Goal: Information Seeking & Learning: Find specific fact

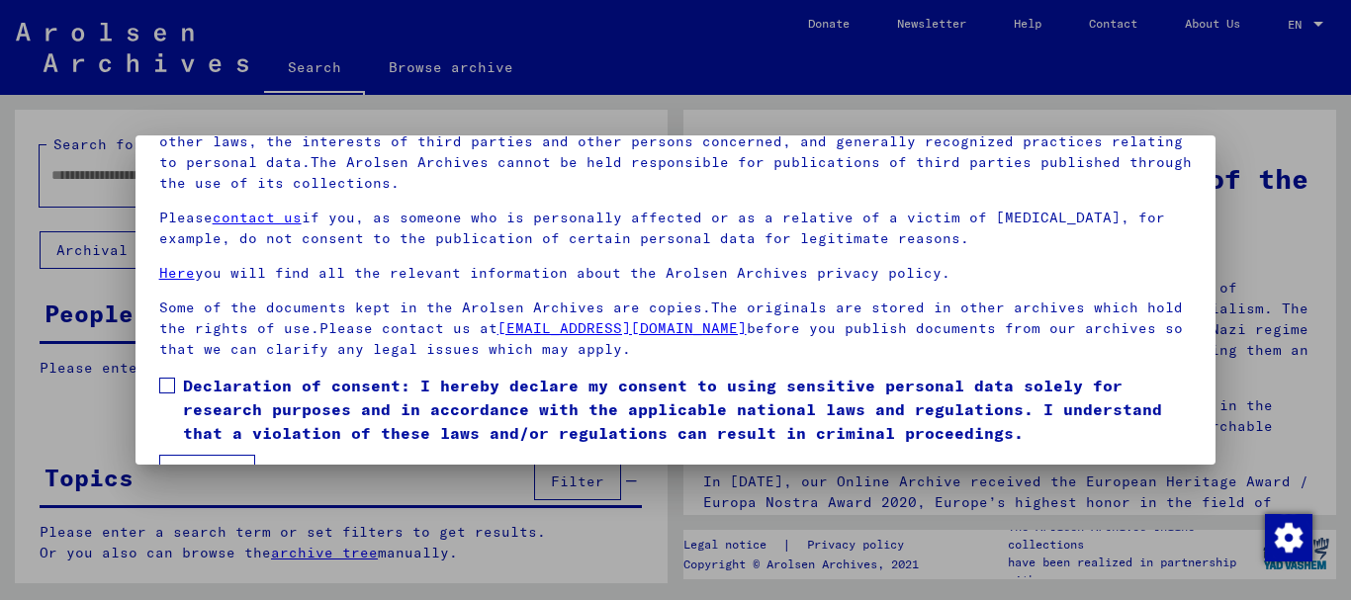
scroll to position [159, 0]
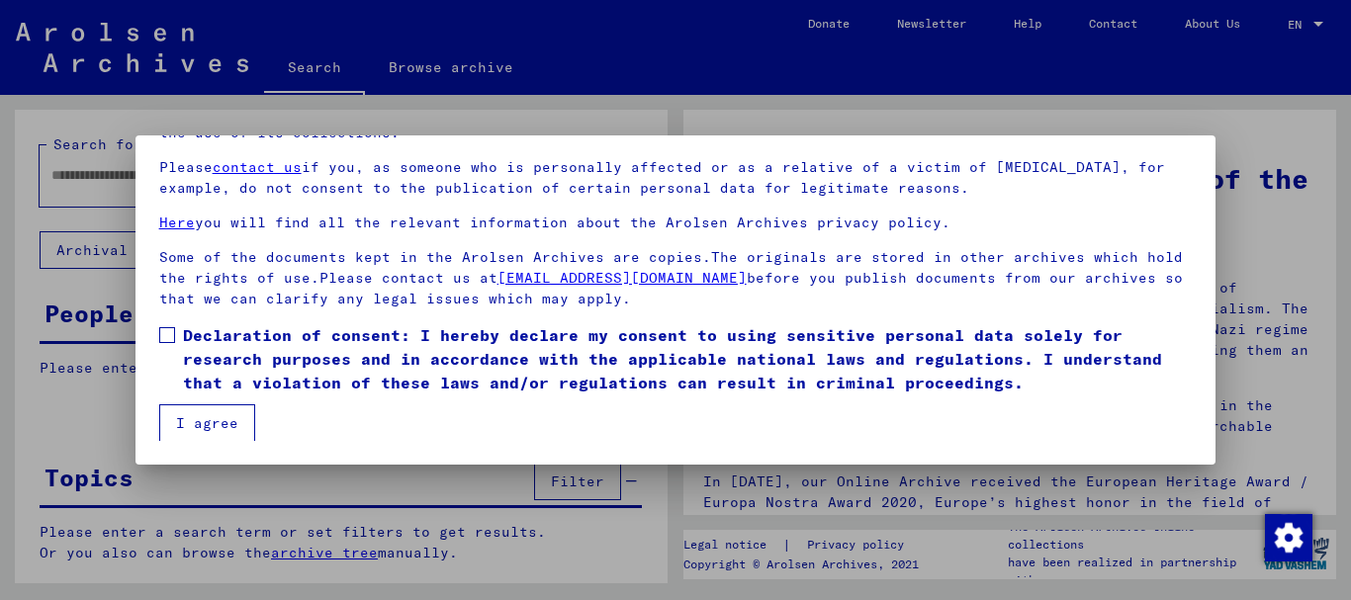
click at [164, 332] on span at bounding box center [167, 335] width 16 height 16
click at [195, 434] on button "I agree" at bounding box center [207, 424] width 96 height 38
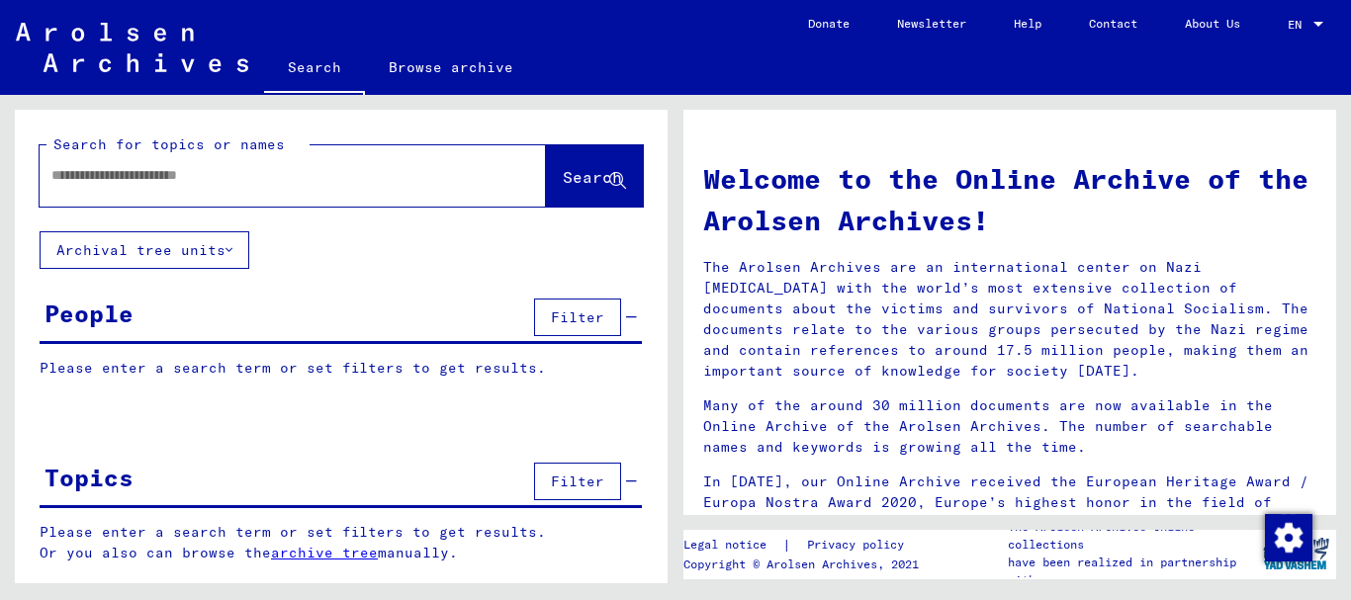
click at [99, 168] on input "text" at bounding box center [268, 175] width 435 height 21
paste input "*******"
type input "*******"
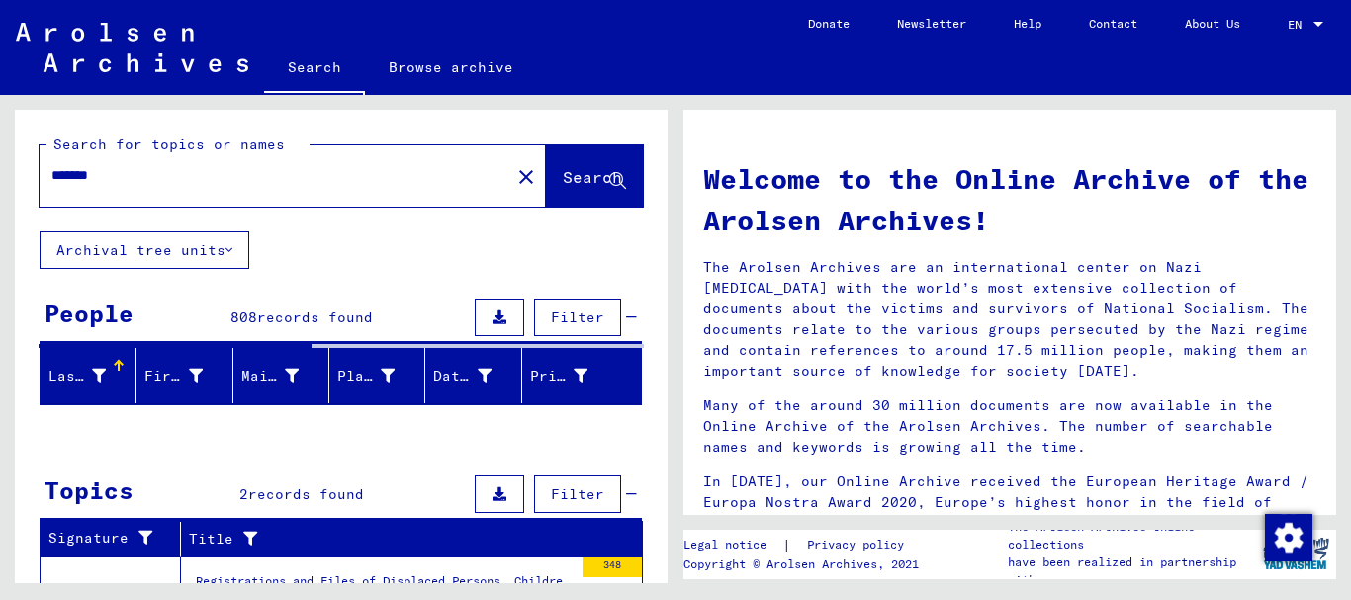
click at [115, 176] on input "*******" at bounding box center [268, 175] width 435 height 21
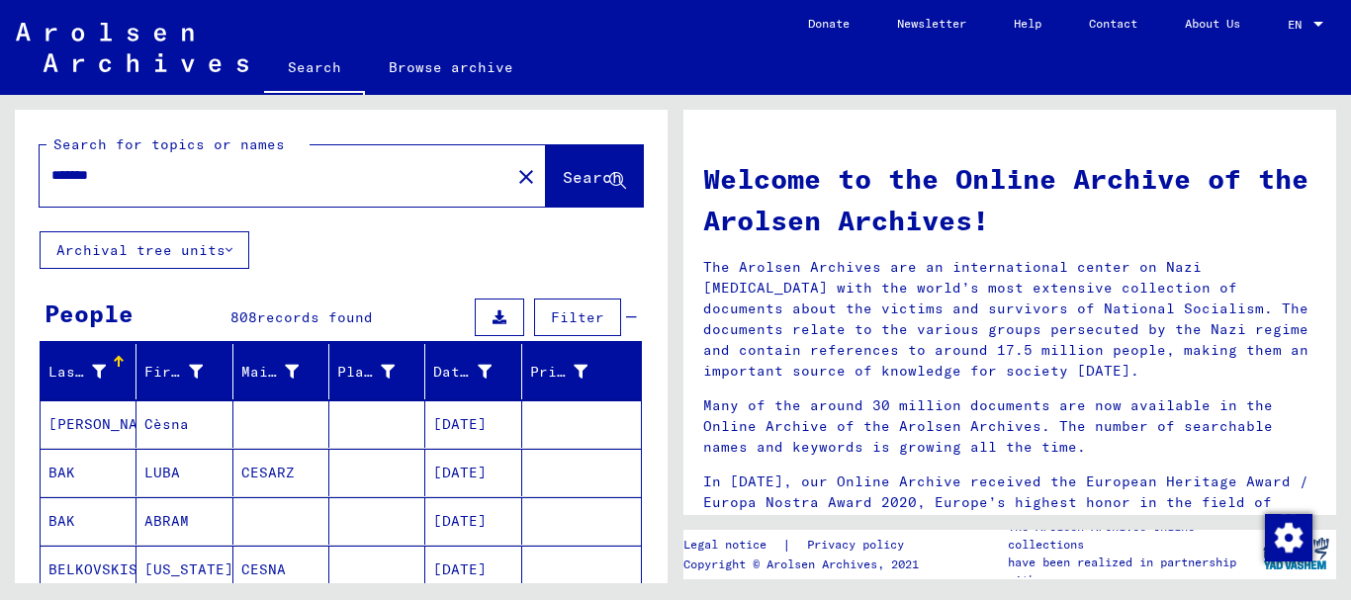
scroll to position [427, 0]
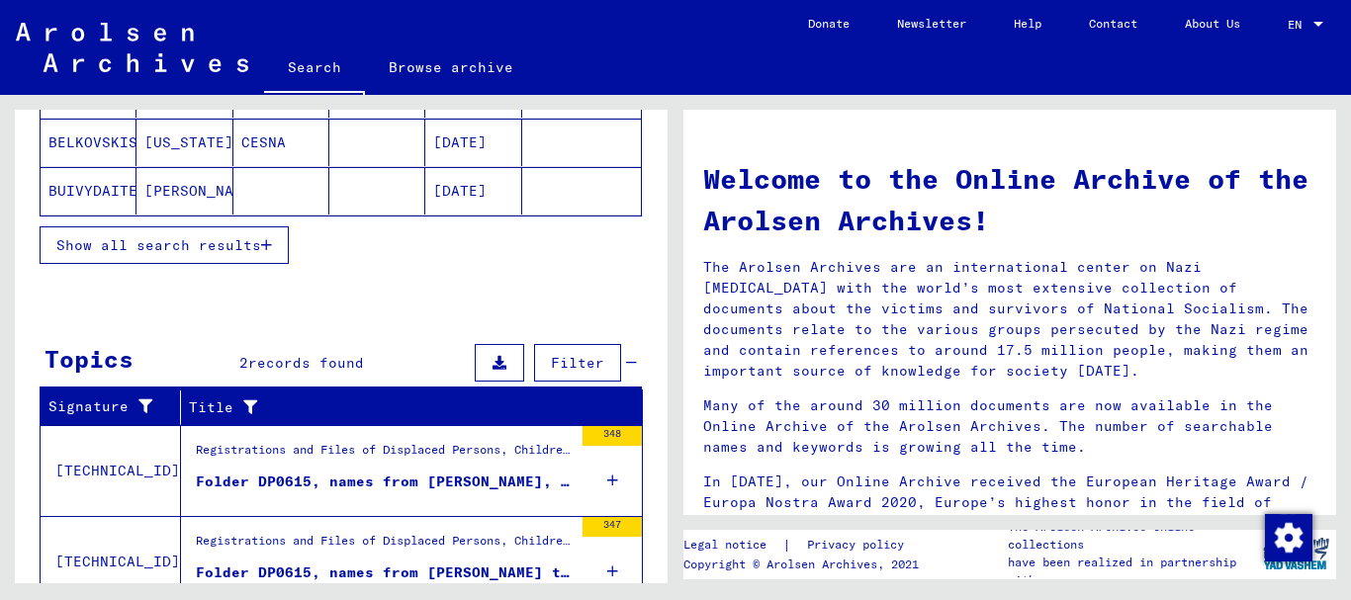
click at [102, 239] on span "Show all search results" at bounding box center [158, 245] width 205 height 18
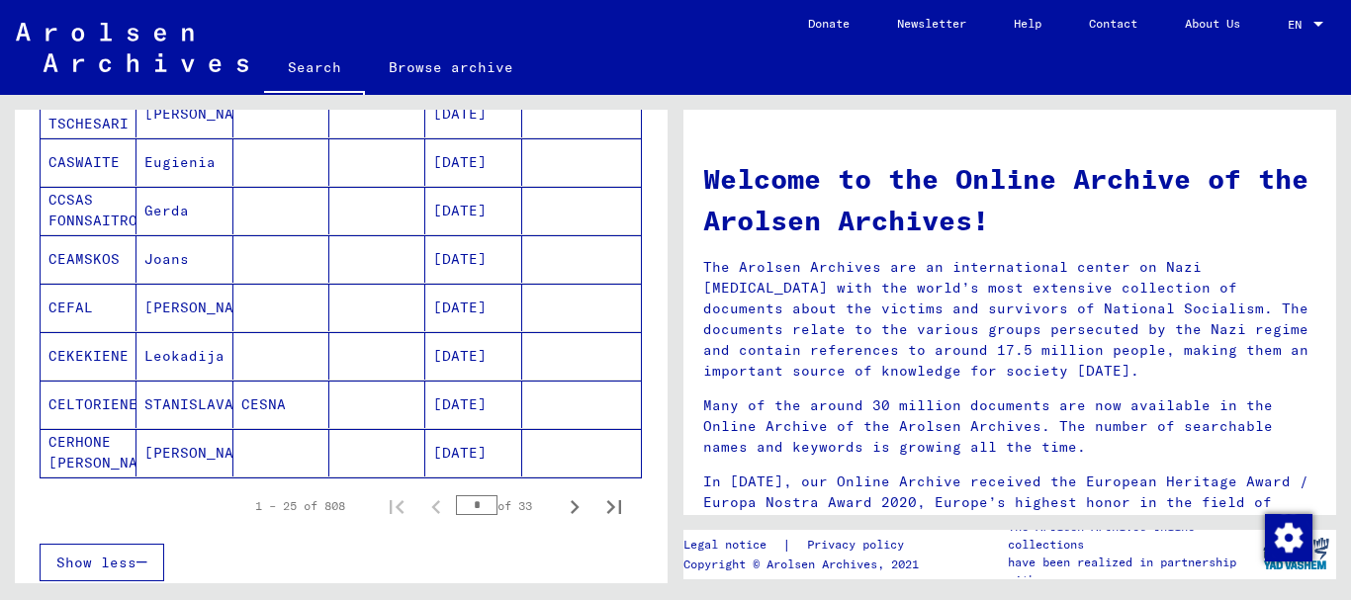
scroll to position [1175, 0]
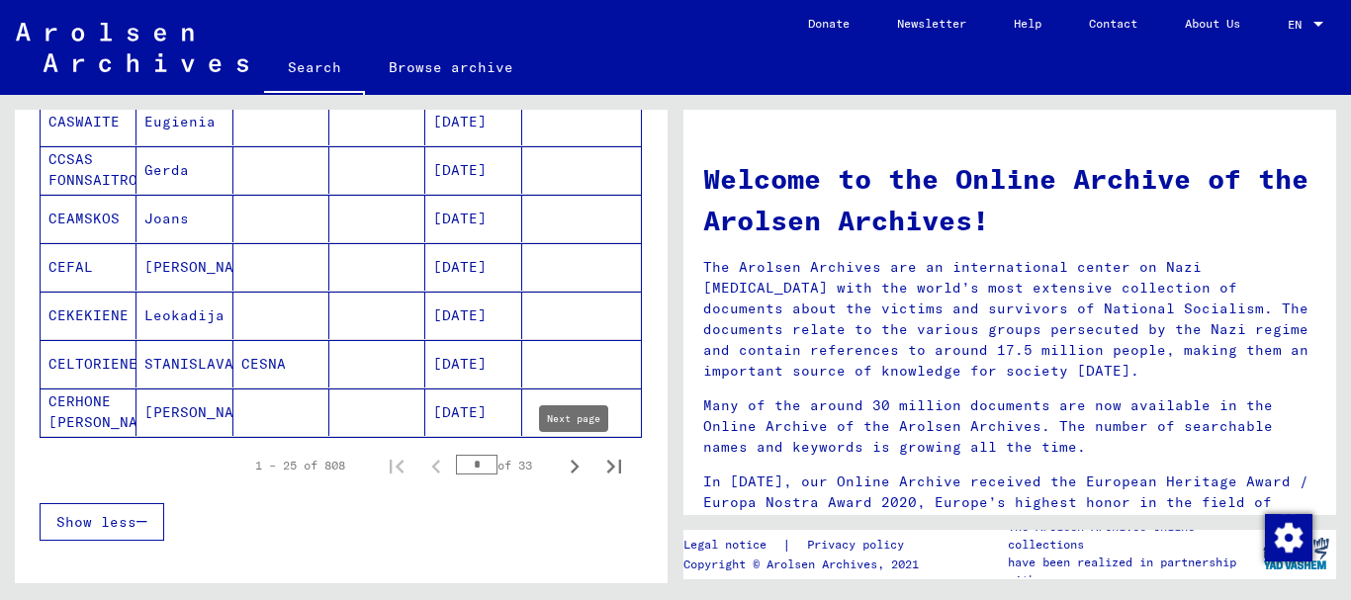
click at [574, 472] on icon "Next page" at bounding box center [575, 467] width 9 height 14
type input "*"
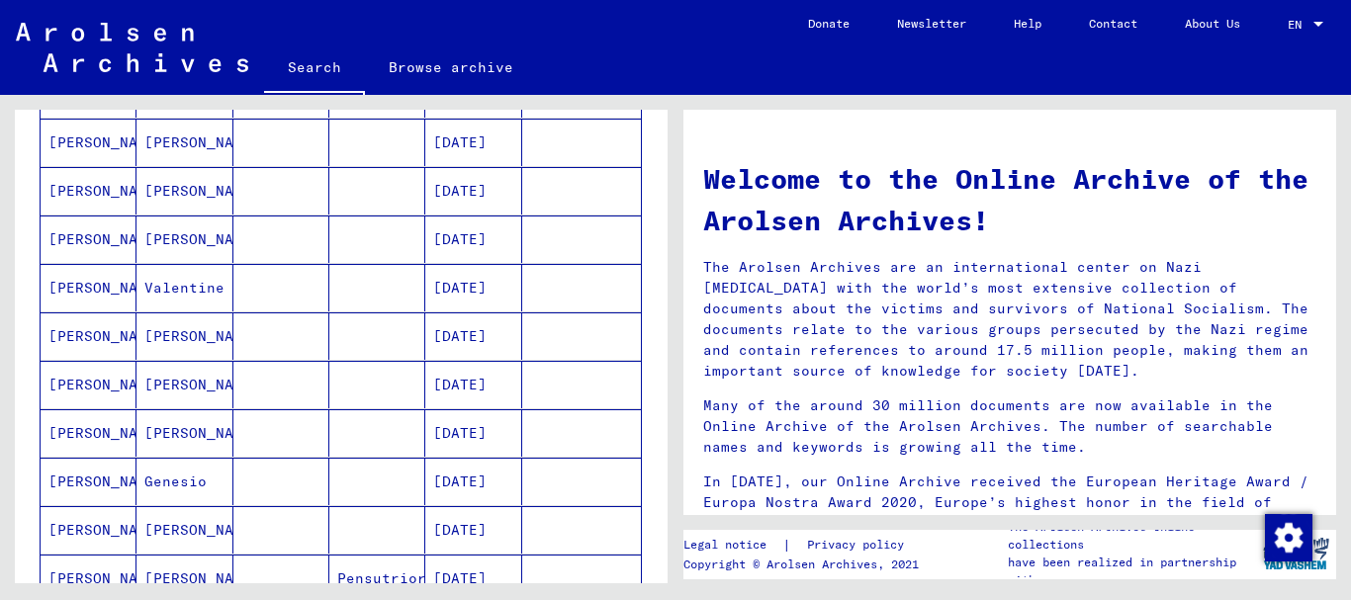
scroll to position [0, 0]
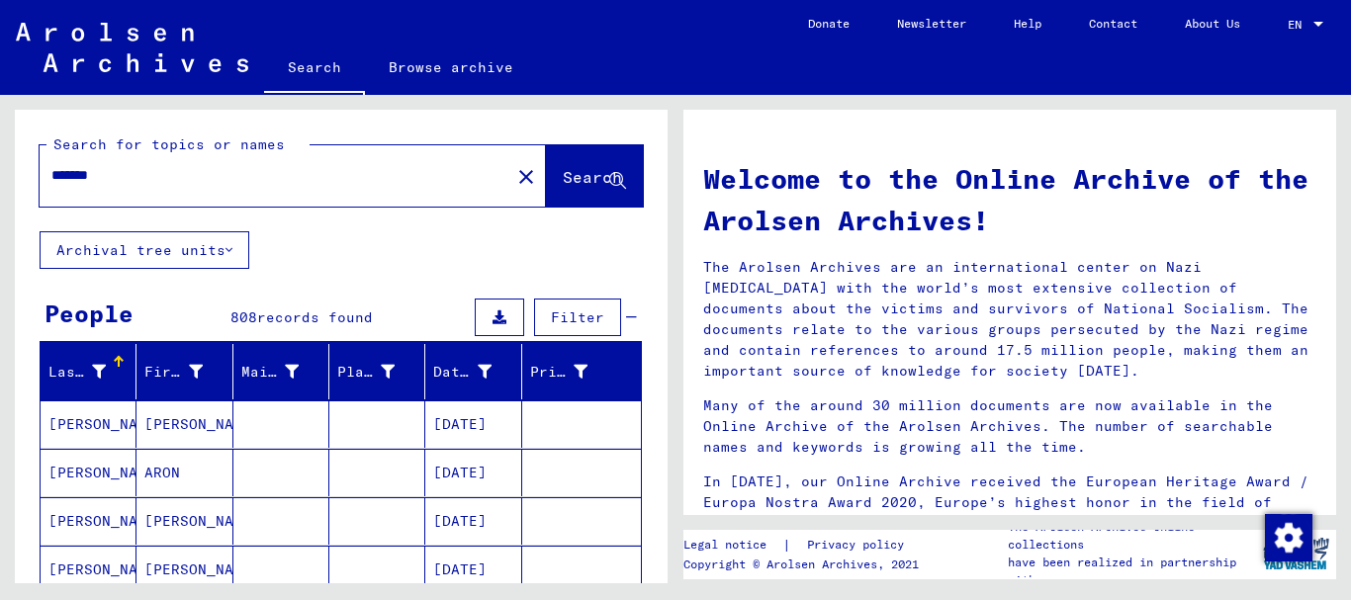
click at [120, 178] on input "*******" at bounding box center [268, 175] width 435 height 21
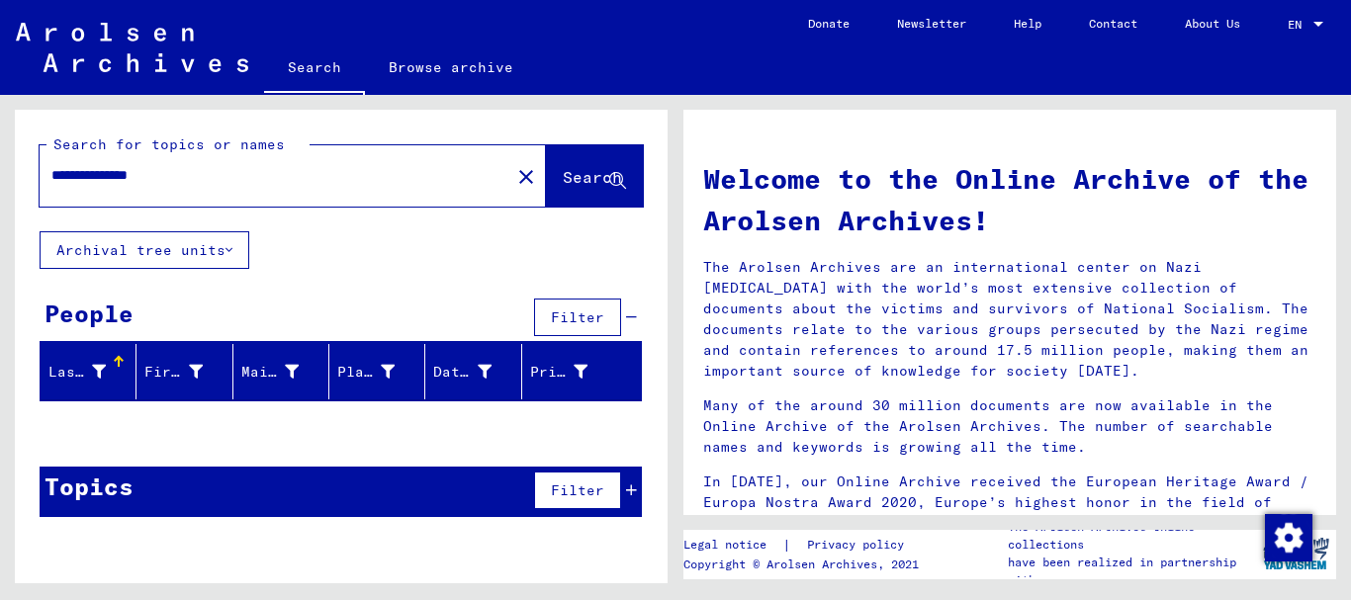
drag, startPoint x: 160, startPoint y: 184, endPoint x: 0, endPoint y: 183, distance: 160.3
click at [51, 183] on input "**********" at bounding box center [268, 175] width 435 height 21
paste input "text"
click at [78, 178] on input "*******" at bounding box center [268, 175] width 435 height 21
type input "******"
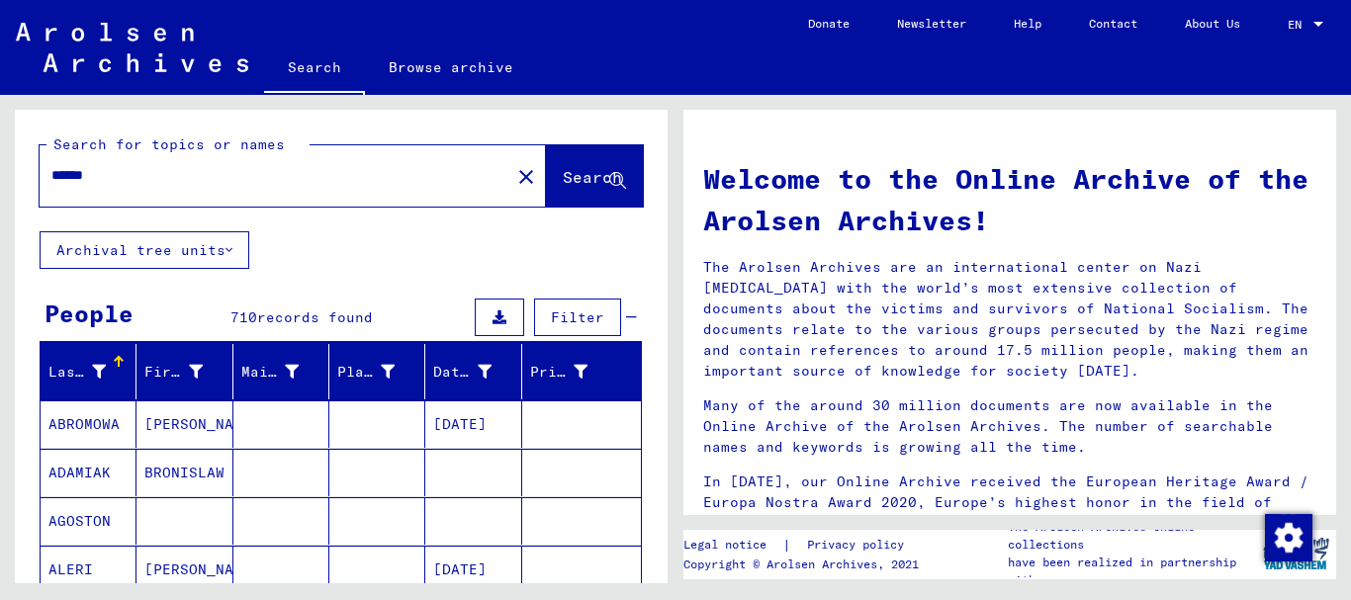
scroll to position [321, 0]
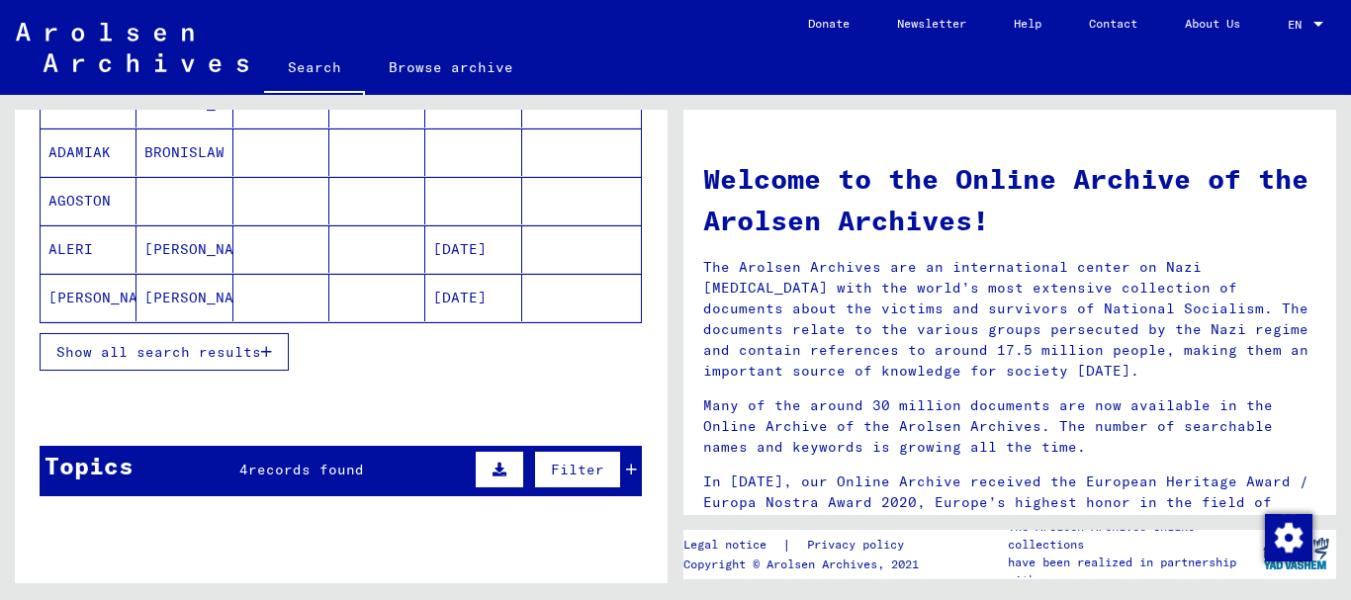
click at [133, 353] on span "Show all search results" at bounding box center [158, 352] width 205 height 18
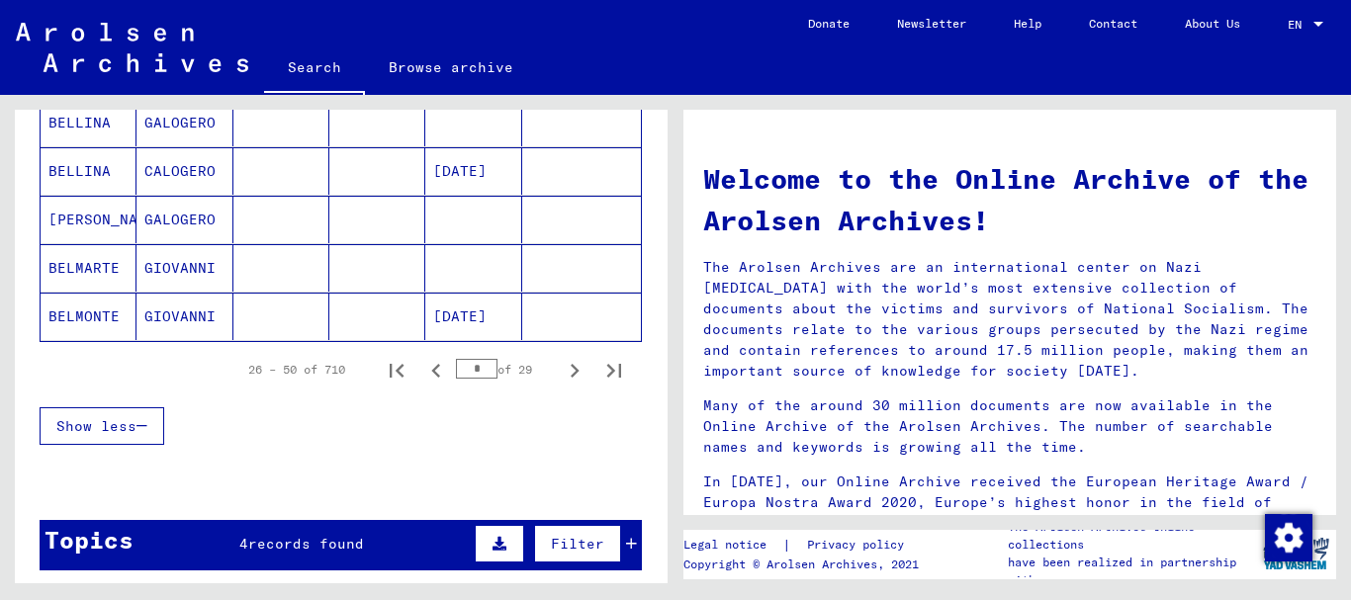
scroll to position [1282, 0]
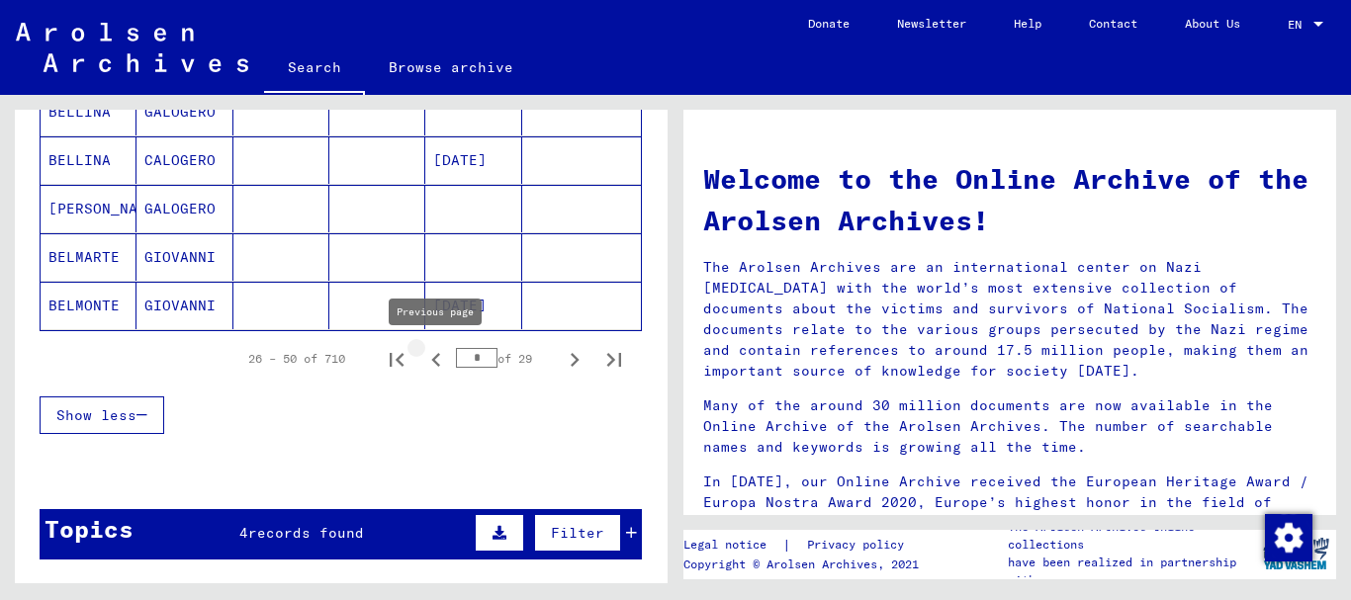
drag, startPoint x: 432, startPoint y: 364, endPoint x: 468, endPoint y: 364, distance: 35.6
click at [433, 364] on icon "Previous page" at bounding box center [436, 360] width 28 height 28
click at [575, 361] on icon "Next page" at bounding box center [575, 360] width 28 height 28
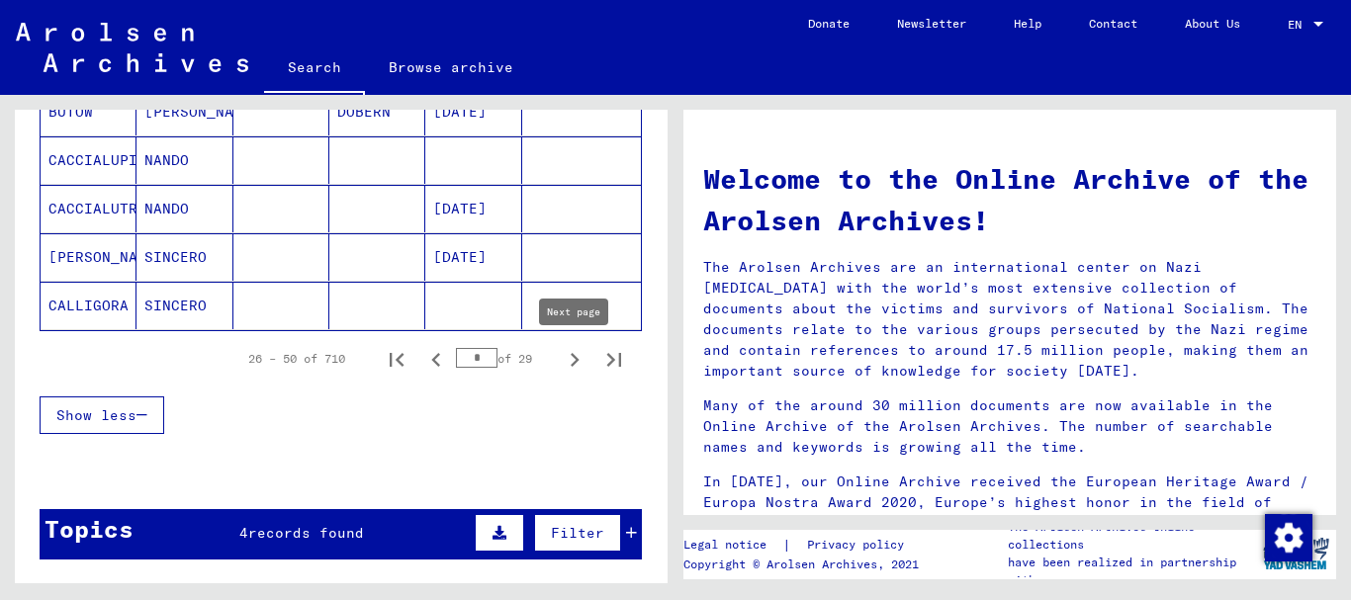
click at [576, 362] on icon "Next page" at bounding box center [575, 360] width 9 height 14
type input "*"
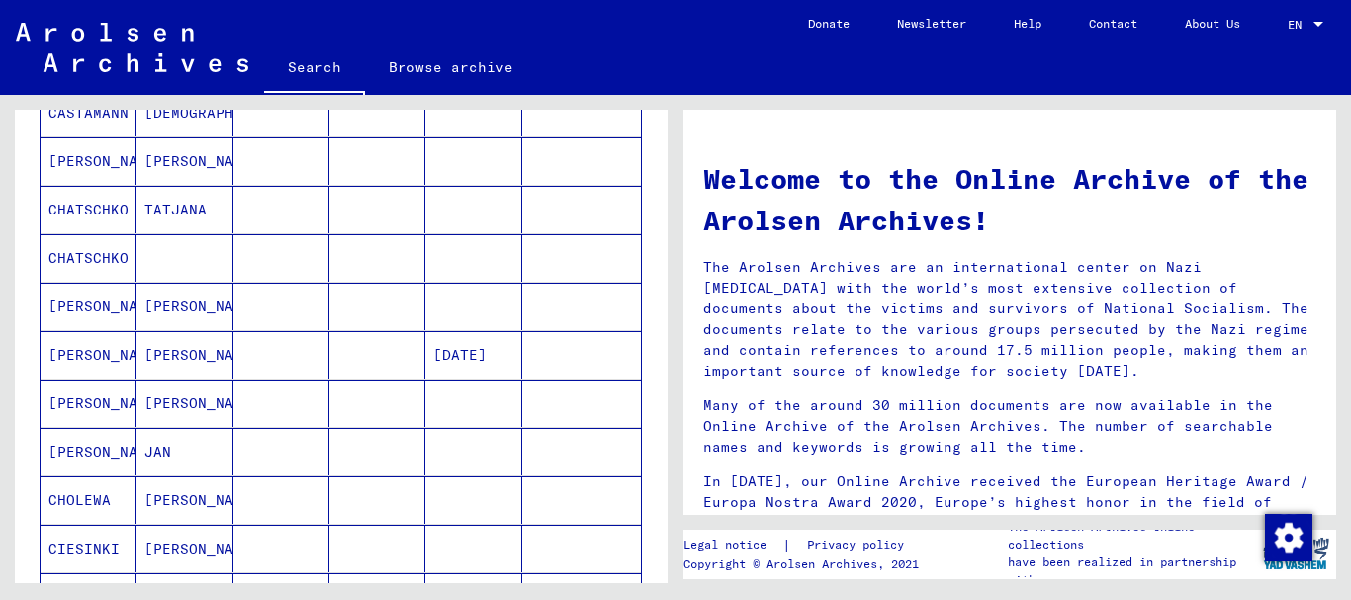
scroll to position [534, 0]
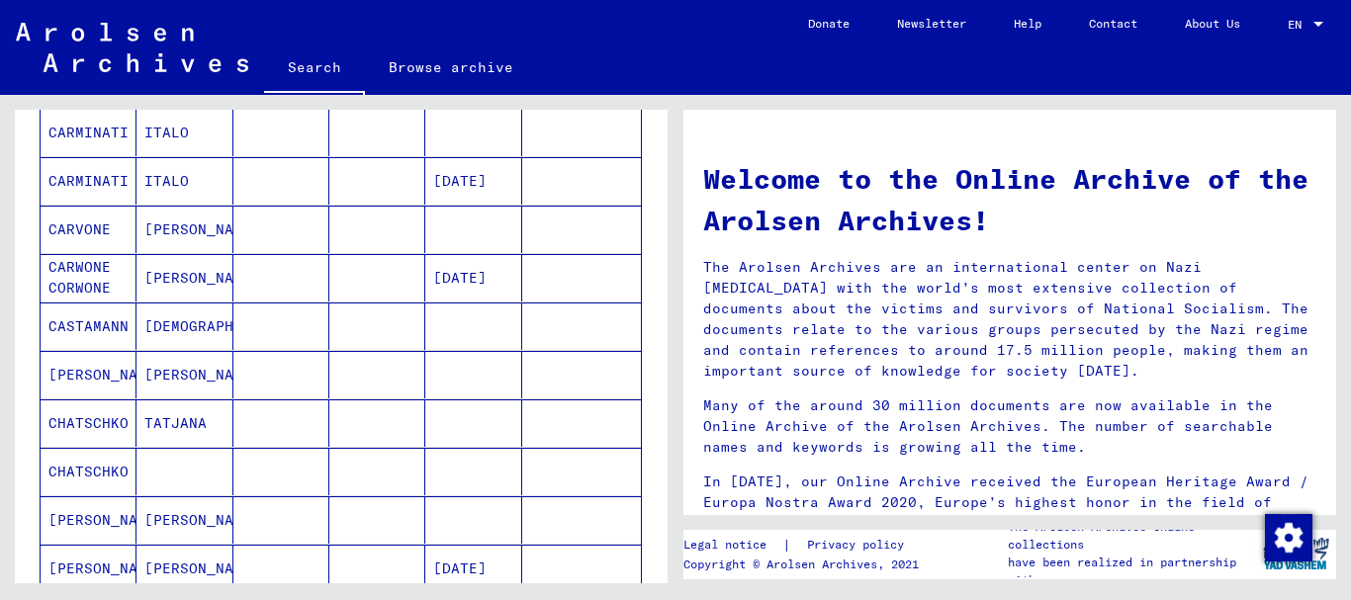
click at [69, 230] on mat-cell "CARVONE" at bounding box center [89, 229] width 96 height 47
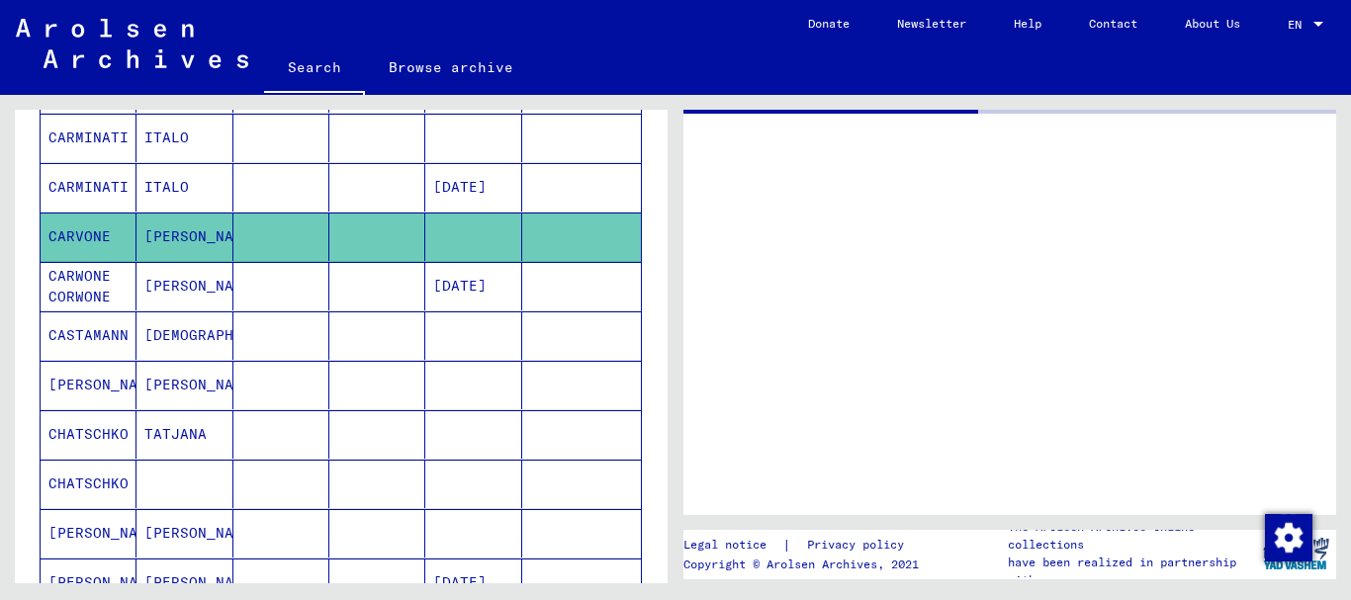
scroll to position [539, 0]
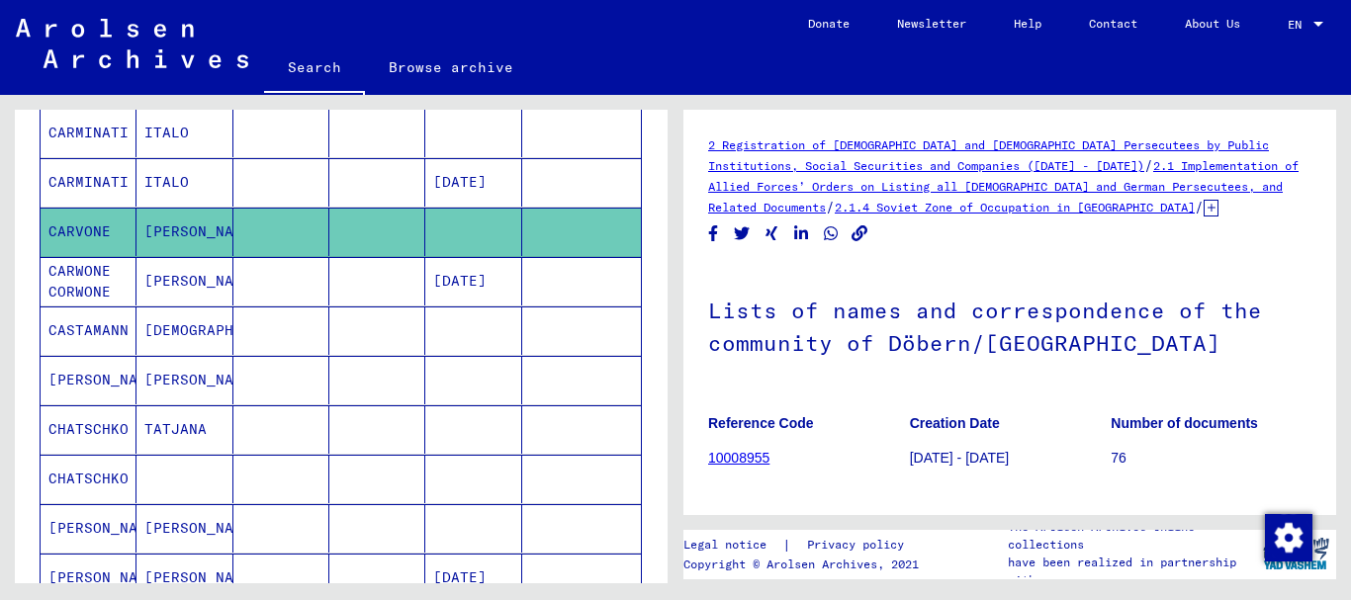
click at [102, 280] on mat-cell "CARWONE CORWONE" at bounding box center [89, 281] width 96 height 48
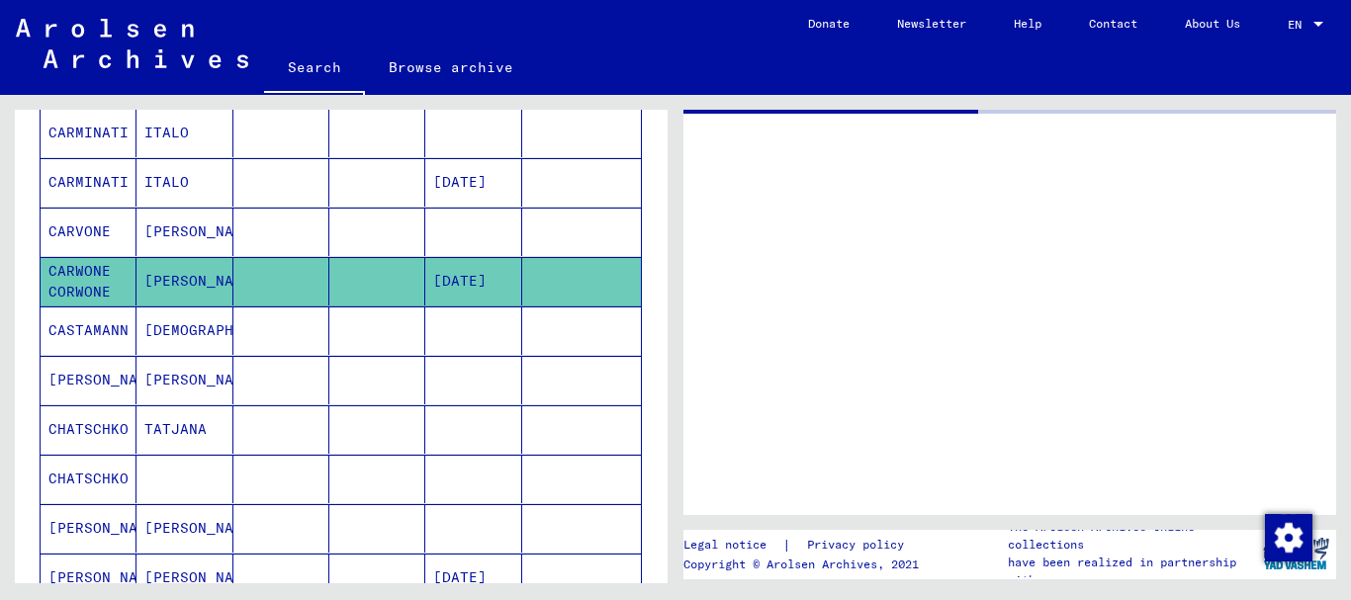
click at [91, 287] on mat-cell "CARWONE CORWONE" at bounding box center [89, 281] width 96 height 48
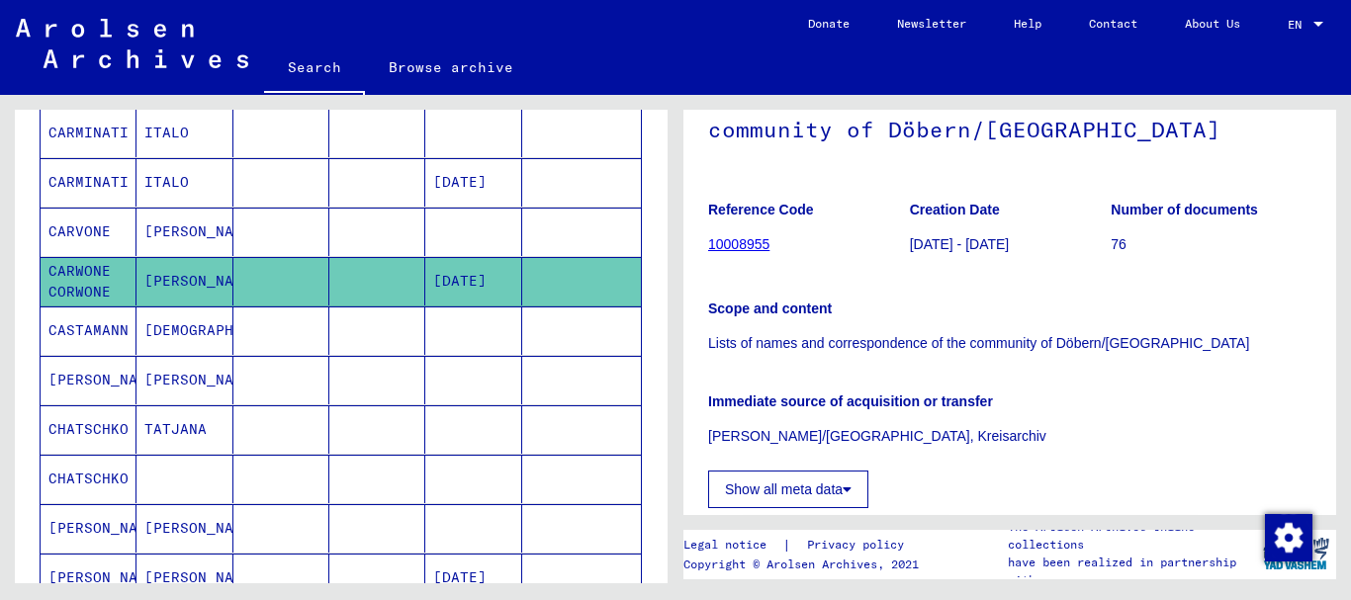
scroll to position [427, 0]
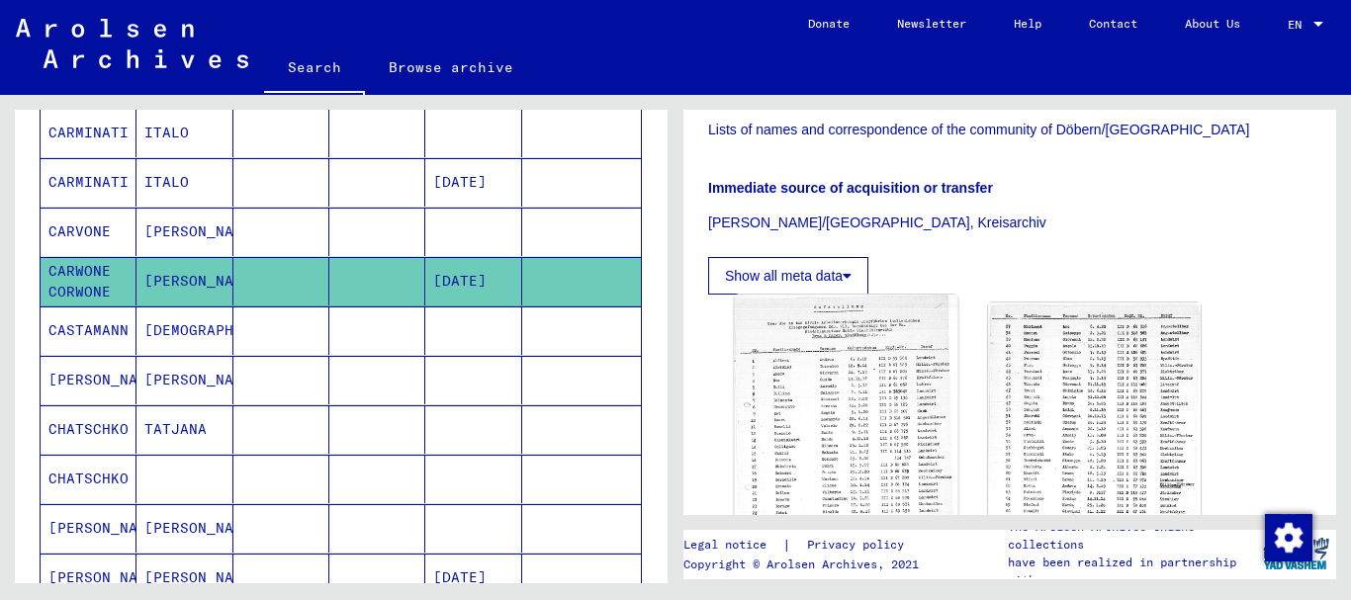
click at [877, 386] on img at bounding box center [847, 449] width 224 height 309
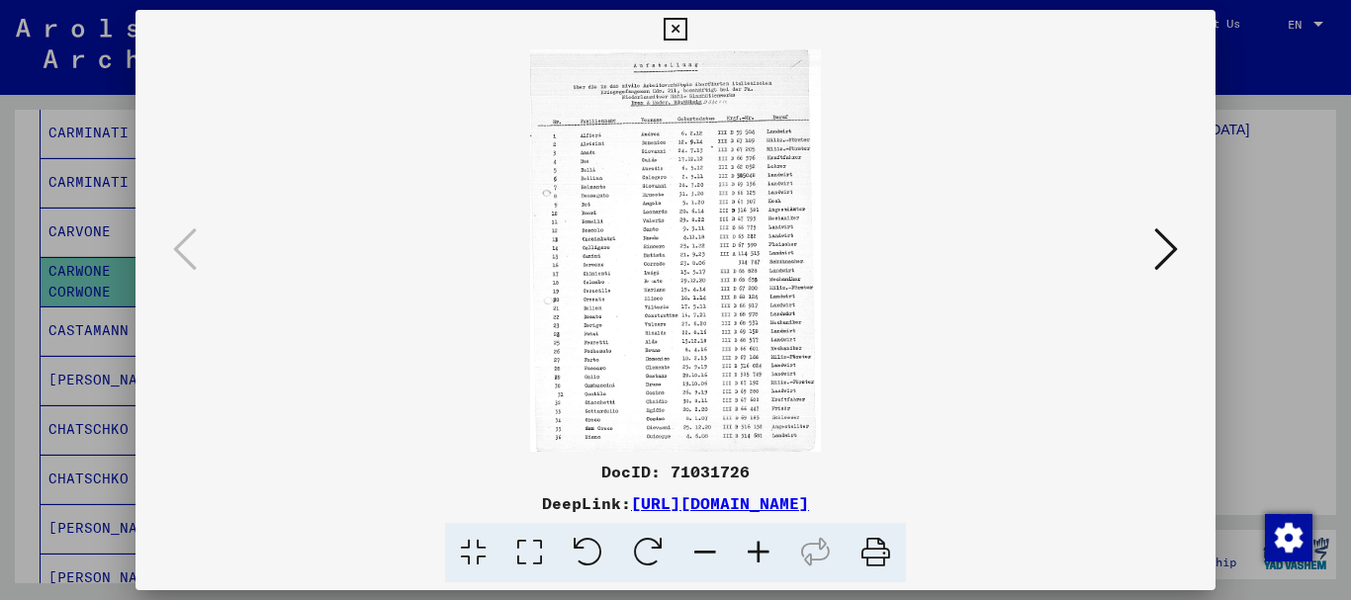
click at [756, 554] on icon at bounding box center [758, 553] width 53 height 60
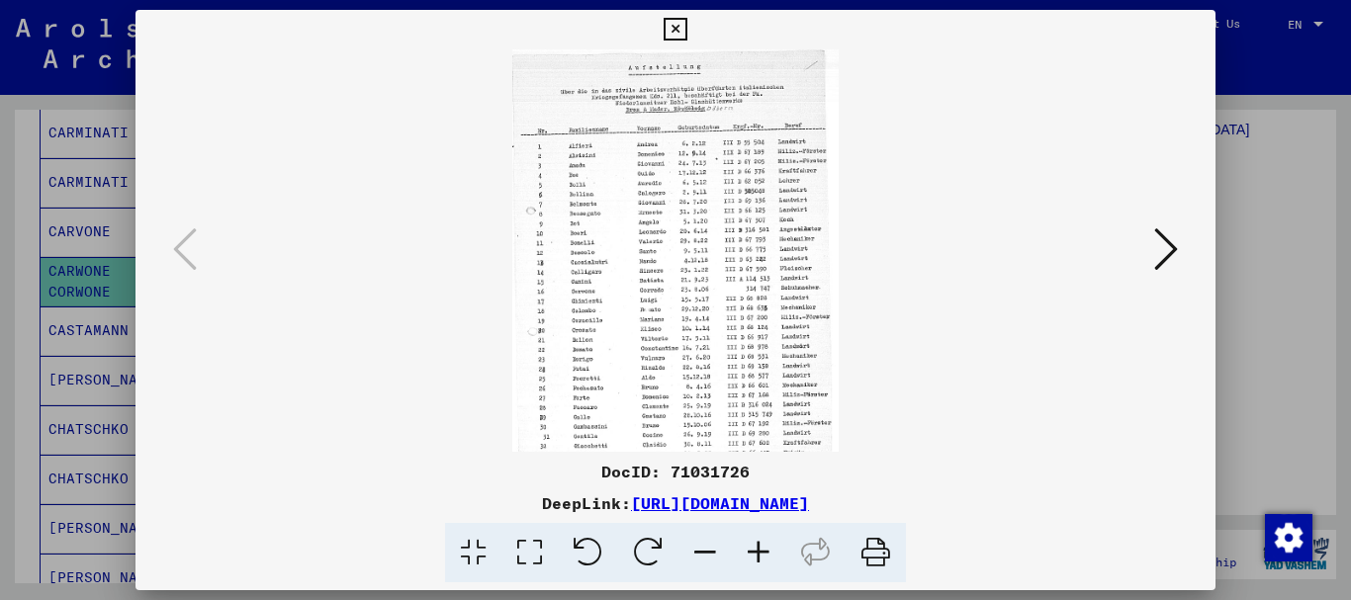
click at [756, 554] on icon at bounding box center [758, 553] width 53 height 60
click at [756, 552] on icon at bounding box center [758, 553] width 53 height 60
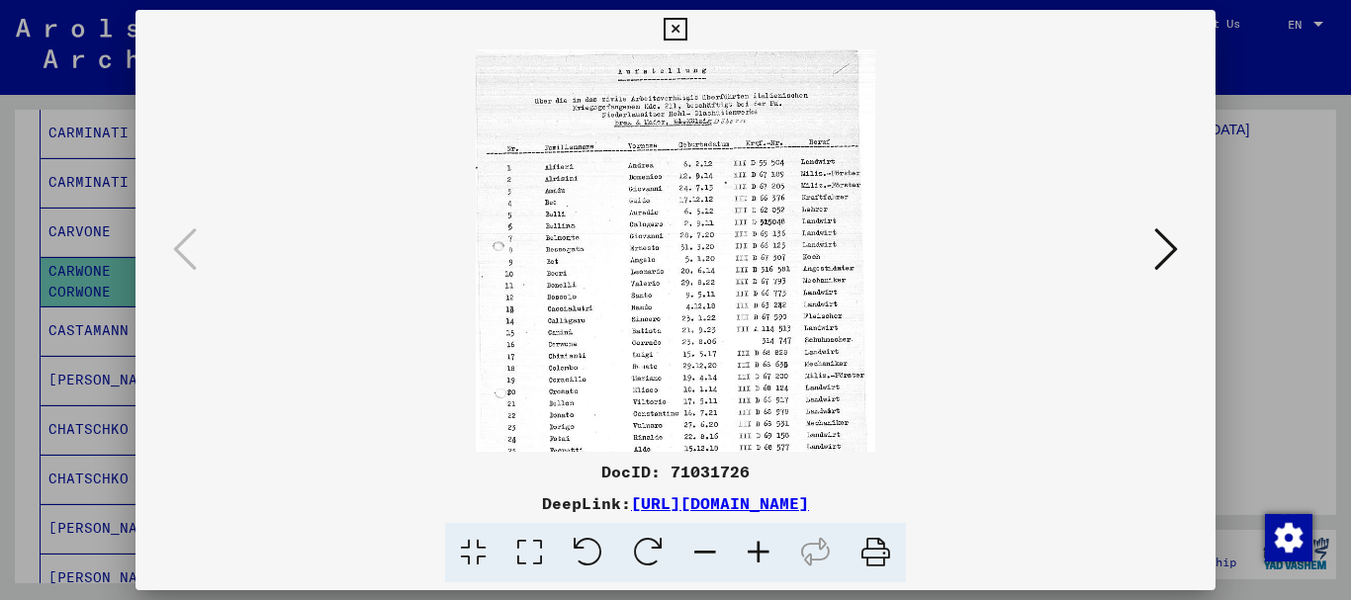
click at [756, 552] on icon at bounding box center [758, 553] width 53 height 60
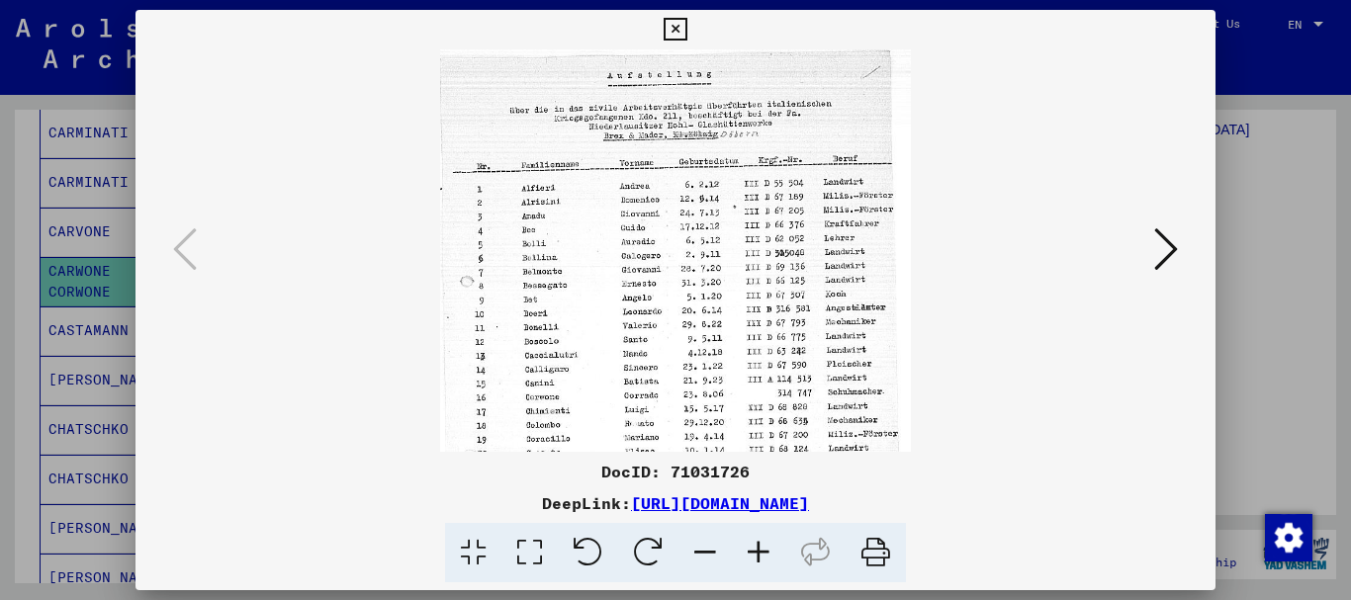
click at [756, 552] on icon at bounding box center [758, 553] width 53 height 60
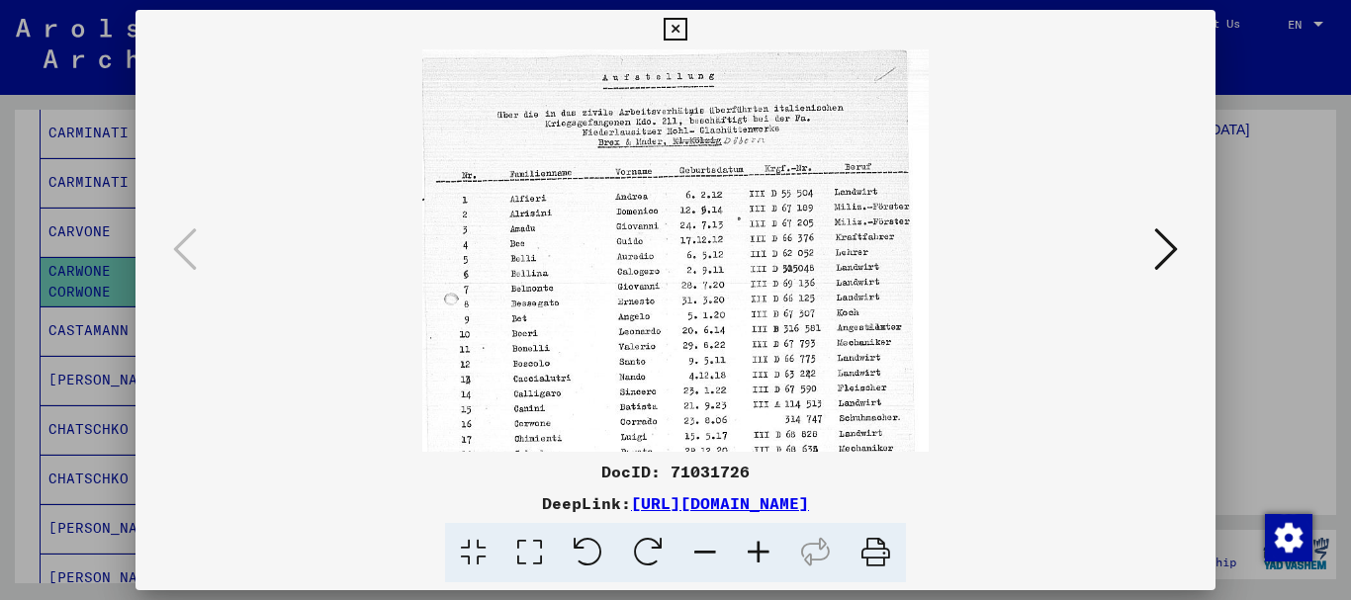
click at [756, 552] on icon at bounding box center [758, 553] width 53 height 60
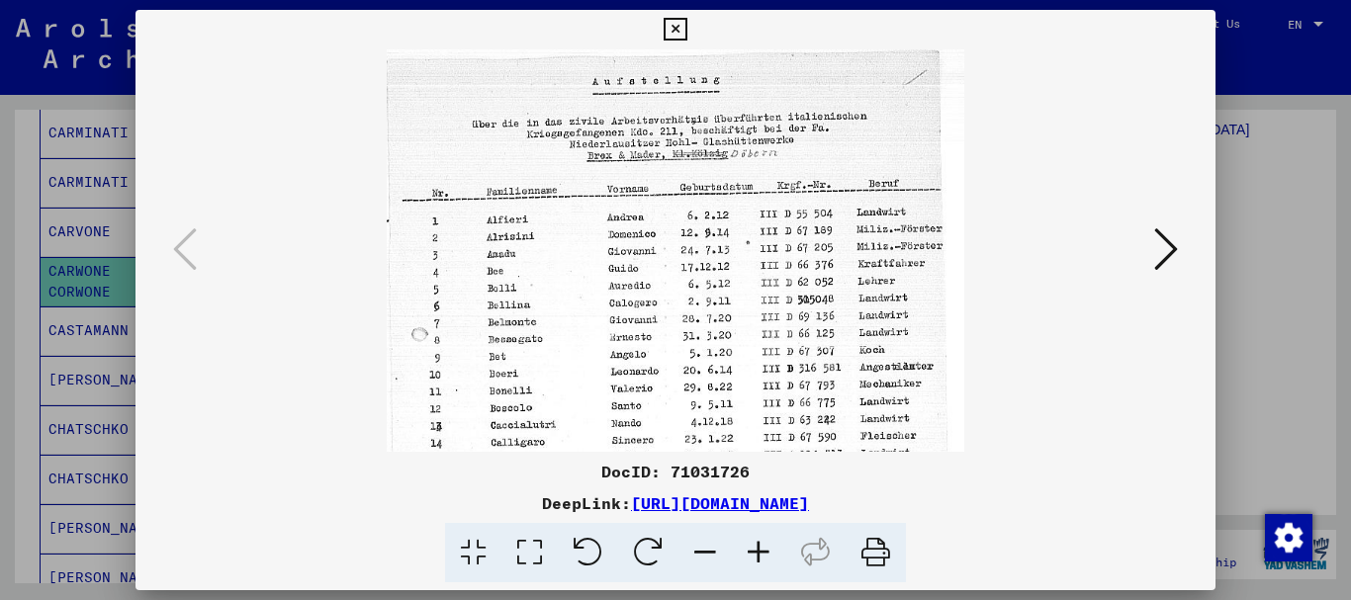
click at [756, 552] on icon at bounding box center [758, 553] width 53 height 60
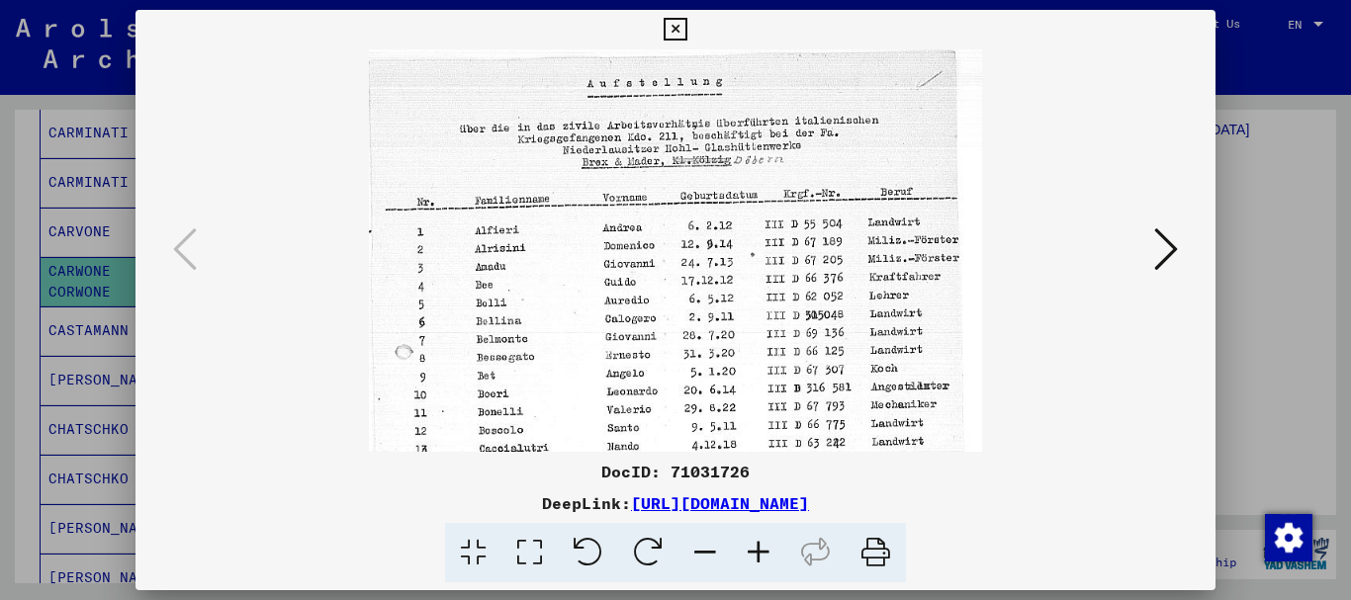
click at [756, 550] on icon at bounding box center [758, 553] width 53 height 60
click at [756, 549] on icon at bounding box center [758, 553] width 53 height 60
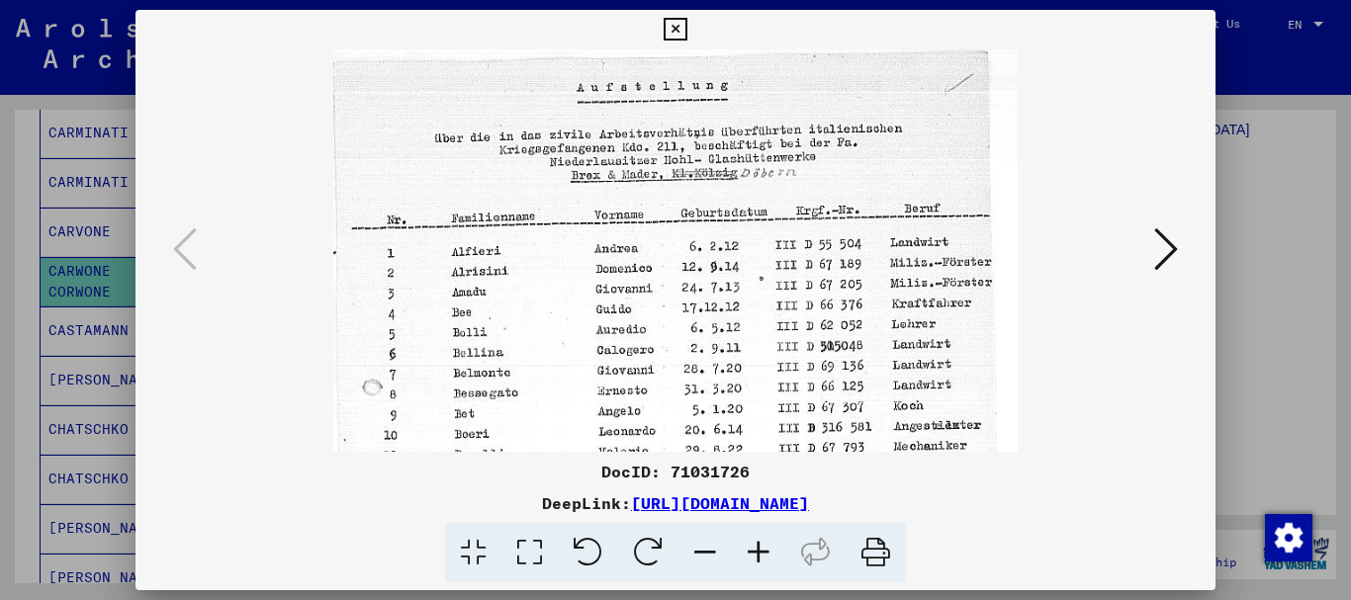
click at [756, 548] on icon at bounding box center [758, 553] width 53 height 60
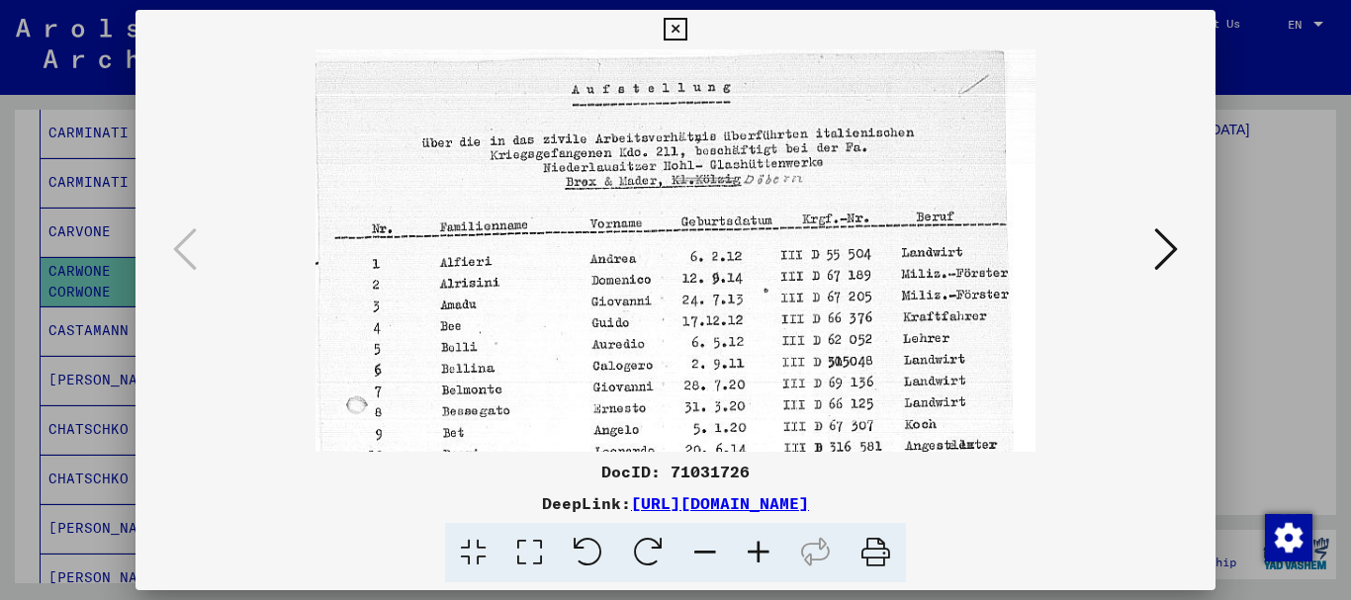
click at [756, 548] on icon at bounding box center [758, 553] width 53 height 60
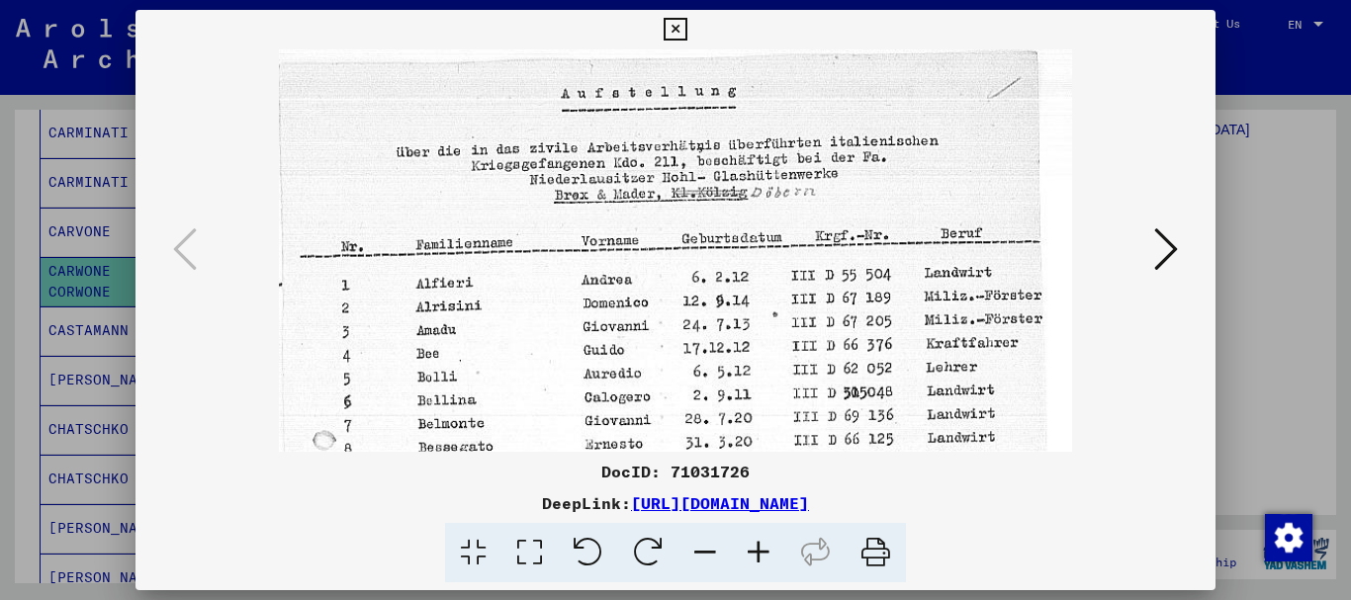
drag, startPoint x: 756, startPoint y: 548, endPoint x: 602, endPoint y: 252, distance: 333.2
click at [747, 533] on icon at bounding box center [758, 553] width 53 height 60
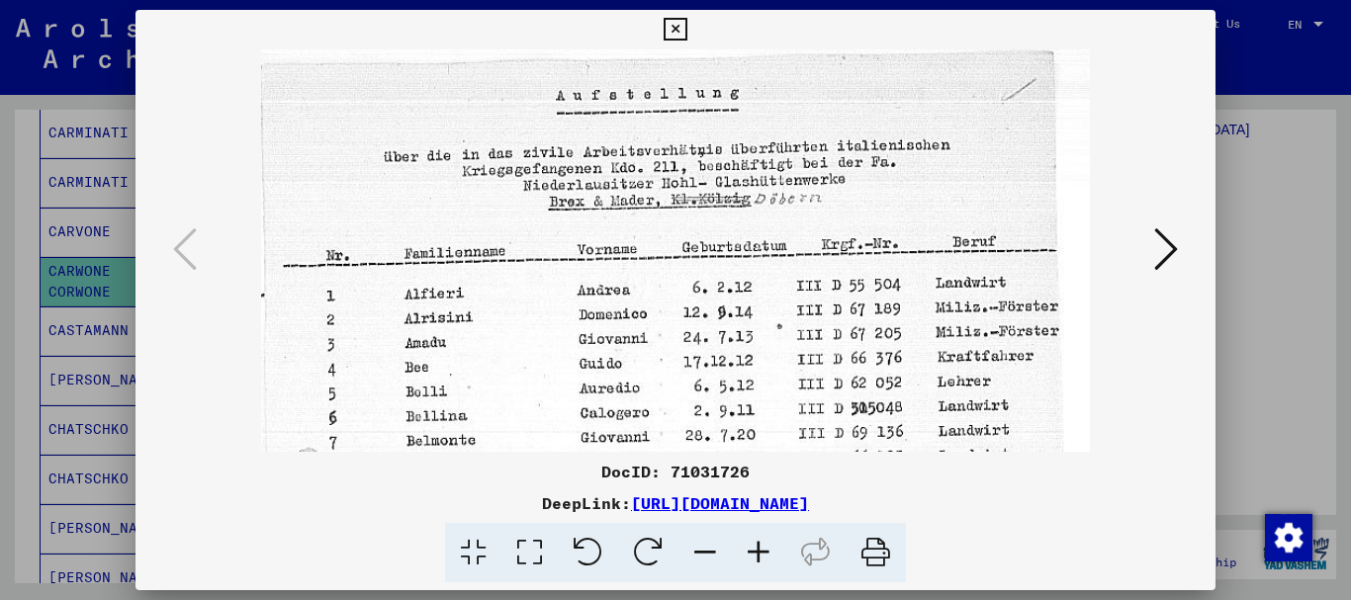
drag, startPoint x: 593, startPoint y: 205, endPoint x: 541, endPoint y: -15, distance: 225.6
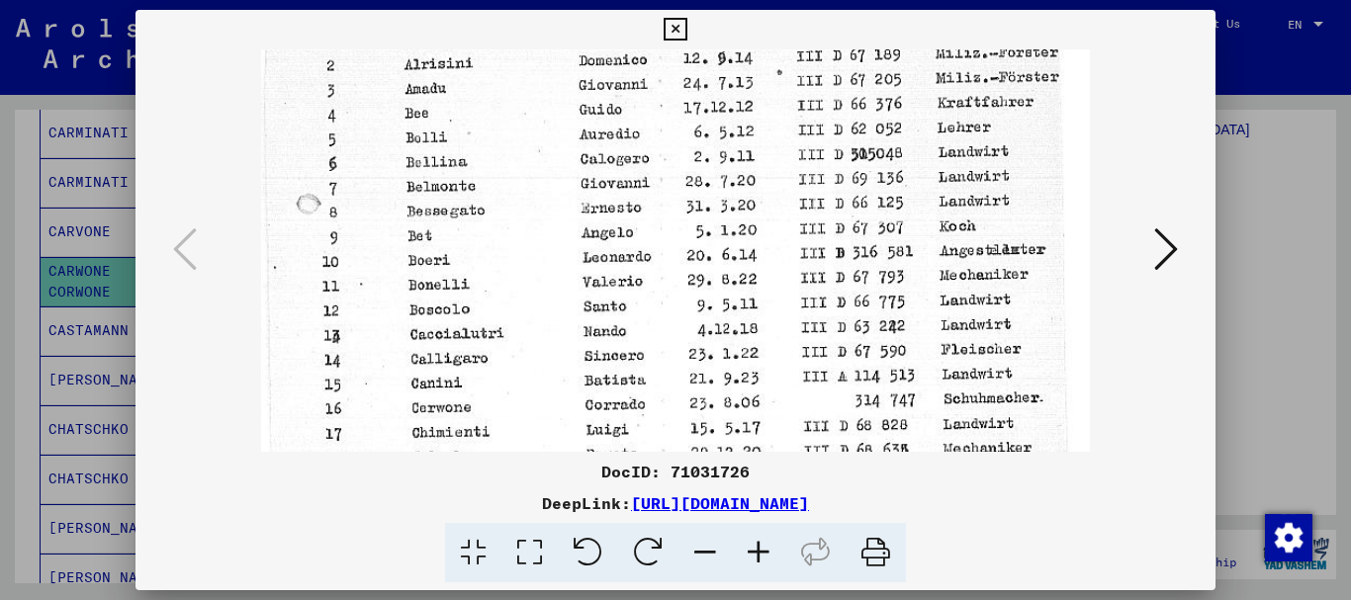
drag, startPoint x: 519, startPoint y: 120, endPoint x: 515, endPoint y: 104, distance: 16.3
click at [515, 104] on img at bounding box center [675, 367] width 829 height 1145
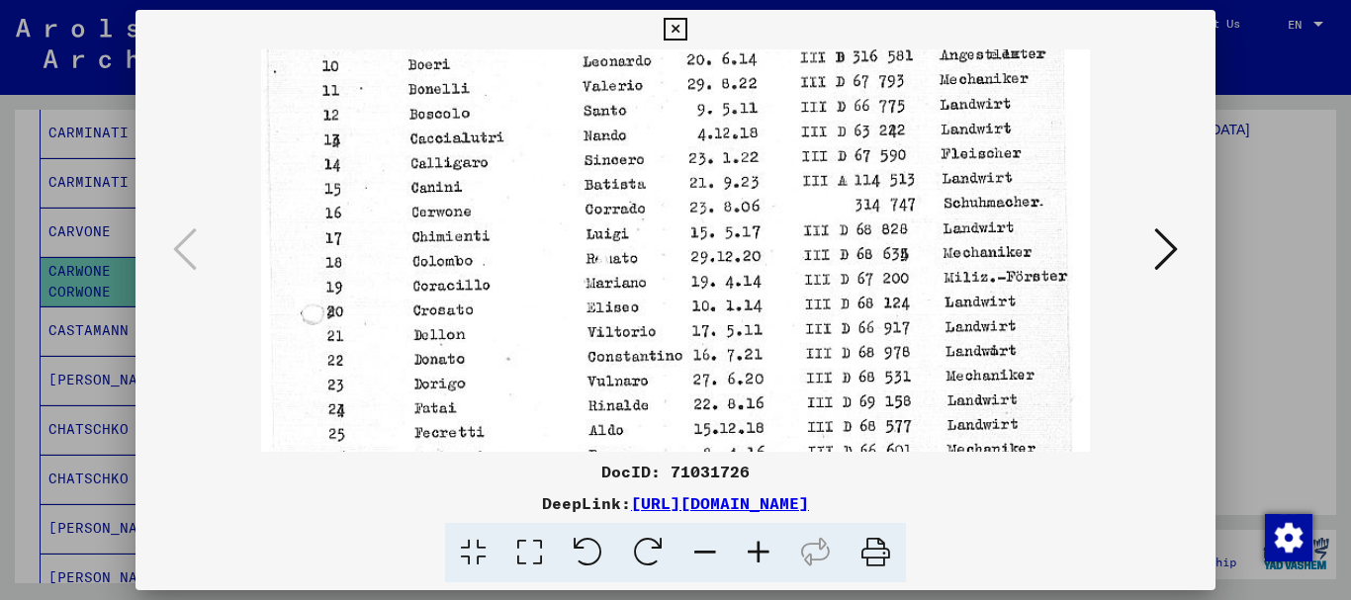
click at [0, 304] on div at bounding box center [675, 300] width 1351 height 600
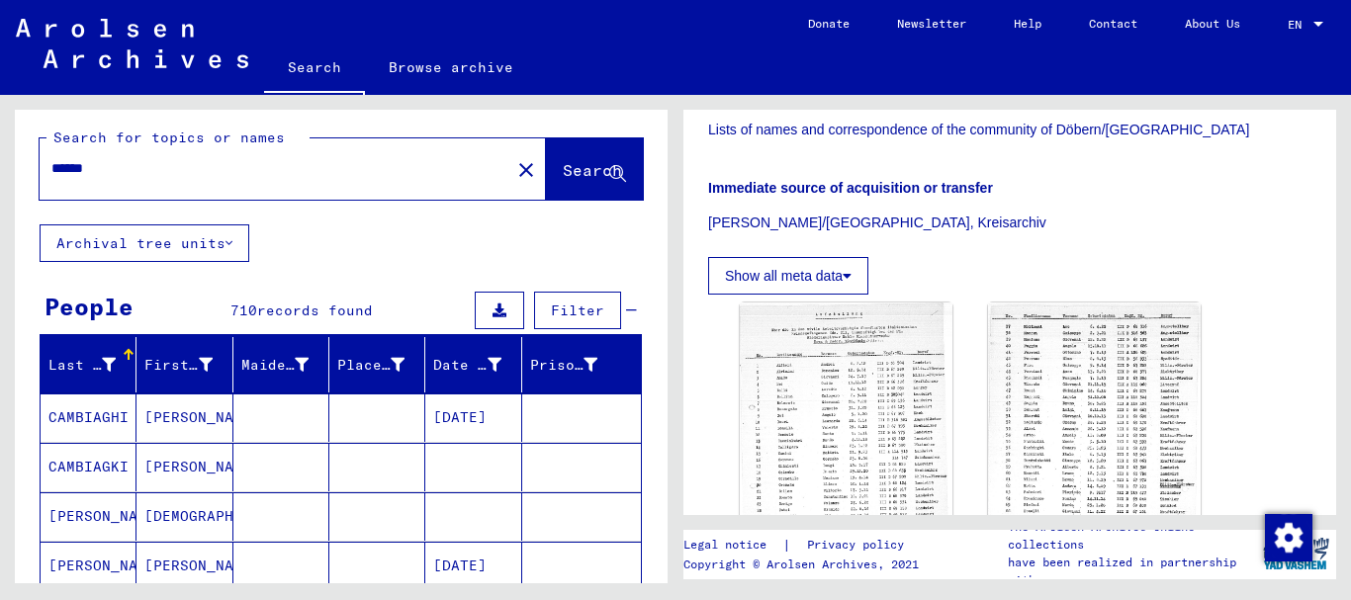
scroll to position [0, 0]
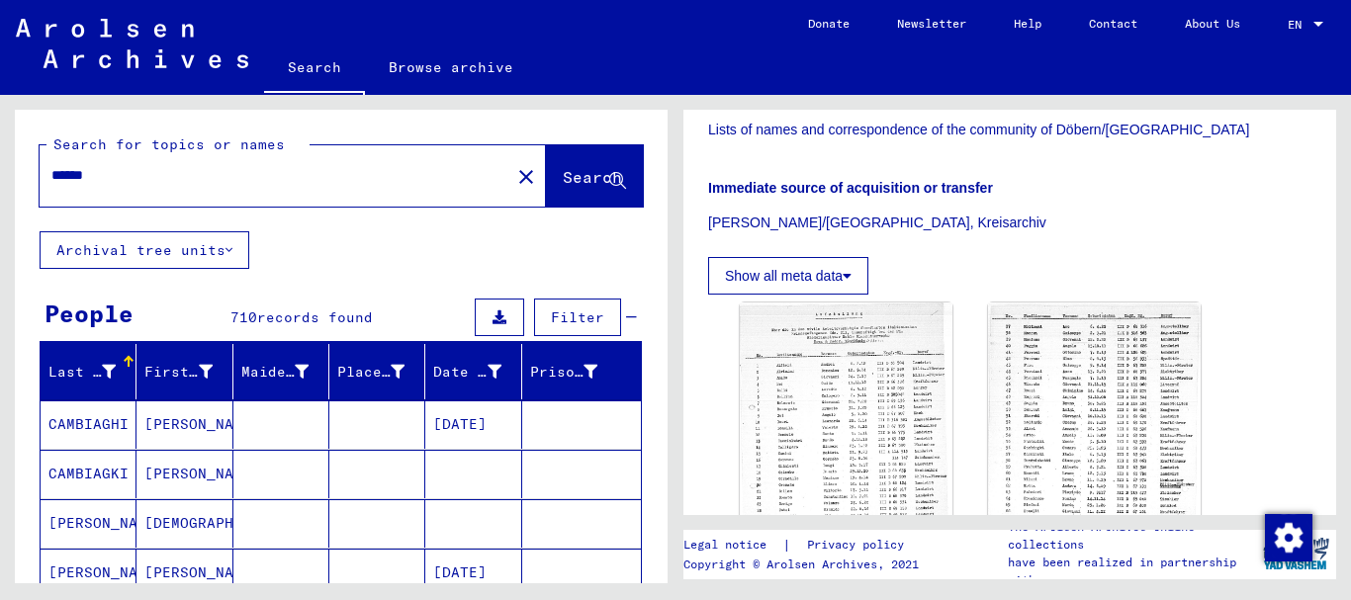
drag, startPoint x: 126, startPoint y: 180, endPoint x: 0, endPoint y: 180, distance: 125.6
click at [51, 180] on input "******" at bounding box center [274, 175] width 447 height 21
paste input "**"
type input "********"
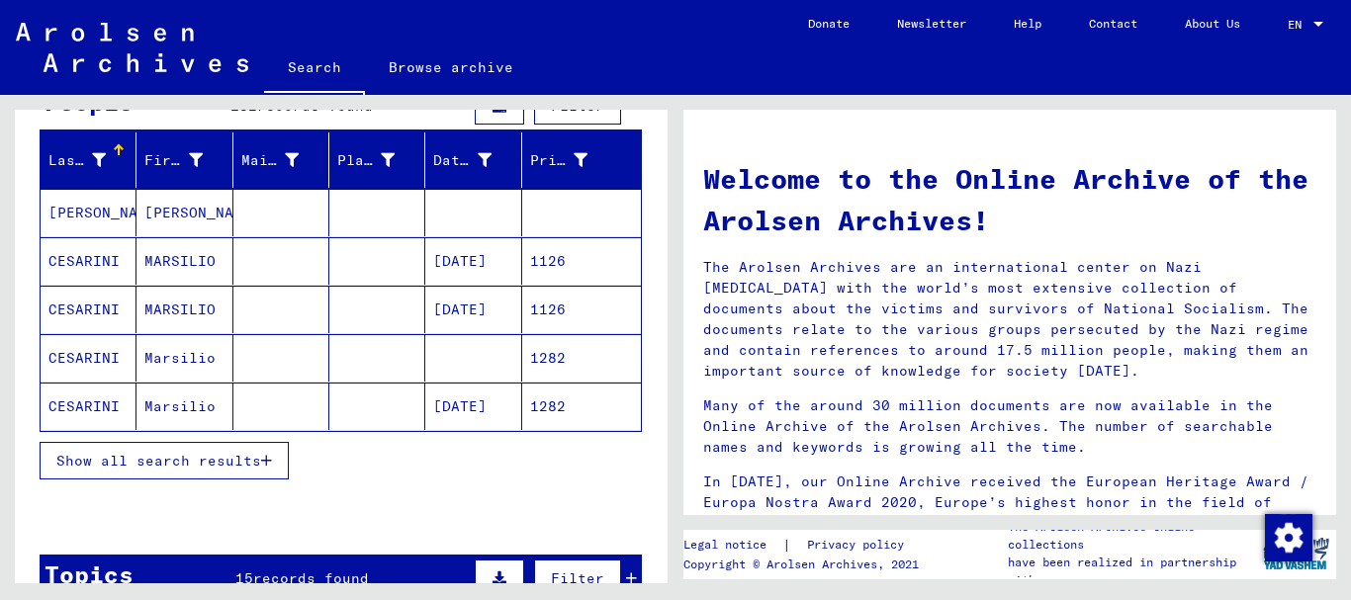
scroll to position [214, 0]
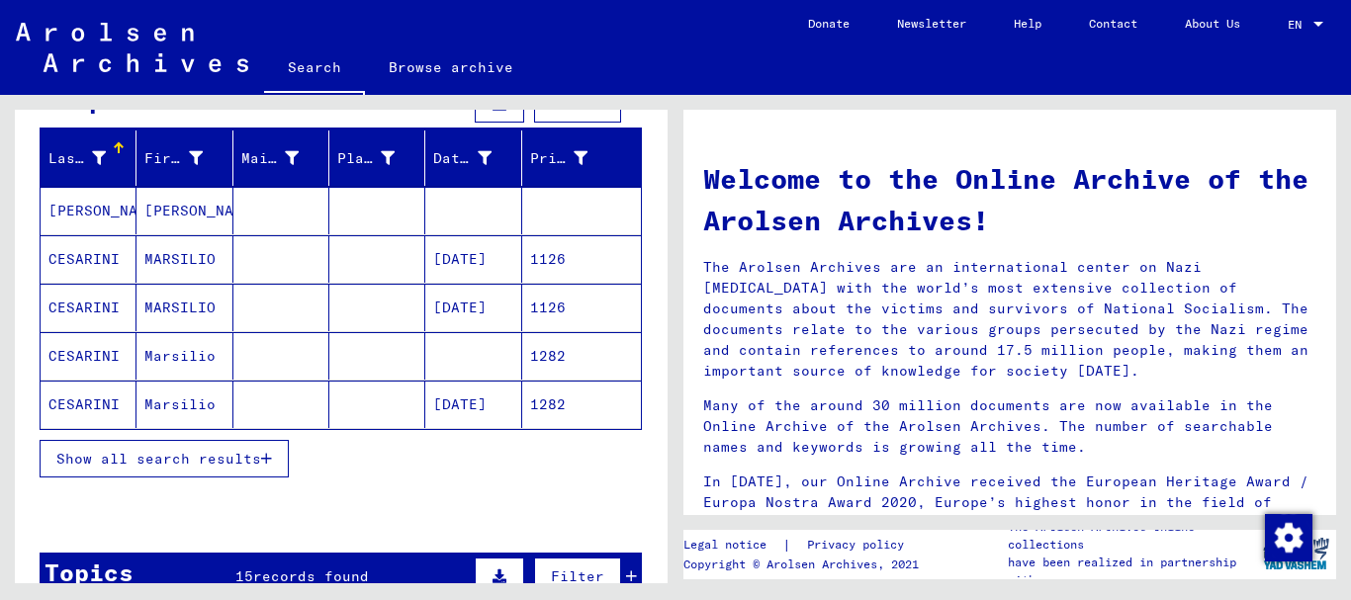
click at [154, 458] on span "Show all search results" at bounding box center [158, 459] width 205 height 18
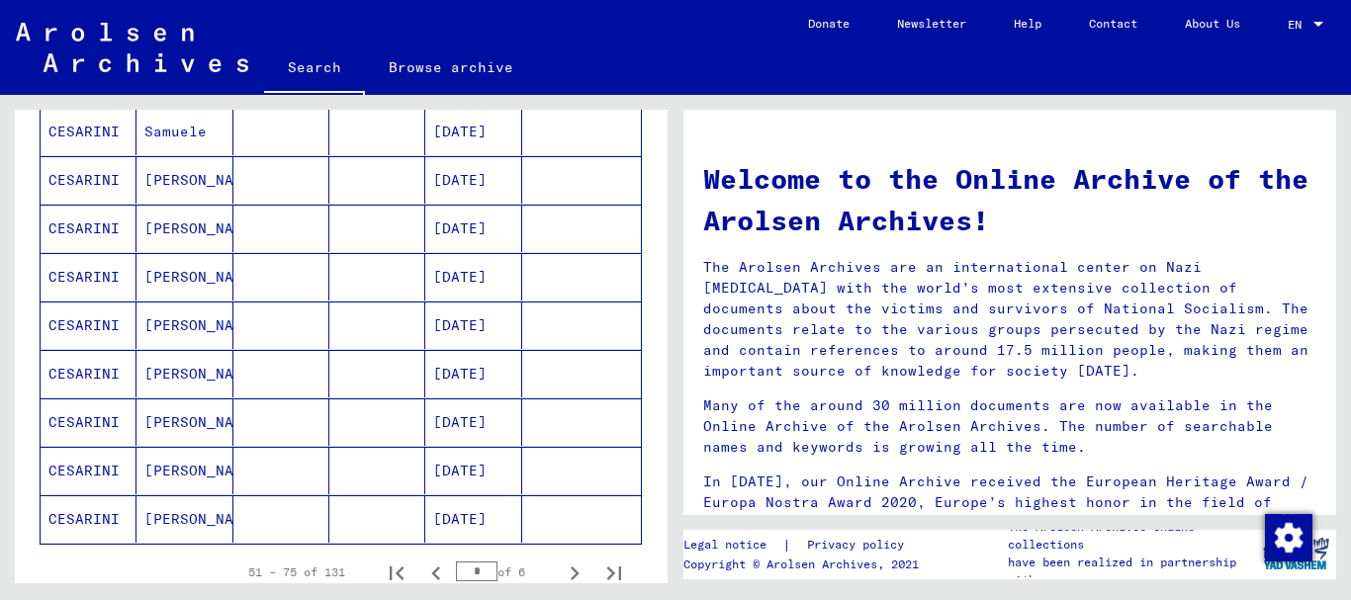
scroll to position [1175, 0]
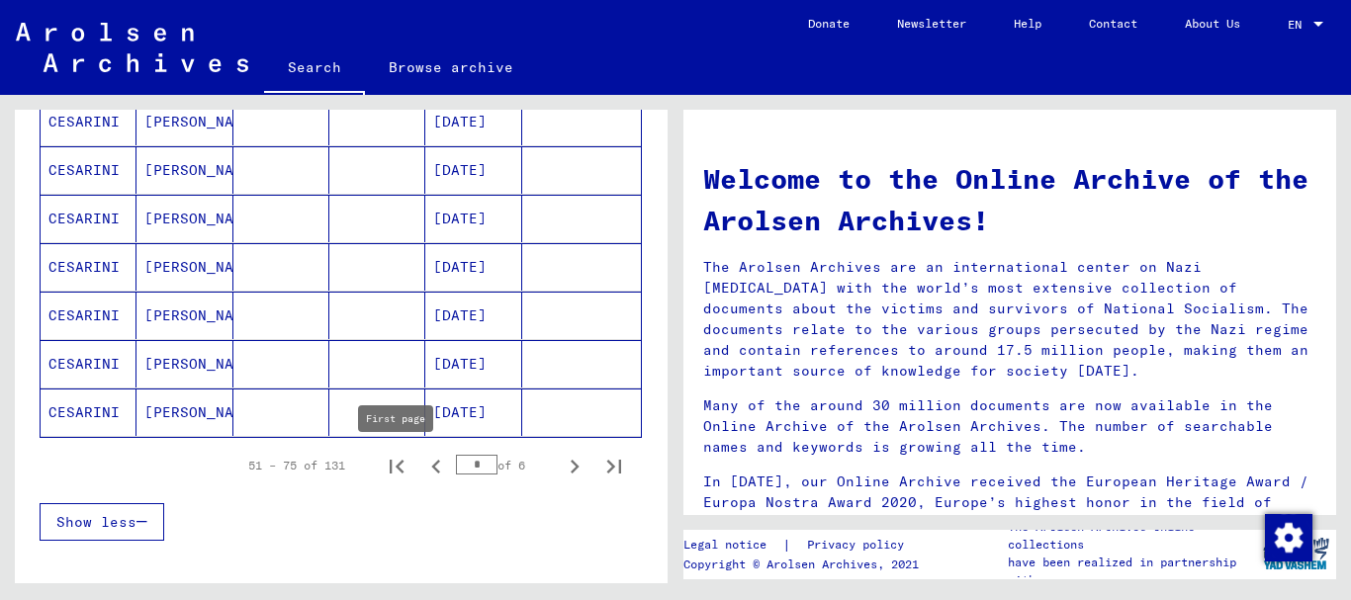
click at [404, 473] on icon "First page" at bounding box center [397, 467] width 28 height 28
click at [568, 467] on icon "Next page" at bounding box center [575, 467] width 28 height 28
type input "*"
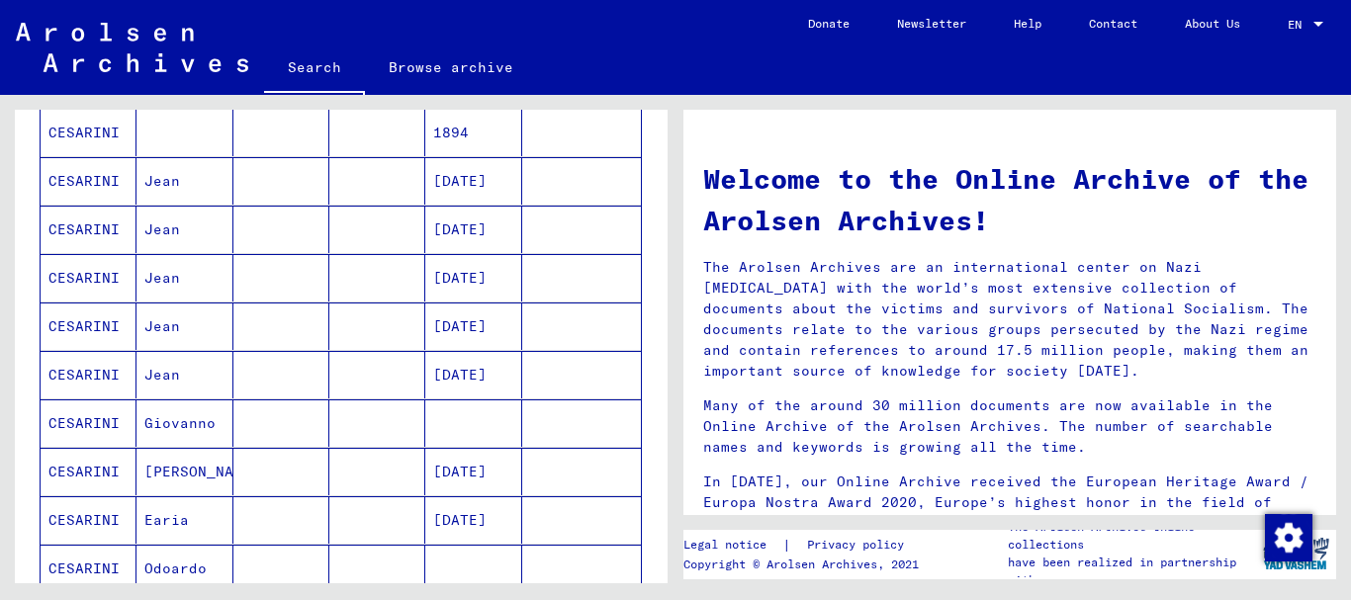
scroll to position [0, 0]
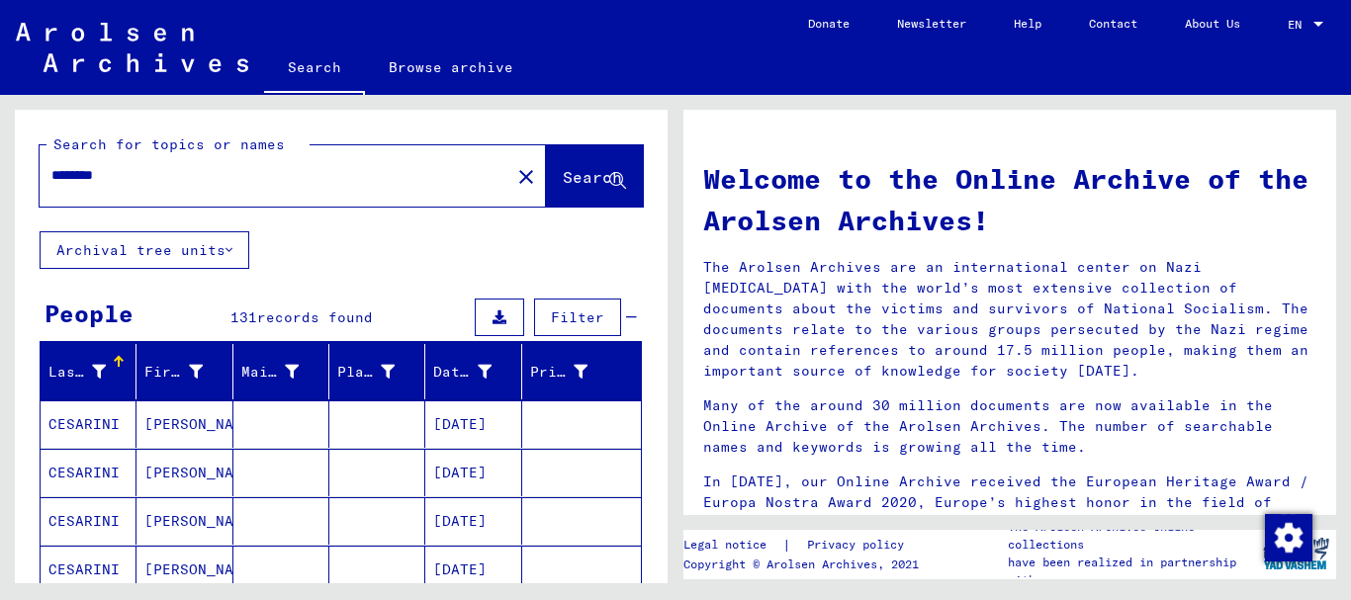
click at [158, 181] on input "********" at bounding box center [268, 175] width 435 height 21
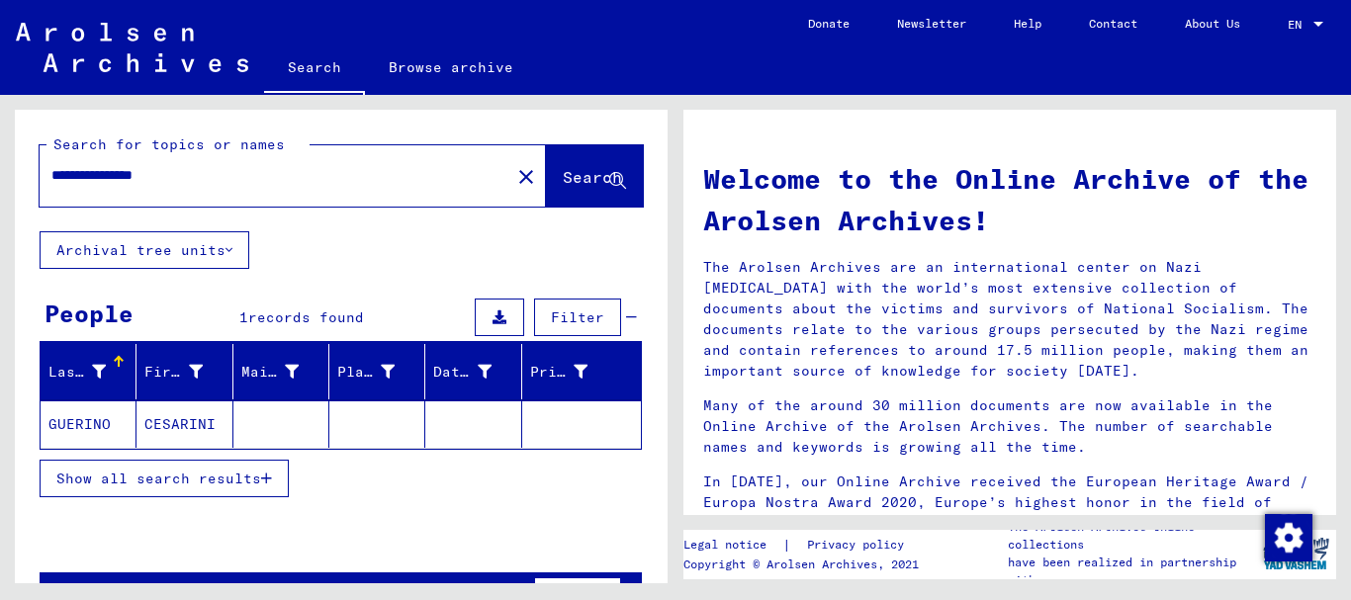
click at [134, 426] on mat-cell "GUERINO" at bounding box center [89, 424] width 96 height 47
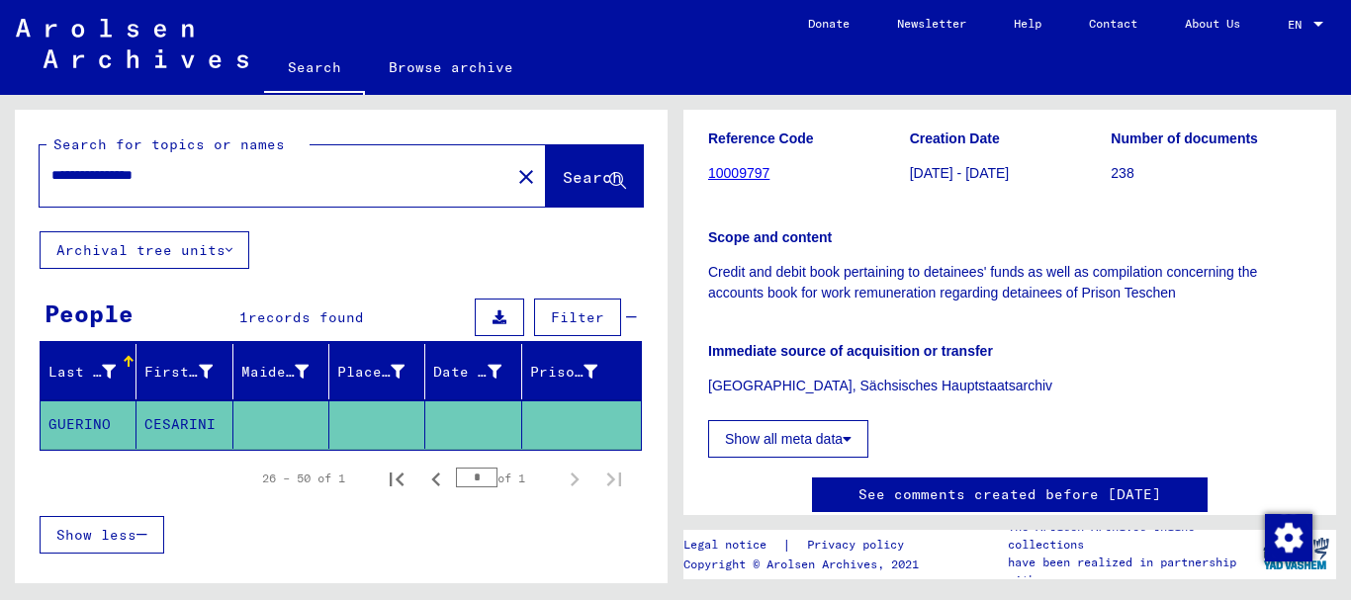
scroll to position [415, 0]
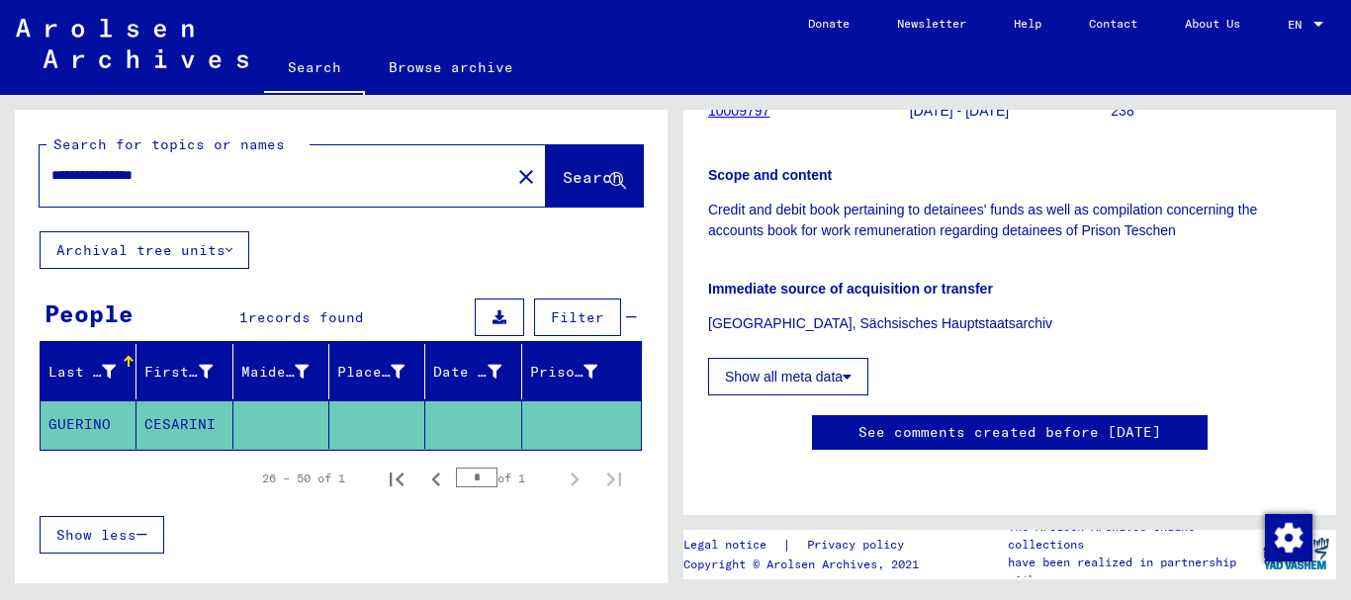
drag, startPoint x: 217, startPoint y: 177, endPoint x: 0, endPoint y: 152, distance: 218.0
click at [51, 165] on input "**********" at bounding box center [274, 175] width 447 height 21
paste input "text"
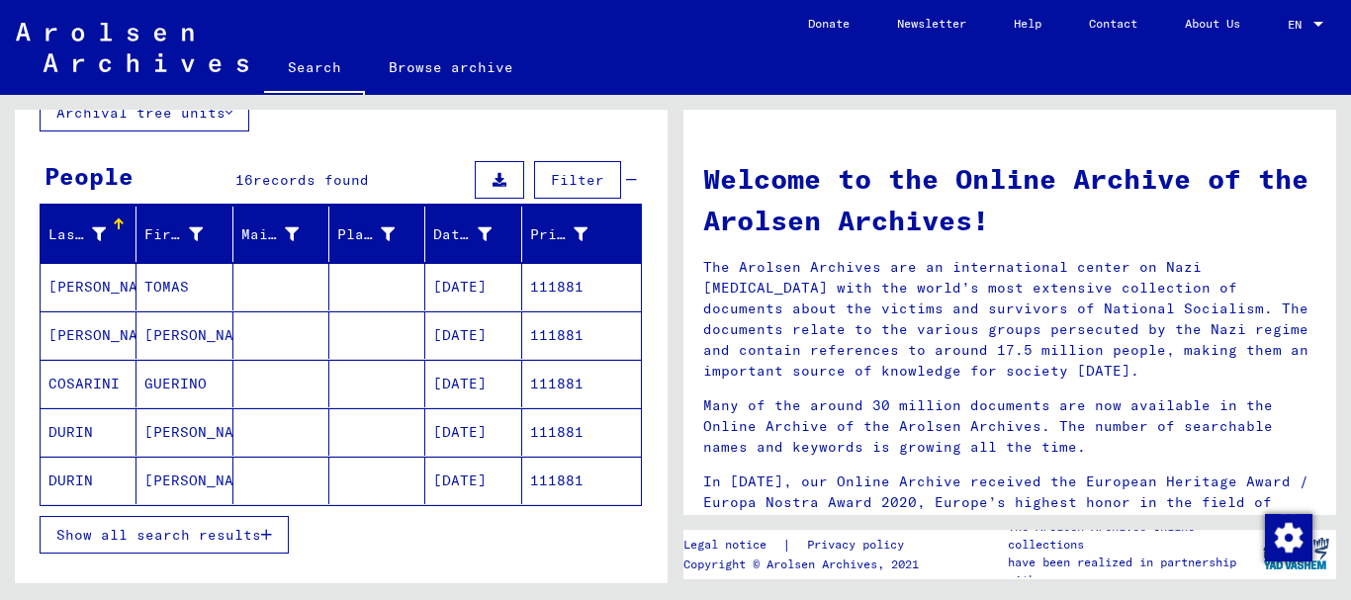
scroll to position [214, 0]
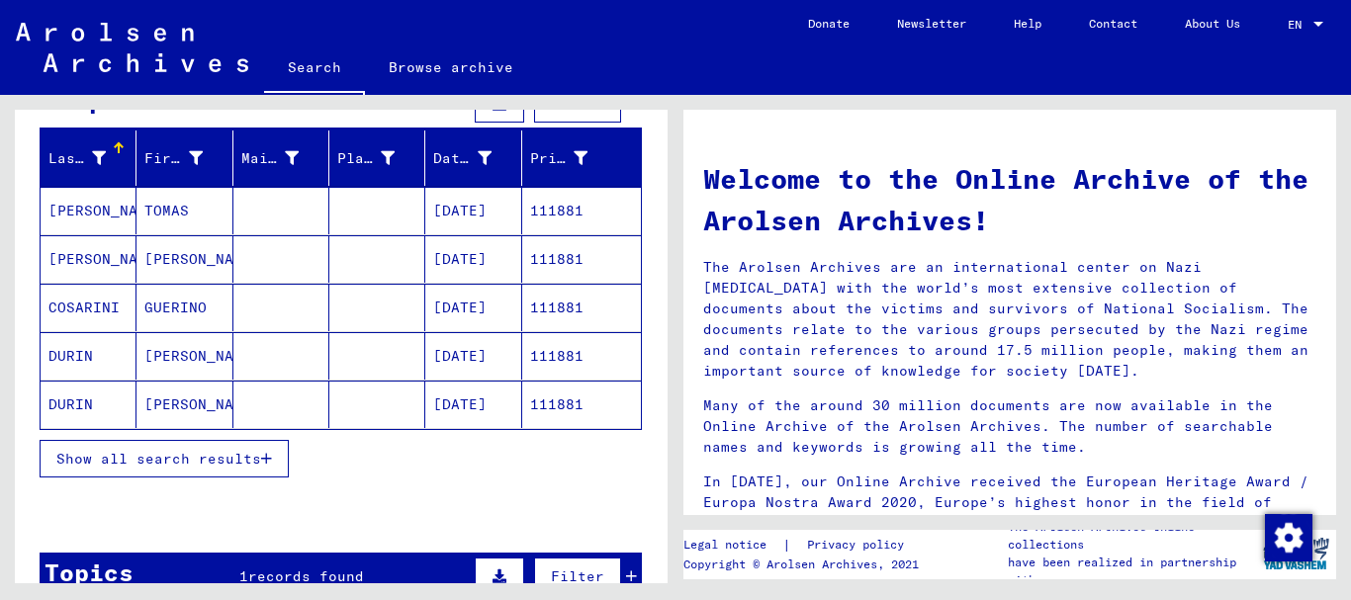
click at [97, 317] on mat-cell "COSARINI" at bounding box center [89, 307] width 96 height 47
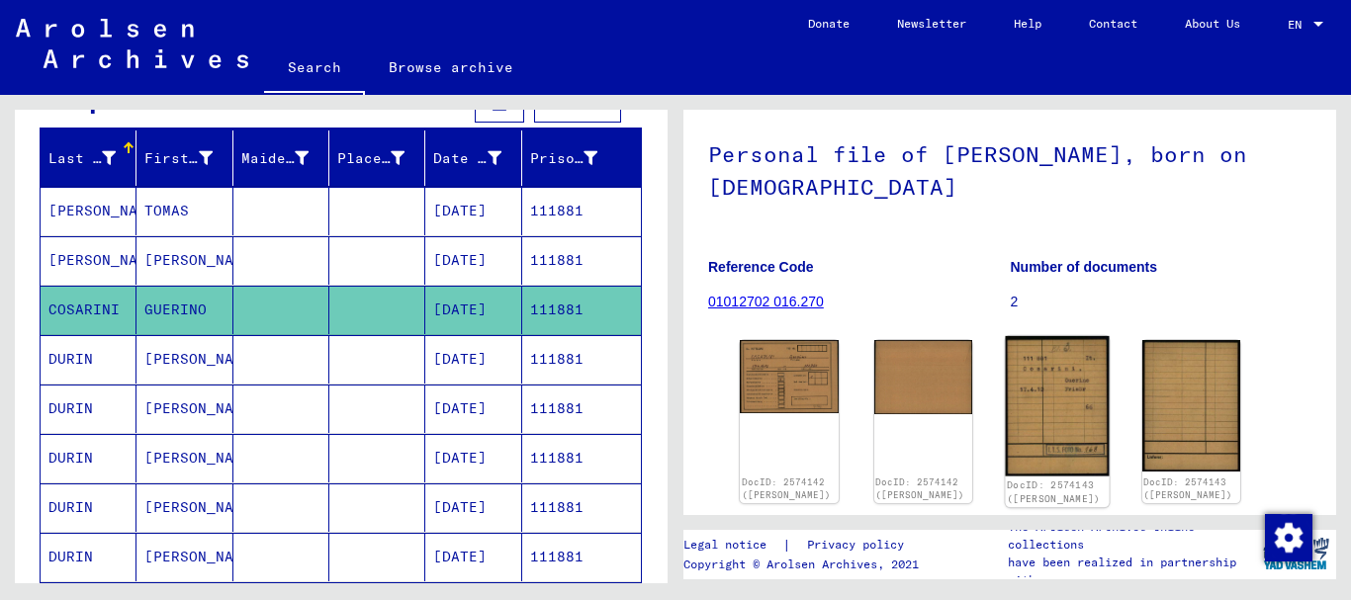
scroll to position [214, 0]
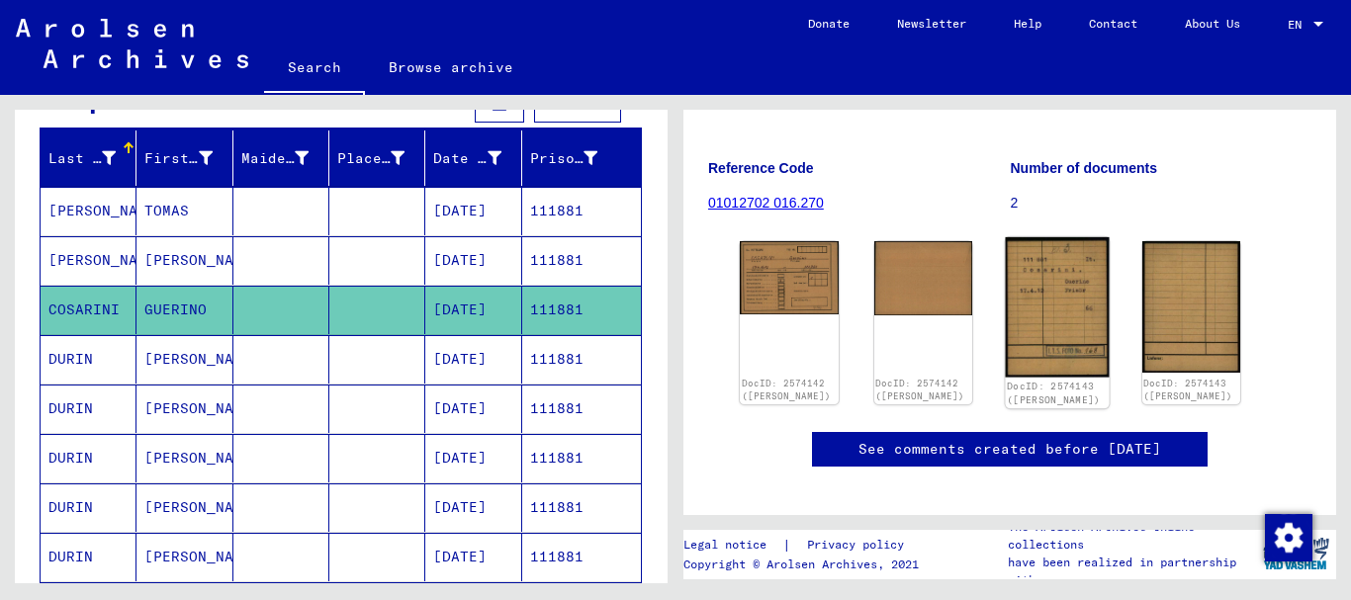
click at [1079, 327] on img at bounding box center [1057, 307] width 103 height 140
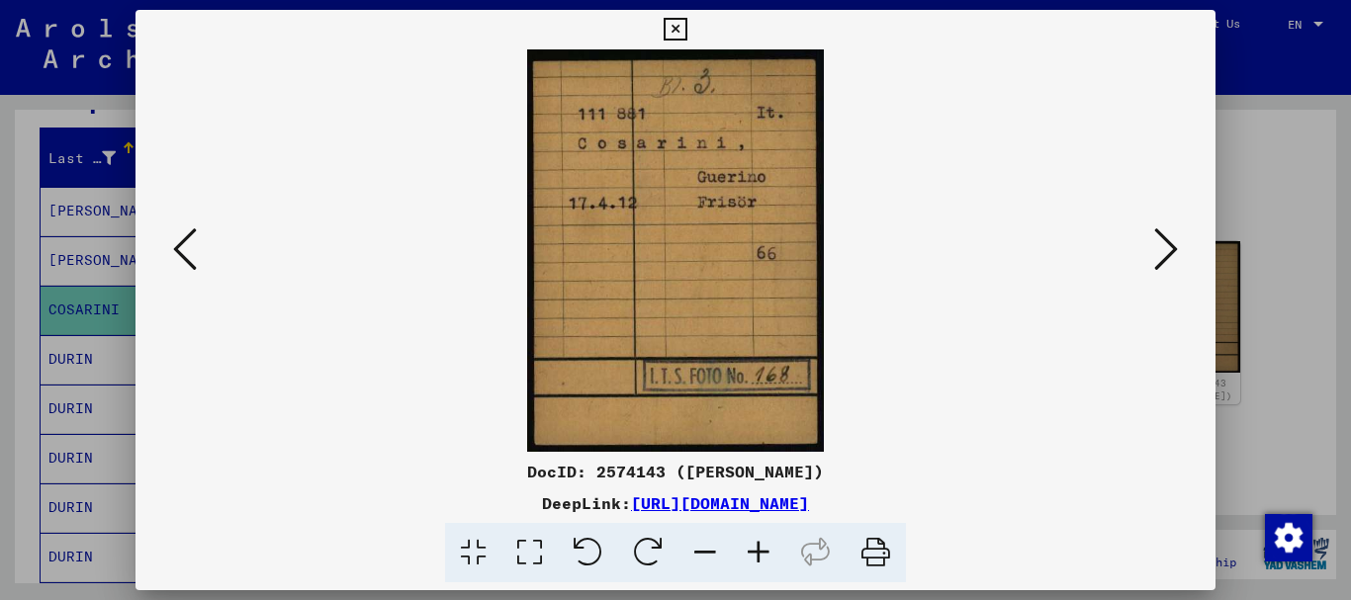
drag, startPoint x: 0, startPoint y: 211, endPoint x: 73, endPoint y: 171, distance: 83.2
click at [3, 213] on div at bounding box center [675, 300] width 1351 height 600
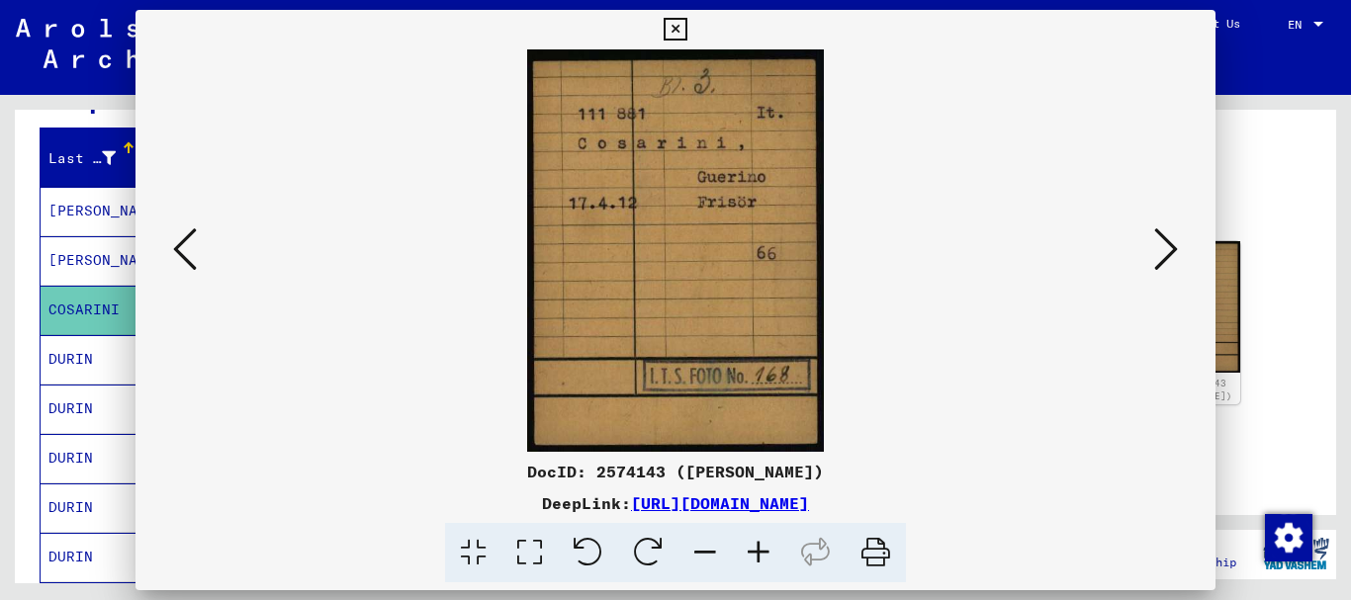
scroll to position [0, 0]
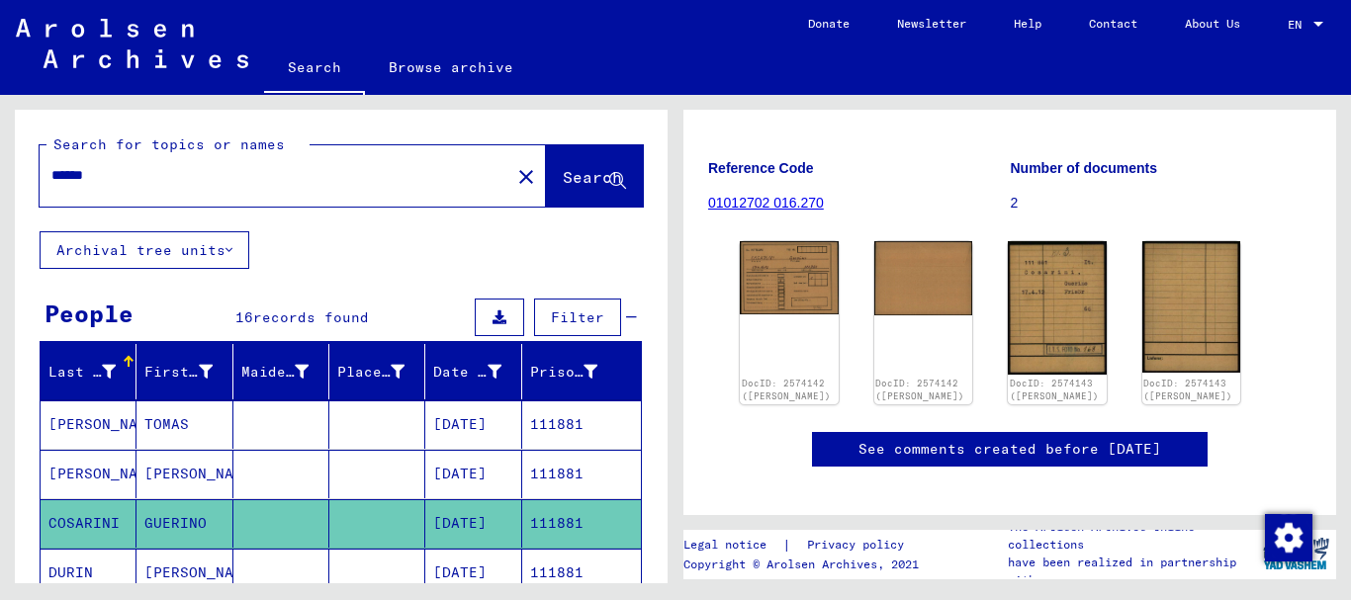
drag, startPoint x: 131, startPoint y: 179, endPoint x: 0, endPoint y: 179, distance: 130.6
click at [51, 179] on input "******" at bounding box center [274, 175] width 447 height 21
paste input "text"
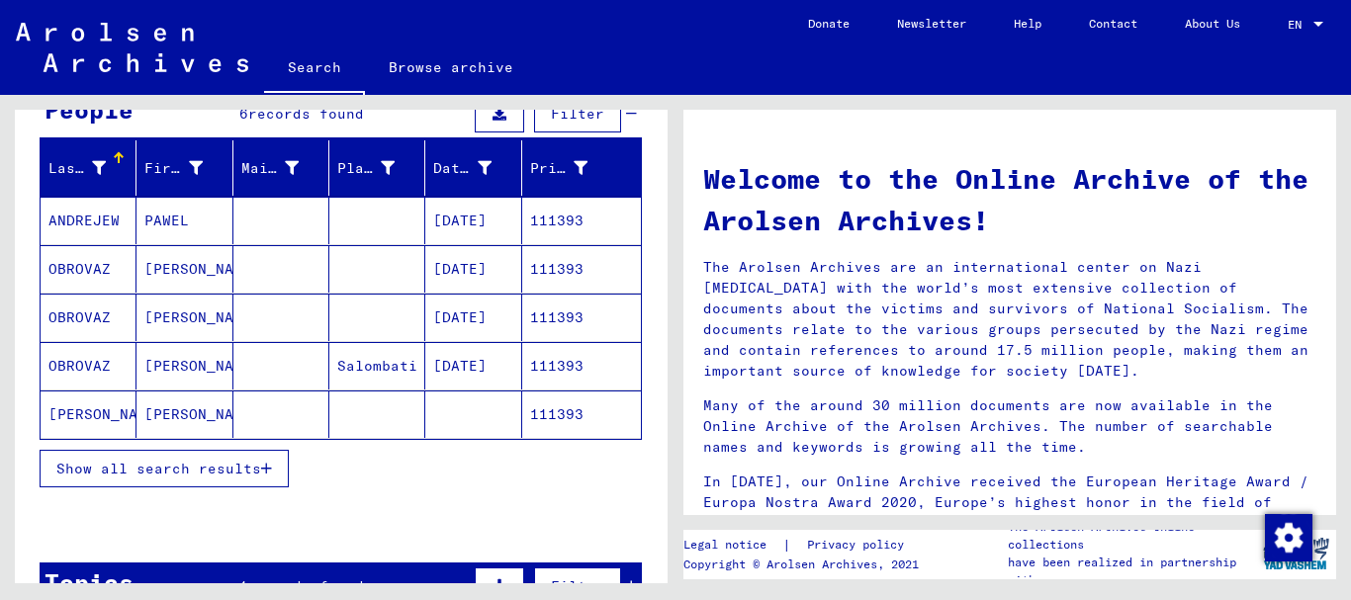
scroll to position [214, 0]
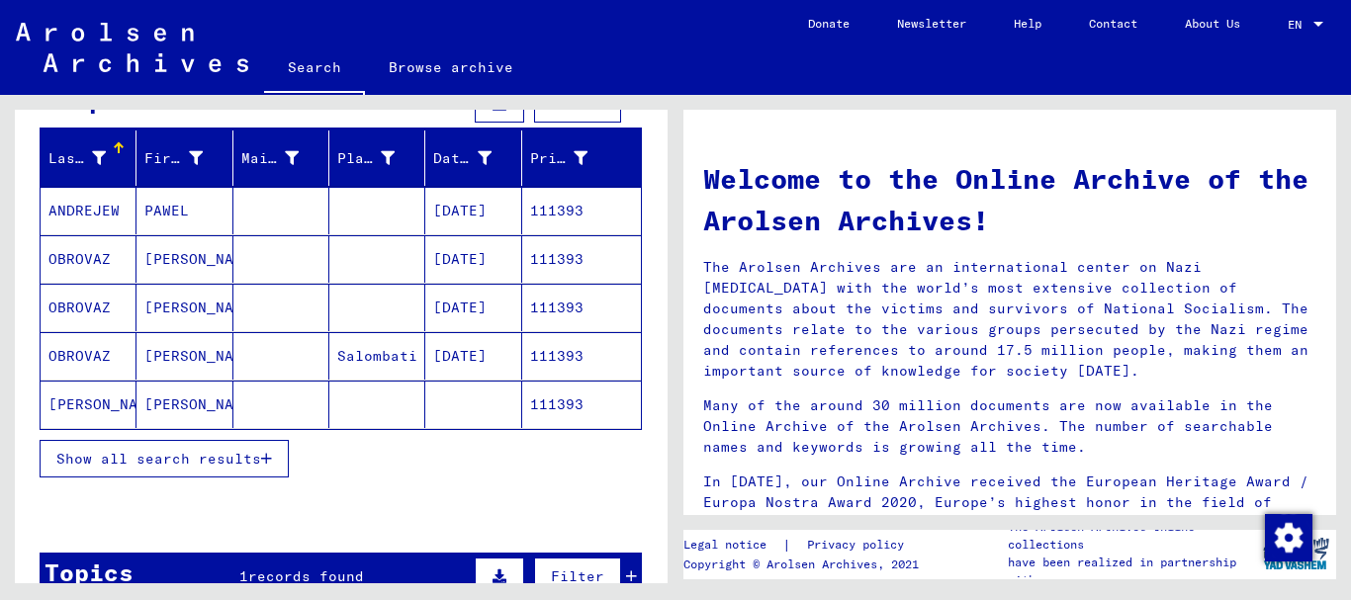
click at [98, 264] on mat-cell "OBROVAZ" at bounding box center [89, 258] width 96 height 47
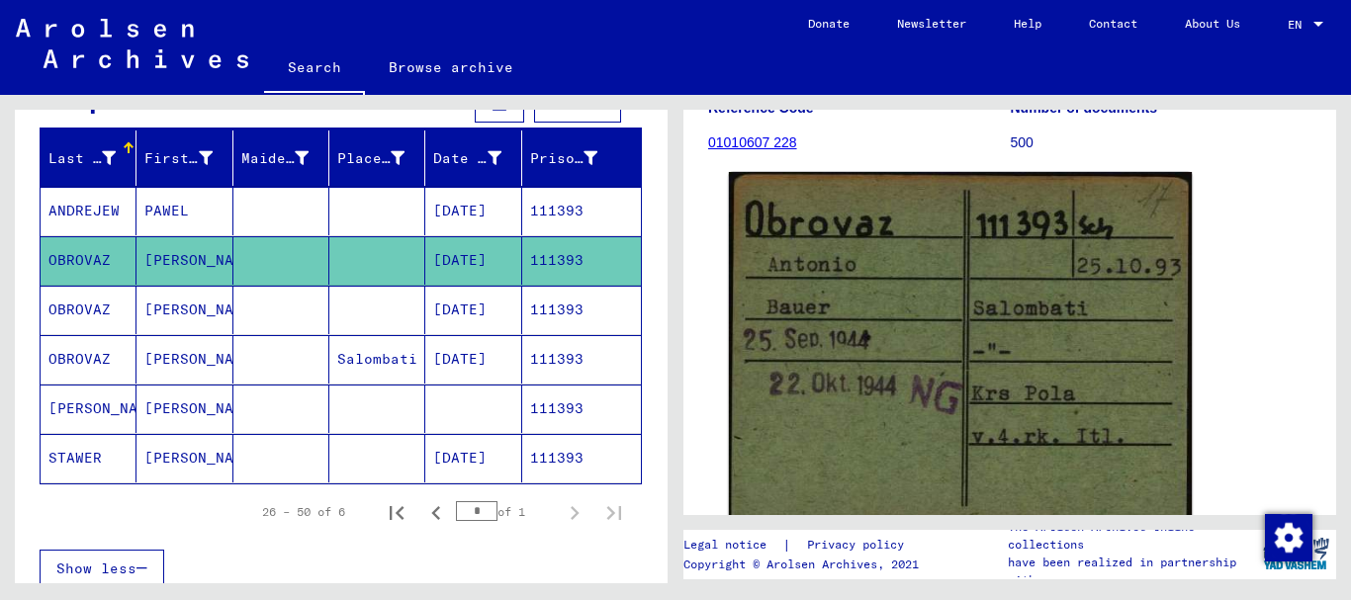
scroll to position [298, 0]
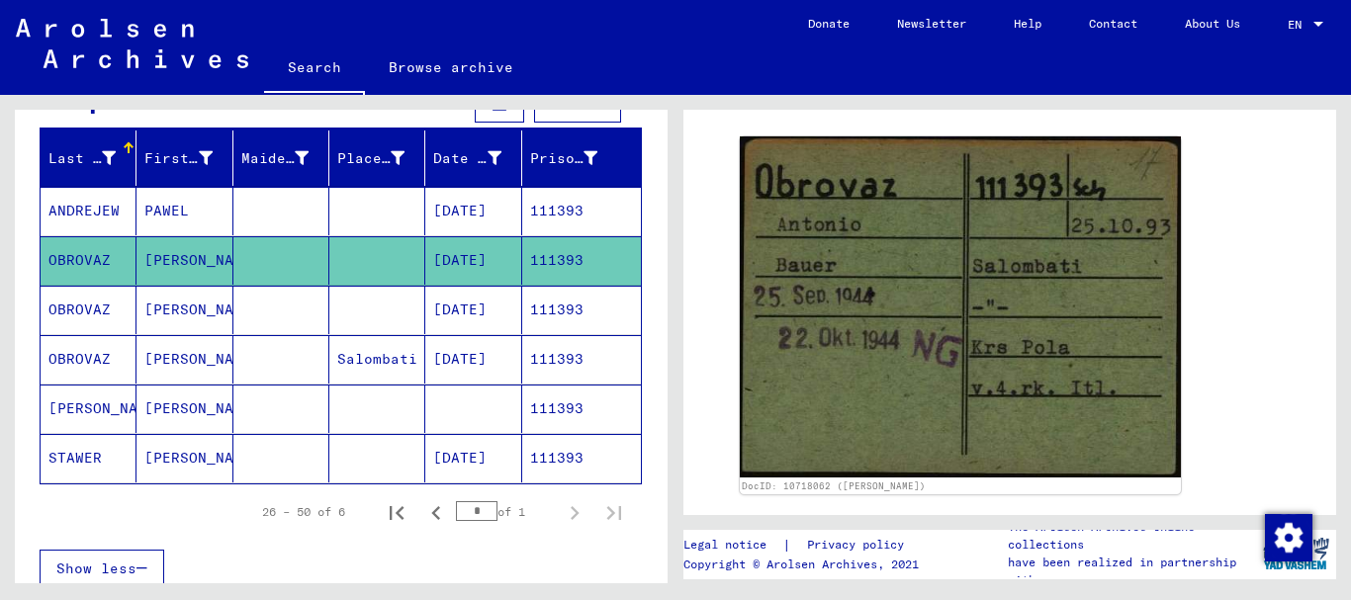
drag, startPoint x: 436, startPoint y: 261, endPoint x: 516, endPoint y: 261, distance: 80.1
click at [516, 261] on mat-cell "[DATE]" at bounding box center [473, 260] width 96 height 48
copy mat-cell "[DATE]"
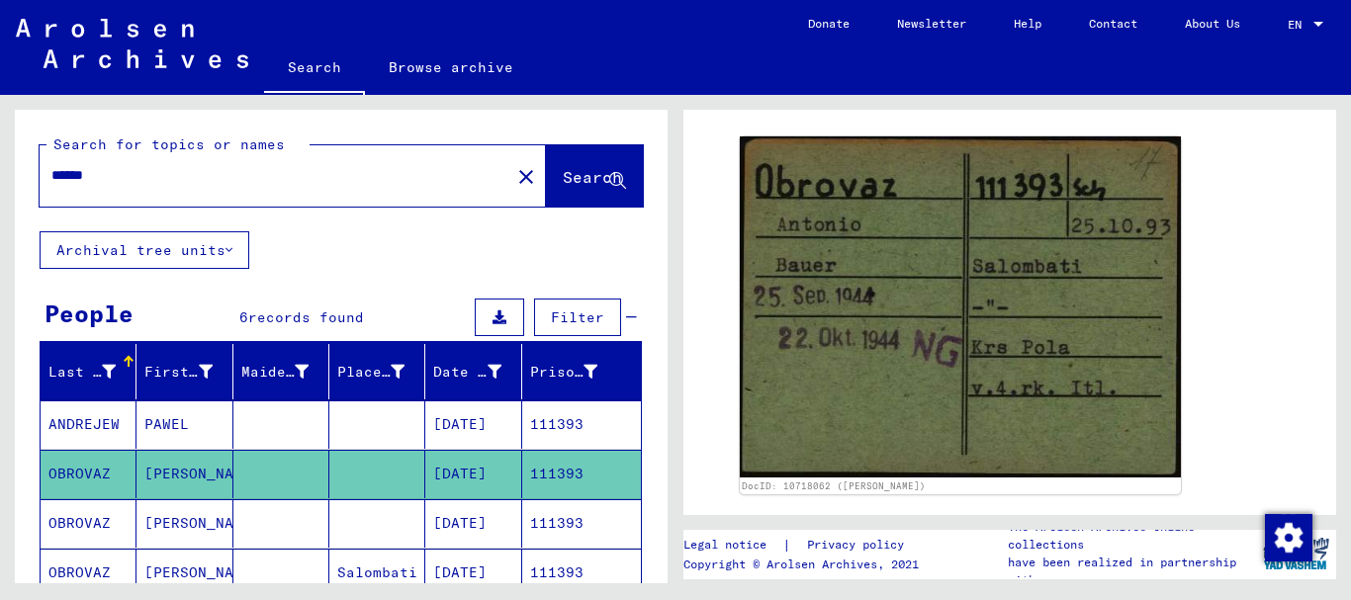
drag, startPoint x: 178, startPoint y: 176, endPoint x: 0, endPoint y: 183, distance: 178.2
click at [51, 184] on input "******" at bounding box center [274, 175] width 447 height 21
paste input "**********"
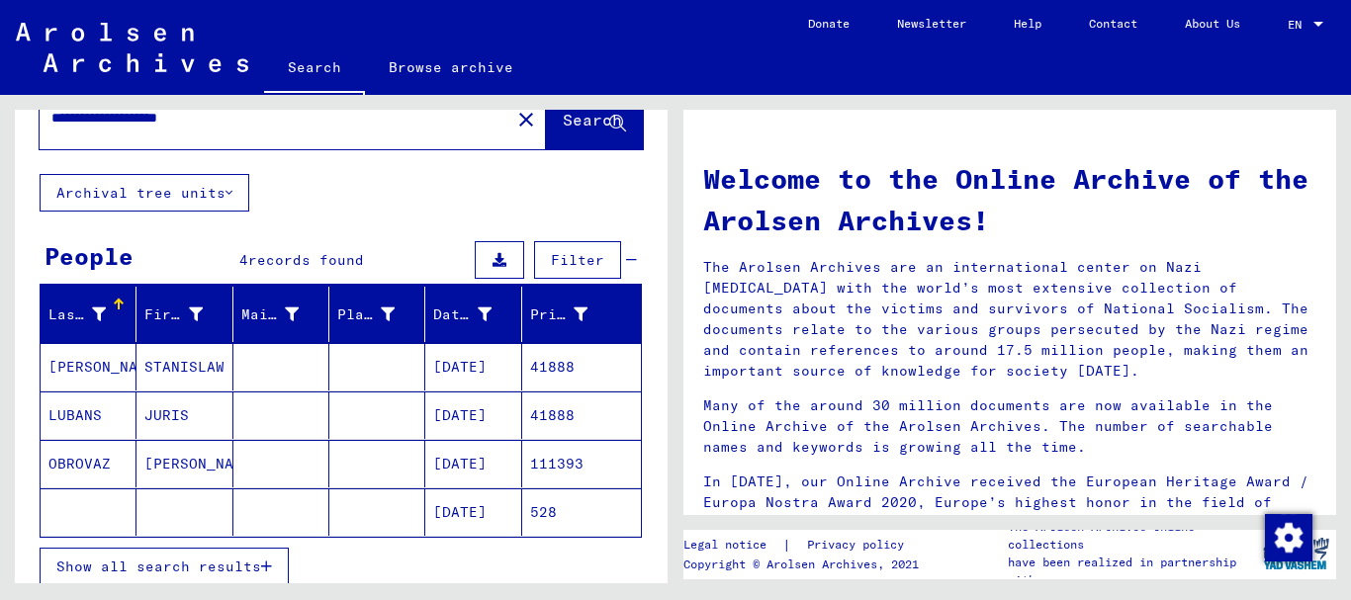
scroll to position [107, 0]
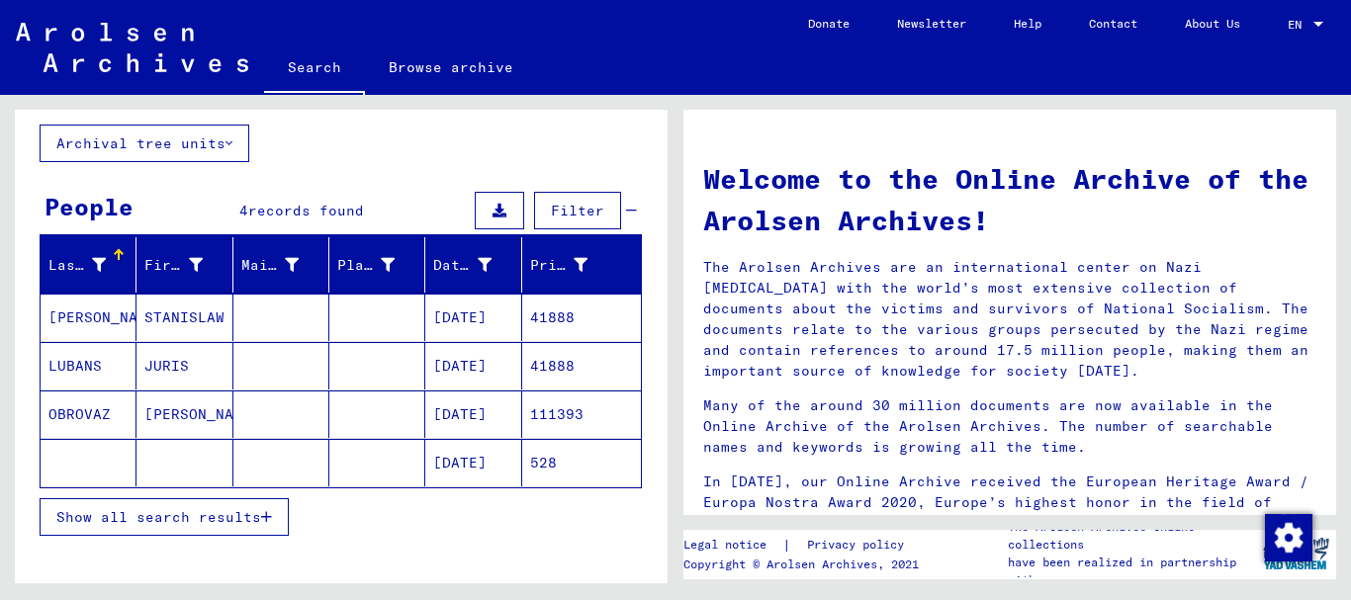
click at [193, 399] on mat-cell "[PERSON_NAME]" at bounding box center [185, 414] width 96 height 47
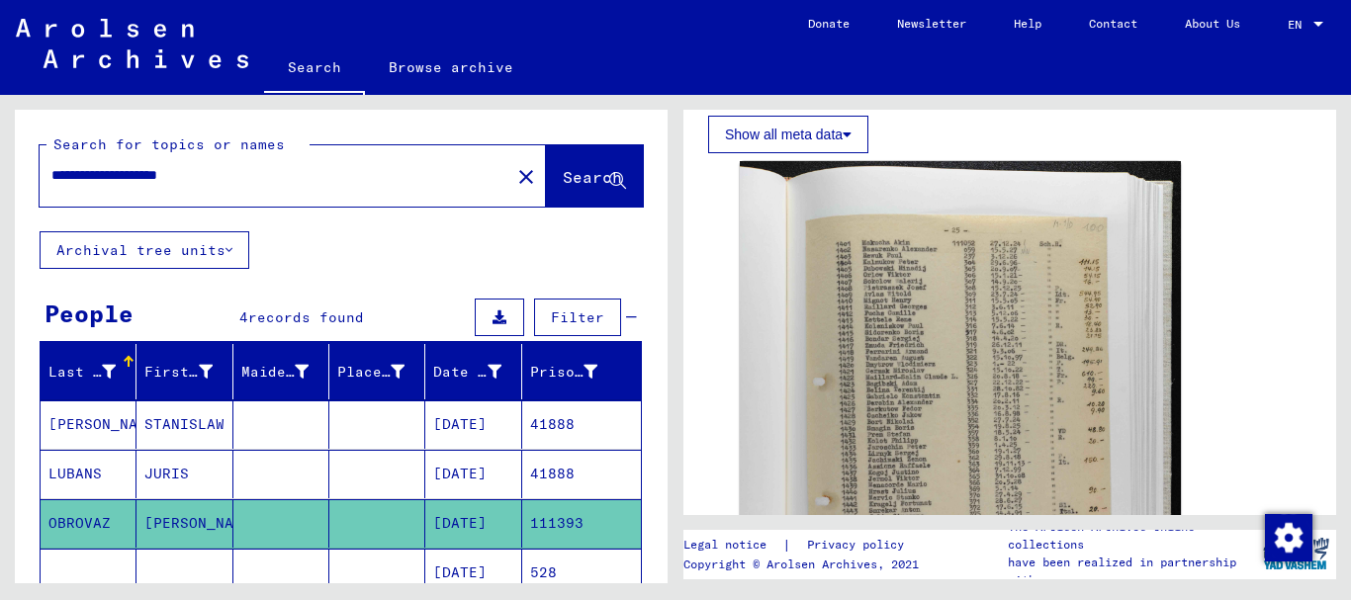
drag, startPoint x: 280, startPoint y: 168, endPoint x: 0, endPoint y: 168, distance: 280.0
click at [51, 168] on input "**********" at bounding box center [274, 175] width 447 height 21
paste input "text"
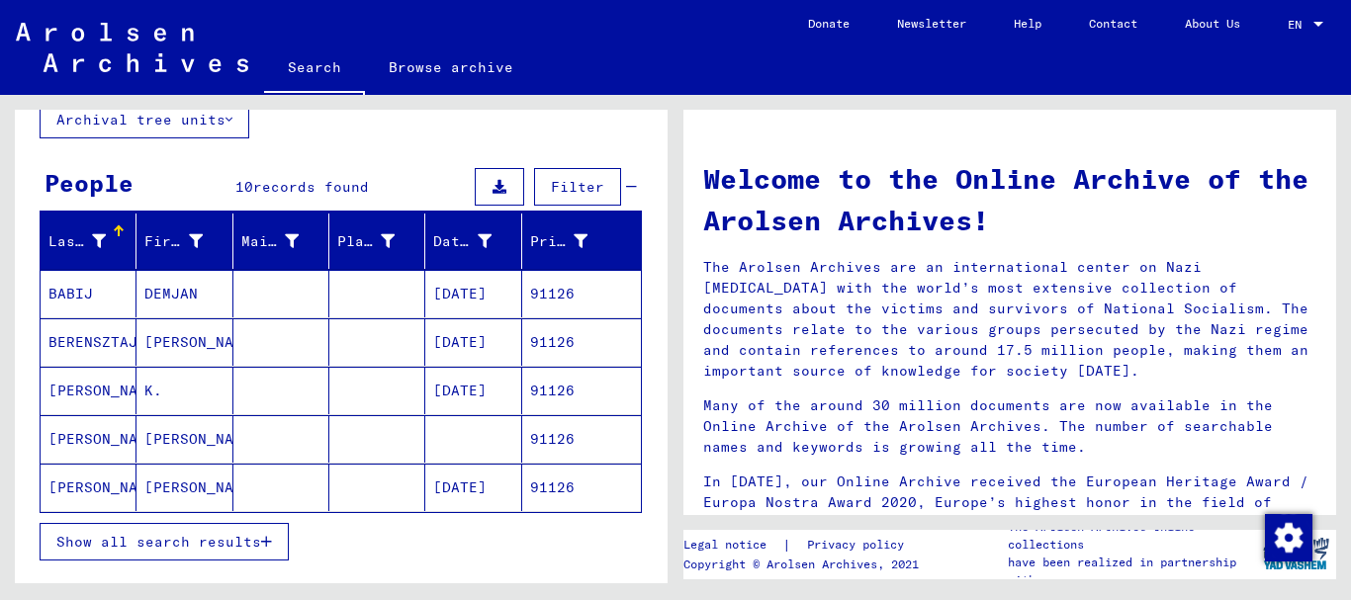
scroll to position [214, 0]
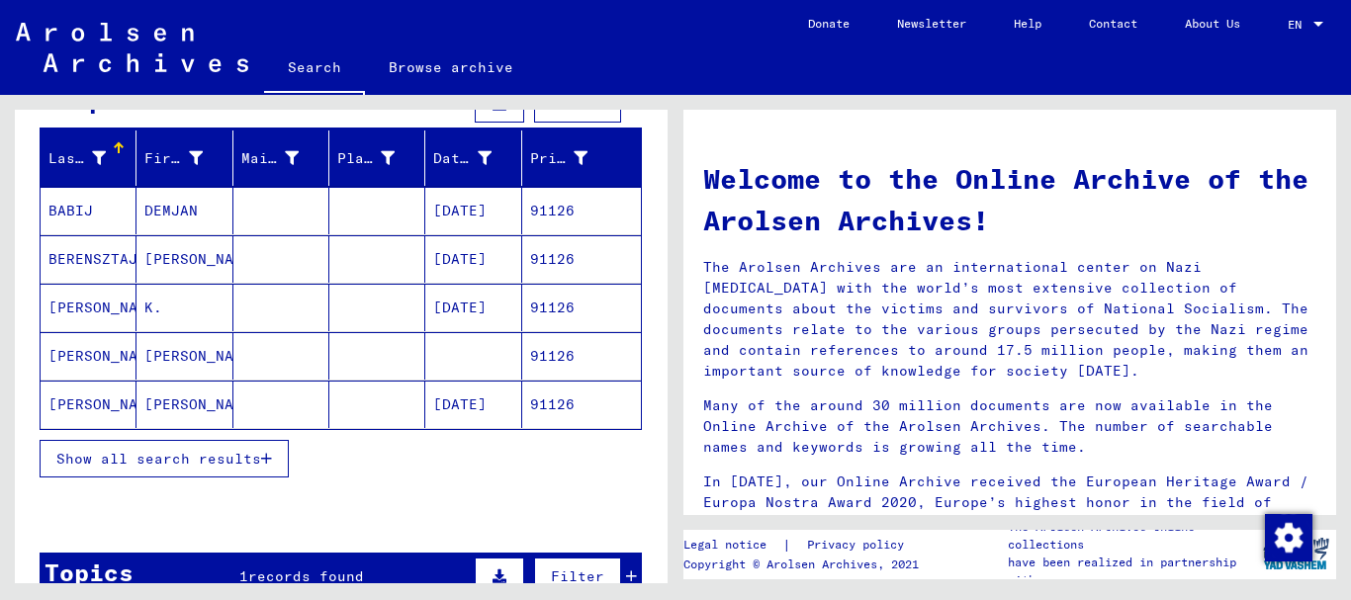
drag, startPoint x: 135, startPoint y: 462, endPoint x: 98, endPoint y: 389, distance: 81.8
click at [136, 462] on span "Show all search results" at bounding box center [158, 459] width 205 height 18
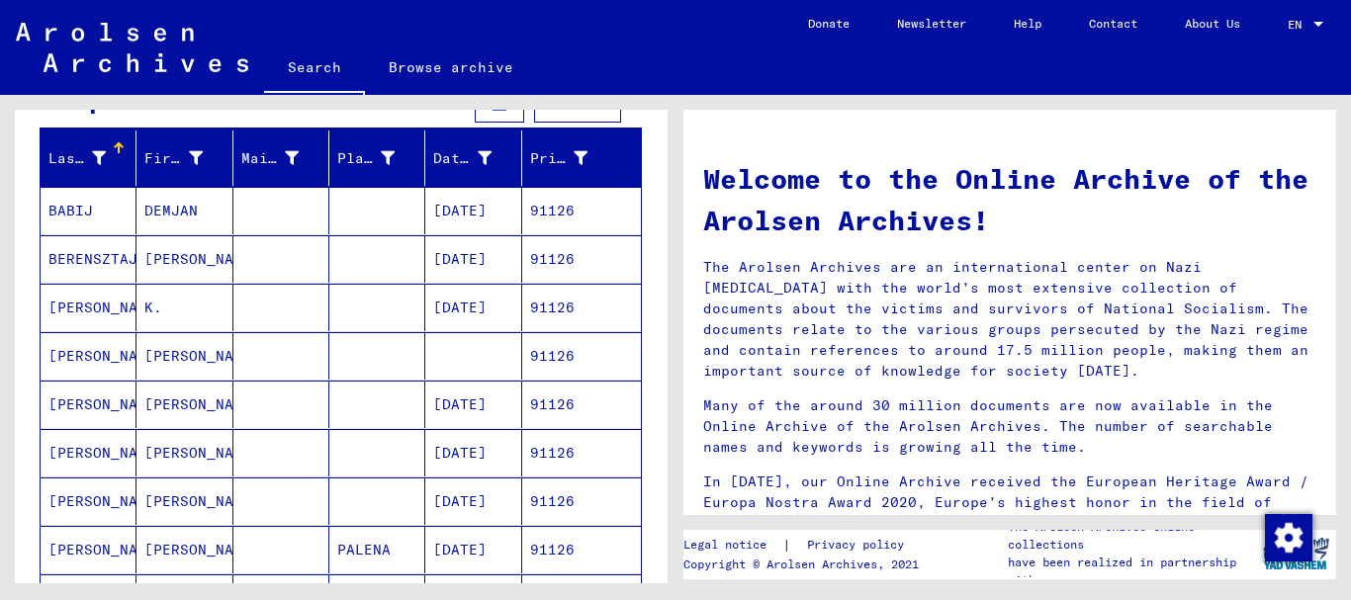
scroll to position [321, 0]
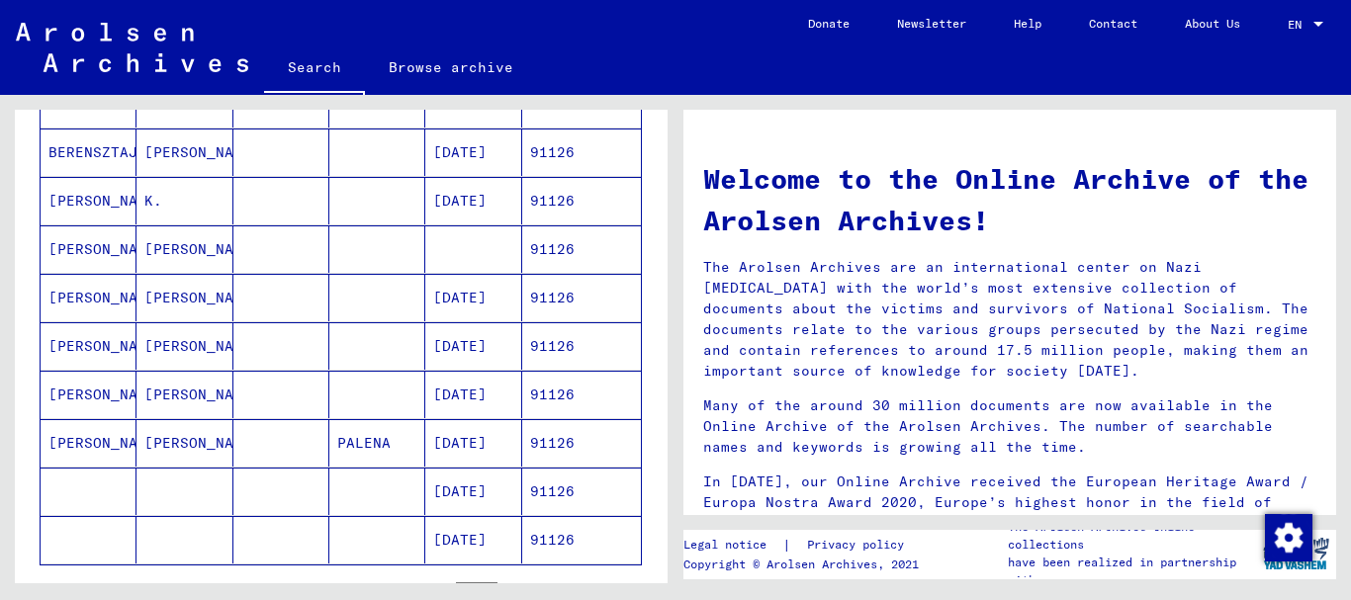
click at [110, 340] on mat-cell "[PERSON_NAME]" at bounding box center [89, 345] width 96 height 47
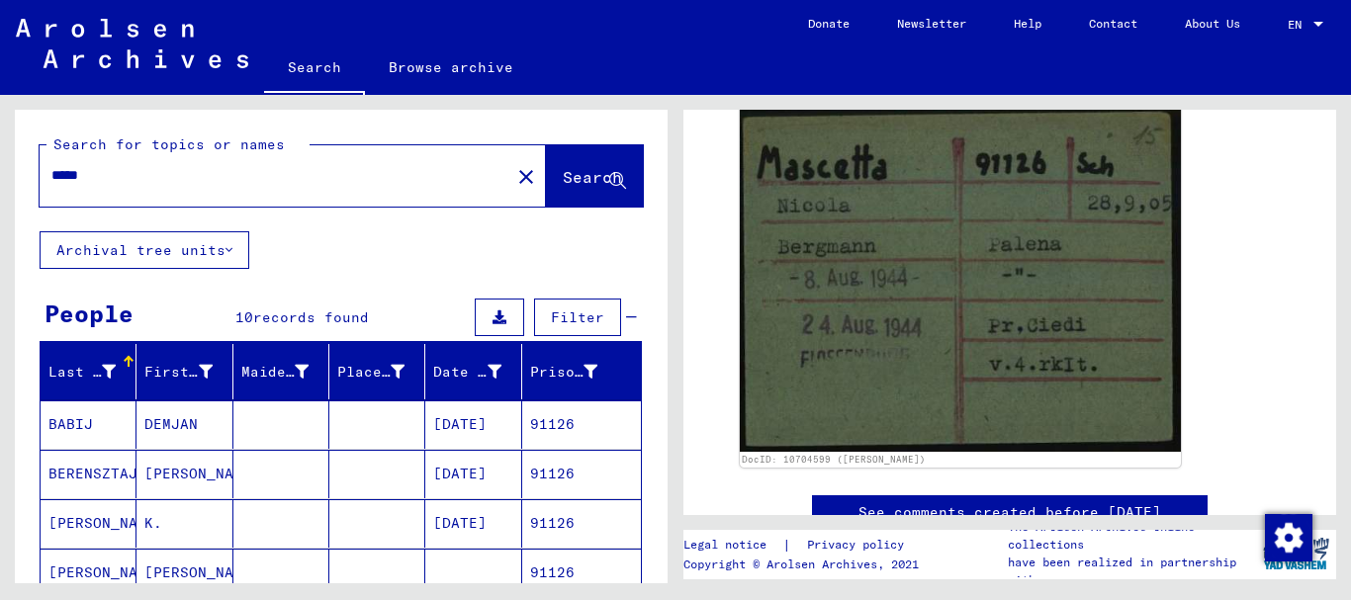
drag, startPoint x: 65, startPoint y: 175, endPoint x: 0, endPoint y: 175, distance: 65.3
click at [51, 175] on input "*****" at bounding box center [274, 175] width 447 height 21
paste input "text"
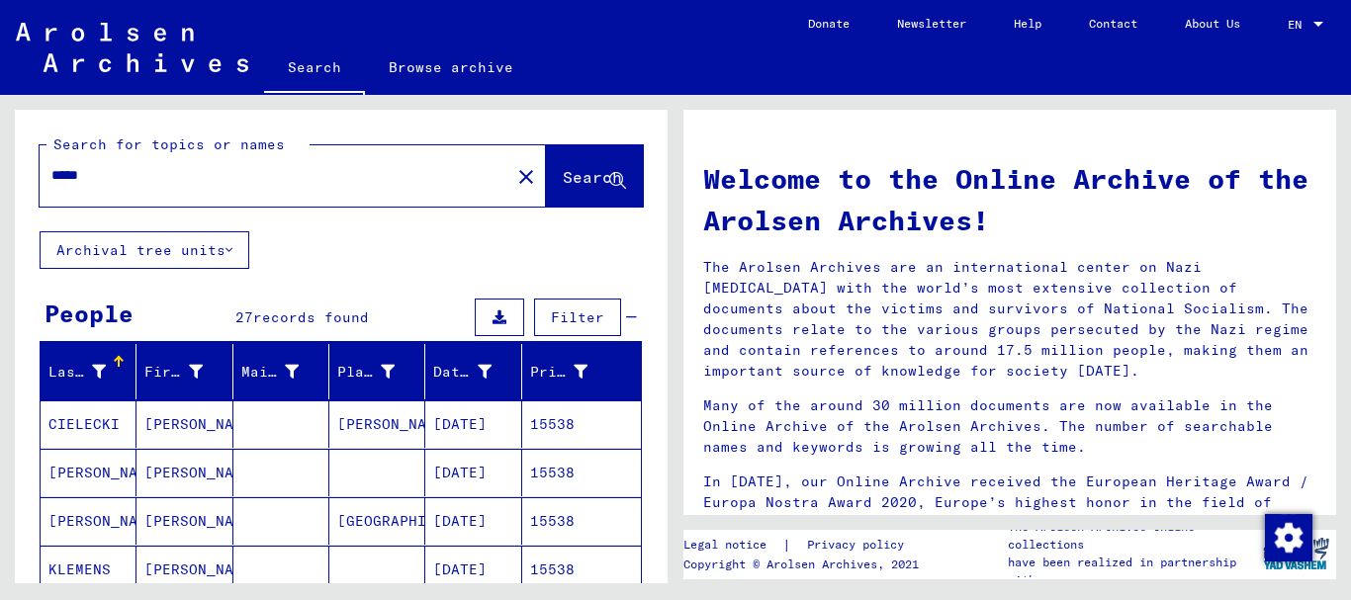
scroll to position [321, 0]
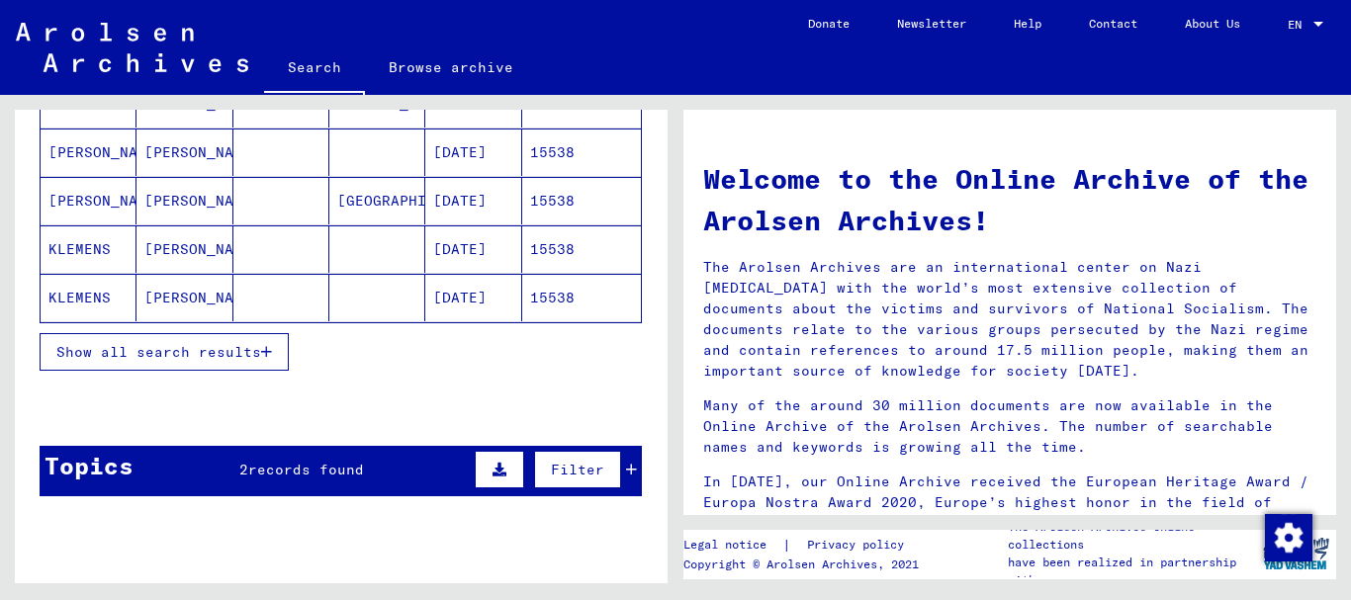
click at [123, 353] on span "Show all search results" at bounding box center [158, 352] width 205 height 18
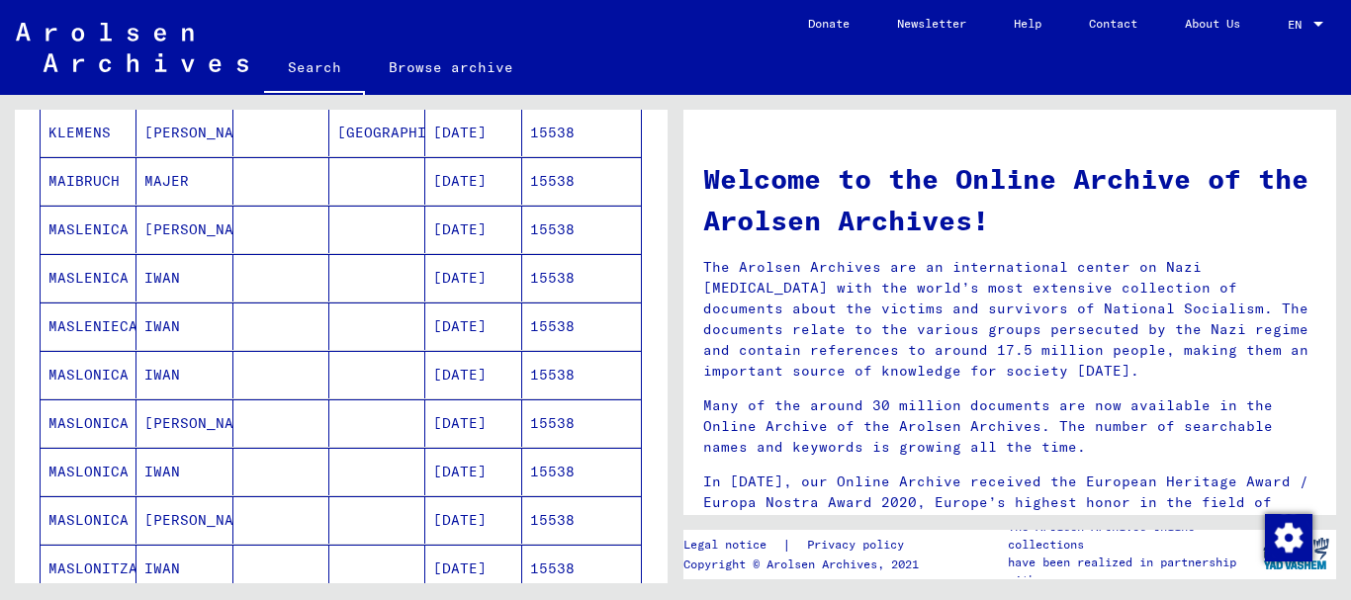
click at [107, 230] on mat-cell "MASLENICA" at bounding box center [89, 229] width 96 height 47
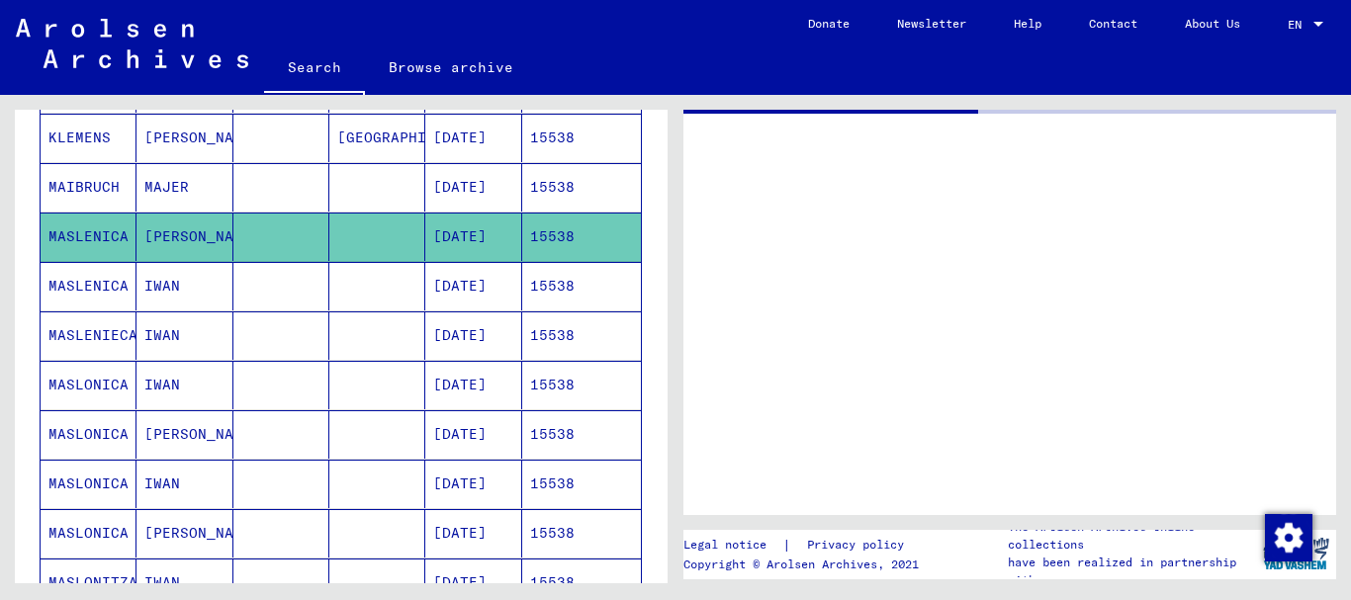
scroll to position [539, 0]
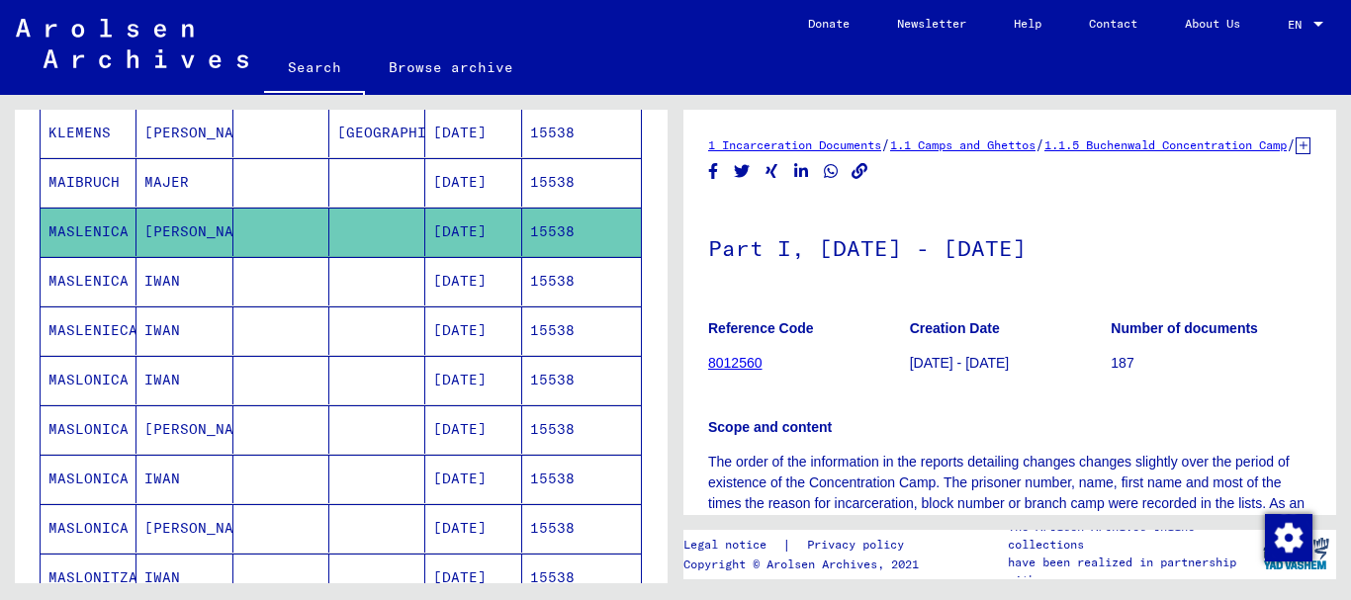
click at [74, 373] on mat-cell "MASLONICA" at bounding box center [89, 380] width 96 height 48
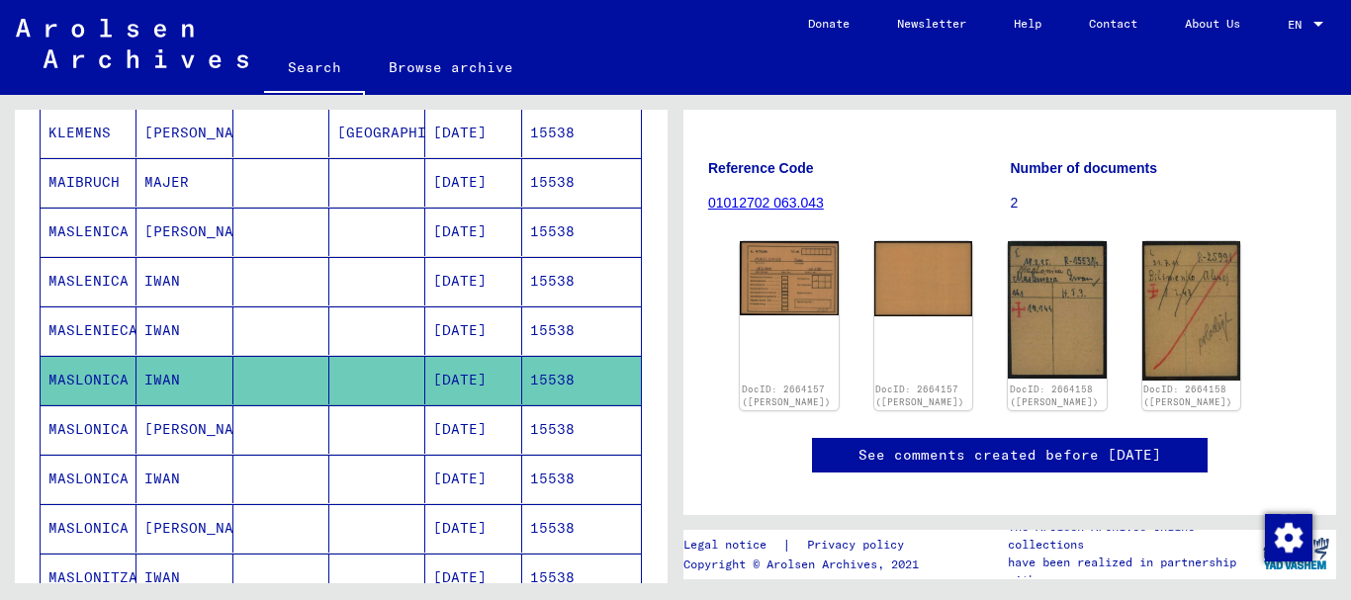
scroll to position [646, 0]
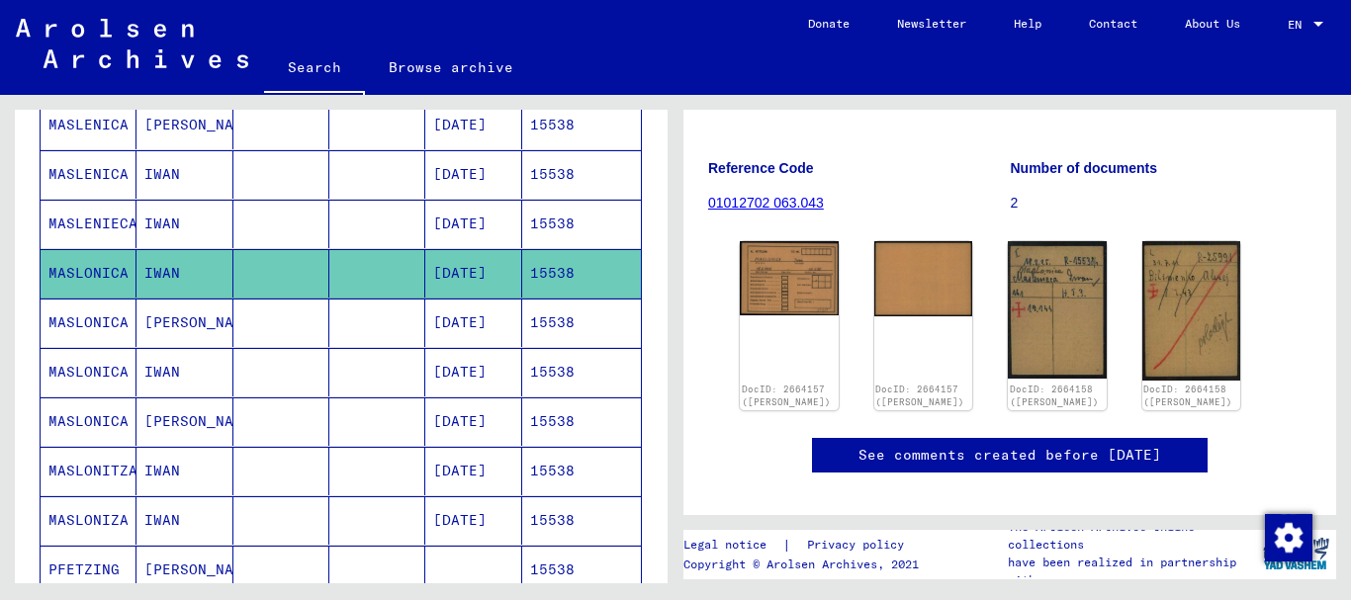
drag, startPoint x: 95, startPoint y: 417, endPoint x: 101, endPoint y: 432, distance: 16.0
click at [95, 418] on mat-cell "MASLONICA" at bounding box center [89, 422] width 96 height 48
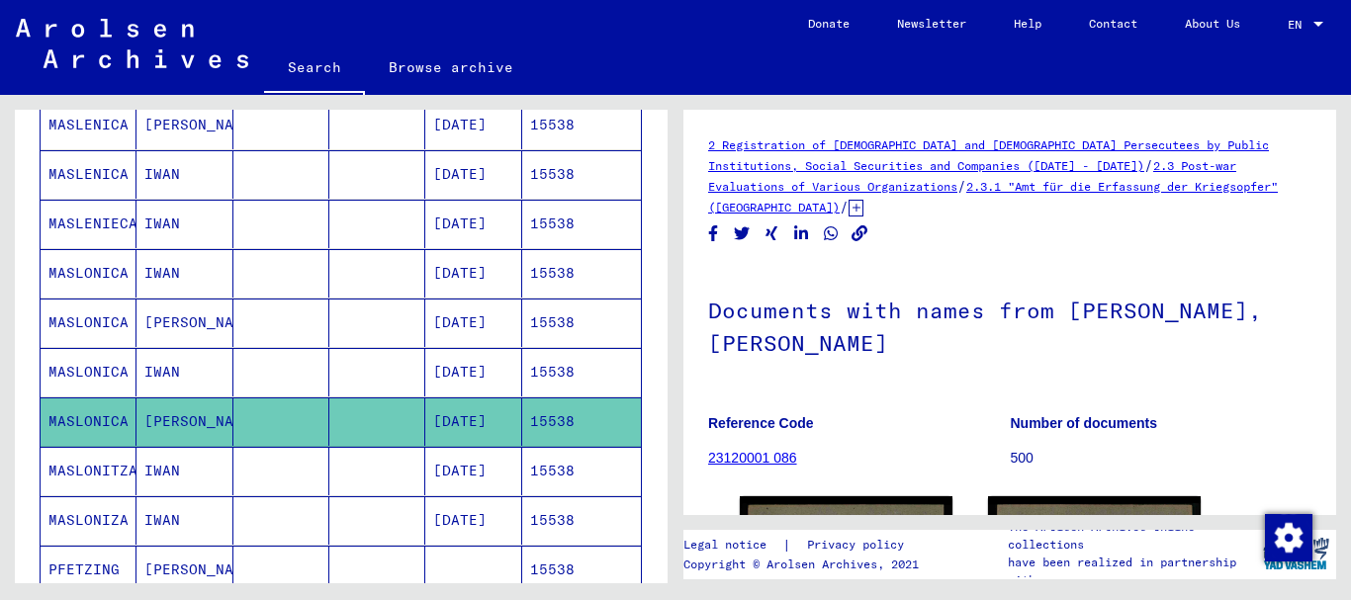
click at [100, 480] on mat-cell "MASLONITZA" at bounding box center [89, 471] width 96 height 48
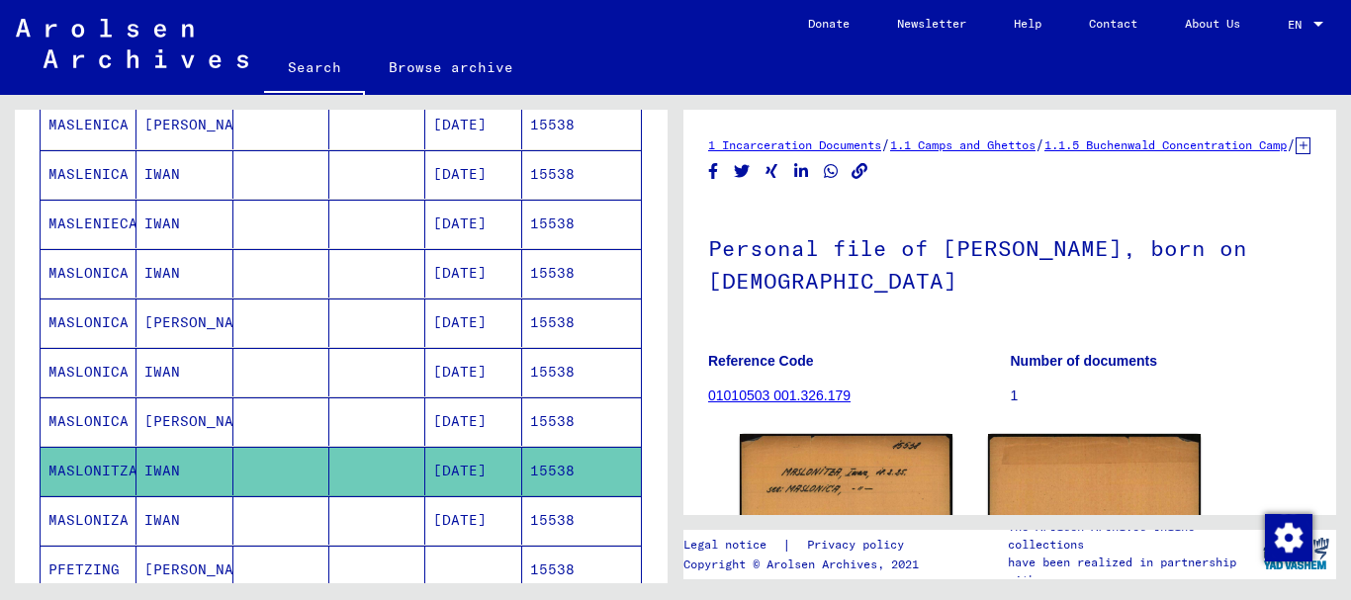
click at [93, 525] on icon at bounding box center [81, 521] width 49 height 79
click at [98, 511] on icon at bounding box center [81, 521] width 49 height 79
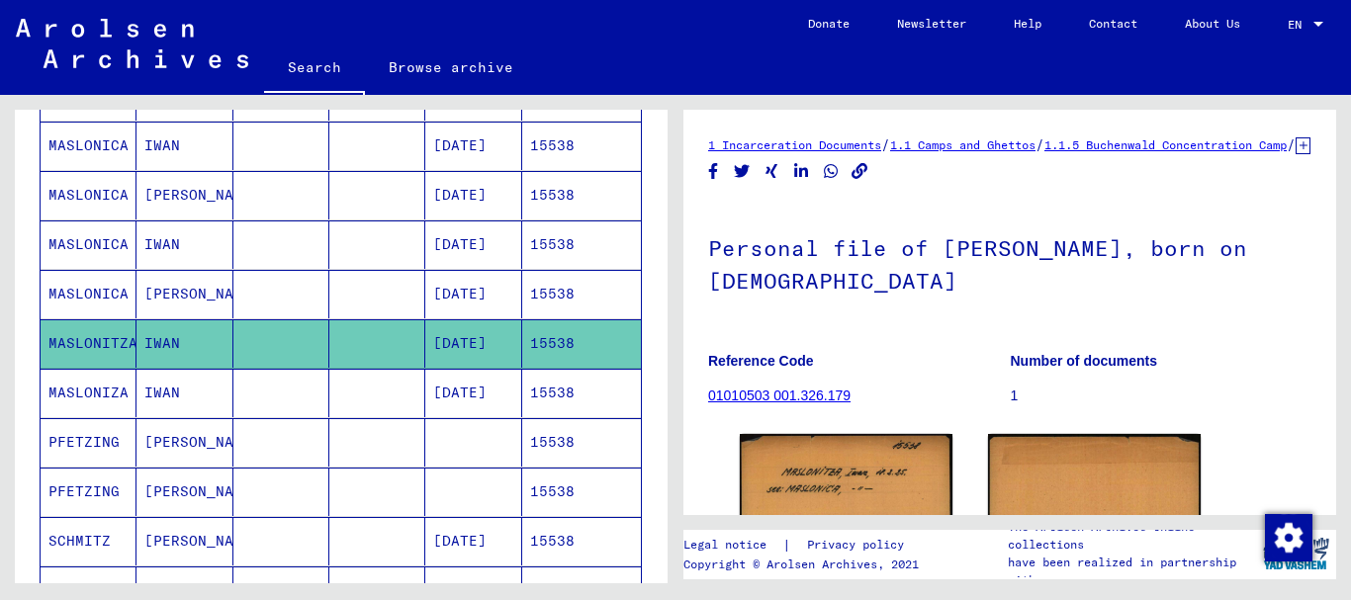
scroll to position [860, 0]
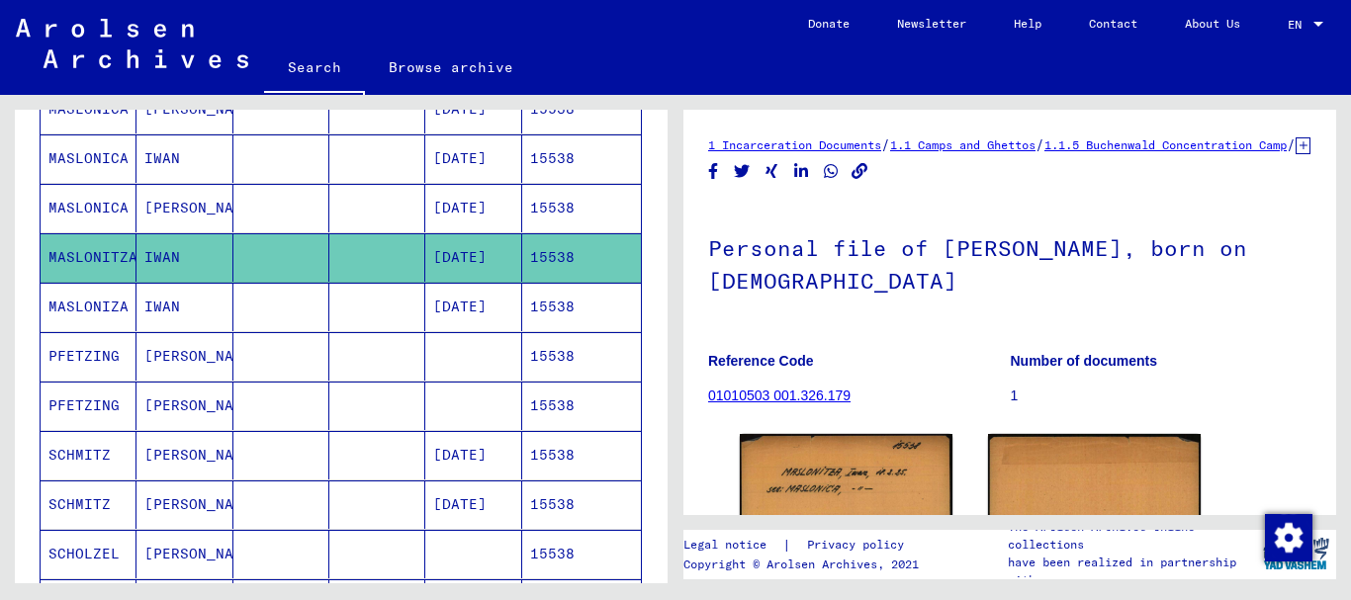
click at [87, 301] on mat-cell "MASLONIZA" at bounding box center [89, 307] width 96 height 48
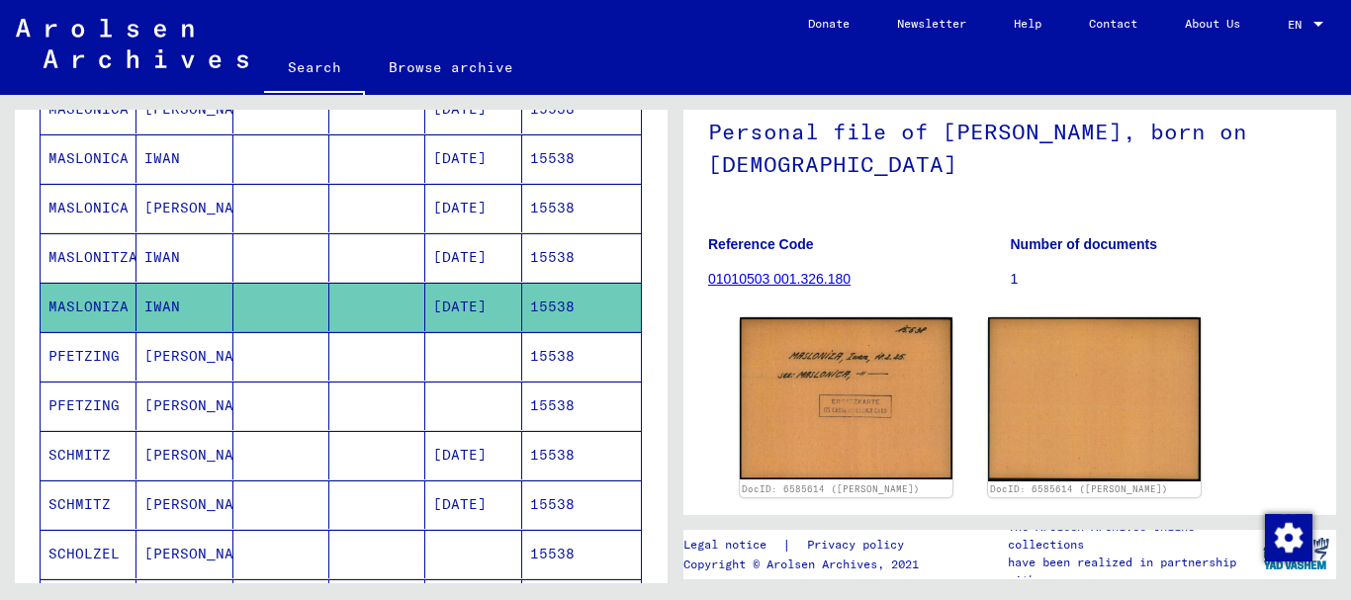
scroll to position [753, 0]
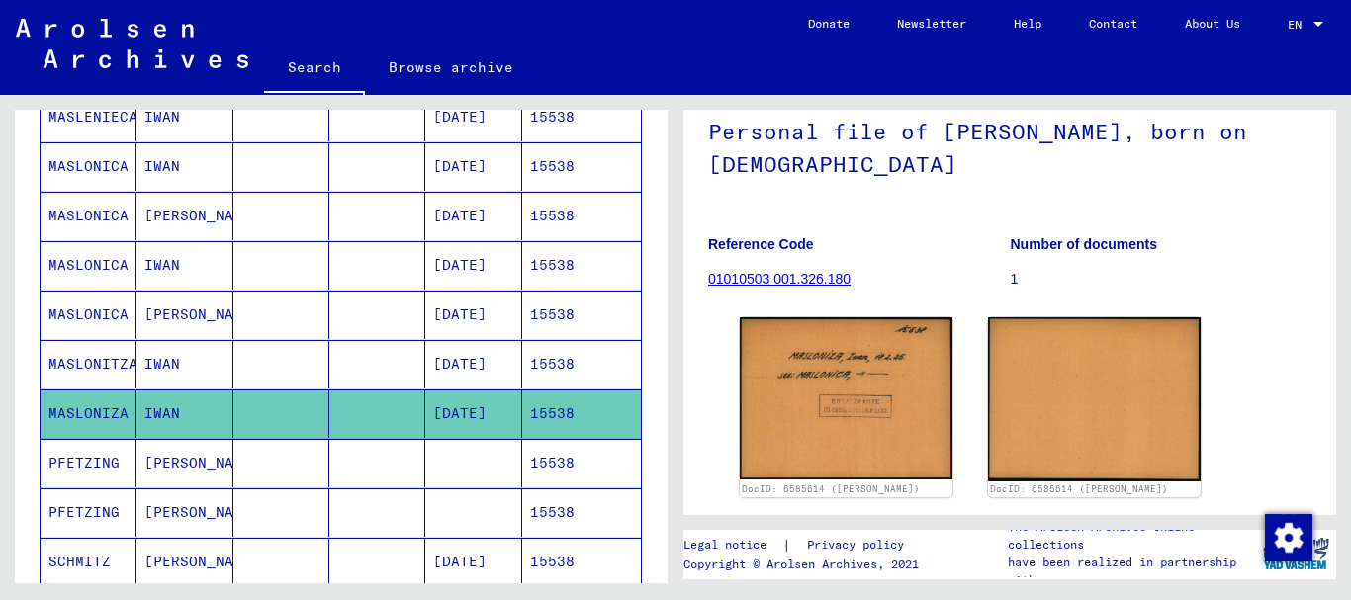
click at [86, 276] on mat-cell "MASLONICA" at bounding box center [89, 265] width 96 height 48
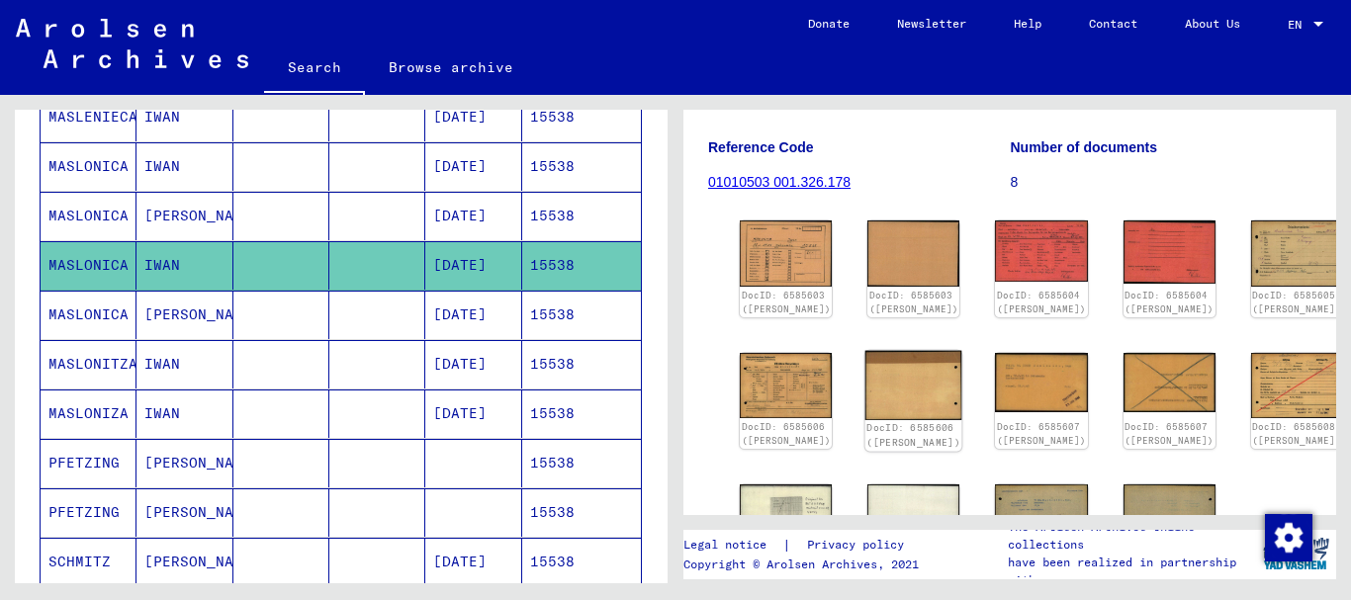
scroll to position [321, 0]
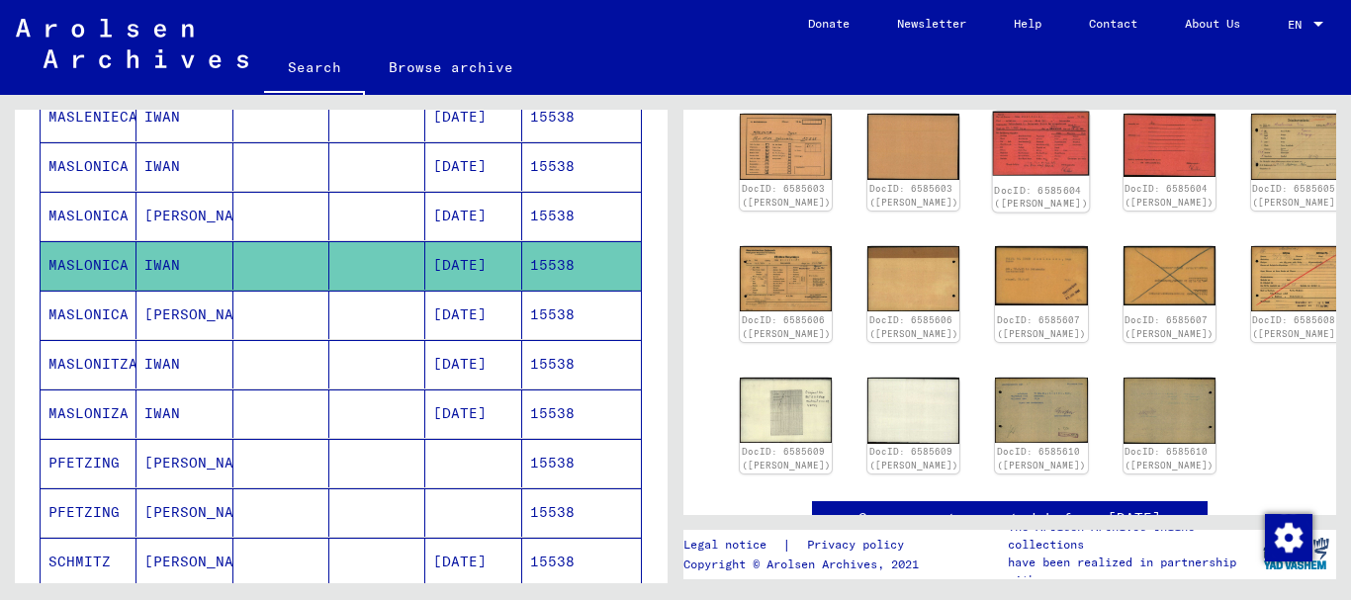
click at [993, 146] on img at bounding box center [1041, 144] width 97 height 64
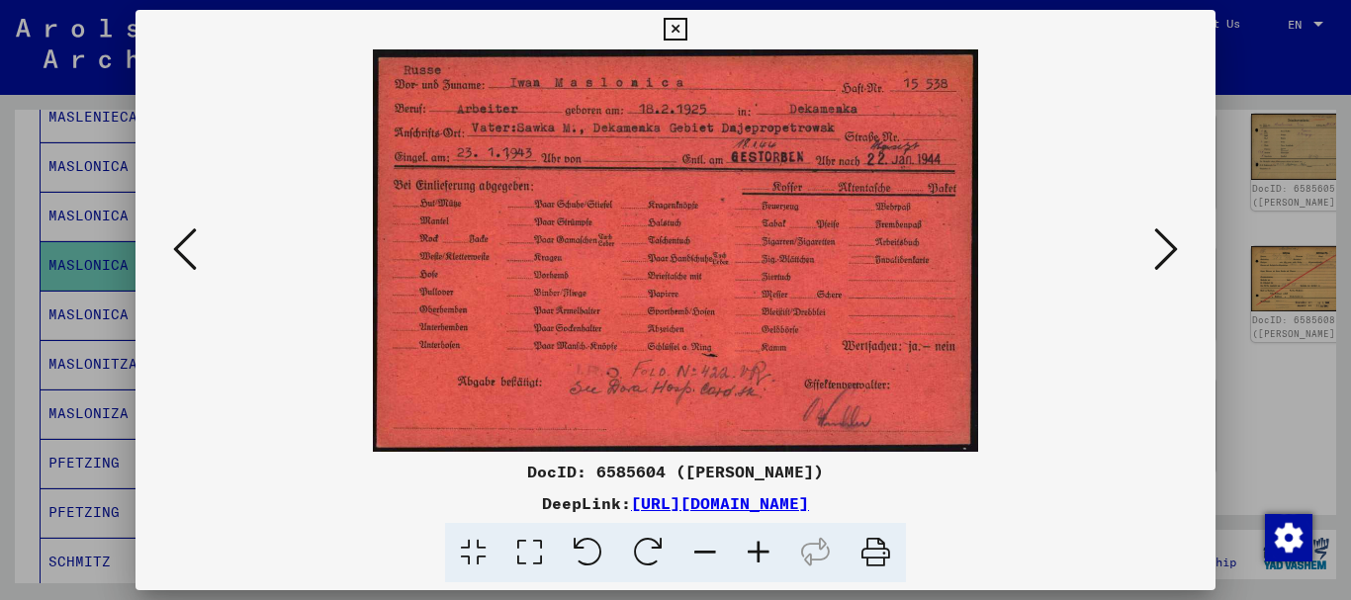
click at [1173, 240] on icon at bounding box center [1166, 249] width 24 height 47
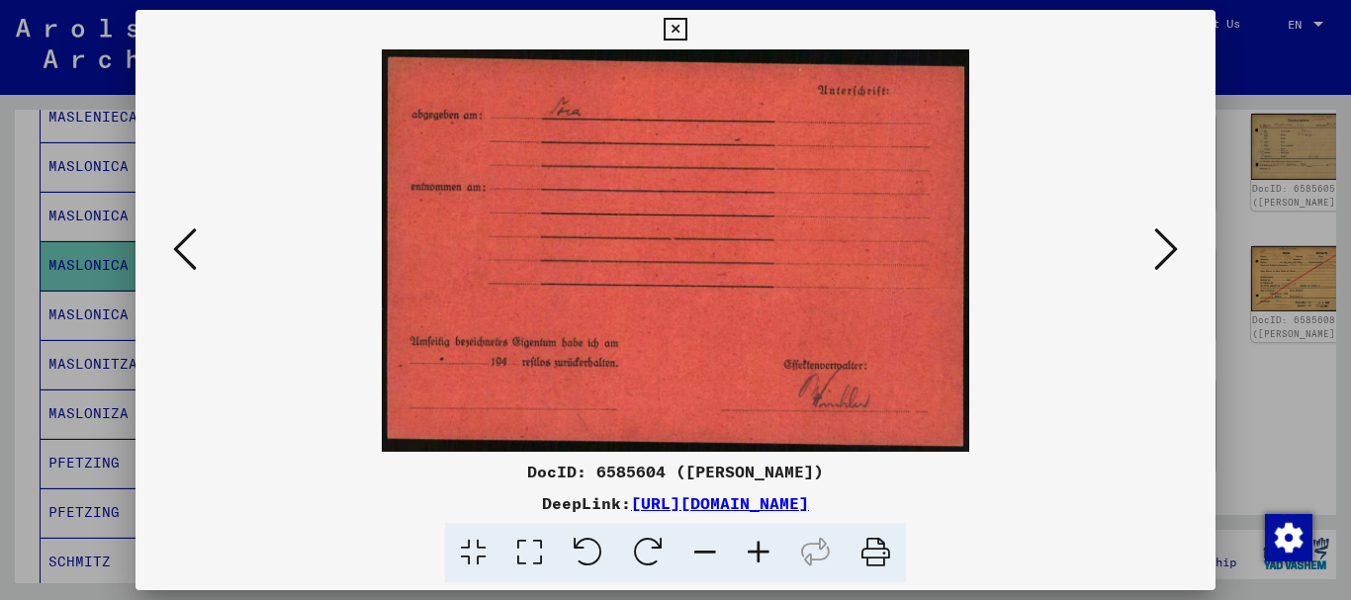
click at [1172, 246] on icon at bounding box center [1166, 249] width 24 height 47
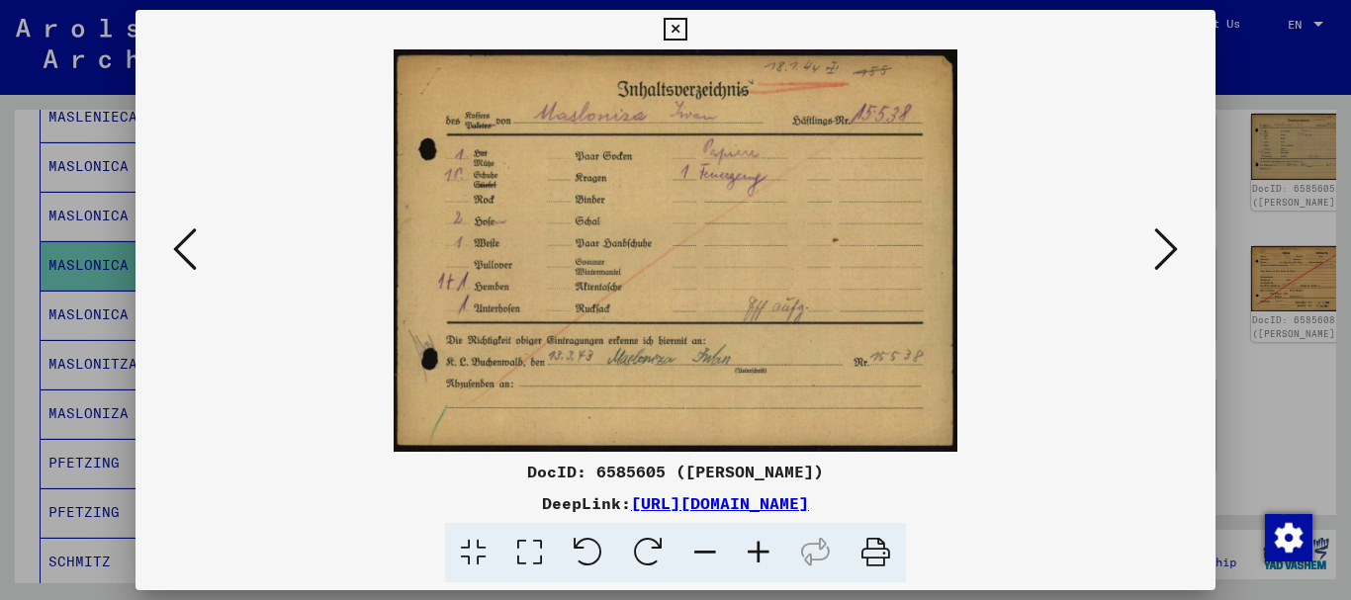
click at [761, 547] on icon at bounding box center [758, 553] width 53 height 60
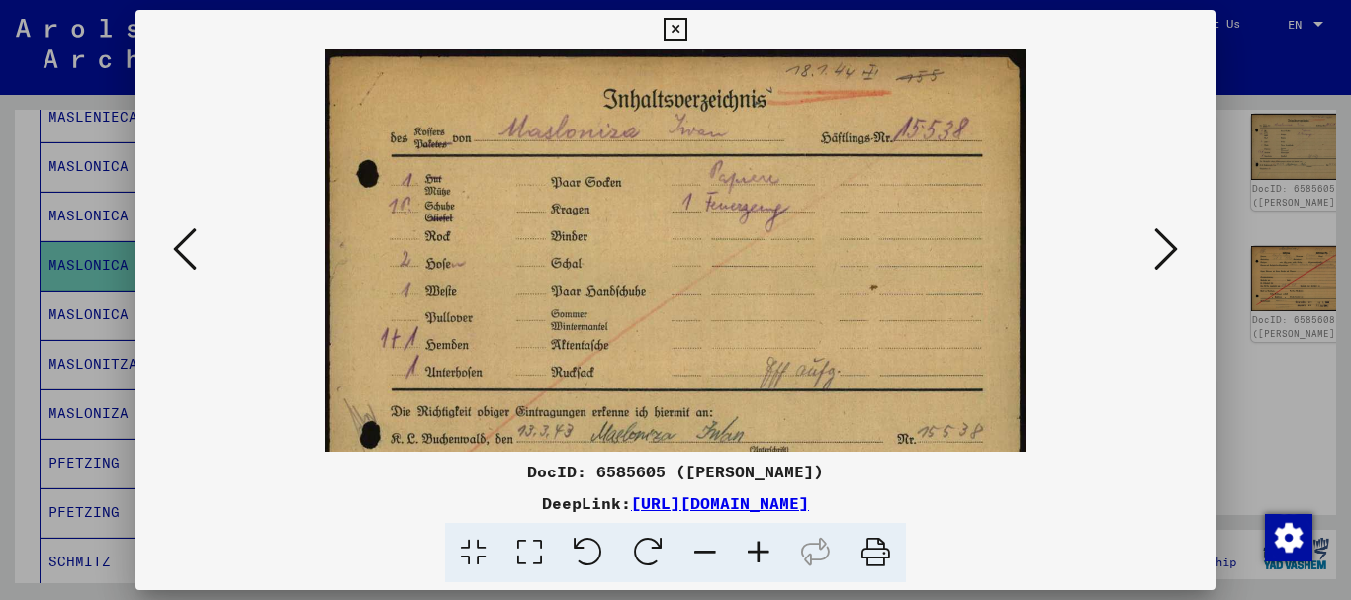
click at [761, 547] on icon at bounding box center [758, 553] width 53 height 60
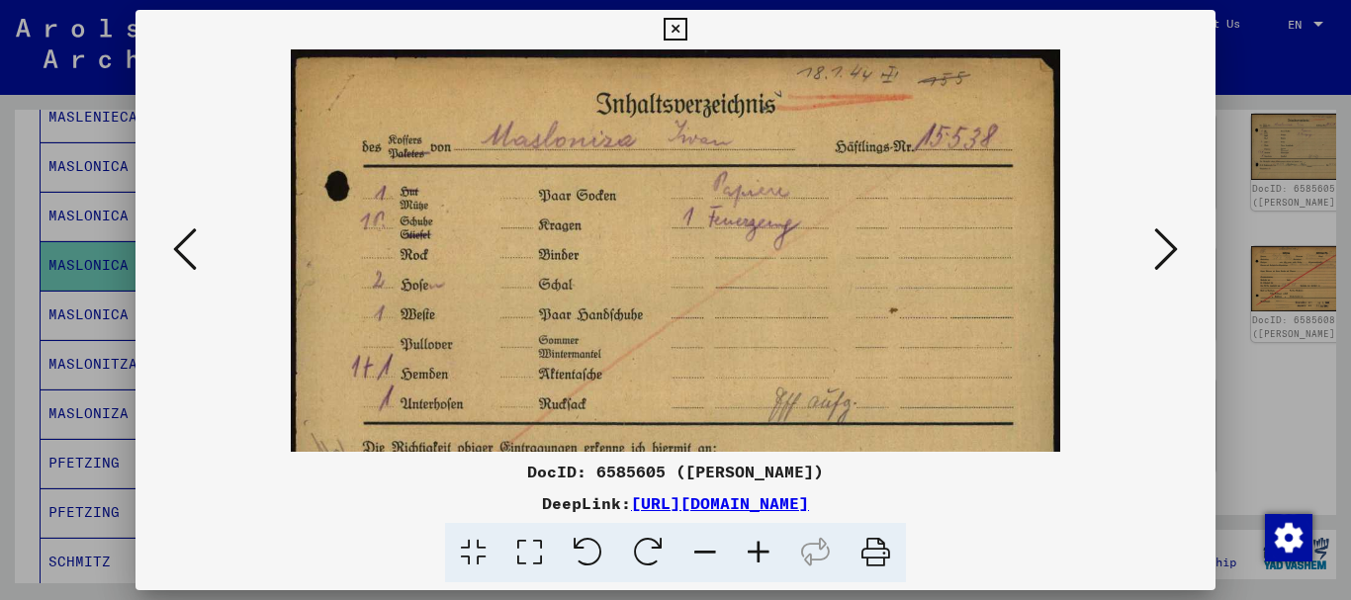
click at [761, 547] on icon at bounding box center [758, 553] width 53 height 60
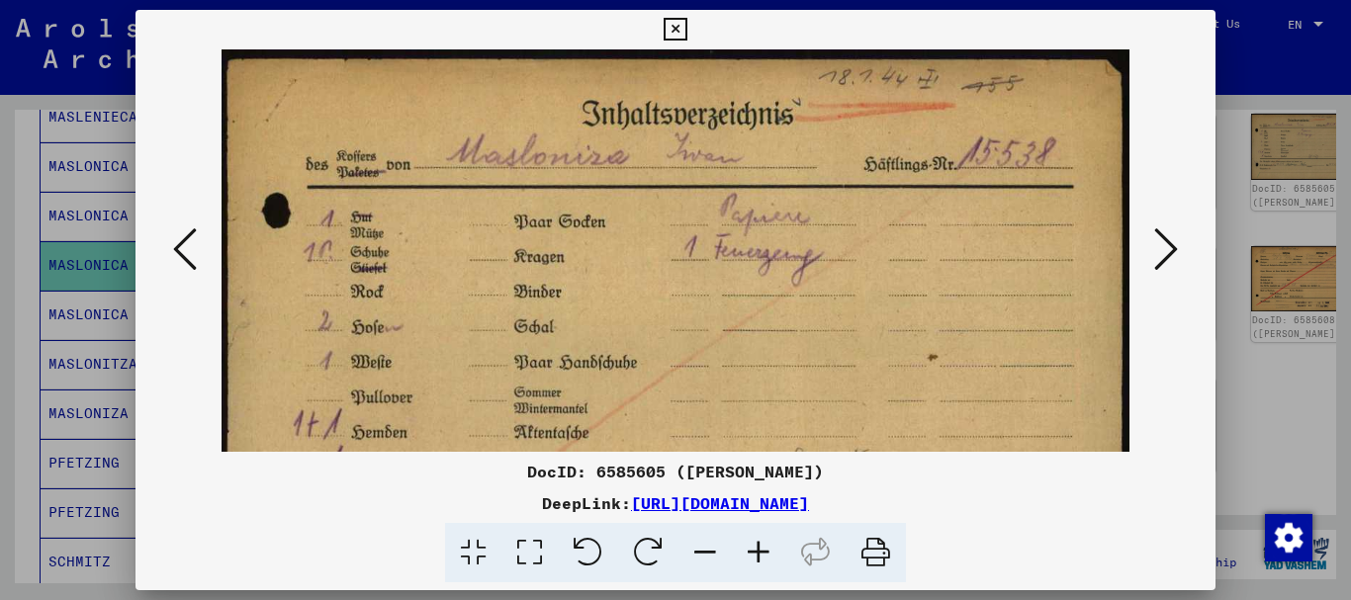
drag, startPoint x: 761, startPoint y: 547, endPoint x: 696, endPoint y: 405, distance: 156.3
click at [761, 543] on icon at bounding box center [758, 553] width 53 height 60
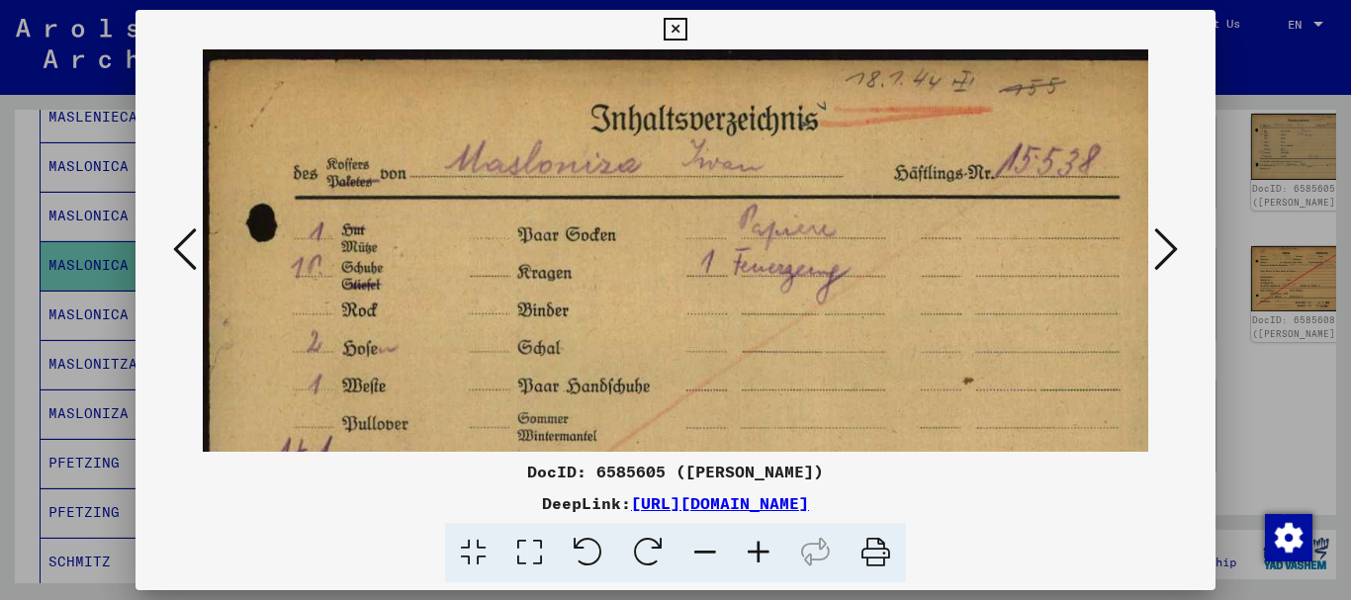
scroll to position [236, 6]
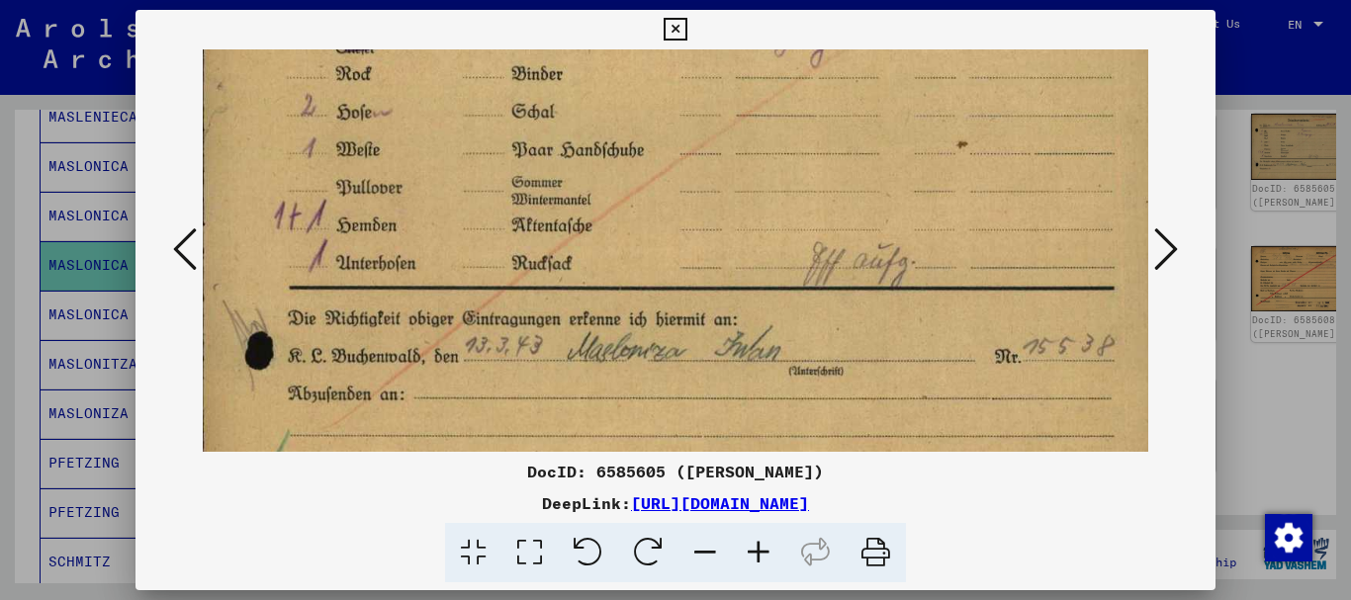
drag, startPoint x: 684, startPoint y: 238, endPoint x: 684, endPoint y: 139, distance: 98.9
click at [684, 139] on img at bounding box center [686, 162] width 978 height 699
click at [1172, 252] on icon at bounding box center [1166, 249] width 24 height 47
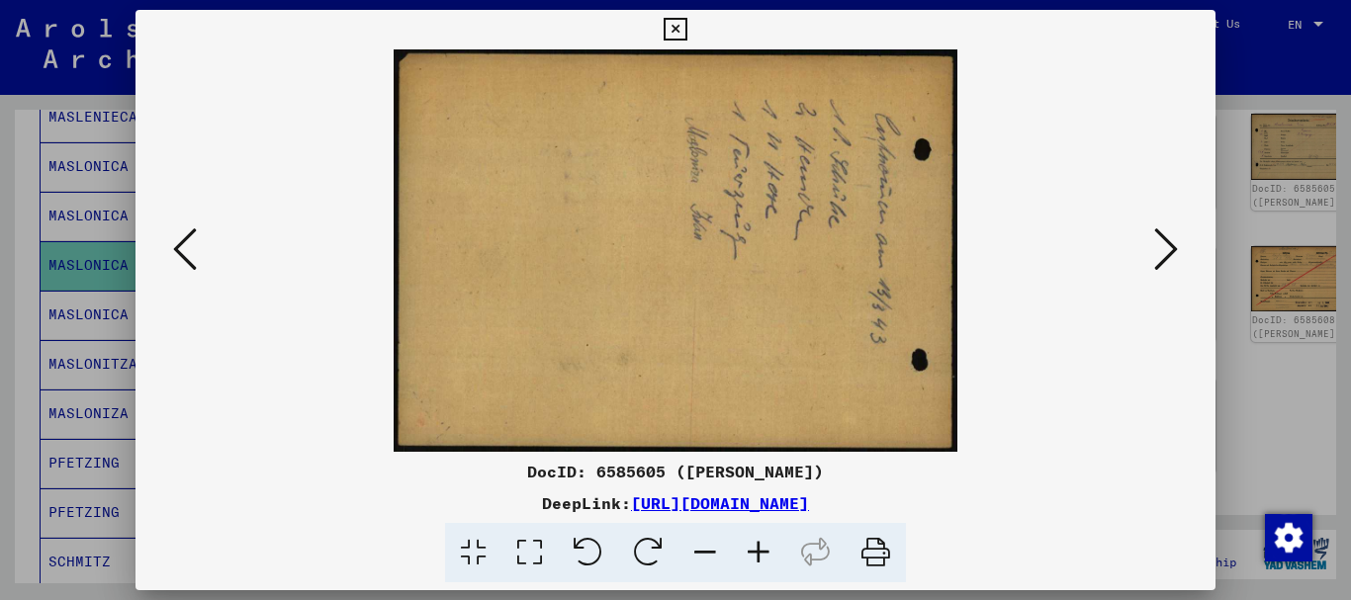
scroll to position [0, 0]
click at [1172, 252] on icon at bounding box center [1166, 249] width 24 height 47
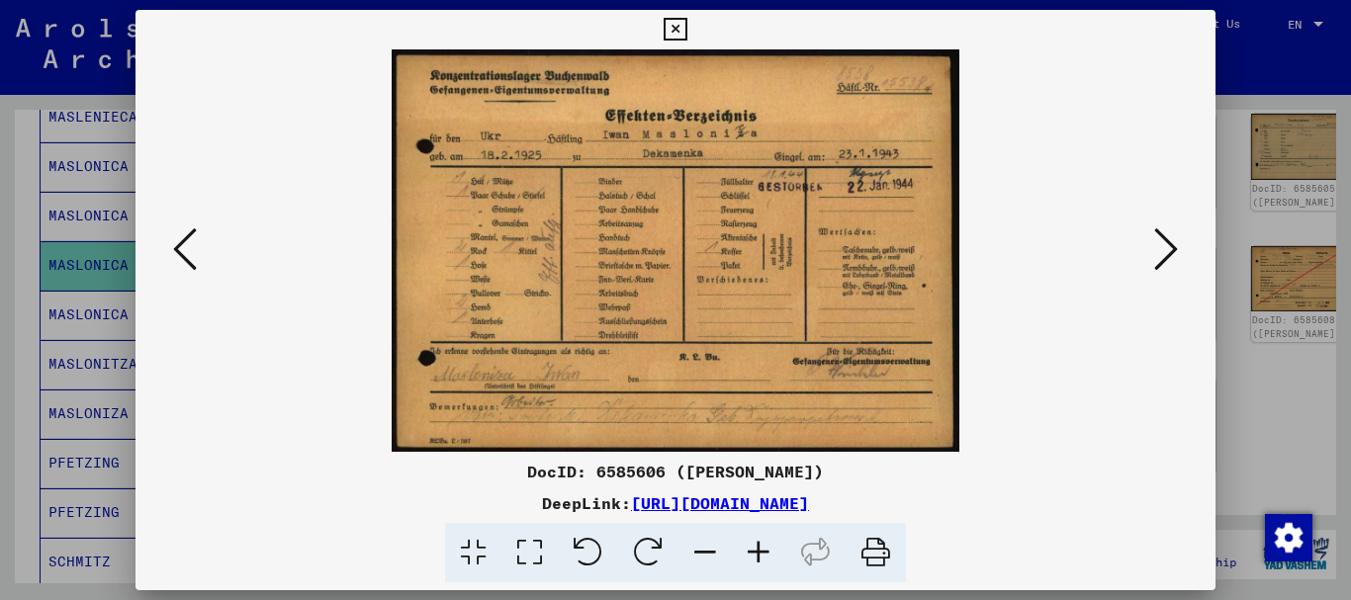
click at [1173, 244] on icon at bounding box center [1166, 249] width 24 height 47
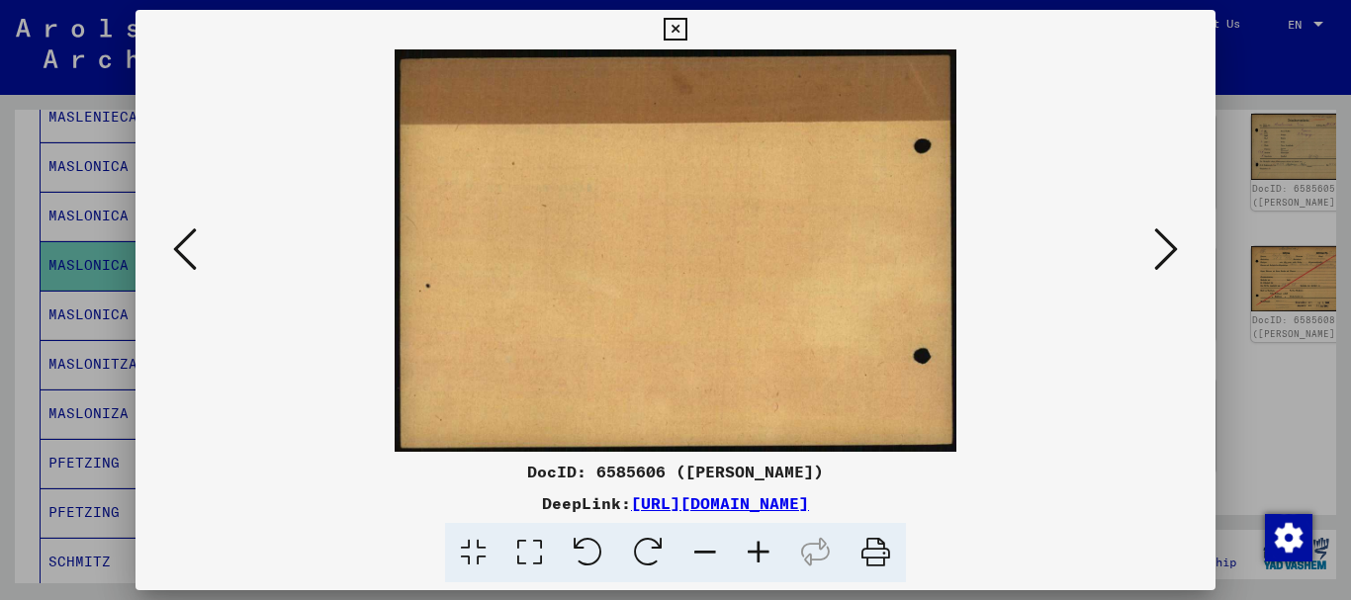
click at [1173, 244] on icon at bounding box center [1166, 249] width 24 height 47
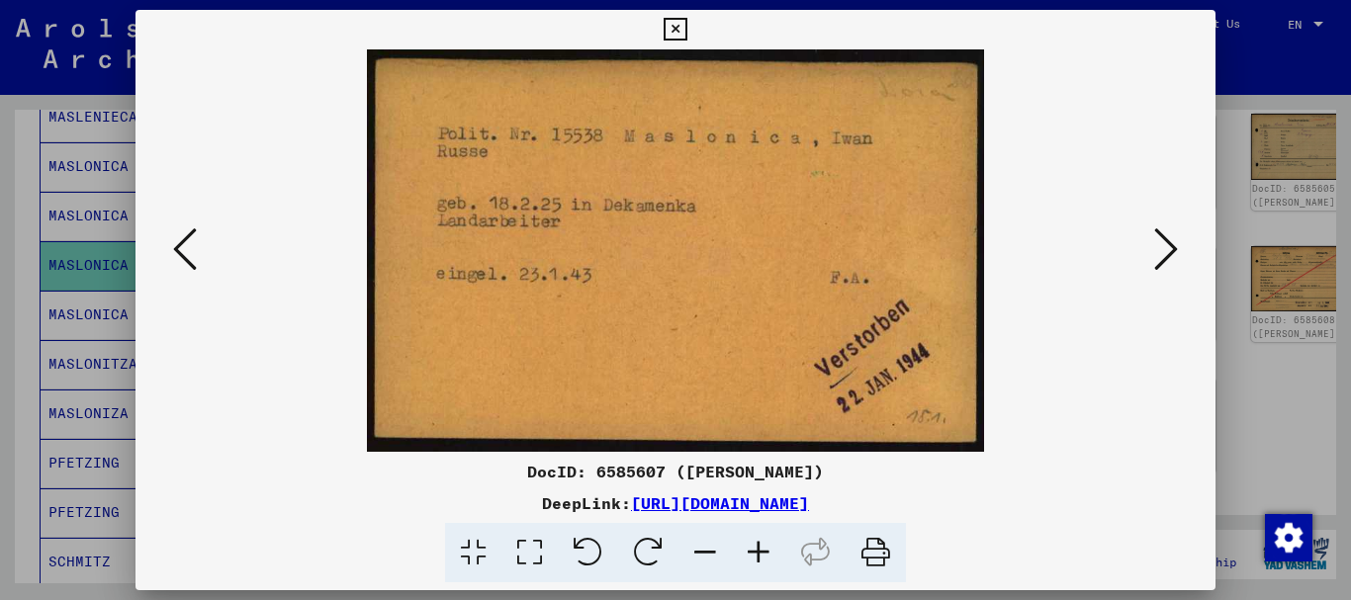
click at [1173, 244] on icon at bounding box center [1166, 249] width 24 height 47
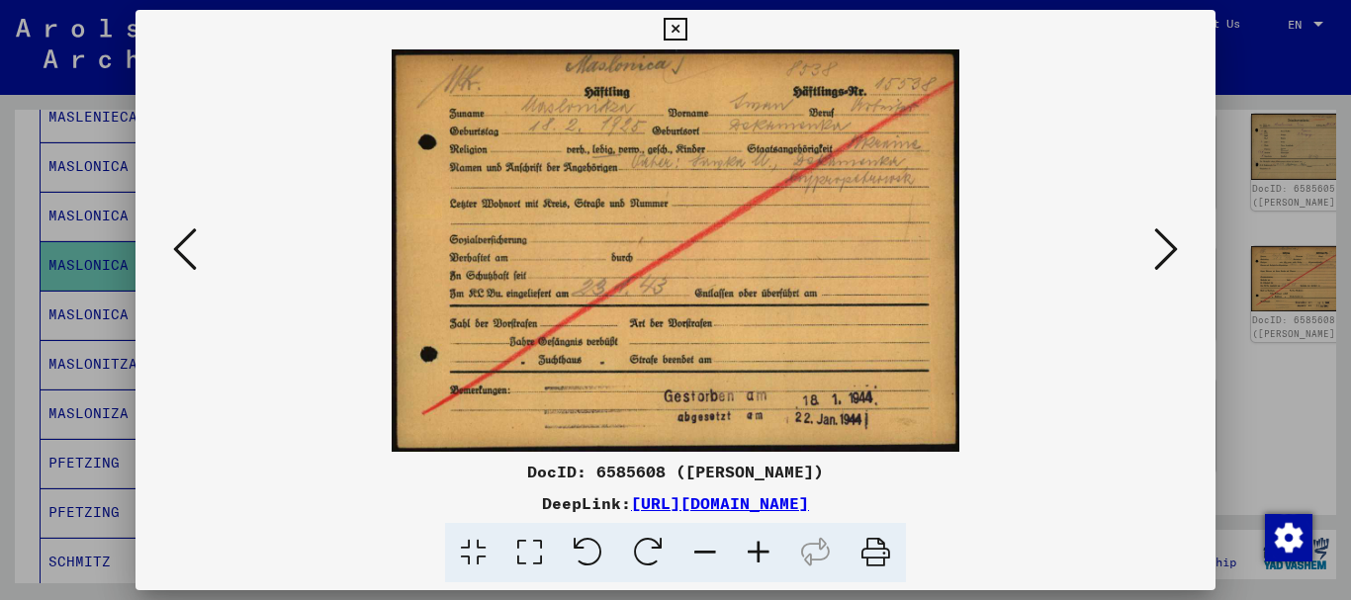
click at [1173, 244] on icon at bounding box center [1166, 249] width 24 height 47
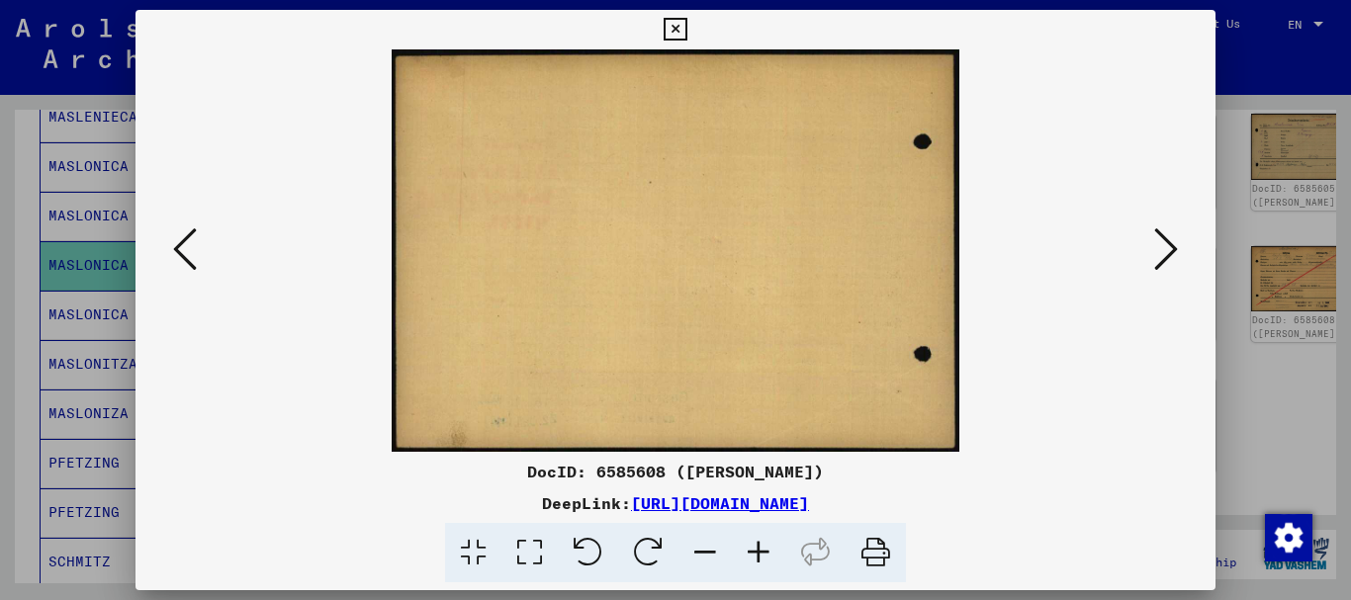
click at [1173, 244] on icon at bounding box center [1166, 249] width 24 height 47
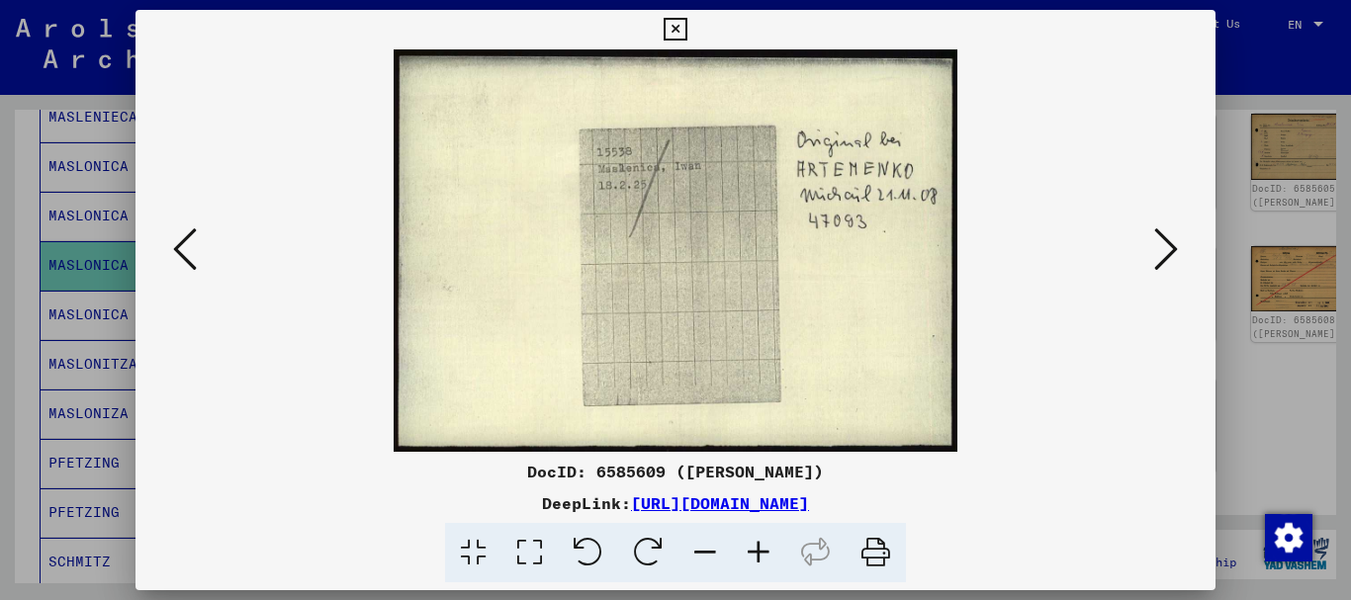
click at [1173, 244] on icon at bounding box center [1166, 249] width 24 height 47
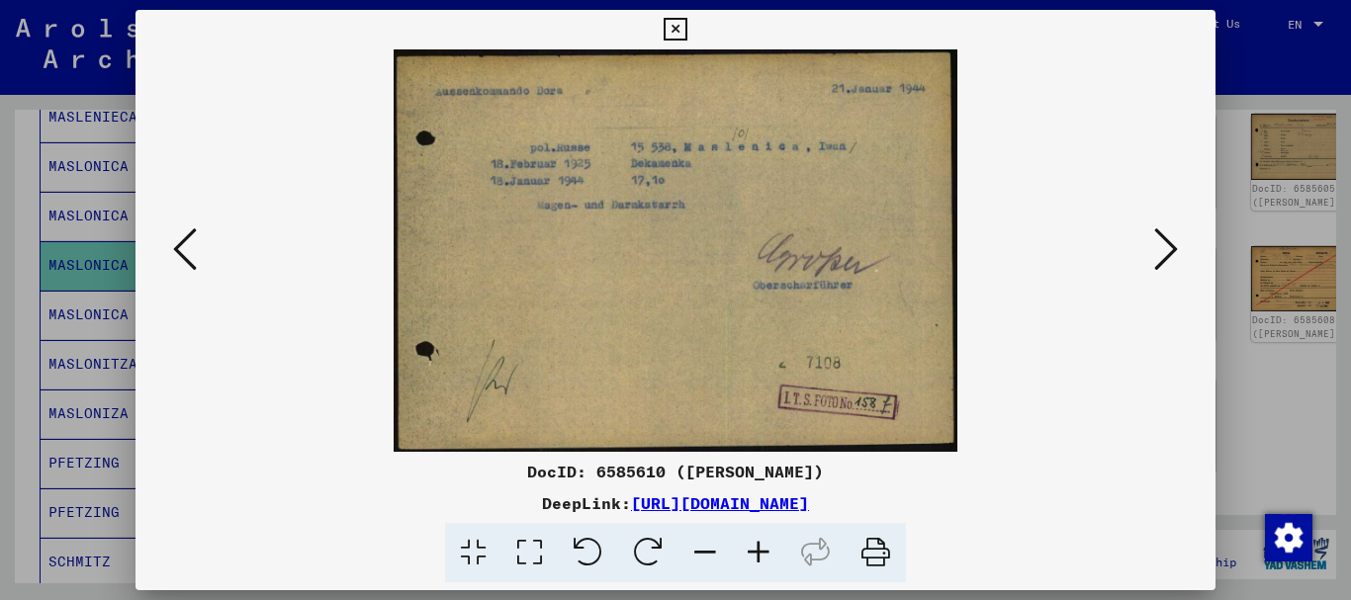
click at [1173, 244] on icon at bounding box center [1166, 249] width 24 height 47
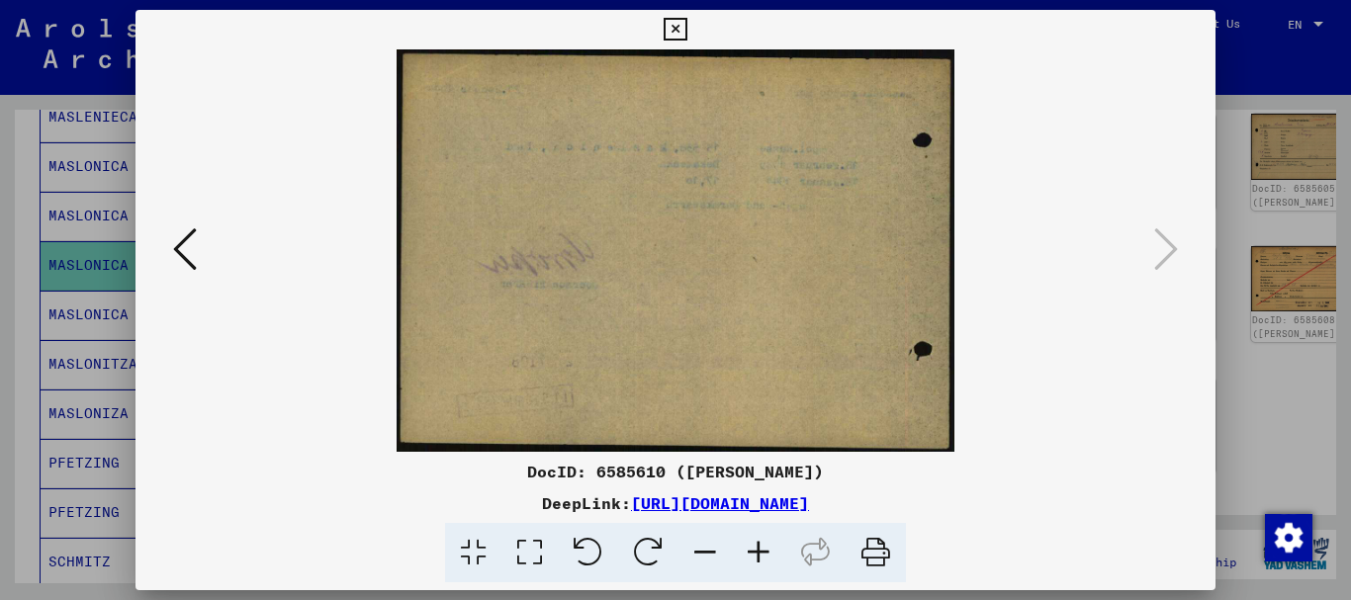
click at [177, 261] on icon at bounding box center [185, 249] width 24 height 47
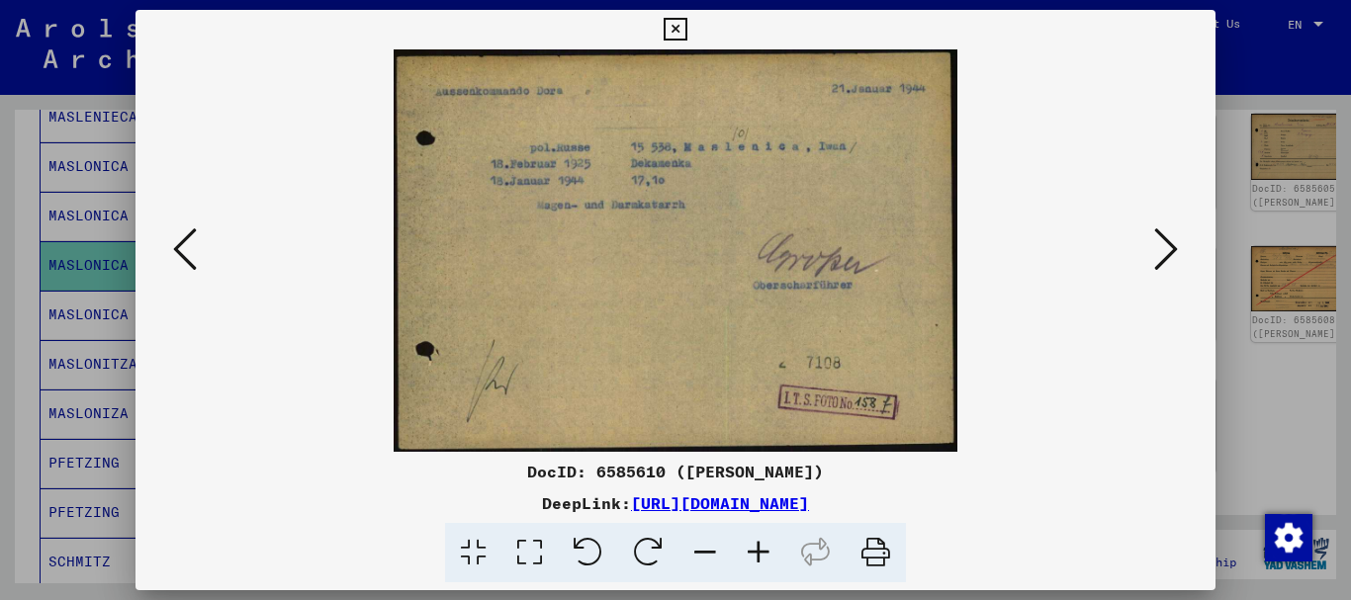
click at [177, 261] on icon at bounding box center [185, 249] width 24 height 47
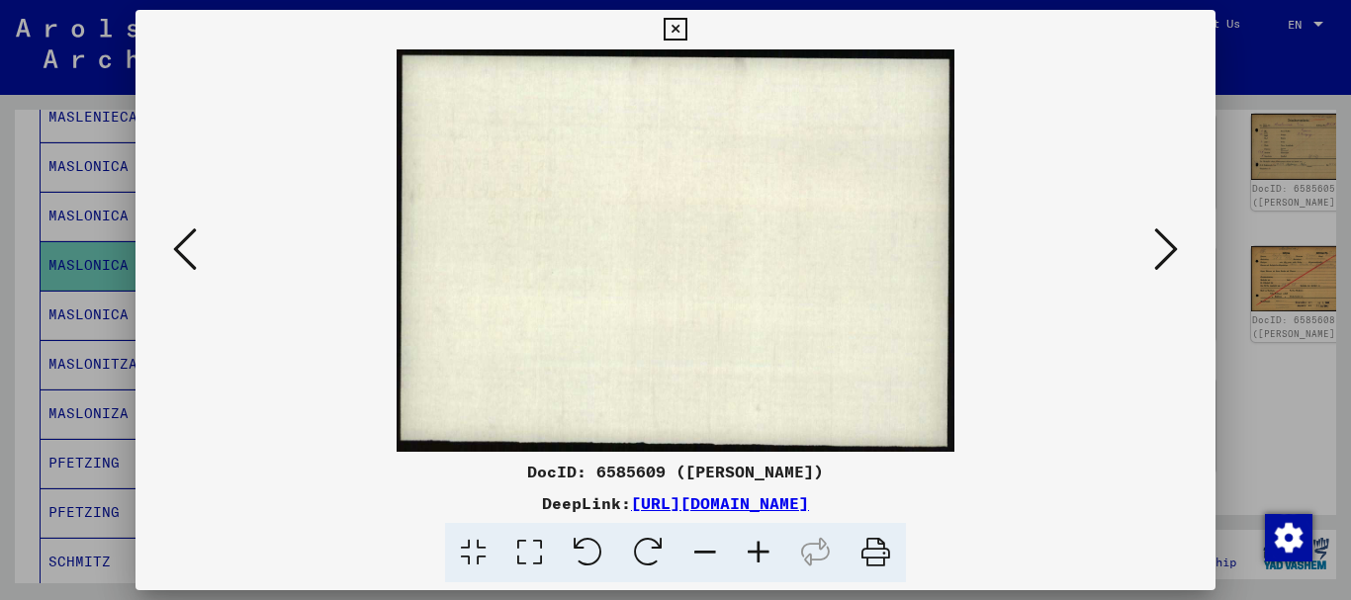
click at [178, 261] on icon at bounding box center [185, 249] width 24 height 47
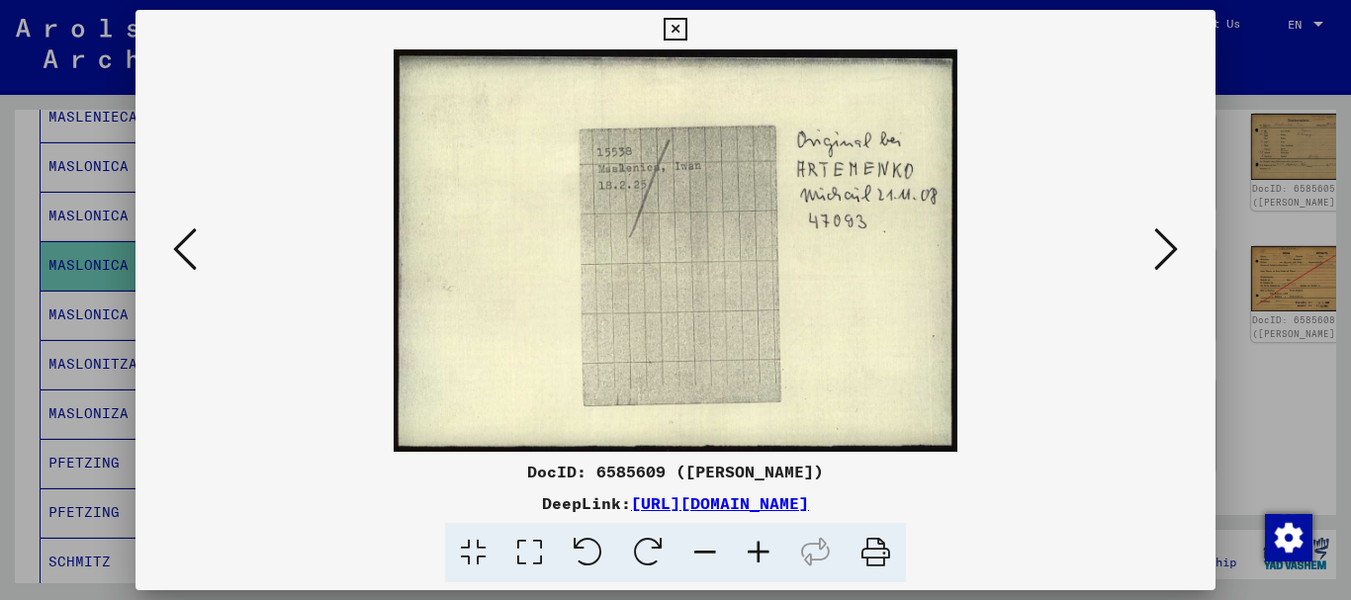
click at [178, 261] on icon at bounding box center [185, 249] width 24 height 47
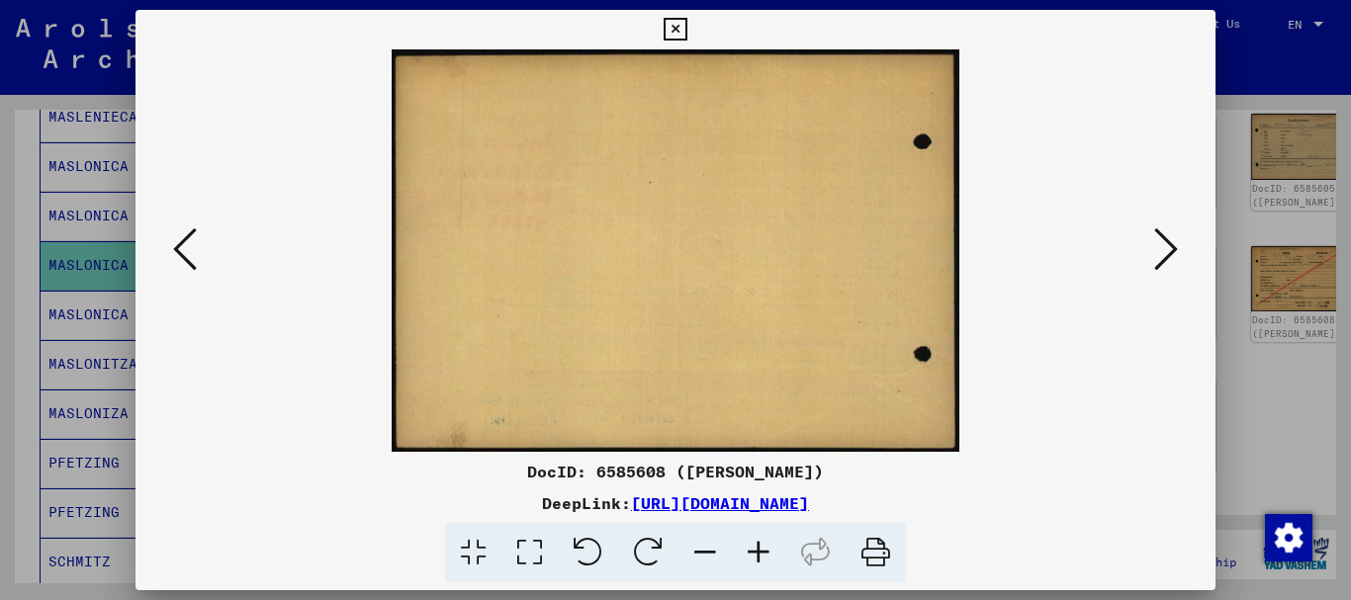
click at [180, 260] on icon at bounding box center [185, 249] width 24 height 47
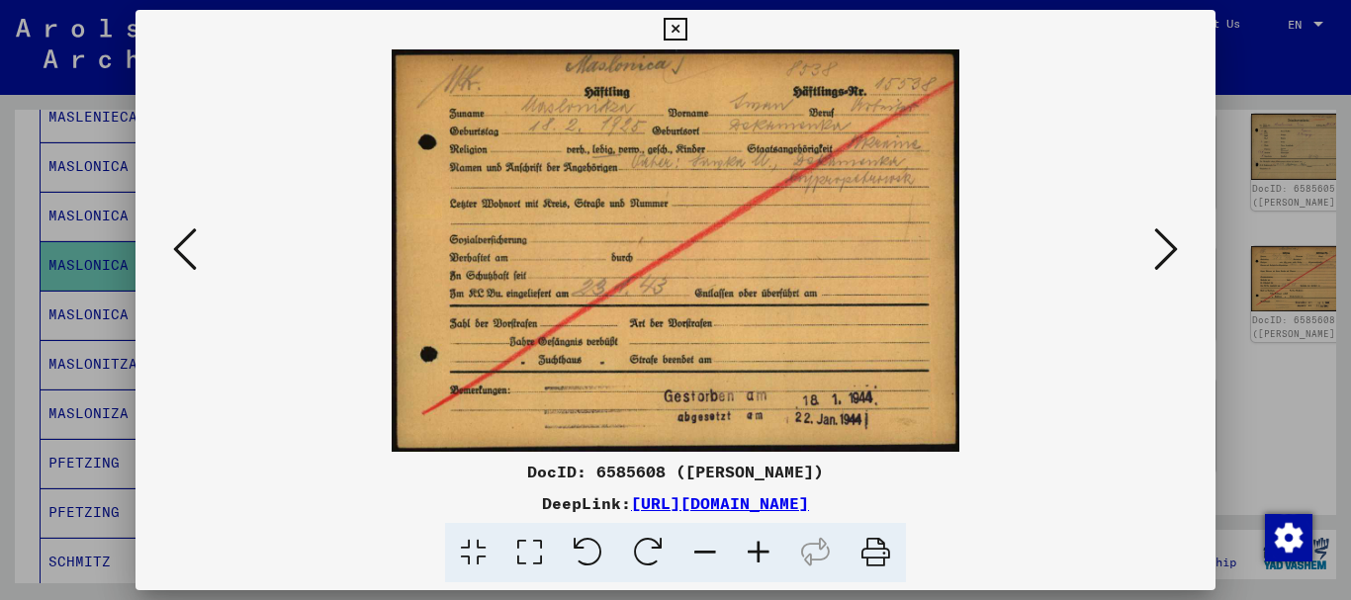
click at [185, 252] on icon at bounding box center [185, 249] width 24 height 47
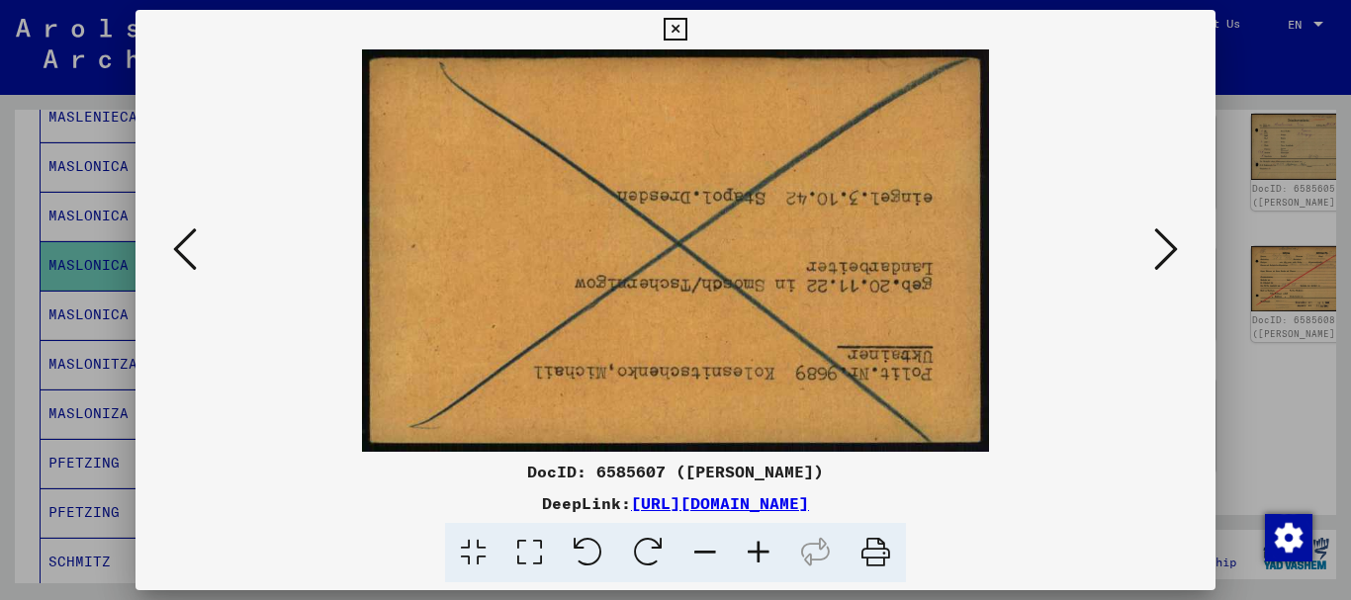
click at [185, 252] on icon at bounding box center [185, 249] width 24 height 47
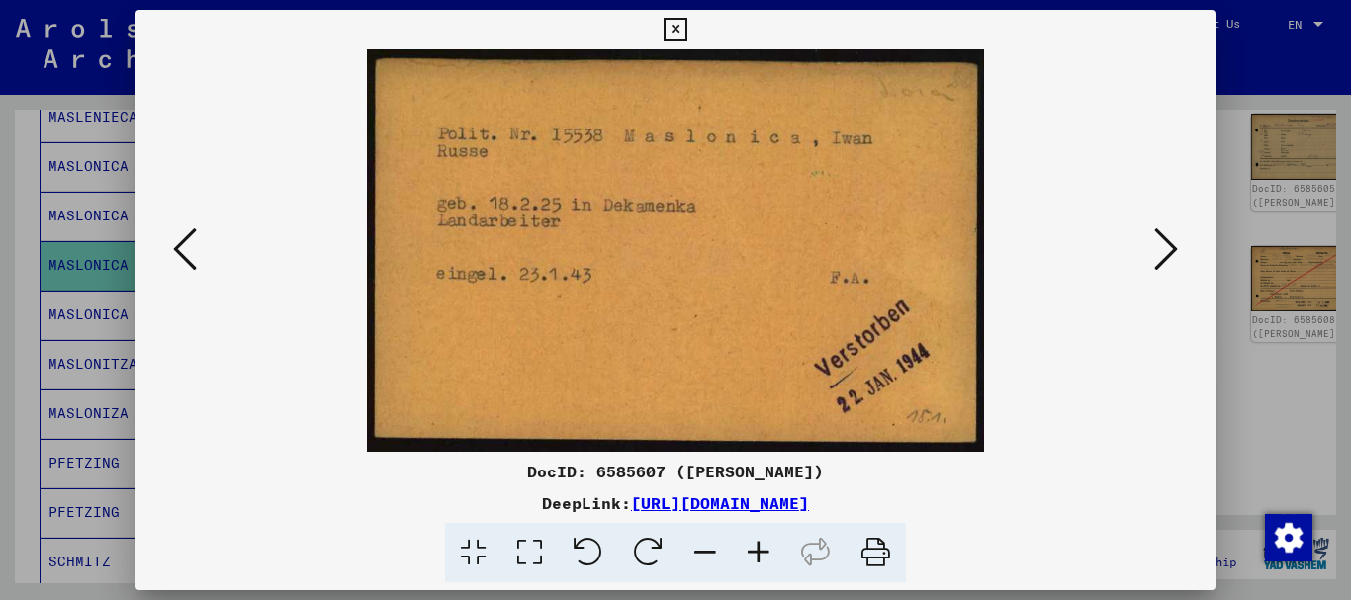
click at [12, 284] on div at bounding box center [675, 300] width 1351 height 600
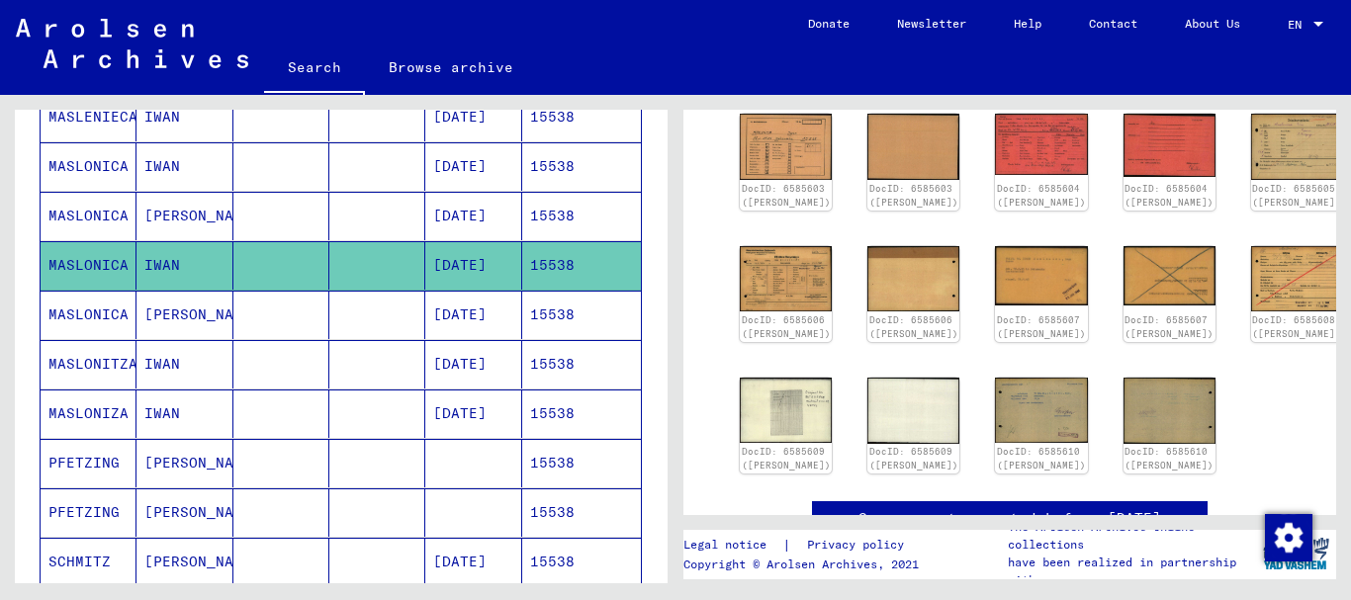
scroll to position [539, 0]
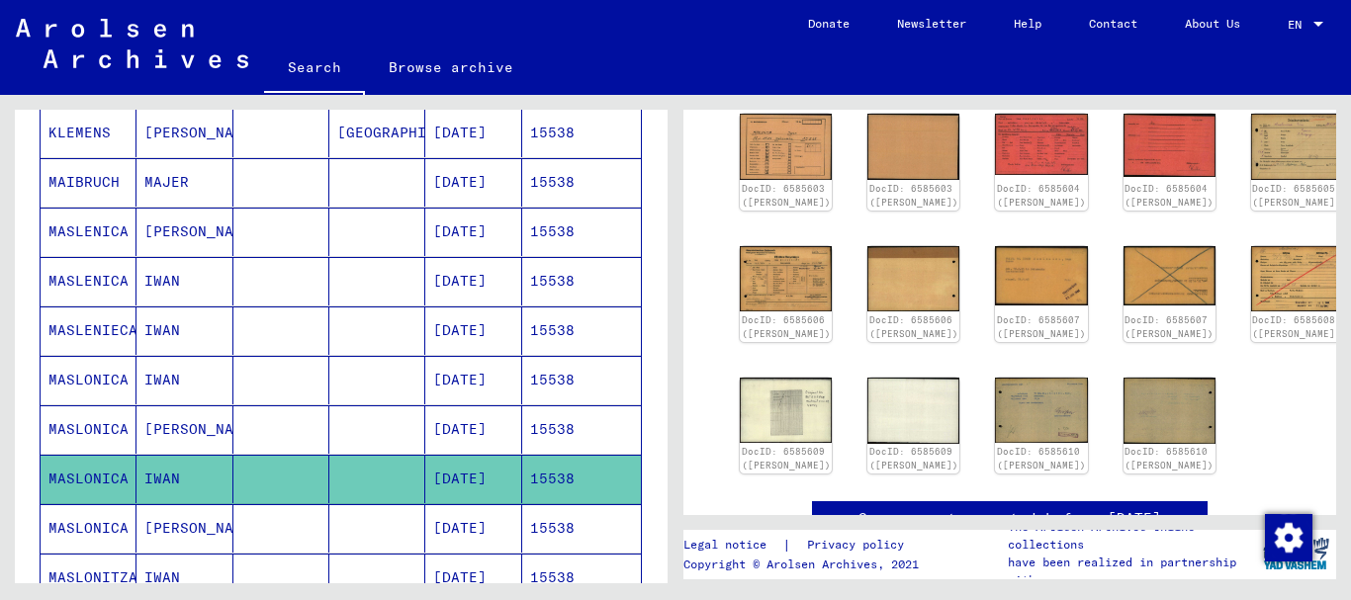
click at [86, 223] on mat-cell "MASLENICA" at bounding box center [89, 232] width 96 height 48
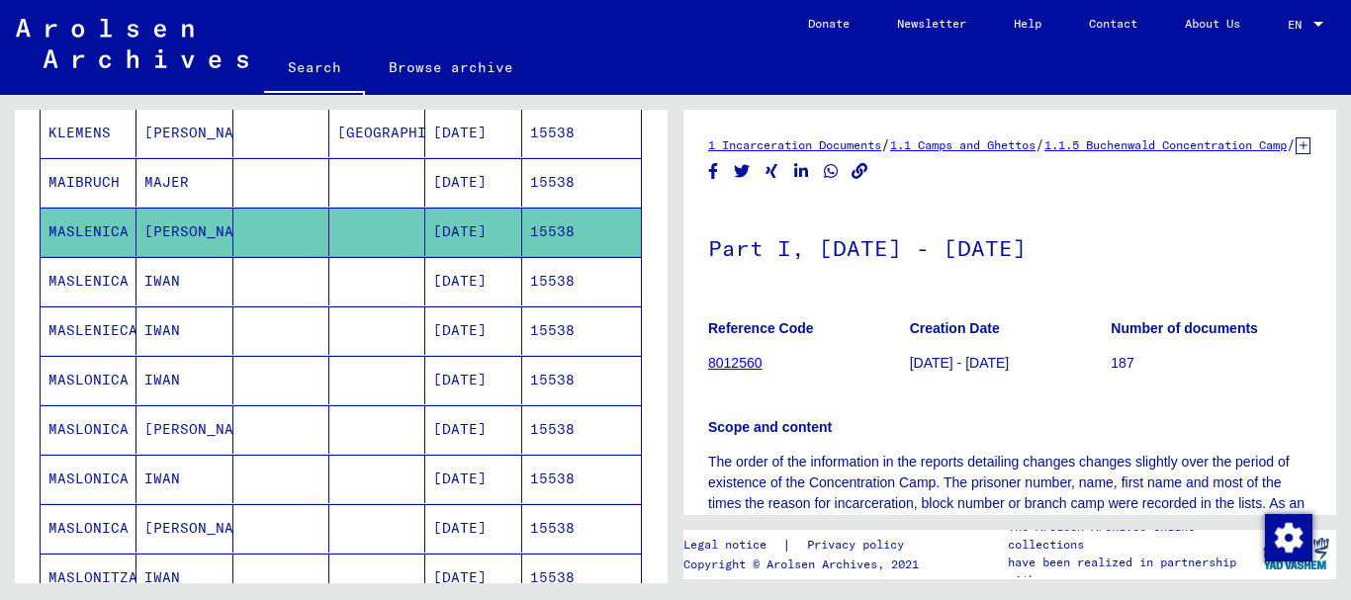
scroll to position [214, 0]
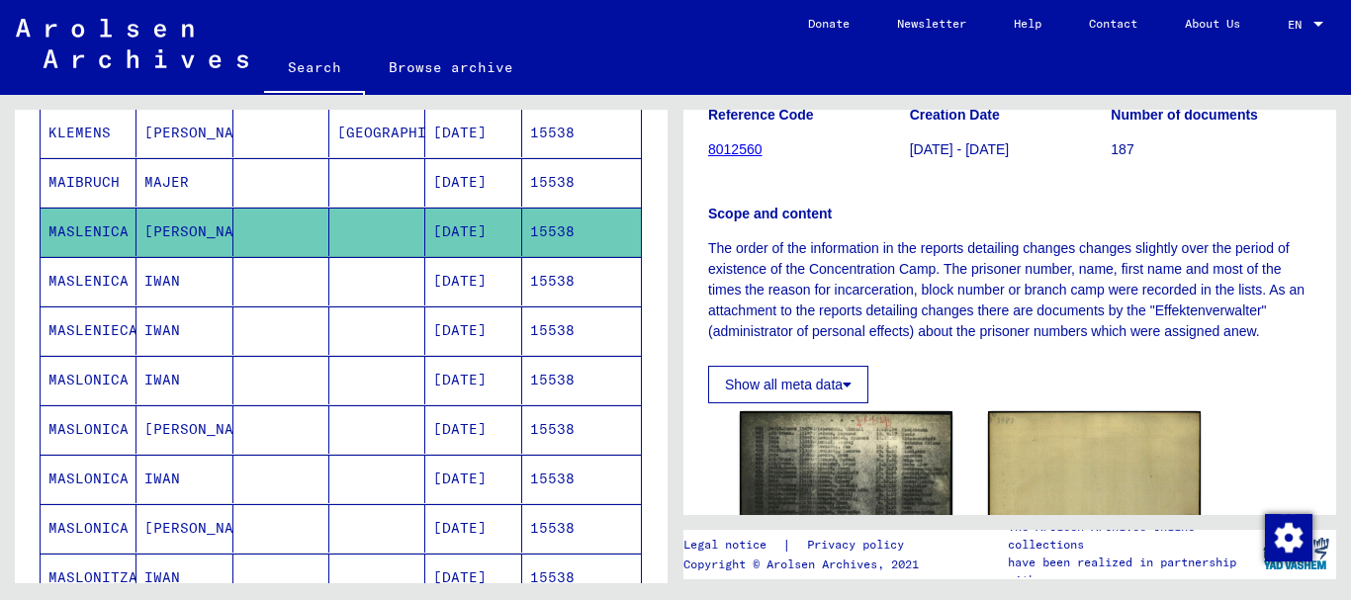
click at [114, 295] on mat-cell "MASLENICA" at bounding box center [89, 281] width 96 height 48
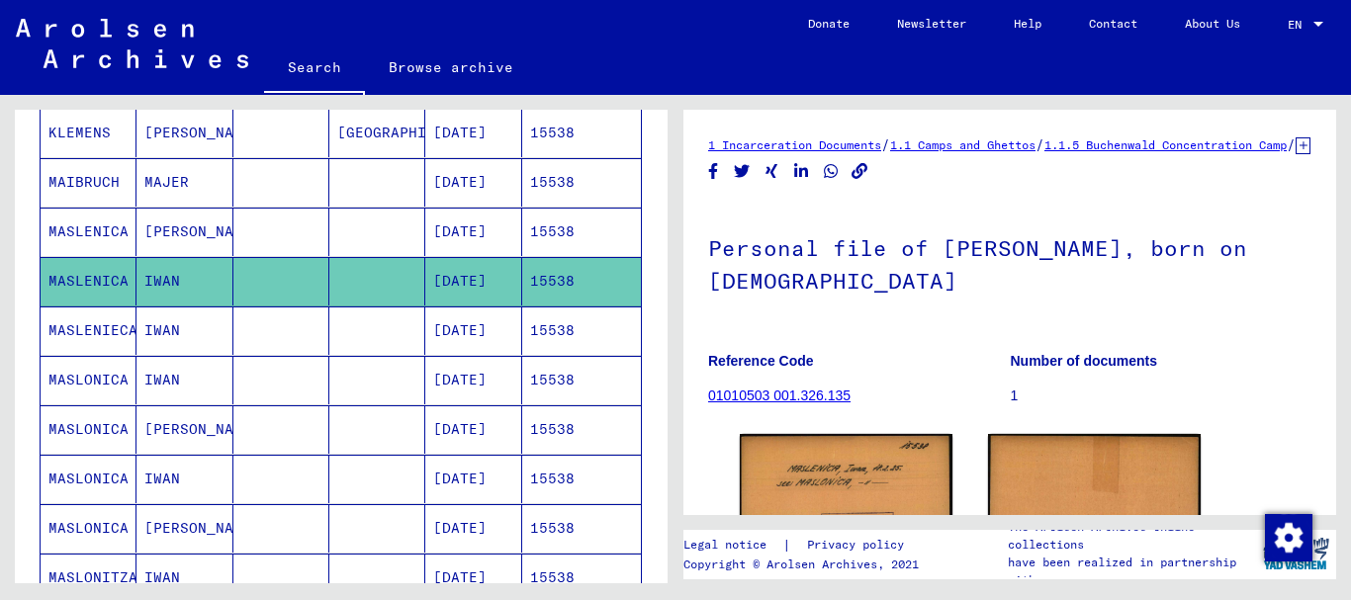
click at [82, 324] on mat-cell "MASLENIECA" at bounding box center [89, 331] width 96 height 48
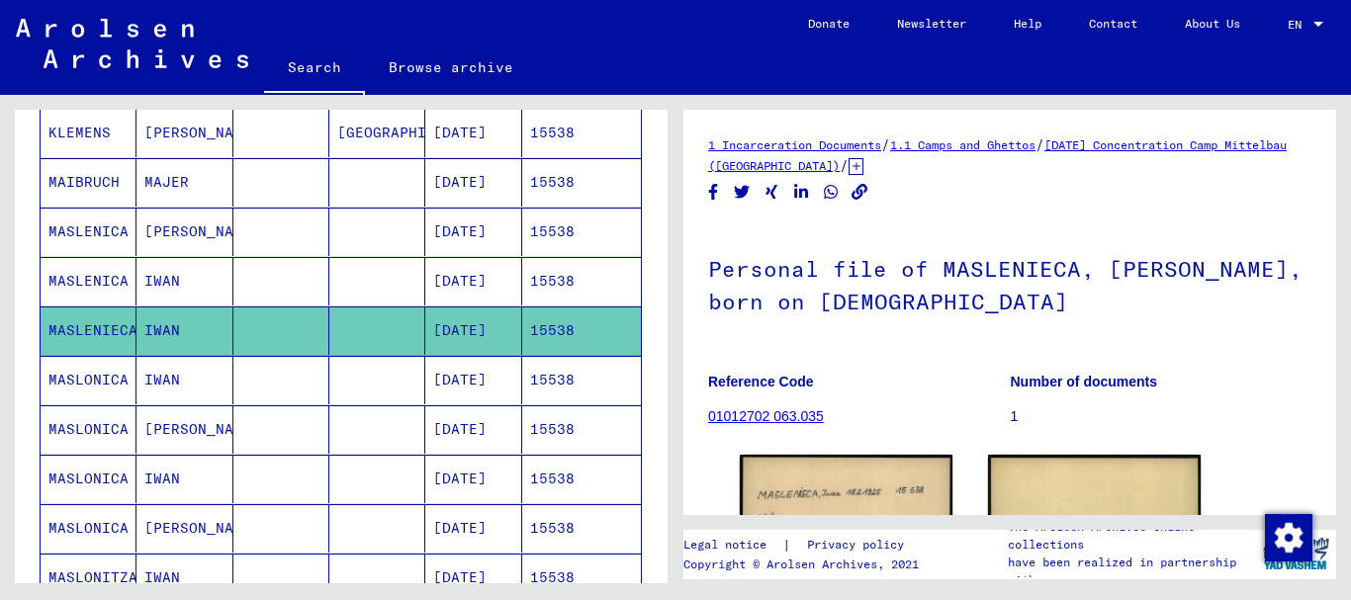
click at [100, 383] on mat-cell "MASLONICA" at bounding box center [89, 380] width 96 height 48
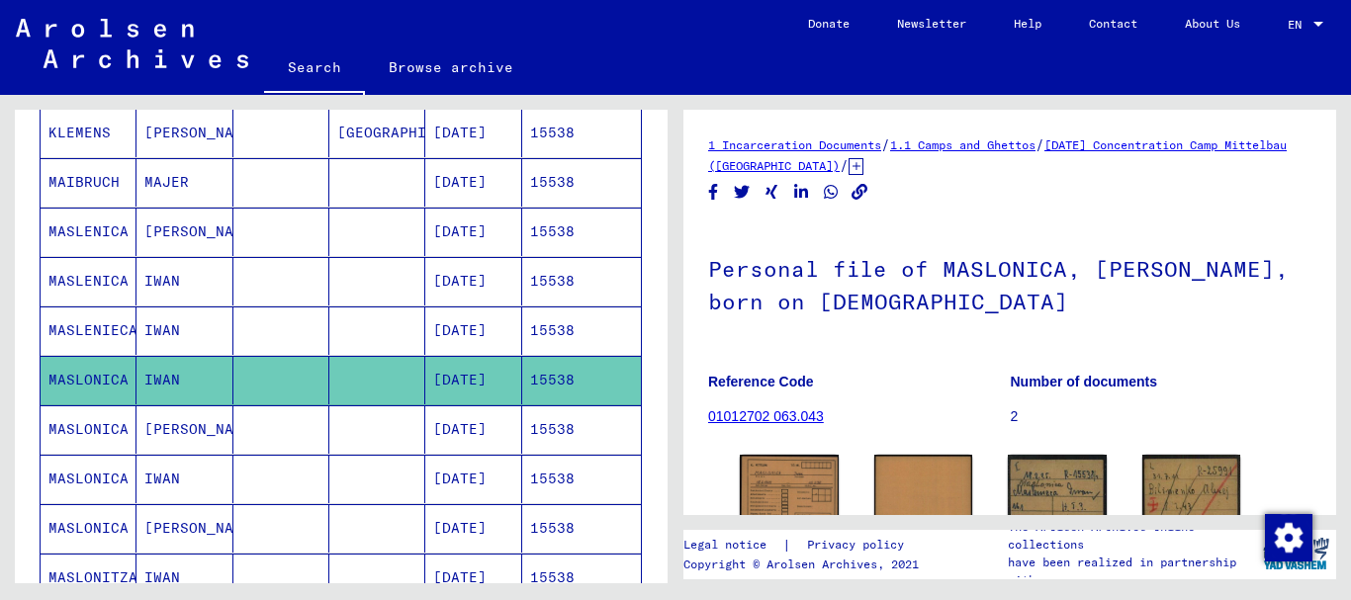
scroll to position [214, 0]
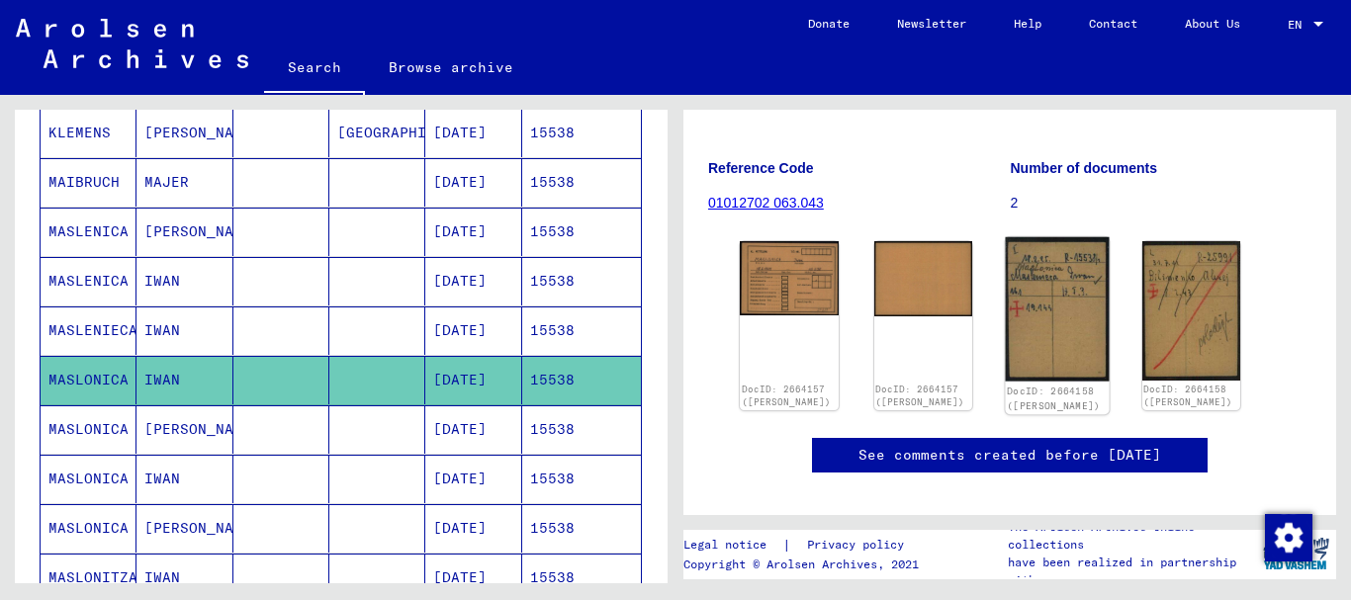
click at [1056, 286] on img at bounding box center [1057, 309] width 103 height 144
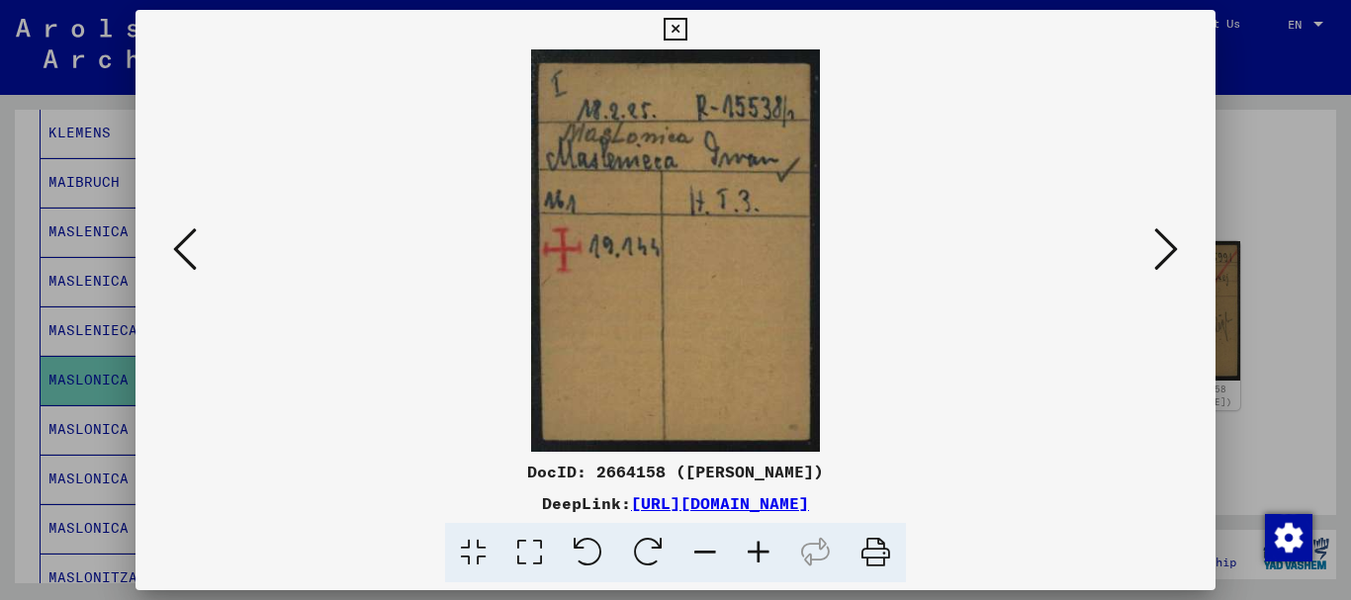
click at [1169, 248] on icon at bounding box center [1166, 249] width 24 height 47
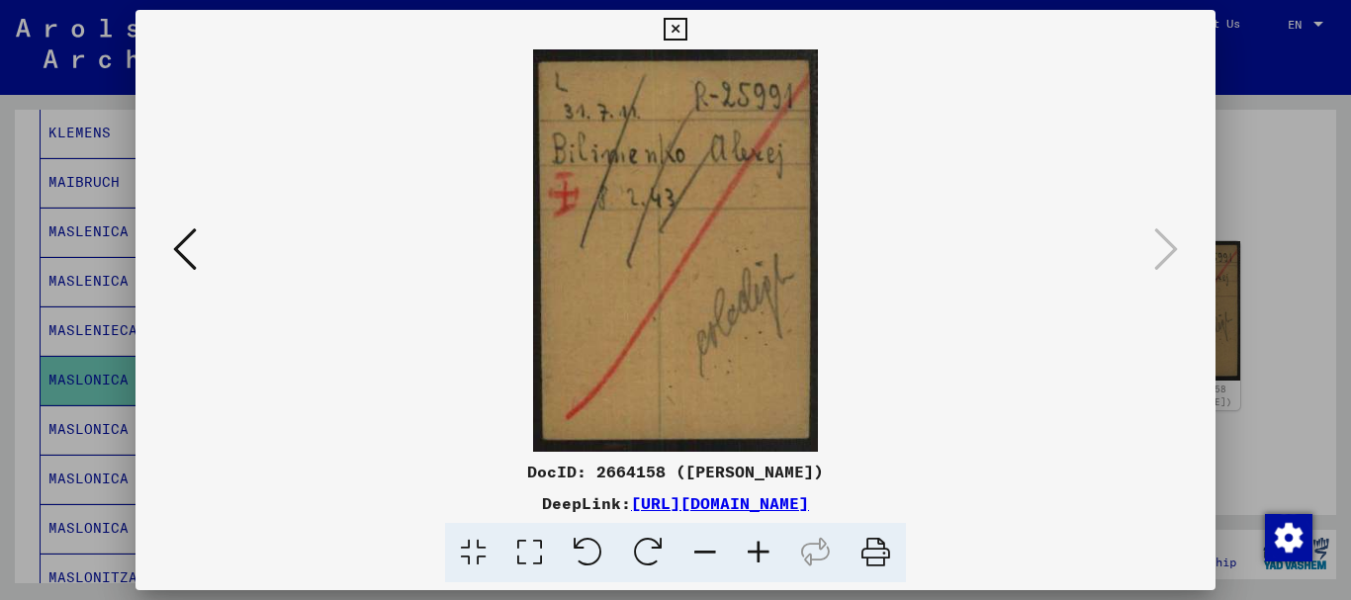
click at [181, 251] on icon at bounding box center [185, 249] width 24 height 47
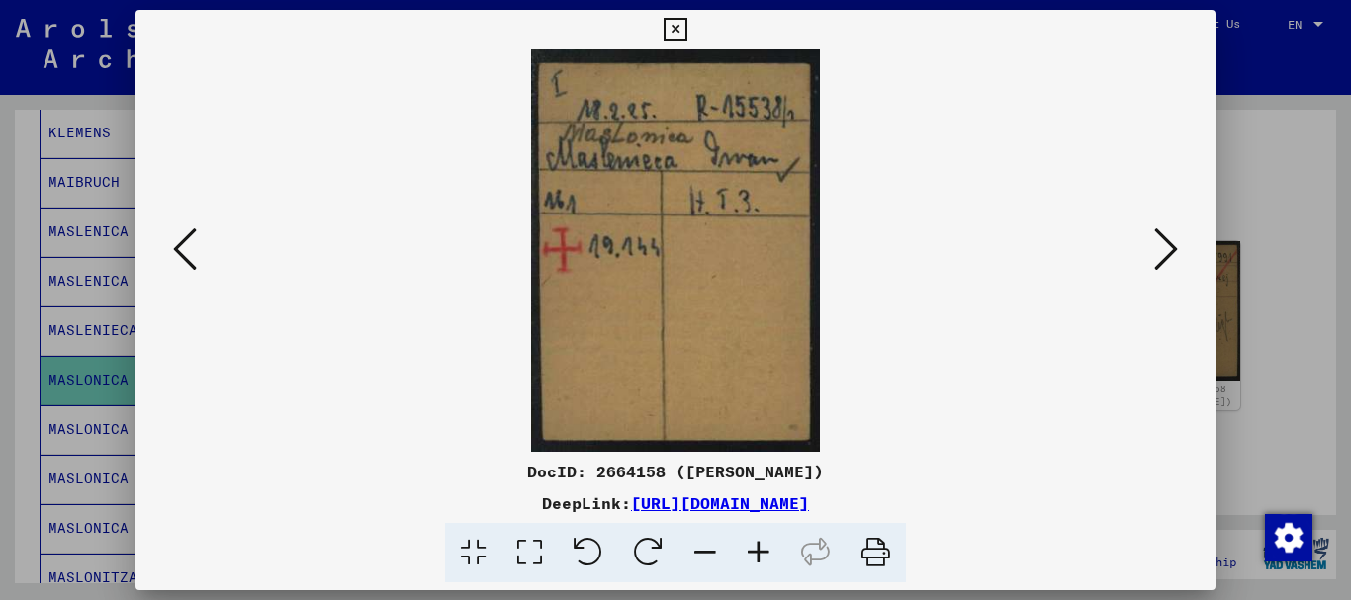
click at [12, 324] on div at bounding box center [675, 300] width 1351 height 600
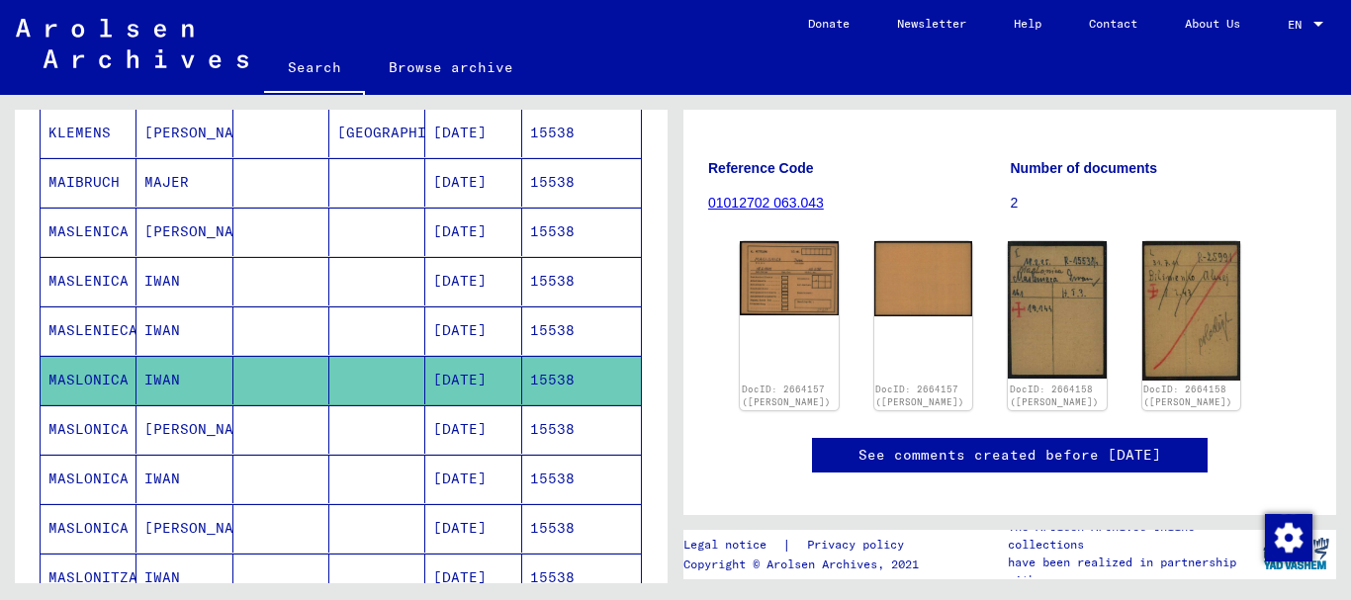
scroll to position [0, 0]
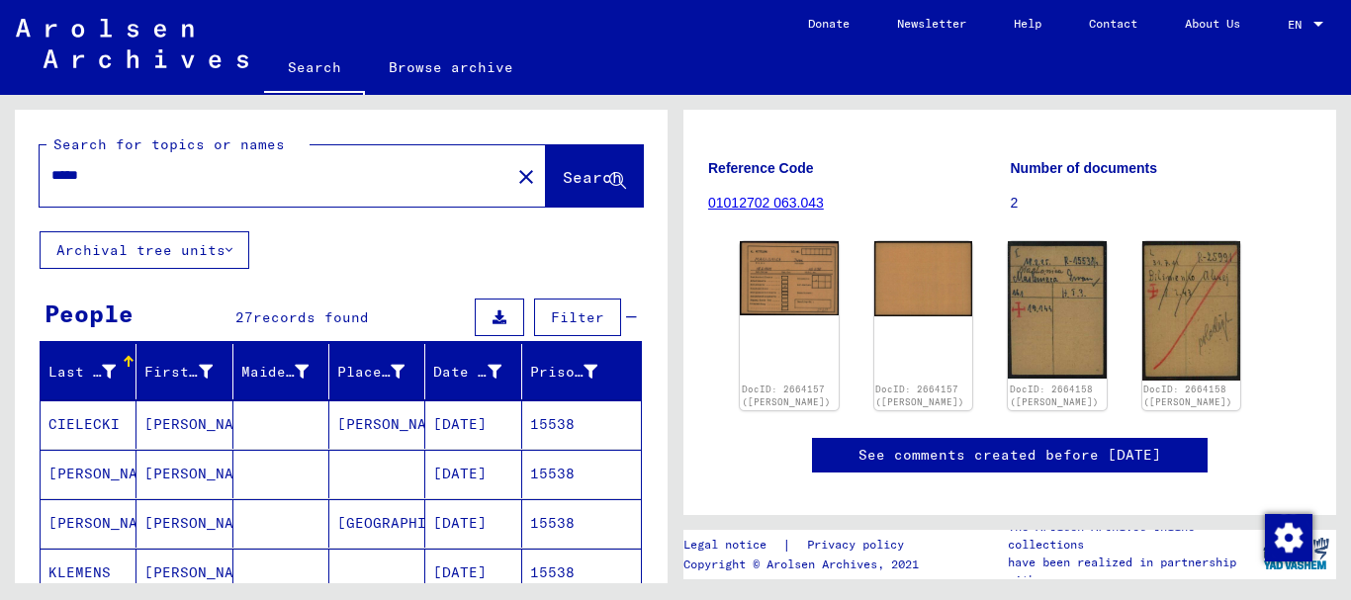
drag, startPoint x: 114, startPoint y: 171, endPoint x: 0, endPoint y: 162, distance: 114.1
click at [51, 165] on input "*****" at bounding box center [274, 175] width 447 height 21
paste input "text"
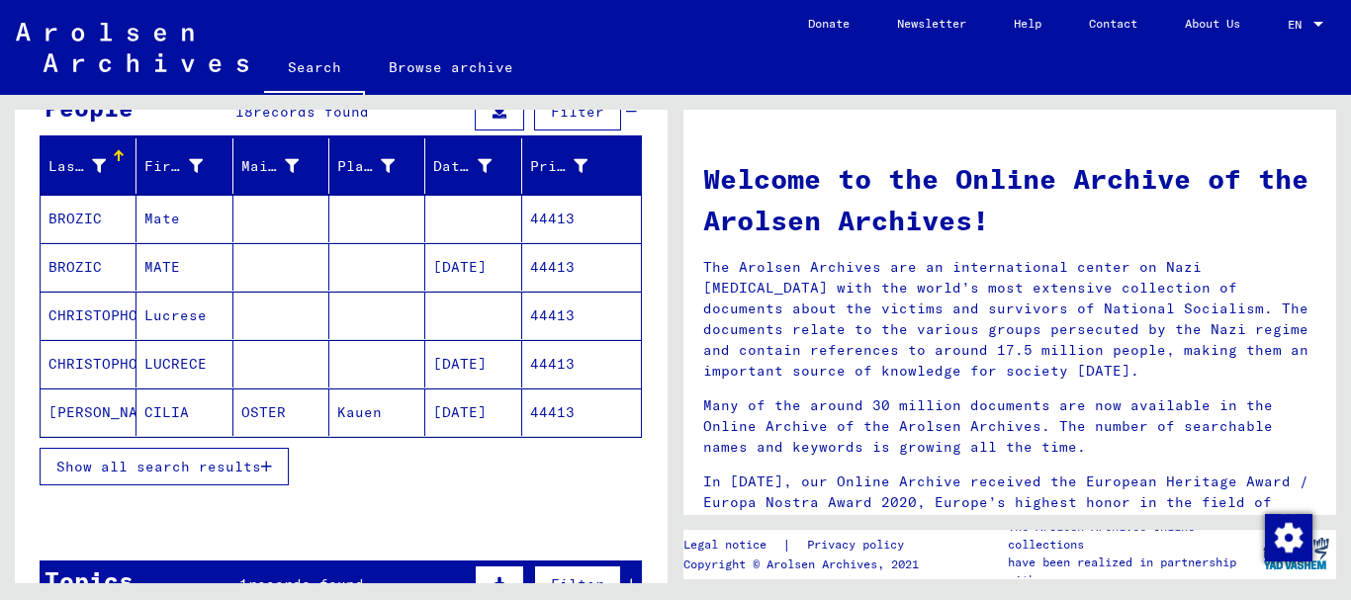
scroll to position [214, 0]
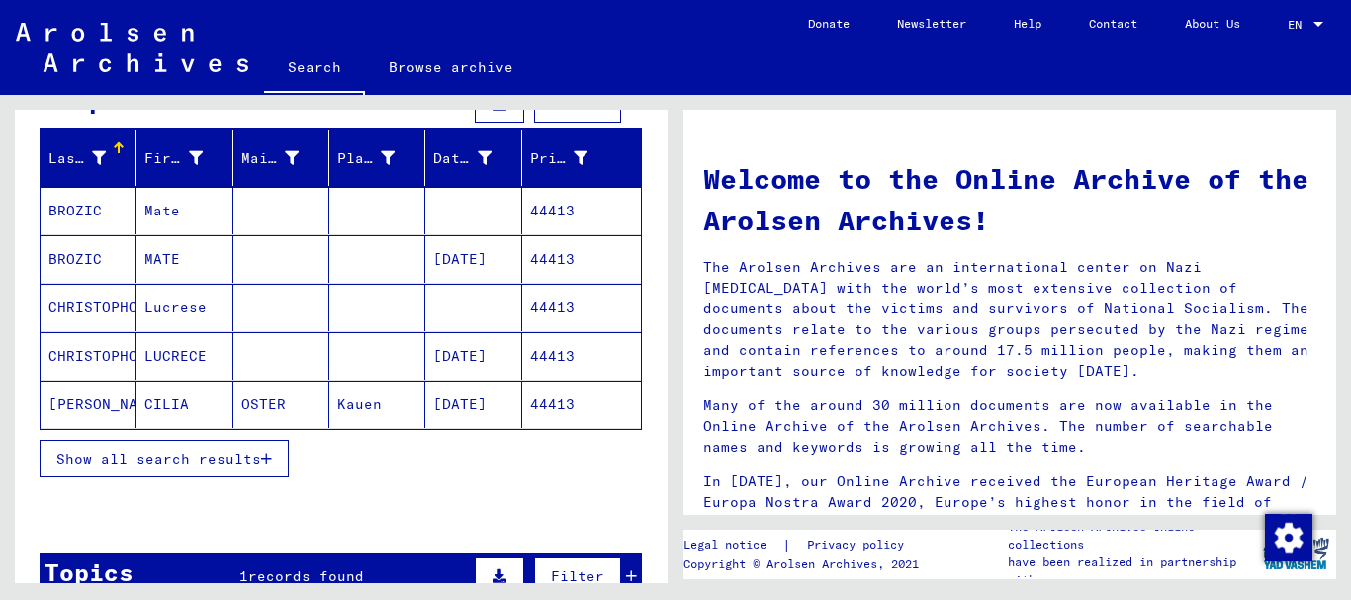
click at [81, 191] on mat-cell "BROZIC" at bounding box center [89, 210] width 96 height 47
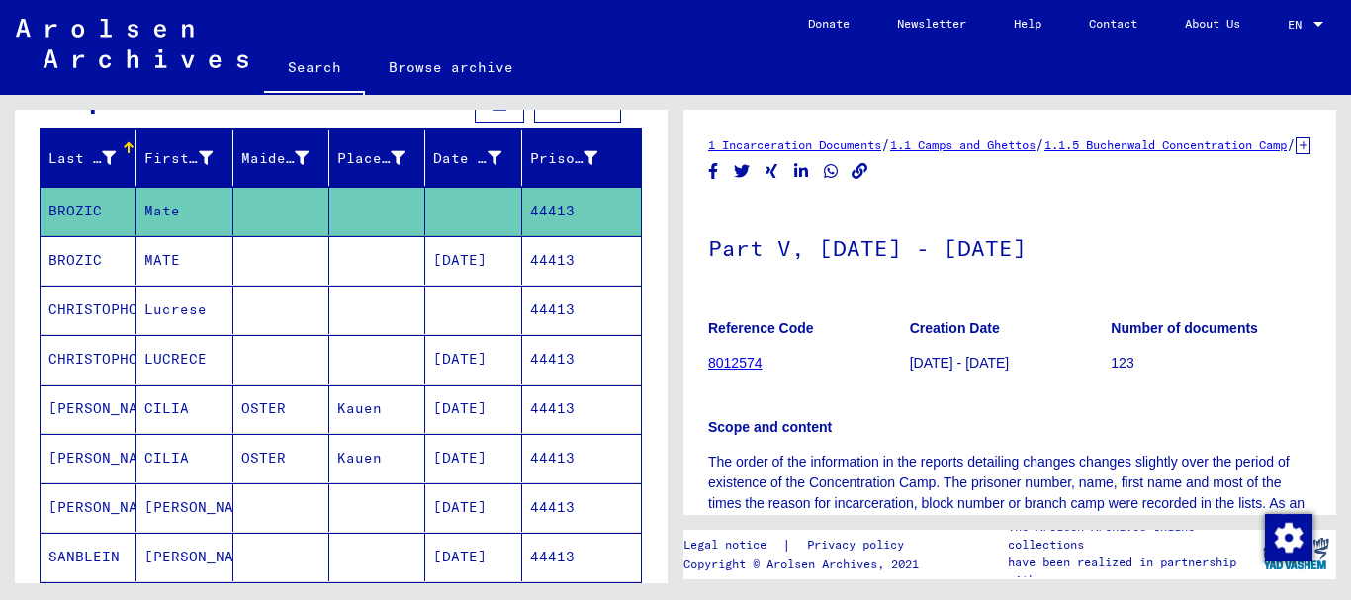
click at [104, 271] on mat-cell "BROZIC" at bounding box center [89, 260] width 96 height 48
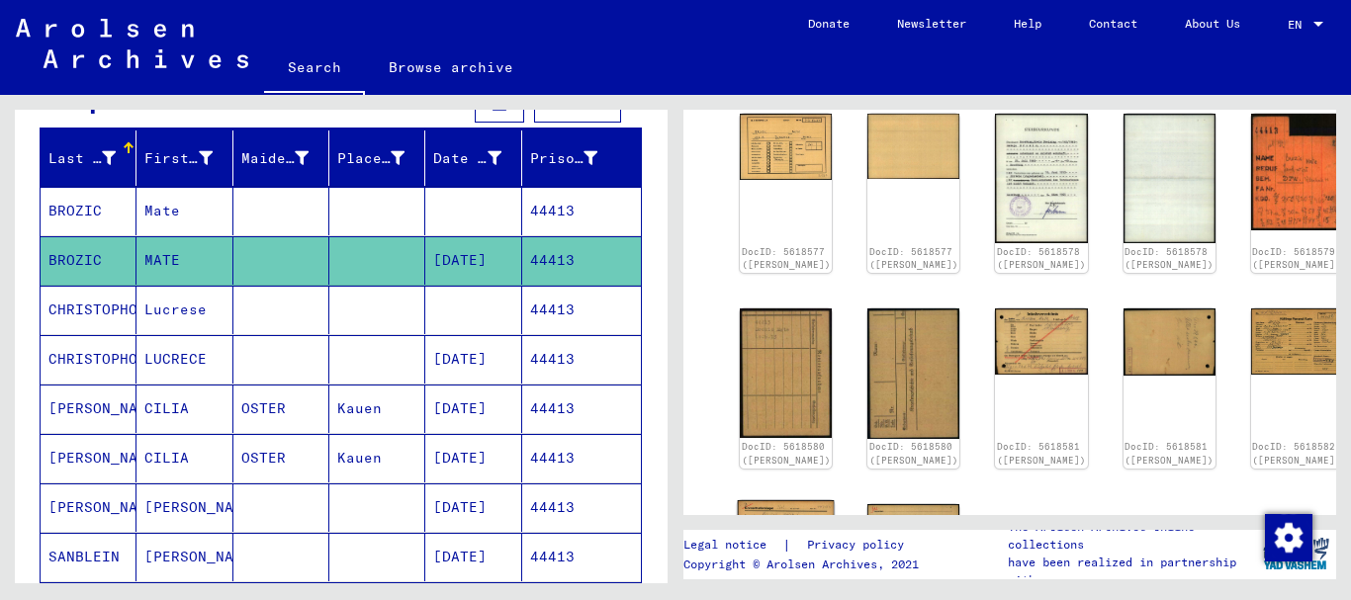
scroll to position [427, 0]
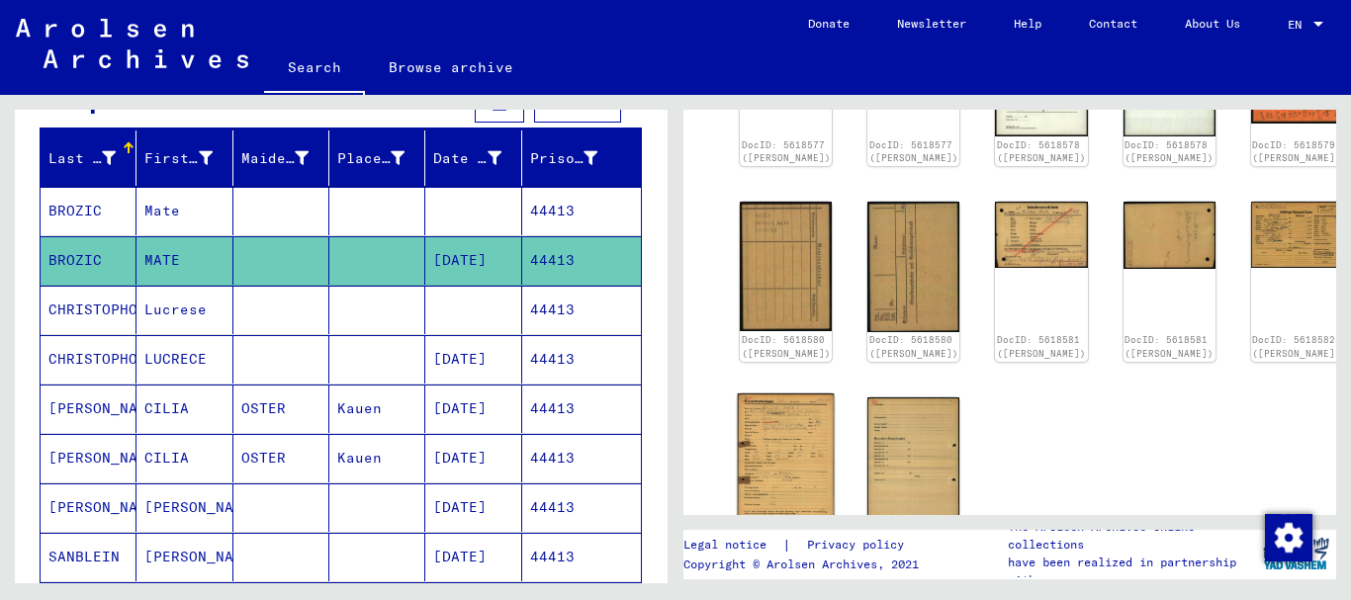
click at [778, 414] on img at bounding box center [786, 462] width 97 height 137
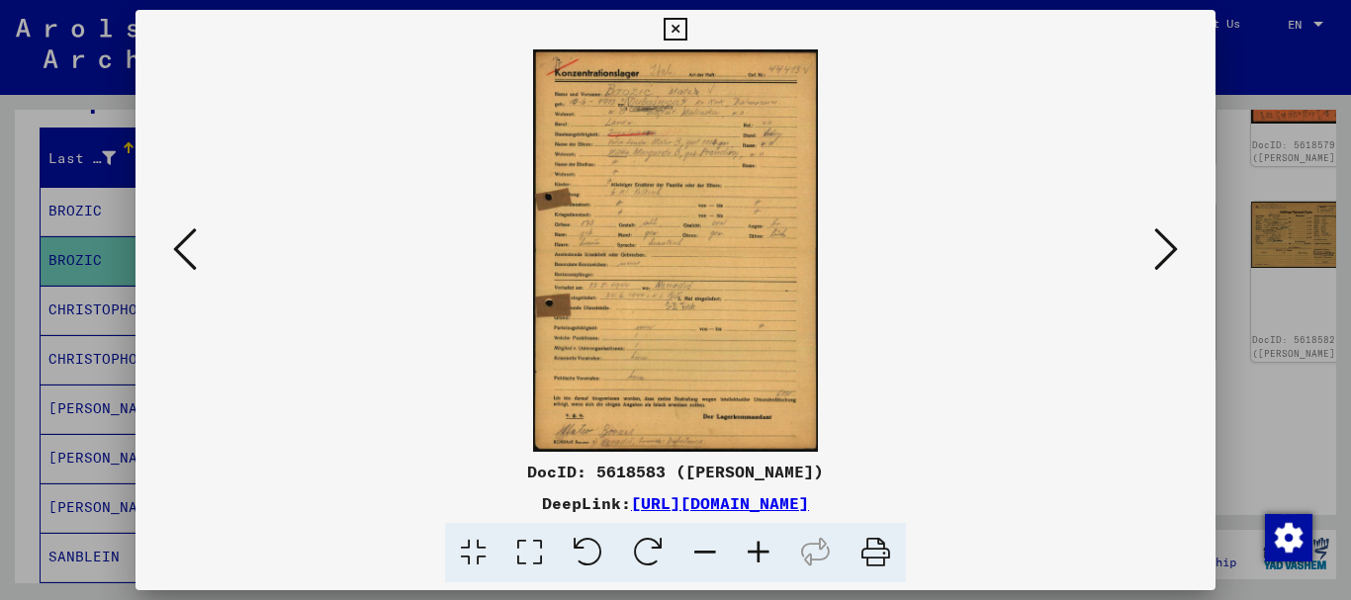
click at [766, 552] on icon at bounding box center [758, 553] width 53 height 60
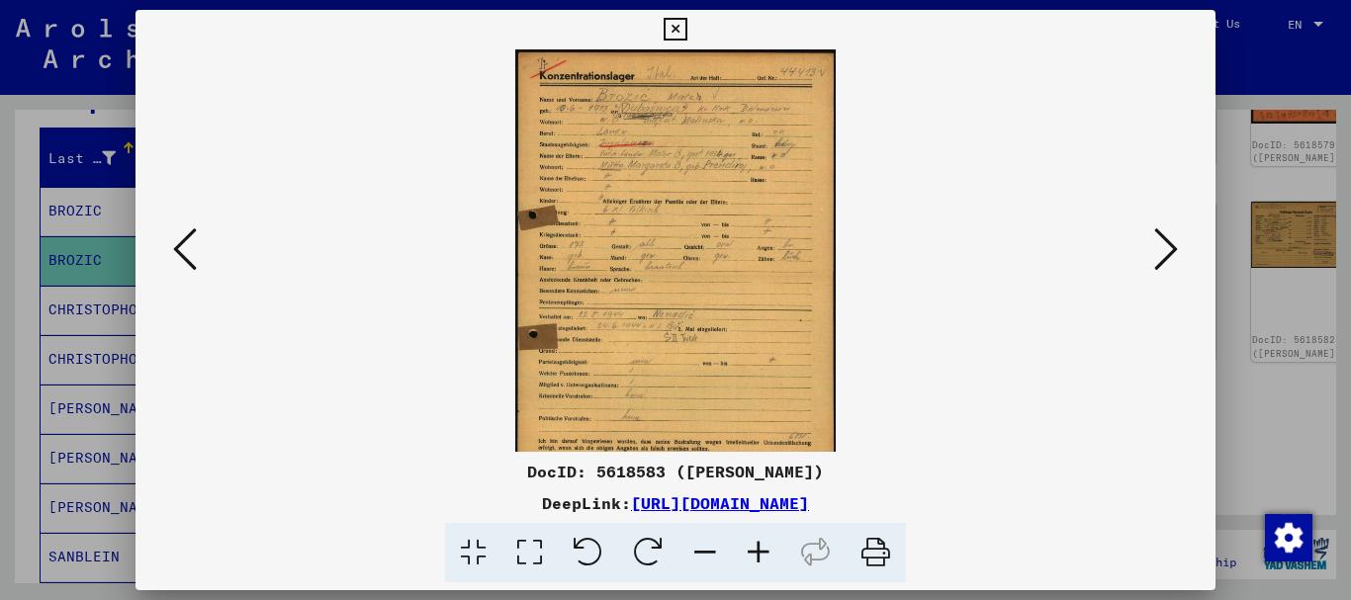
click at [766, 552] on icon at bounding box center [758, 553] width 53 height 60
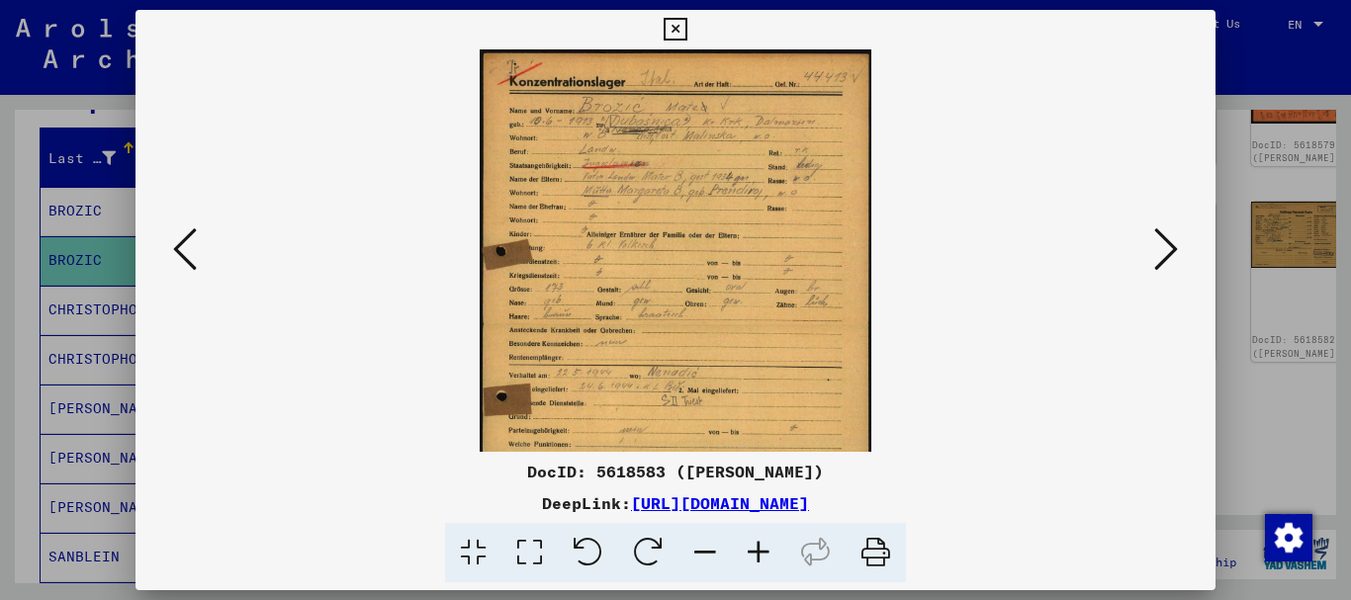
click at [766, 552] on icon at bounding box center [758, 553] width 53 height 60
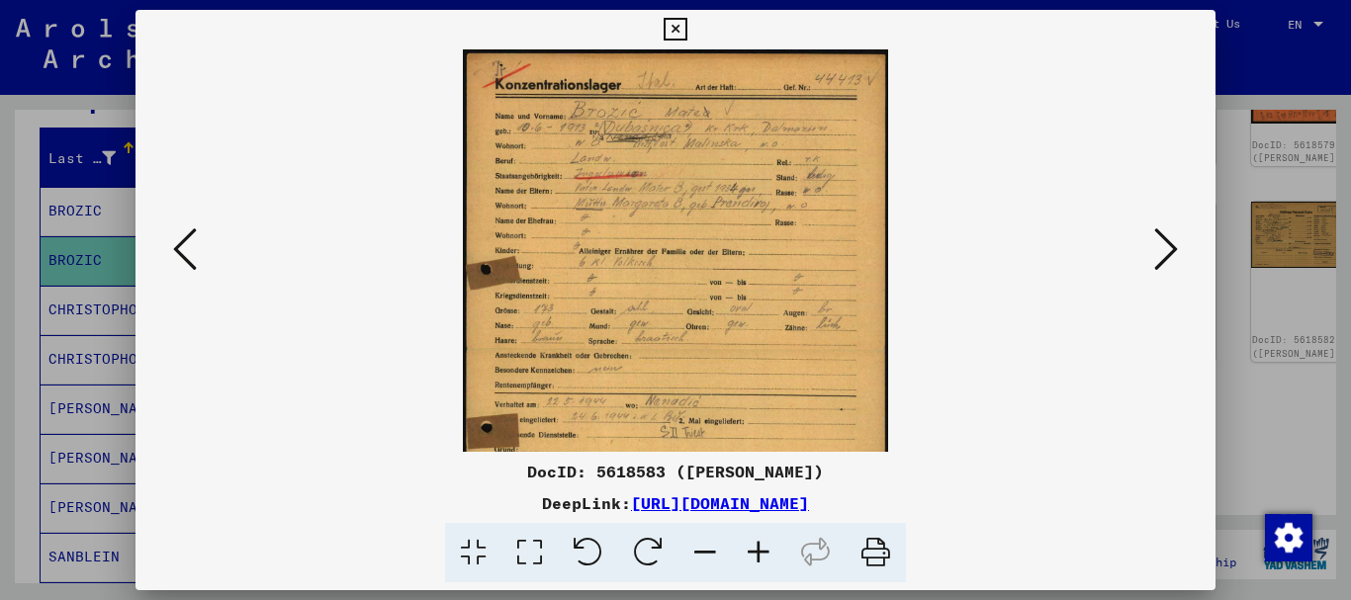
click at [766, 552] on icon at bounding box center [758, 553] width 53 height 60
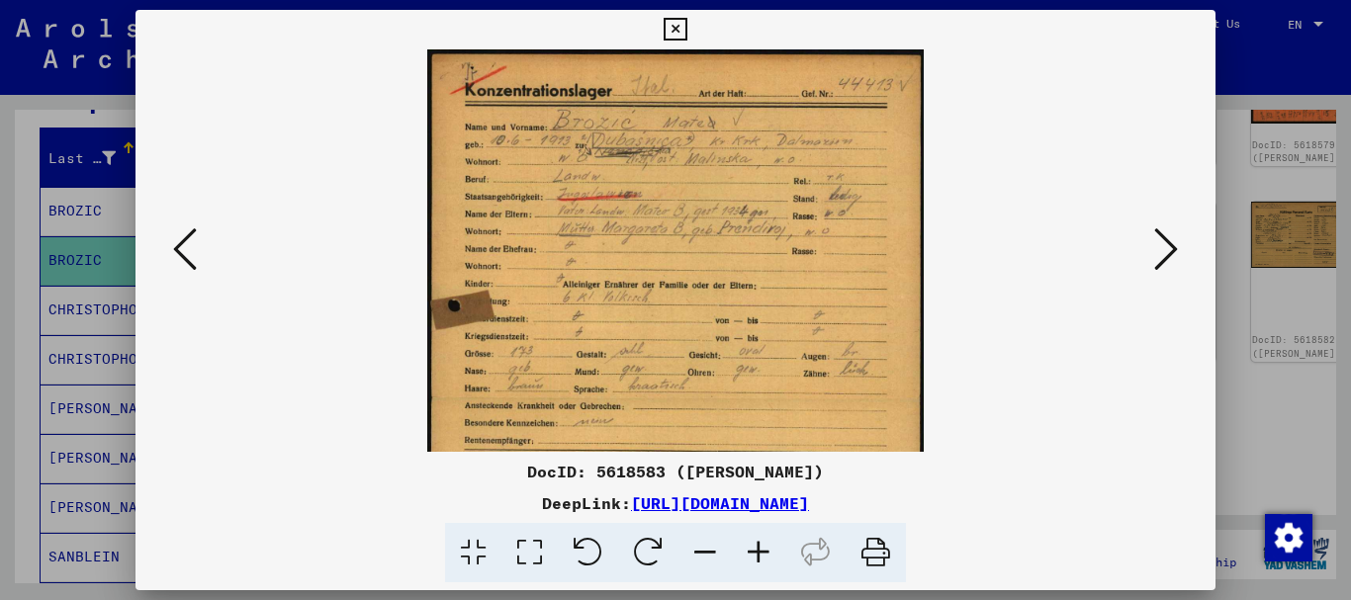
click at [766, 552] on icon at bounding box center [758, 553] width 53 height 60
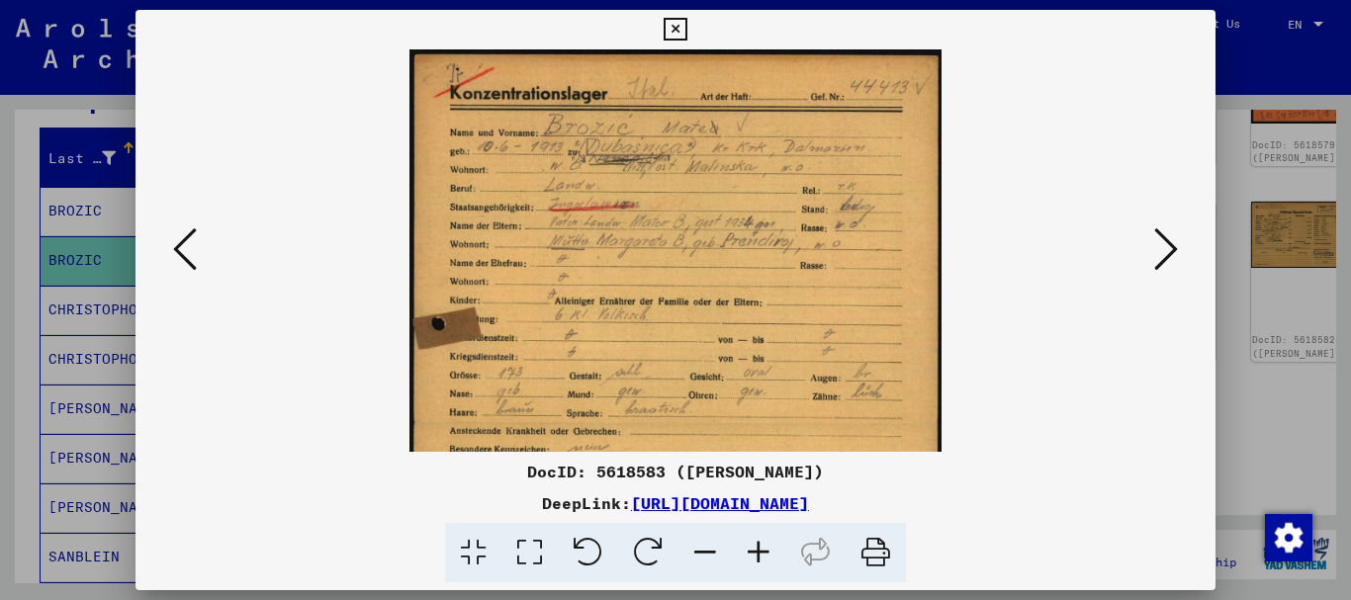
click at [766, 552] on icon at bounding box center [758, 553] width 53 height 60
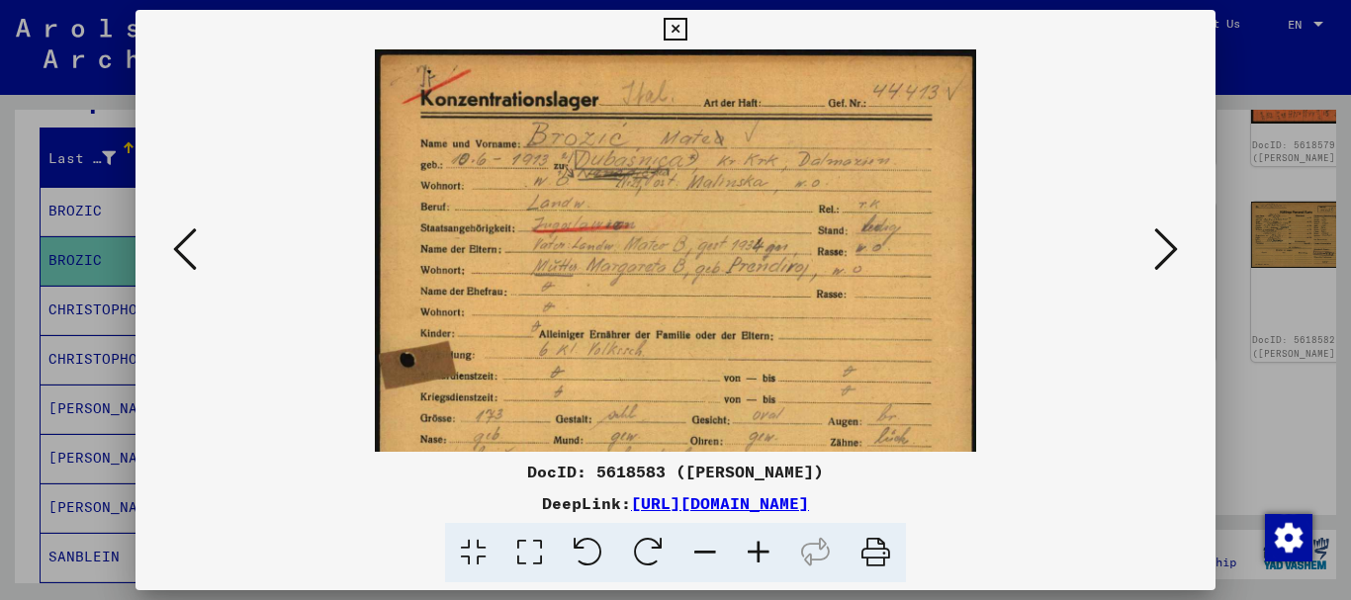
click at [766, 552] on icon at bounding box center [758, 553] width 53 height 60
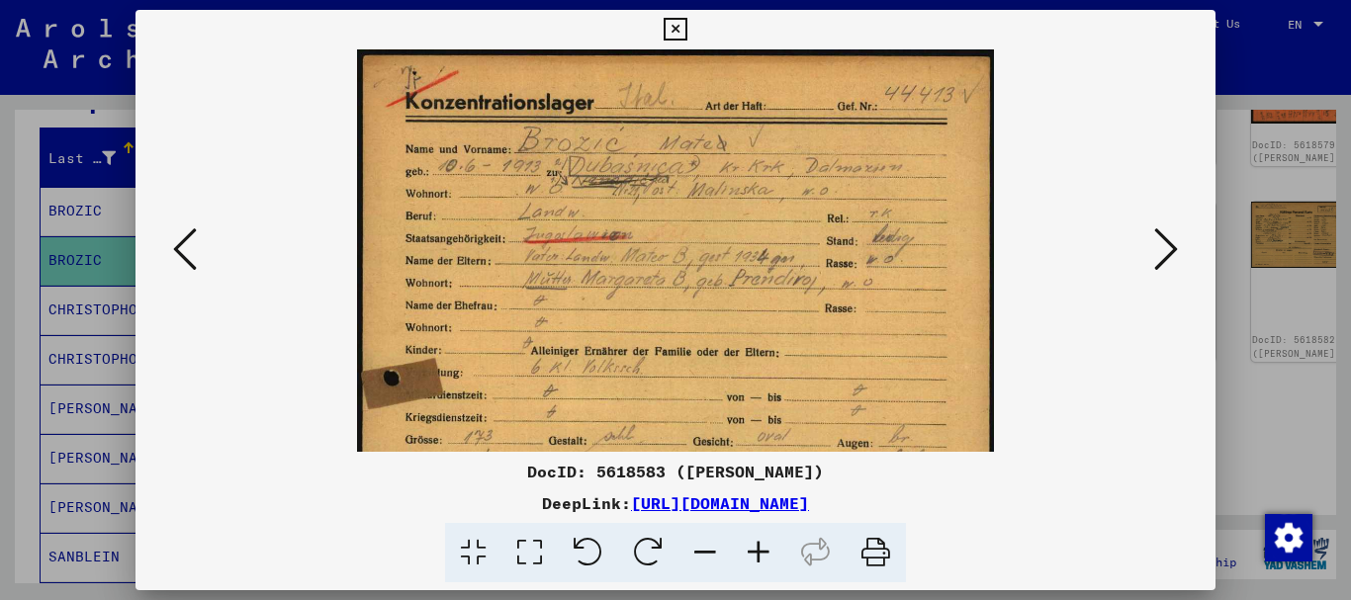
click at [766, 552] on icon at bounding box center [758, 553] width 53 height 60
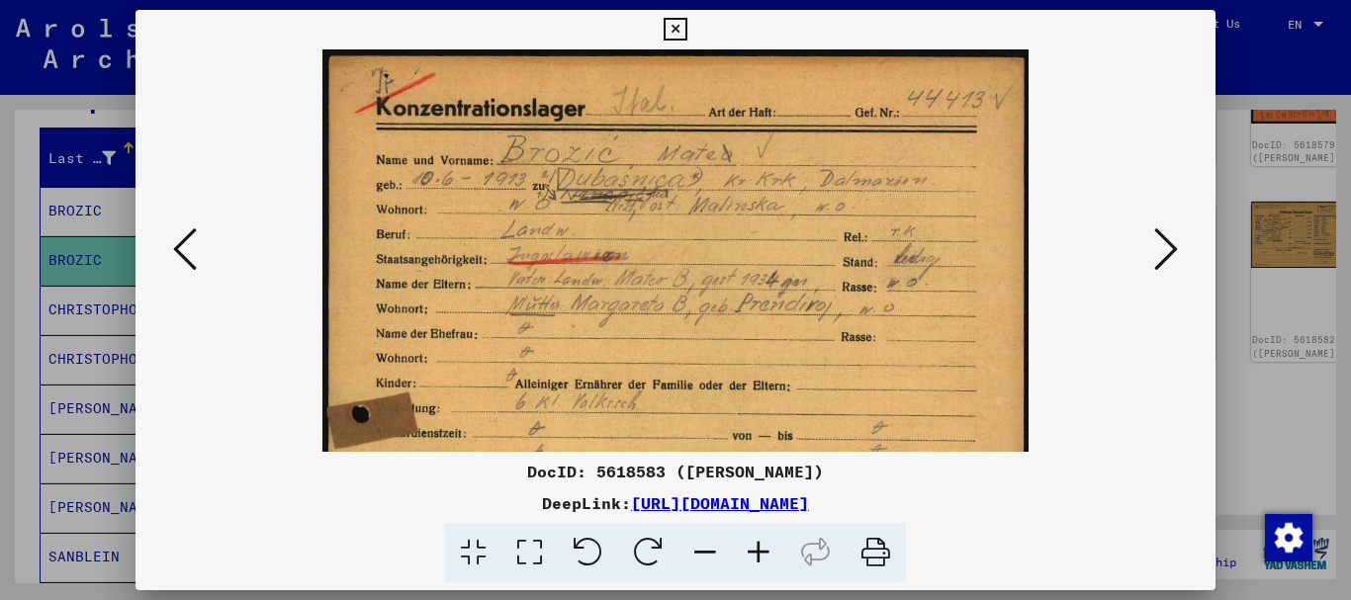
click at [766, 552] on icon at bounding box center [758, 553] width 53 height 60
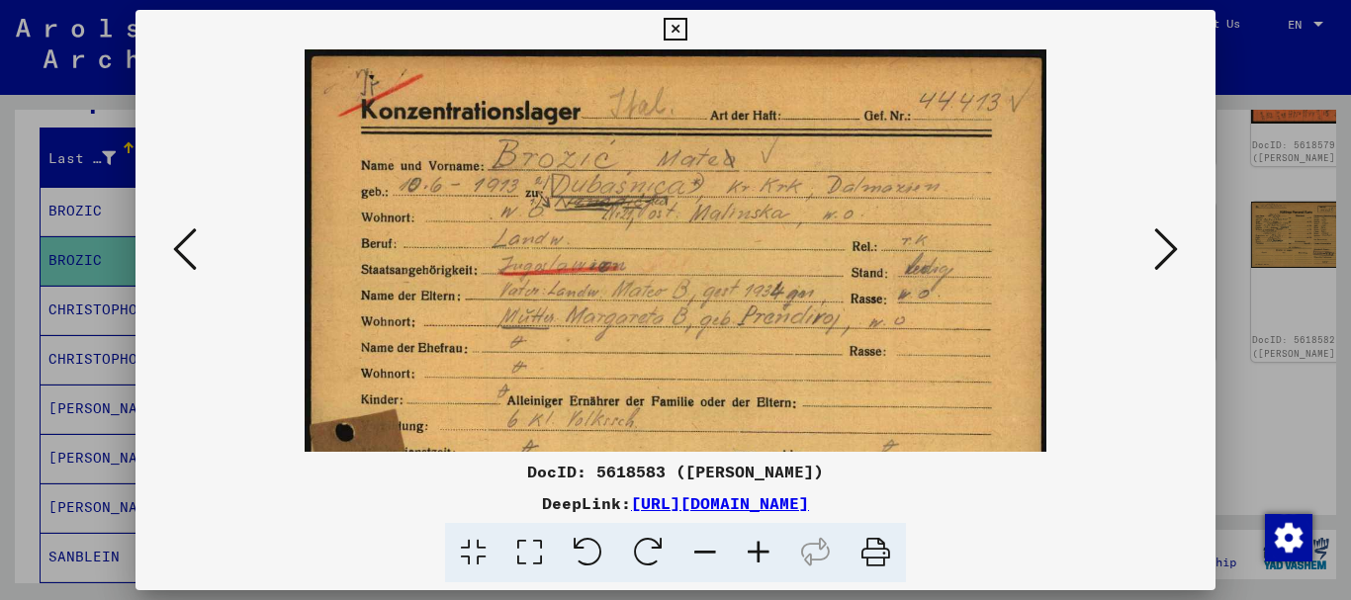
click at [766, 552] on icon at bounding box center [758, 553] width 53 height 60
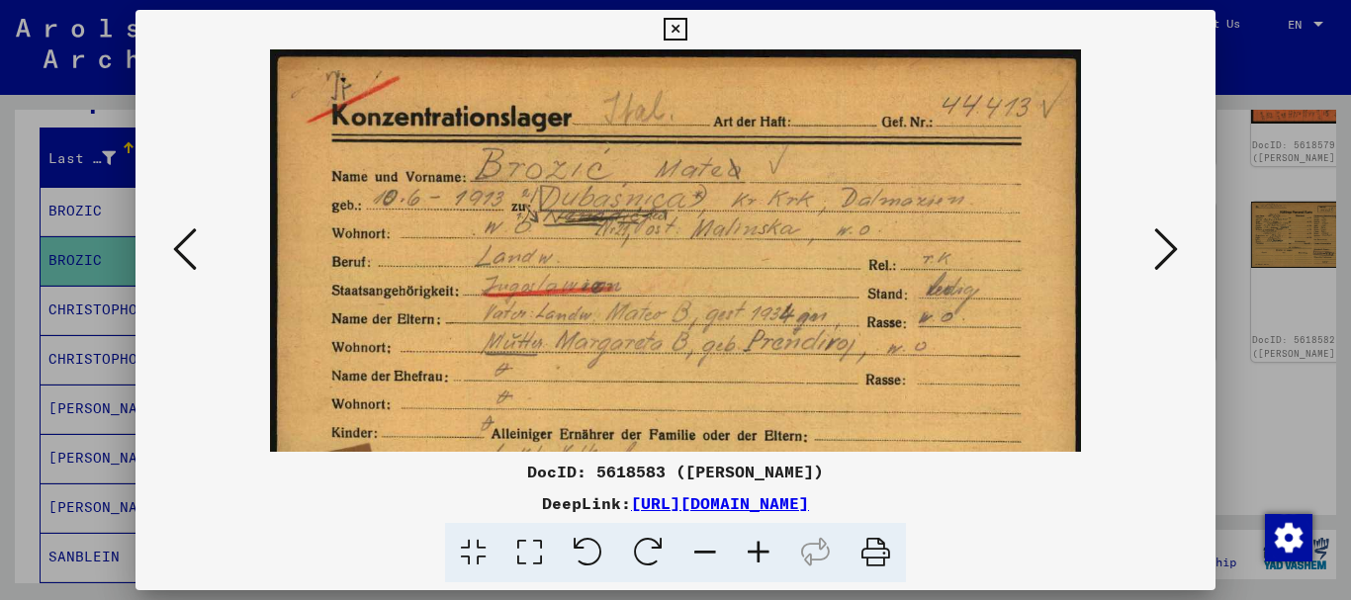
click at [766, 552] on icon at bounding box center [758, 553] width 53 height 60
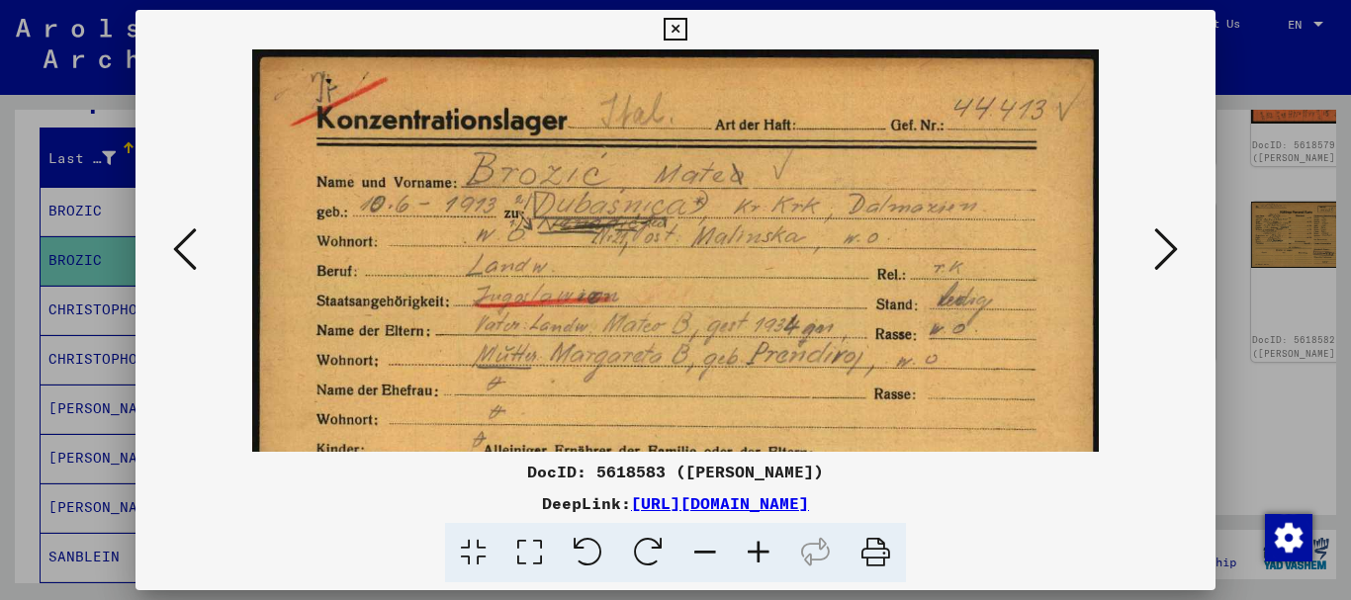
drag, startPoint x: 639, startPoint y: 237, endPoint x: 602, endPoint y: 17, distance: 223.6
click at [602, 18] on div "DocID: 5618583 ([PERSON_NAME]) DeepLink: [URL][DOMAIN_NAME]" at bounding box center [676, 297] width 1081 height 574
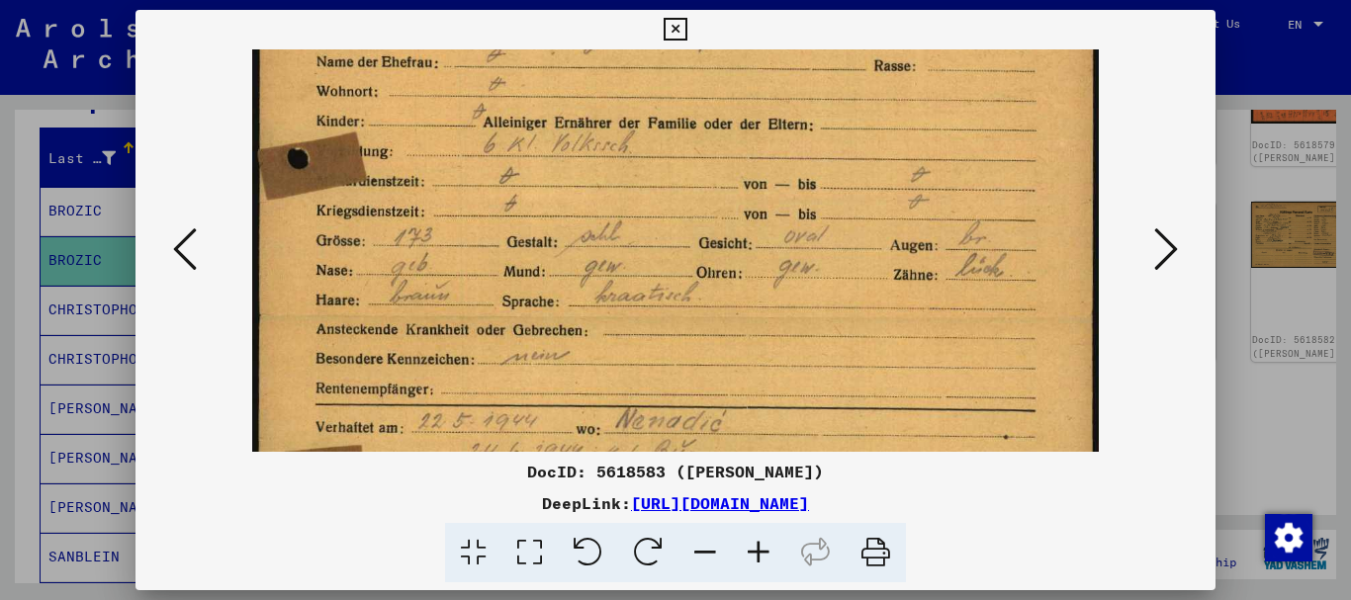
drag, startPoint x: 650, startPoint y: 307, endPoint x: 618, endPoint y: 31, distance: 277.8
click at [618, 31] on div "DocID: 5618583 ([PERSON_NAME]) DeepLink: [URL][DOMAIN_NAME]" at bounding box center [676, 297] width 1081 height 574
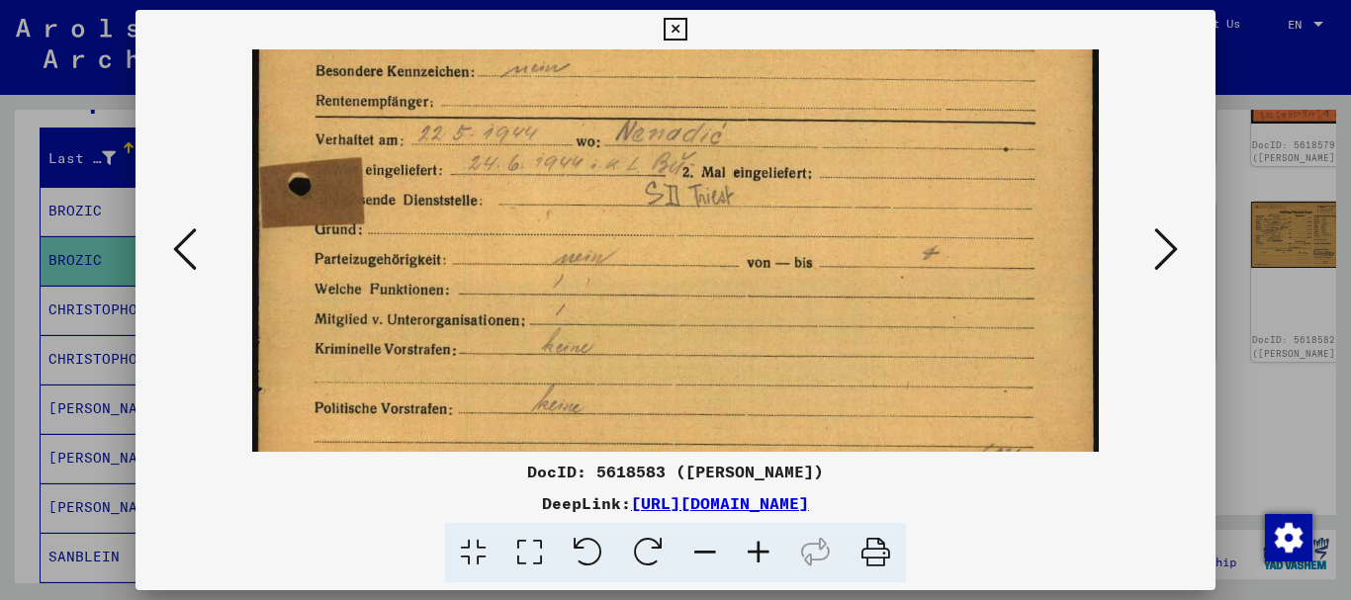
scroll to position [791, 0]
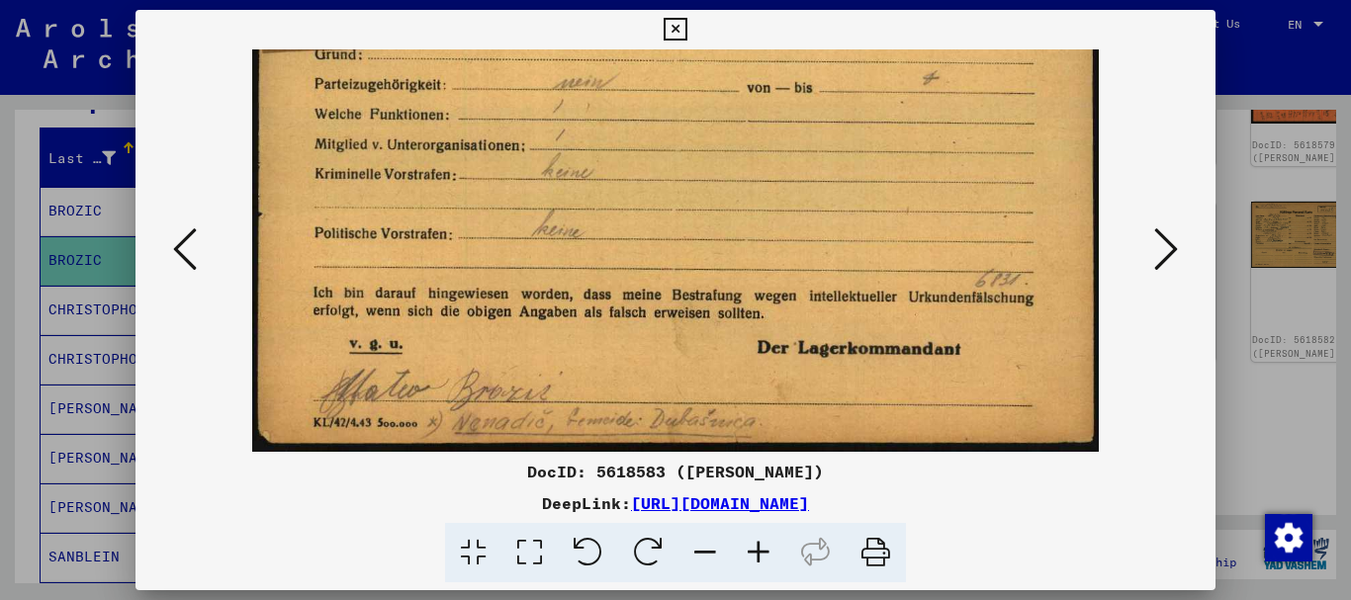
drag, startPoint x: 607, startPoint y: 324, endPoint x: 588, endPoint y: 146, distance: 179.2
click at [588, 17] on div "DocID: 5618583 ([PERSON_NAME]) DeepLink: [URL][DOMAIN_NAME]" at bounding box center [676, 297] width 1081 height 574
drag, startPoint x: 592, startPoint y: 191, endPoint x: 496, endPoint y: 300, distance: 145.1
click at [109, 280] on div at bounding box center [675, 300] width 1351 height 600
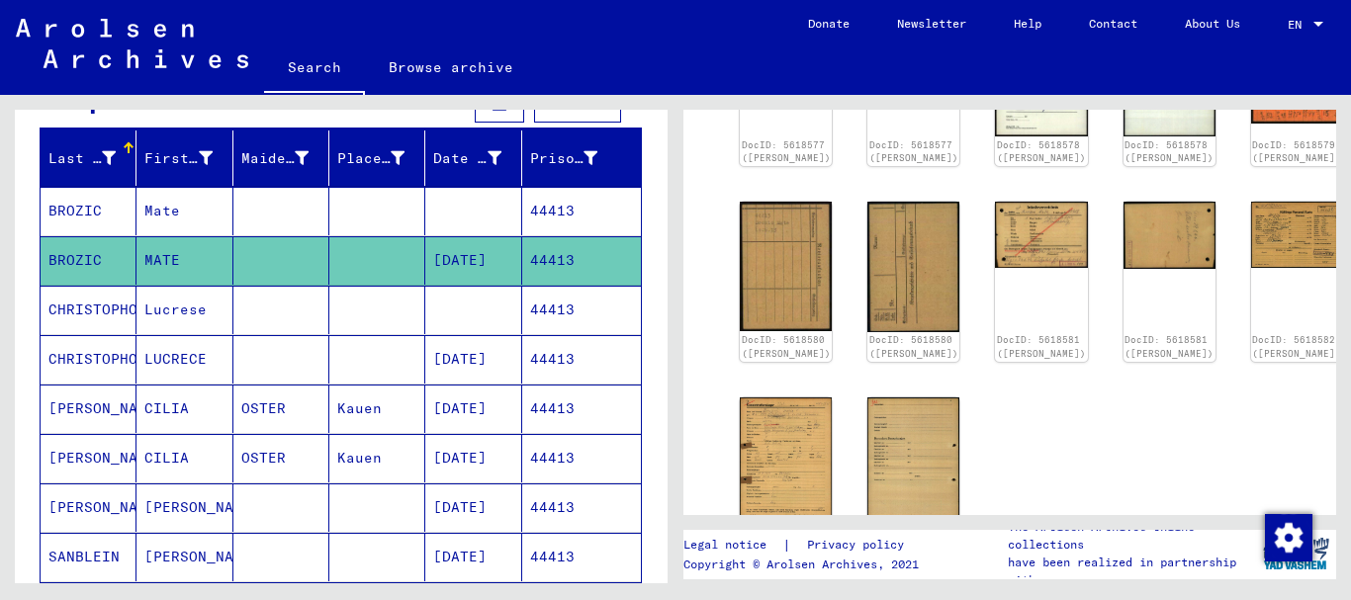
click at [146, 258] on mat-cell "MATE" at bounding box center [185, 260] width 96 height 48
click at [774, 410] on img at bounding box center [786, 462] width 97 height 137
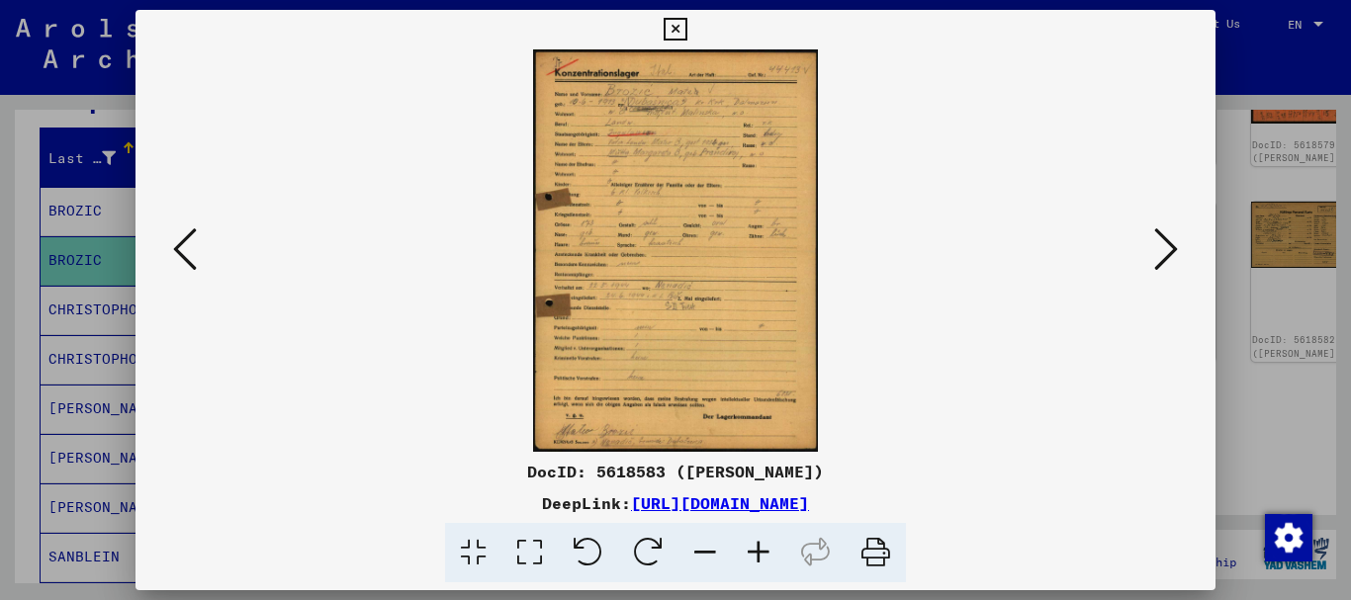
click at [763, 546] on icon at bounding box center [758, 553] width 53 height 60
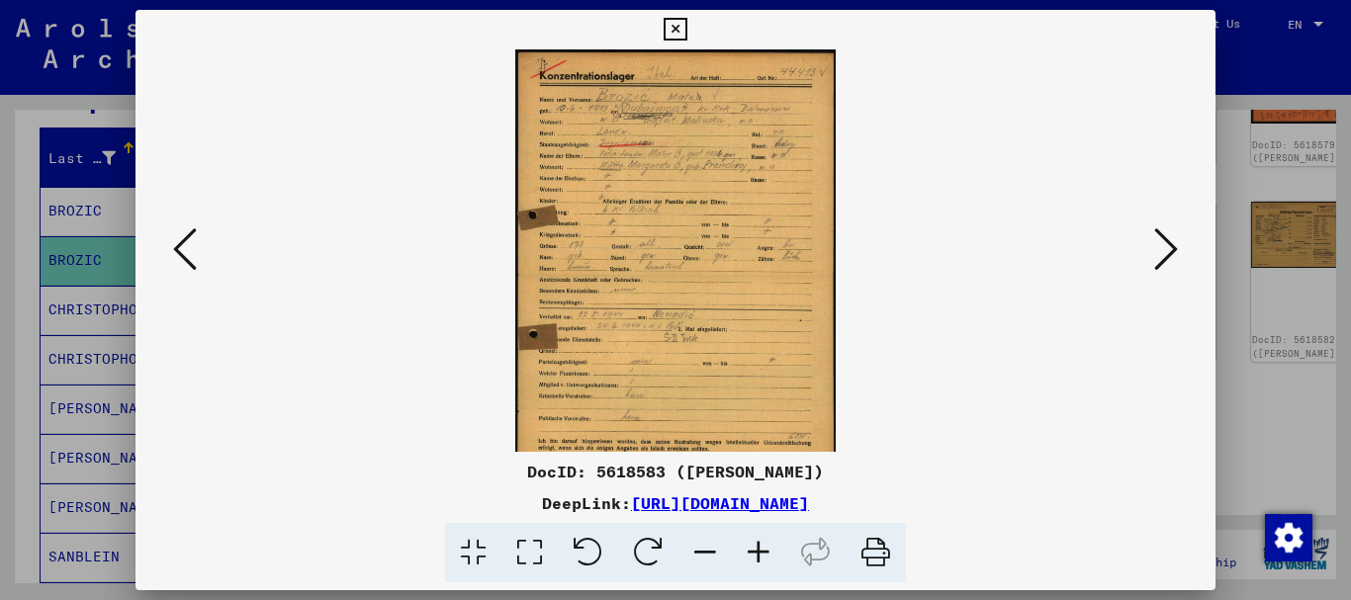
click at [763, 546] on icon at bounding box center [758, 553] width 53 height 60
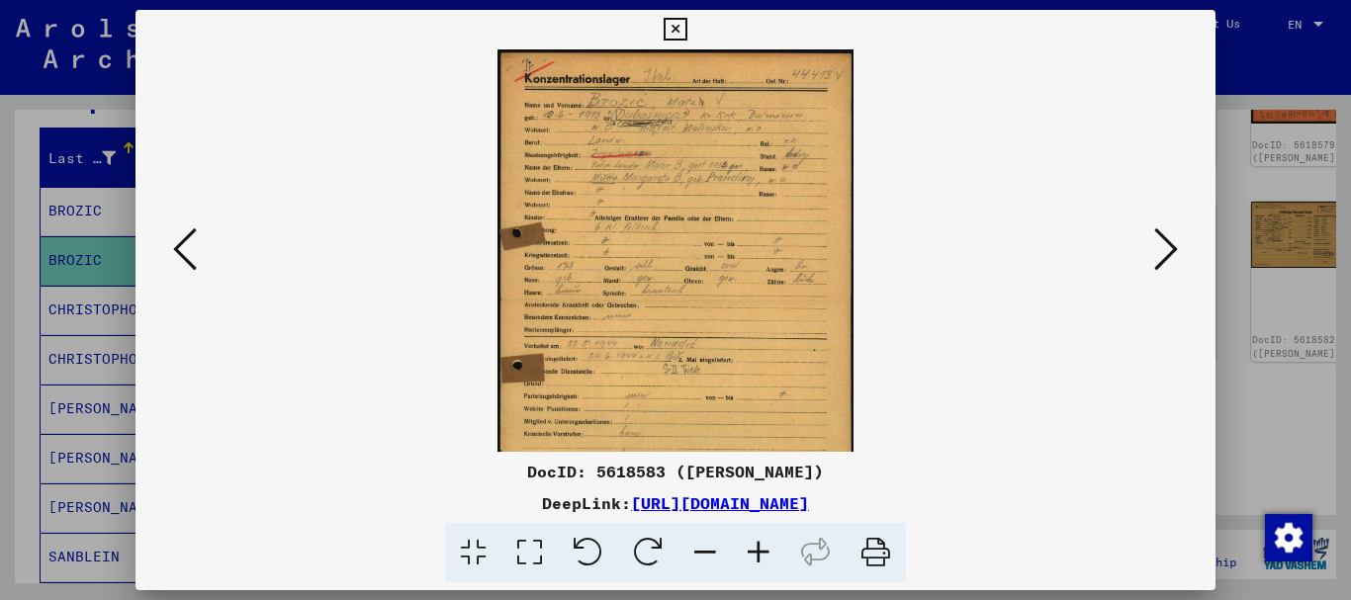
click at [763, 548] on icon at bounding box center [758, 553] width 53 height 60
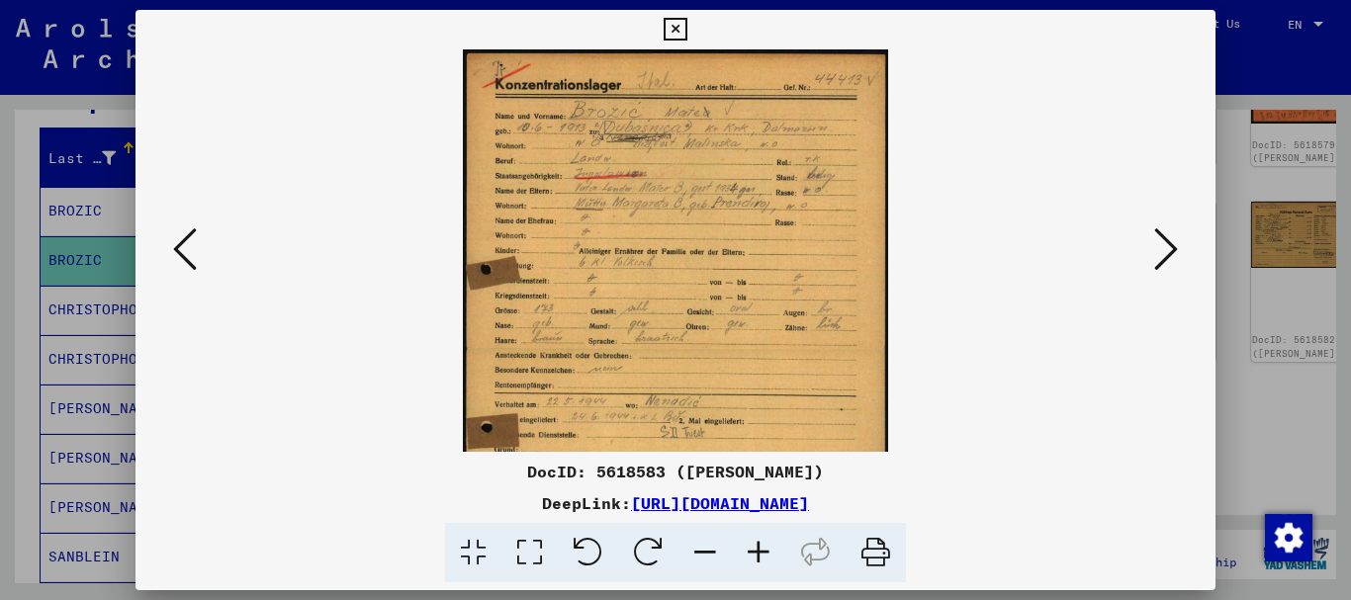
click at [762, 550] on icon at bounding box center [758, 553] width 53 height 60
click at [760, 553] on icon at bounding box center [758, 553] width 53 height 60
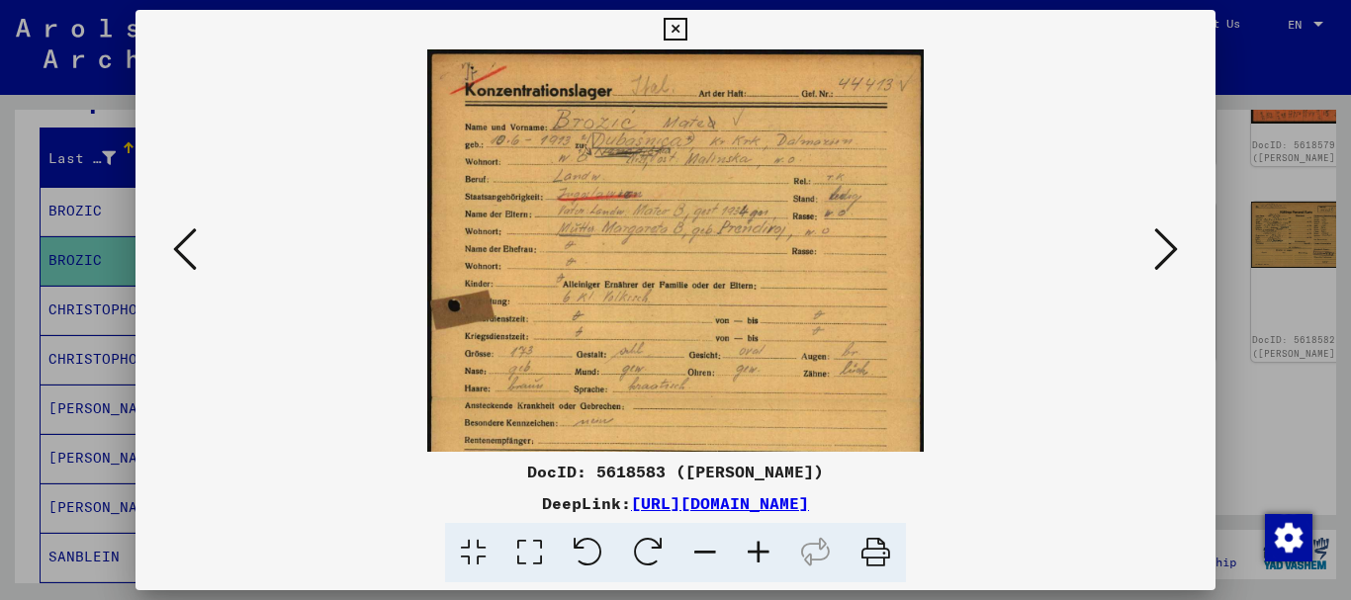
click at [760, 553] on icon at bounding box center [758, 553] width 53 height 60
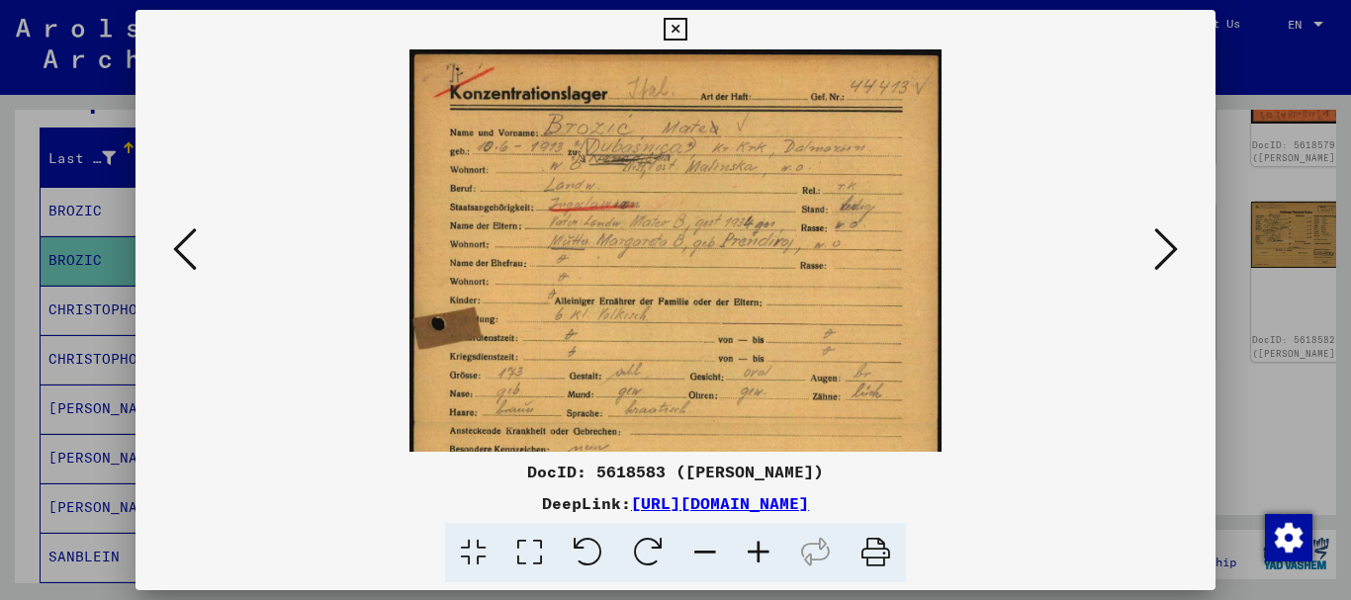
click at [757, 557] on icon at bounding box center [758, 553] width 53 height 60
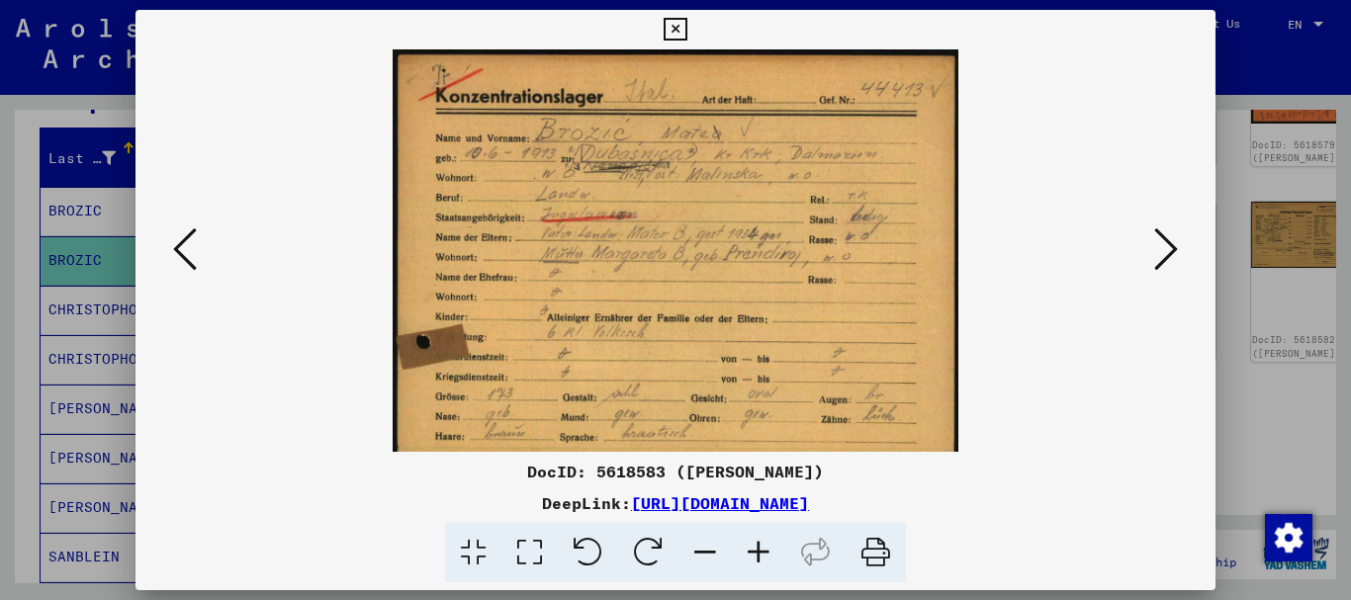
click at [756, 558] on icon at bounding box center [758, 553] width 53 height 60
click at [755, 560] on icon at bounding box center [758, 553] width 53 height 60
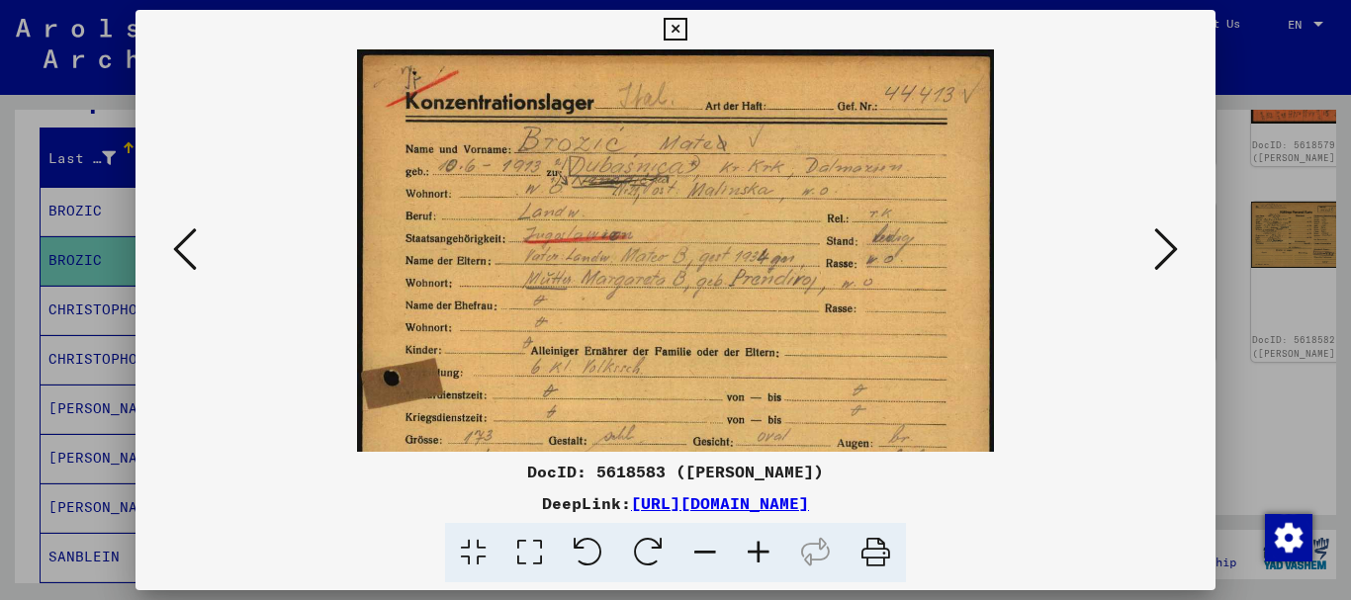
click at [752, 560] on icon at bounding box center [758, 553] width 53 height 60
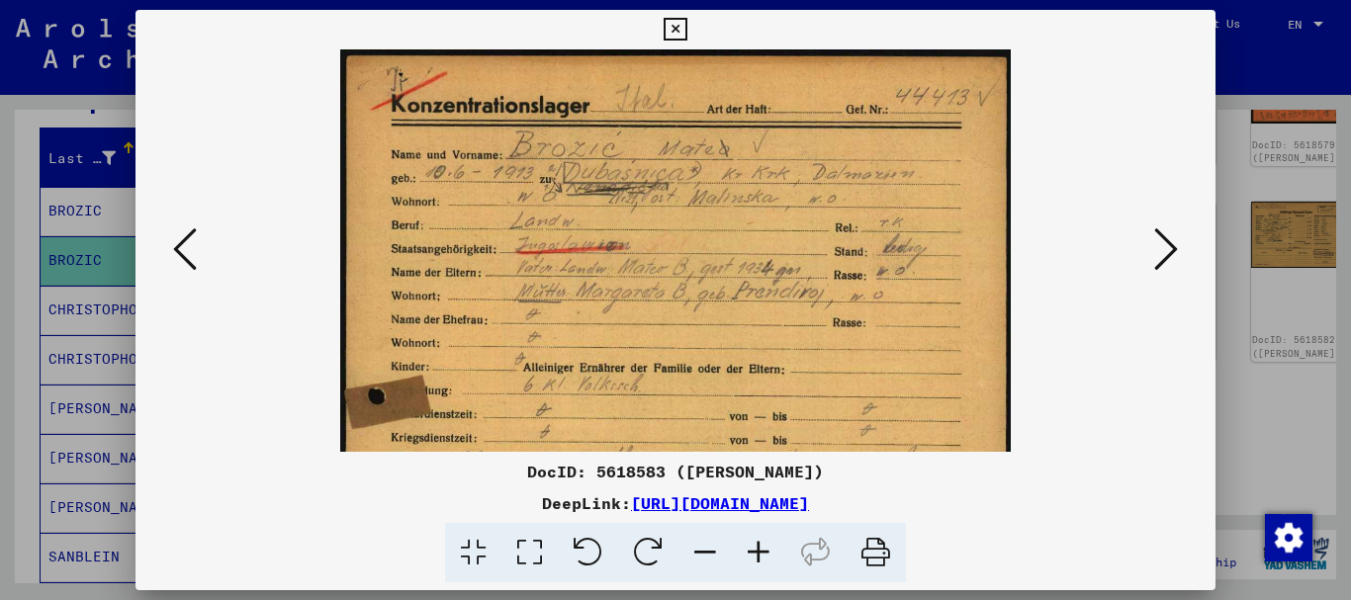
click at [750, 561] on icon at bounding box center [758, 553] width 53 height 60
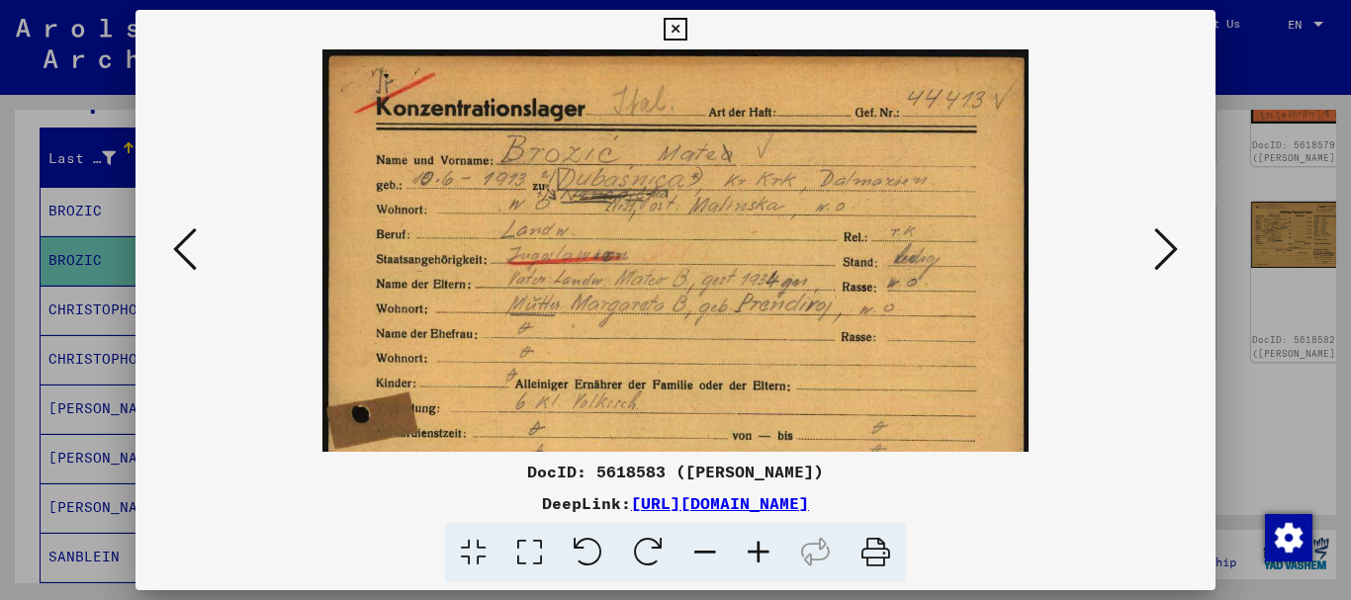
click at [749, 561] on icon at bounding box center [758, 553] width 53 height 60
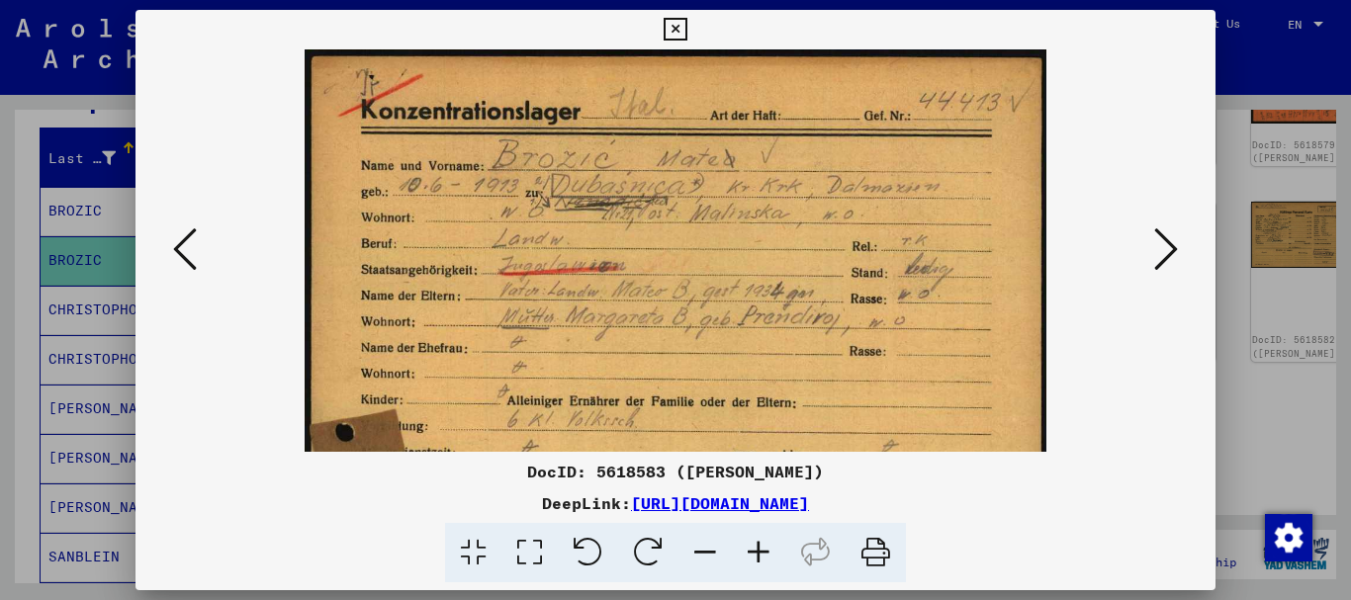
click at [749, 562] on icon at bounding box center [758, 553] width 53 height 60
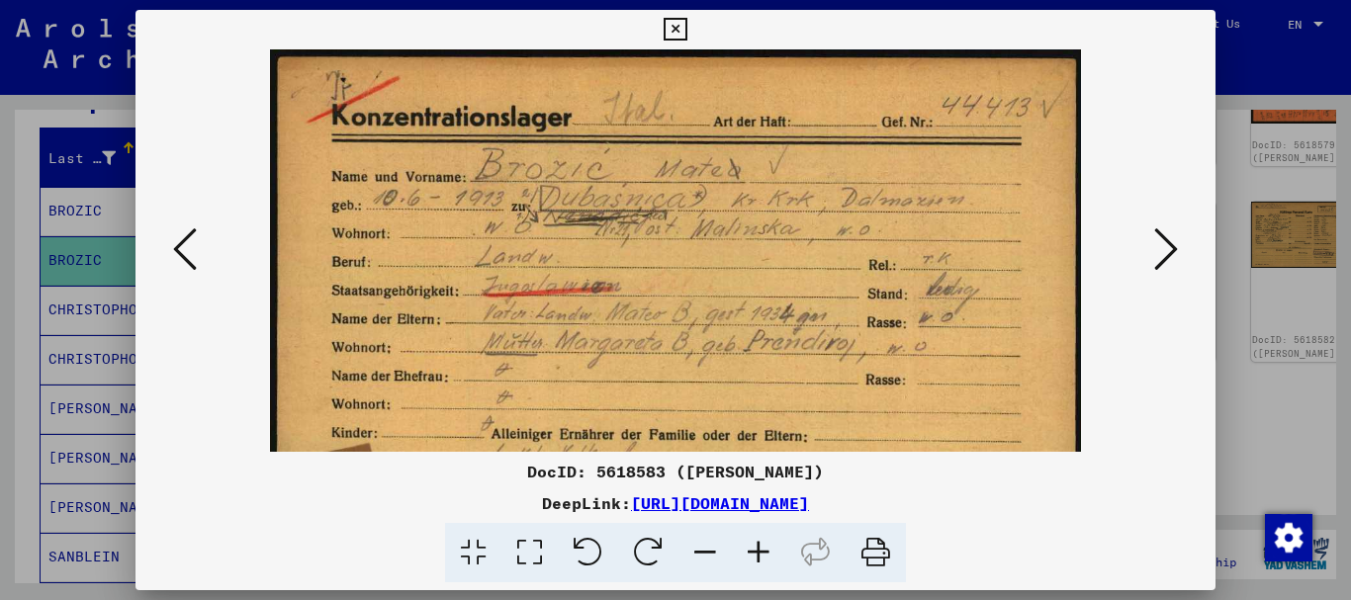
click at [749, 562] on icon at bounding box center [758, 553] width 53 height 60
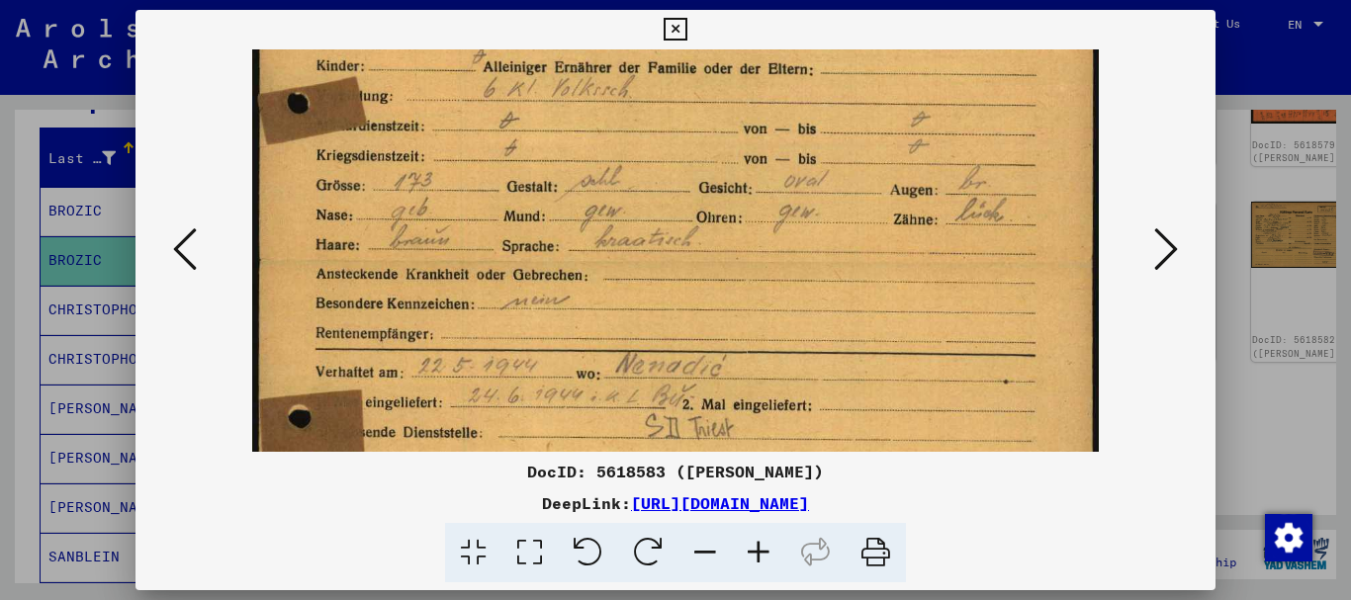
drag, startPoint x: 676, startPoint y: 384, endPoint x: 612, endPoint y: -9, distance: 397.8
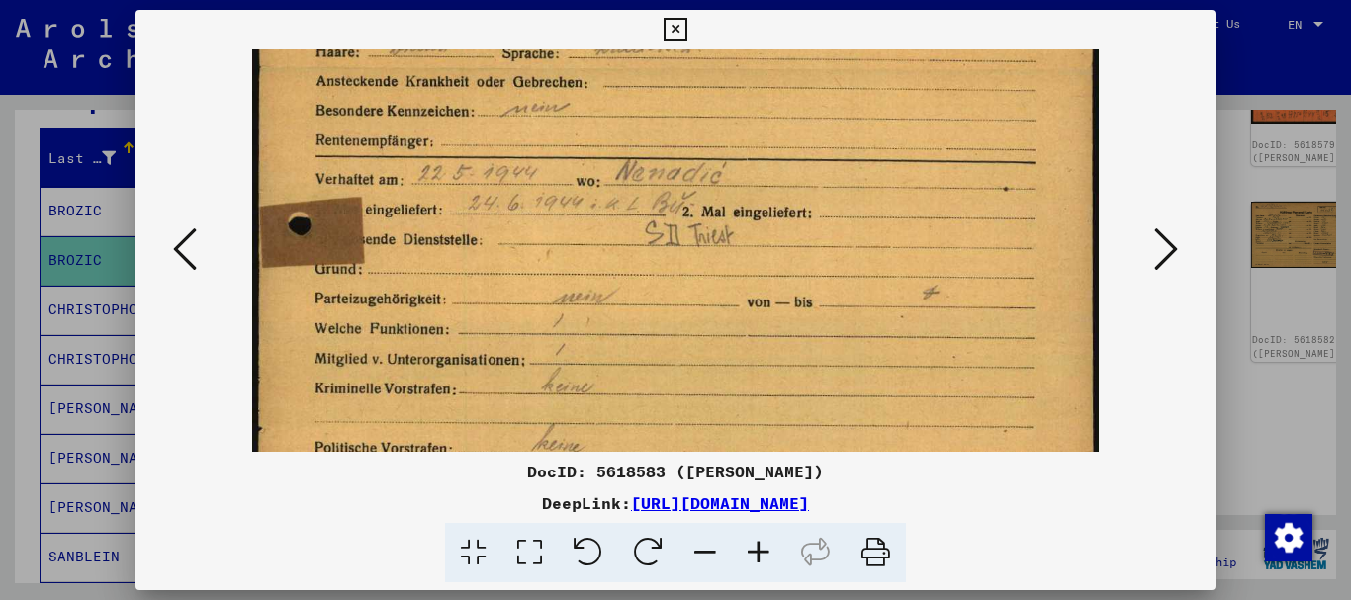
drag, startPoint x: 646, startPoint y: 367, endPoint x: 577, endPoint y: 61, distance: 313.4
click at [577, 61] on img at bounding box center [675, 70] width 847 height 1194
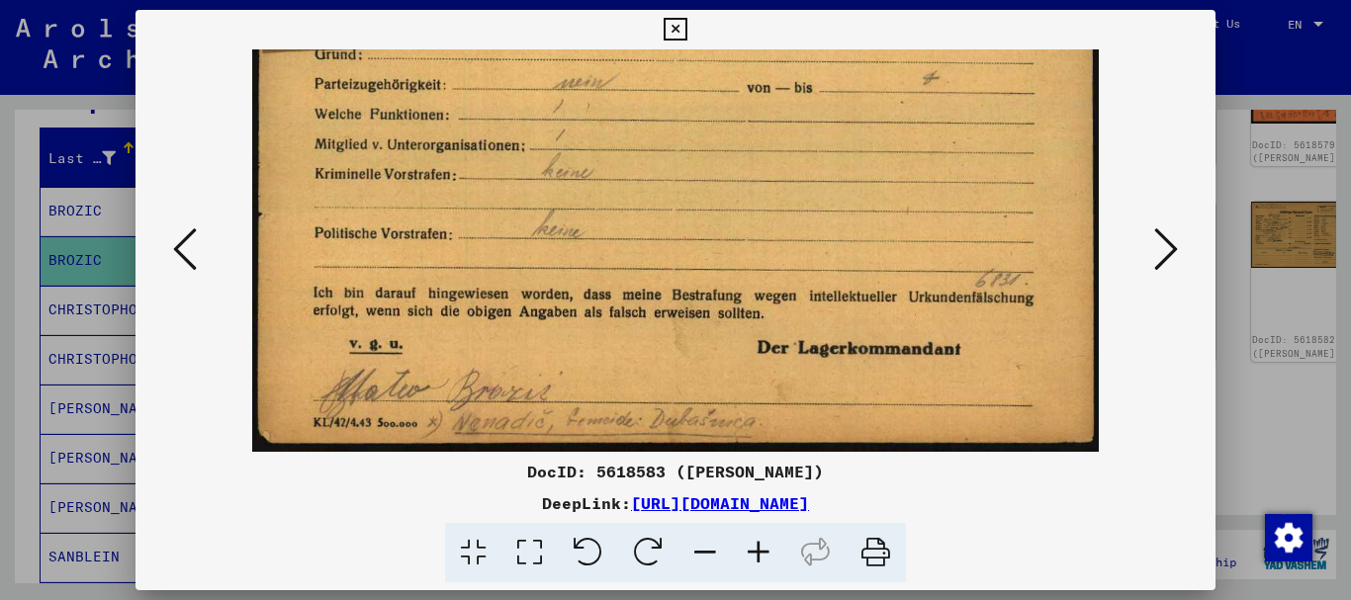
drag, startPoint x: 554, startPoint y: 48, endPoint x: 552, endPoint y: 37, distance: 12.0
click at [552, 37] on div "DocID: 5618583 ([PERSON_NAME]) DeepLink: [URL][DOMAIN_NAME]" at bounding box center [676, 297] width 1081 height 574
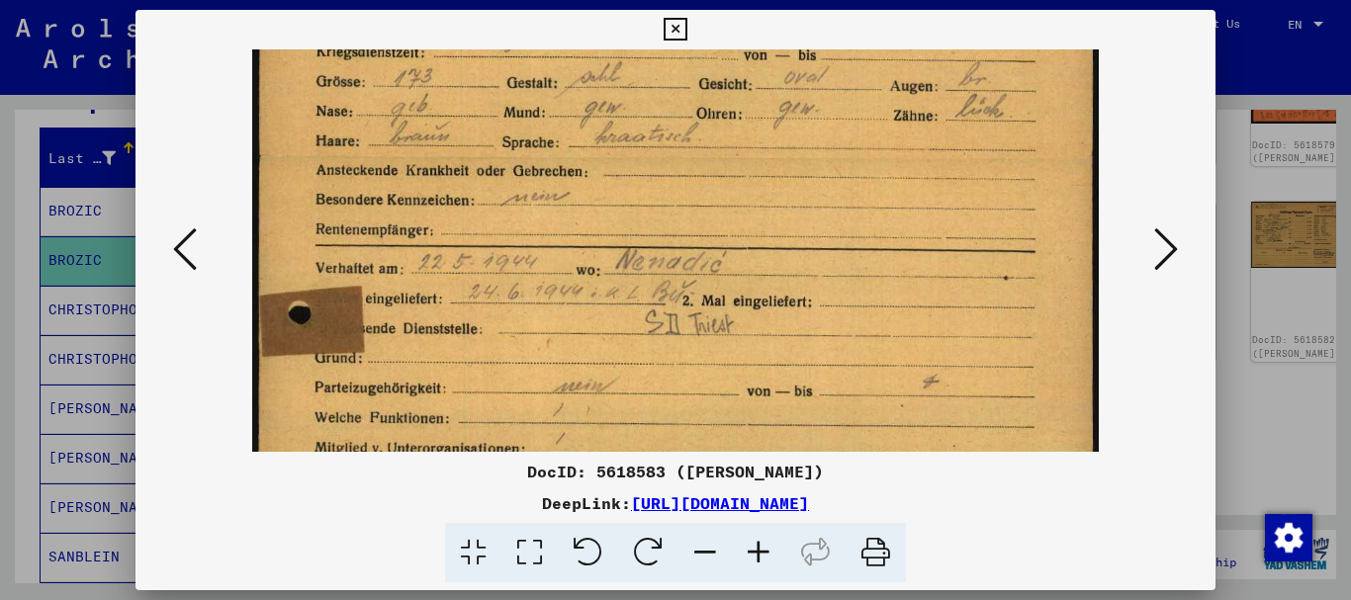
drag, startPoint x: 791, startPoint y: 164, endPoint x: 784, endPoint y: 367, distance: 202.9
click at [838, 459] on div "DocID: 5618583 ([PERSON_NAME]) DeepLink: [URL][DOMAIN_NAME]" at bounding box center [676, 297] width 1081 height 574
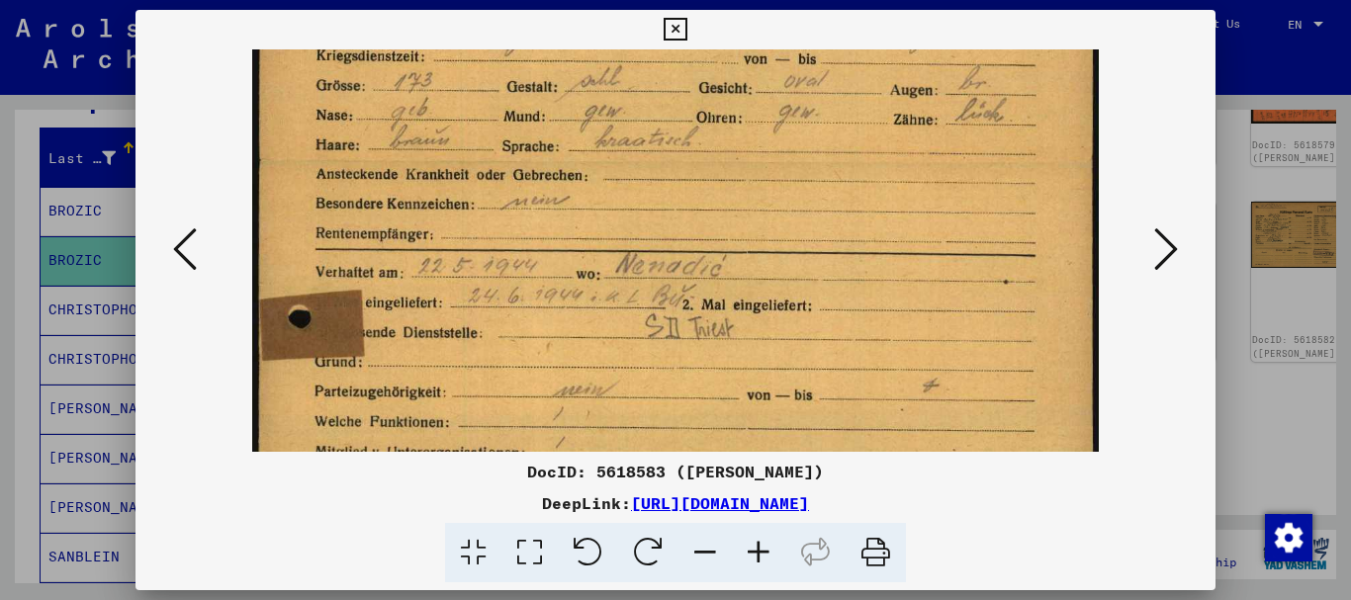
scroll to position [190, 0]
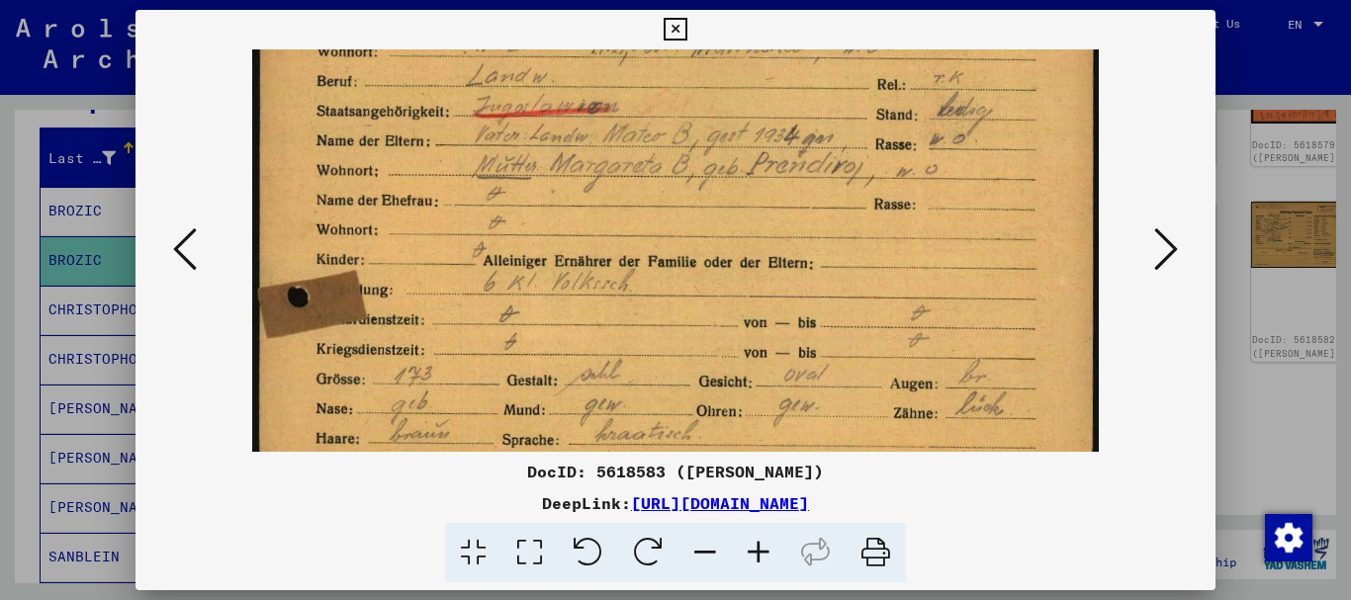
drag, startPoint x: 725, startPoint y: 335, endPoint x: 748, endPoint y: 438, distance: 105.4
click at [748, 438] on img at bounding box center [675, 457] width 847 height 1194
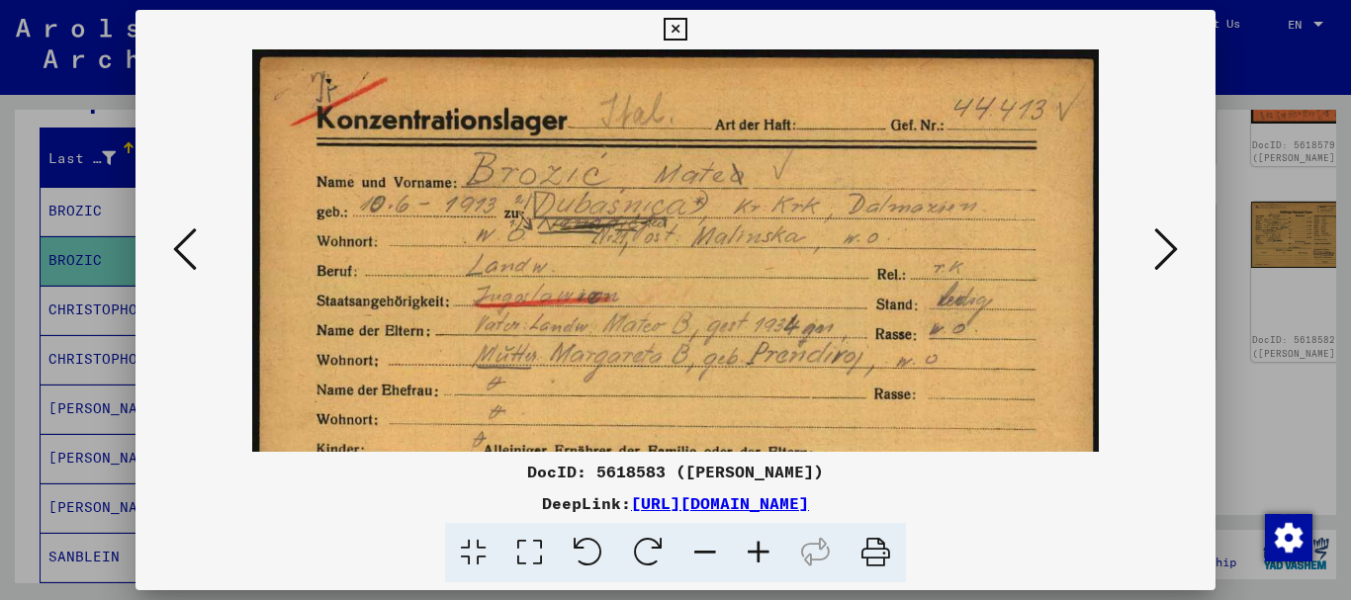
drag, startPoint x: 728, startPoint y: 433, endPoint x: 698, endPoint y: 284, distance: 152.3
click at [734, 454] on div "DocID: 5618583 ([PERSON_NAME]) DeepLink: [URL][DOMAIN_NAME]" at bounding box center [676, 297] width 1081 height 574
click at [0, 273] on div at bounding box center [675, 300] width 1351 height 600
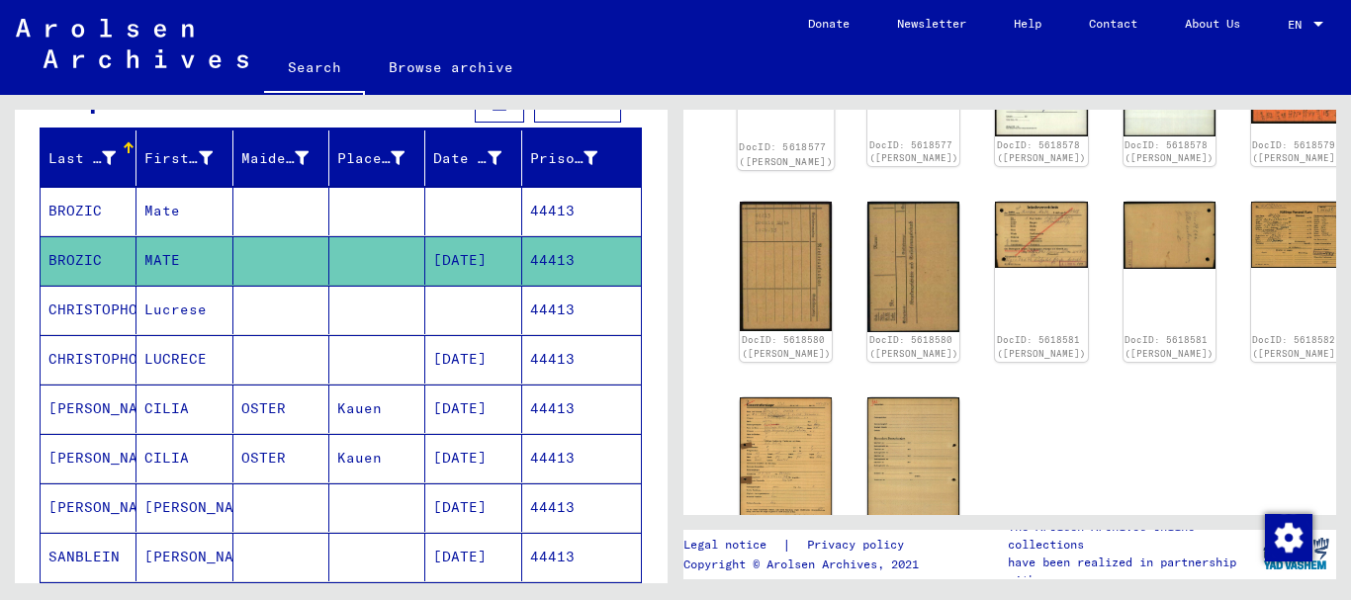
scroll to position [214, 0]
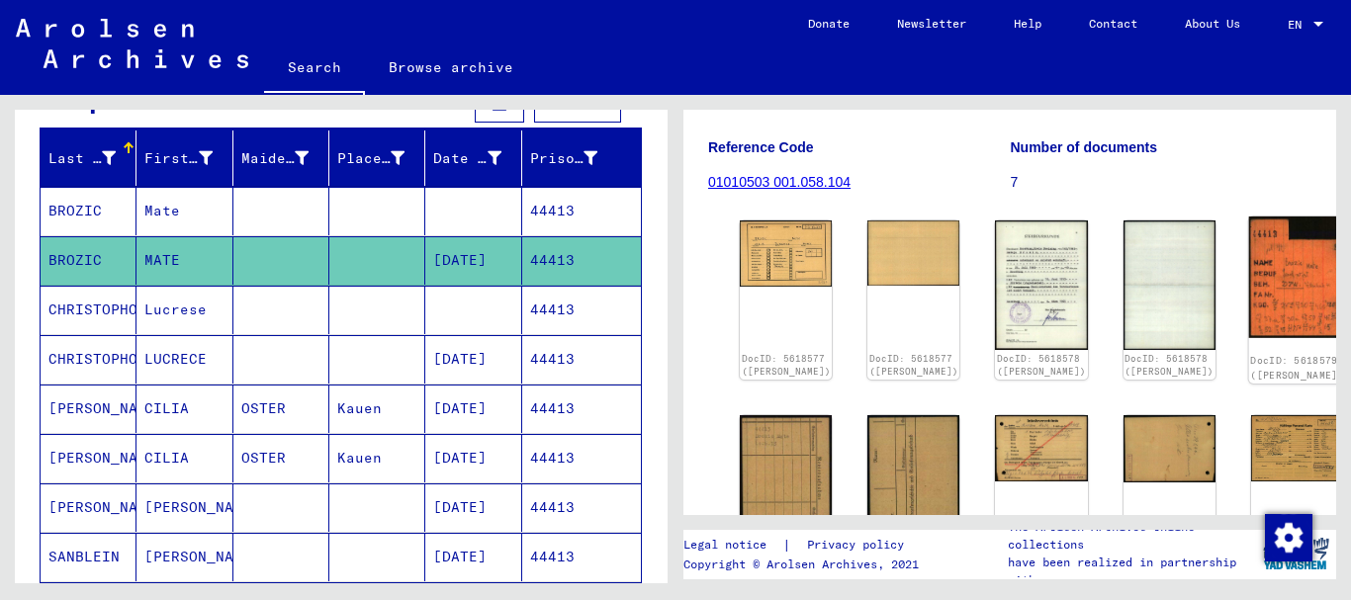
click at [1248, 269] on img at bounding box center [1296, 278] width 97 height 122
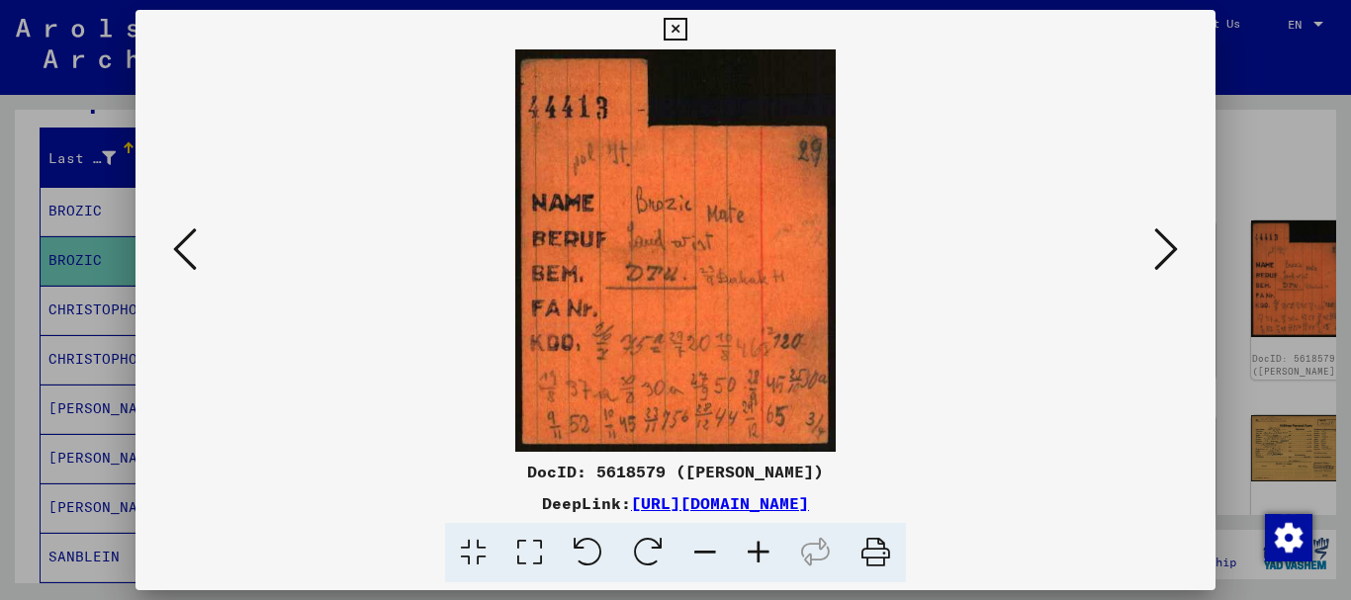
click at [758, 544] on icon at bounding box center [758, 553] width 53 height 60
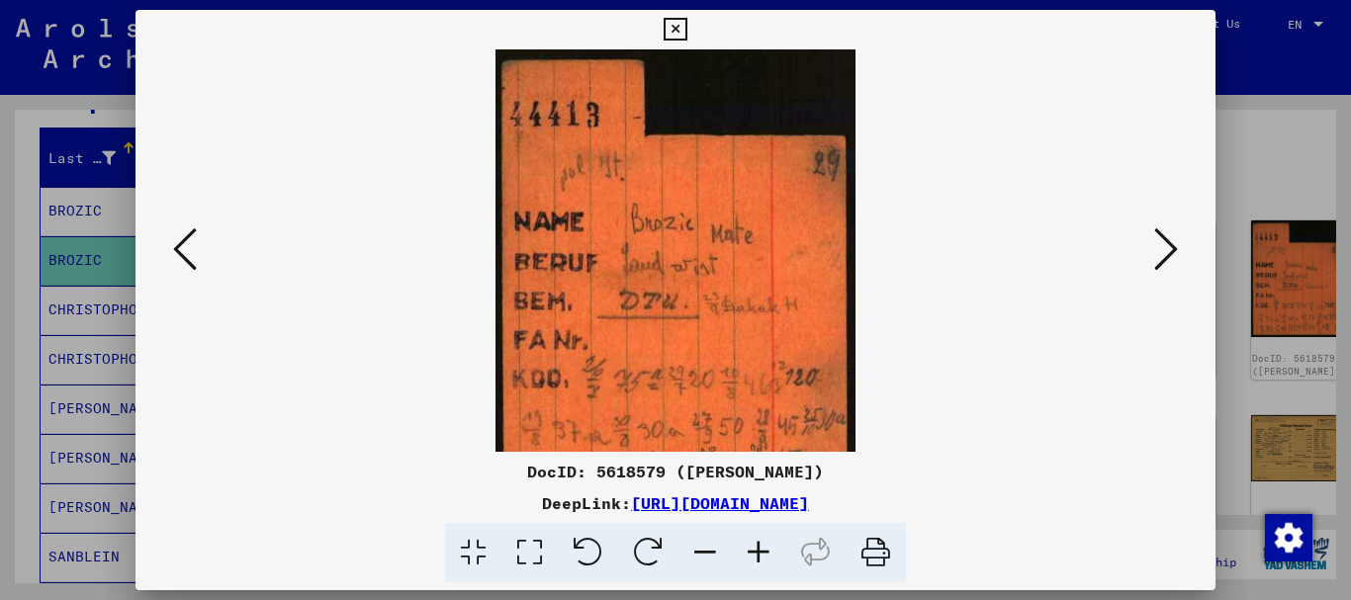
click at [752, 548] on icon at bounding box center [758, 553] width 53 height 60
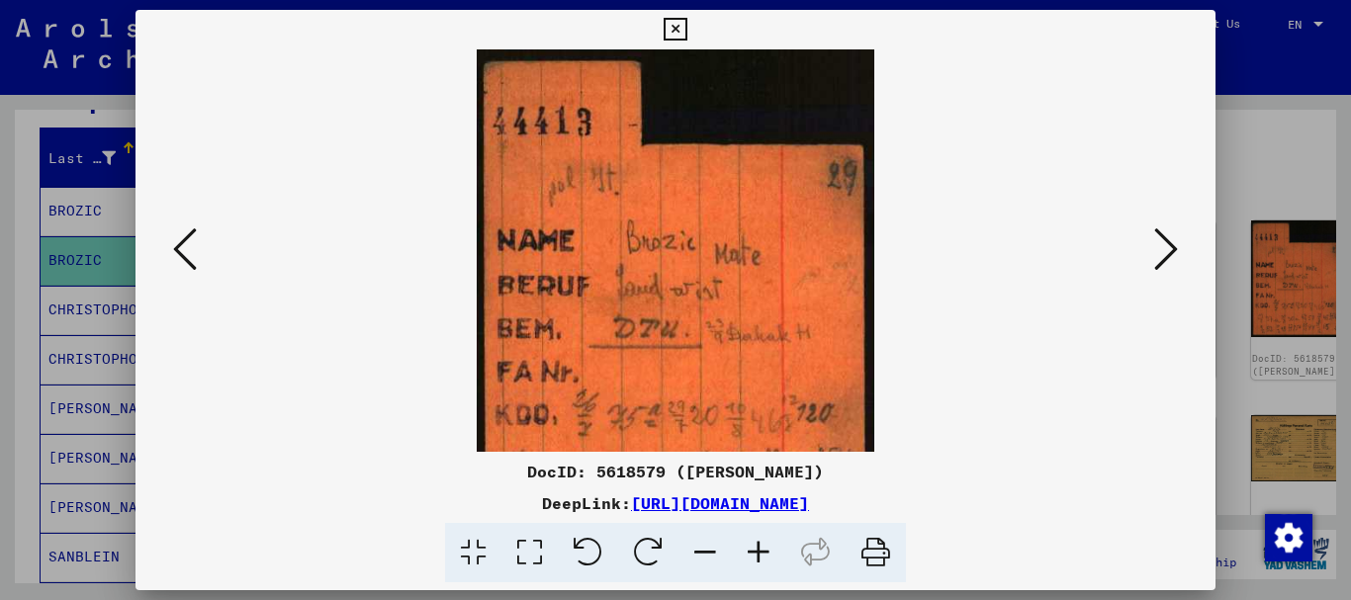
click at [752, 548] on icon at bounding box center [758, 553] width 53 height 60
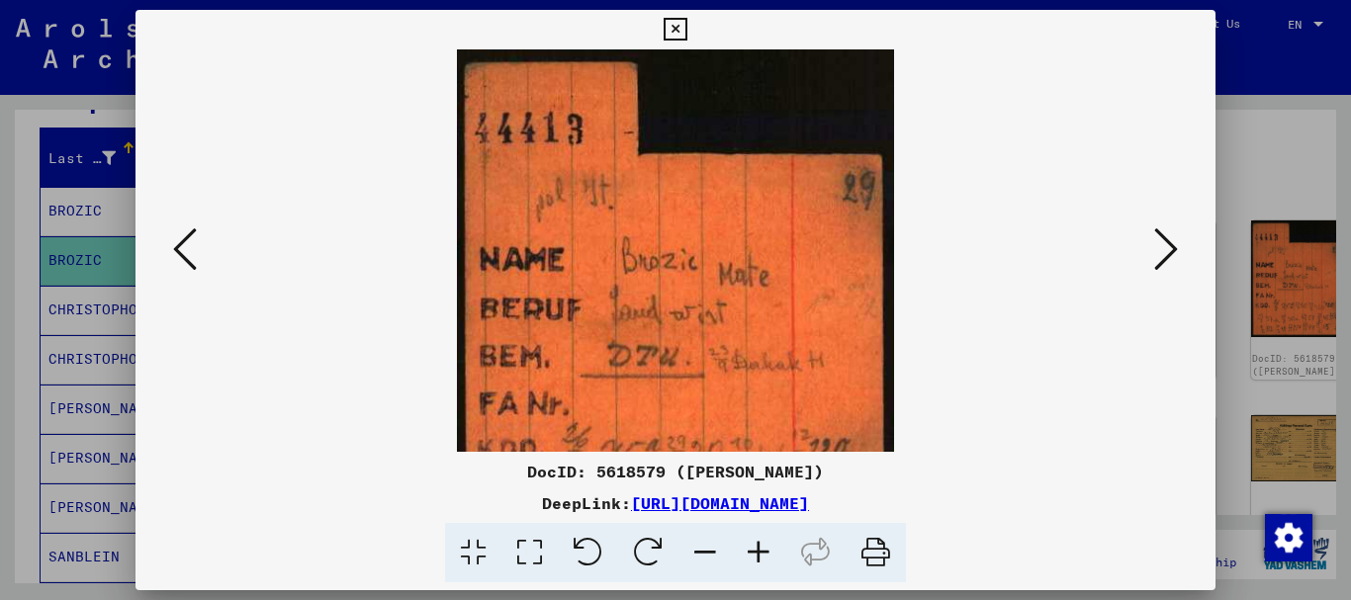
click at [752, 548] on icon at bounding box center [758, 553] width 53 height 60
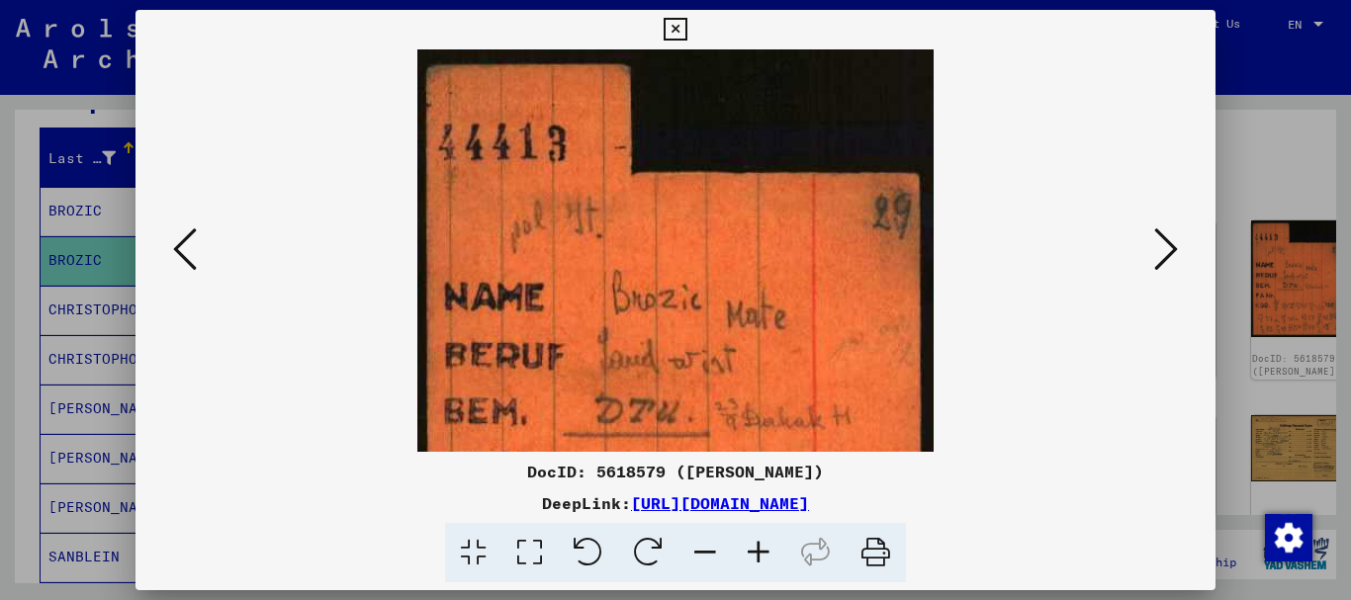
drag, startPoint x: 752, startPoint y: 548, endPoint x: 751, endPoint y: 335, distance: 212.7
click at [750, 548] on icon at bounding box center [758, 553] width 53 height 60
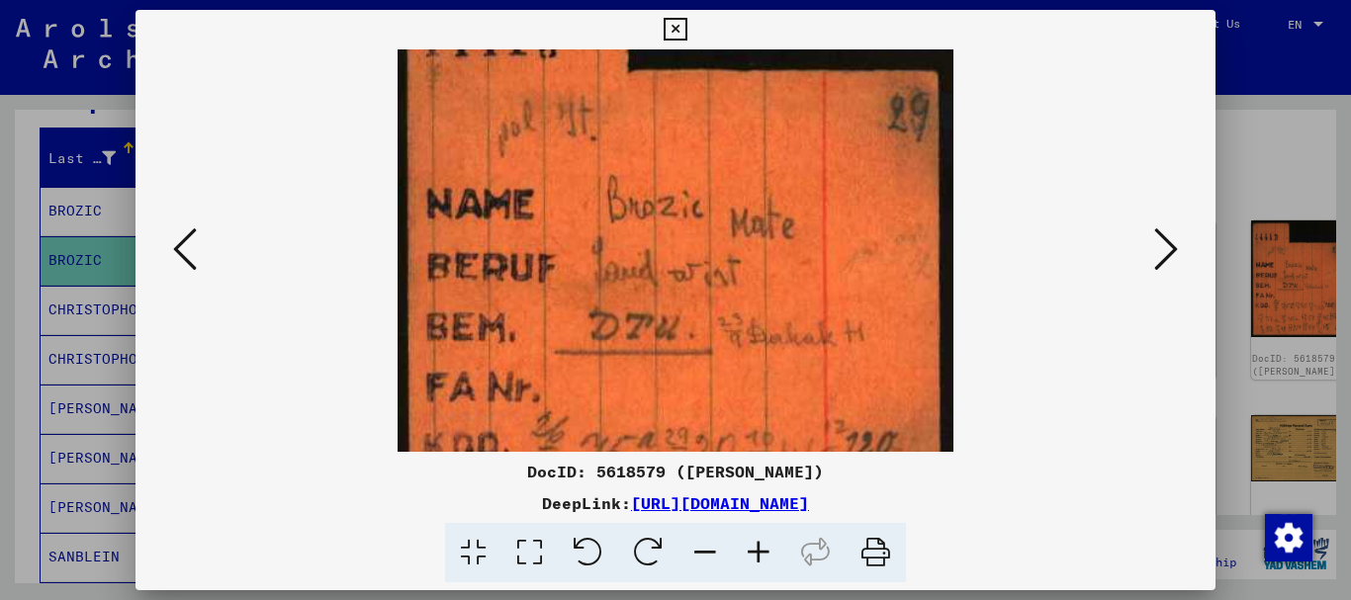
scroll to position [119, 0]
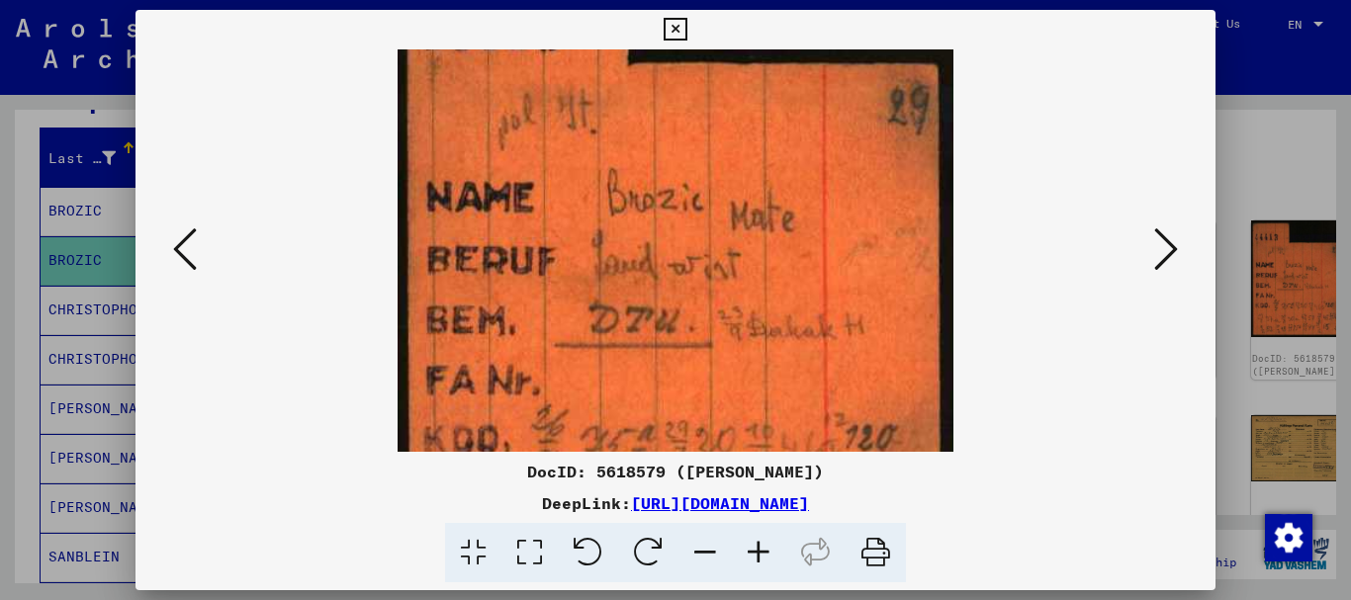
drag, startPoint x: 741, startPoint y: 305, endPoint x: 697, endPoint y: 211, distance: 103.6
click at [697, 211] on img at bounding box center [676, 280] width 556 height 699
click at [1173, 256] on icon at bounding box center [1166, 249] width 24 height 47
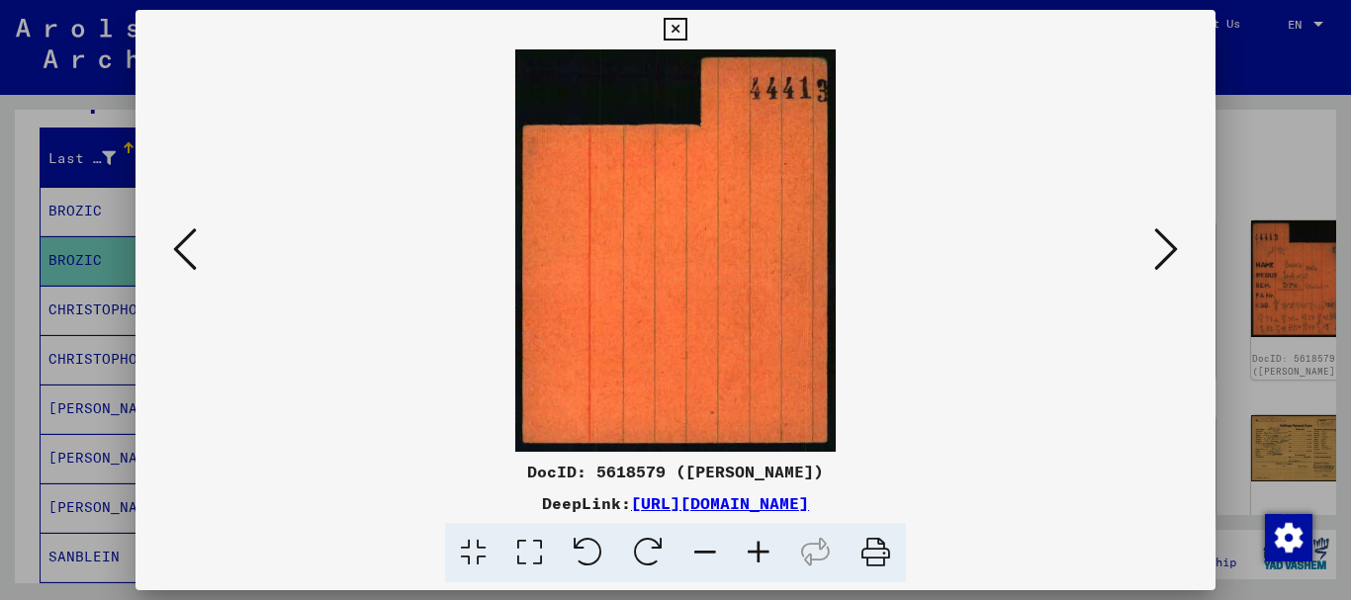
click at [1173, 256] on icon at bounding box center [1166, 249] width 24 height 47
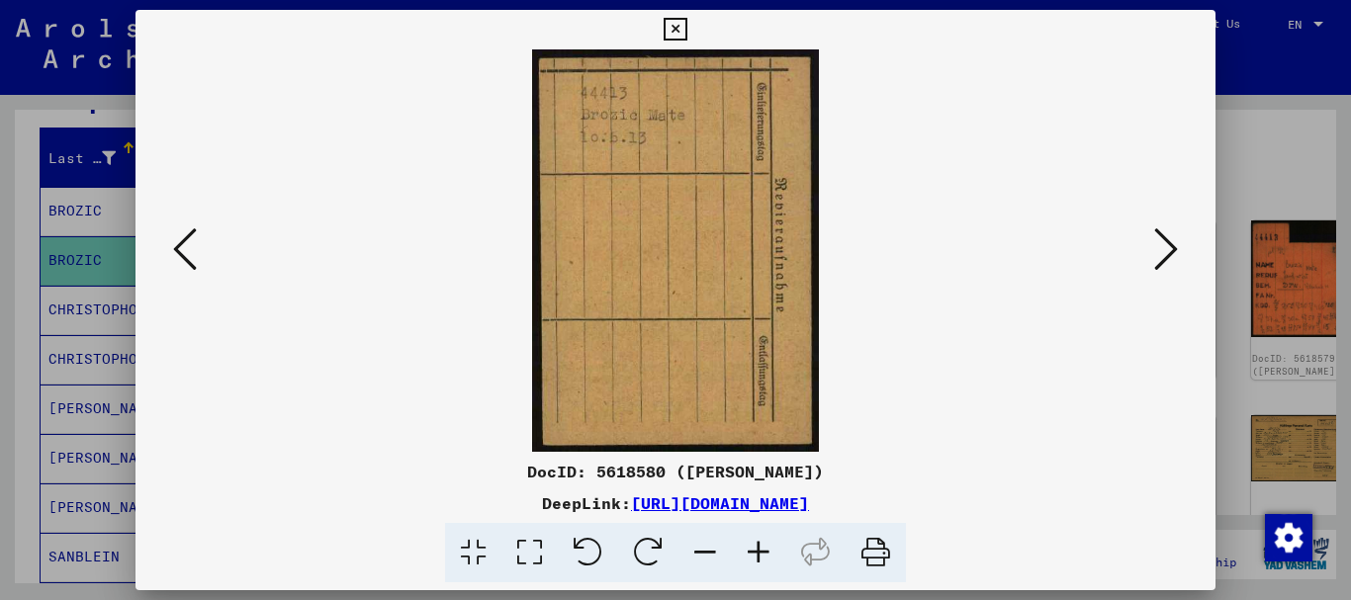
click at [1173, 256] on icon at bounding box center [1166, 249] width 24 height 47
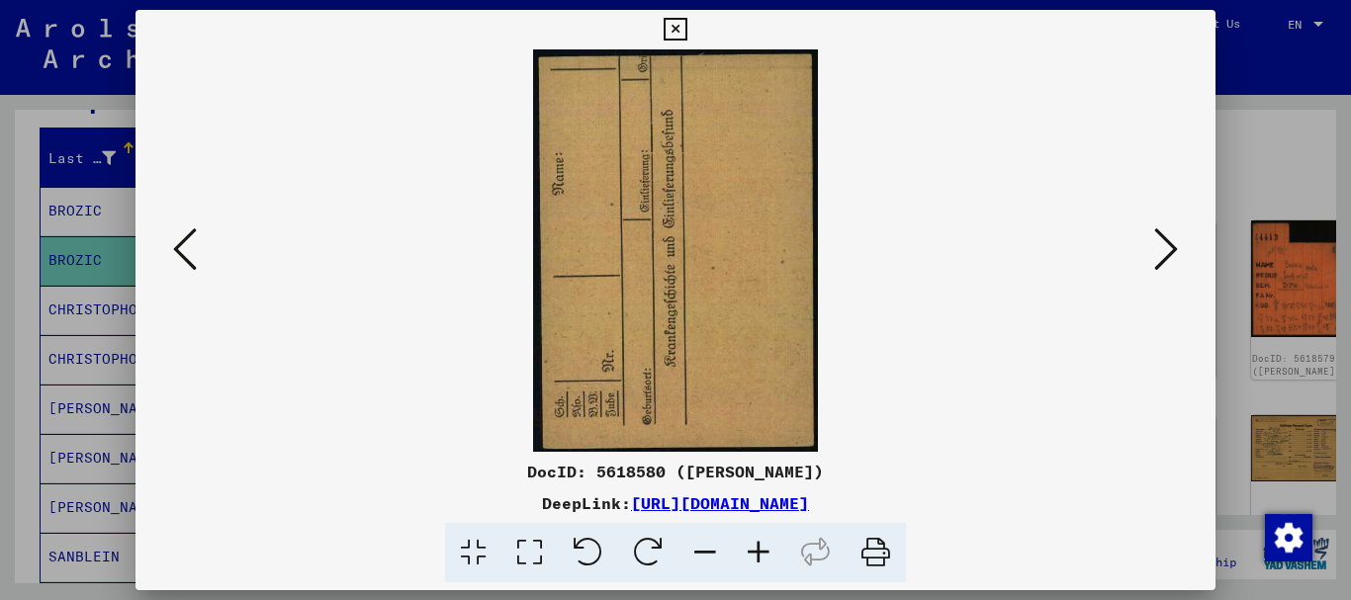
click at [1173, 256] on icon at bounding box center [1166, 249] width 24 height 47
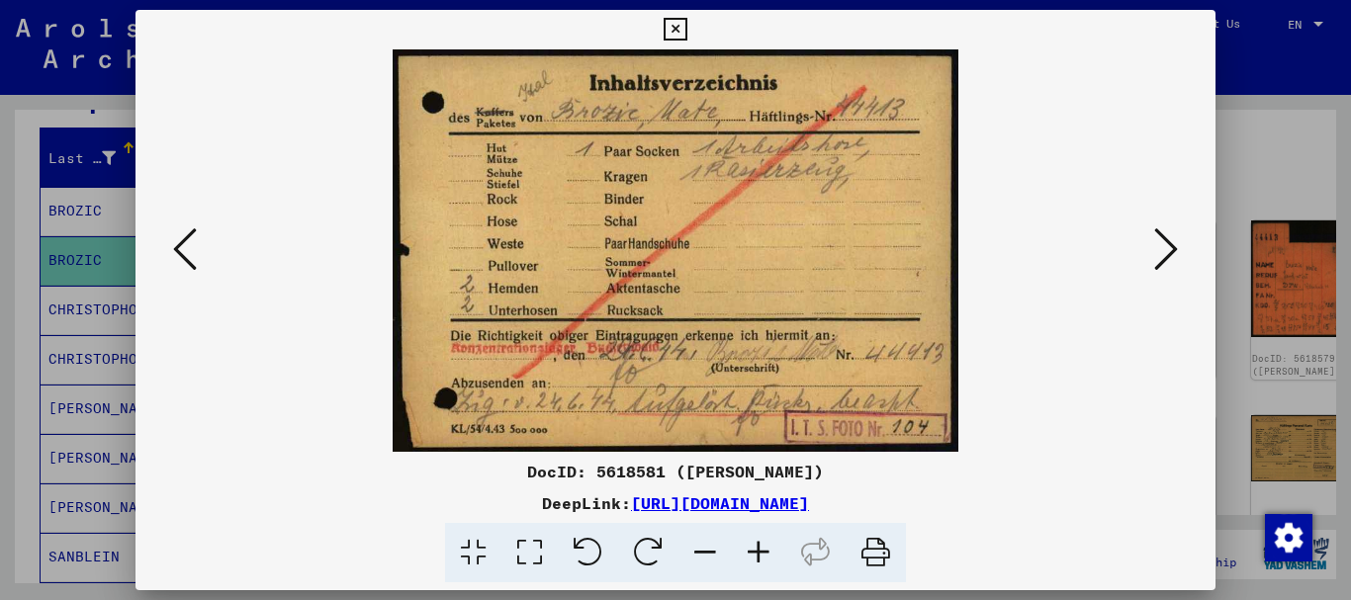
click at [1173, 256] on icon at bounding box center [1166, 249] width 24 height 47
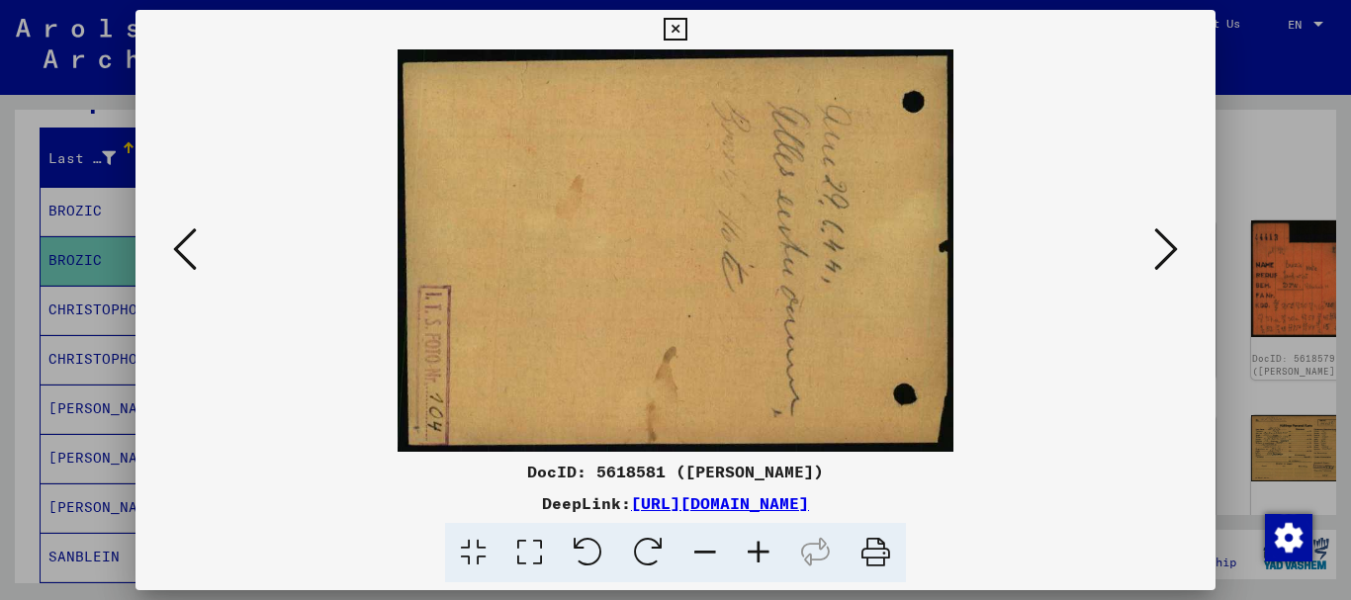
click at [1173, 256] on icon at bounding box center [1166, 249] width 24 height 47
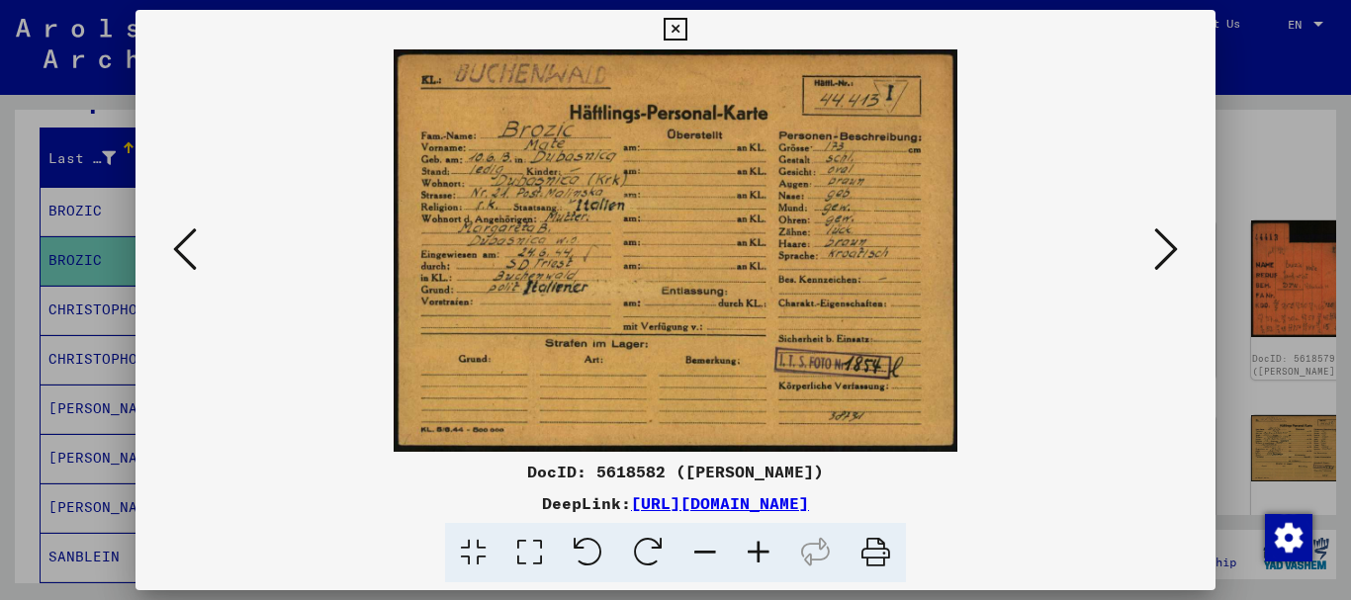
click at [1173, 256] on icon at bounding box center [1166, 249] width 24 height 47
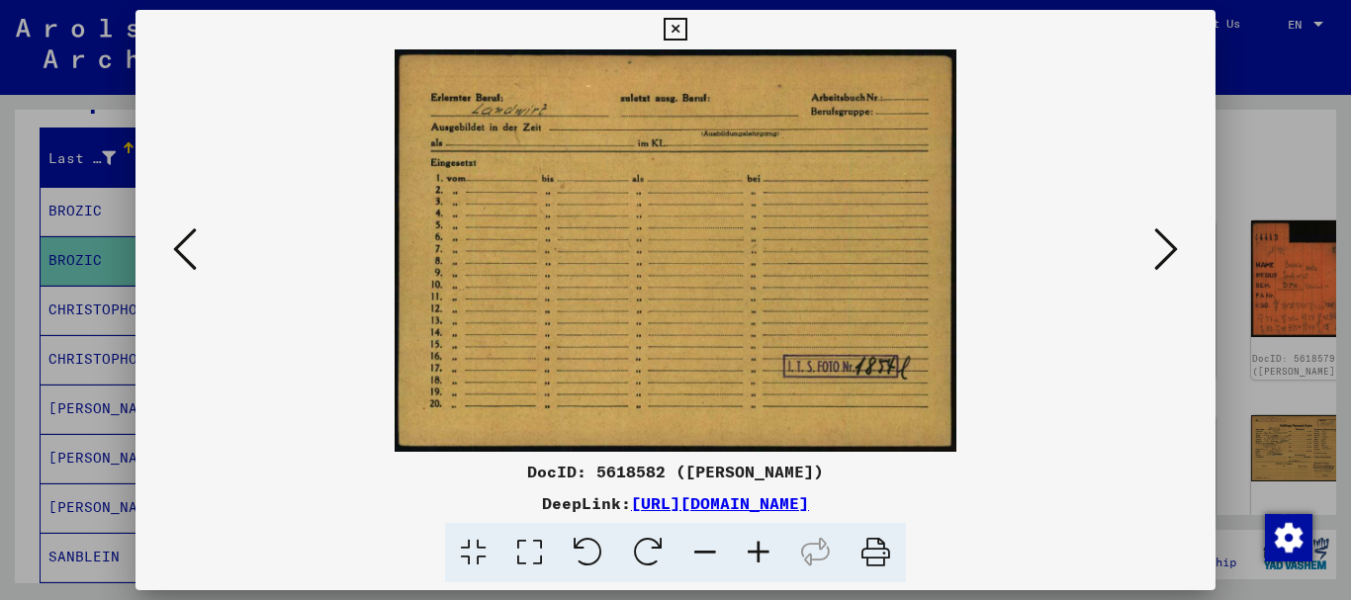
click at [1173, 256] on icon at bounding box center [1166, 249] width 24 height 47
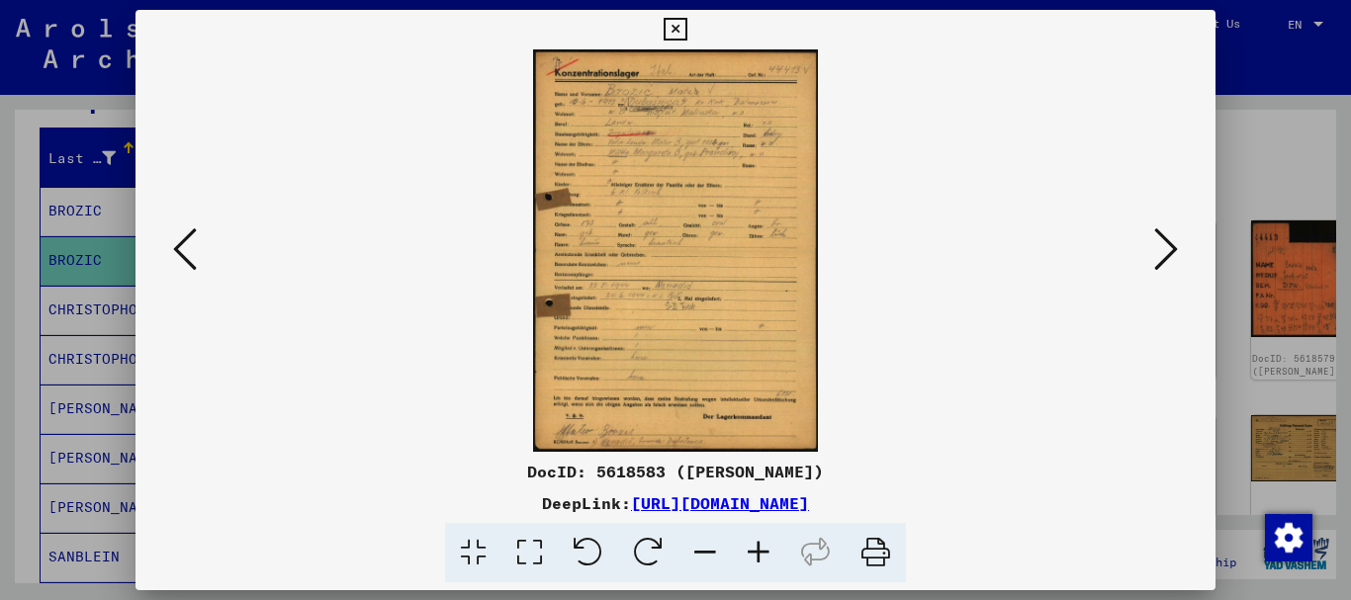
click at [1173, 256] on icon at bounding box center [1166, 249] width 24 height 47
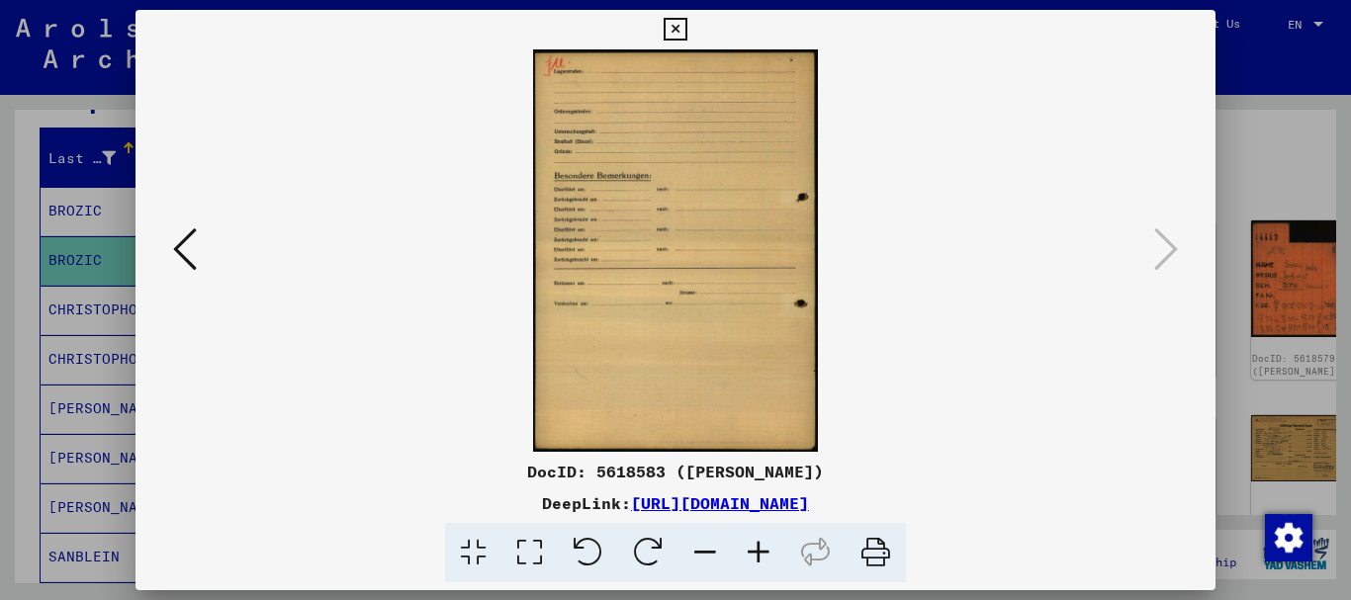
click at [1266, 172] on div at bounding box center [675, 300] width 1351 height 600
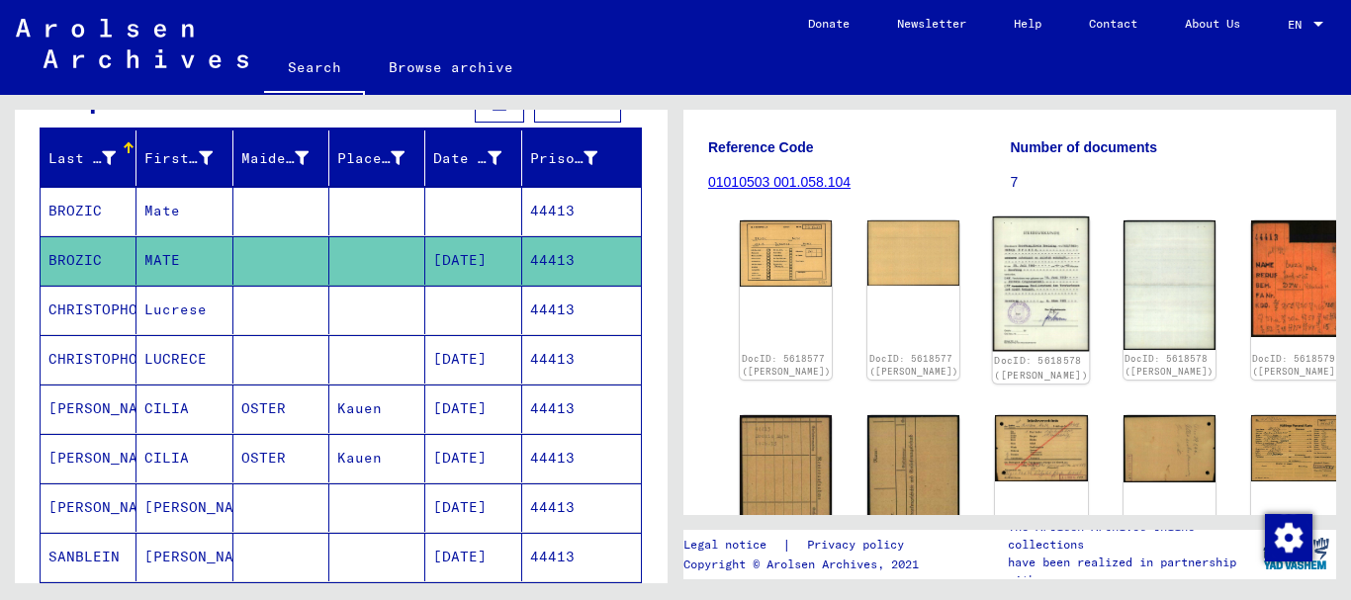
click at [993, 290] on img at bounding box center [1041, 285] width 97 height 136
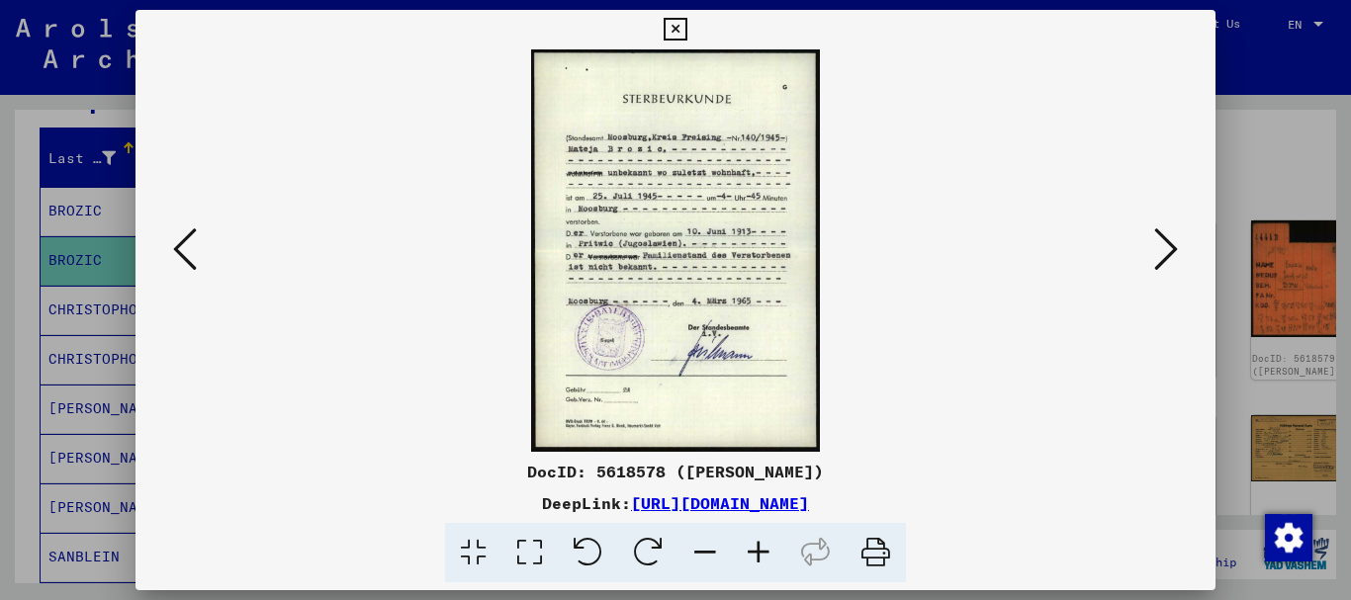
click at [756, 552] on icon at bounding box center [758, 553] width 53 height 60
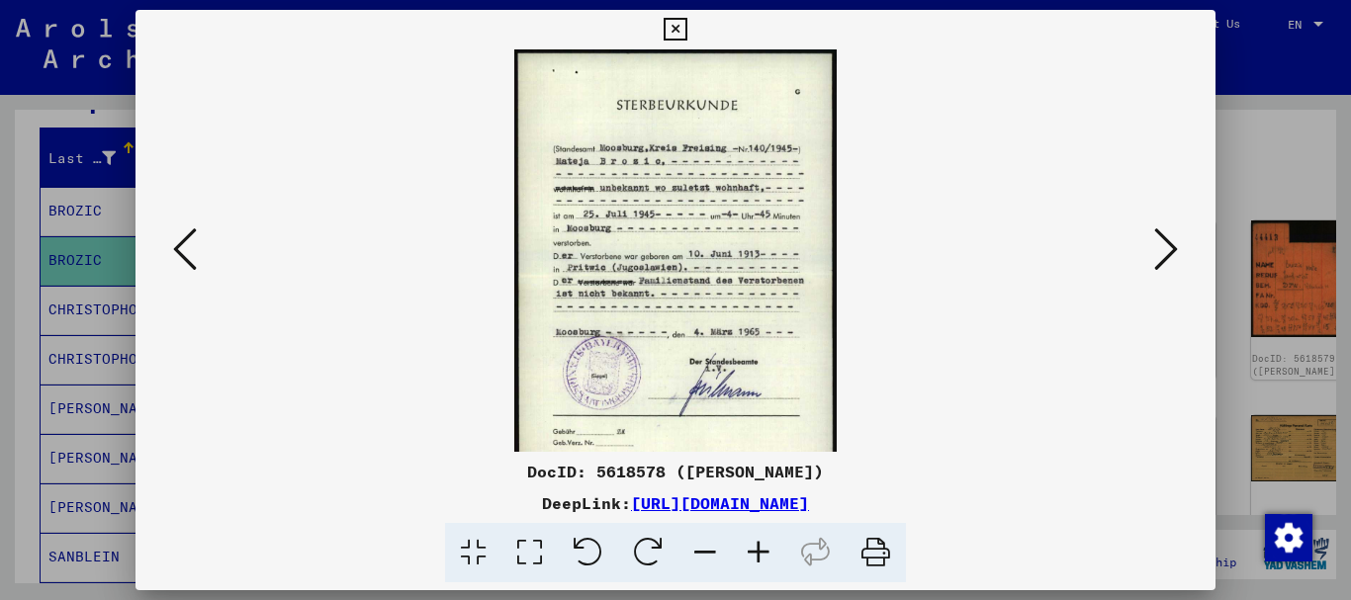
click at [756, 552] on icon at bounding box center [758, 553] width 53 height 60
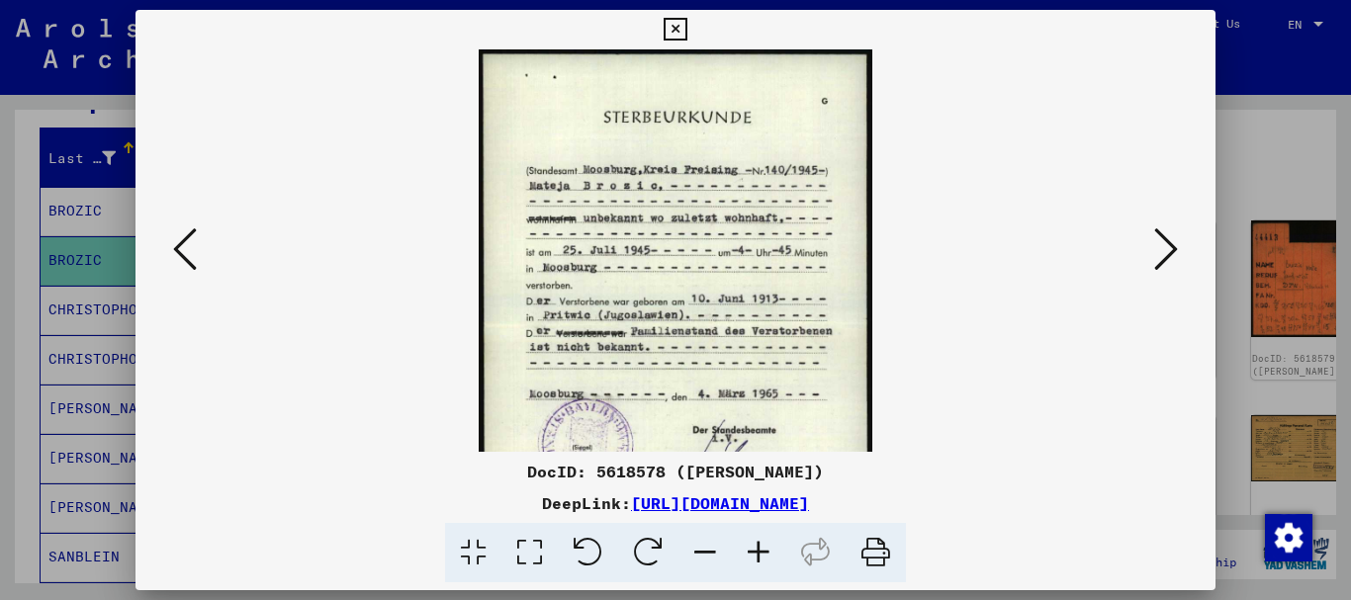
click at [756, 552] on icon at bounding box center [758, 553] width 53 height 60
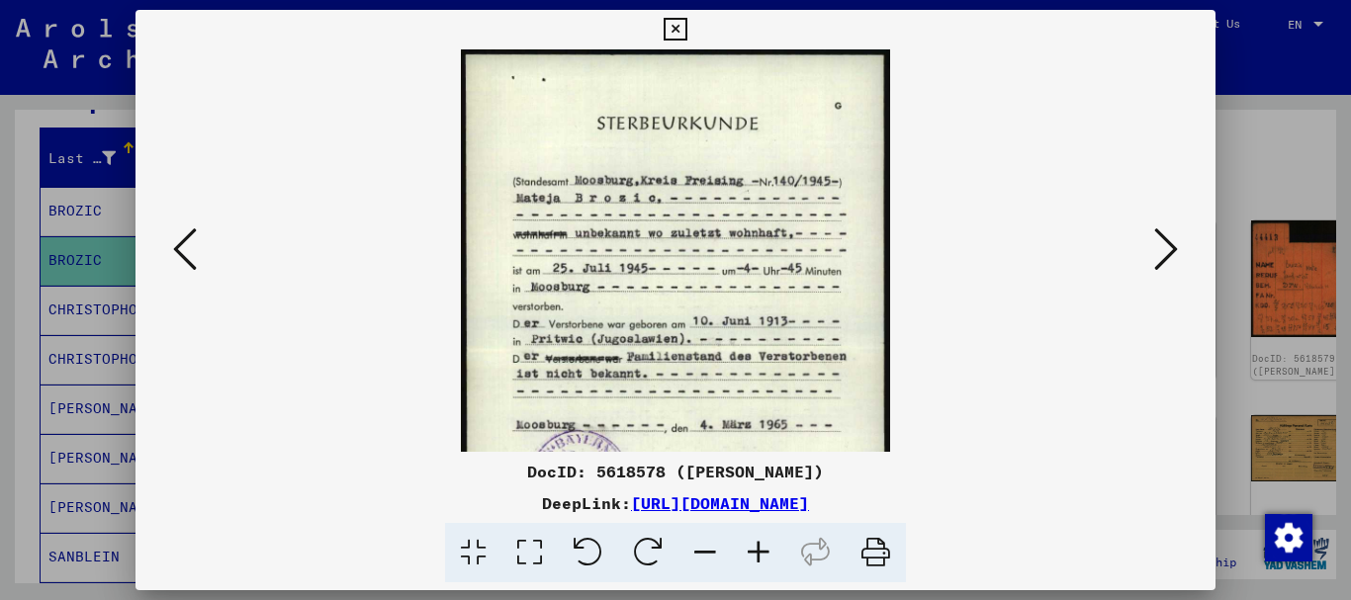
click at [756, 552] on icon at bounding box center [758, 553] width 53 height 60
click at [754, 552] on icon at bounding box center [758, 553] width 53 height 60
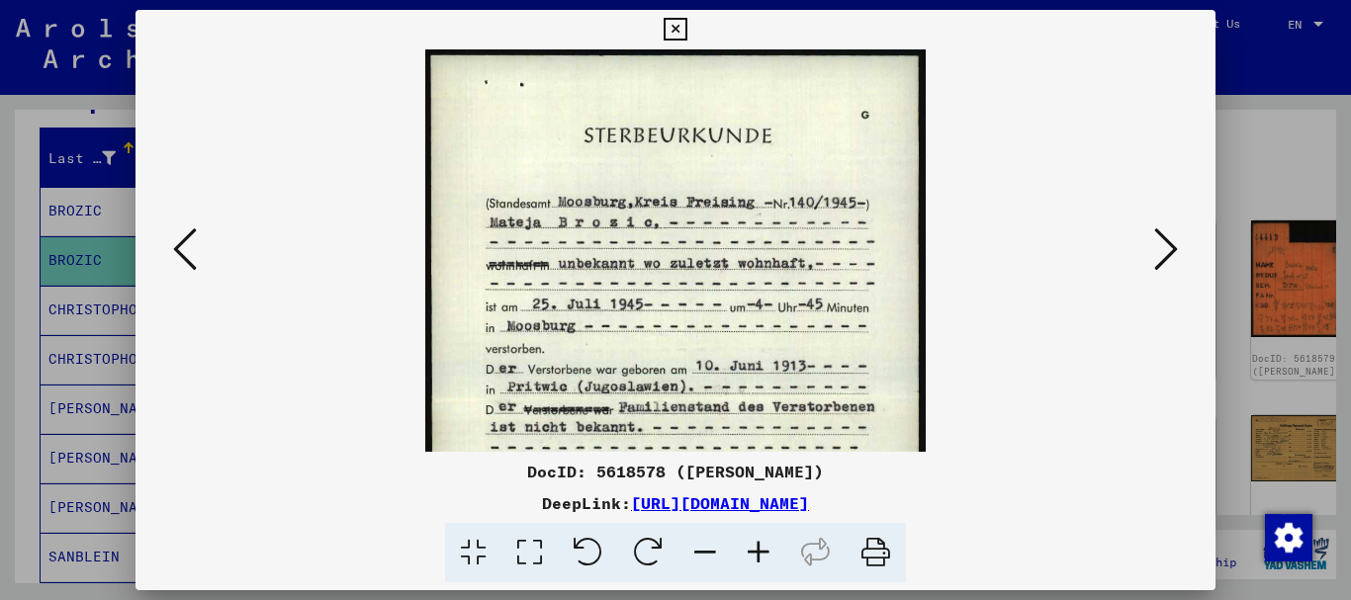
click at [754, 552] on icon at bounding box center [758, 553] width 53 height 60
click at [753, 551] on icon at bounding box center [758, 553] width 53 height 60
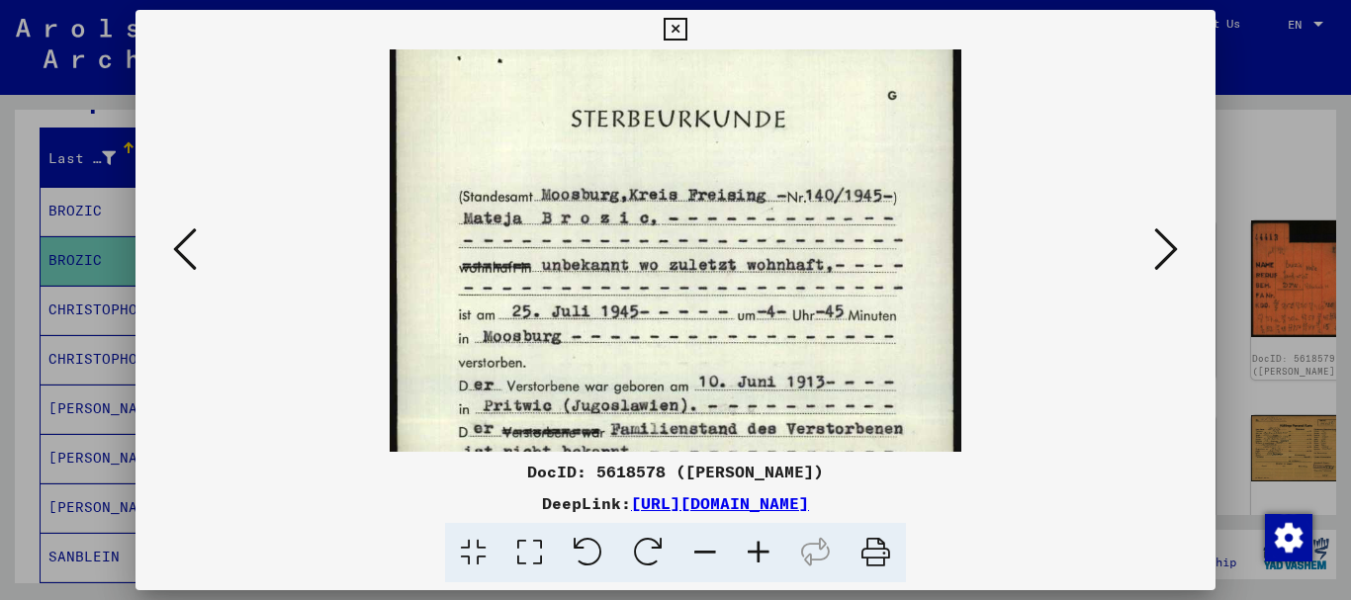
scroll to position [34, 0]
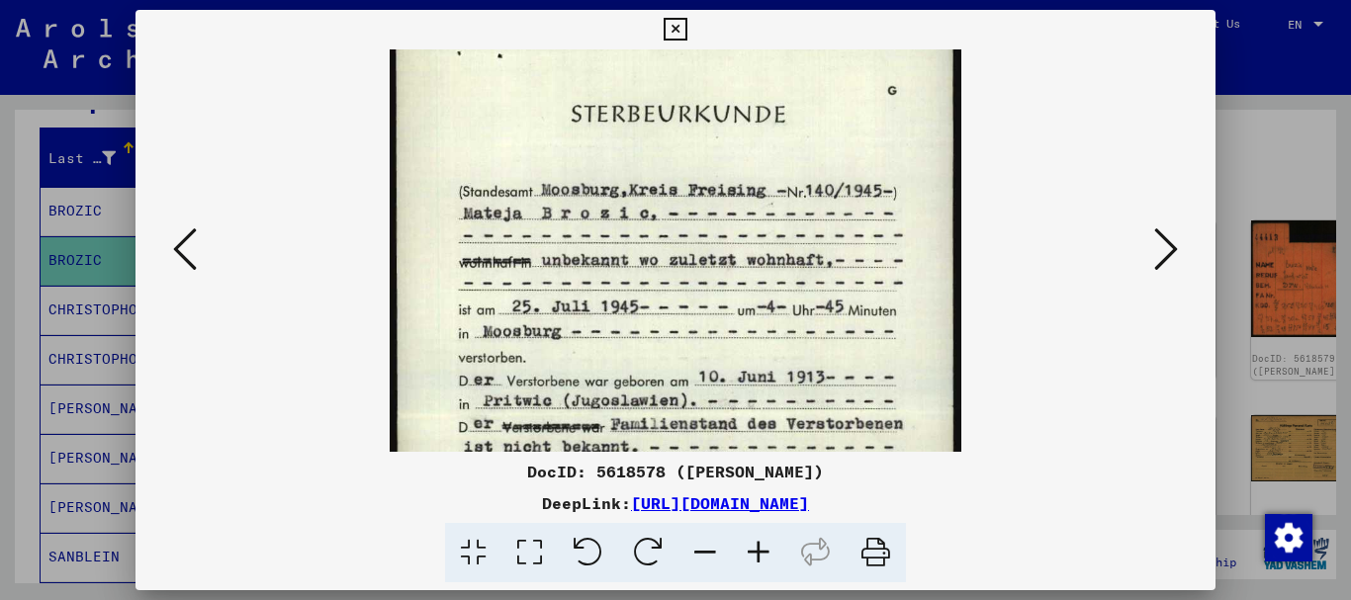
drag, startPoint x: 645, startPoint y: 345, endPoint x: 640, endPoint y: 317, distance: 29.1
click at [640, 317] on img at bounding box center [675, 415] width 571 height 798
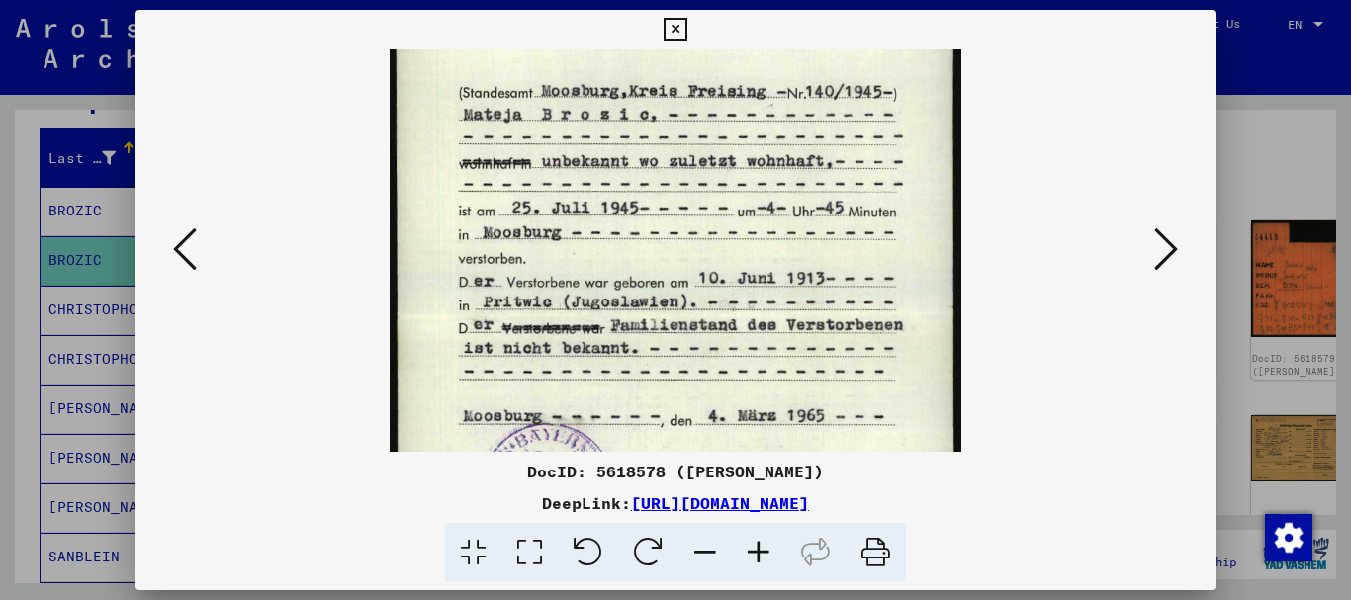
scroll to position [143, 0]
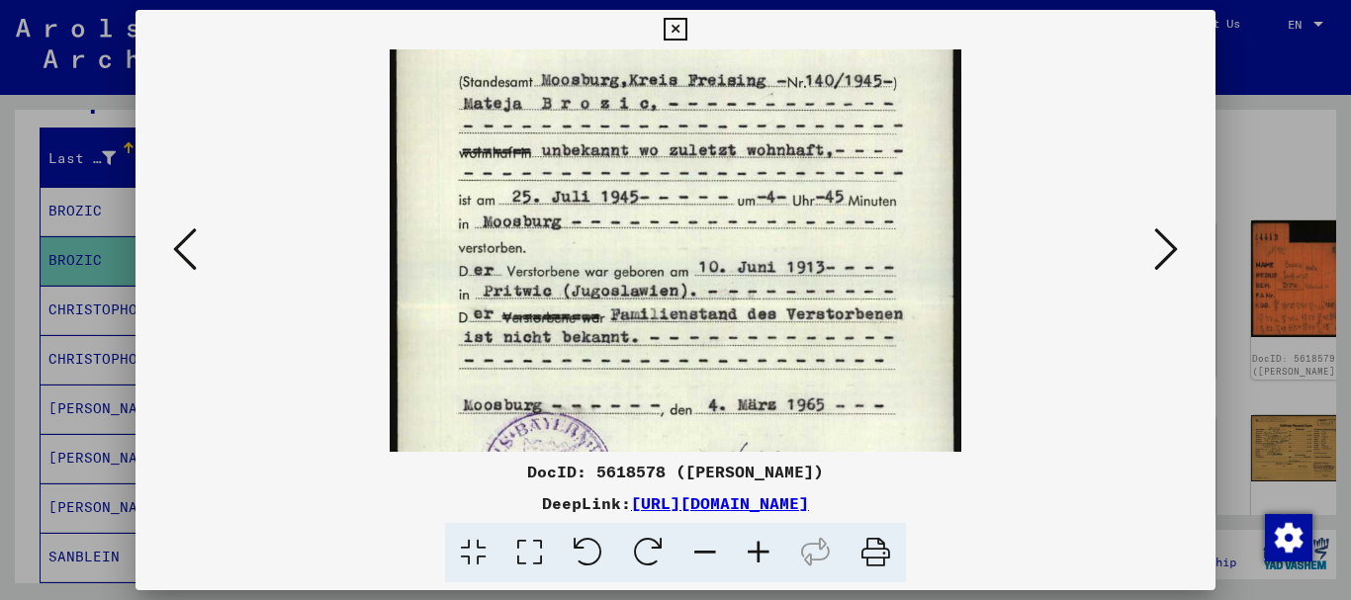
drag, startPoint x: 584, startPoint y: 411, endPoint x: 607, endPoint y: 301, distance: 112.3
click at [607, 301] on img at bounding box center [675, 305] width 571 height 798
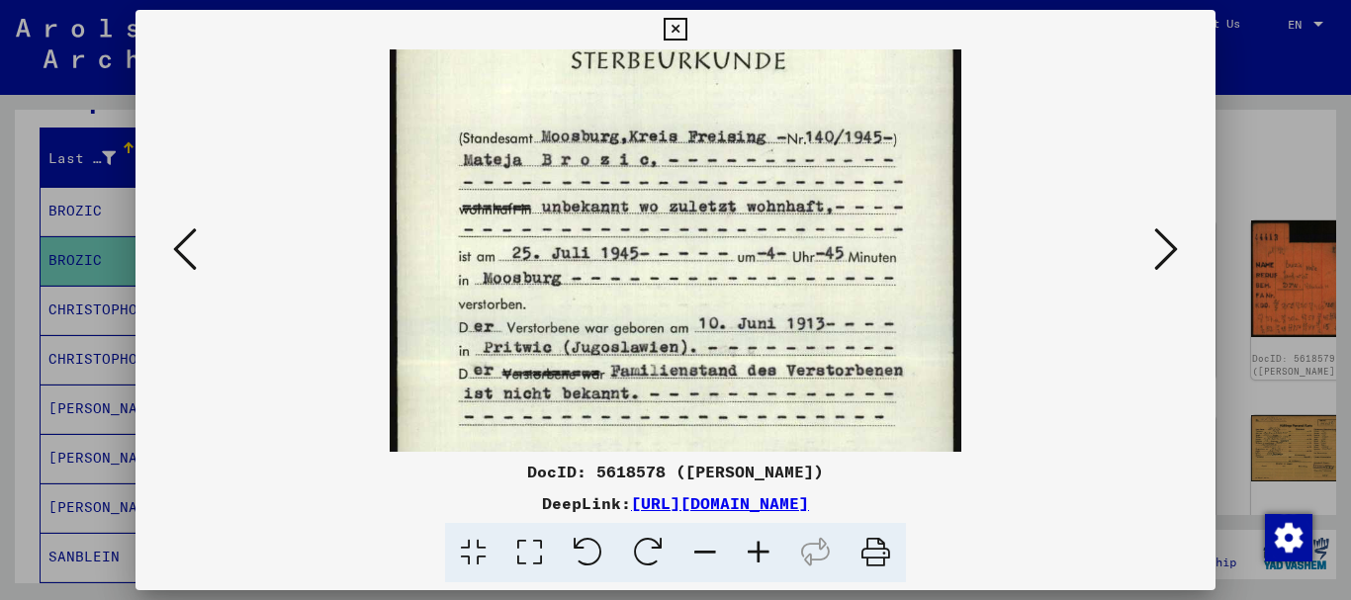
drag, startPoint x: 607, startPoint y: 252, endPoint x: 583, endPoint y: 309, distance: 61.6
click at [598, 310] on img at bounding box center [675, 361] width 571 height 798
click at [1176, 255] on icon at bounding box center [1166, 249] width 24 height 47
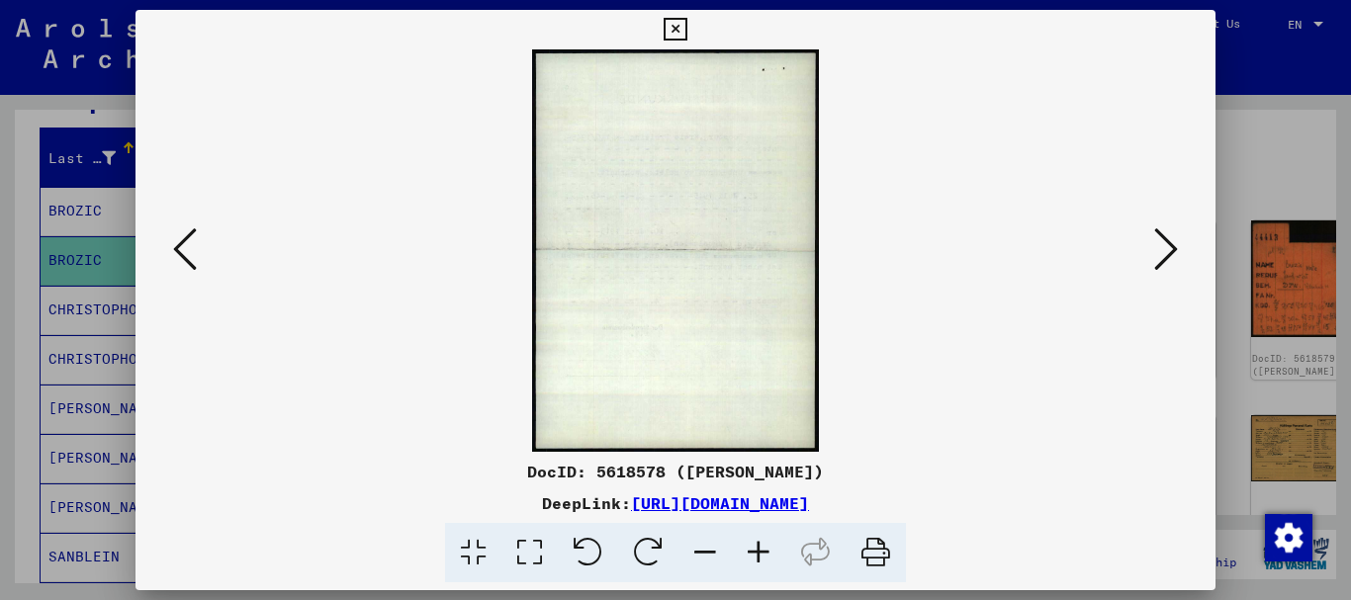
click at [1176, 255] on icon at bounding box center [1166, 249] width 24 height 47
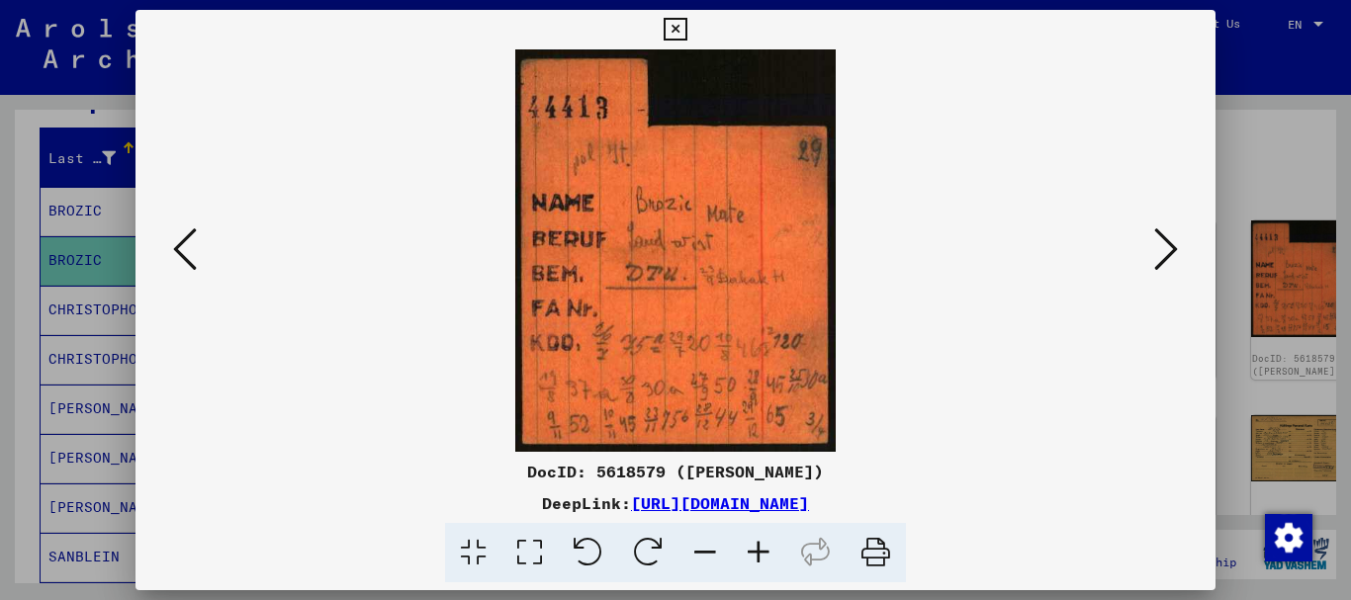
click at [1176, 255] on icon at bounding box center [1166, 249] width 24 height 47
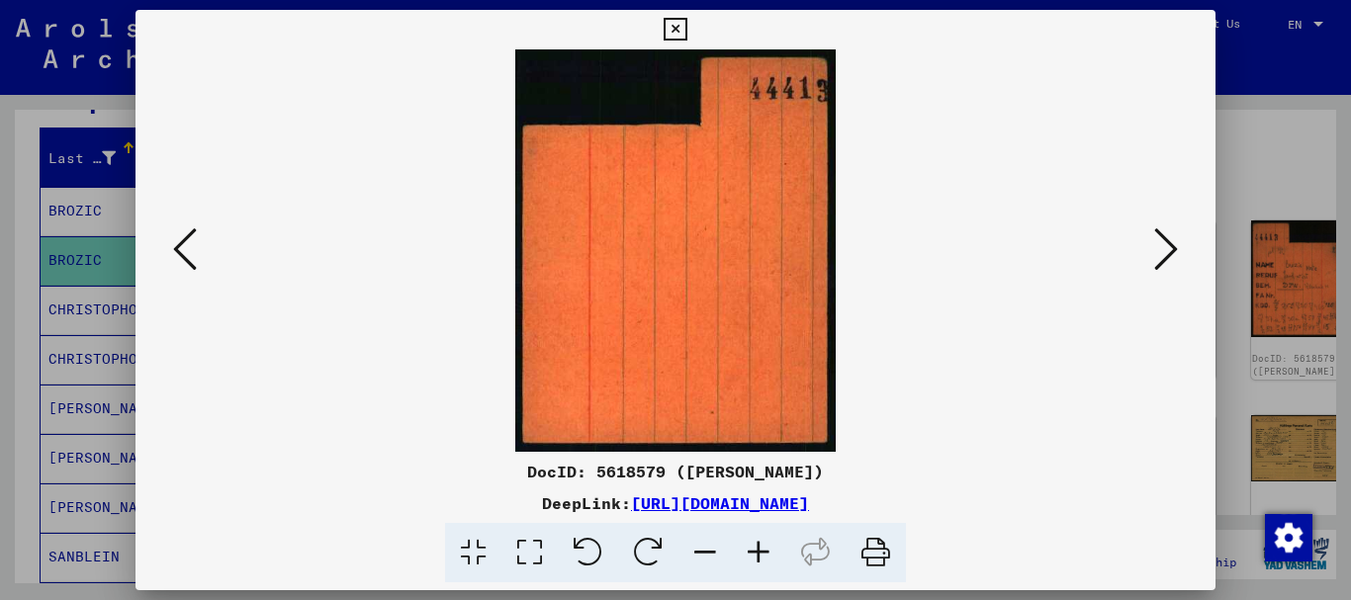
click at [1176, 255] on icon at bounding box center [1166, 249] width 24 height 47
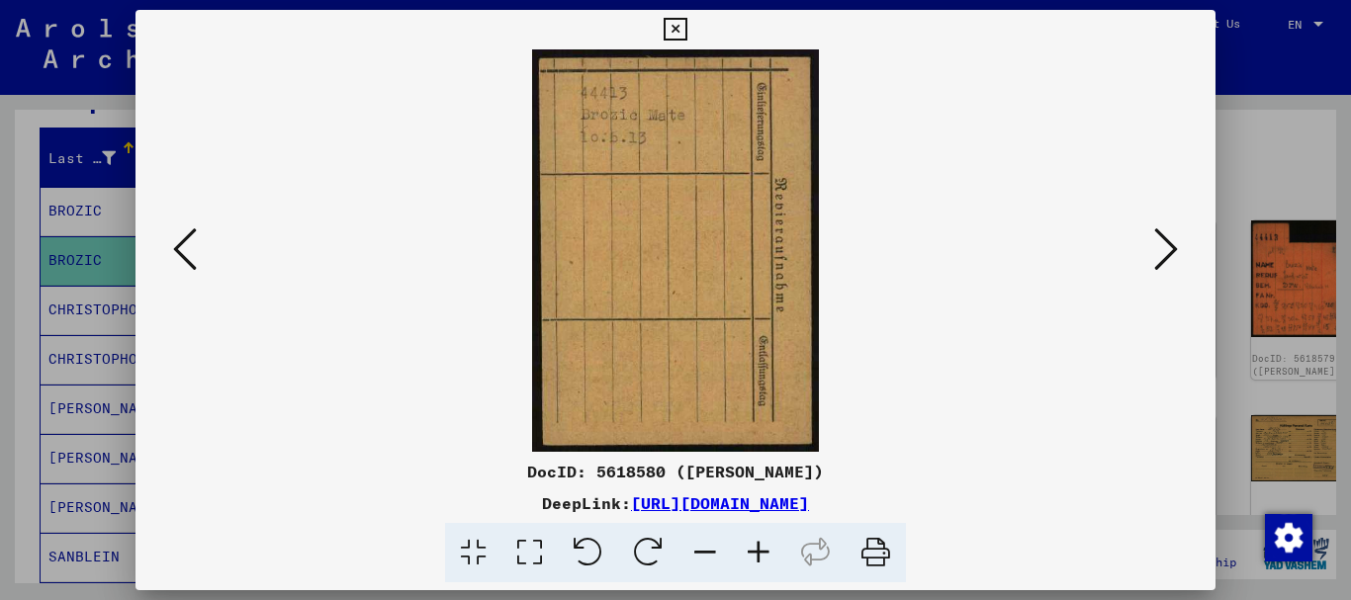
click at [1176, 255] on icon at bounding box center [1166, 249] width 24 height 47
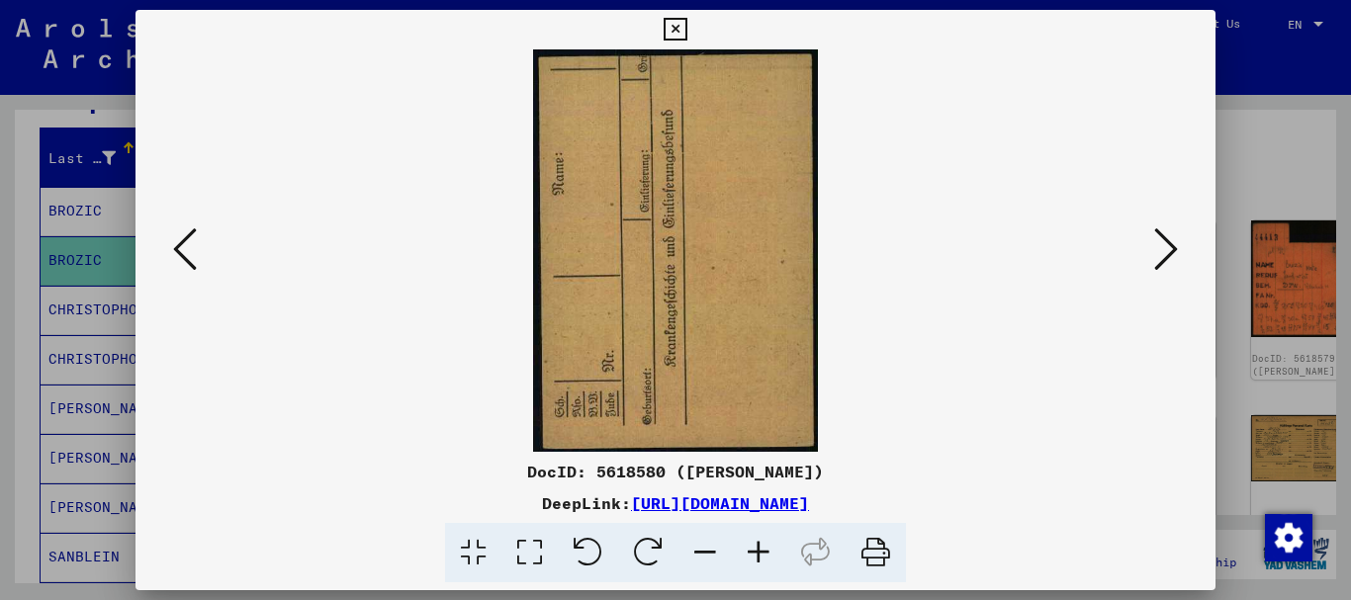
click at [1176, 255] on icon at bounding box center [1166, 249] width 24 height 47
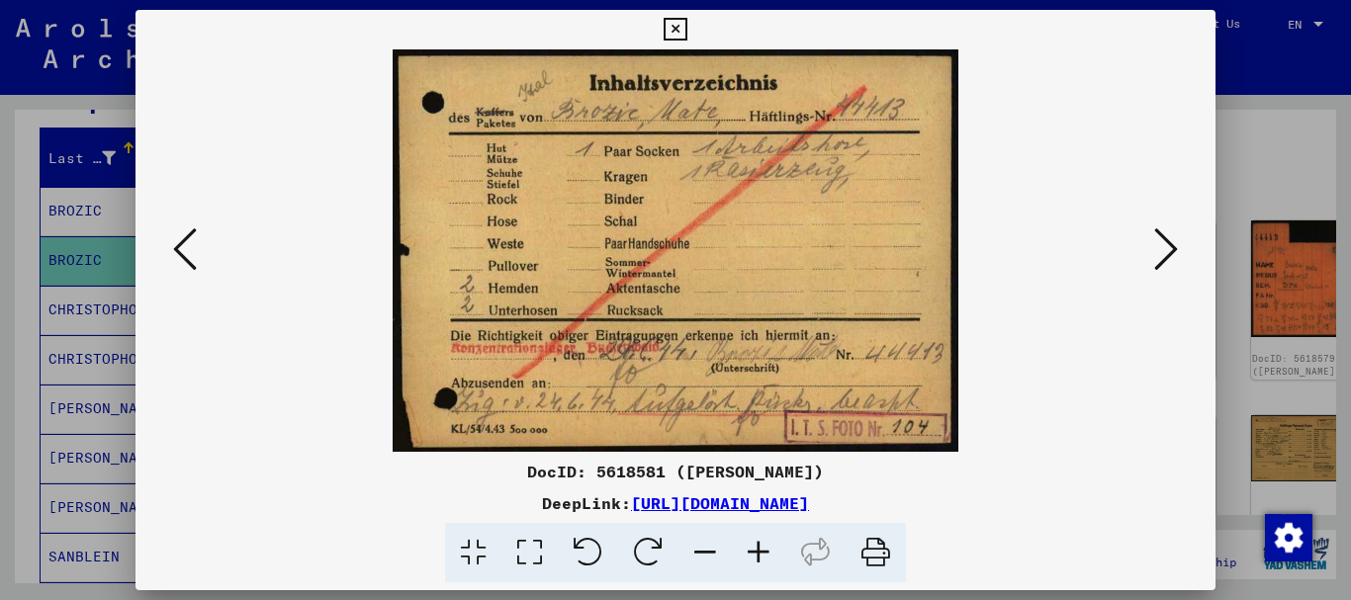
click at [1176, 255] on icon at bounding box center [1166, 249] width 24 height 47
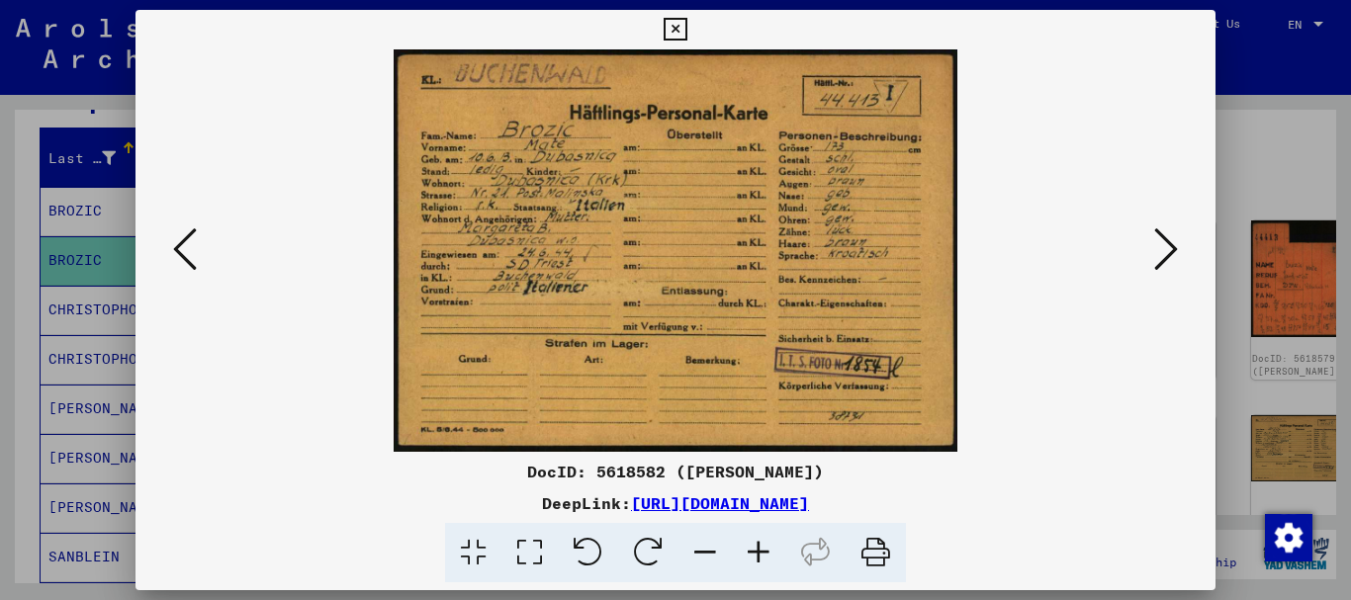
click at [1176, 255] on icon at bounding box center [1166, 249] width 24 height 47
click at [1176, 257] on icon at bounding box center [1166, 249] width 24 height 47
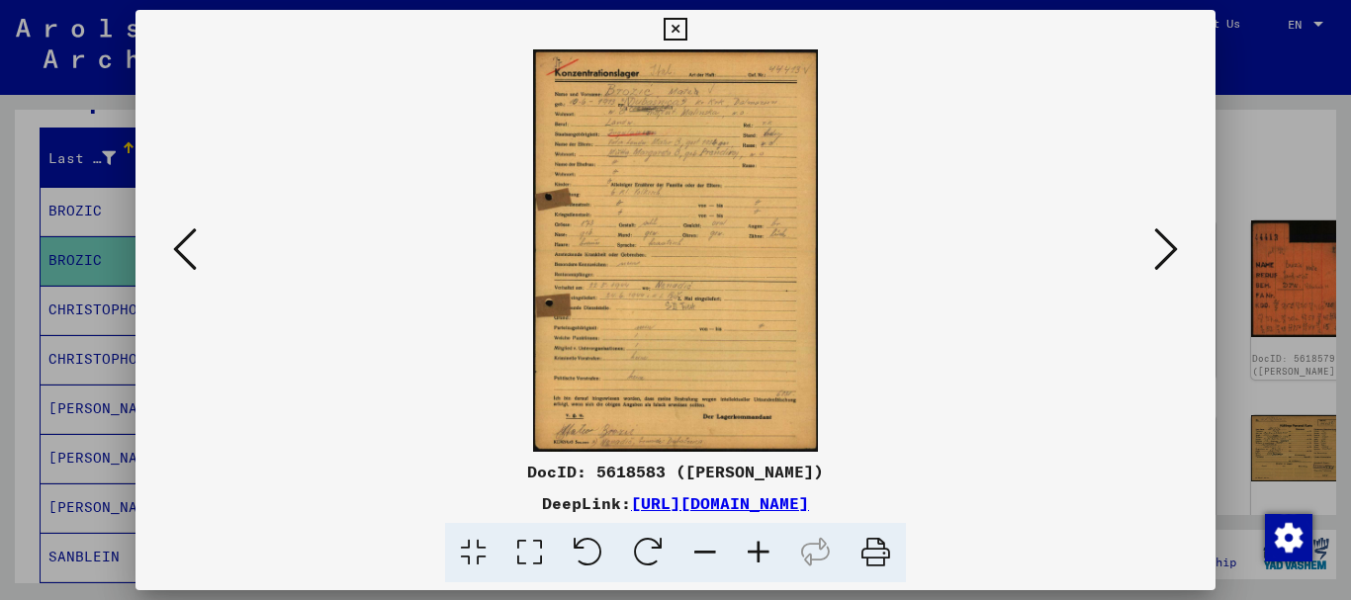
click at [1176, 257] on icon at bounding box center [1166, 249] width 24 height 47
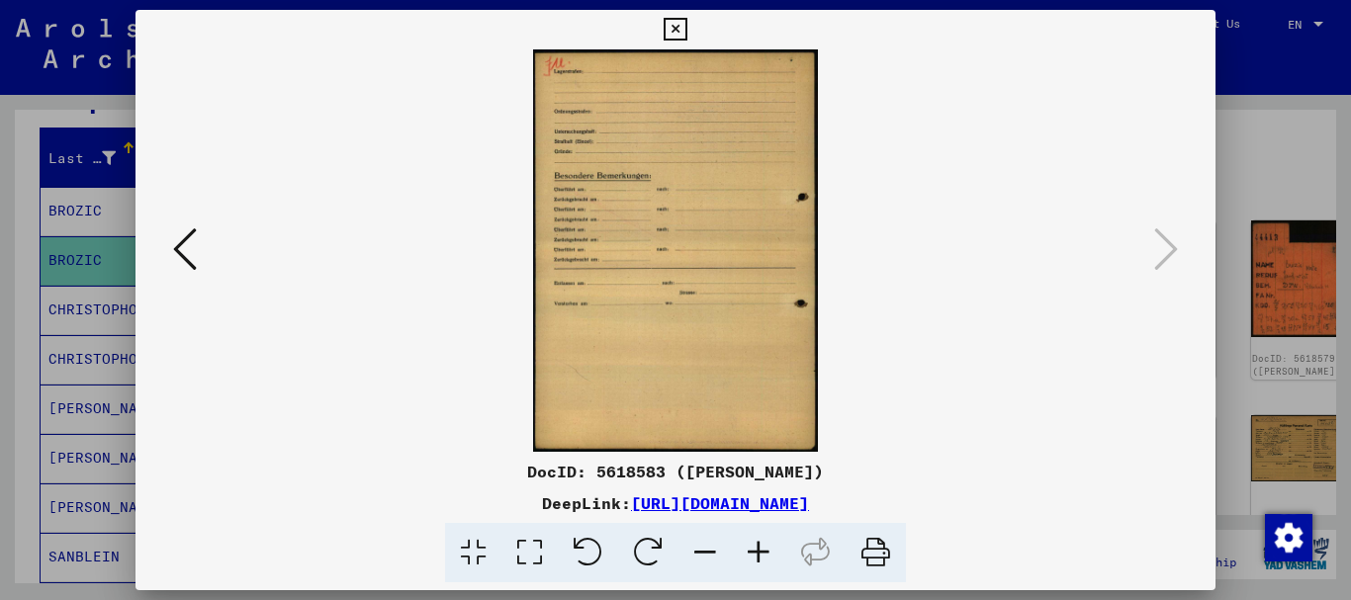
click at [178, 251] on icon at bounding box center [185, 249] width 24 height 47
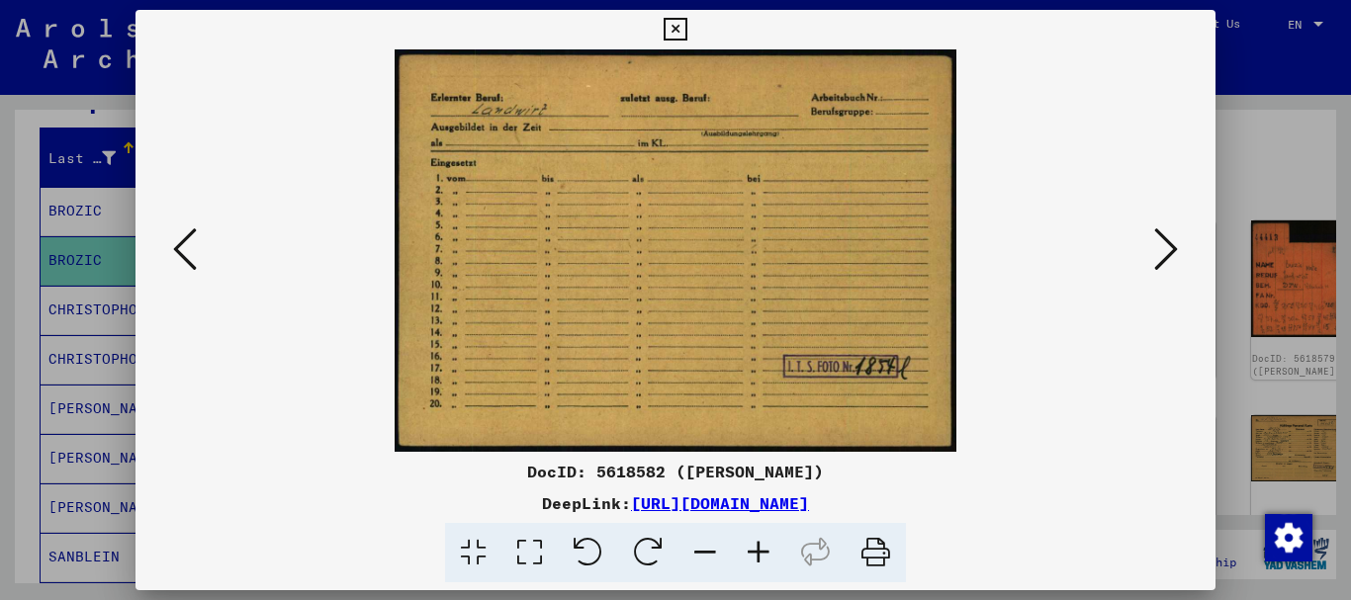
click at [179, 250] on icon at bounding box center [185, 249] width 24 height 47
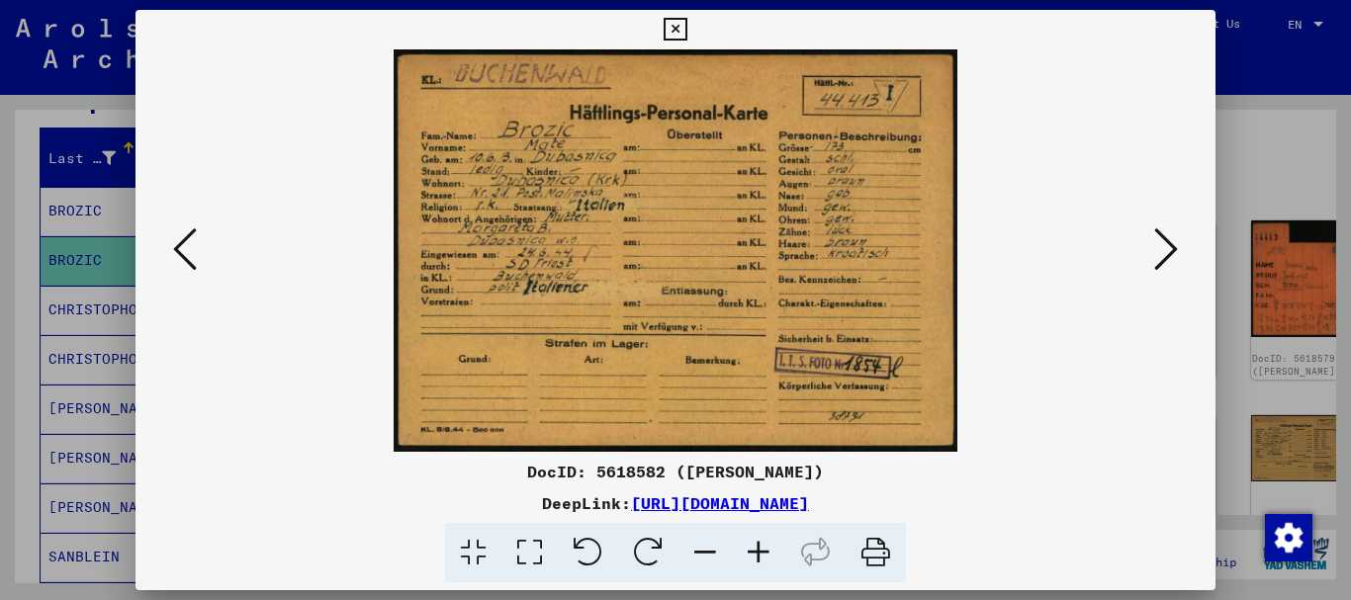
click at [179, 249] on icon at bounding box center [185, 249] width 24 height 47
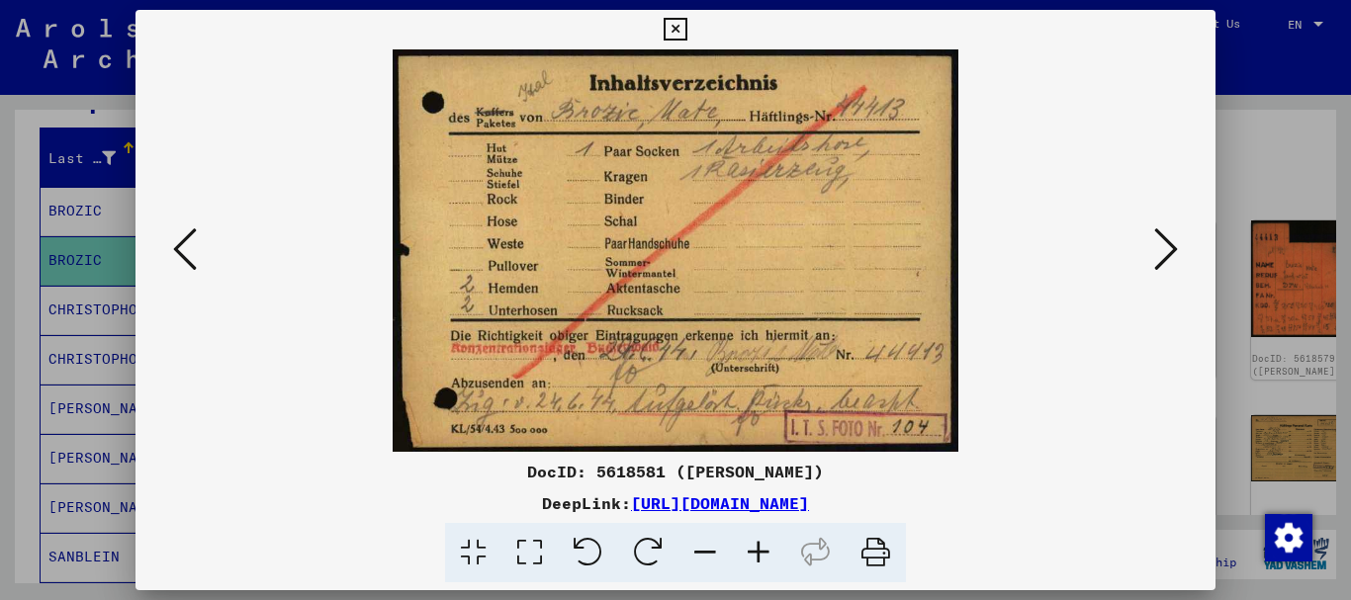
click at [179, 249] on icon at bounding box center [185, 249] width 24 height 47
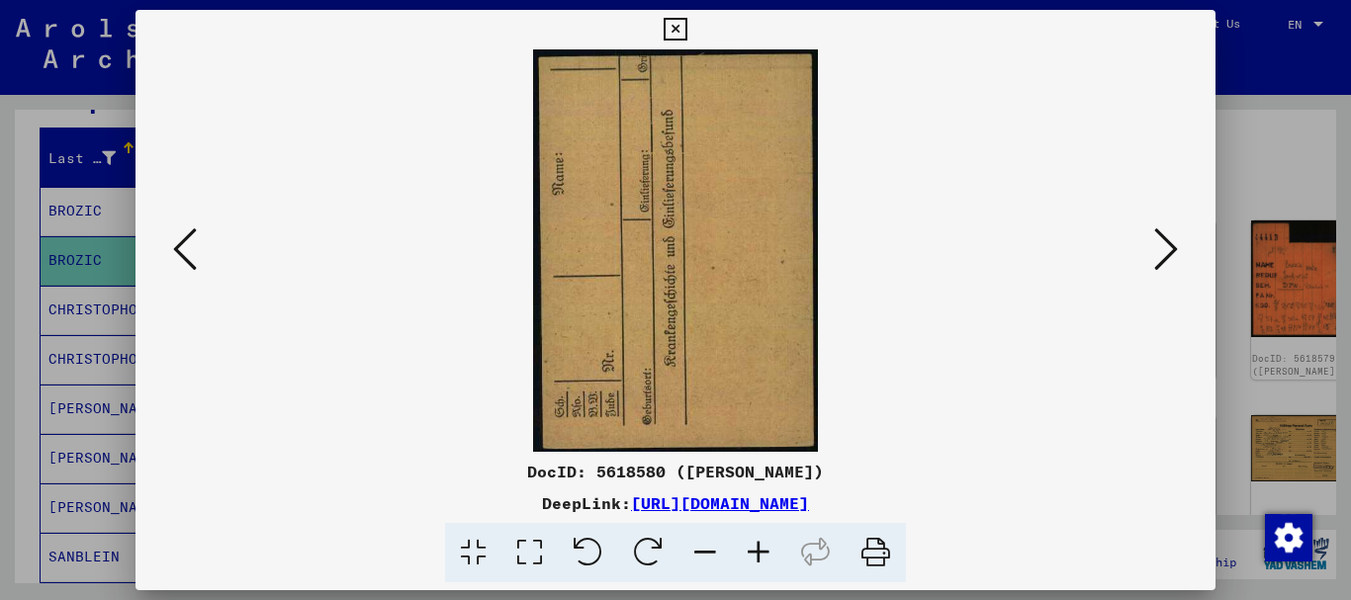
click at [179, 249] on icon at bounding box center [185, 249] width 24 height 47
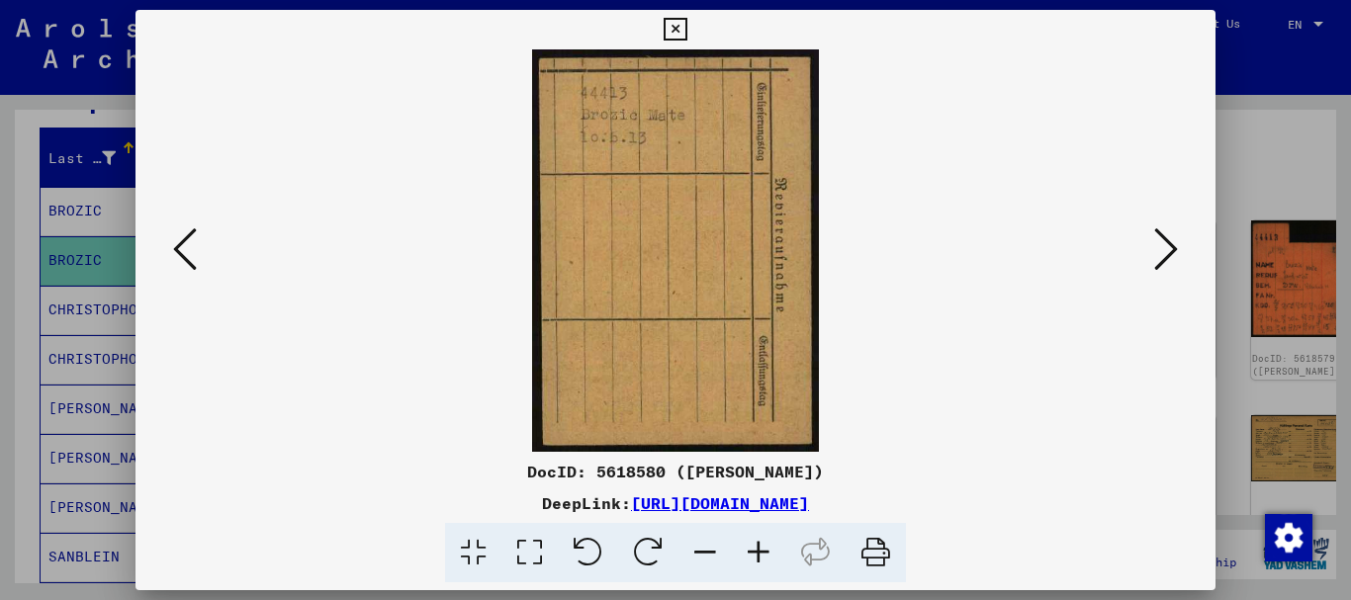
click at [179, 249] on icon at bounding box center [185, 249] width 24 height 47
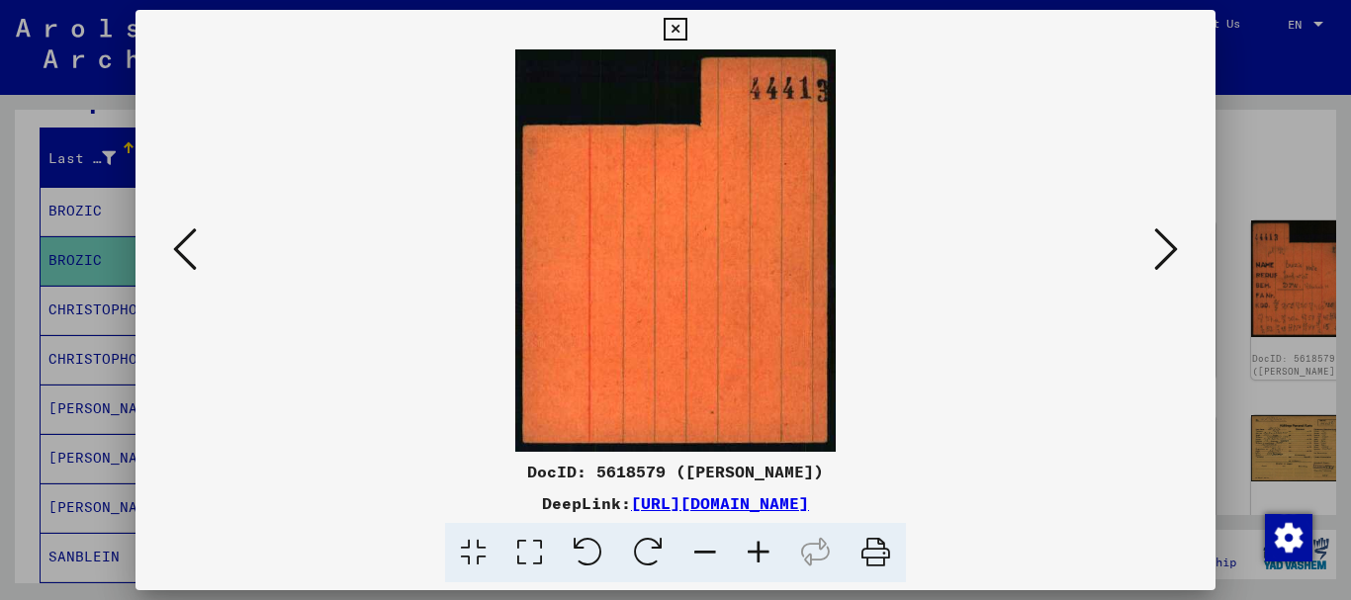
click at [179, 249] on icon at bounding box center [185, 249] width 24 height 47
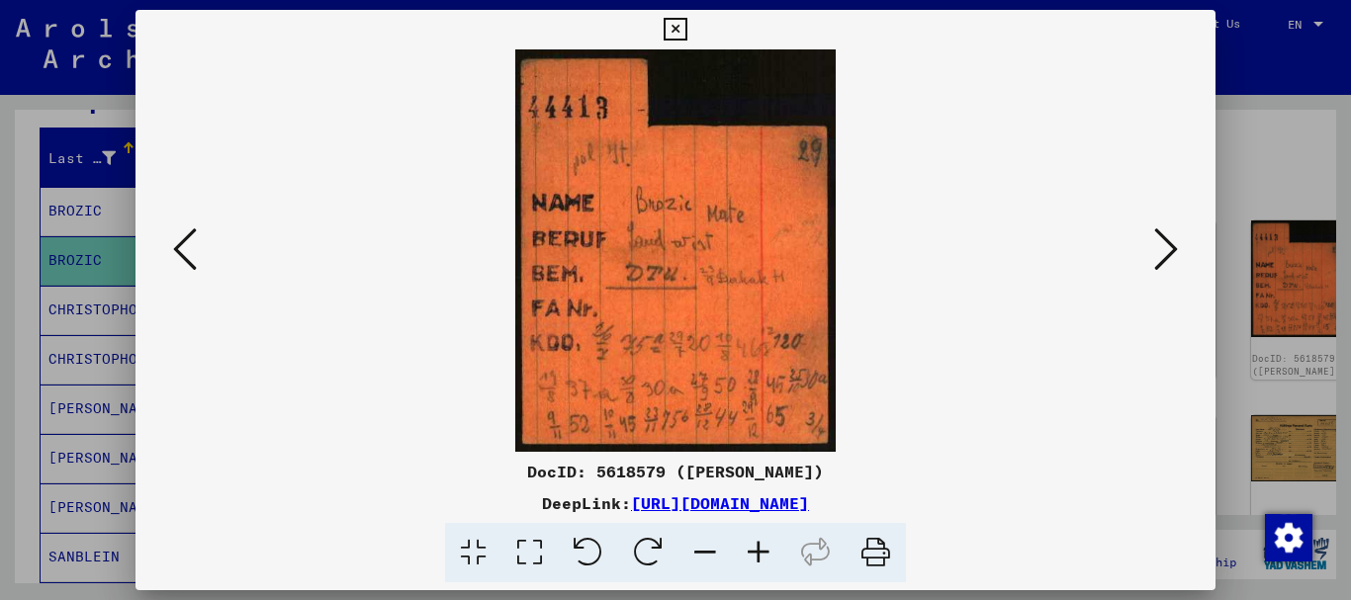
click at [180, 248] on icon at bounding box center [185, 249] width 24 height 47
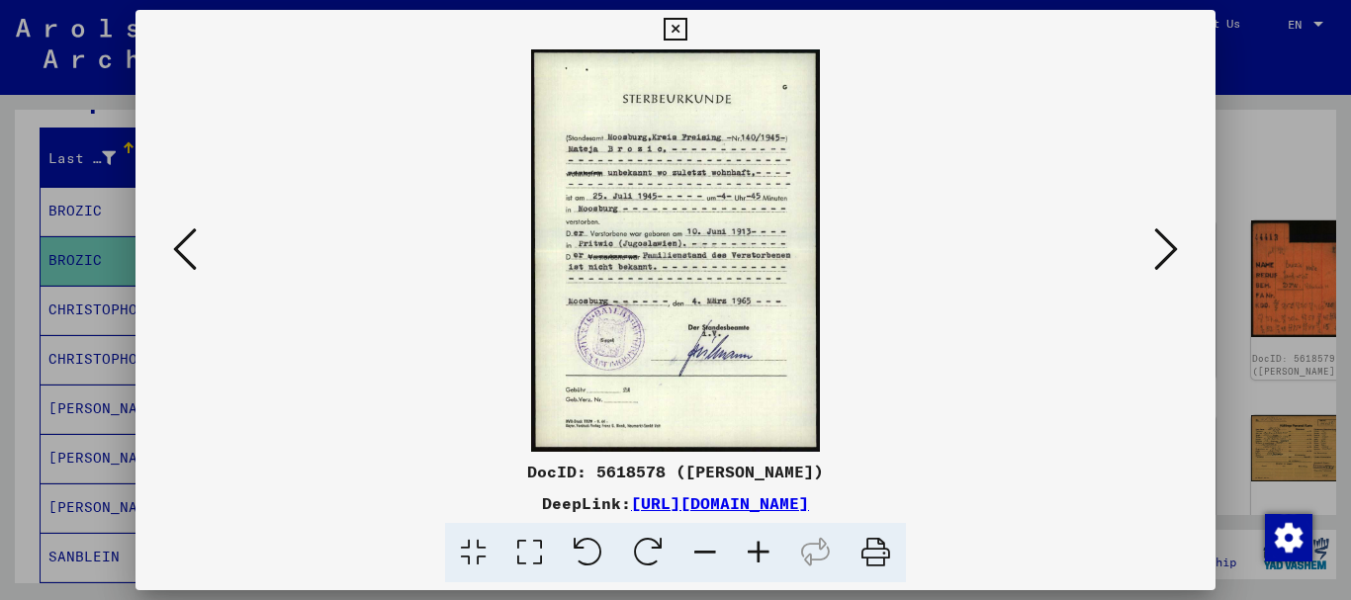
click at [762, 552] on icon at bounding box center [758, 553] width 53 height 60
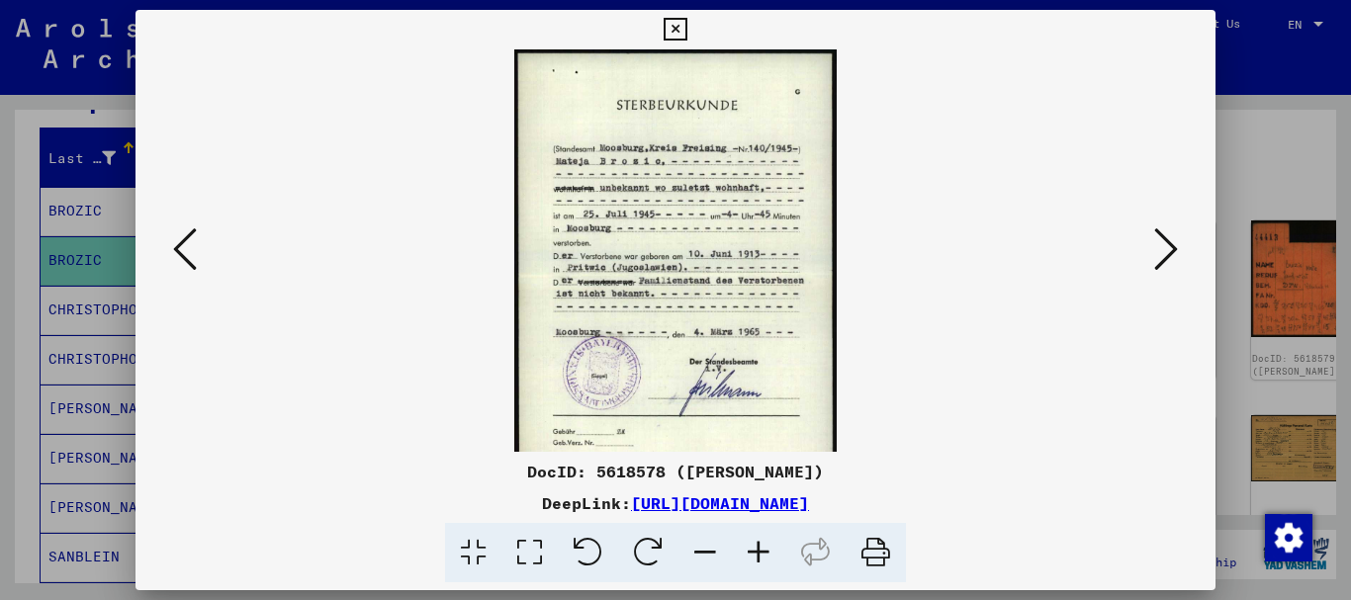
click at [762, 552] on icon at bounding box center [758, 553] width 53 height 60
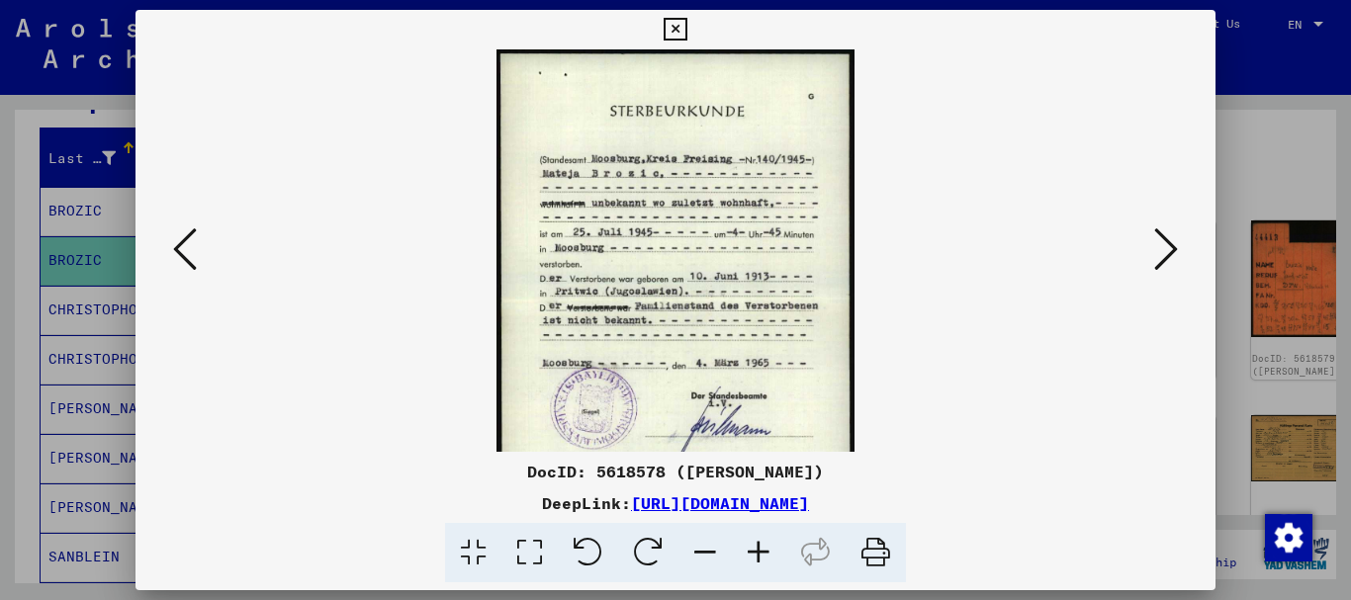
click at [762, 552] on icon at bounding box center [758, 553] width 53 height 60
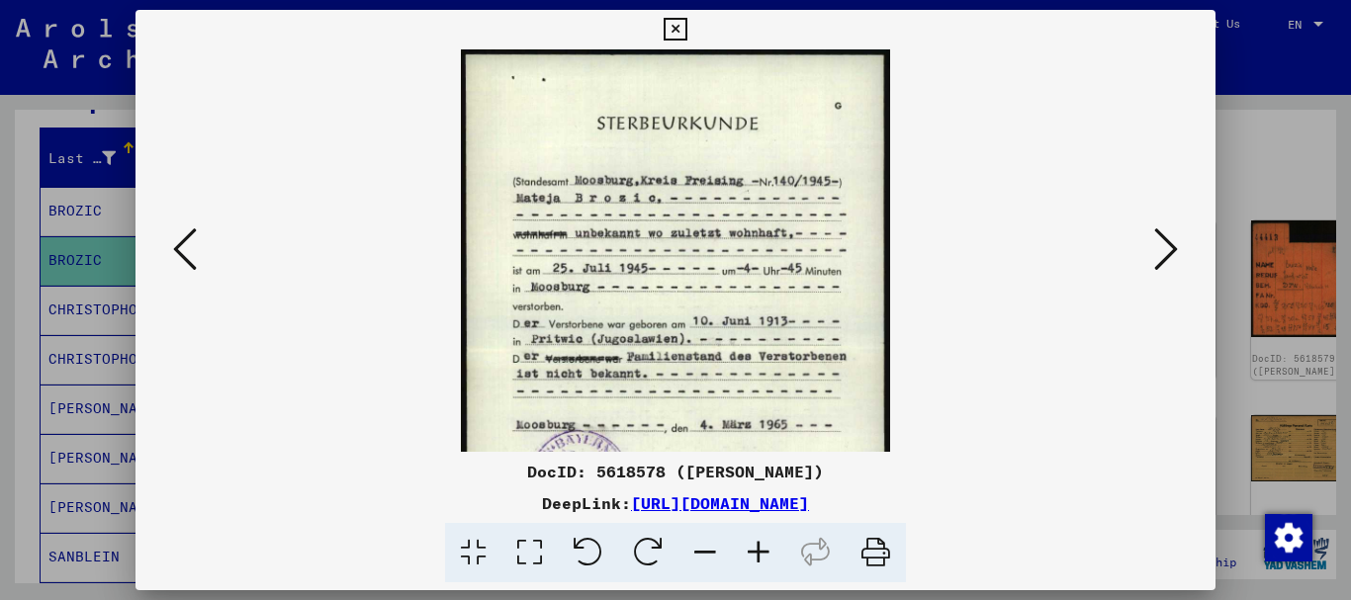
click at [762, 552] on icon at bounding box center [758, 553] width 53 height 60
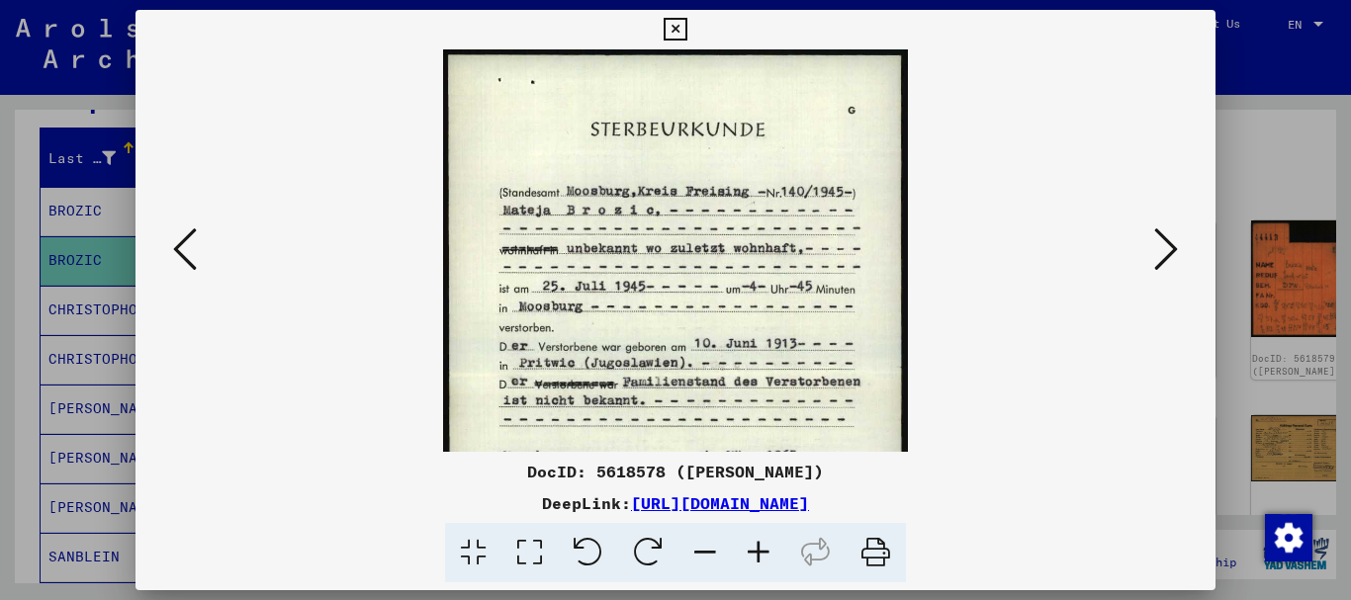
click at [762, 552] on icon at bounding box center [758, 553] width 53 height 60
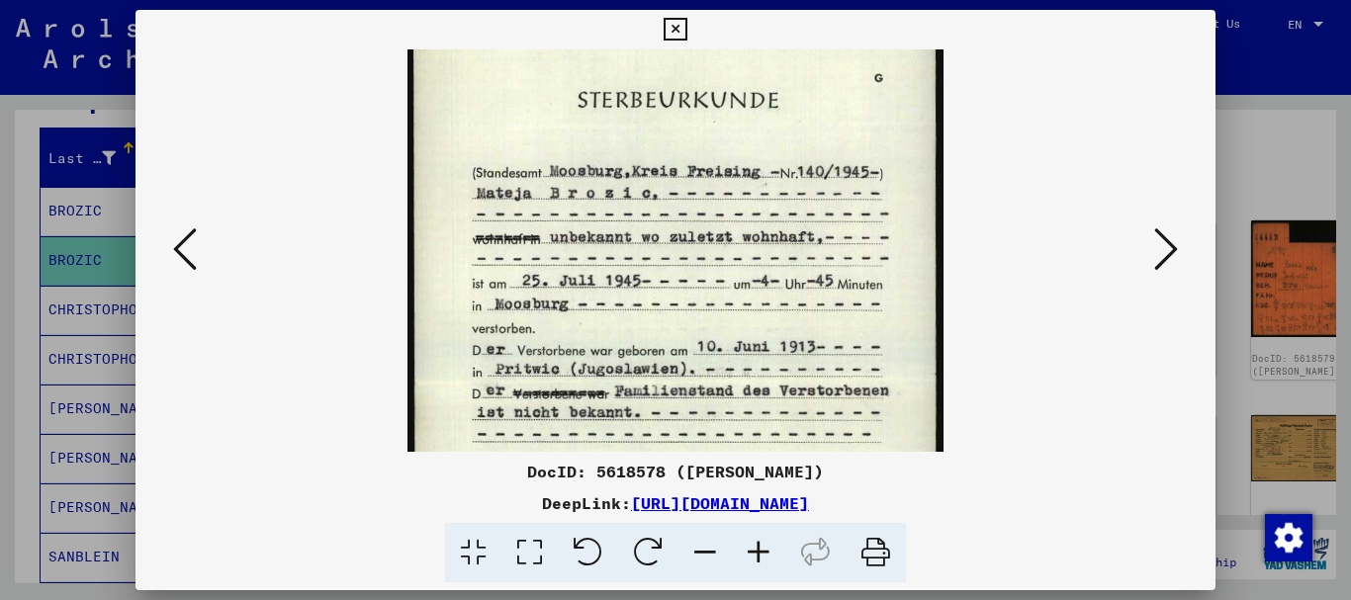
scroll to position [50, 0]
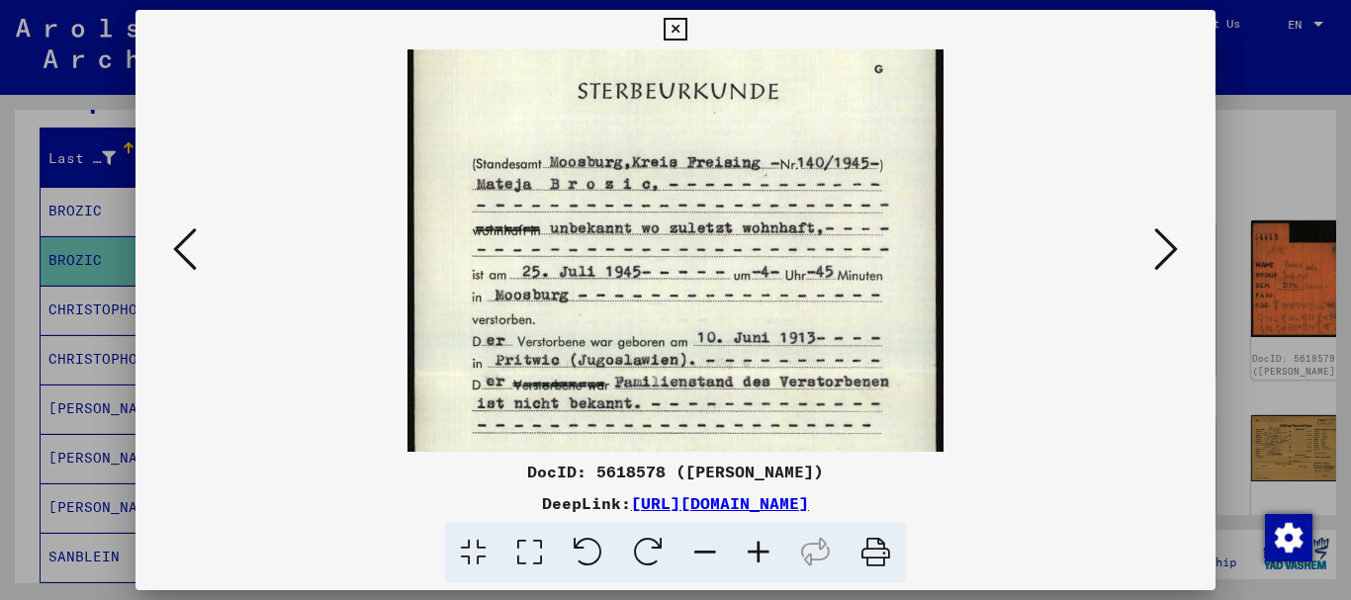
drag, startPoint x: 553, startPoint y: 271, endPoint x: 547, endPoint y: 221, distance: 50.8
click at [547, 221] on img at bounding box center [675, 373] width 535 height 749
click at [75, 289] on div at bounding box center [675, 300] width 1351 height 600
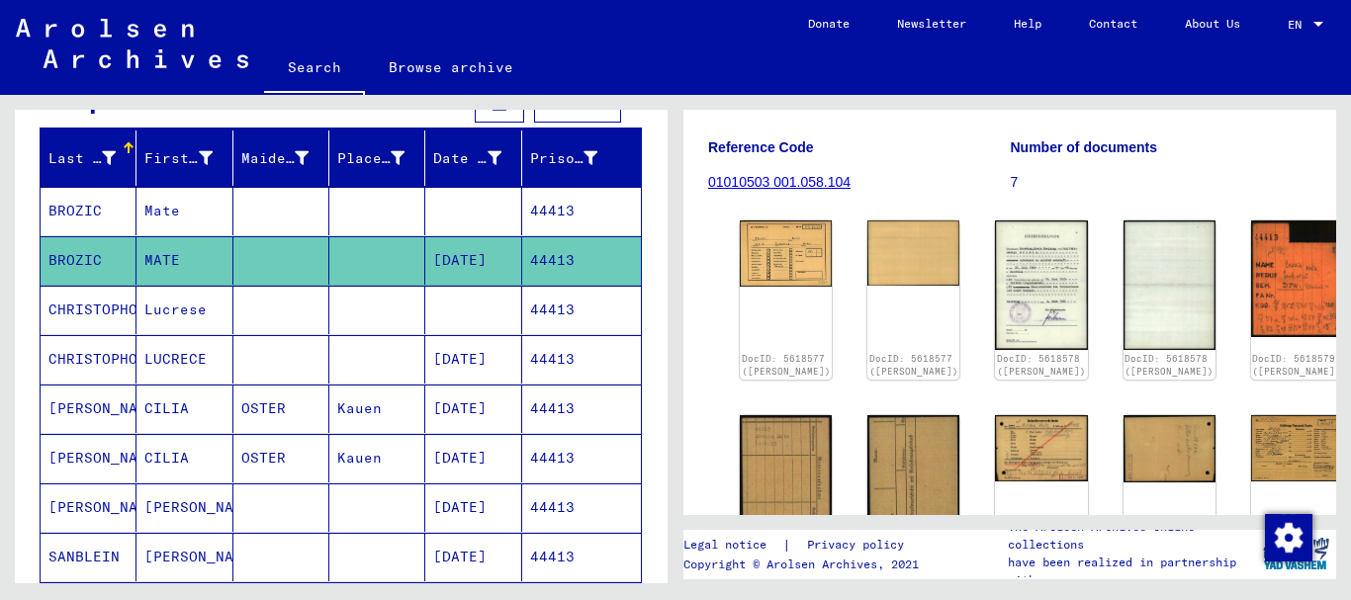
scroll to position [0, 0]
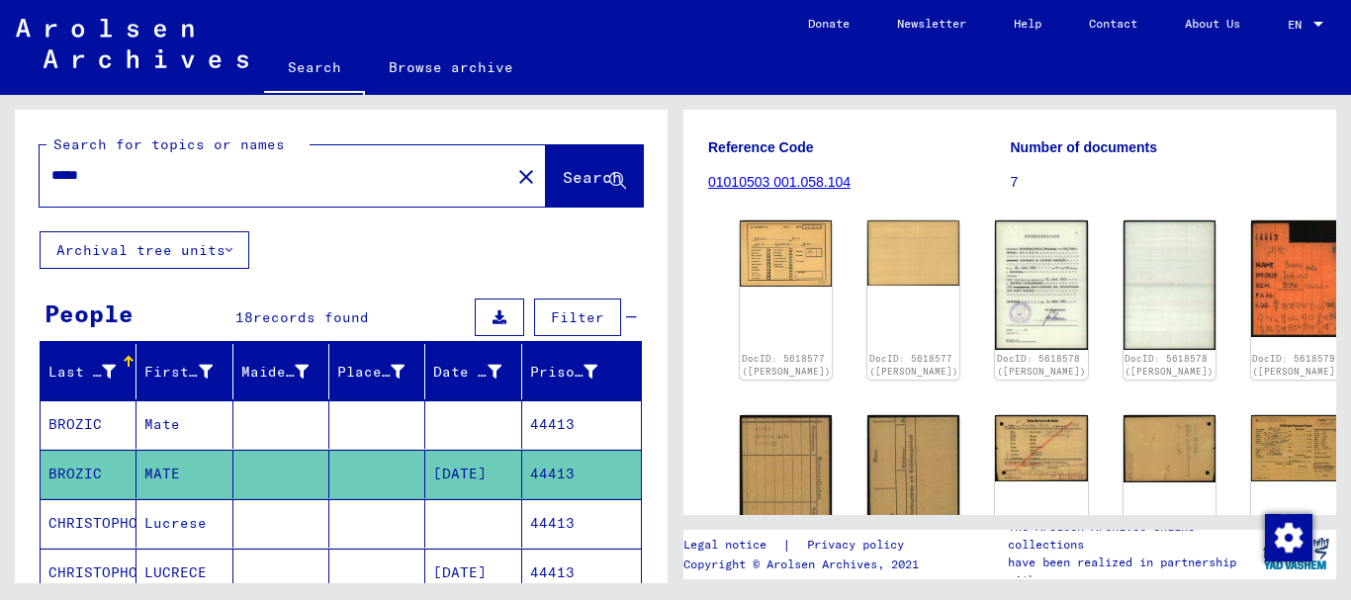
drag, startPoint x: 118, startPoint y: 178, endPoint x: 5, endPoint y: 169, distance: 113.1
click at [51, 168] on input "*****" at bounding box center [274, 175] width 447 height 21
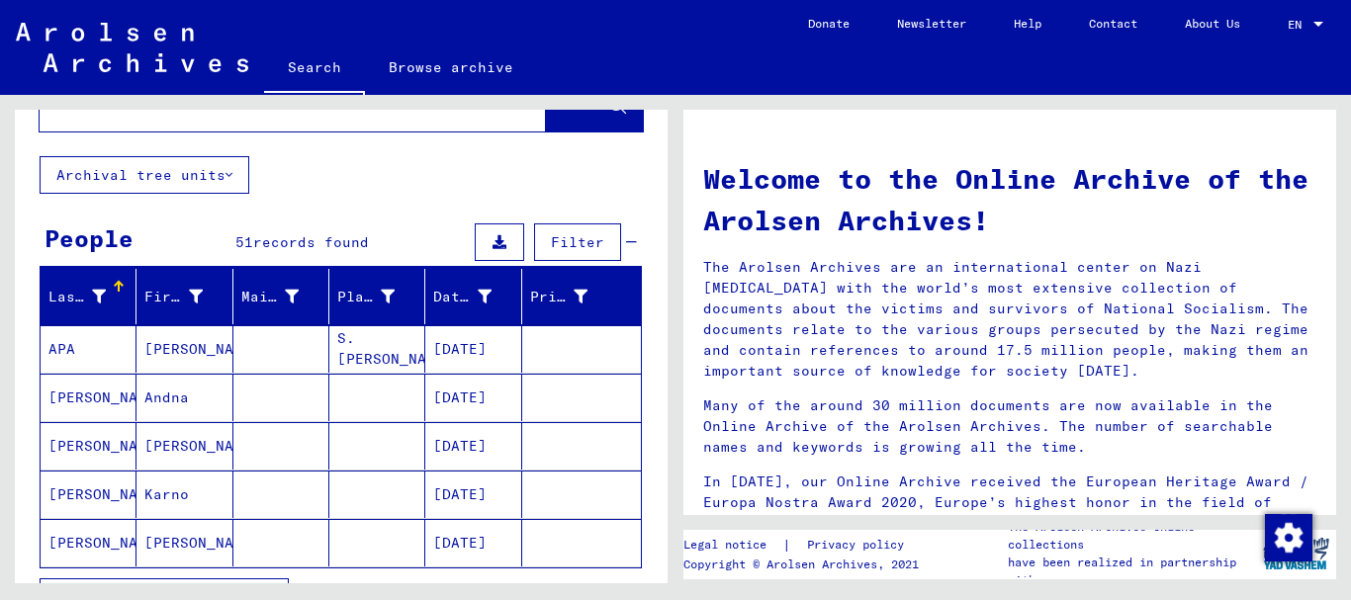
scroll to position [107, 0]
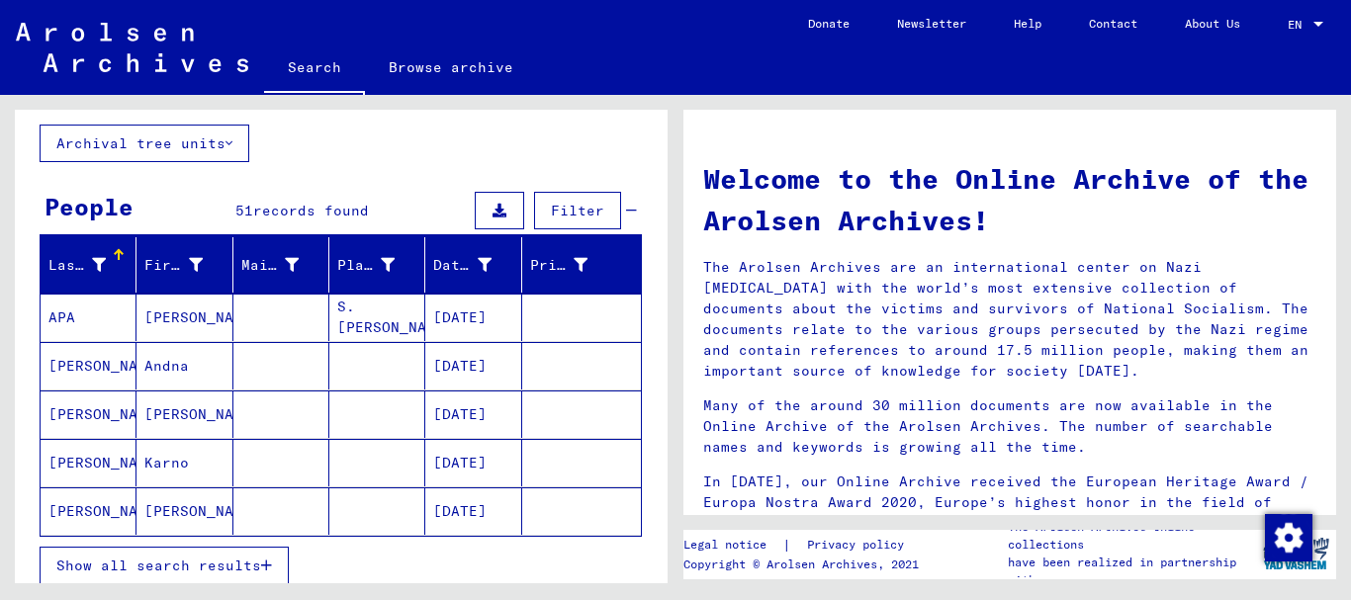
click at [127, 508] on mat-cell "[PERSON_NAME]" at bounding box center [89, 511] width 96 height 47
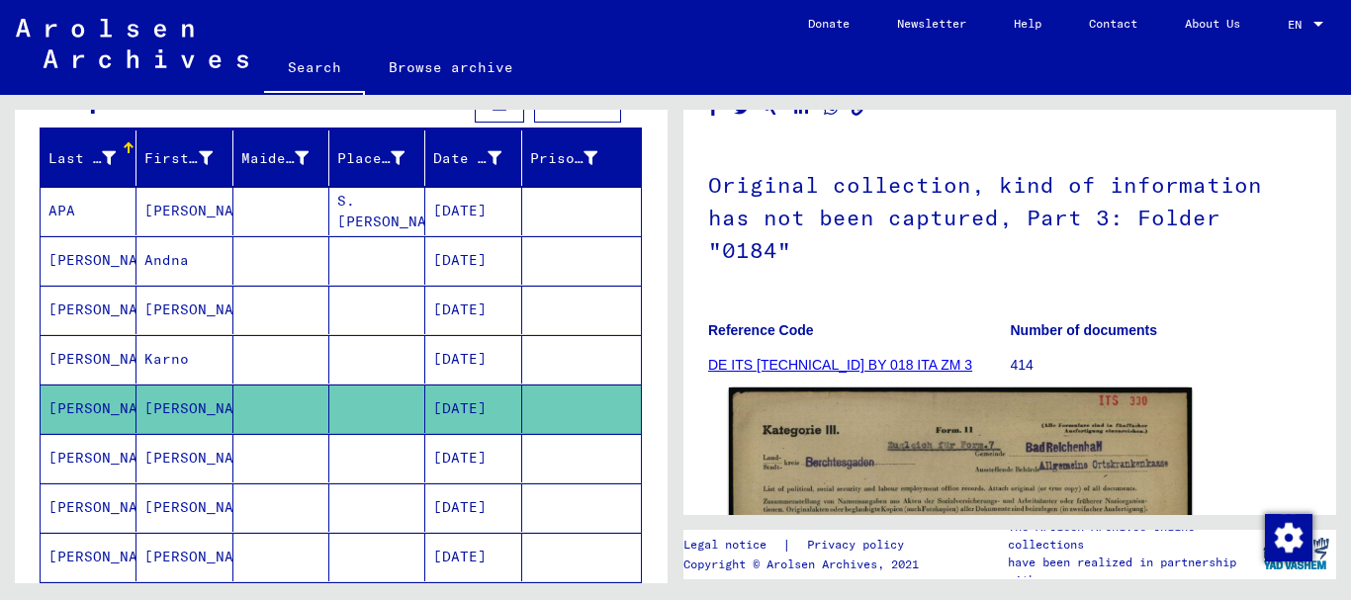
scroll to position [339, 0]
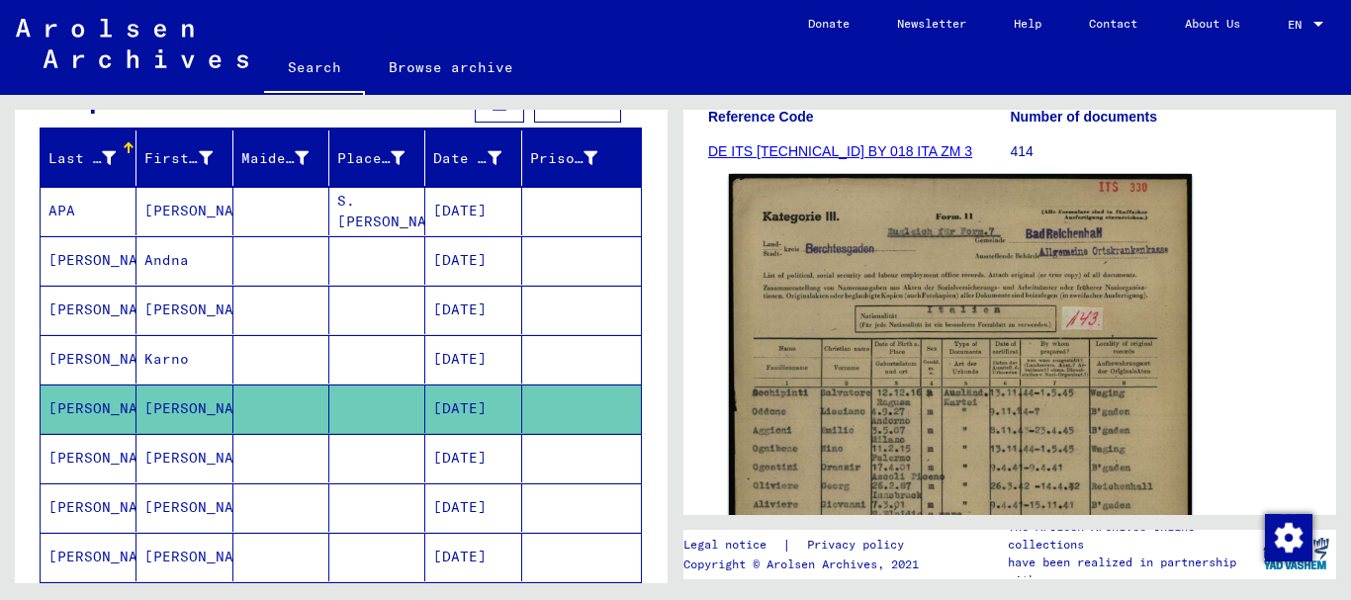
click at [992, 371] on img at bounding box center [960, 499] width 463 height 650
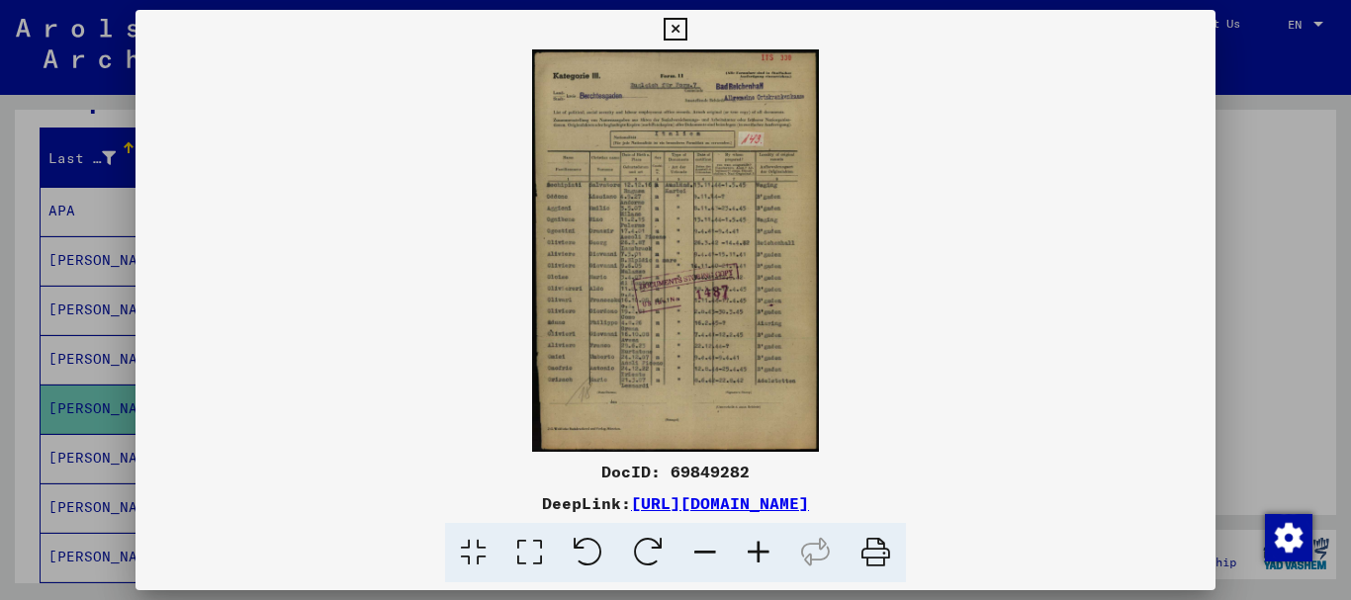
drag, startPoint x: 756, startPoint y: 550, endPoint x: 771, endPoint y: 554, distance: 15.4
click at [762, 553] on icon at bounding box center [758, 553] width 53 height 60
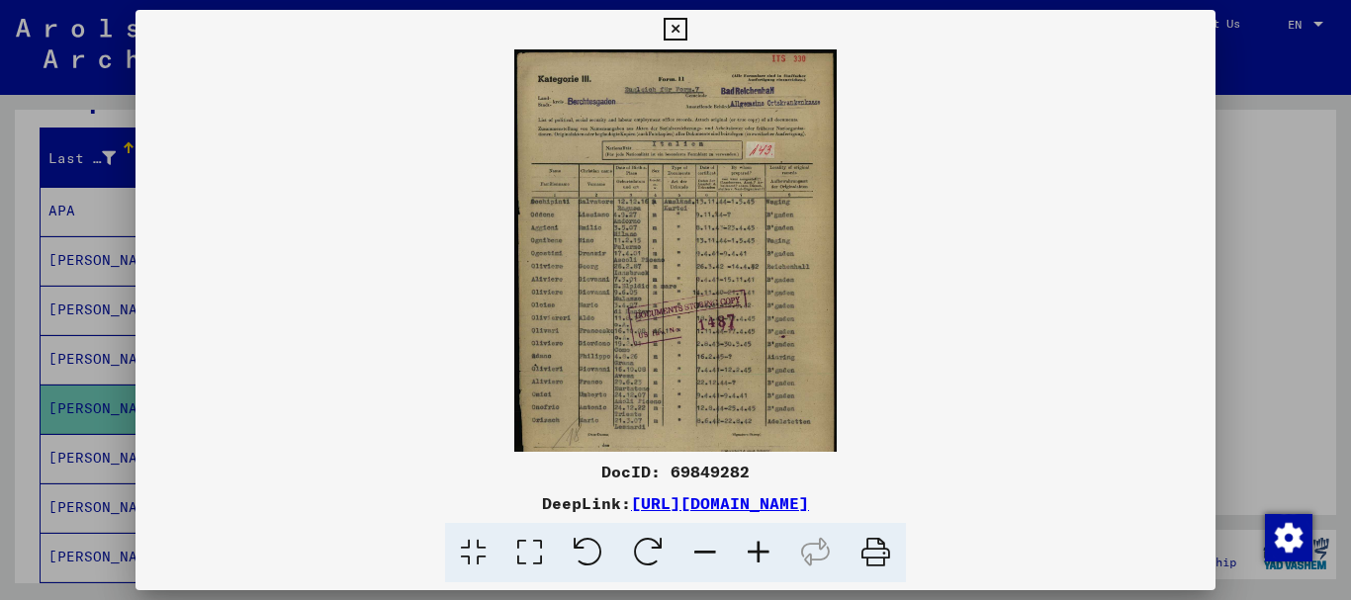
click at [771, 554] on icon at bounding box center [758, 553] width 53 height 60
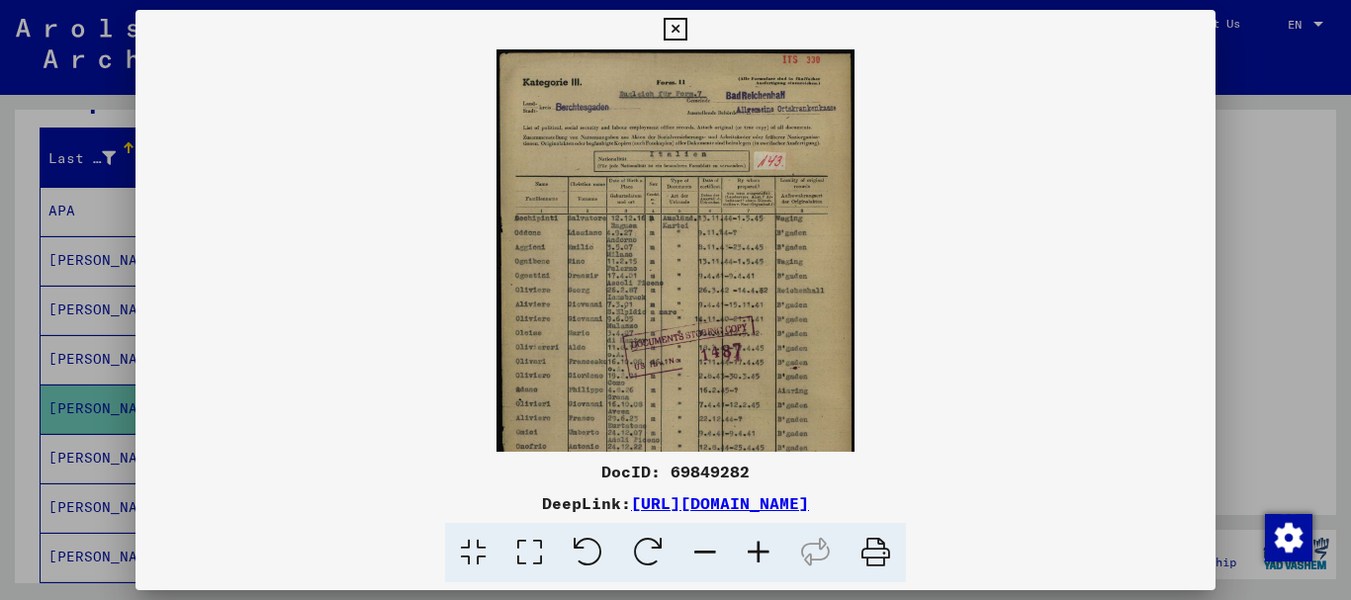
click at [770, 554] on icon at bounding box center [758, 553] width 53 height 60
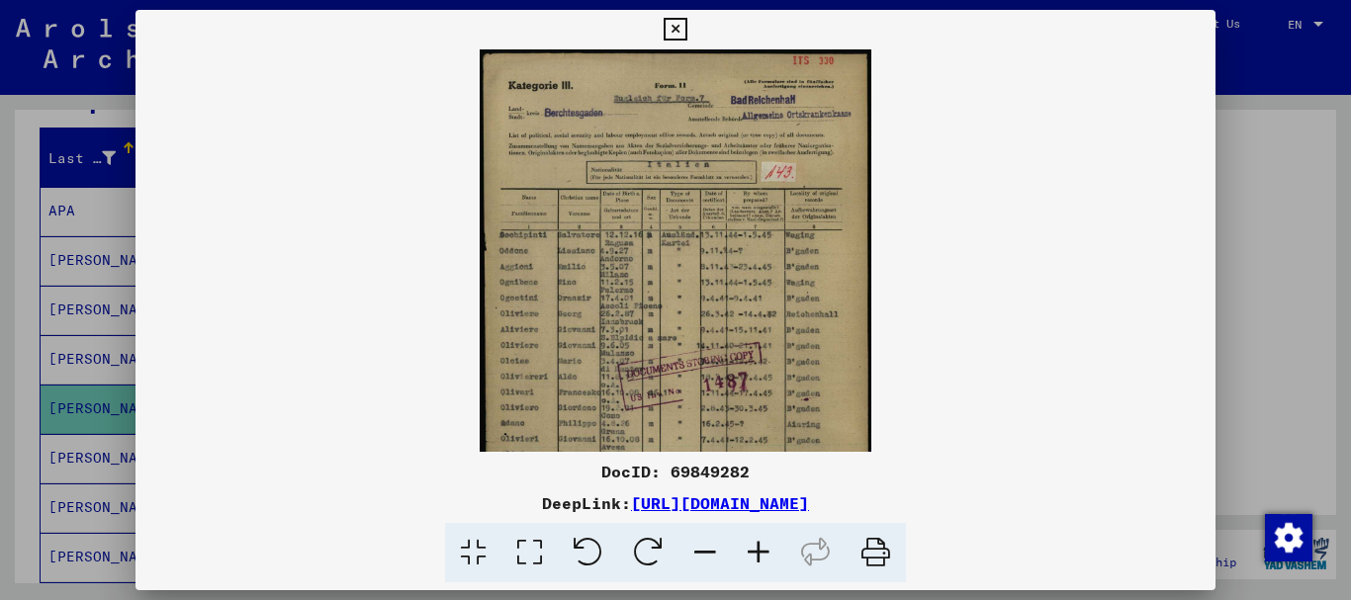
click at [770, 554] on icon at bounding box center [758, 553] width 53 height 60
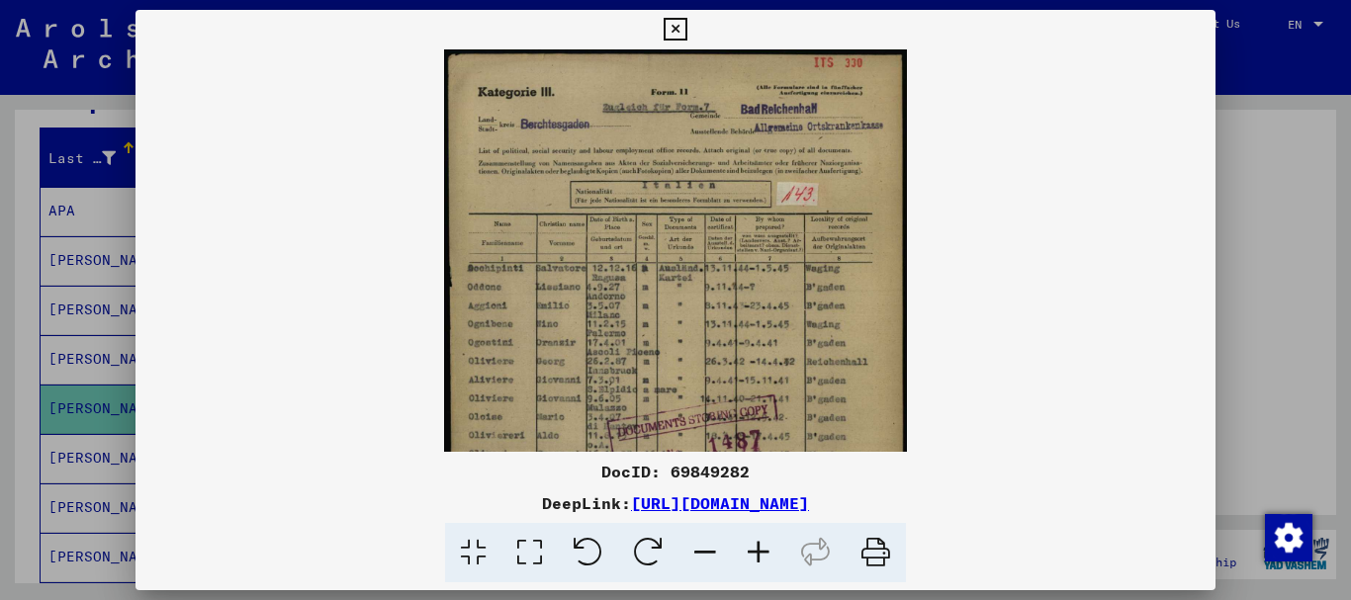
click at [770, 554] on icon at bounding box center [758, 553] width 53 height 60
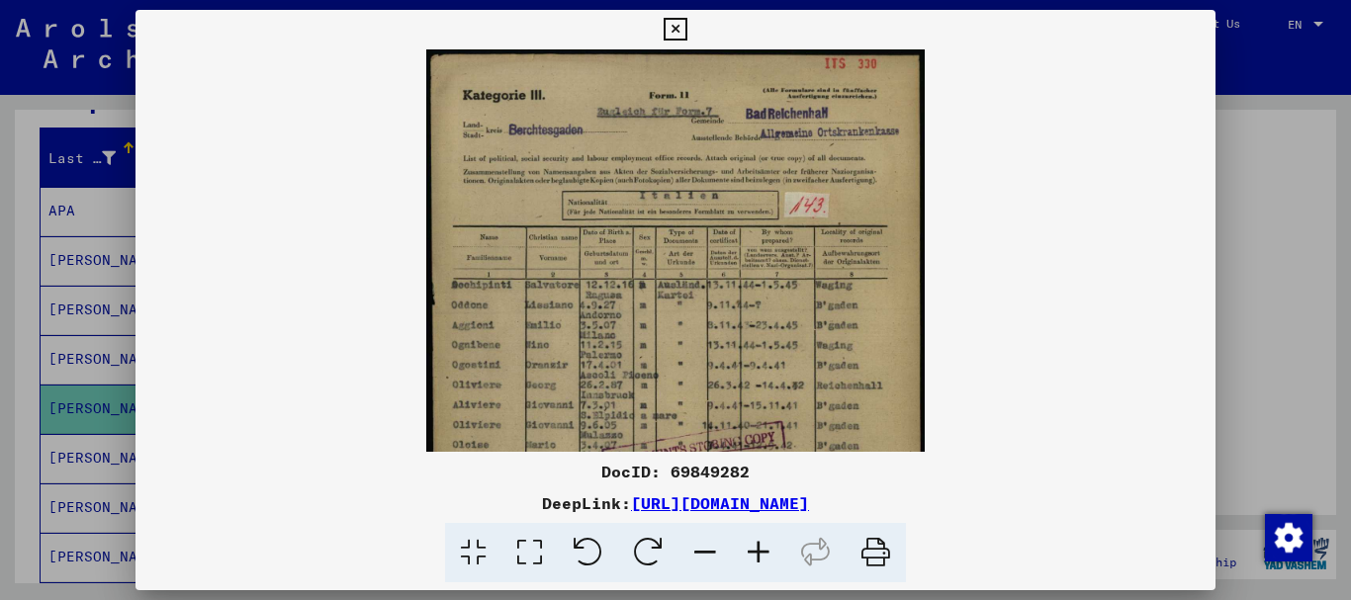
click at [770, 554] on icon at bounding box center [758, 553] width 53 height 60
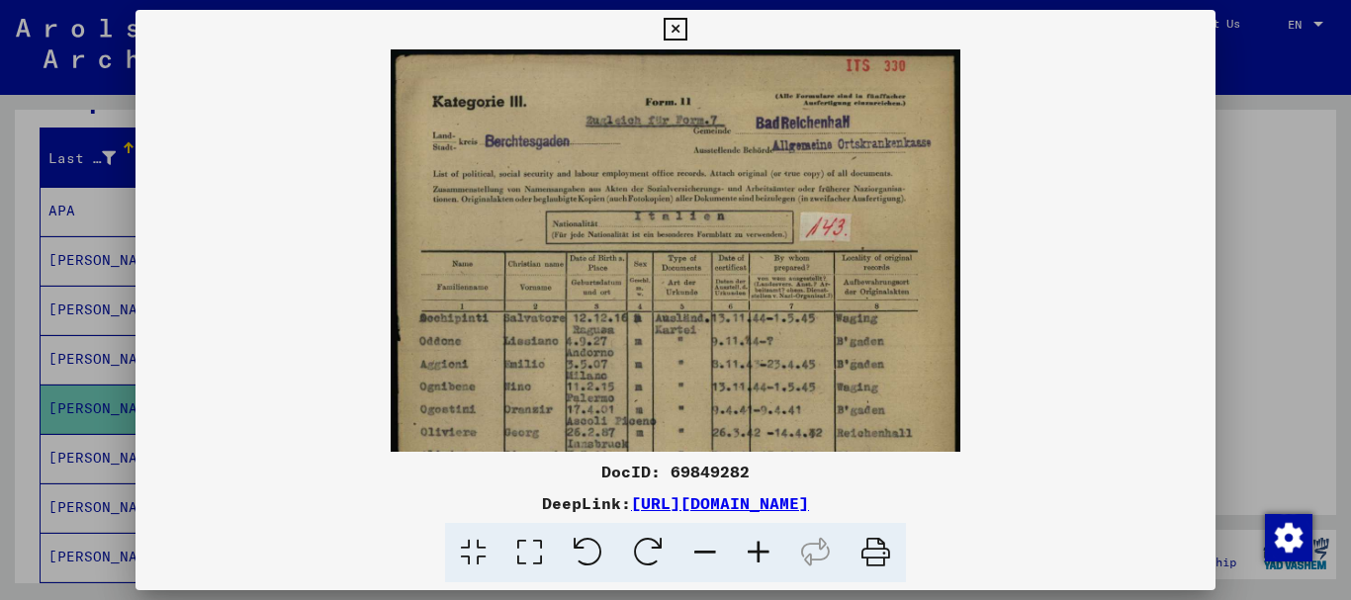
click at [770, 554] on icon at bounding box center [758, 553] width 53 height 60
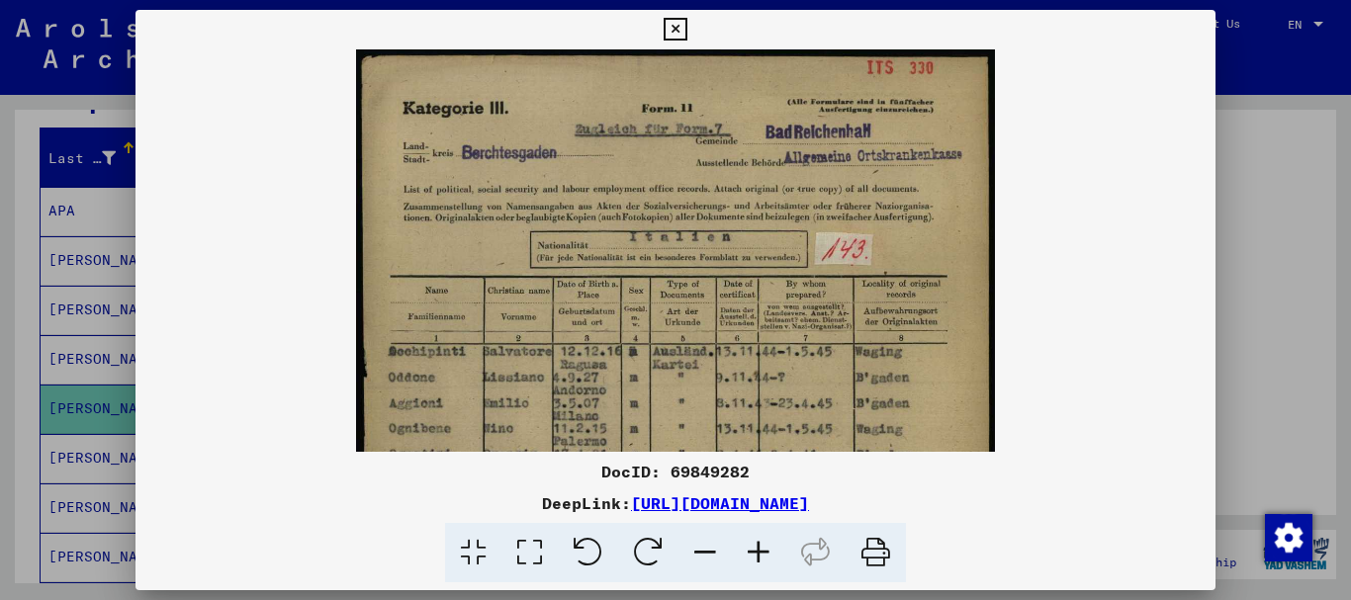
click at [770, 554] on icon at bounding box center [758, 553] width 53 height 60
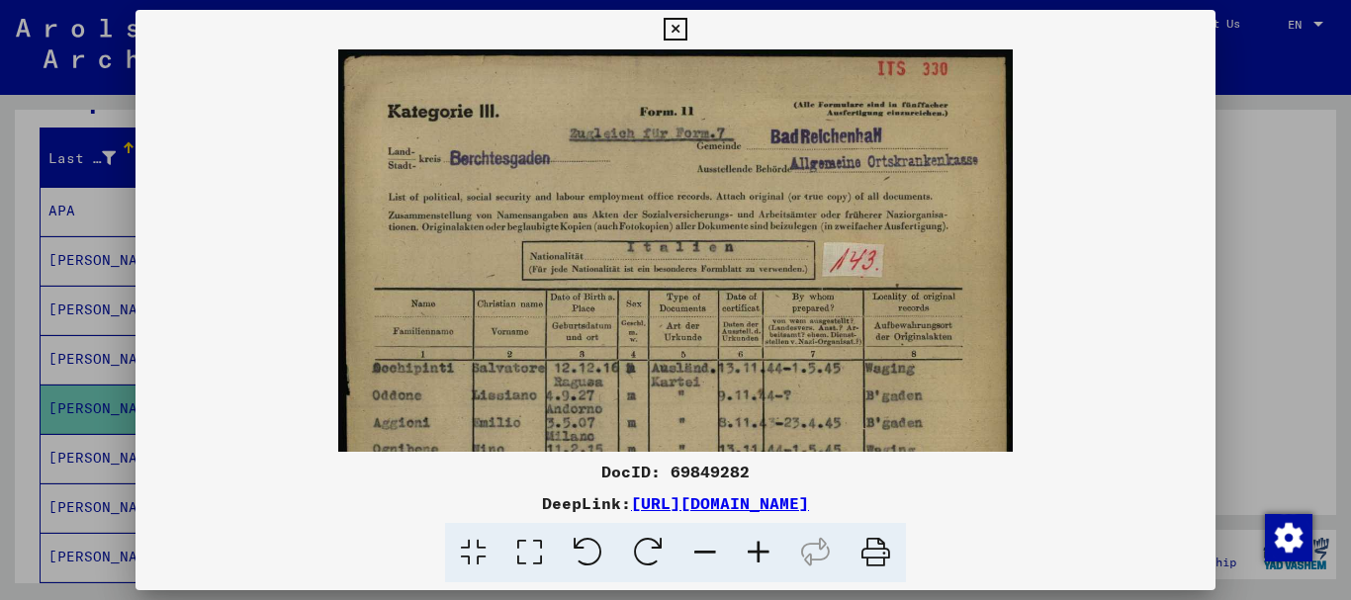
drag, startPoint x: 770, startPoint y: 554, endPoint x: 726, endPoint y: 365, distance: 193.9
click at [768, 552] on icon at bounding box center [758, 553] width 53 height 60
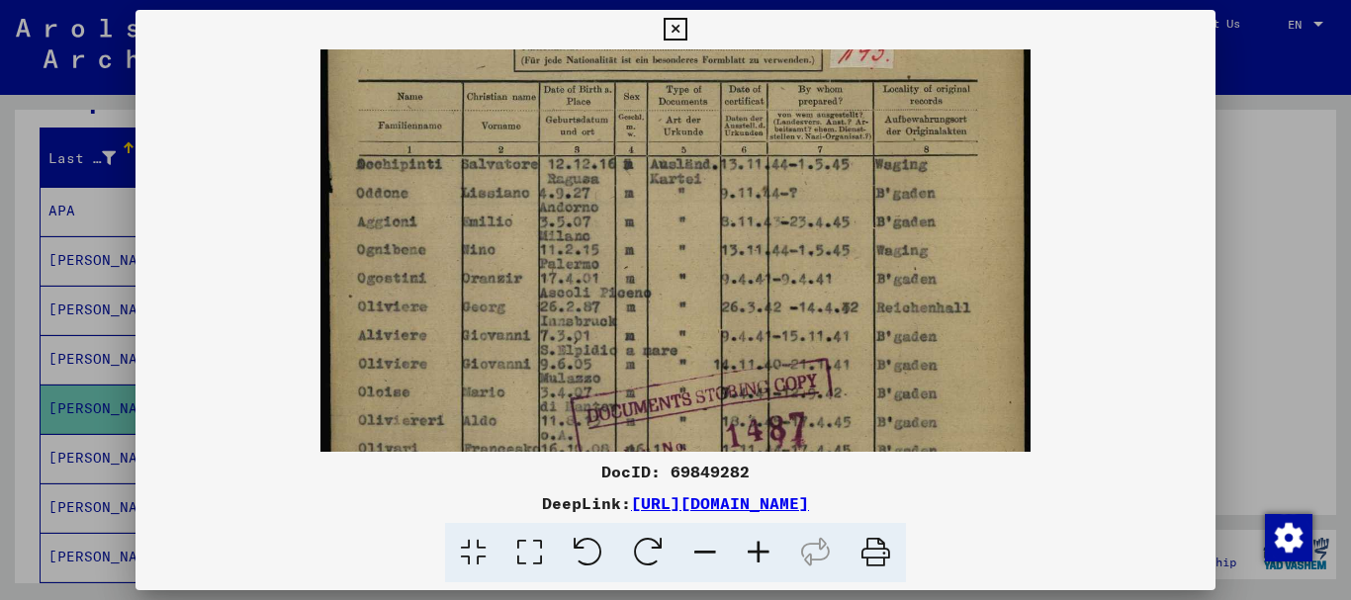
scroll to position [278, 0]
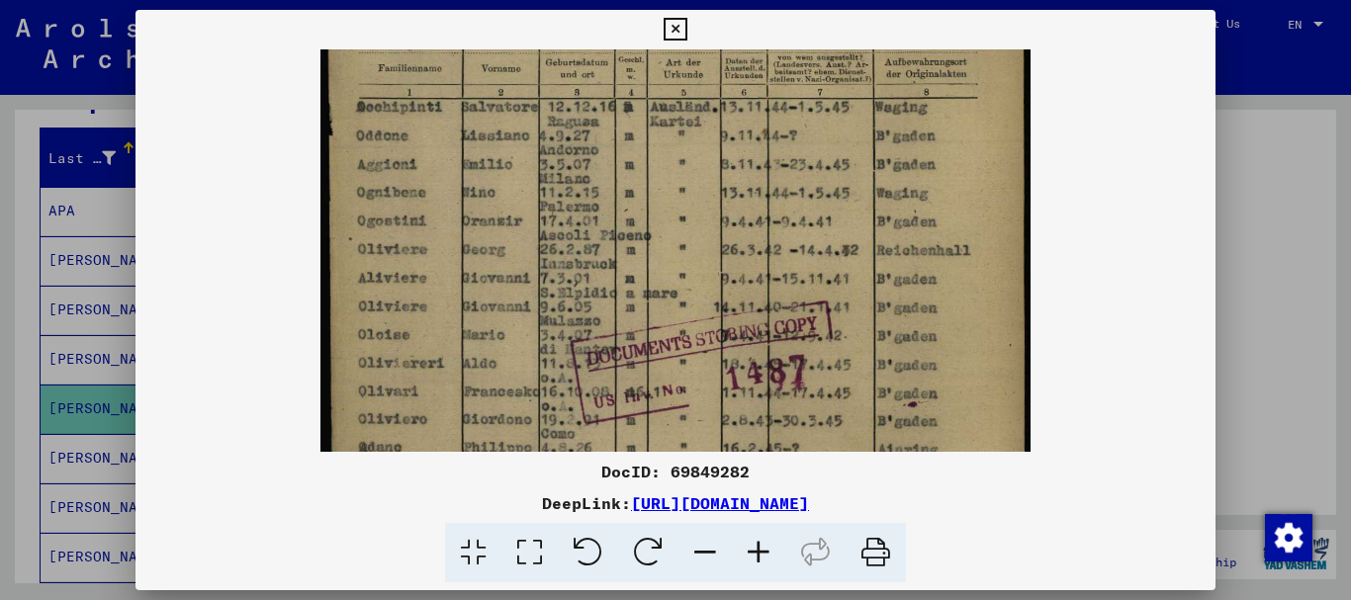
drag, startPoint x: 711, startPoint y: 380, endPoint x: 689, endPoint y: 123, distance: 258.1
click at [689, 123] on img at bounding box center [676, 269] width 710 height 996
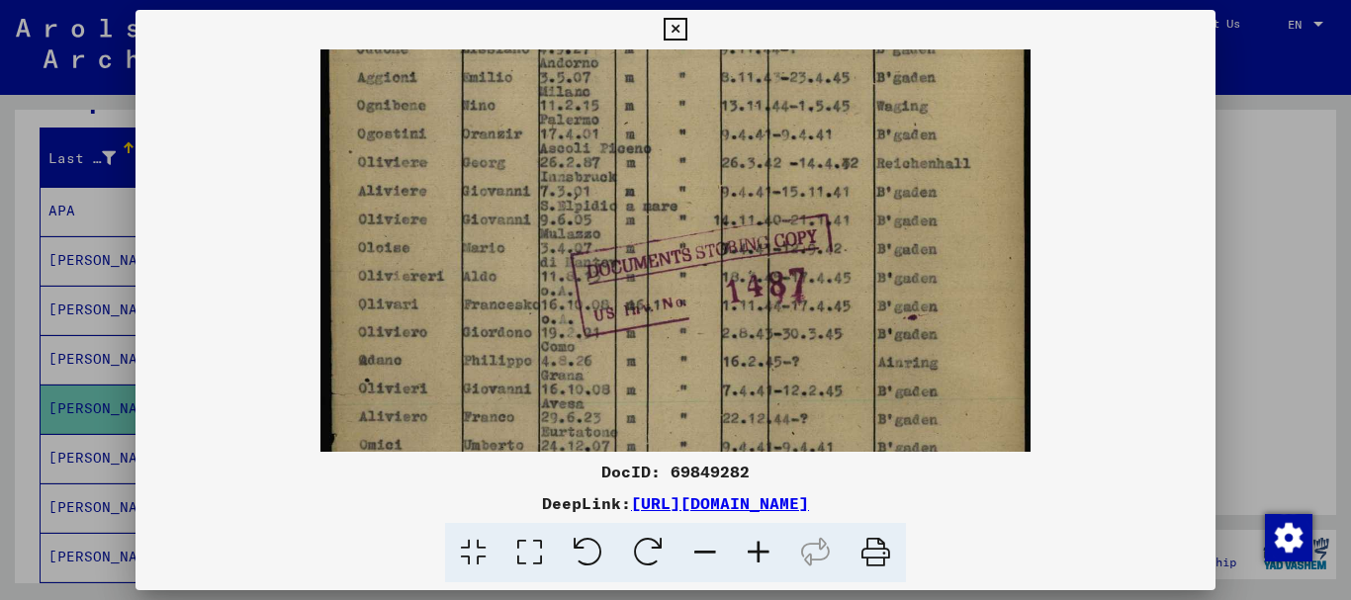
scroll to position [403, 0]
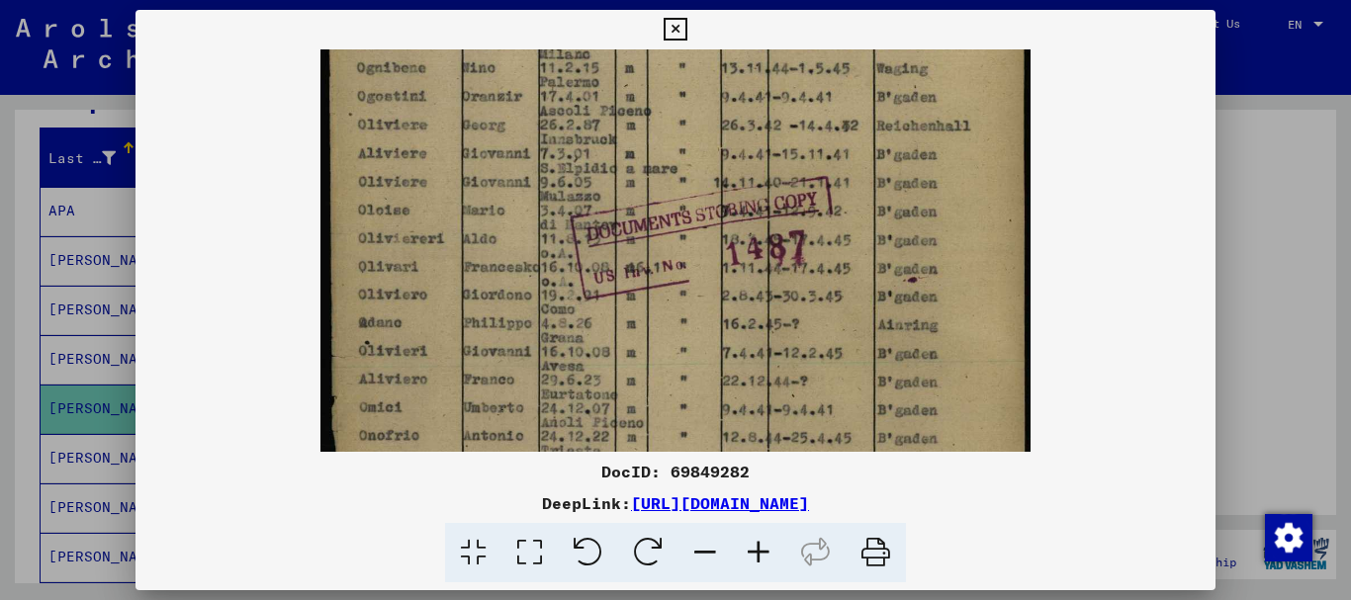
drag, startPoint x: 363, startPoint y: 417, endPoint x: 342, endPoint y: 293, distance: 126.4
click at [342, 293] on img at bounding box center [676, 145] width 710 height 996
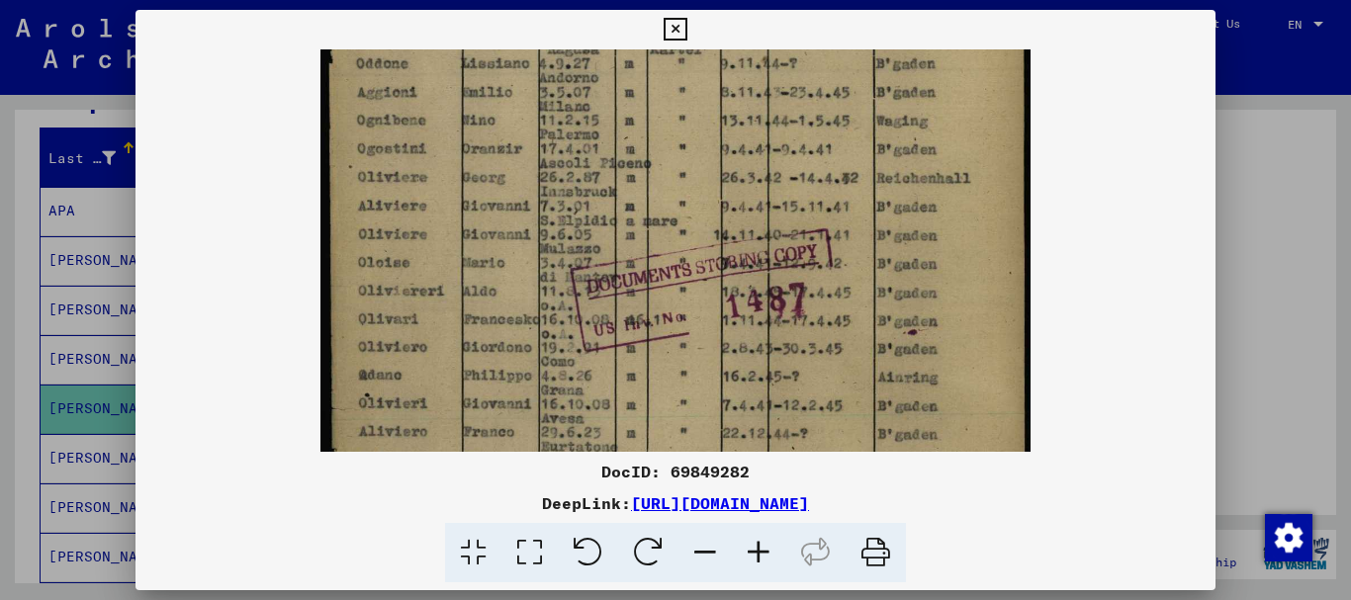
scroll to position [321, 0]
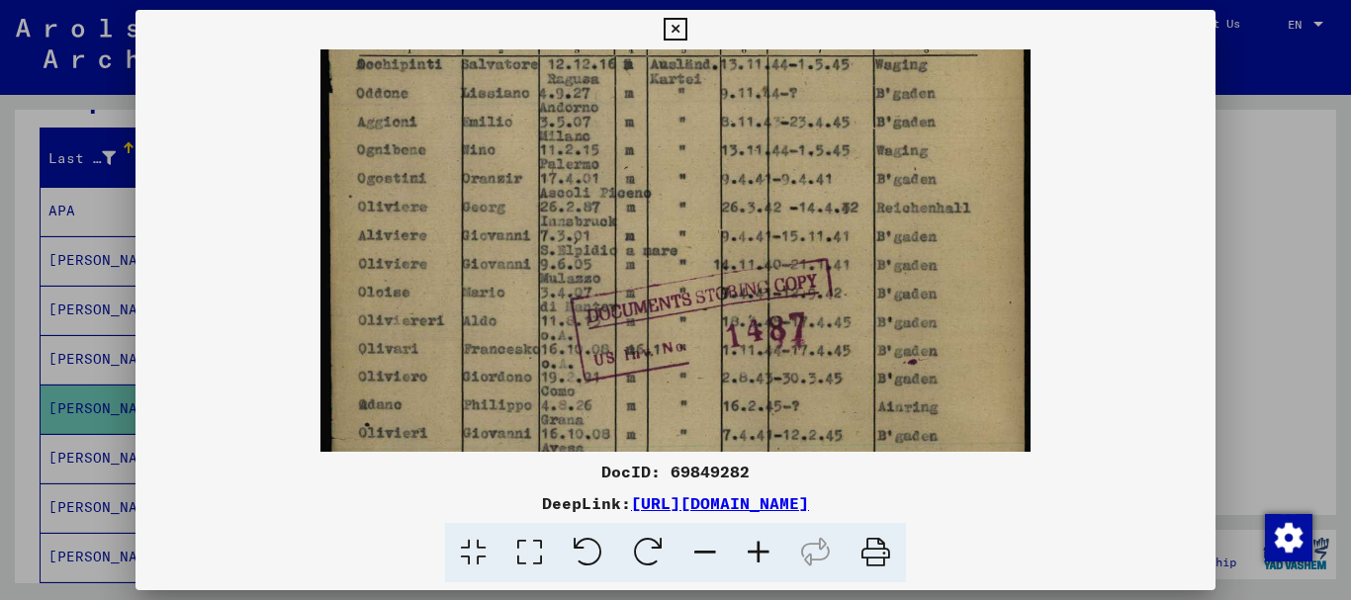
drag, startPoint x: 393, startPoint y: 145, endPoint x: 378, endPoint y: 228, distance: 83.4
click at [378, 228] on img at bounding box center [676, 227] width 710 height 996
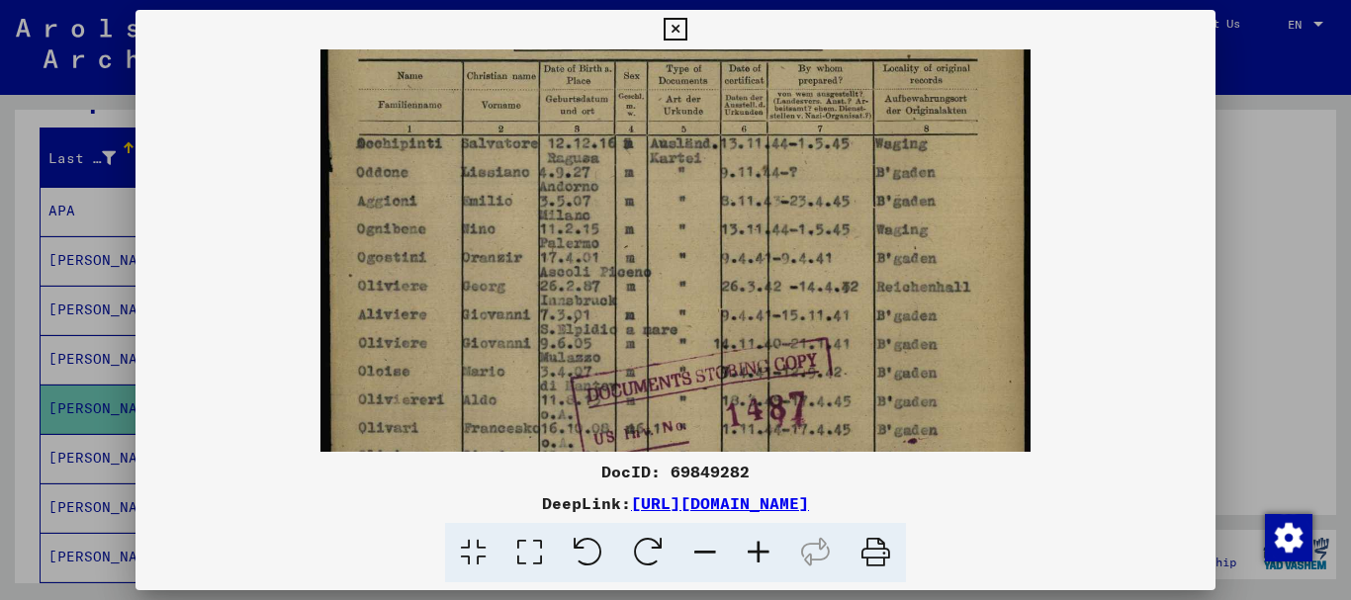
drag, startPoint x: 733, startPoint y: 199, endPoint x: 559, endPoint y: 311, distance: 206.9
click at [738, 279] on img at bounding box center [676, 306] width 710 height 996
click at [0, 373] on div at bounding box center [675, 300] width 1351 height 600
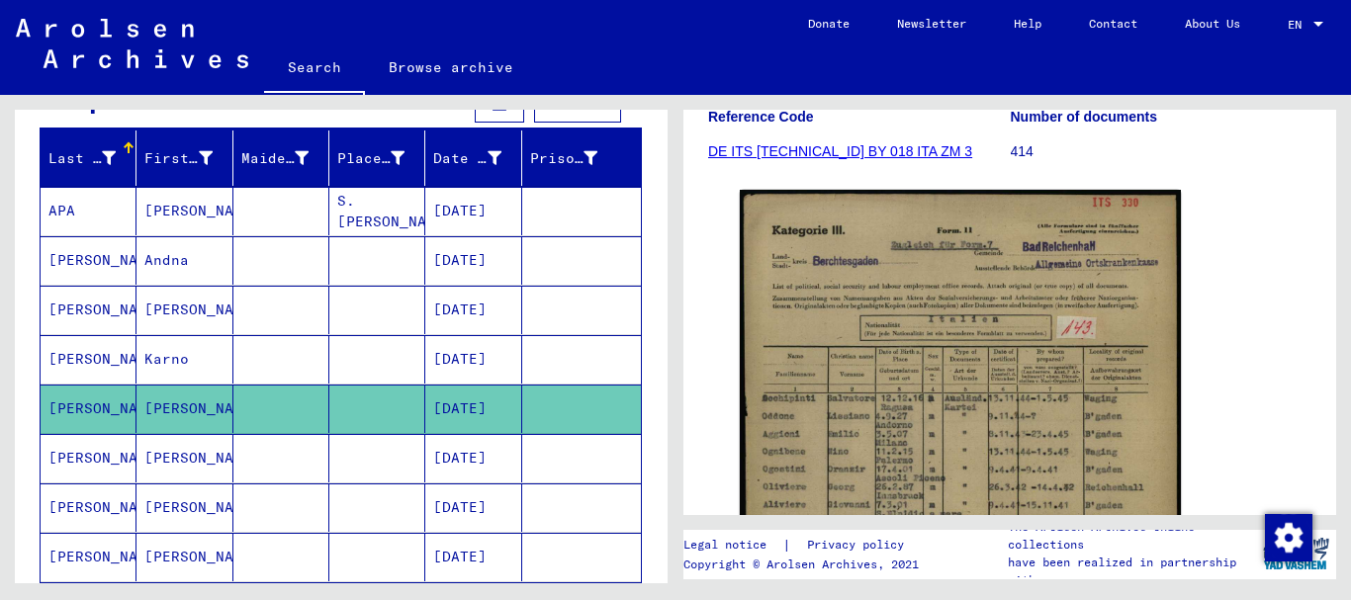
scroll to position [0, 0]
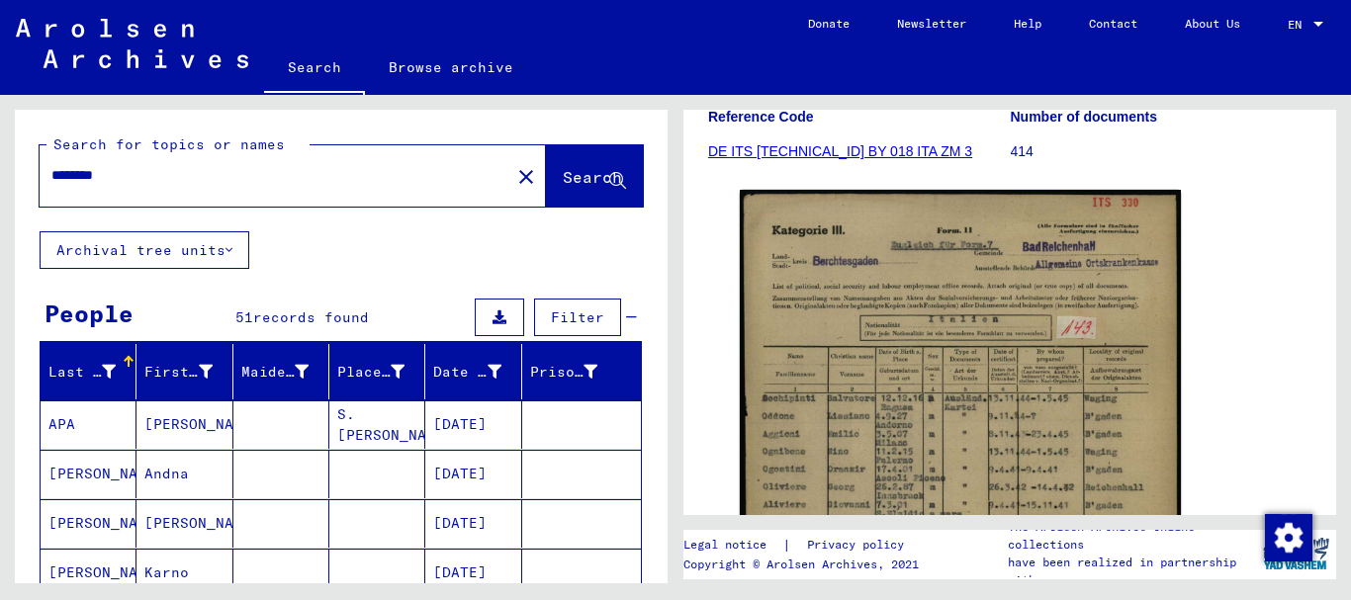
click at [143, 180] on input "********" at bounding box center [274, 175] width 447 height 21
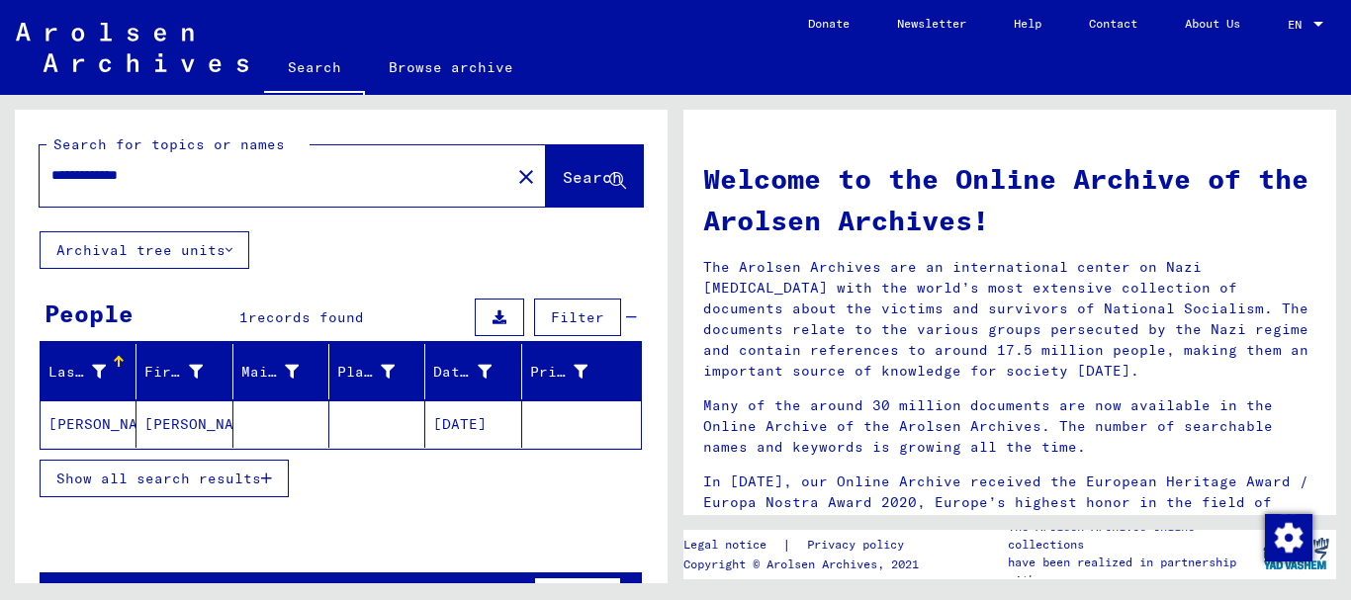
scroll to position [61, 0]
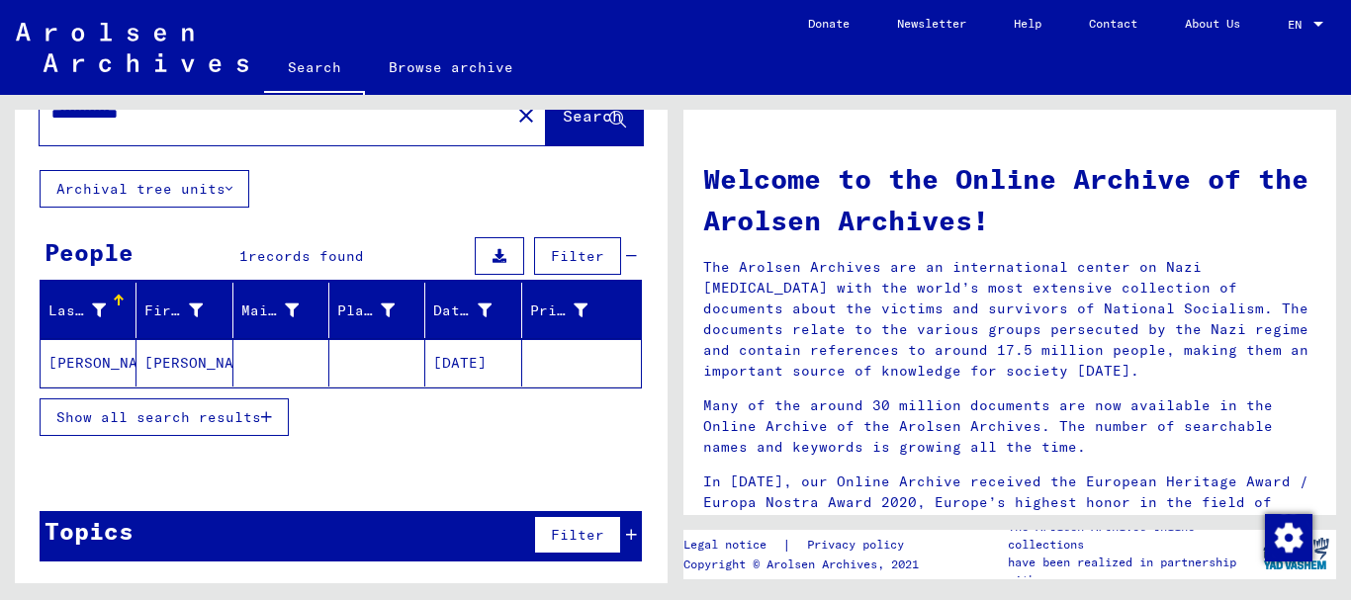
drag, startPoint x: 177, startPoint y: 125, endPoint x: 2, endPoint y: 116, distance: 175.3
click at [15, 117] on div "**********" at bounding box center [341, 354] width 653 height 489
drag, startPoint x: 160, startPoint y: 114, endPoint x: 0, endPoint y: 114, distance: 160.3
click at [51, 114] on input "**********" at bounding box center [268, 114] width 435 height 21
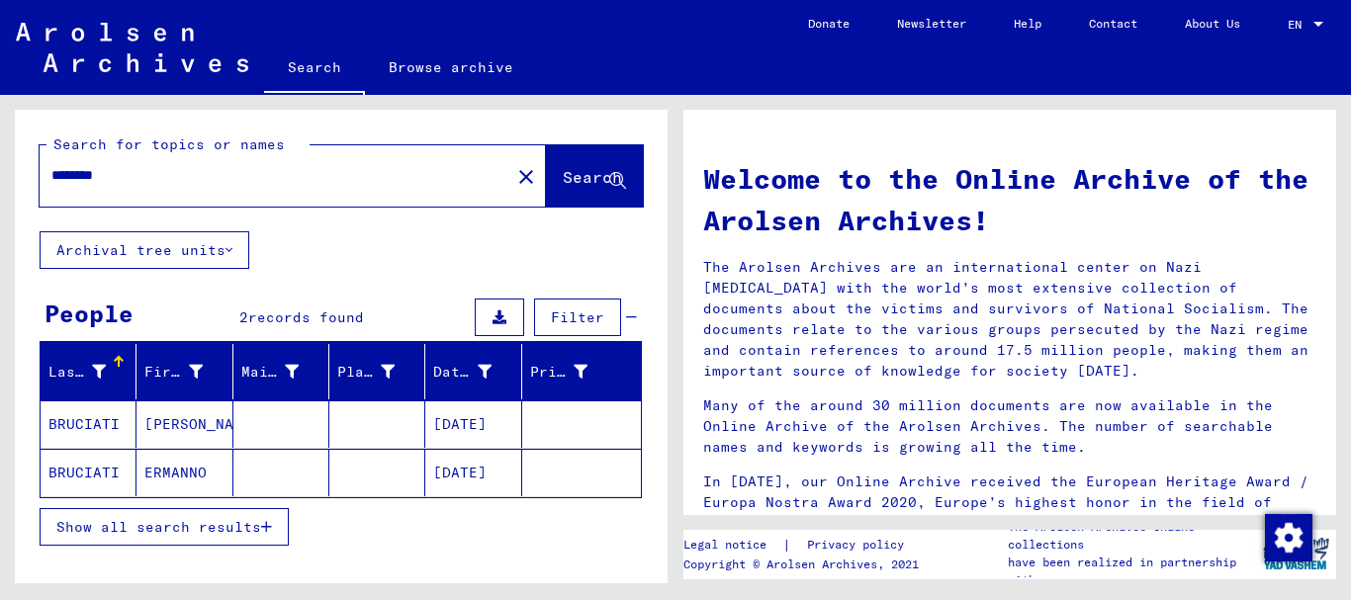
drag, startPoint x: 54, startPoint y: 174, endPoint x: 0, endPoint y: 174, distance: 54.4
click at [51, 174] on input "********" at bounding box center [268, 175] width 435 height 21
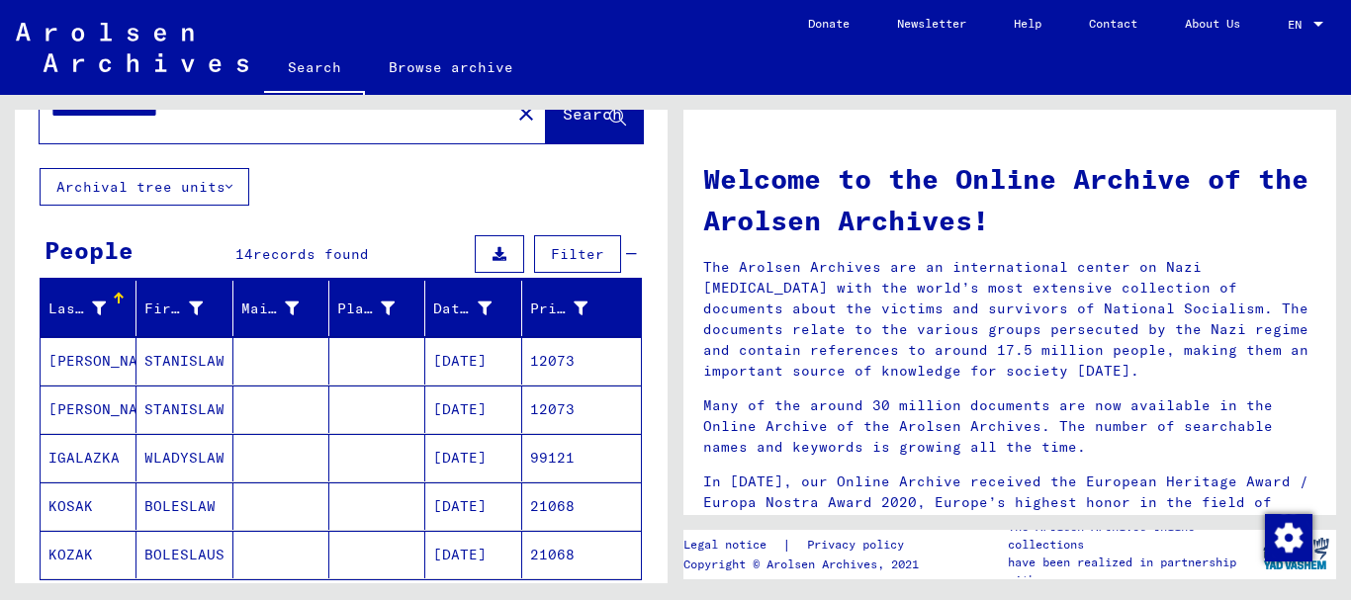
scroll to position [107, 0]
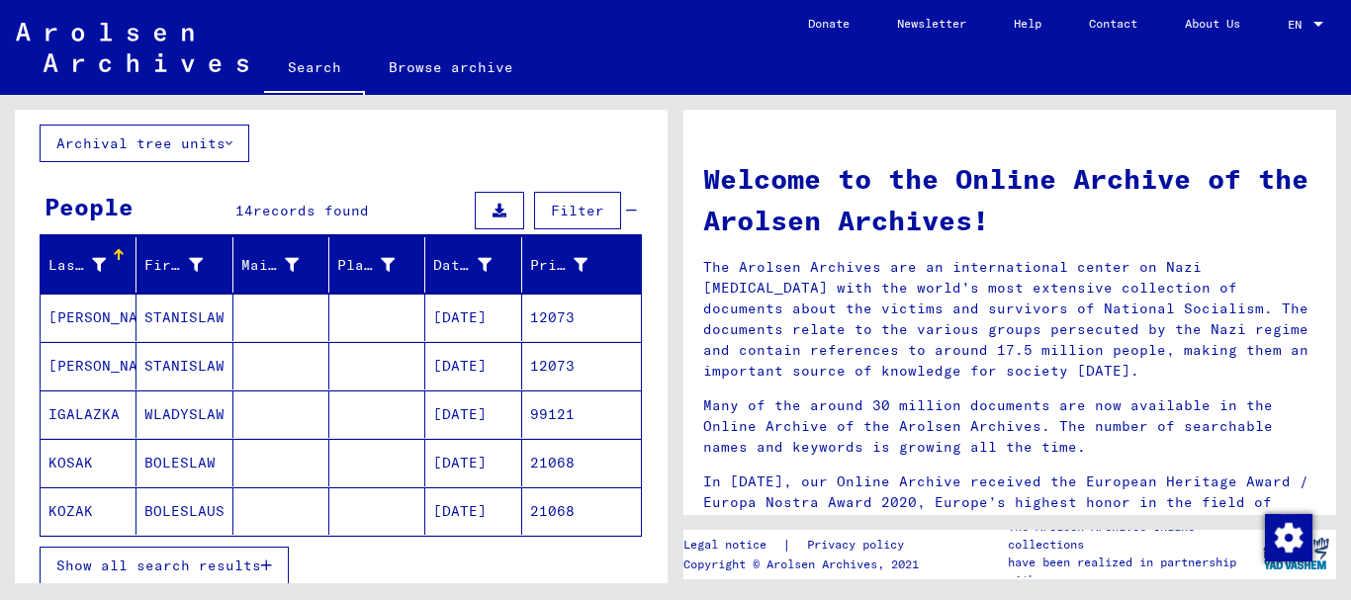
click at [270, 568] on icon "button" at bounding box center [266, 566] width 11 height 14
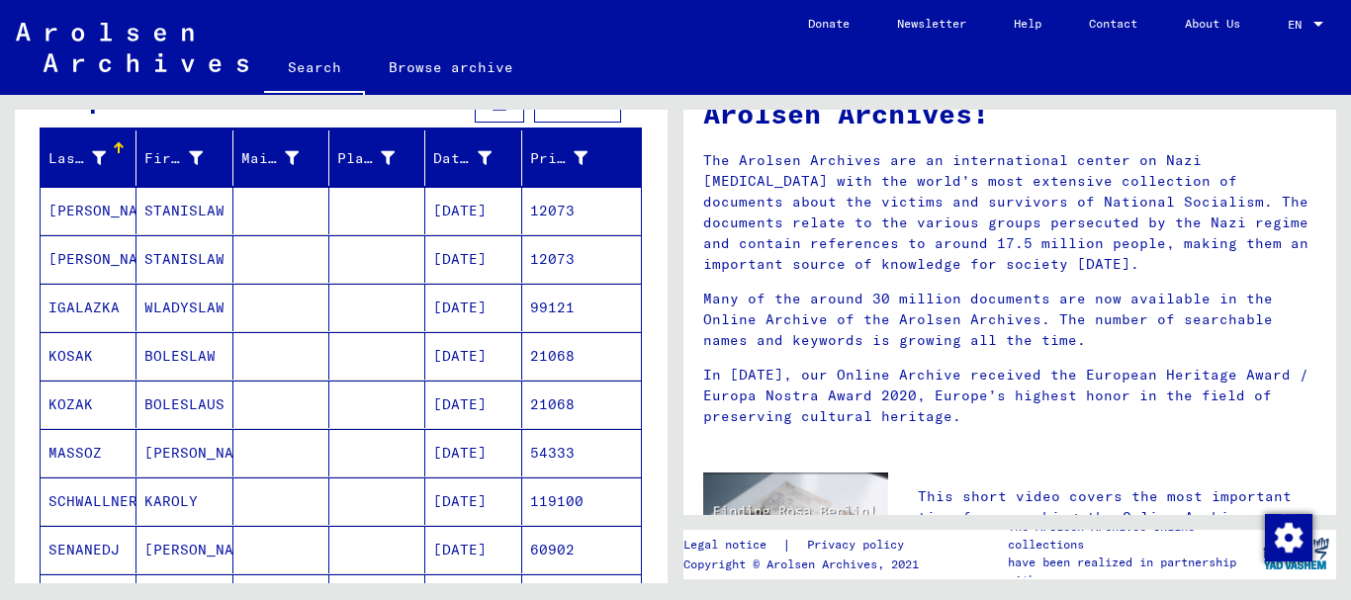
scroll to position [0, 0]
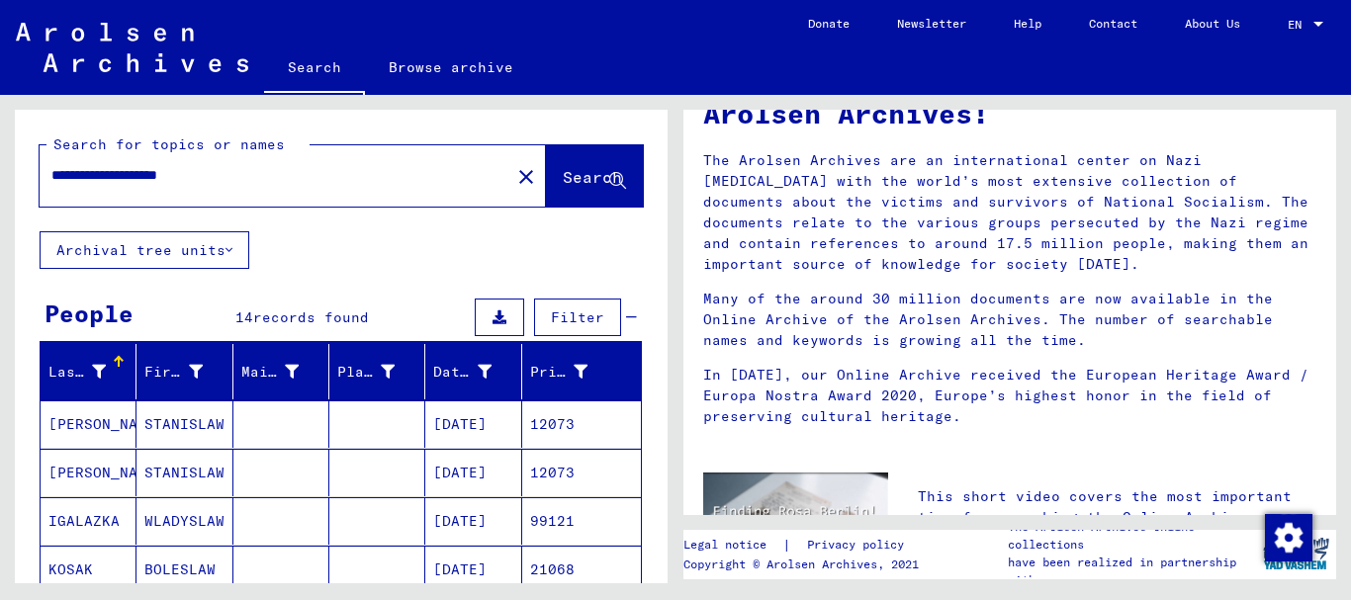
drag, startPoint x: 99, startPoint y: 179, endPoint x: 1, endPoint y: 176, distance: 98.0
click at [51, 175] on input "**********" at bounding box center [268, 175] width 435 height 21
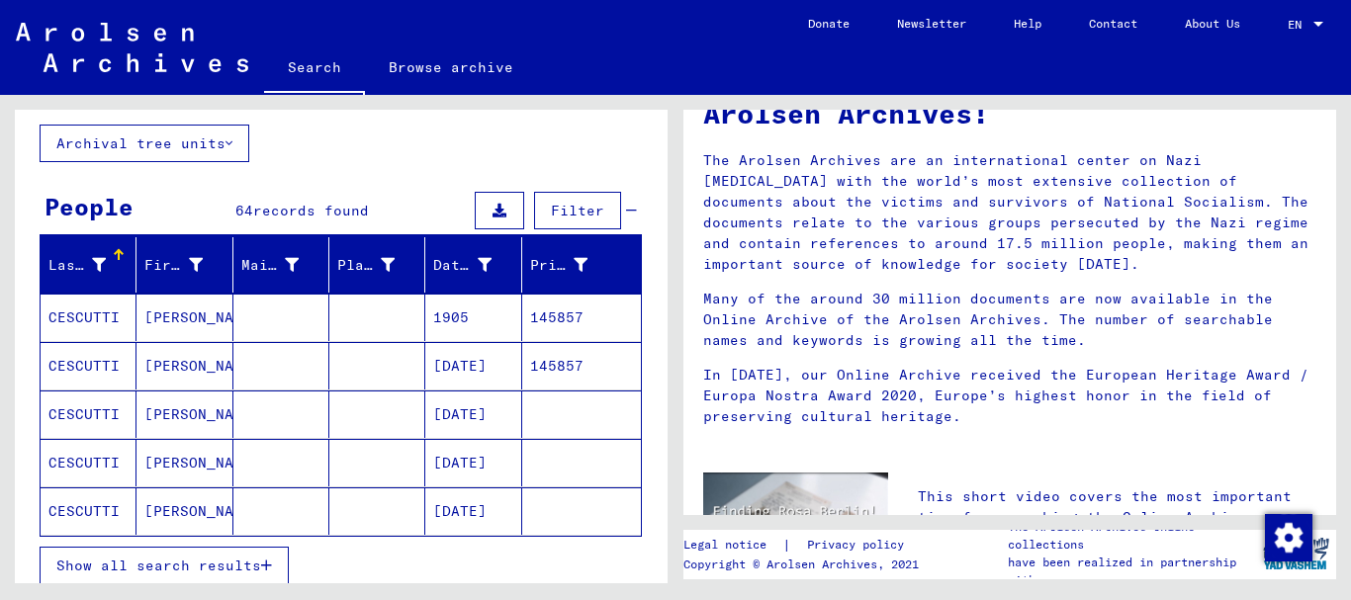
click at [211, 562] on span "Show all search results" at bounding box center [158, 566] width 205 height 18
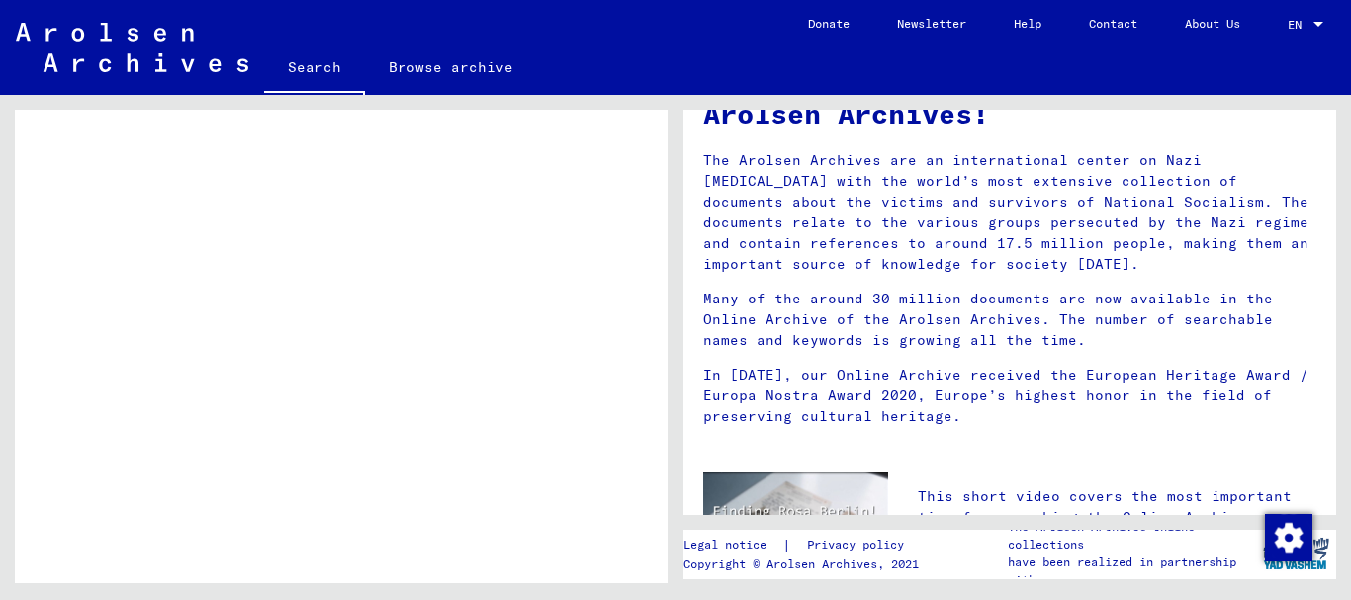
scroll to position [1472, 0]
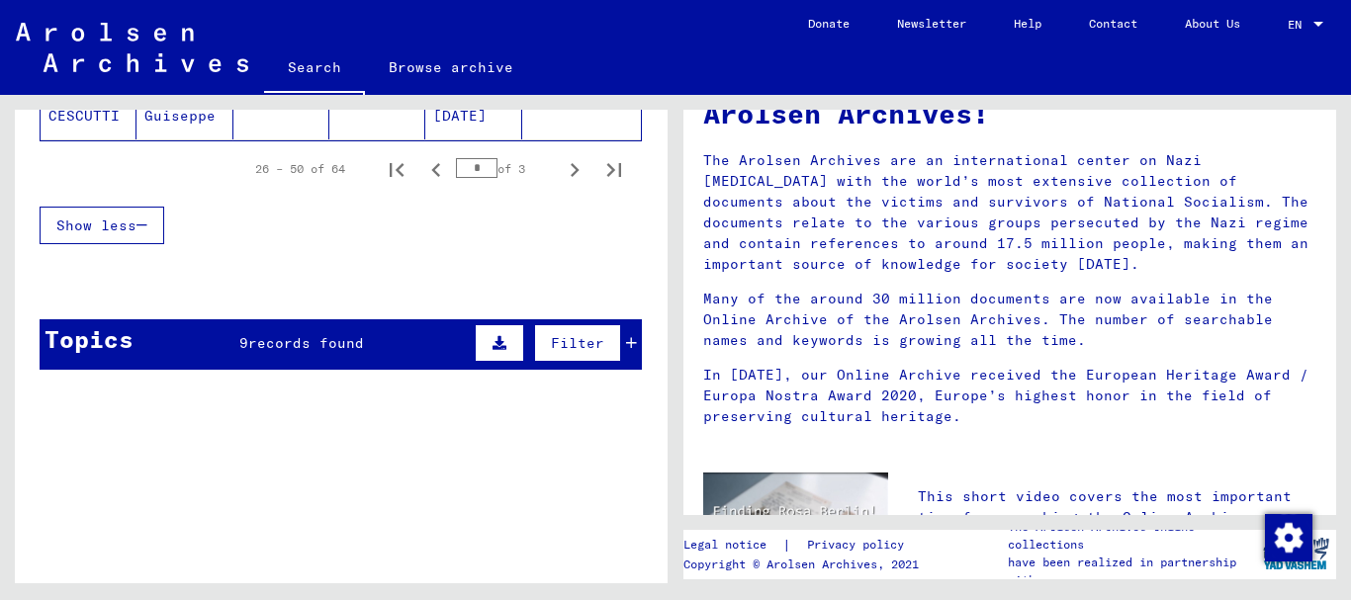
click at [268, 364] on div "Topics 9 records found Filter" at bounding box center [341, 345] width 602 height 50
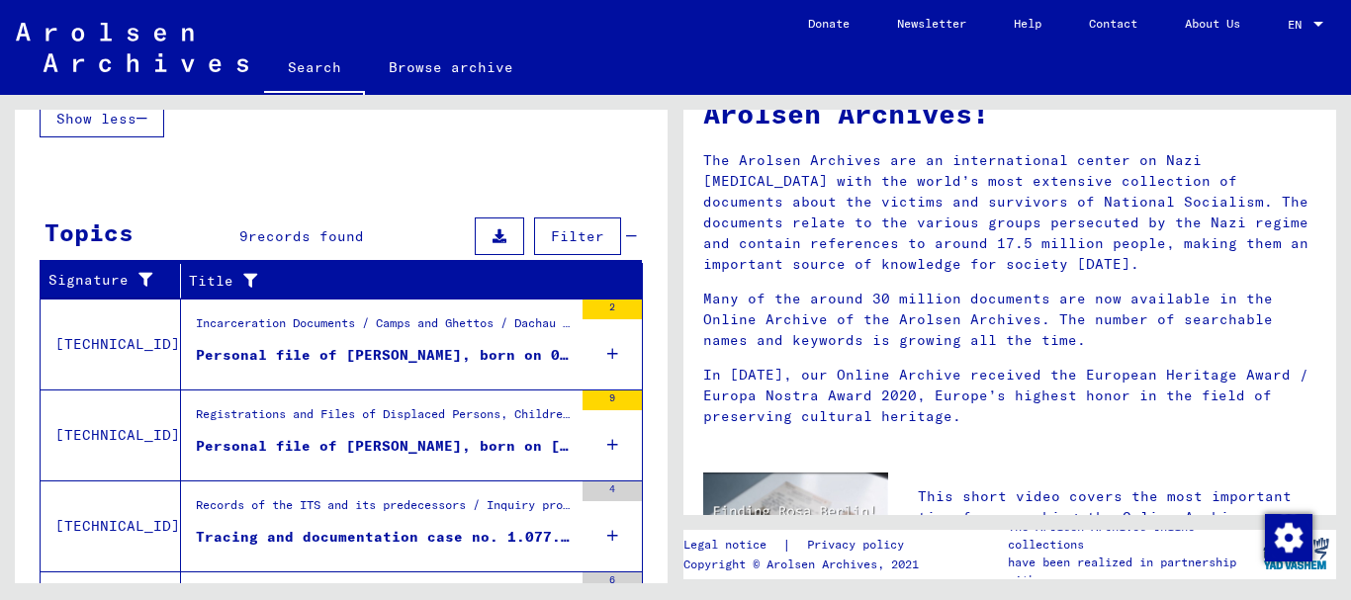
scroll to position [1686, 0]
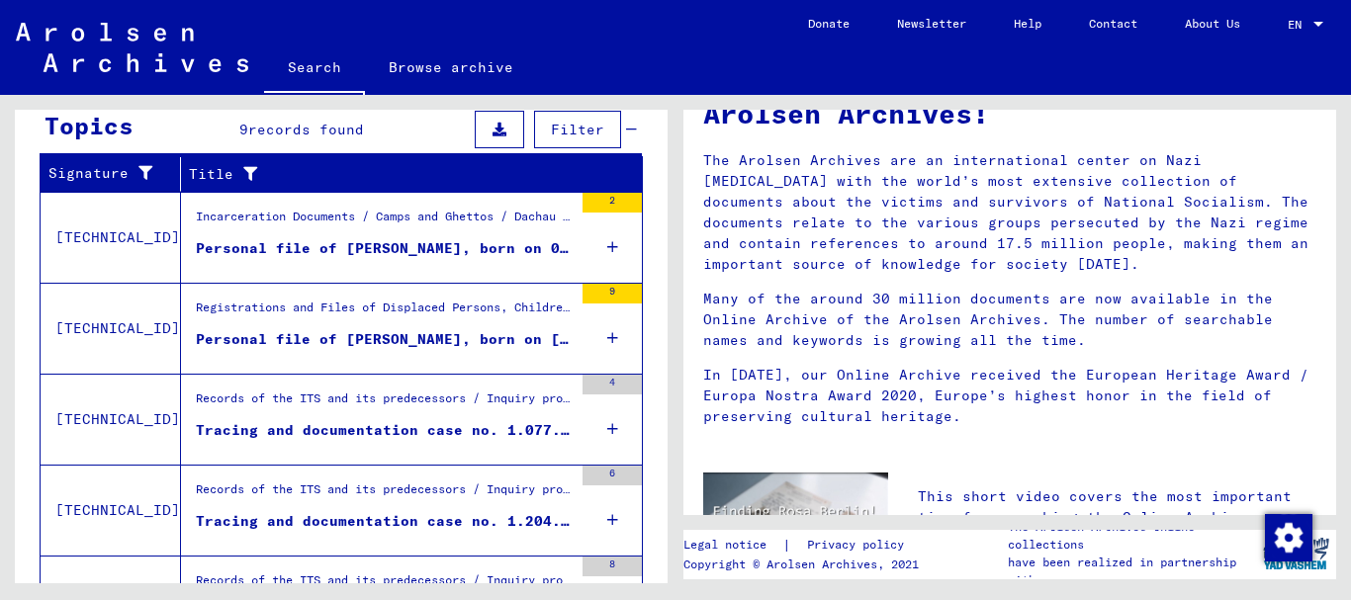
click at [364, 431] on div "Tracing and documentation case no. 1.077.375 for [PERSON_NAME] born [DEMOGRAPHI…" at bounding box center [384, 430] width 377 height 21
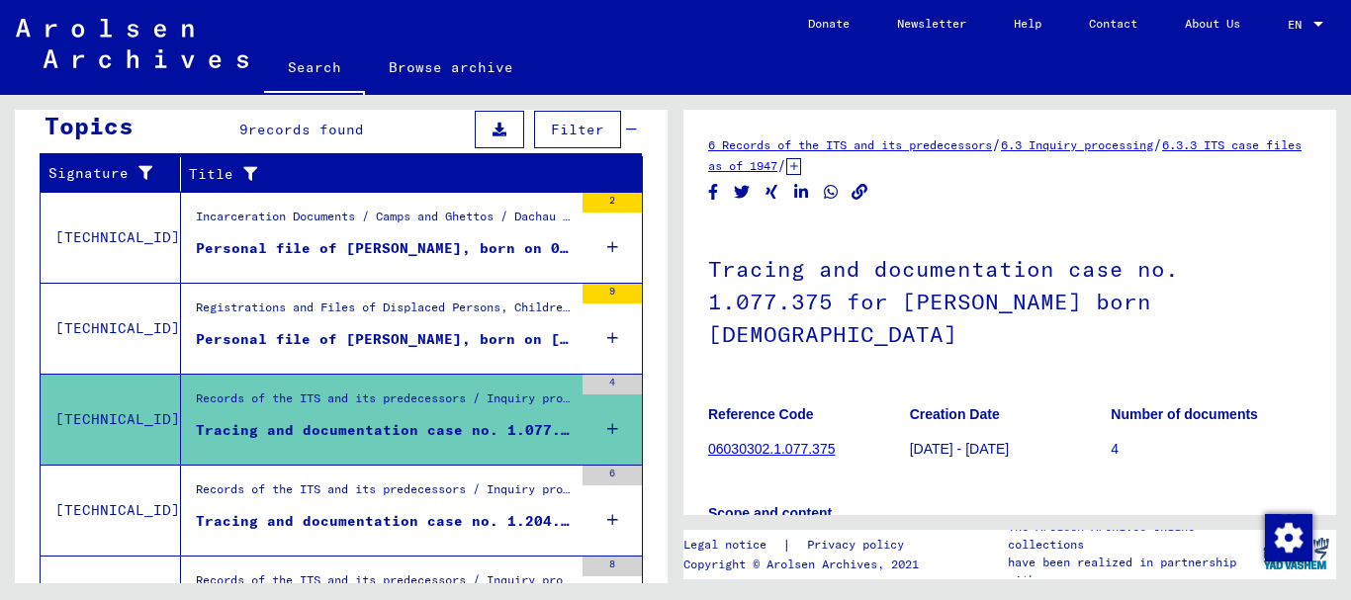
scroll to position [411, 0]
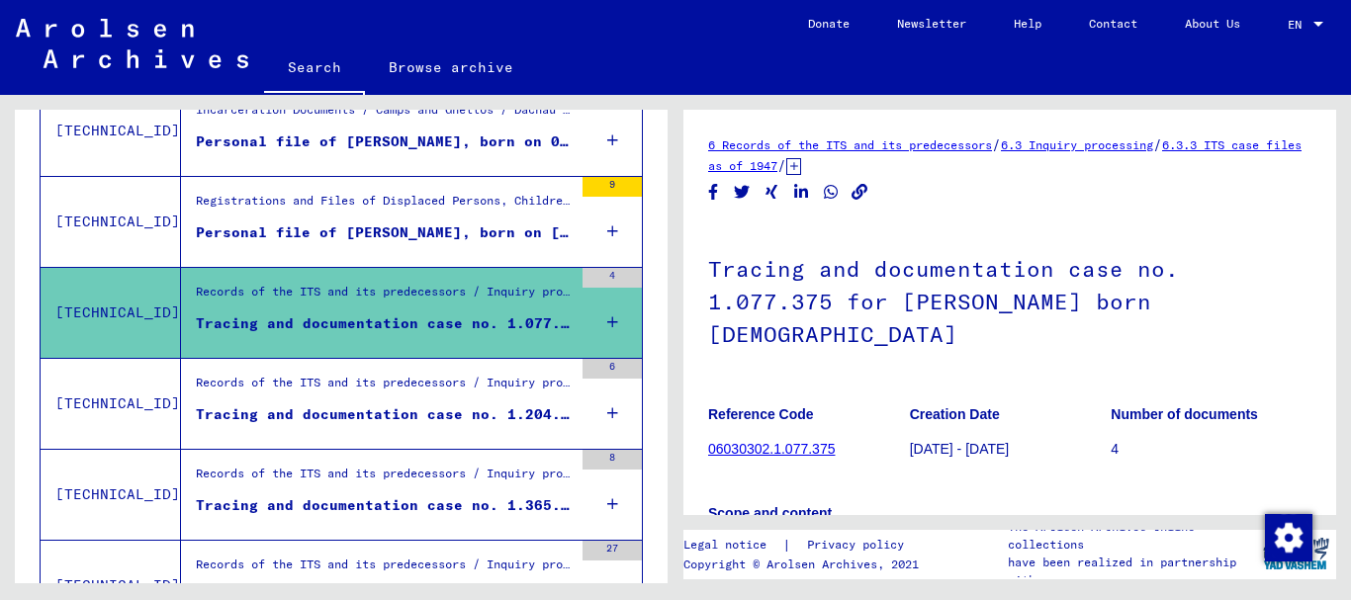
click at [368, 423] on div "Tracing and documentation case no. 1.204.070 for [GEOGRAPHIC_DATA][PERSON_NAME]…" at bounding box center [384, 415] width 377 height 21
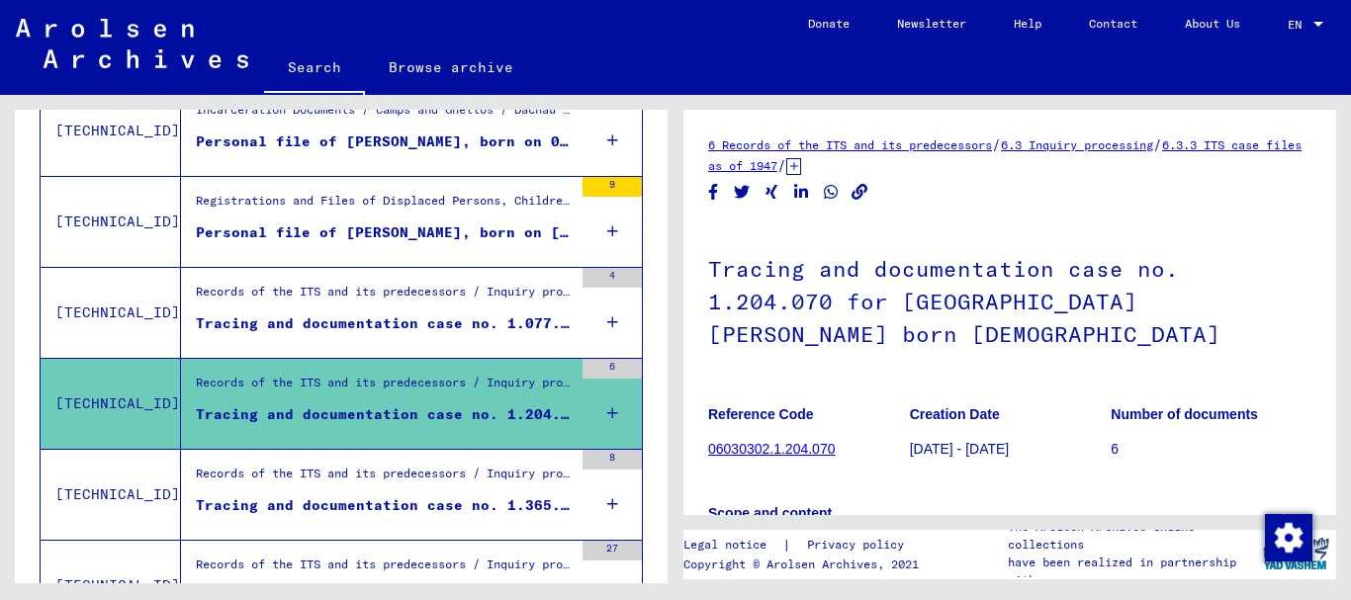
click at [378, 511] on div "Tracing and documentation case no. 1.365.986 for [PERSON_NAME][DEMOGRAPHIC_DATA…" at bounding box center [384, 506] width 377 height 21
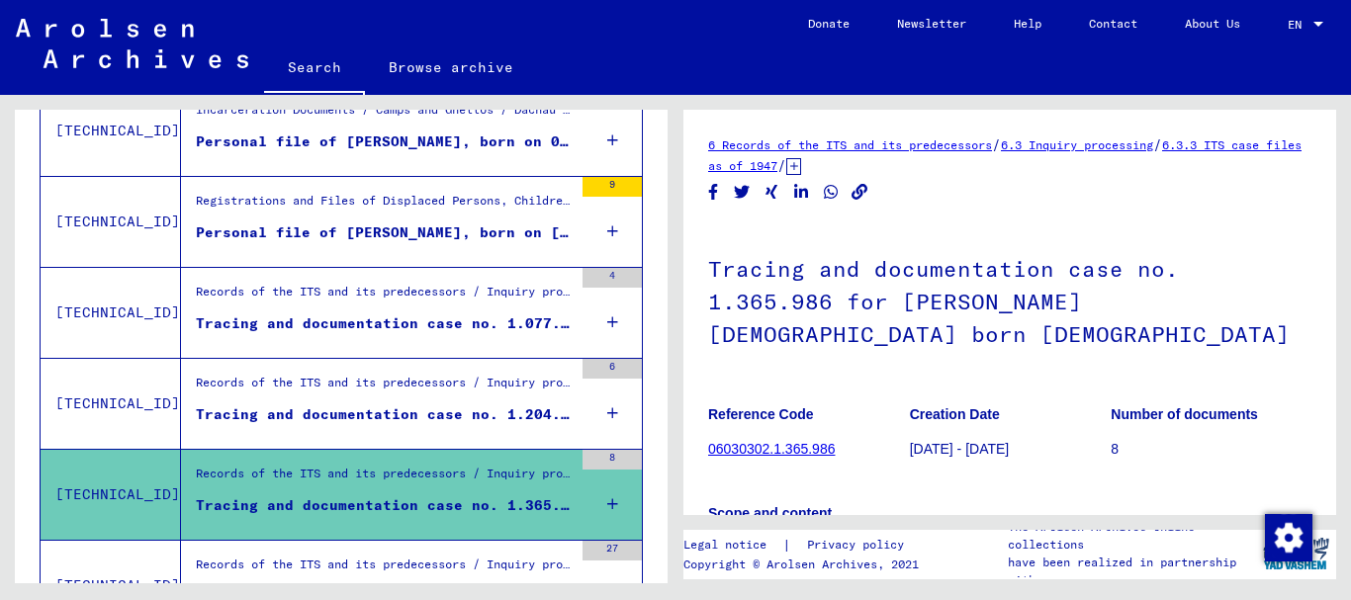
scroll to position [517, 0]
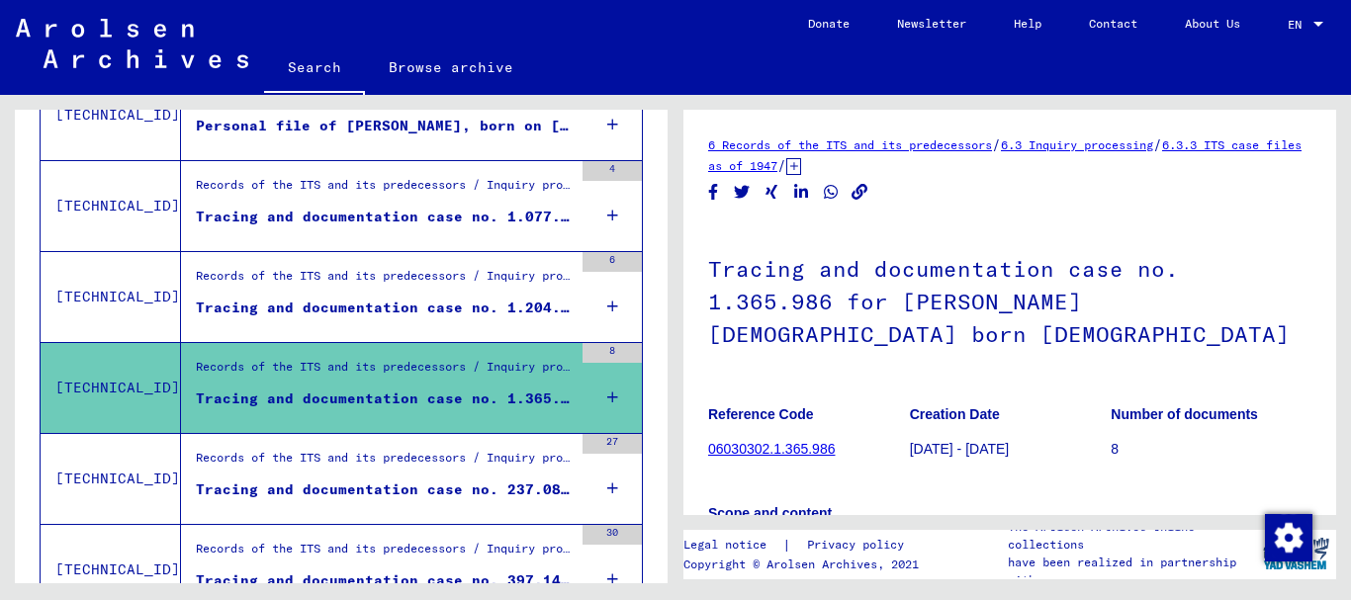
click at [381, 495] on div "Tracing and documentation case no. 237.081 for [PERSON_NAME] born [DEMOGRAPHIC_…" at bounding box center [384, 490] width 377 height 21
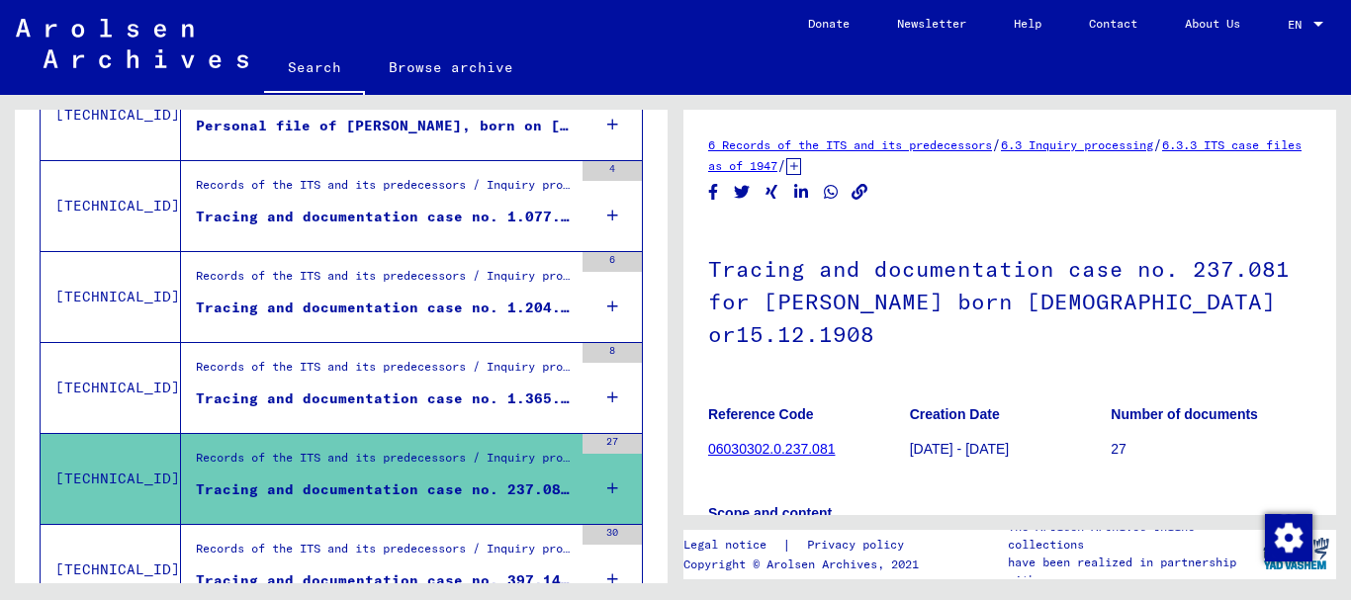
scroll to position [731, 0]
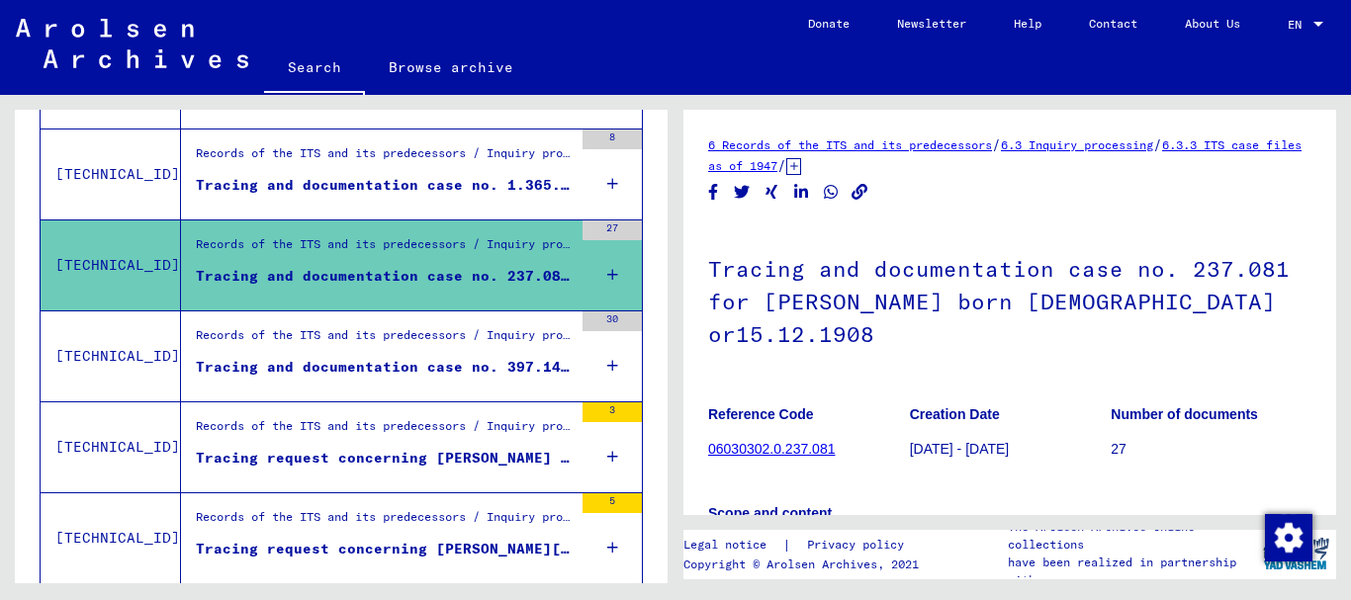
click at [334, 342] on div "Records of the ITS and its predecessors / Inquiry processing / ITS case files a…" at bounding box center [384, 340] width 377 height 28
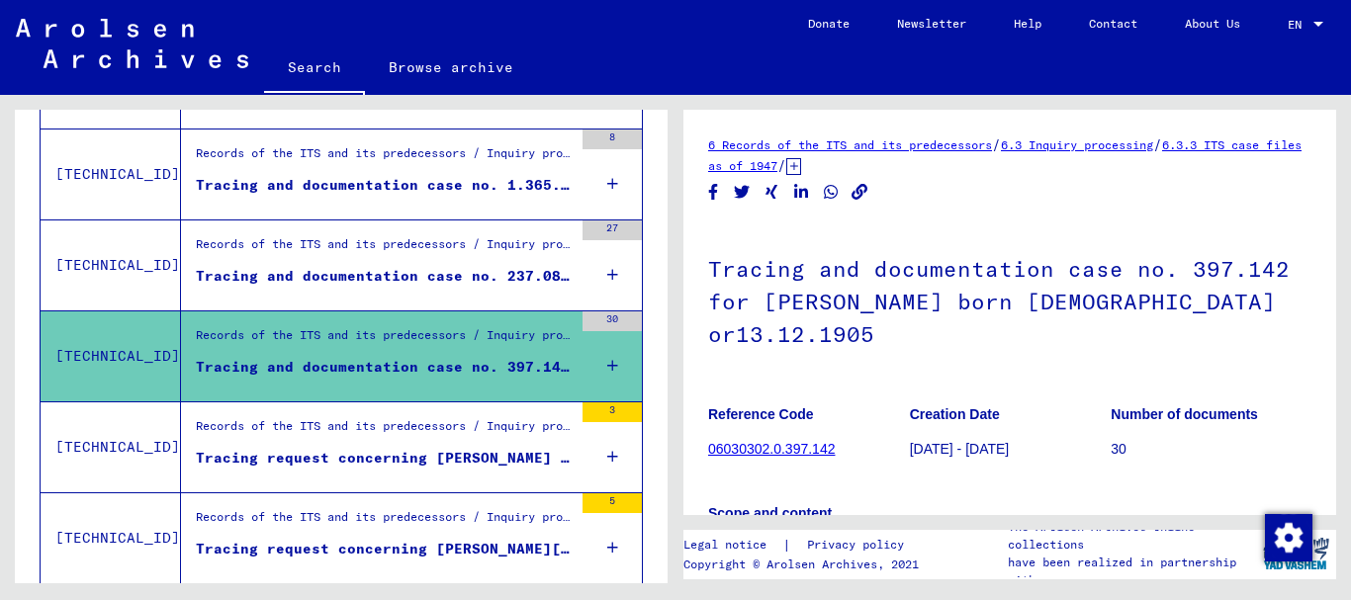
scroll to position [838, 0]
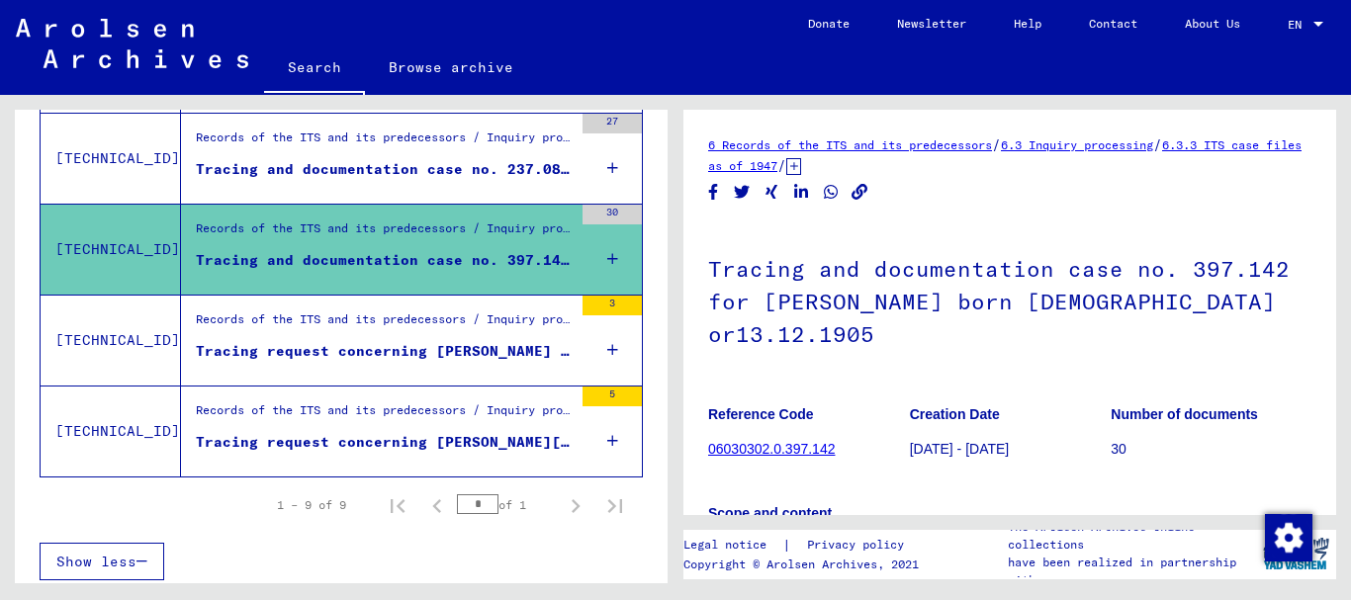
click at [338, 349] on div "Tracing request concerning [PERSON_NAME] [DATE]" at bounding box center [384, 351] width 377 height 21
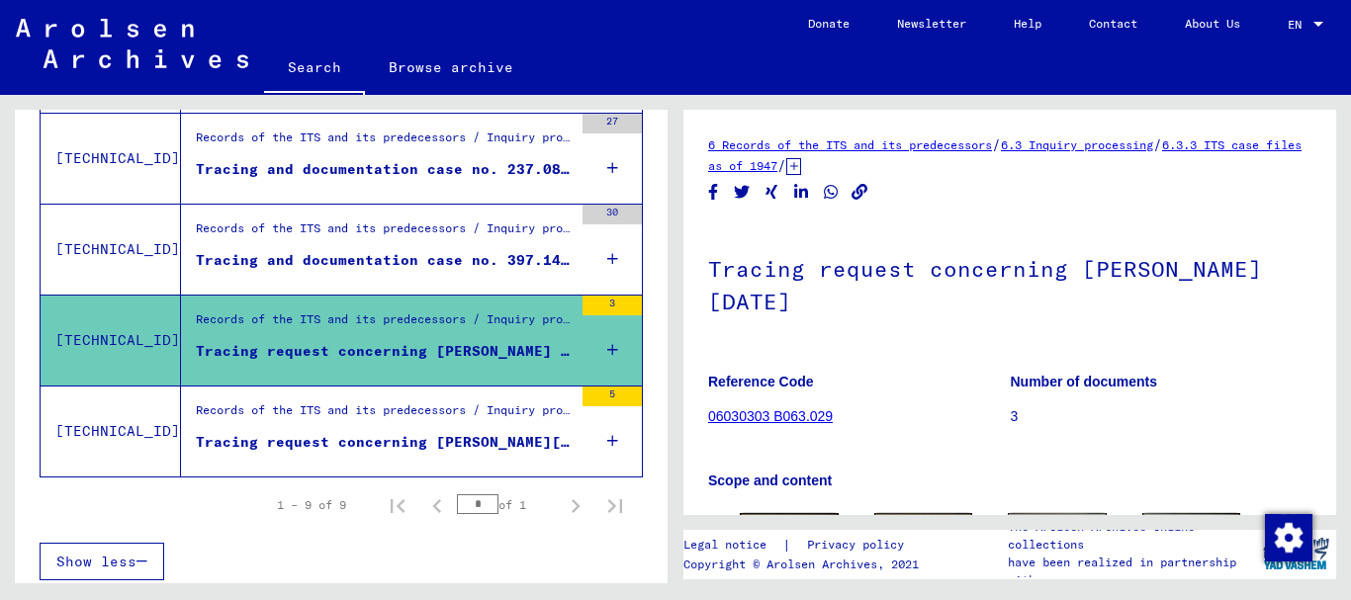
click at [366, 444] on div "Tracing request concerning [PERSON_NAME][DATE] [DATE]" at bounding box center [384, 442] width 377 height 21
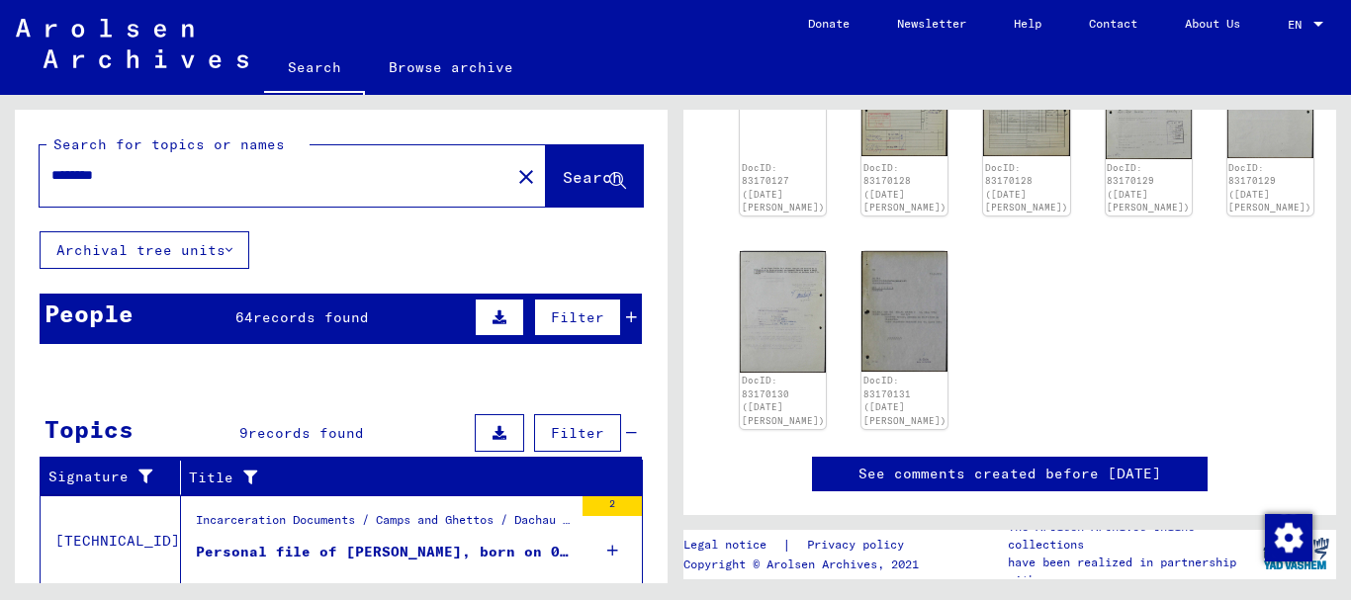
click at [236, 325] on span "64" at bounding box center [244, 318] width 18 height 18
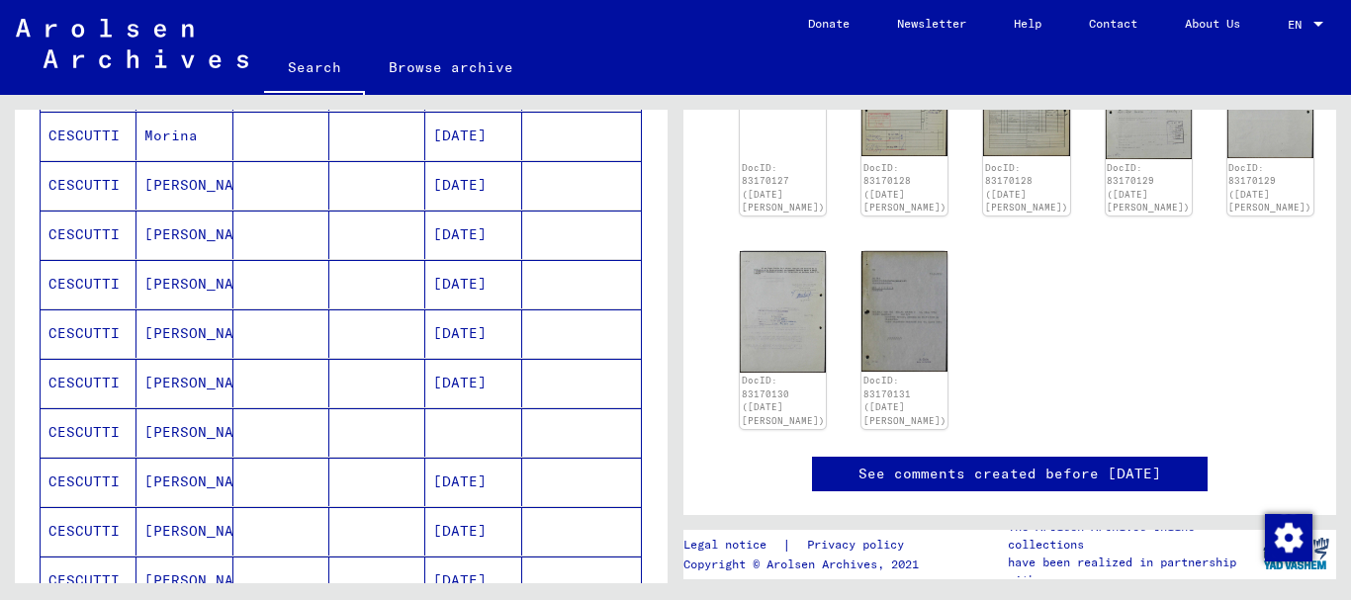
scroll to position [748, 0]
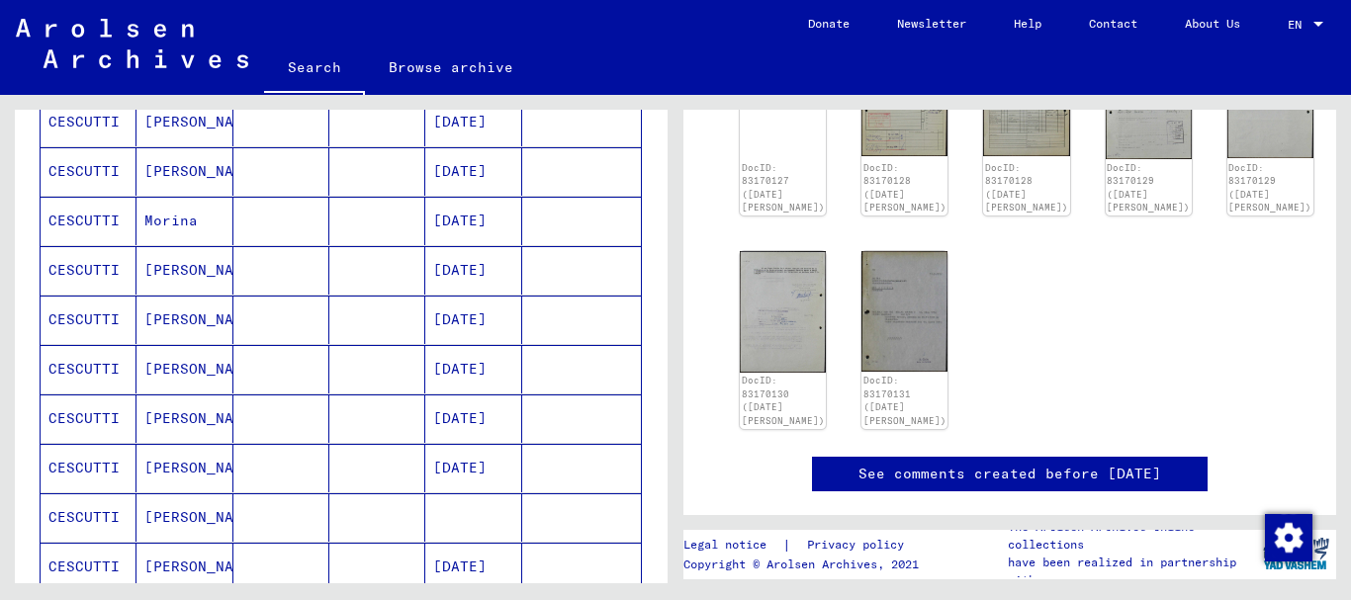
click at [469, 322] on mat-cell "[DATE]" at bounding box center [473, 320] width 96 height 48
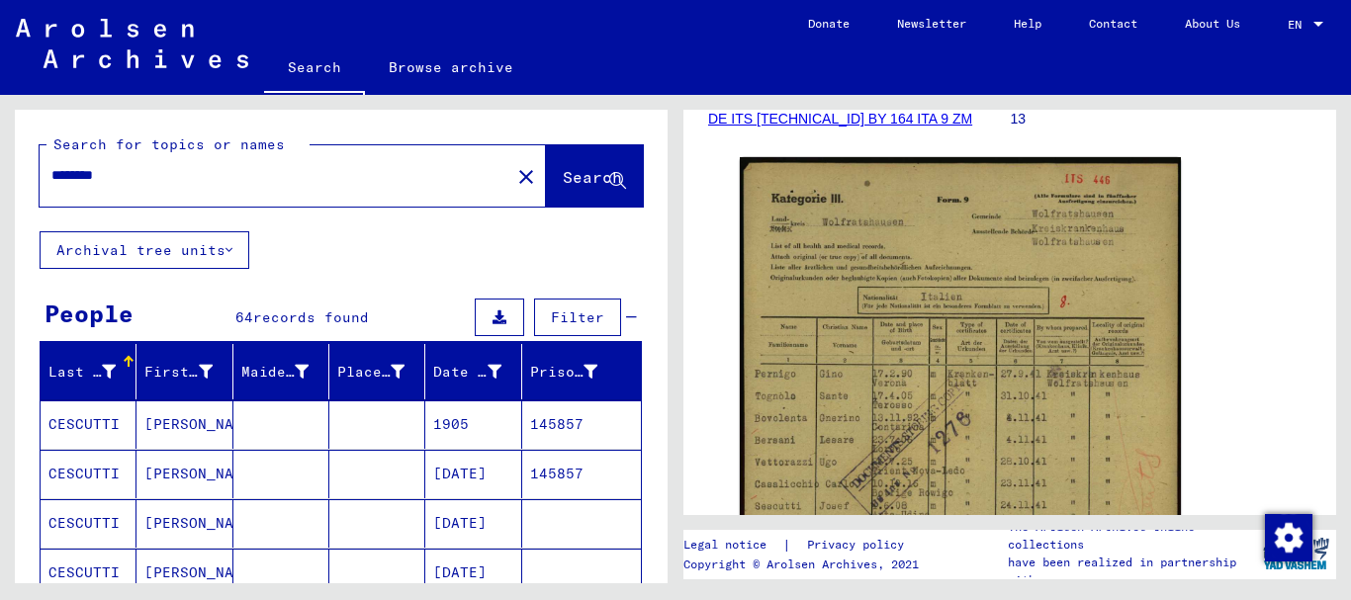
click at [136, 161] on div "********" at bounding box center [269, 175] width 459 height 45
click at [139, 177] on input "********" at bounding box center [274, 175] width 447 height 21
type input "**********"
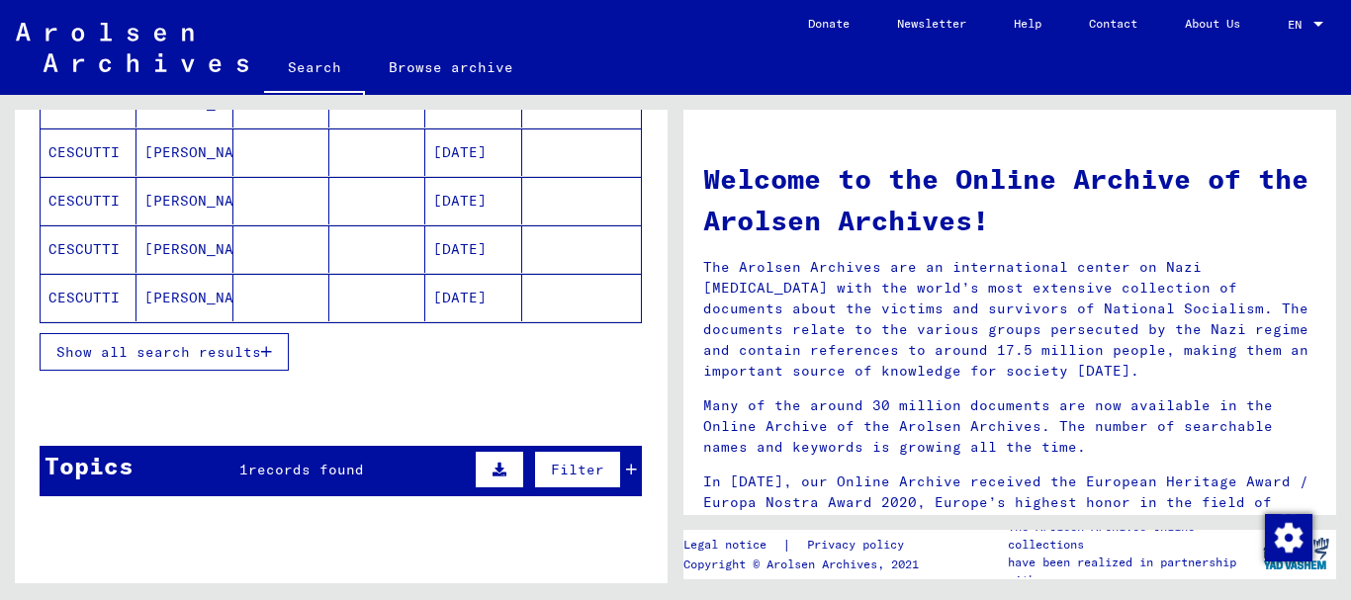
click at [261, 471] on span "records found" at bounding box center [306, 470] width 116 height 18
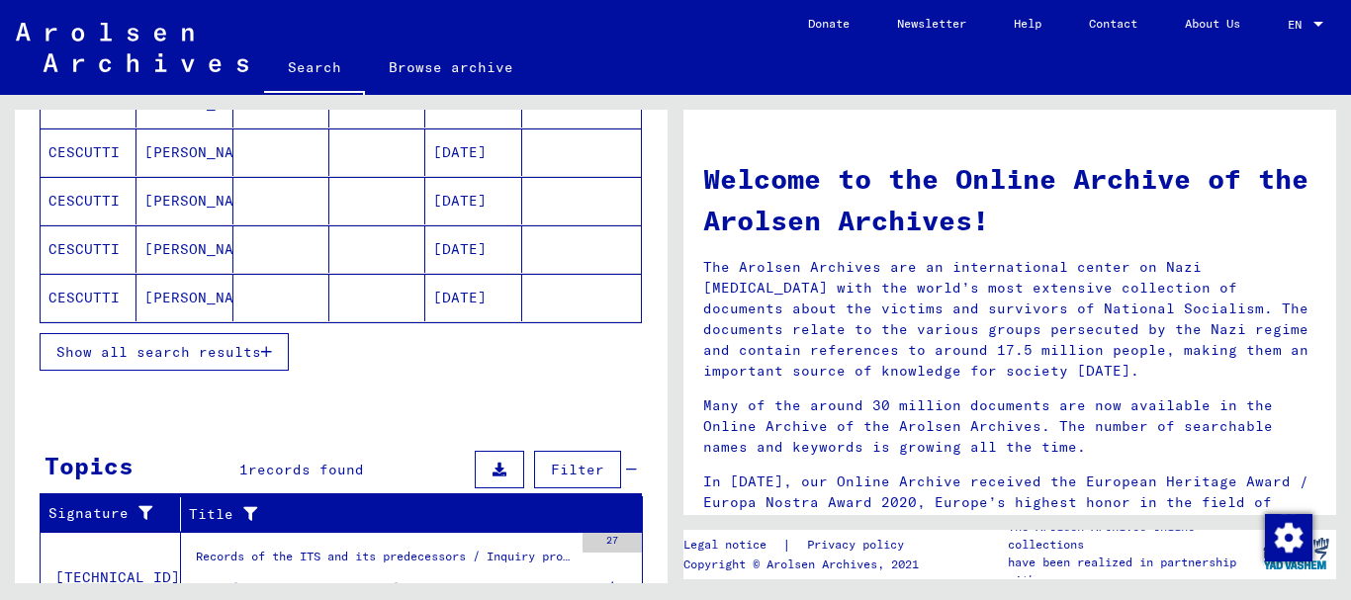
scroll to position [419, 0]
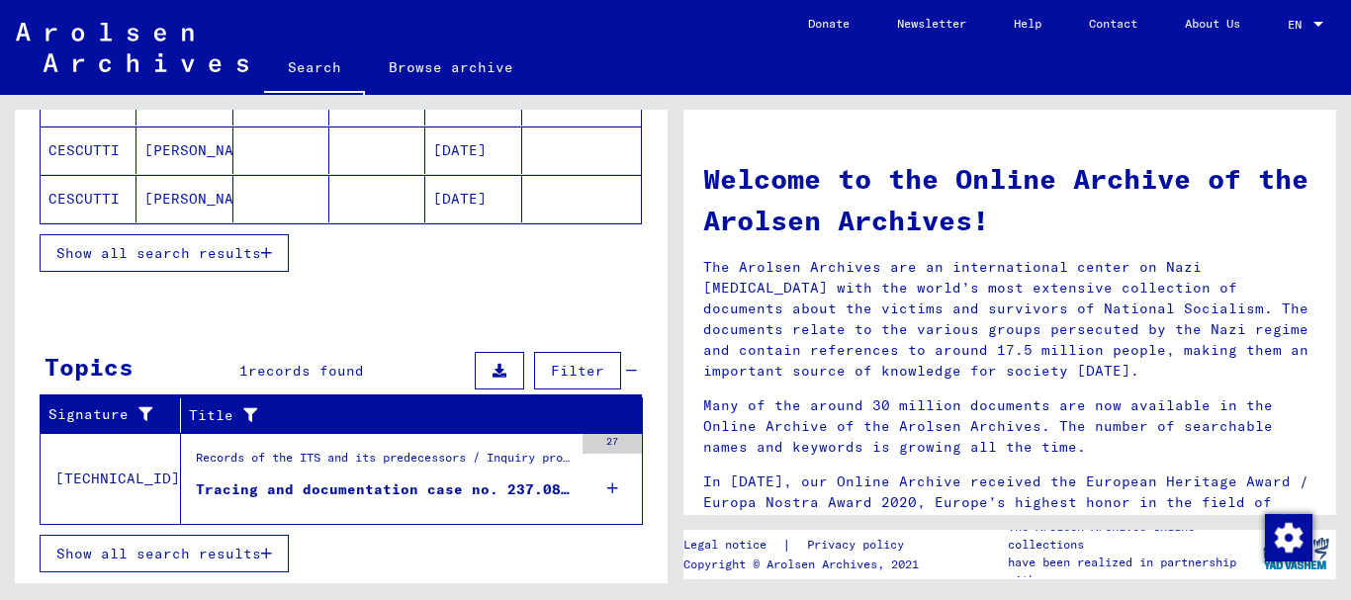
click at [424, 497] on div "Tracing and documentation case no. 237.081 for [PERSON_NAME] born [DEMOGRAPHIC_…" at bounding box center [384, 490] width 377 height 21
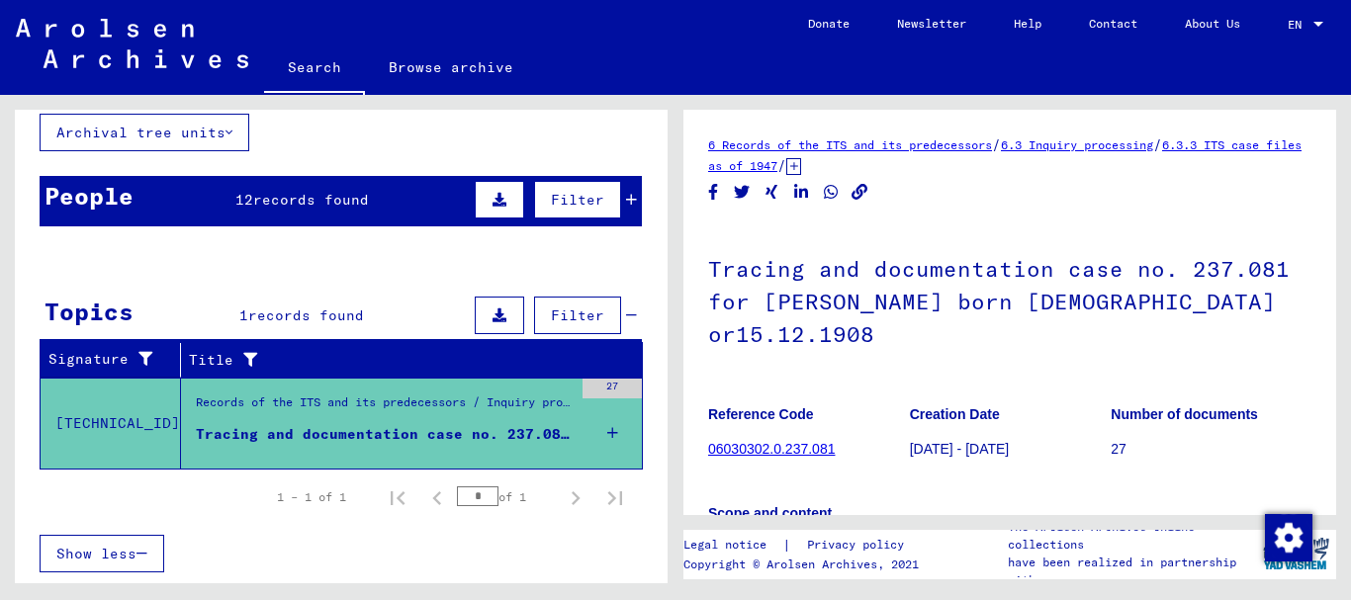
scroll to position [251, 0]
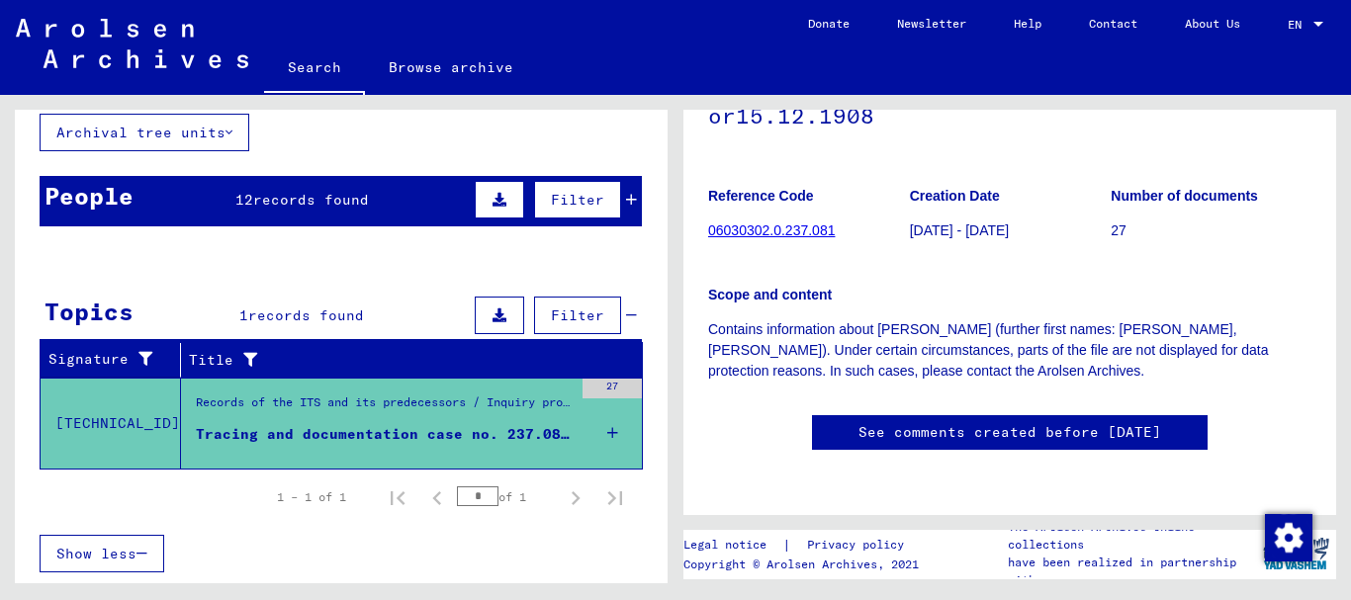
click at [1169, 320] on p "Contains information about [PERSON_NAME] (further first names: [PERSON_NAME], […" at bounding box center [1009, 351] width 603 height 62
click at [919, 320] on p "Contains information about [PERSON_NAME] (further first names: [PERSON_NAME], […" at bounding box center [1009, 351] width 603 height 62
click at [1008, 320] on p "Contains information about [PERSON_NAME] (further first names: [PERSON_NAME], […" at bounding box center [1009, 351] width 603 height 62
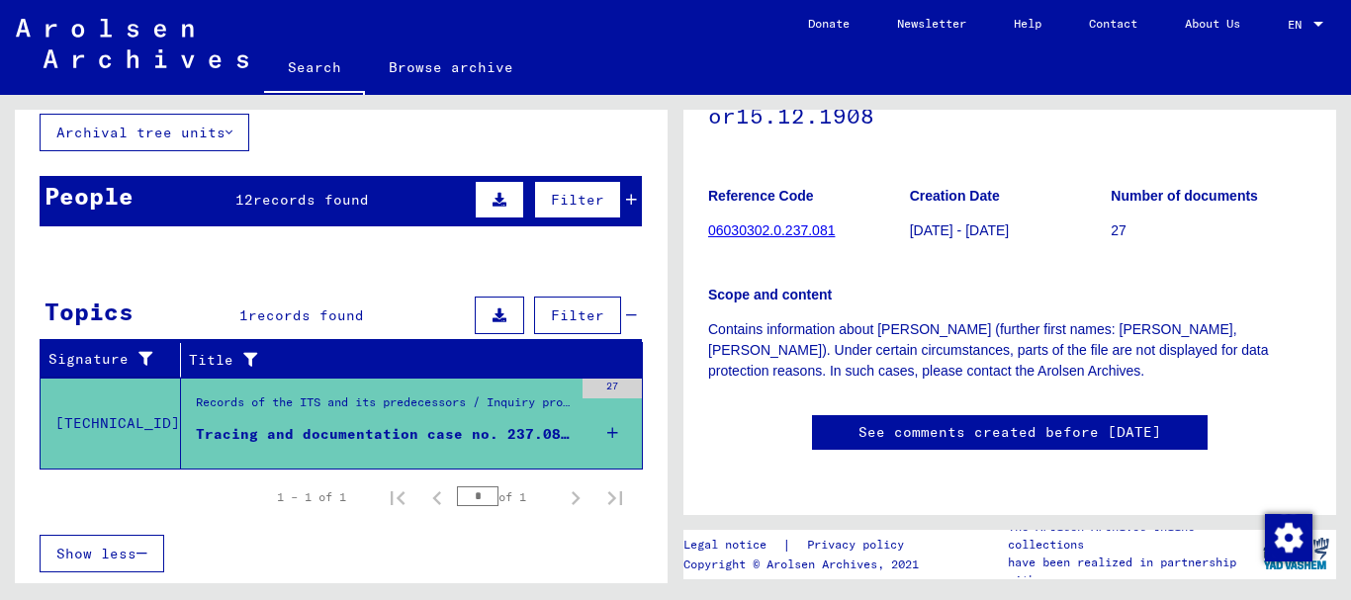
click at [1009, 320] on p "Contains information about [PERSON_NAME] (further first names: [PERSON_NAME], […" at bounding box center [1009, 351] width 603 height 62
click at [1227, 320] on p "Contains information about [PERSON_NAME] (further first names: [PERSON_NAME], […" at bounding box center [1009, 351] width 603 height 62
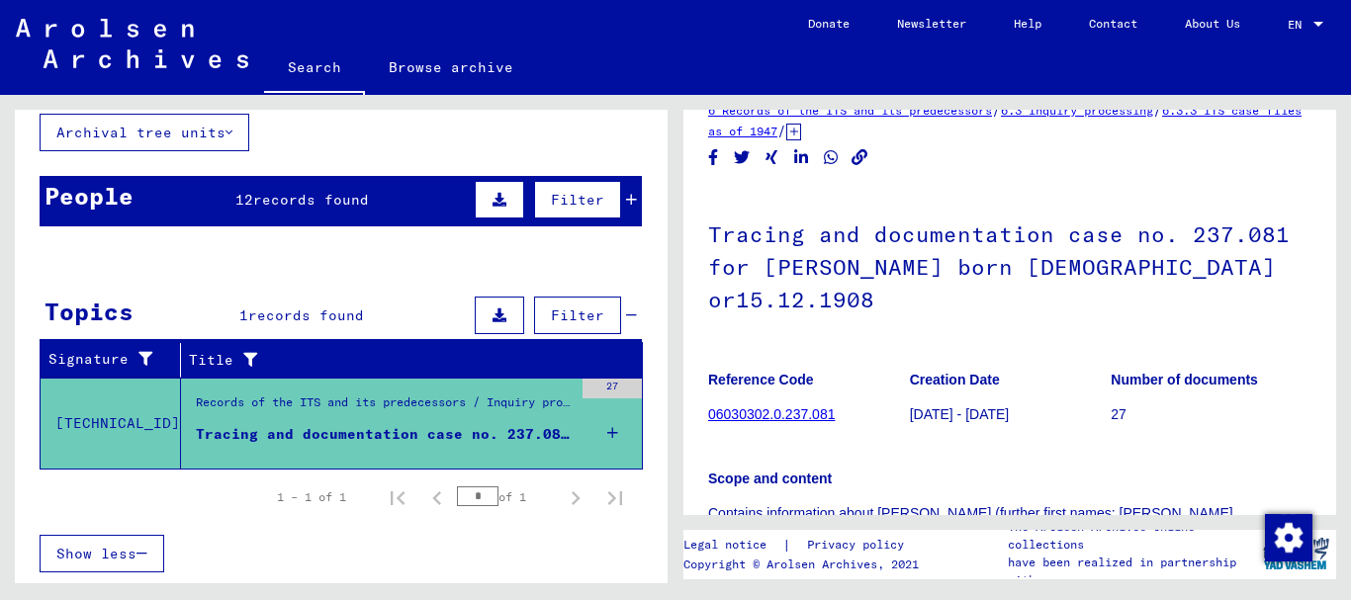
scroll to position [0, 0]
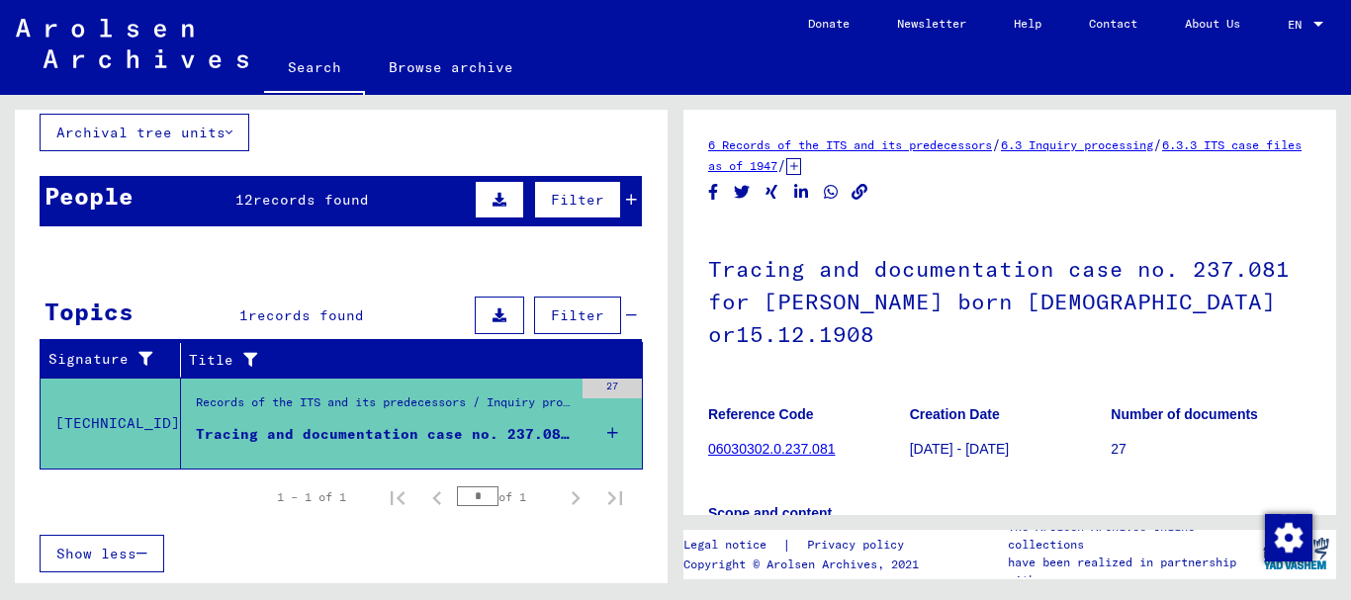
click at [272, 200] on span "records found" at bounding box center [311, 200] width 116 height 18
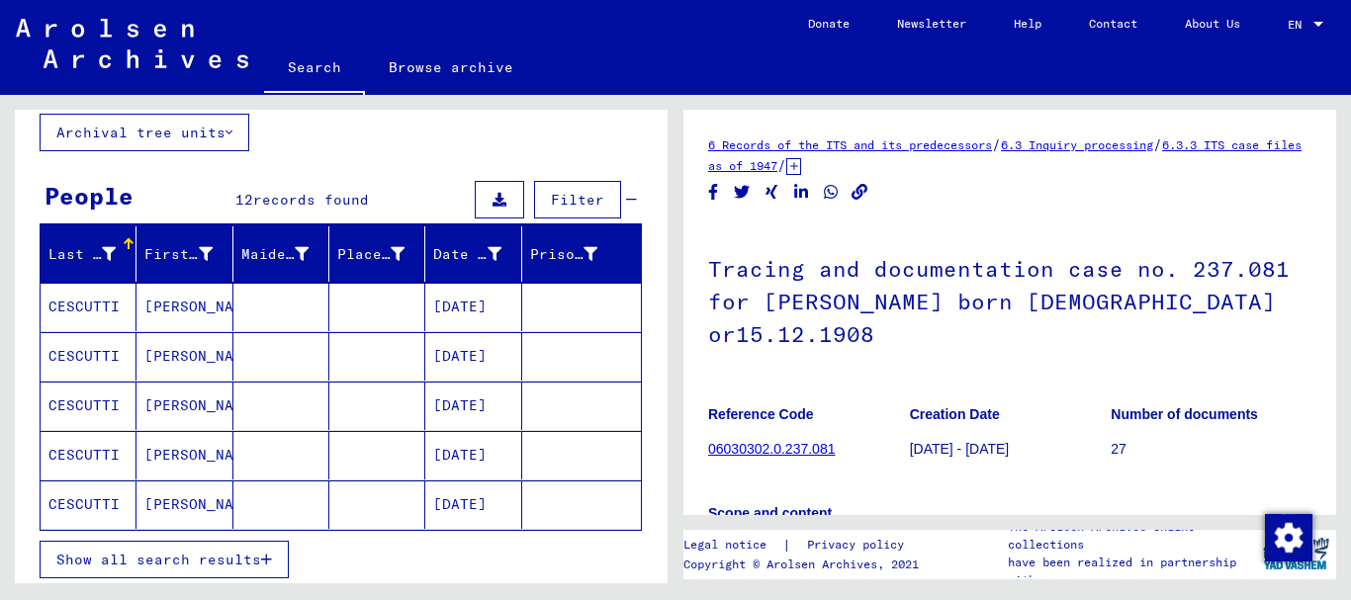
click at [252, 560] on span "Show all search results" at bounding box center [158, 560] width 205 height 18
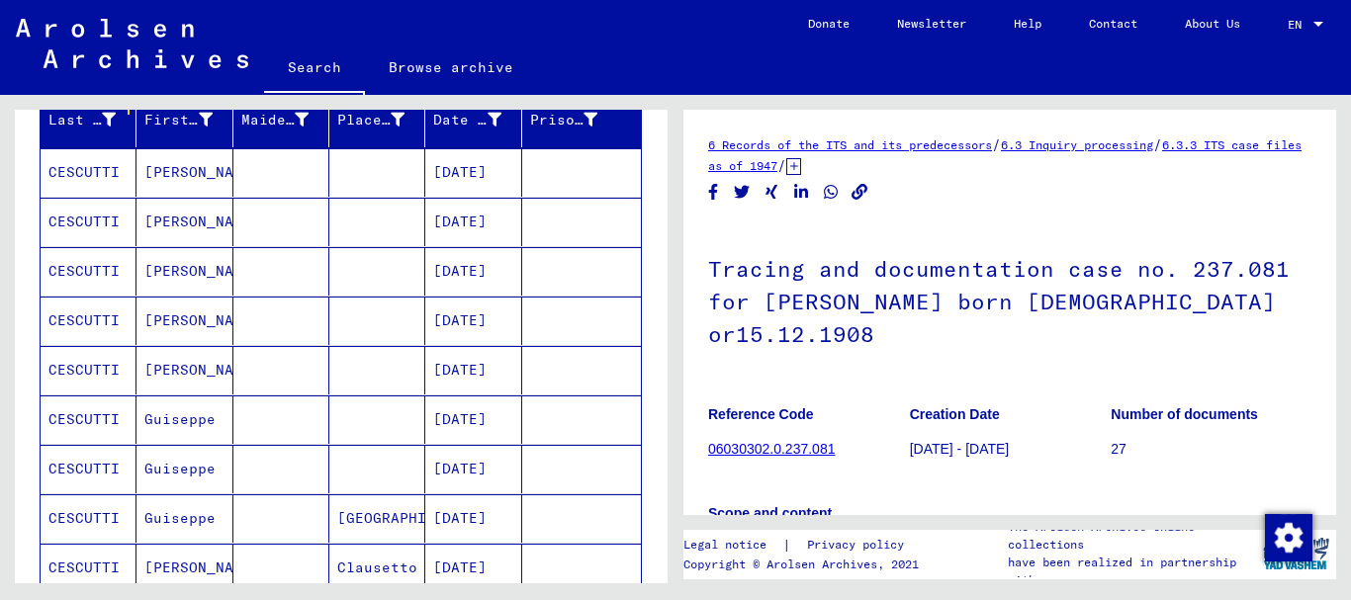
scroll to position [331, 0]
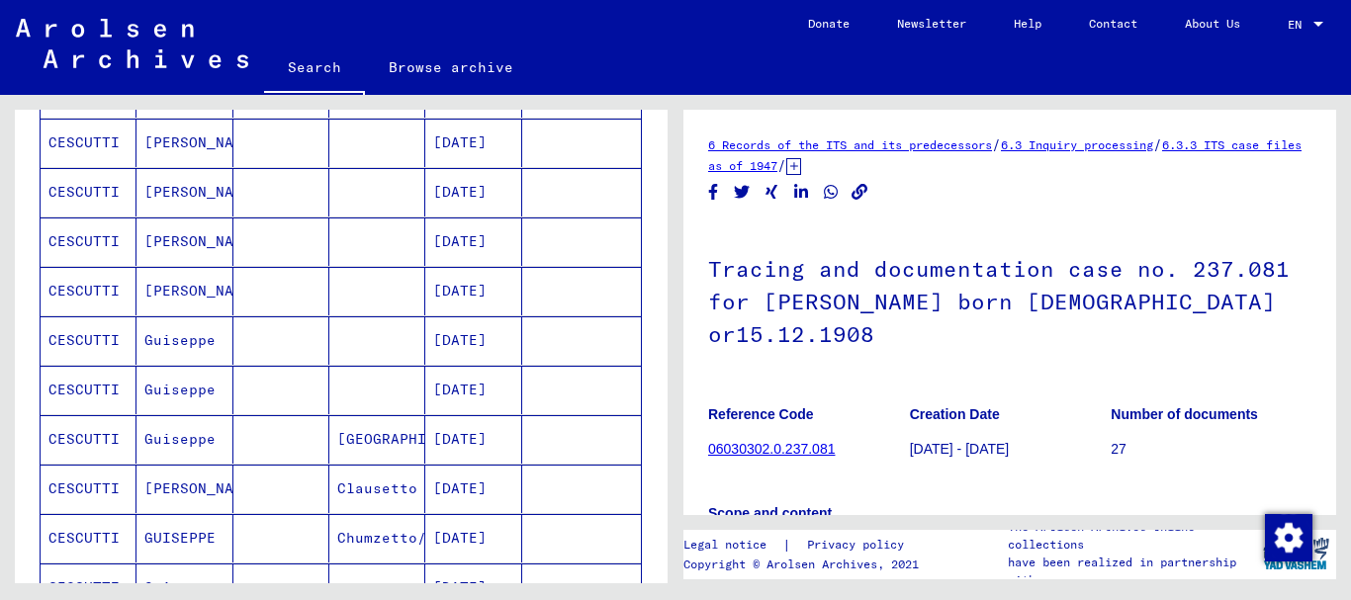
click at [374, 394] on mat-cell at bounding box center [377, 390] width 96 height 48
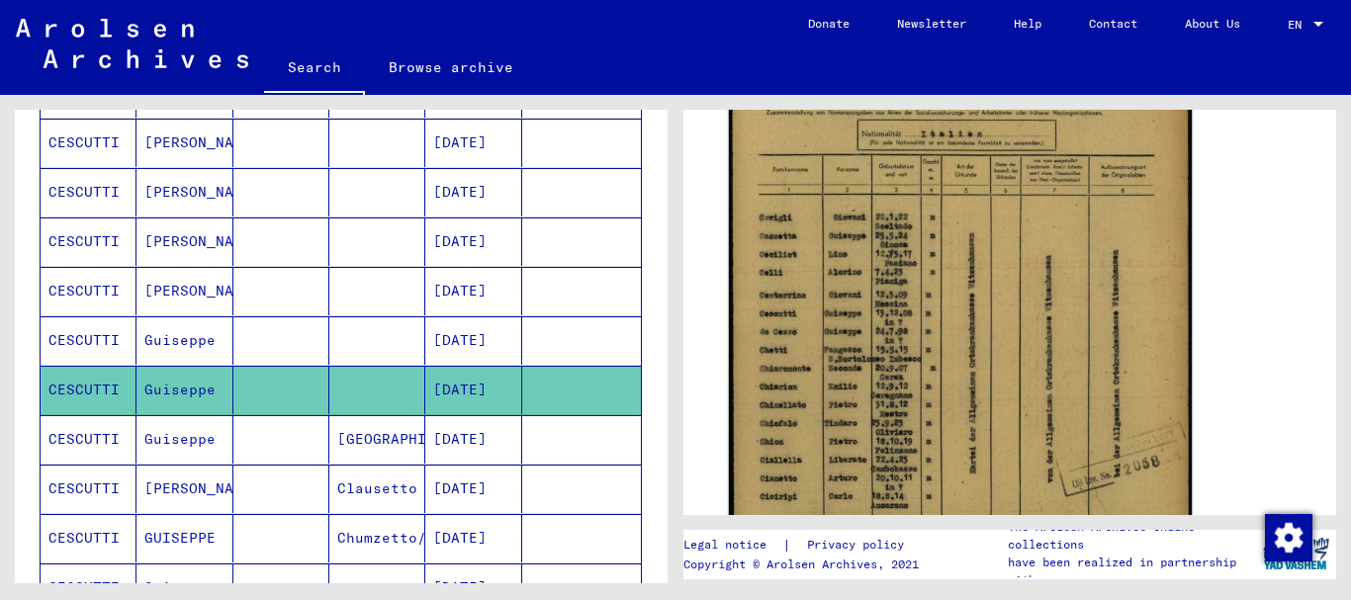
scroll to position [339, 0]
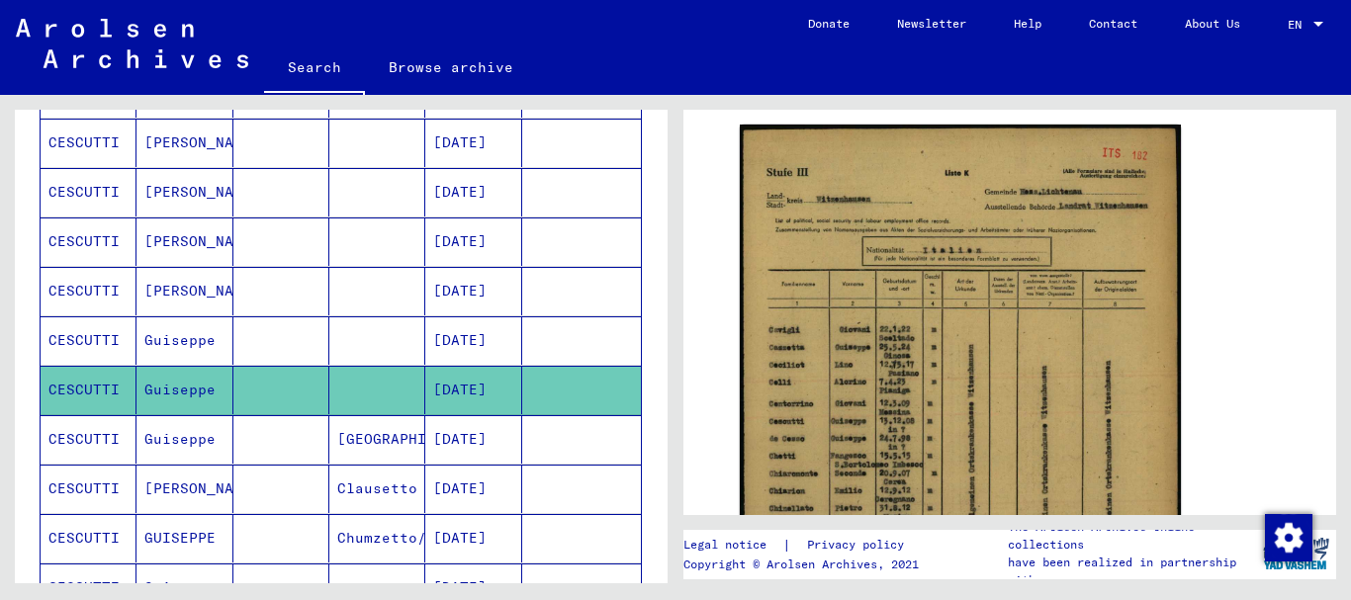
click at [352, 438] on mat-cell "[GEOGRAPHIC_DATA]" at bounding box center [377, 439] width 96 height 48
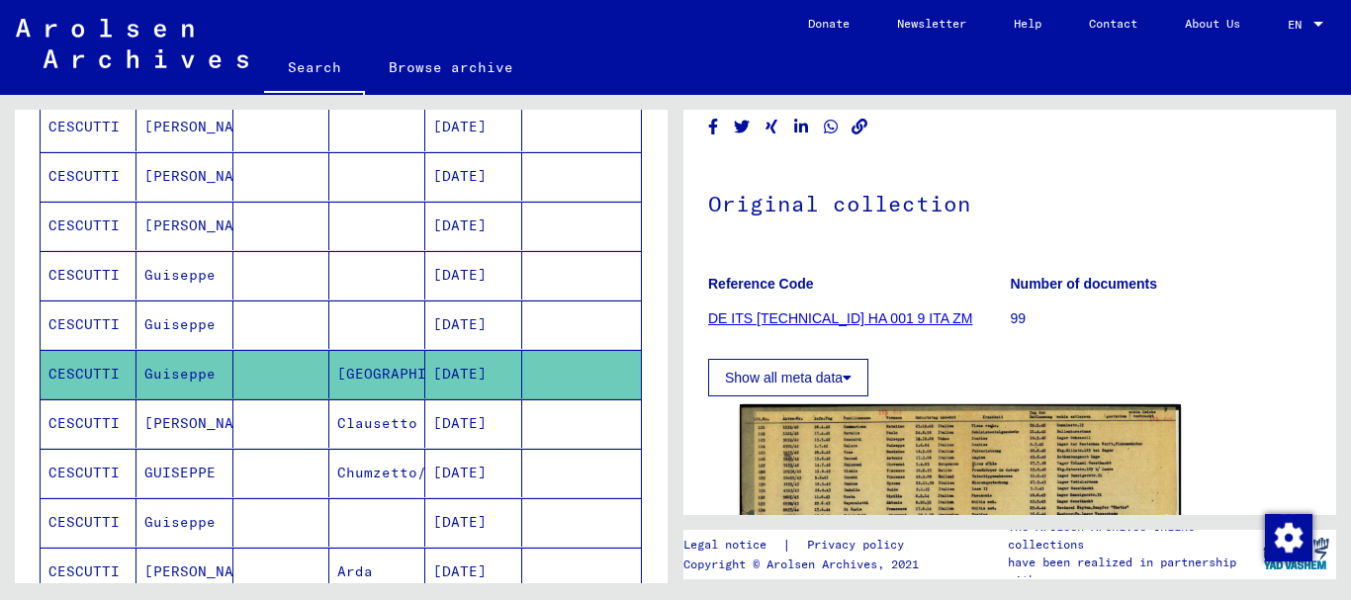
scroll to position [438, 0]
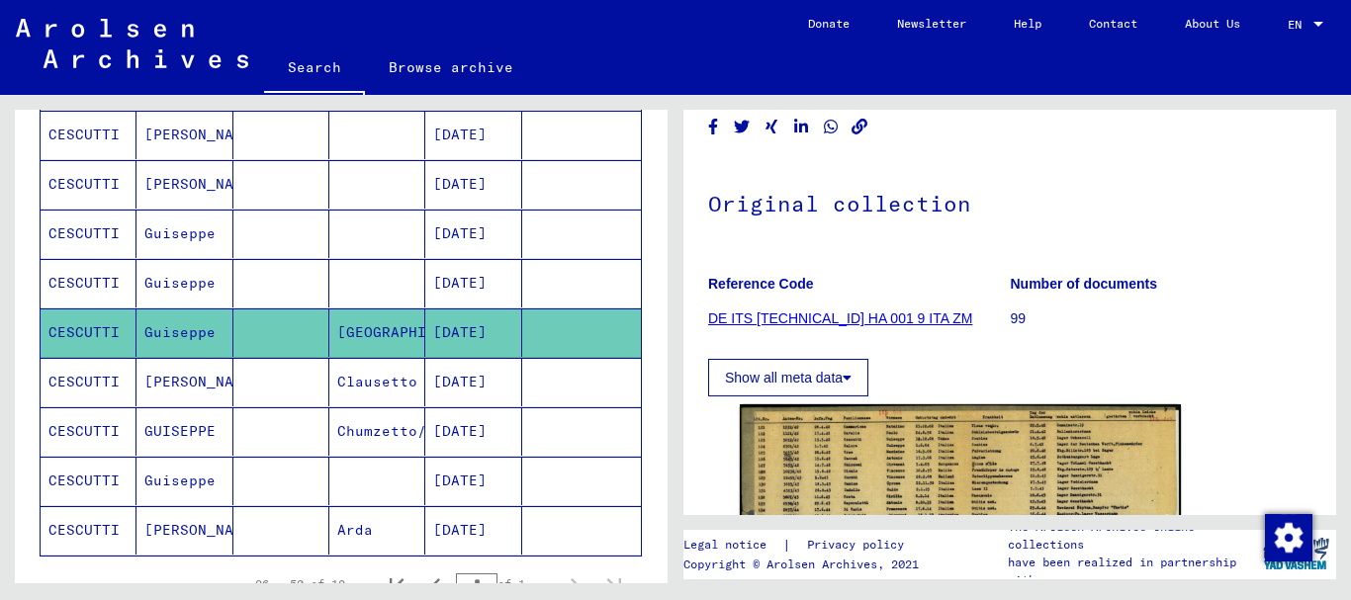
click at [238, 377] on mat-cell at bounding box center [281, 382] width 96 height 48
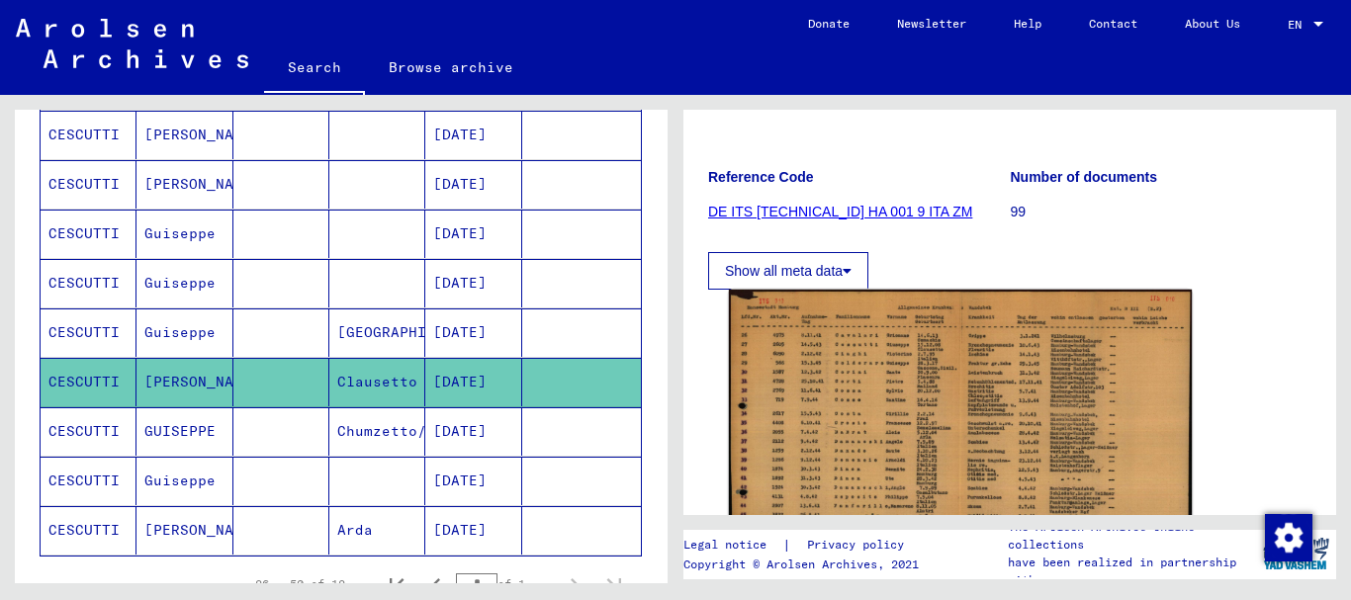
scroll to position [321, 0]
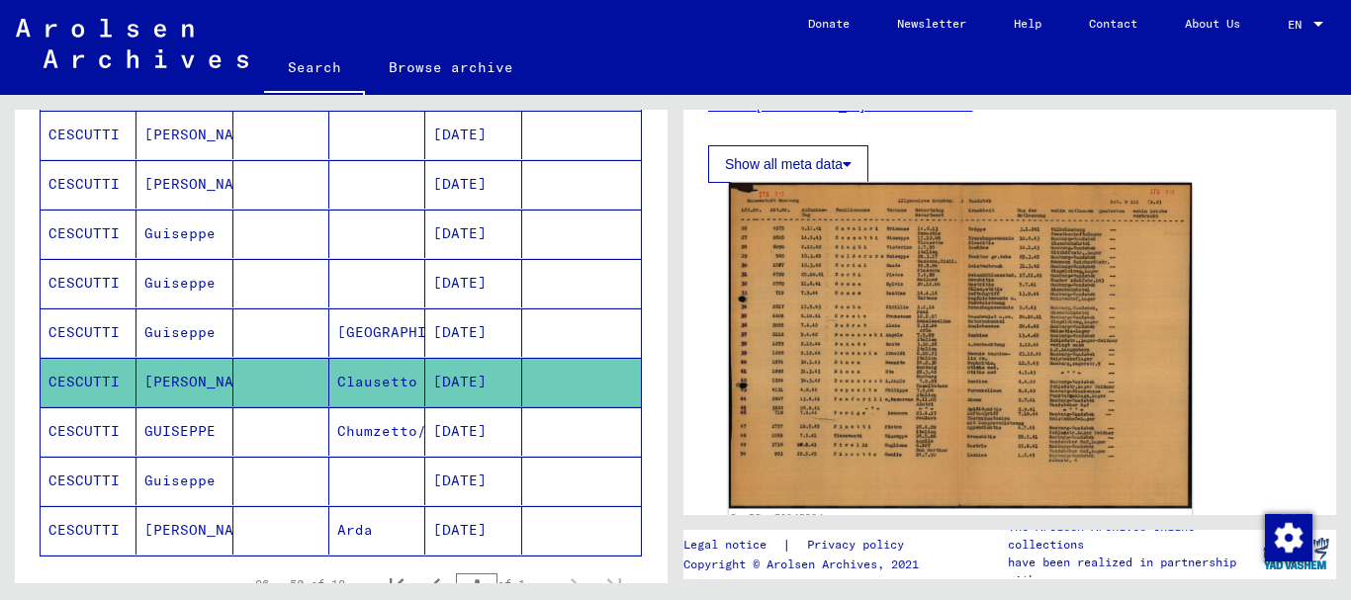
click at [897, 305] on img at bounding box center [960, 346] width 463 height 326
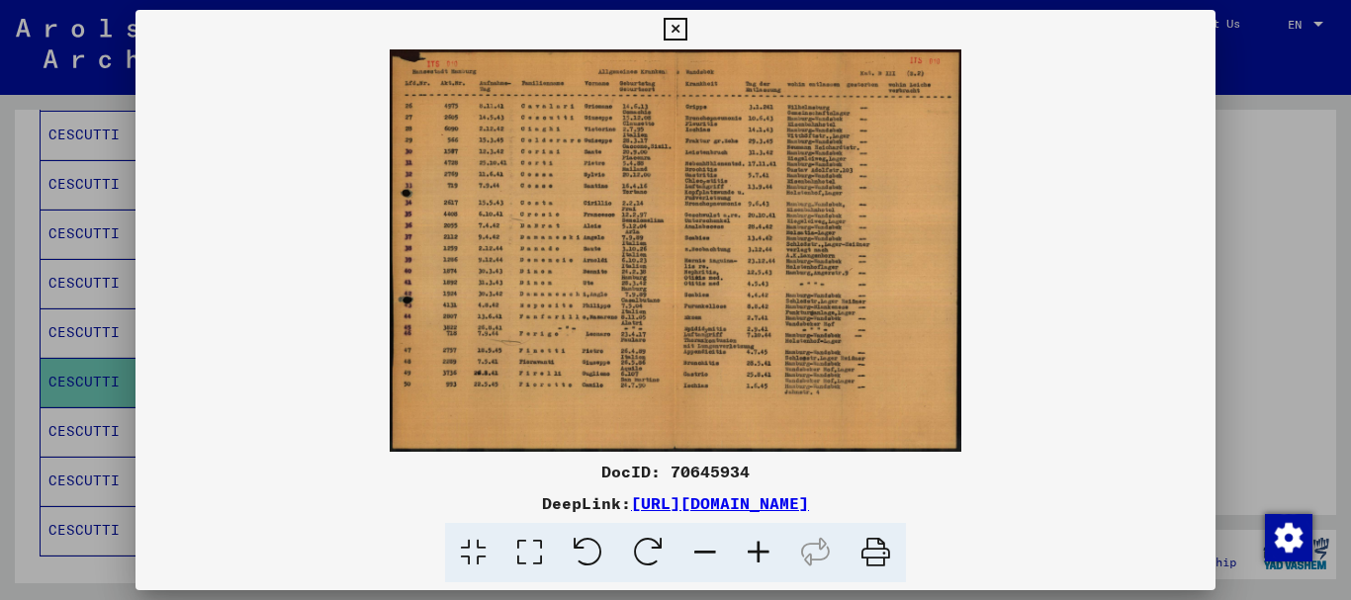
click at [758, 555] on icon at bounding box center [758, 553] width 53 height 60
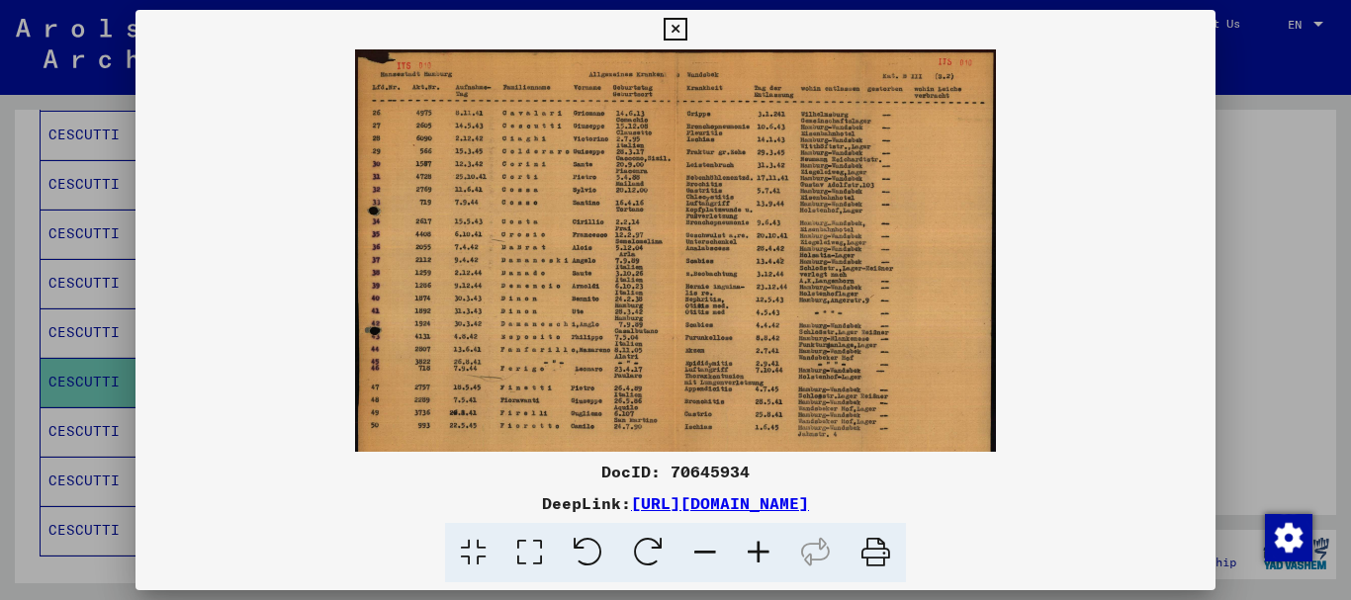
click at [758, 555] on icon at bounding box center [758, 553] width 53 height 60
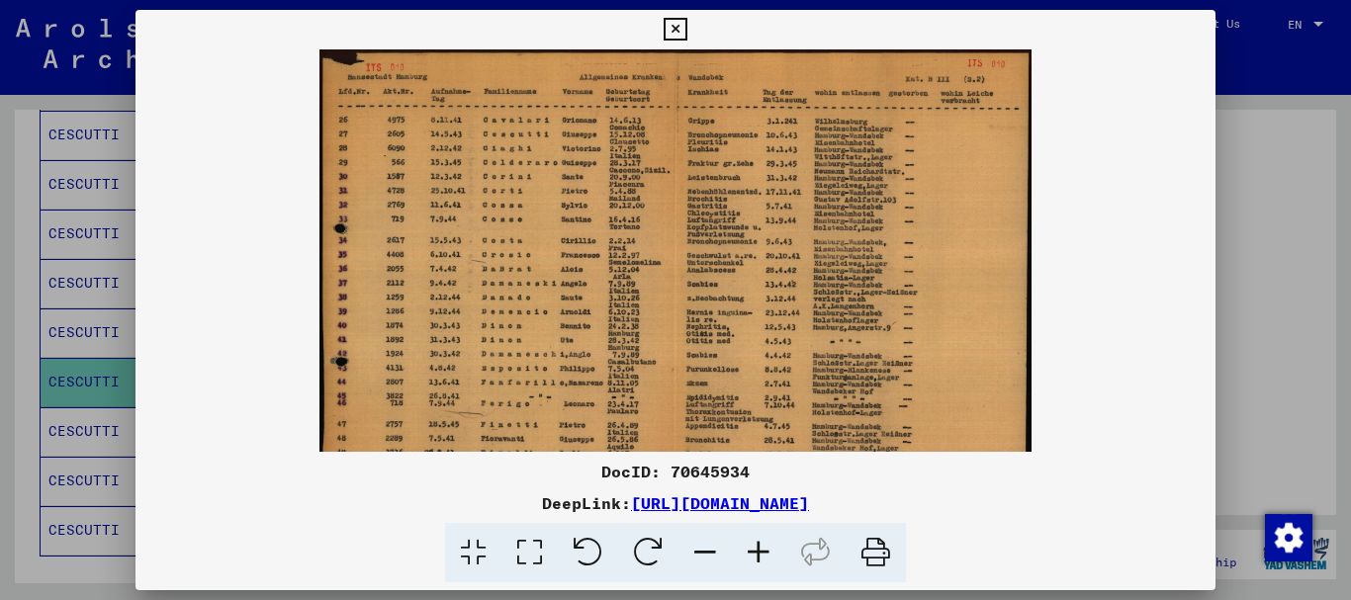
click at [758, 555] on icon at bounding box center [758, 553] width 53 height 60
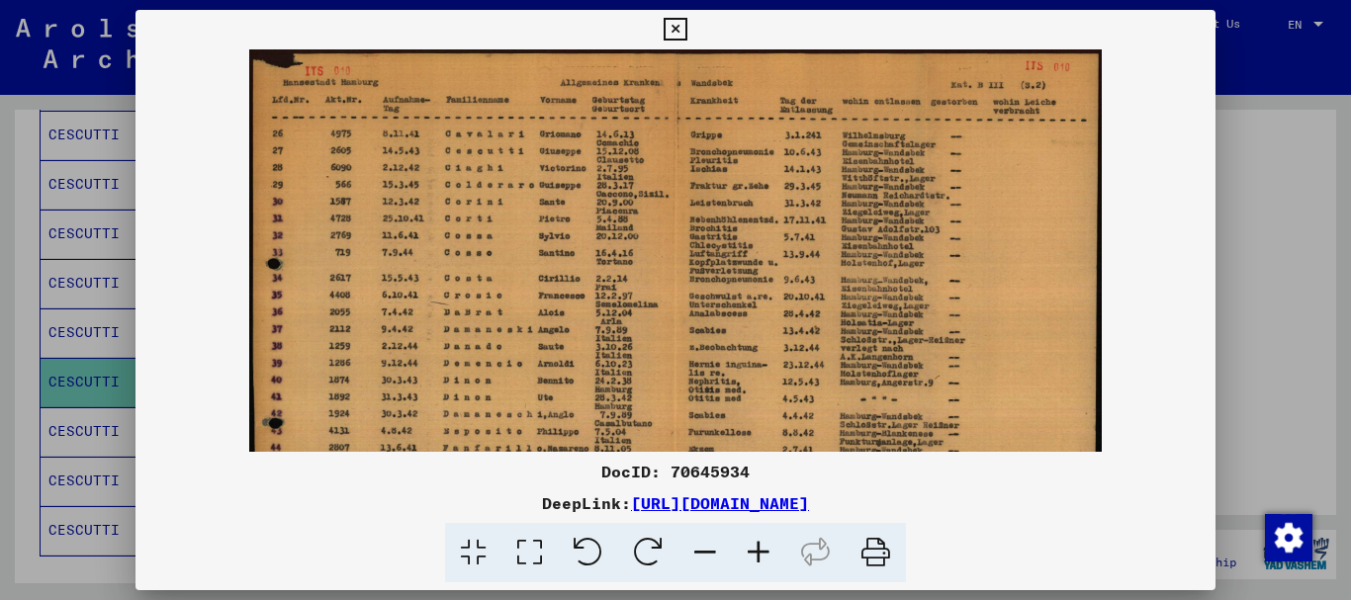
click at [758, 555] on icon at bounding box center [758, 553] width 53 height 60
click at [759, 555] on icon at bounding box center [758, 553] width 53 height 60
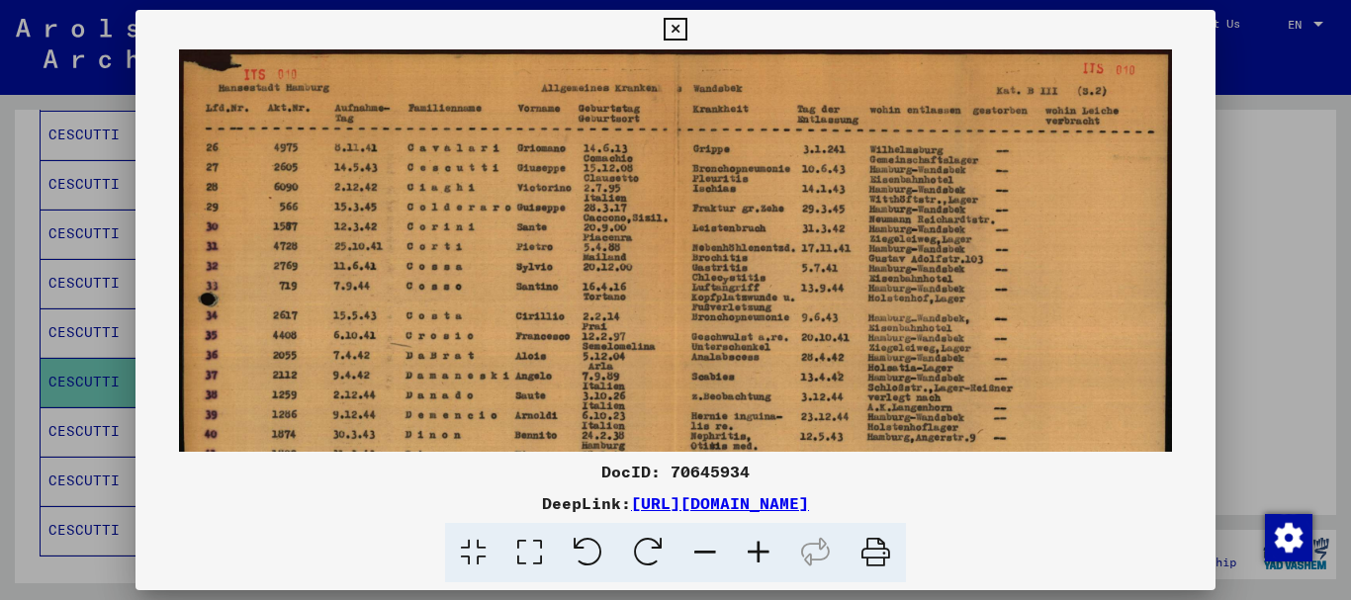
click at [759, 555] on icon at bounding box center [758, 553] width 53 height 60
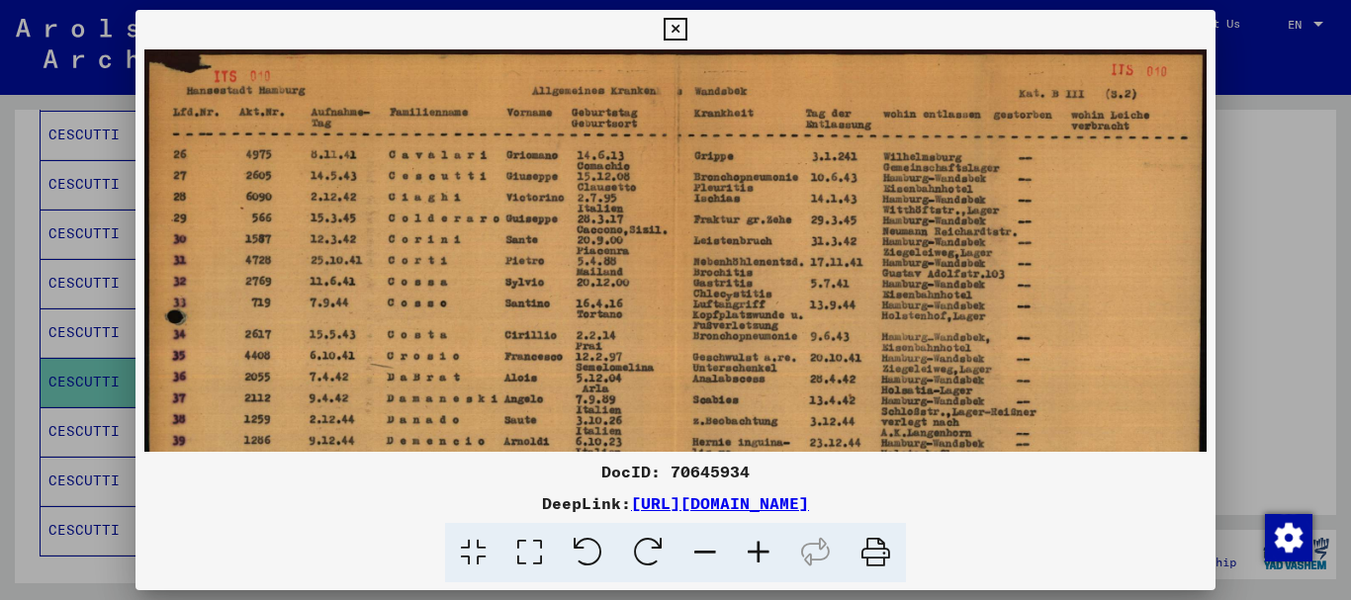
click at [759, 555] on icon at bounding box center [758, 553] width 53 height 60
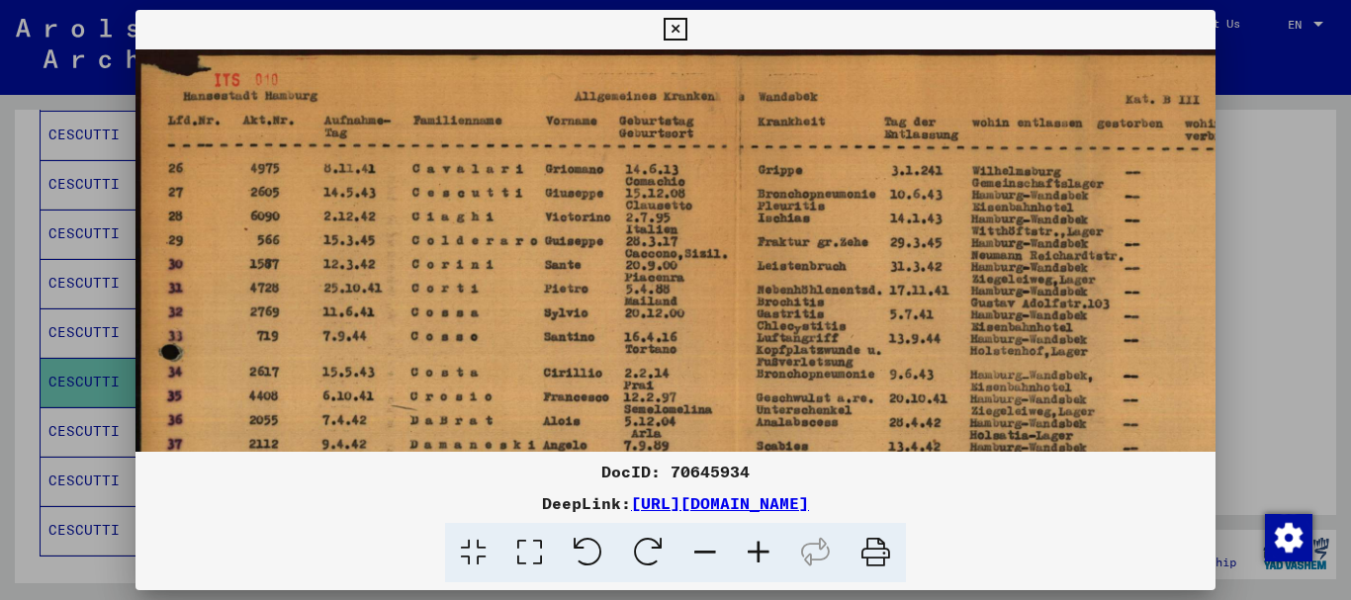
click at [759, 555] on icon at bounding box center [758, 553] width 53 height 60
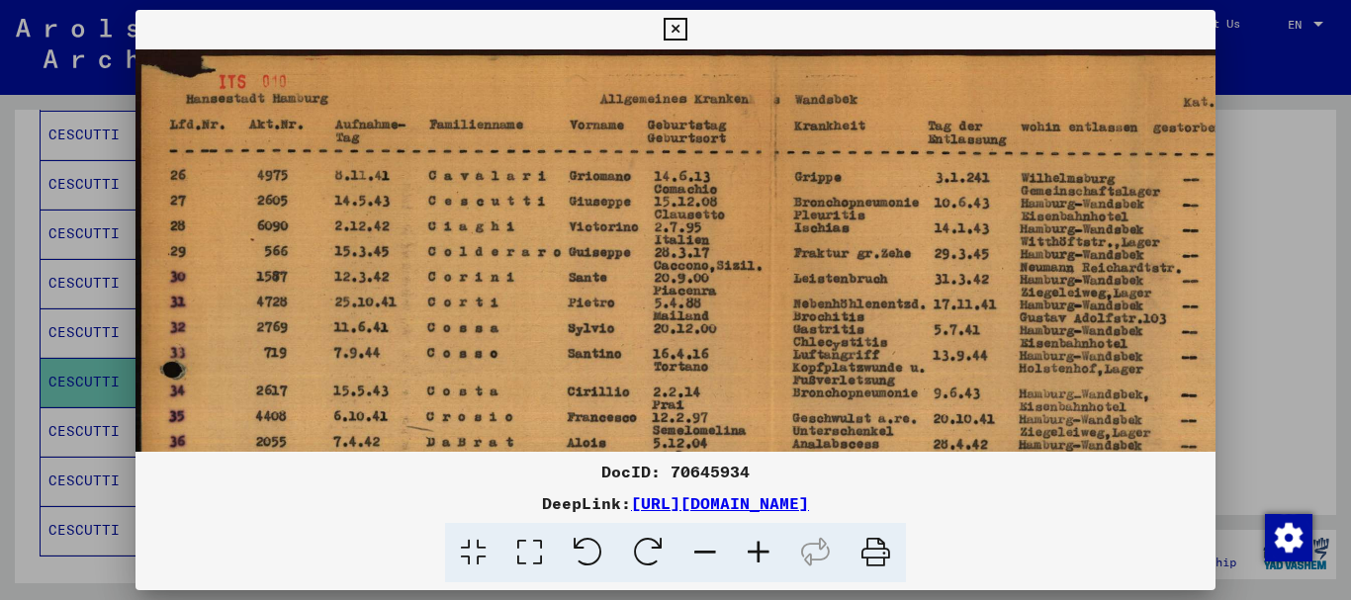
click at [759, 555] on icon at bounding box center [758, 553] width 53 height 60
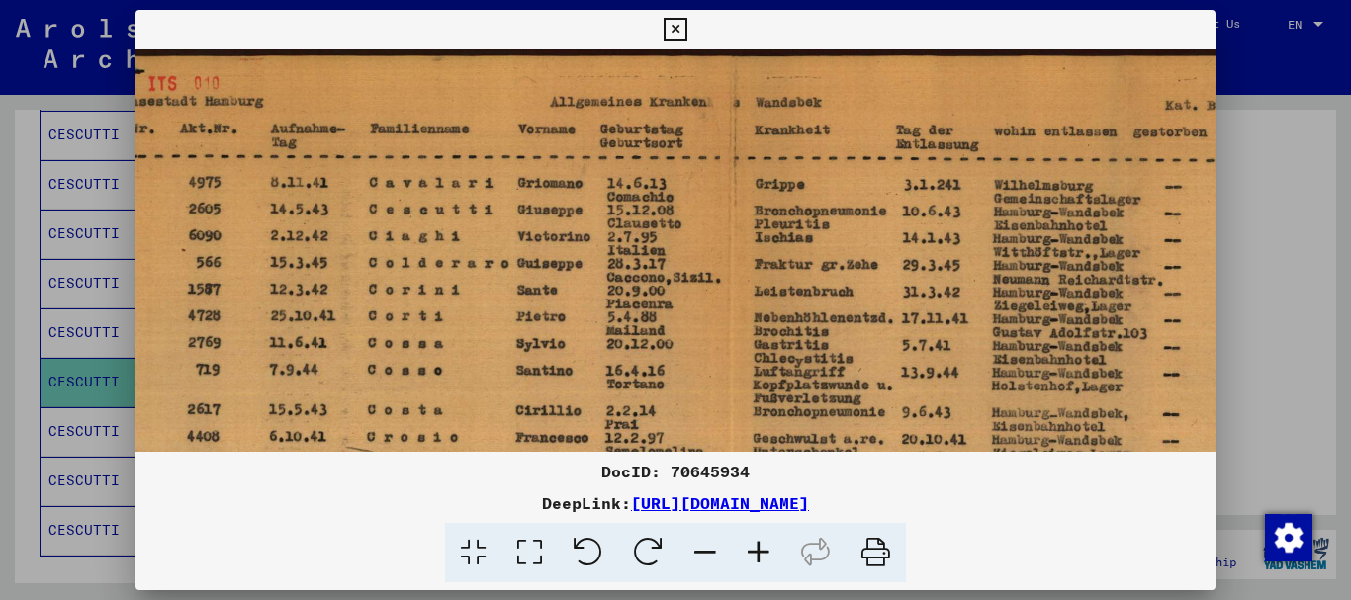
scroll to position [0, 88]
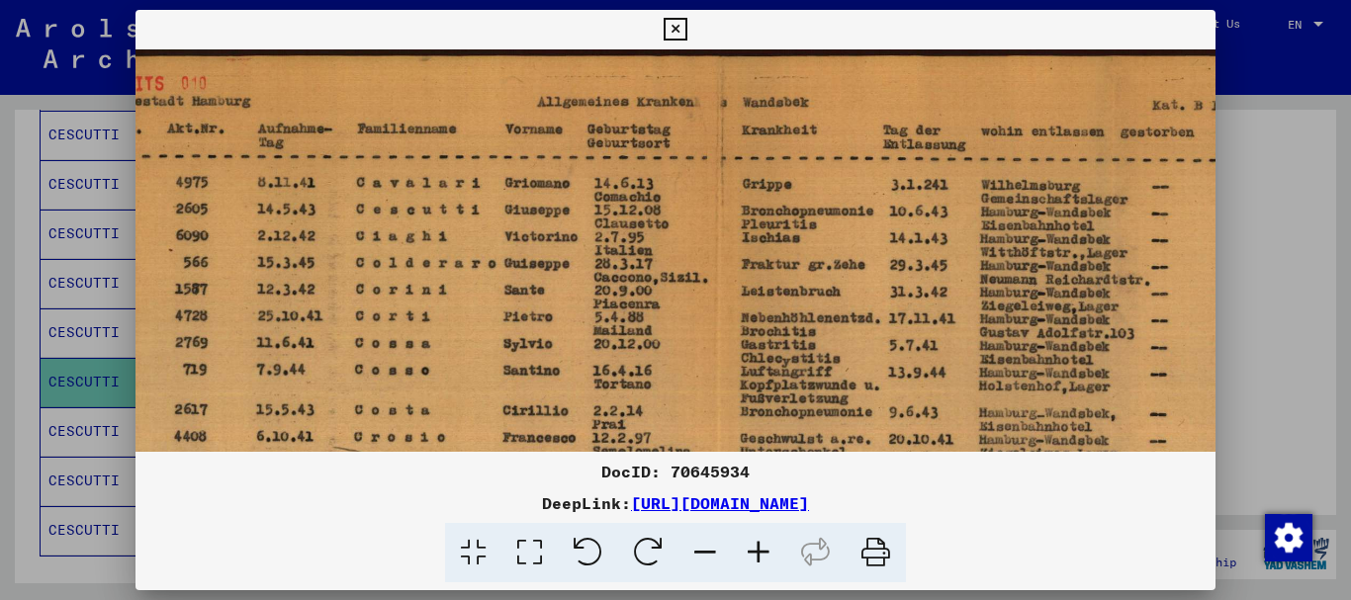
drag, startPoint x: 1047, startPoint y: 337, endPoint x: 959, endPoint y: 338, distance: 88.0
click at [959, 338] on img at bounding box center [718, 522] width 1343 height 947
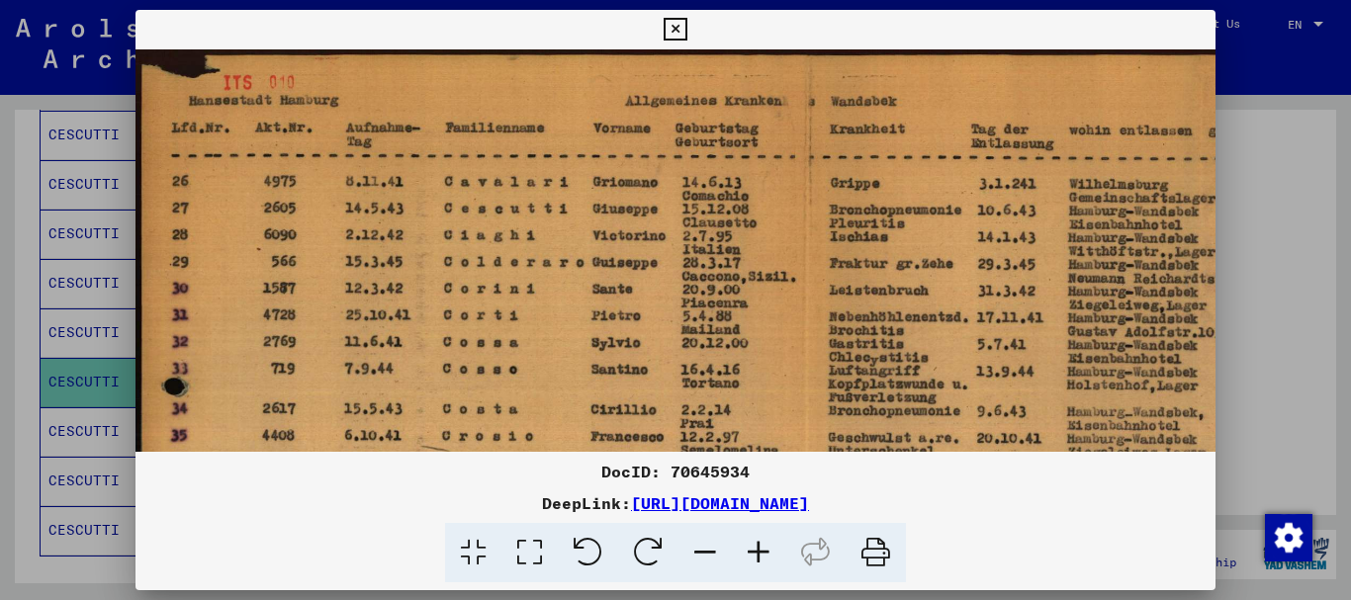
drag, startPoint x: 251, startPoint y: 213, endPoint x: 475, endPoint y: 212, distance: 223.6
click at [475, 212] on img at bounding box center [807, 521] width 1343 height 947
click at [1, 201] on div at bounding box center [675, 300] width 1351 height 600
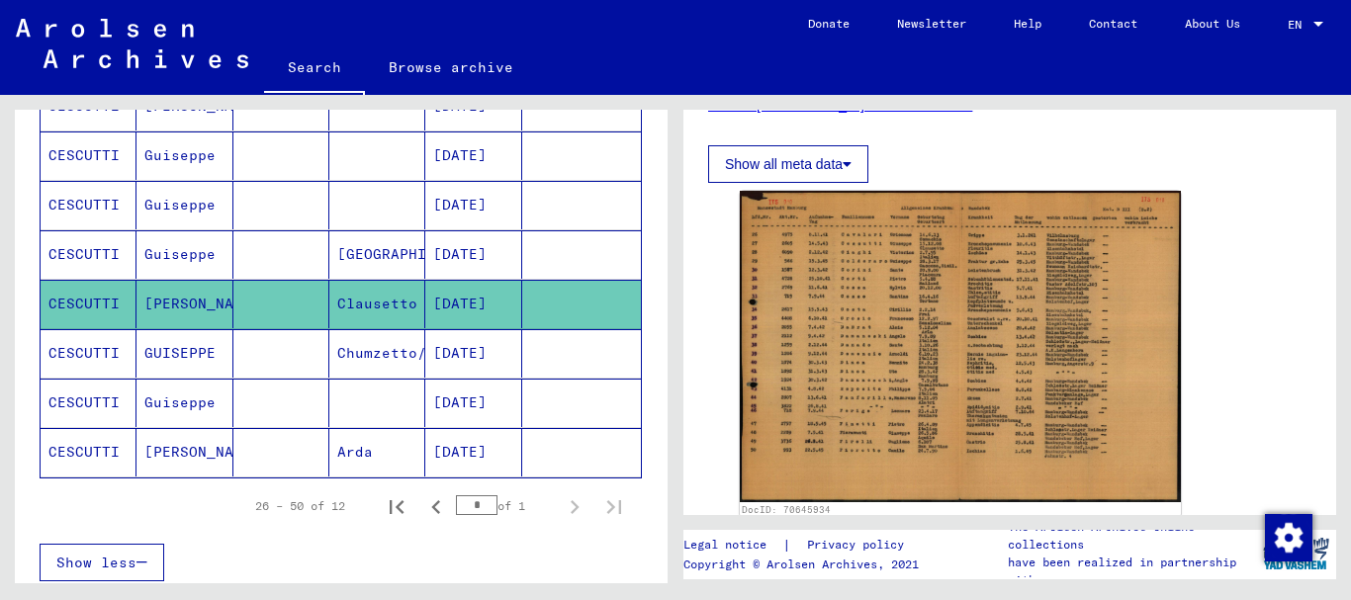
scroll to position [545, 0]
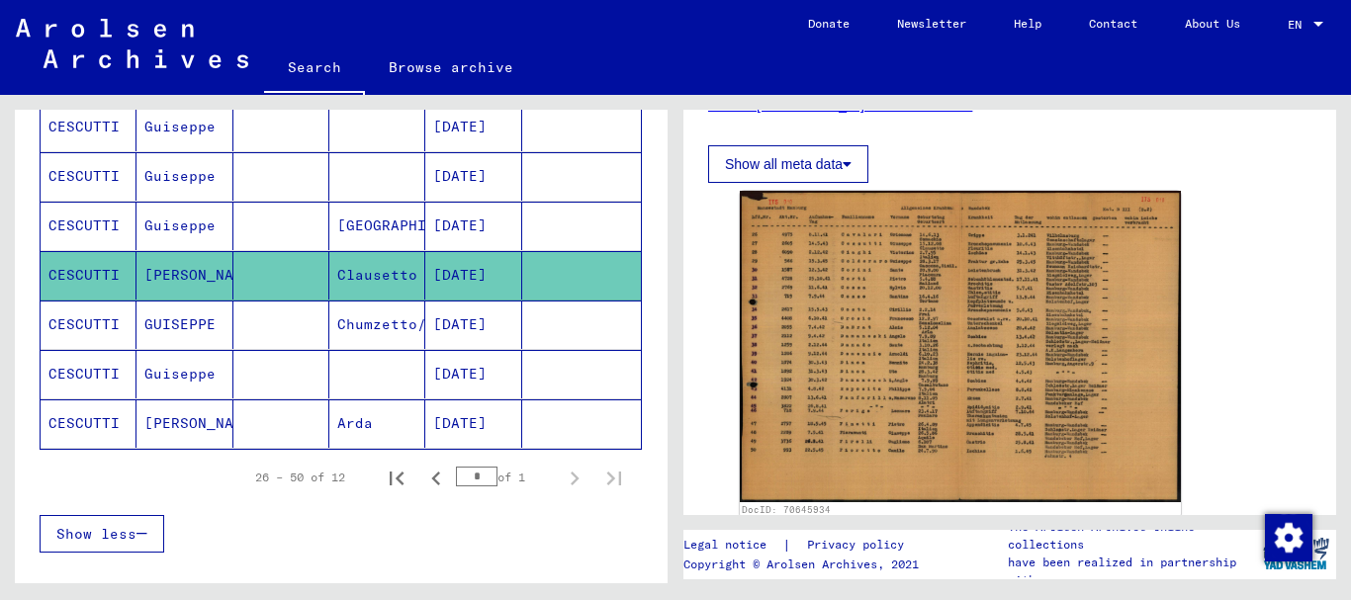
click at [408, 341] on mat-cell "Chumzetto/Chamzetto" at bounding box center [377, 325] width 96 height 48
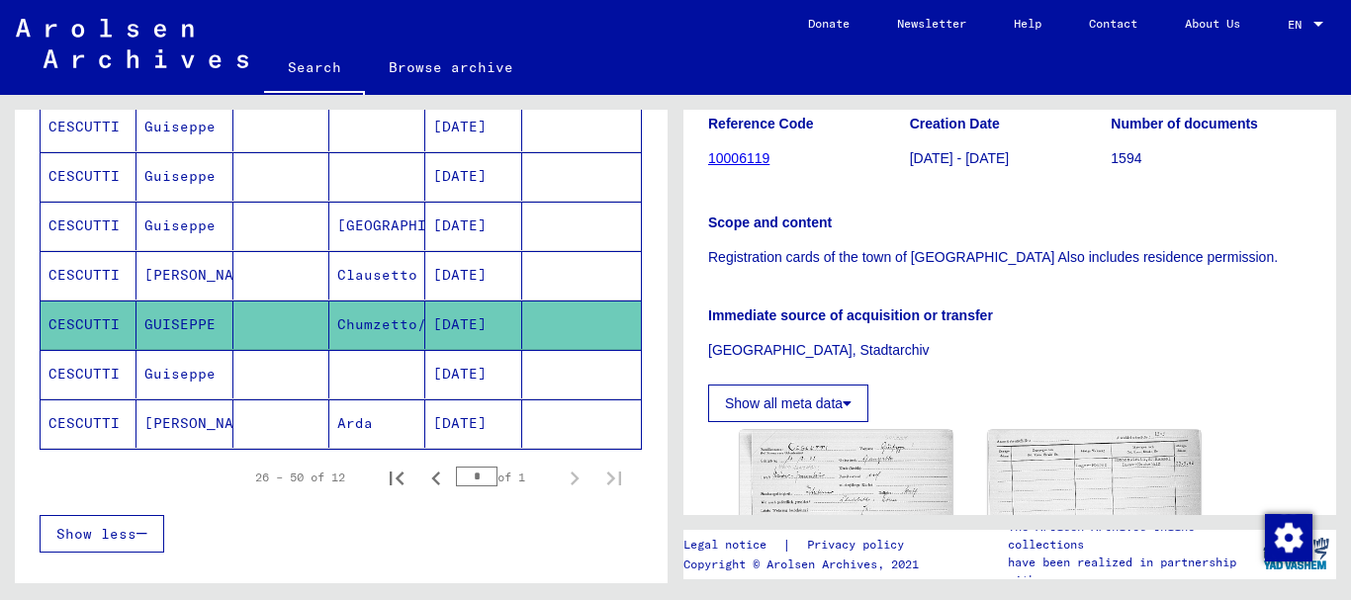
scroll to position [534, 0]
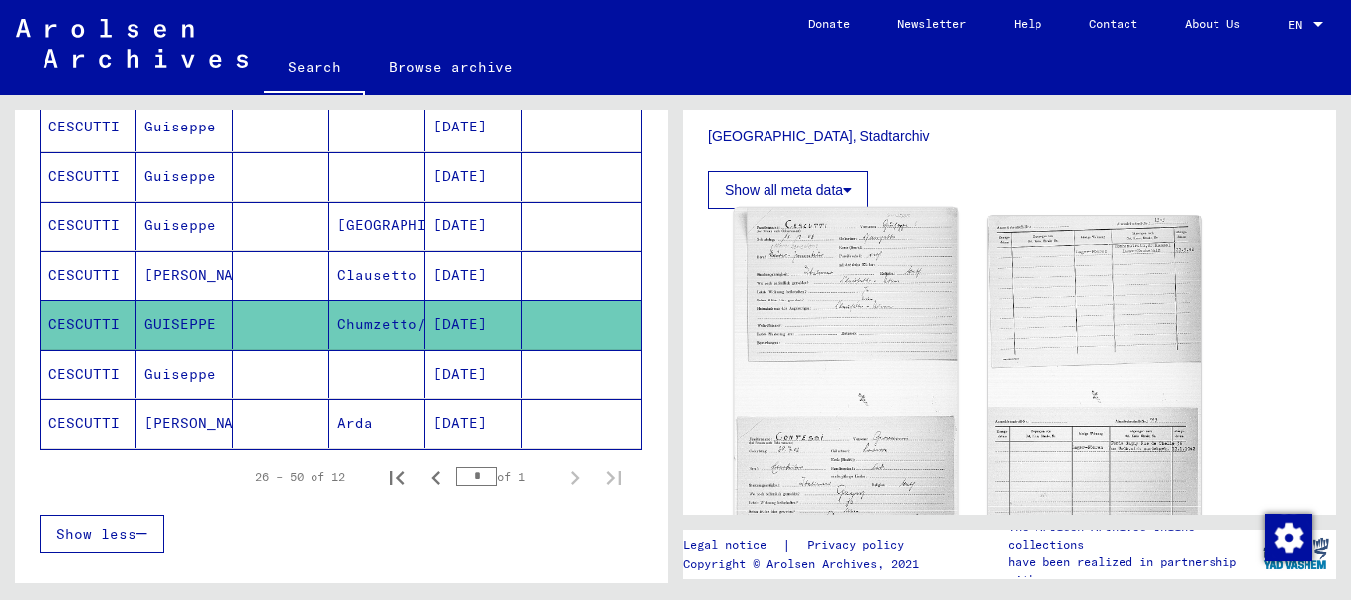
click at [853, 277] on img at bounding box center [847, 391] width 224 height 366
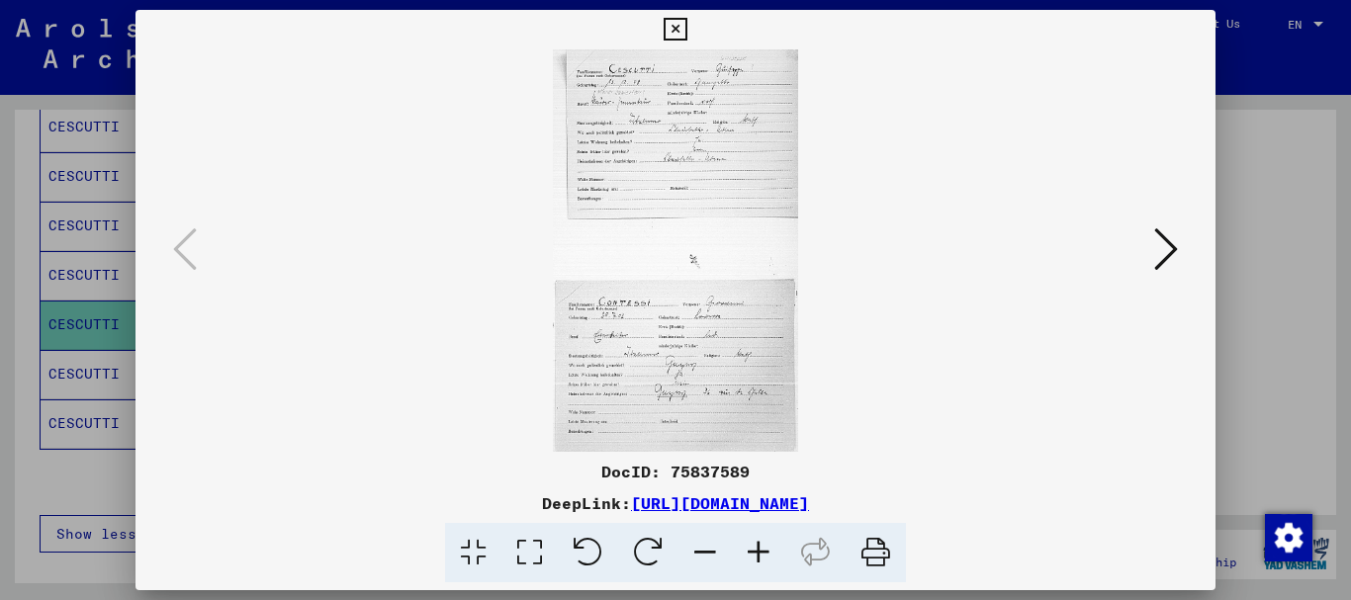
click at [765, 557] on icon at bounding box center [758, 553] width 53 height 60
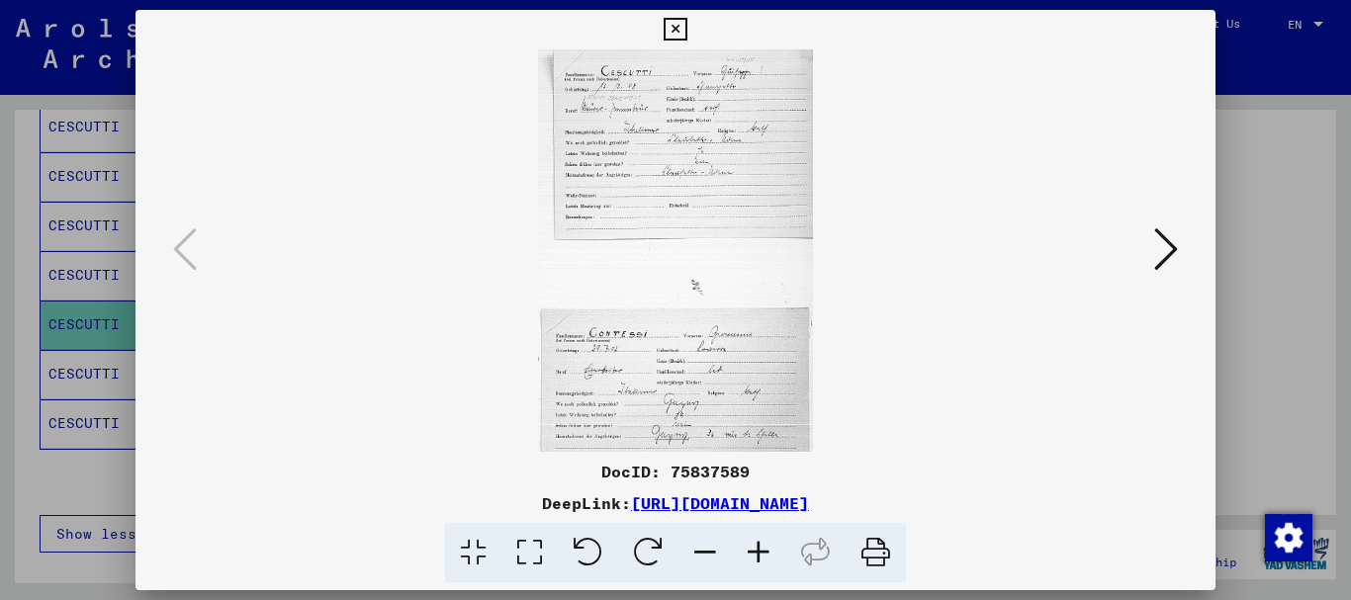
click at [765, 557] on icon at bounding box center [758, 553] width 53 height 60
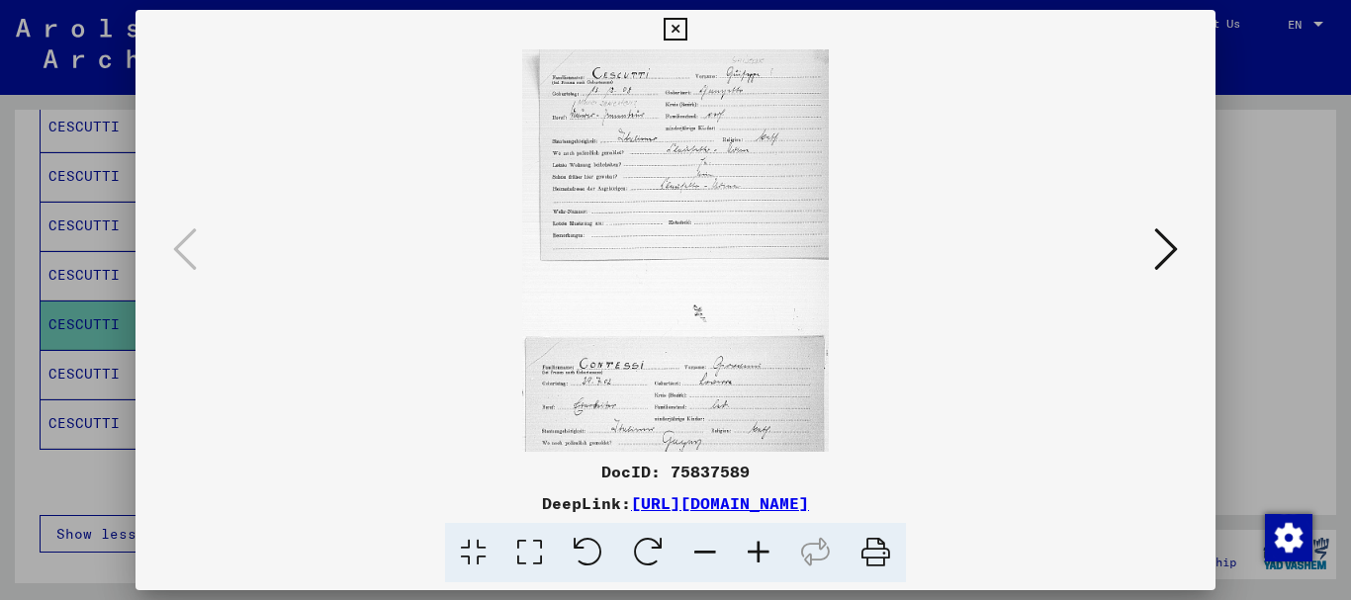
click at [765, 557] on icon at bounding box center [758, 553] width 53 height 60
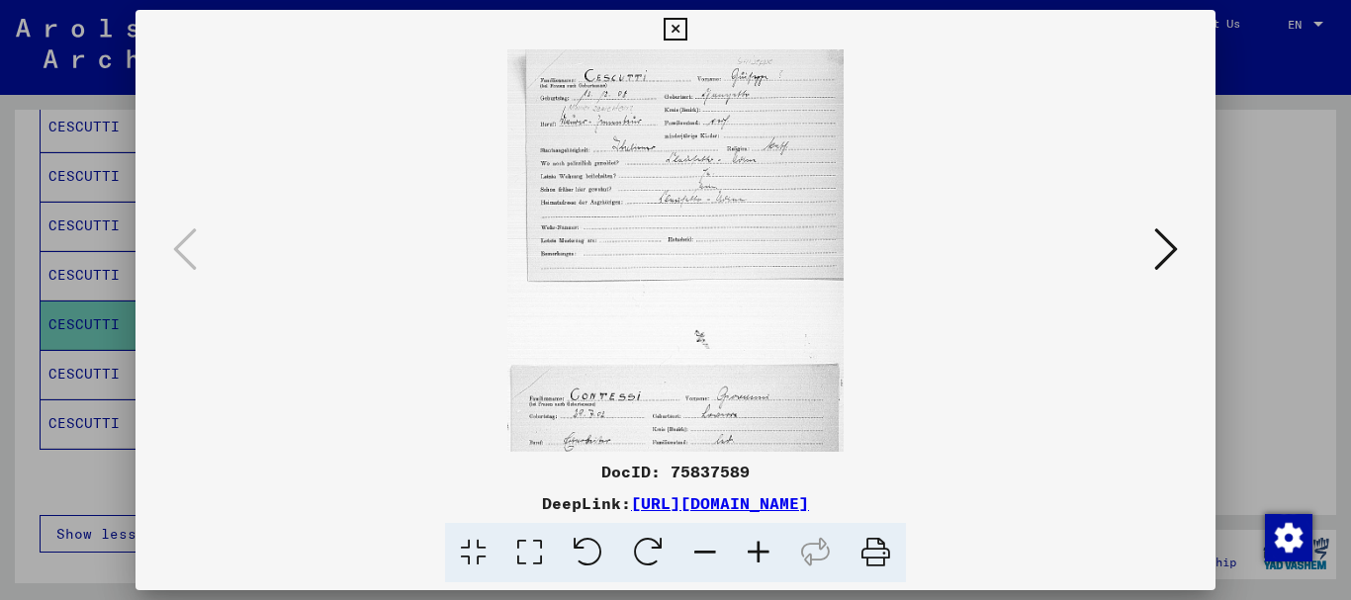
click at [764, 557] on icon at bounding box center [758, 553] width 53 height 60
click at [764, 556] on icon at bounding box center [758, 553] width 53 height 60
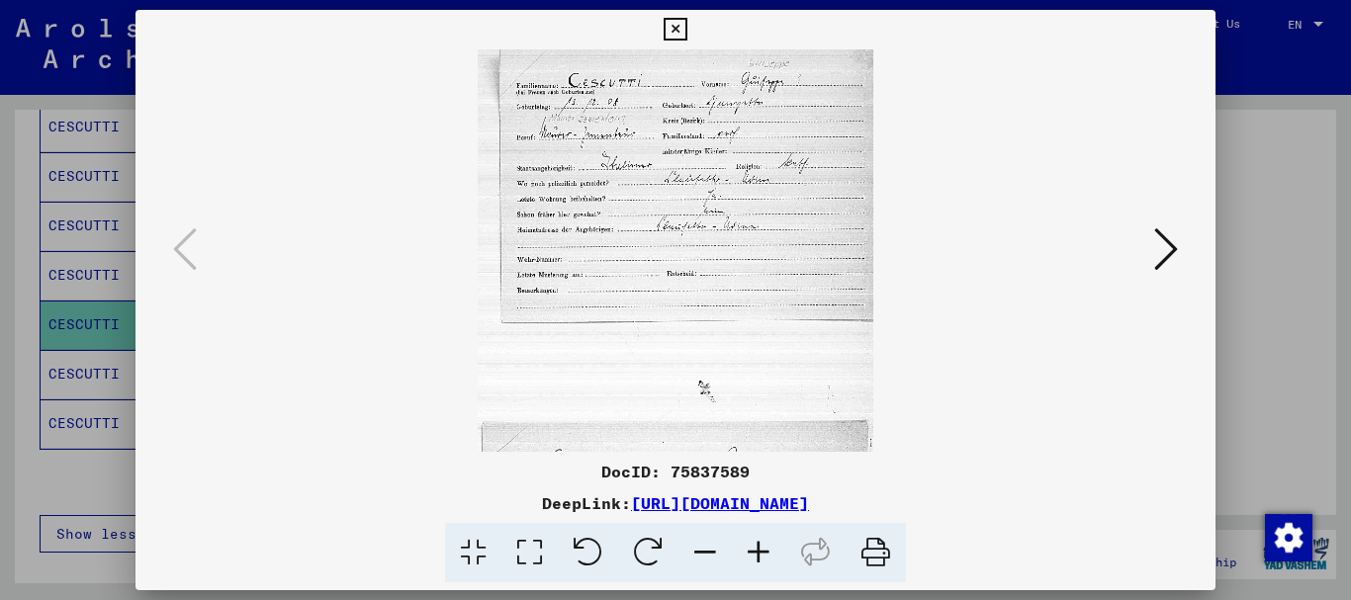
click at [764, 555] on icon at bounding box center [758, 553] width 53 height 60
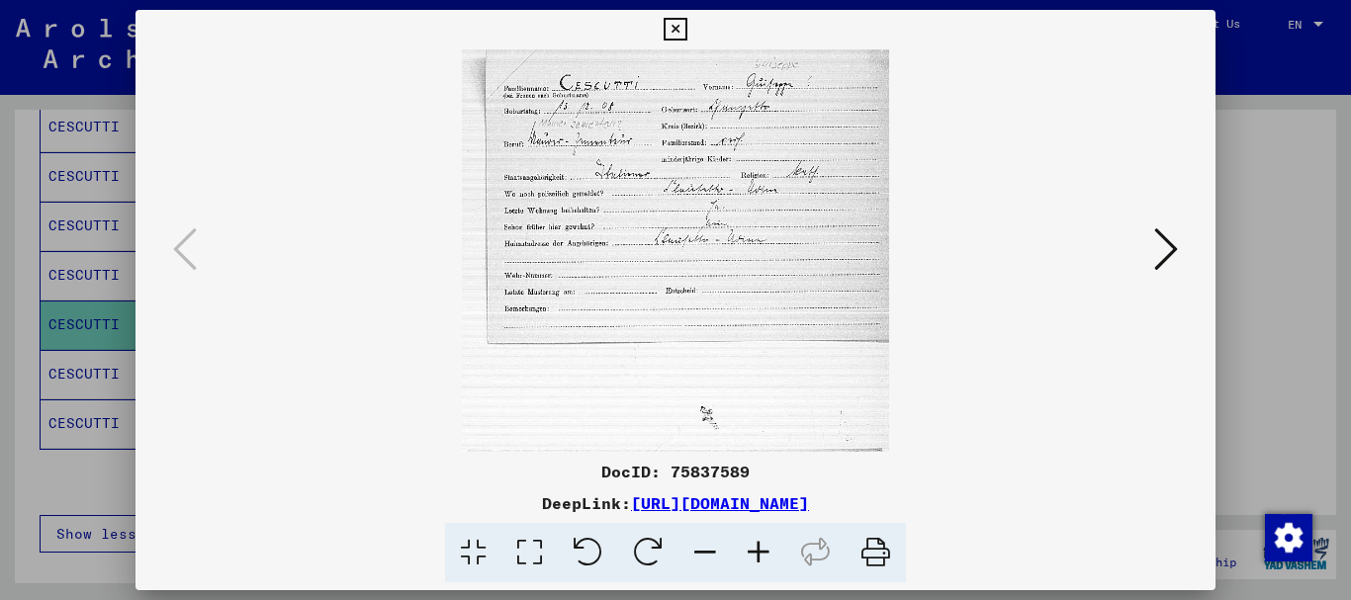
click at [764, 555] on icon at bounding box center [758, 553] width 53 height 60
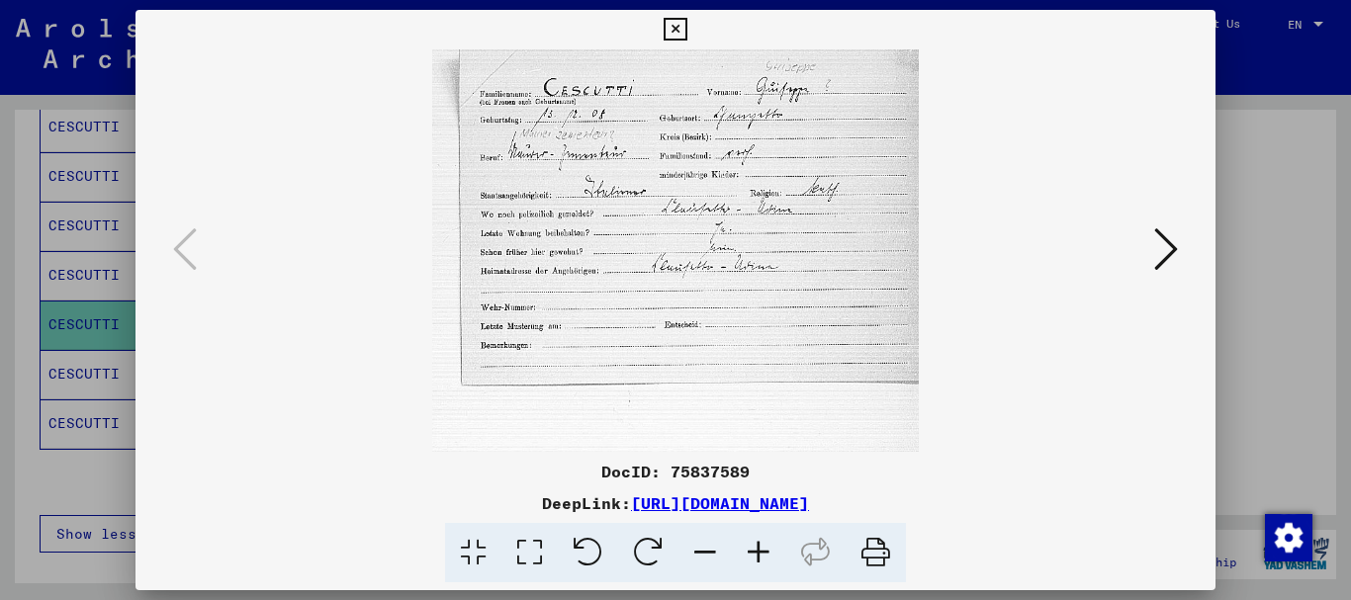
click at [764, 555] on icon at bounding box center [758, 553] width 53 height 60
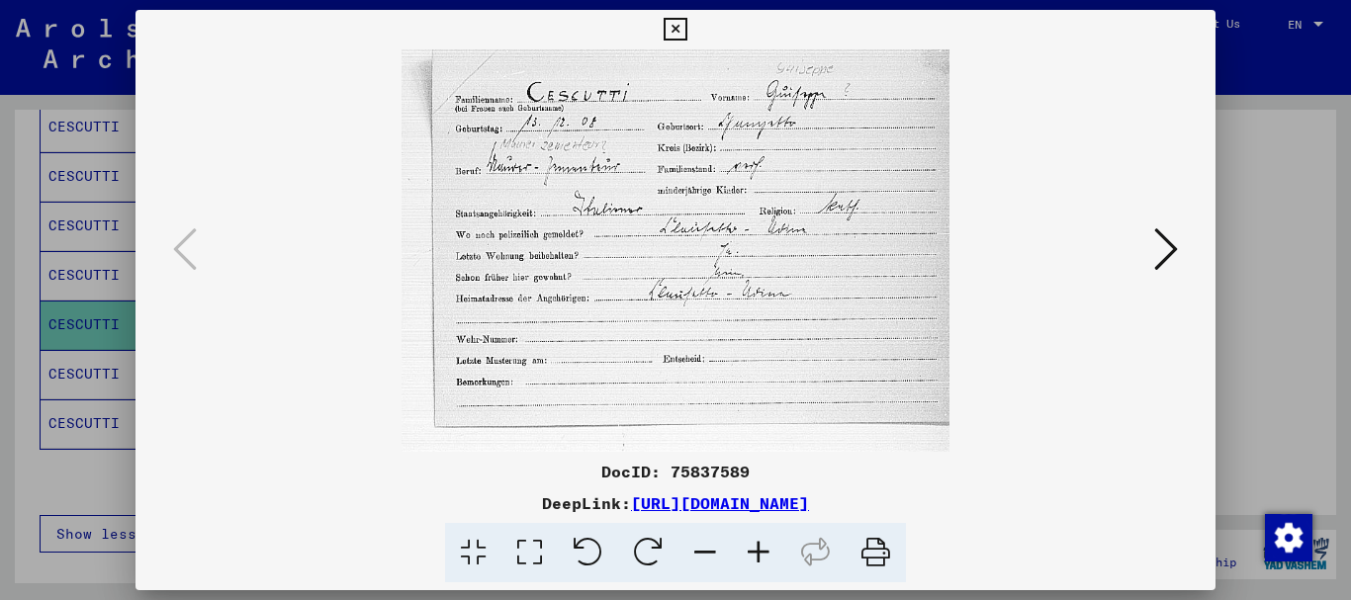
click at [764, 555] on icon at bounding box center [758, 553] width 53 height 60
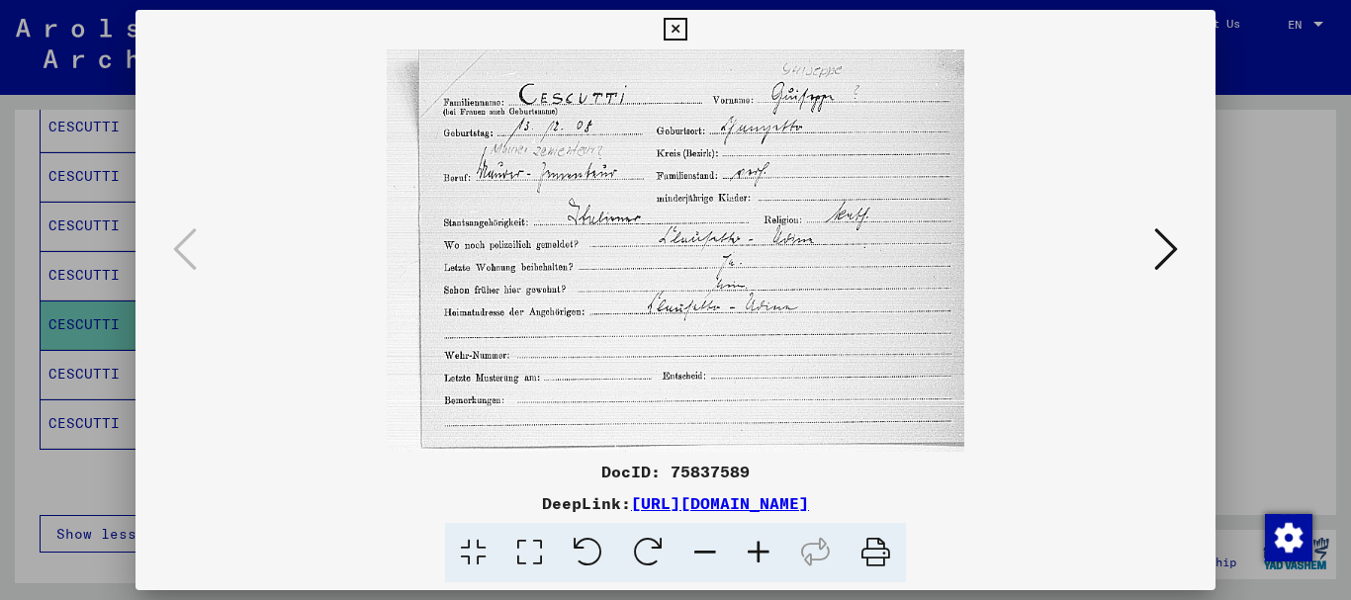
click at [764, 554] on icon at bounding box center [758, 553] width 53 height 60
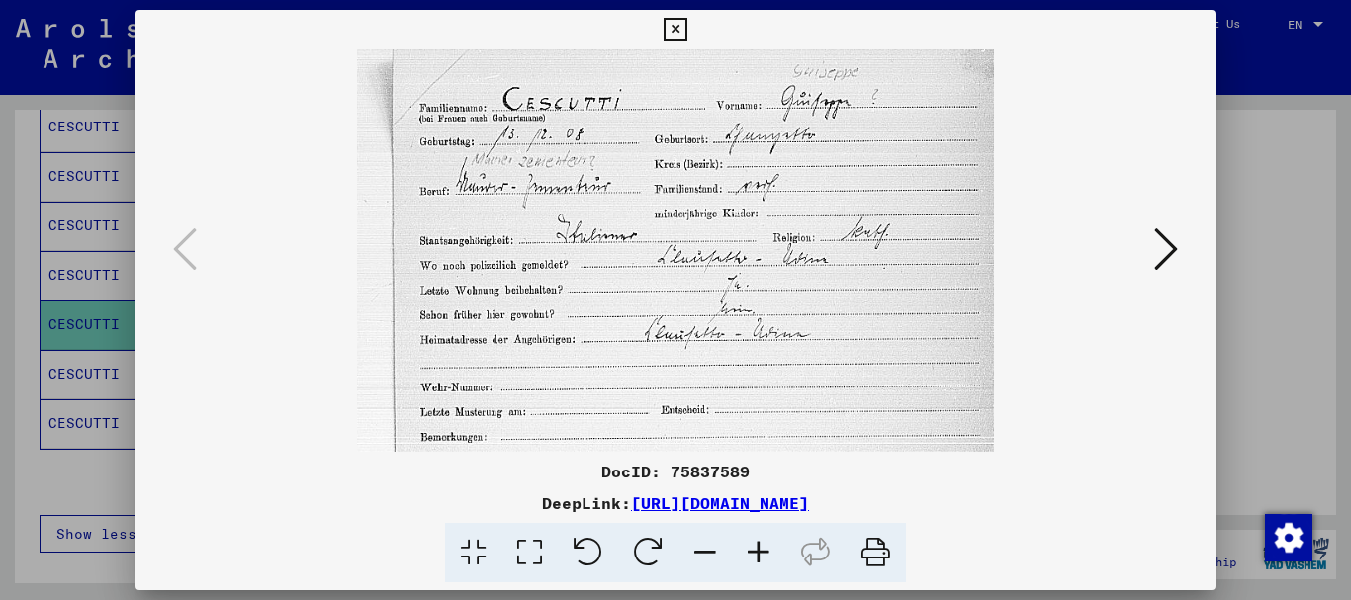
click at [764, 554] on icon at bounding box center [758, 553] width 53 height 60
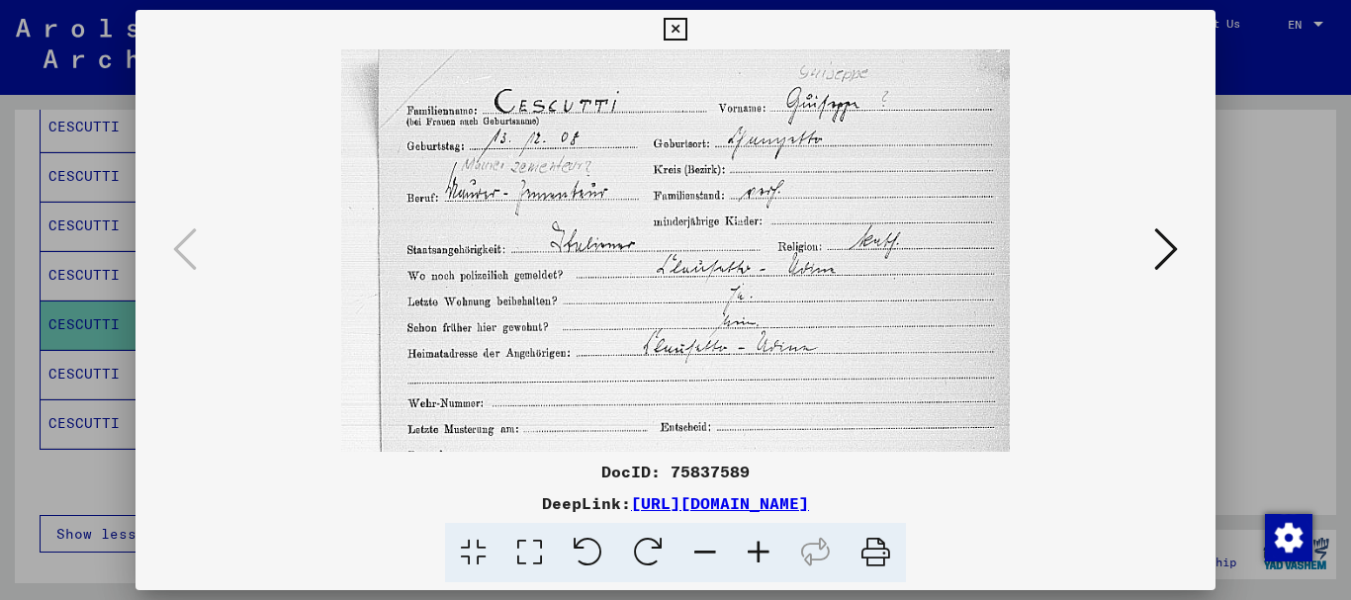
click at [764, 554] on icon at bounding box center [758, 553] width 53 height 60
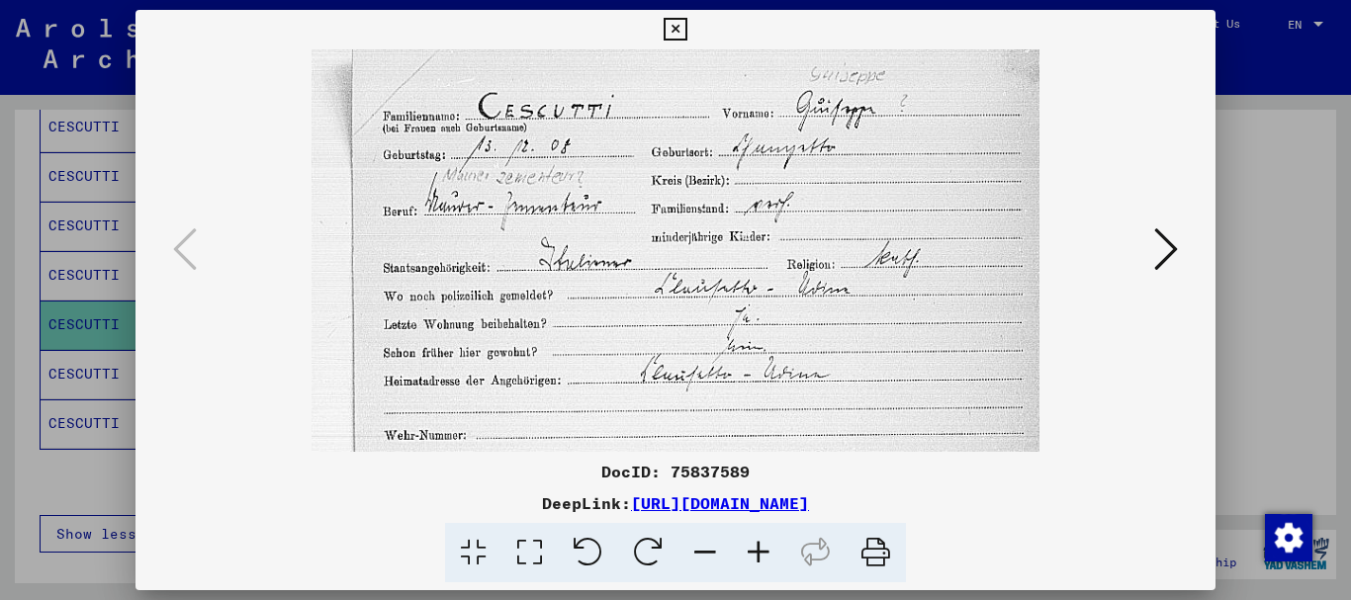
click at [763, 552] on icon at bounding box center [758, 553] width 53 height 60
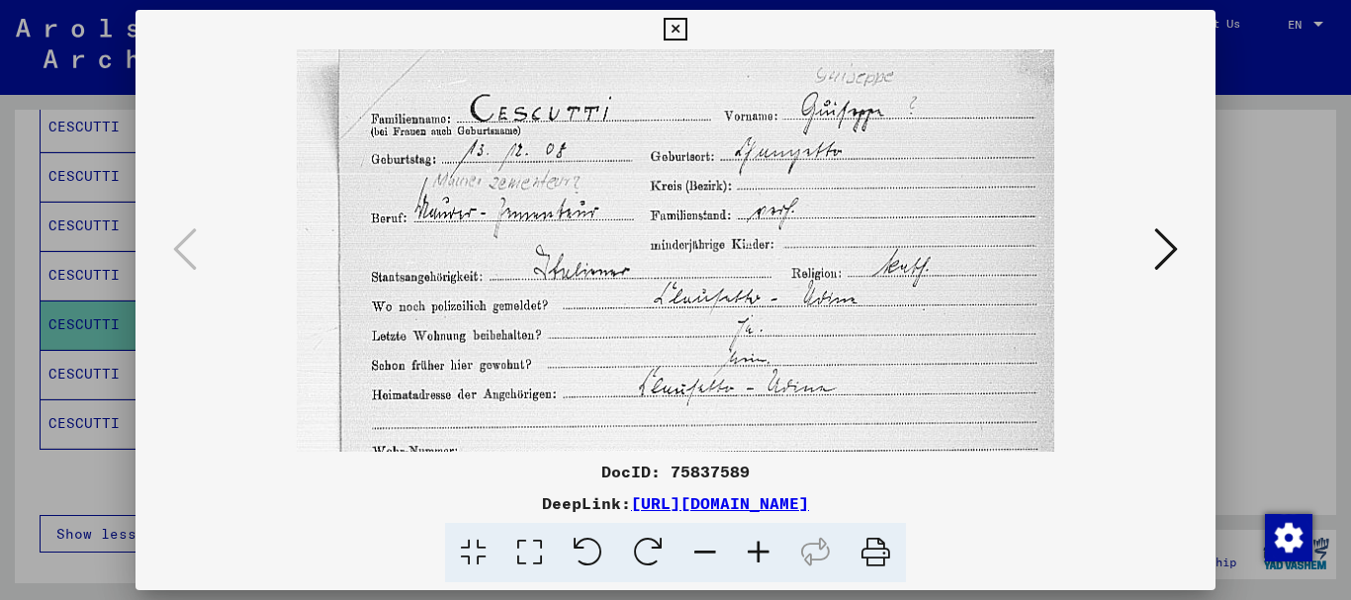
click at [762, 551] on icon at bounding box center [758, 553] width 53 height 60
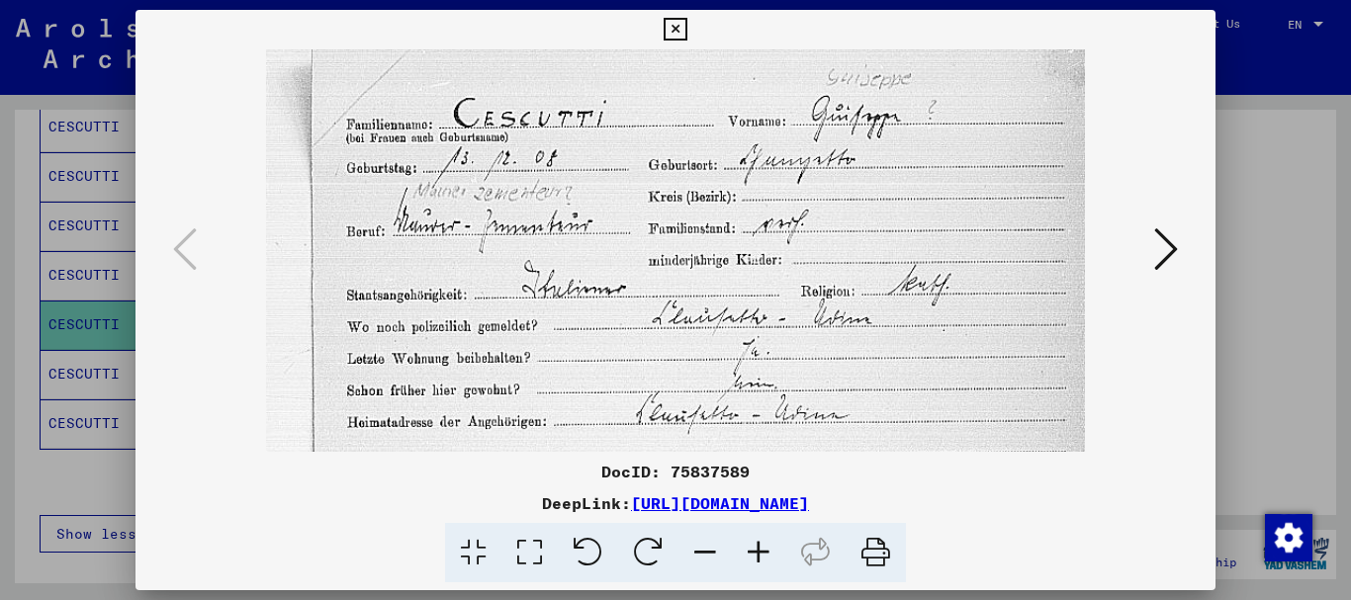
drag, startPoint x: 762, startPoint y: 551, endPoint x: 526, endPoint y: 457, distance: 253.5
click at [761, 551] on icon at bounding box center [758, 553] width 53 height 60
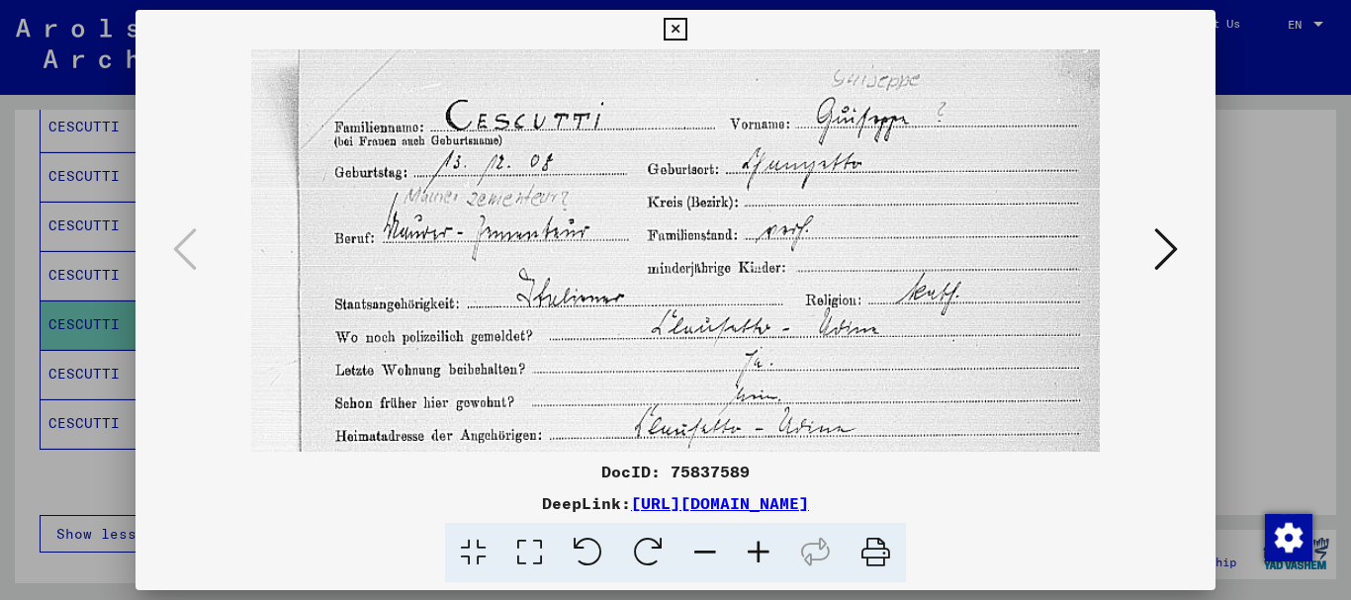
click at [71, 353] on div at bounding box center [675, 300] width 1351 height 600
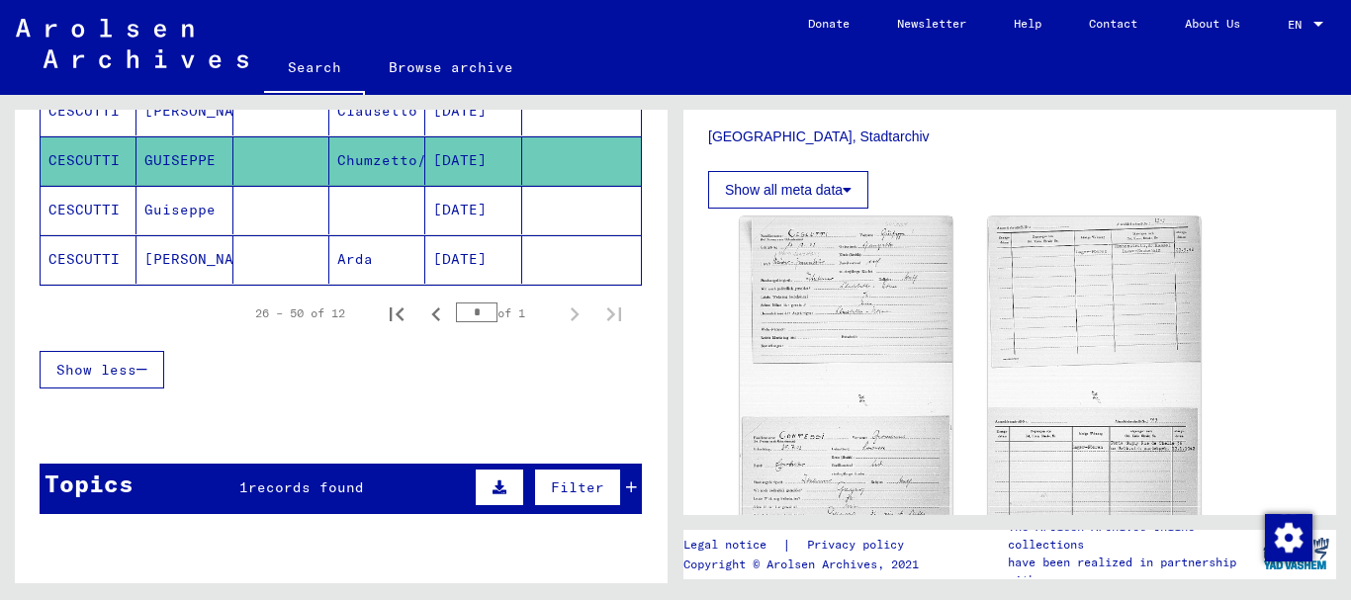
scroll to position [759, 0]
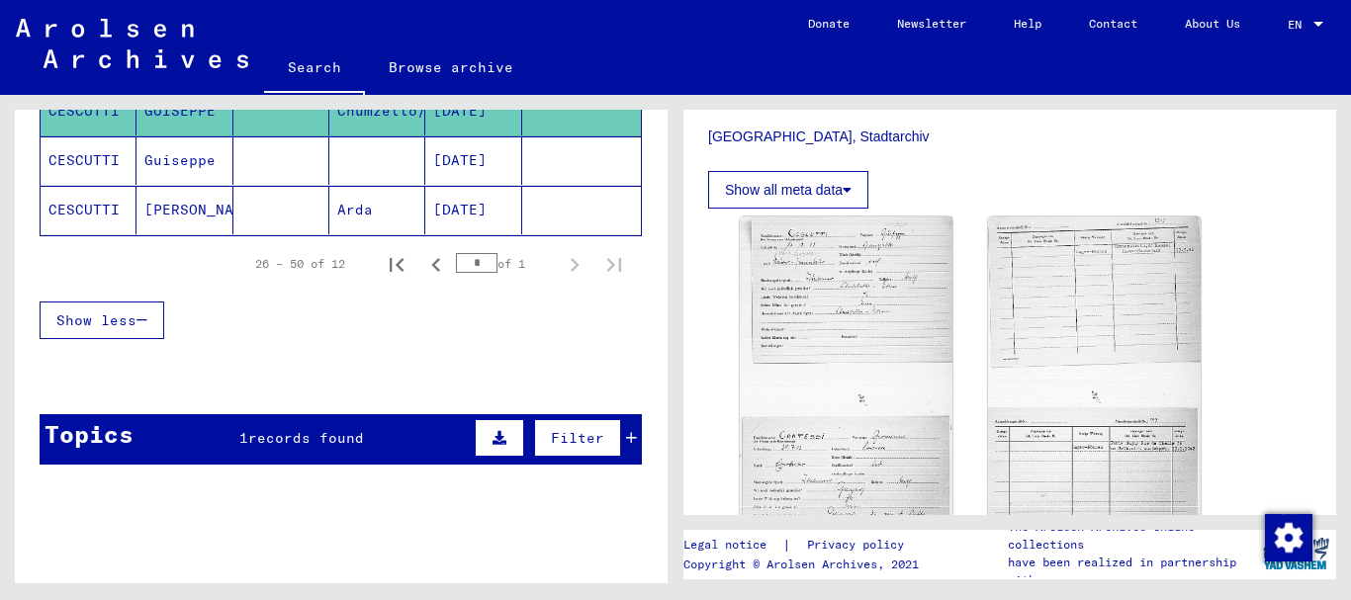
click at [253, 161] on mat-cell at bounding box center [281, 161] width 96 height 48
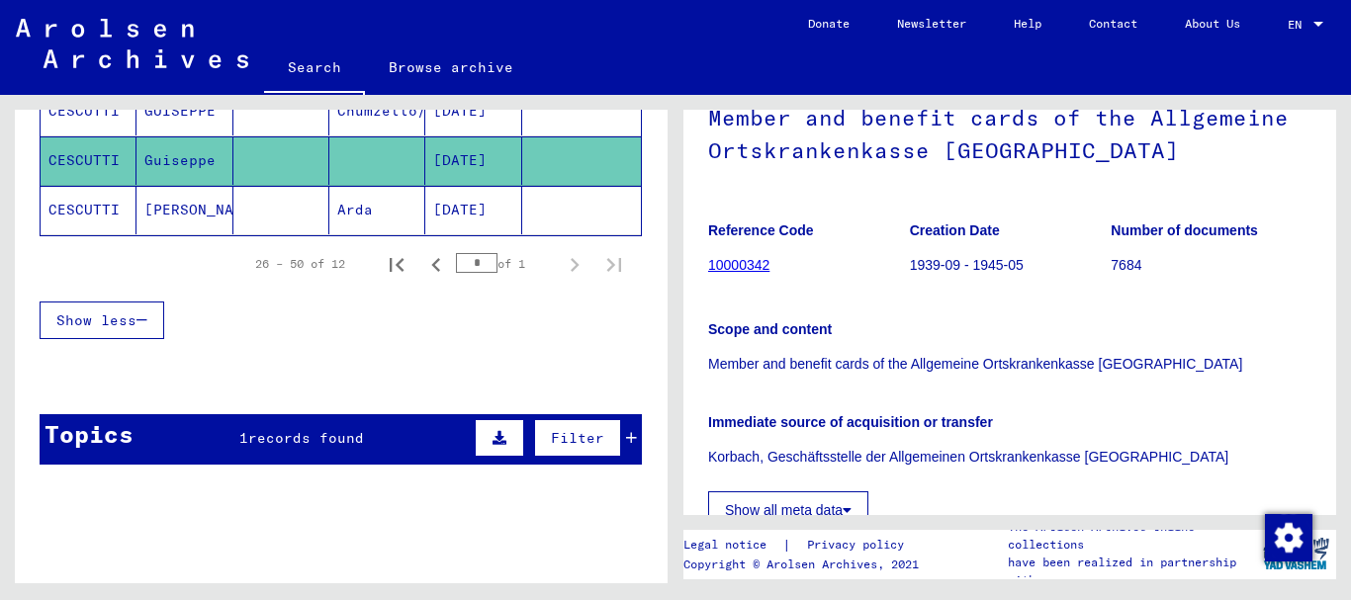
scroll to position [534, 0]
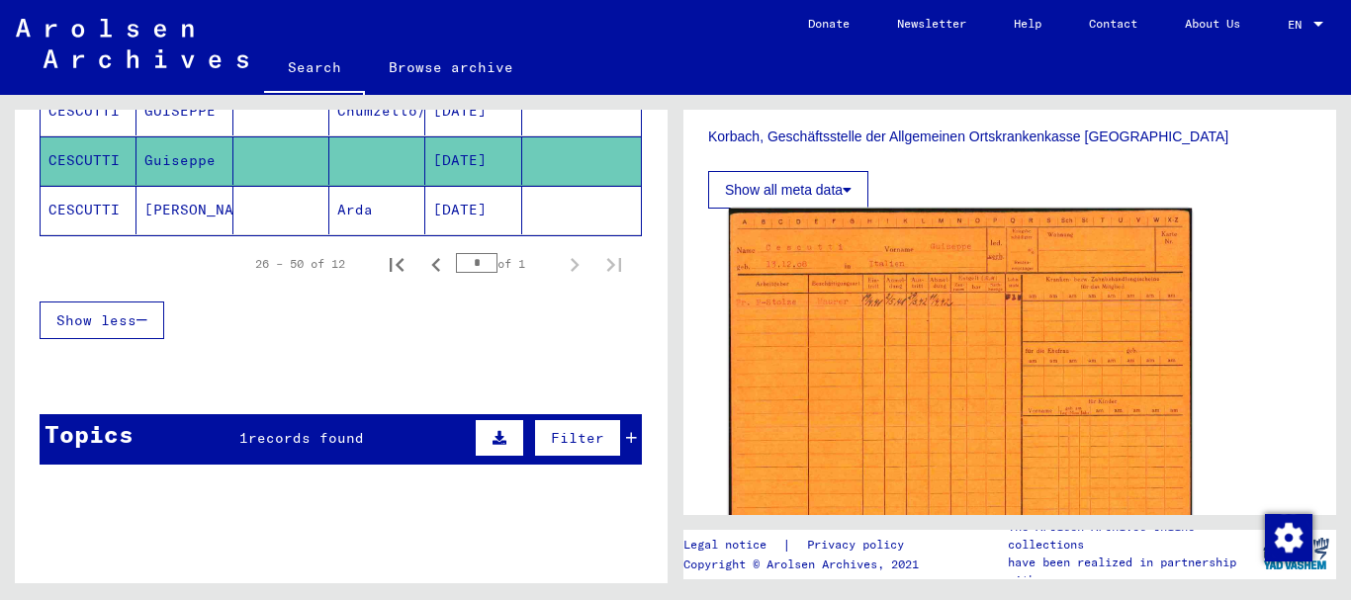
click at [918, 321] on img at bounding box center [960, 375] width 463 height 333
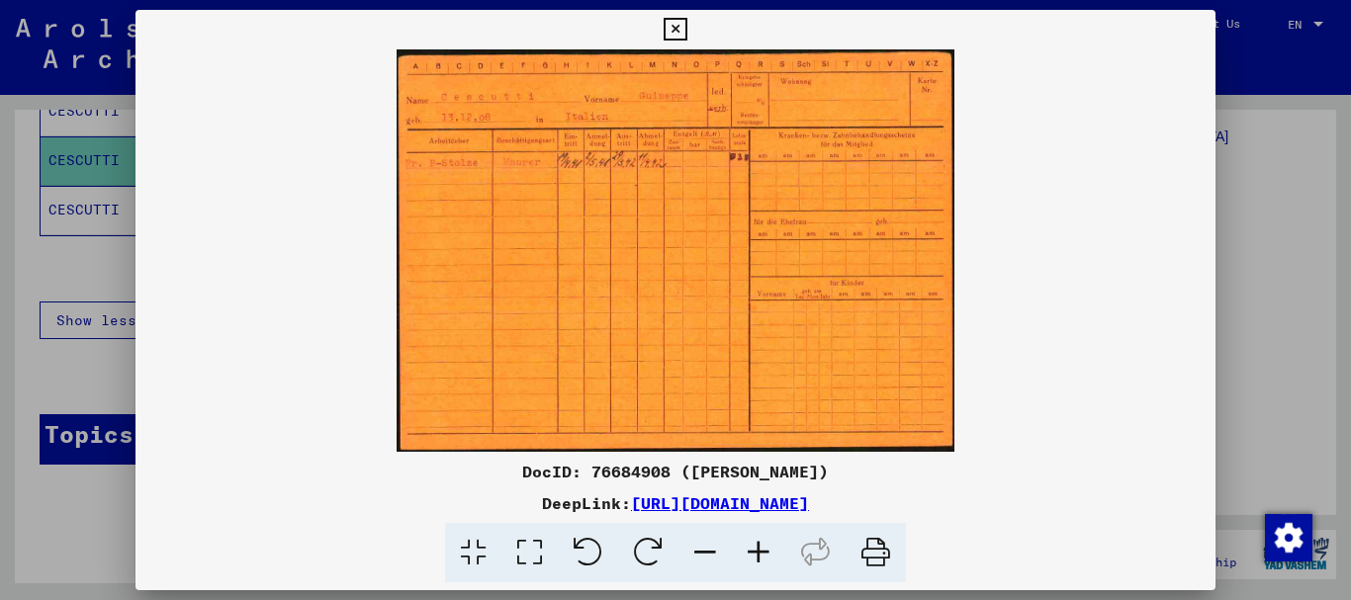
click at [756, 555] on icon at bounding box center [758, 553] width 53 height 60
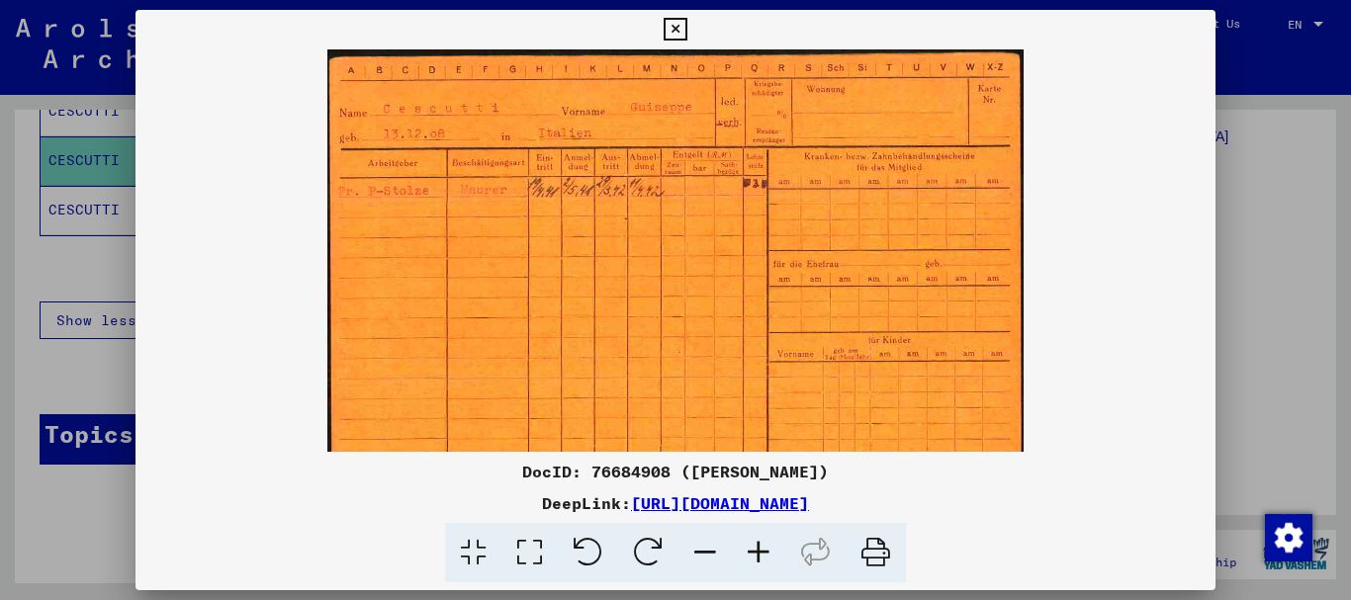
click at [756, 555] on icon at bounding box center [758, 553] width 53 height 60
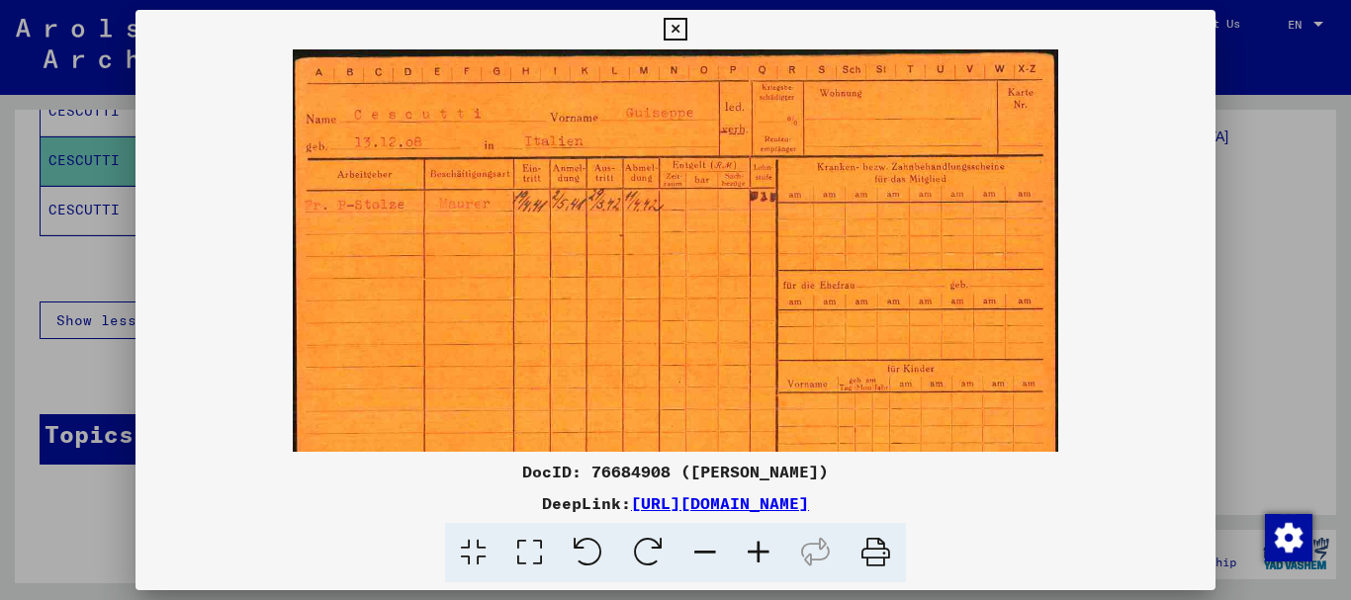
click at [756, 555] on icon at bounding box center [758, 553] width 53 height 60
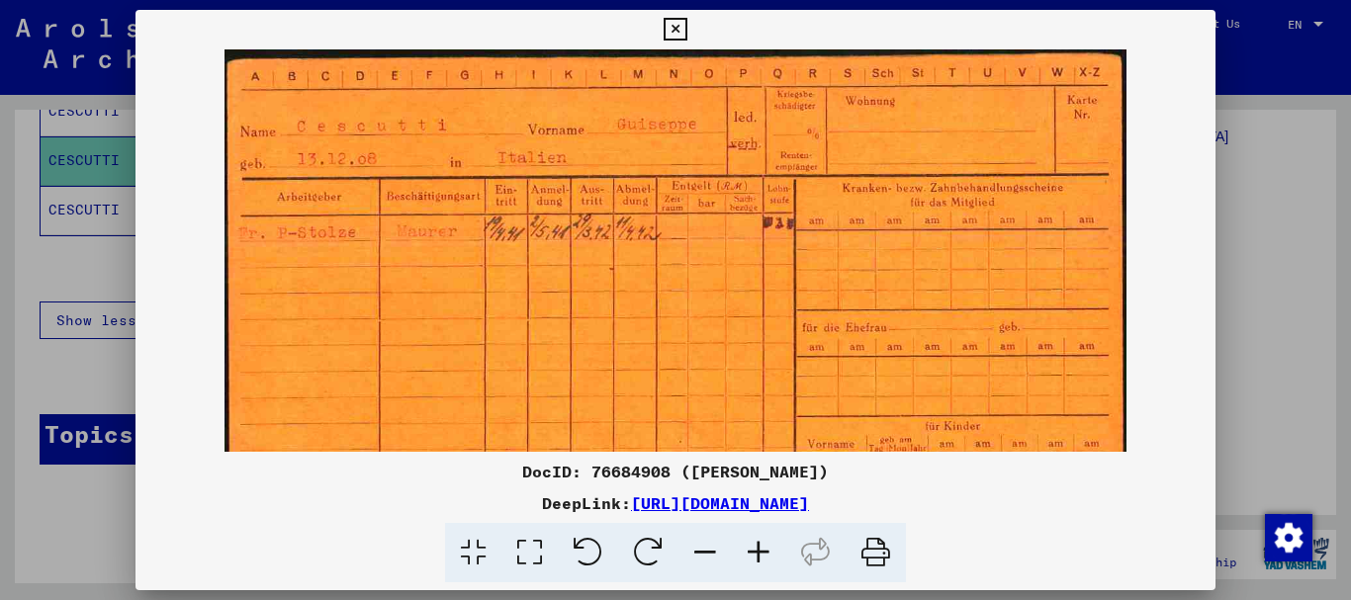
click at [756, 555] on icon at bounding box center [758, 553] width 53 height 60
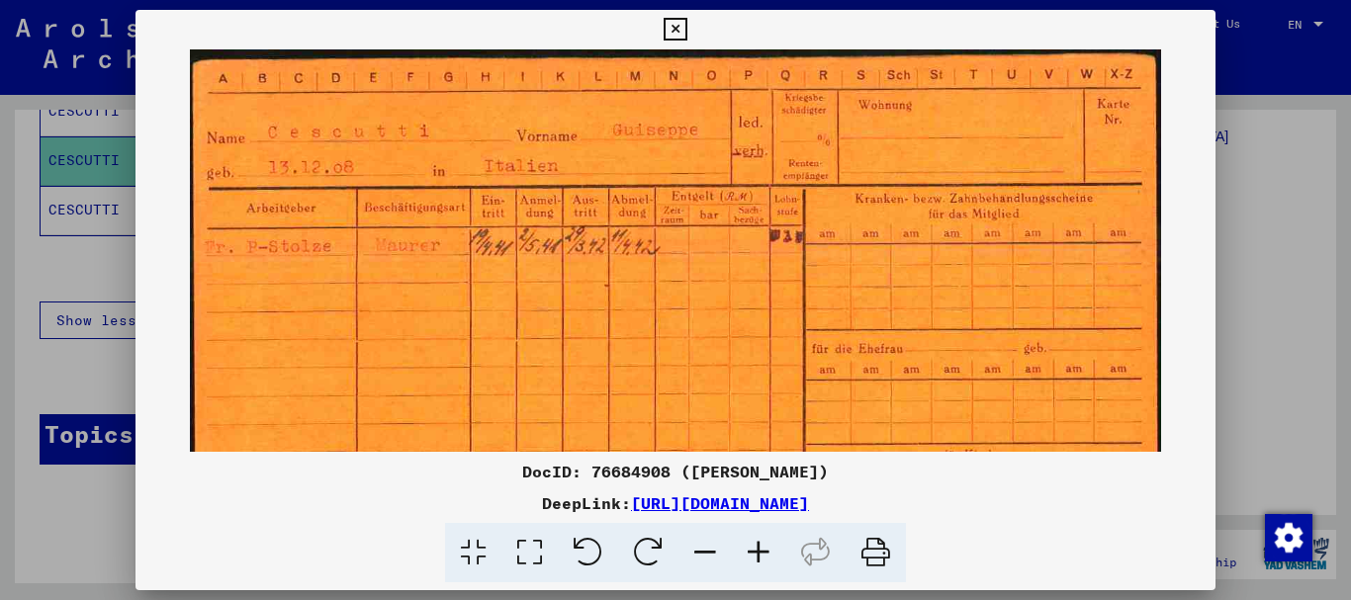
click at [756, 555] on icon at bounding box center [758, 553] width 53 height 60
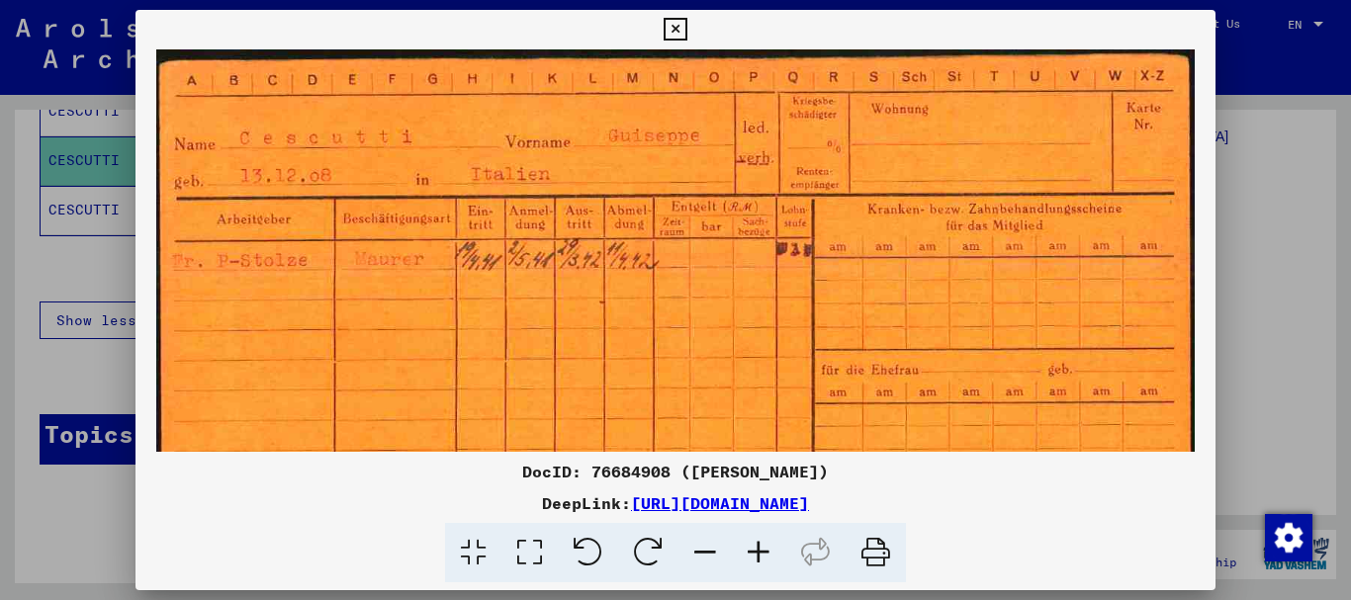
drag, startPoint x: 1046, startPoint y: 374, endPoint x: 888, endPoint y: 374, distance: 157.3
click at [888, 374] on img at bounding box center [676, 423] width 1040 height 749
drag, startPoint x: 629, startPoint y: 333, endPoint x: 770, endPoint y: 302, distance: 144.0
click at [1133, 223] on img at bounding box center [676, 423] width 1040 height 749
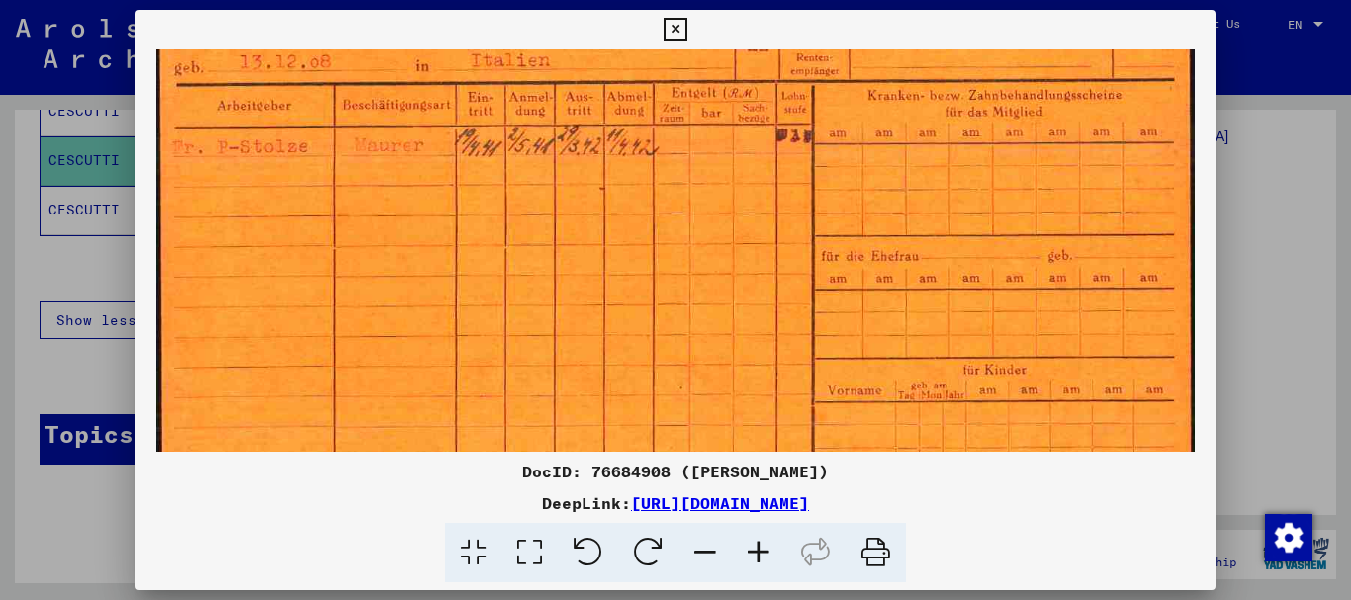
drag, startPoint x: 0, startPoint y: 286, endPoint x: 211, endPoint y: 206, distance: 225.4
click at [2, 286] on div at bounding box center [675, 300] width 1351 height 600
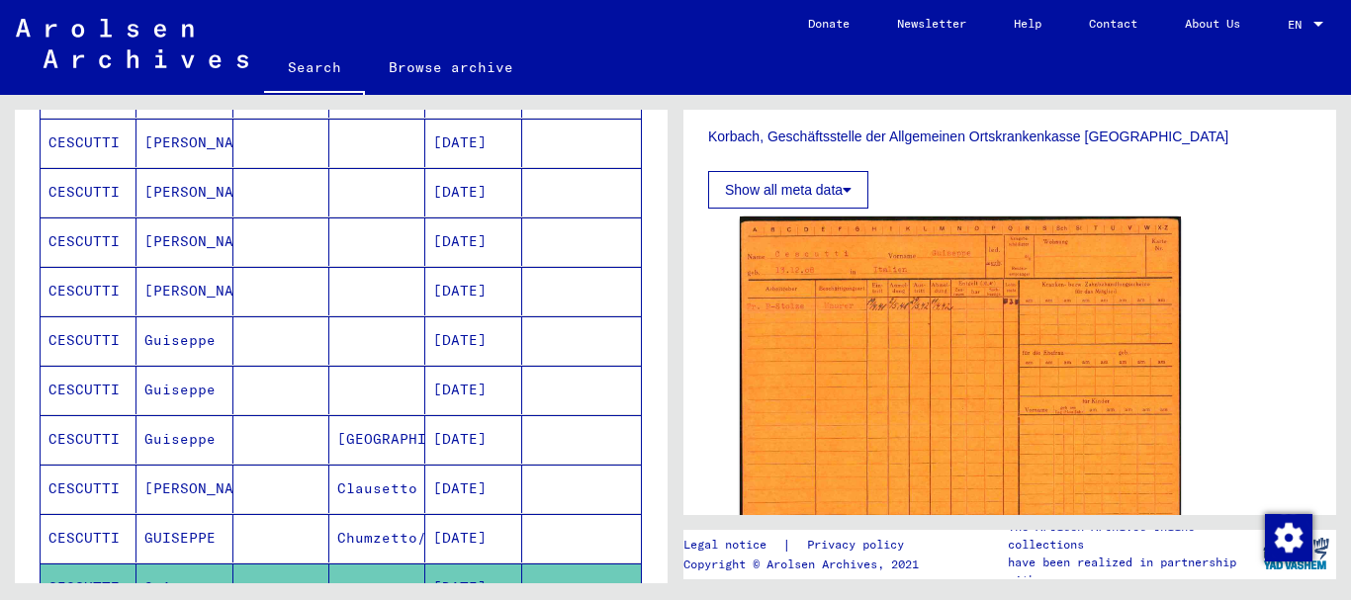
scroll to position [545, 0]
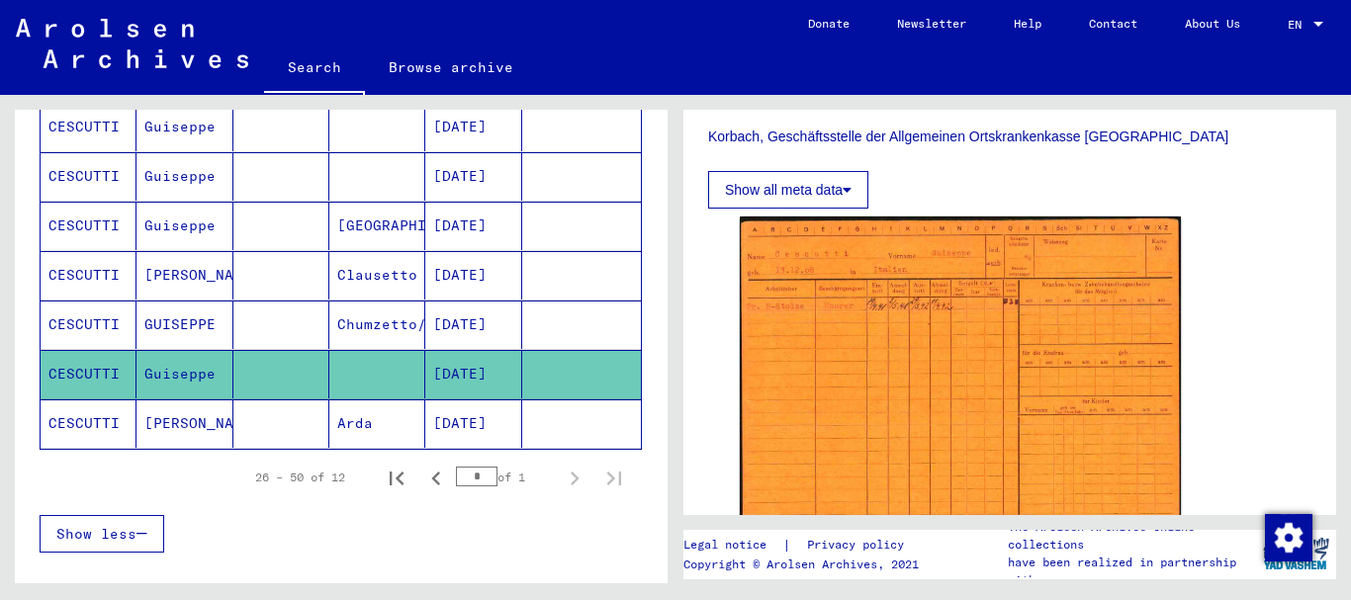
click at [275, 239] on mat-cell at bounding box center [281, 226] width 96 height 48
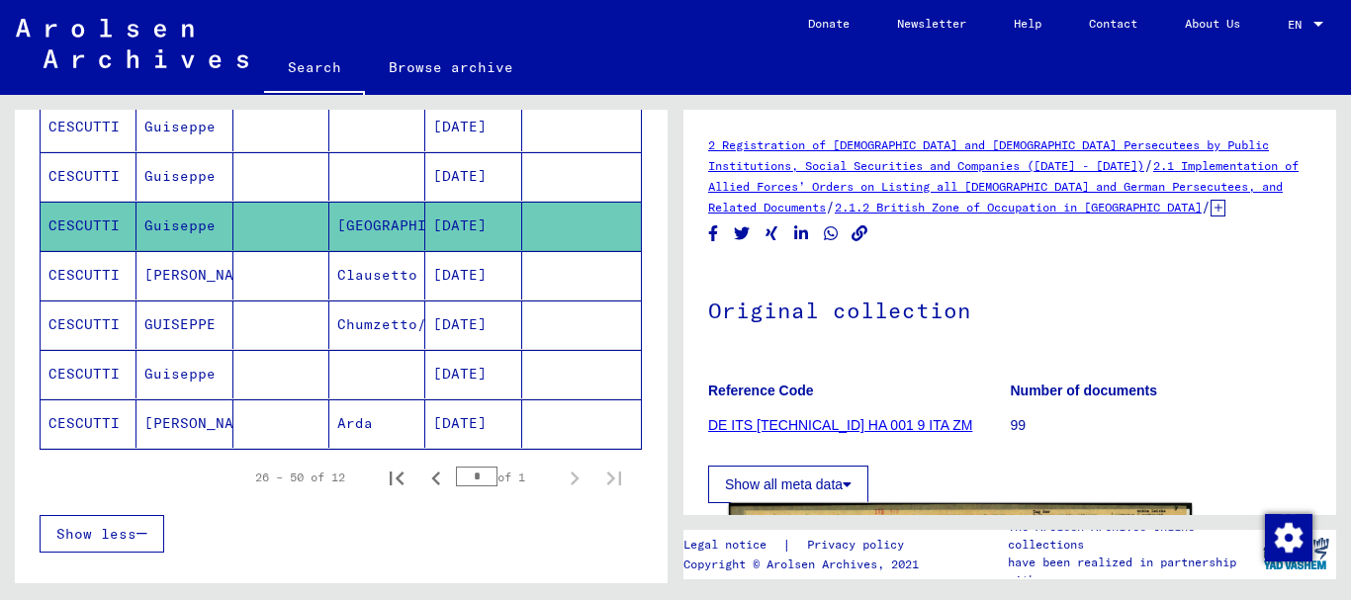
scroll to position [321, 0]
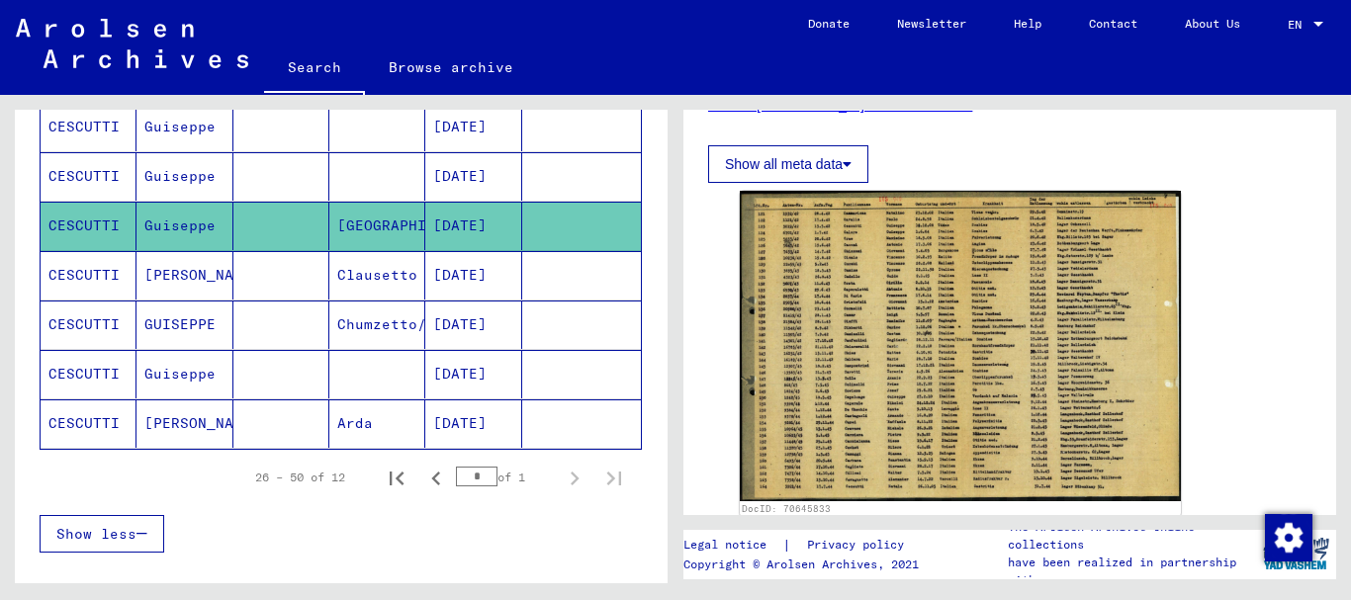
click at [319, 259] on mat-cell at bounding box center [281, 275] width 96 height 48
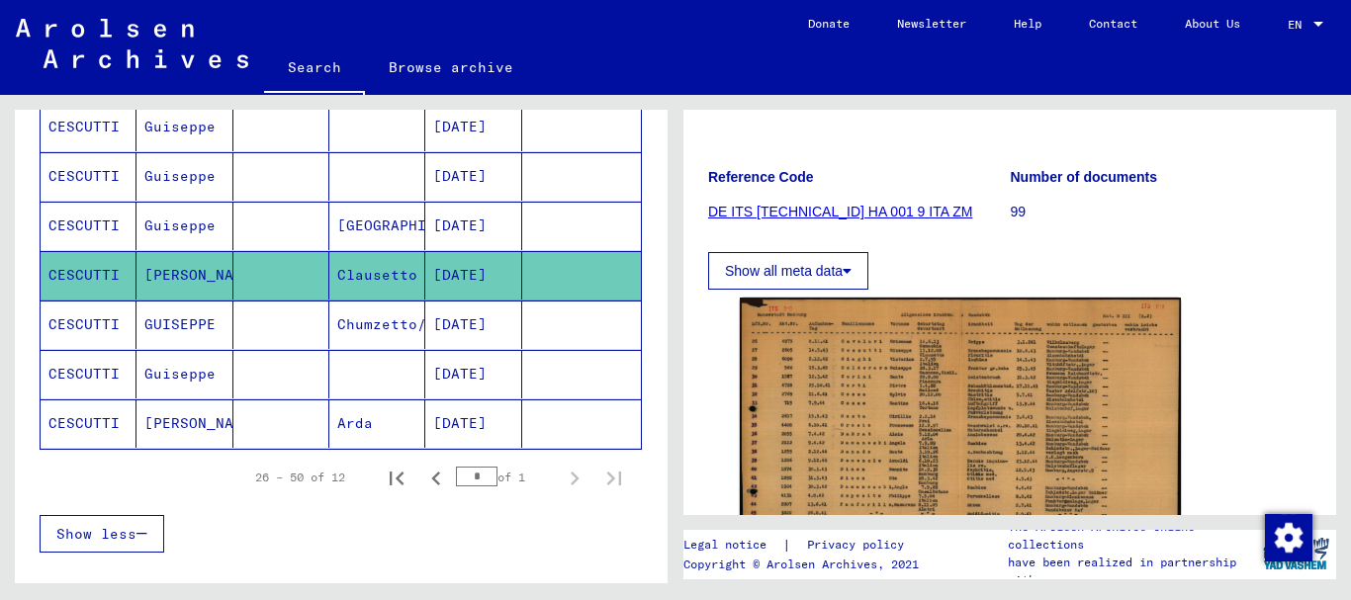
scroll to position [427, 0]
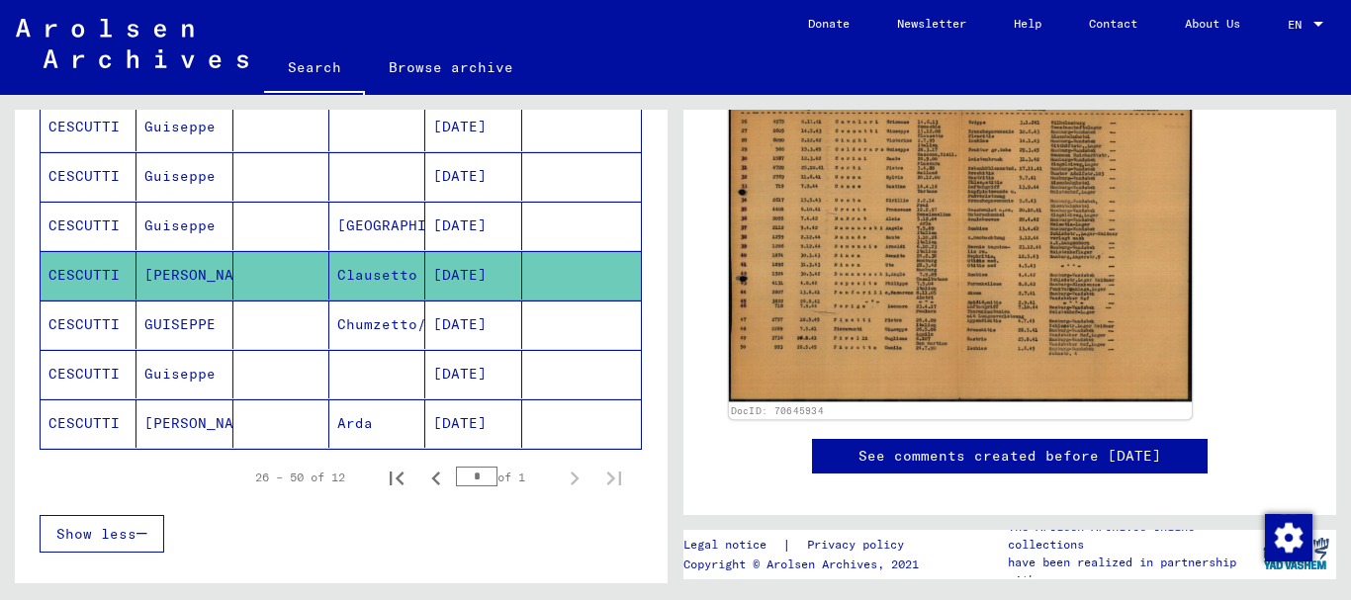
click at [960, 246] on img at bounding box center [960, 239] width 463 height 326
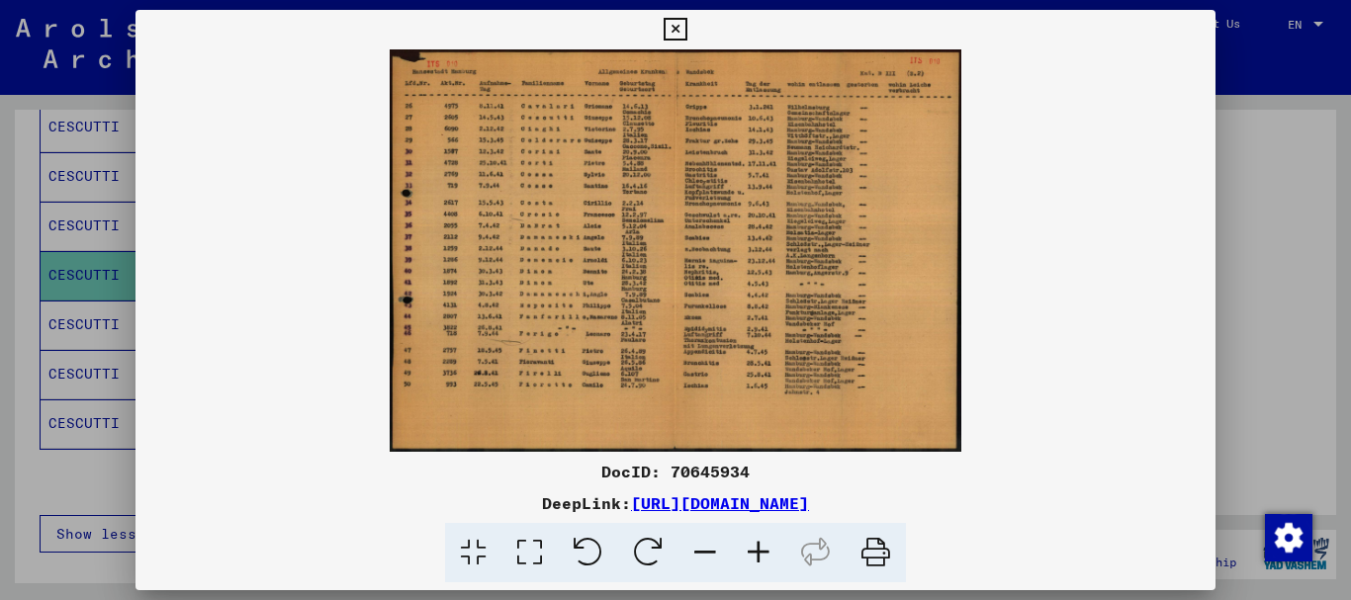
click at [764, 554] on icon at bounding box center [758, 553] width 53 height 60
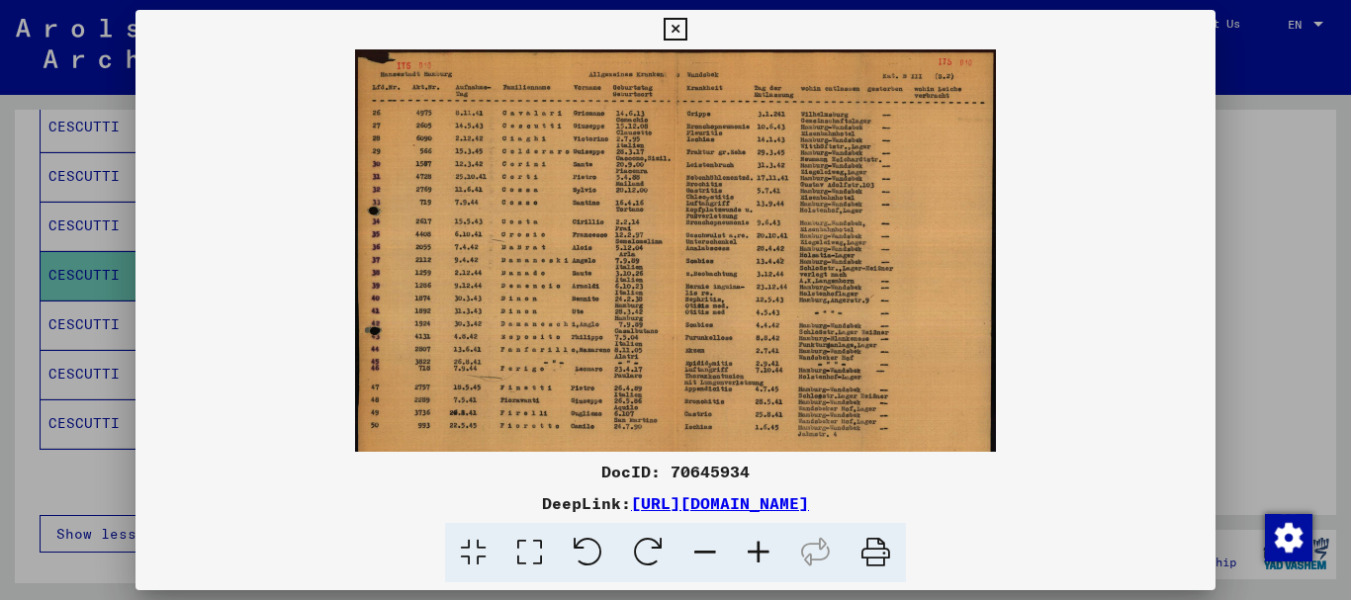
click at [764, 554] on icon at bounding box center [758, 553] width 53 height 60
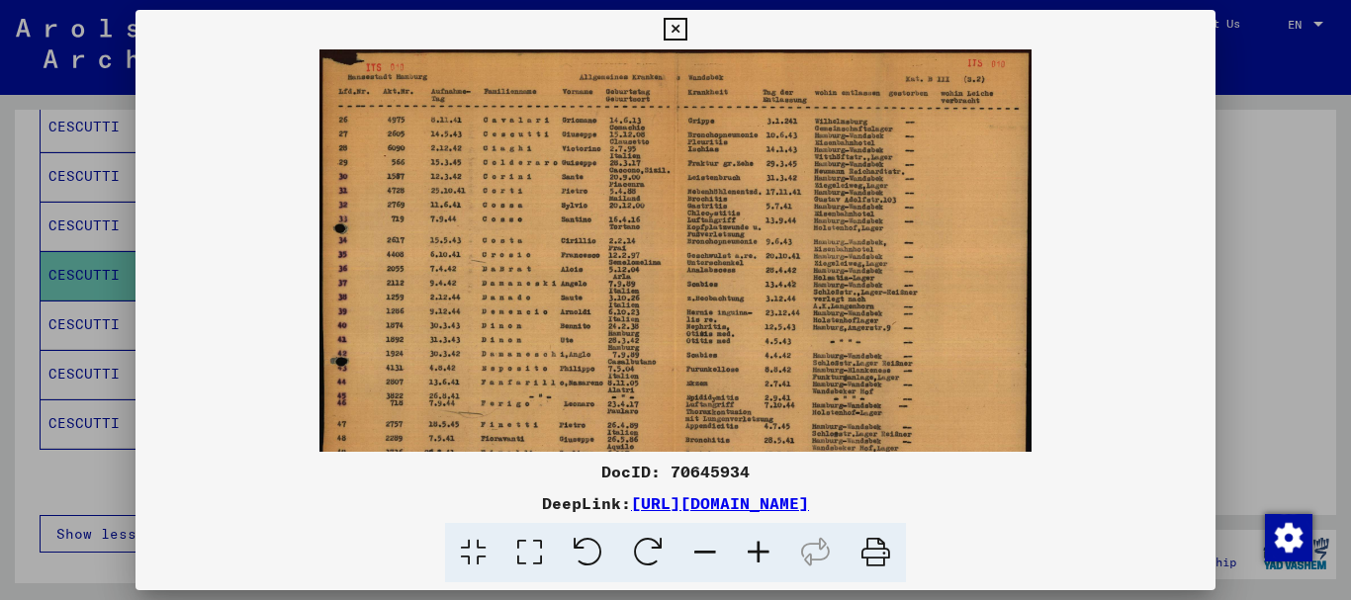
click at [765, 554] on icon at bounding box center [758, 553] width 53 height 60
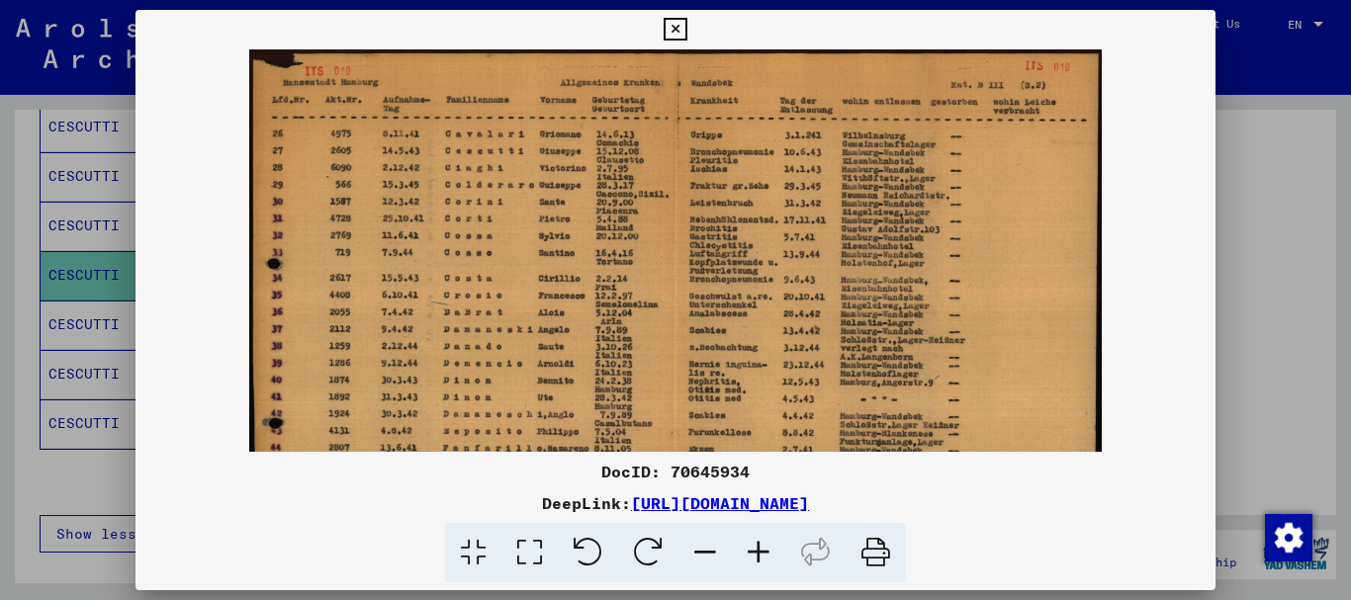
click at [765, 554] on icon at bounding box center [758, 553] width 53 height 60
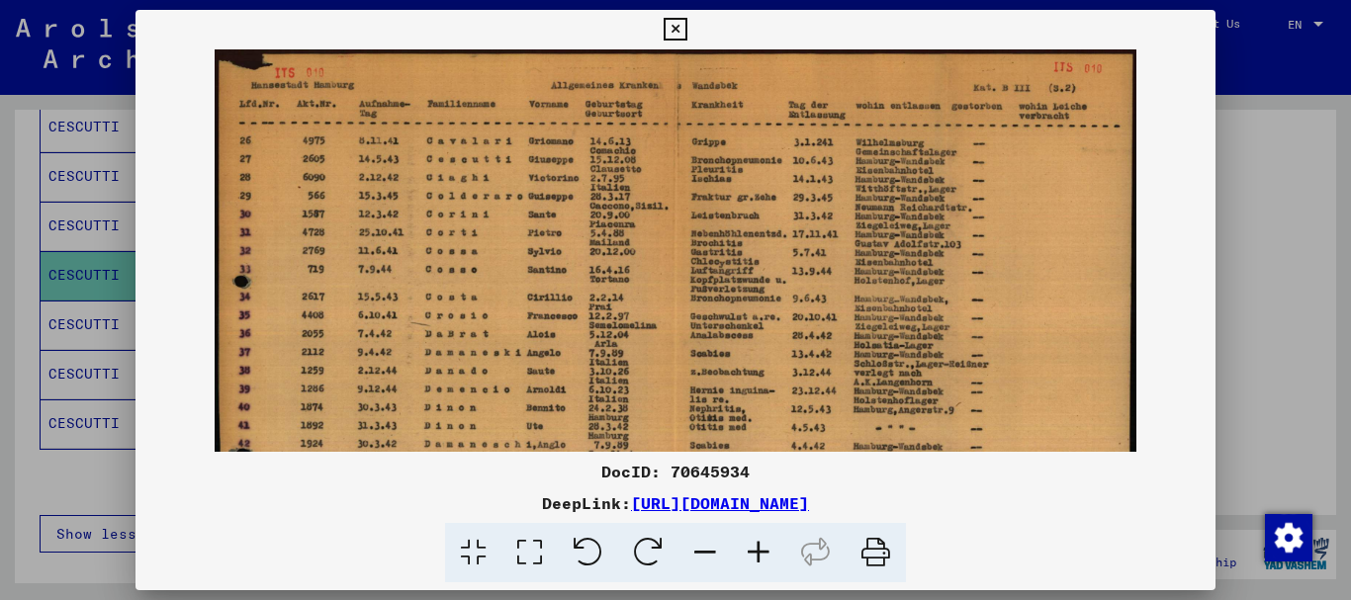
click at [765, 554] on icon at bounding box center [758, 553] width 53 height 60
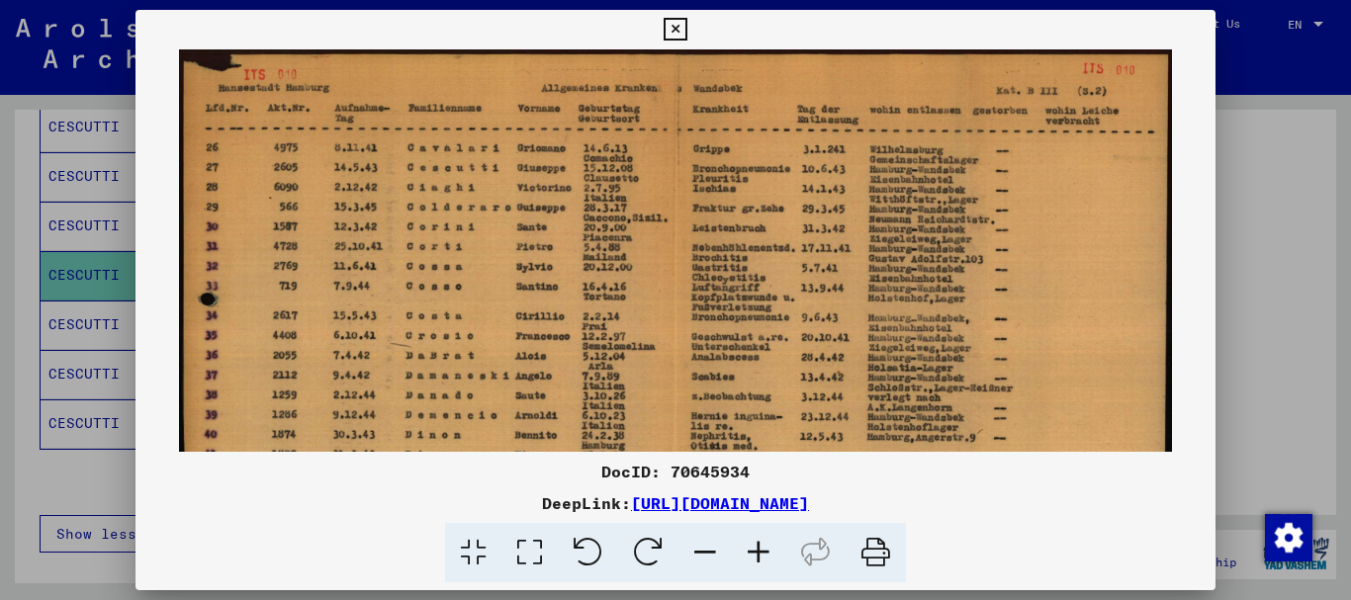
click at [765, 554] on icon at bounding box center [758, 553] width 53 height 60
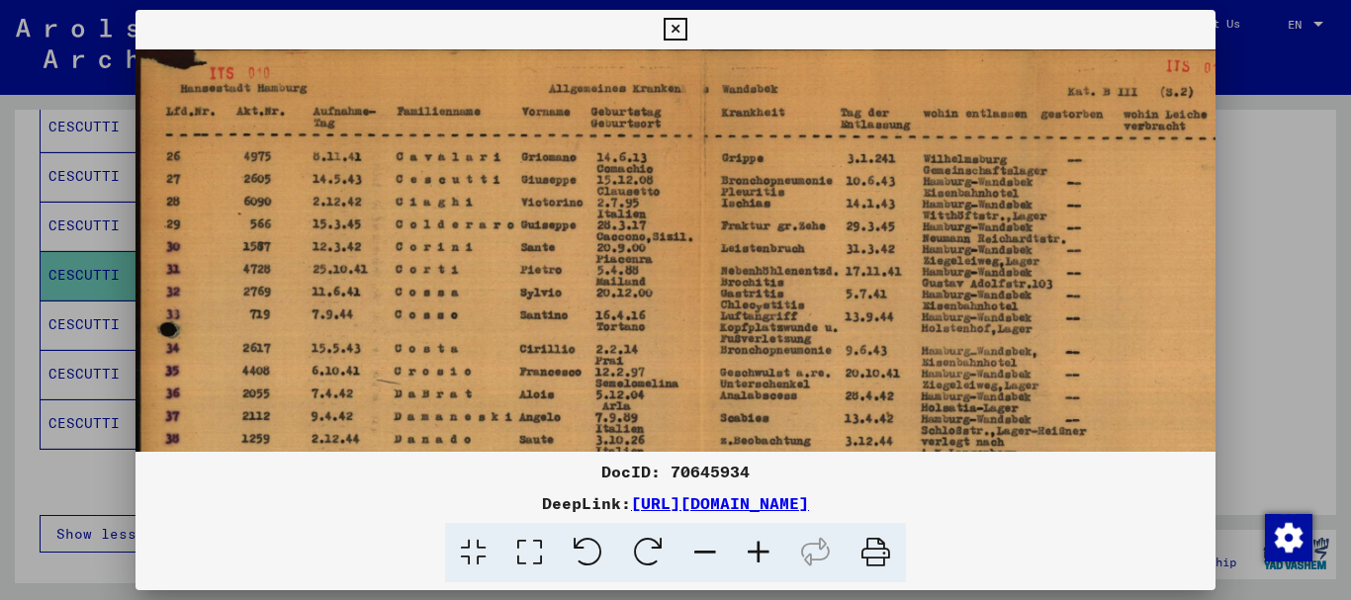
scroll to position [6, 0]
click at [507, 318] on img at bounding box center [702, 443] width 1133 height 798
click at [4, 316] on div at bounding box center [675, 300] width 1351 height 600
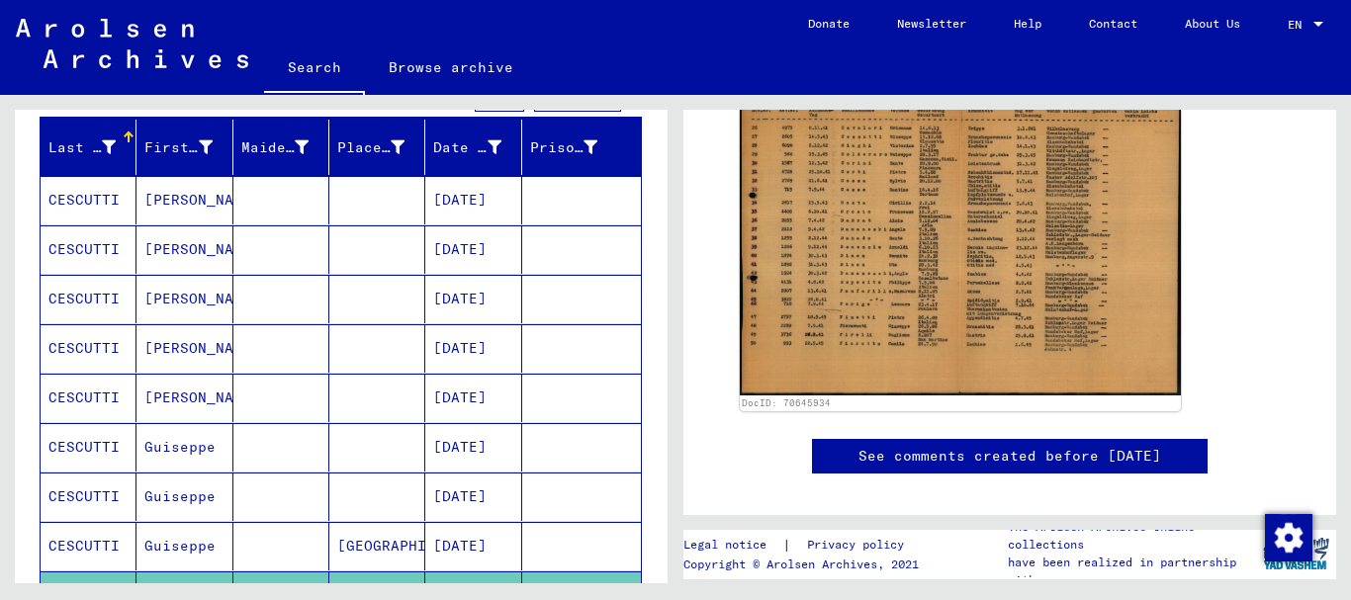
scroll to position [652, 0]
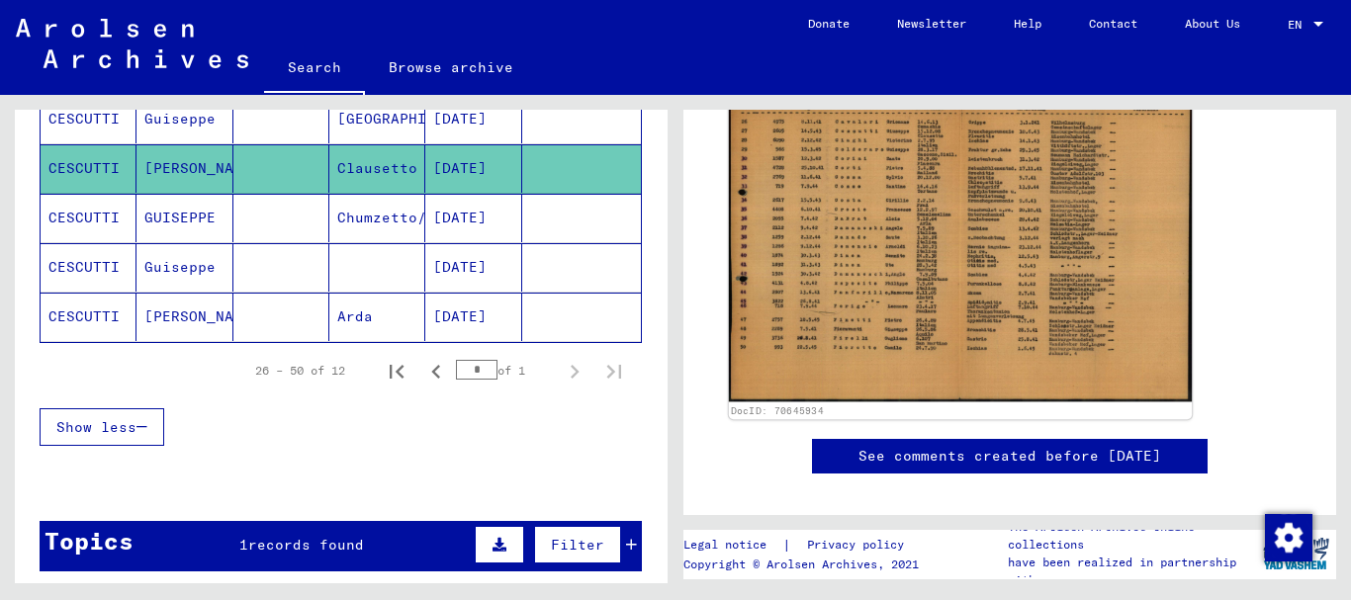
click at [949, 272] on img at bounding box center [960, 239] width 463 height 326
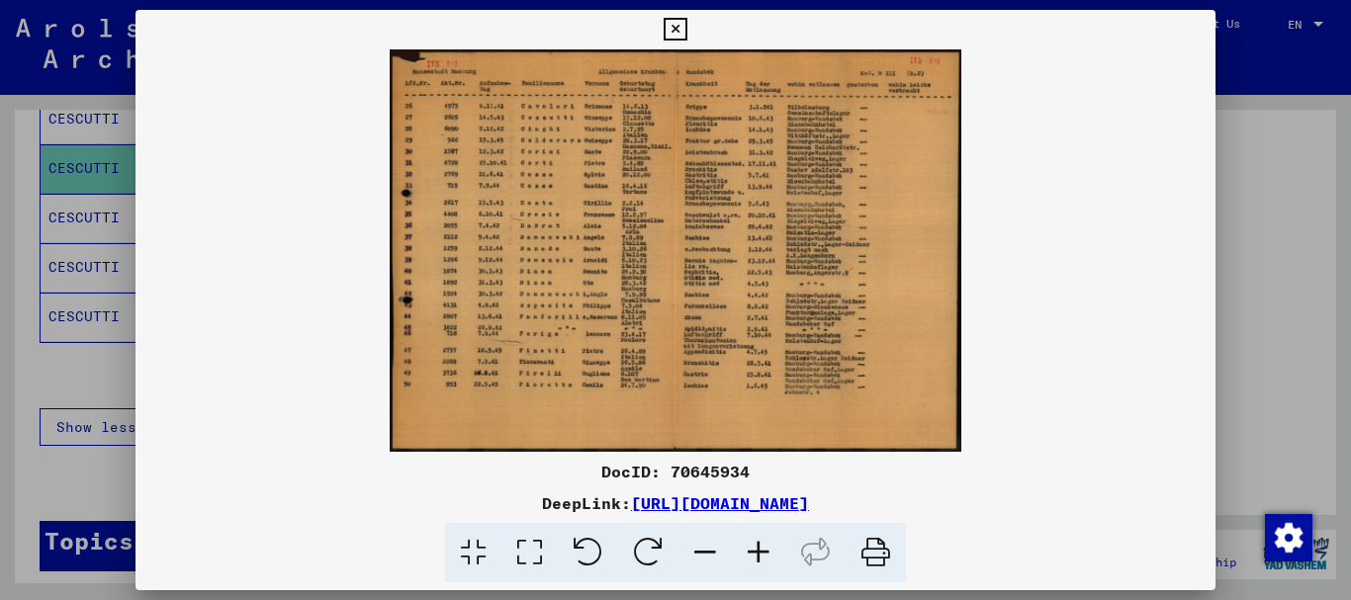
click at [20, 356] on div at bounding box center [675, 300] width 1351 height 600
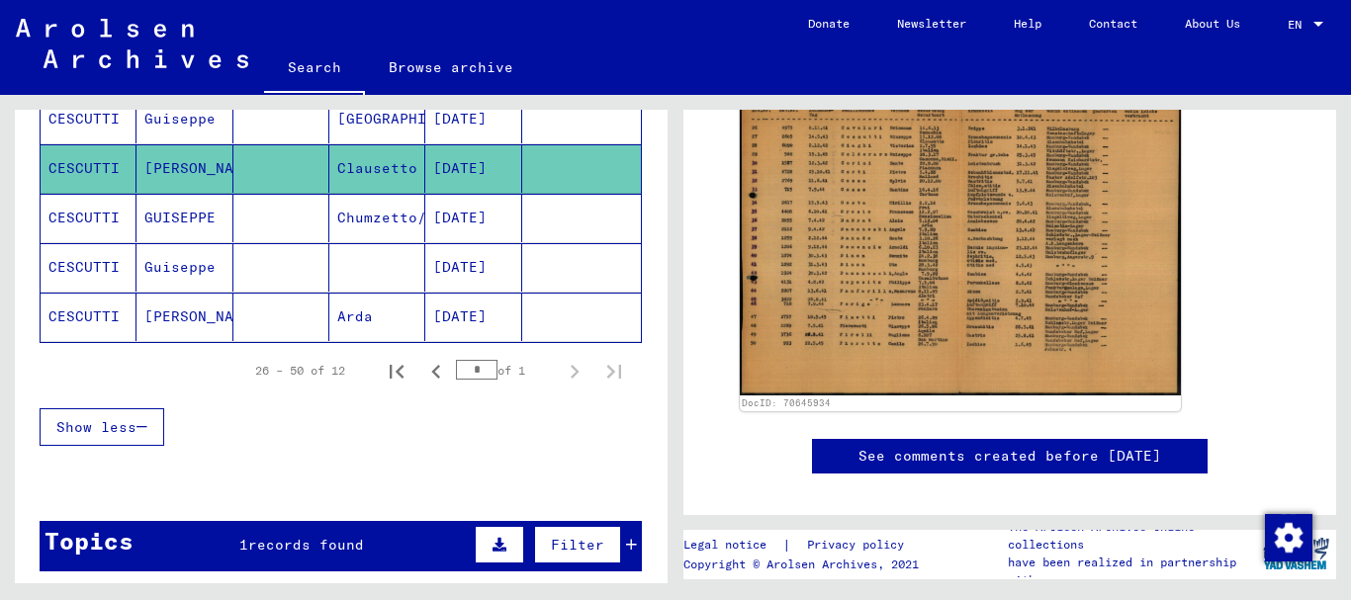
click at [252, 227] on mat-cell at bounding box center [281, 218] width 96 height 48
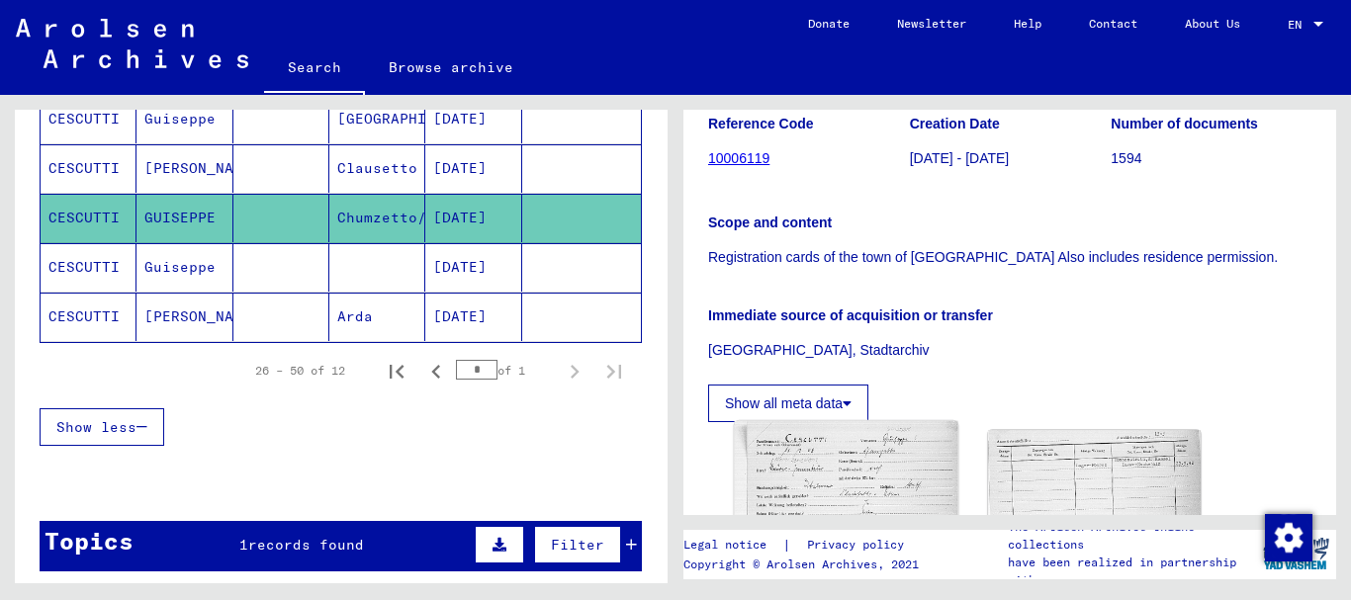
scroll to position [641, 0]
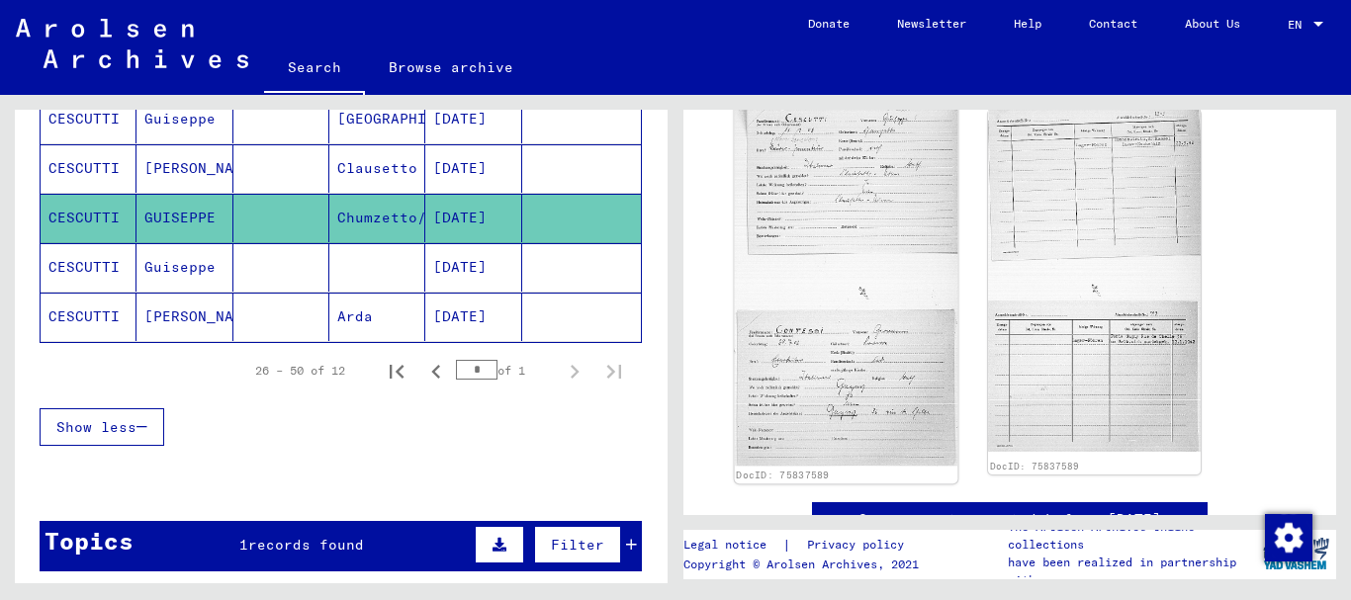
click at [892, 312] on img at bounding box center [847, 284] width 224 height 366
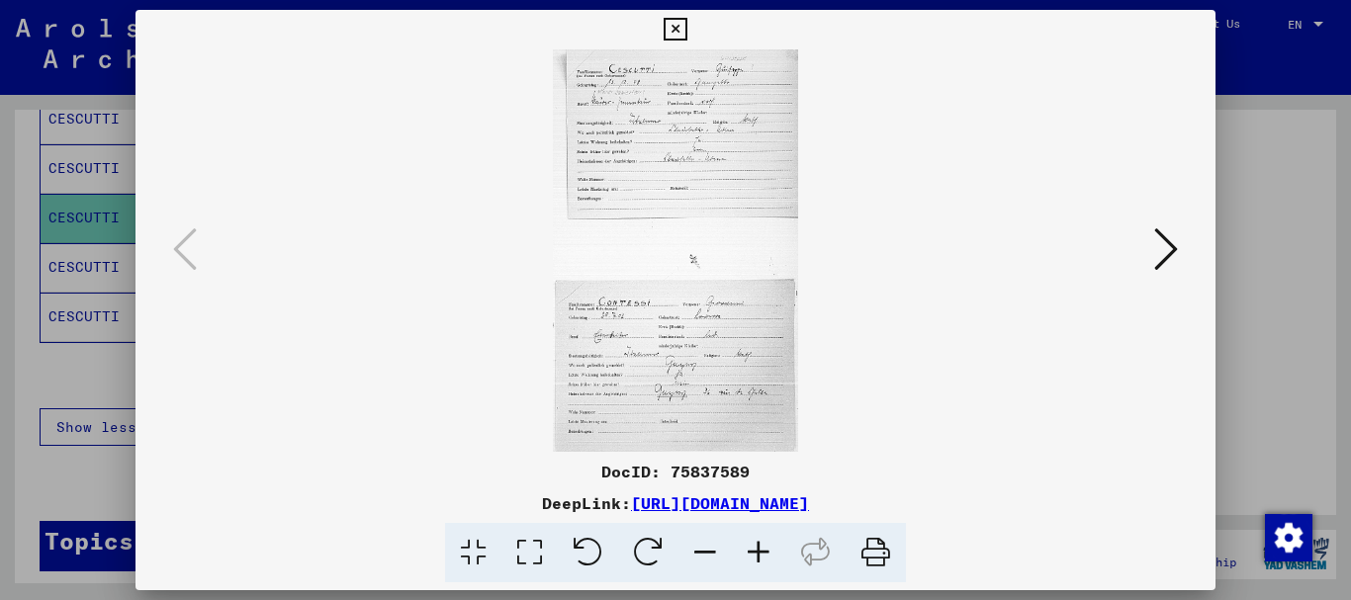
click at [1175, 255] on icon at bounding box center [1166, 249] width 24 height 47
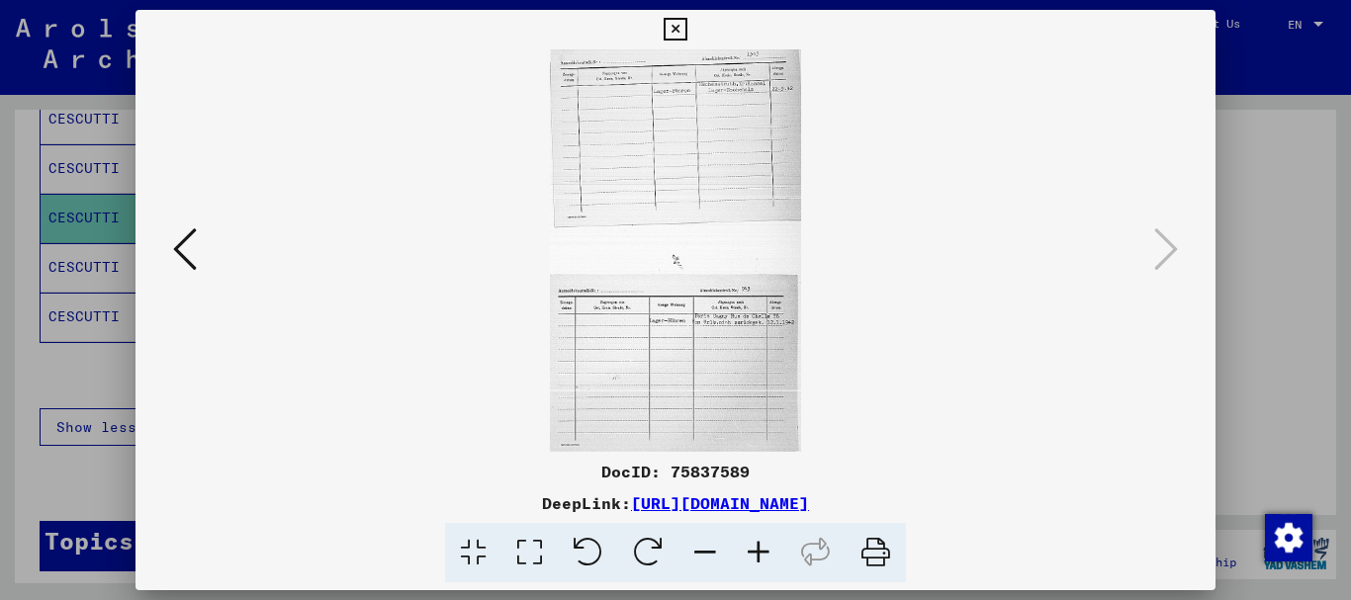
click at [764, 561] on icon at bounding box center [758, 553] width 53 height 60
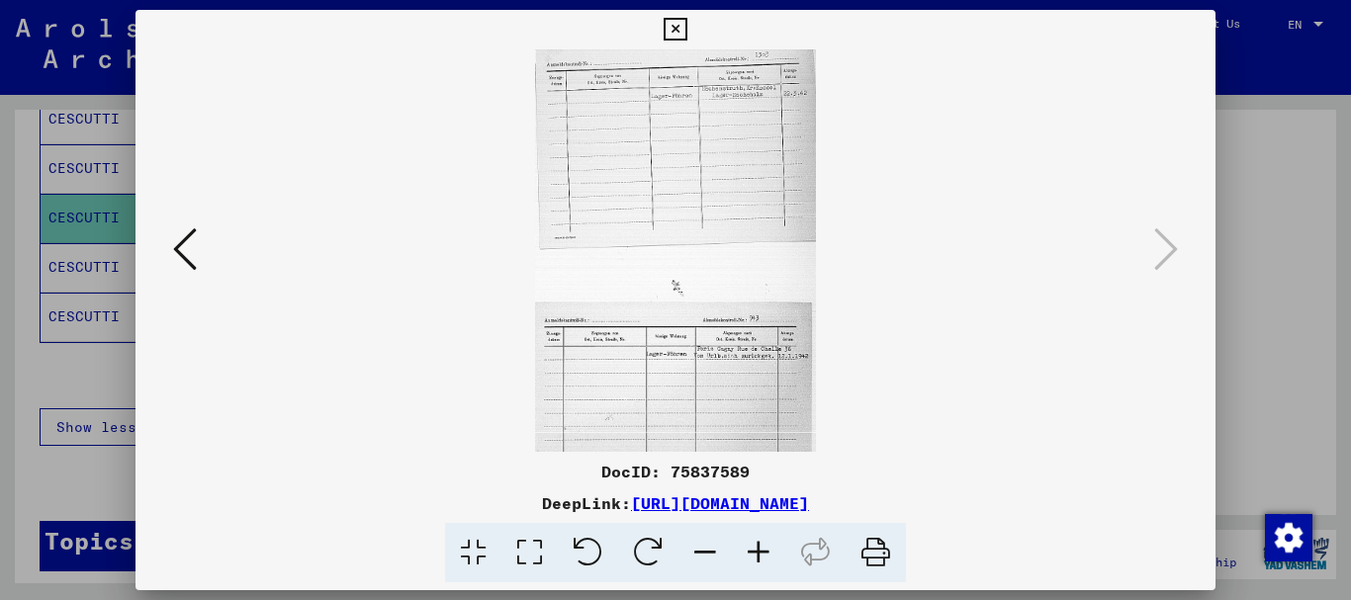
click at [764, 561] on icon at bounding box center [758, 553] width 53 height 60
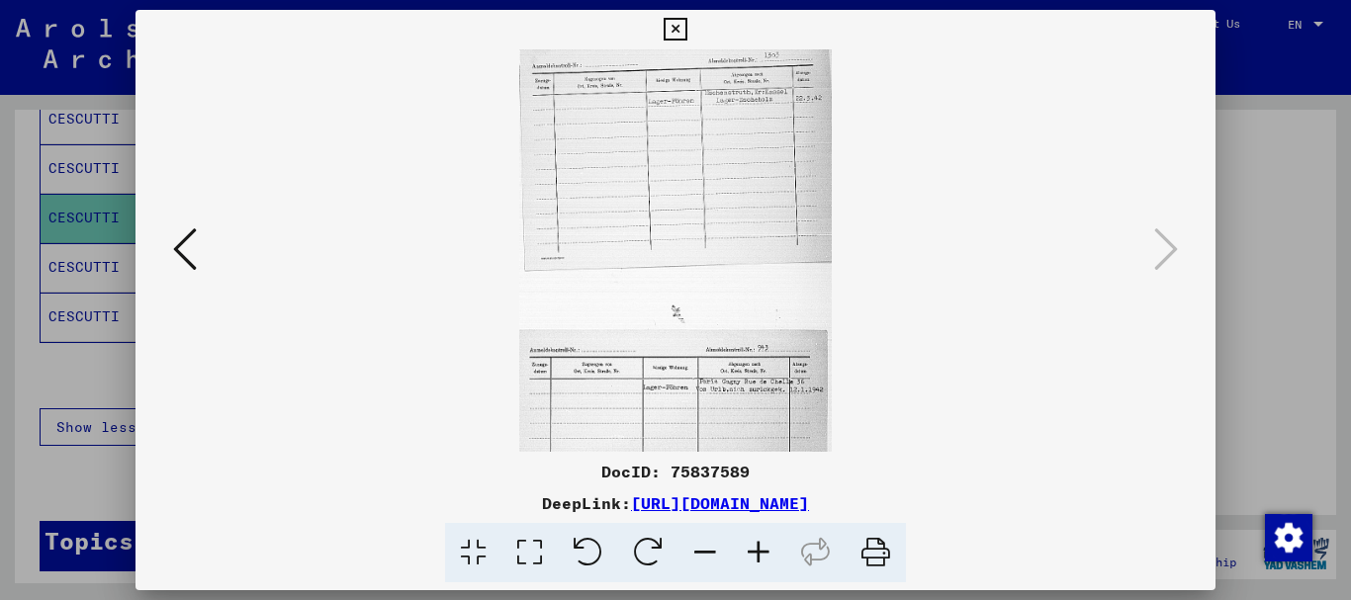
click at [764, 561] on icon at bounding box center [758, 553] width 53 height 60
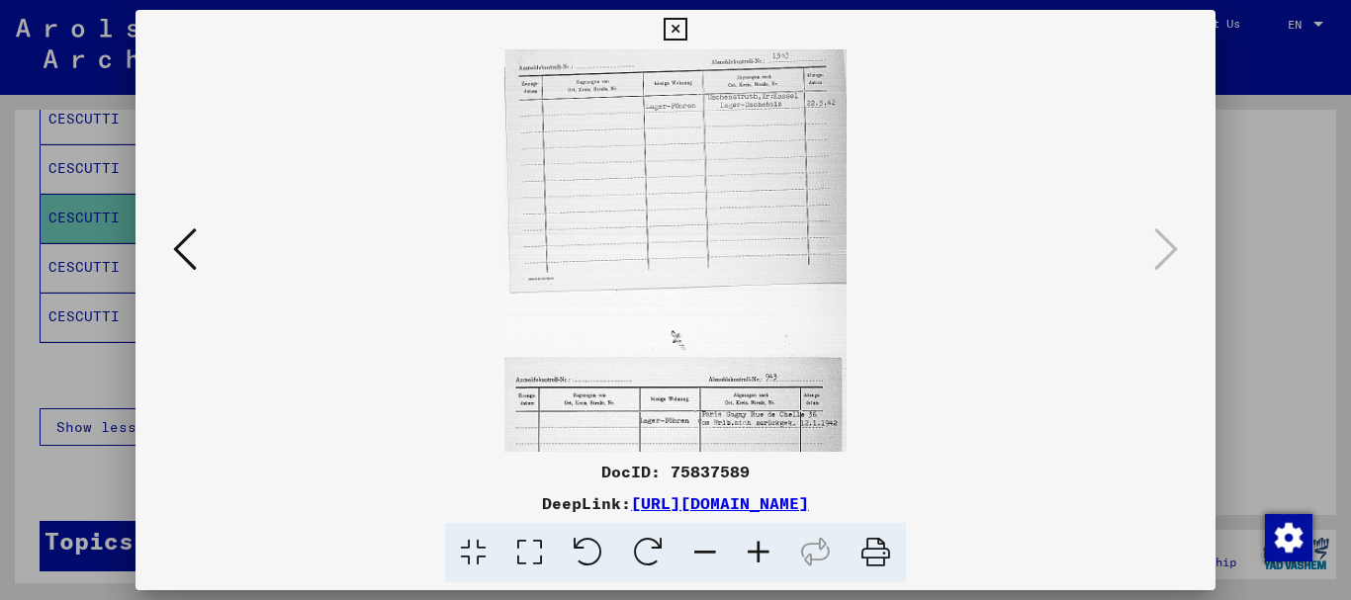
click at [764, 561] on icon at bounding box center [758, 553] width 53 height 60
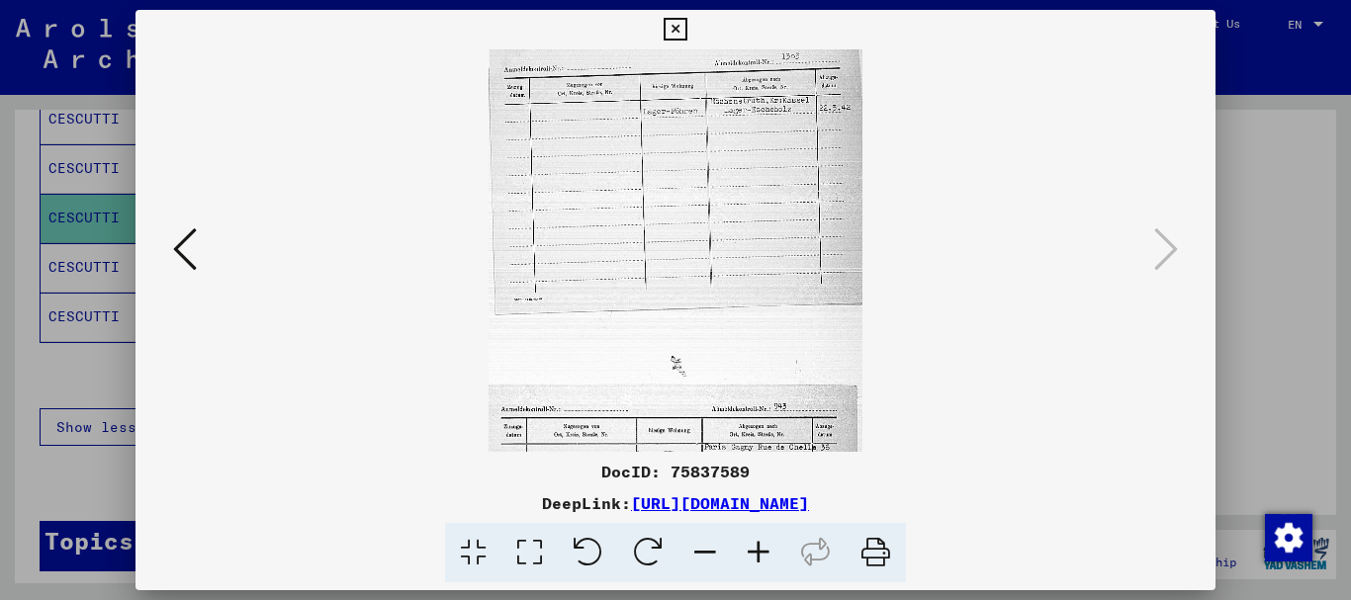
click at [764, 561] on icon at bounding box center [758, 553] width 53 height 60
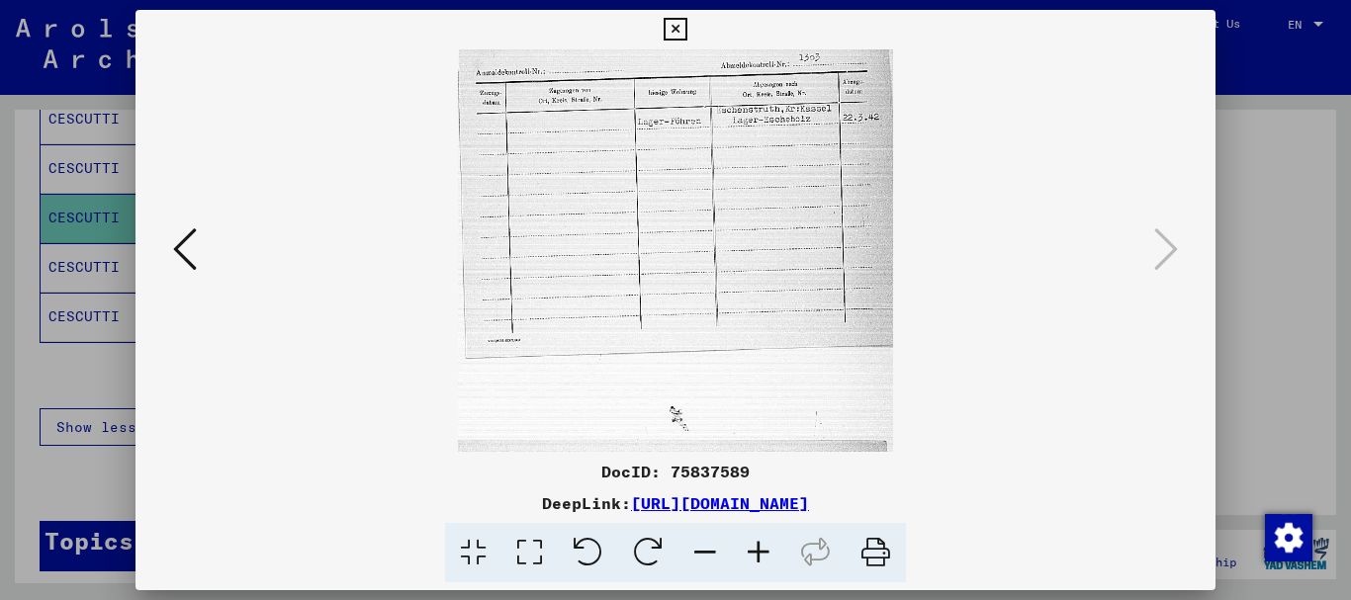
click at [764, 561] on icon at bounding box center [758, 553] width 53 height 60
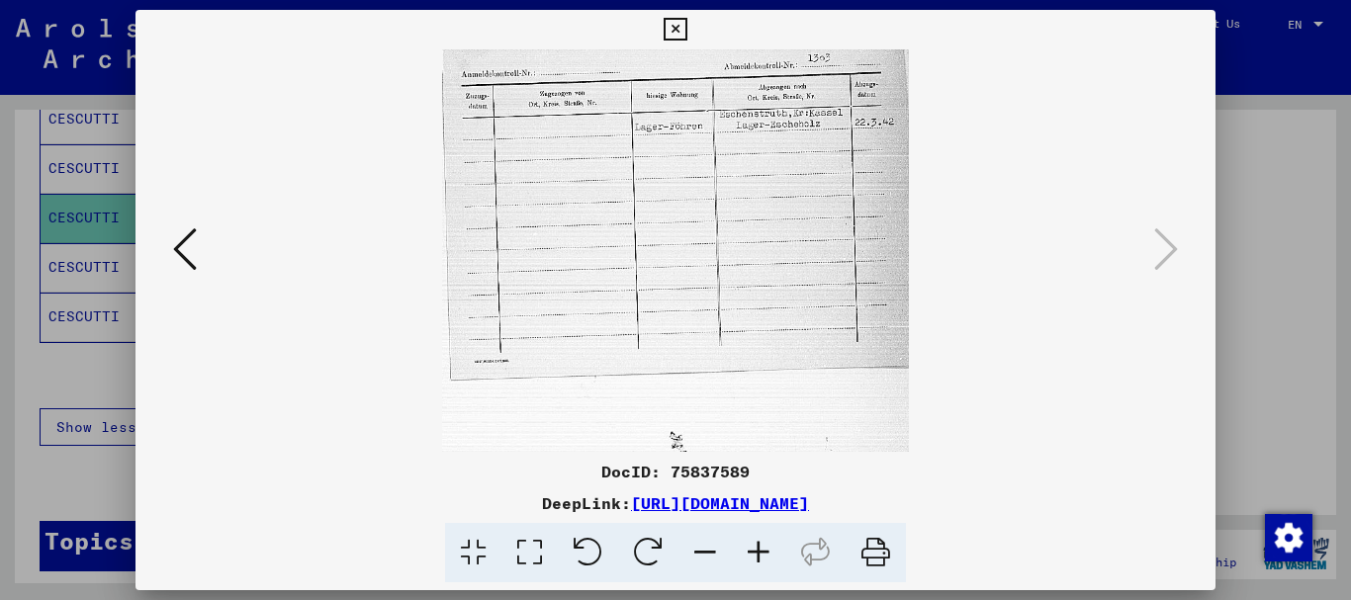
click at [764, 561] on icon at bounding box center [758, 553] width 53 height 60
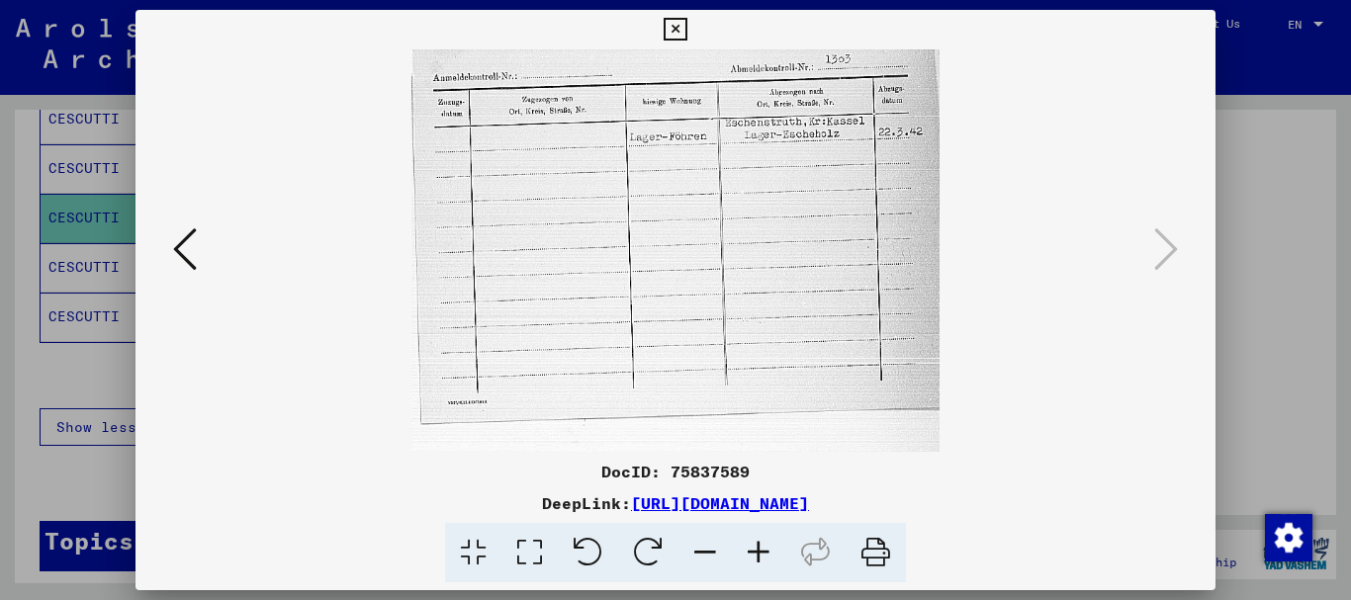
click at [764, 560] on icon at bounding box center [758, 553] width 53 height 60
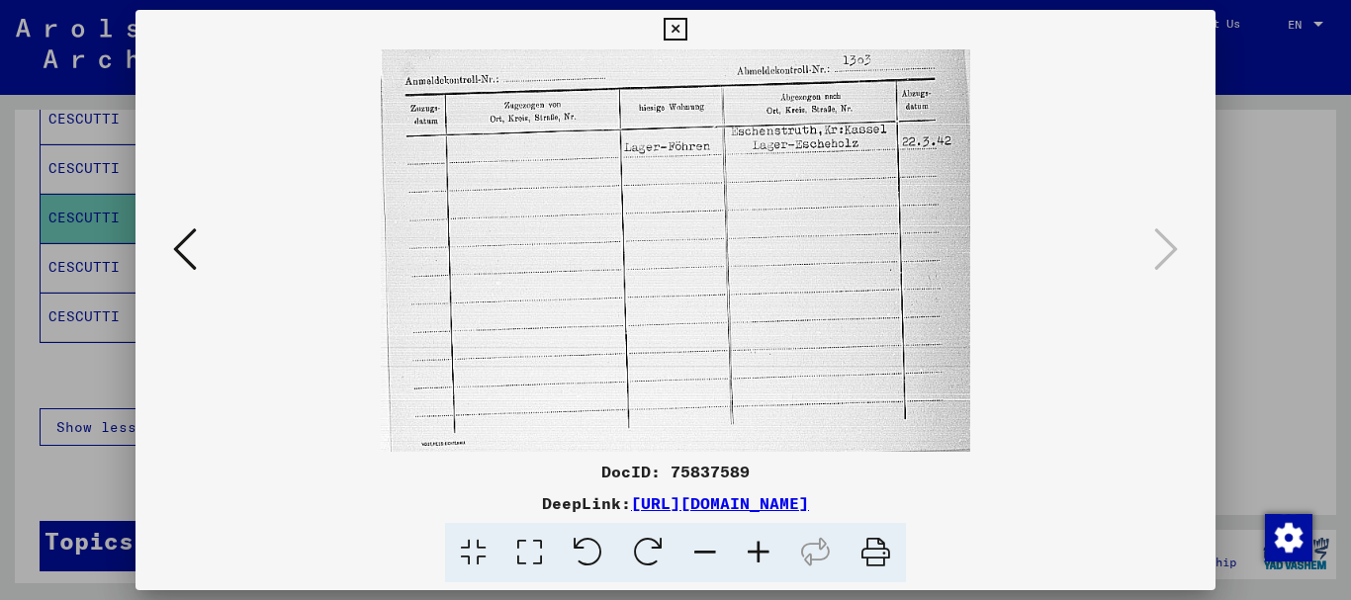
click at [764, 560] on icon at bounding box center [758, 553] width 53 height 60
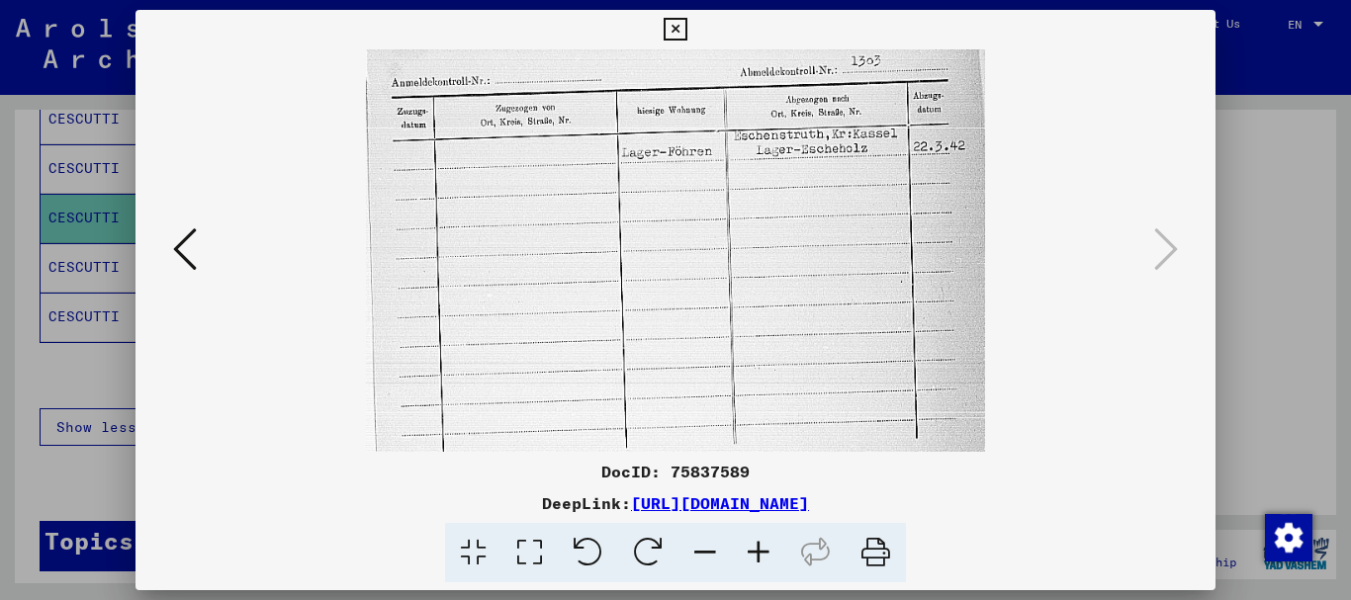
click at [764, 560] on icon at bounding box center [758, 553] width 53 height 60
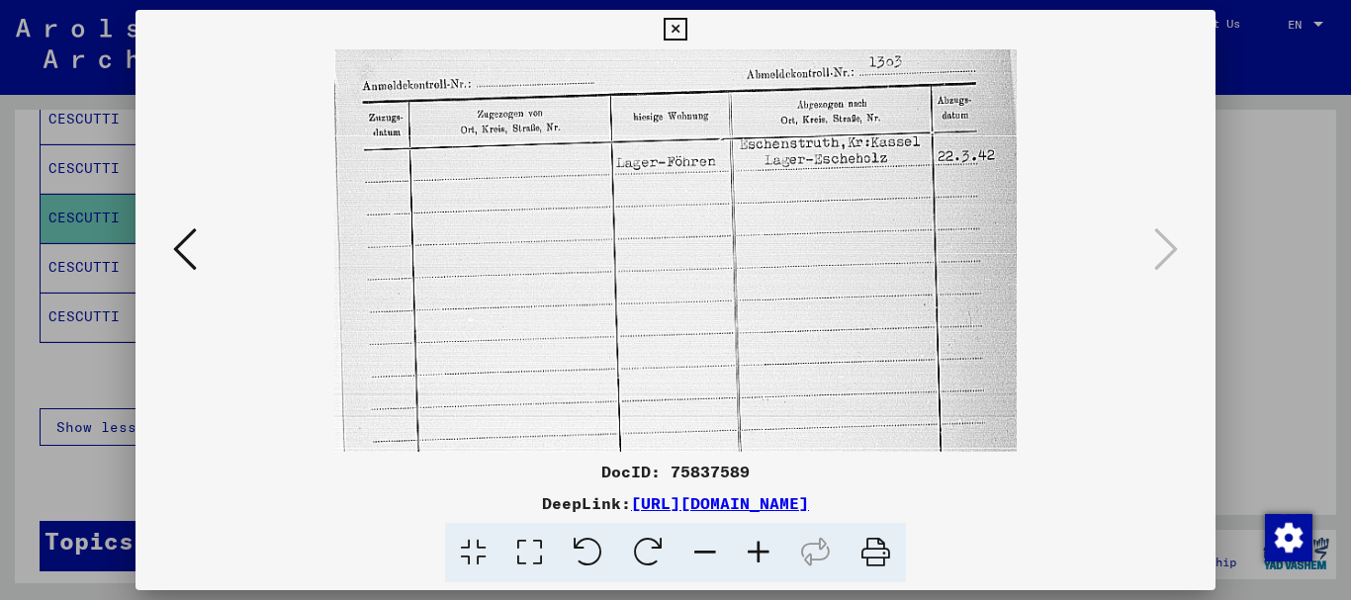
click at [764, 560] on icon at bounding box center [758, 553] width 53 height 60
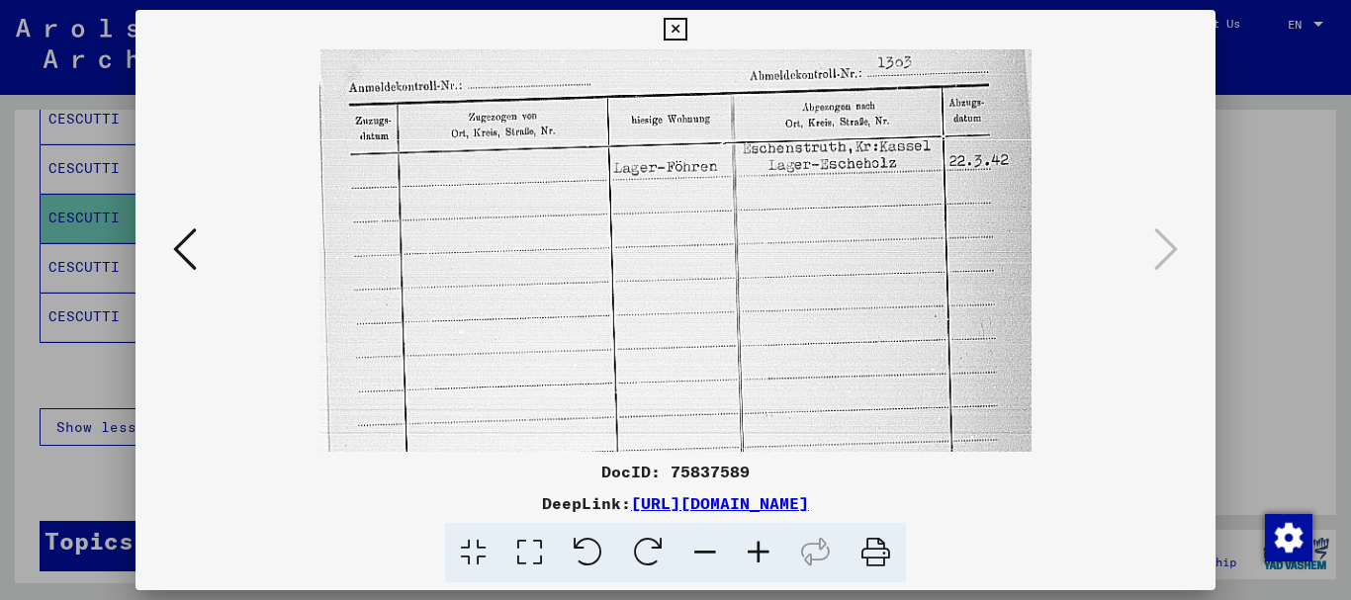
drag, startPoint x: 0, startPoint y: 318, endPoint x: 0, endPoint y: 277, distance: 40.6
click at [0, 317] on div at bounding box center [675, 300] width 1351 height 600
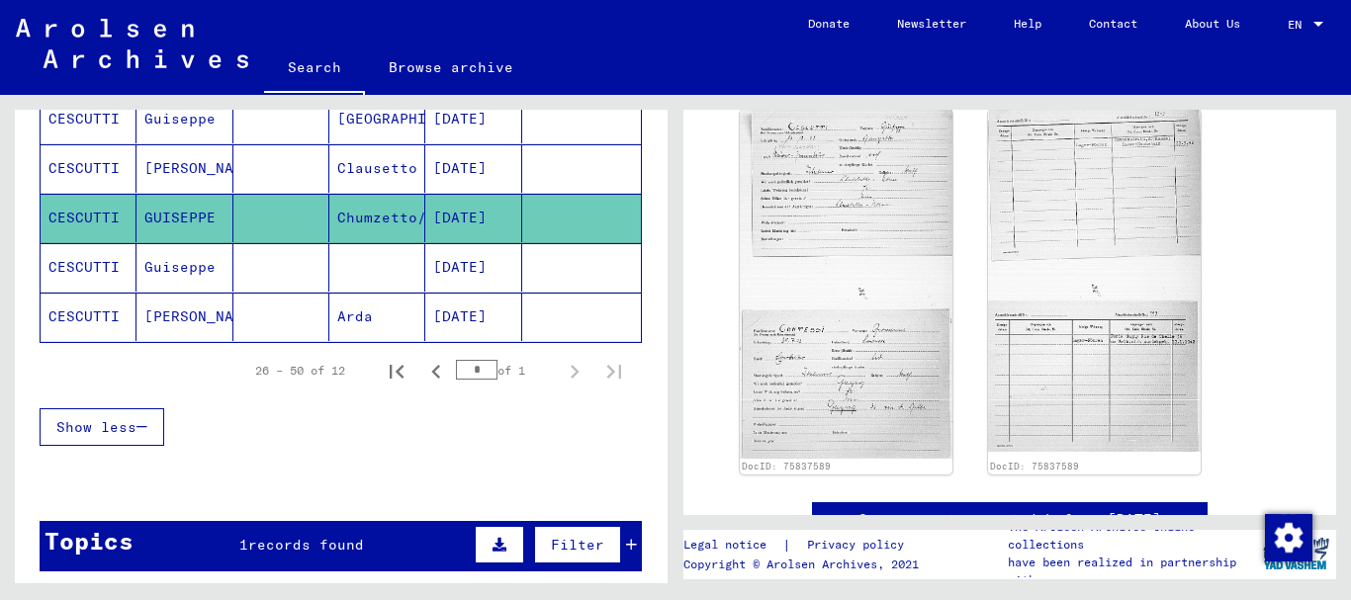
click at [124, 171] on mat-cell "CESCUTTI" at bounding box center [89, 168] width 96 height 48
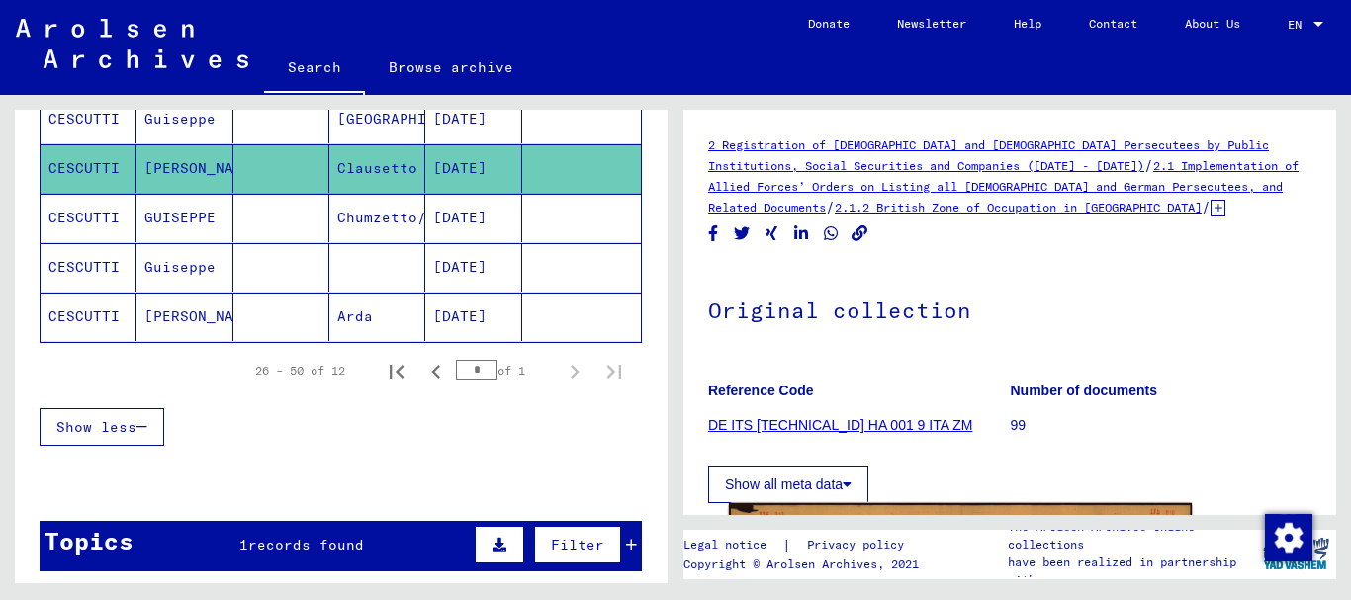
scroll to position [484, 0]
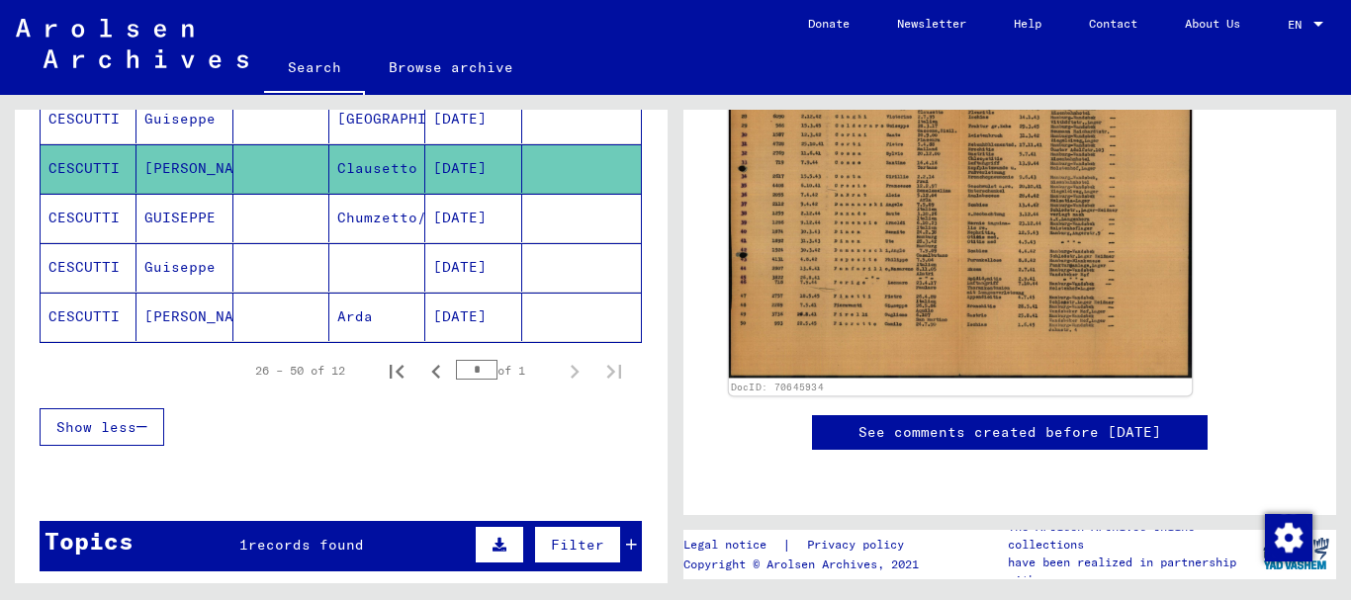
click at [919, 208] on img at bounding box center [960, 215] width 463 height 326
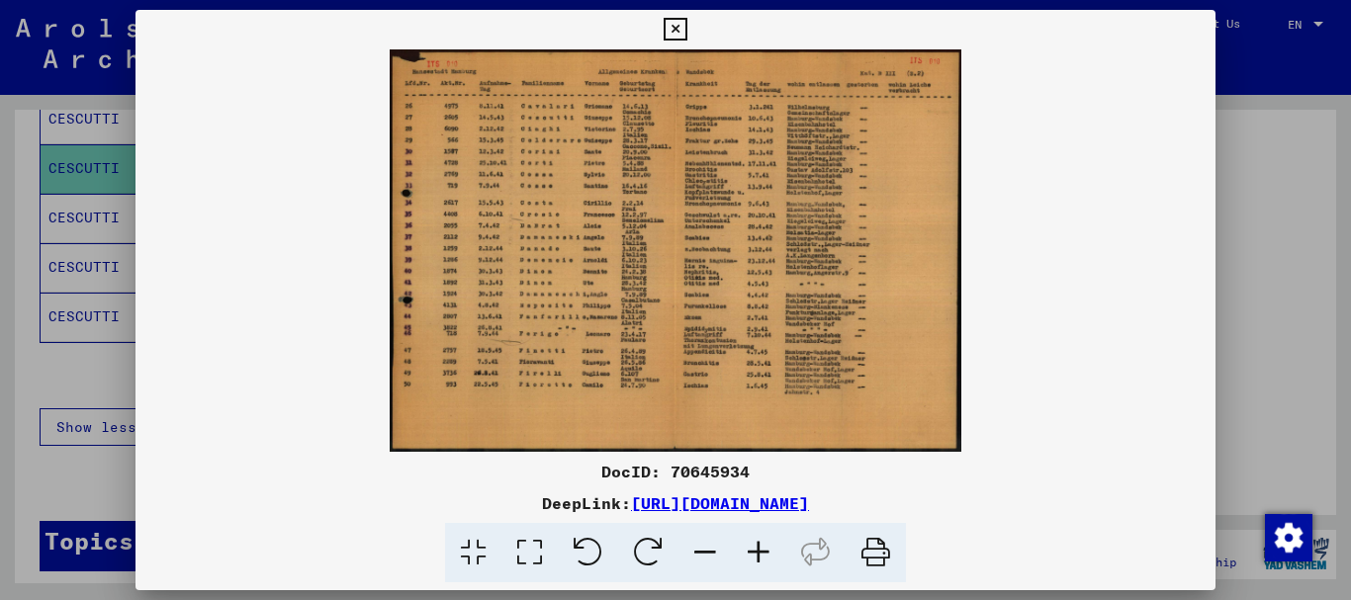
click at [767, 551] on icon at bounding box center [758, 553] width 53 height 60
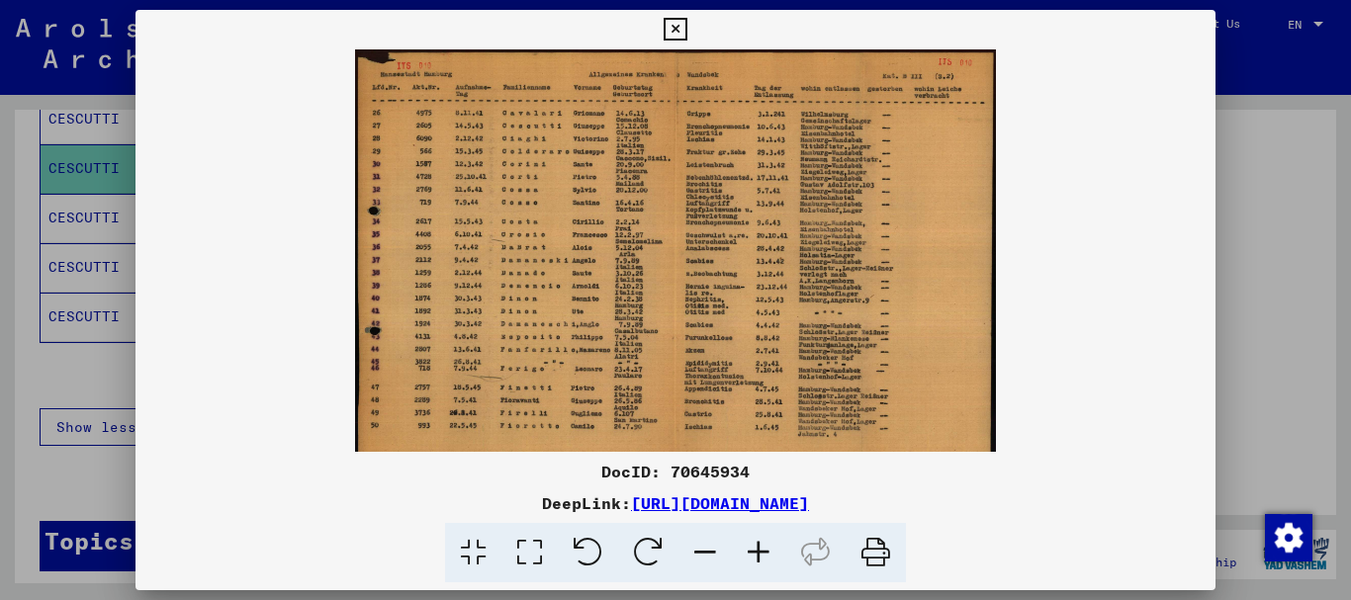
click at [767, 551] on icon at bounding box center [758, 553] width 53 height 60
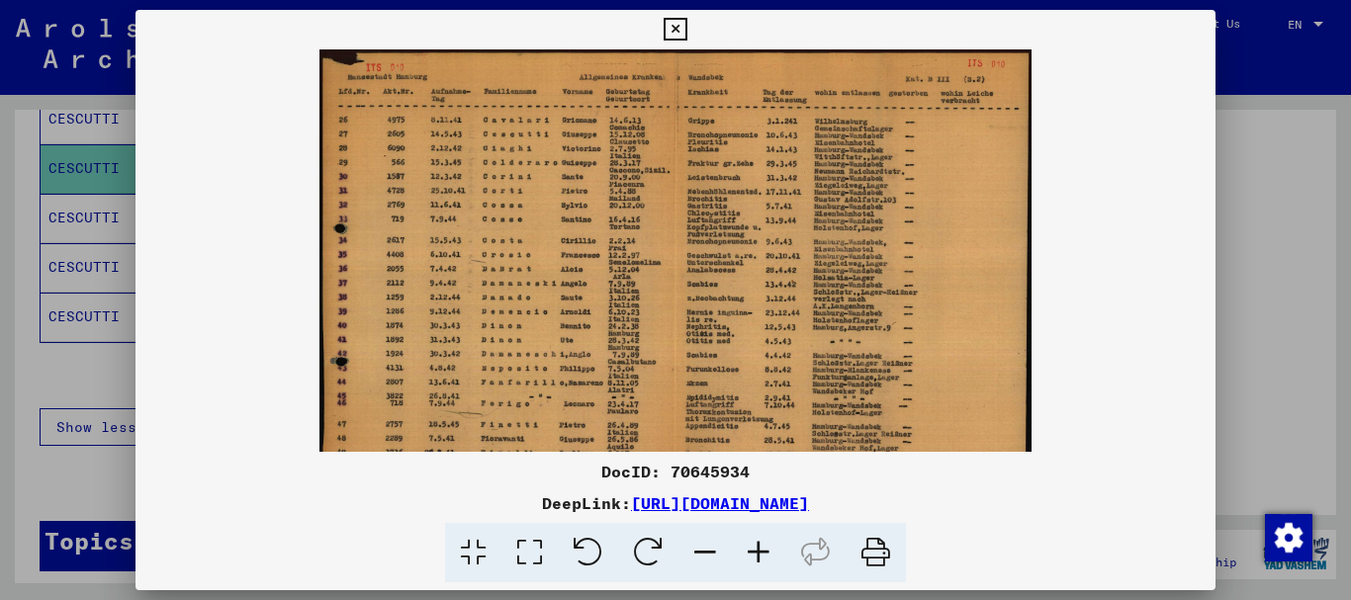
click at [767, 551] on icon at bounding box center [758, 553] width 53 height 60
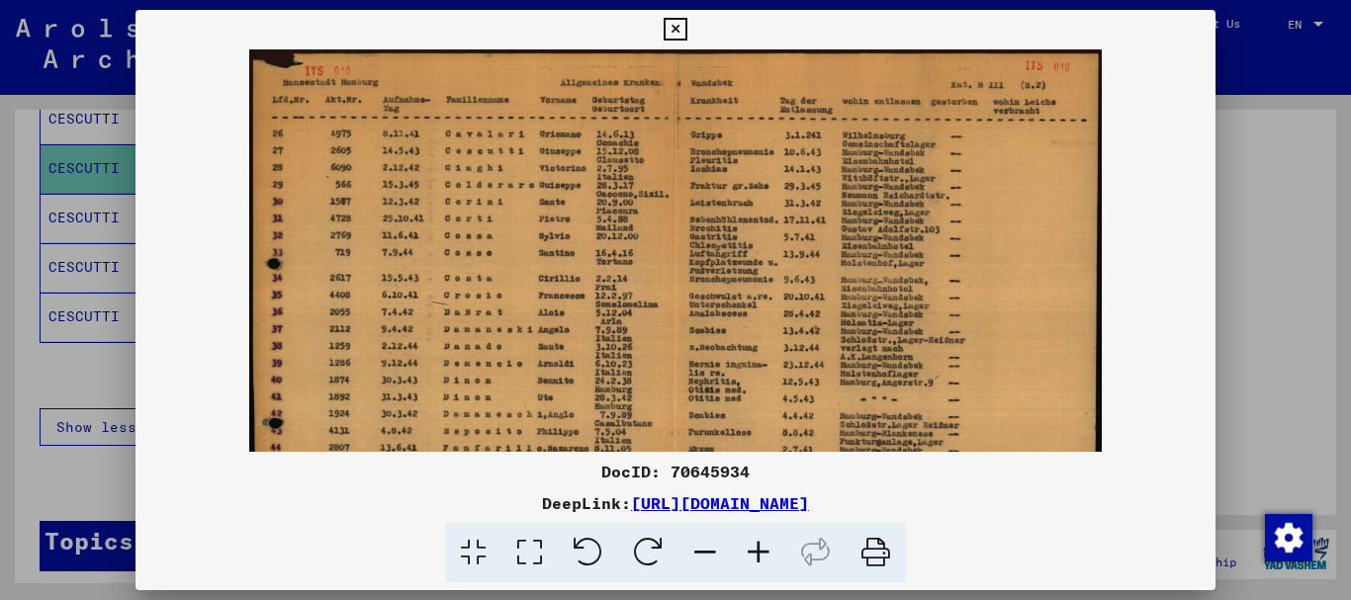
click at [767, 551] on icon at bounding box center [758, 553] width 53 height 60
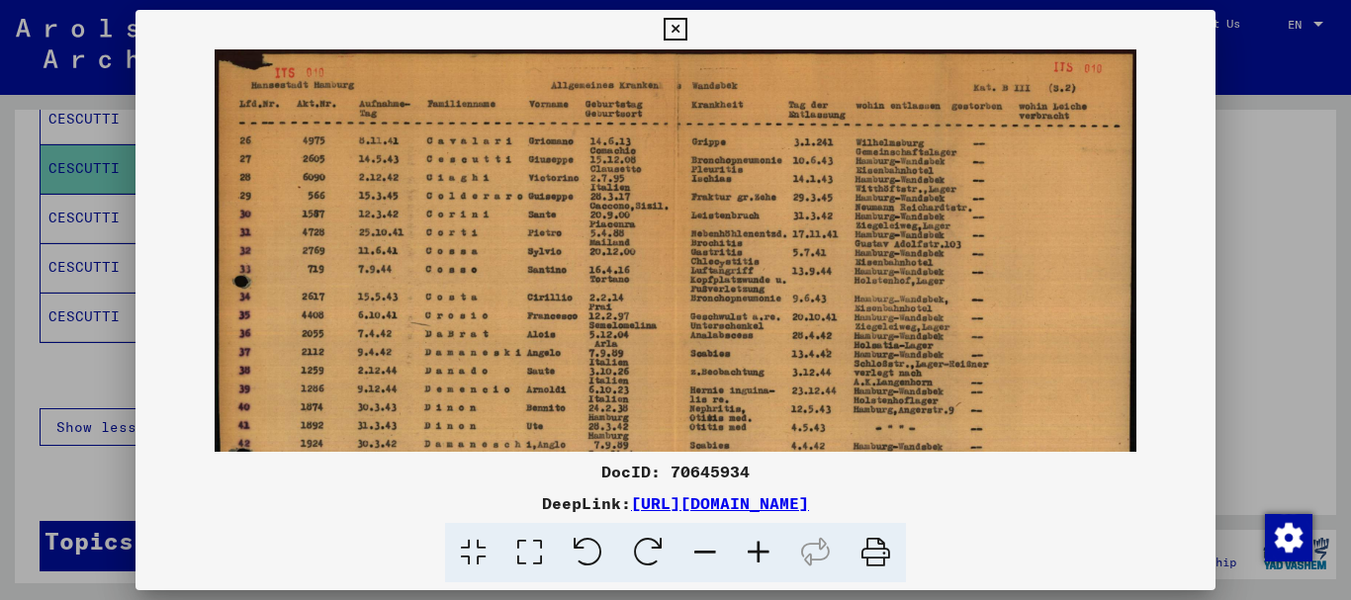
click at [767, 551] on icon at bounding box center [758, 553] width 53 height 60
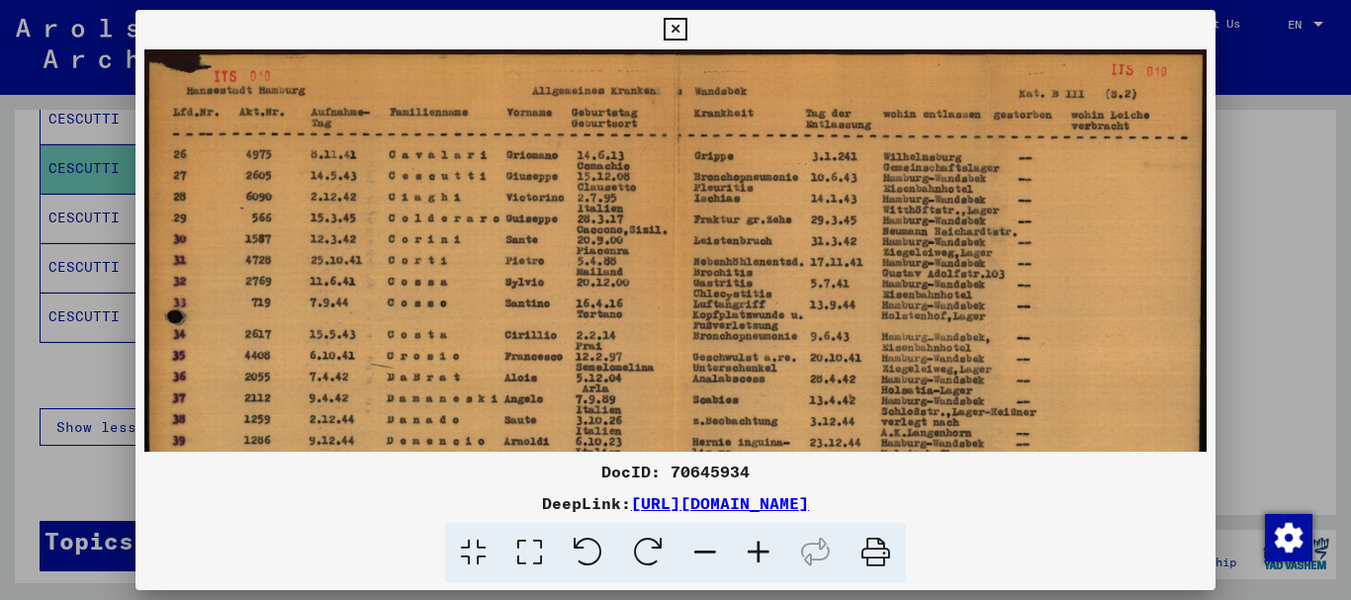
click at [767, 551] on icon at bounding box center [758, 553] width 53 height 60
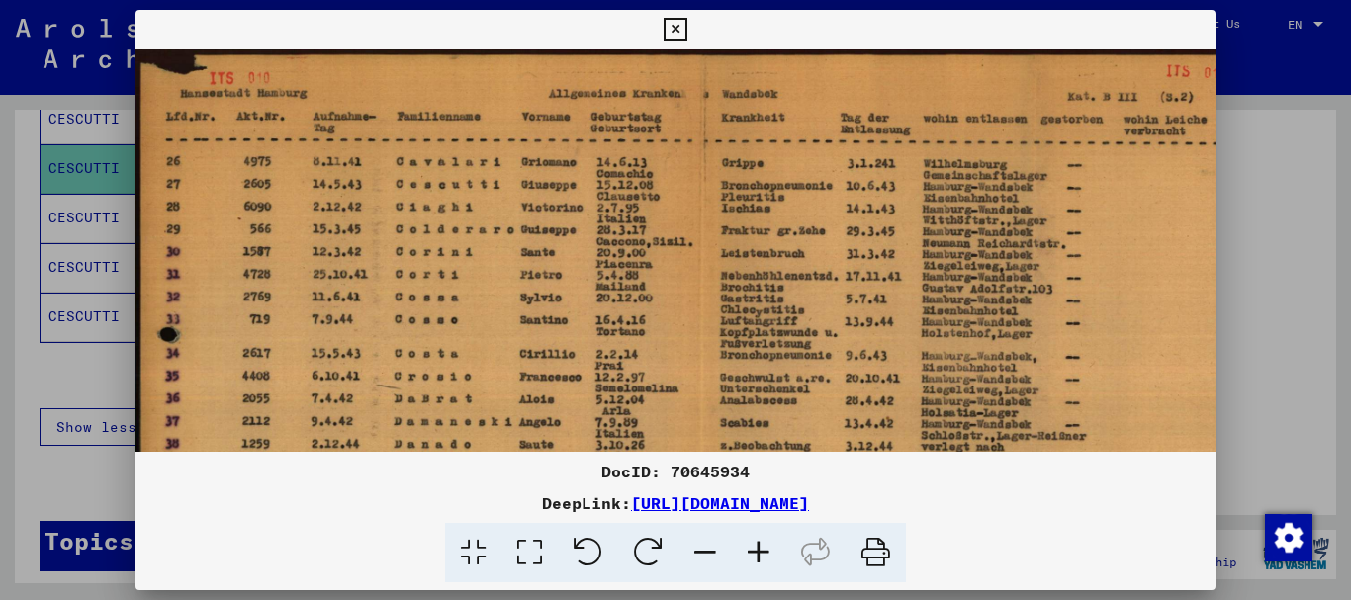
click at [767, 551] on icon at bounding box center [758, 553] width 53 height 60
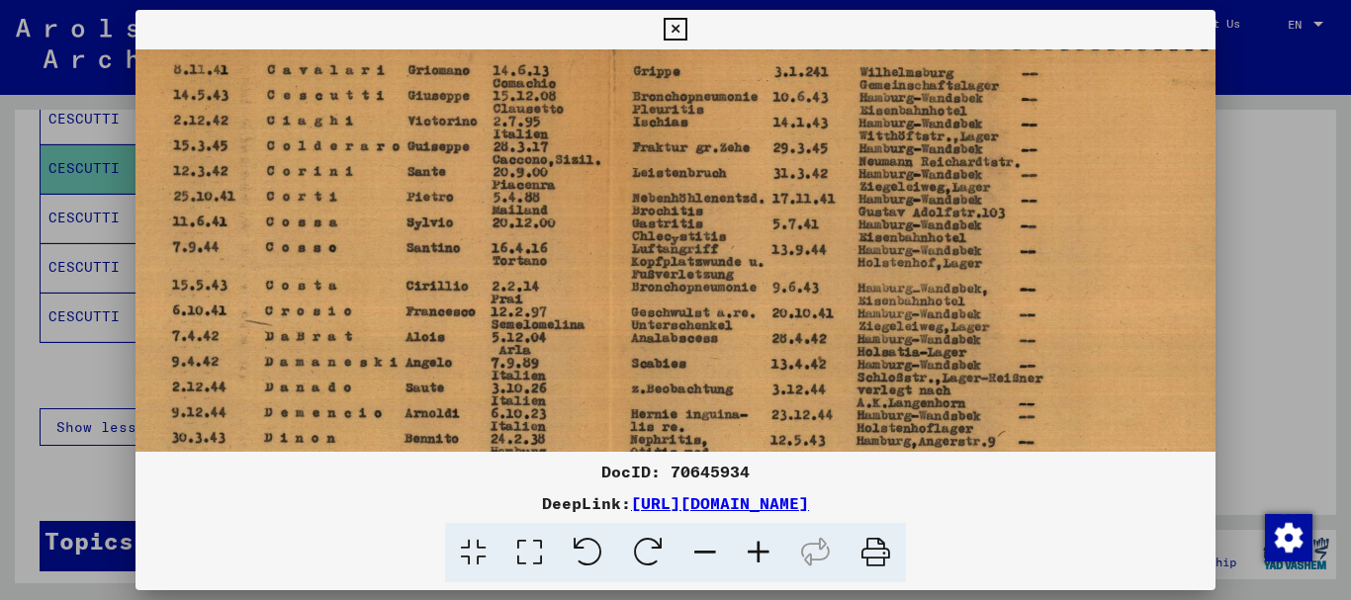
scroll to position [161, 187]
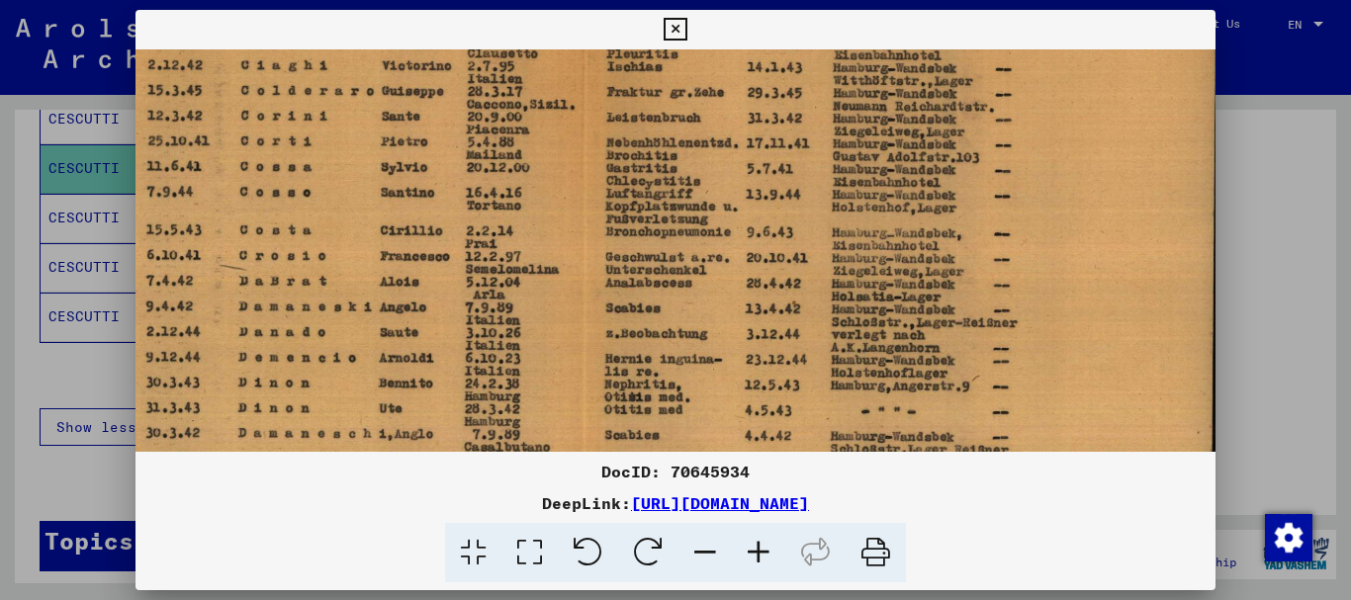
drag, startPoint x: 974, startPoint y: 321, endPoint x: 787, endPoint y: 159, distance: 246.9
click at [787, 159] on img at bounding box center [585, 336] width 1273 height 897
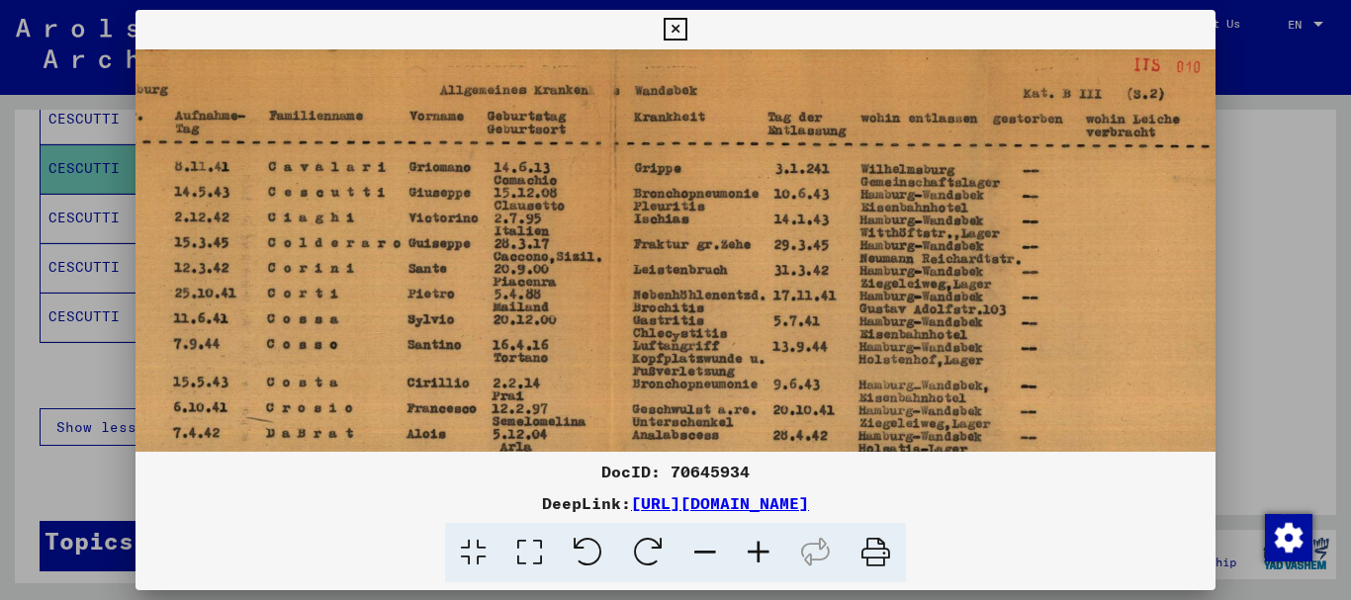
scroll to position [6, 160]
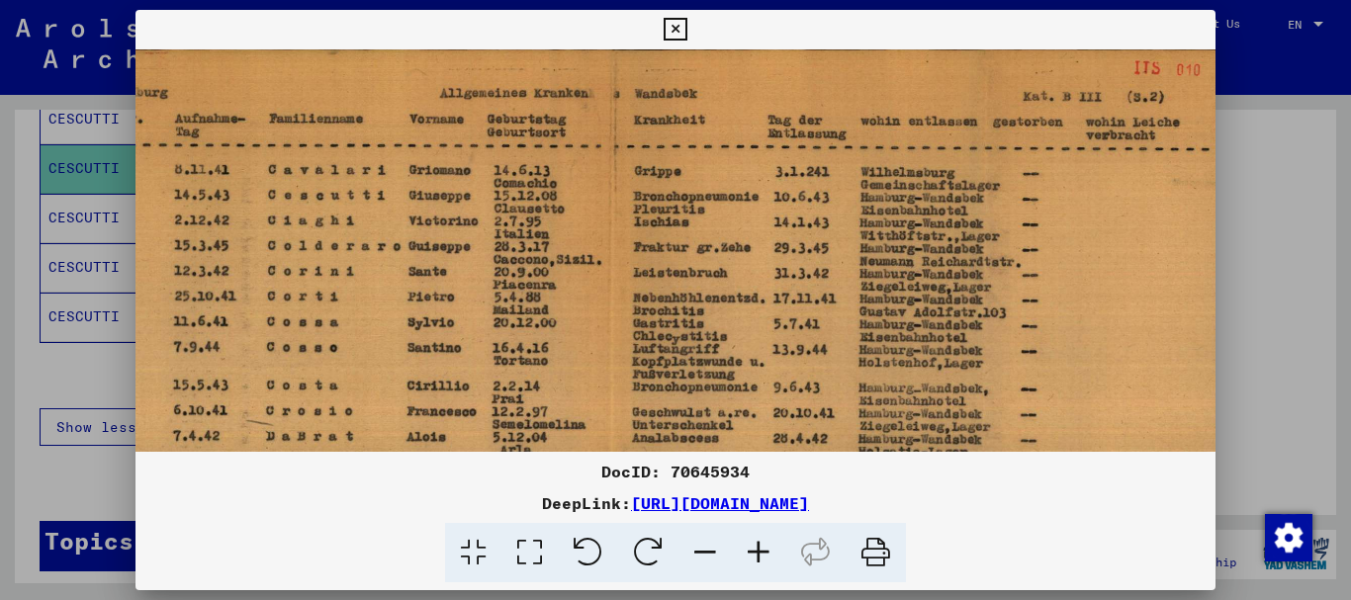
drag, startPoint x: 614, startPoint y: 205, endPoint x: 637, endPoint y: 337, distance: 134.5
click at [637, 337] on img at bounding box center [611, 492] width 1273 height 897
click at [0, 299] on div at bounding box center [675, 300] width 1351 height 600
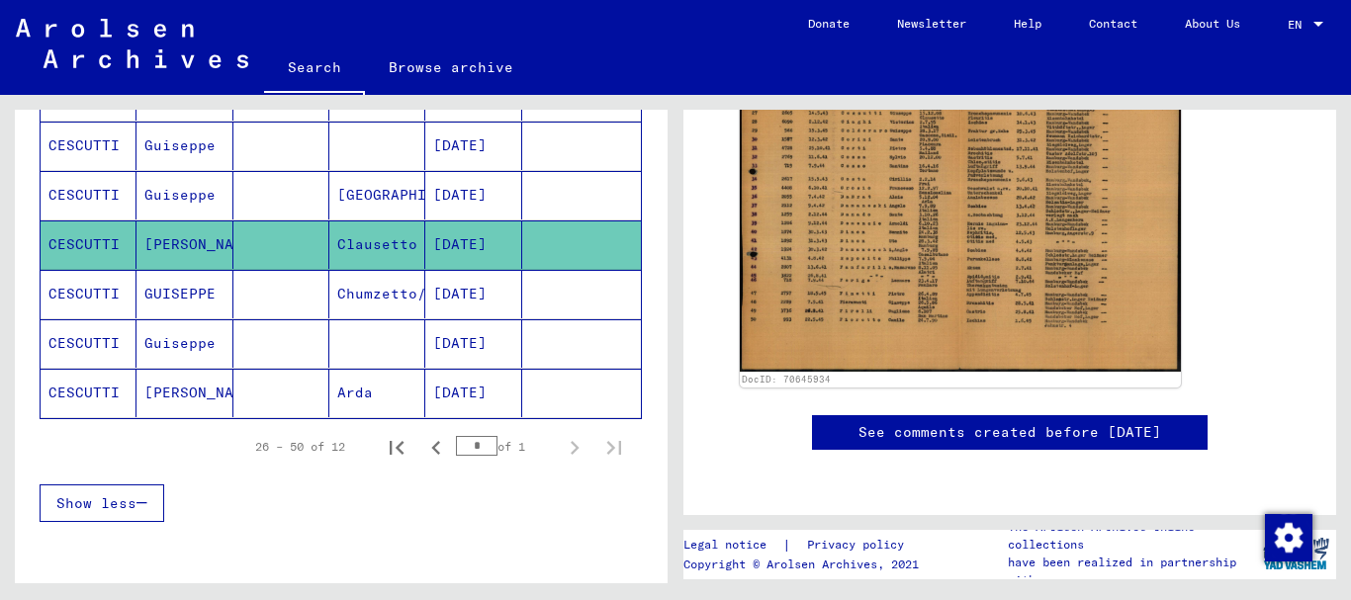
scroll to position [545, 0]
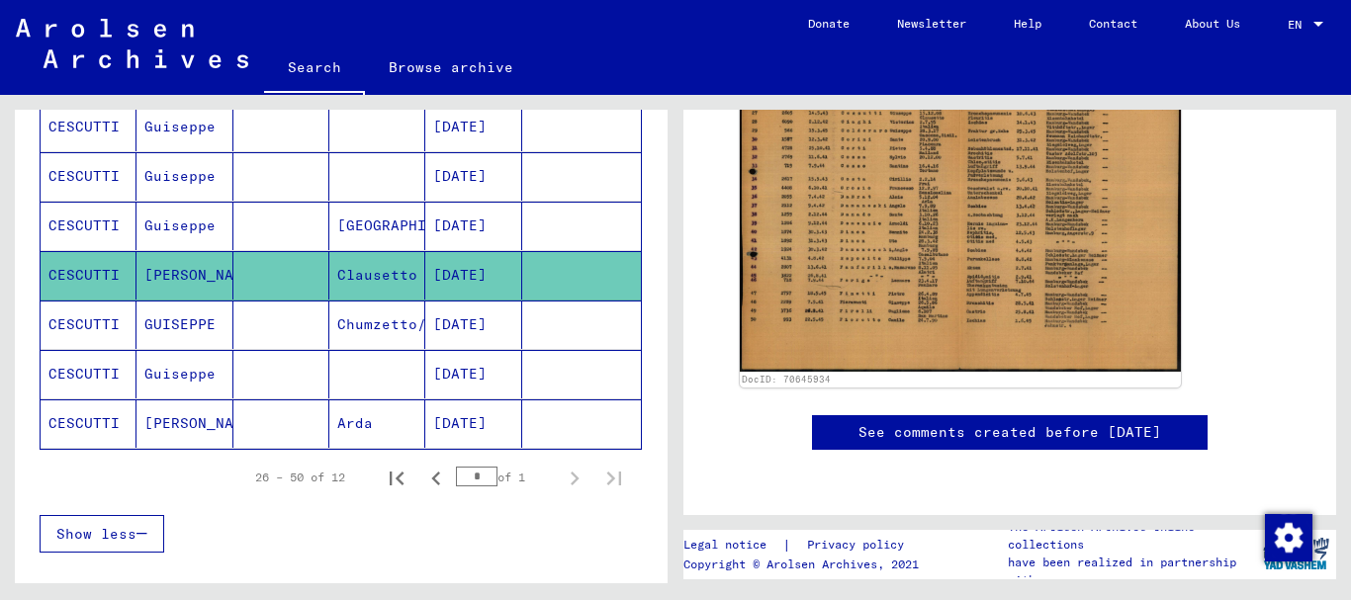
click at [87, 222] on mat-cell "CESCUTTI" at bounding box center [89, 226] width 96 height 48
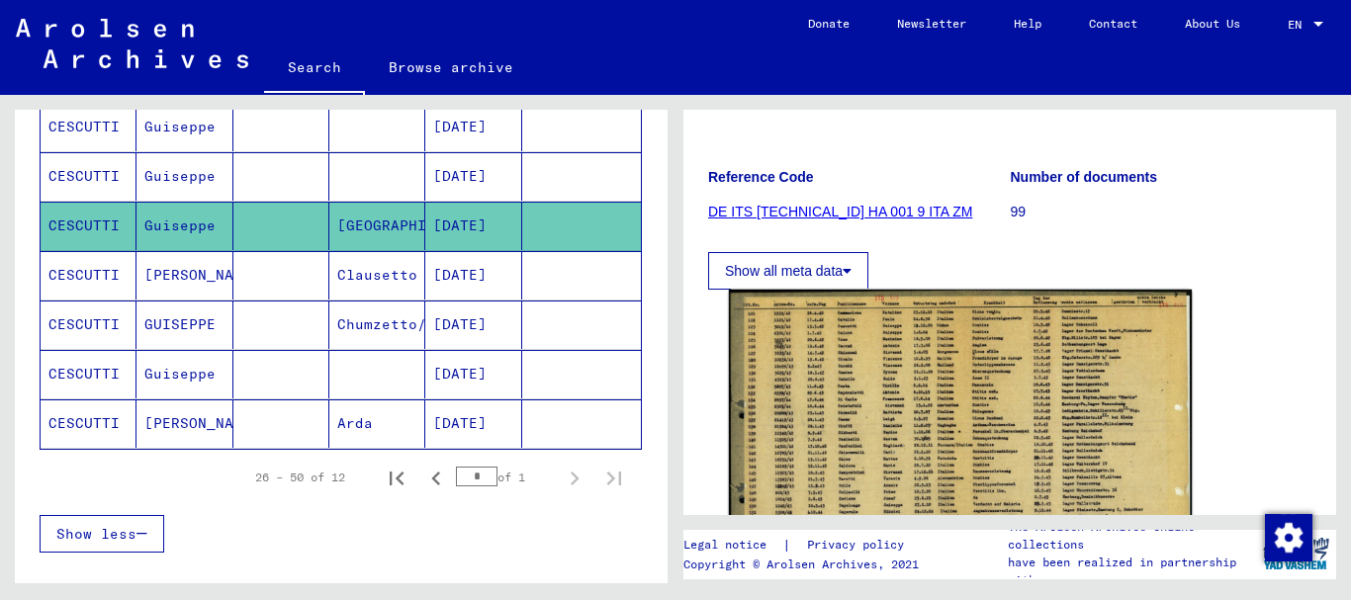
scroll to position [321, 0]
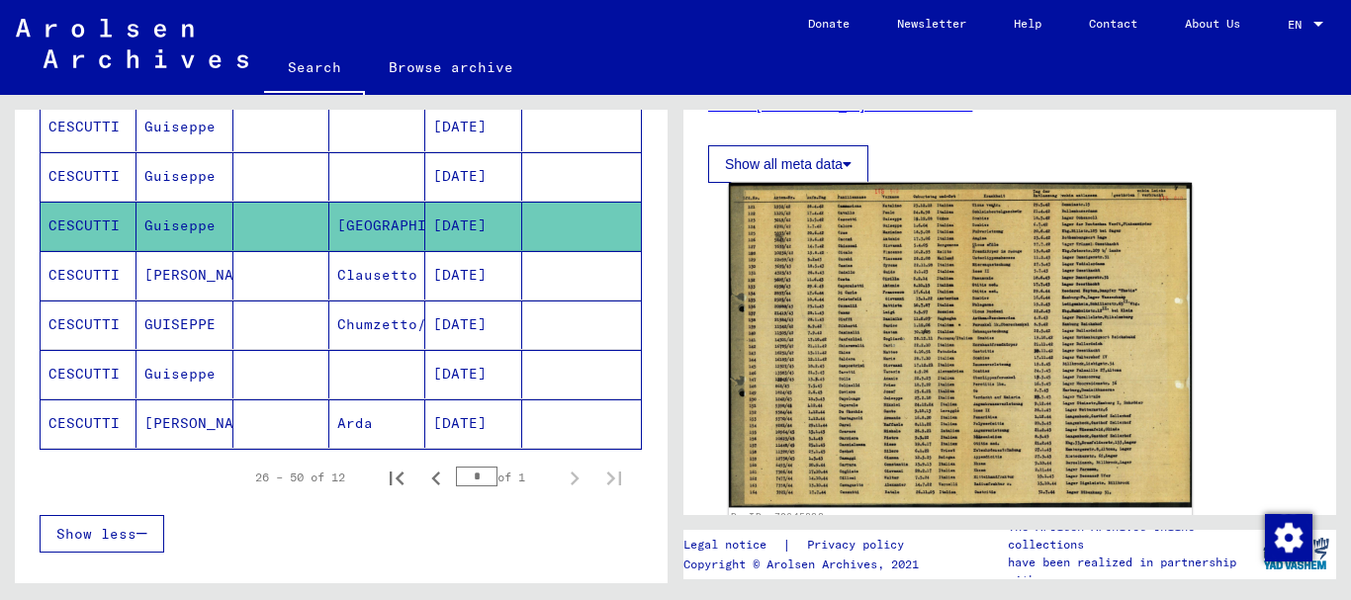
click at [962, 322] on img at bounding box center [960, 345] width 463 height 325
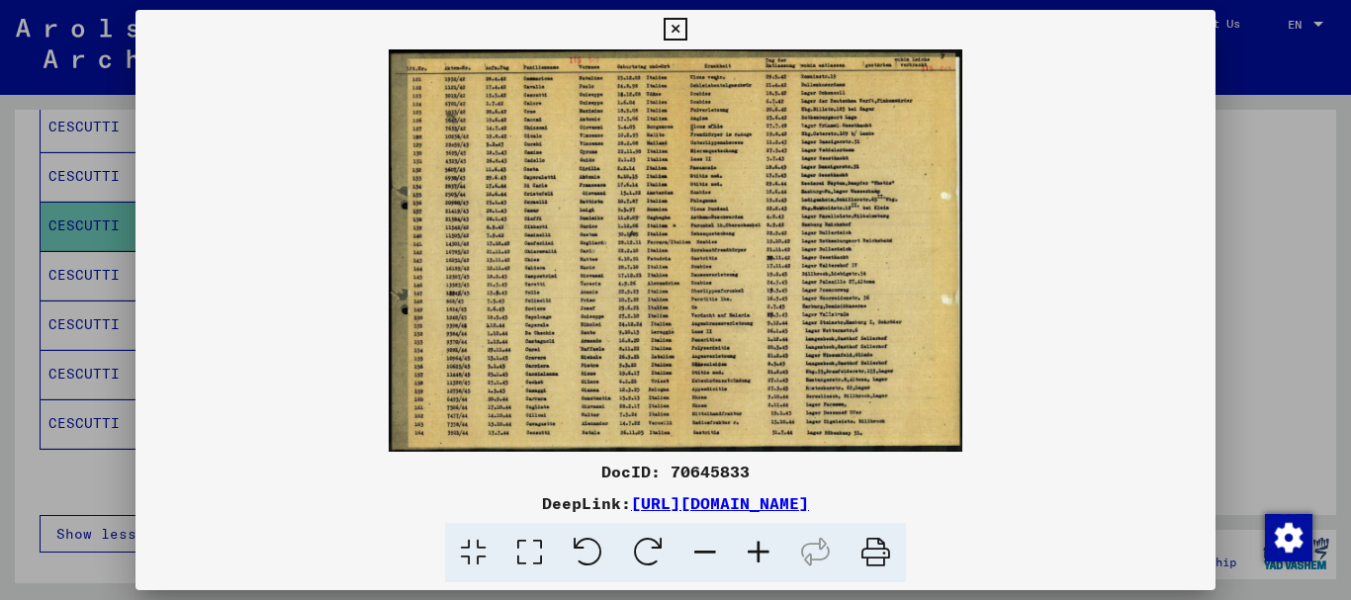
click at [764, 549] on icon at bounding box center [758, 553] width 53 height 60
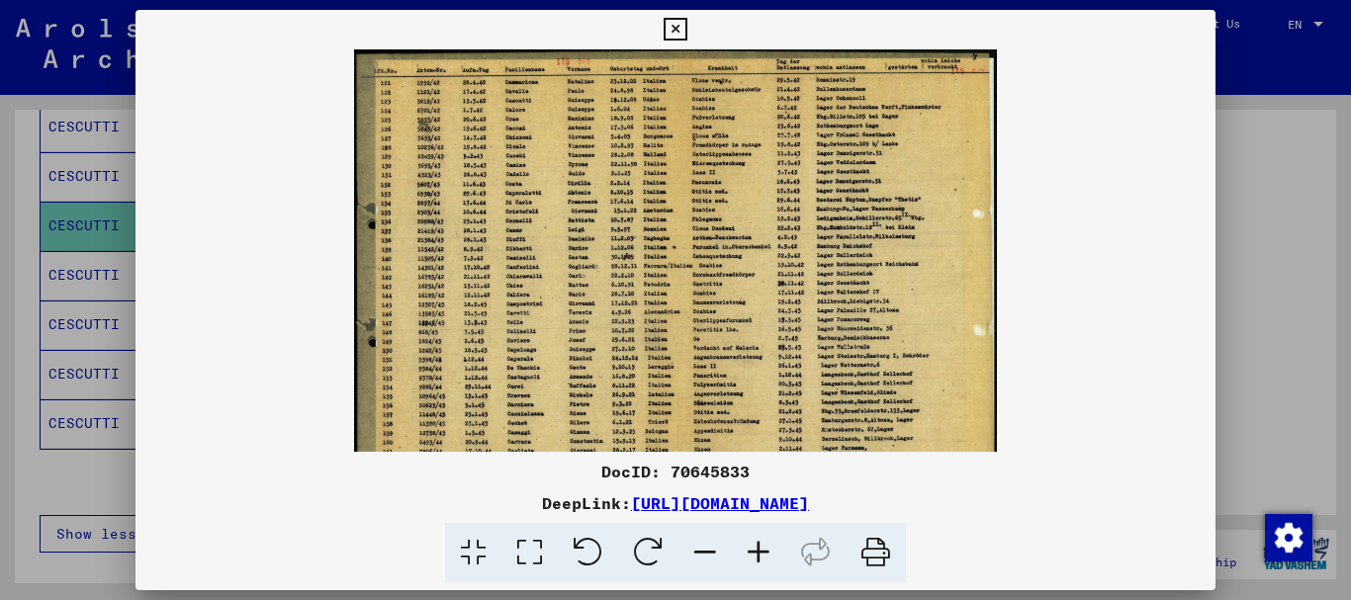
click at [764, 549] on icon at bounding box center [758, 553] width 53 height 60
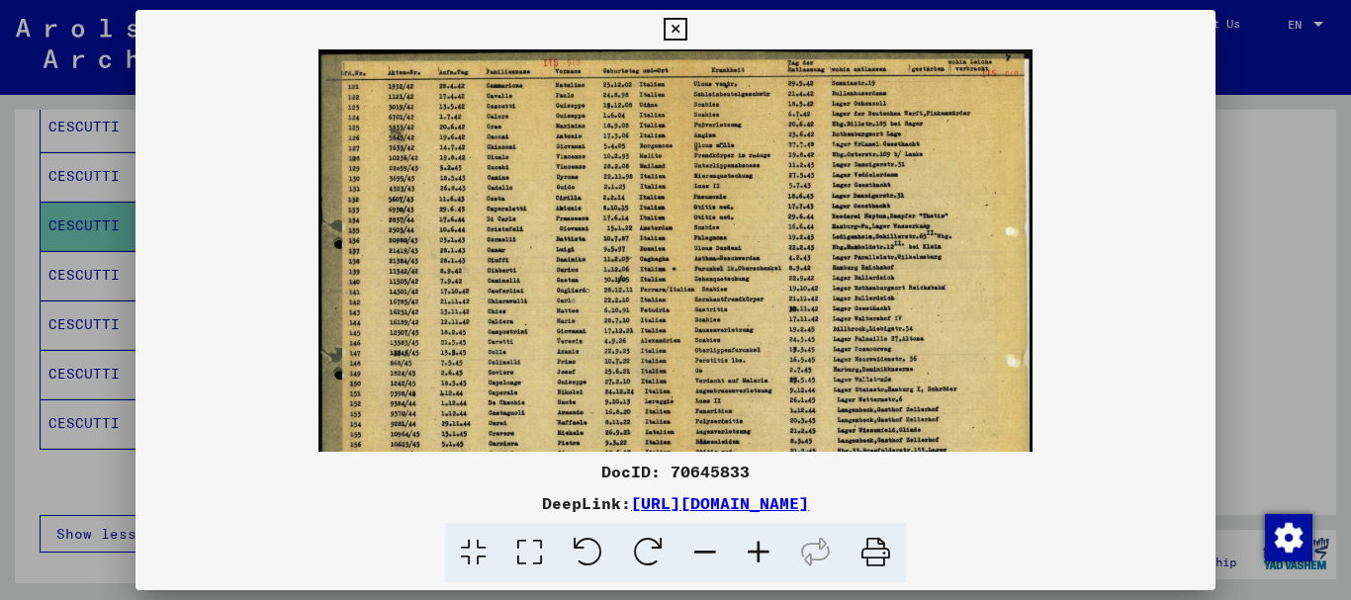
click at [764, 549] on icon at bounding box center [758, 553] width 53 height 60
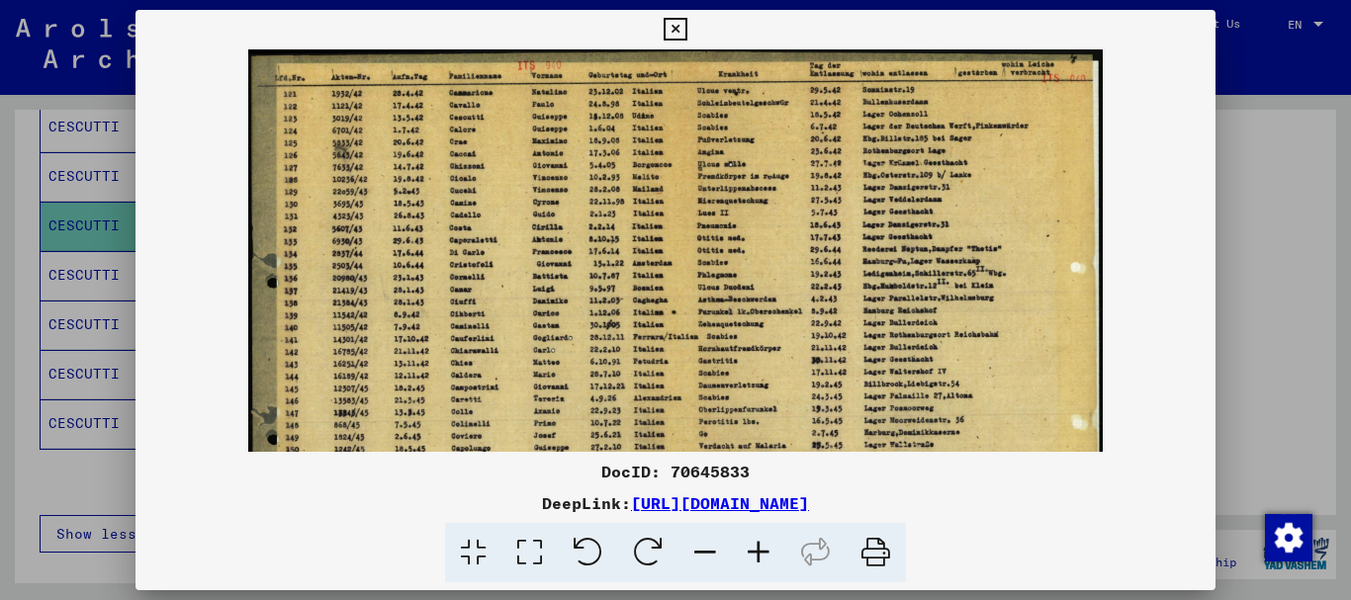
click at [764, 549] on icon at bounding box center [758, 553] width 53 height 60
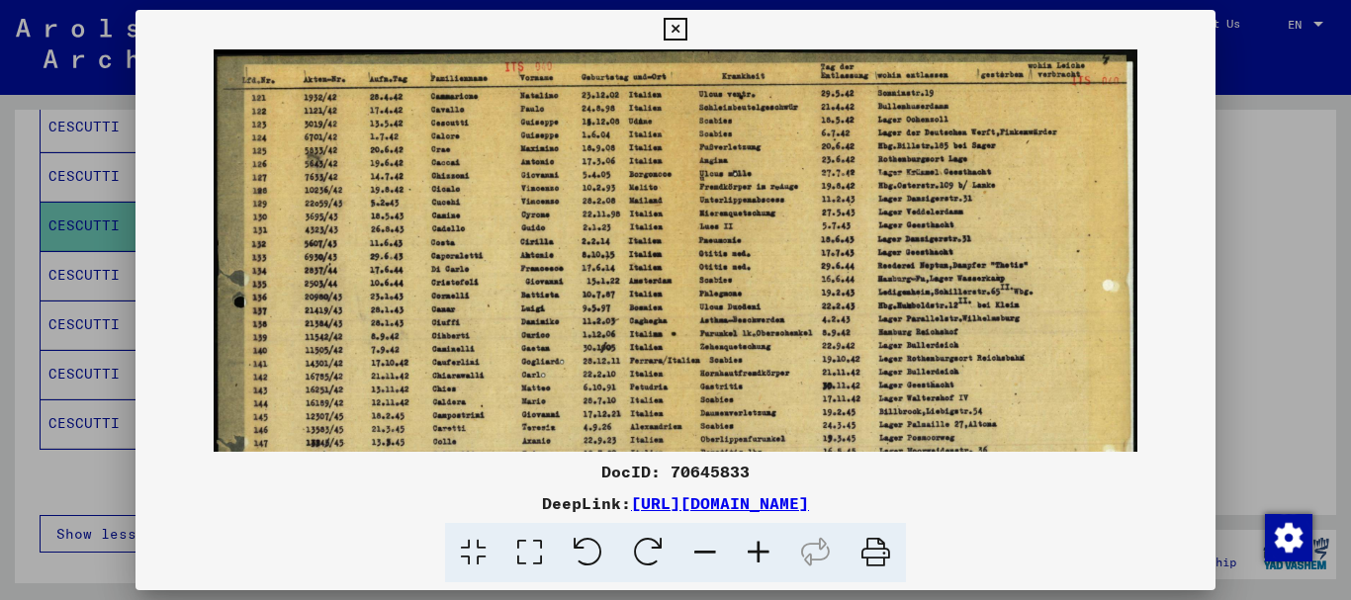
click at [764, 549] on icon at bounding box center [758, 553] width 53 height 60
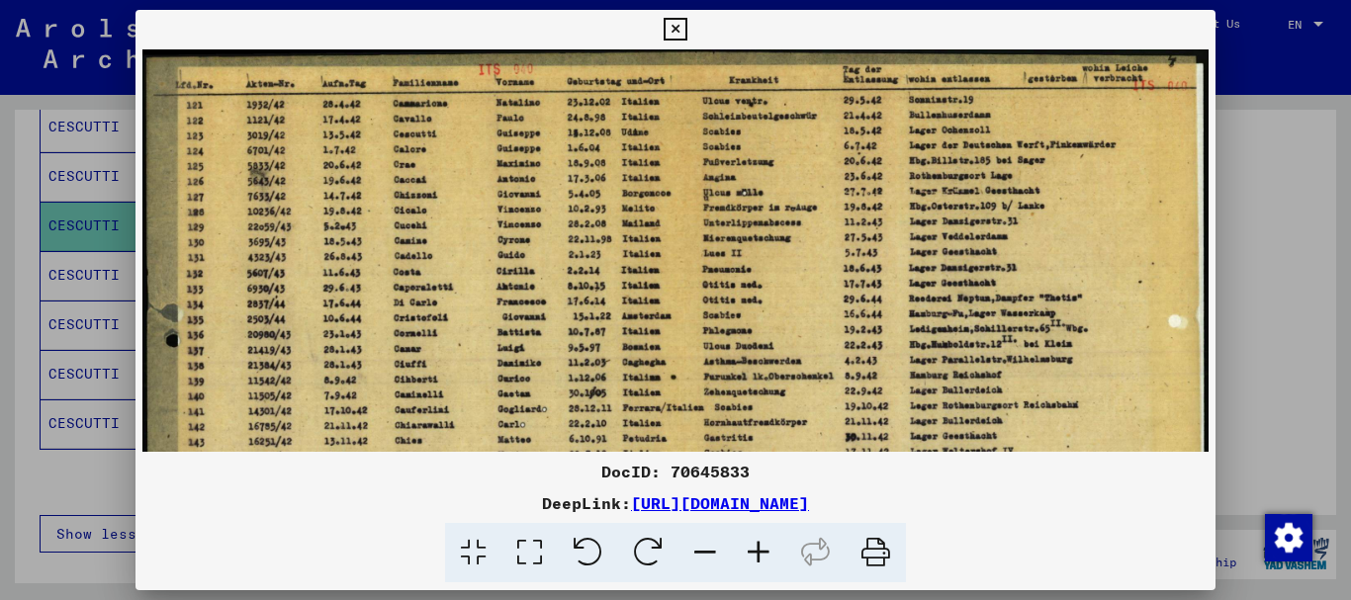
click at [764, 549] on icon at bounding box center [758, 553] width 53 height 60
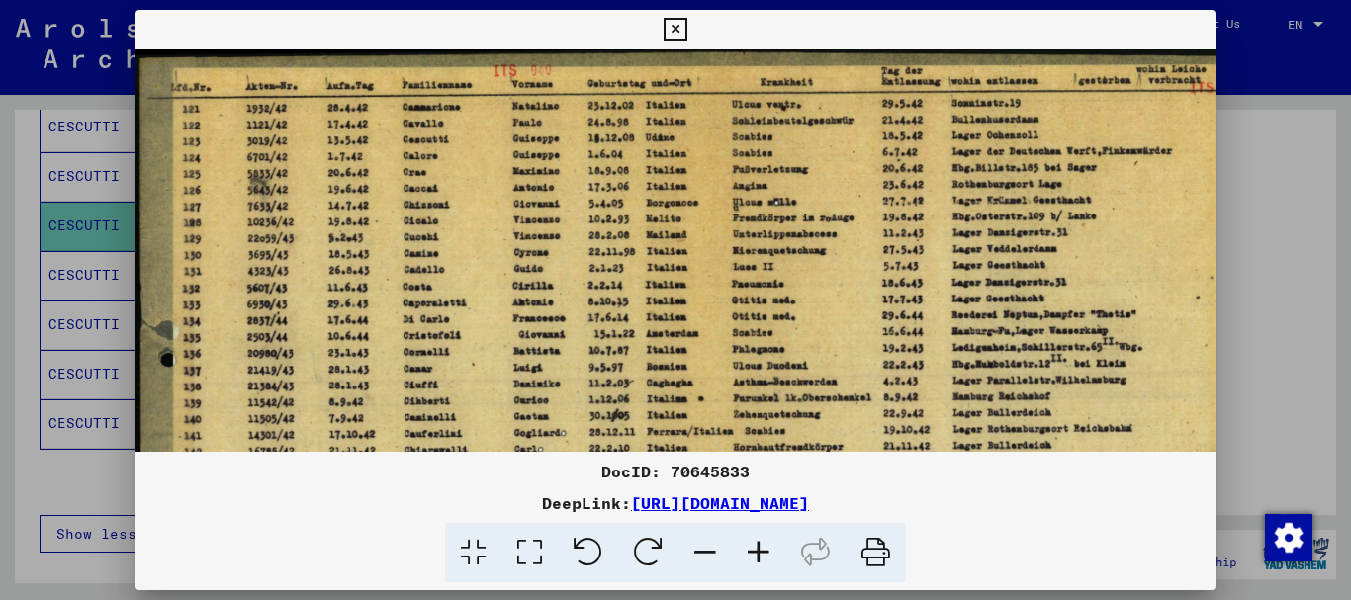
click at [762, 549] on icon at bounding box center [758, 553] width 53 height 60
click at [761, 549] on icon at bounding box center [758, 553] width 53 height 60
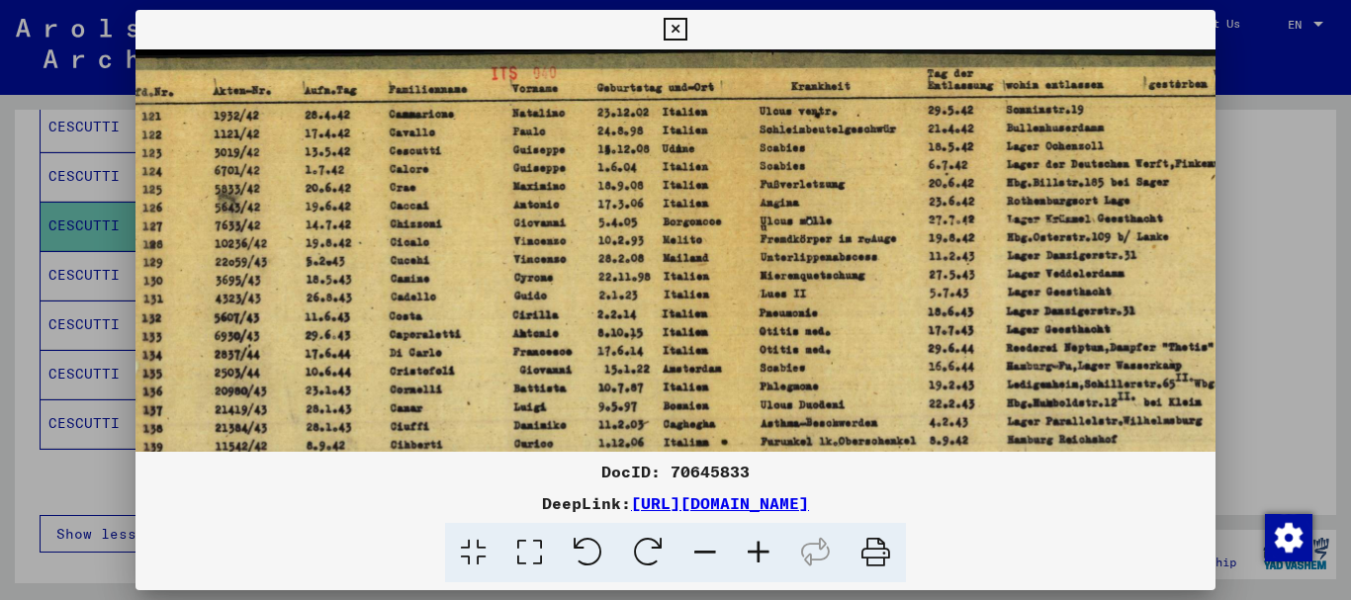
scroll to position [0, 50]
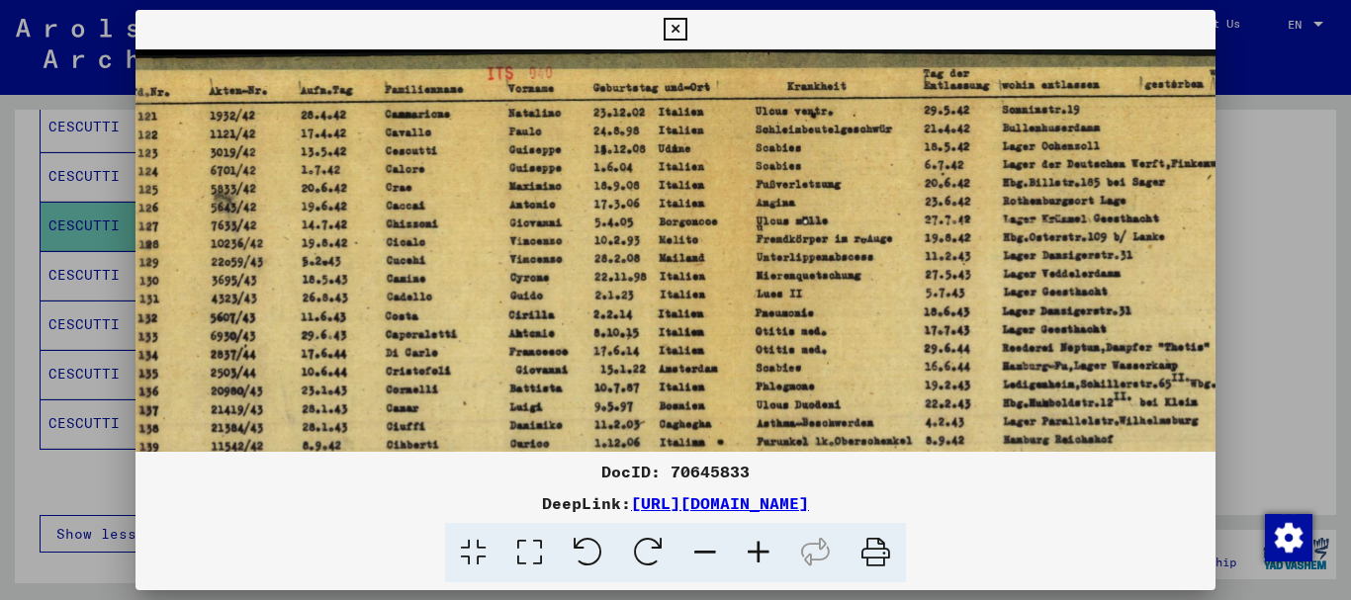
drag, startPoint x: 1047, startPoint y: 335, endPoint x: 996, endPoint y: 335, distance: 50.5
click at [996, 335] on img at bounding box center [723, 497] width 1277 height 897
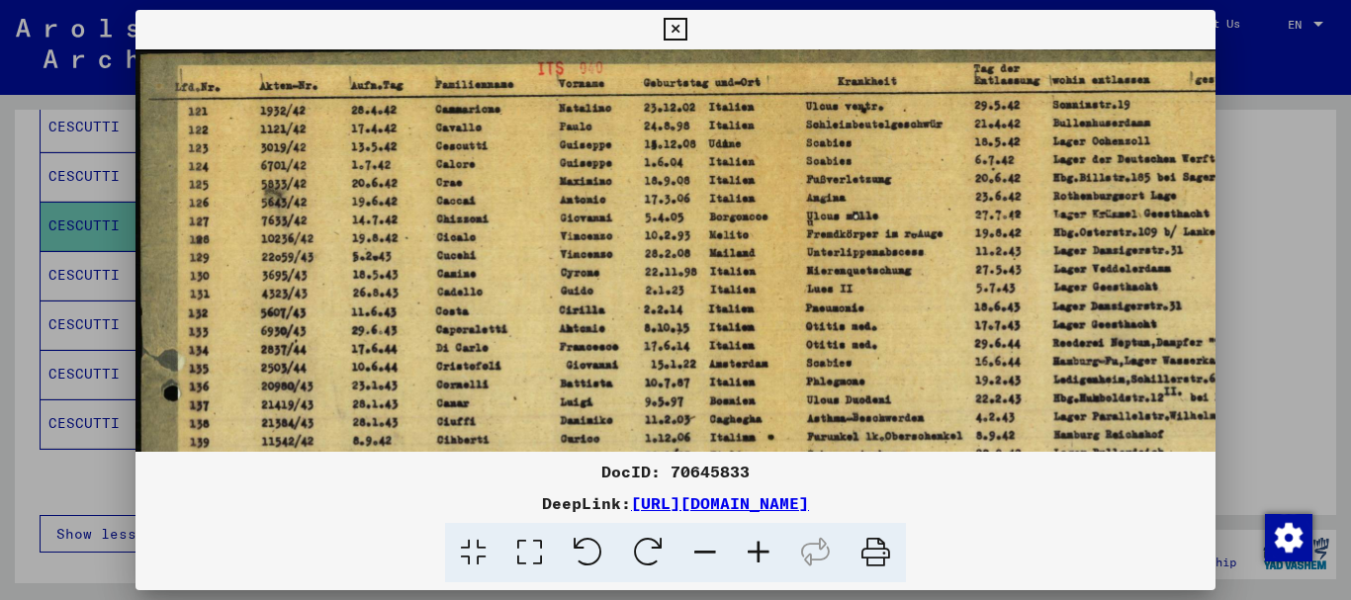
scroll to position [10, 0]
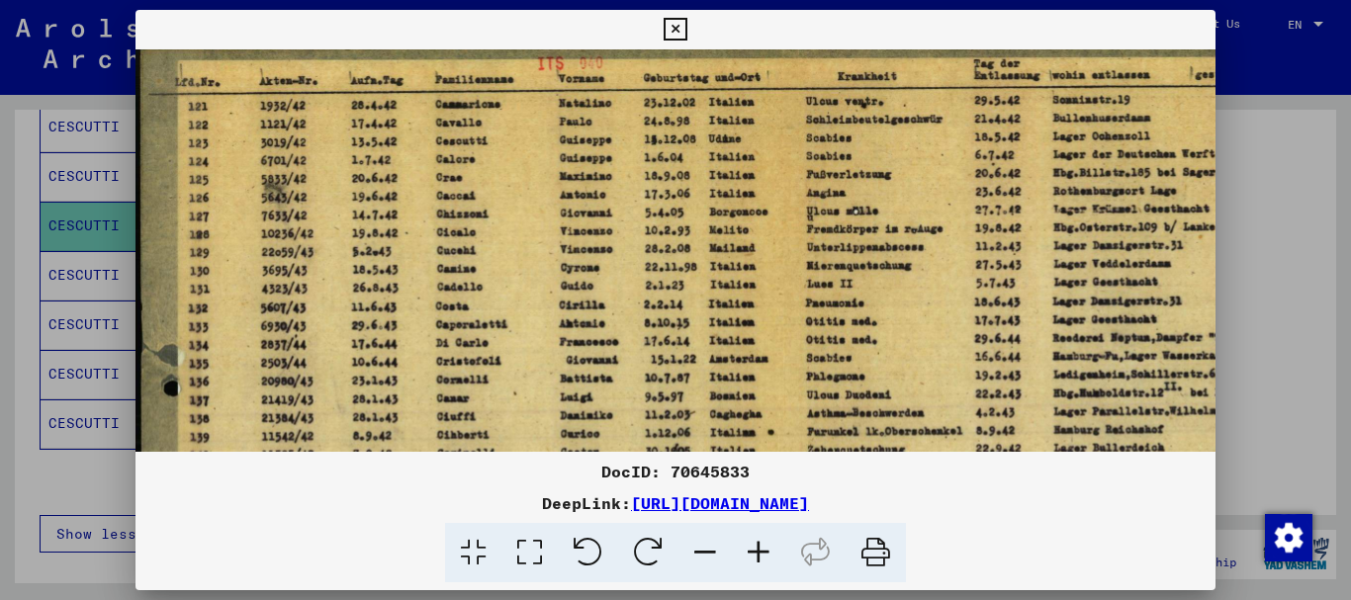
drag, startPoint x: 801, startPoint y: 349, endPoint x: 658, endPoint y: 225, distance: 190.0
click at [876, 339] on img at bounding box center [774, 488] width 1277 height 897
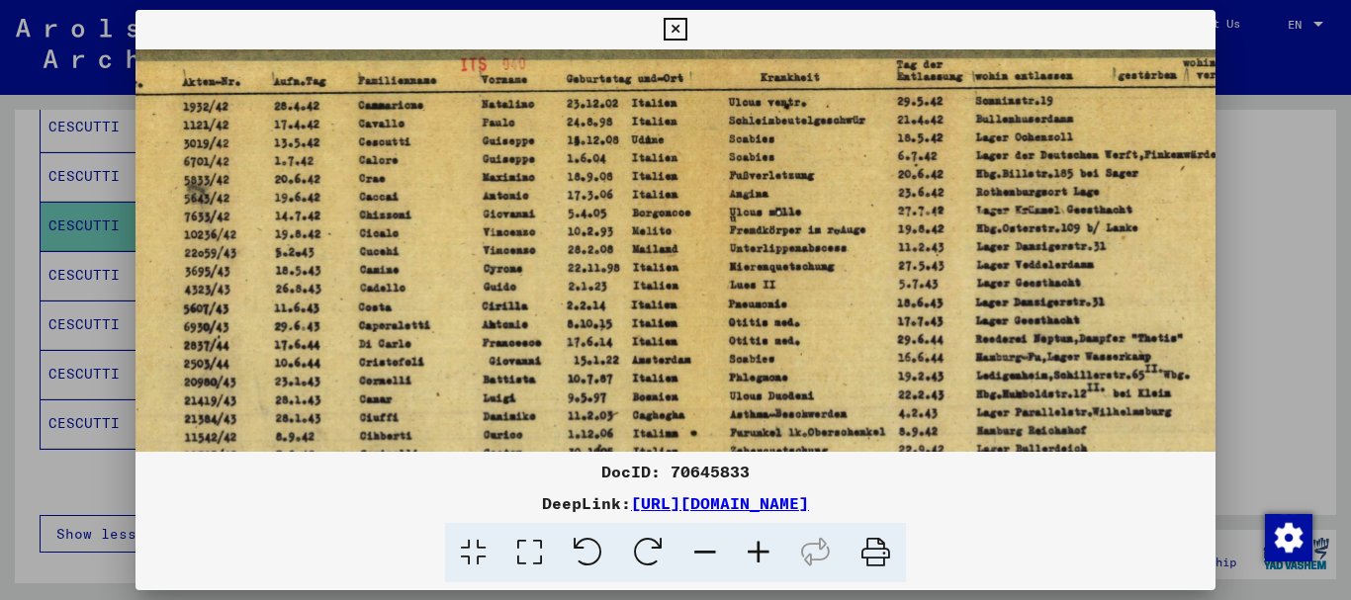
drag, startPoint x: 749, startPoint y: 146, endPoint x: 667, endPoint y: 147, distance: 82.1
click at [670, 147] on img at bounding box center [696, 489] width 1277 height 897
click at [53, 387] on div at bounding box center [675, 300] width 1351 height 600
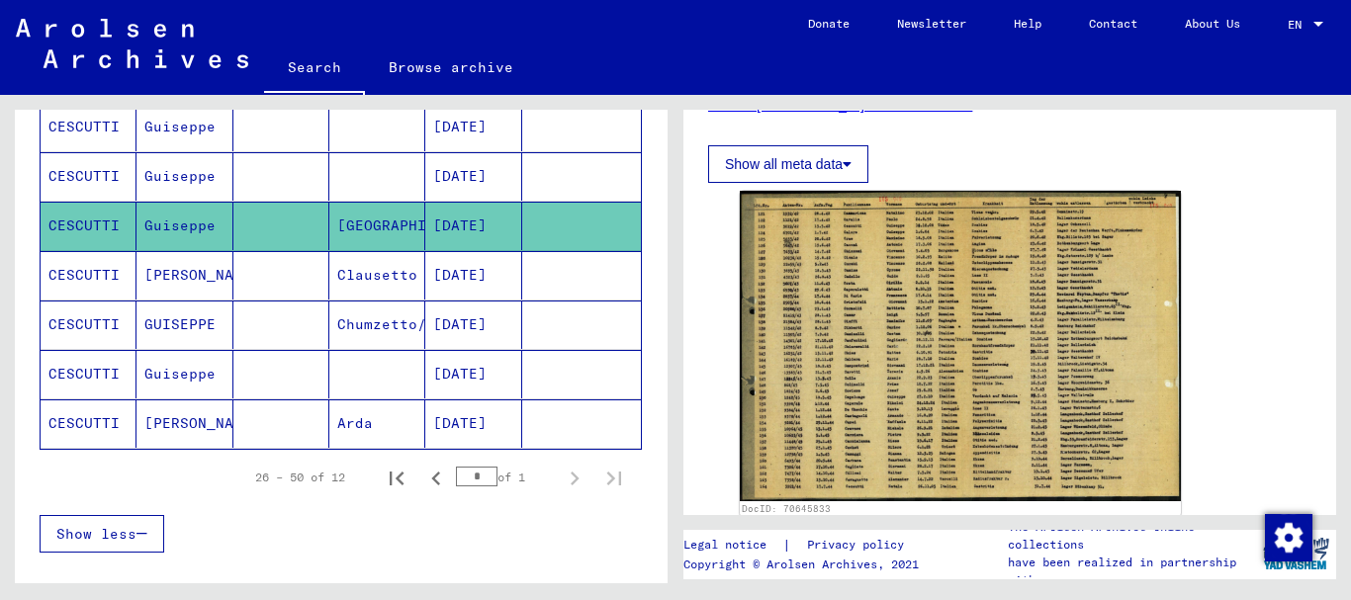
click at [128, 384] on mat-cell "CESCUTTI" at bounding box center [89, 374] width 96 height 48
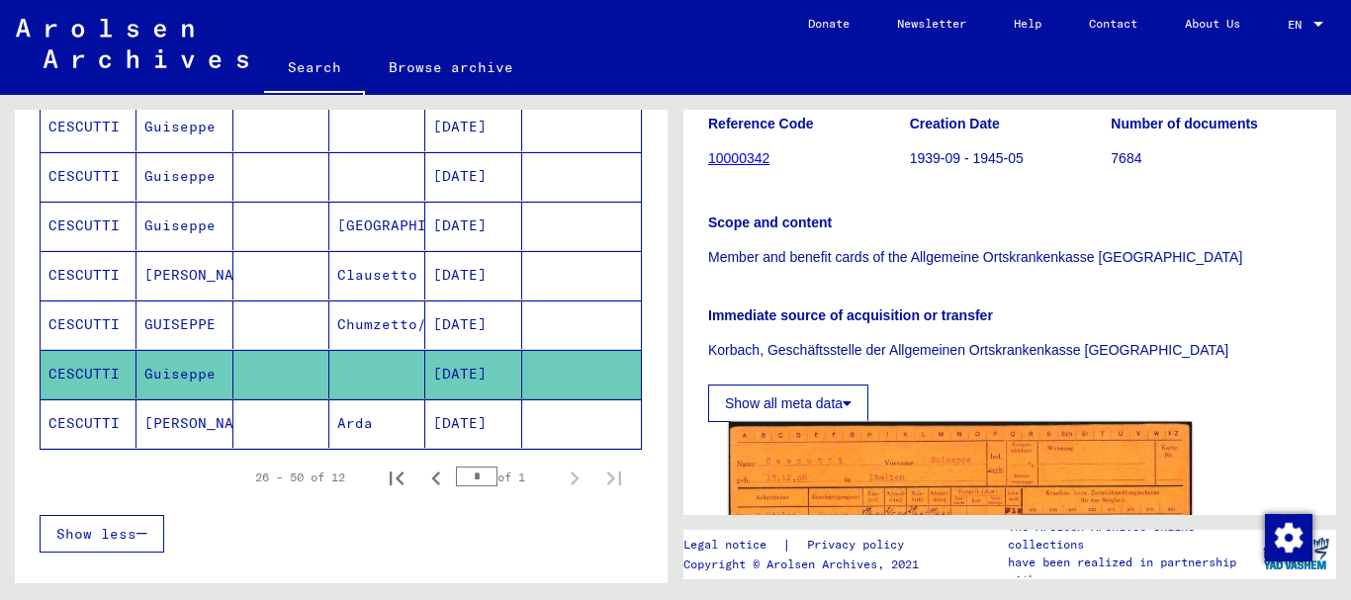
scroll to position [534, 0]
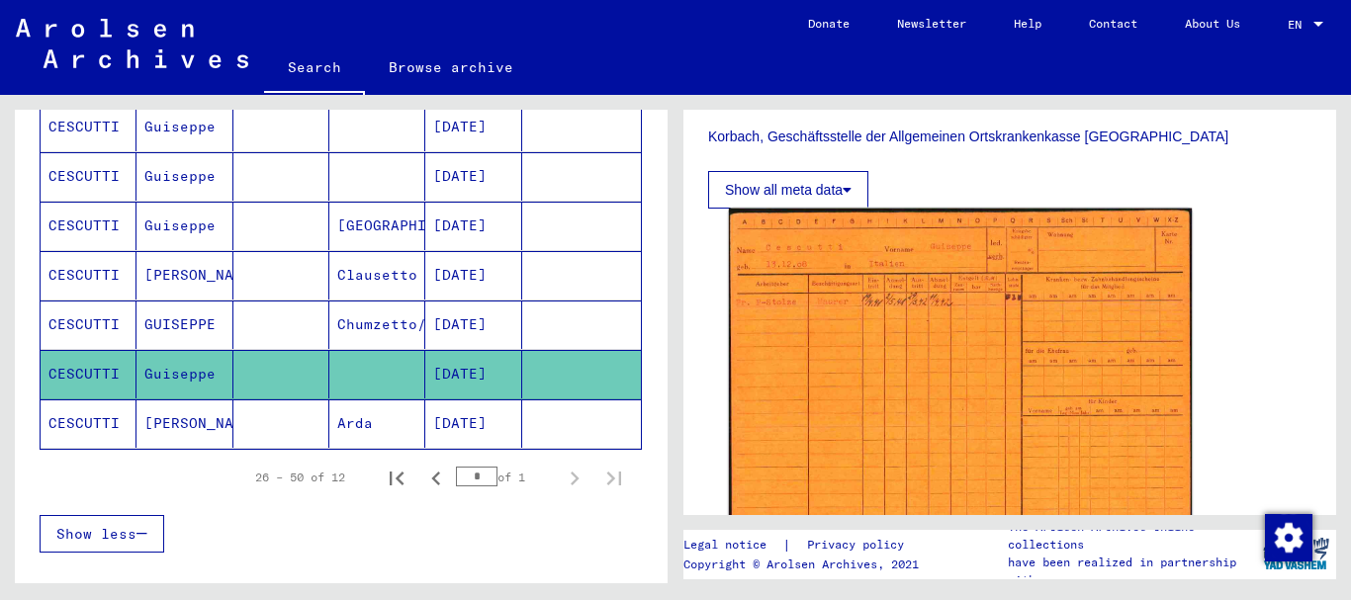
click at [948, 371] on img at bounding box center [960, 375] width 463 height 333
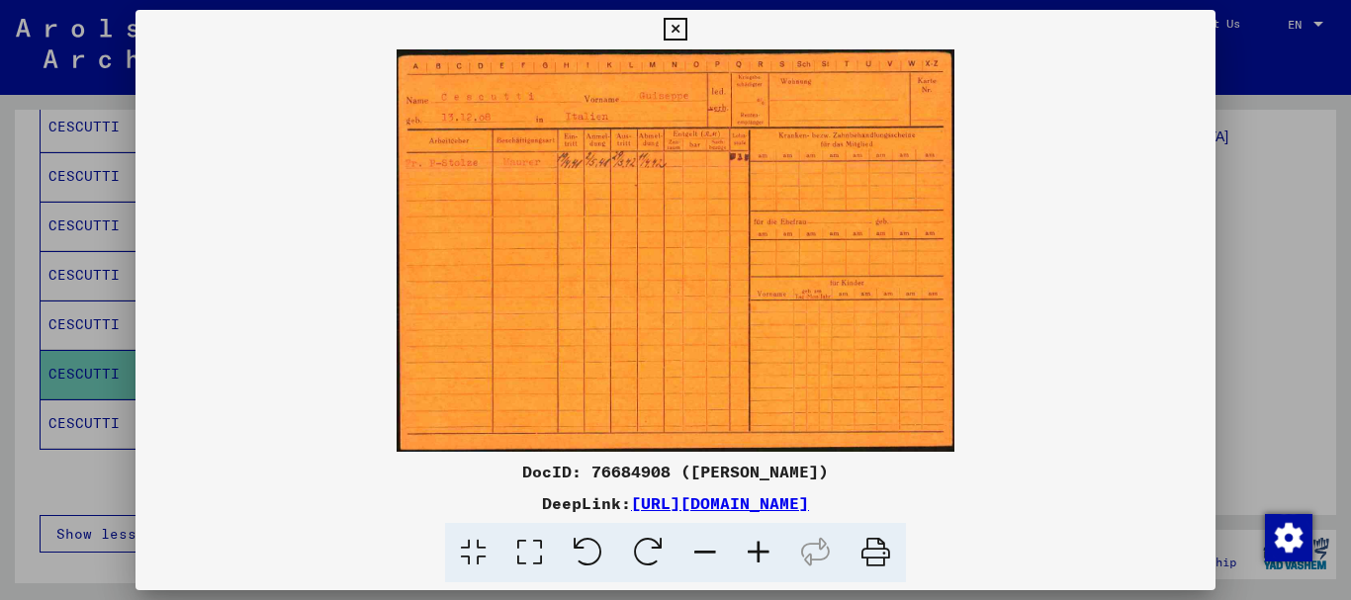
click at [764, 554] on icon at bounding box center [758, 553] width 53 height 60
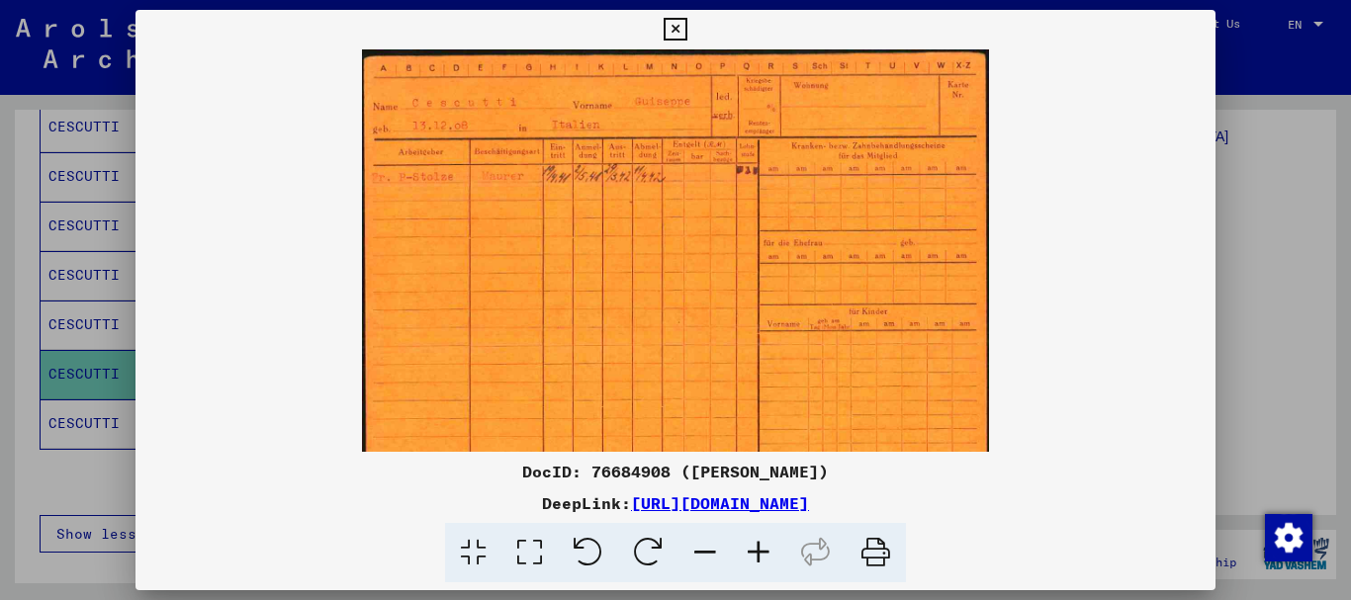
click at [764, 554] on icon at bounding box center [758, 553] width 53 height 60
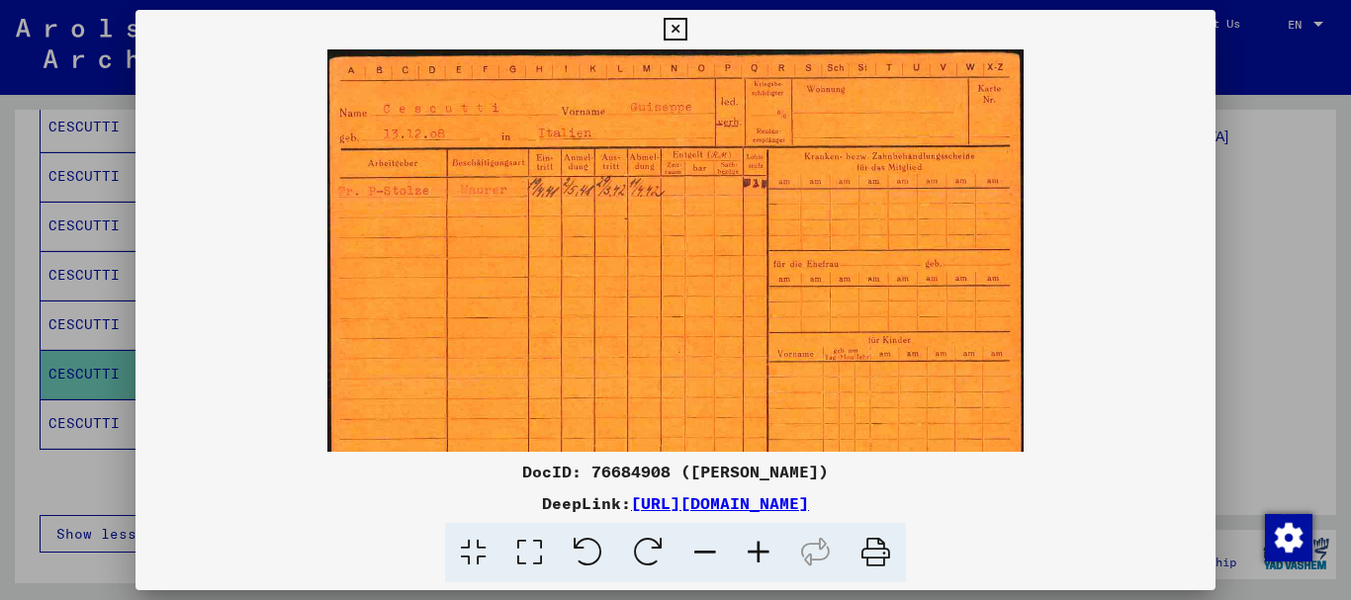
click at [764, 554] on icon at bounding box center [758, 553] width 53 height 60
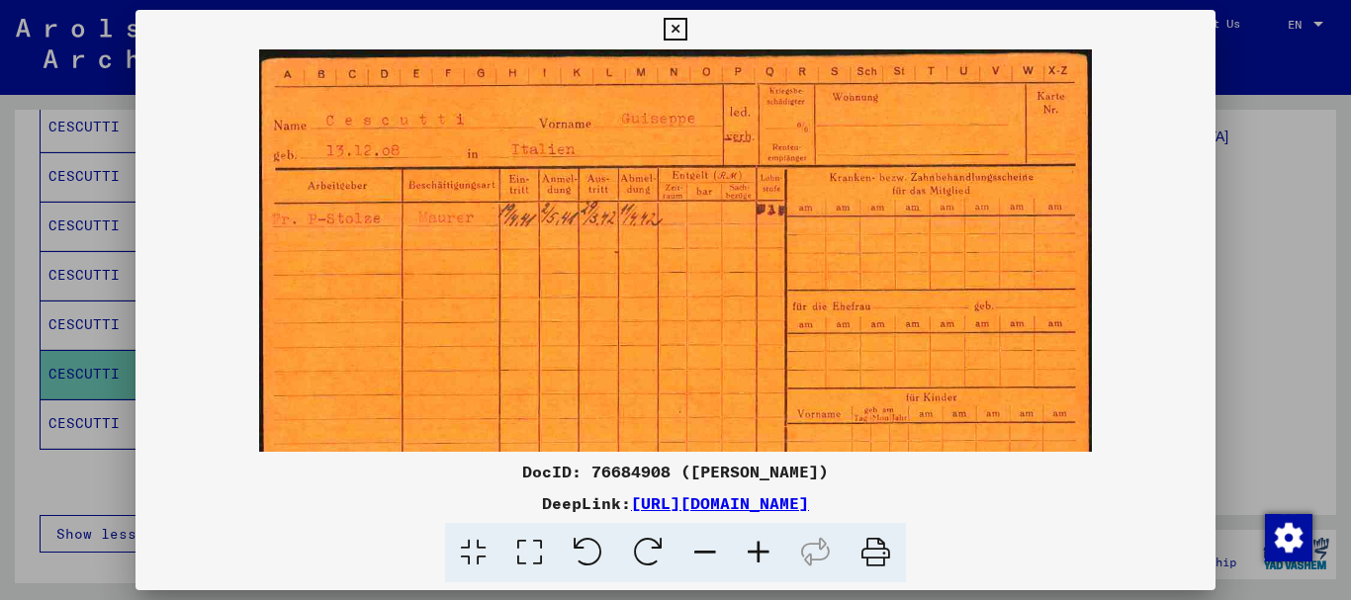
click at [764, 554] on icon at bounding box center [758, 553] width 53 height 60
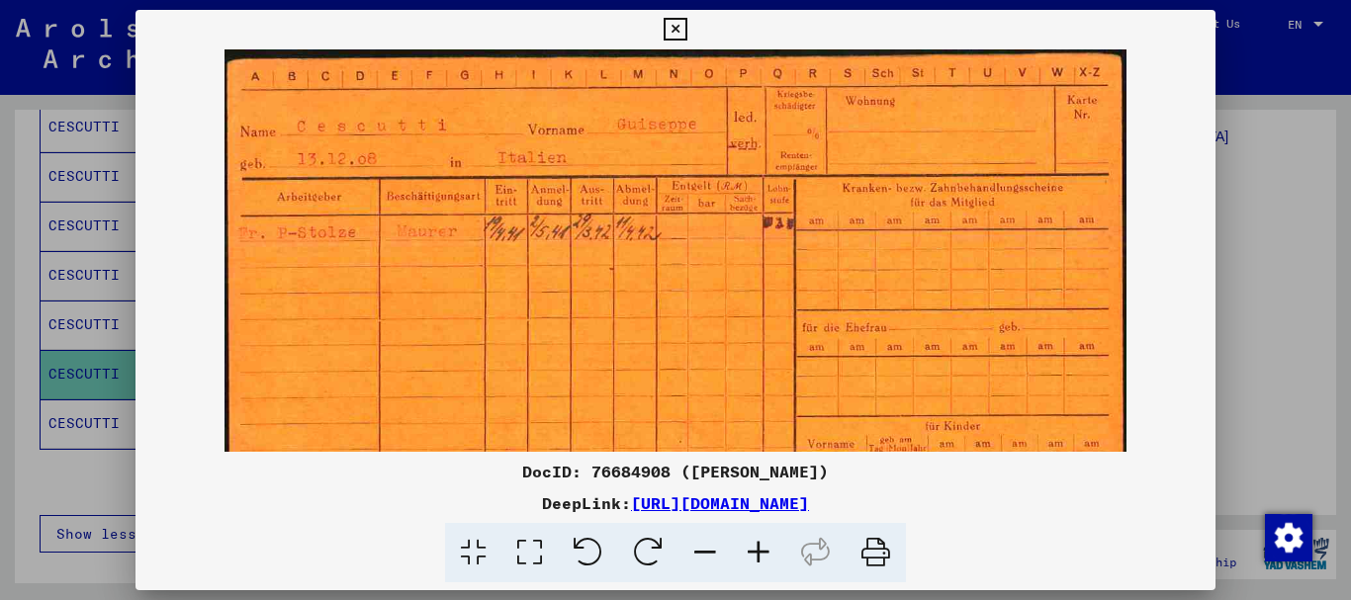
click at [764, 554] on icon at bounding box center [758, 553] width 53 height 60
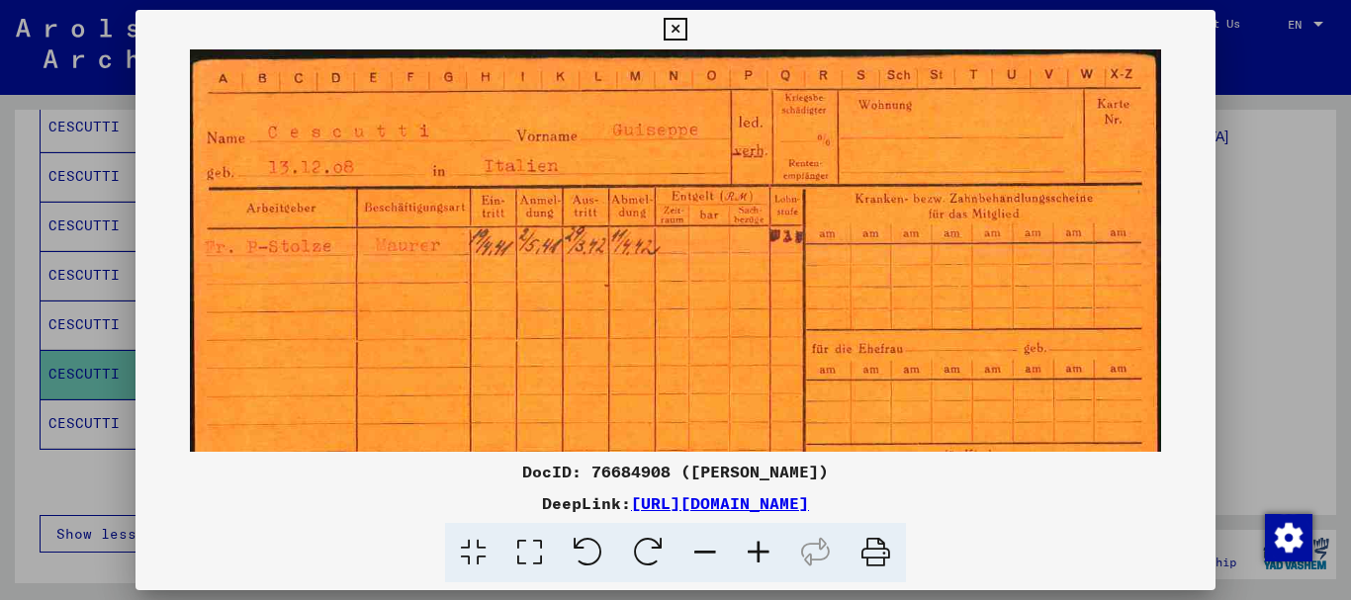
click at [764, 554] on icon at bounding box center [758, 553] width 53 height 60
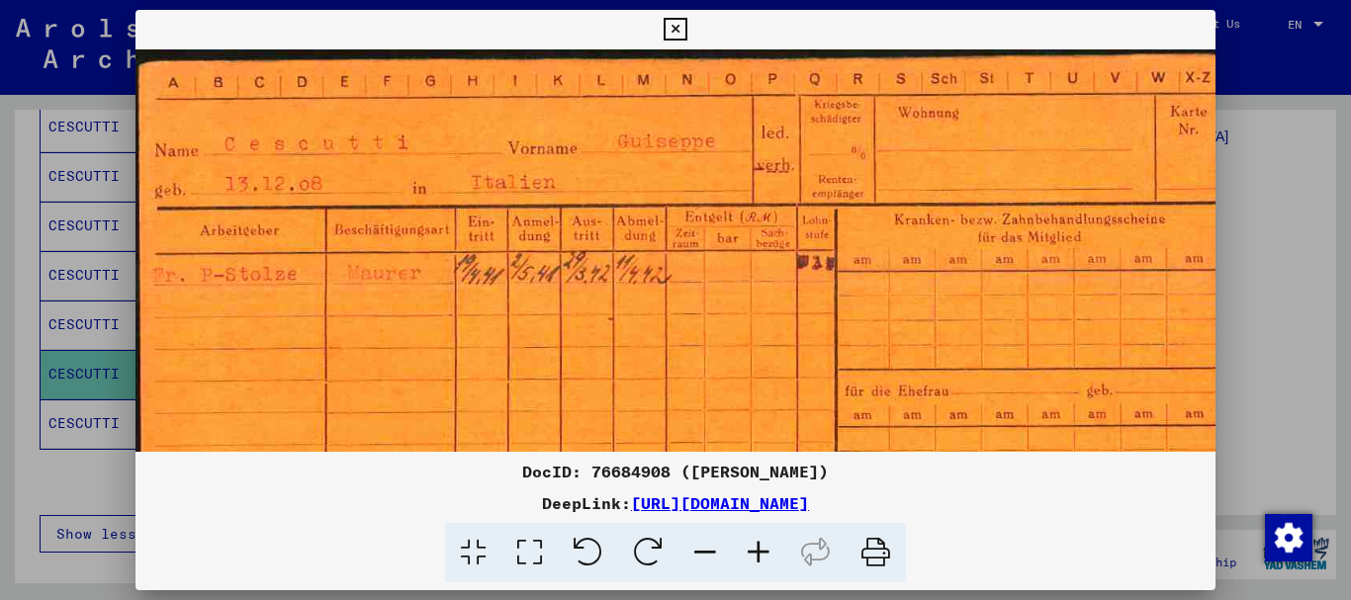
click at [764, 554] on icon at bounding box center [758, 553] width 53 height 60
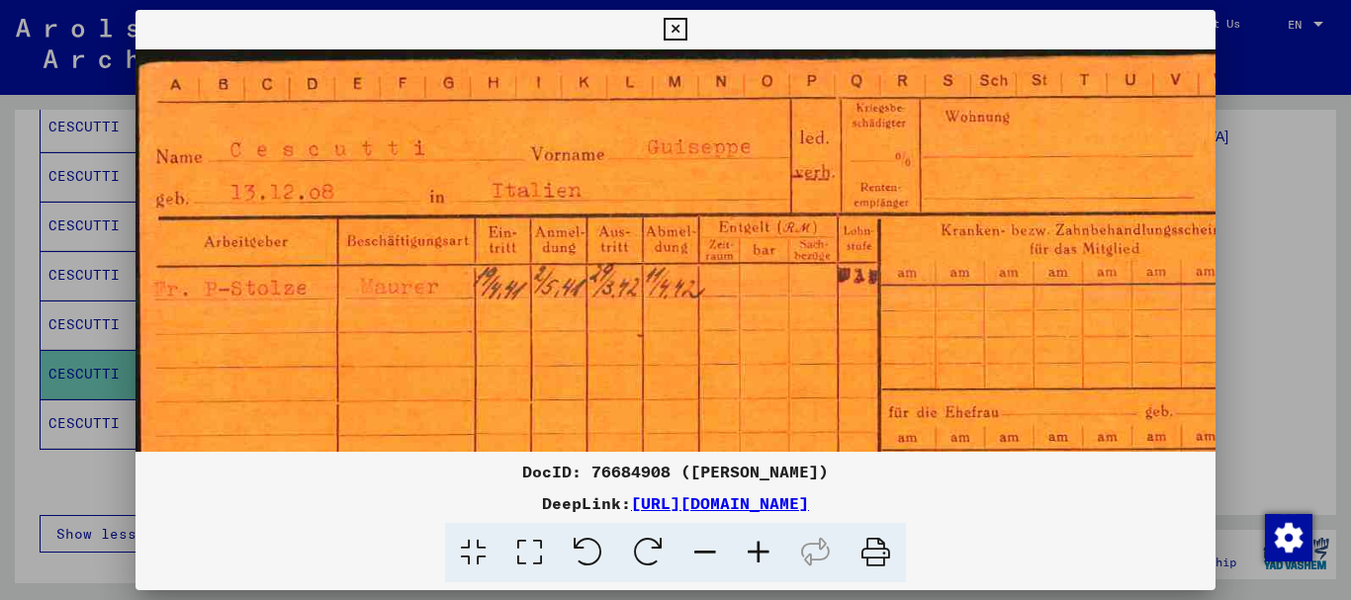
click at [764, 554] on icon at bounding box center [758, 553] width 53 height 60
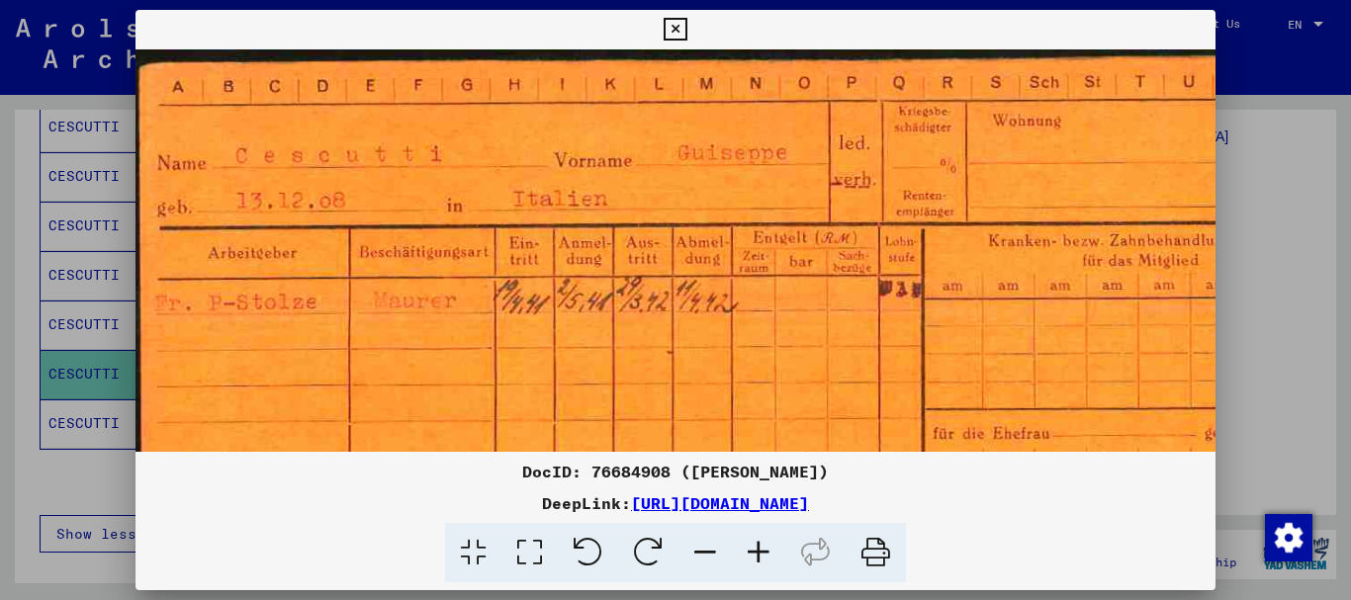
click at [0, 410] on div at bounding box center [675, 300] width 1351 height 600
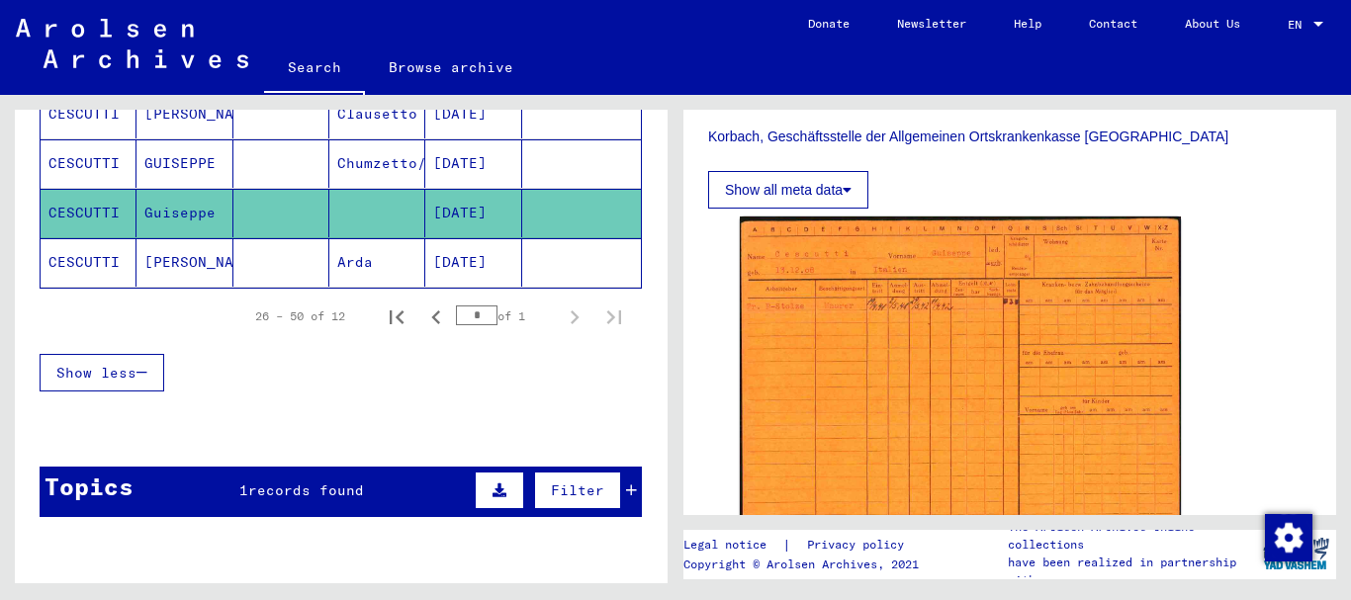
scroll to position [759, 0]
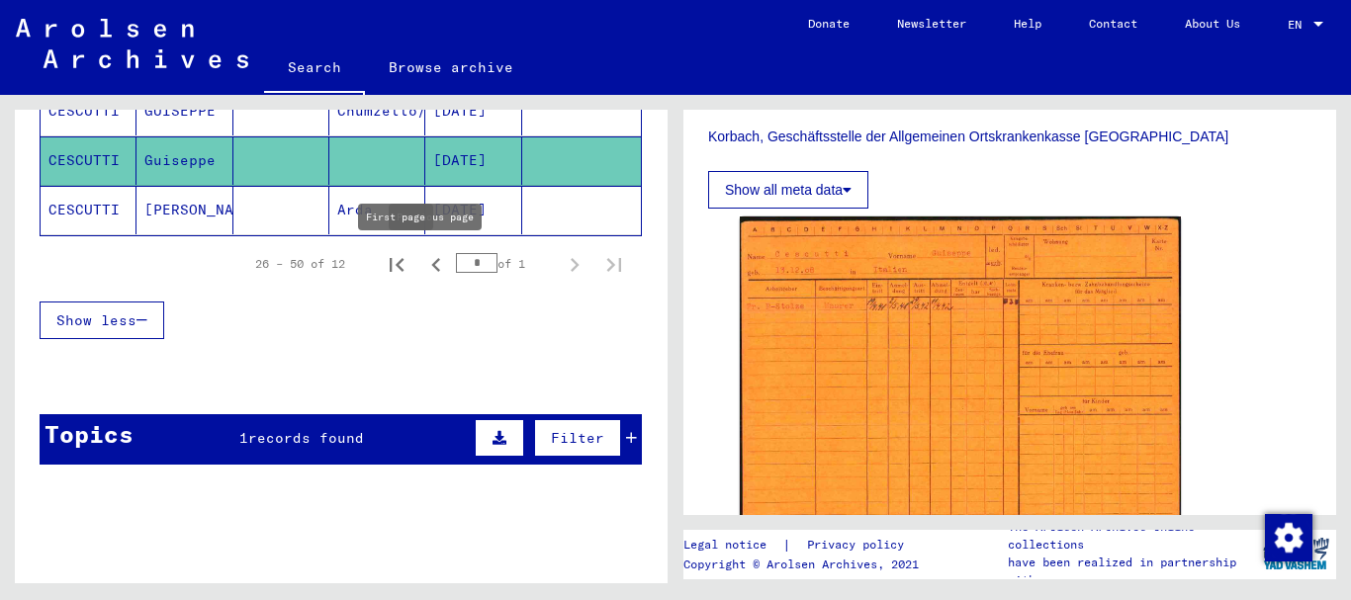
click at [408, 269] on icon "First page" at bounding box center [397, 265] width 28 height 28
type input "*"
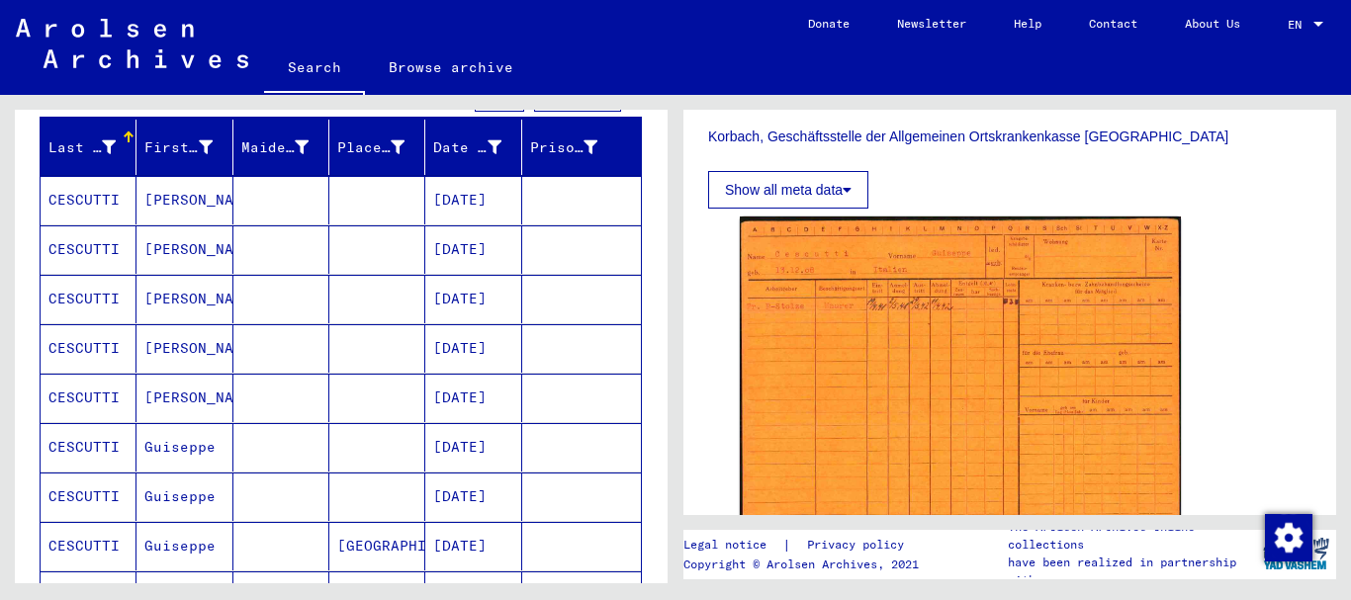
scroll to position [0, 0]
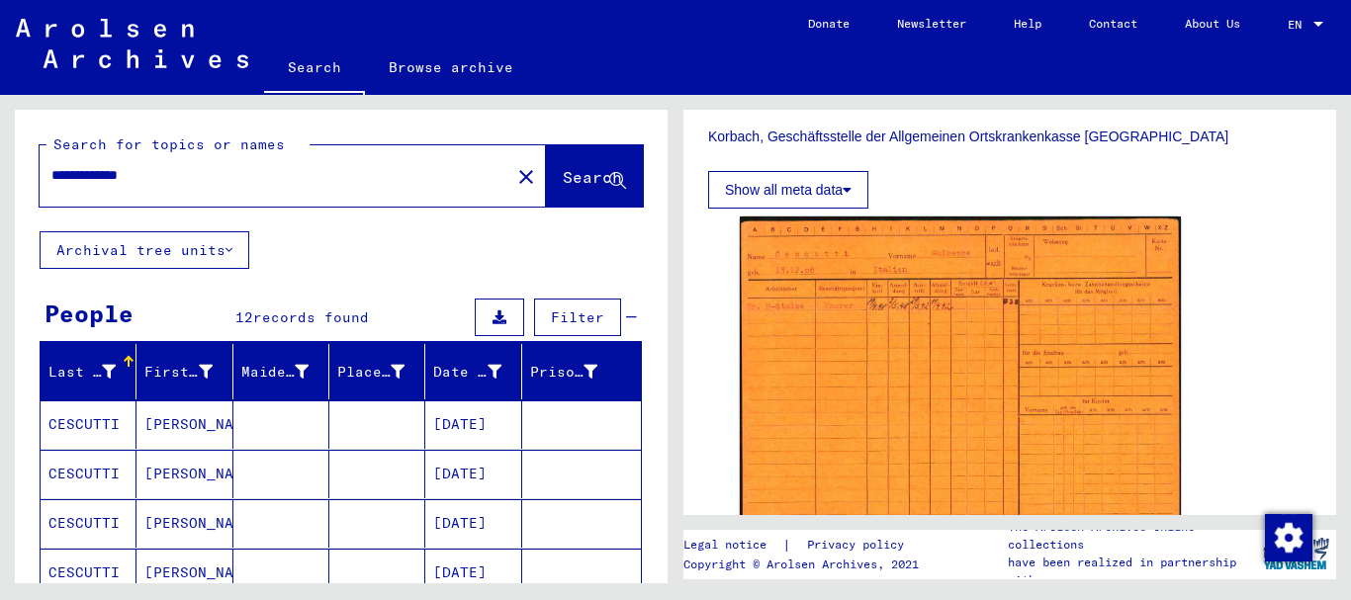
click at [51, 181] on input "**********" at bounding box center [274, 175] width 447 height 21
paste input "text"
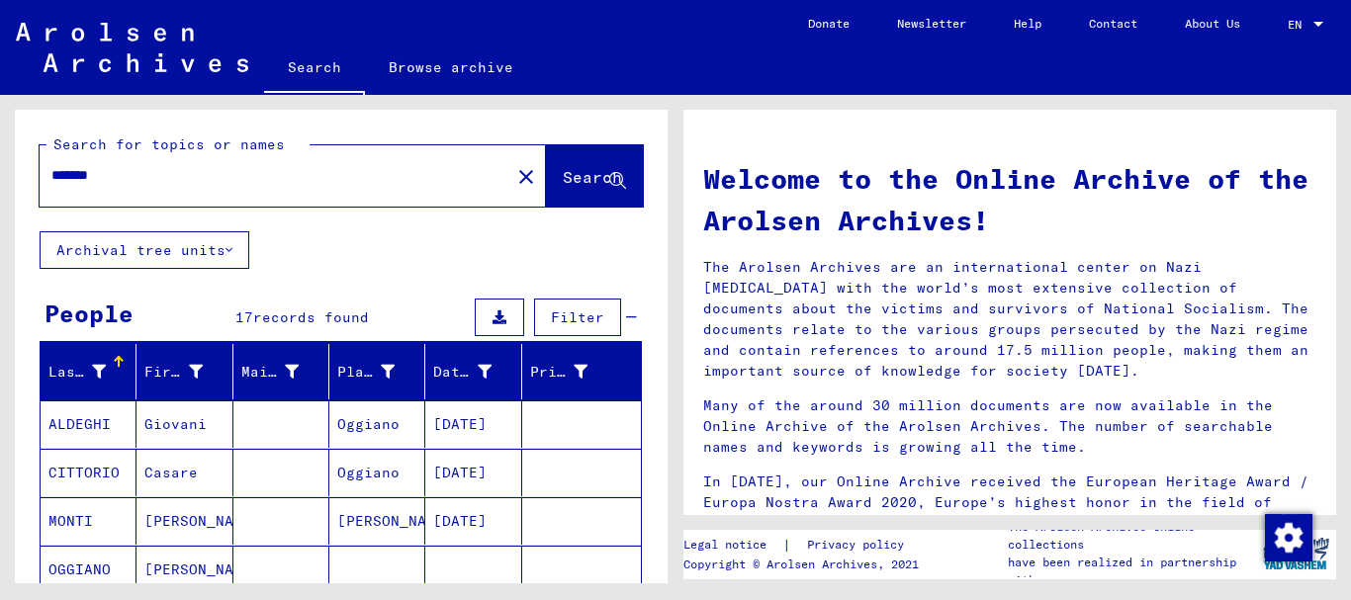
scroll to position [214, 0]
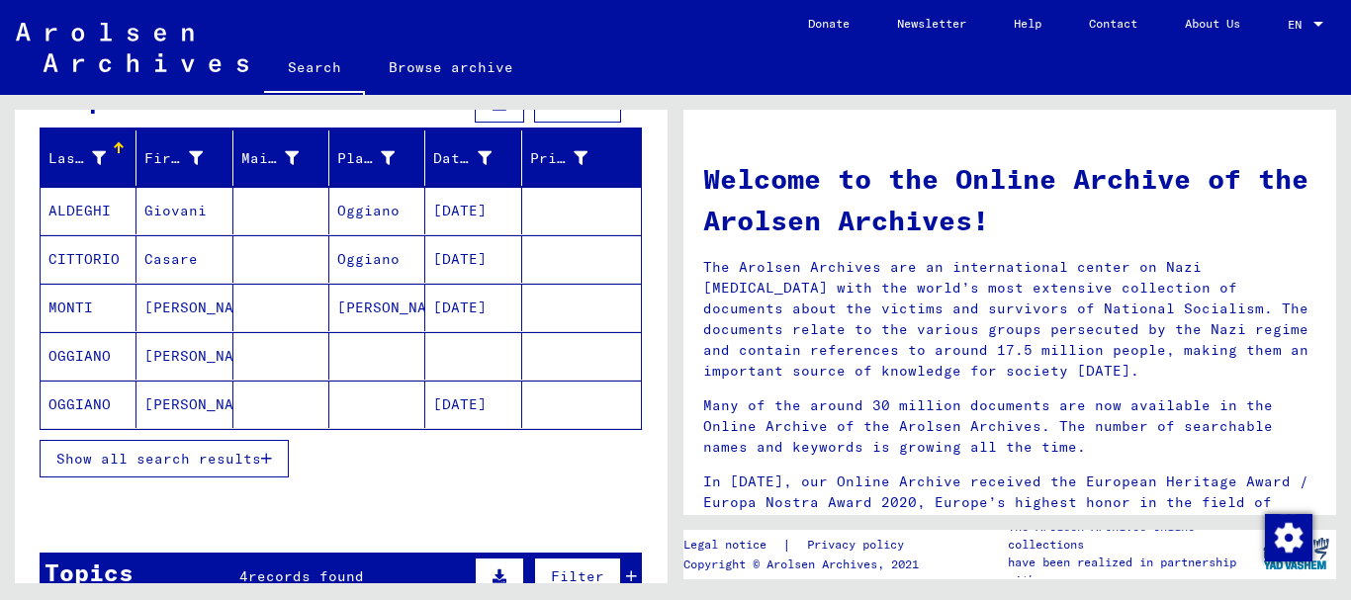
click at [162, 464] on span "Show all search results" at bounding box center [158, 459] width 205 height 18
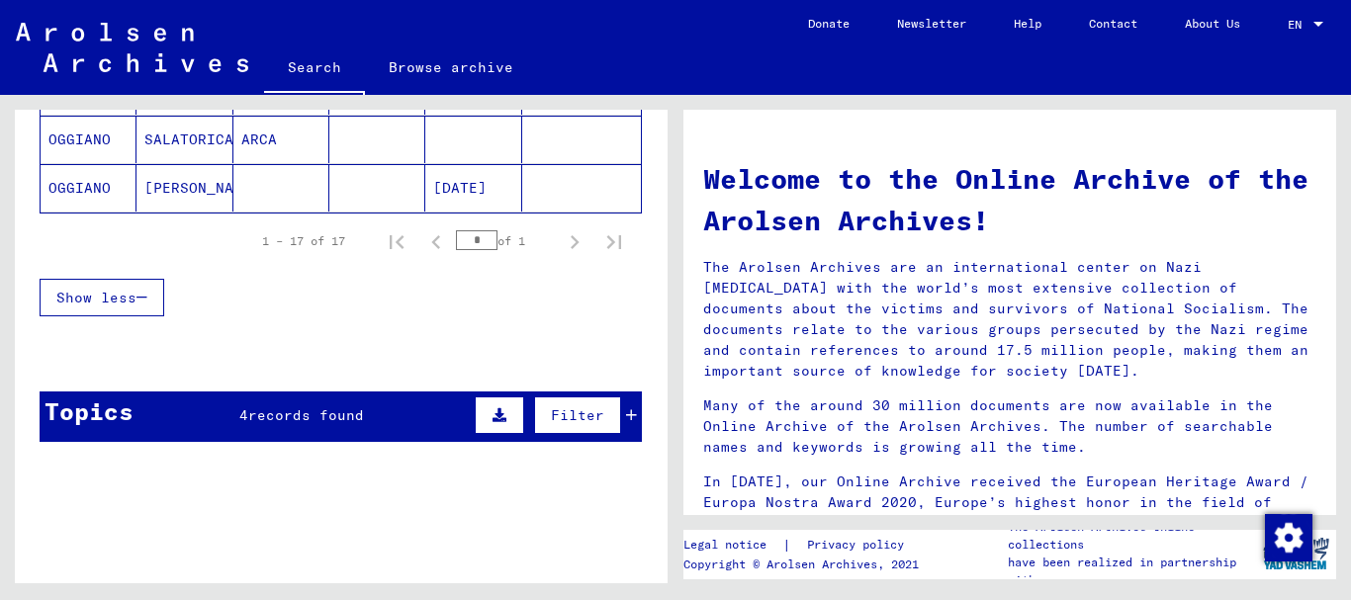
scroll to position [1068, 0]
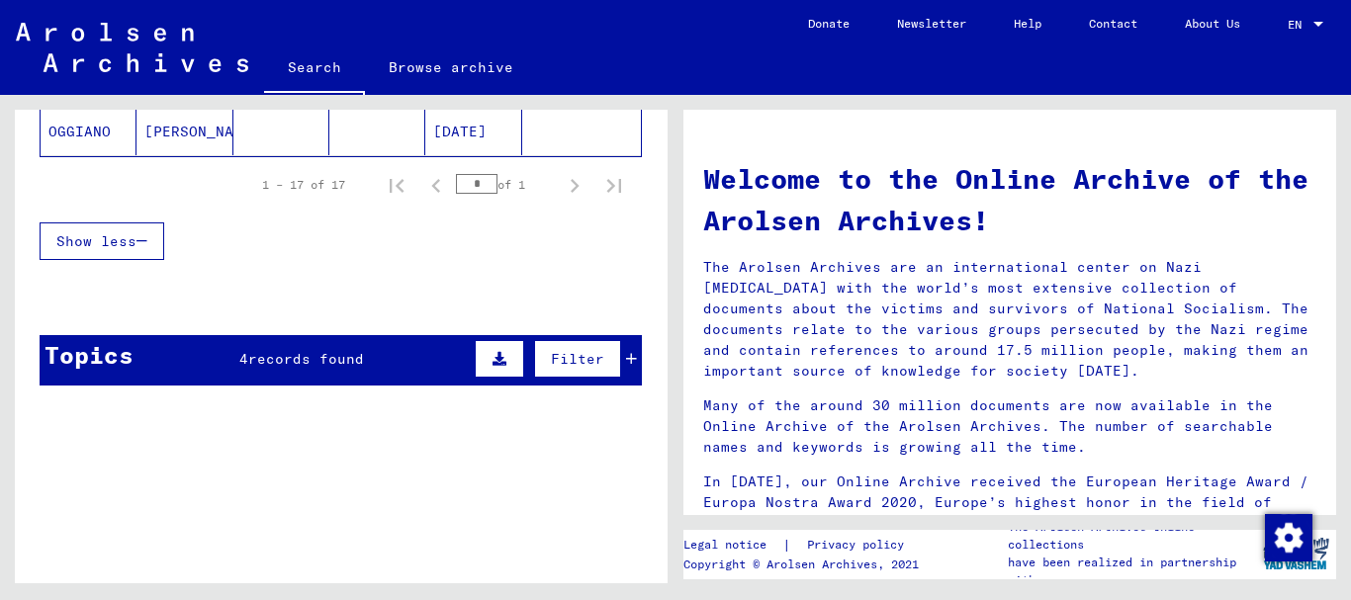
click at [250, 347] on div "Topics 4 records found Filter" at bounding box center [341, 360] width 602 height 50
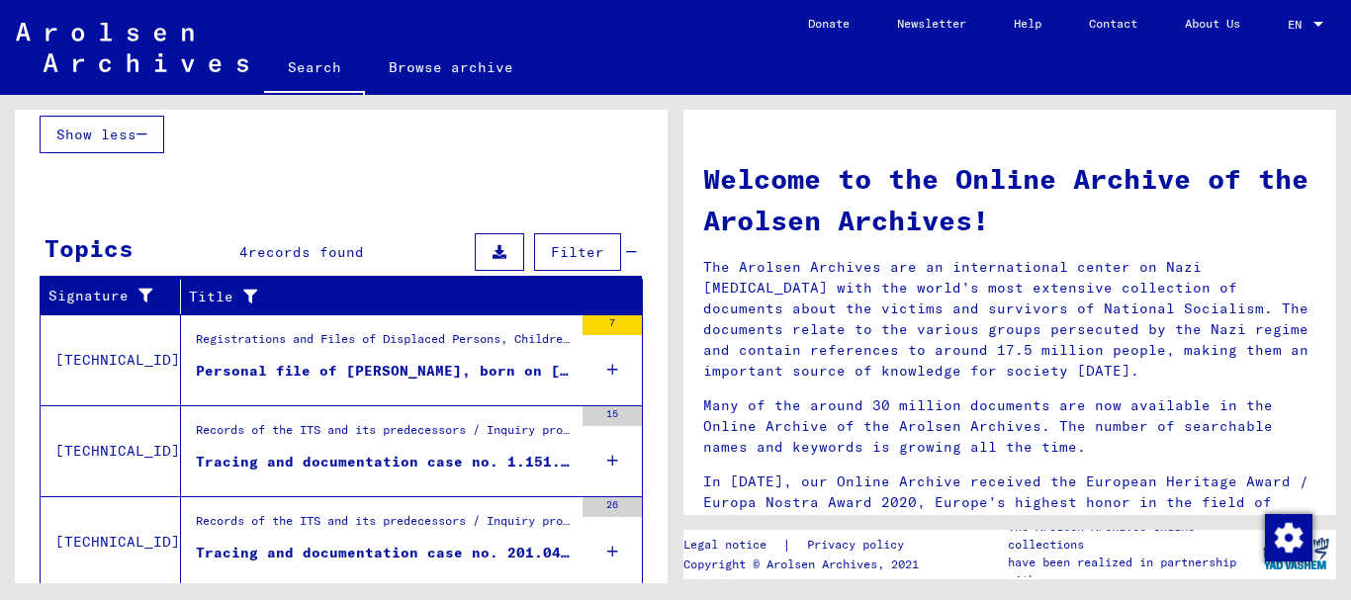
scroll to position [1282, 0]
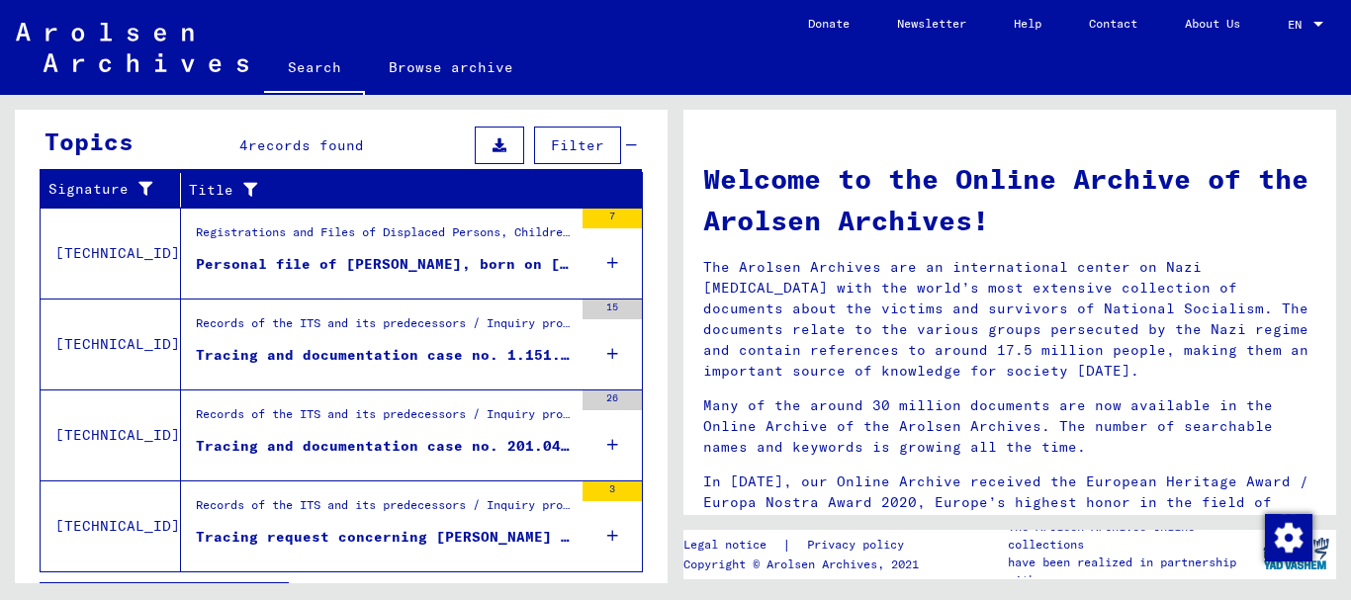
click at [322, 375] on div "Records of the ITS and its predecessors / Inquiry processing / ITS case files a…" at bounding box center [377, 345] width 392 height 90
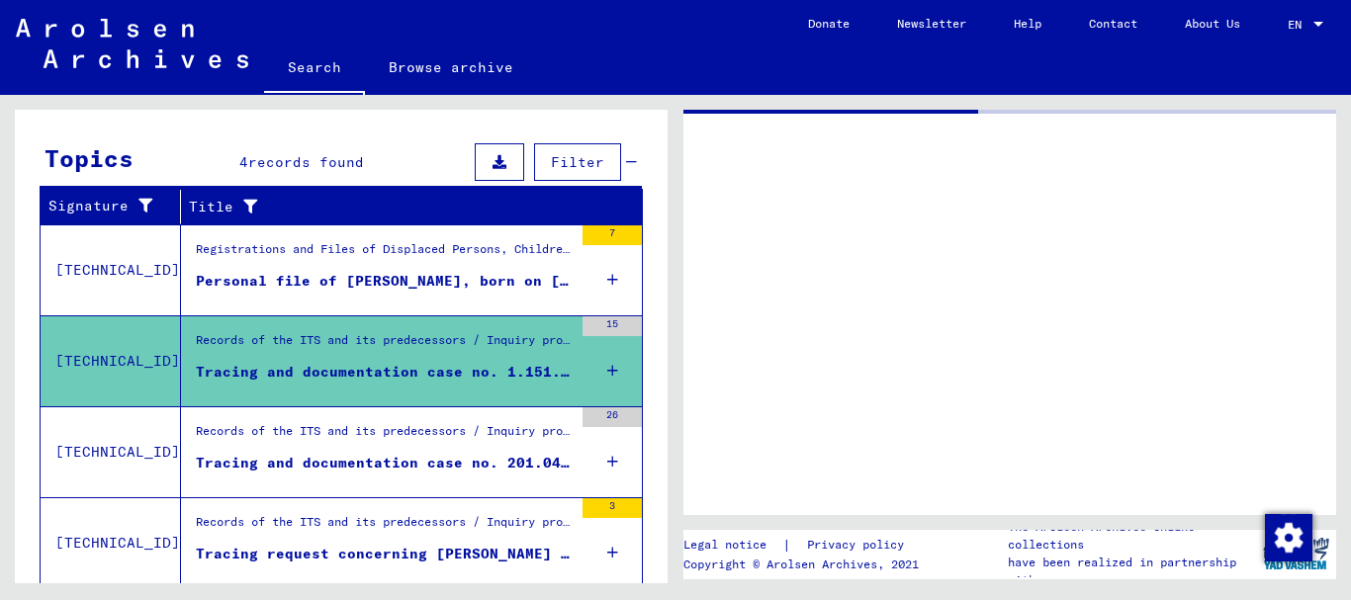
scroll to position [288, 0]
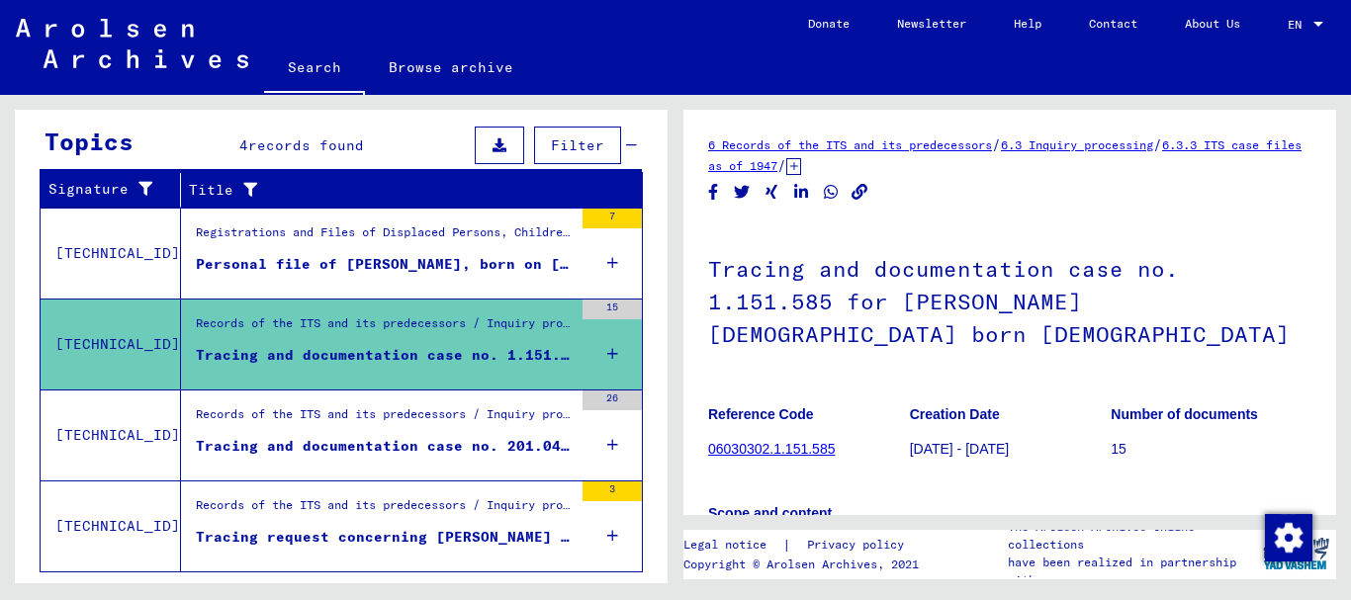
click at [330, 450] on div "Tracing and documentation case no. 201.041 for [PERSON_NAME] born [DEMOGRAPHIC_…" at bounding box center [384, 446] width 377 height 21
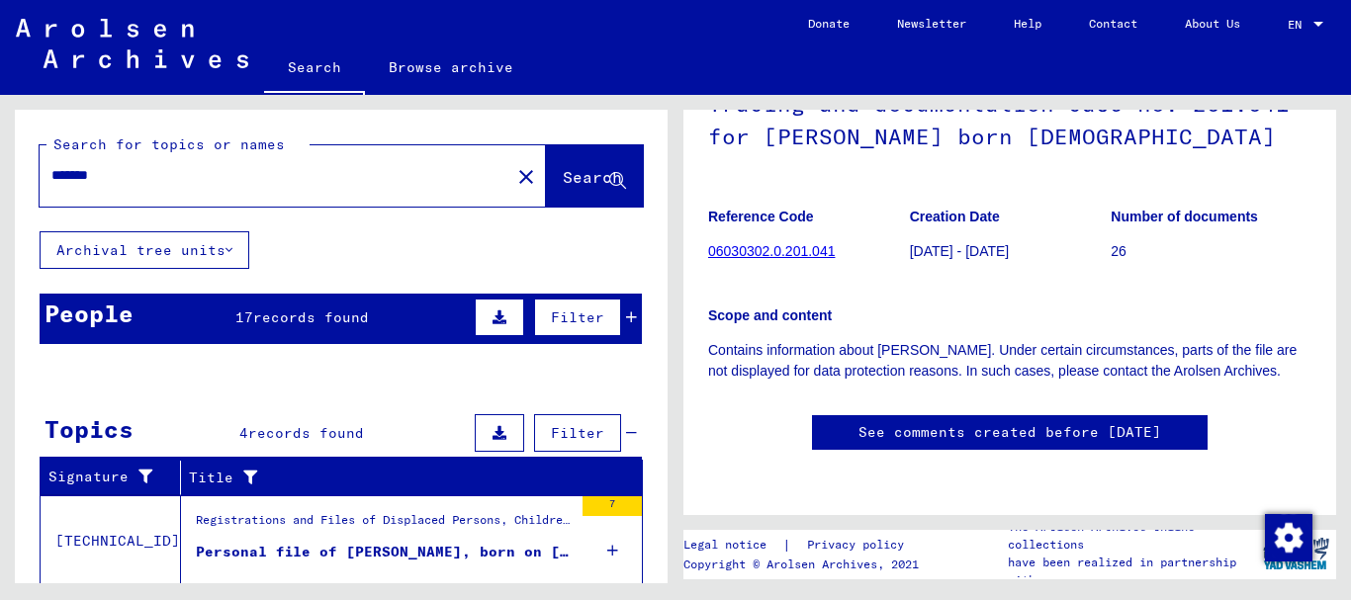
drag, startPoint x: 170, startPoint y: 174, endPoint x: 0, endPoint y: 155, distance: 171.2
click at [51, 165] on input "*******" at bounding box center [274, 175] width 447 height 21
paste input "****"
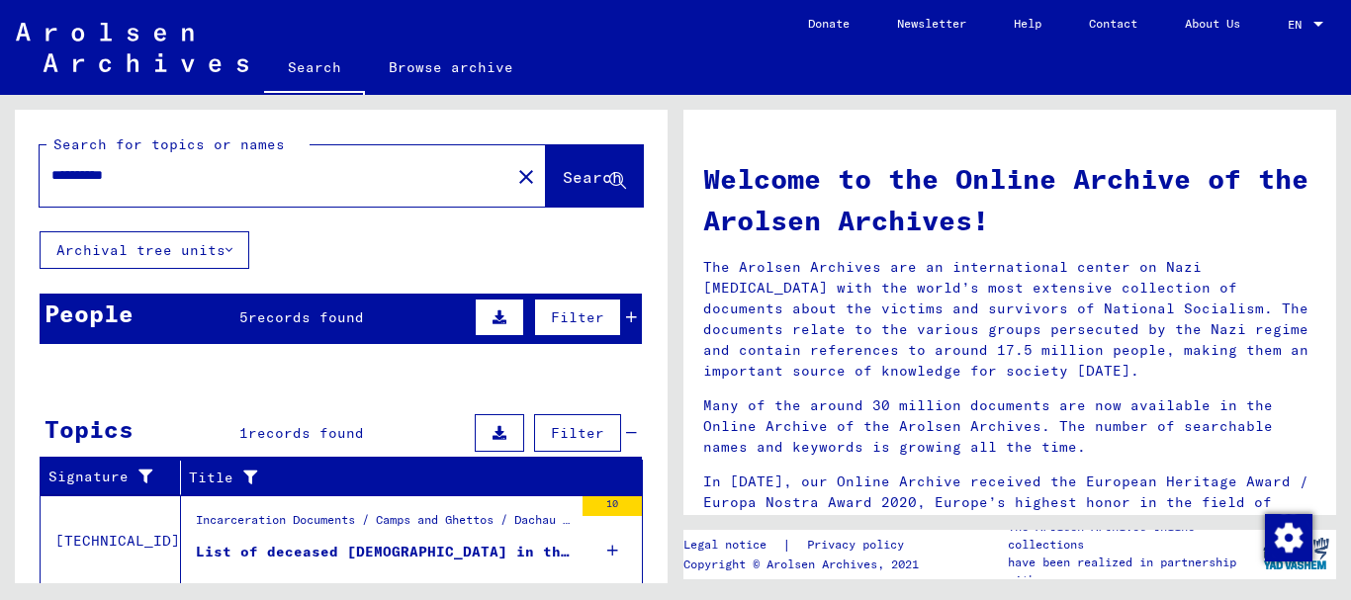
click at [131, 303] on div "People" at bounding box center [89, 314] width 89 height 36
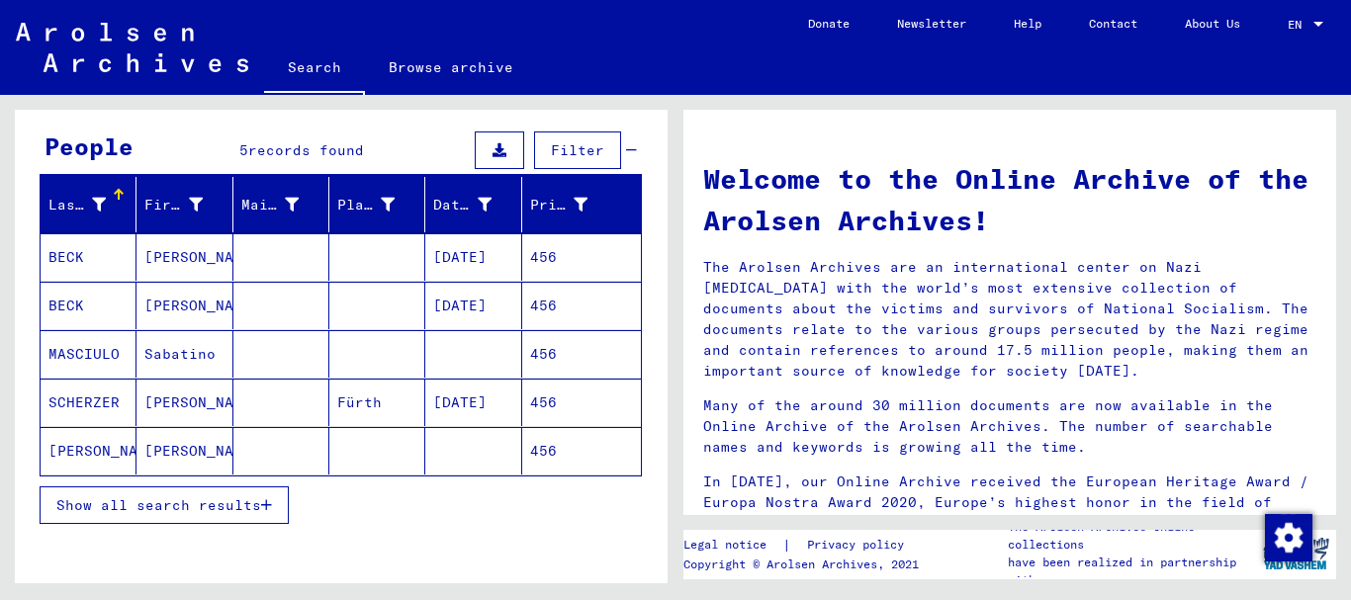
scroll to position [214, 0]
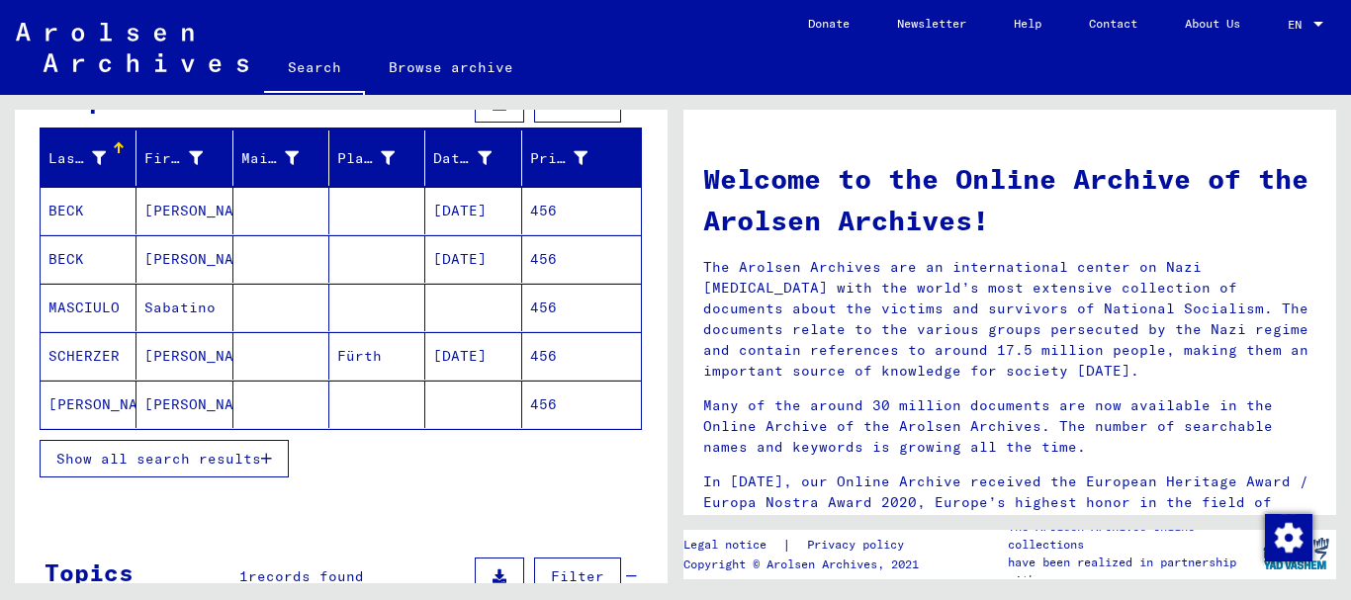
click at [183, 299] on mat-cell "Sabatino" at bounding box center [185, 307] width 96 height 47
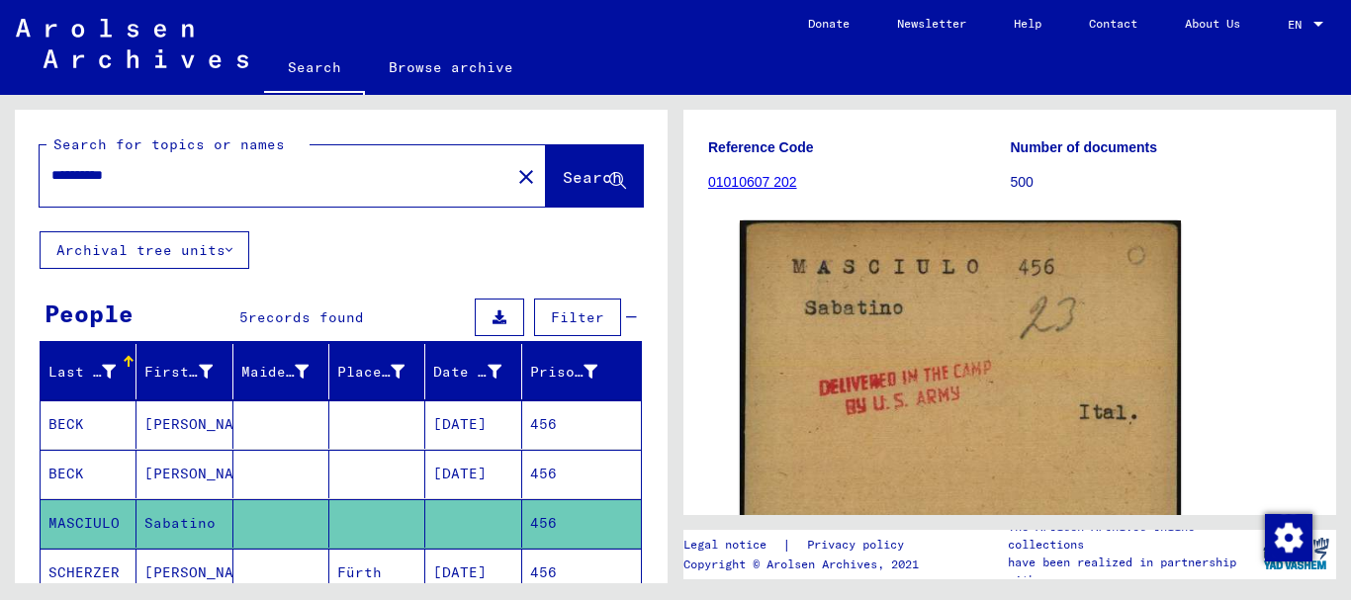
drag, startPoint x: 73, startPoint y: 166, endPoint x: 0, endPoint y: 164, distance: 73.2
click at [51, 165] on input "**********" at bounding box center [274, 175] width 447 height 21
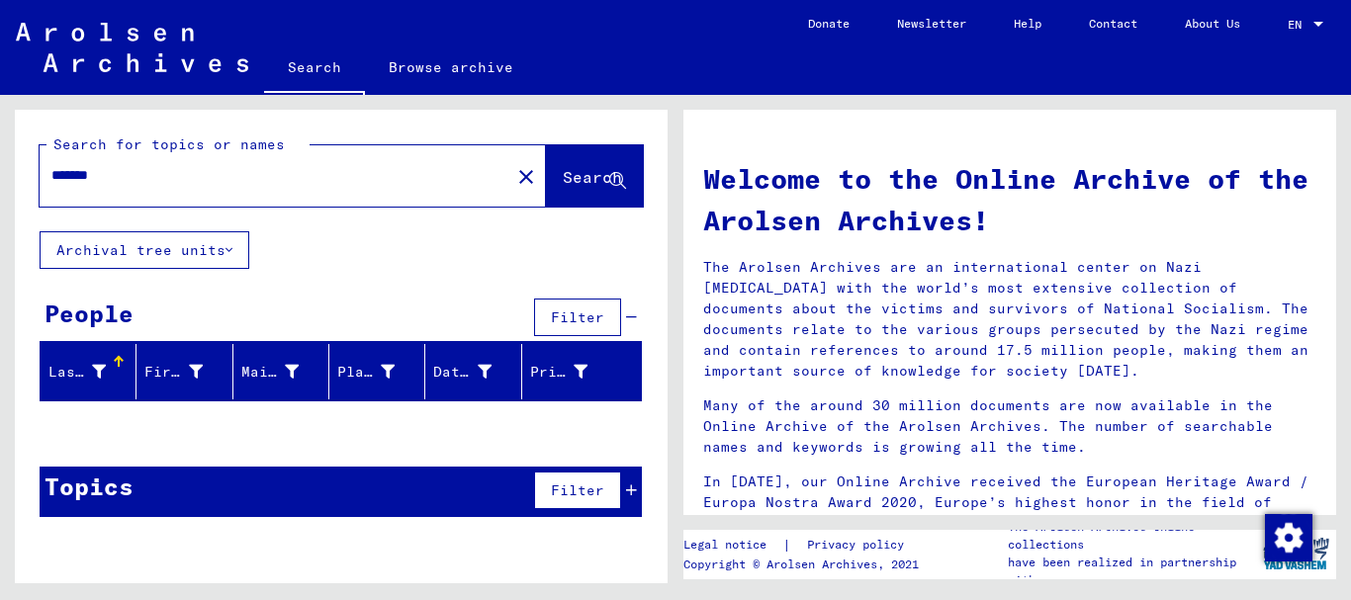
drag, startPoint x: 161, startPoint y: 168, endPoint x: 0, endPoint y: 168, distance: 161.2
click at [51, 168] on input "*******" at bounding box center [268, 175] width 435 height 21
click at [88, 177] on input "*******" at bounding box center [268, 175] width 435 height 21
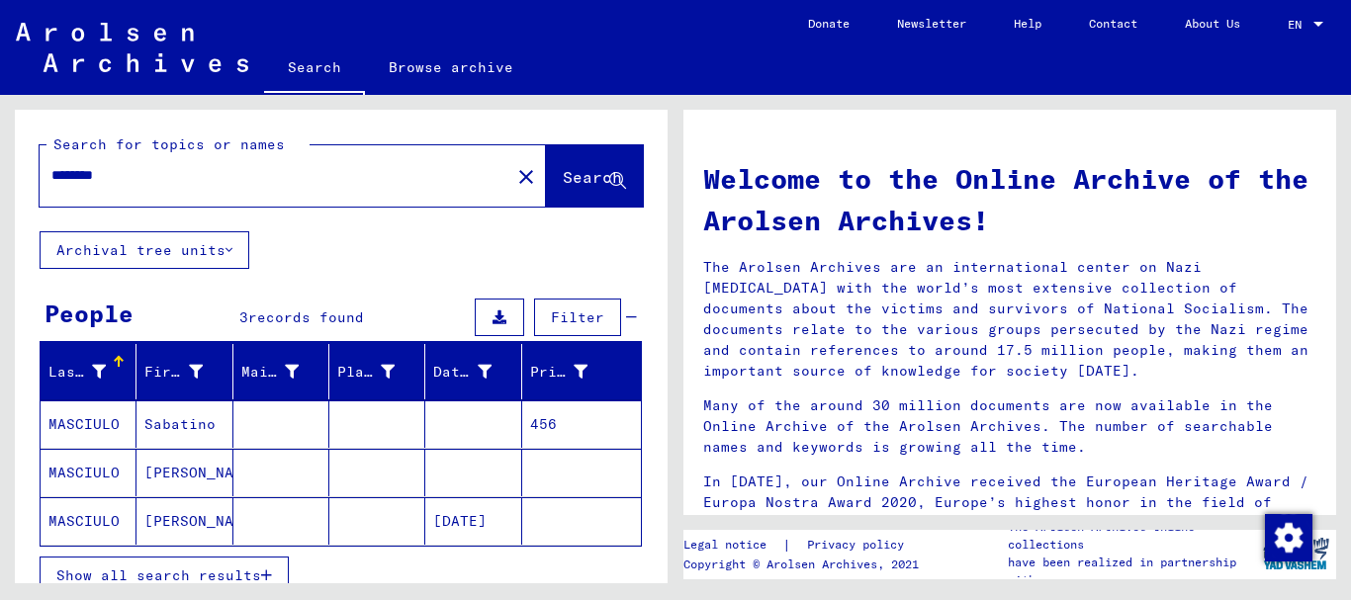
click at [192, 437] on mat-cell "Sabatino" at bounding box center [185, 424] width 96 height 47
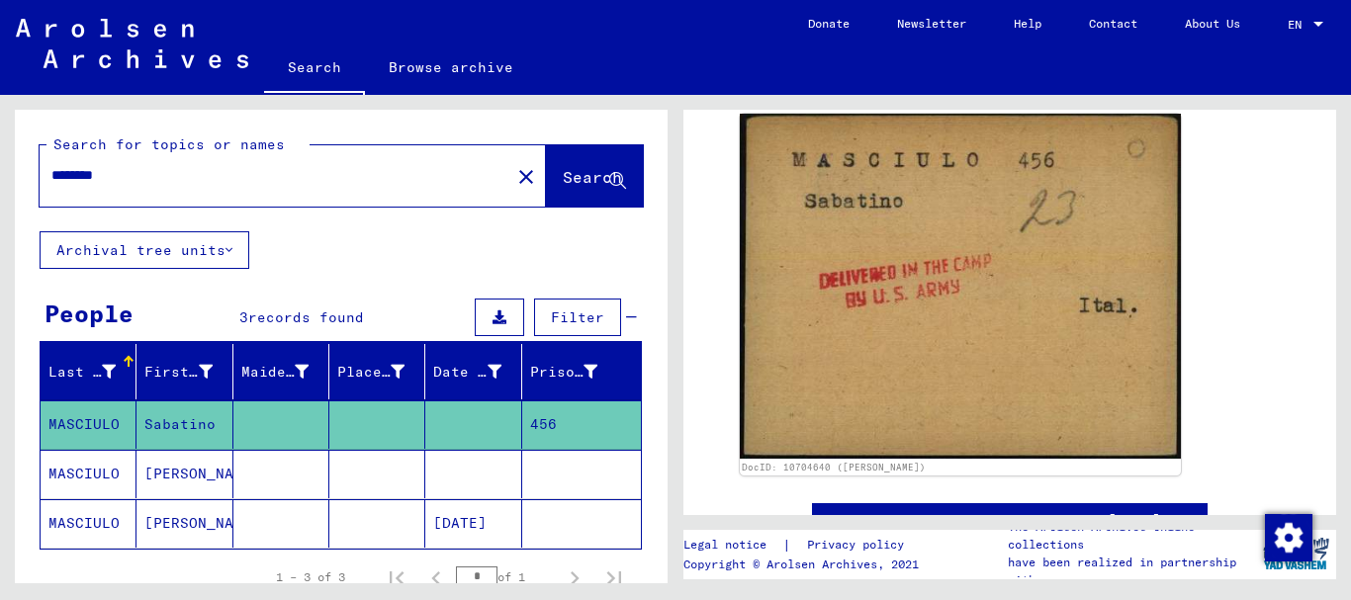
drag, startPoint x: 128, startPoint y: 174, endPoint x: 0, endPoint y: 164, distance: 128.0
click at [51, 165] on input "********" at bounding box center [274, 175] width 447 height 21
paste input "text"
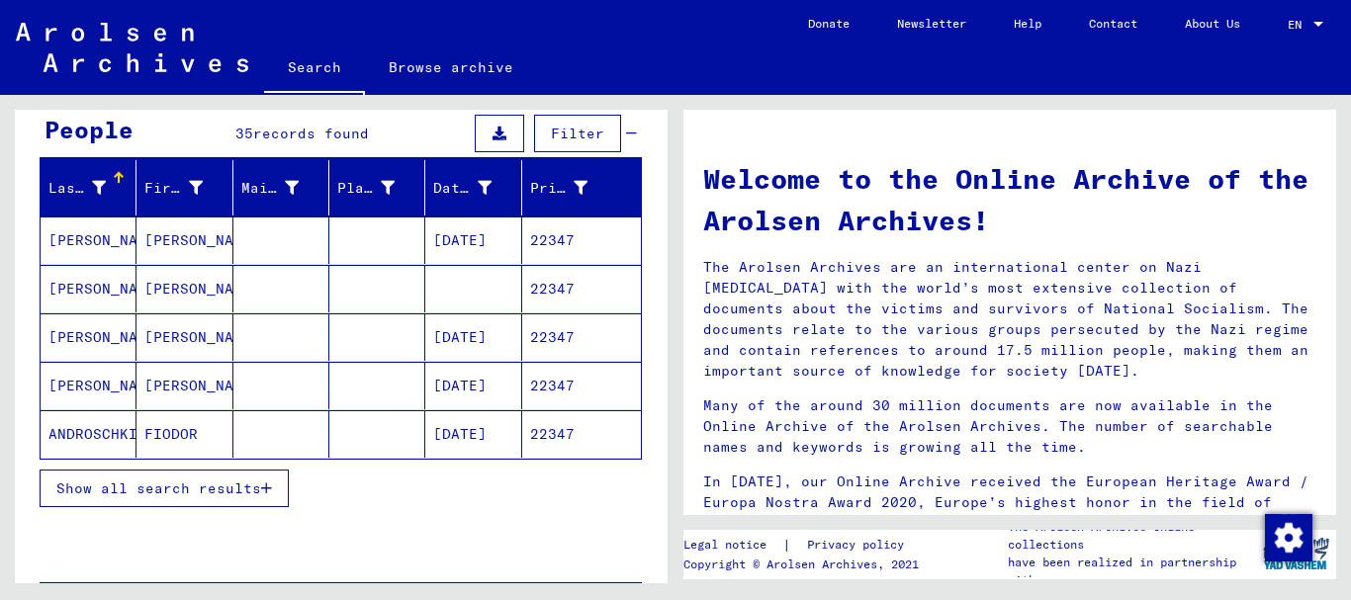
scroll to position [214, 0]
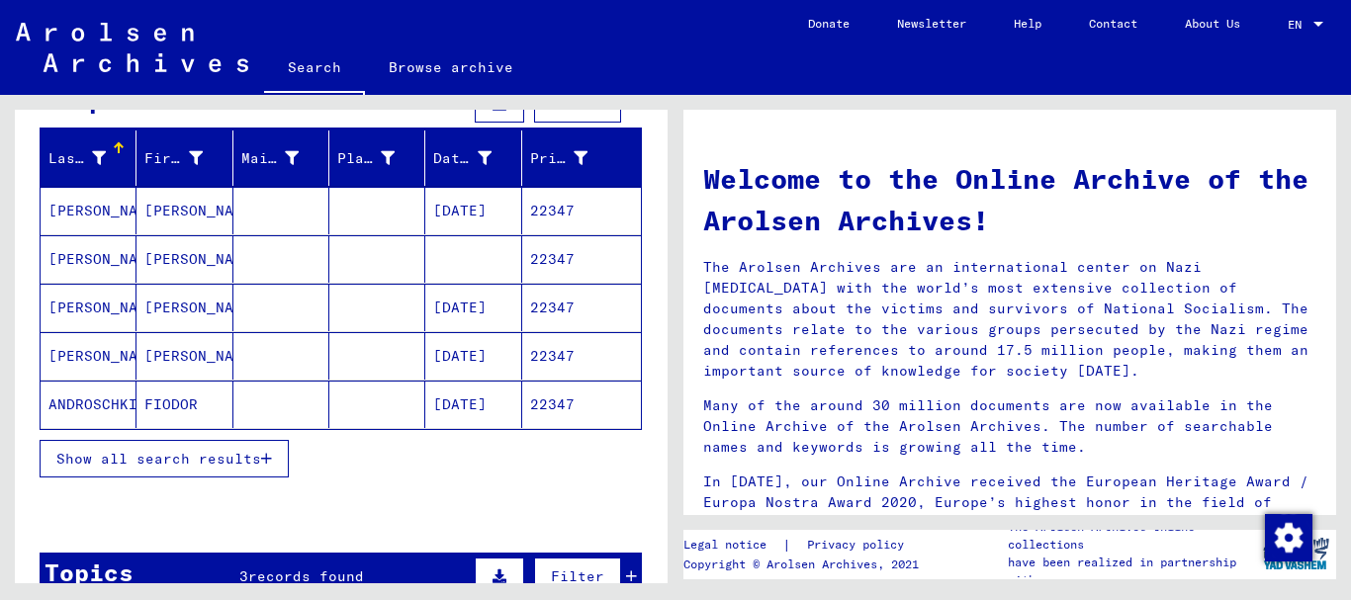
click at [91, 452] on span "Show all search results" at bounding box center [158, 459] width 205 height 18
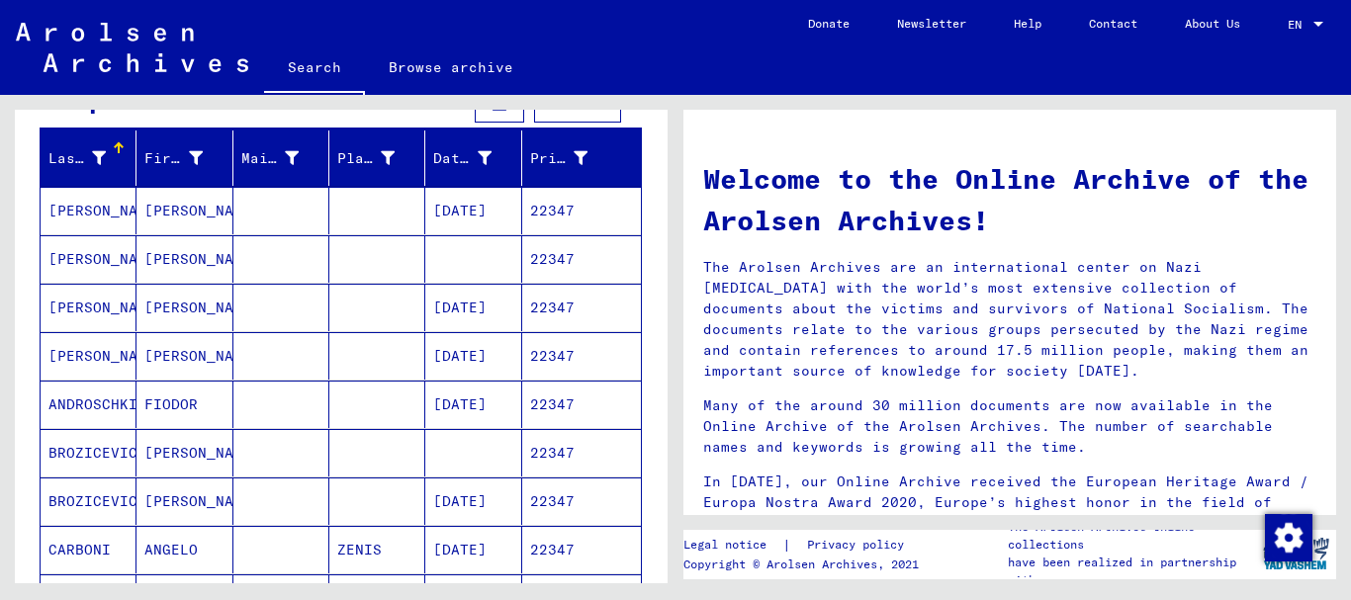
scroll to position [427, 0]
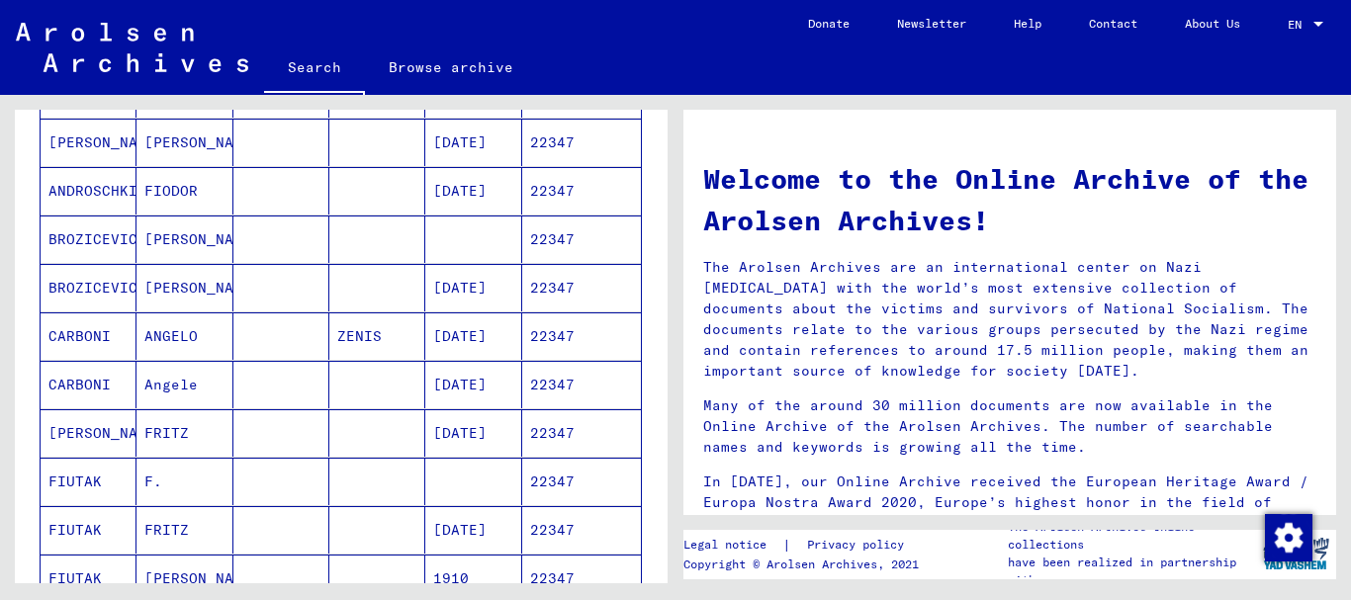
click at [90, 277] on mat-cell "BROZICEVIC" at bounding box center [89, 287] width 96 height 47
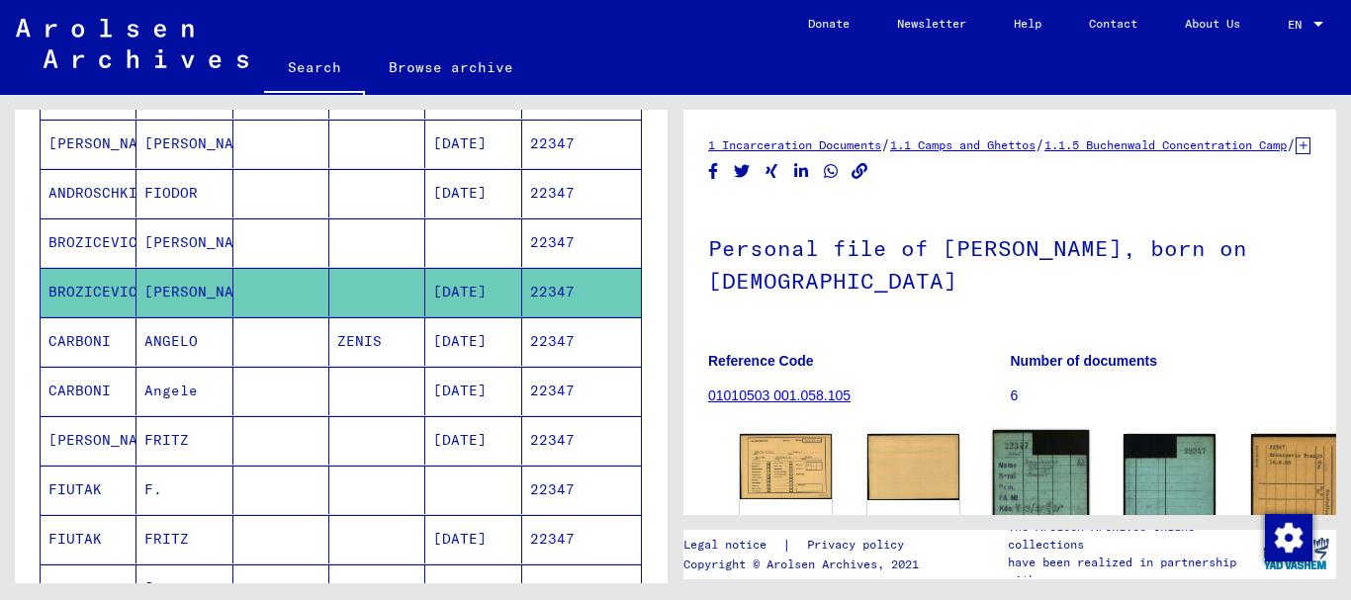
scroll to position [214, 0]
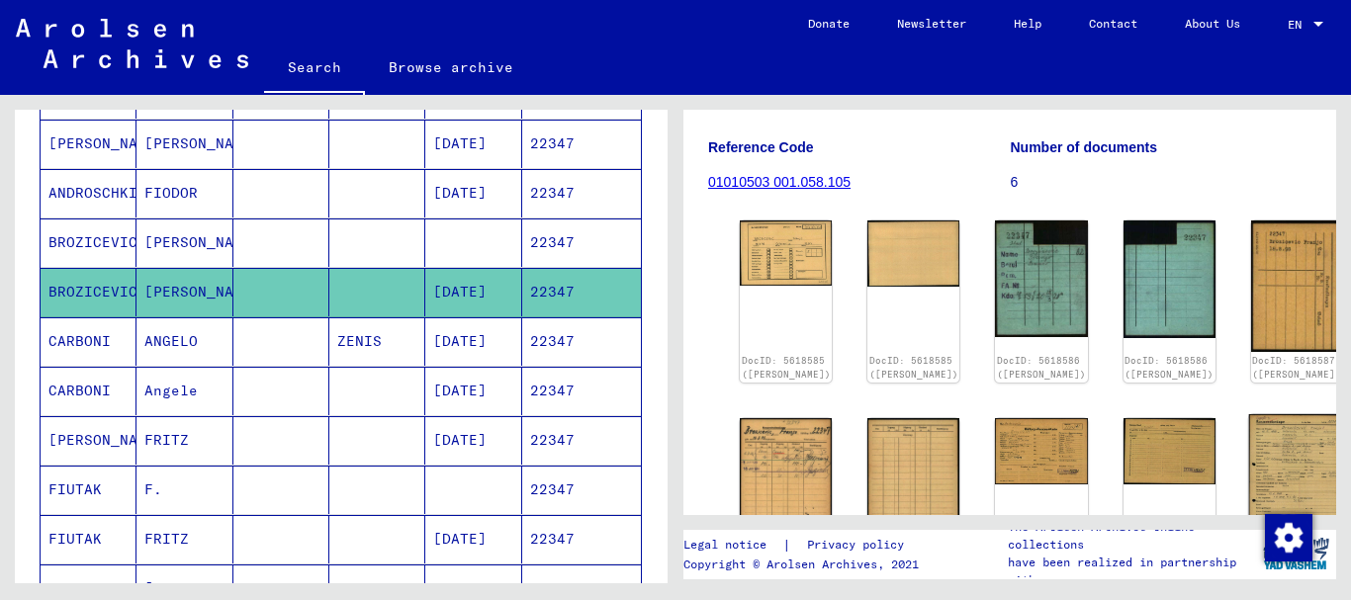
click at [1248, 462] on img at bounding box center [1296, 482] width 97 height 136
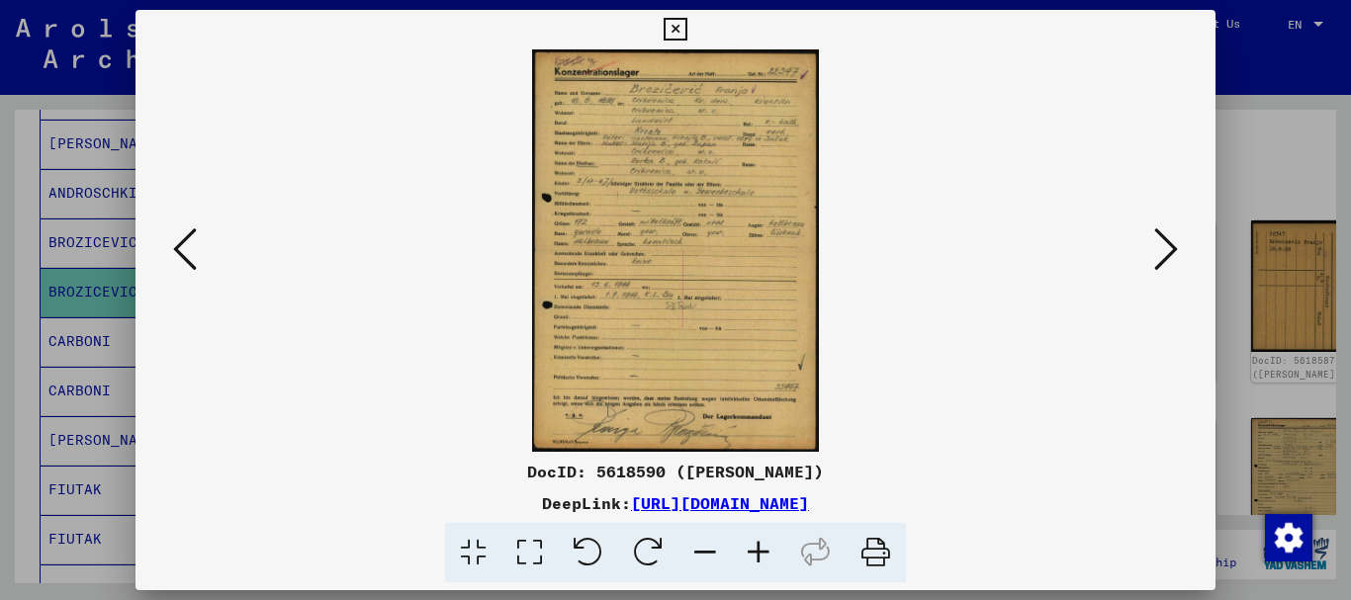
click at [757, 548] on icon at bounding box center [758, 553] width 53 height 60
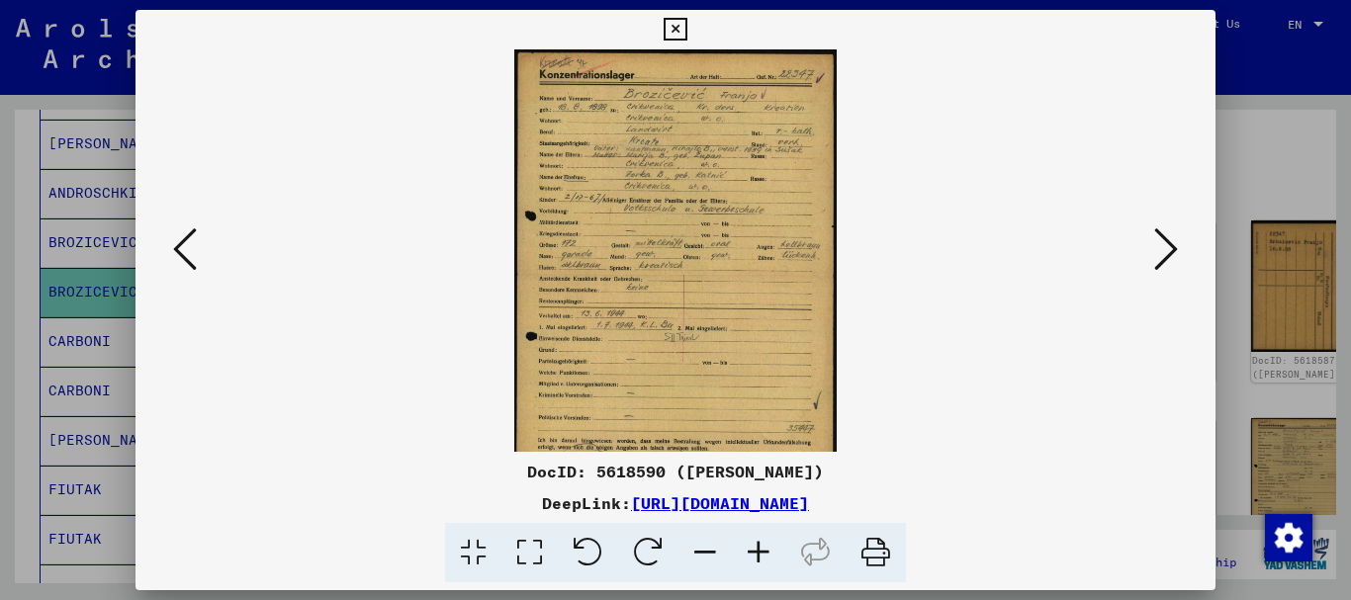
click at [757, 548] on icon at bounding box center [758, 553] width 53 height 60
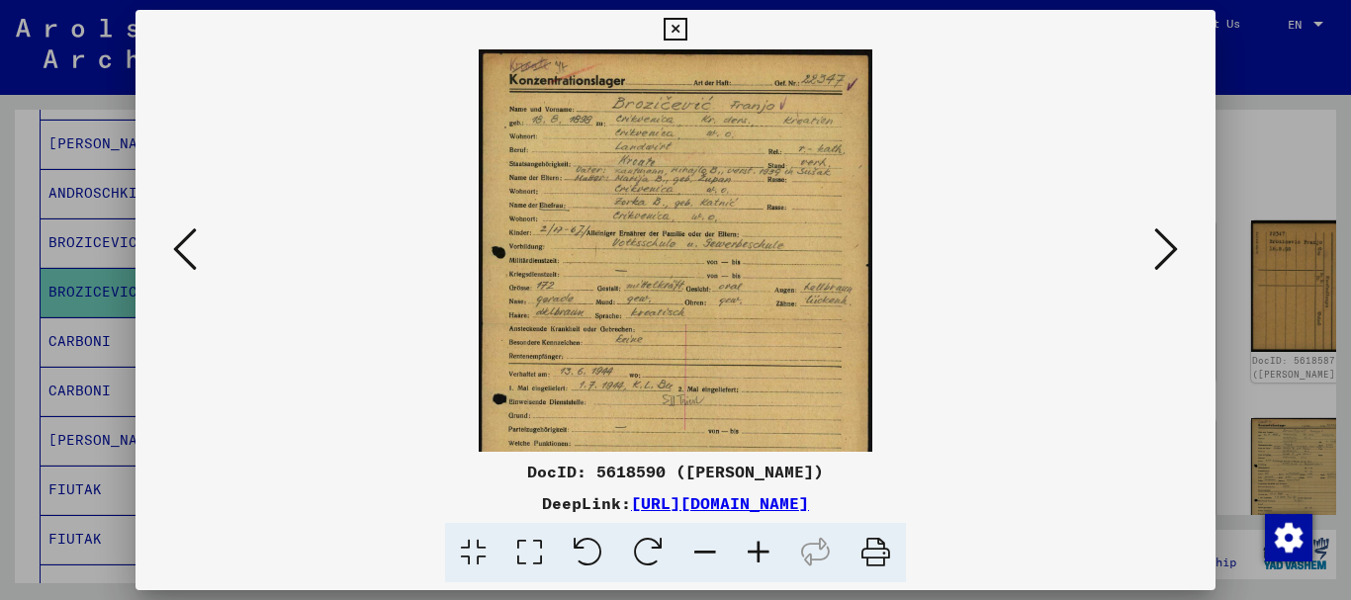
click at [757, 548] on icon at bounding box center [758, 553] width 53 height 60
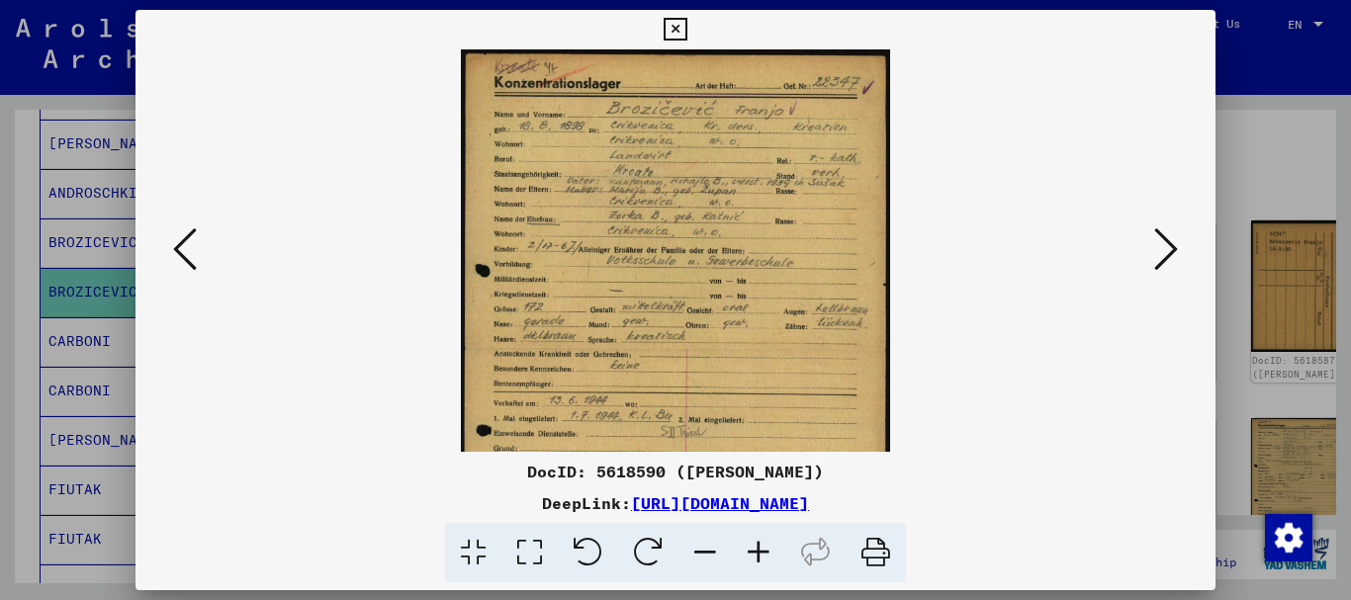
click at [757, 548] on icon at bounding box center [758, 553] width 53 height 60
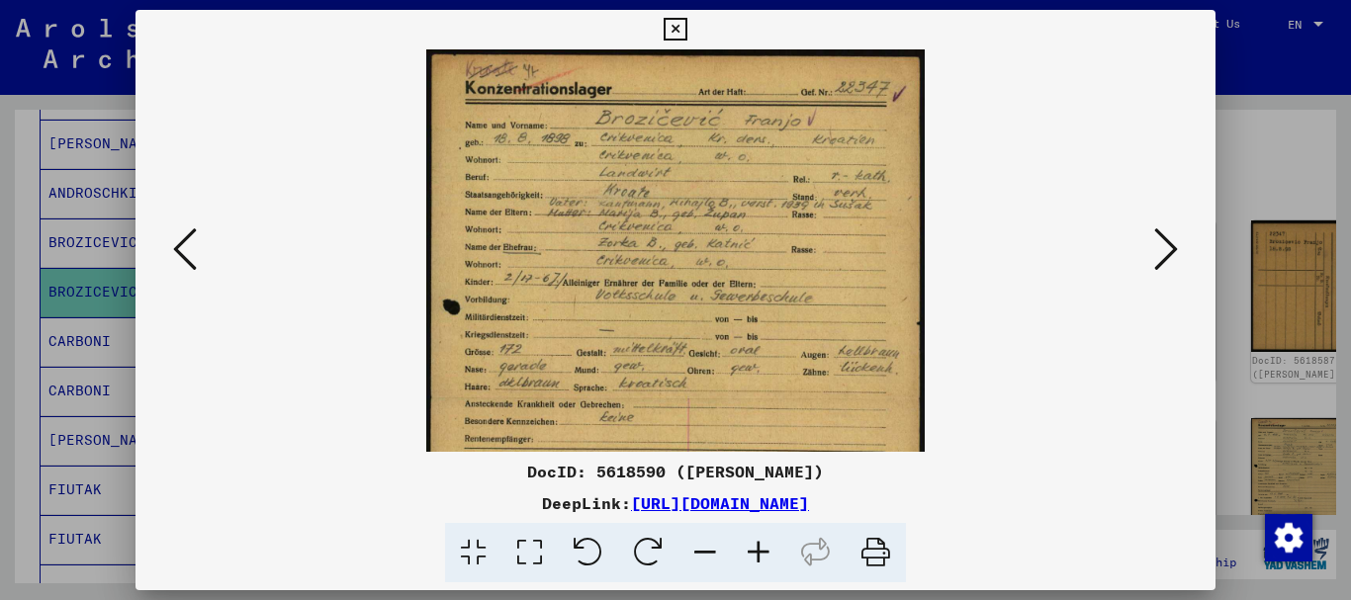
click at [757, 548] on icon at bounding box center [758, 553] width 53 height 60
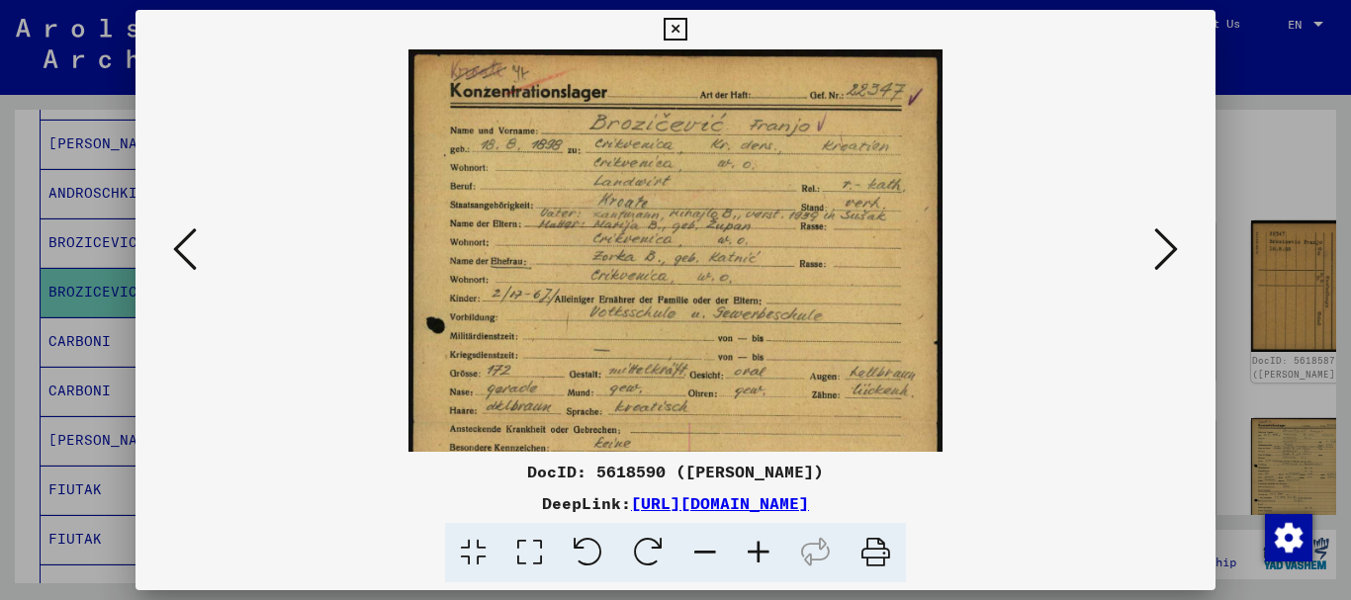
click at [757, 548] on icon at bounding box center [758, 553] width 53 height 60
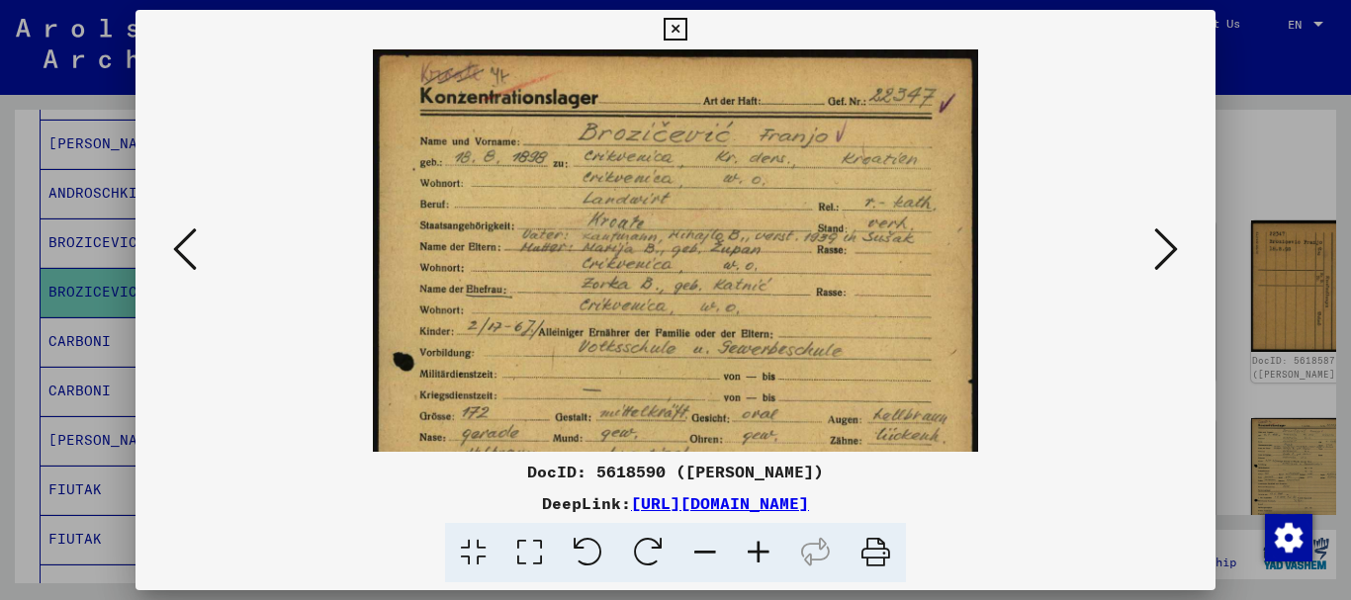
click at [757, 548] on icon at bounding box center [758, 553] width 53 height 60
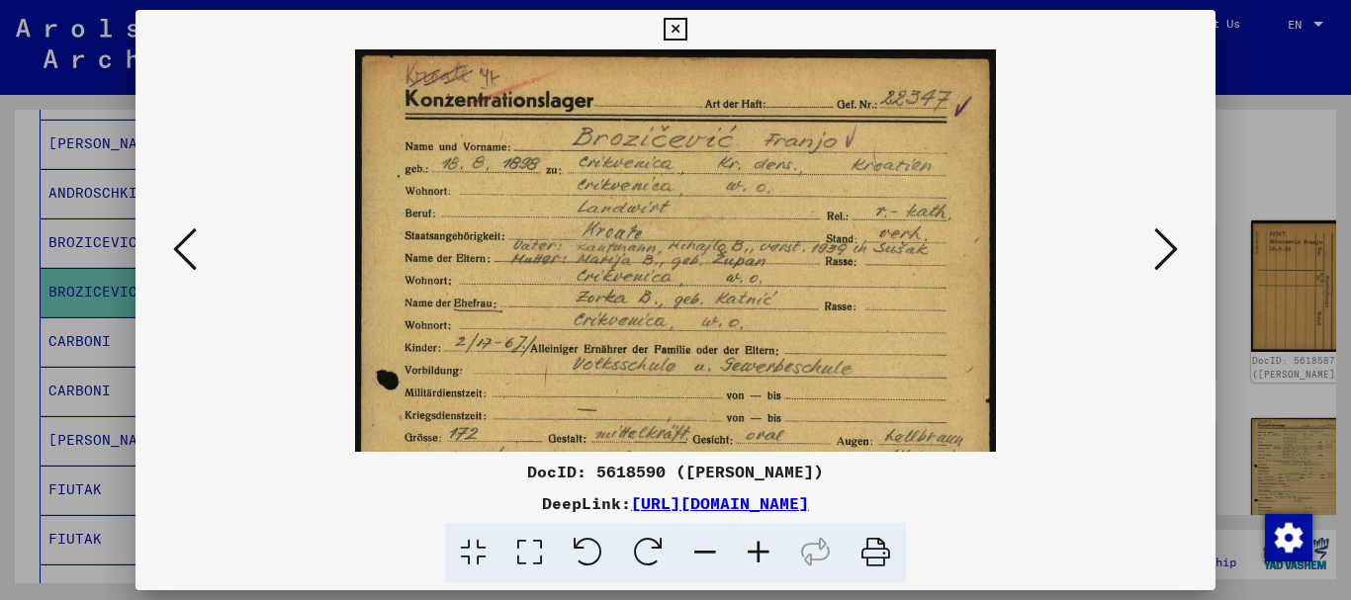
click at [757, 548] on icon at bounding box center [758, 553] width 53 height 60
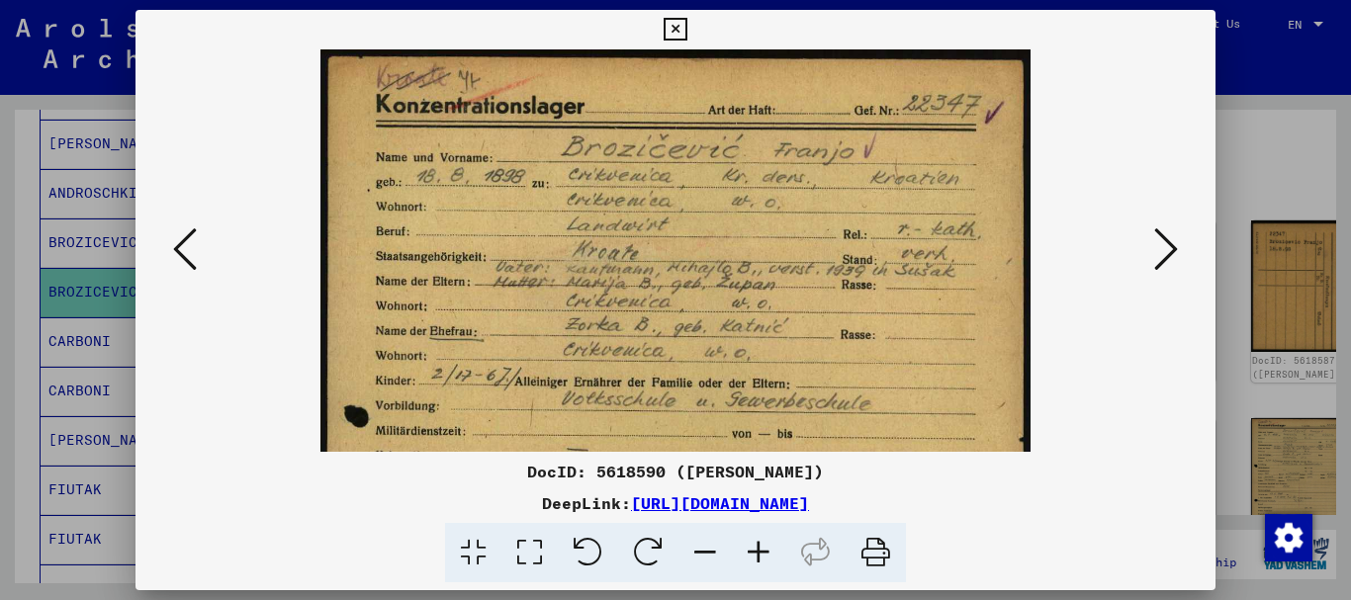
click at [757, 548] on icon at bounding box center [758, 553] width 53 height 60
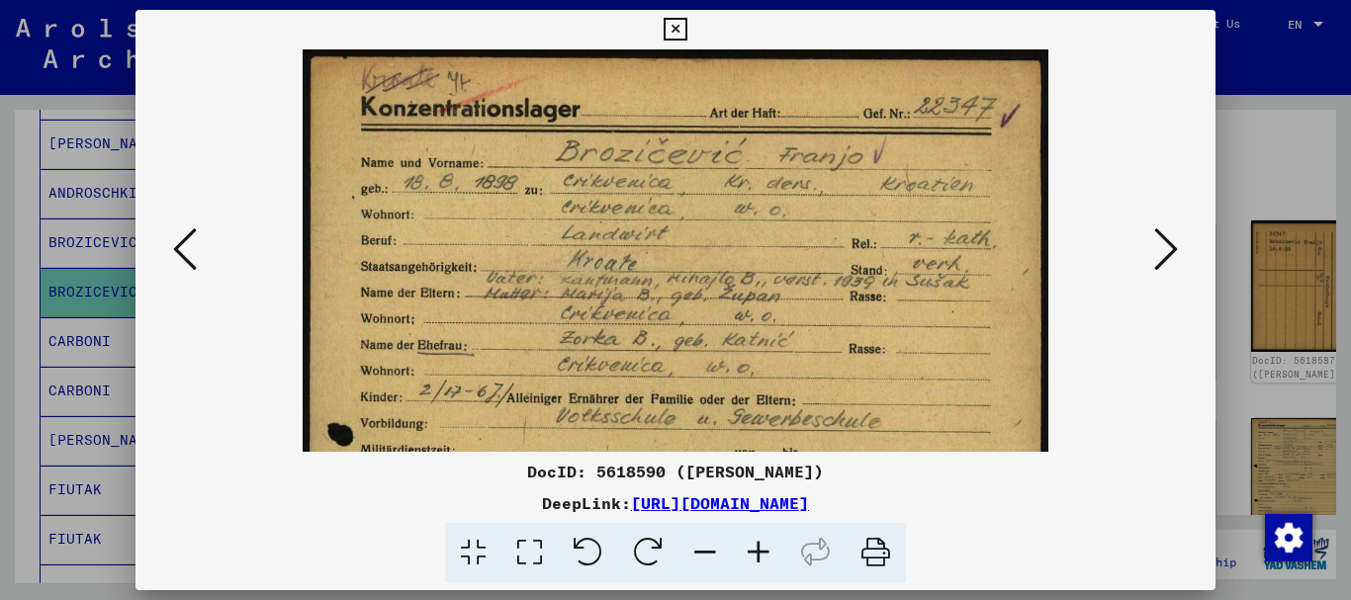
click at [757, 548] on icon at bounding box center [758, 553] width 53 height 60
click at [756, 547] on icon at bounding box center [758, 553] width 53 height 60
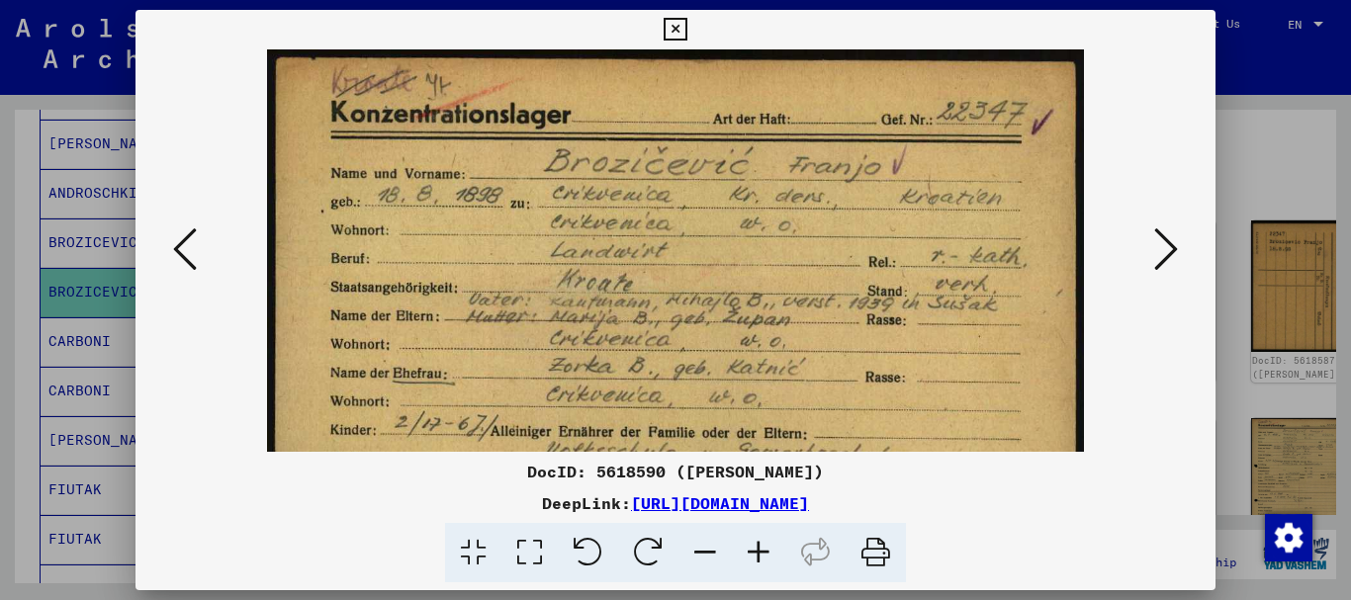
click at [755, 547] on icon at bounding box center [758, 553] width 53 height 60
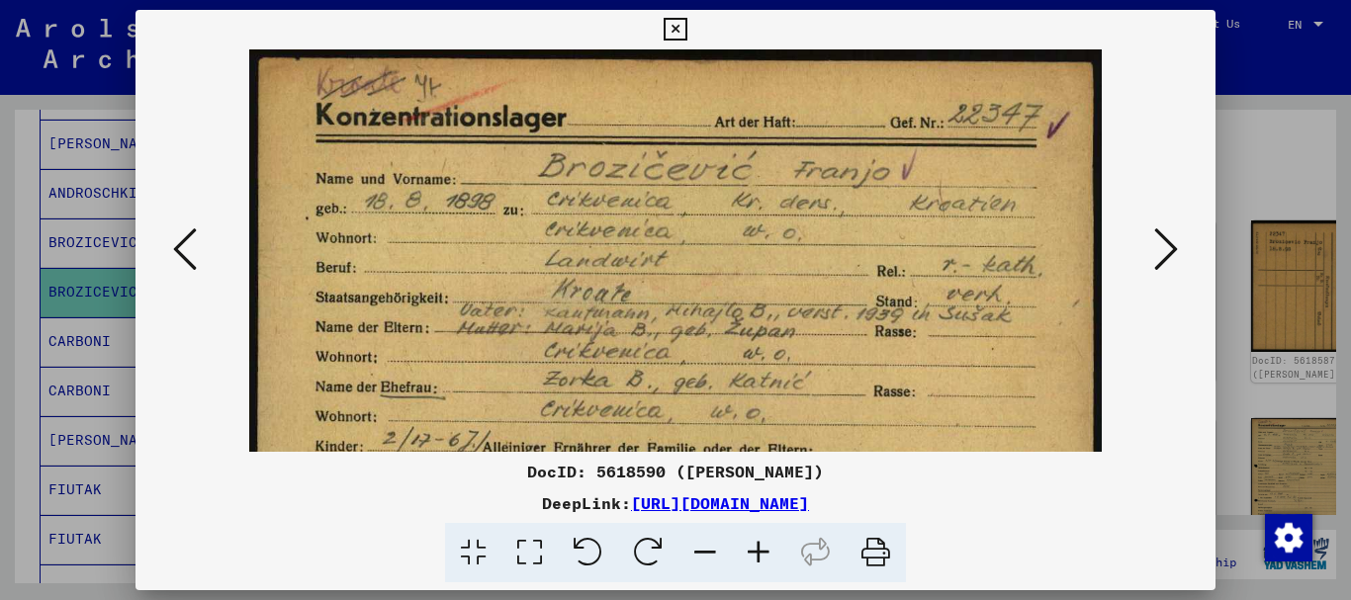
click at [755, 547] on icon at bounding box center [758, 553] width 53 height 60
click at [754, 547] on icon at bounding box center [758, 553] width 53 height 60
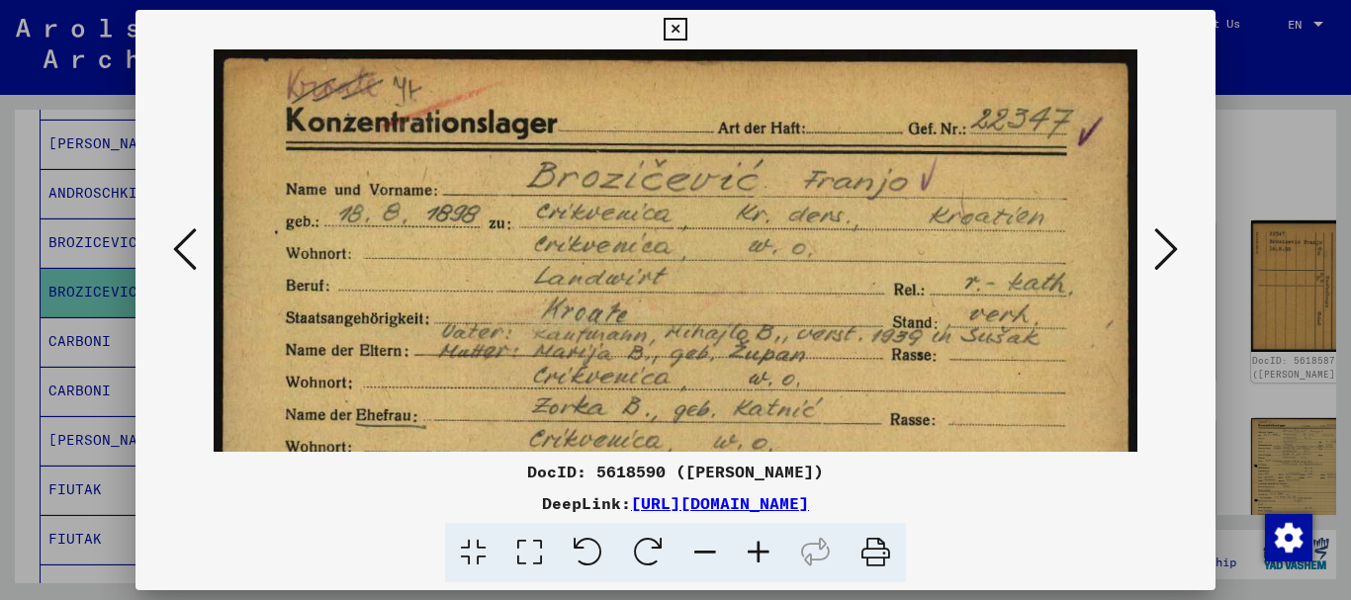
click at [751, 546] on icon at bounding box center [758, 553] width 53 height 60
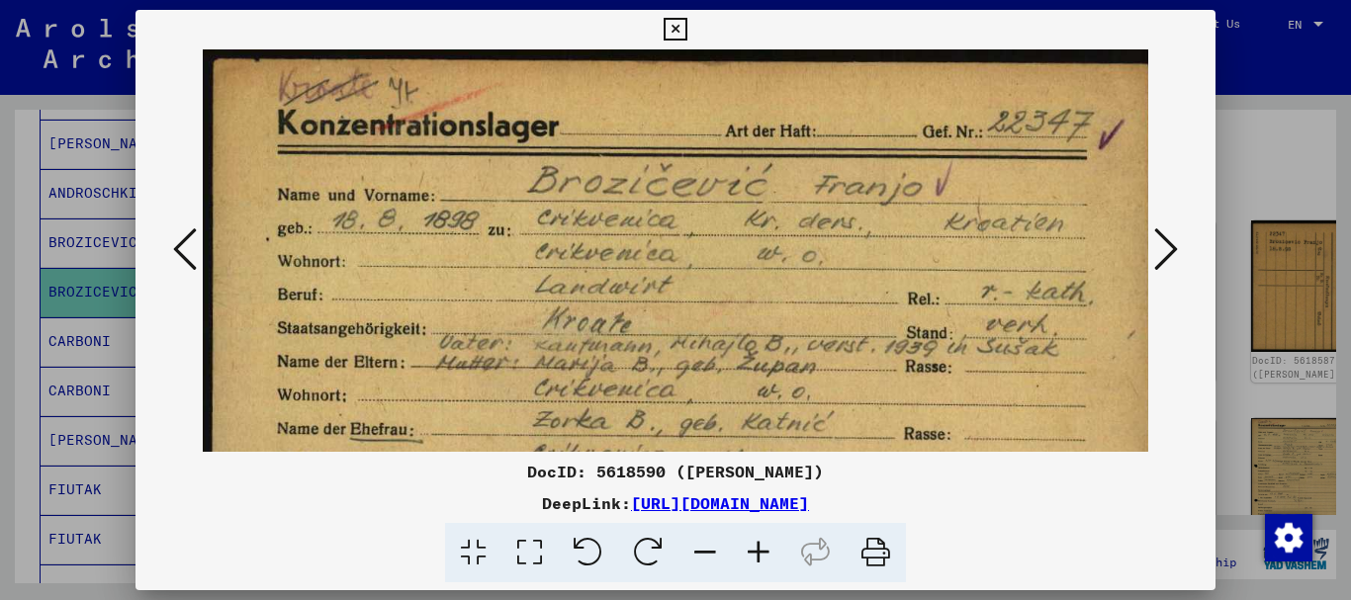
click at [751, 546] on icon at bounding box center [758, 553] width 53 height 60
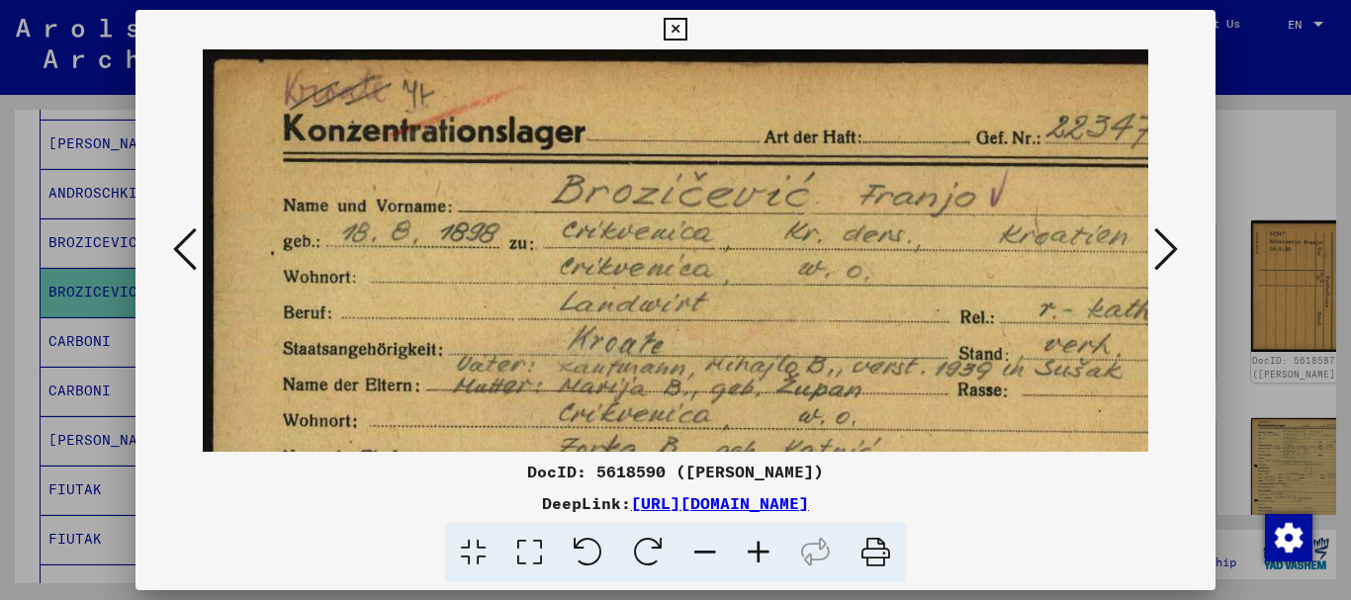
click at [749, 546] on icon at bounding box center [758, 553] width 53 height 60
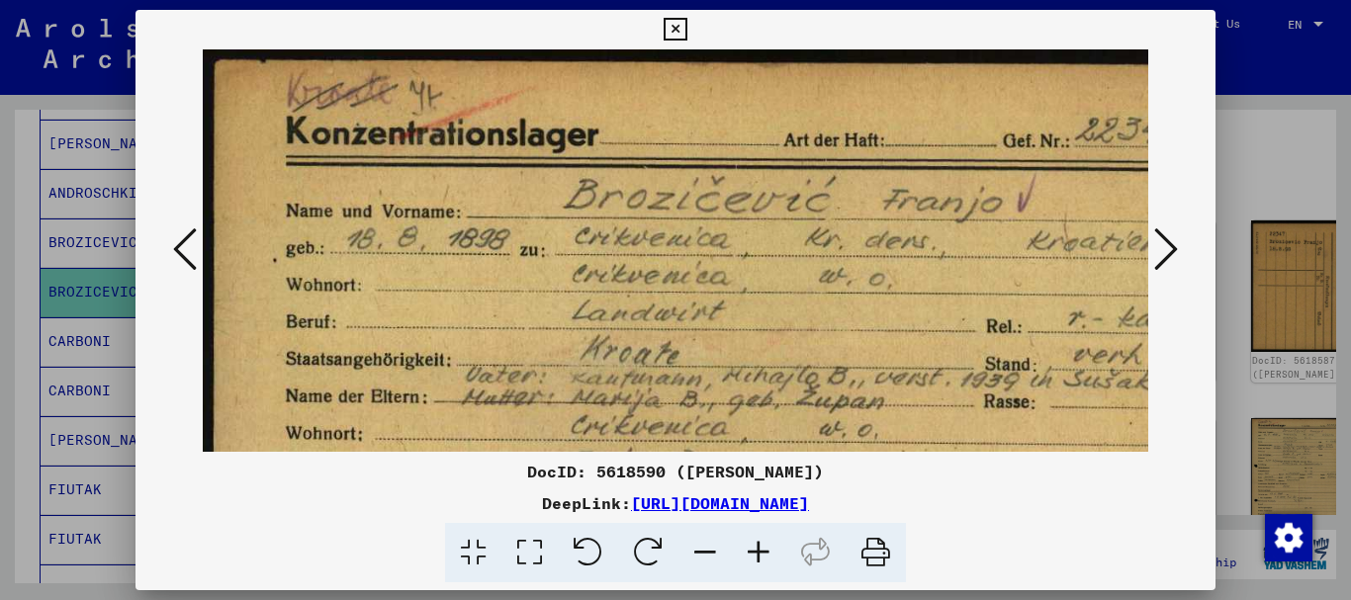
scroll to position [67, 72]
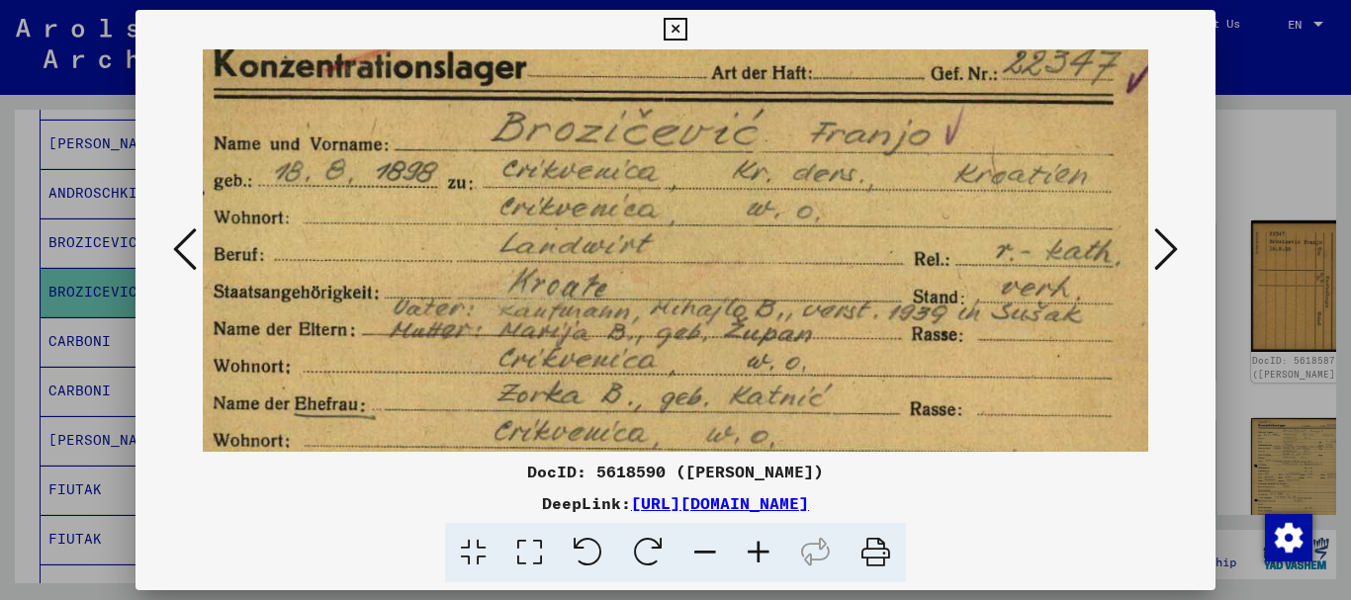
drag, startPoint x: 738, startPoint y: 399, endPoint x: 734, endPoint y: 324, distance: 74.3
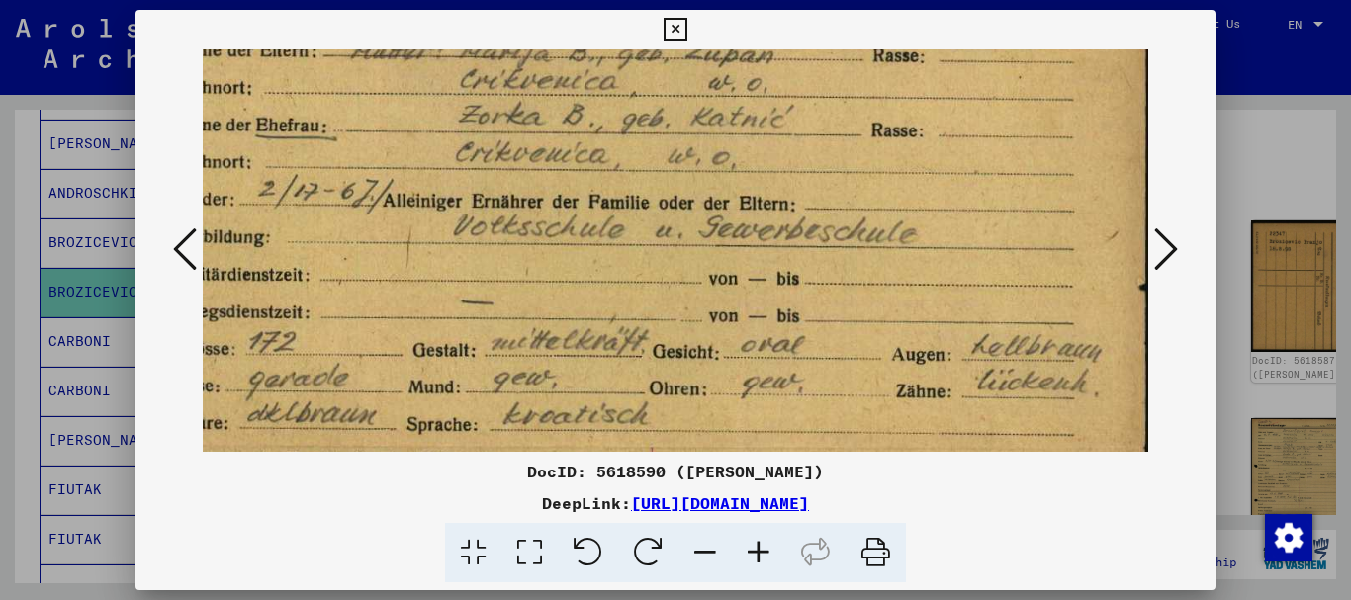
drag, startPoint x: 718, startPoint y: 91, endPoint x: 718, endPoint y: 172, distance: 81.1
click at [718, 90] on img at bounding box center [624, 448] width 1064 height 1491
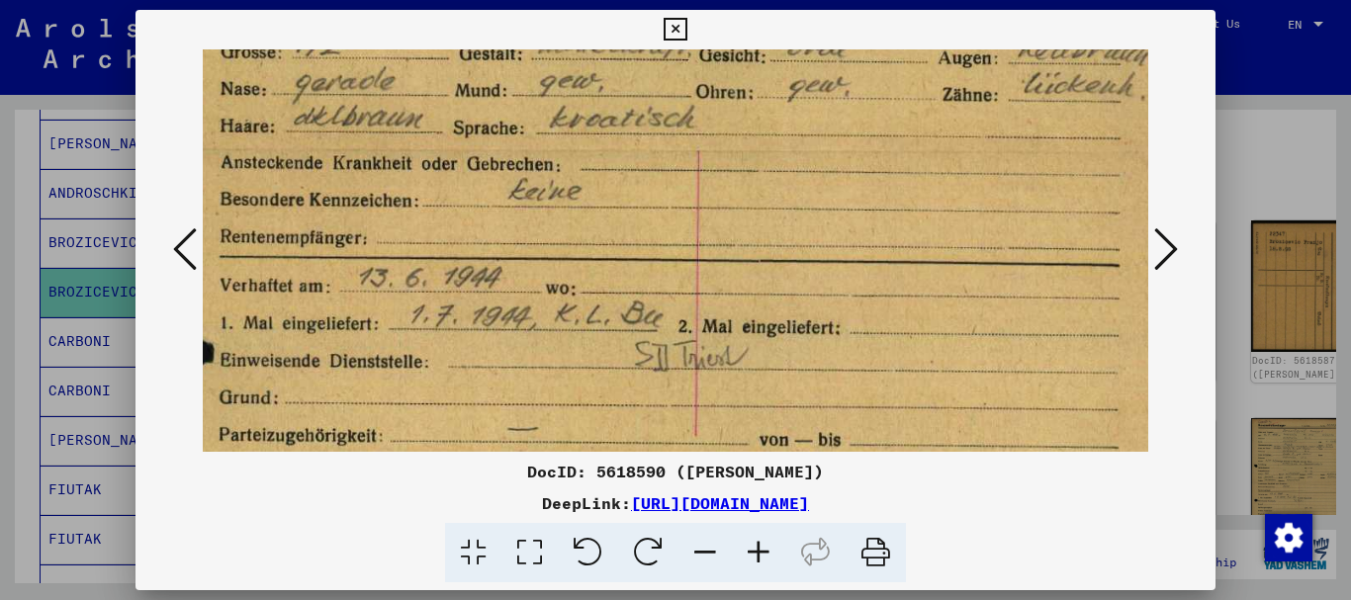
drag, startPoint x: 714, startPoint y: 318, endPoint x: 765, endPoint y: 246, distance: 87.3
click at [761, 256] on img at bounding box center [670, 151] width 1064 height 1491
click at [69, 262] on div at bounding box center [675, 300] width 1351 height 600
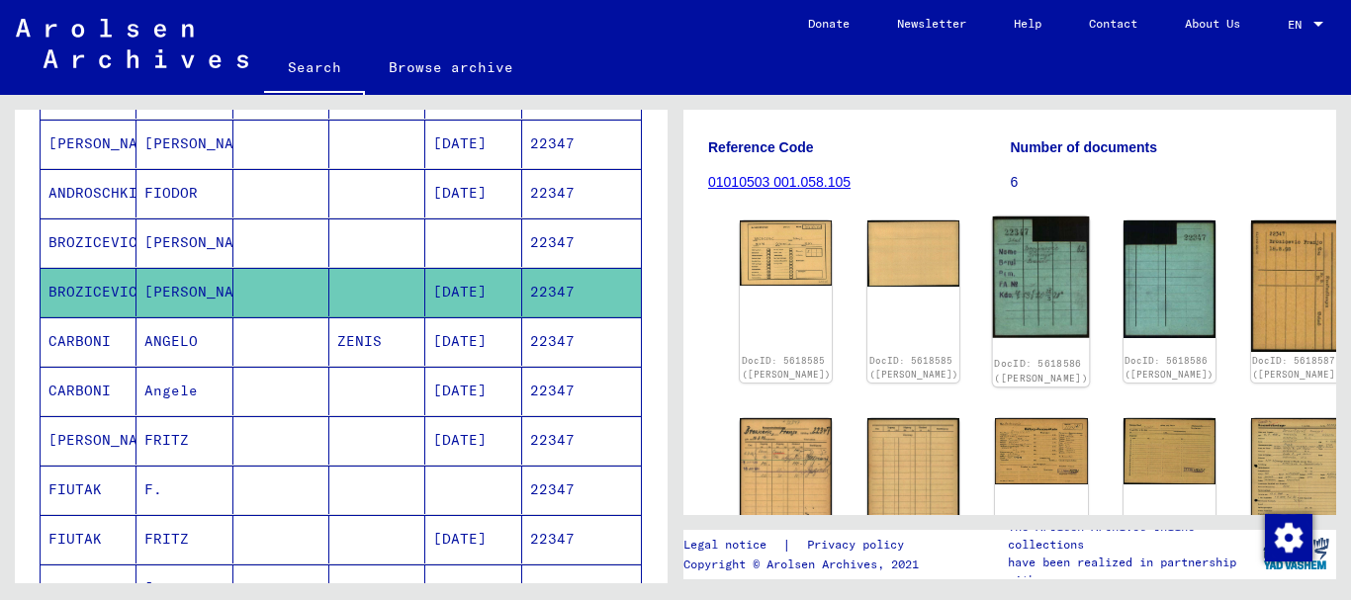
click at [993, 294] on img at bounding box center [1041, 278] width 97 height 122
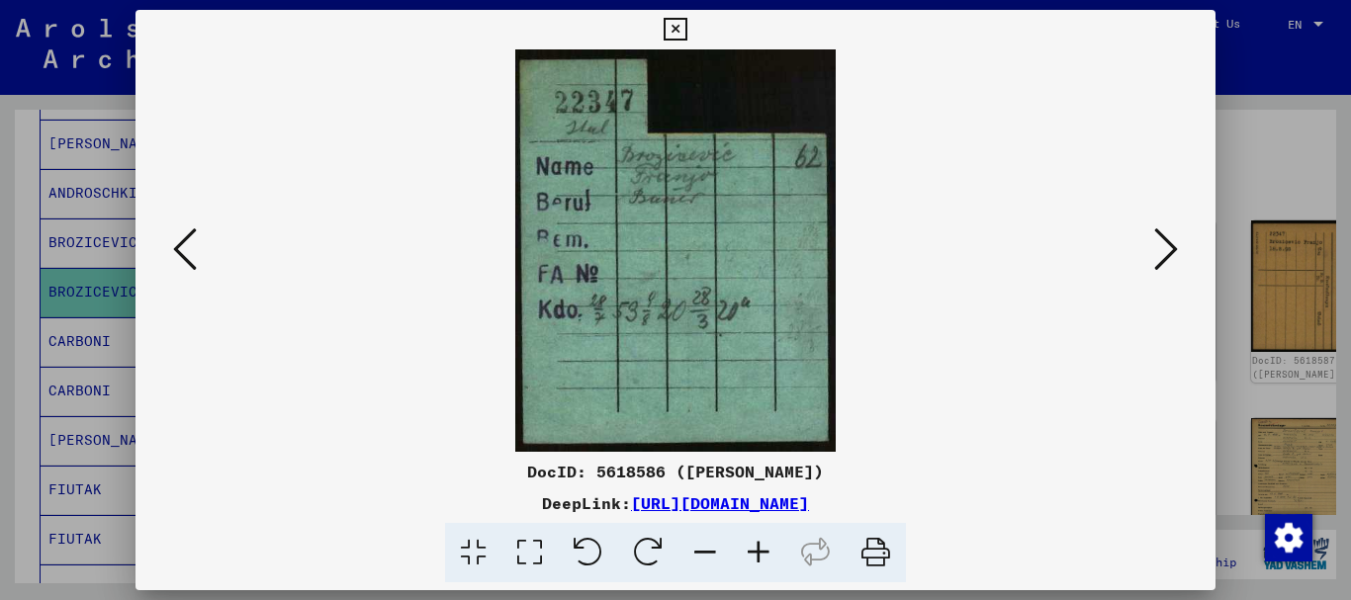
click at [43, 316] on div at bounding box center [675, 300] width 1351 height 600
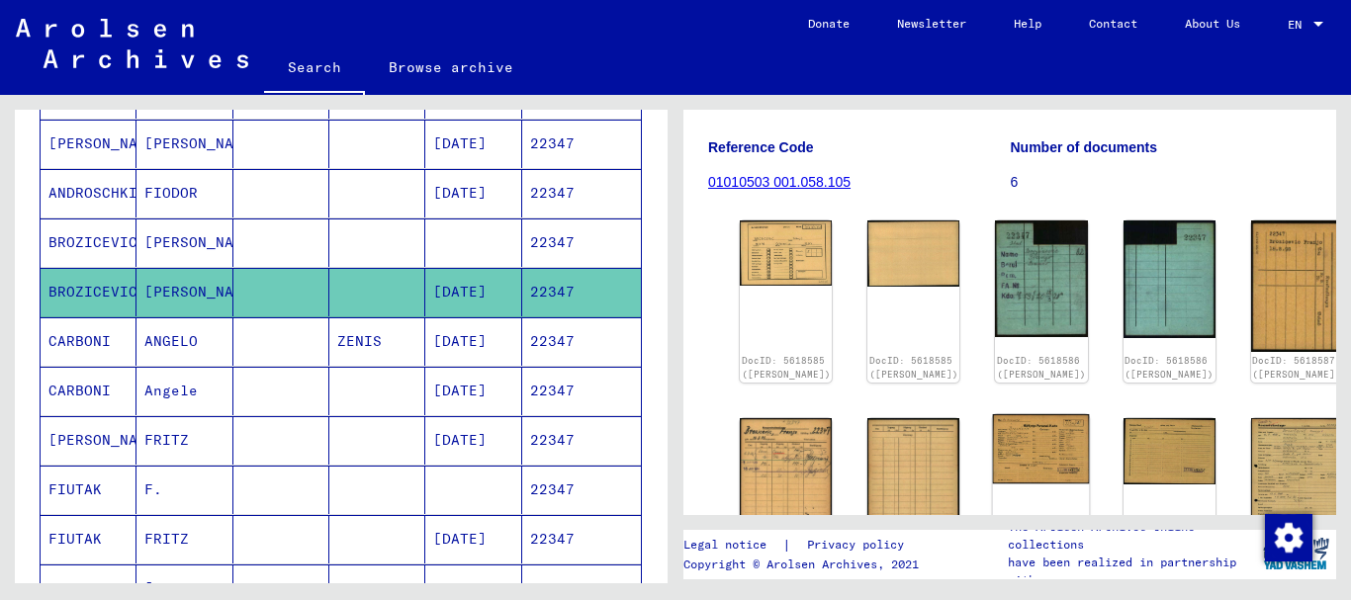
scroll to position [427, 0]
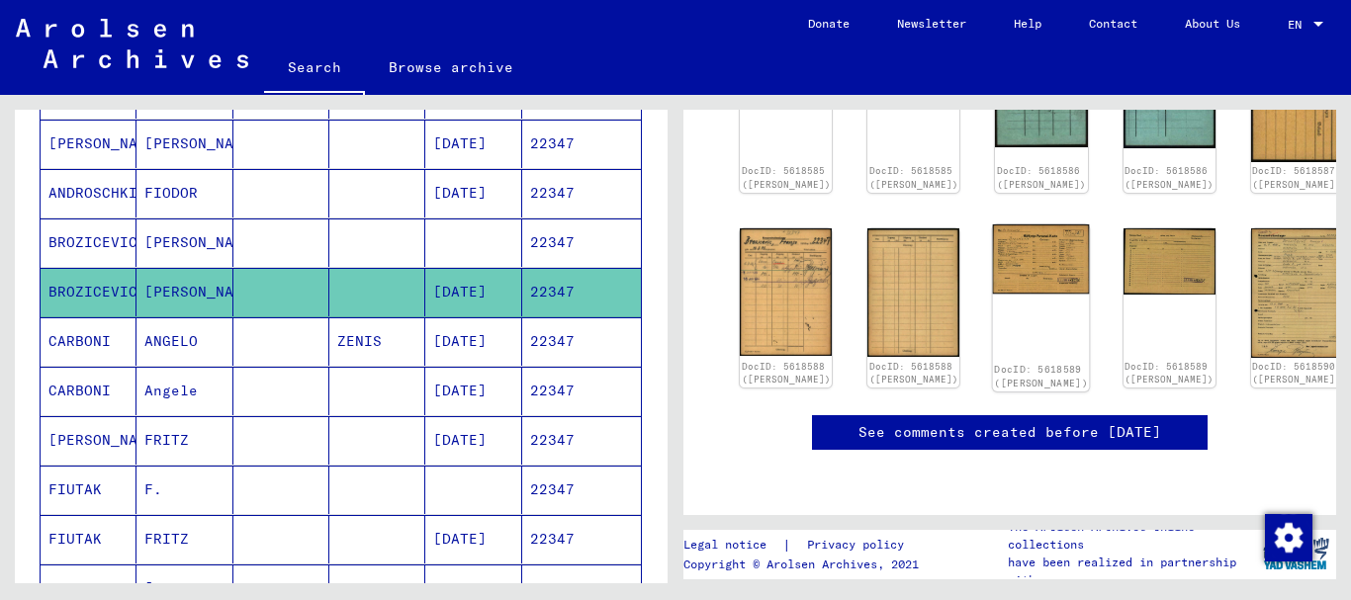
click at [993, 225] on img at bounding box center [1041, 259] width 97 height 69
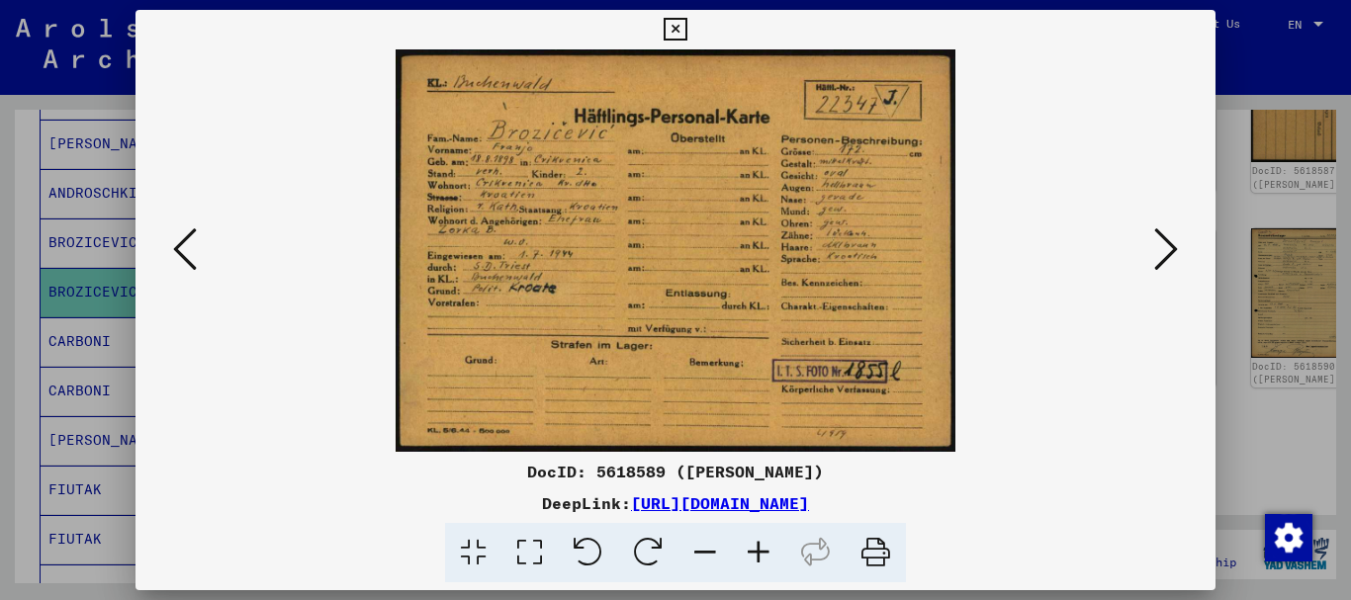
click at [101, 358] on div at bounding box center [675, 300] width 1351 height 600
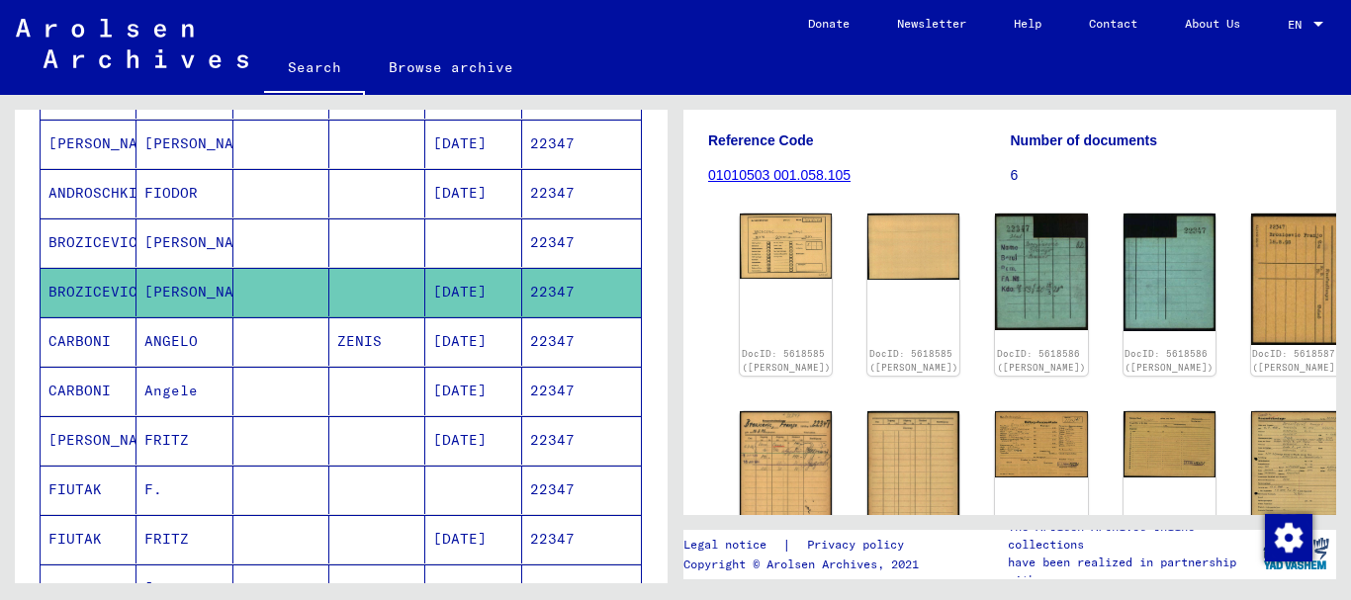
scroll to position [214, 0]
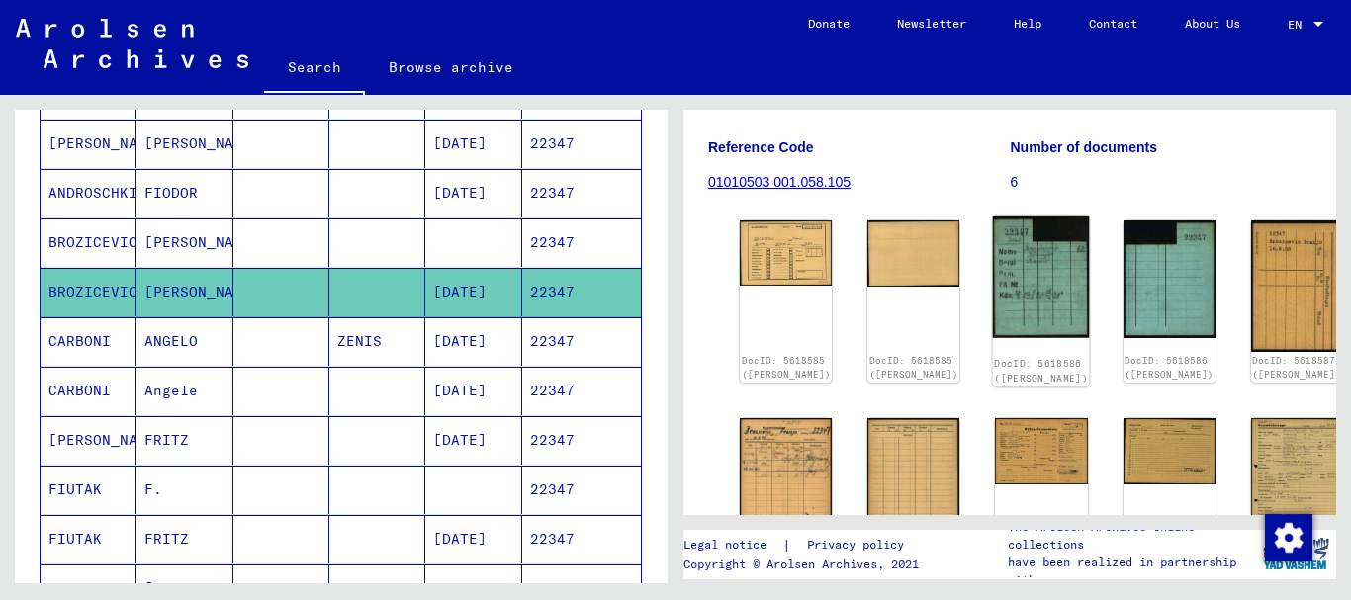
click at [993, 285] on img at bounding box center [1041, 278] width 97 height 122
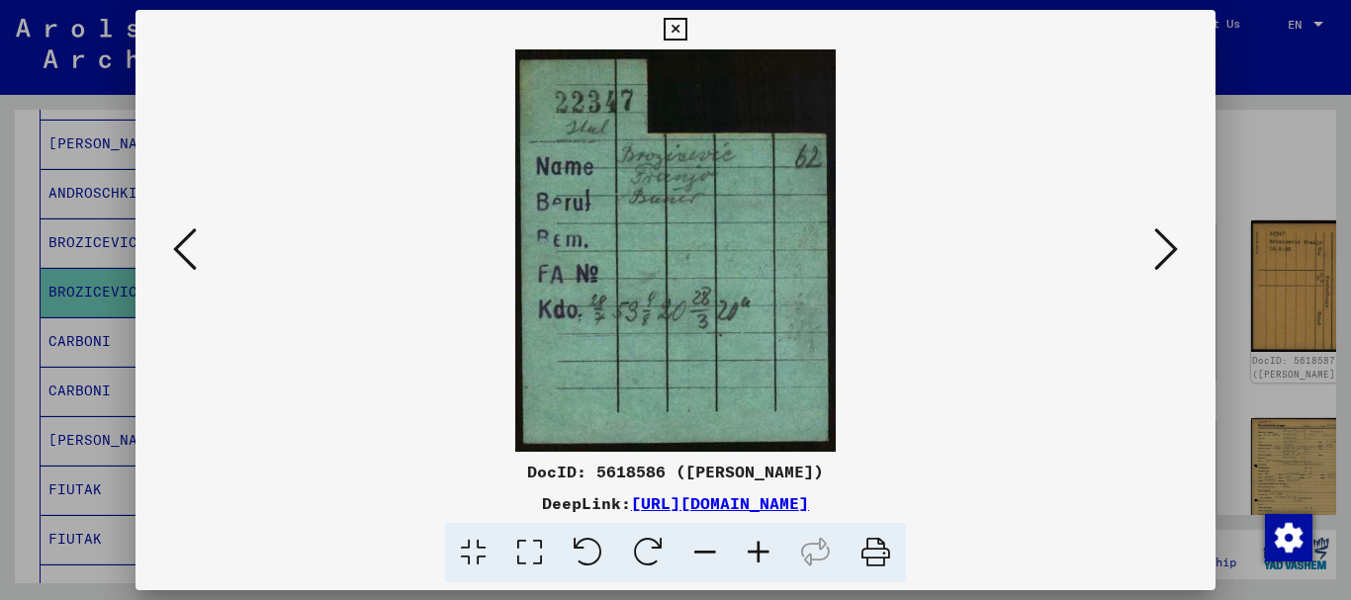
click at [1168, 255] on icon at bounding box center [1166, 249] width 24 height 47
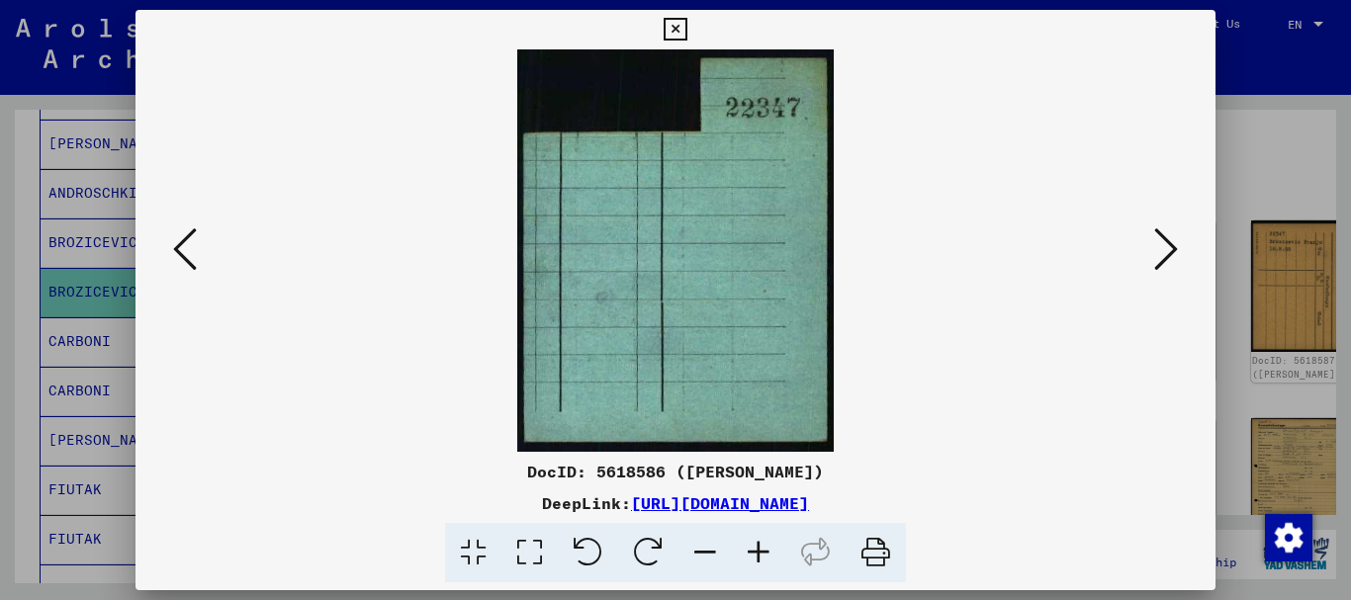
drag, startPoint x: 1168, startPoint y: 247, endPoint x: 1216, endPoint y: 226, distance: 52.2
click at [1172, 247] on icon at bounding box center [1166, 249] width 24 height 47
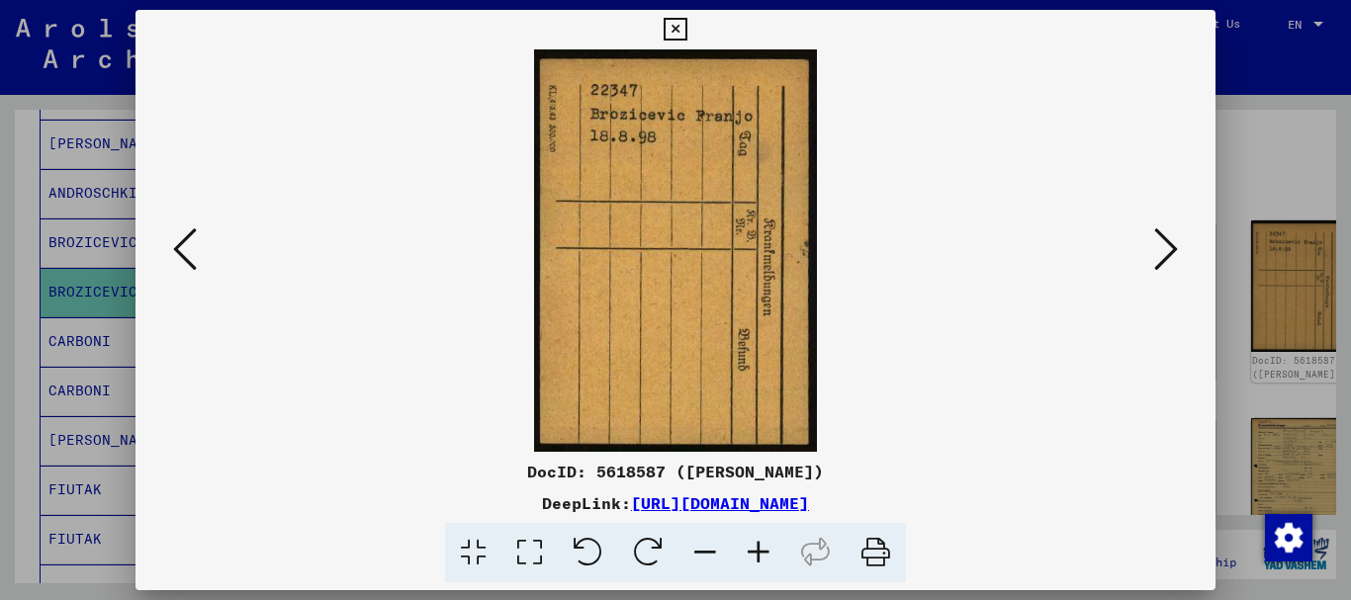
click at [1257, 187] on div at bounding box center [675, 300] width 1351 height 600
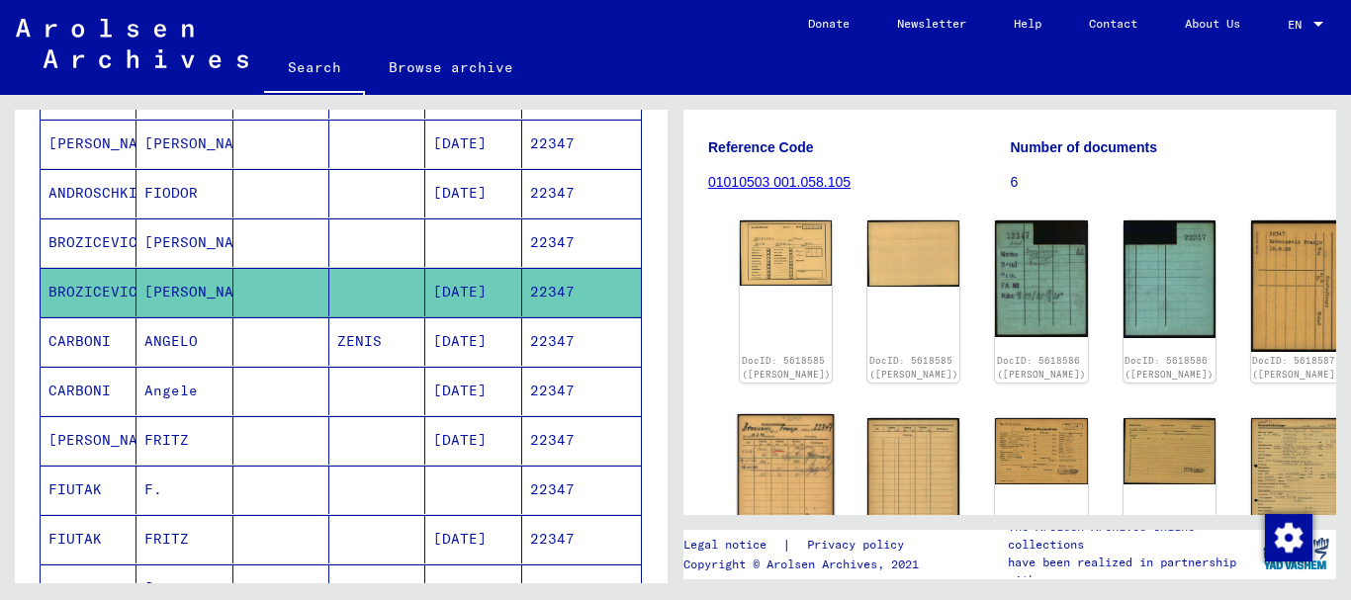
scroll to position [321, 0]
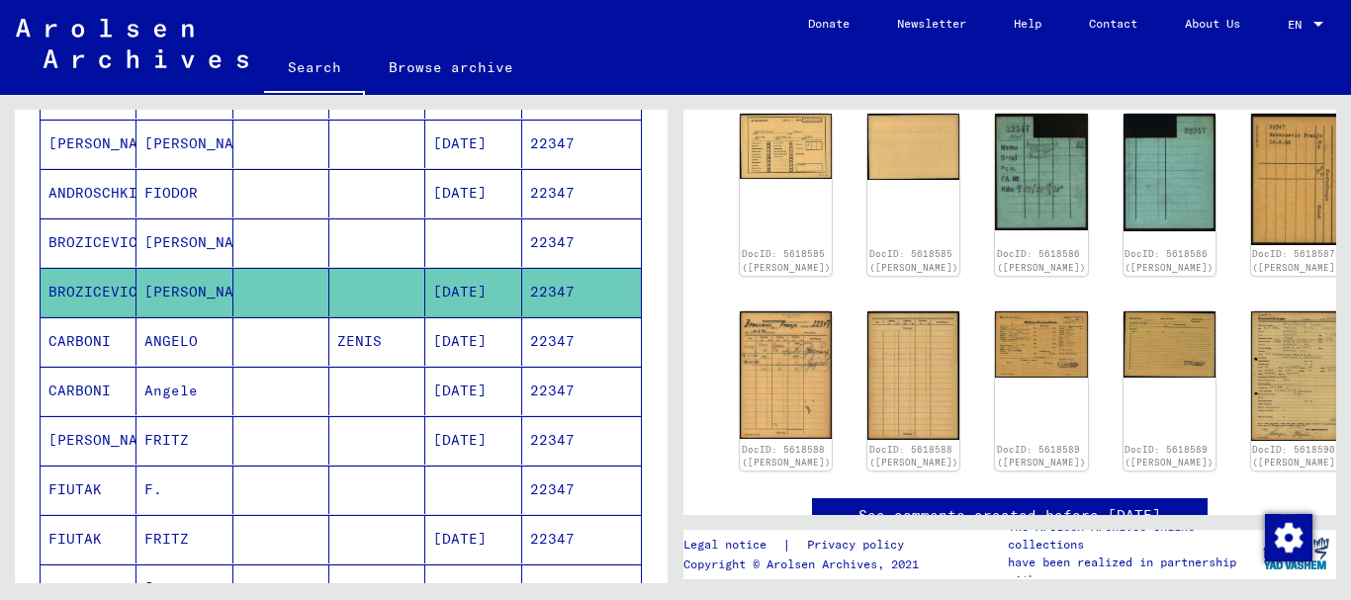
click at [738, 349] on div "DocID: 5618585 ([PERSON_NAME]) DocID: 5618585 ([PERSON_NAME]) DocID: 5618586 ([…" at bounding box center [1010, 292] width 556 height 373
click at [774, 350] on img at bounding box center [786, 375] width 97 height 135
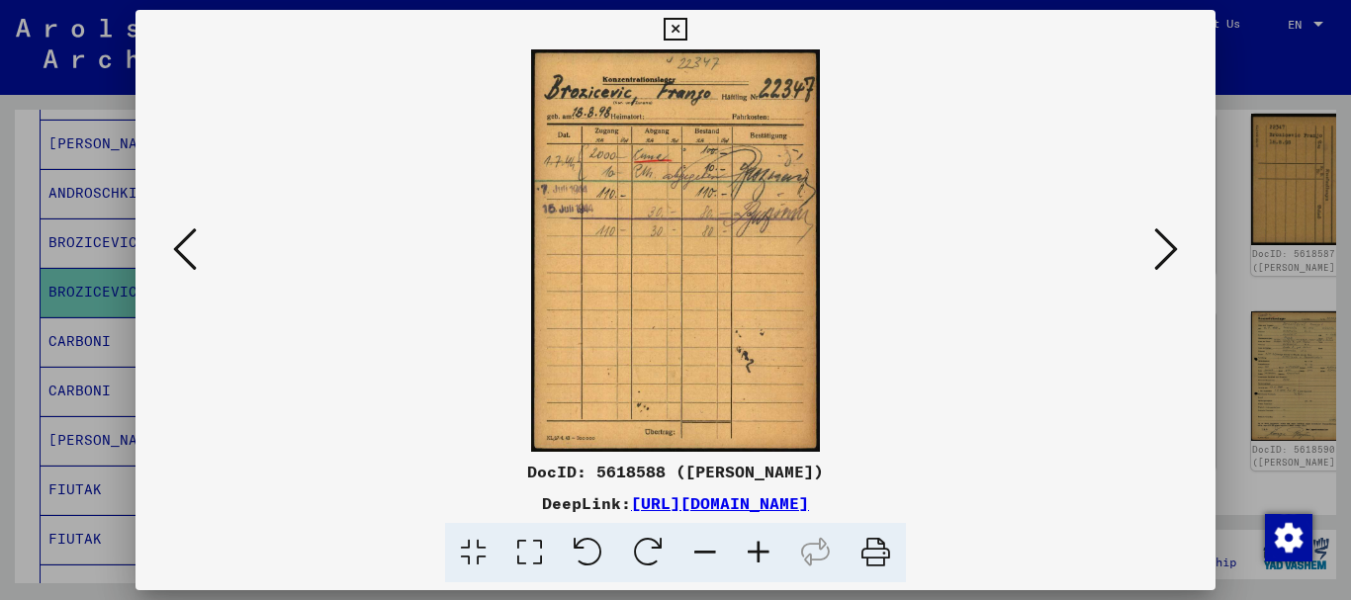
click at [62, 359] on div at bounding box center [675, 300] width 1351 height 600
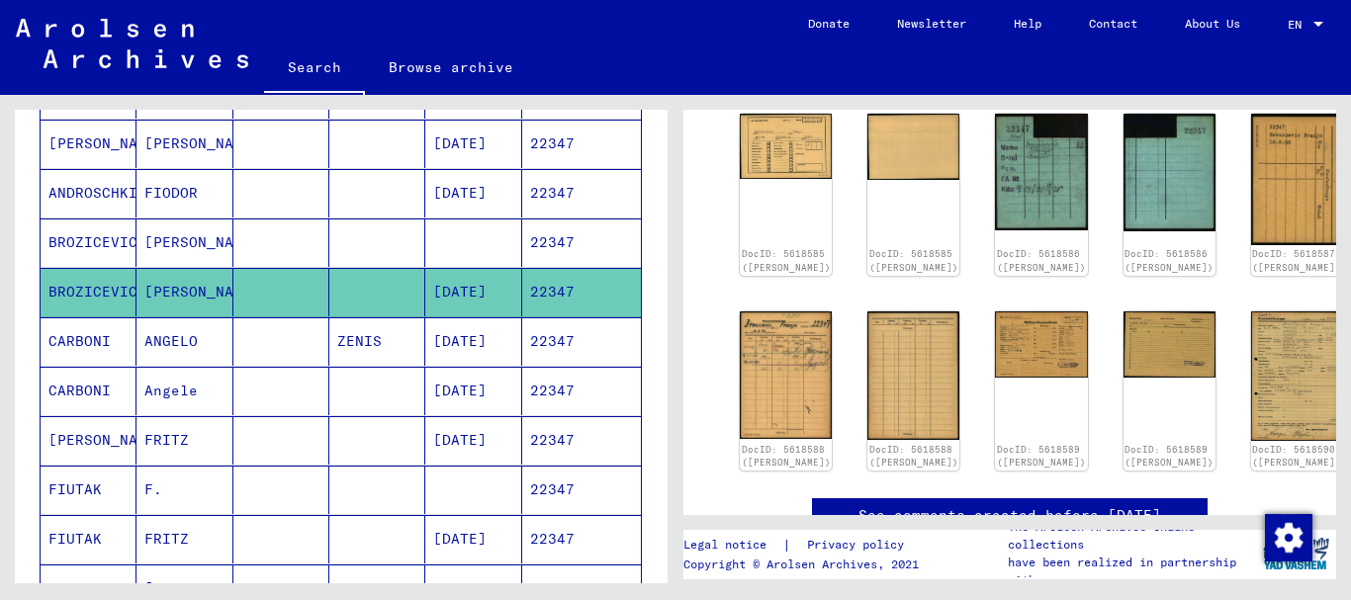
scroll to position [0, 0]
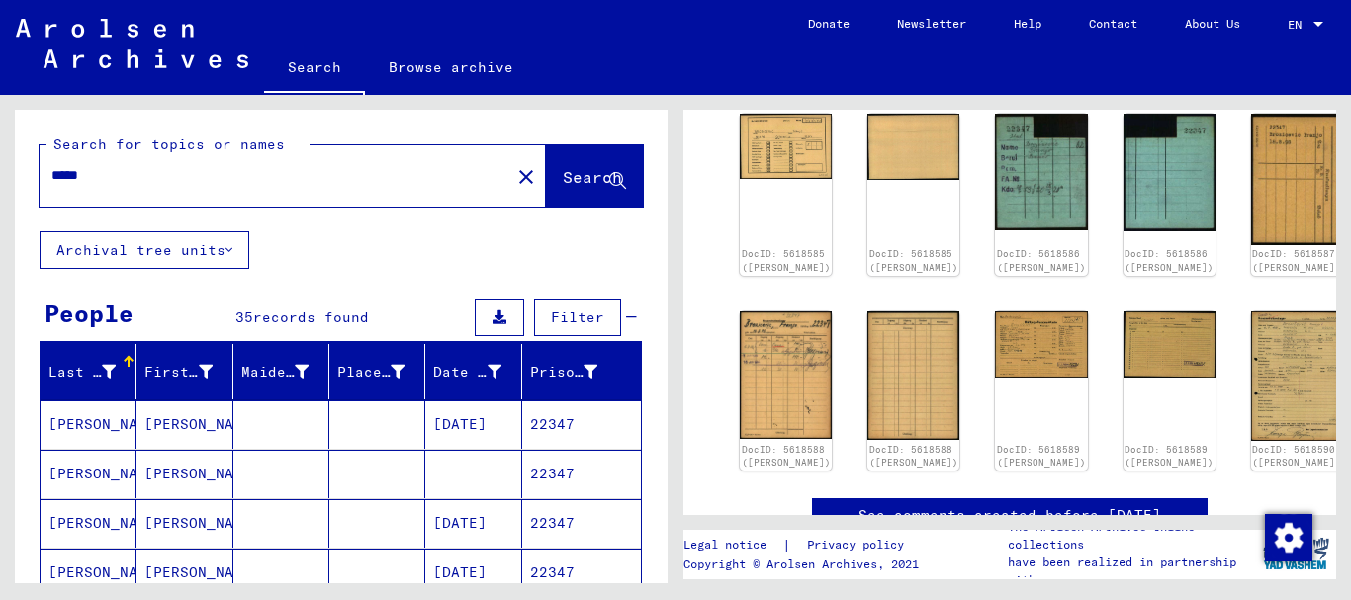
drag, startPoint x: 109, startPoint y: 174, endPoint x: 0, endPoint y: 158, distance: 110.0
click at [51, 165] on input "*****" at bounding box center [274, 175] width 447 height 21
paste input "text"
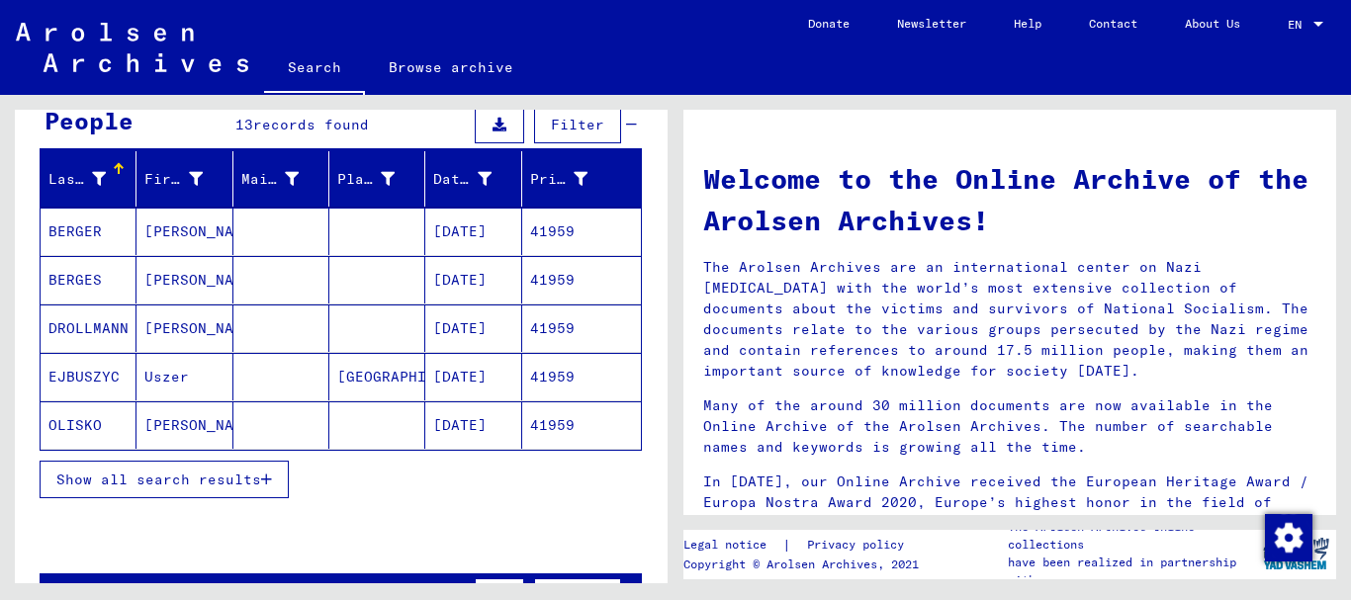
scroll to position [214, 0]
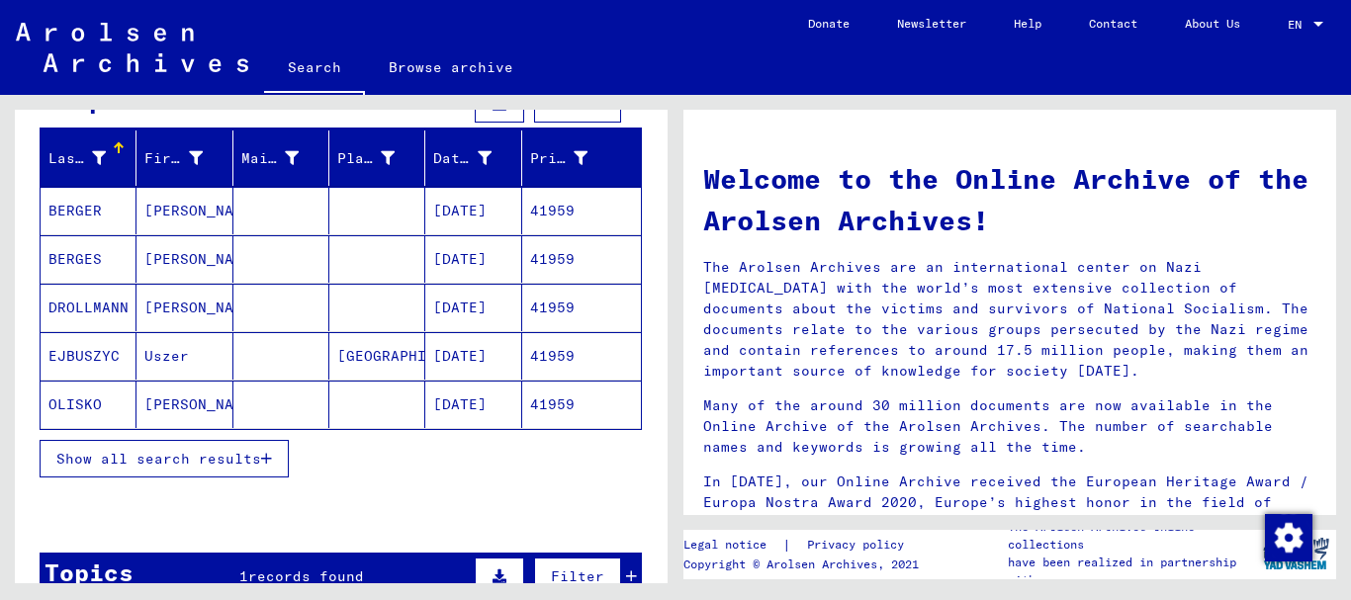
click at [117, 451] on span "Show all search results" at bounding box center [158, 459] width 205 height 18
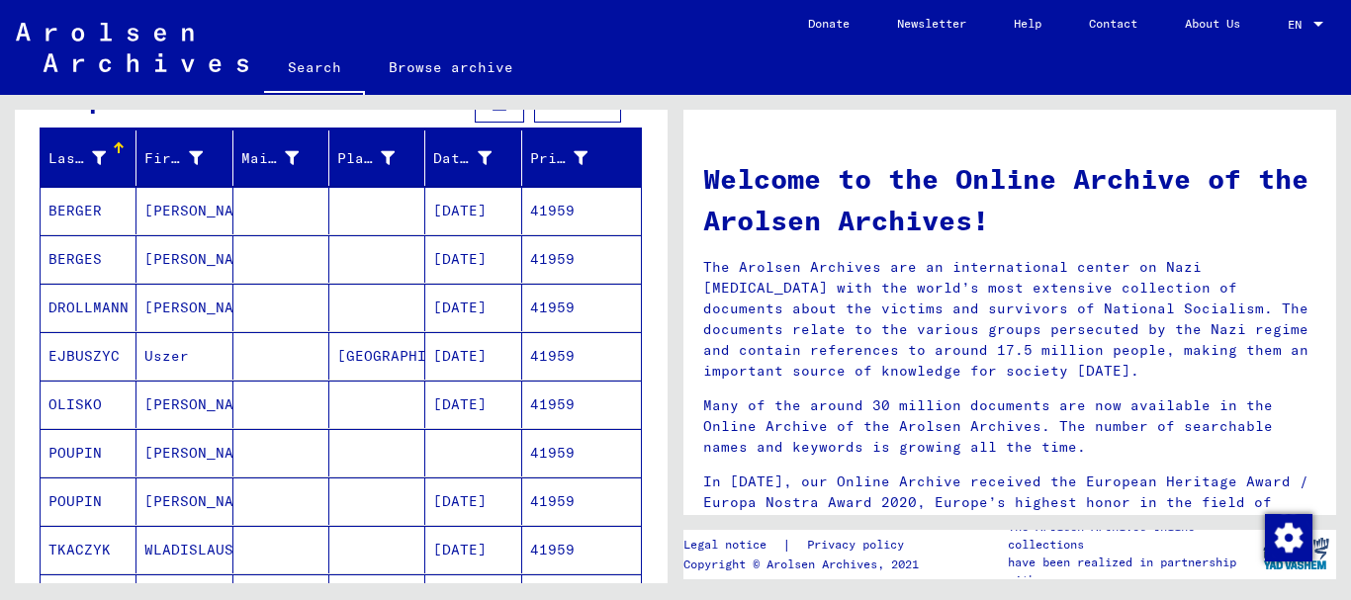
click at [99, 398] on mat-cell "OLISKO" at bounding box center [89, 404] width 96 height 47
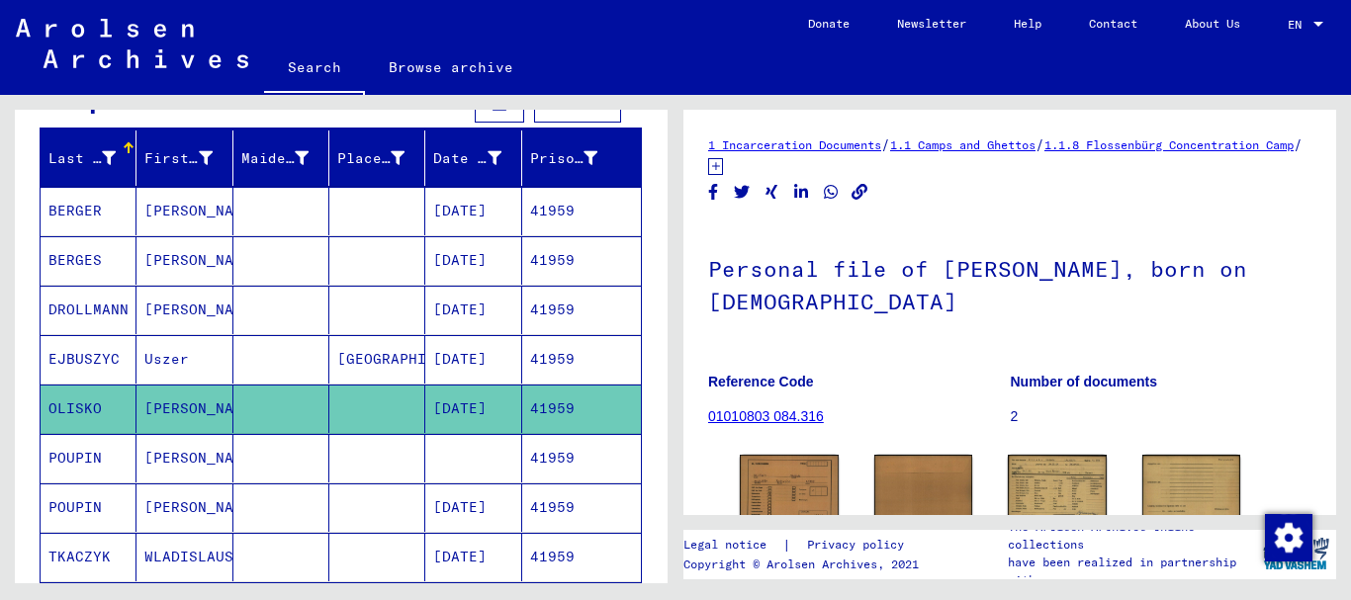
scroll to position [97, 0]
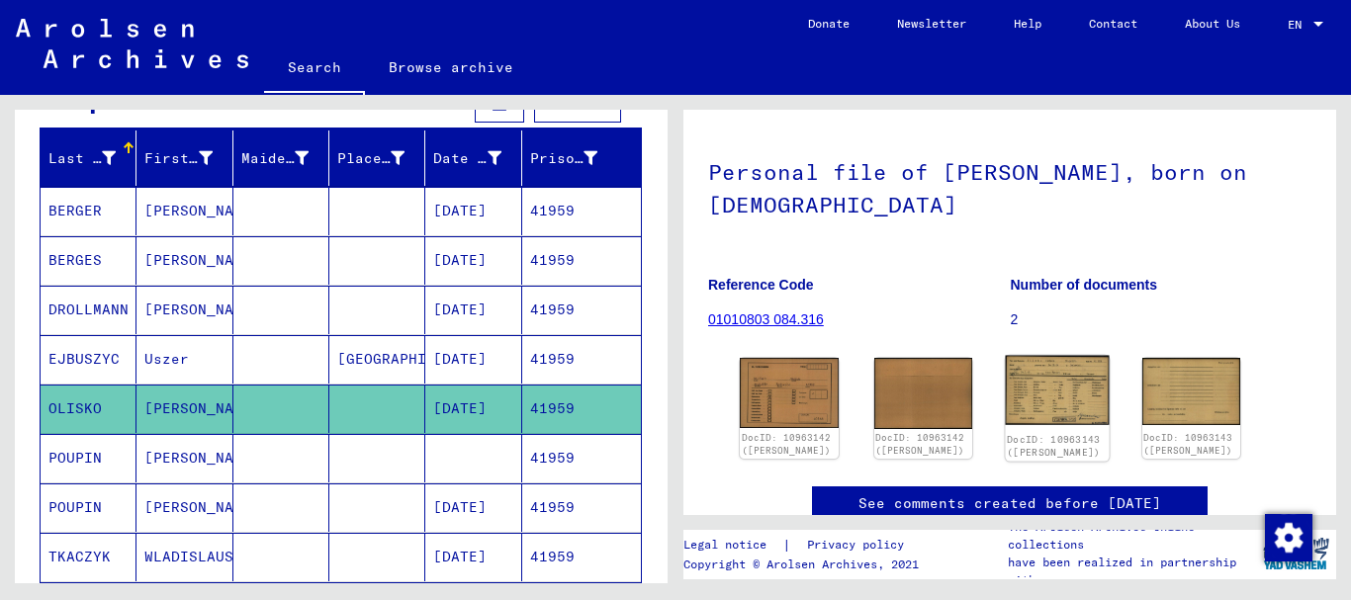
click at [1042, 389] on img at bounding box center [1057, 391] width 103 height 70
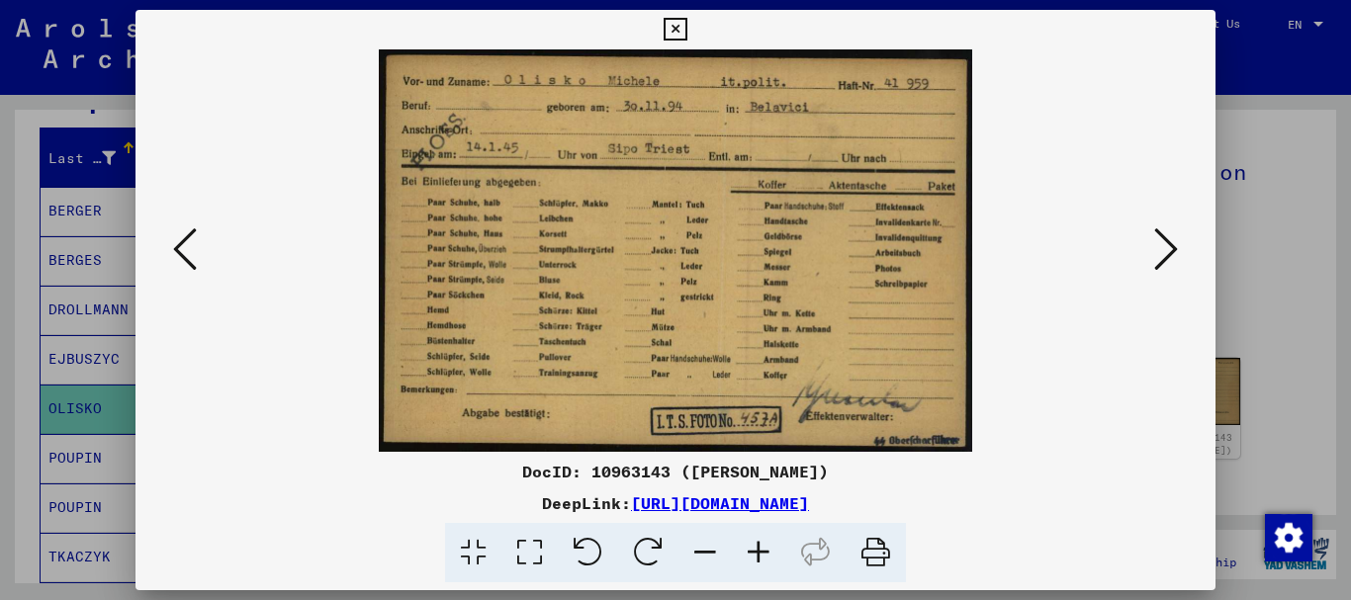
click at [2, 354] on div at bounding box center [675, 300] width 1351 height 600
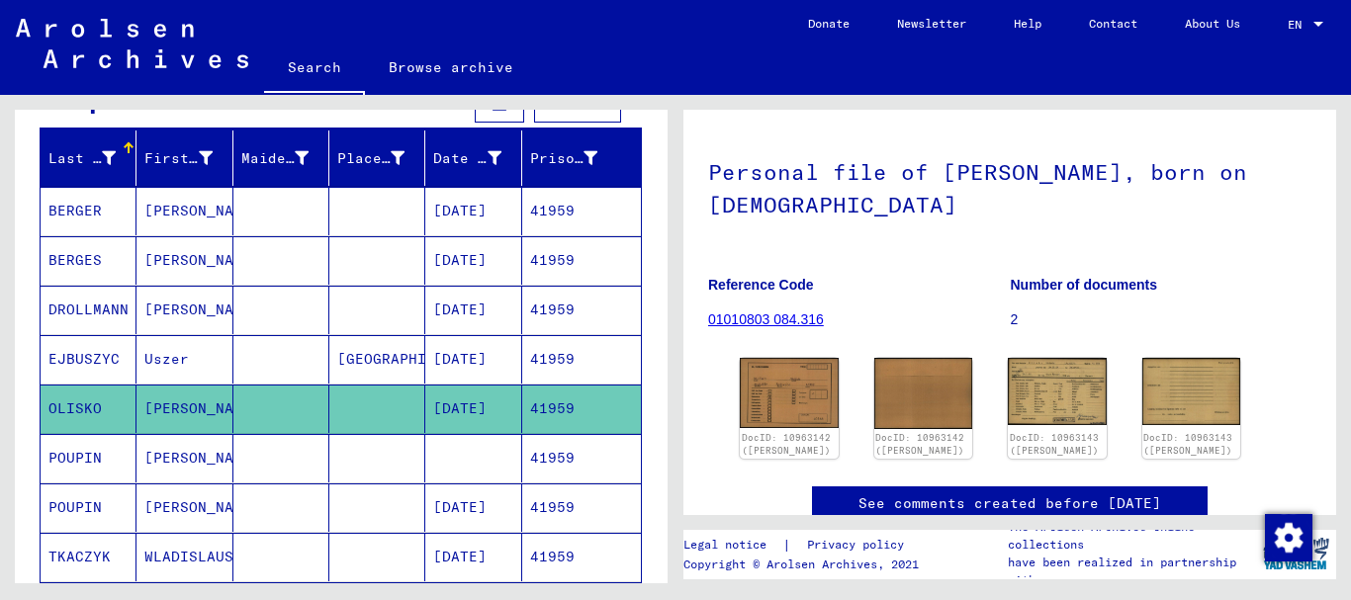
scroll to position [0, 0]
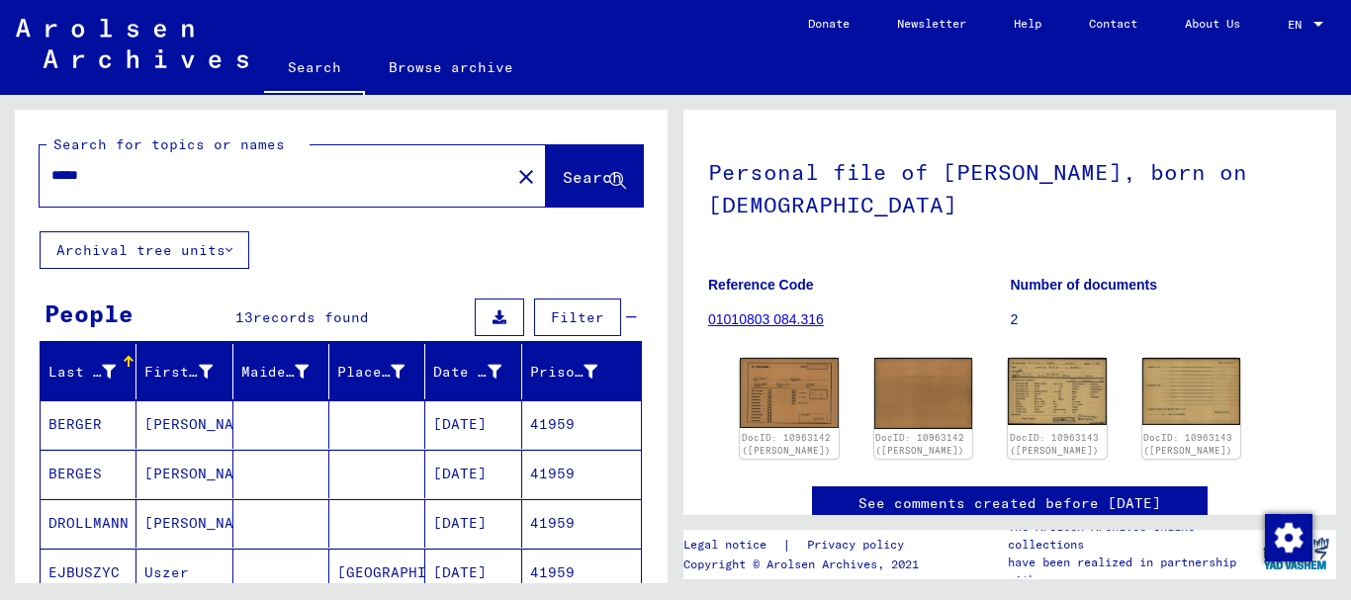
drag, startPoint x: 152, startPoint y: 180, endPoint x: 0, endPoint y: 145, distance: 156.2
click at [51, 165] on input "*****" at bounding box center [274, 175] width 447 height 21
paste input "*"
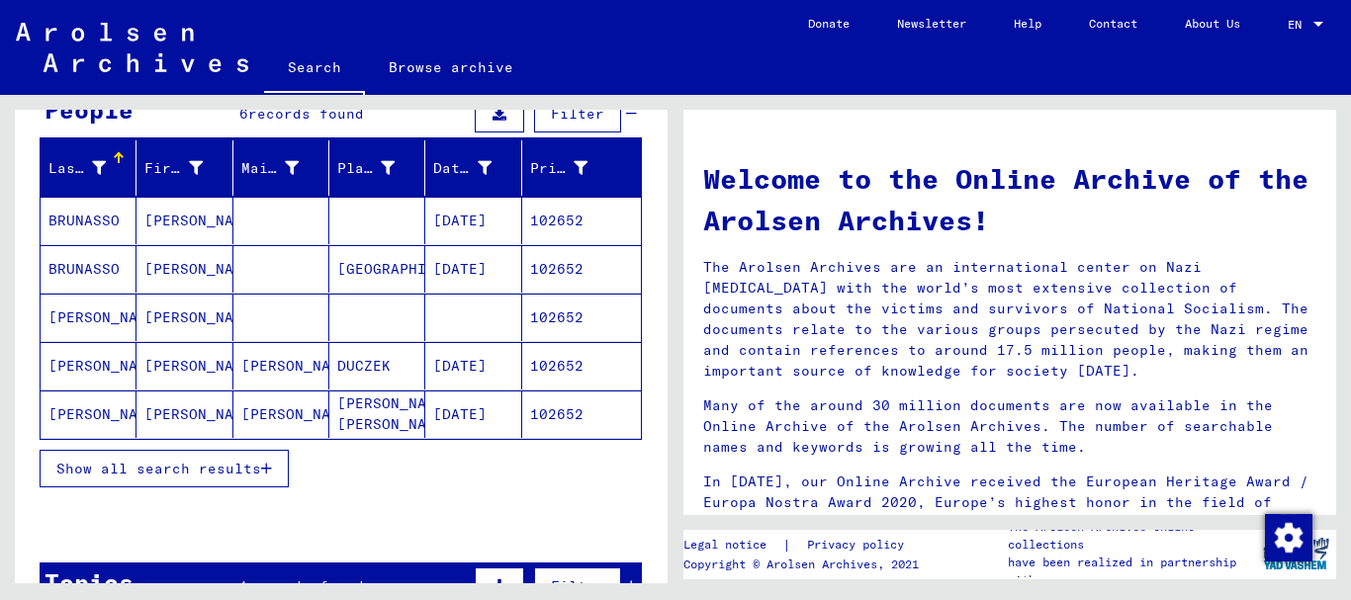
scroll to position [214, 0]
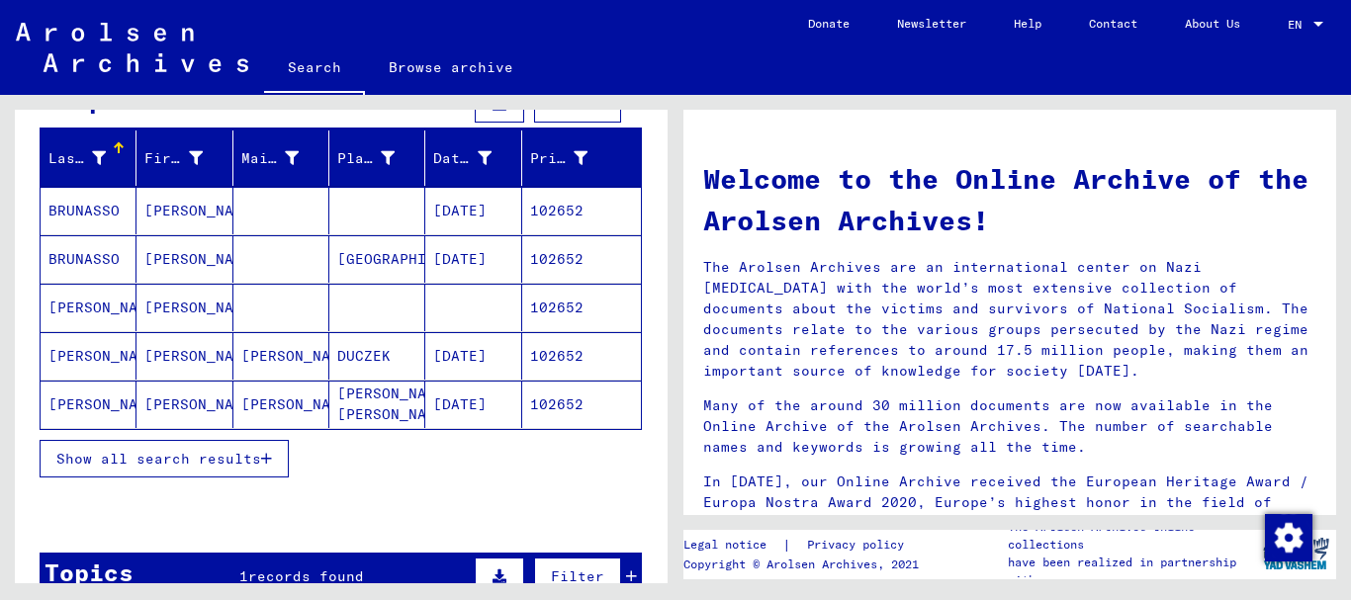
click at [75, 214] on mat-cell "BRUNASSO" at bounding box center [89, 210] width 96 height 47
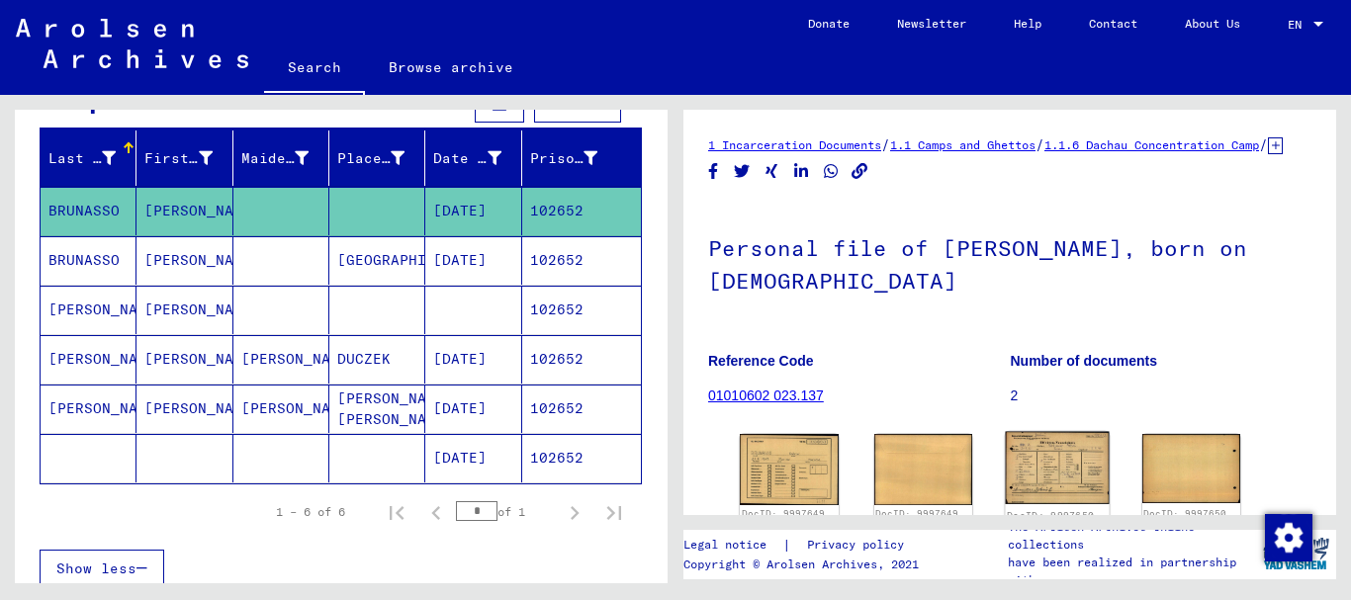
scroll to position [143, 0]
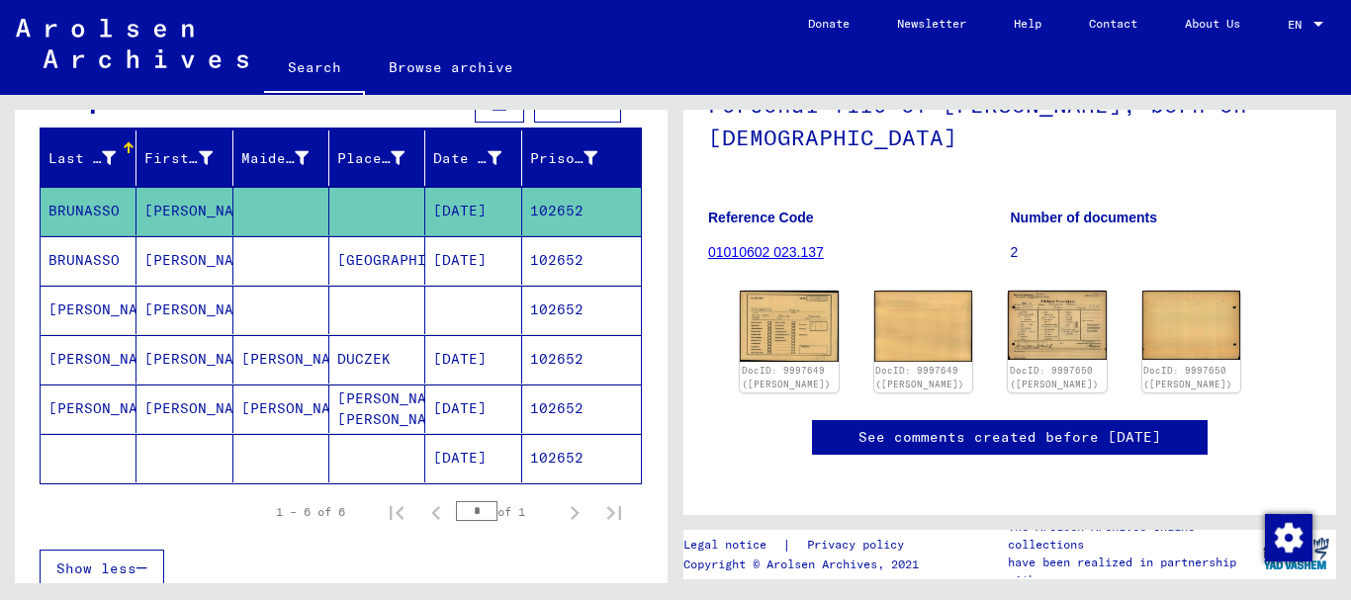
drag, startPoint x: 161, startPoint y: 260, endPoint x: 911, endPoint y: 224, distance: 750.7
click at [162, 260] on mat-cell "[PERSON_NAME]" at bounding box center [185, 260] width 96 height 48
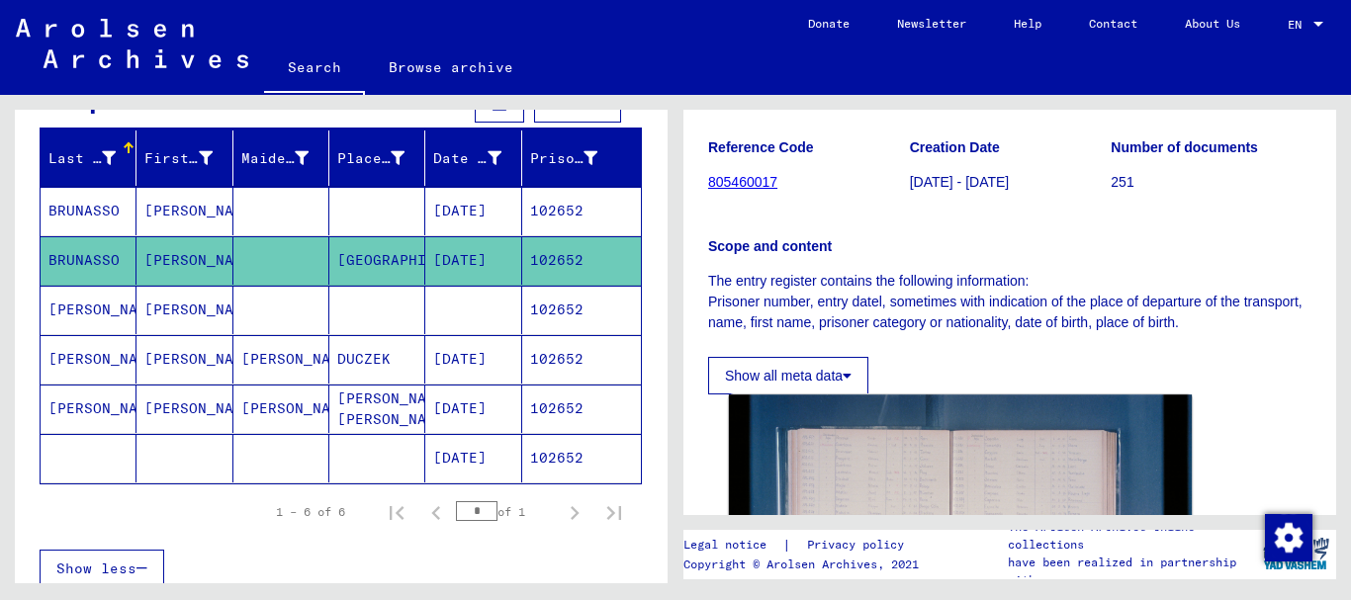
scroll to position [321, 0]
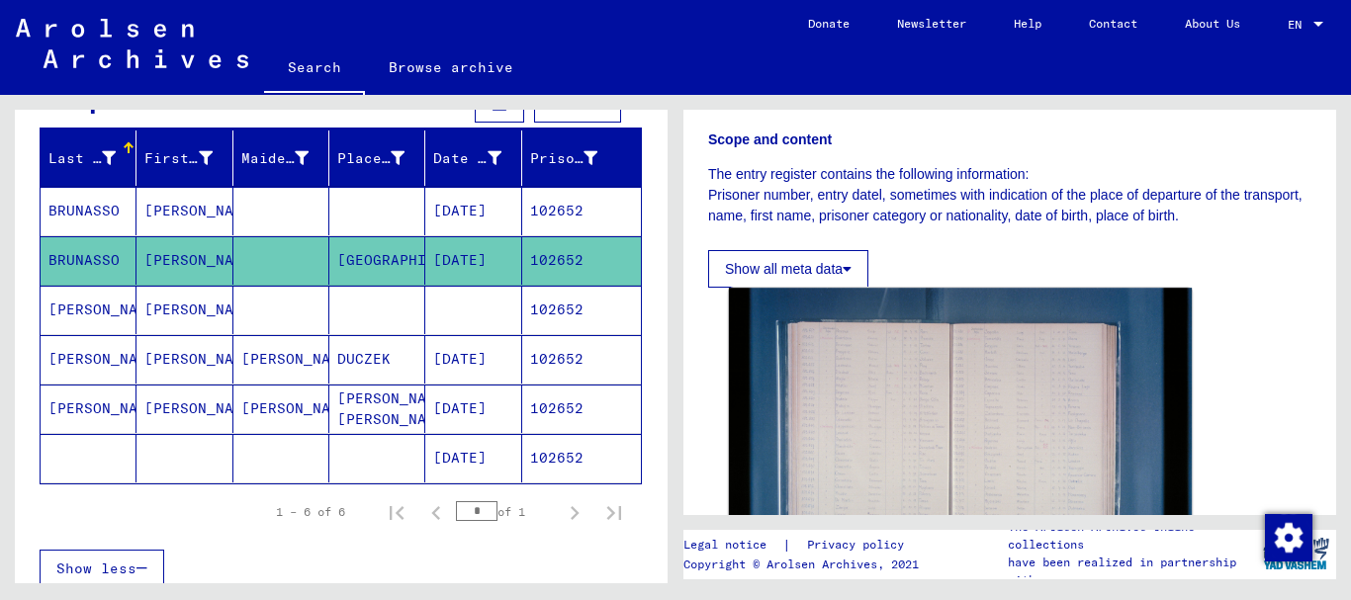
click at [922, 388] on img at bounding box center [960, 442] width 463 height 309
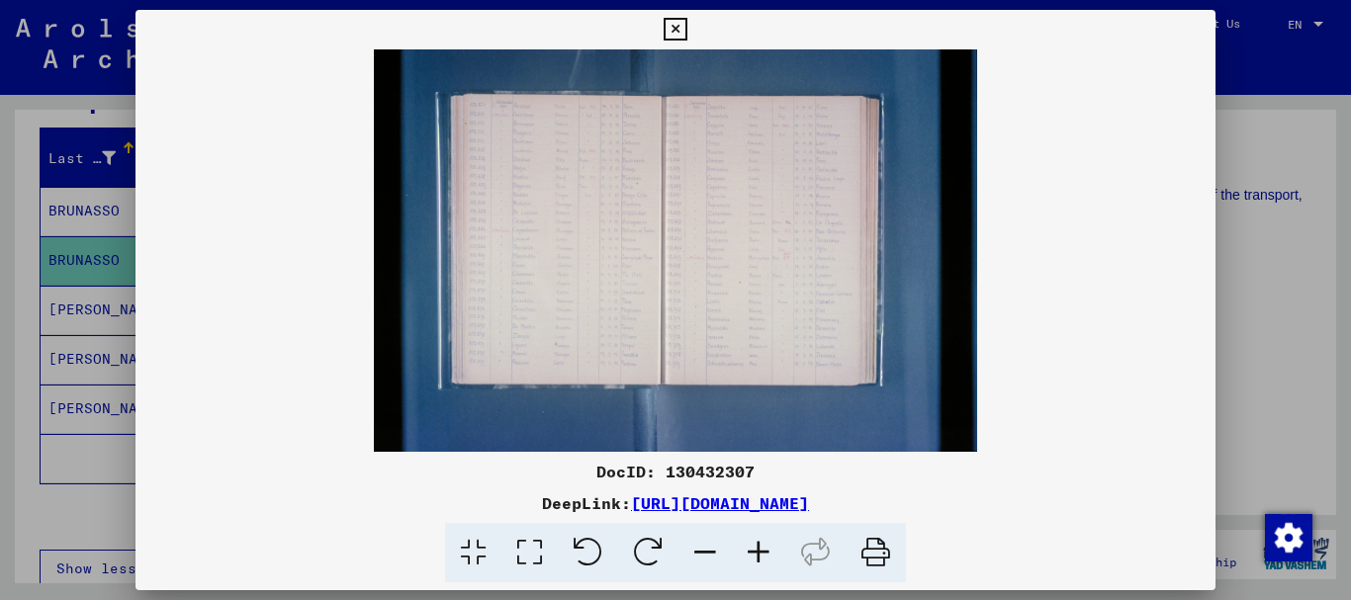
click at [766, 555] on icon at bounding box center [758, 553] width 53 height 60
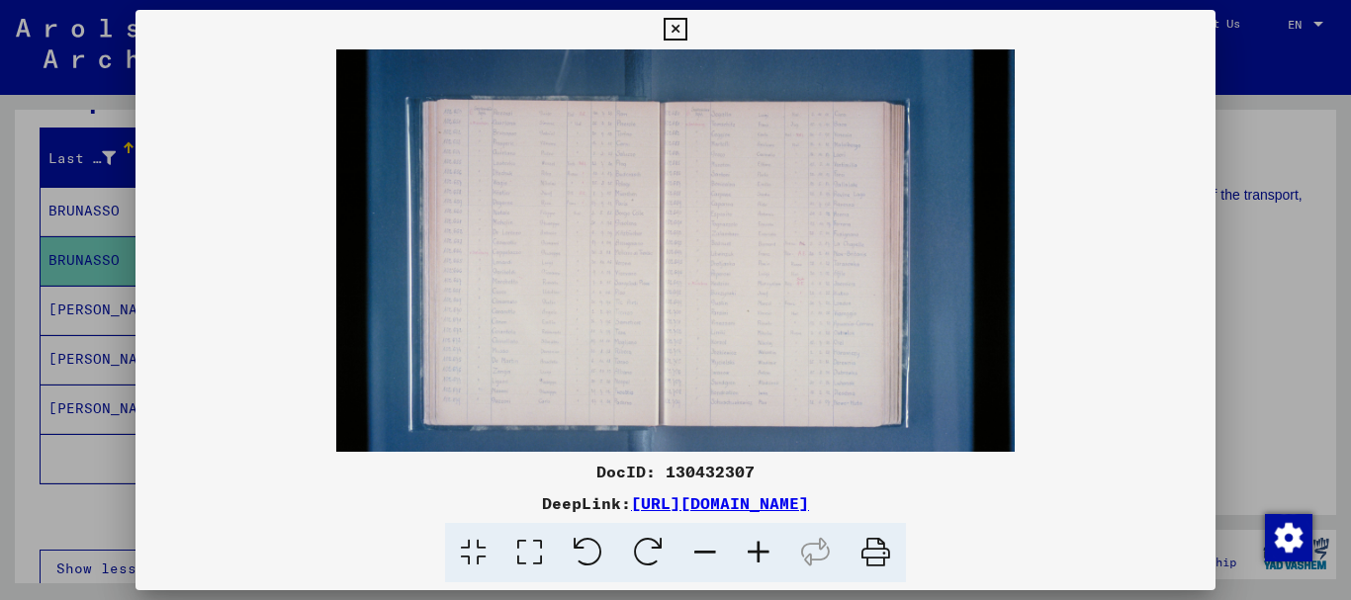
click at [766, 555] on icon at bounding box center [758, 553] width 53 height 60
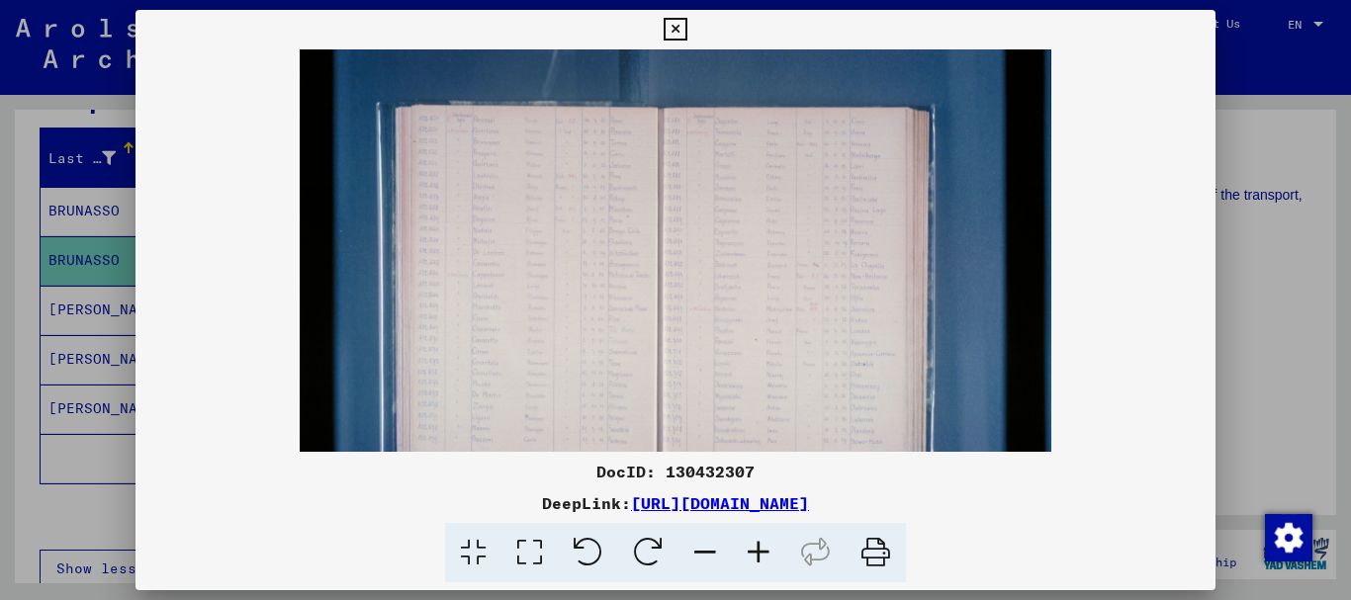
click at [766, 555] on icon at bounding box center [758, 553] width 53 height 60
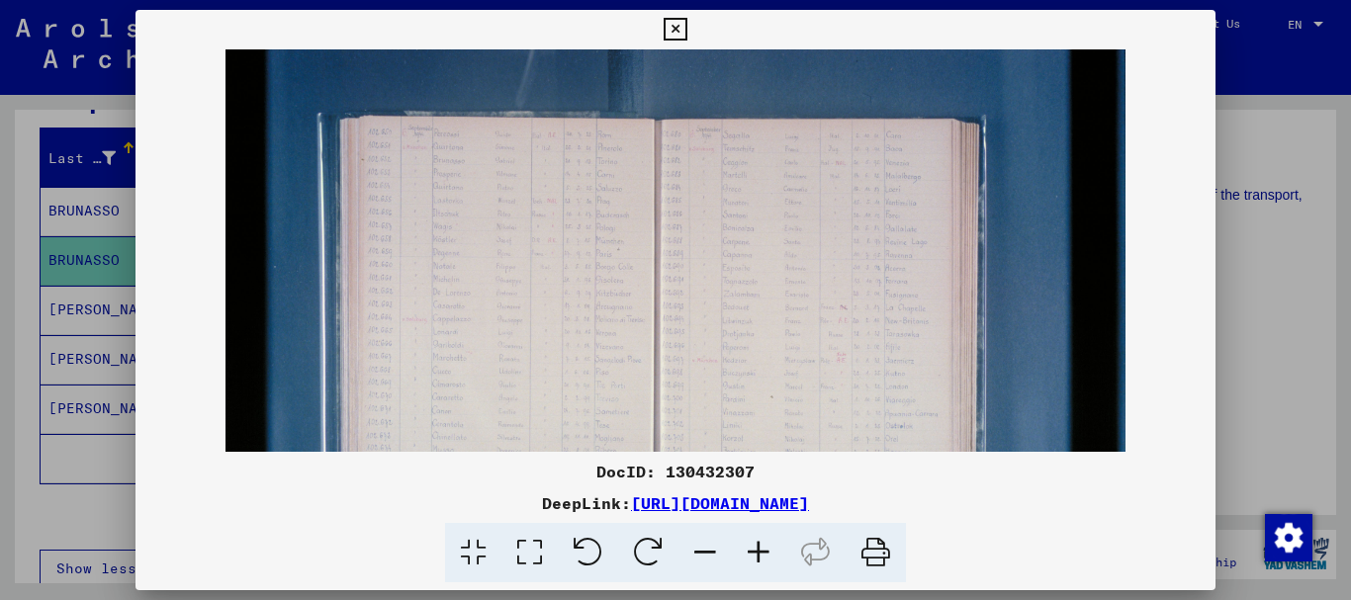
click at [766, 555] on icon at bounding box center [758, 553] width 53 height 60
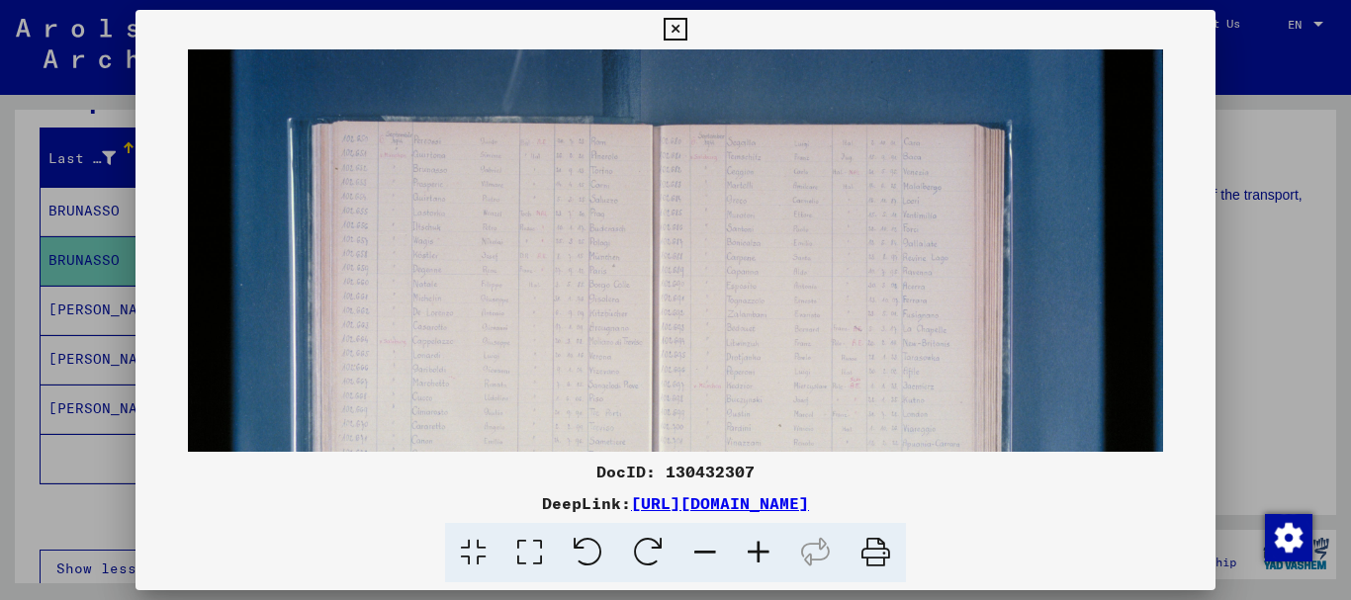
click at [766, 555] on icon at bounding box center [758, 553] width 53 height 60
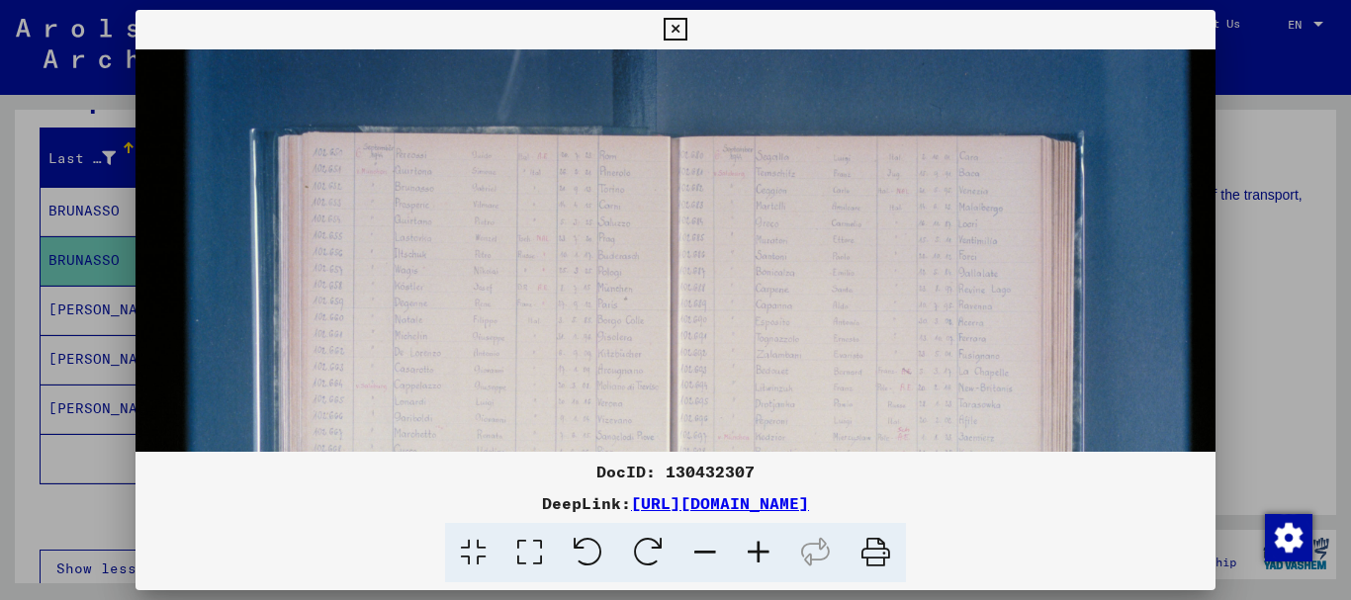
click at [766, 555] on icon at bounding box center [758, 553] width 53 height 60
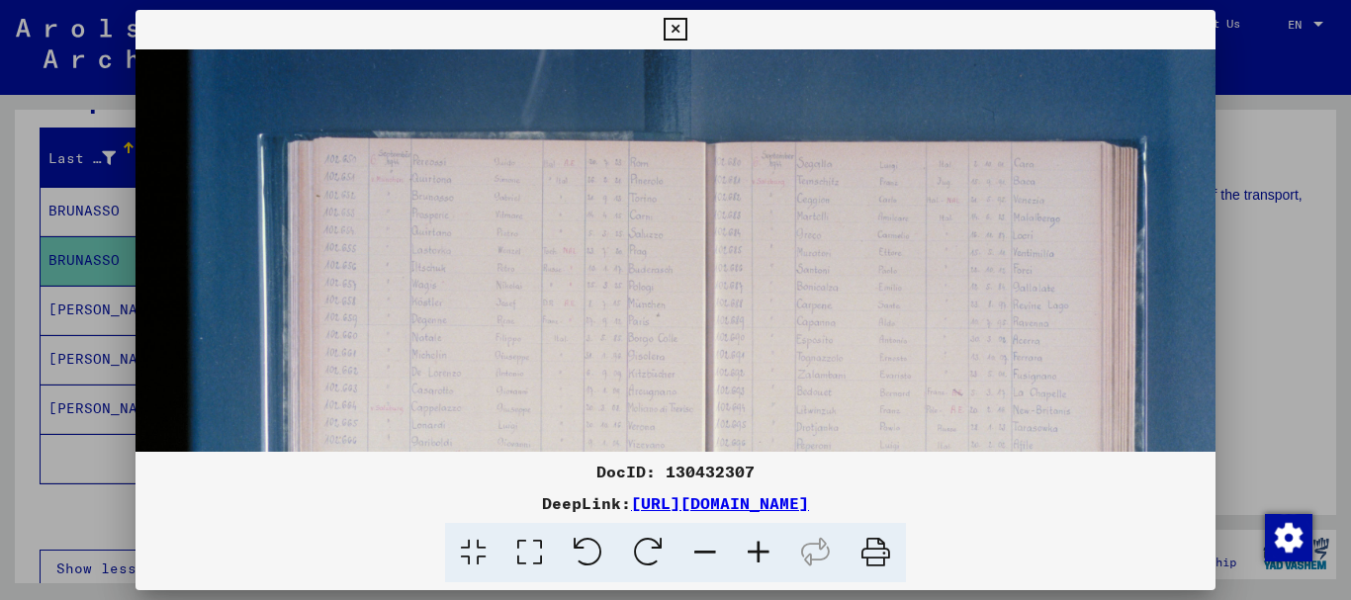
click at [766, 555] on icon at bounding box center [758, 553] width 53 height 60
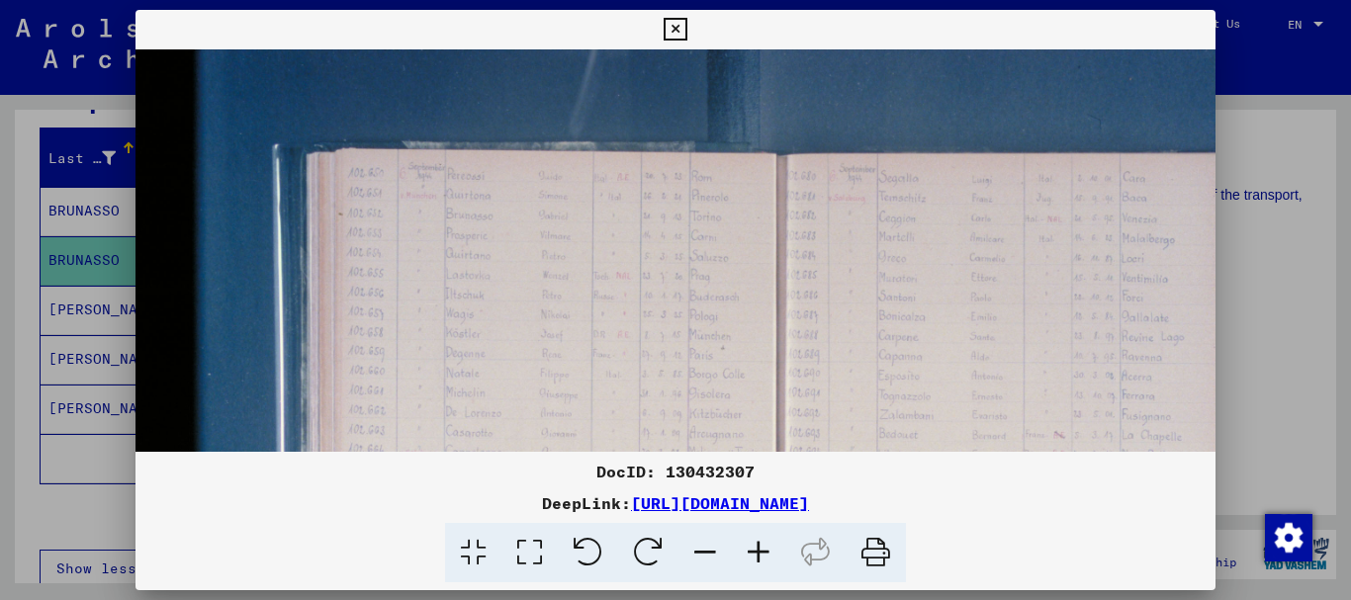
click at [766, 555] on icon at bounding box center [758, 553] width 53 height 60
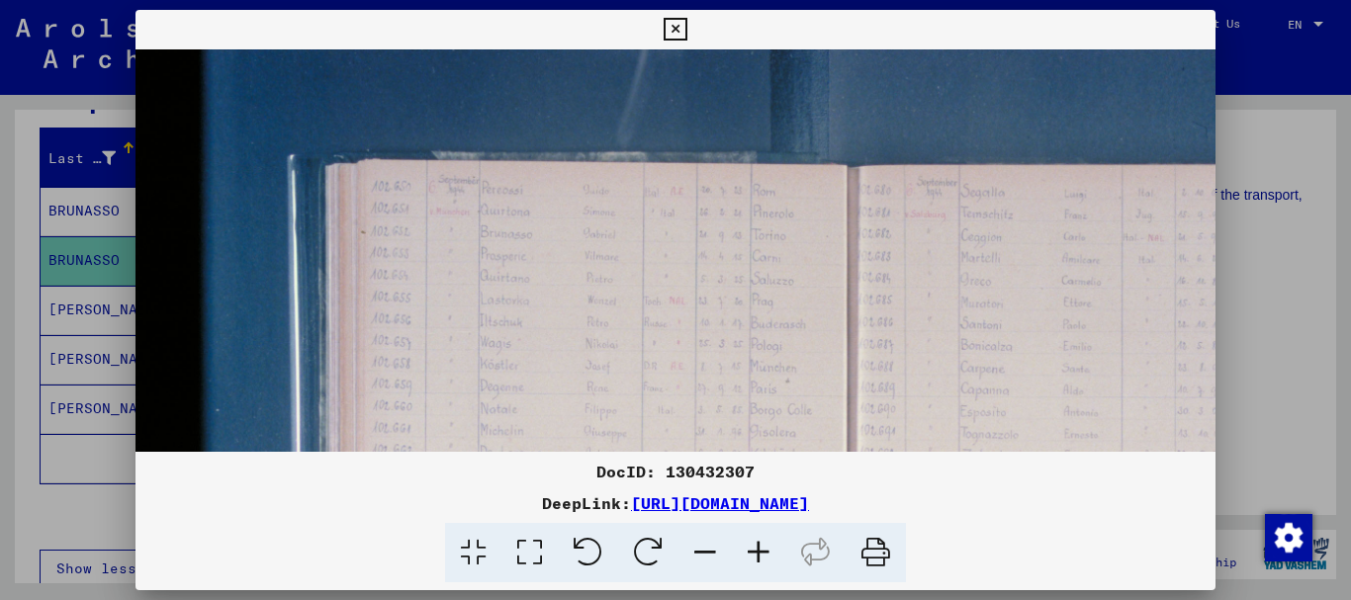
drag, startPoint x: 766, startPoint y: 555, endPoint x: 52, endPoint y: 417, distance: 726.4
click at [762, 555] on icon at bounding box center [758, 553] width 53 height 60
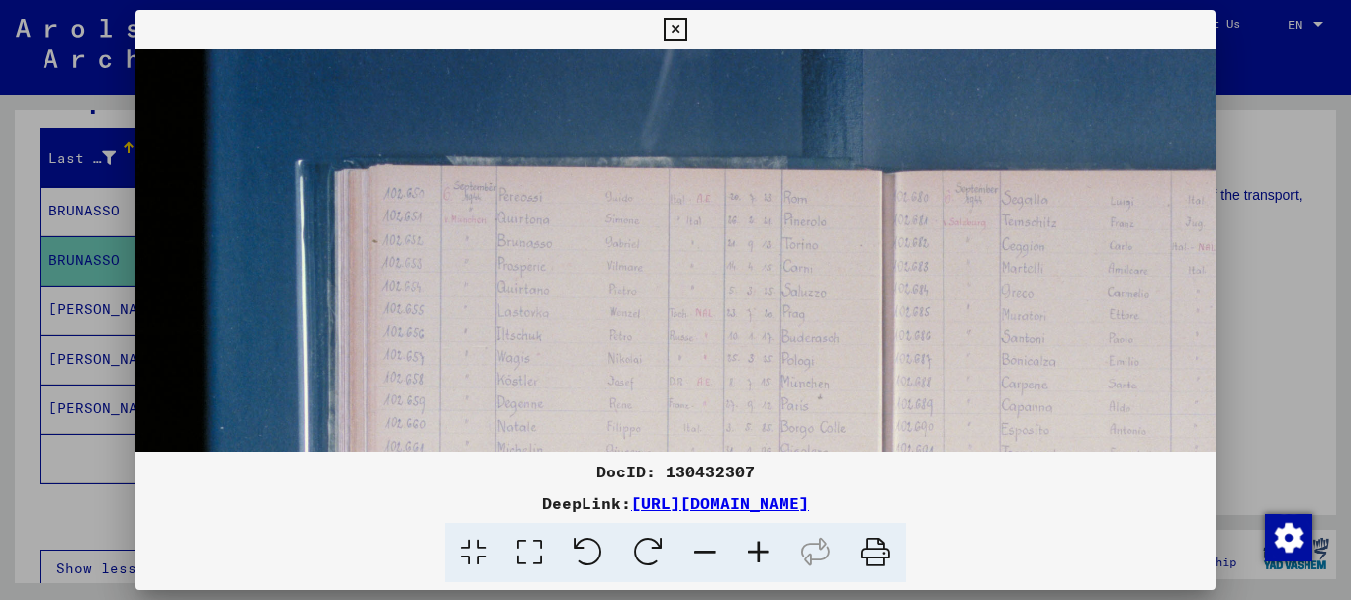
drag, startPoint x: 0, startPoint y: 378, endPoint x: 65, endPoint y: 303, distance: 99.6
click at [2, 376] on div at bounding box center [675, 300] width 1351 height 600
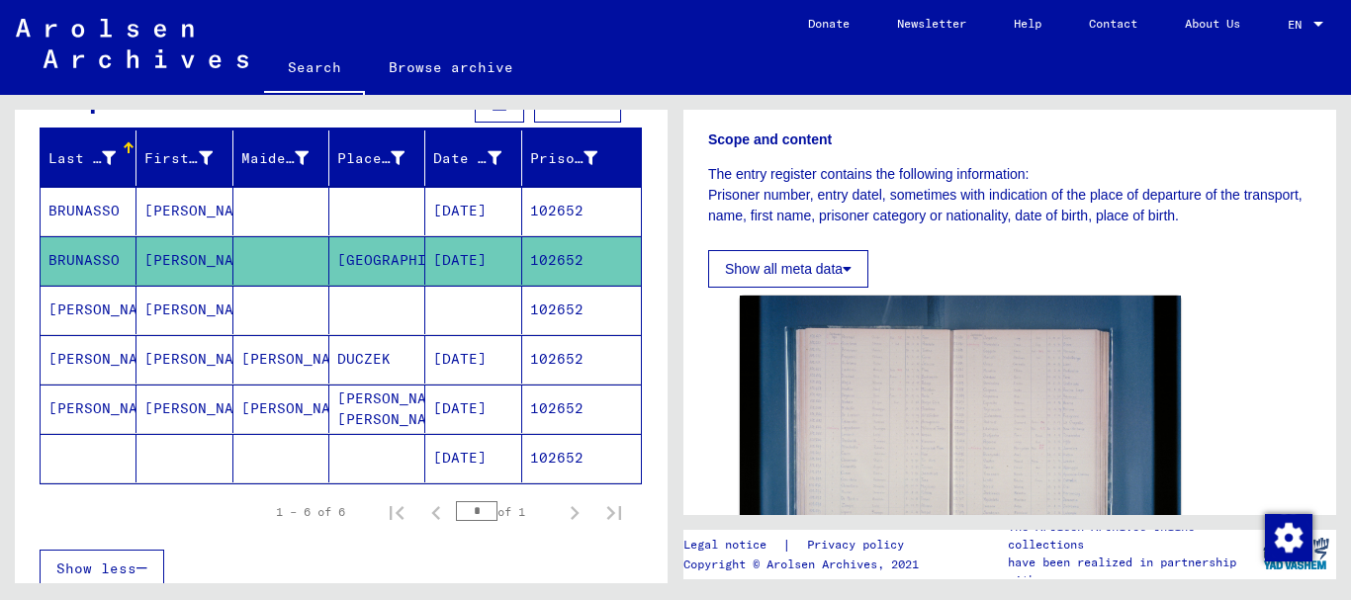
drag, startPoint x: 580, startPoint y: 213, endPoint x: 529, endPoint y: 213, distance: 50.5
click at [529, 213] on mat-cell "102652" at bounding box center [581, 211] width 119 height 48
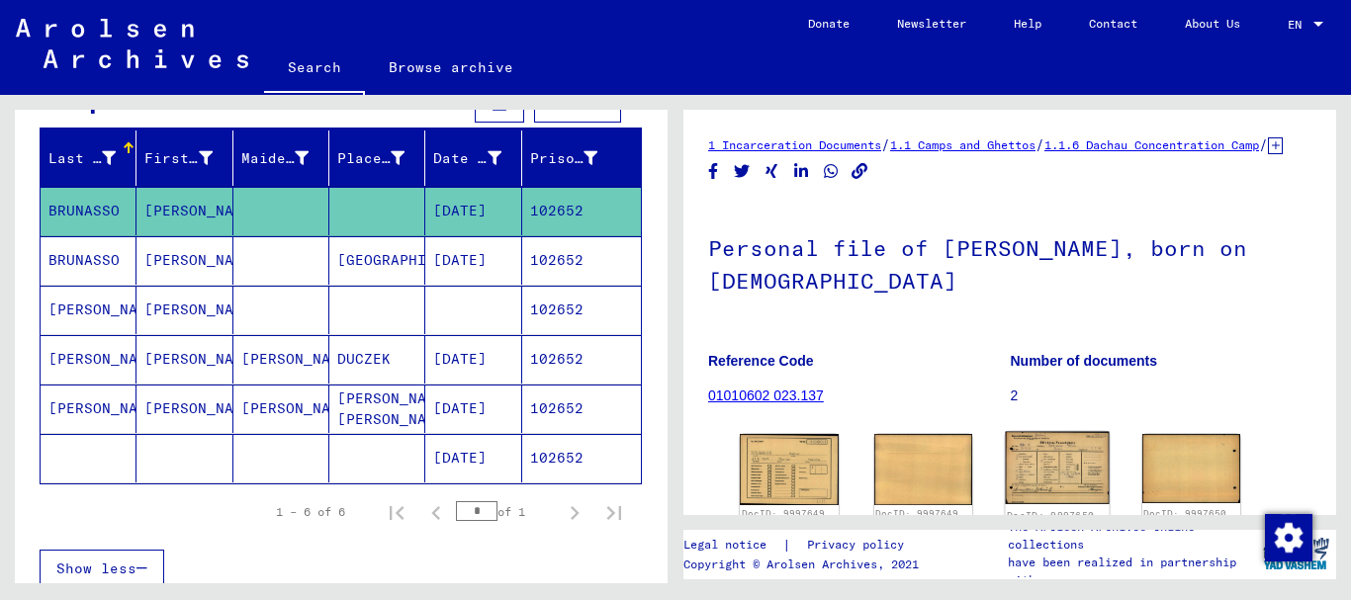
scroll to position [214, 0]
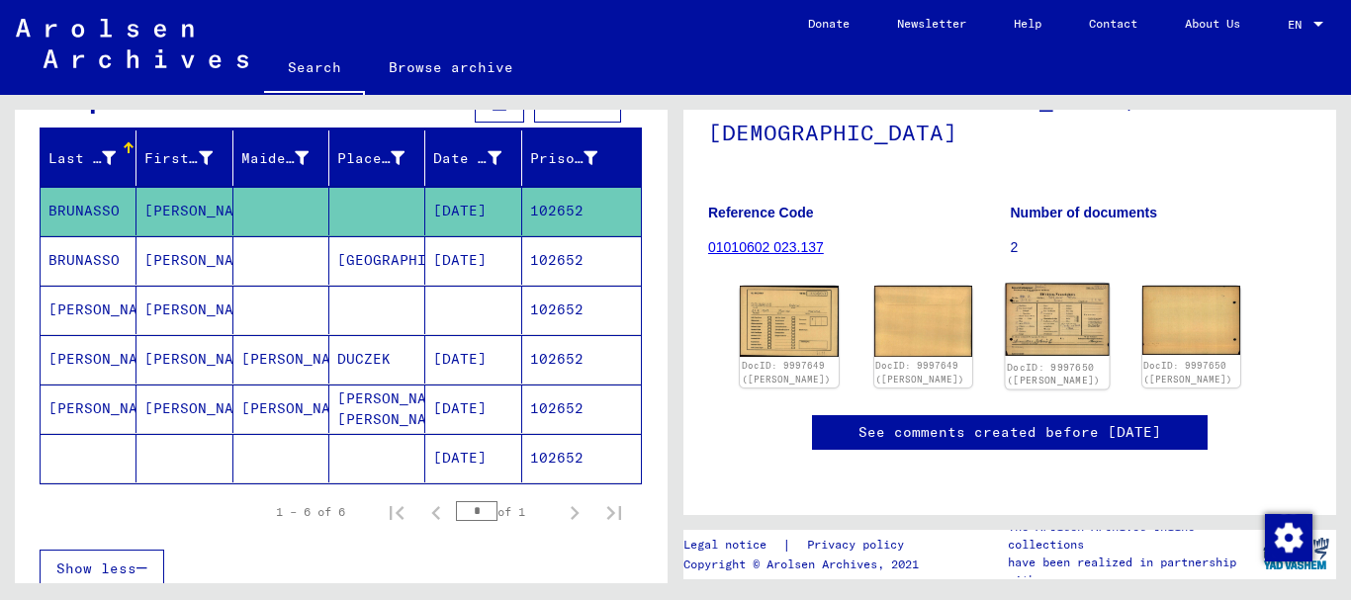
click at [1019, 284] on img at bounding box center [1057, 320] width 103 height 72
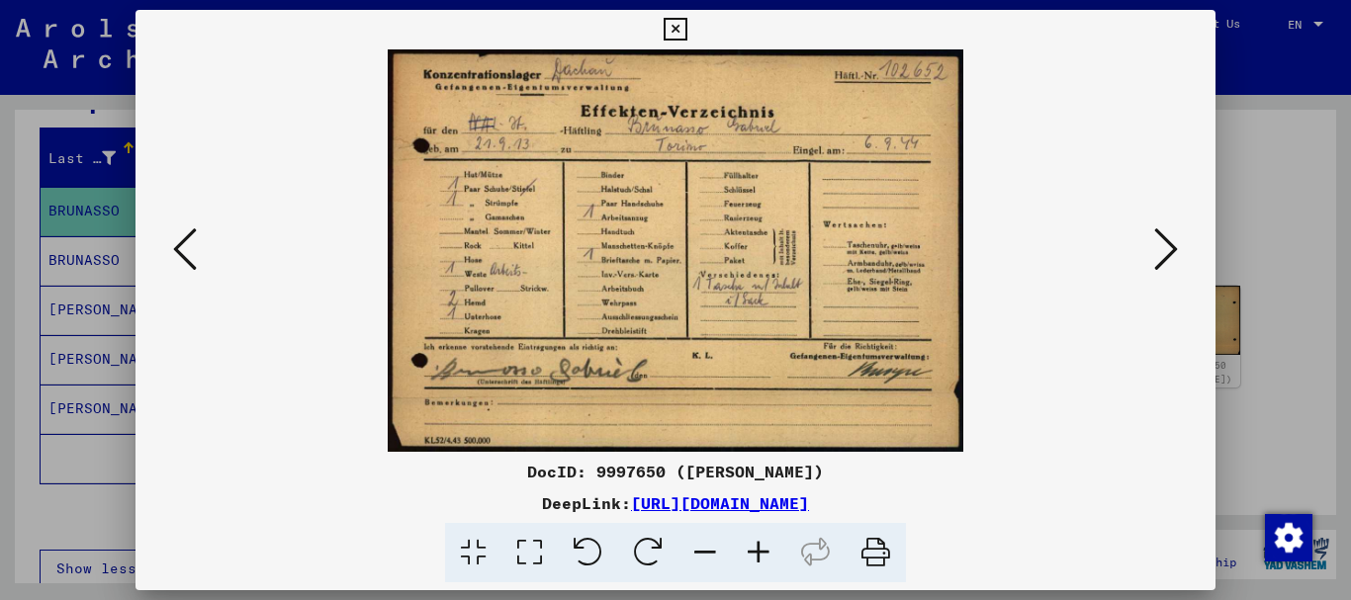
click at [39, 346] on div at bounding box center [675, 300] width 1351 height 600
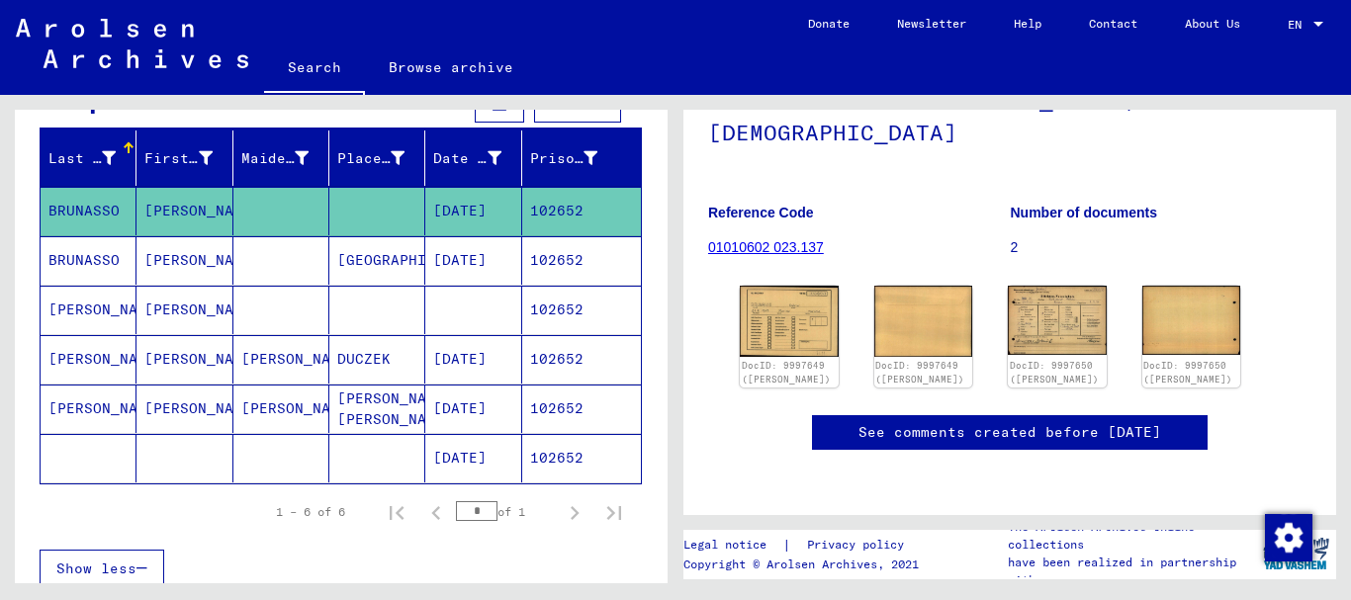
scroll to position [0, 0]
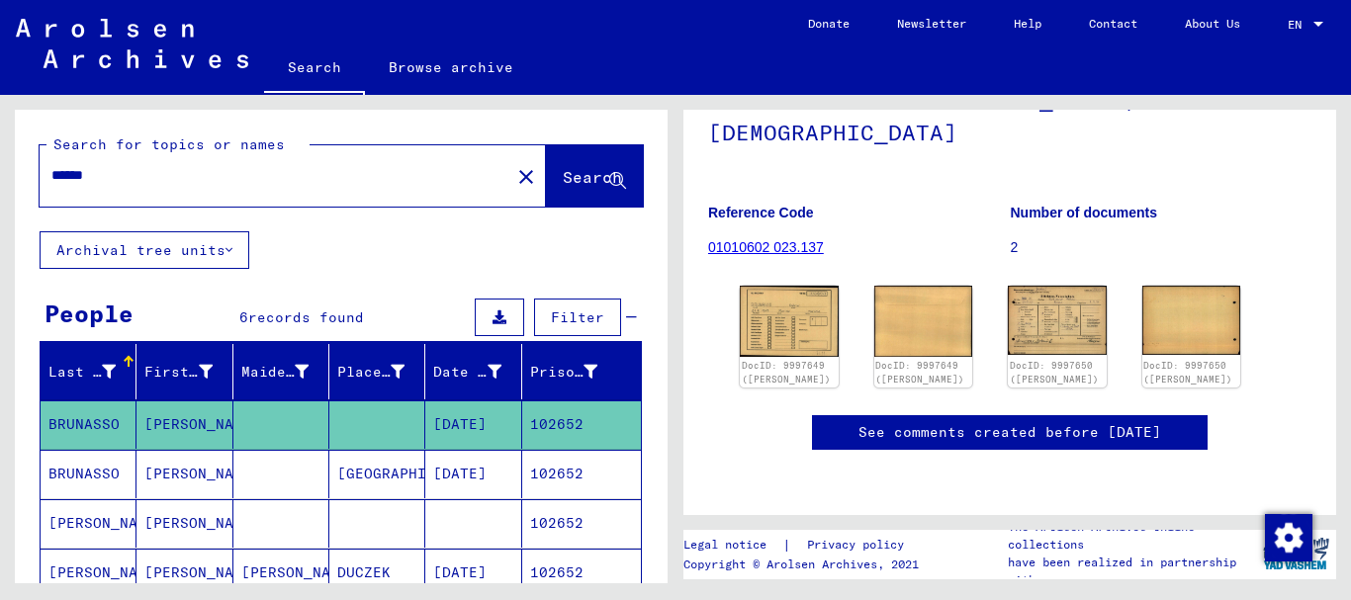
click at [51, 165] on input "******" at bounding box center [274, 175] width 447 height 21
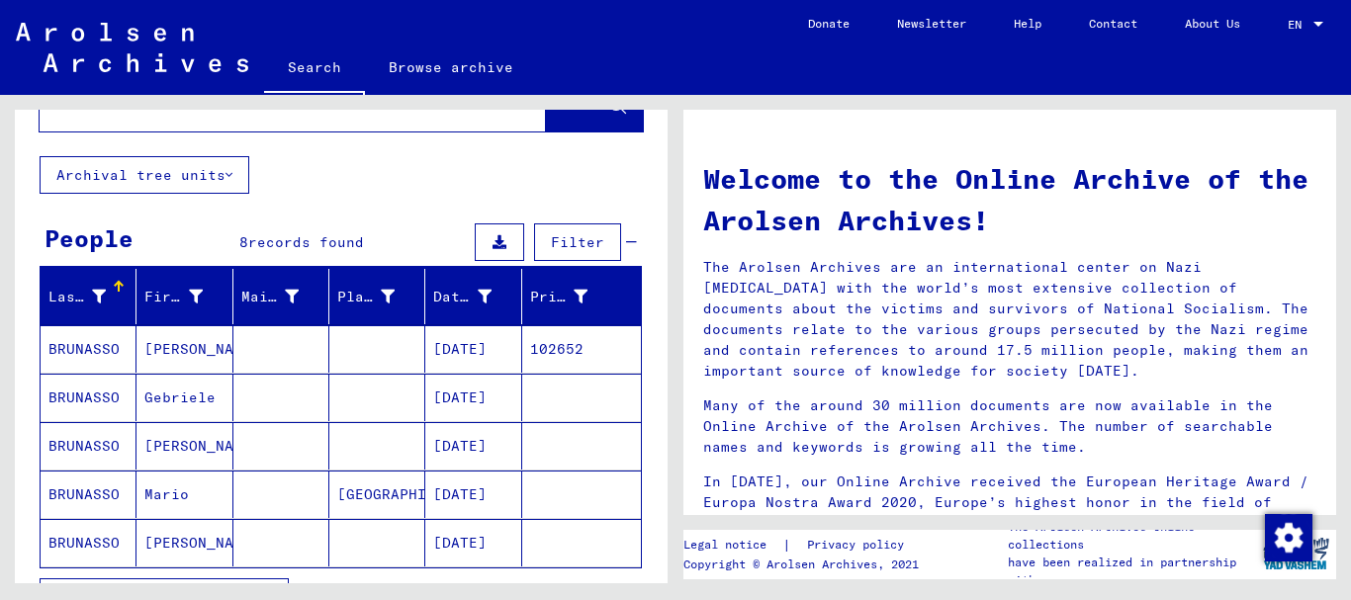
scroll to position [107, 0]
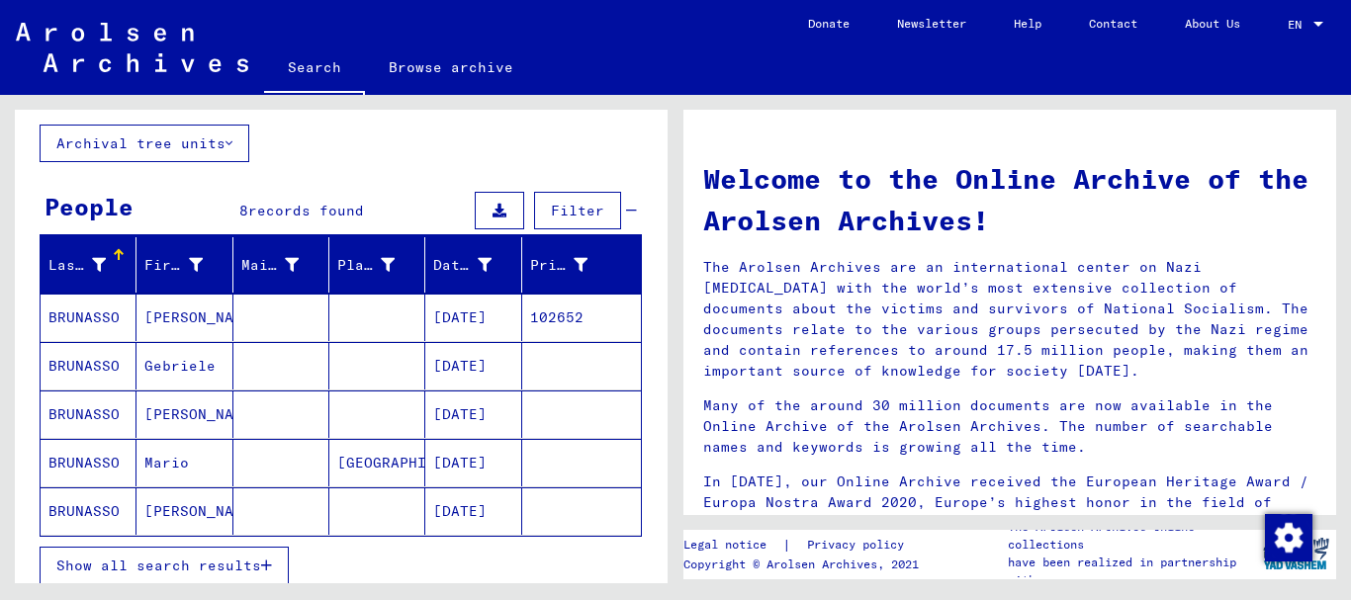
click at [157, 367] on mat-cell "Gebriele" at bounding box center [185, 365] width 96 height 47
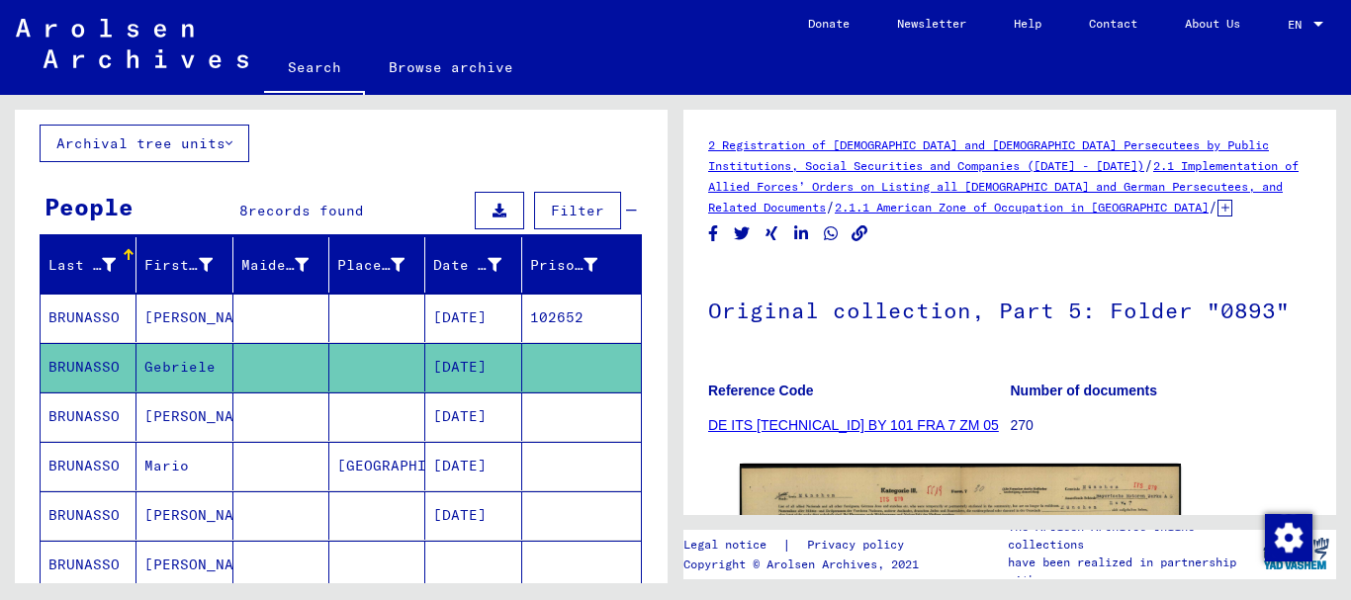
scroll to position [126, 0]
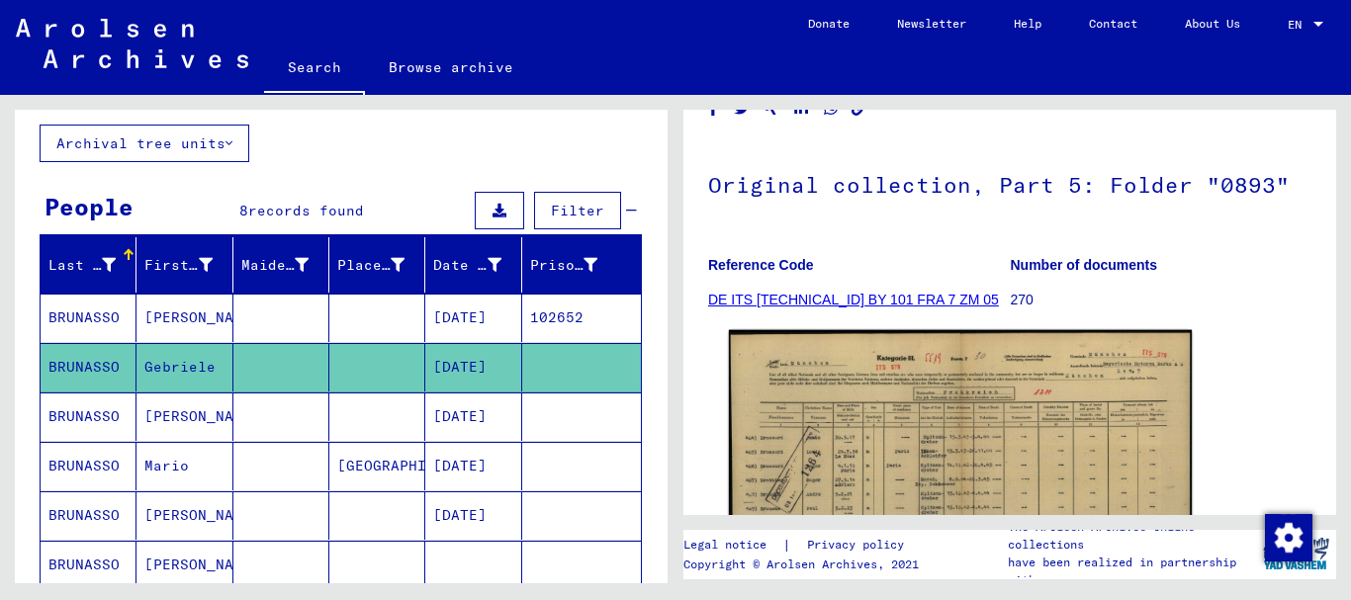
click at [872, 417] on img at bounding box center [960, 496] width 463 height 332
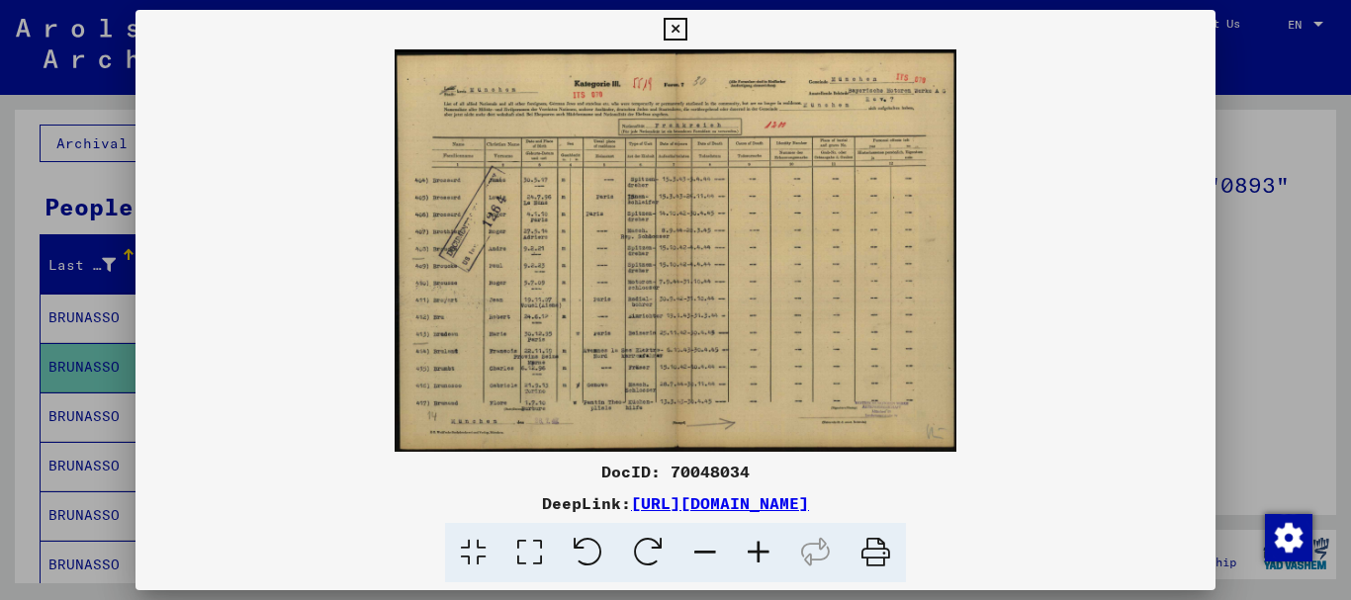
click at [751, 551] on icon at bounding box center [758, 553] width 53 height 60
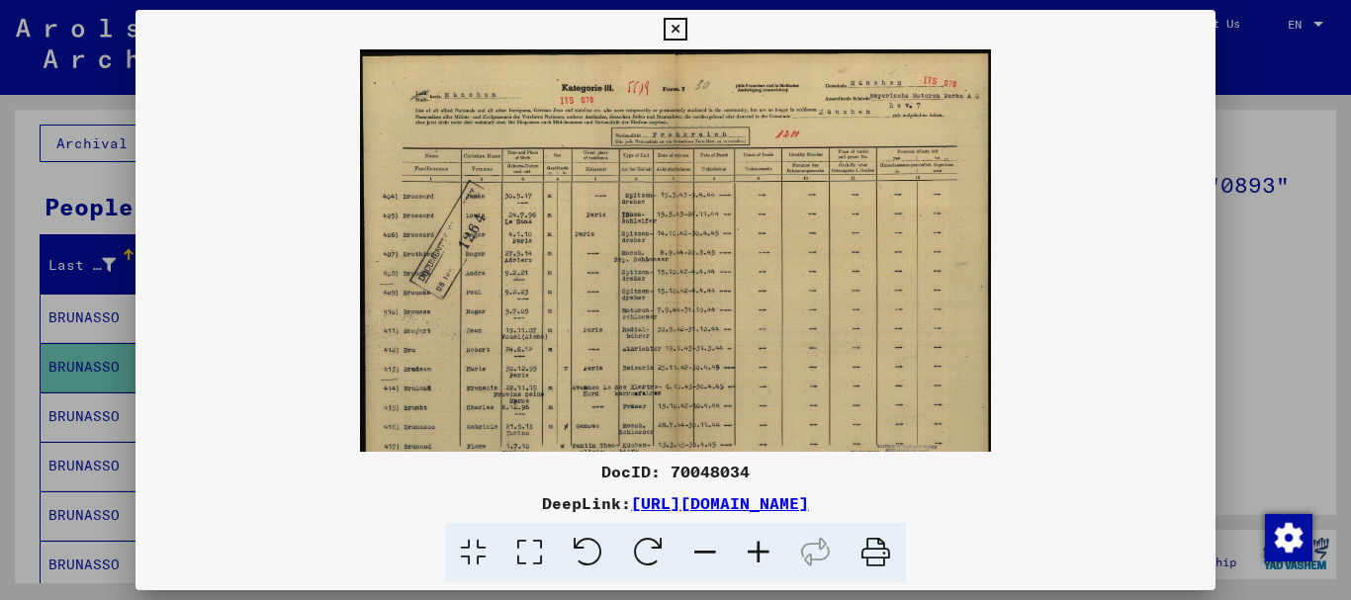
click at [751, 551] on icon at bounding box center [758, 553] width 53 height 60
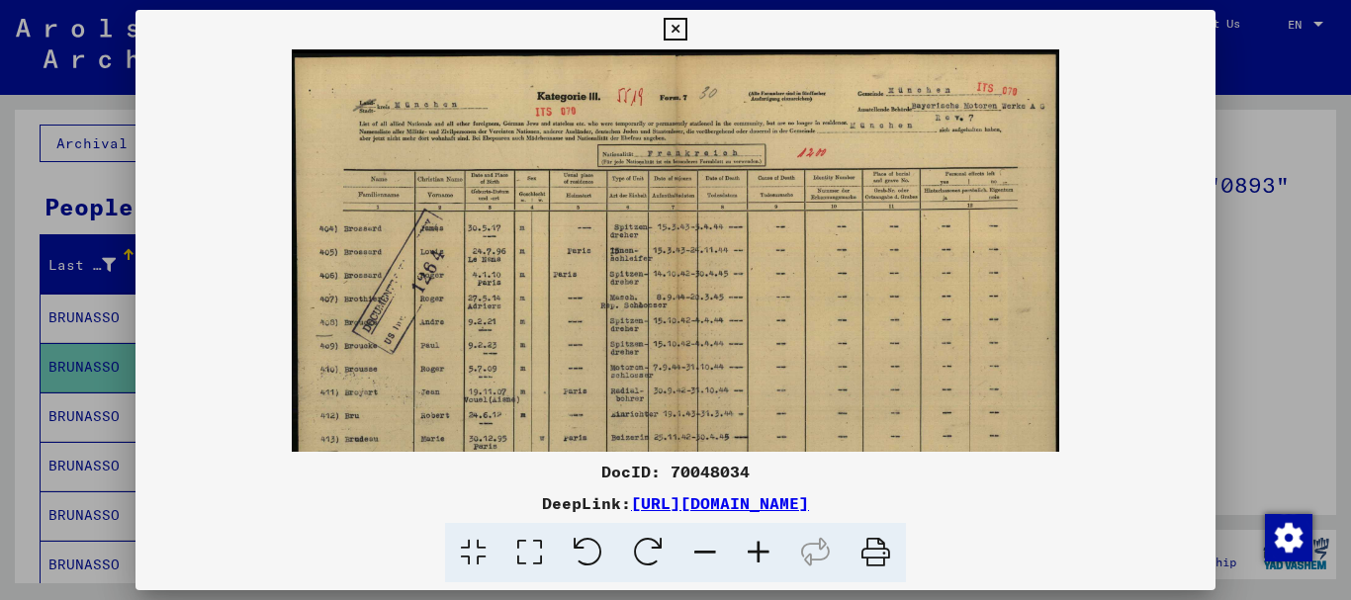
click at [751, 551] on icon at bounding box center [758, 553] width 53 height 60
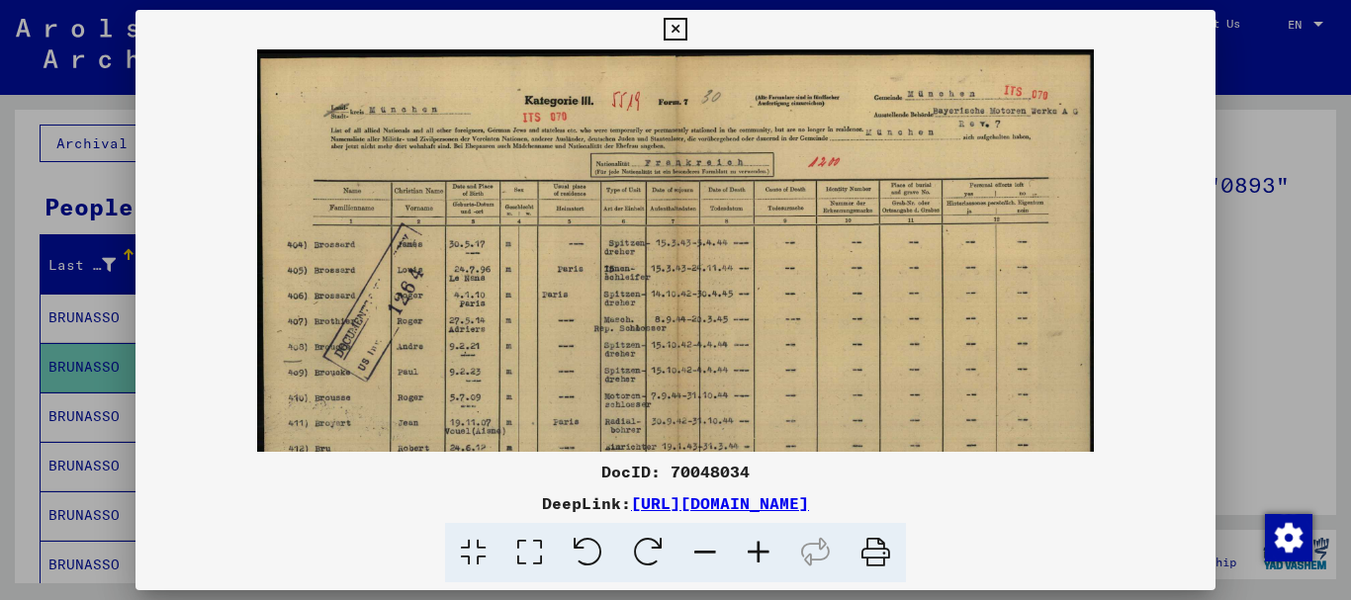
click at [751, 551] on icon at bounding box center [758, 553] width 53 height 60
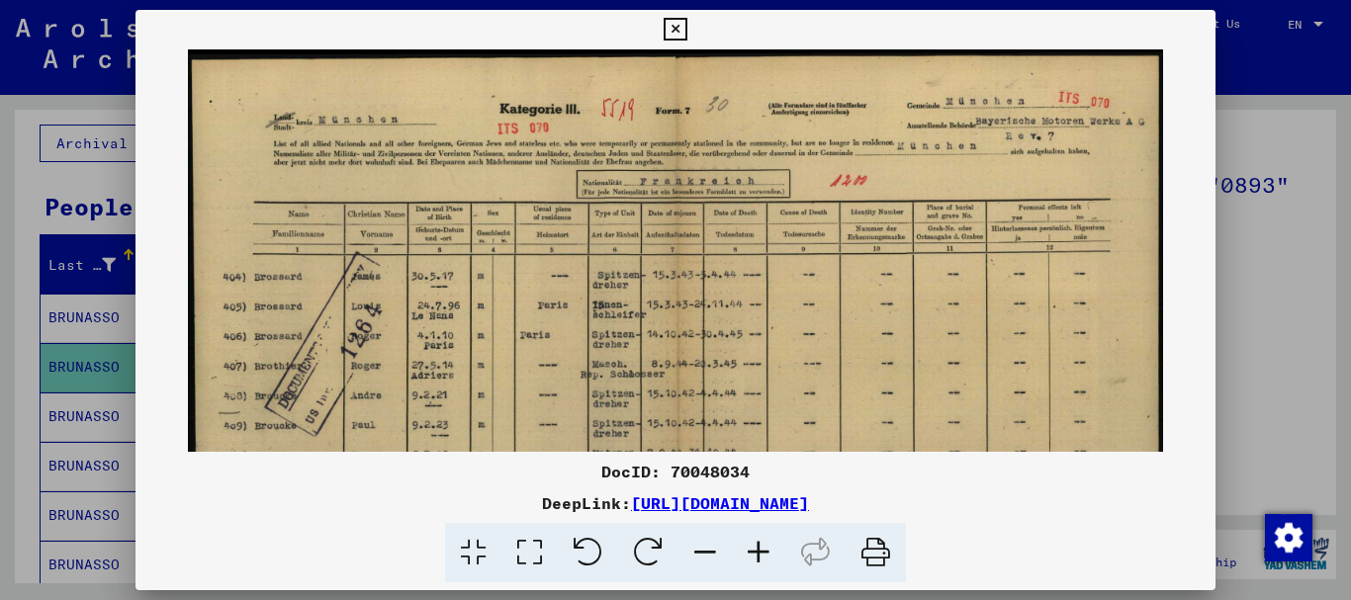
click at [751, 551] on icon at bounding box center [758, 553] width 53 height 60
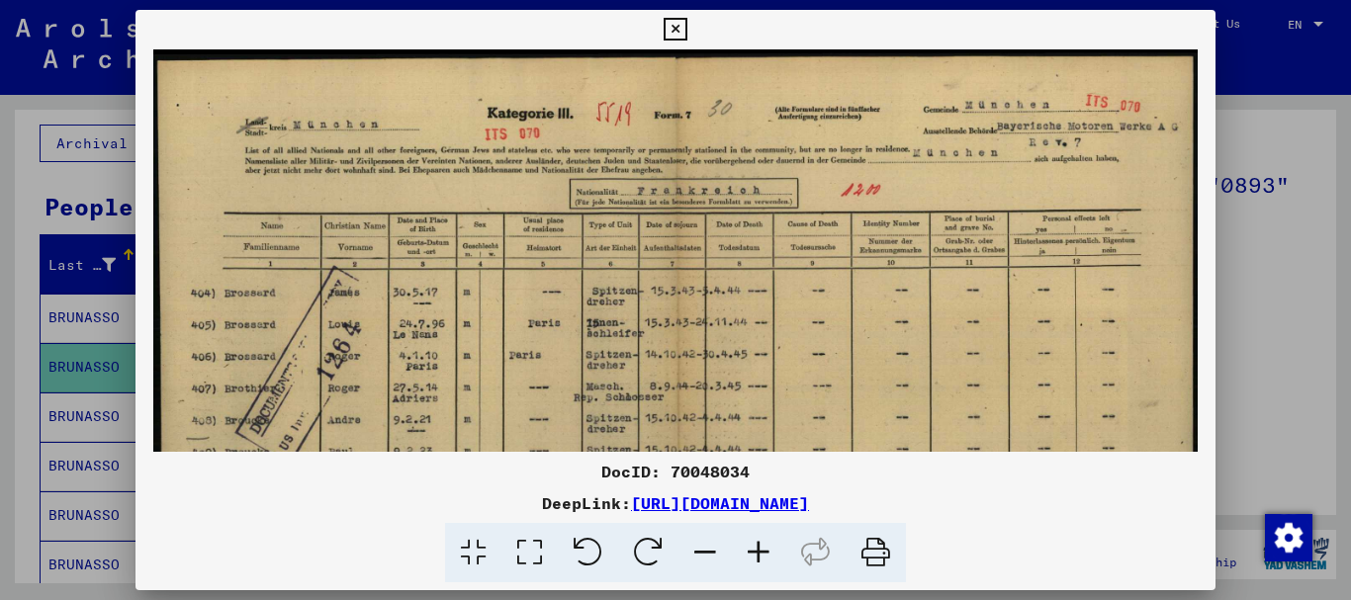
drag, startPoint x: 750, startPoint y: 550, endPoint x: 569, endPoint y: 511, distance: 185.1
click at [747, 550] on icon at bounding box center [758, 553] width 53 height 60
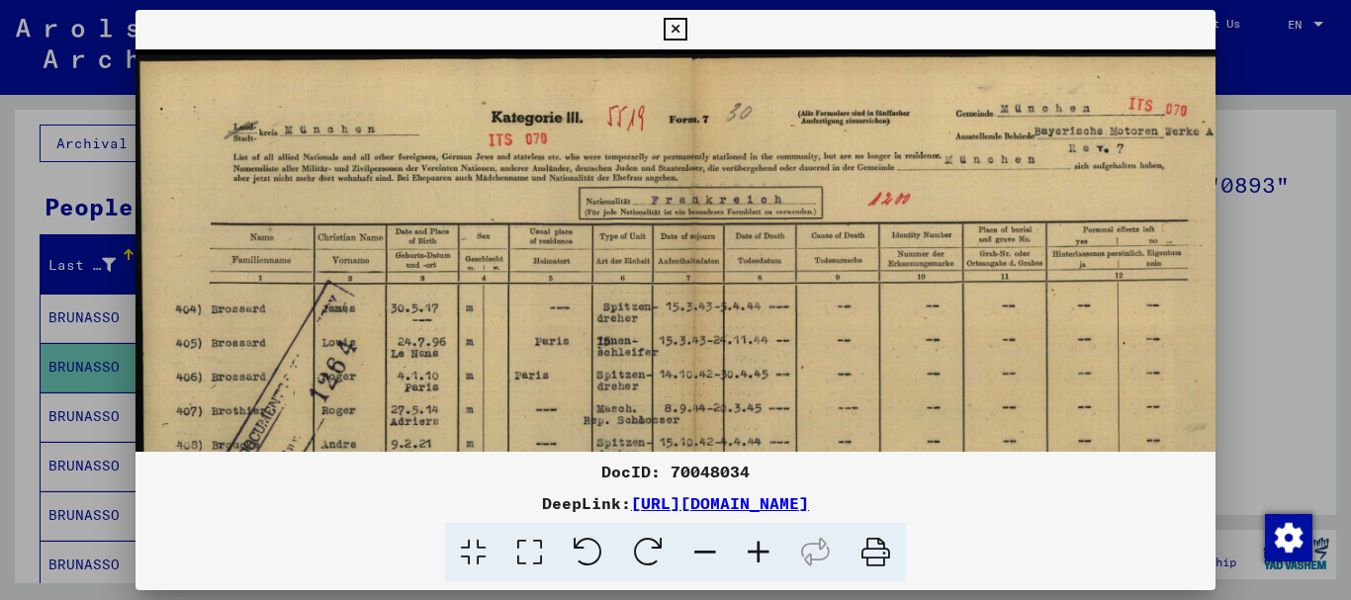
click at [2, 350] on div at bounding box center [675, 300] width 1351 height 600
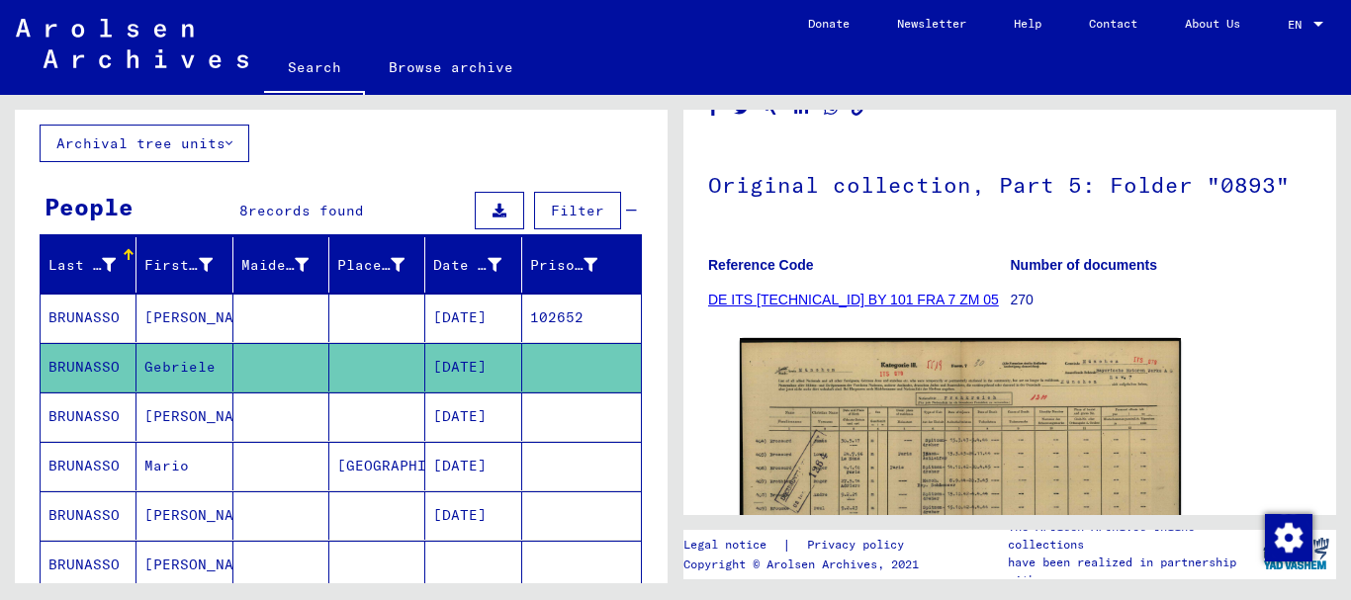
click at [122, 419] on mat-cell "BRUNASSO" at bounding box center [89, 417] width 96 height 48
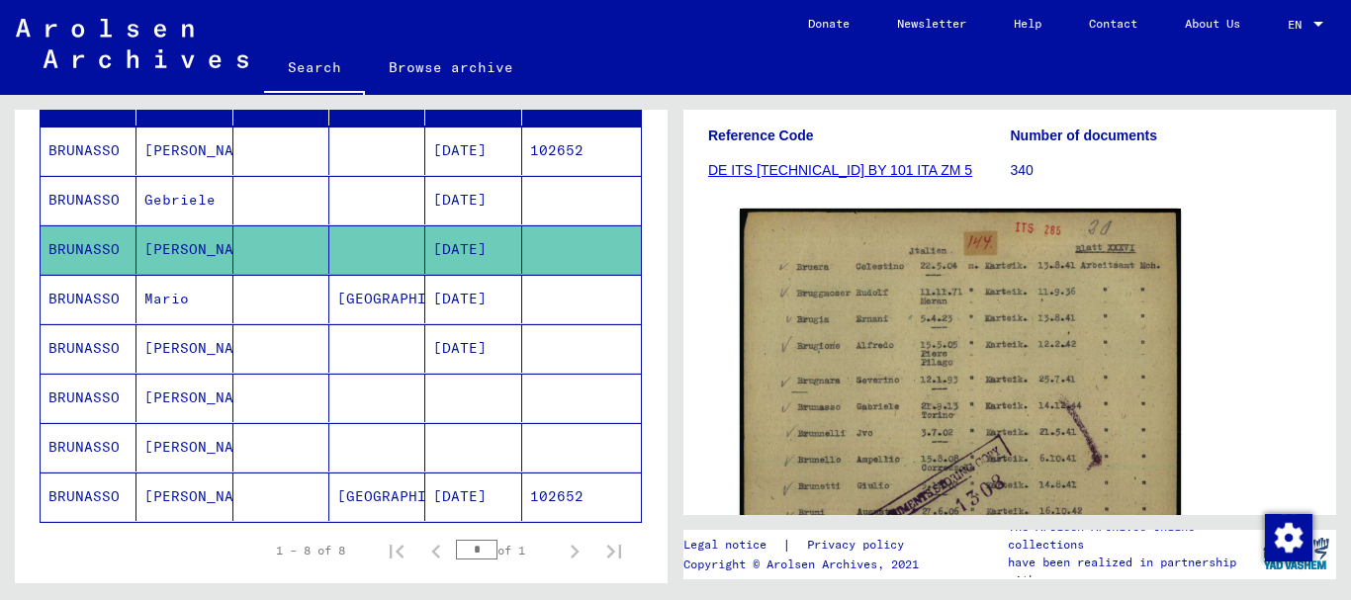
scroll to position [321, 0]
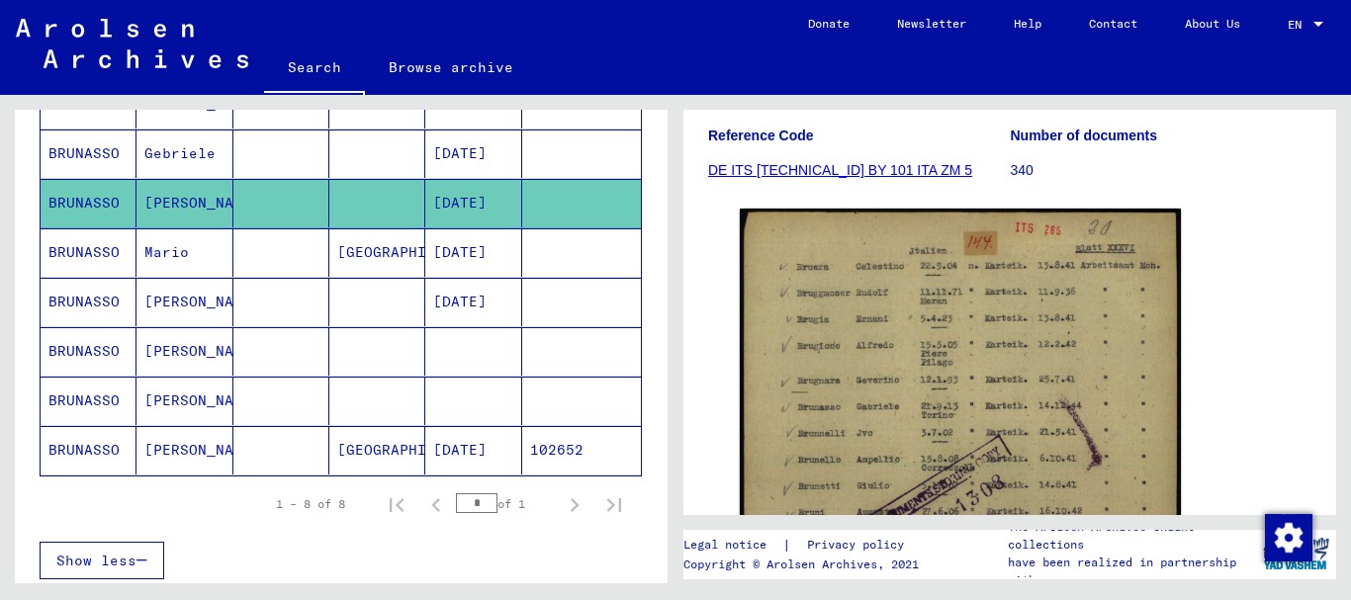
click at [175, 308] on mat-cell "[PERSON_NAME]" at bounding box center [185, 302] width 96 height 48
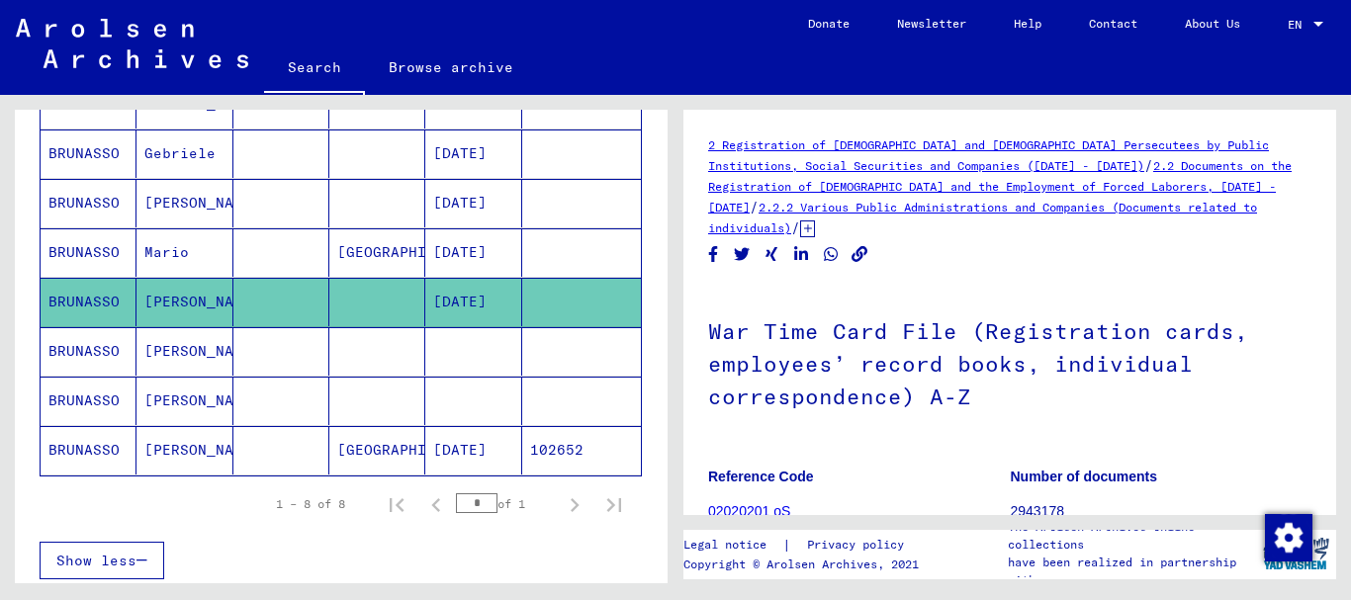
scroll to position [321, 0]
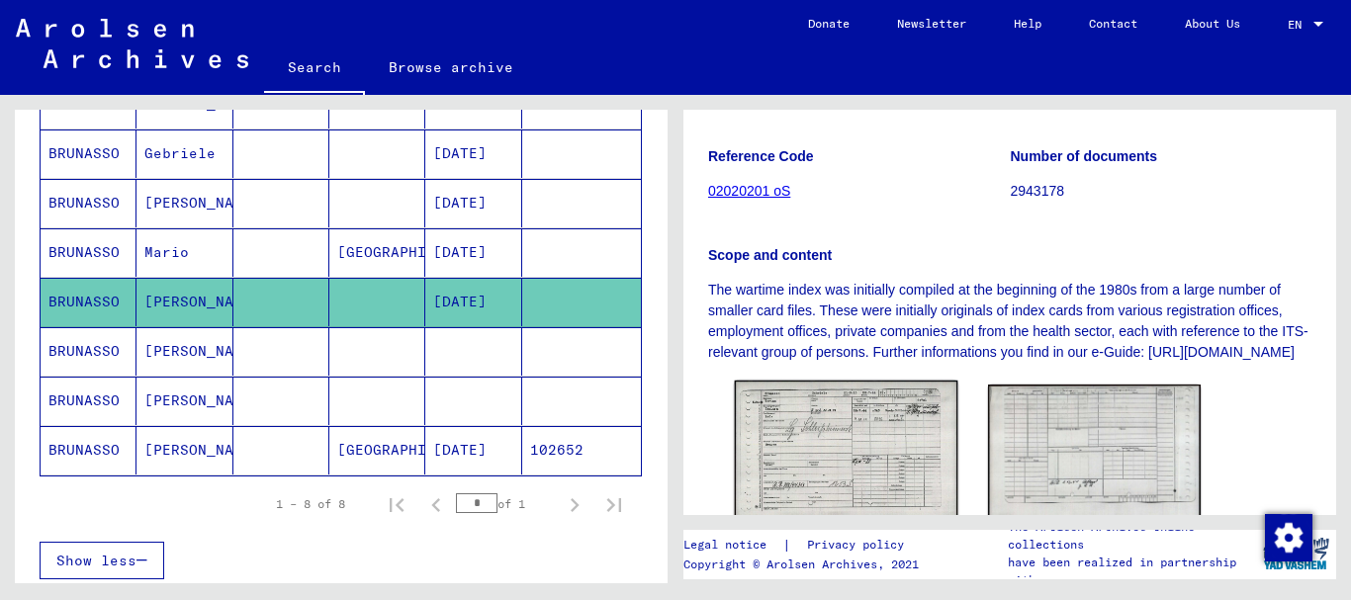
click at [820, 432] on img at bounding box center [847, 460] width 224 height 159
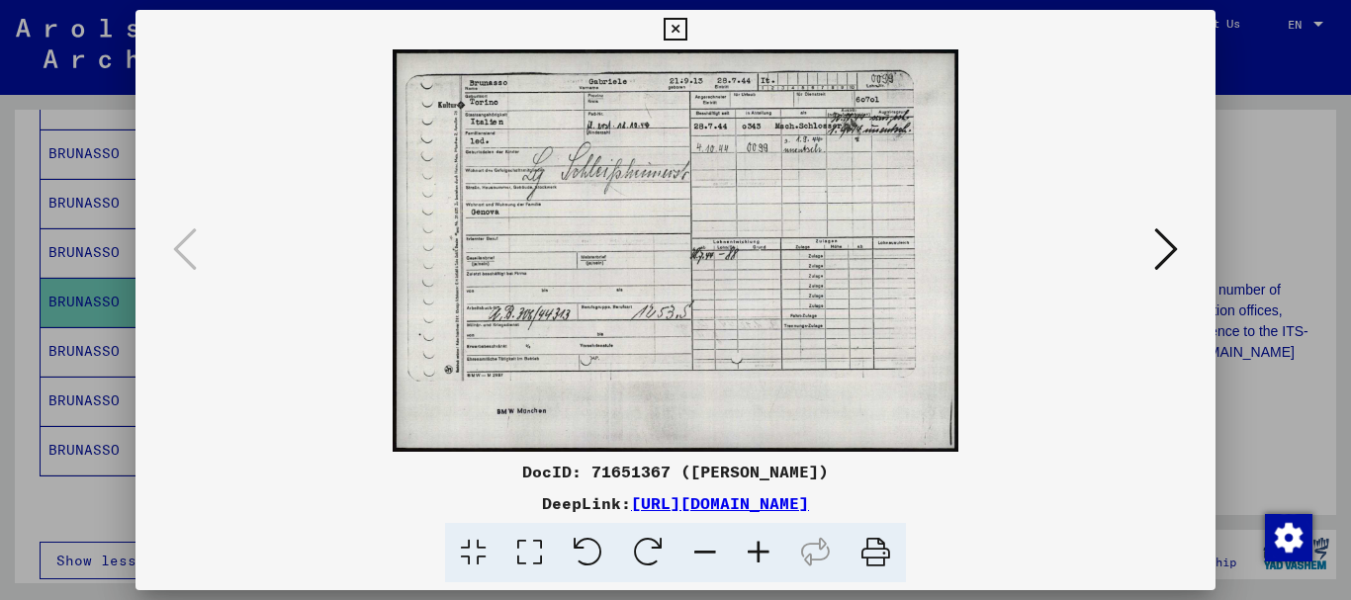
click at [0, 297] on div at bounding box center [675, 300] width 1351 height 600
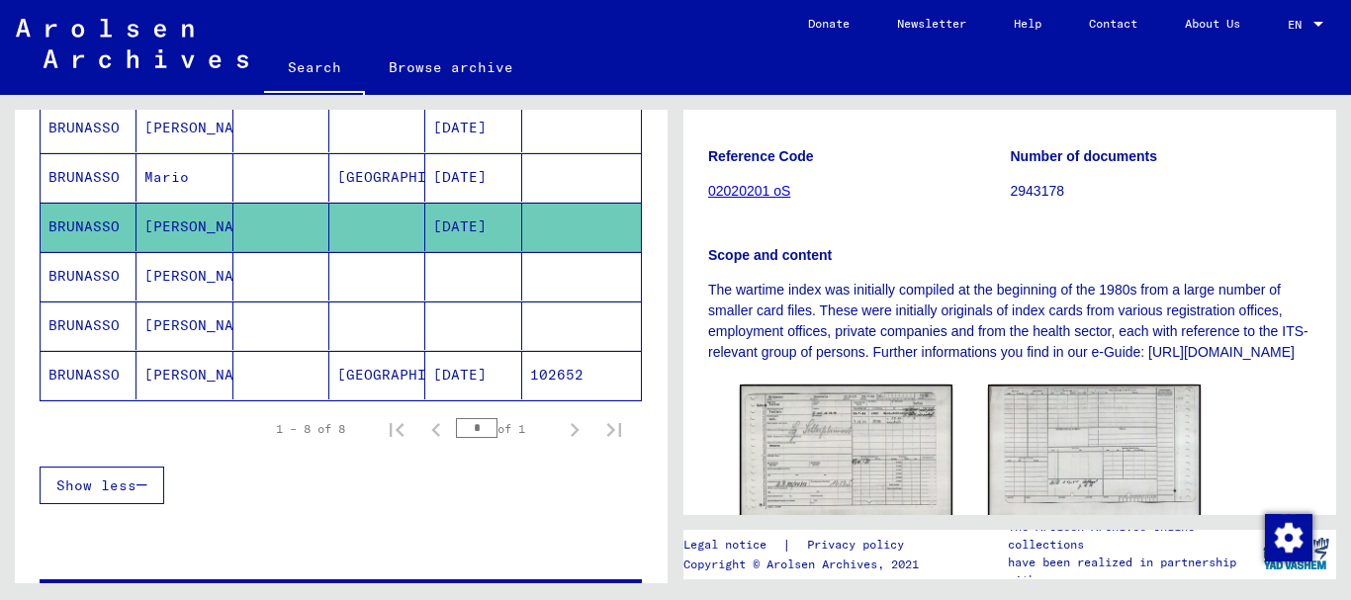
scroll to position [427, 0]
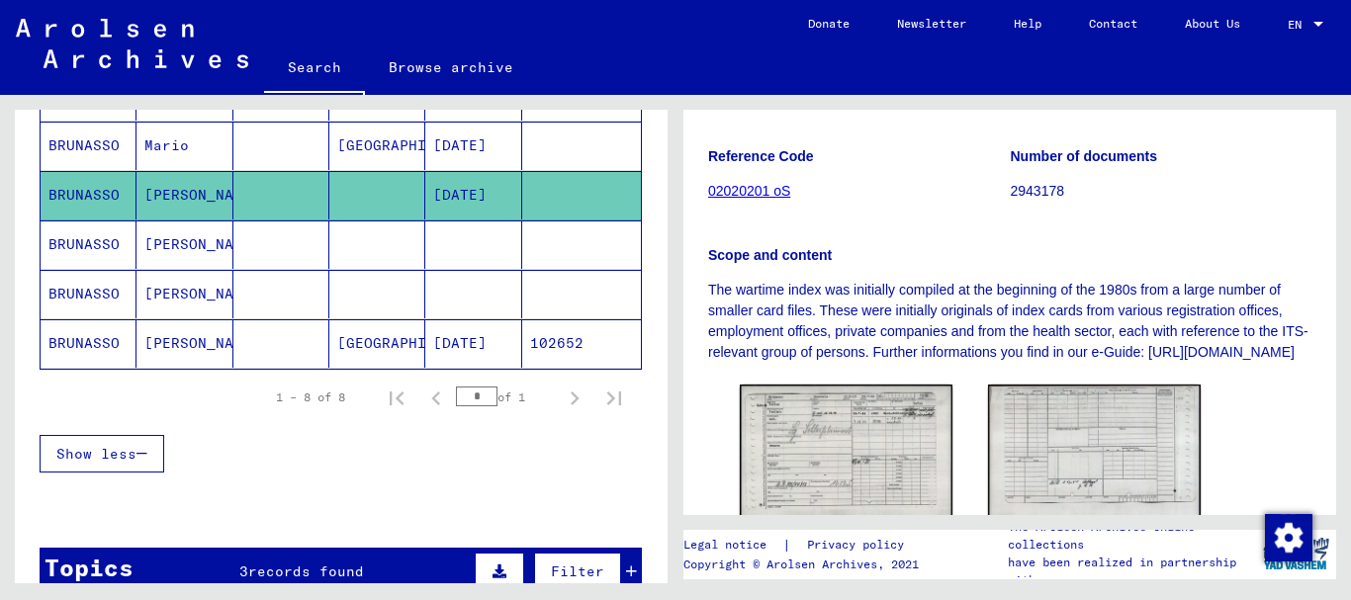
click at [148, 342] on mat-cell "[PERSON_NAME]" at bounding box center [185, 344] width 96 height 48
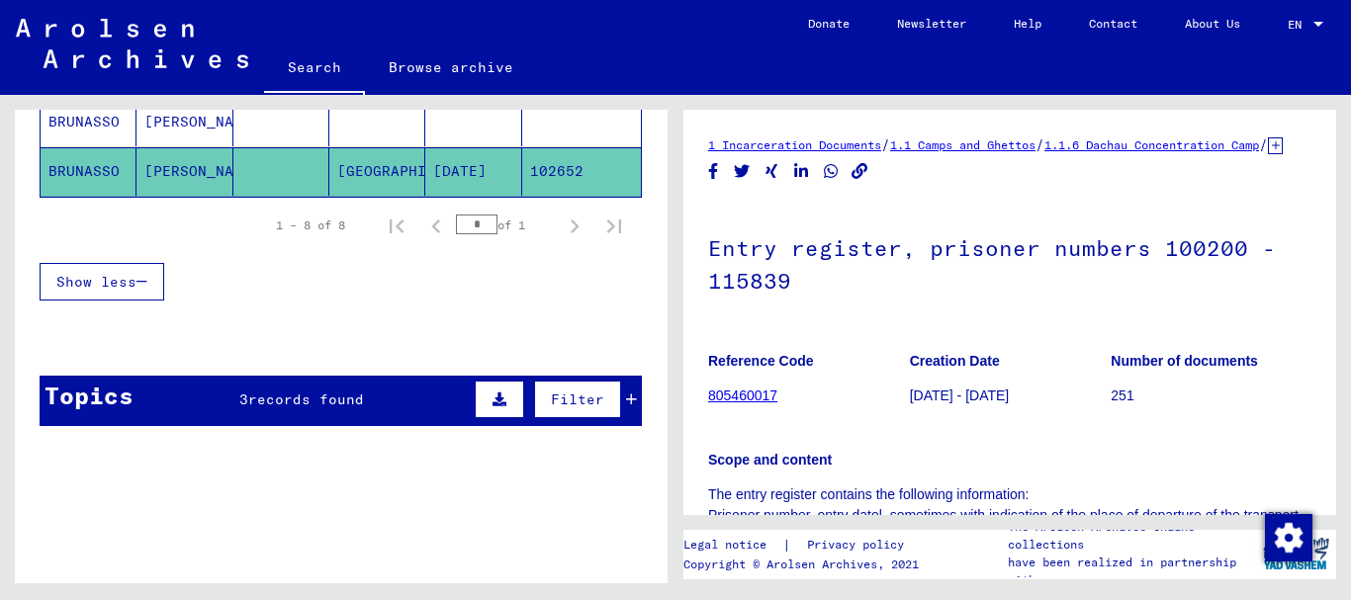
scroll to position [748, 0]
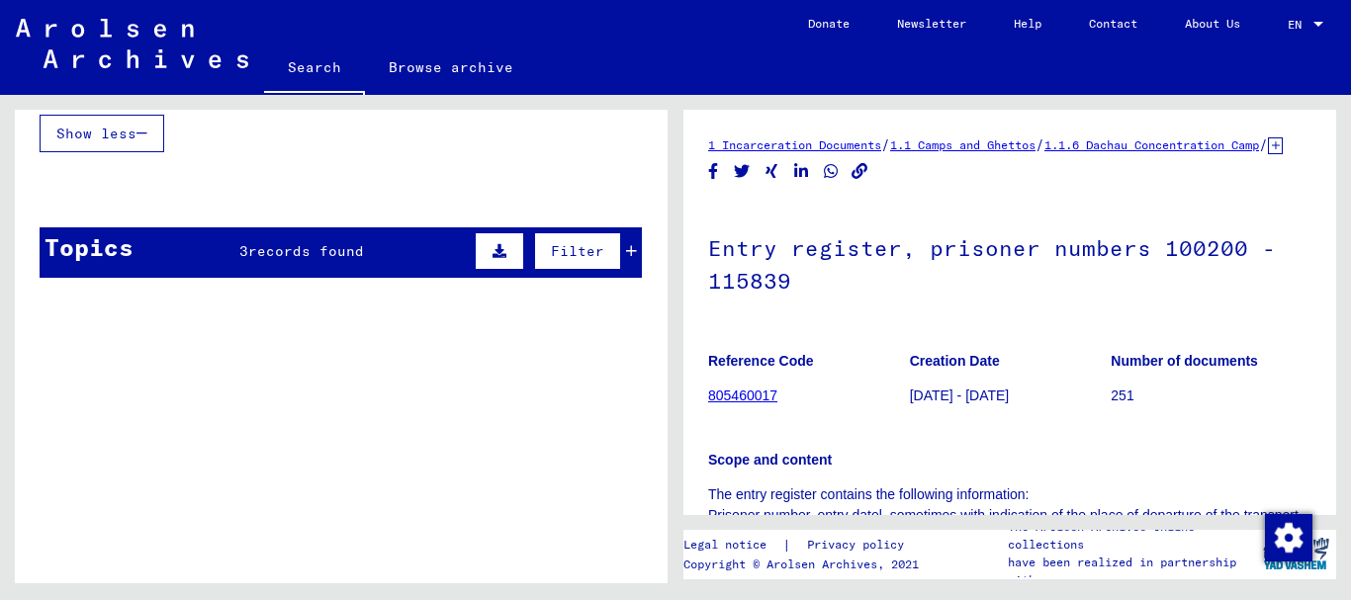
click at [295, 251] on span "records found" at bounding box center [306, 251] width 116 height 18
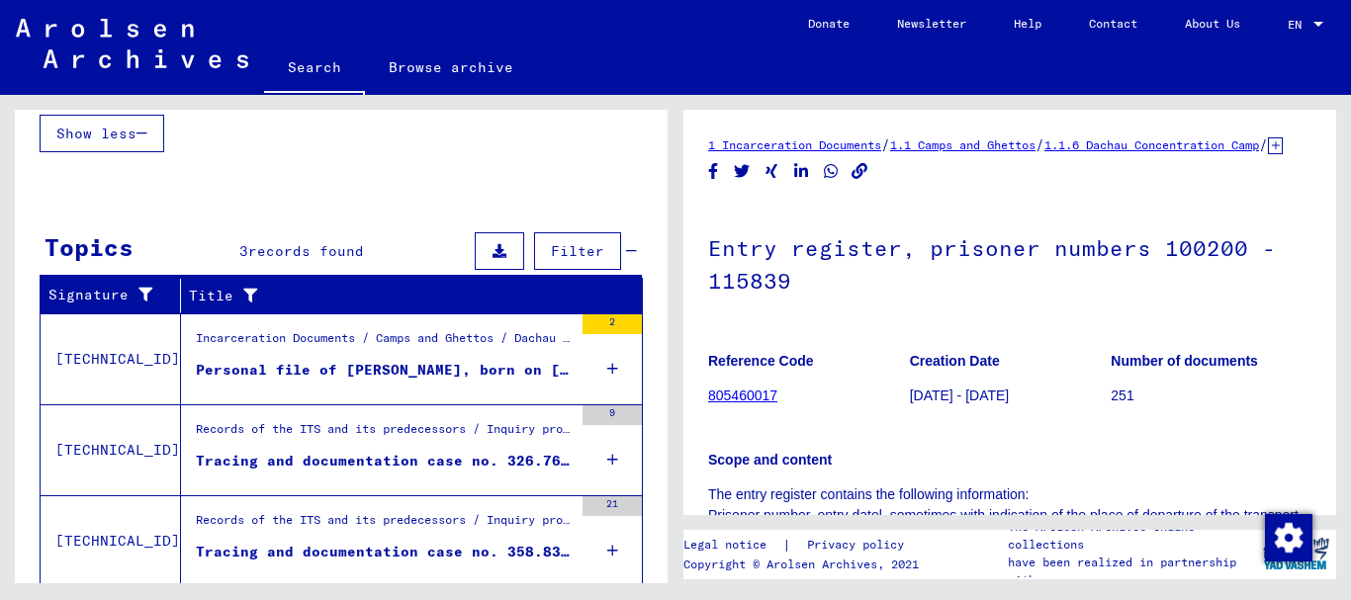
click at [294, 384] on figure "Personal file of [PERSON_NAME], born on [DEMOGRAPHIC_DATA]" at bounding box center [384, 375] width 377 height 30
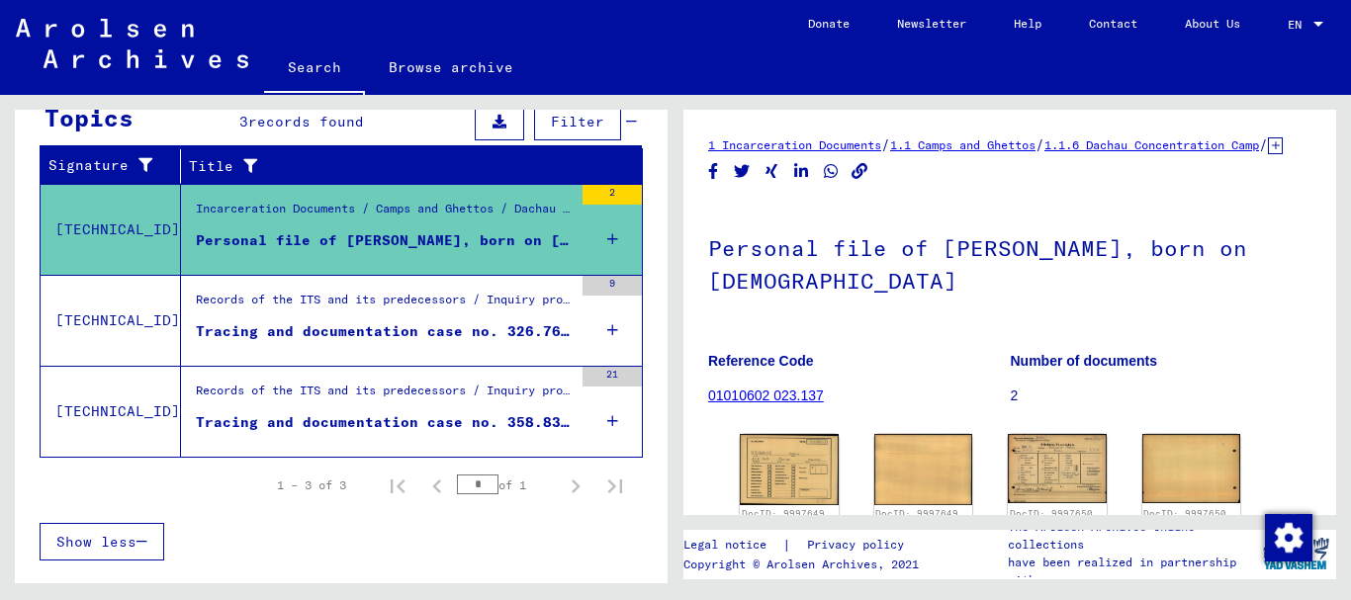
scroll to position [214, 0]
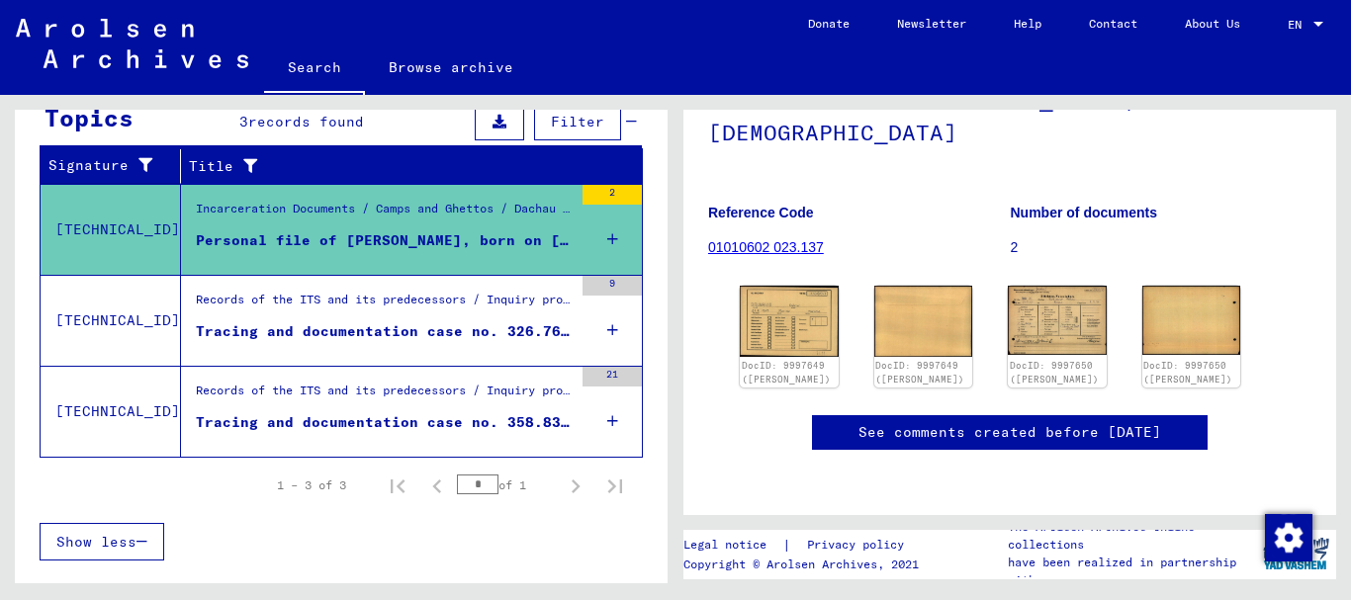
click at [361, 326] on div "Tracing and documentation case no. 326.766 for [PERSON_NAME] born [DEMOGRAPHIC_…" at bounding box center [384, 332] width 377 height 21
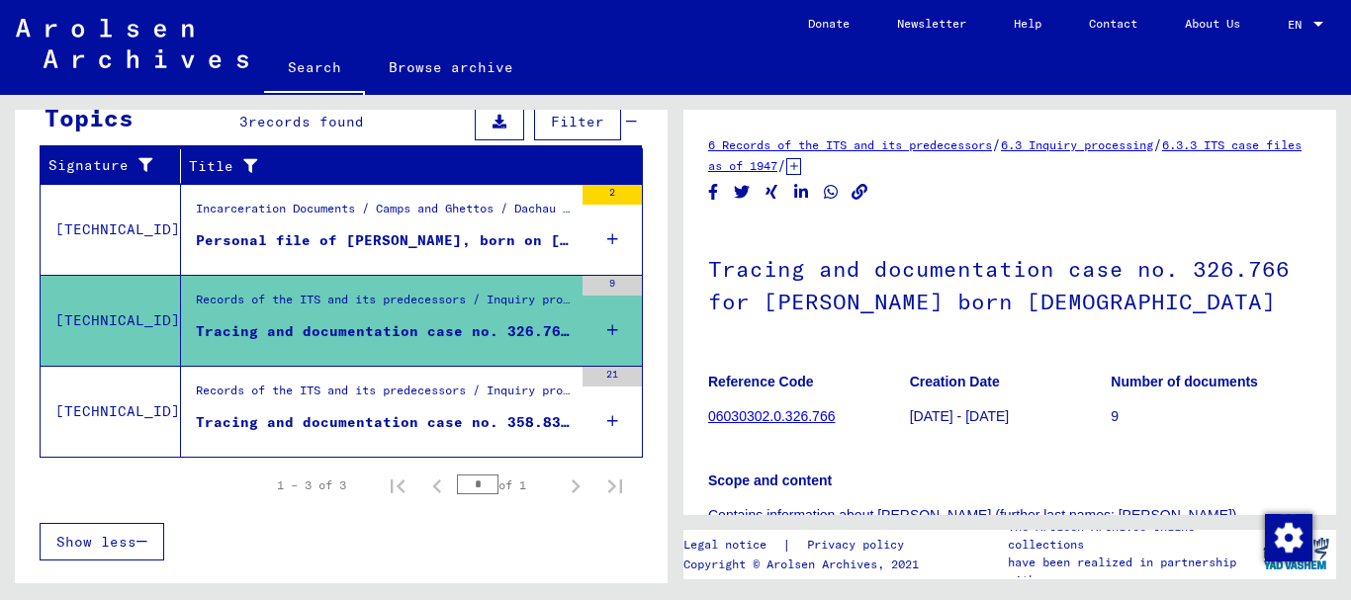
scroll to position [219, 0]
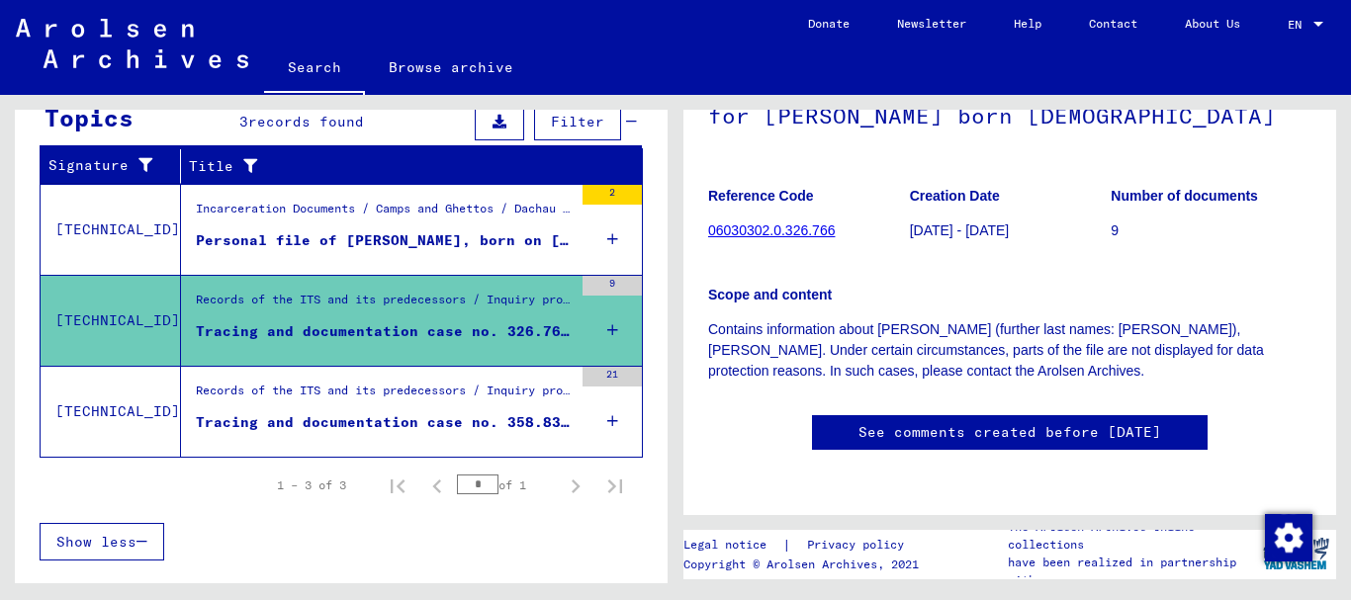
click at [370, 407] on div "Records of the ITS and its predecessors / Inquiry processing / ITS case files a…" at bounding box center [384, 396] width 377 height 28
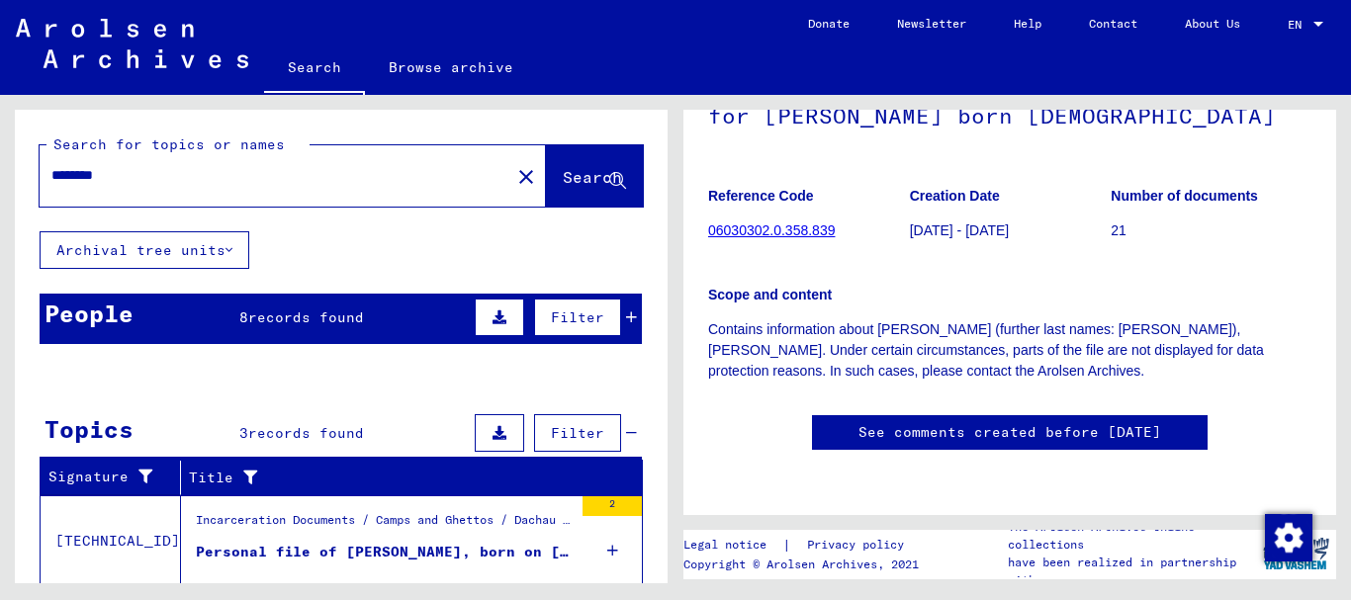
click at [318, 323] on span "records found" at bounding box center [306, 318] width 116 height 18
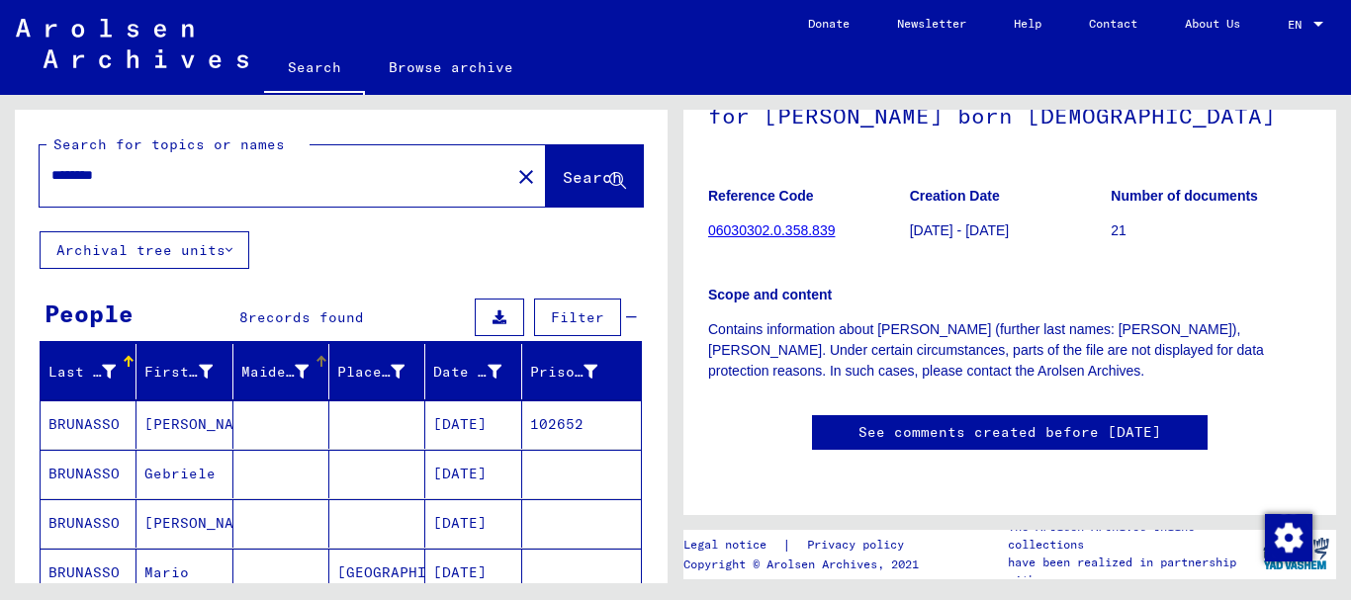
scroll to position [214, 0]
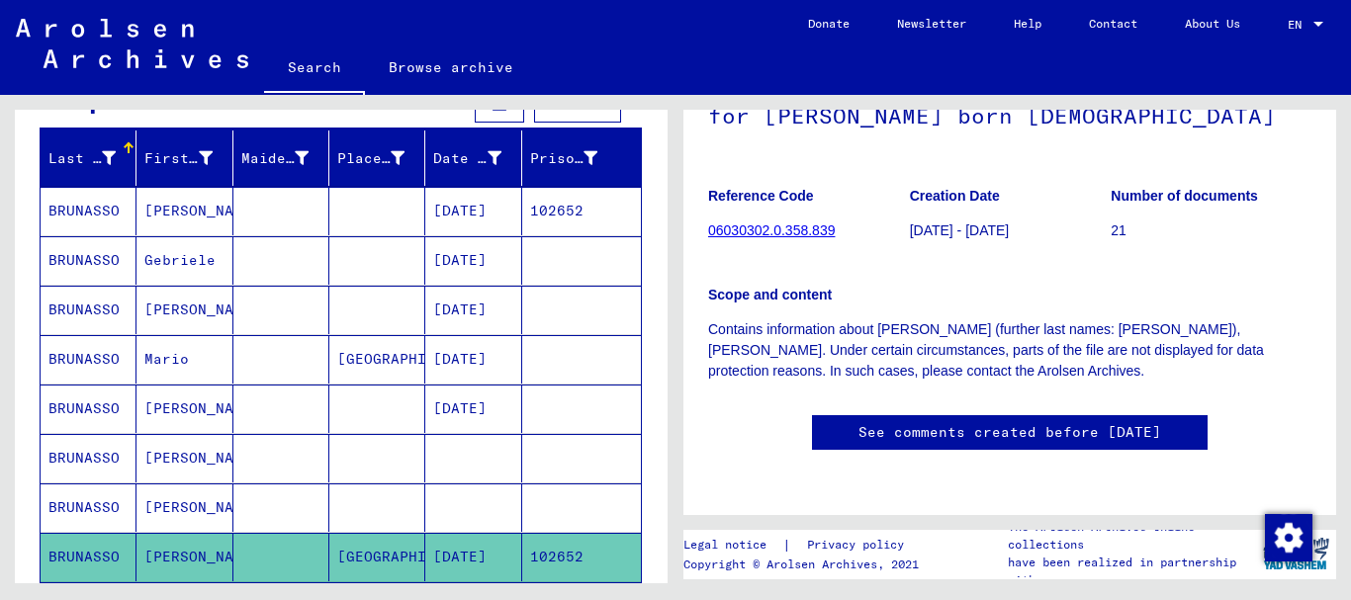
click at [252, 269] on mat-cell at bounding box center [281, 260] width 96 height 48
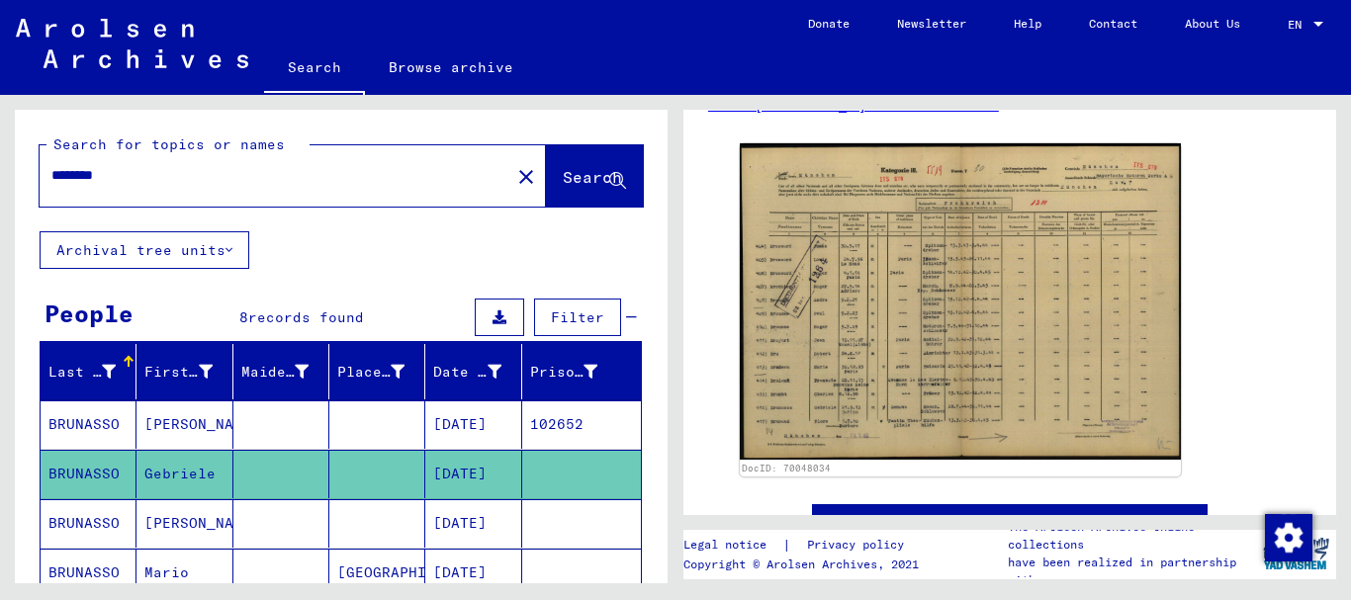
drag, startPoint x: 143, startPoint y: 182, endPoint x: 0, endPoint y: 182, distance: 143.4
click at [51, 182] on input "********" at bounding box center [274, 175] width 447 height 21
paste input "text"
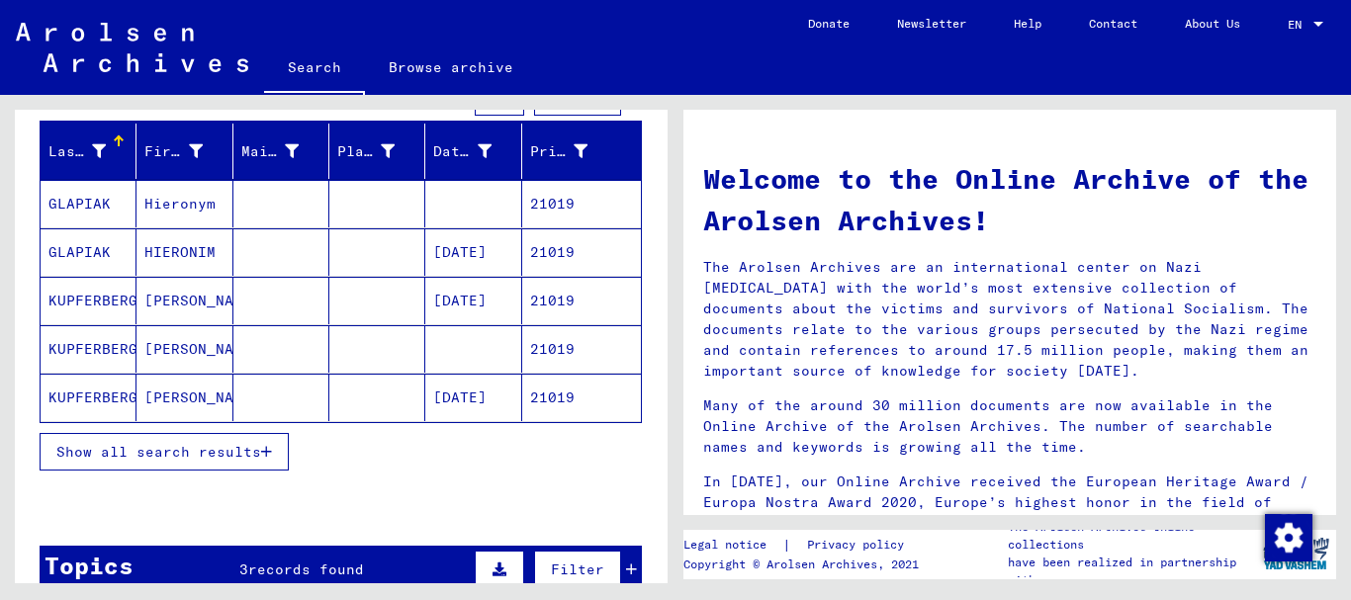
scroll to position [321, 0]
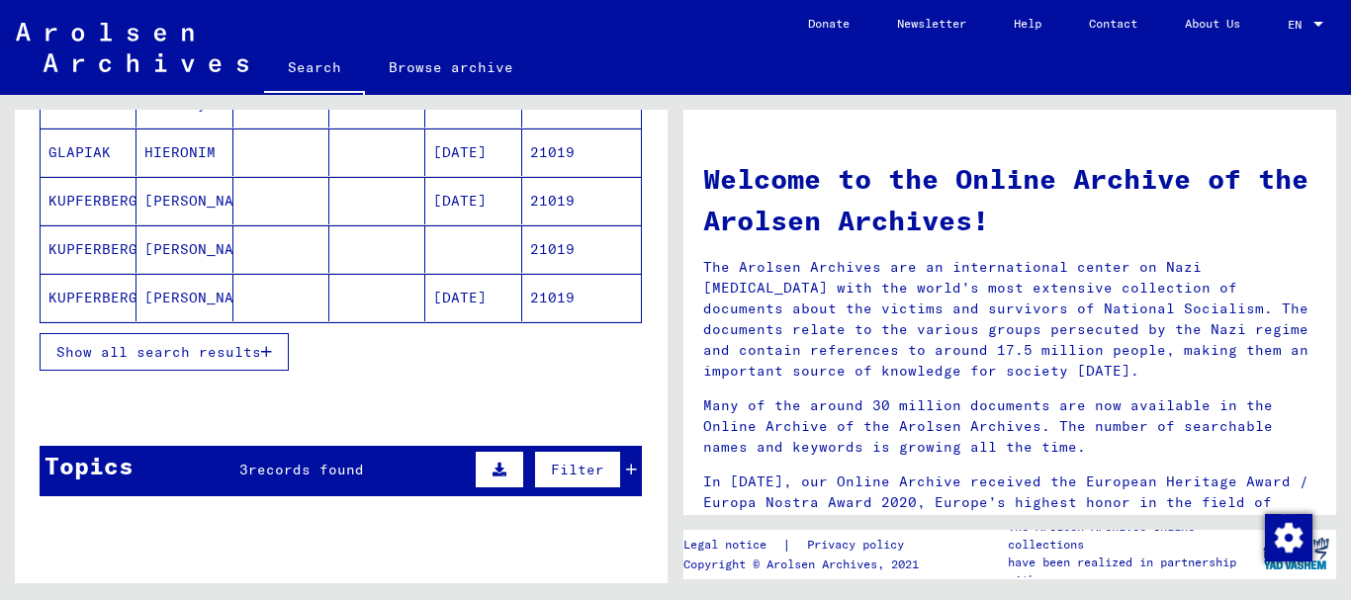
click at [171, 361] on button "Show all search results" at bounding box center [164, 352] width 249 height 38
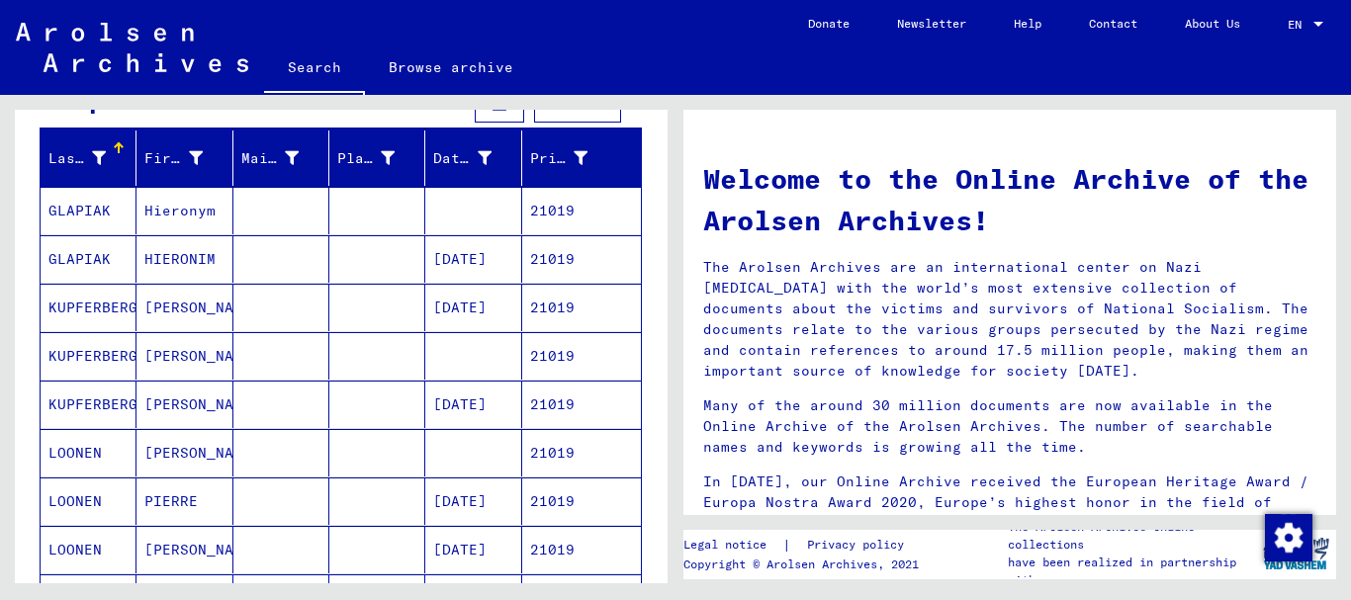
scroll to position [0, 0]
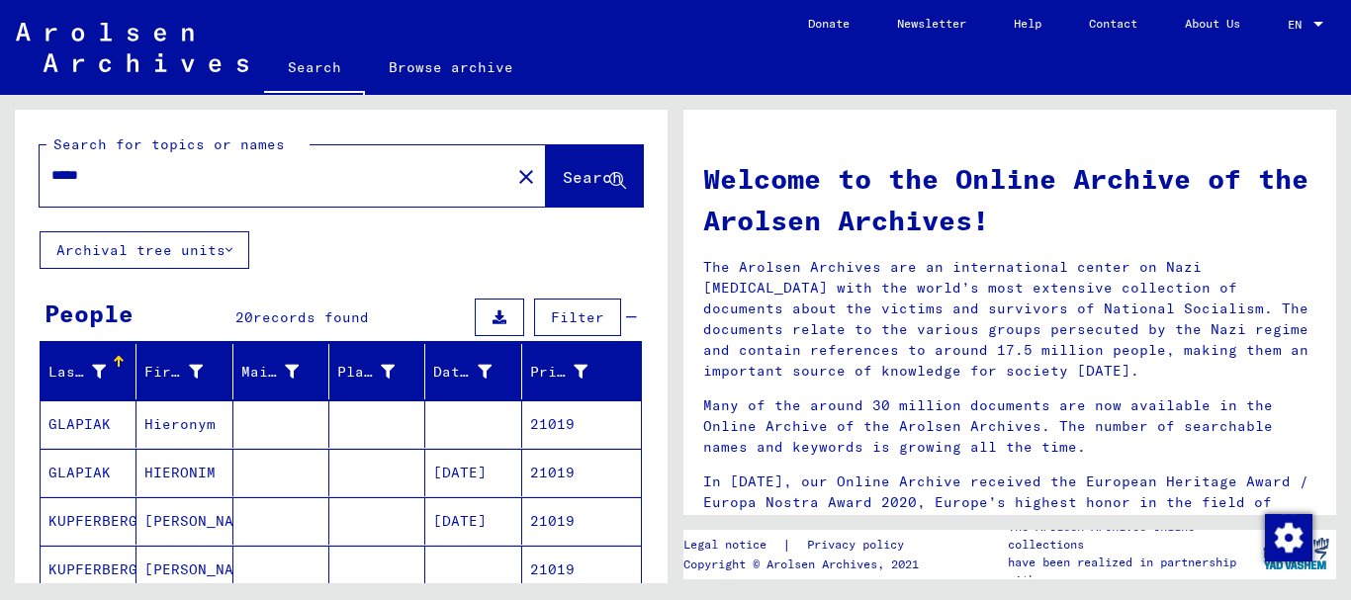
click at [51, 180] on input "*****" at bounding box center [268, 175] width 435 height 21
paste input "text"
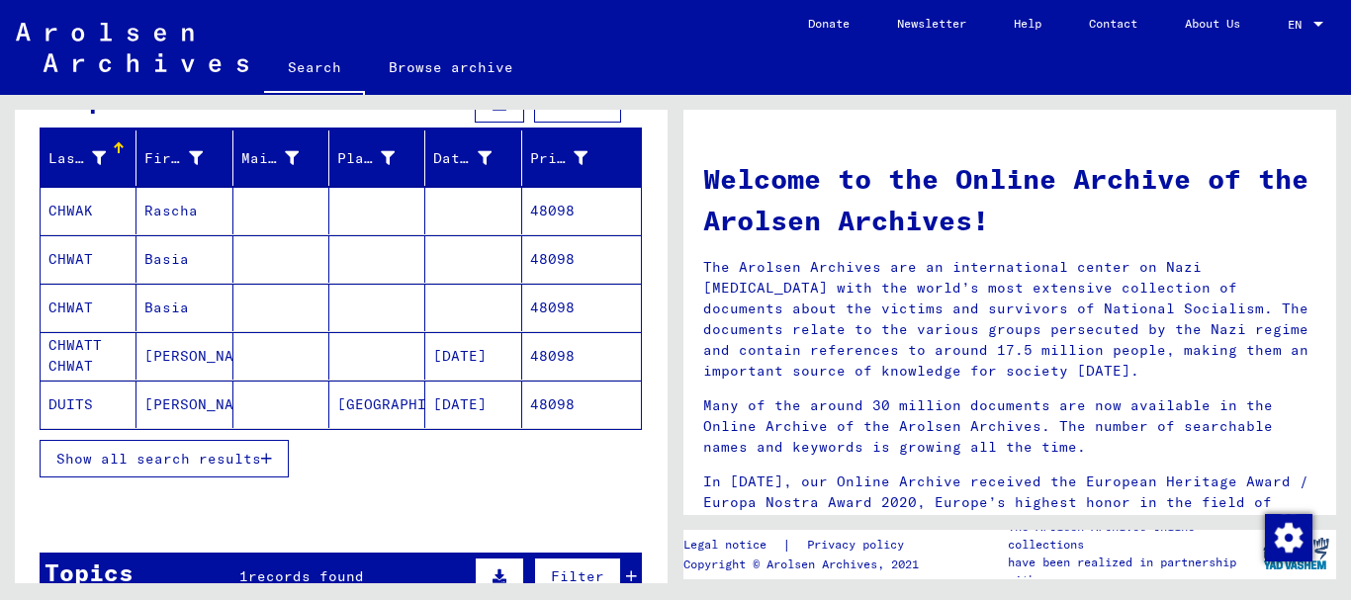
click at [152, 453] on span "Show all search results" at bounding box center [158, 459] width 205 height 18
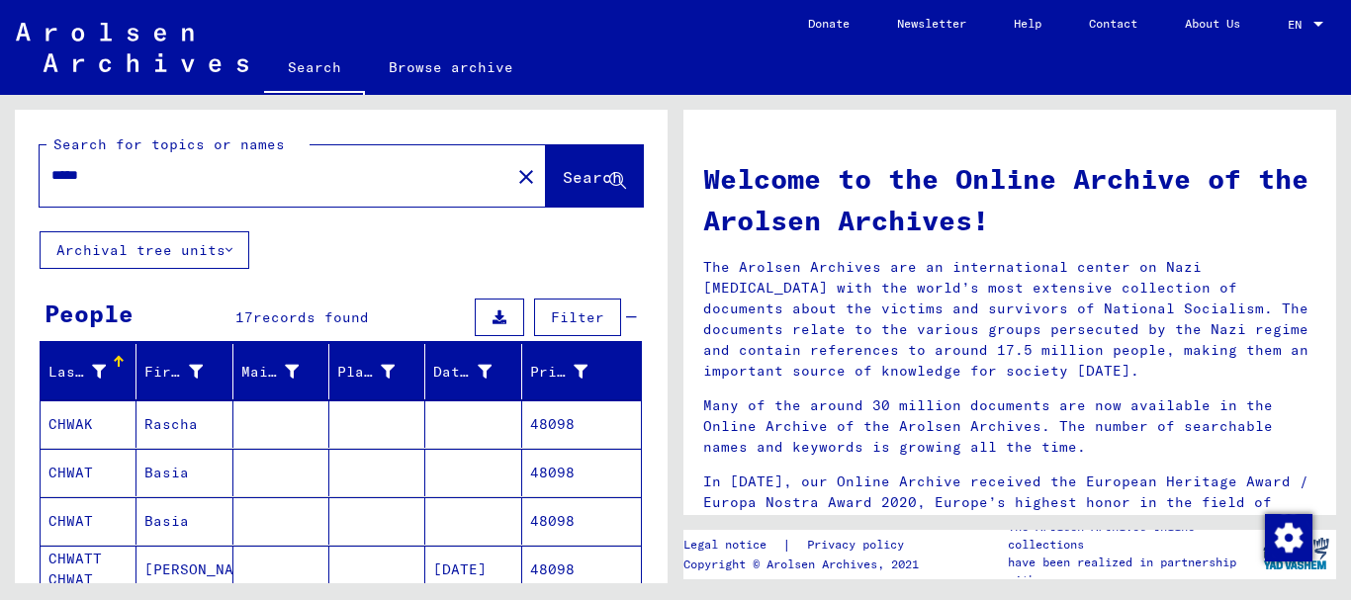
drag, startPoint x: 134, startPoint y: 176, endPoint x: 0, endPoint y: 174, distance: 133.6
click at [51, 174] on input "*****" at bounding box center [268, 175] width 435 height 21
paste input "*********"
type input "**********"
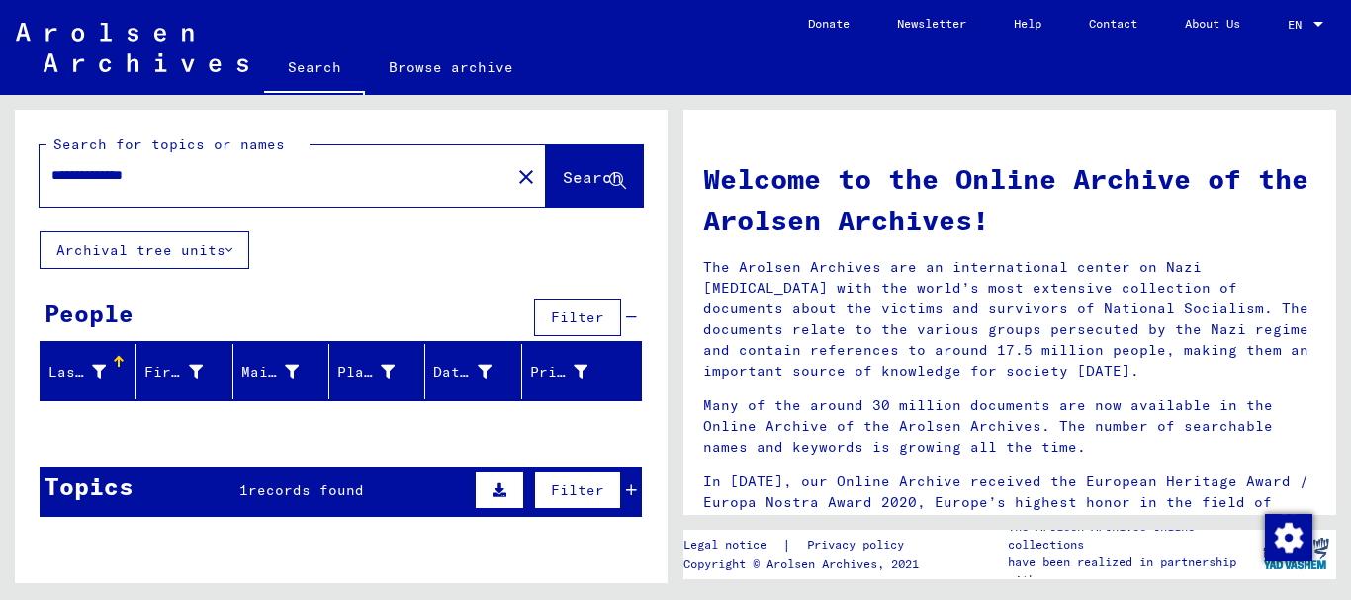
click at [277, 481] on div "1 records found" at bounding box center [301, 491] width 125 height 21
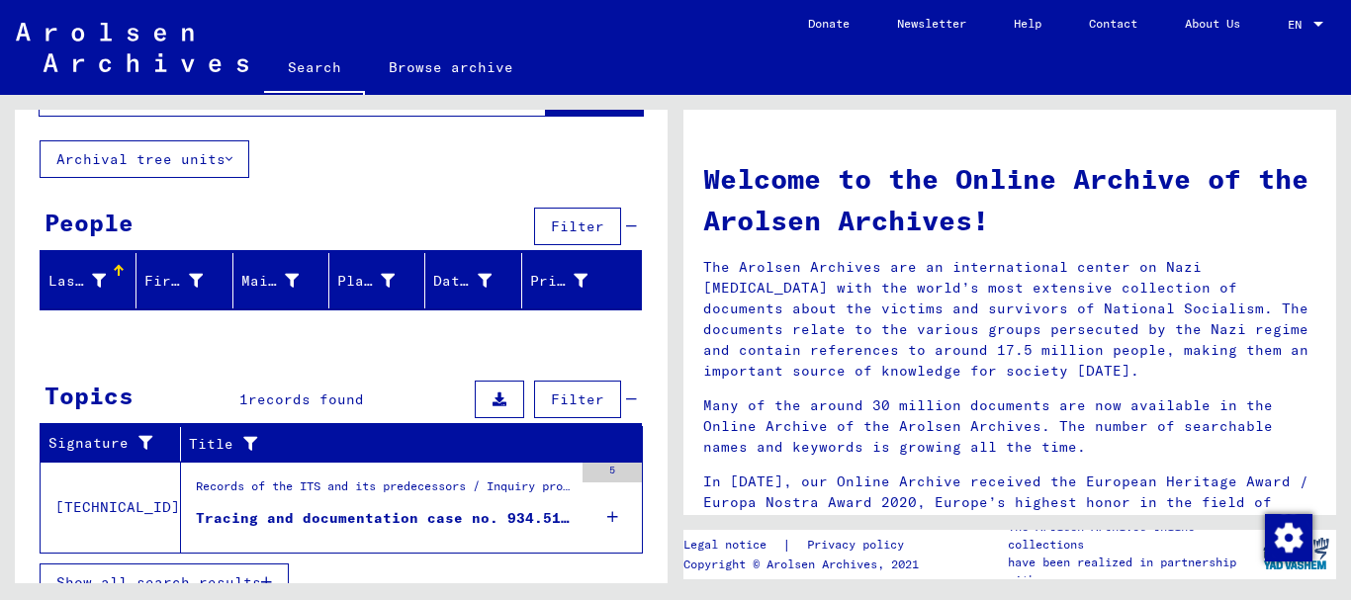
scroll to position [120, 0]
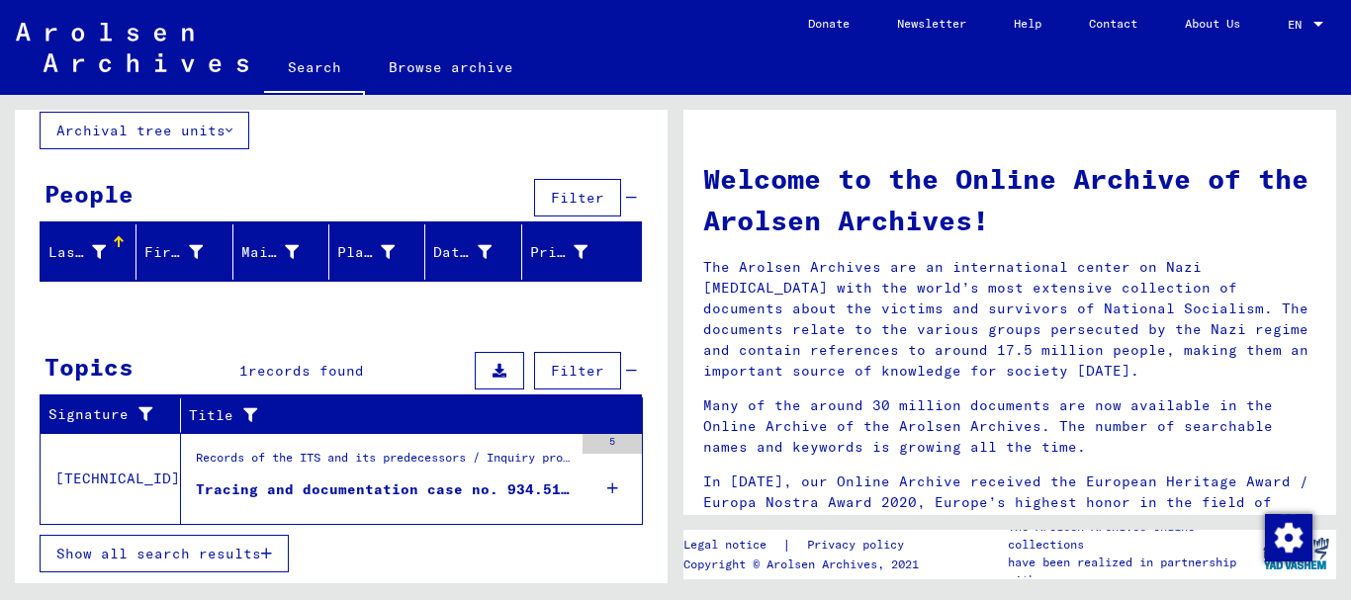
click at [412, 508] on figure "Tracing and documentation case no. 934.511 for [PERSON_NAME] born [DEMOGRAPHIC_…" at bounding box center [384, 495] width 377 height 30
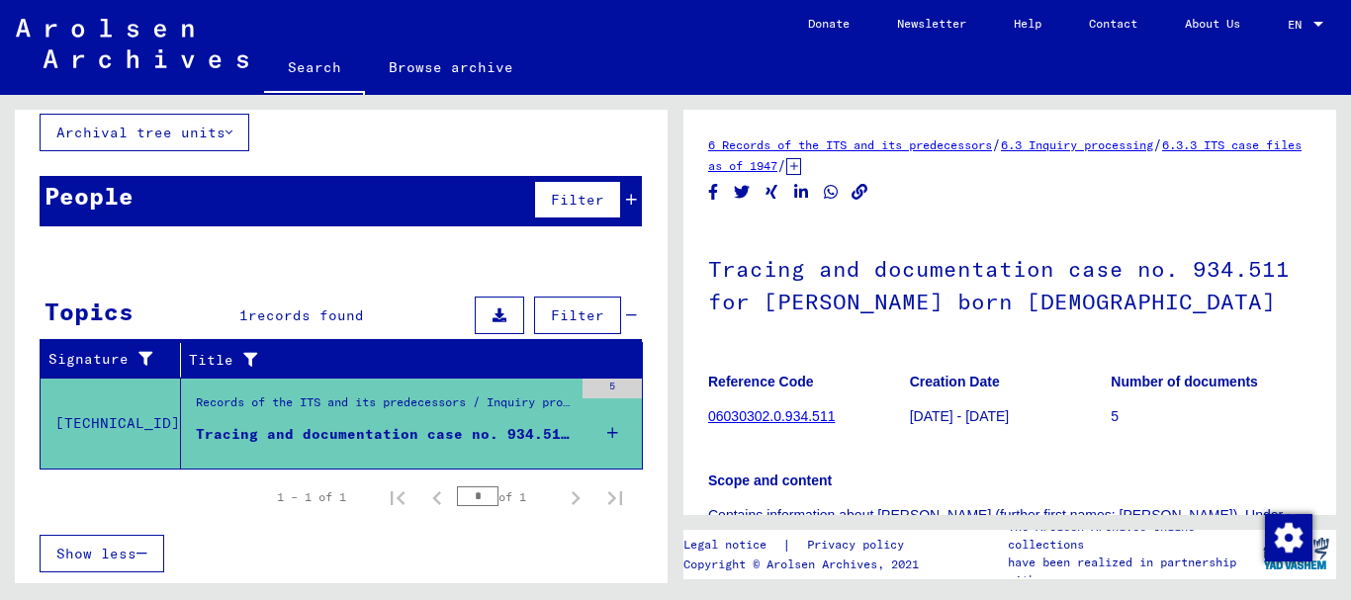
scroll to position [219, 0]
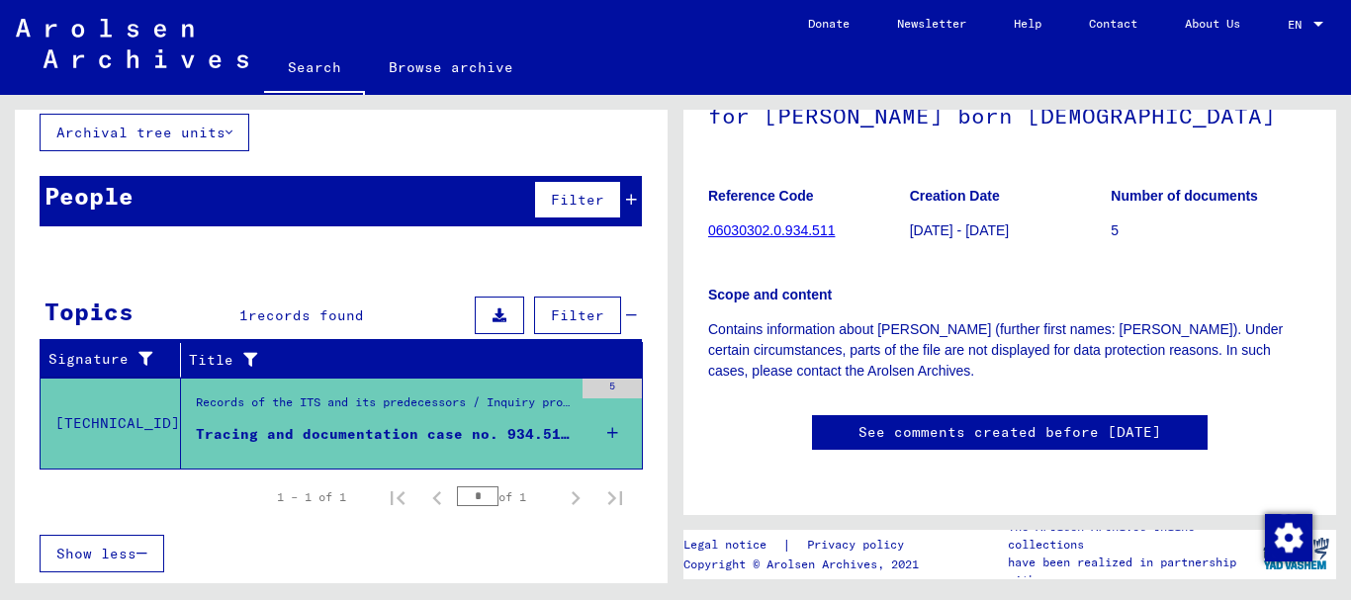
click at [230, 246] on div at bounding box center [226, 244] width 12 height 12
click at [232, 213] on div "People Filter" at bounding box center [341, 201] width 602 height 50
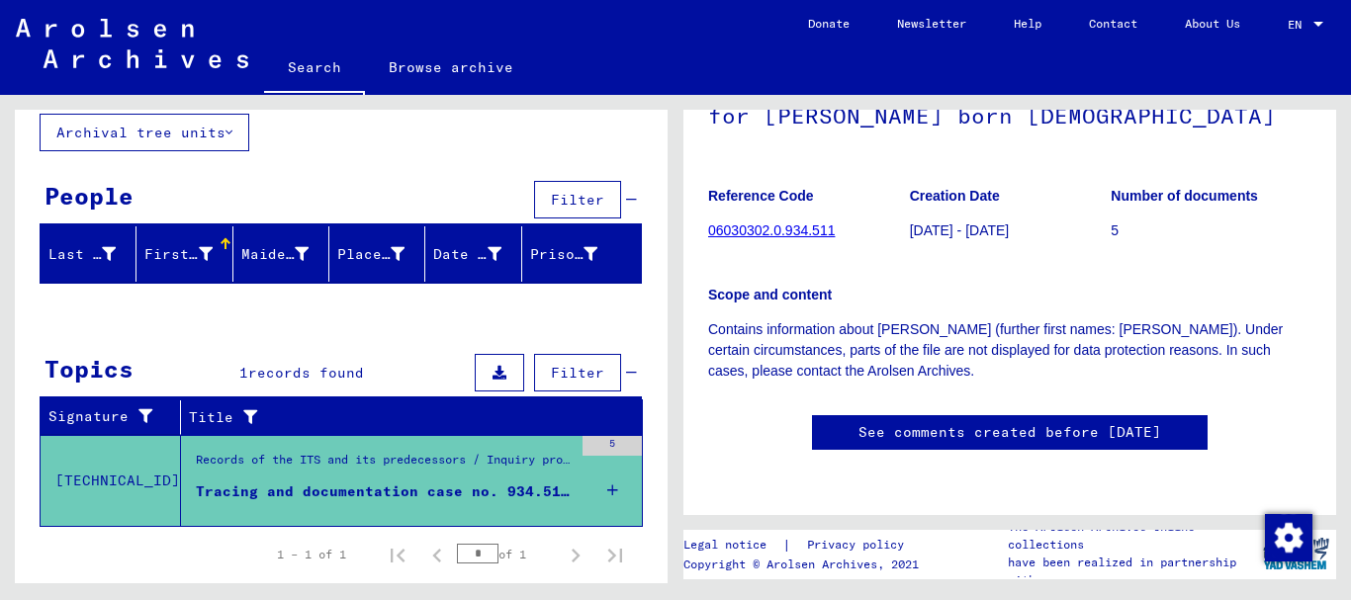
drag, startPoint x: 882, startPoint y: 298, endPoint x: 993, endPoint y: 298, distance: 110.8
click at [993, 320] on p "Contains information about [PERSON_NAME] (further first names: [PERSON_NAME]). …" at bounding box center [1009, 351] width 603 height 62
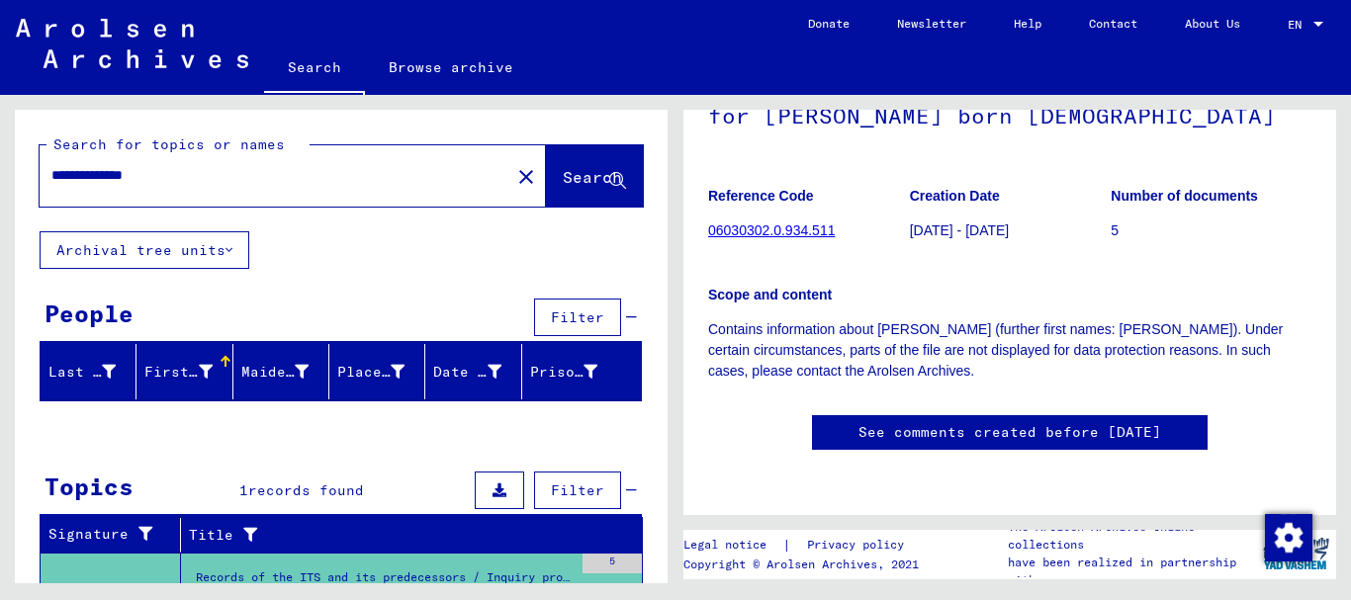
drag, startPoint x: 192, startPoint y: 174, endPoint x: 22, endPoint y: 171, distance: 170.2
click at [51, 171] on input "**********" at bounding box center [274, 175] width 447 height 21
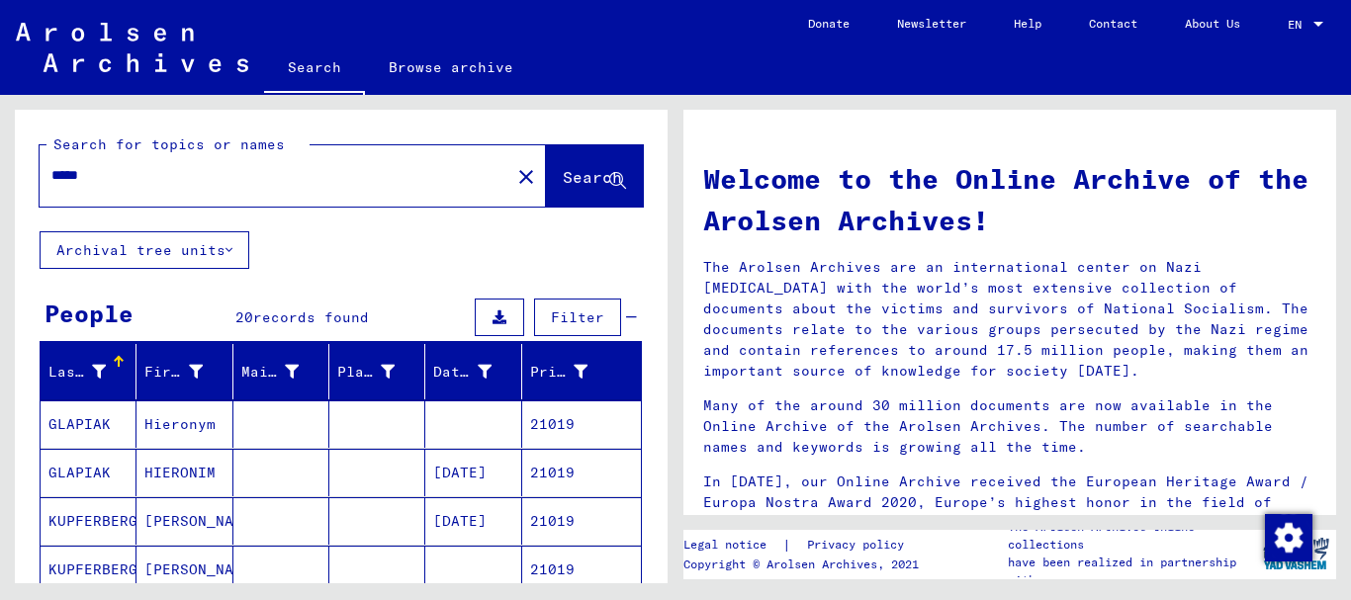
scroll to position [214, 0]
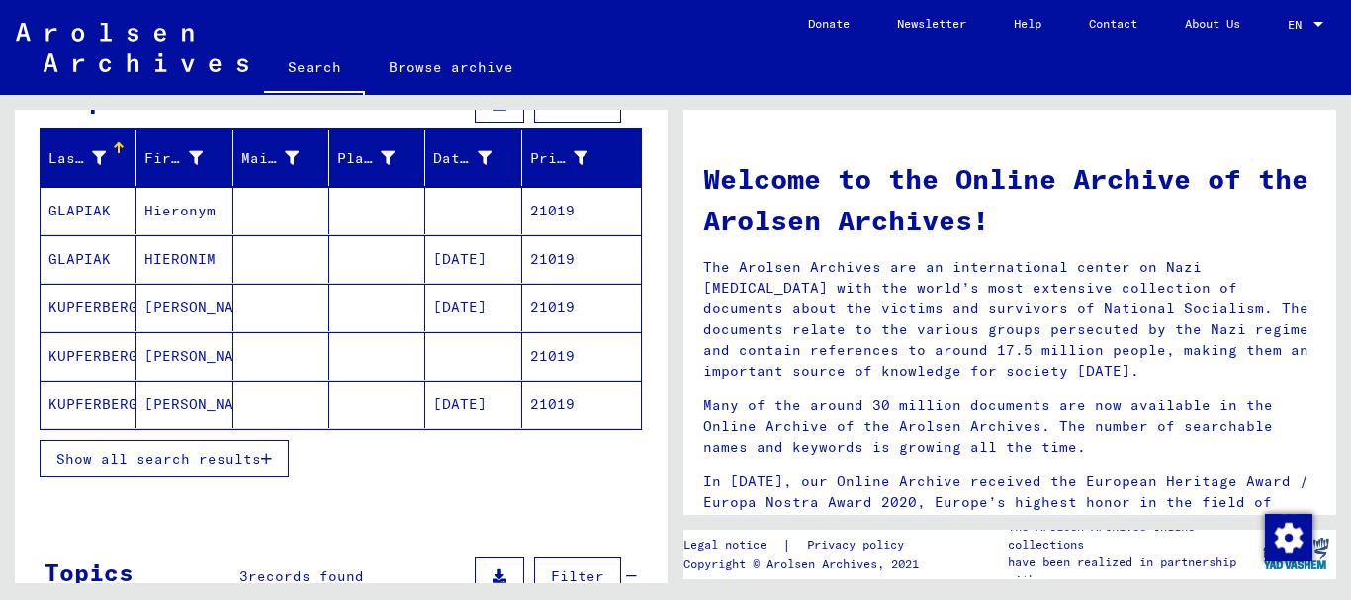
drag, startPoint x: 167, startPoint y: 444, endPoint x: 151, endPoint y: 412, distance: 36.3
click at [167, 445] on button "Show all search results" at bounding box center [164, 459] width 249 height 38
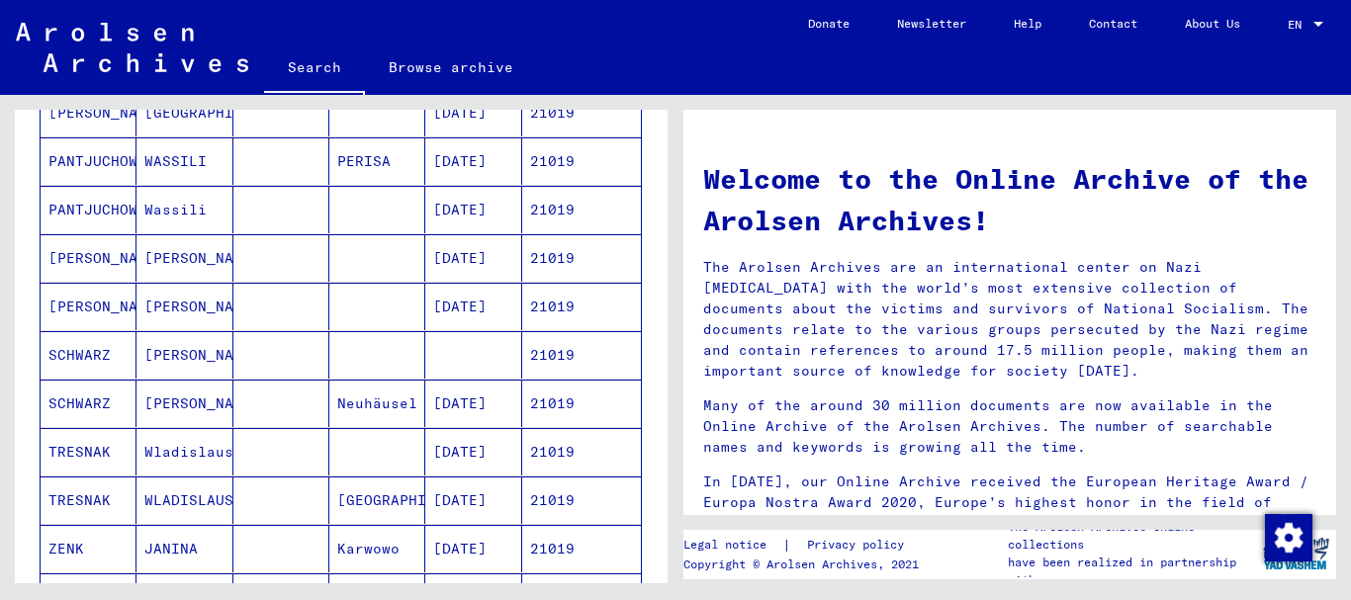
scroll to position [1068, 0]
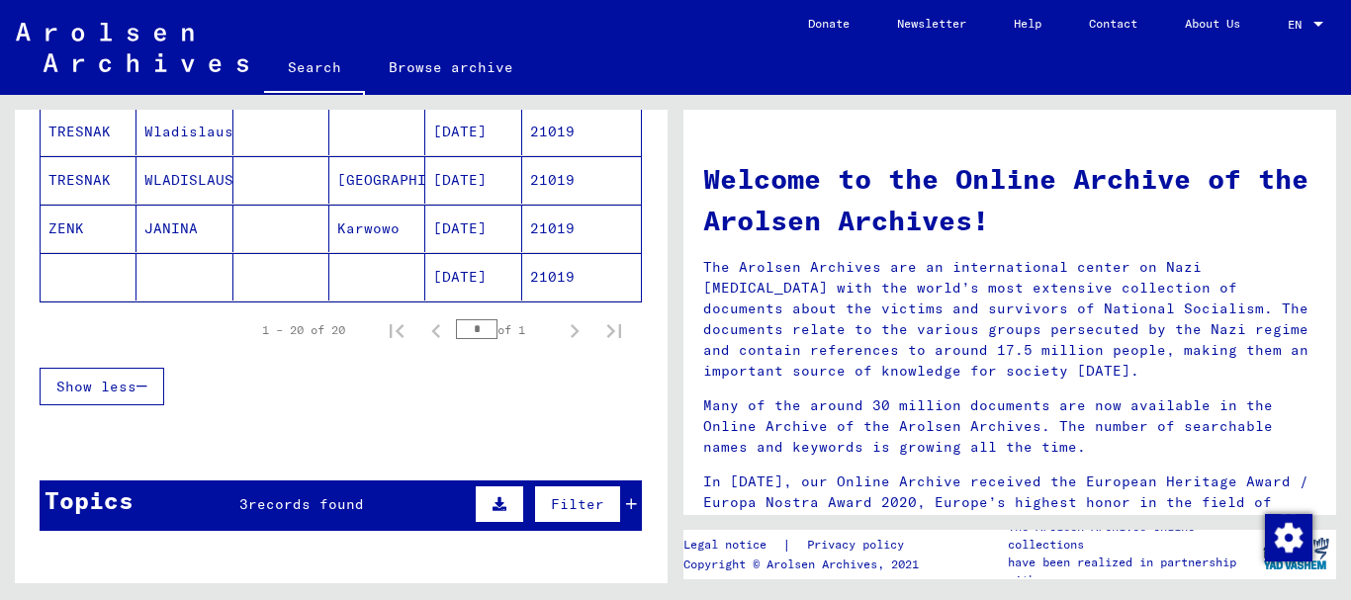
click at [141, 262] on mat-cell at bounding box center [185, 276] width 96 height 47
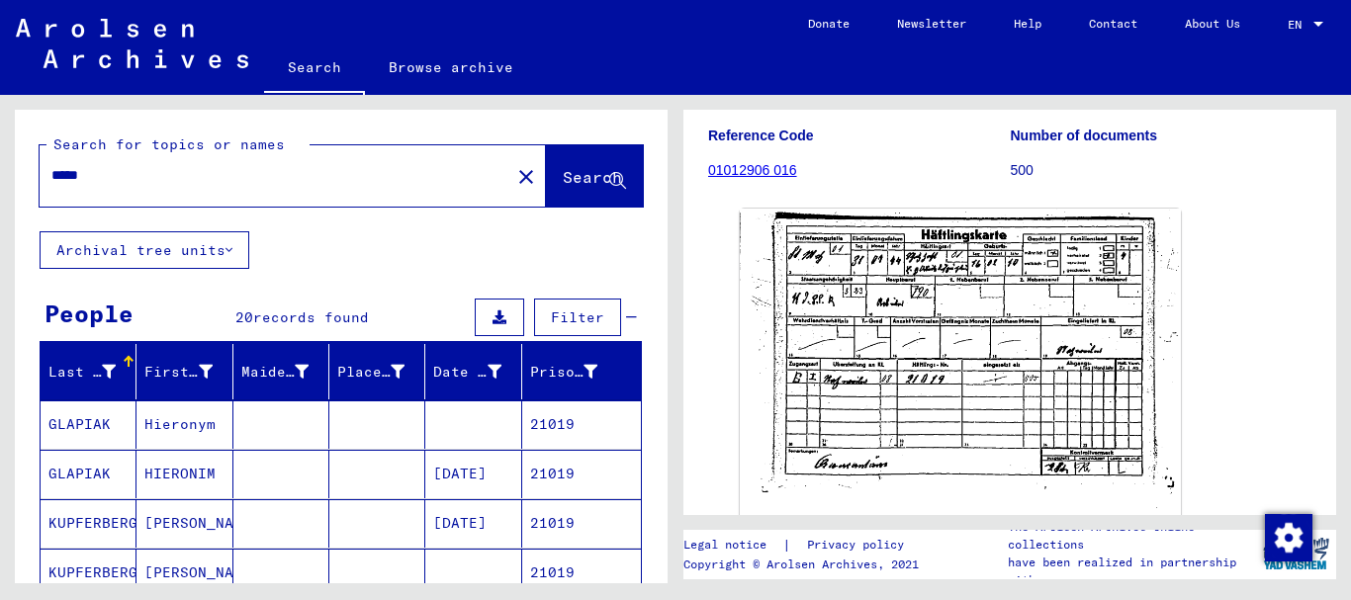
click at [110, 175] on input "*****" at bounding box center [274, 175] width 447 height 21
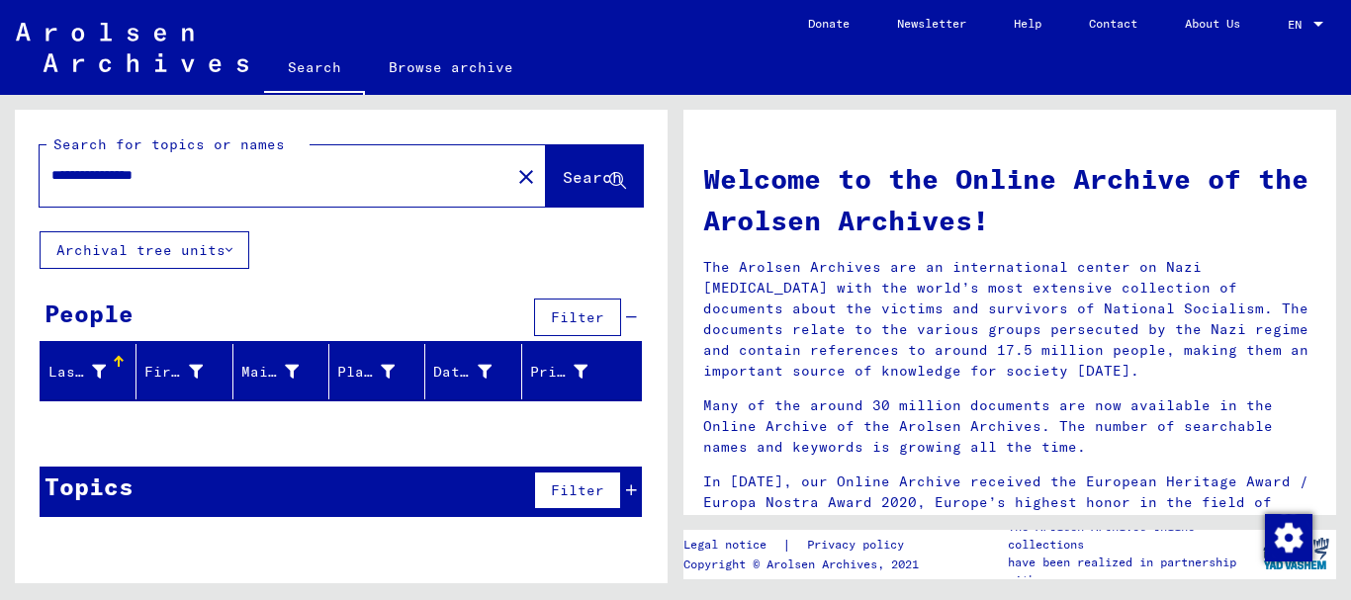
click at [67, 170] on input "**********" at bounding box center [268, 175] width 435 height 21
paste input "text"
drag, startPoint x: 97, startPoint y: 173, endPoint x: 591, endPoint y: 195, distance: 494.1
click at [487, 186] on input "**********" at bounding box center [268, 175] width 435 height 21
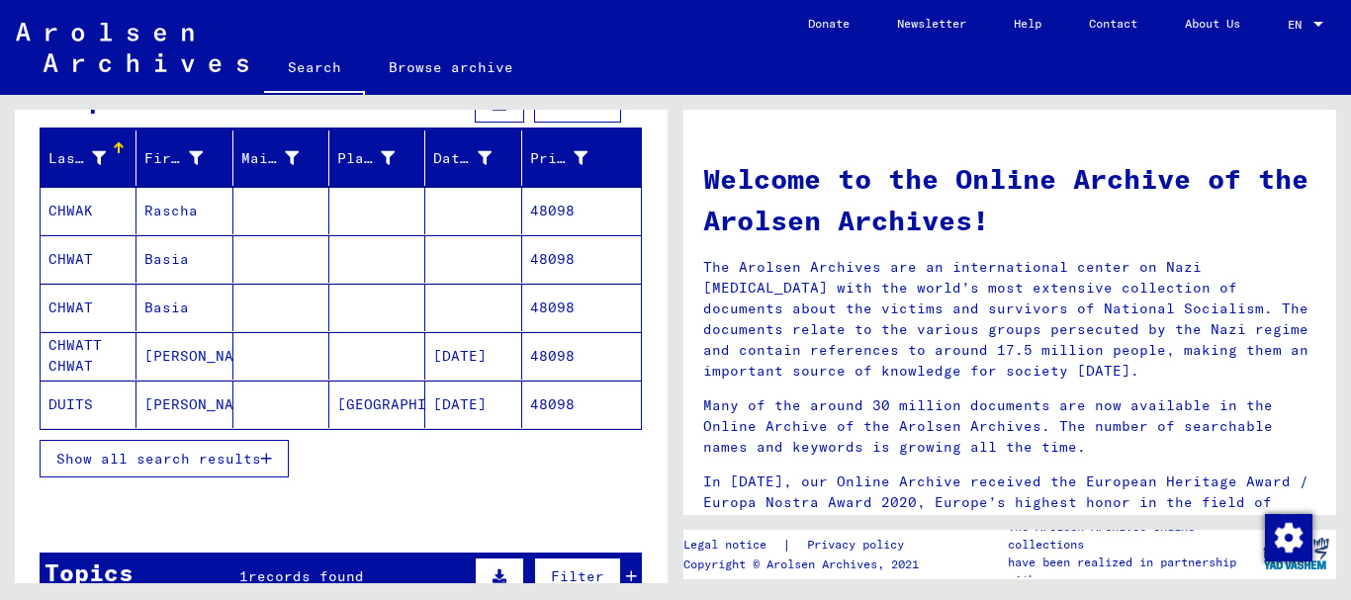
click at [146, 464] on span "Show all search results" at bounding box center [158, 459] width 205 height 18
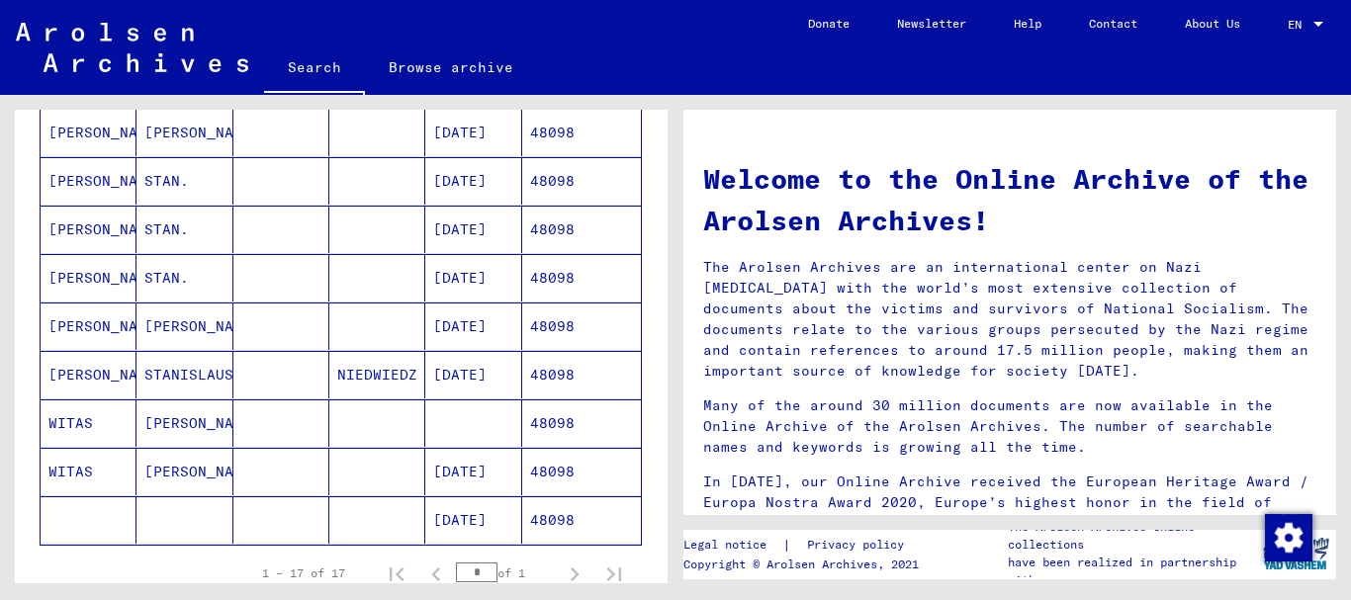
scroll to position [748, 0]
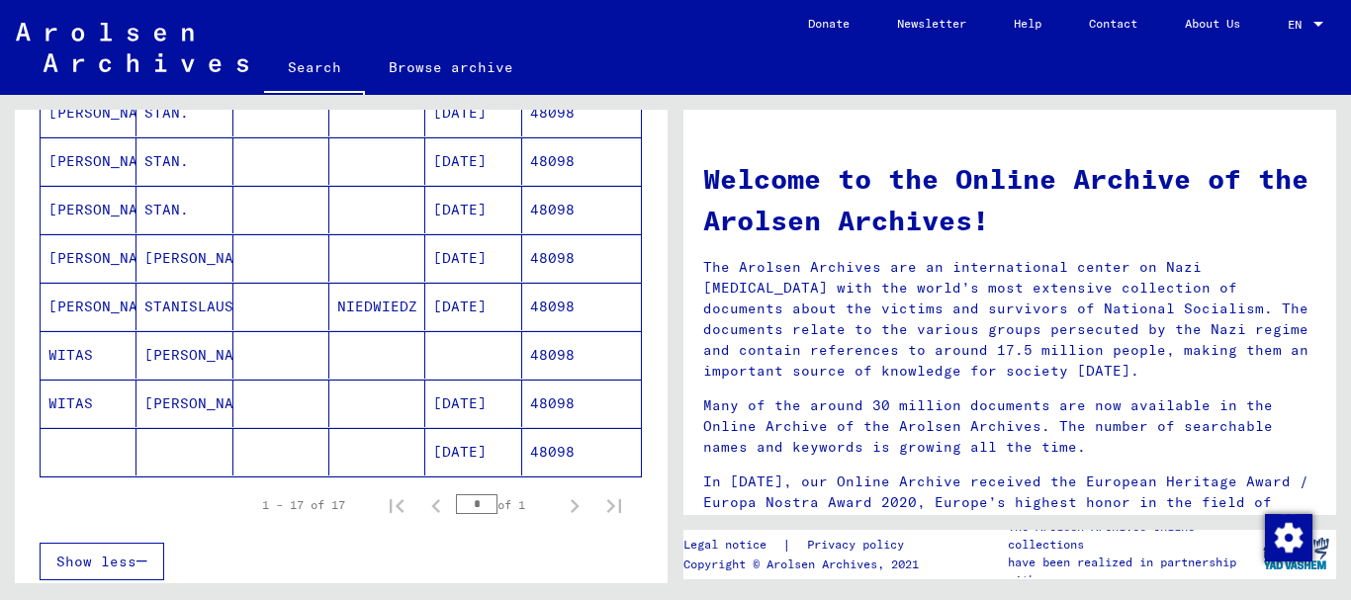
click at [137, 442] on mat-cell at bounding box center [89, 451] width 96 height 47
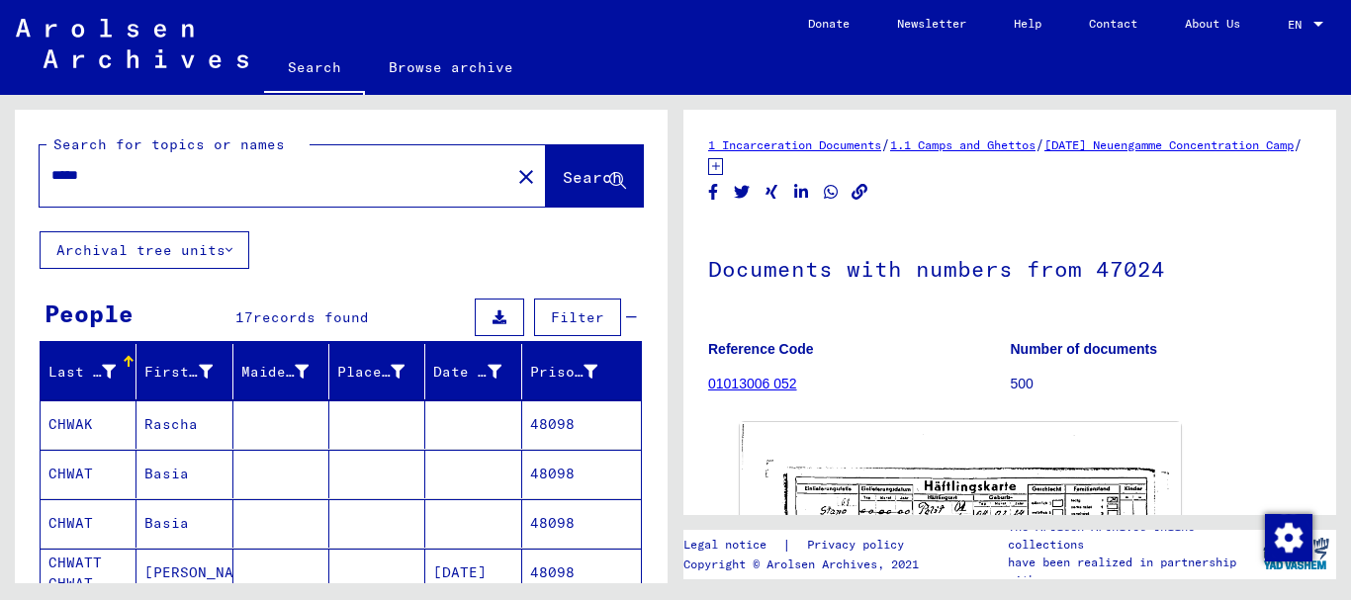
drag, startPoint x: 17, startPoint y: 175, endPoint x: 0, endPoint y: 168, distance: 18.2
click at [51, 168] on input "*****" at bounding box center [274, 175] width 447 height 21
paste input "text"
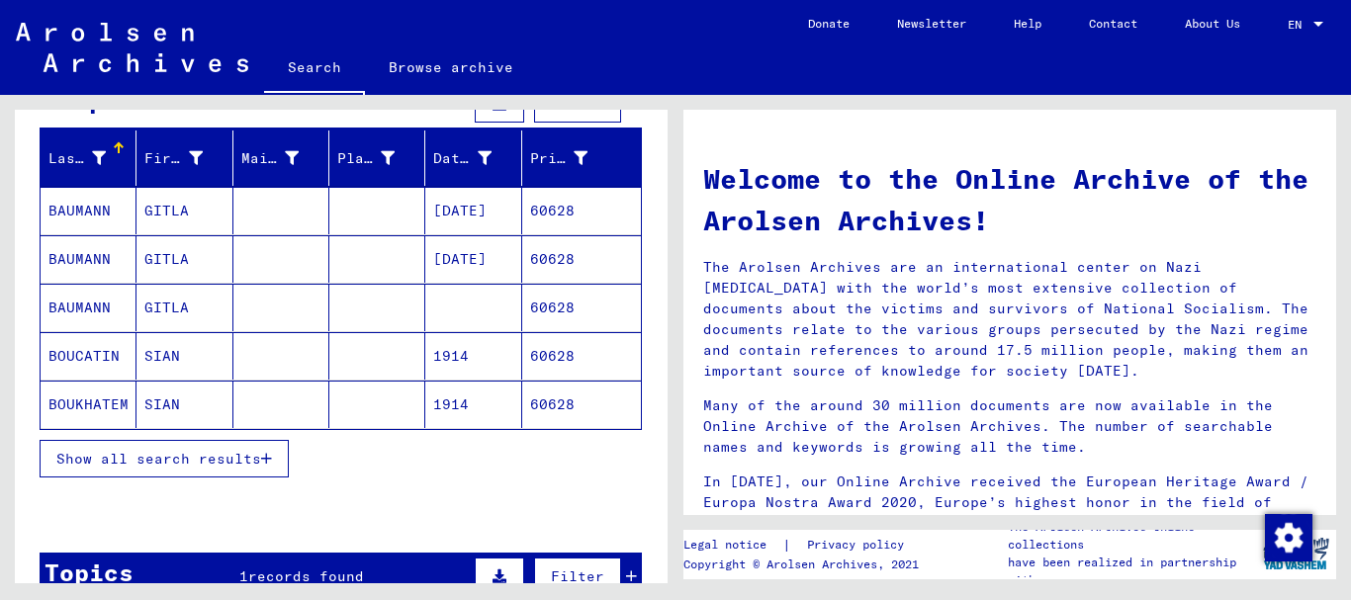
drag, startPoint x: 118, startPoint y: 452, endPoint x: 113, endPoint y: 339, distance: 112.9
click at [119, 452] on span "Show all search results" at bounding box center [158, 459] width 205 height 18
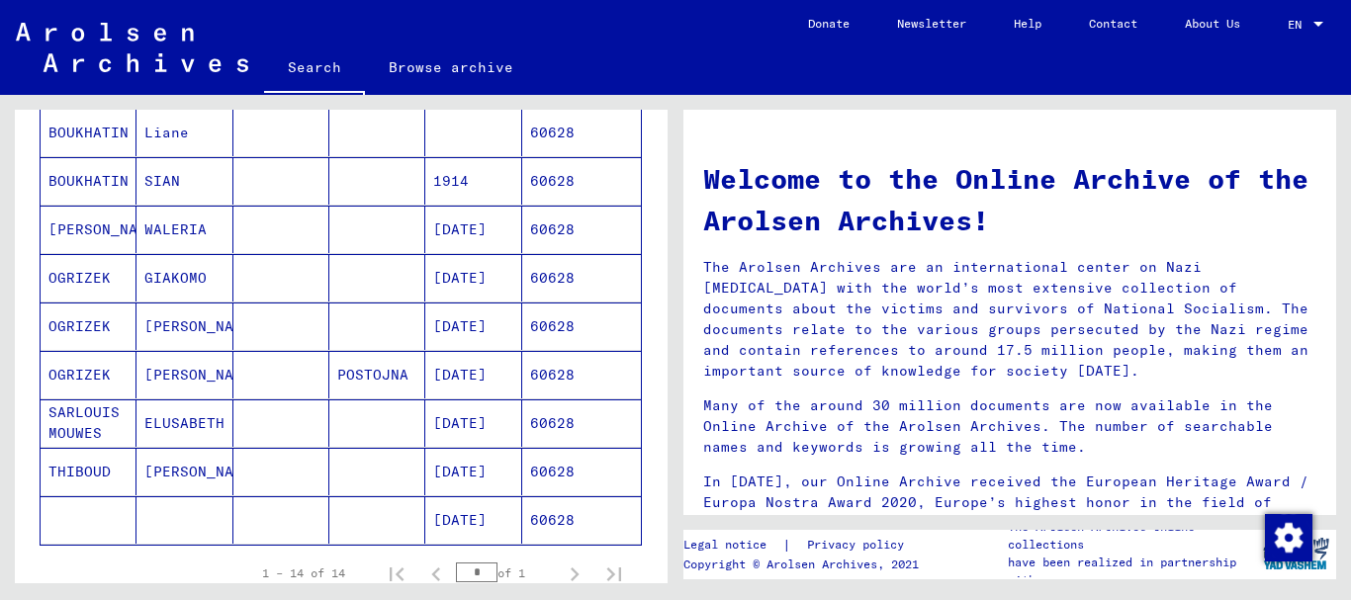
click at [76, 324] on mat-cell "OGRIZEK" at bounding box center [89, 326] width 96 height 47
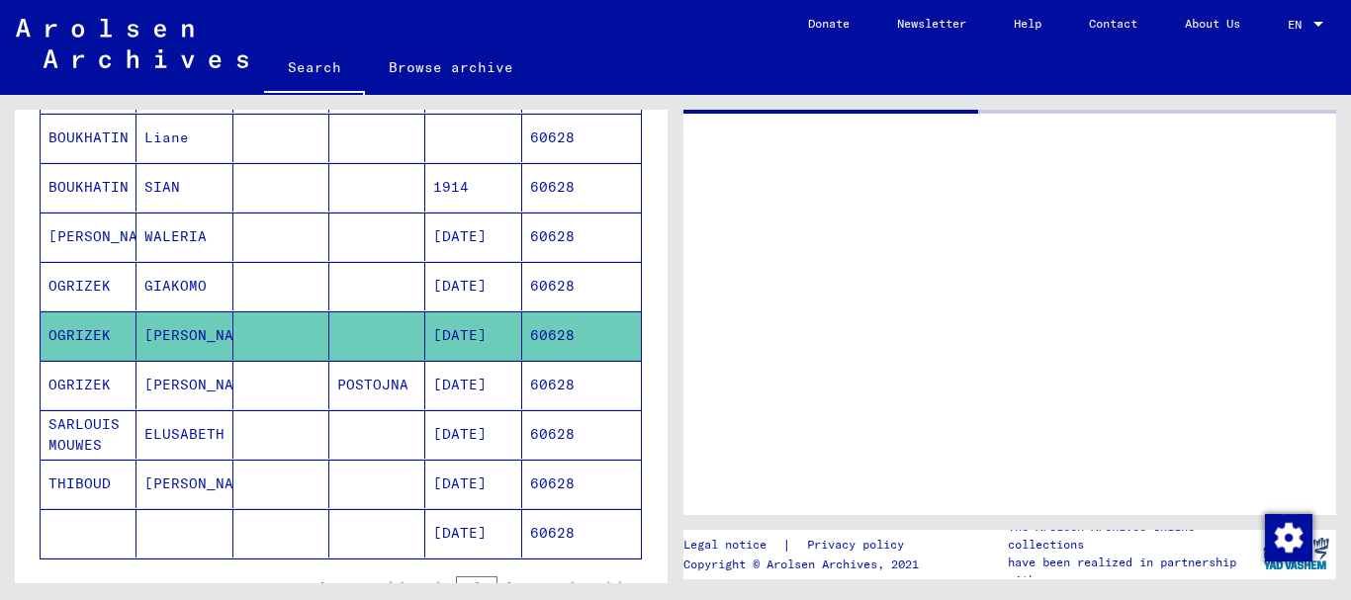
scroll to position [539, 0]
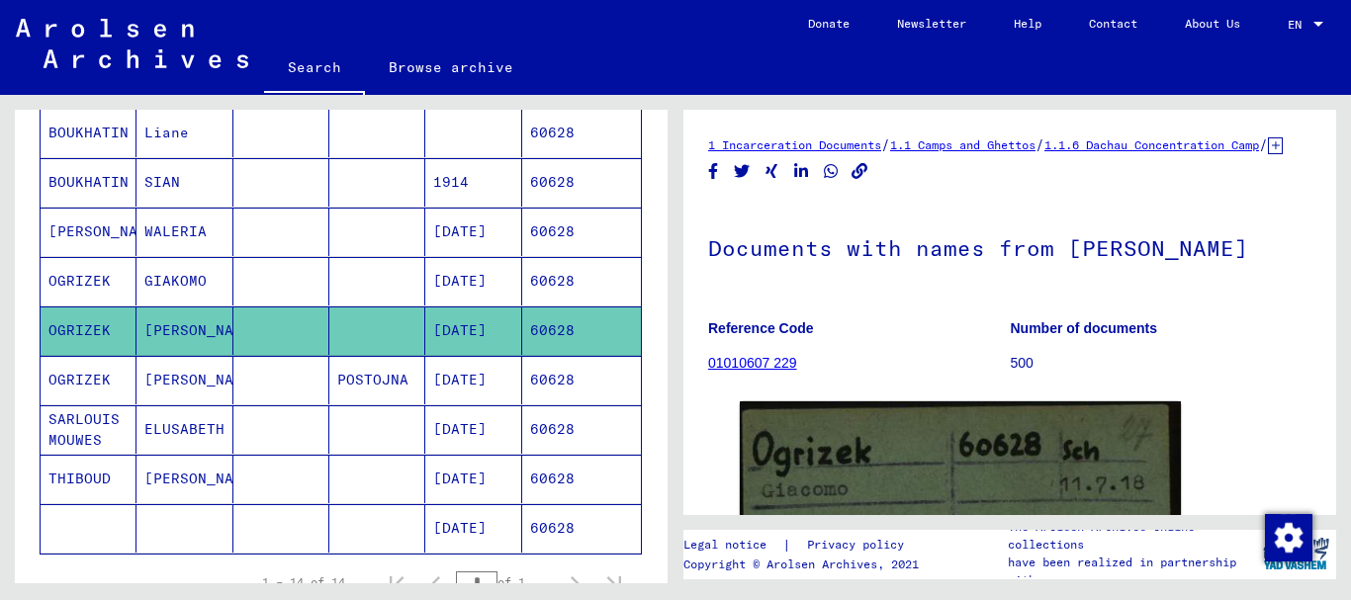
click at [133, 277] on mat-cell "OGRIZEK" at bounding box center [89, 281] width 96 height 48
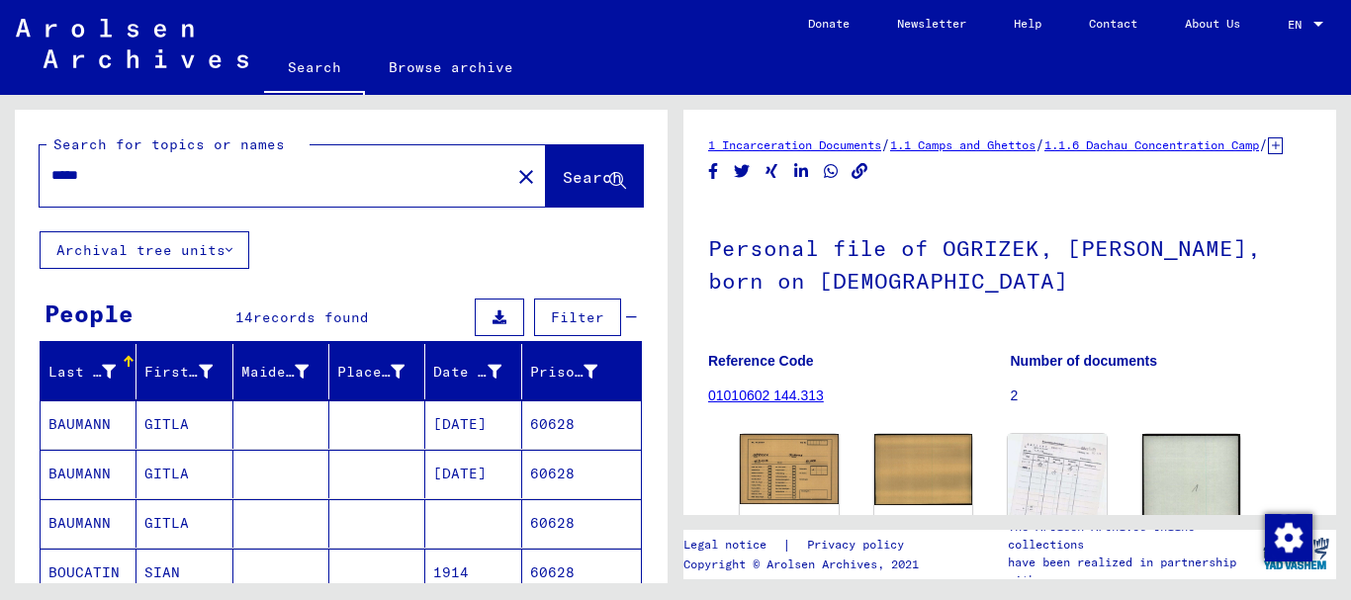
click at [51, 175] on input "*****" at bounding box center [274, 175] width 447 height 21
paste input "*"
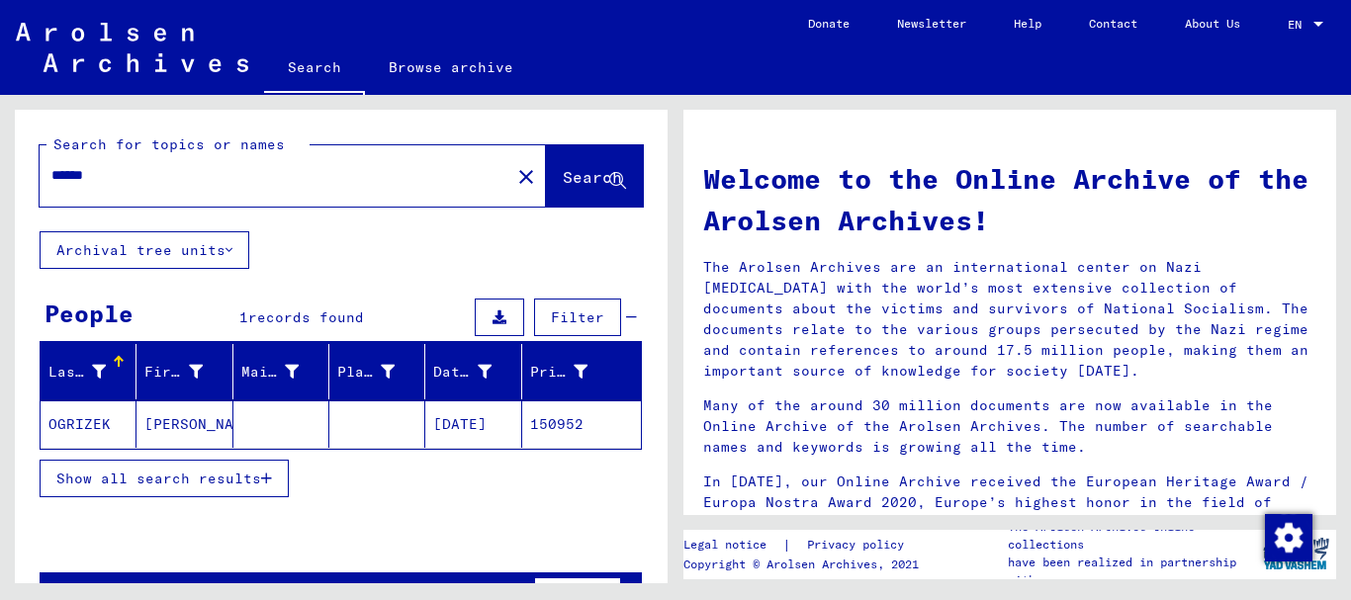
click at [333, 410] on mat-cell at bounding box center [377, 424] width 96 height 47
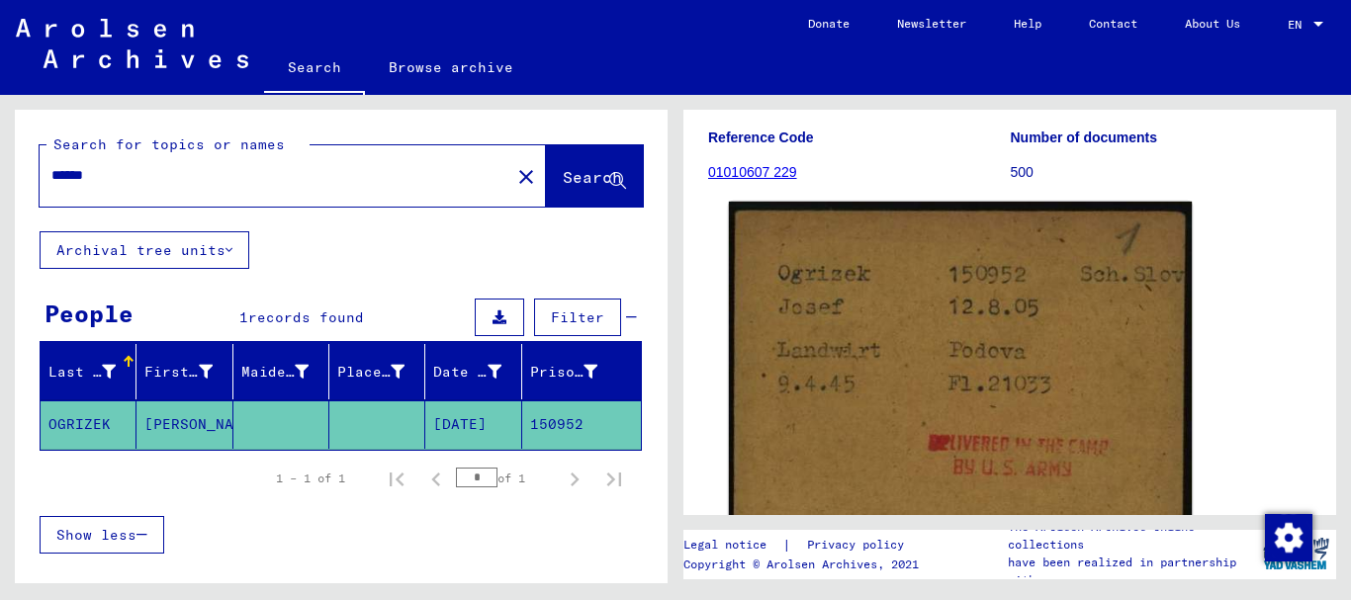
scroll to position [298, 0]
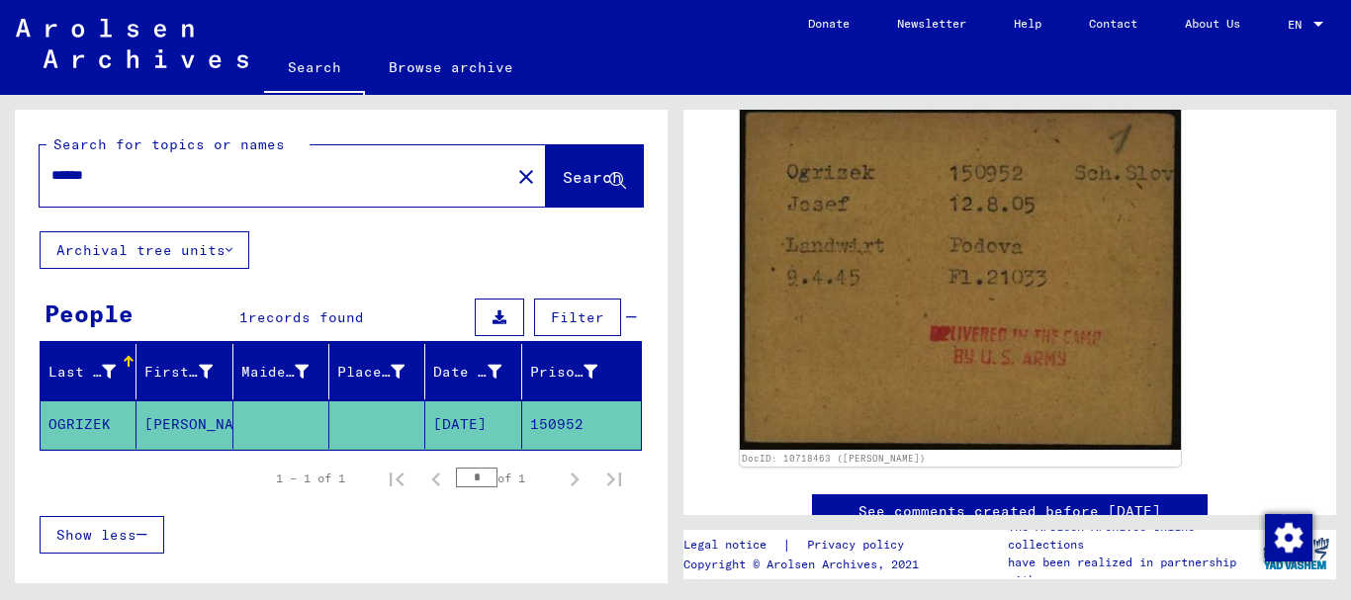
click at [115, 163] on div "******" at bounding box center [269, 175] width 459 height 45
click at [51, 186] on input "******" at bounding box center [274, 175] width 447 height 21
paste input "text"
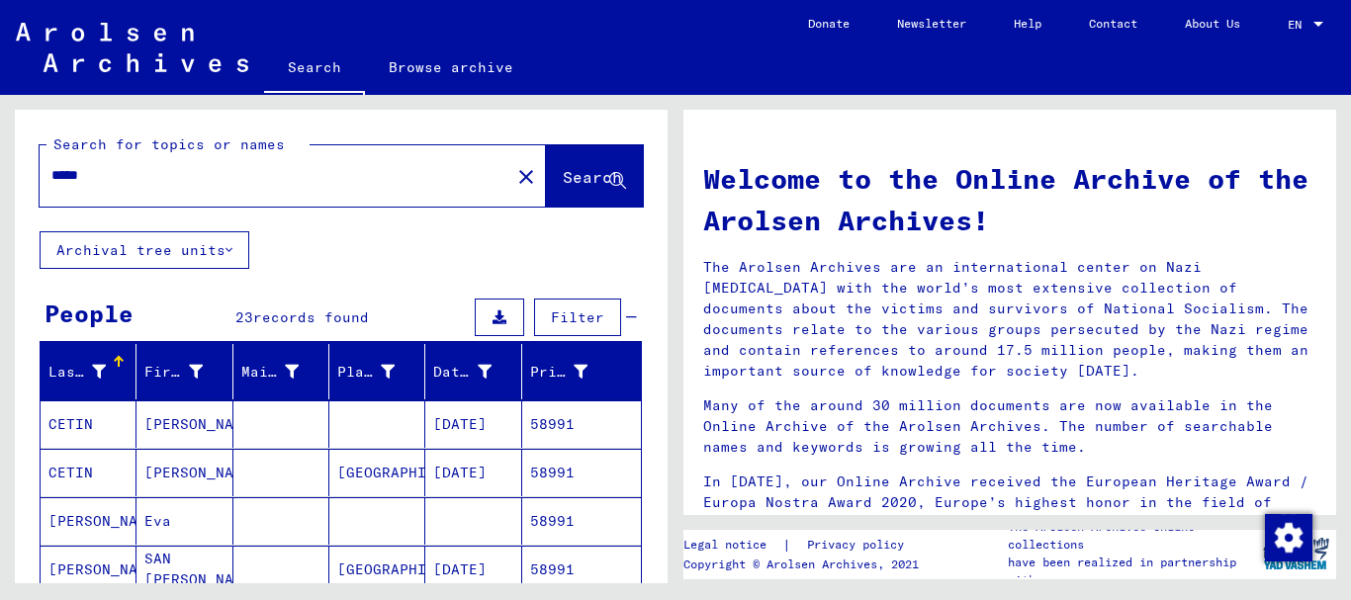
click at [161, 420] on mat-cell "[PERSON_NAME]" at bounding box center [185, 424] width 96 height 47
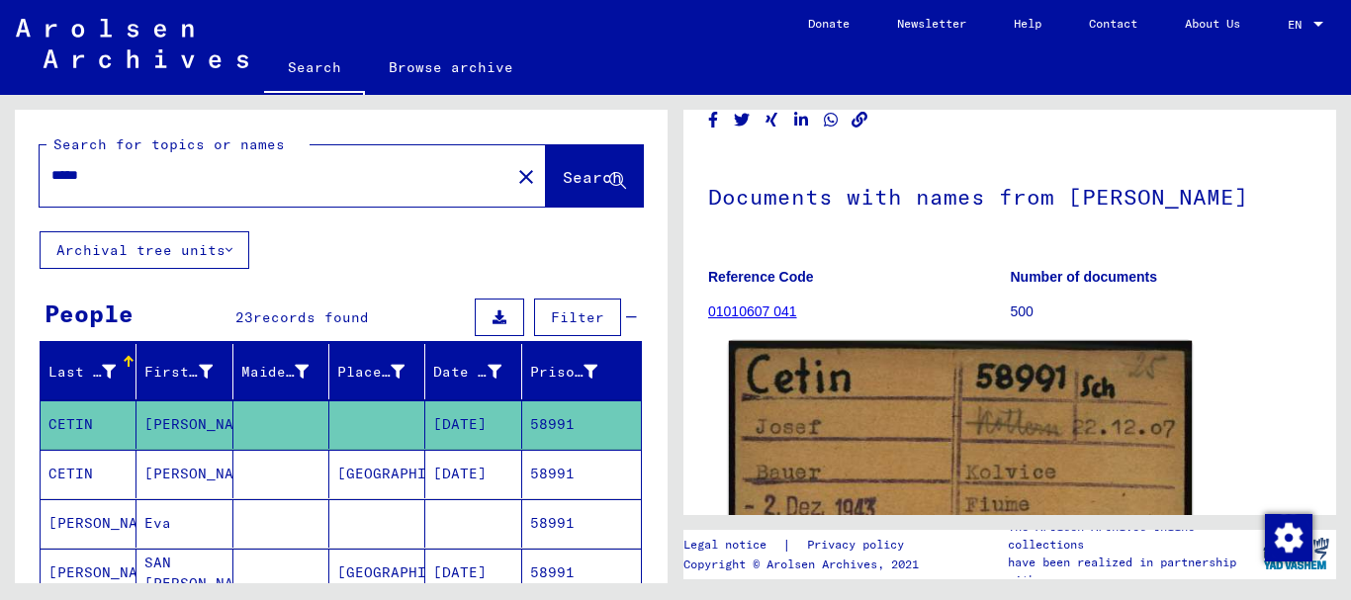
scroll to position [265, 0]
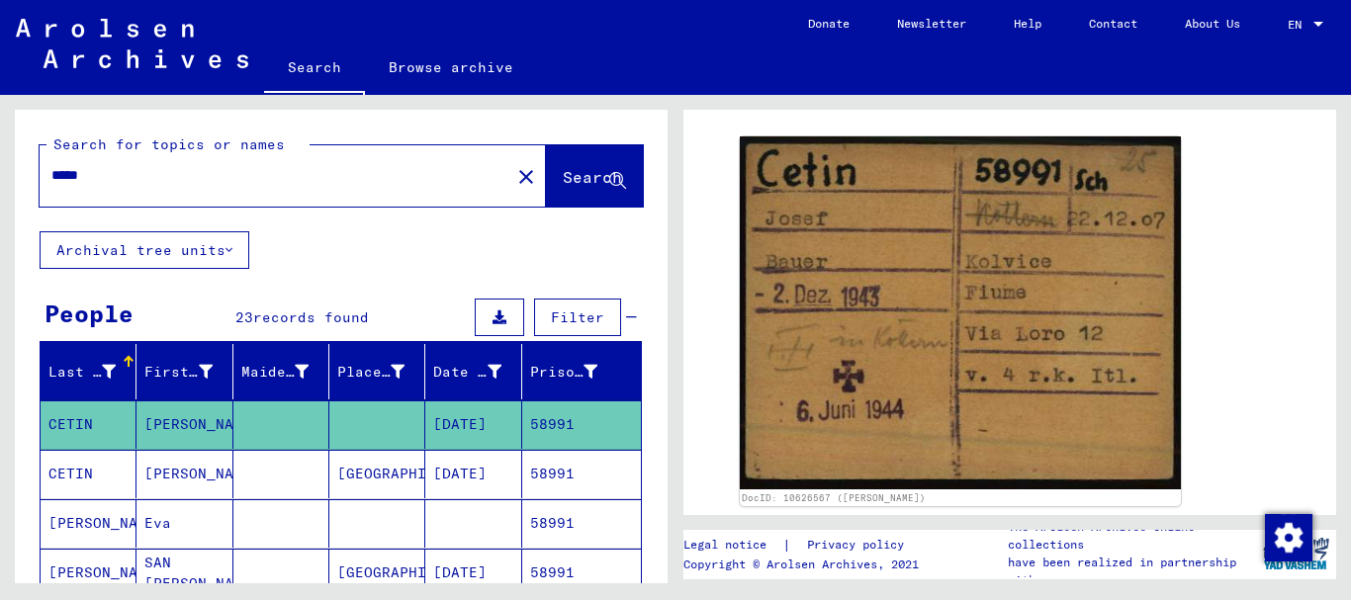
drag, startPoint x: 112, startPoint y: 176, endPoint x: 0, endPoint y: 183, distance: 112.0
click at [51, 183] on input "*****" at bounding box center [274, 175] width 447 height 21
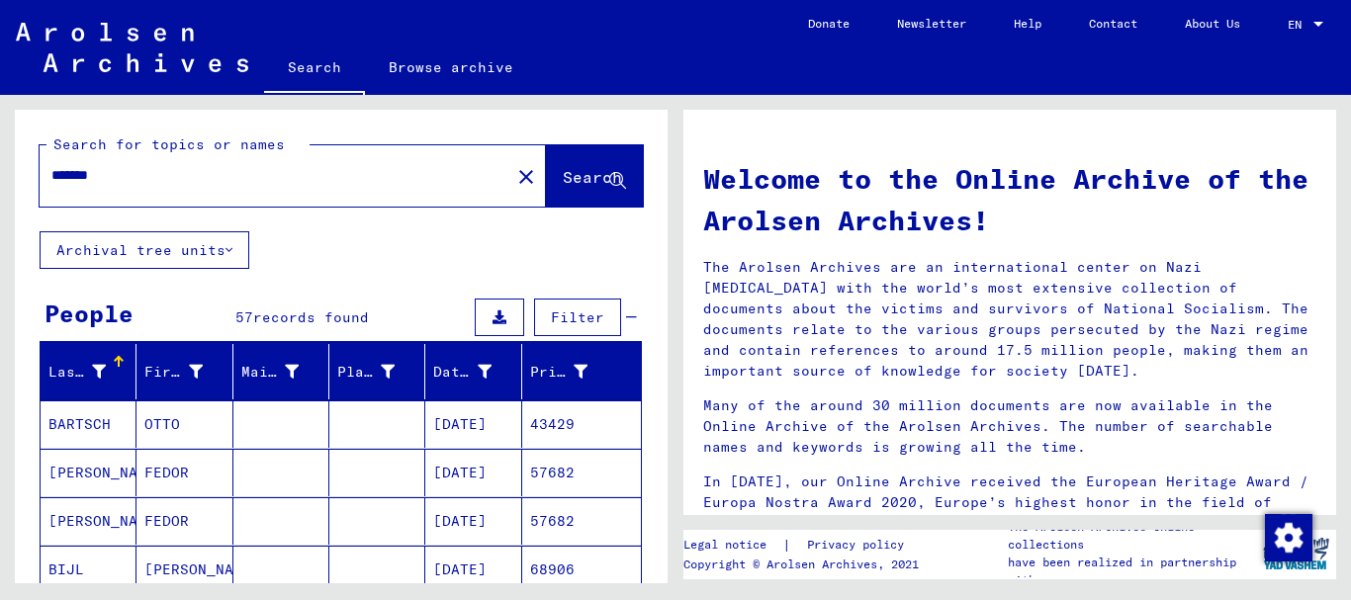
scroll to position [534, 0]
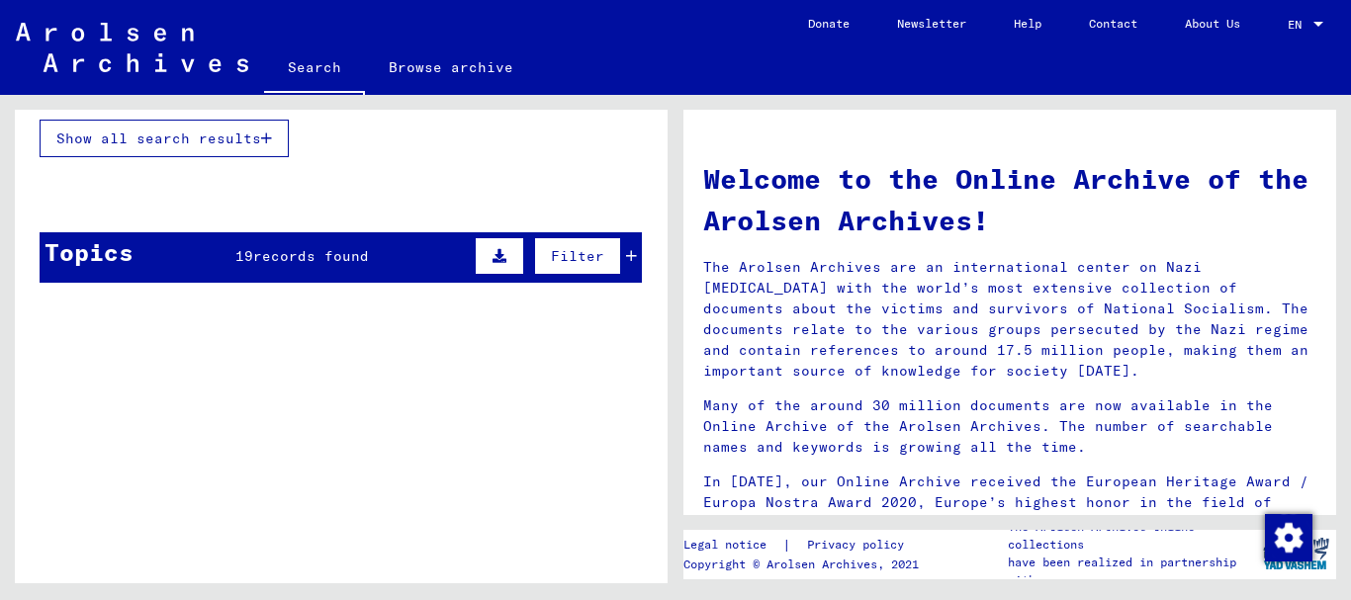
click at [223, 269] on div "Topics 19 records found Filter" at bounding box center [341, 257] width 602 height 50
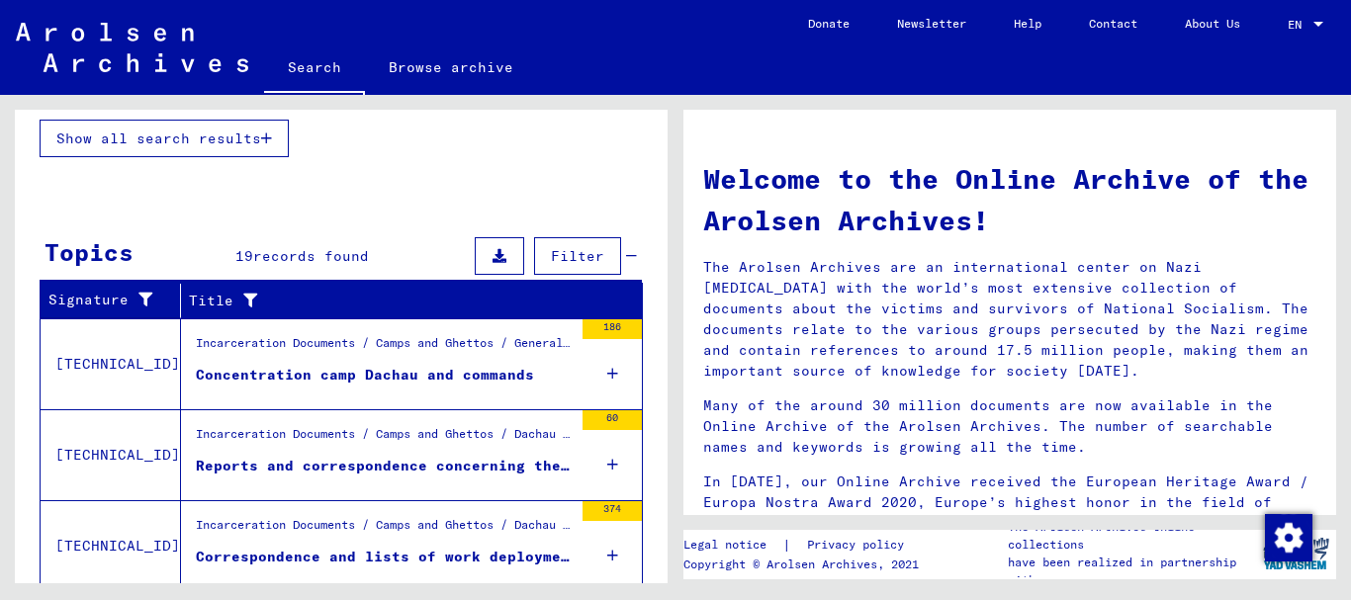
click at [338, 379] on div "Concentration camp Dachau and commands" at bounding box center [365, 375] width 338 height 21
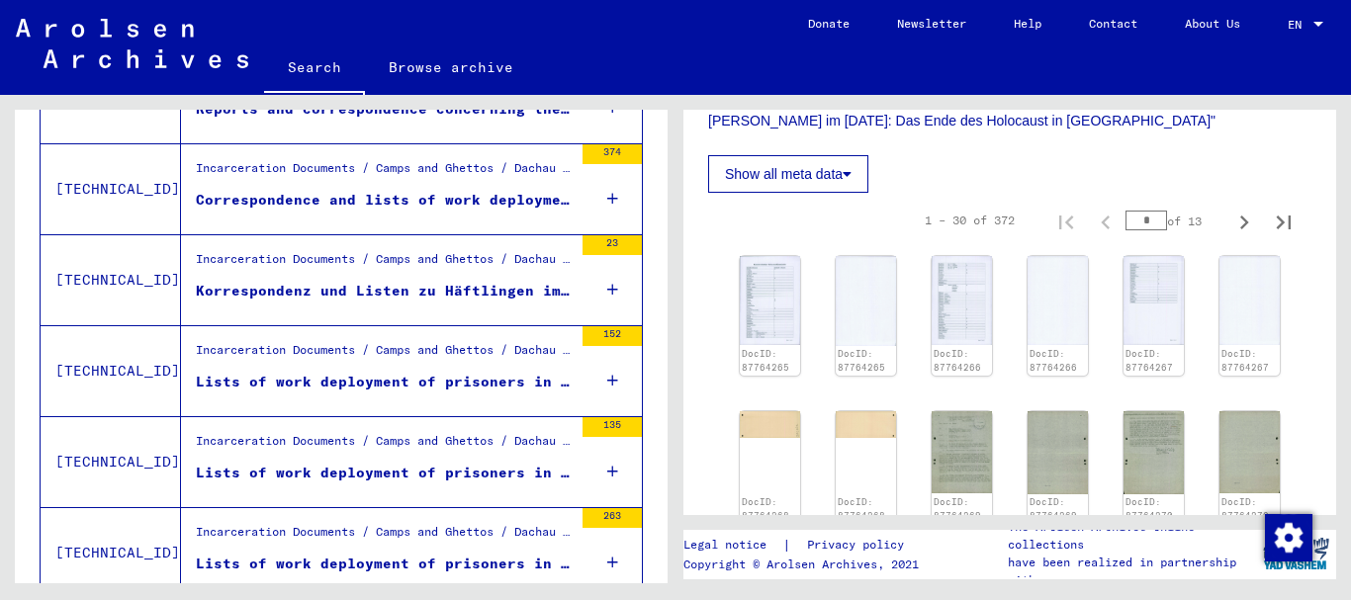
scroll to position [321, 0]
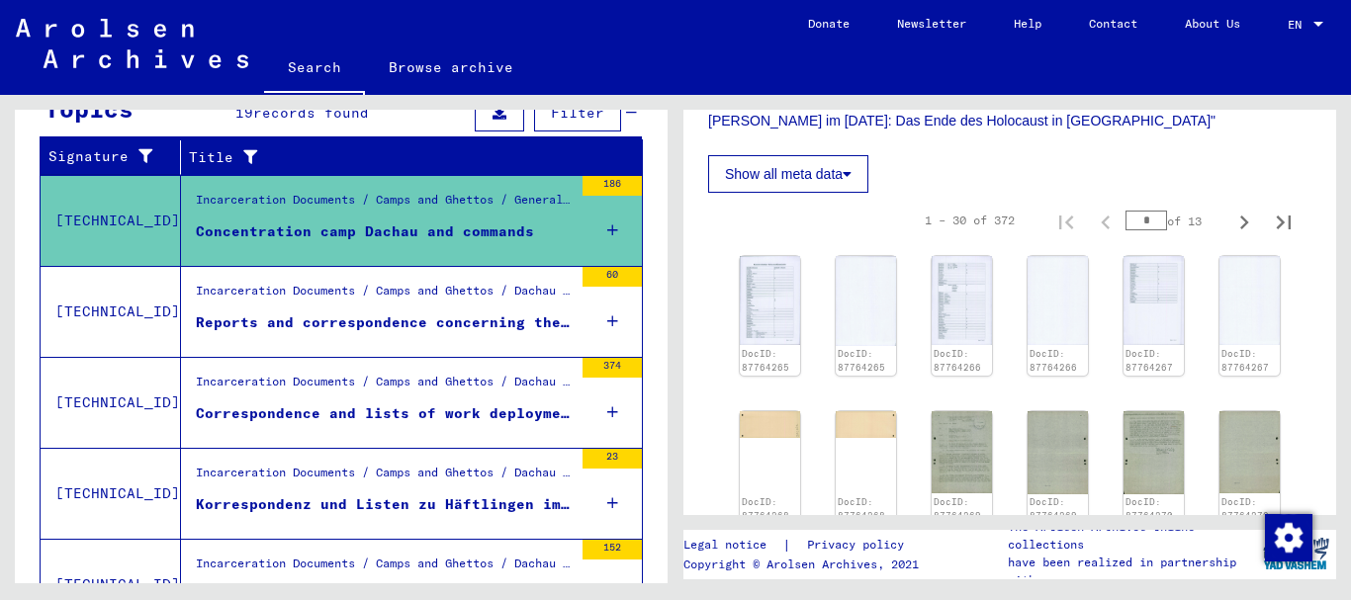
click at [300, 308] on div "Incarceration Documents / Camps and Ghettos / Dachau Concentration Camp / Gener…" at bounding box center [384, 296] width 377 height 28
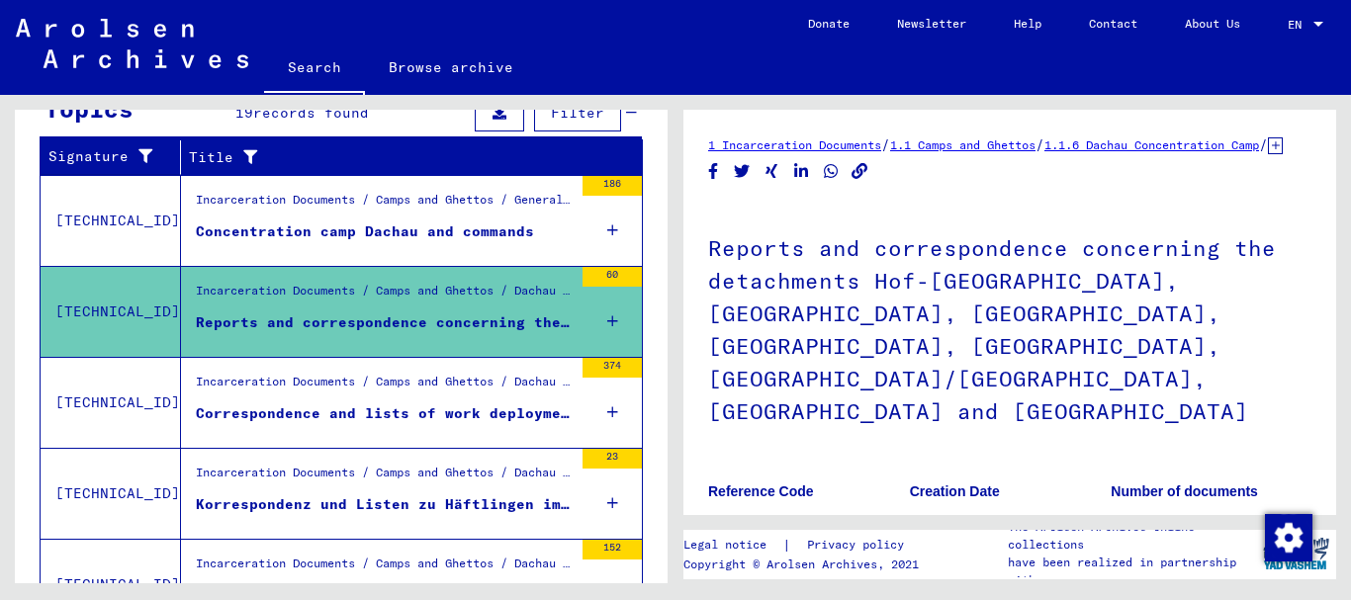
click at [361, 425] on figure "Correspondence and lists of work deployment of prisoners in various detachments…" at bounding box center [384, 419] width 377 height 30
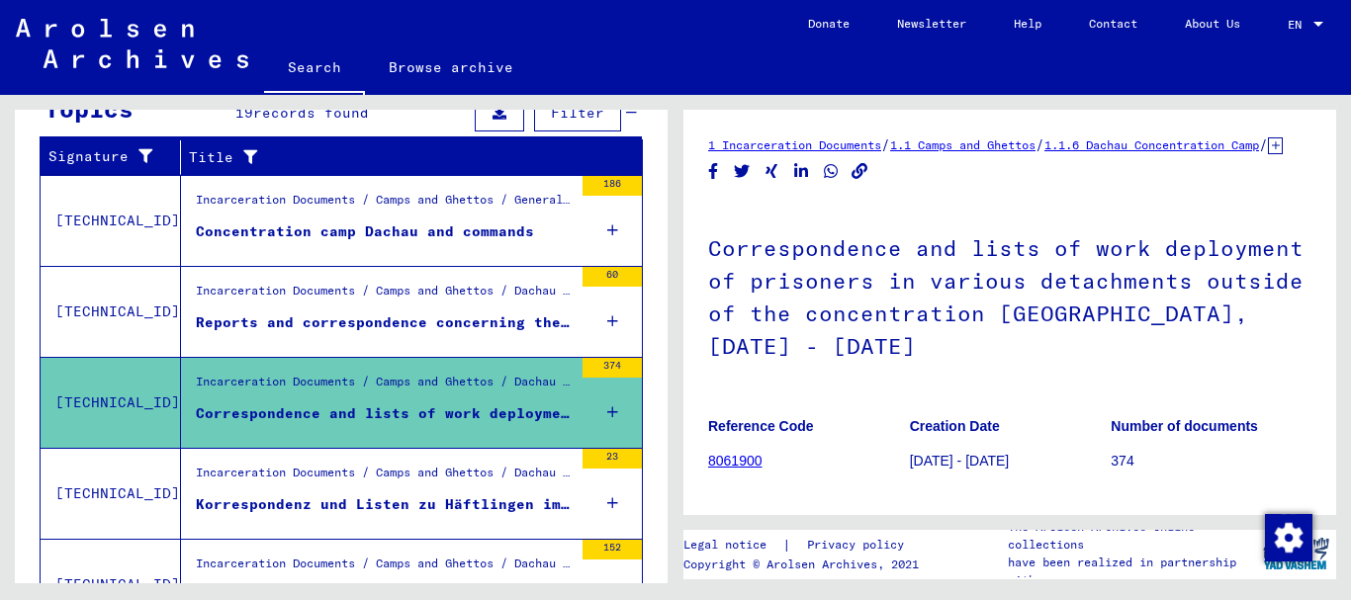
scroll to position [534, 0]
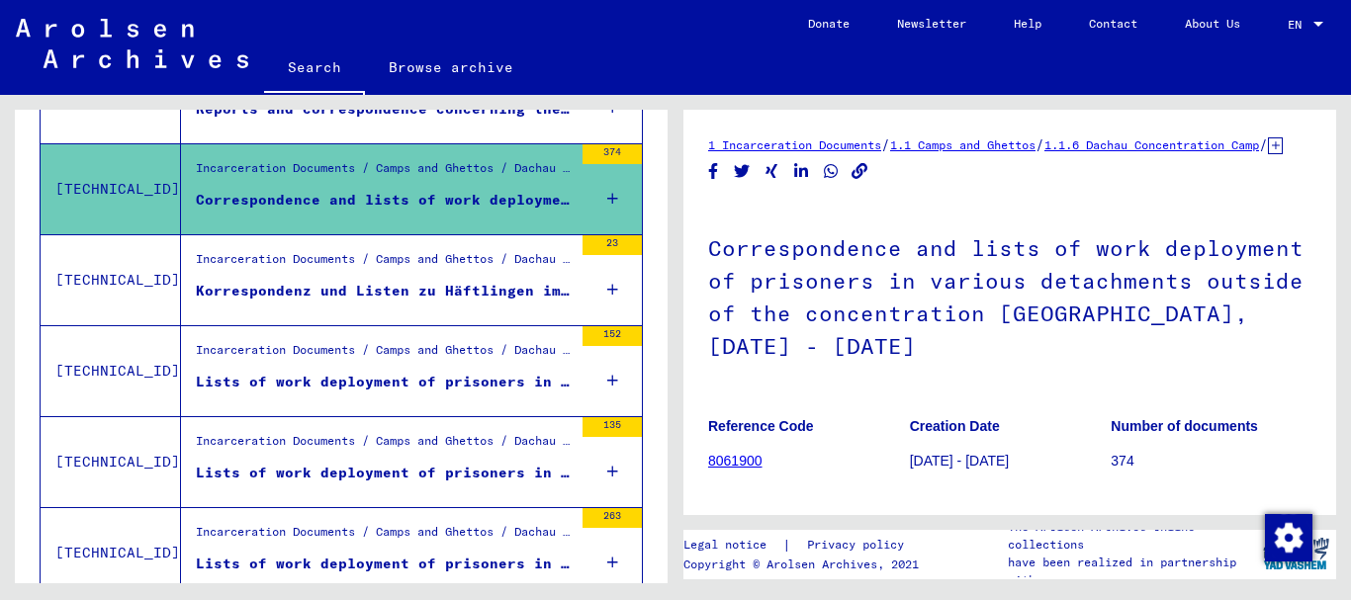
click at [307, 279] on figure "Incarceration Documents / Camps and Ghettos / Dachau Concentration Camp / List …" at bounding box center [384, 265] width 377 height 30
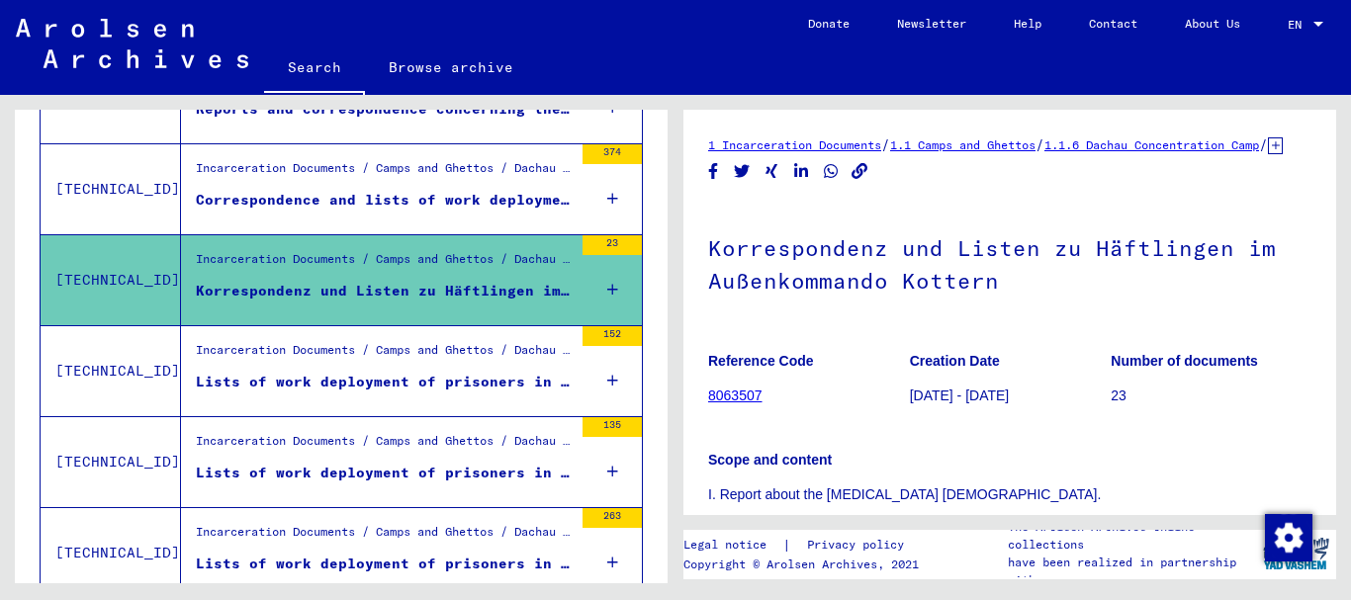
scroll to position [107, 0]
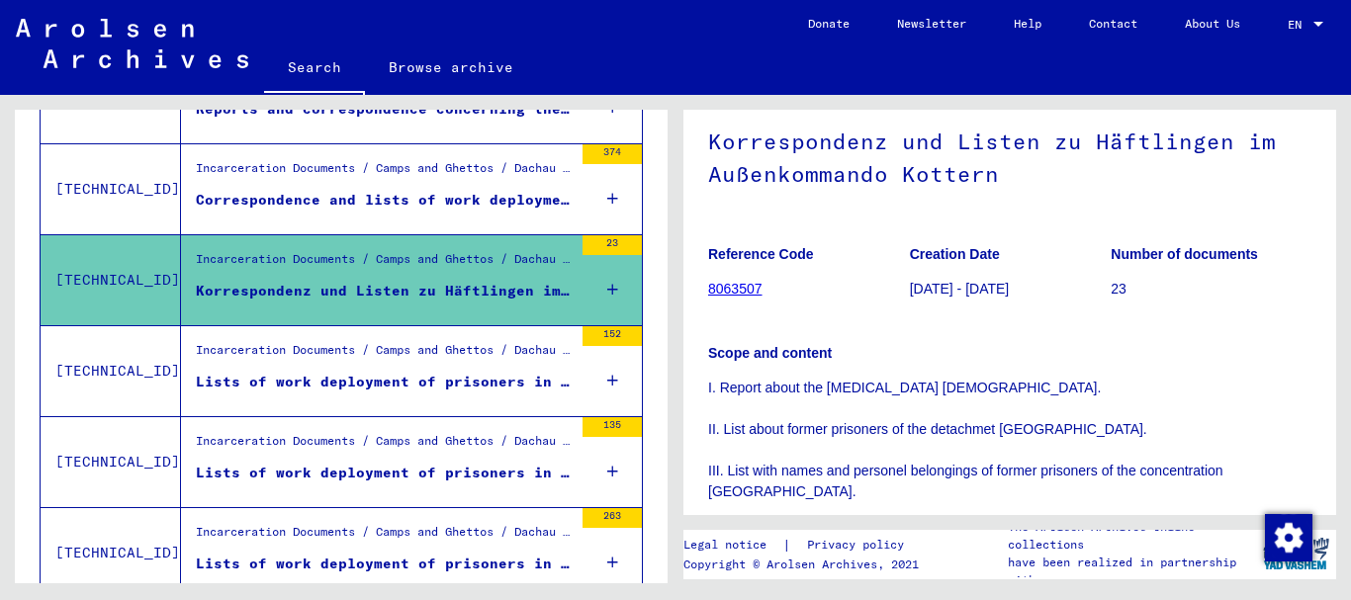
click at [383, 388] on div "Lists of work deployment of prisoners in various detachments outside of the con…" at bounding box center [384, 382] width 377 height 21
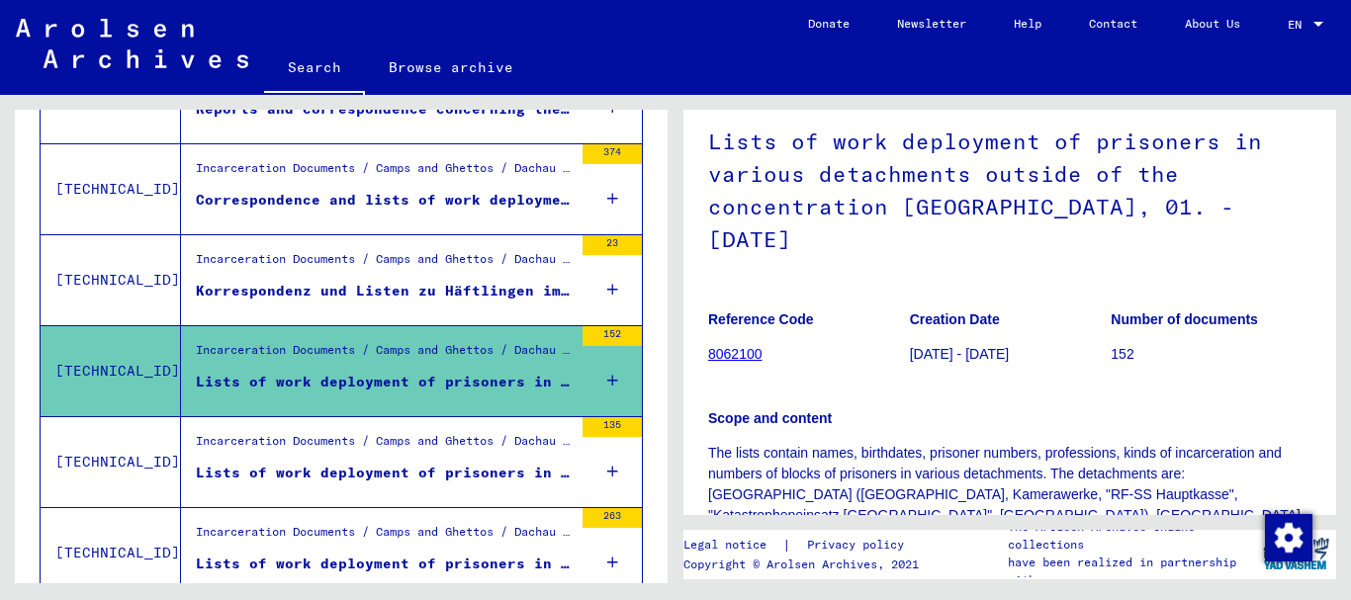
scroll to position [427, 0]
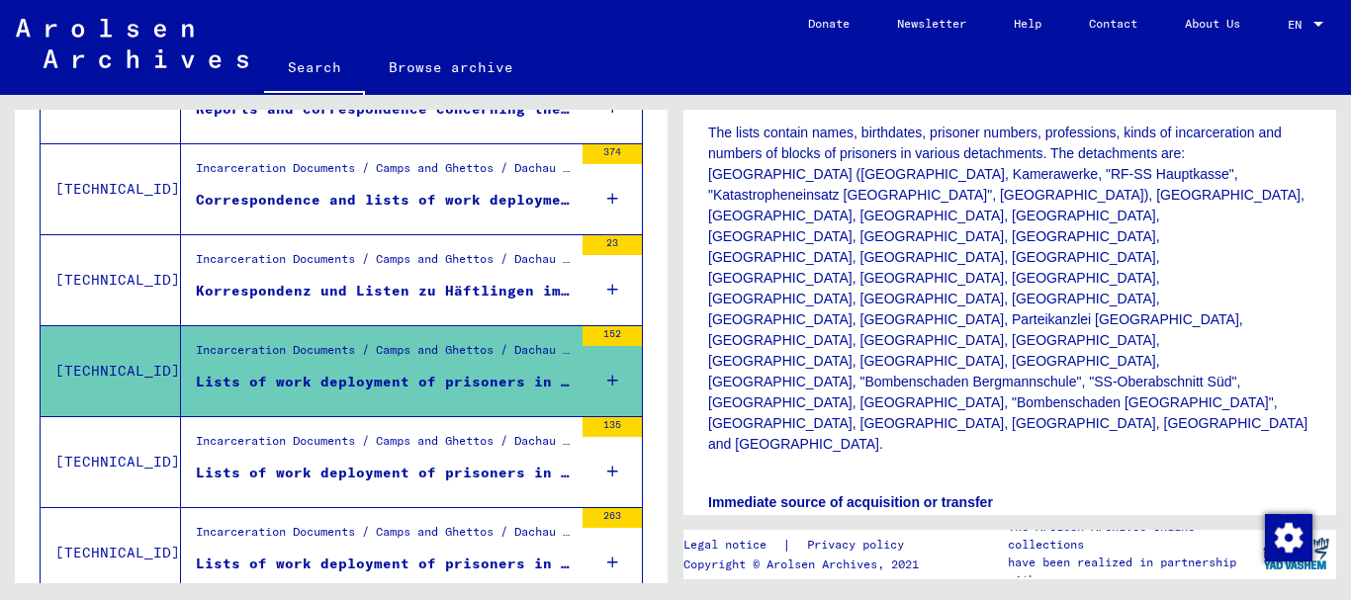
click at [311, 464] on div "Lists of work deployment of prisoners in various detachments outside of the con…" at bounding box center [384, 473] width 377 height 21
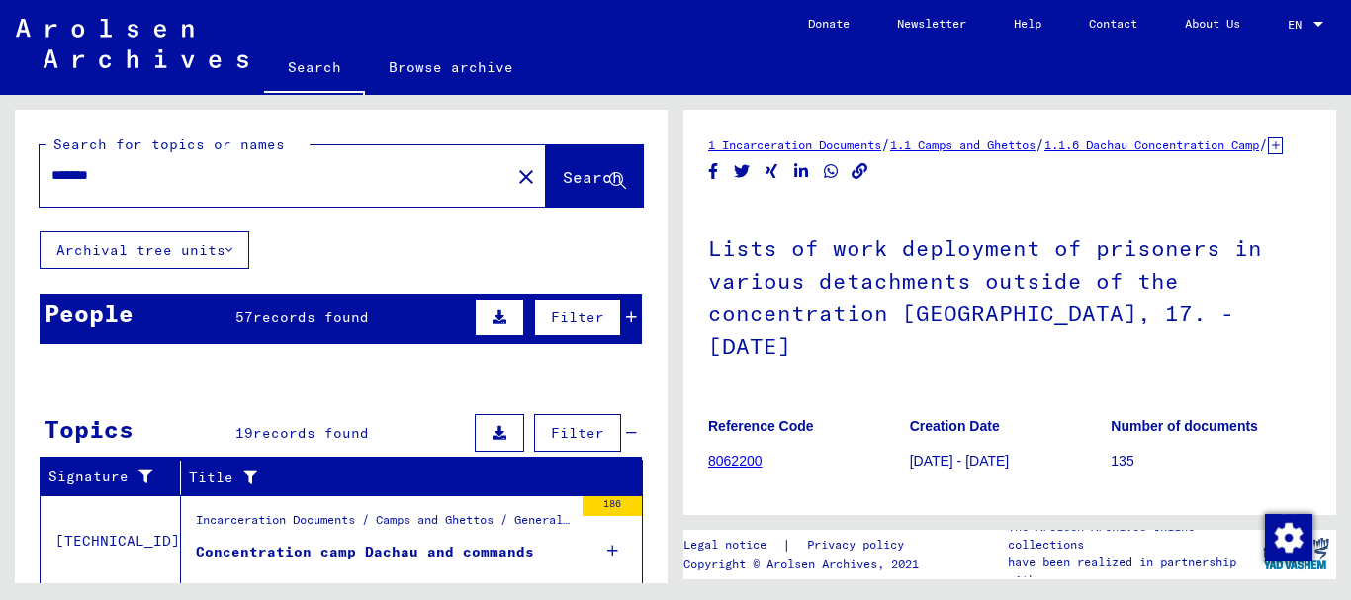
click at [51, 166] on input "*******" at bounding box center [274, 175] width 447 height 21
paste input "**********"
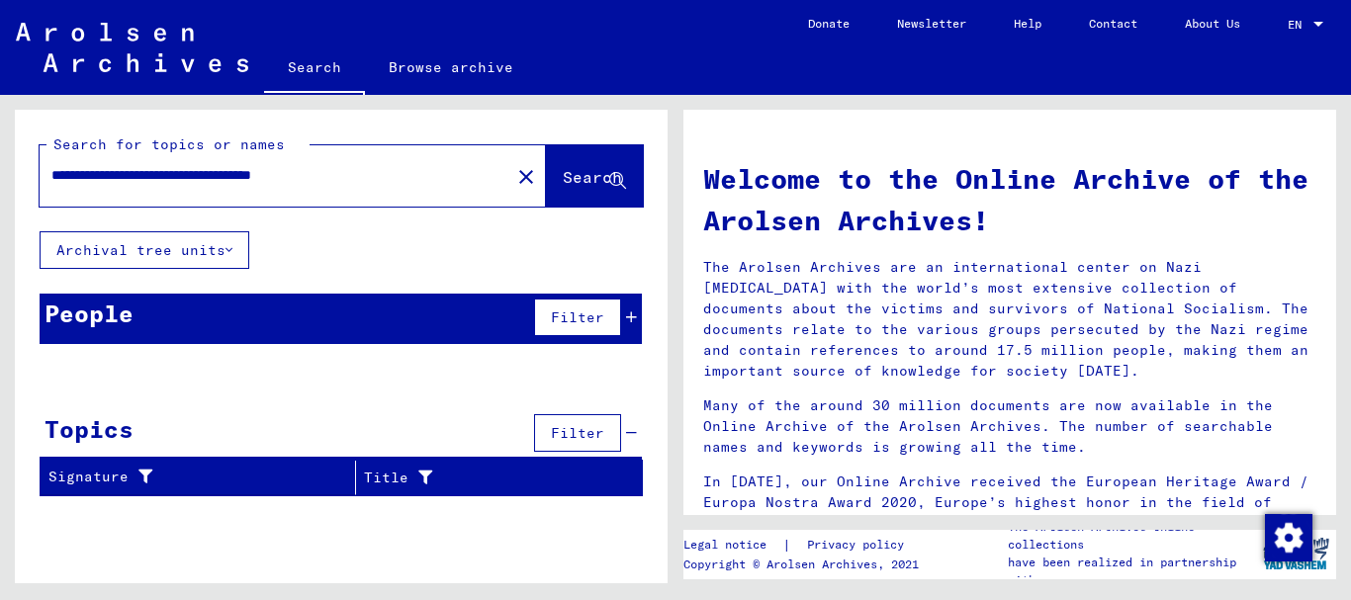
click at [234, 301] on div "People Filter" at bounding box center [341, 319] width 602 height 50
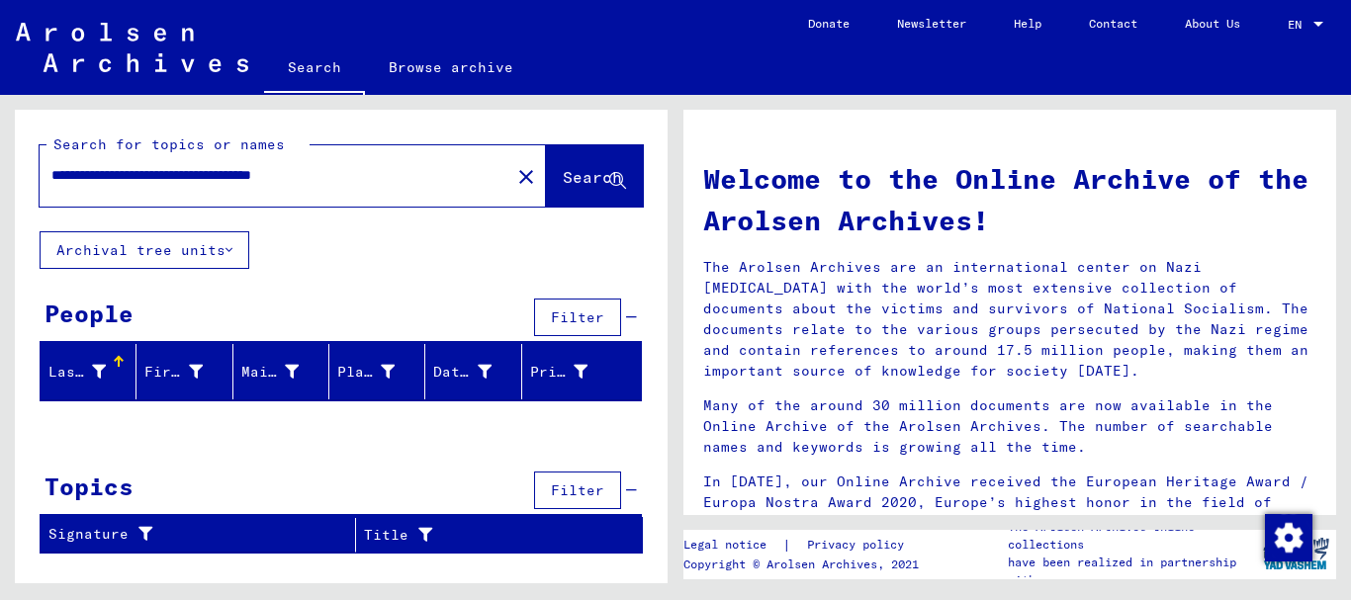
drag, startPoint x: 130, startPoint y: 173, endPoint x: 0, endPoint y: 175, distance: 129.6
click at [51, 175] on input "**********" at bounding box center [268, 175] width 435 height 21
drag, startPoint x: 175, startPoint y: 176, endPoint x: 184, endPoint y: 212, distance: 36.7
click at [176, 184] on input "**********" at bounding box center [268, 175] width 435 height 21
drag, startPoint x: 171, startPoint y: 174, endPoint x: 0, endPoint y: 181, distance: 171.3
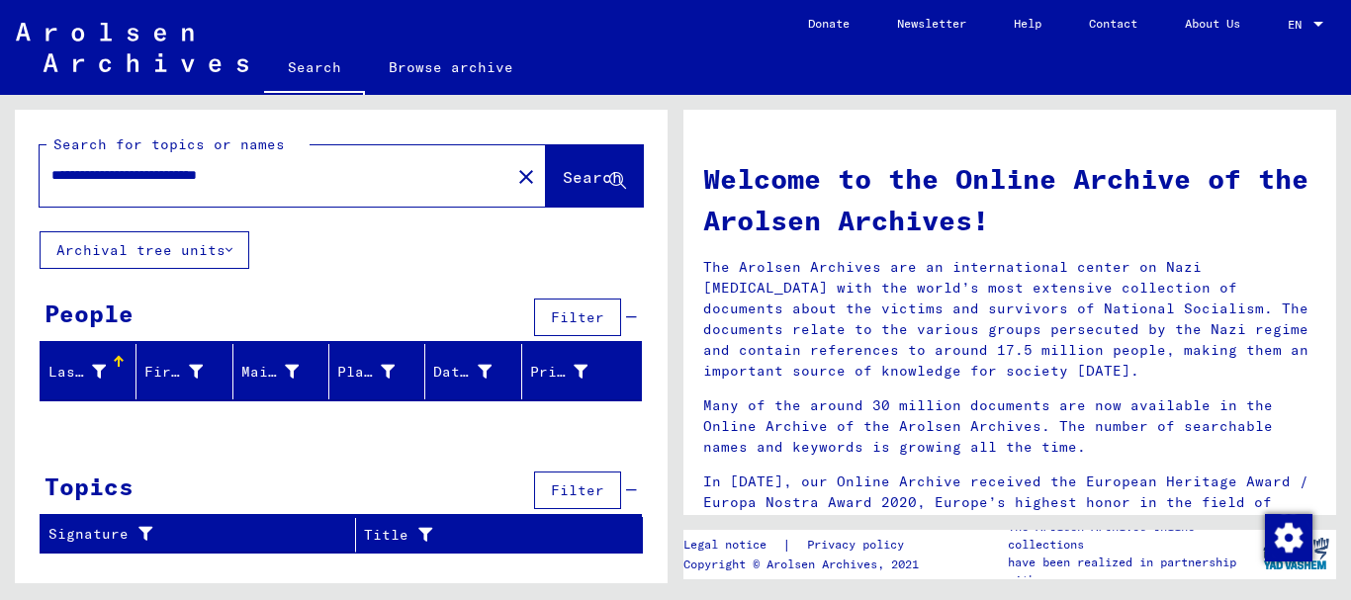
click at [51, 181] on input "**********" at bounding box center [268, 175] width 435 height 21
drag, startPoint x: 195, startPoint y: 179, endPoint x: 0, endPoint y: 158, distance: 196.0
click at [51, 165] on input "**********" at bounding box center [268, 175] width 435 height 21
paste input "text"
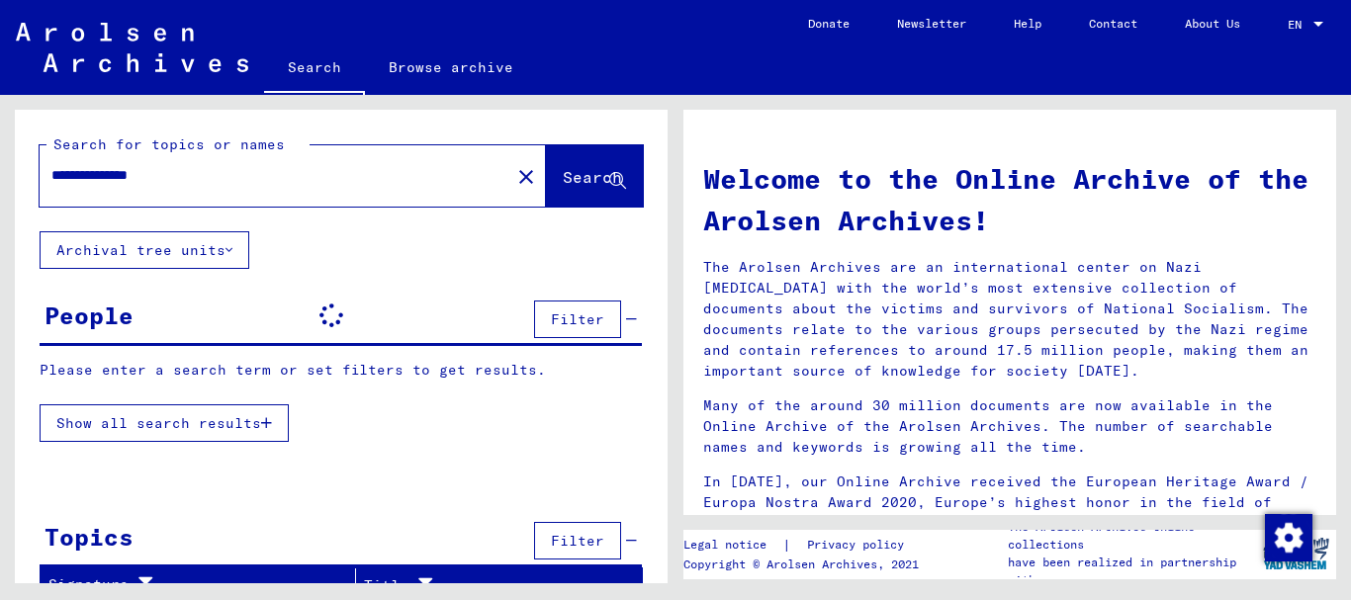
scroll to position [22, 0]
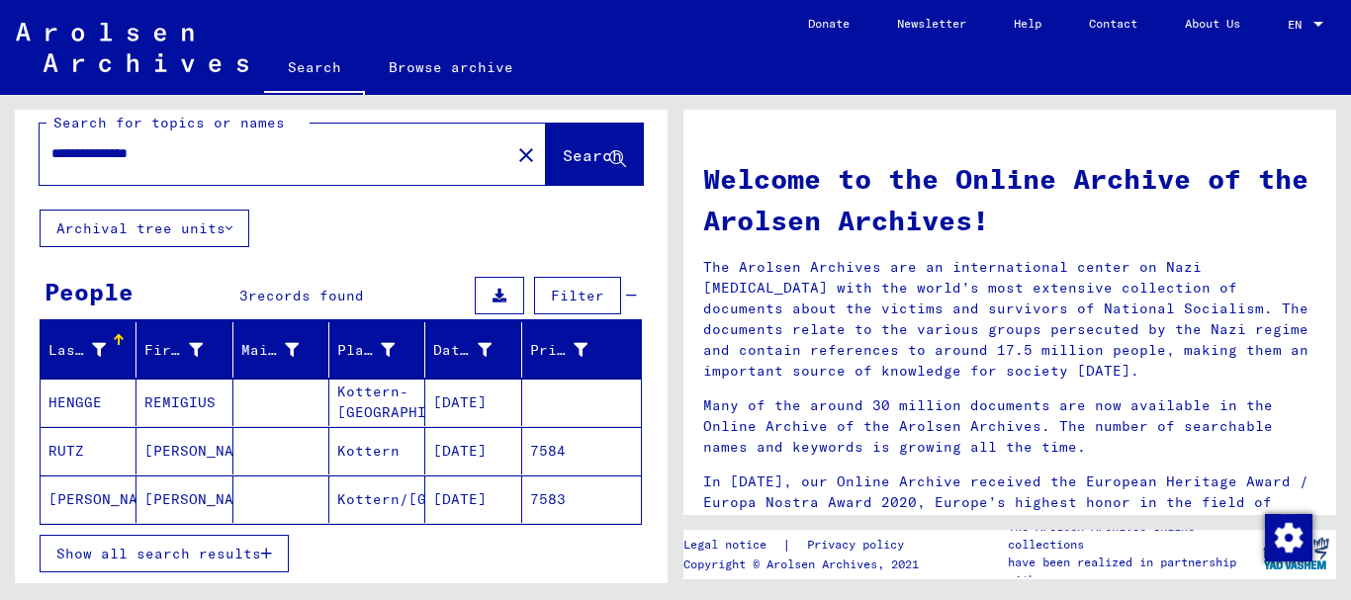
click at [164, 548] on span "Show all search results" at bounding box center [158, 554] width 205 height 18
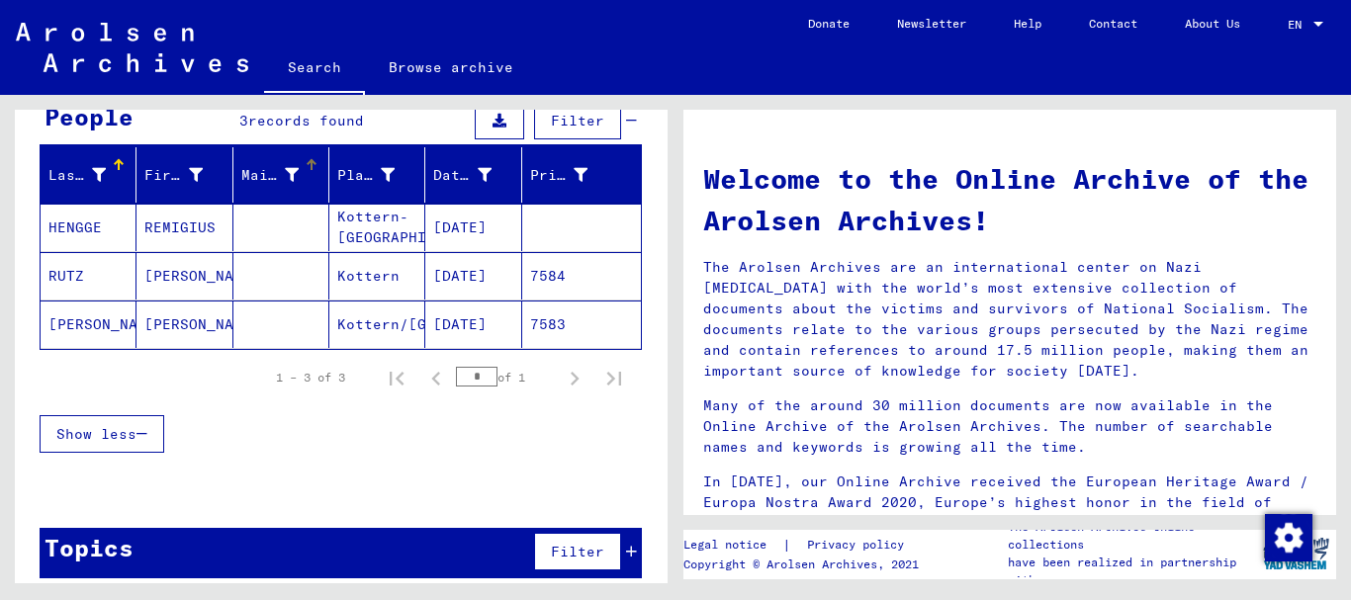
scroll to position [214, 0]
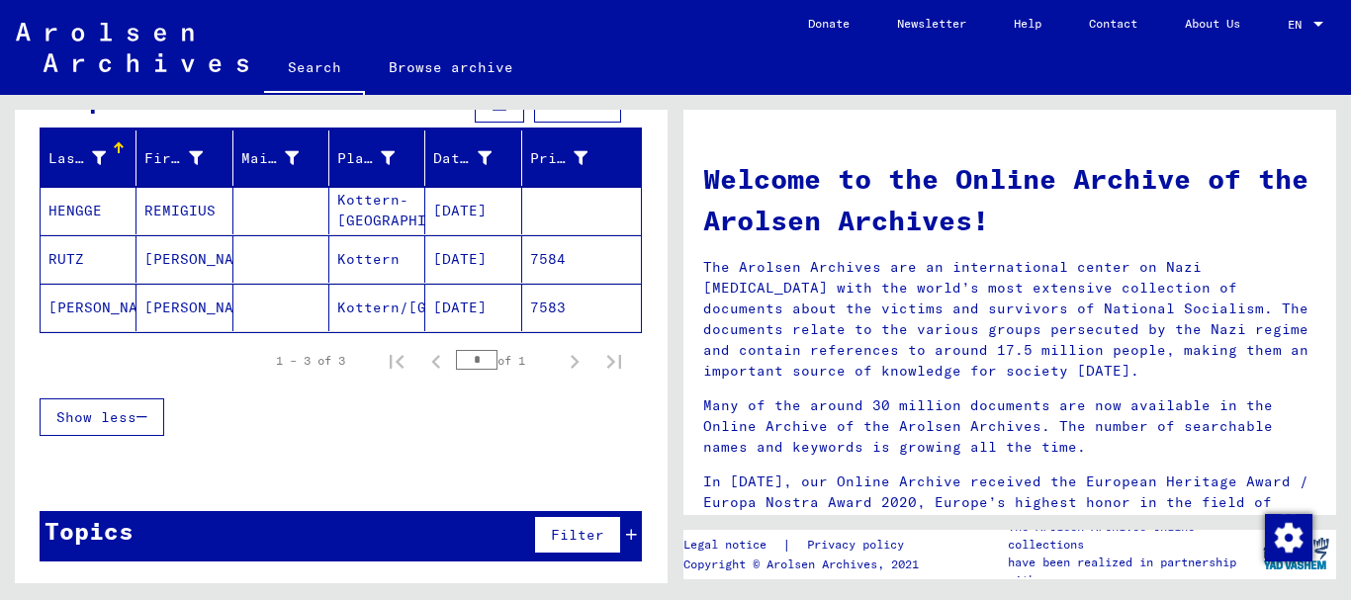
click at [299, 522] on div "Topics Filter" at bounding box center [341, 536] width 602 height 50
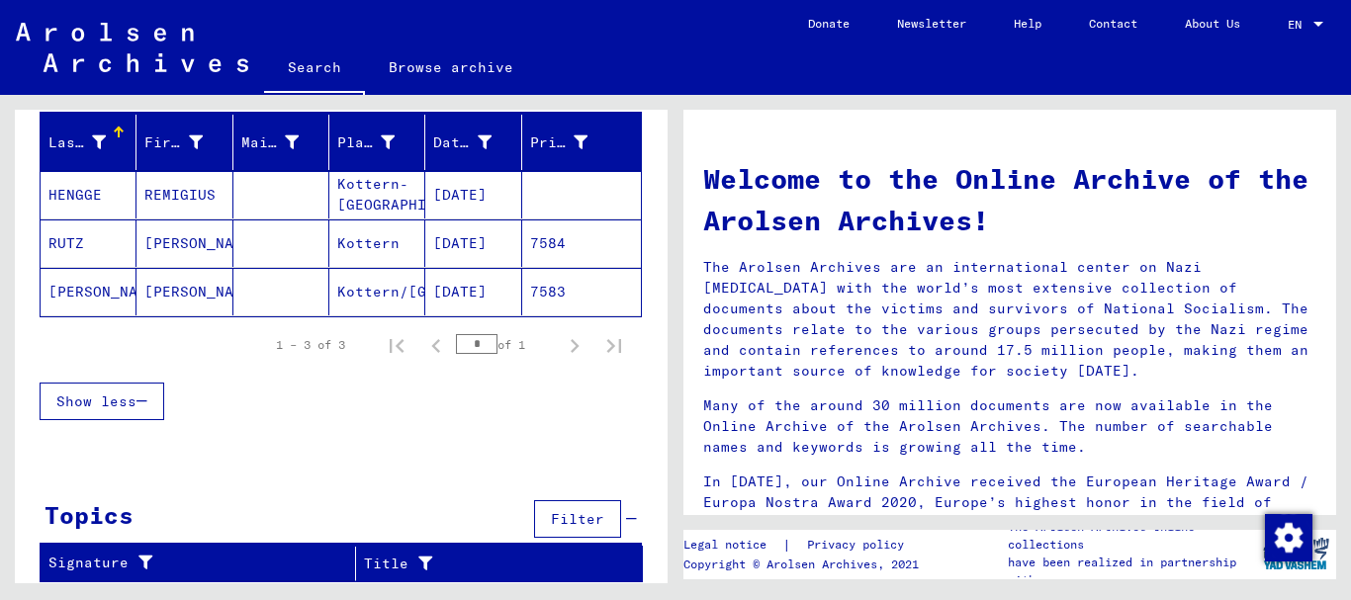
scroll to position [0, 0]
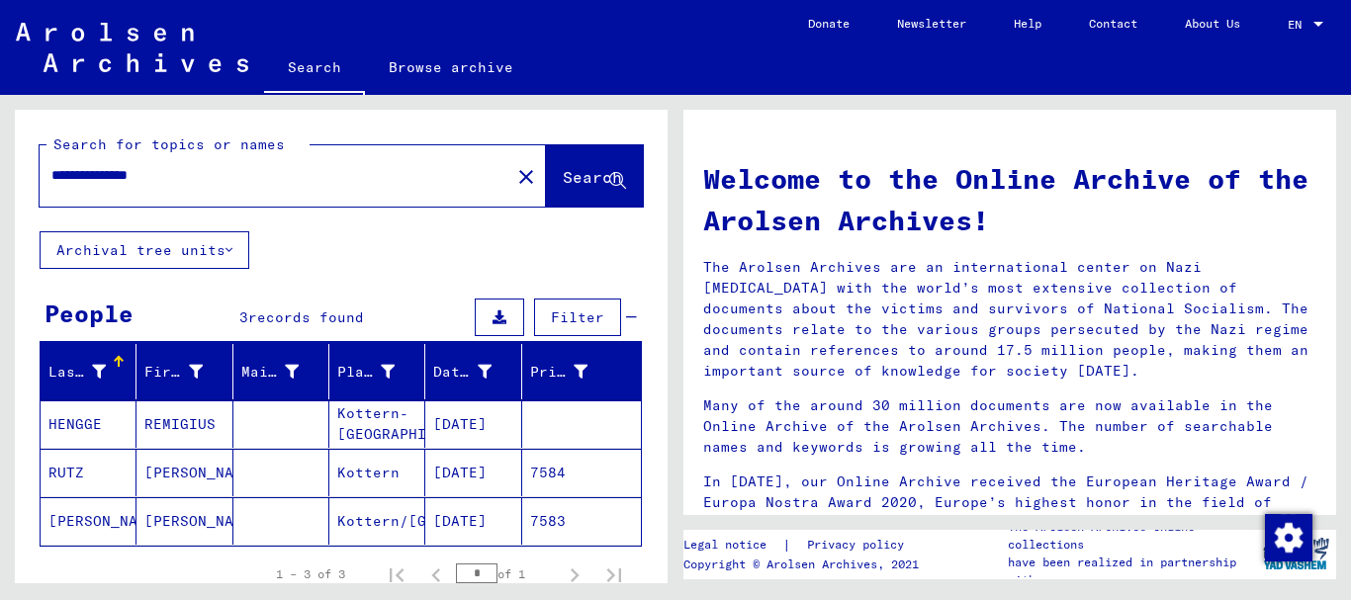
drag, startPoint x: 230, startPoint y: 174, endPoint x: 0, endPoint y: 173, distance: 229.5
click at [51, 173] on input "**********" at bounding box center [268, 175] width 435 height 21
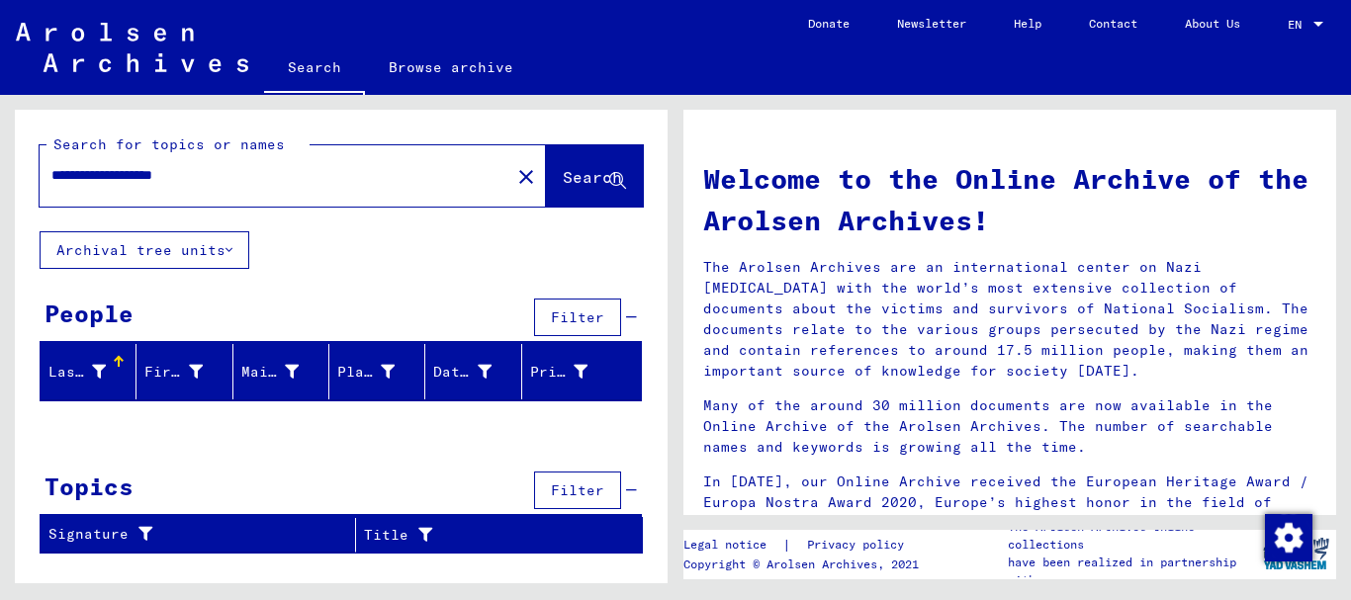
drag, startPoint x: 269, startPoint y: 176, endPoint x: 0, endPoint y: 158, distance: 269.7
click at [51, 165] on input "**********" at bounding box center [268, 175] width 435 height 21
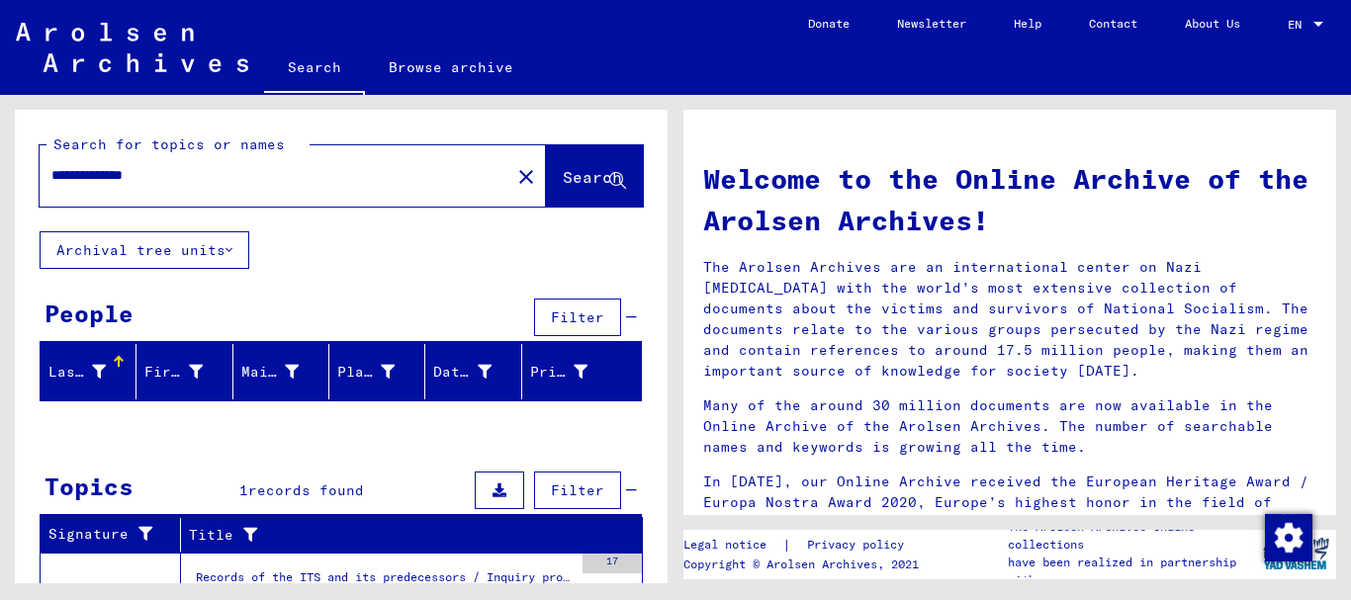
drag, startPoint x: 204, startPoint y: 170, endPoint x: 0, endPoint y: 170, distance: 203.8
click at [51, 170] on input "**********" at bounding box center [268, 175] width 435 height 21
paste input "text"
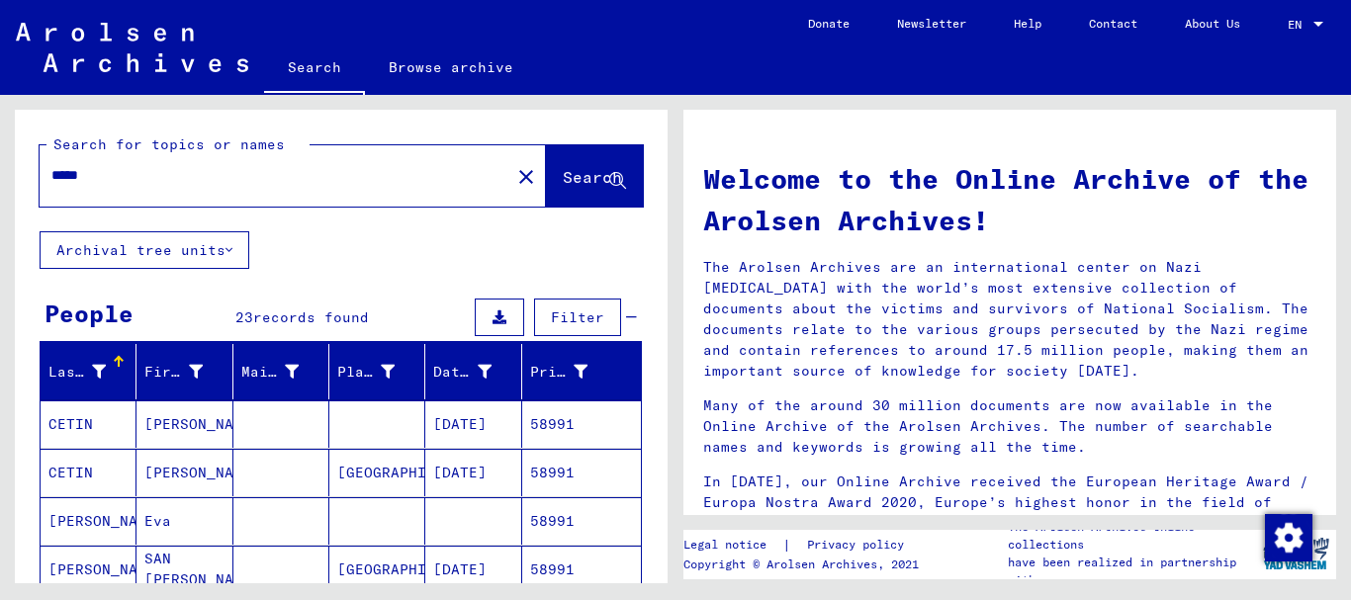
scroll to position [107, 0]
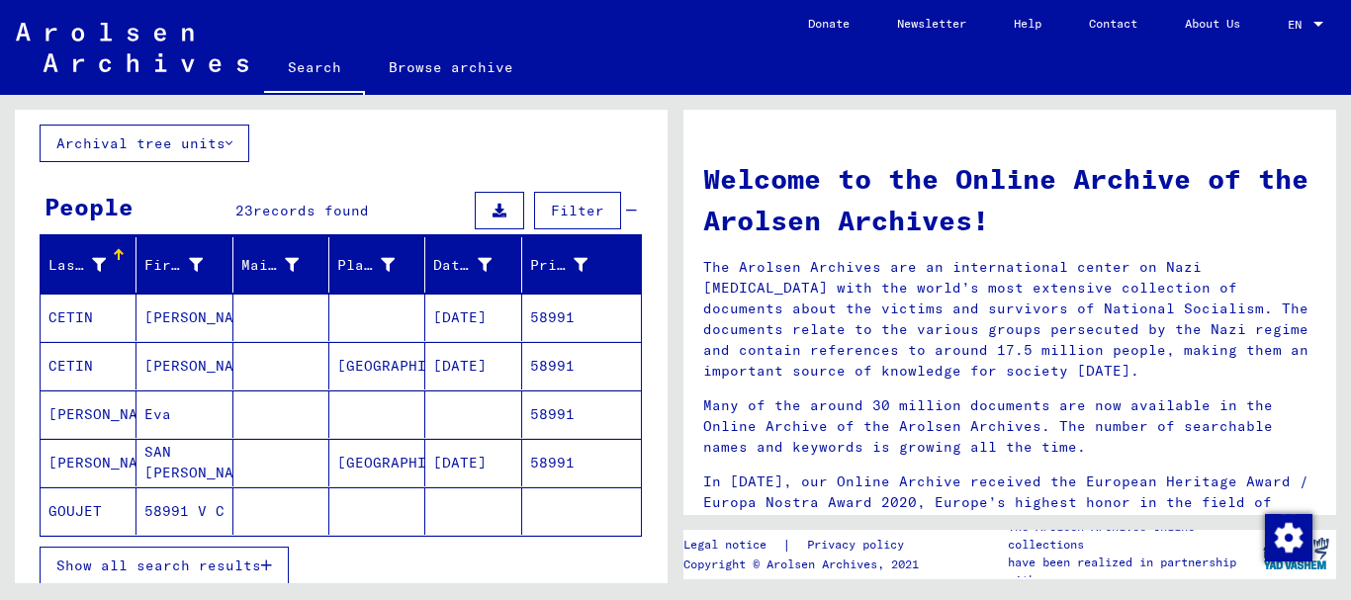
click at [81, 326] on mat-cell "CETIN" at bounding box center [89, 317] width 96 height 47
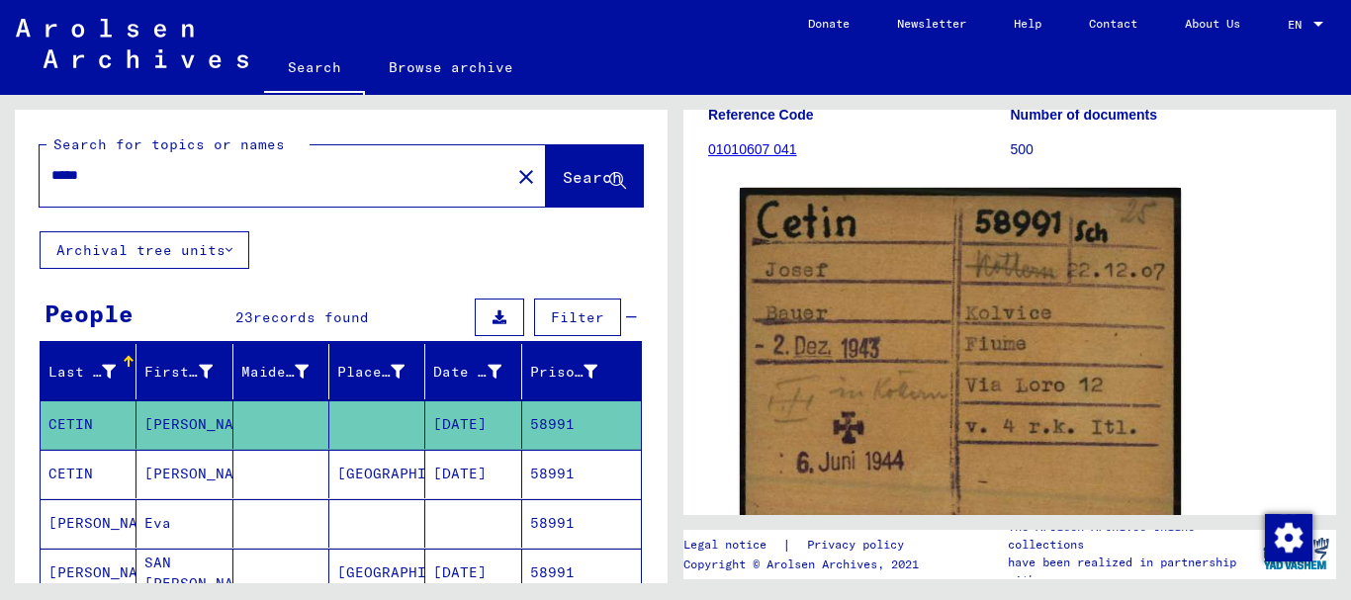
click at [51, 165] on input "*****" at bounding box center [274, 175] width 447 height 21
paste input "**"
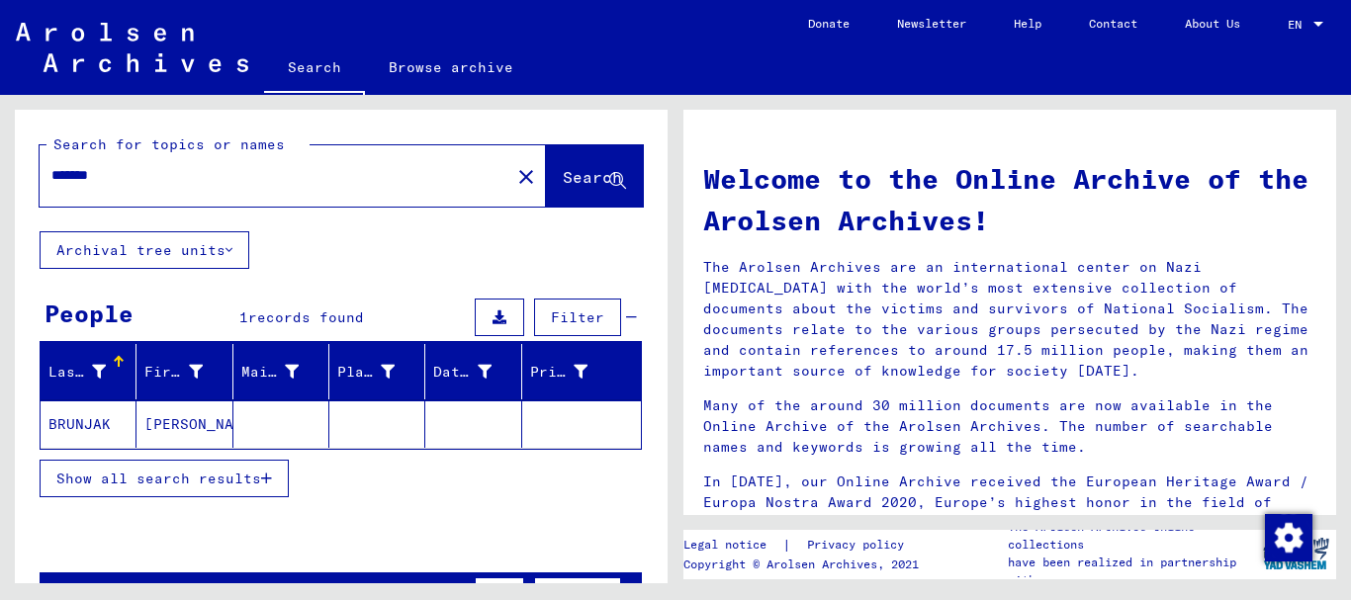
click at [51, 165] on input "*******" at bounding box center [268, 175] width 435 height 21
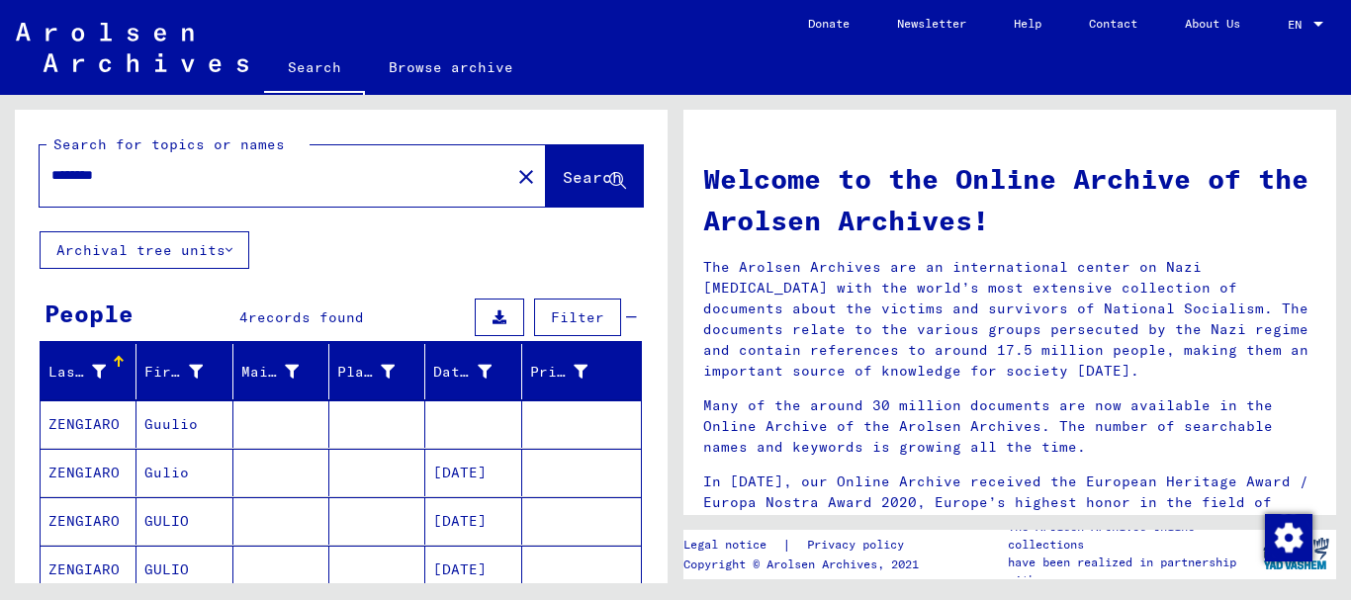
scroll to position [214, 0]
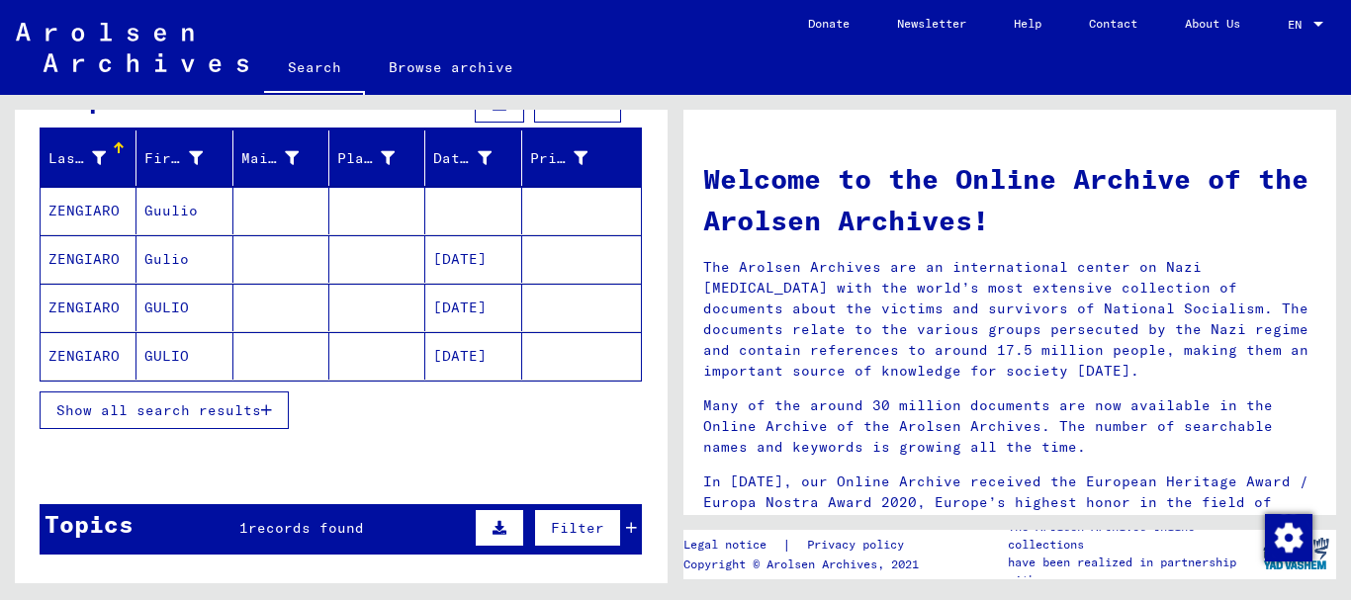
click at [151, 414] on span "Show all search results" at bounding box center [158, 411] width 205 height 18
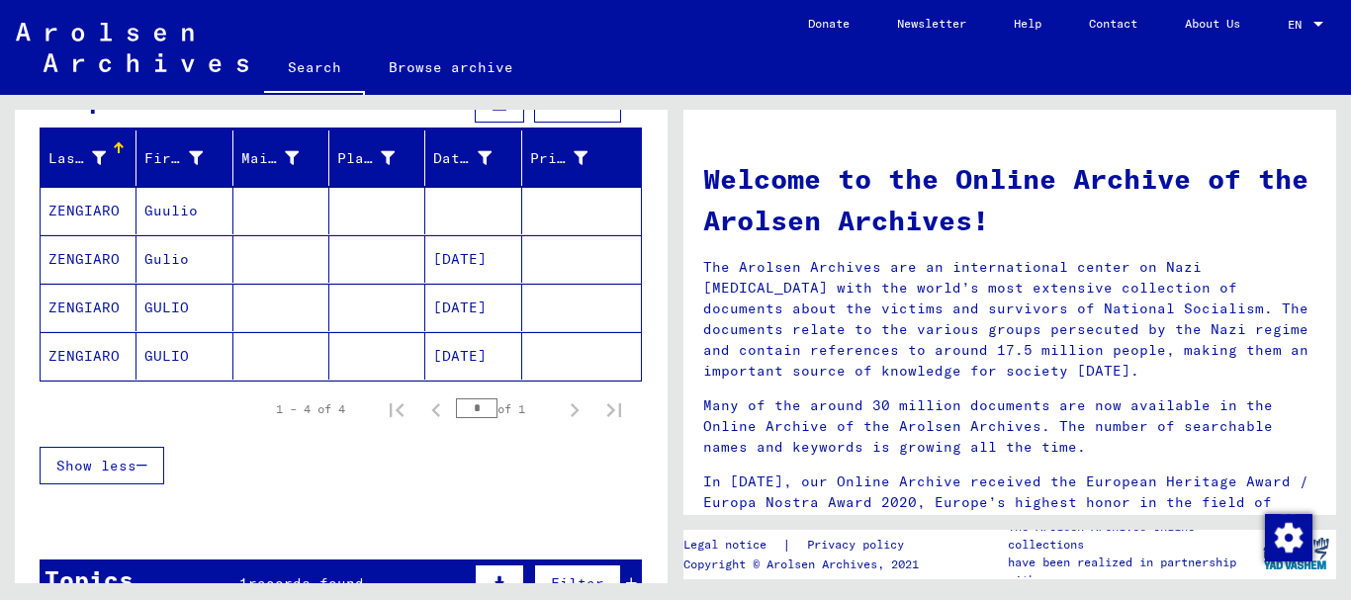
click at [166, 248] on mat-cell "Gulio" at bounding box center [185, 258] width 96 height 47
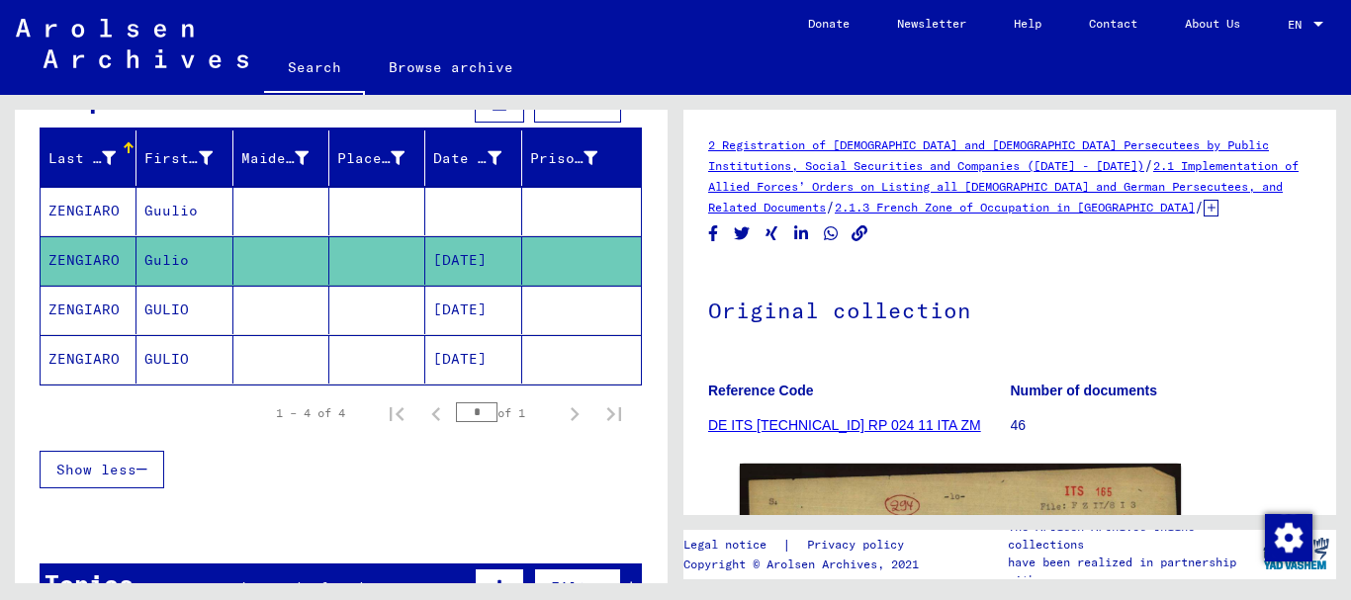
scroll to position [214, 0]
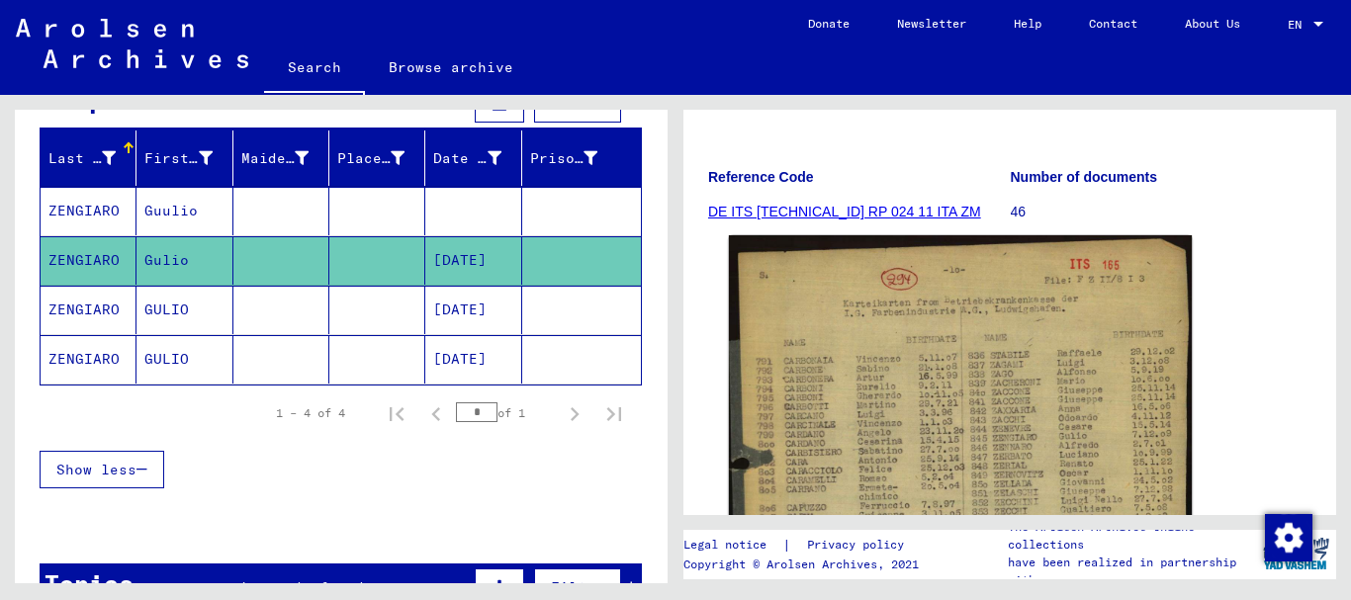
click at [967, 360] on img at bounding box center [960, 538] width 463 height 606
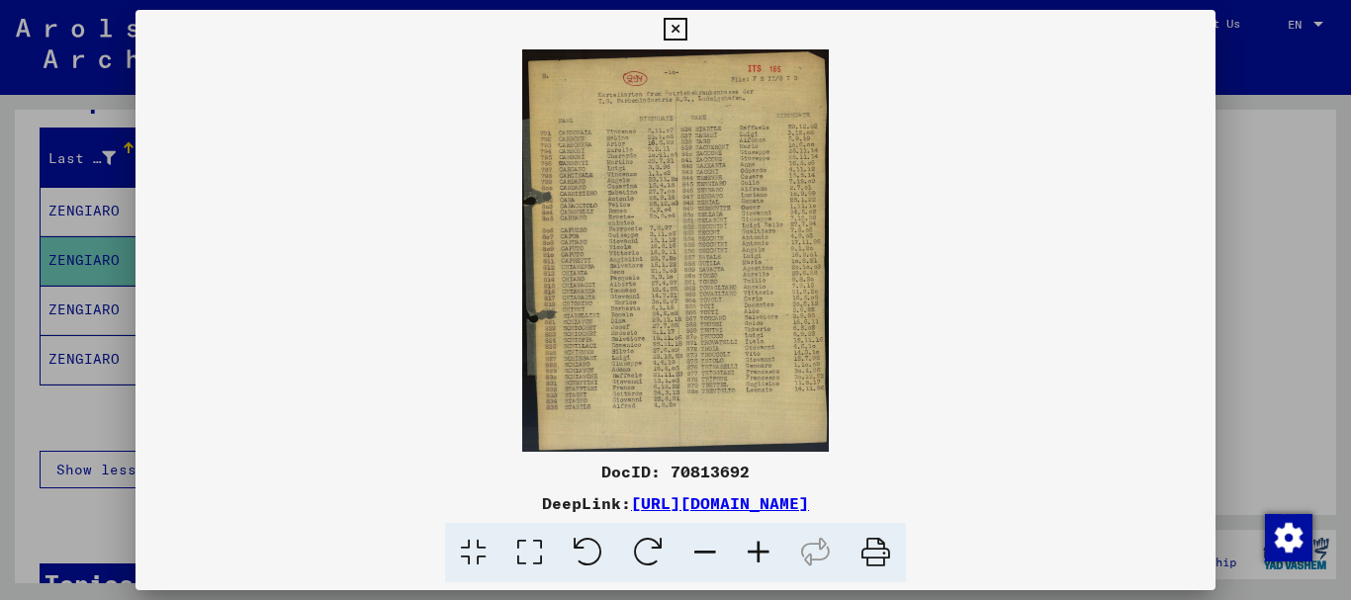
click at [758, 554] on icon at bounding box center [758, 553] width 53 height 60
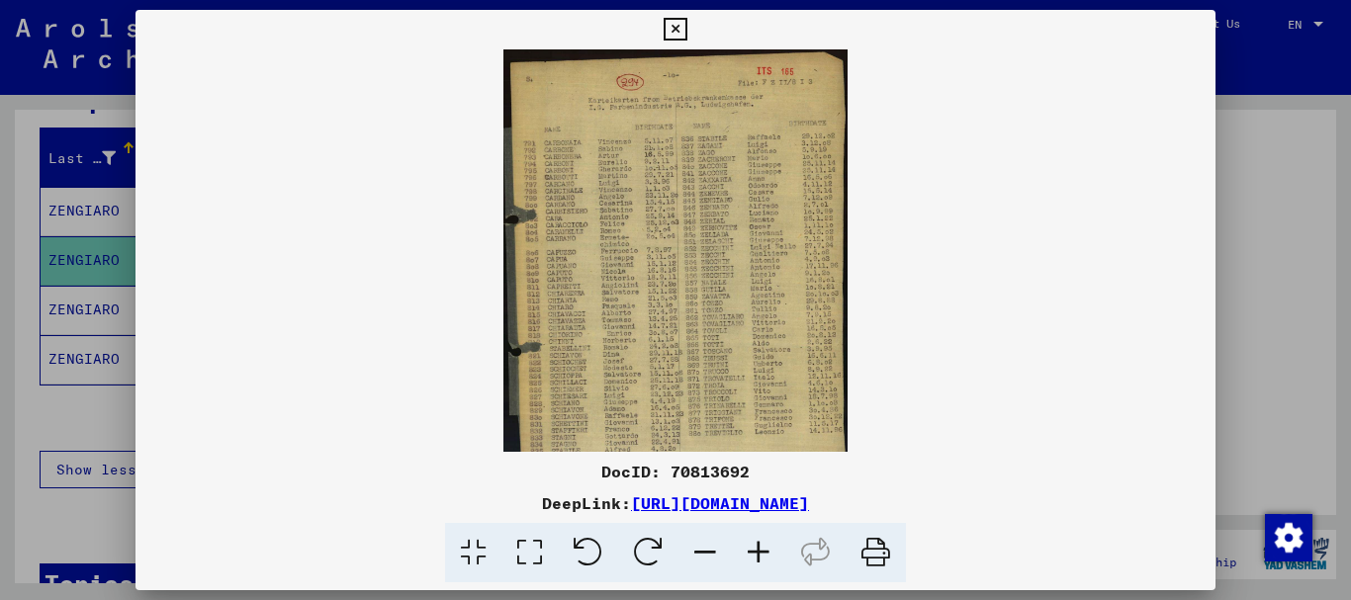
click at [758, 554] on icon at bounding box center [758, 553] width 53 height 60
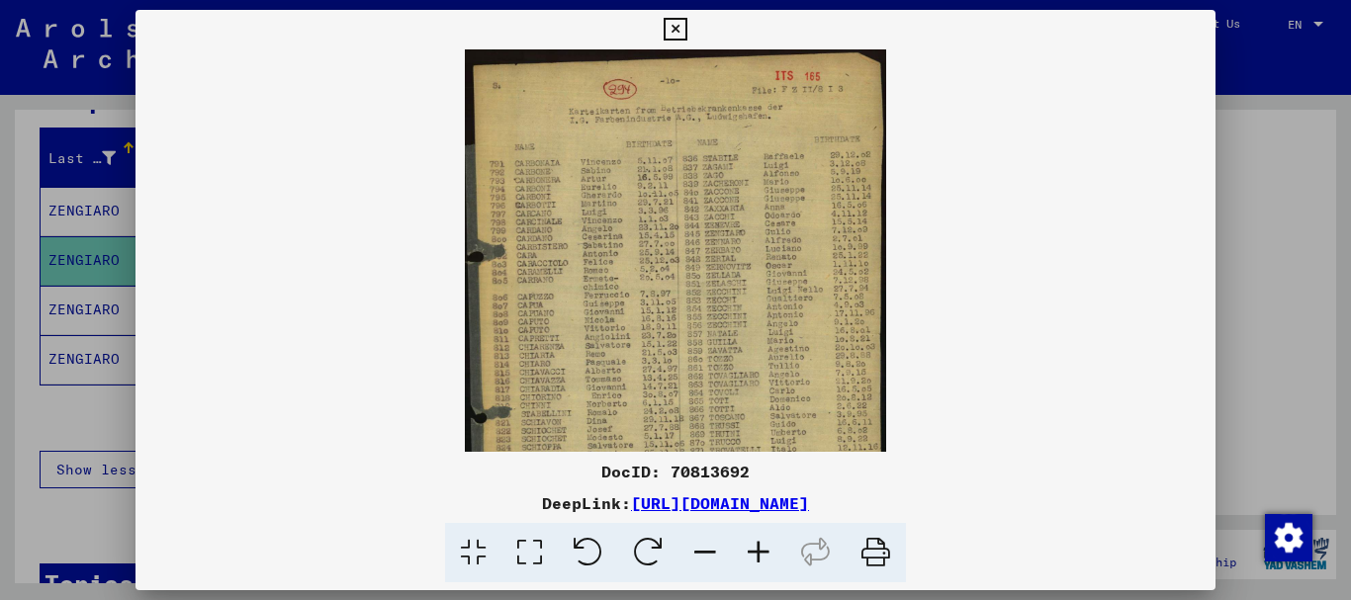
click at [758, 554] on icon at bounding box center [758, 553] width 53 height 60
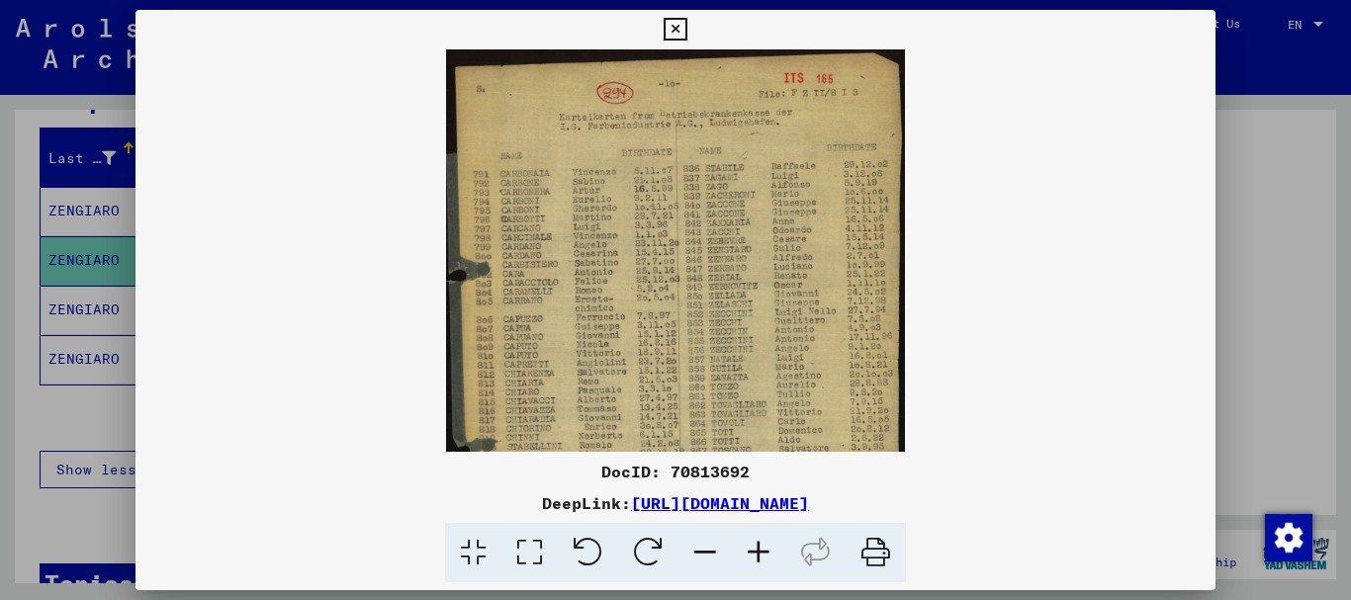
click at [758, 554] on icon at bounding box center [758, 553] width 53 height 60
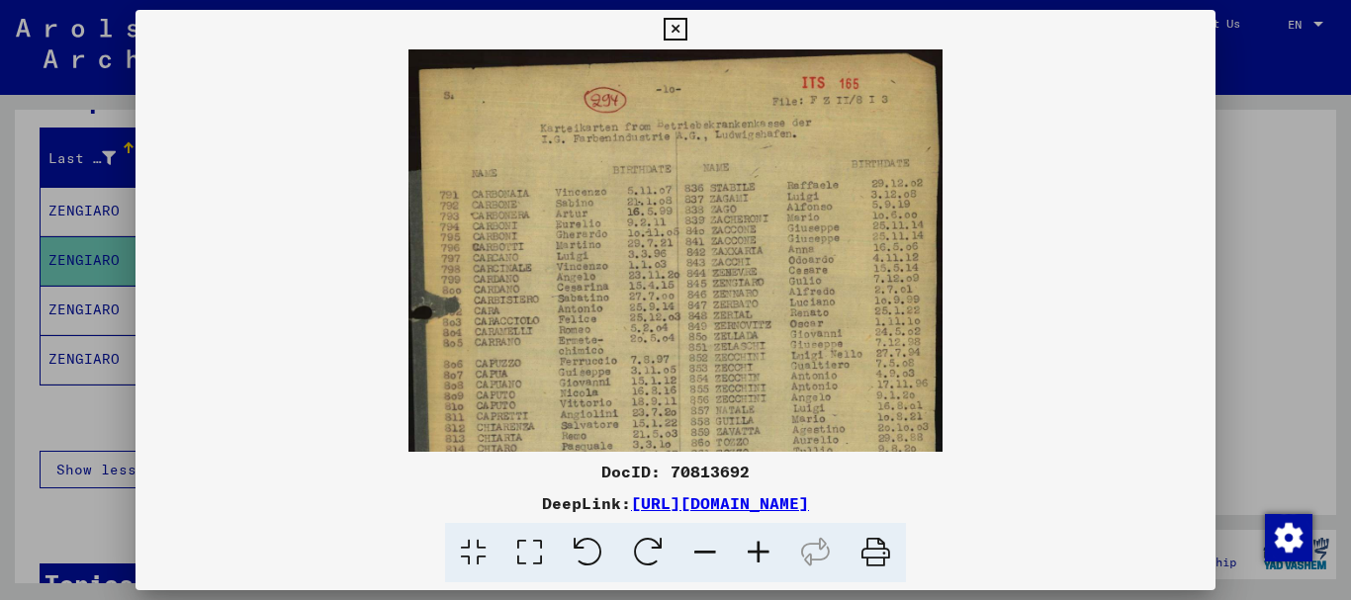
click at [758, 554] on icon at bounding box center [758, 553] width 53 height 60
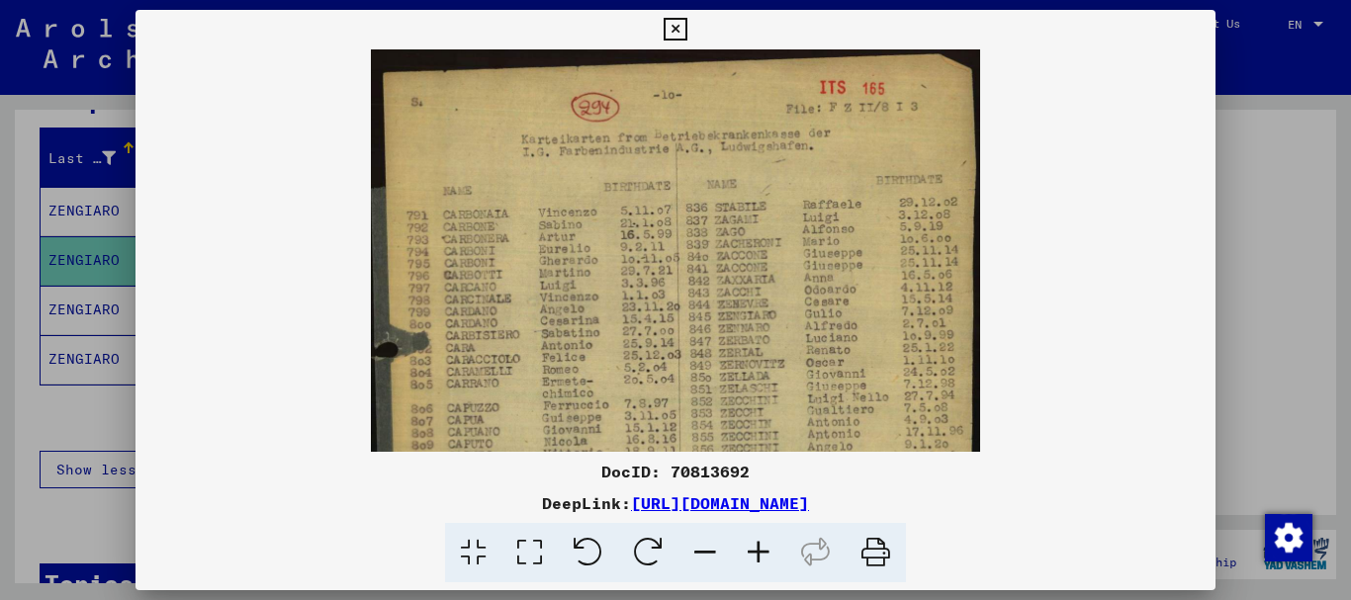
click at [758, 554] on icon at bounding box center [758, 553] width 53 height 60
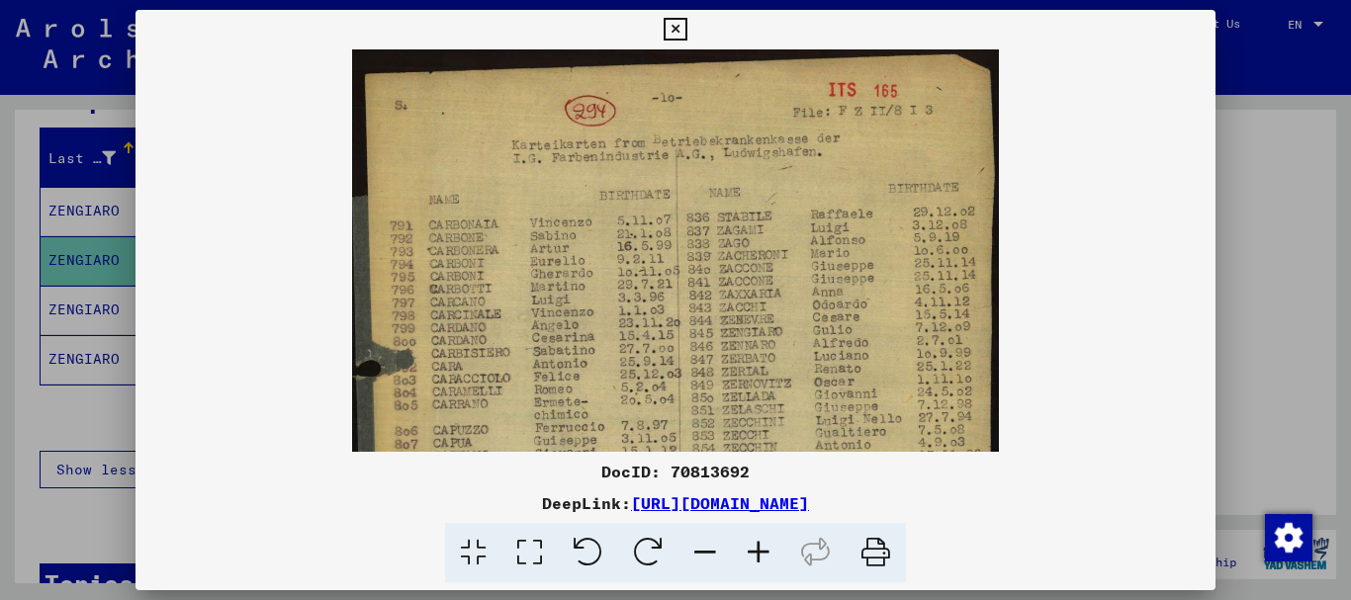
click at [758, 554] on icon at bounding box center [758, 553] width 53 height 60
click at [759, 554] on icon at bounding box center [758, 553] width 53 height 60
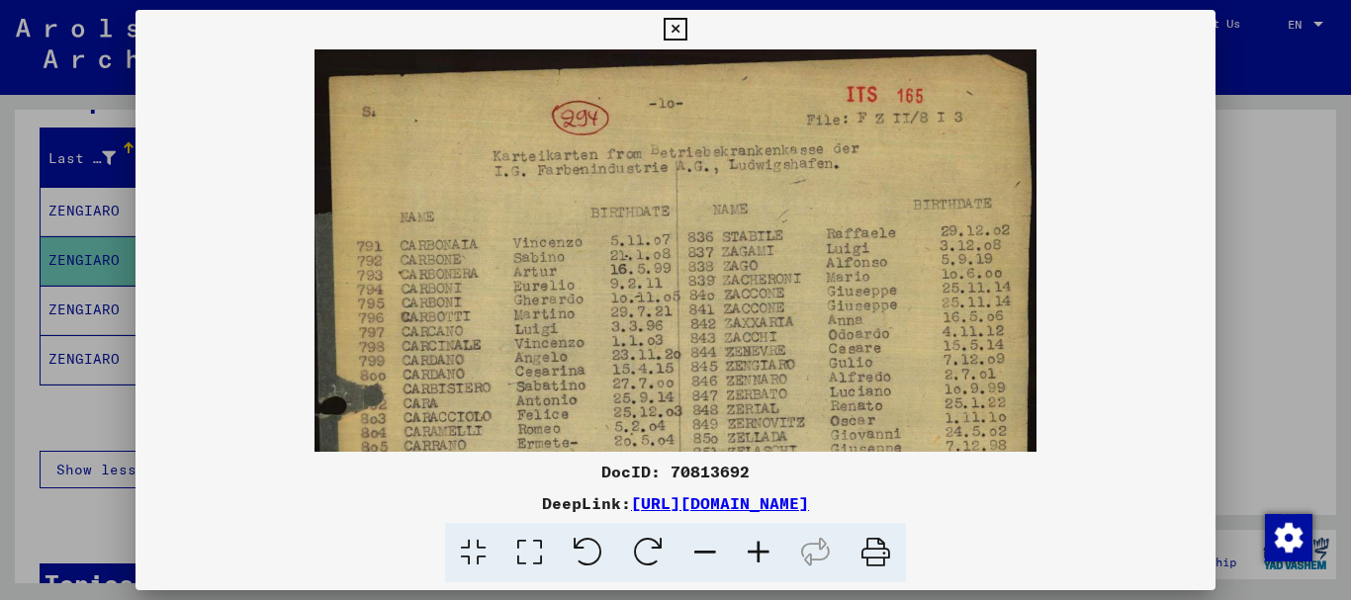
click at [759, 554] on icon at bounding box center [758, 553] width 53 height 60
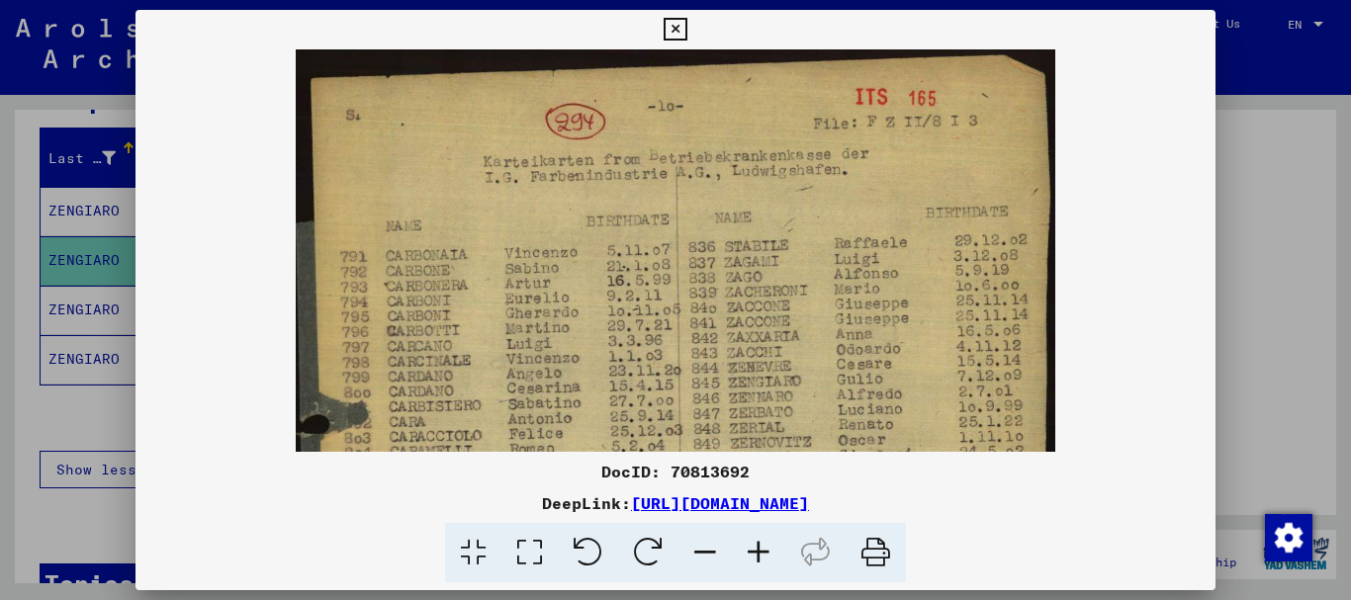
click at [759, 554] on icon at bounding box center [758, 553] width 53 height 60
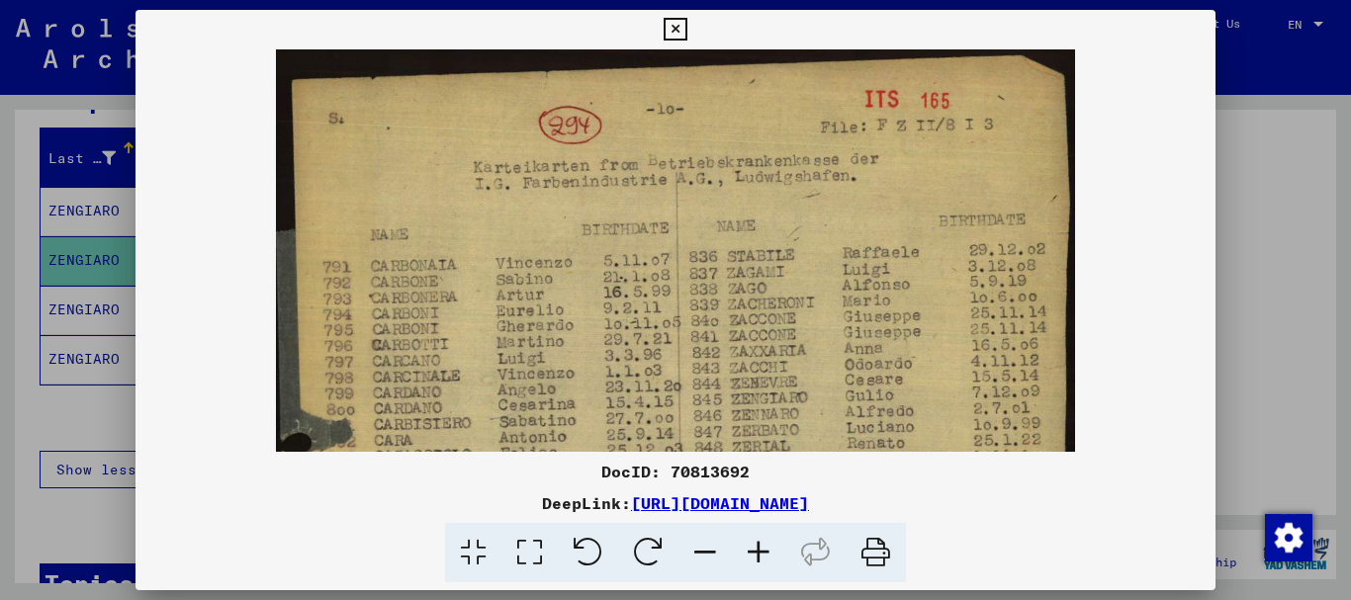
click at [759, 554] on icon at bounding box center [758, 553] width 53 height 60
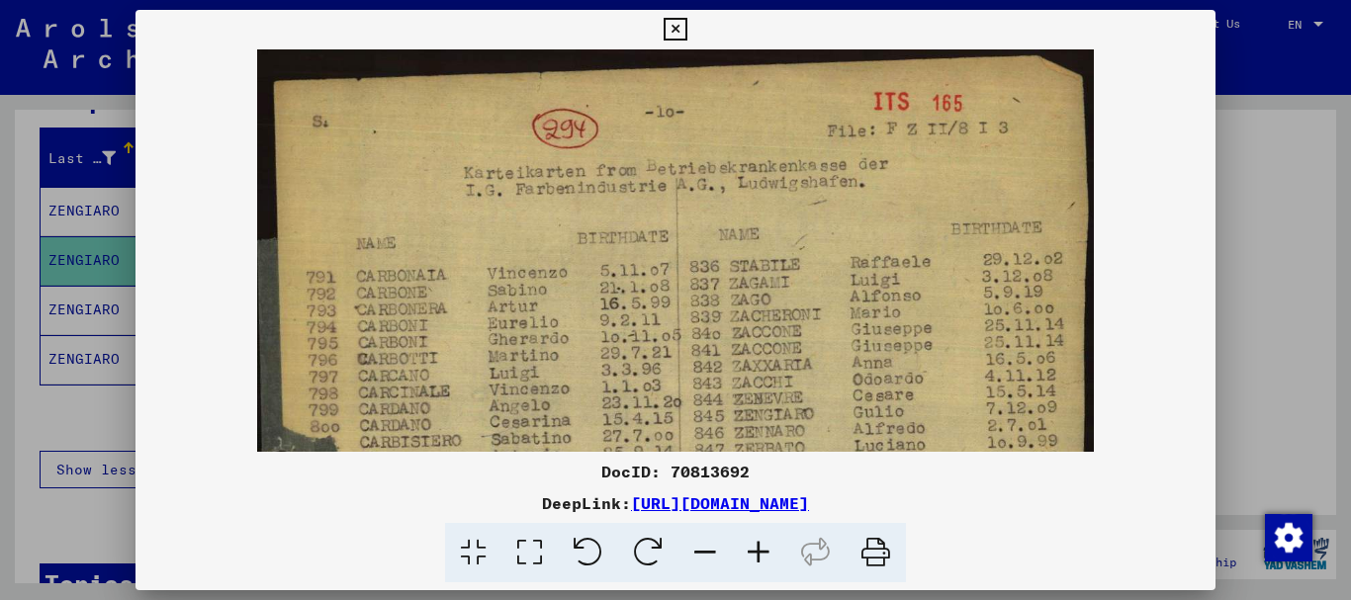
drag, startPoint x: 18, startPoint y: 262, endPoint x: 72, endPoint y: 251, distance: 55.5
click at [22, 263] on div at bounding box center [675, 300] width 1351 height 600
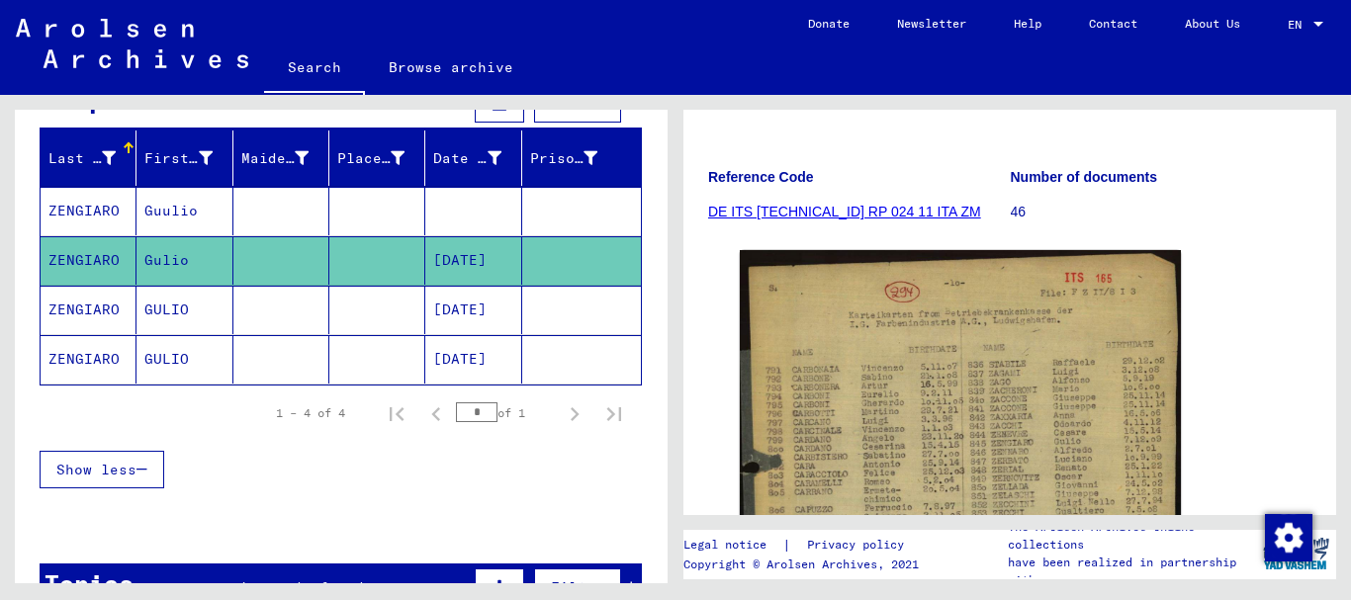
click at [135, 305] on mat-cell "ZENGIARO" at bounding box center [89, 310] width 96 height 48
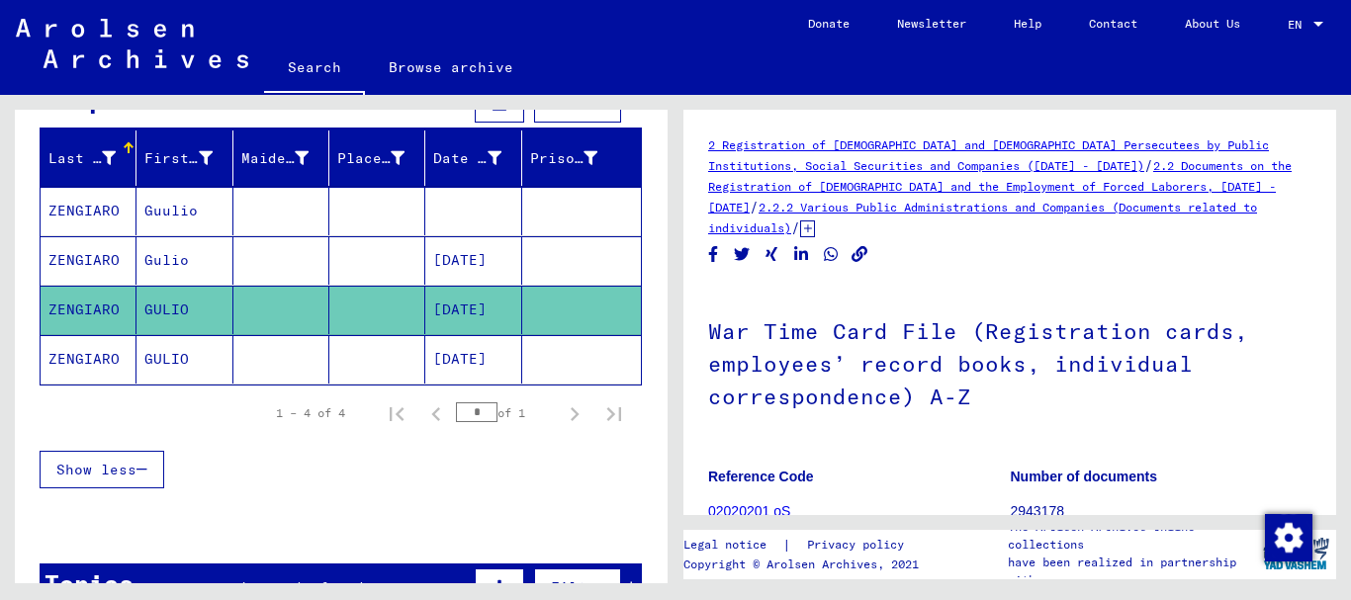
scroll to position [427, 0]
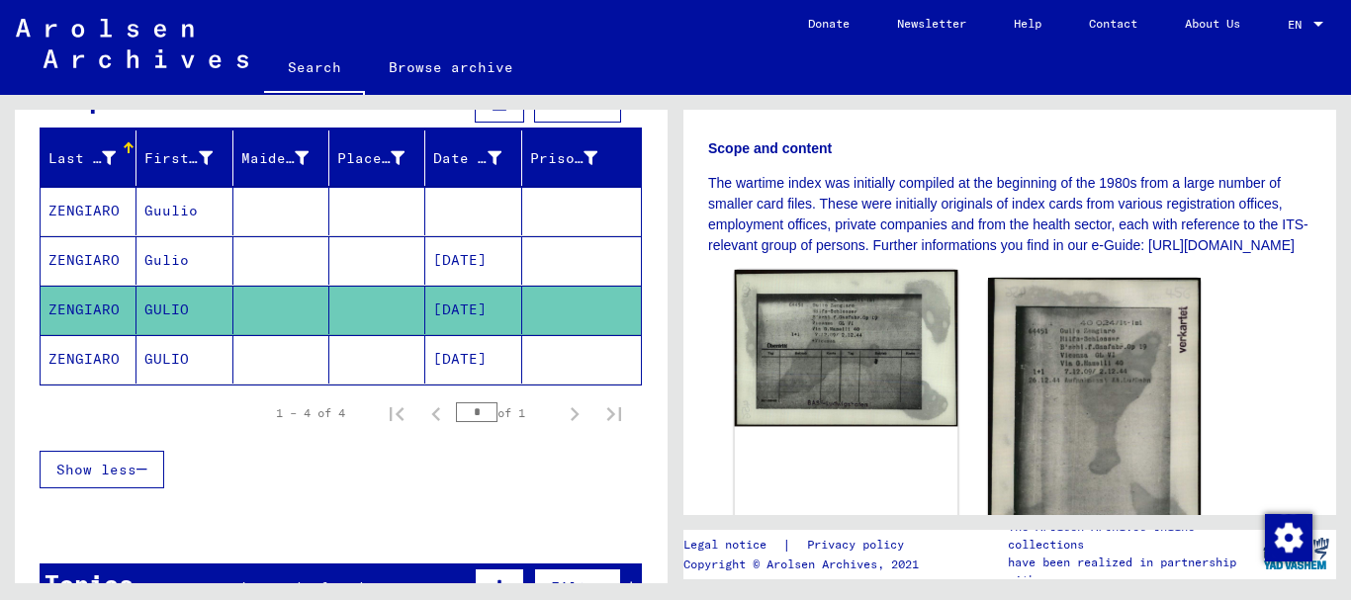
click at [856, 354] on img at bounding box center [847, 348] width 224 height 156
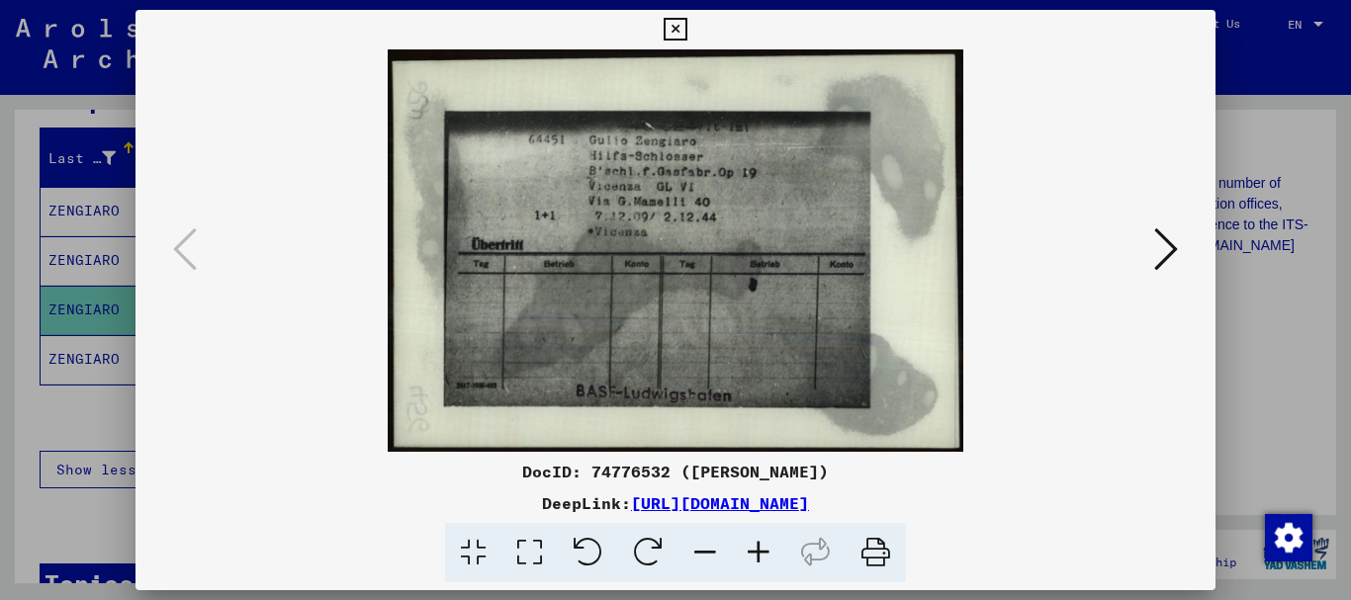
click at [745, 549] on icon at bounding box center [758, 553] width 53 height 60
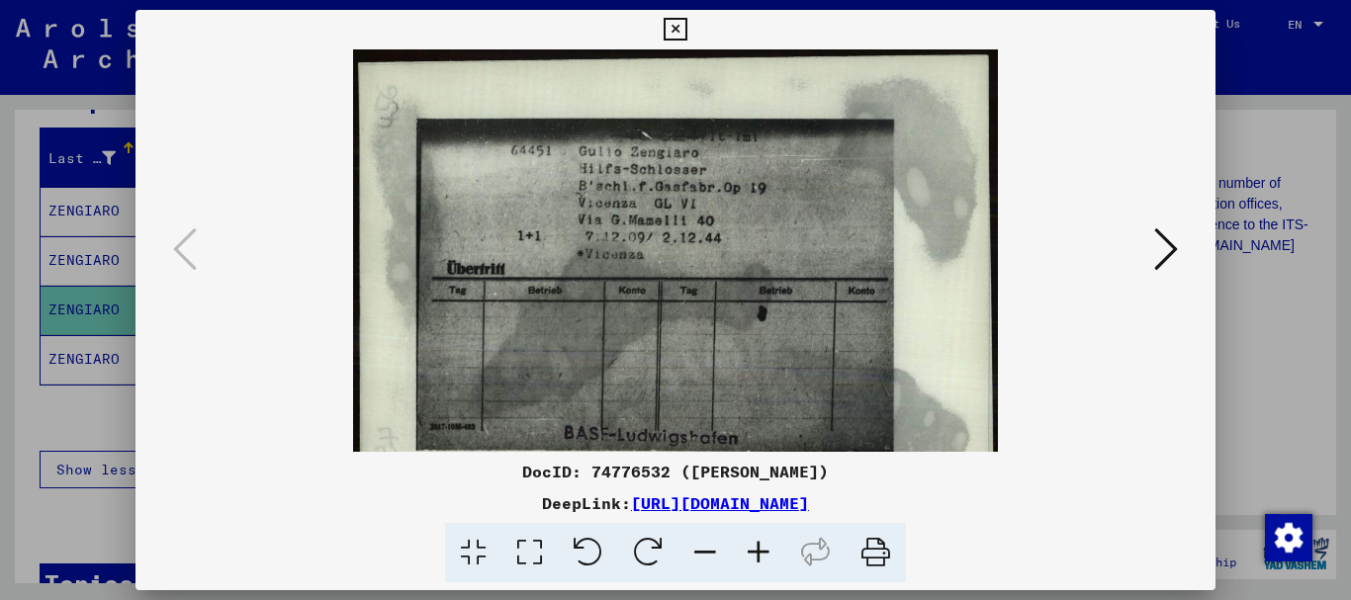
click at [745, 549] on icon at bounding box center [758, 553] width 53 height 60
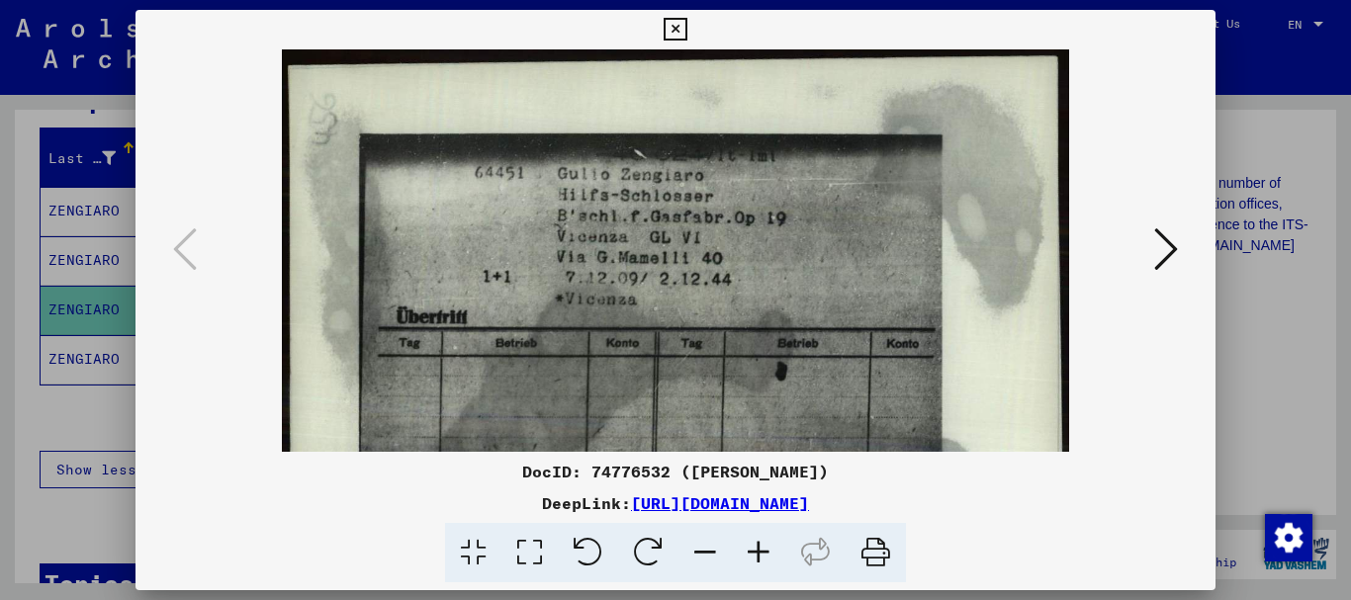
click at [745, 549] on icon at bounding box center [758, 553] width 53 height 60
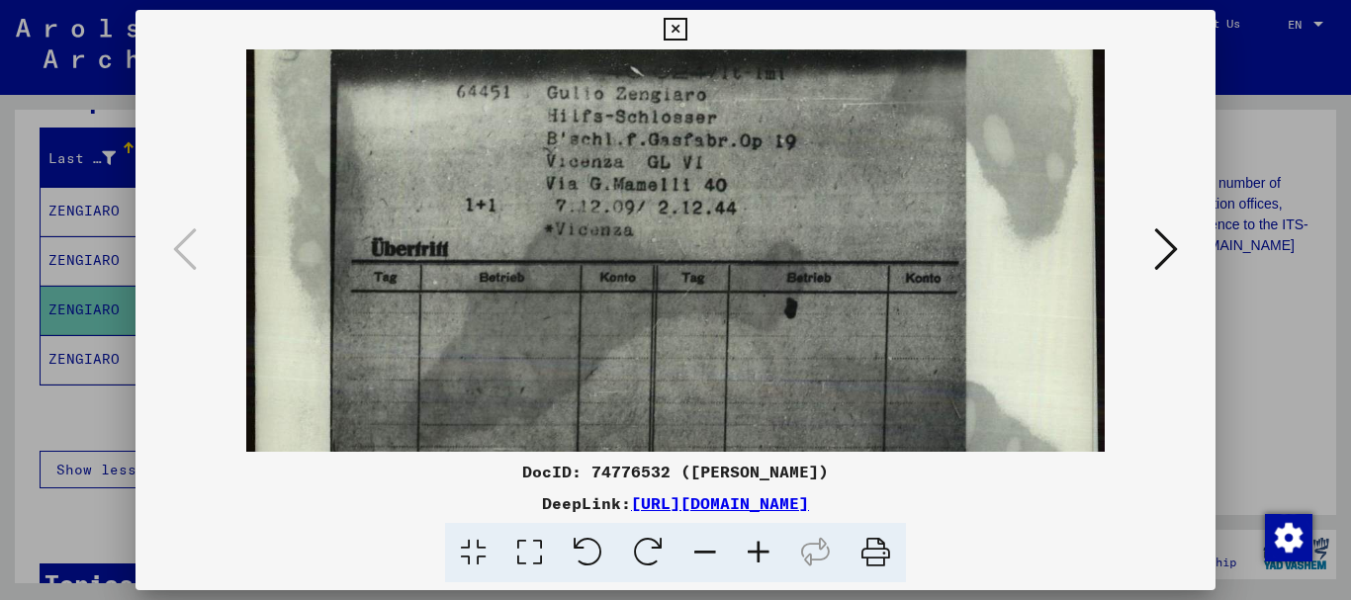
scroll to position [94, 0]
drag, startPoint x: 703, startPoint y: 345, endPoint x: 654, endPoint y: 275, distance: 85.9
click at [654, 275] on img at bounding box center [675, 255] width 858 height 600
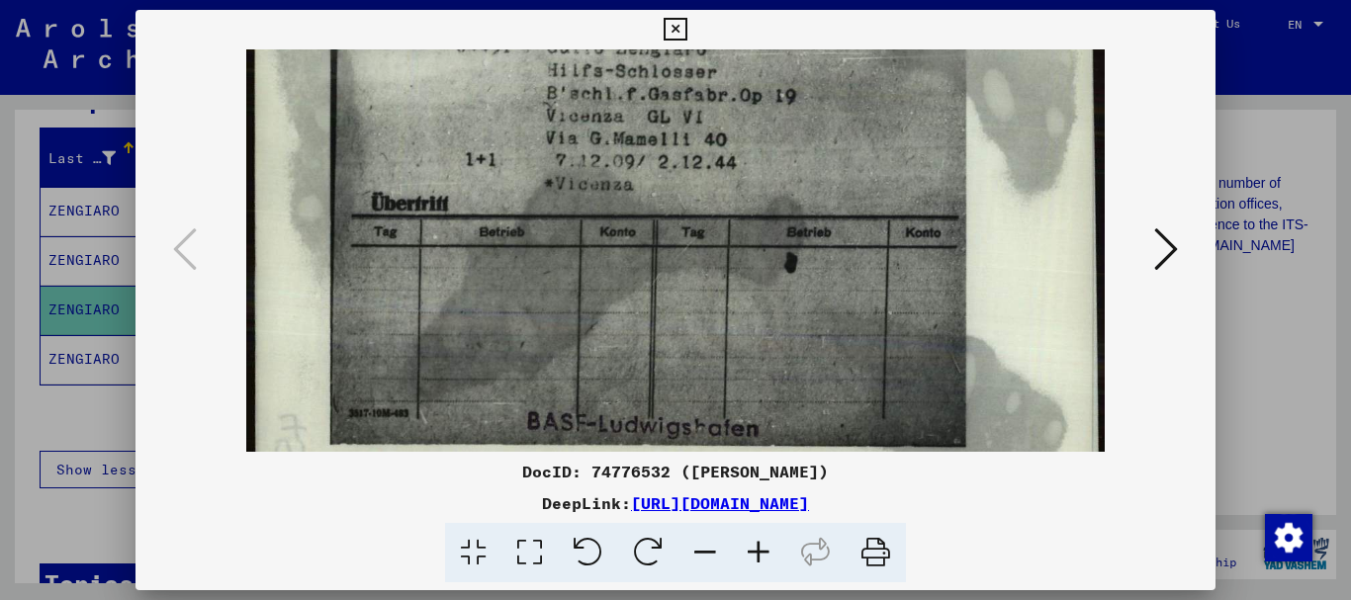
drag, startPoint x: 844, startPoint y: 376, endPoint x: 822, endPoint y: 326, distance: 54.0
click at [822, 329] on img at bounding box center [675, 212] width 858 height 600
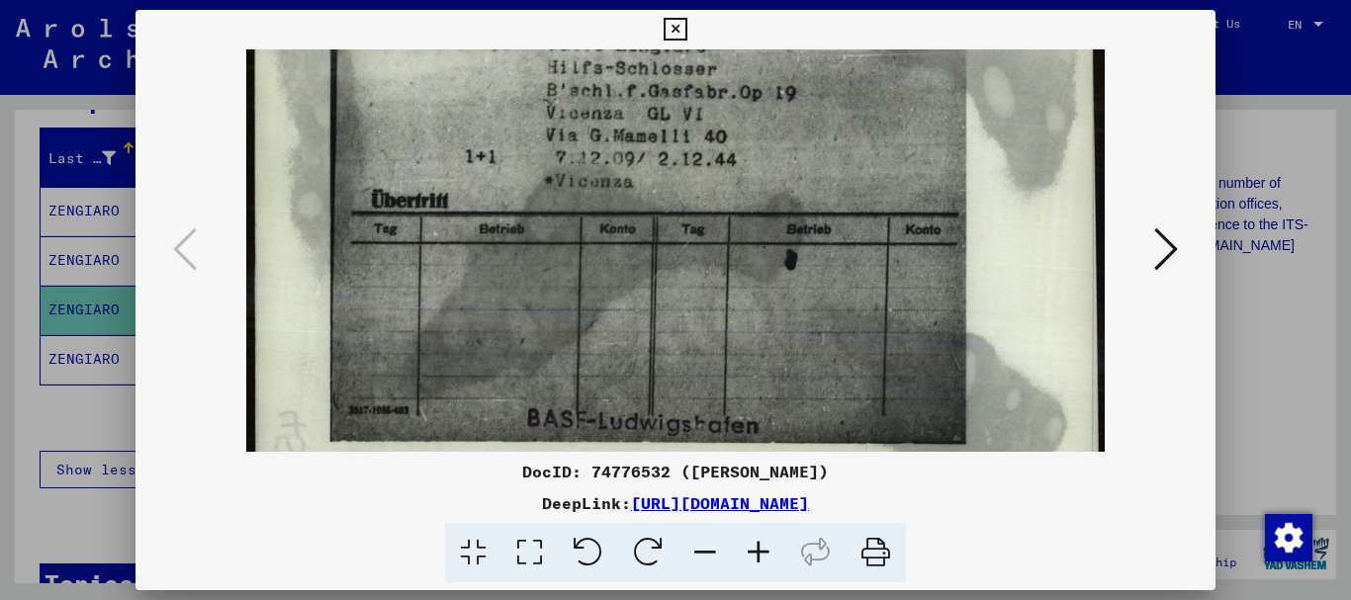
click at [1160, 245] on icon at bounding box center [1166, 249] width 24 height 47
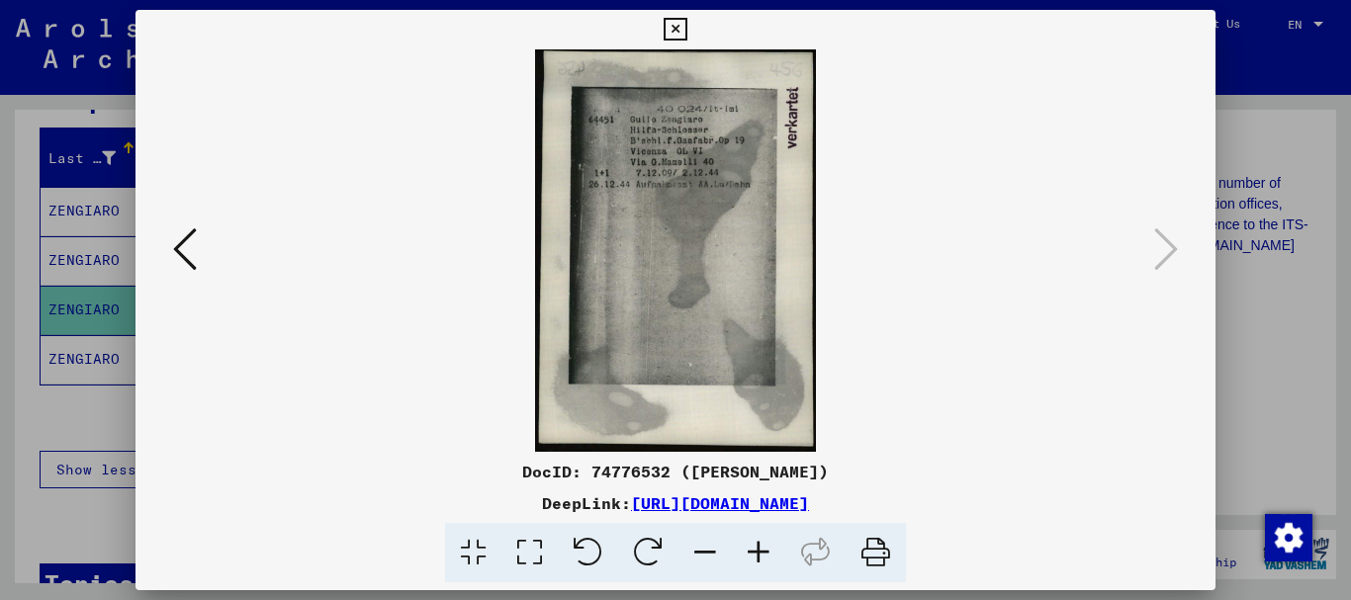
scroll to position [0, 0]
click at [64, 396] on div at bounding box center [675, 300] width 1351 height 600
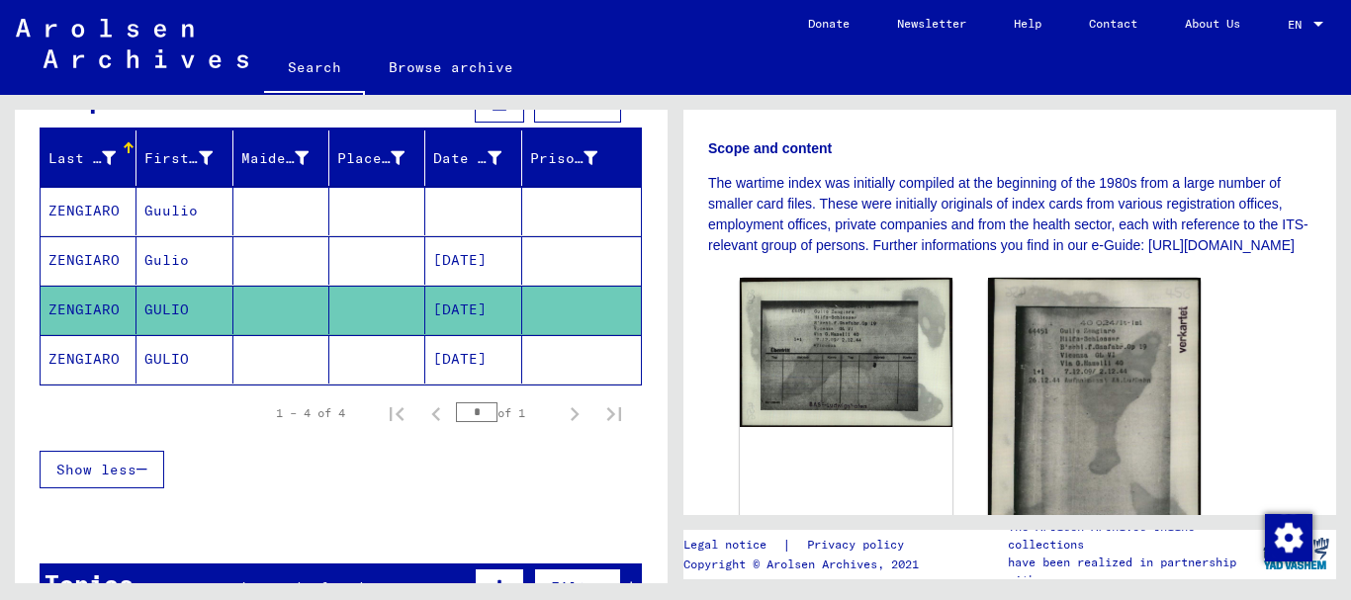
click at [169, 351] on mat-cell "GULIO" at bounding box center [185, 359] width 96 height 48
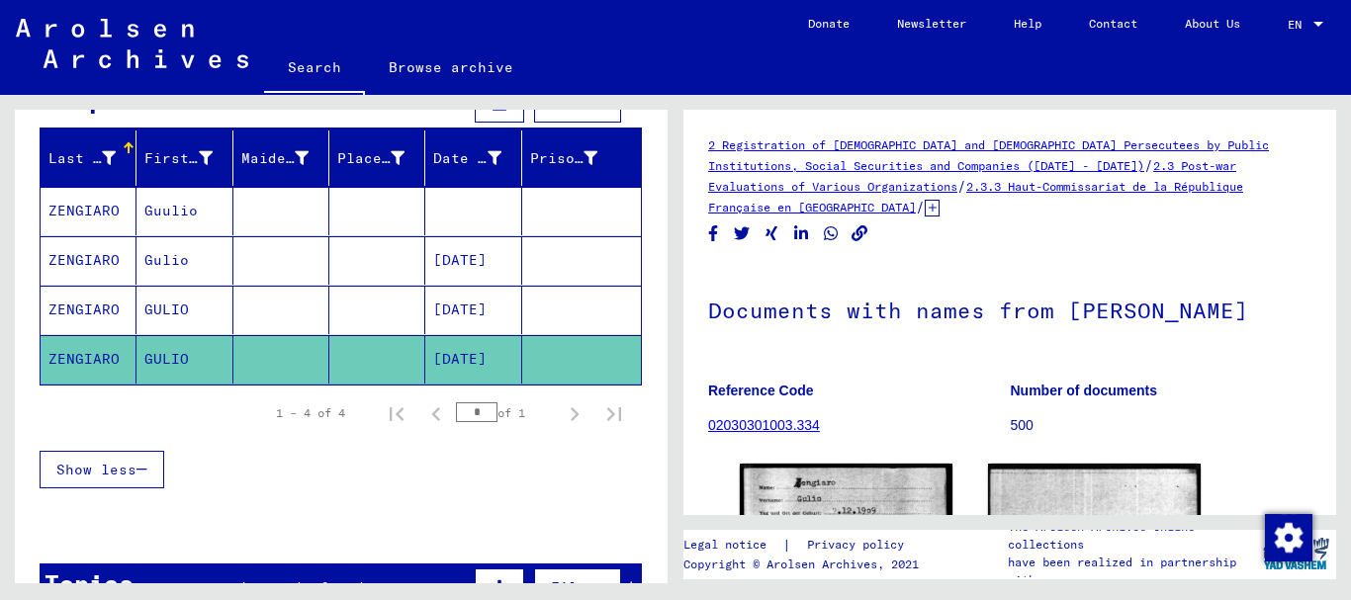
scroll to position [321, 0]
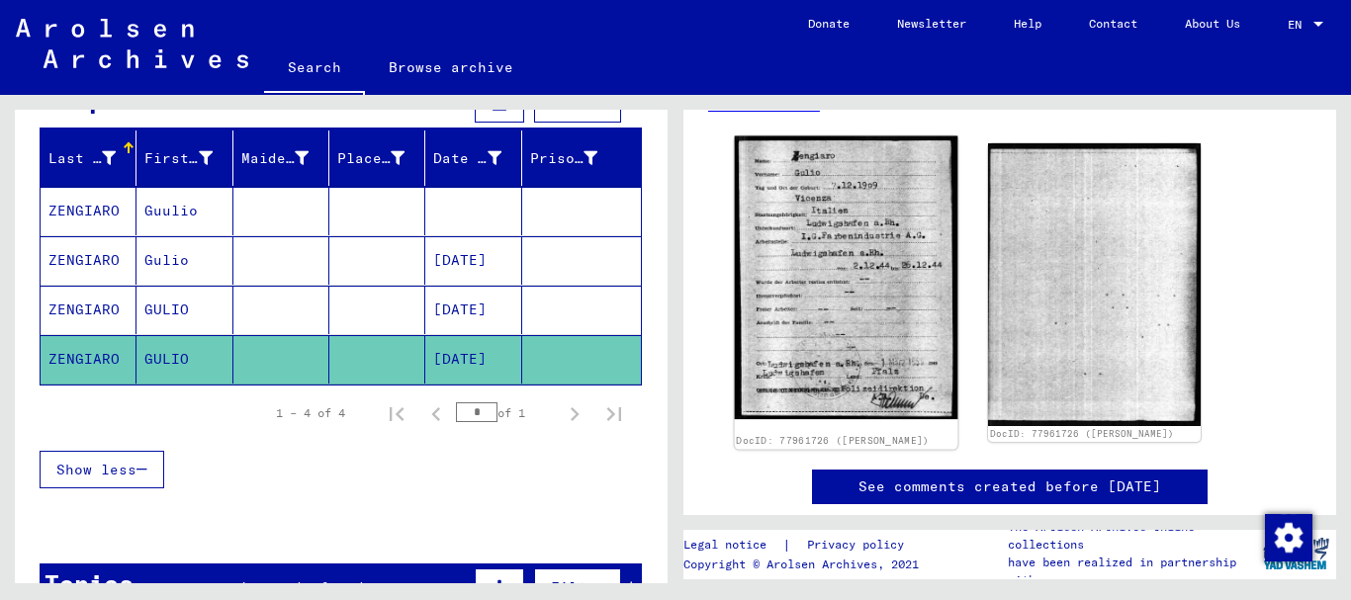
click at [827, 279] on img at bounding box center [847, 279] width 224 height 284
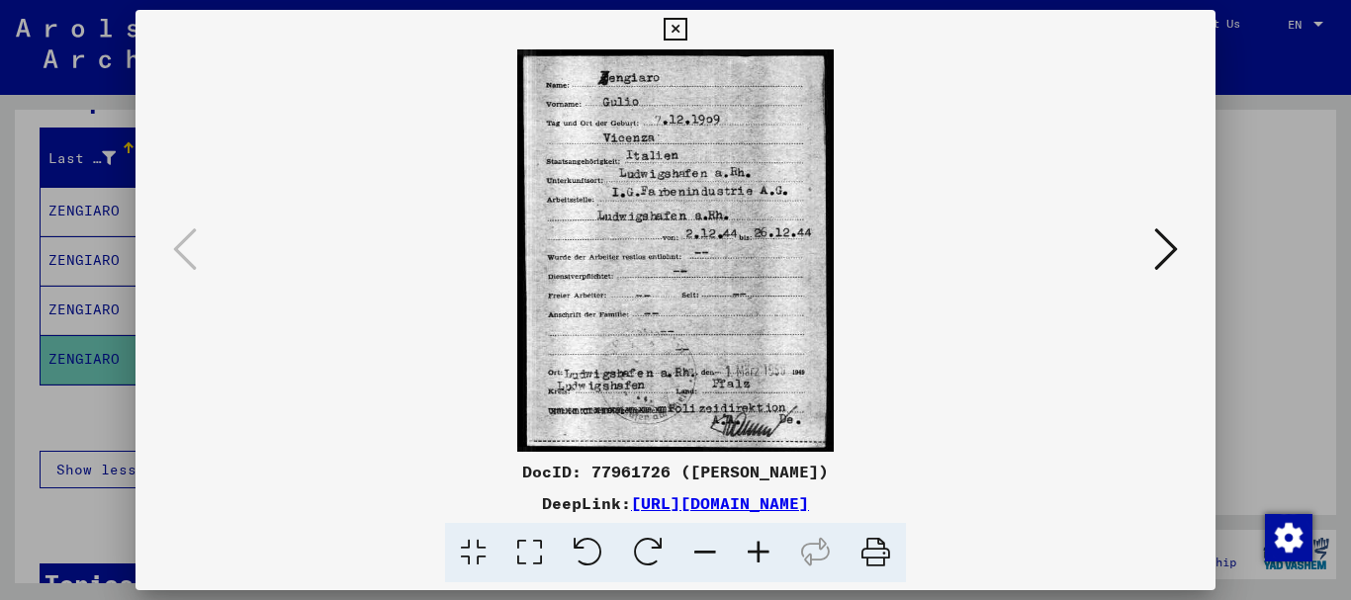
click at [757, 550] on icon at bounding box center [758, 553] width 53 height 60
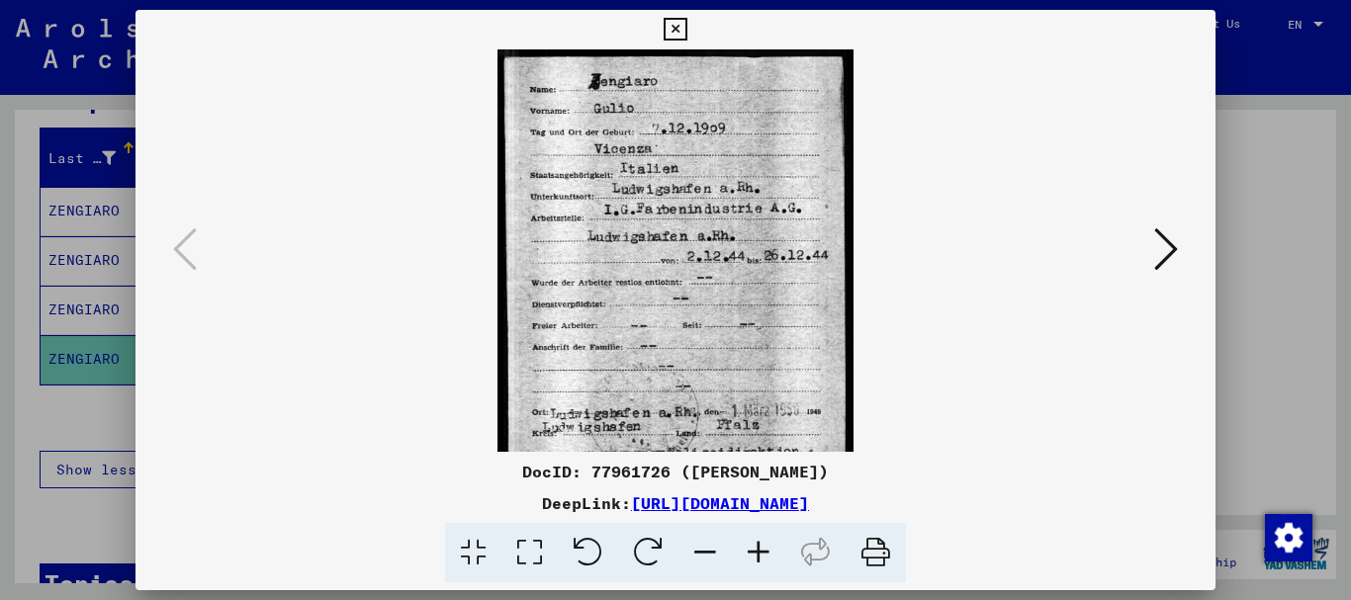
click at [758, 550] on icon at bounding box center [758, 553] width 53 height 60
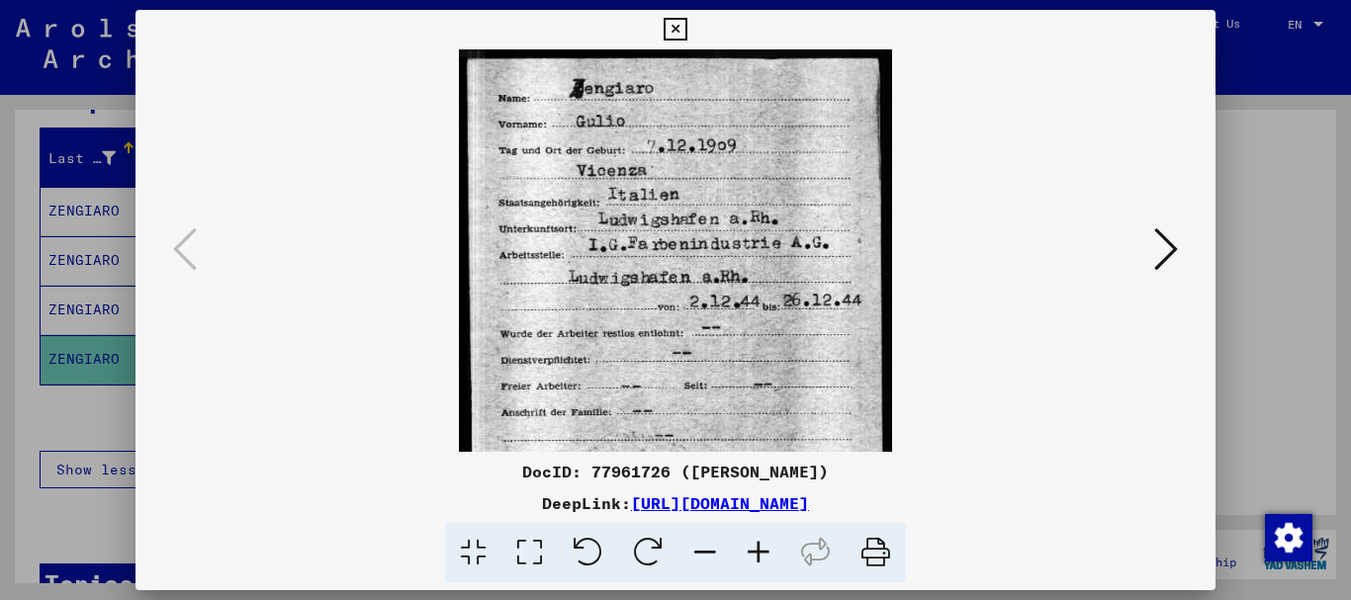
click at [759, 550] on icon at bounding box center [758, 553] width 53 height 60
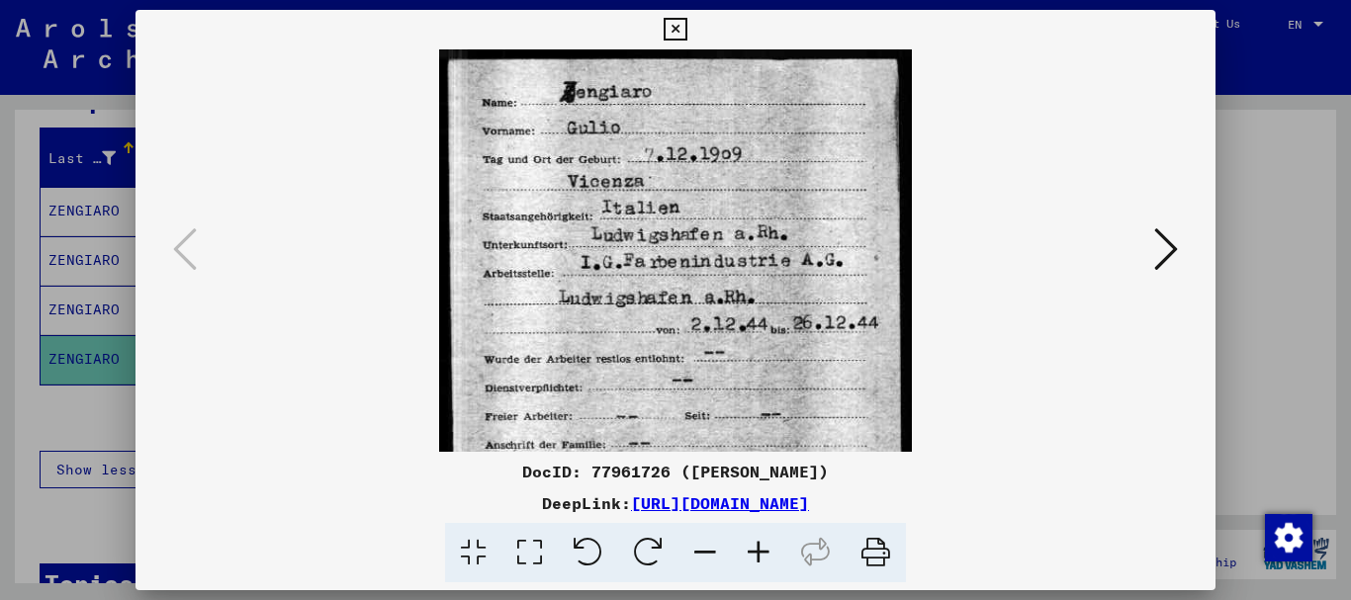
click at [760, 550] on icon at bounding box center [758, 553] width 53 height 60
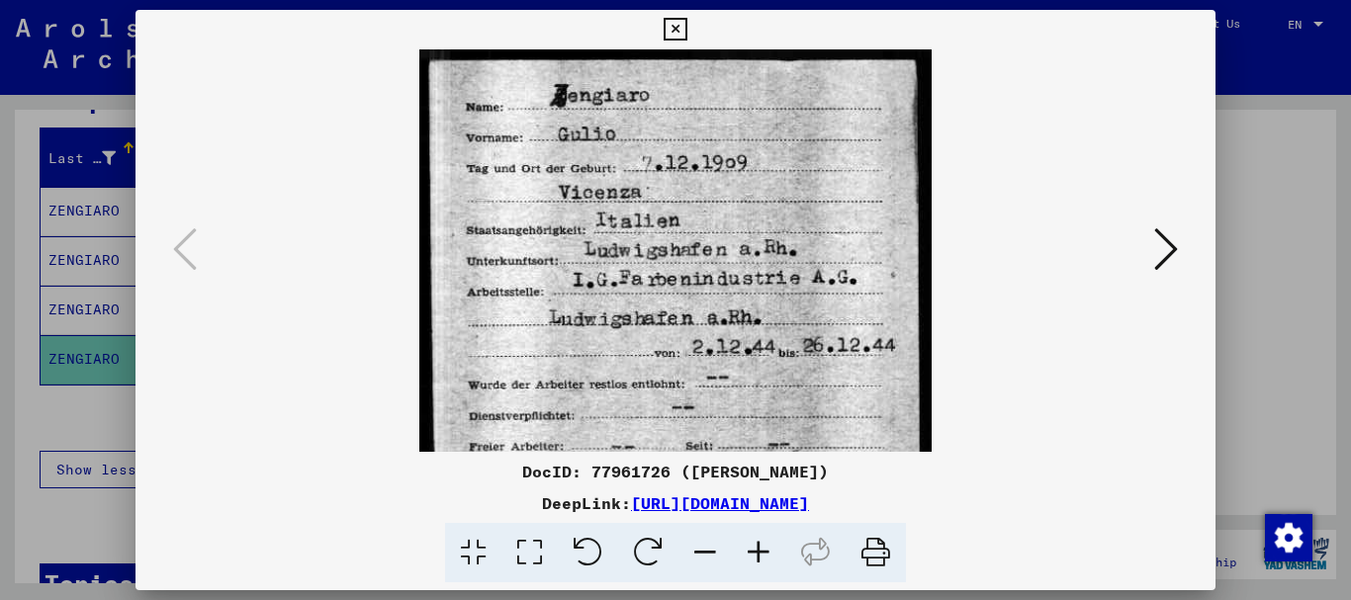
click at [760, 550] on icon at bounding box center [758, 553] width 53 height 60
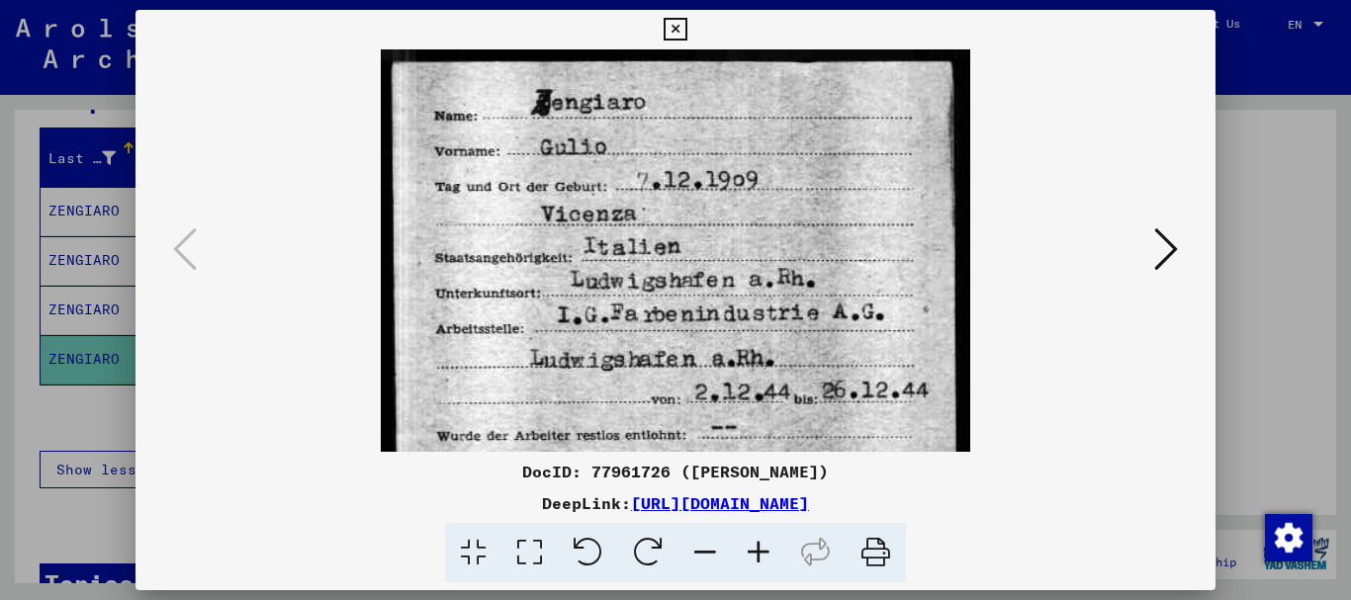
click at [760, 550] on icon at bounding box center [758, 553] width 53 height 60
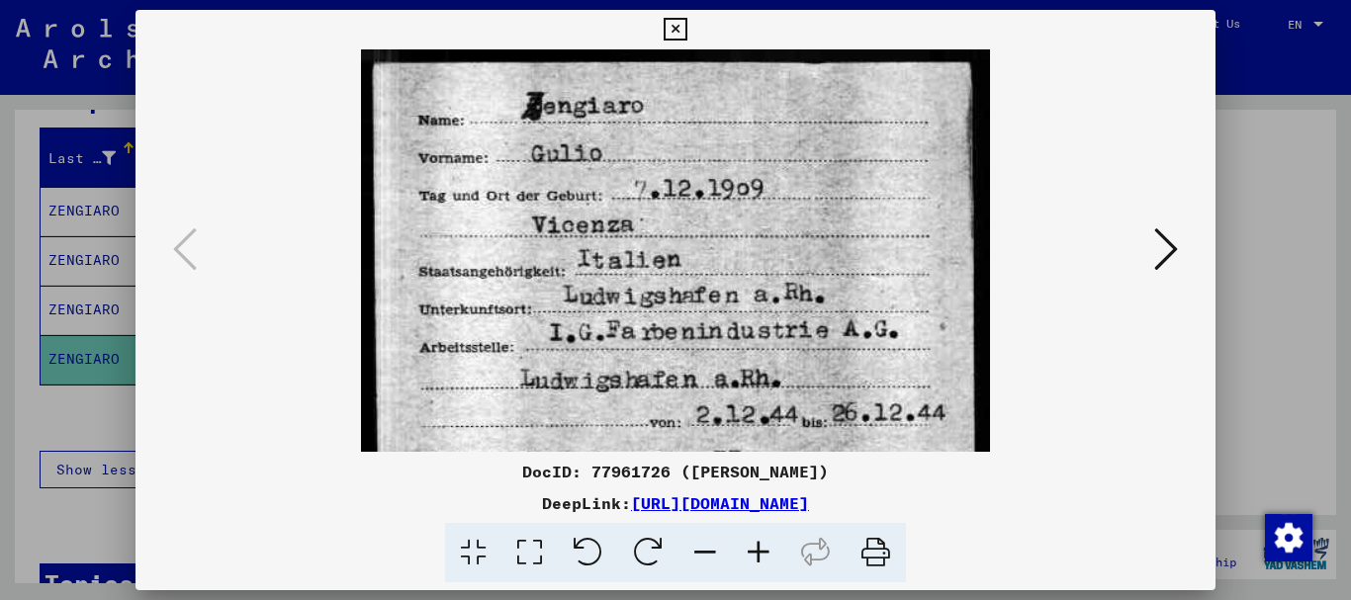
click at [68, 208] on div at bounding box center [675, 300] width 1351 height 600
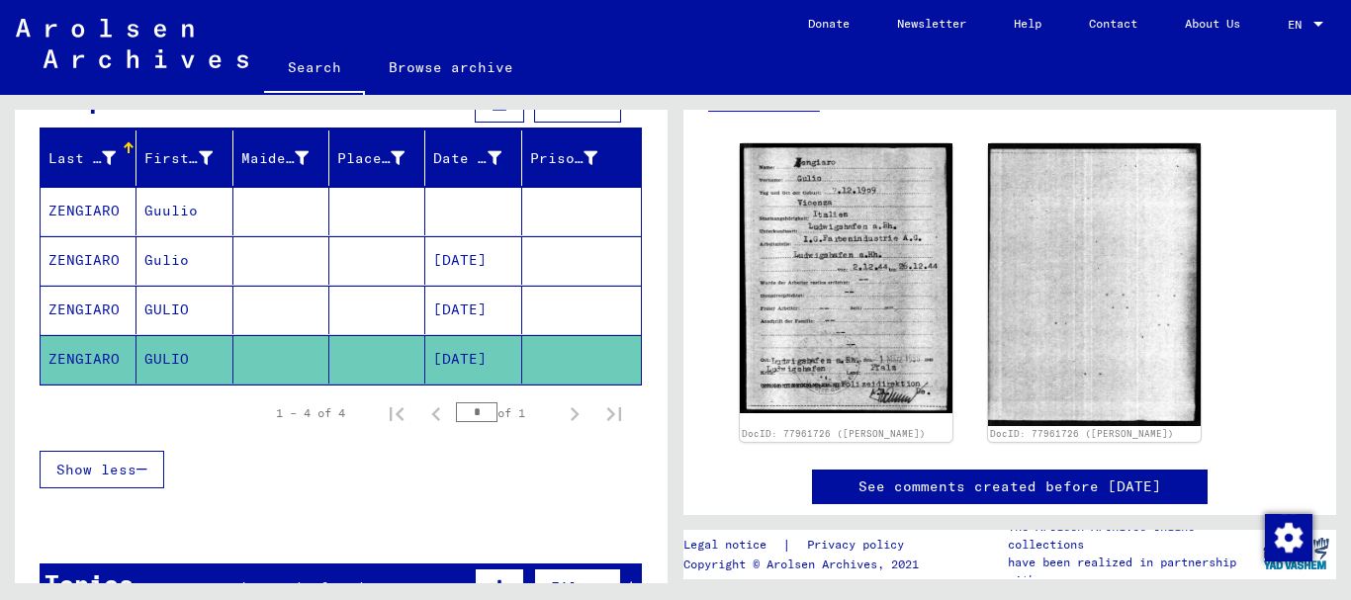
scroll to position [0, 0]
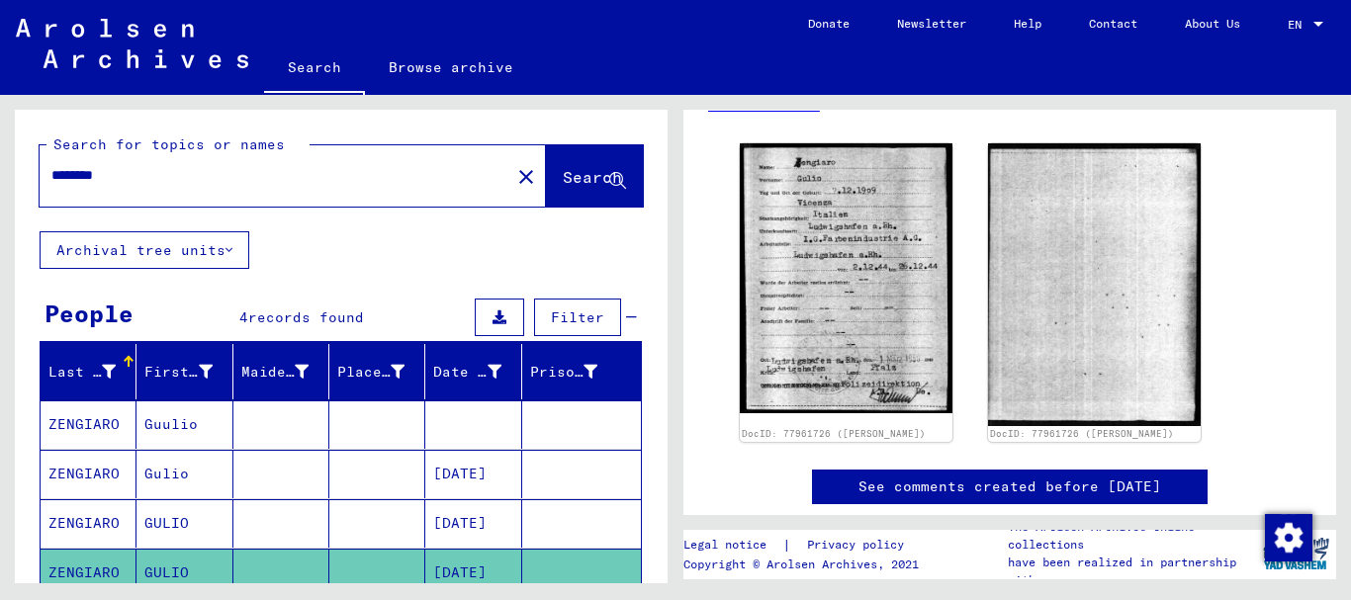
drag, startPoint x: 54, startPoint y: 176, endPoint x: 36, endPoint y: 174, distance: 18.9
click at [51, 174] on input "********" at bounding box center [274, 175] width 447 height 21
paste input "text"
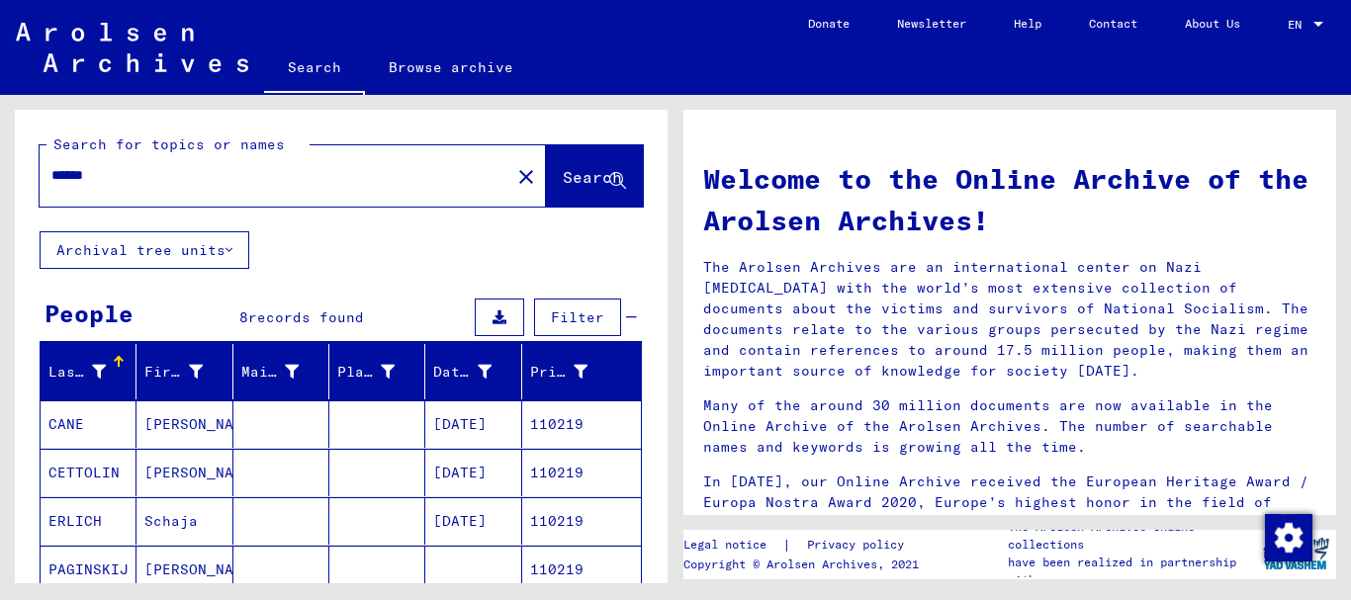
scroll to position [214, 0]
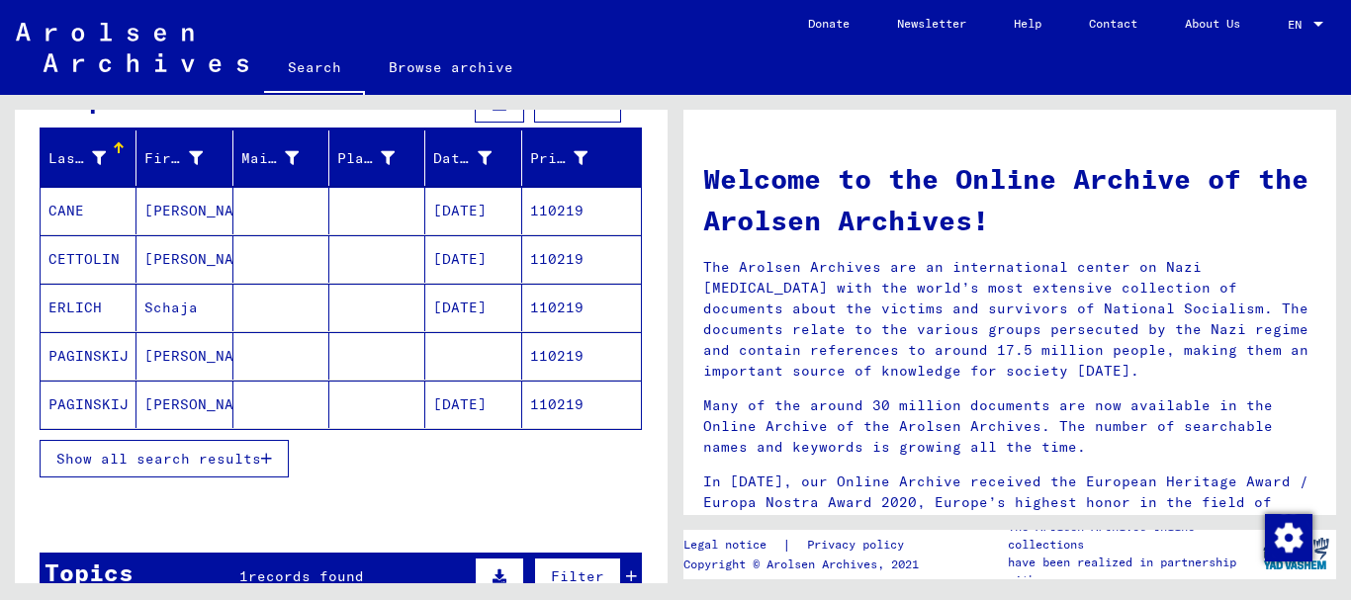
click at [114, 250] on mat-cell "CETTOLIN" at bounding box center [89, 258] width 96 height 47
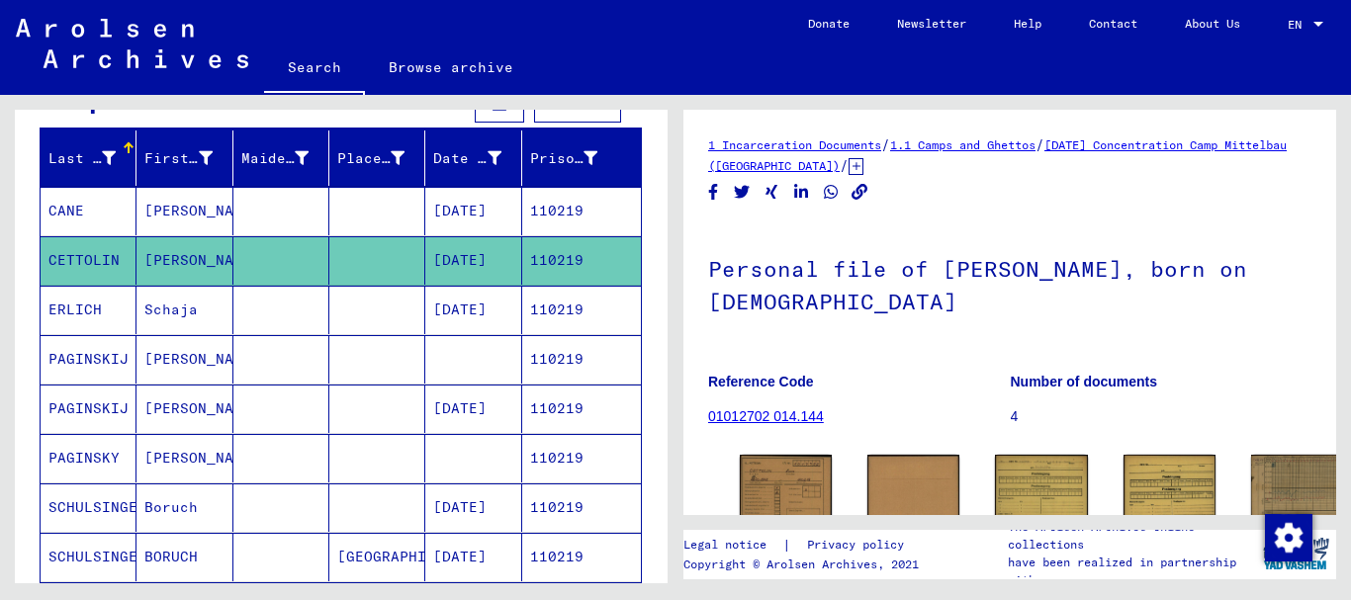
scroll to position [217, 0]
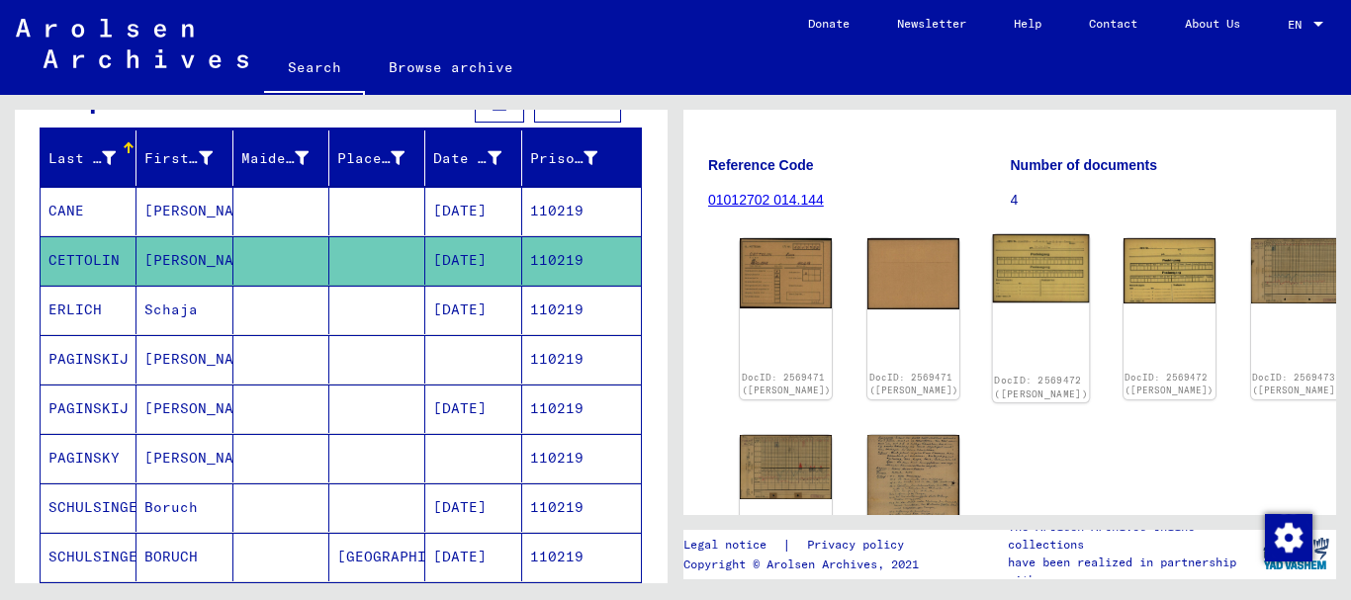
click at [993, 250] on img at bounding box center [1041, 268] width 97 height 68
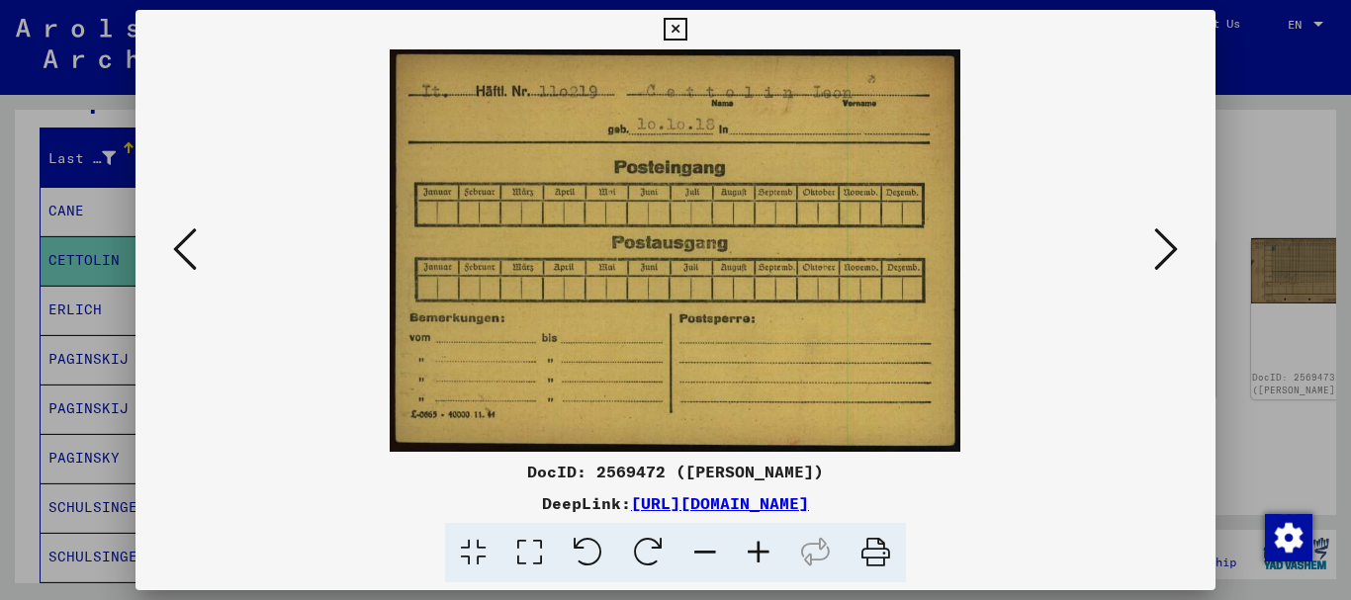
click at [1168, 246] on icon at bounding box center [1166, 249] width 24 height 47
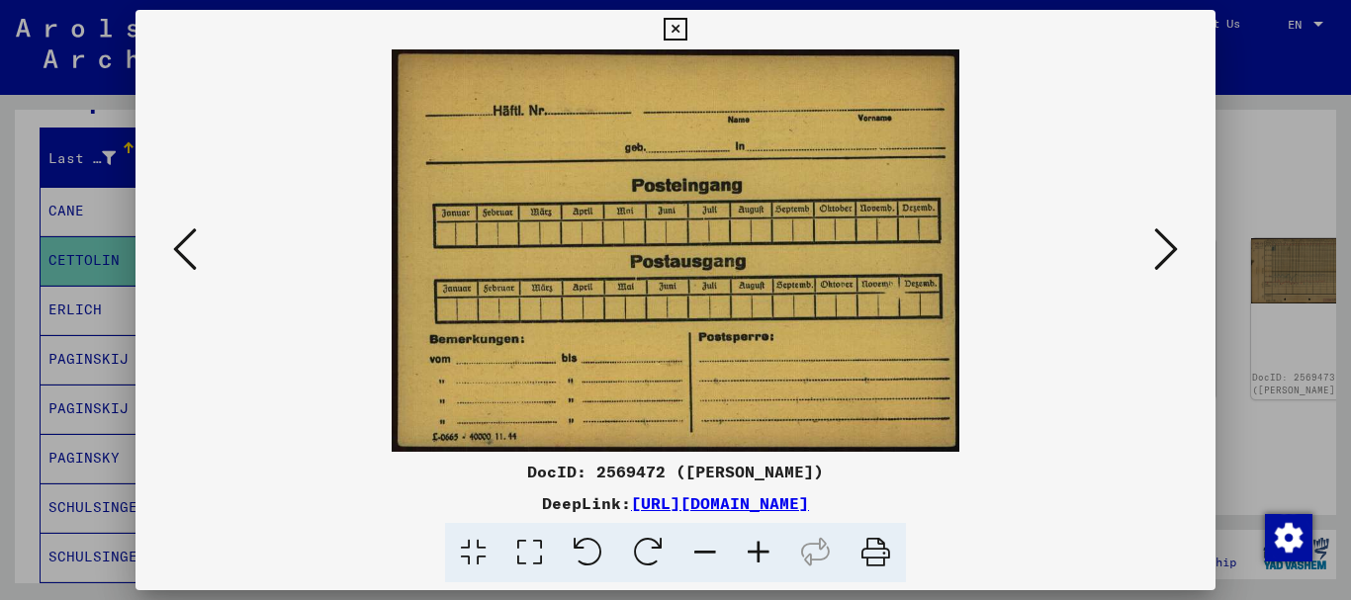
click at [1168, 246] on icon at bounding box center [1166, 249] width 24 height 47
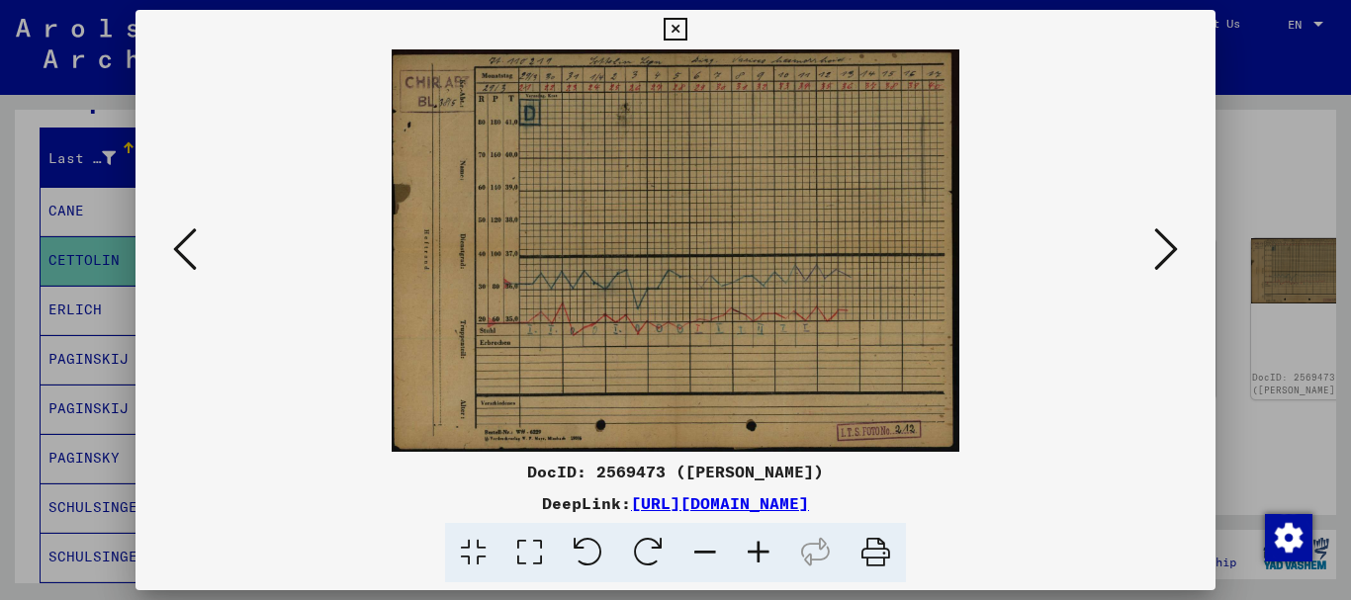
click at [1168, 246] on icon at bounding box center [1166, 249] width 24 height 47
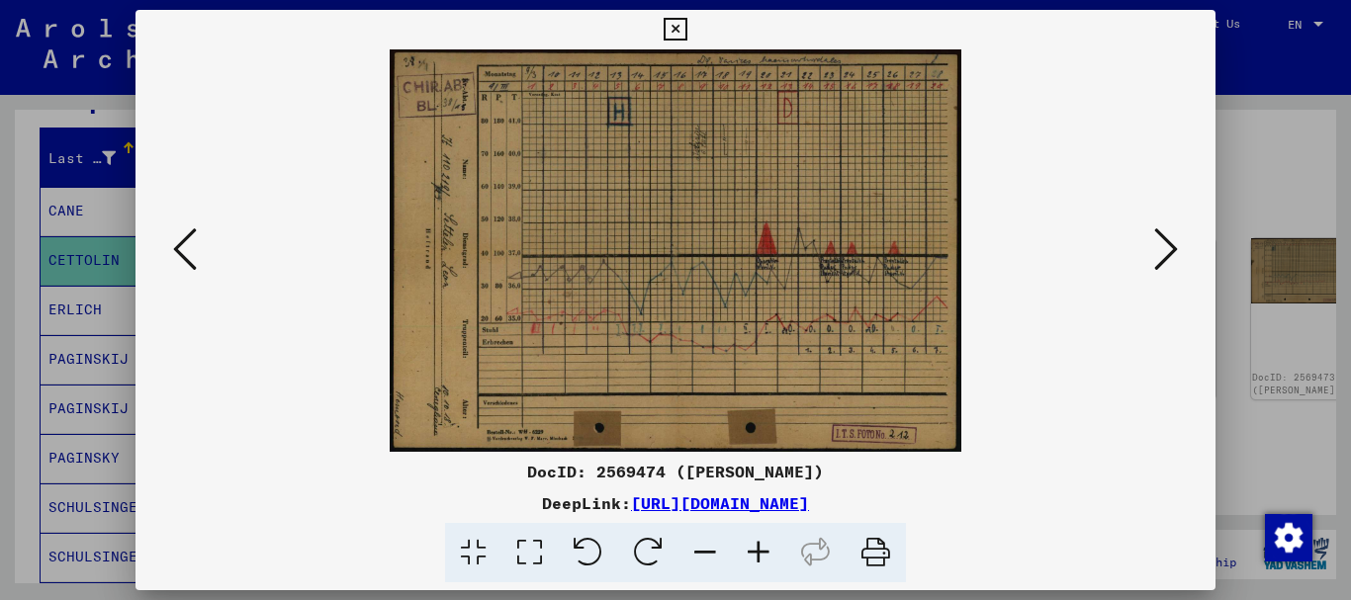
click at [1168, 246] on icon at bounding box center [1166, 249] width 24 height 47
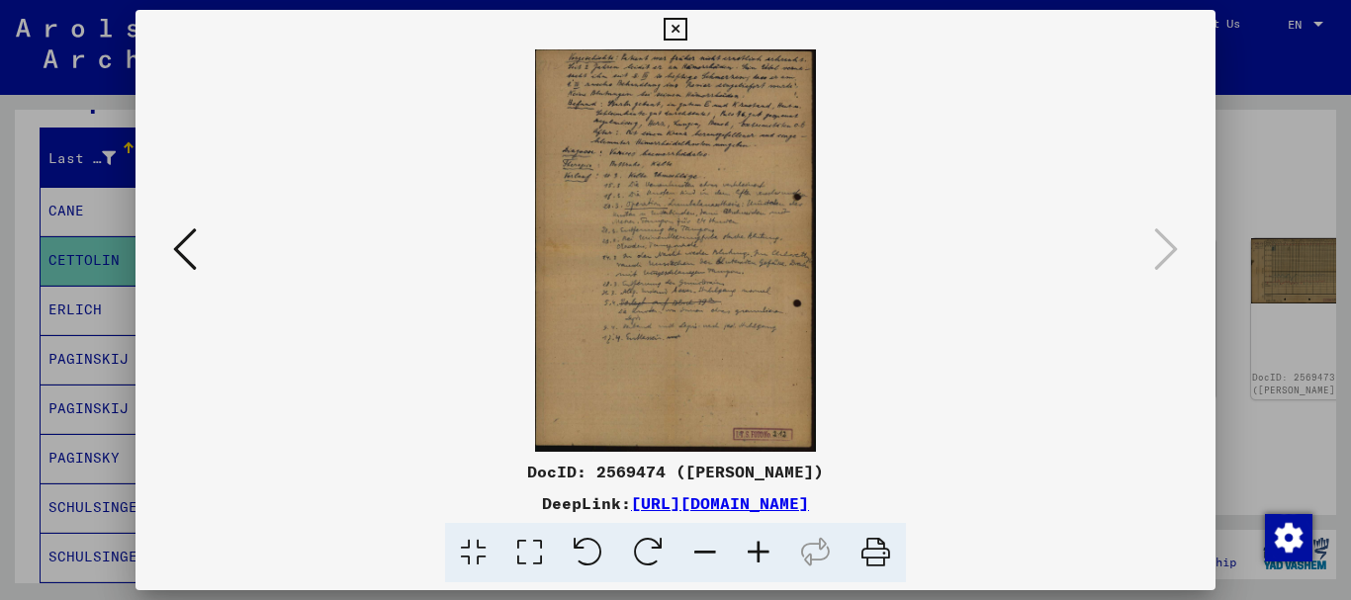
click at [60, 288] on div at bounding box center [675, 300] width 1351 height 600
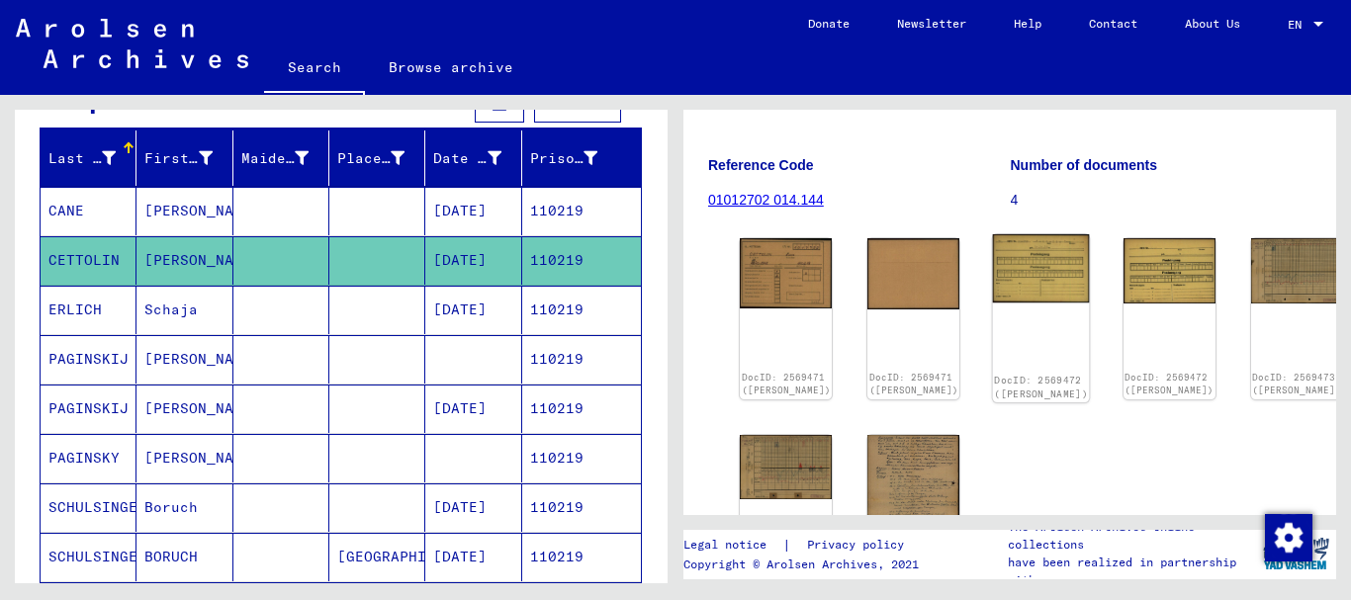
click at [993, 249] on img at bounding box center [1041, 268] width 97 height 68
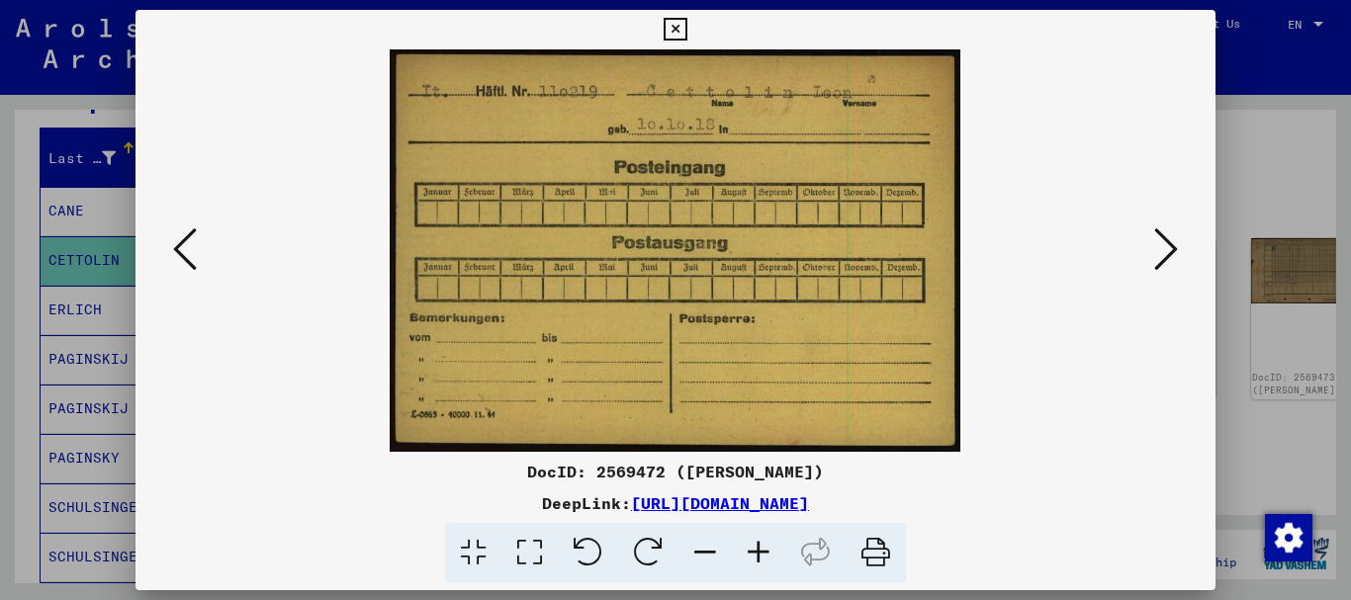
click at [1171, 246] on icon at bounding box center [1166, 249] width 24 height 47
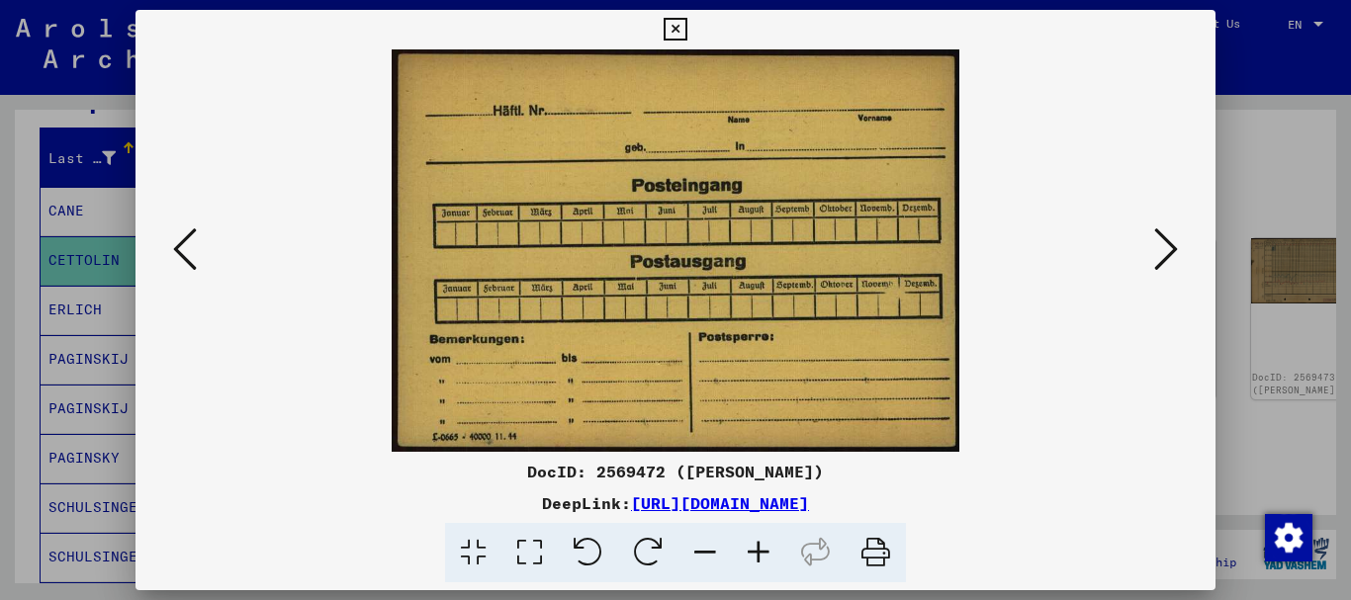
click at [1176, 254] on icon at bounding box center [1166, 249] width 24 height 47
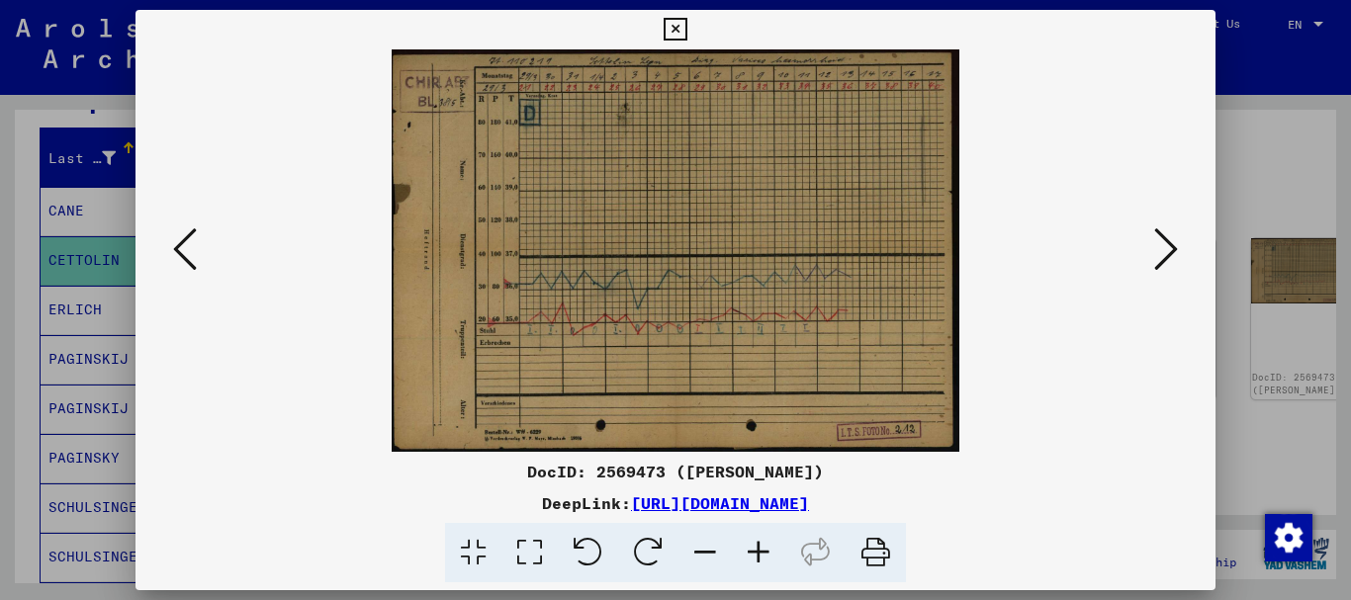
click at [1176, 259] on icon at bounding box center [1166, 249] width 24 height 47
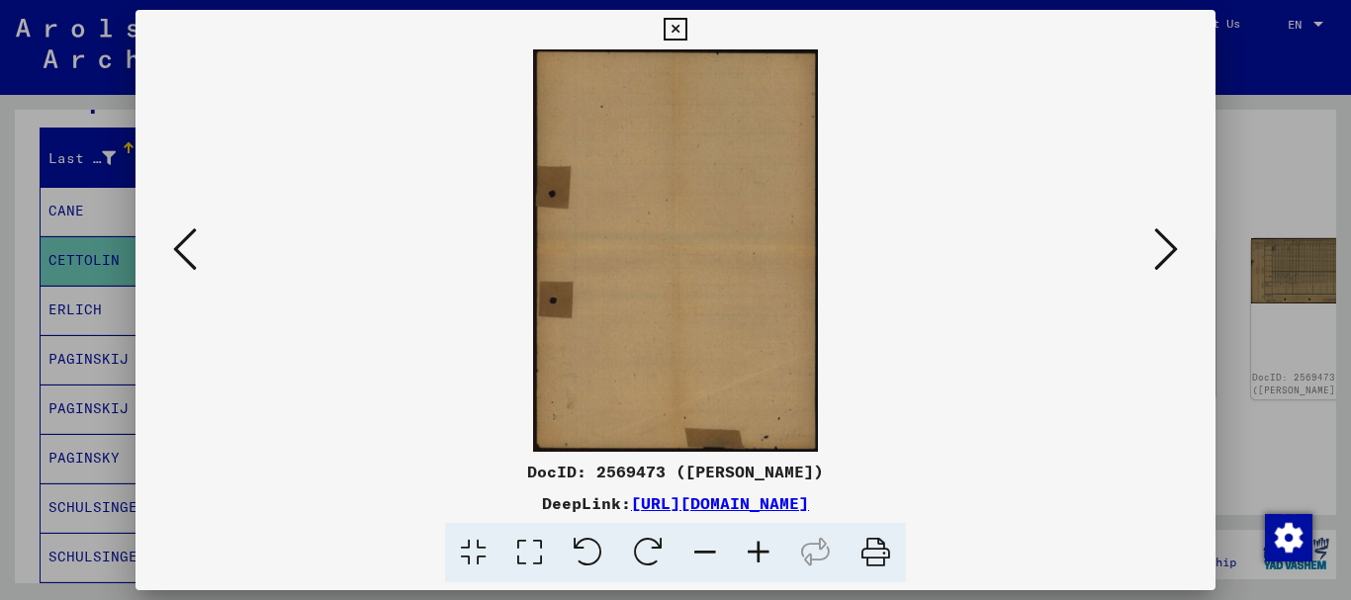
click at [1176, 259] on icon at bounding box center [1166, 249] width 24 height 47
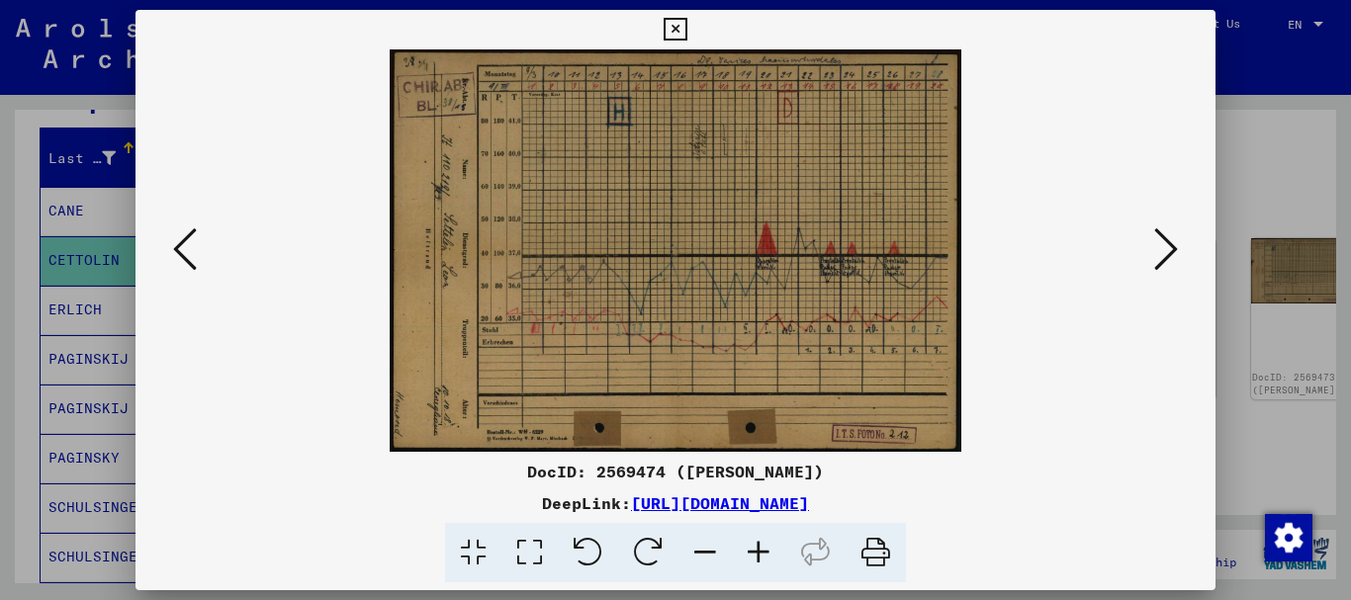
click at [1176, 259] on icon at bounding box center [1166, 249] width 24 height 47
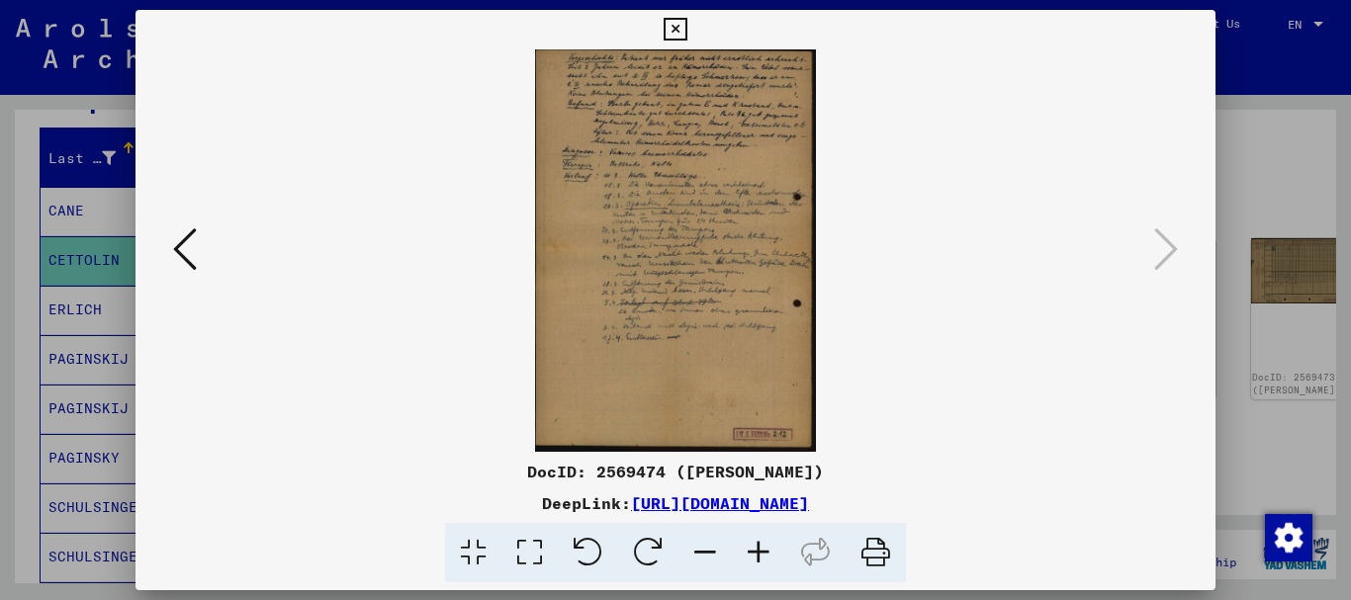
click at [178, 263] on icon at bounding box center [185, 249] width 24 height 47
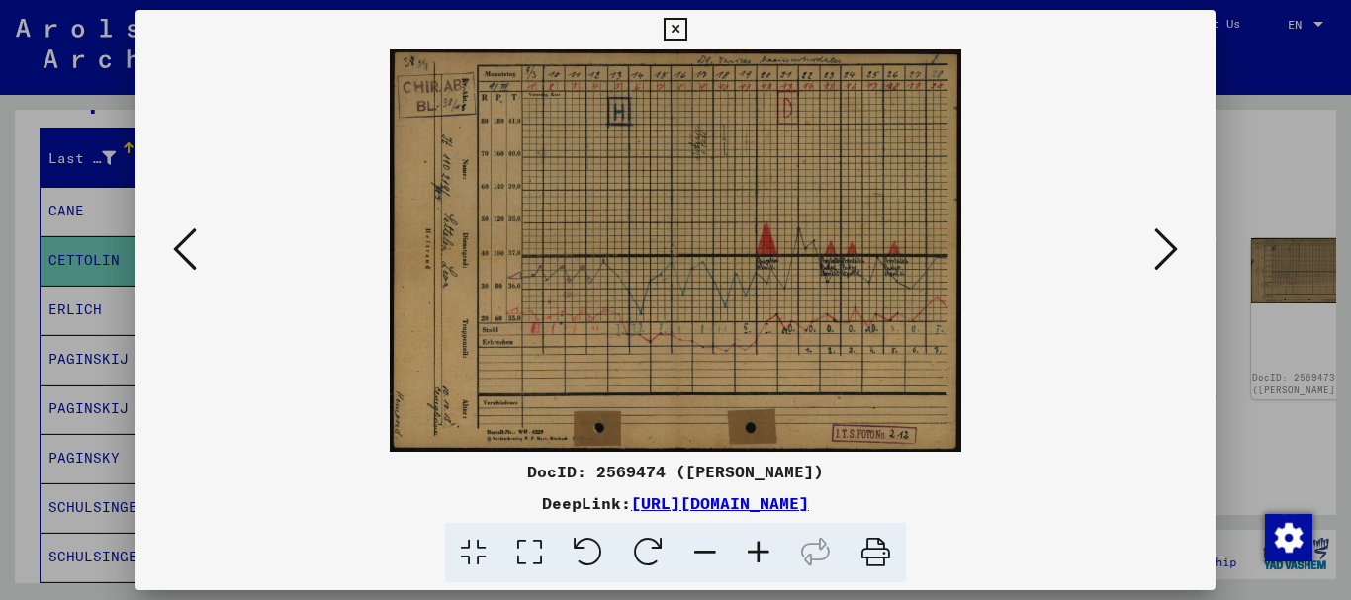
click at [181, 260] on icon at bounding box center [185, 249] width 24 height 47
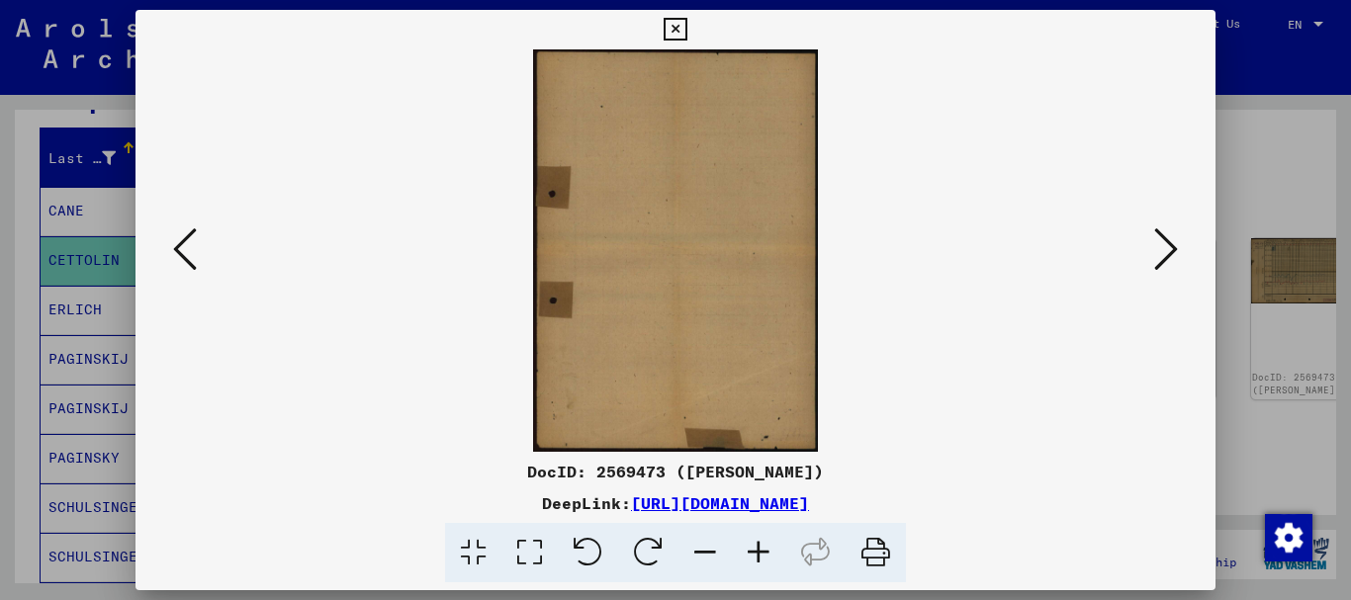
click at [0, 293] on div at bounding box center [675, 300] width 1351 height 600
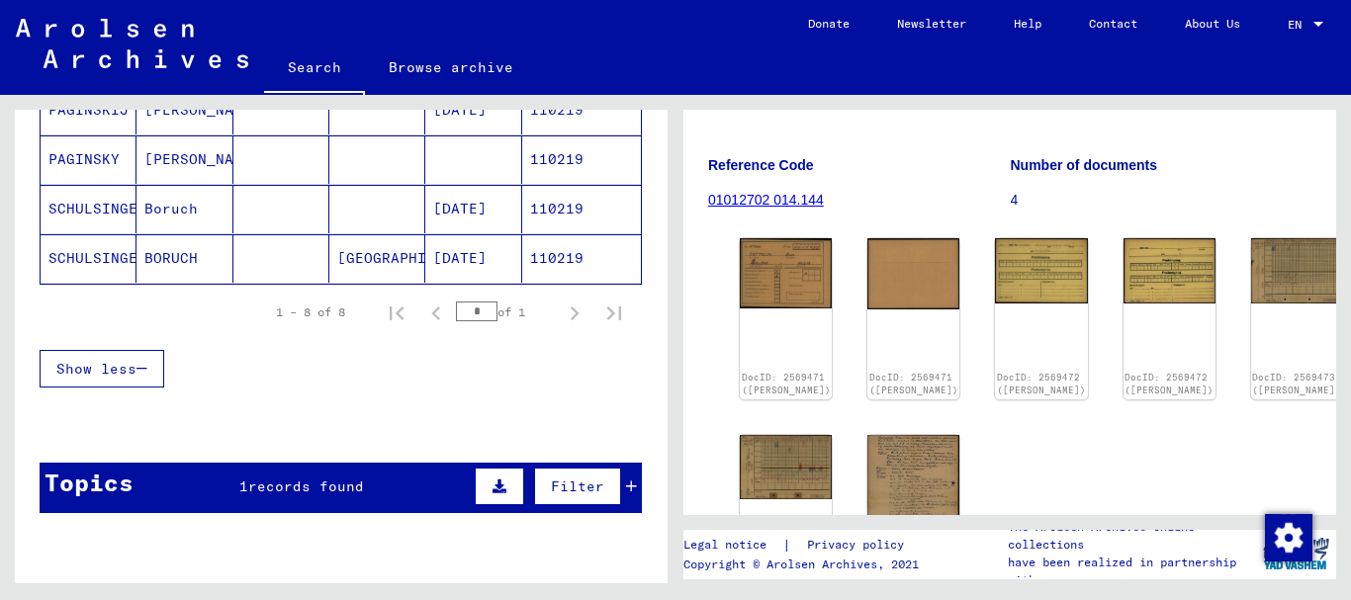
scroll to position [612, 0]
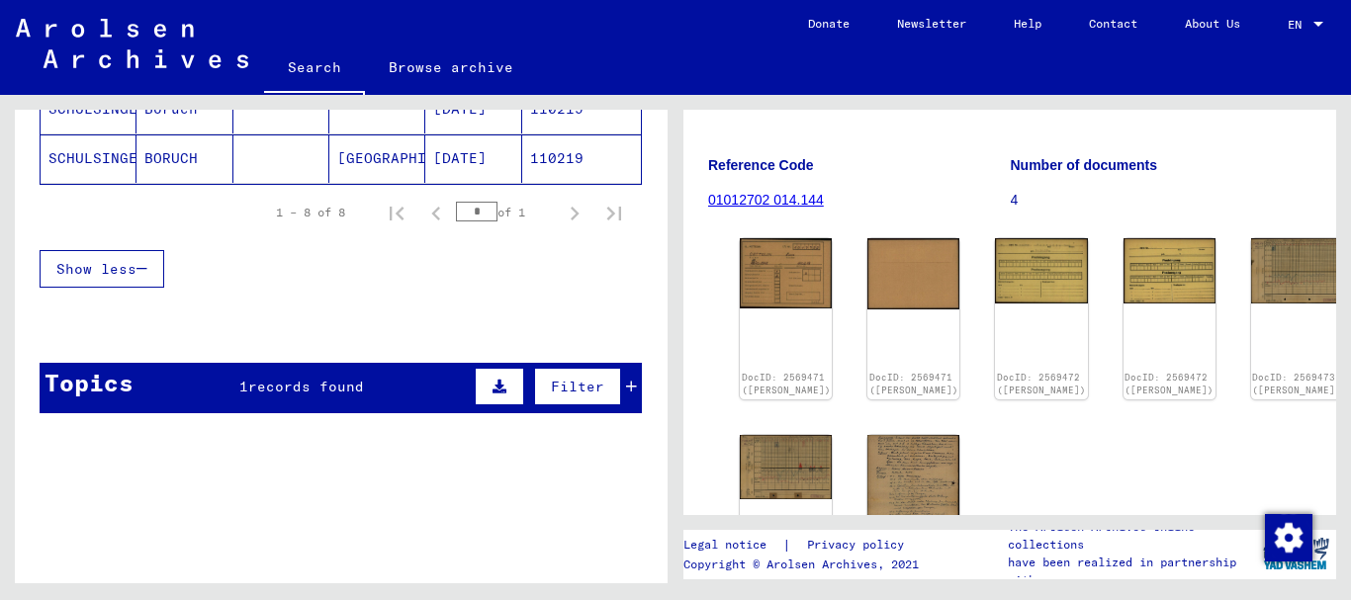
click at [284, 391] on span "records found" at bounding box center [306, 387] width 116 height 18
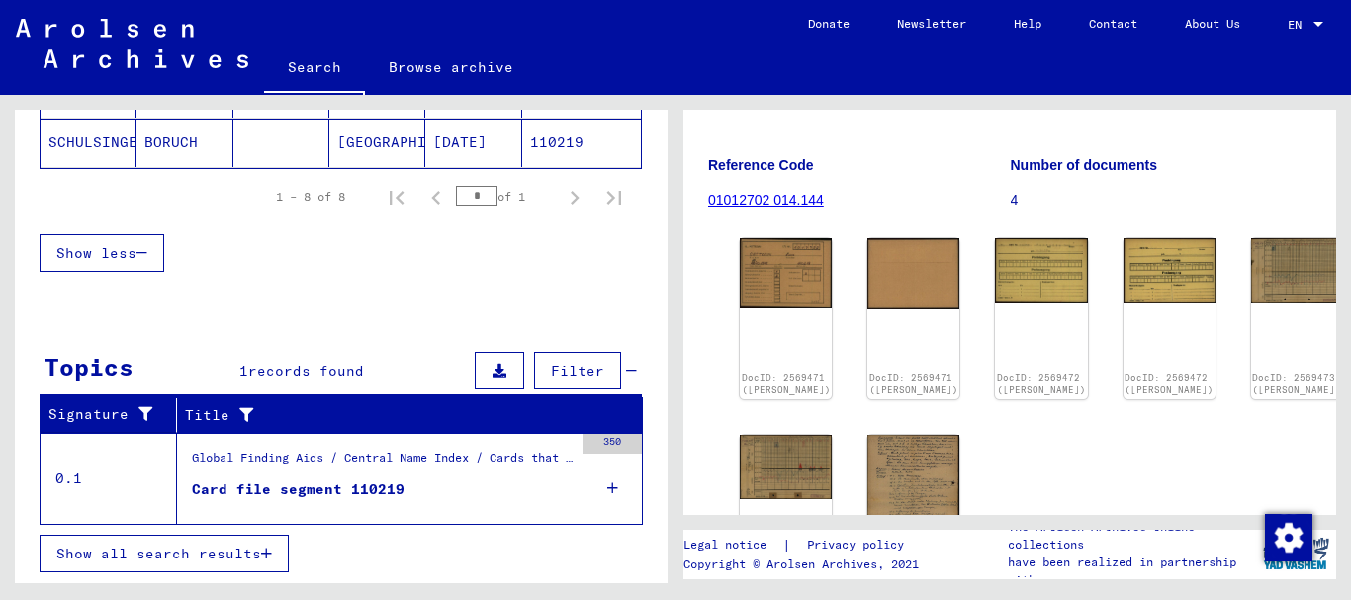
scroll to position [0, 0]
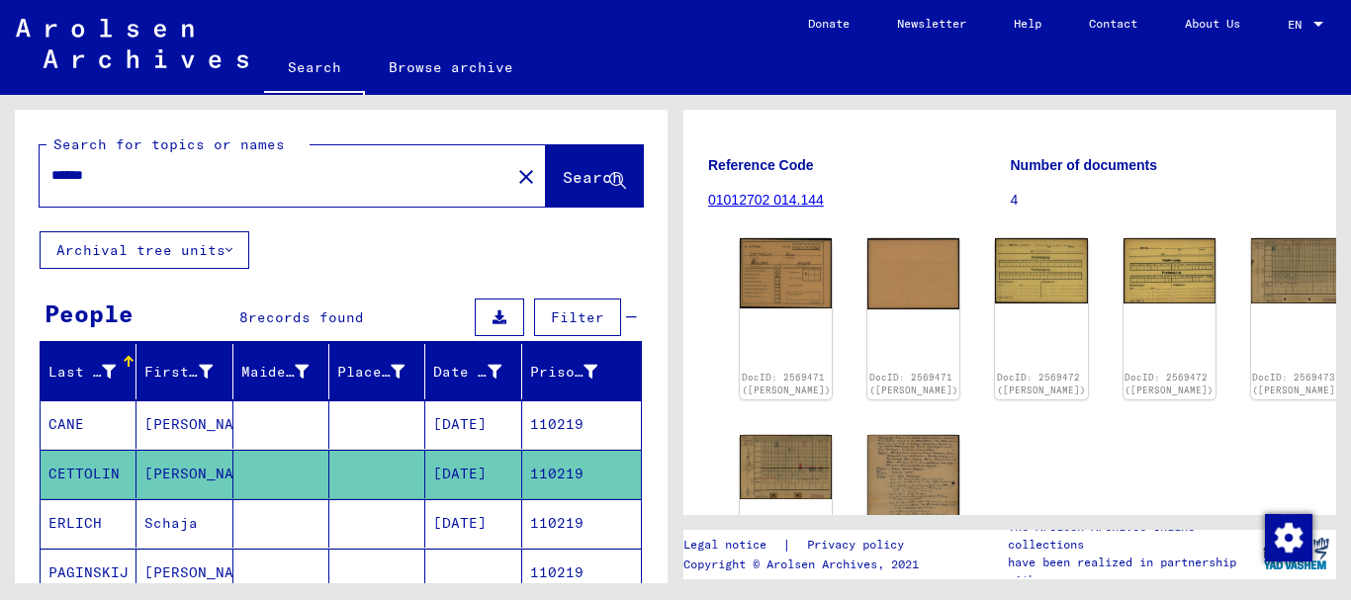
drag, startPoint x: 161, startPoint y: 175, endPoint x: 2, endPoint y: 161, distance: 159.9
click at [51, 169] on input "******" at bounding box center [274, 175] width 447 height 21
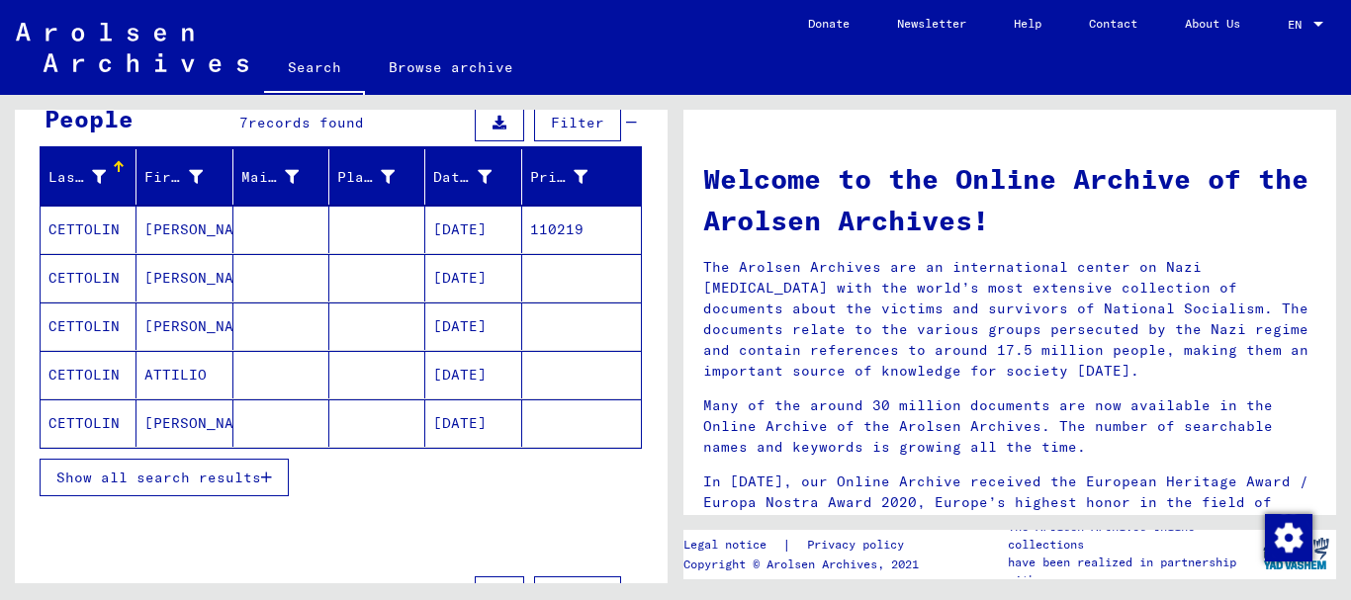
scroll to position [214, 0]
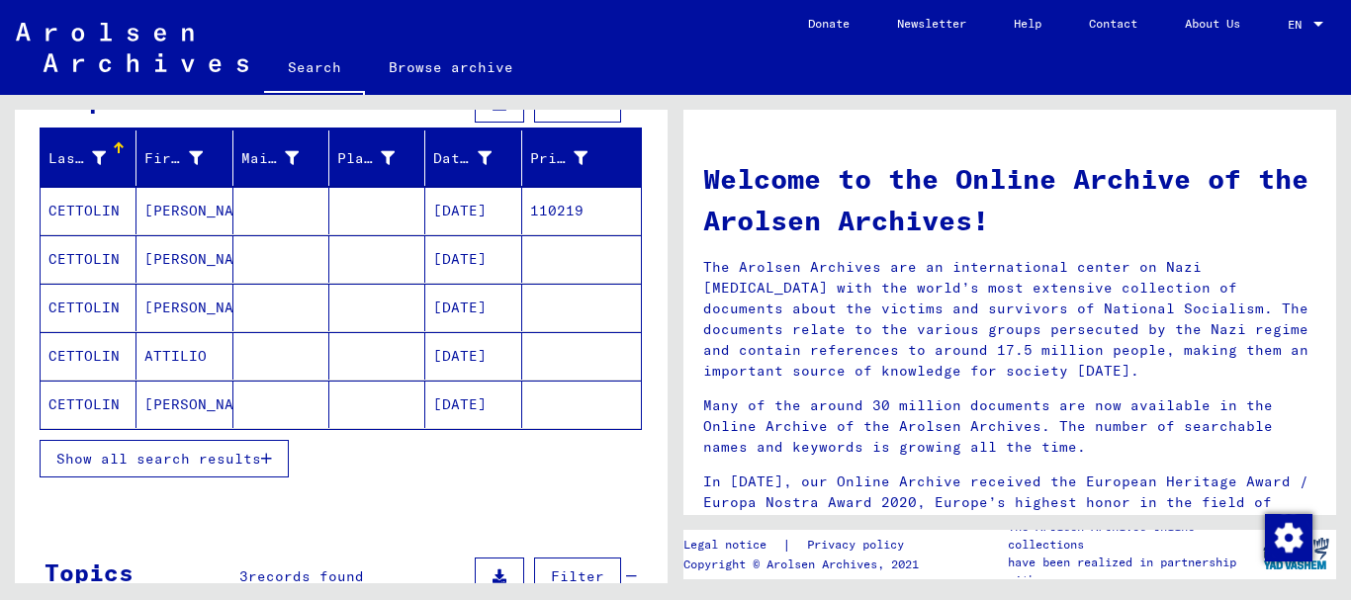
drag, startPoint x: 184, startPoint y: 439, endPoint x: 175, endPoint y: 450, distance: 14.1
click at [182, 440] on div "Show all search results" at bounding box center [341, 458] width 602 height 57
click at [173, 464] on span "Show all search results" at bounding box center [158, 459] width 205 height 18
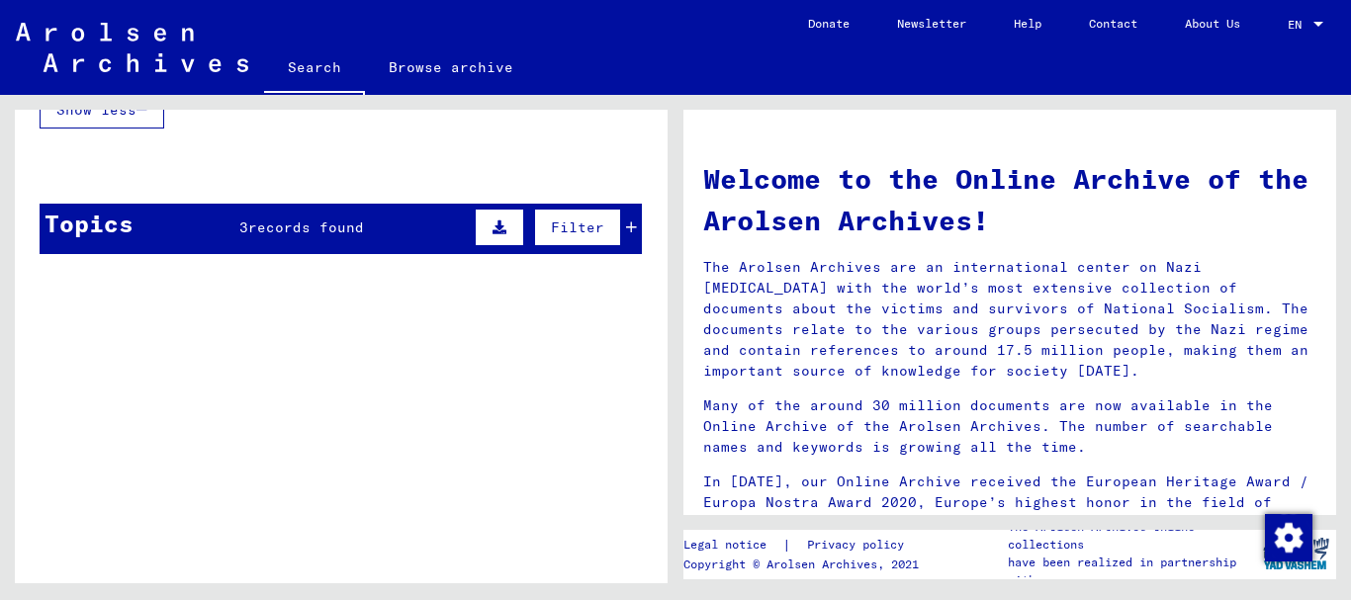
scroll to position [738, 0]
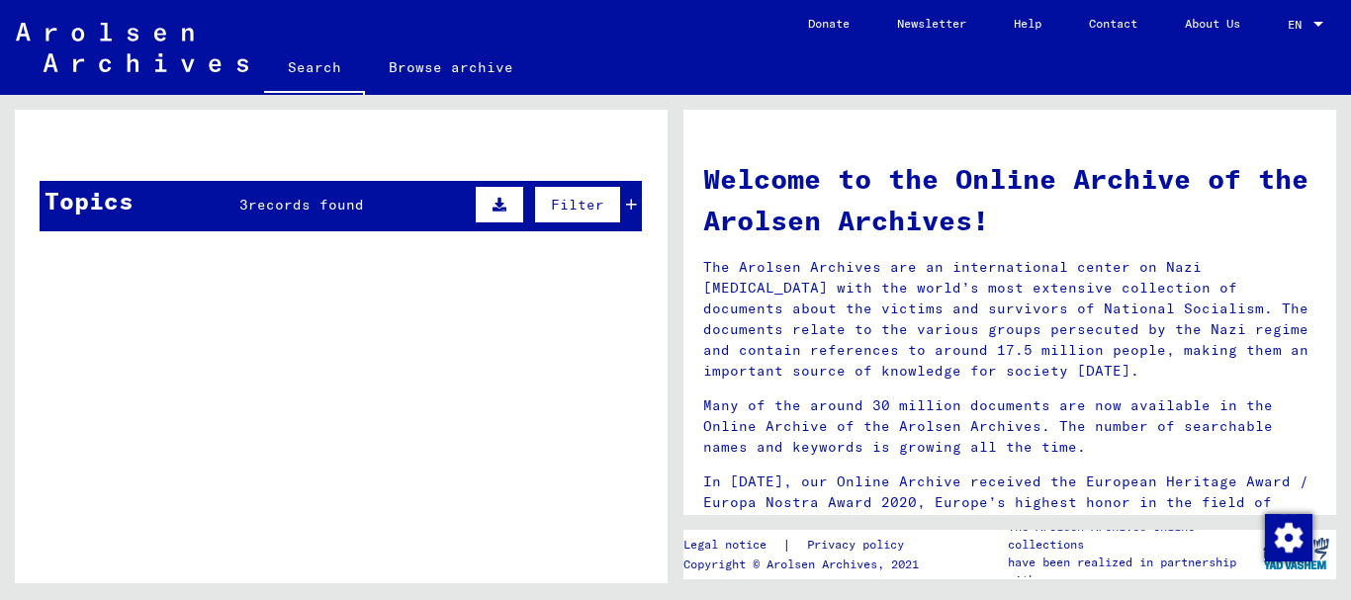
click at [293, 204] on span "records found" at bounding box center [306, 205] width 116 height 18
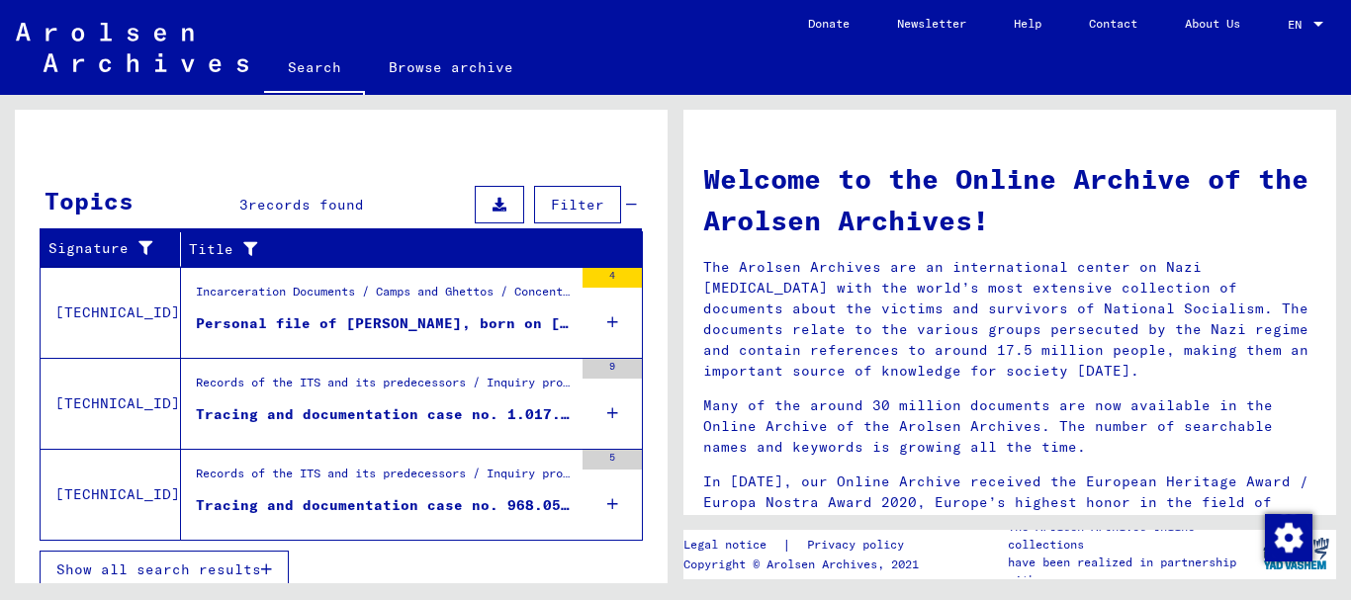
click at [342, 330] on div "Personal file of [PERSON_NAME], born on [DEMOGRAPHIC_DATA]" at bounding box center [384, 324] width 377 height 21
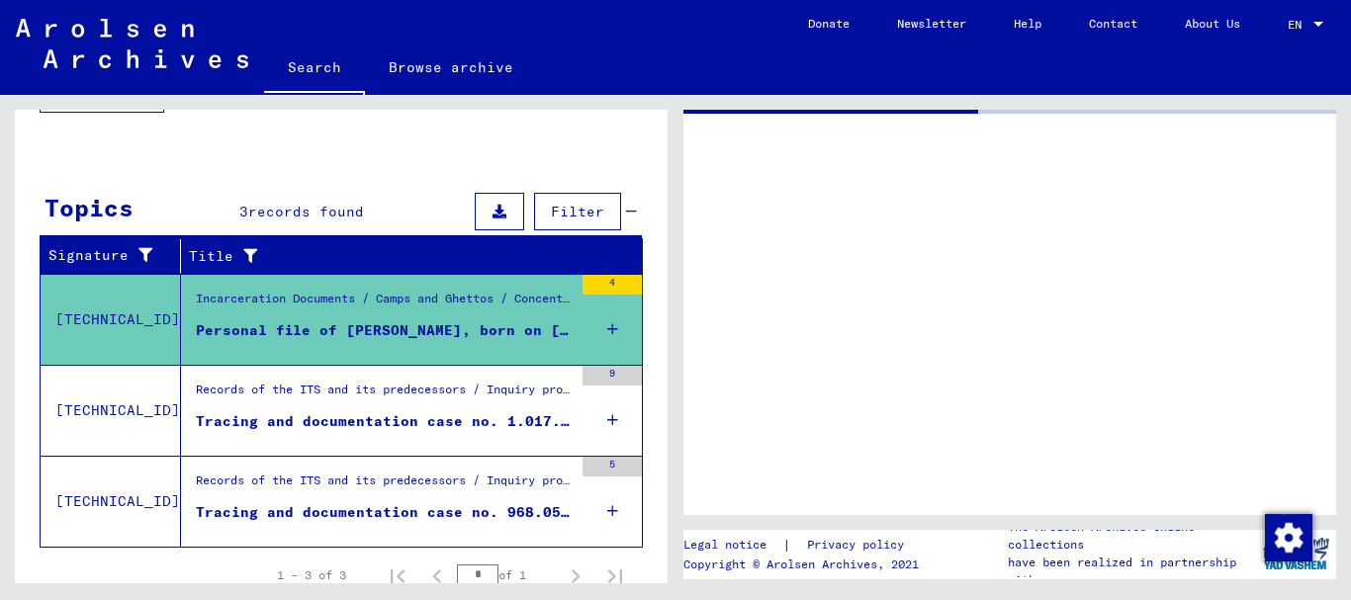
scroll to position [300, 0]
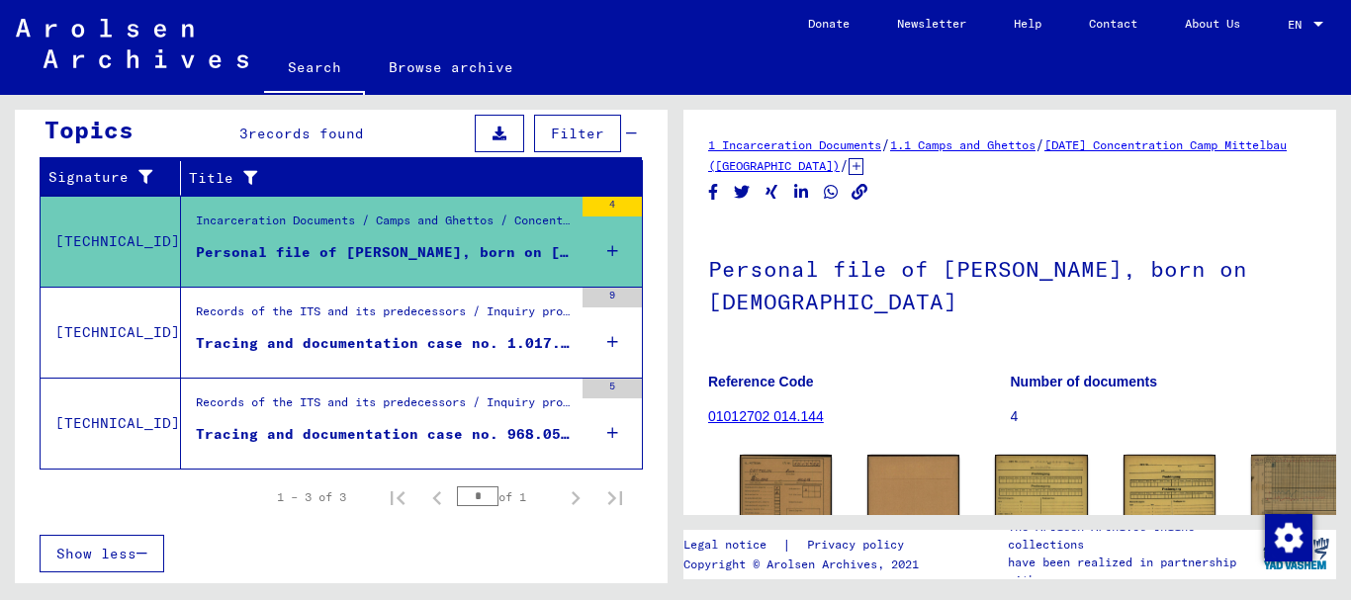
click at [336, 342] on div "Tracing and documentation case no. 1.017.792 for [GEOGRAPHIC_DATA], [DEMOGRAPHI…" at bounding box center [384, 343] width 377 height 21
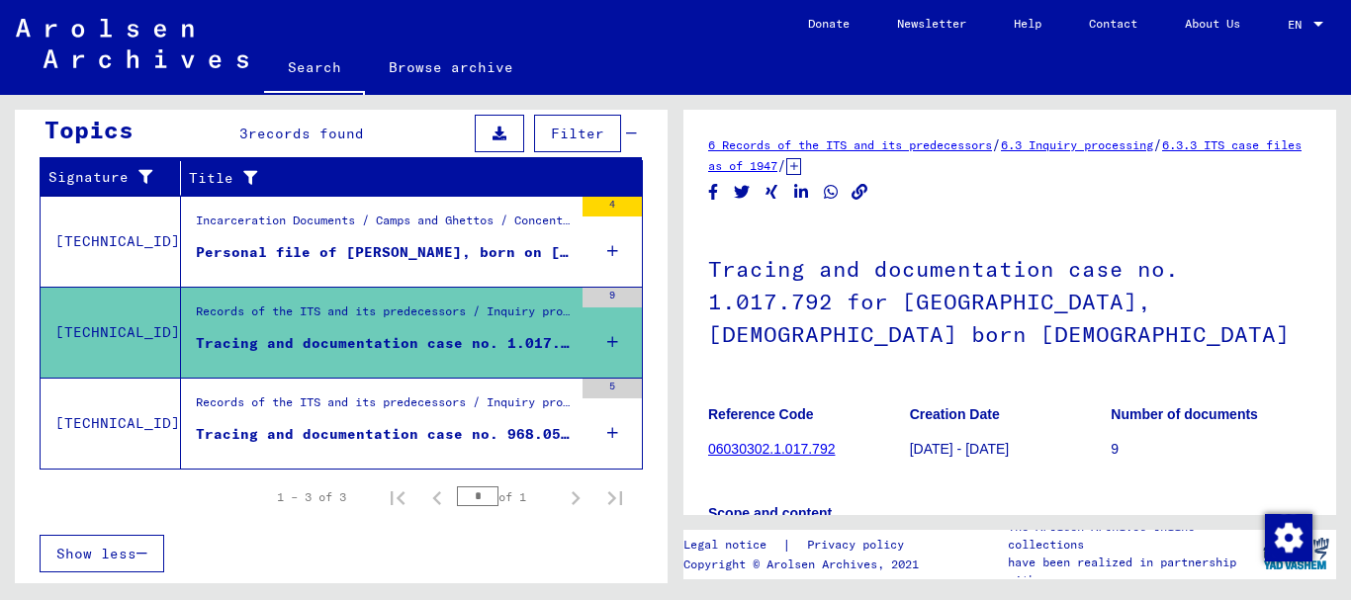
scroll to position [198, 0]
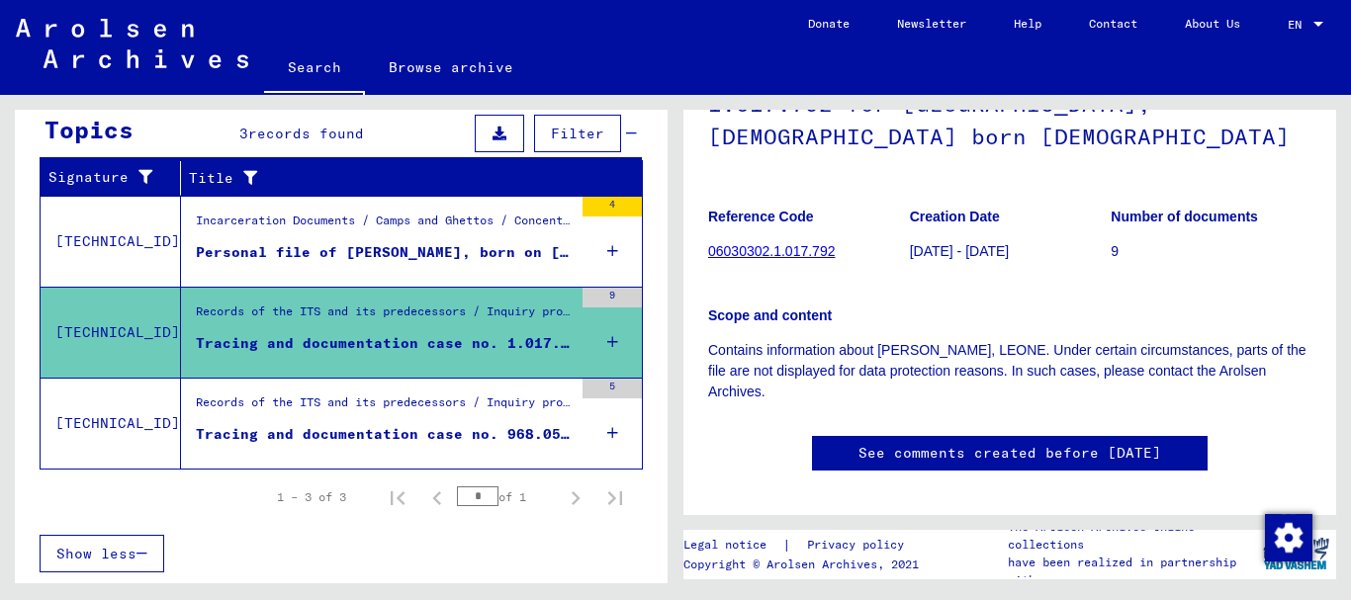
drag, startPoint x: 313, startPoint y: 429, endPoint x: 928, endPoint y: 302, distance: 628.4
click at [315, 430] on div "Tracing and documentation case no. 968.052 for [PERSON_NAME] born [DEMOGRAPHIC_…" at bounding box center [384, 434] width 377 height 21
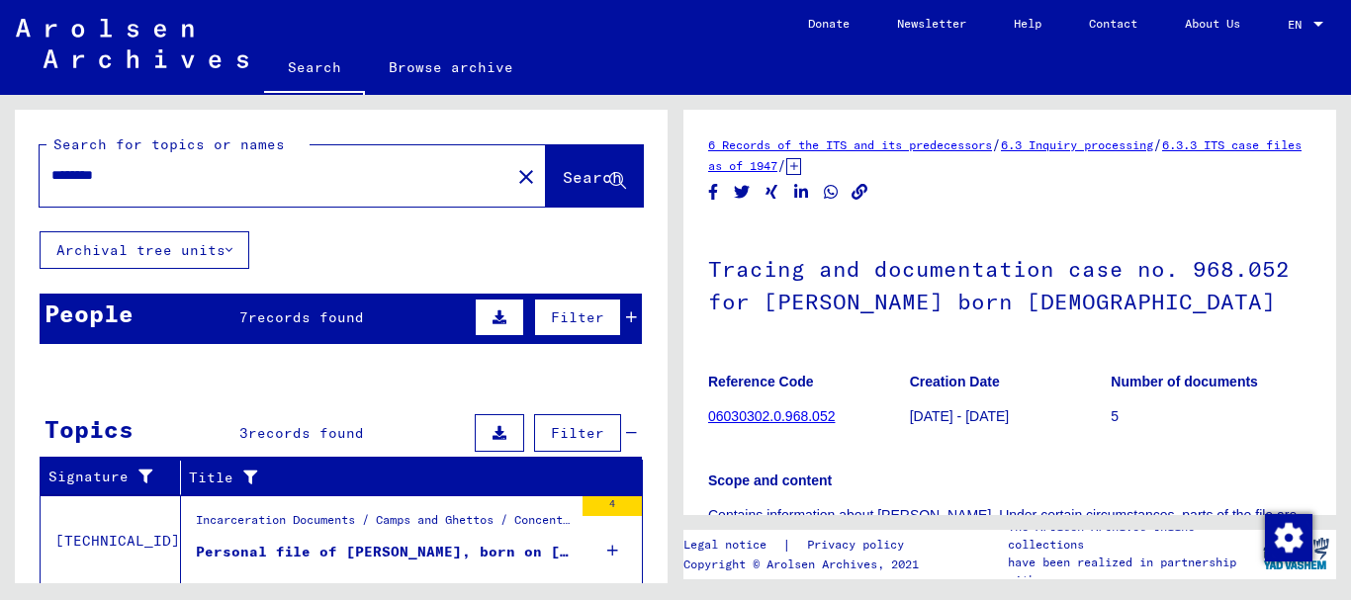
drag, startPoint x: 144, startPoint y: 181, endPoint x: 0, endPoint y: 168, distance: 145.0
click at [51, 168] on input "********" at bounding box center [274, 175] width 447 height 21
paste input "text"
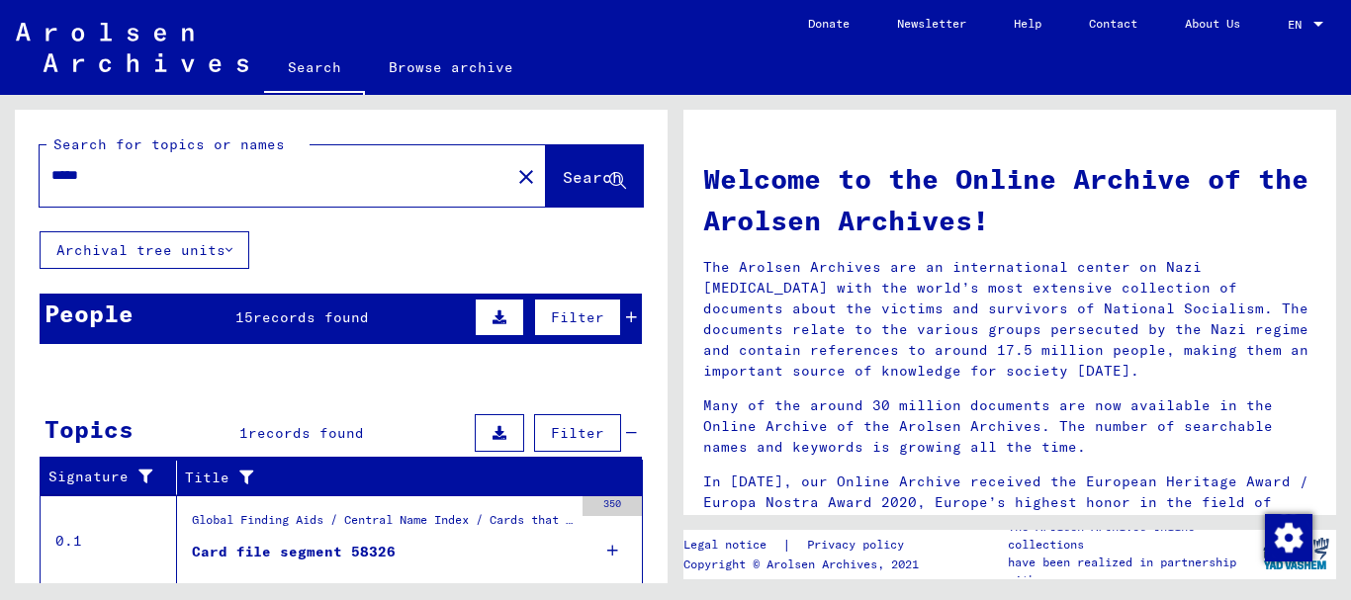
scroll to position [103, 0]
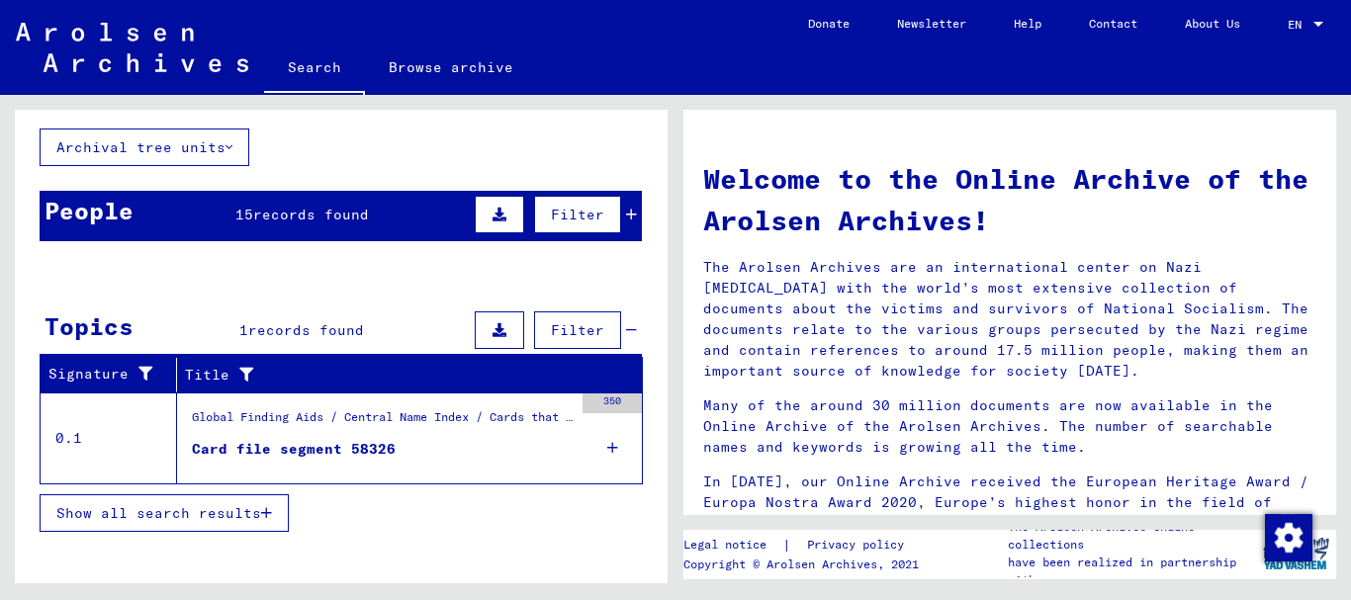
click at [194, 215] on div "People 15 records found Filter" at bounding box center [341, 216] width 602 height 50
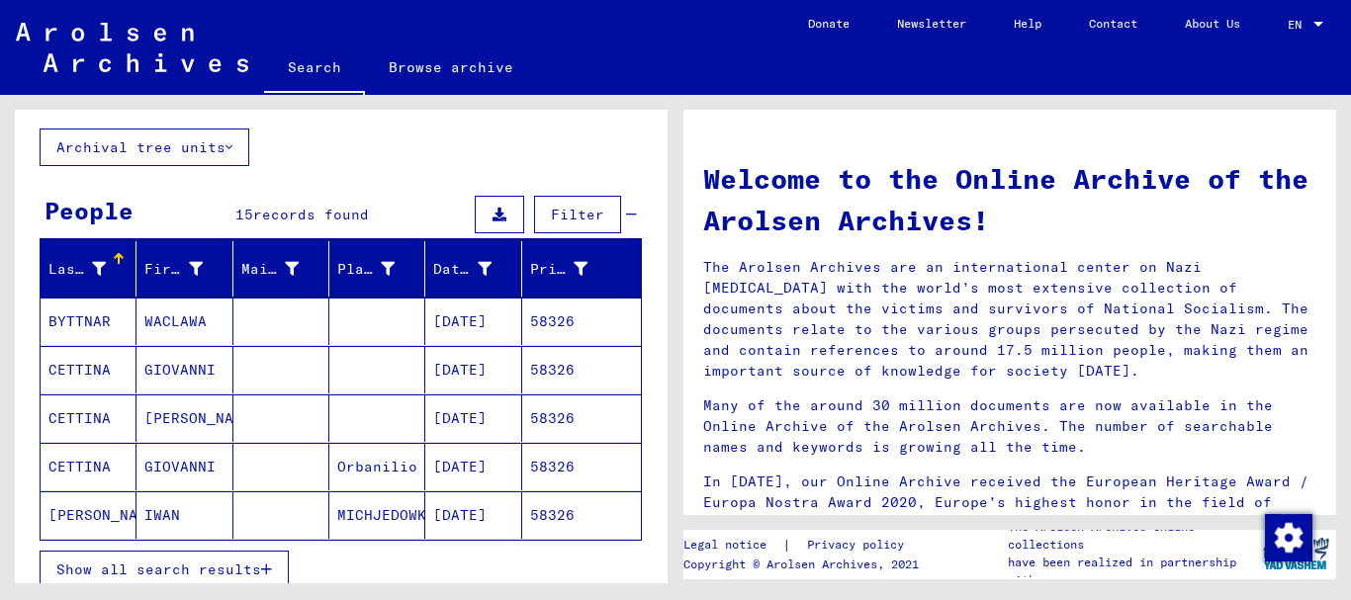
click at [109, 371] on mat-cell "CETTINA" at bounding box center [89, 369] width 96 height 47
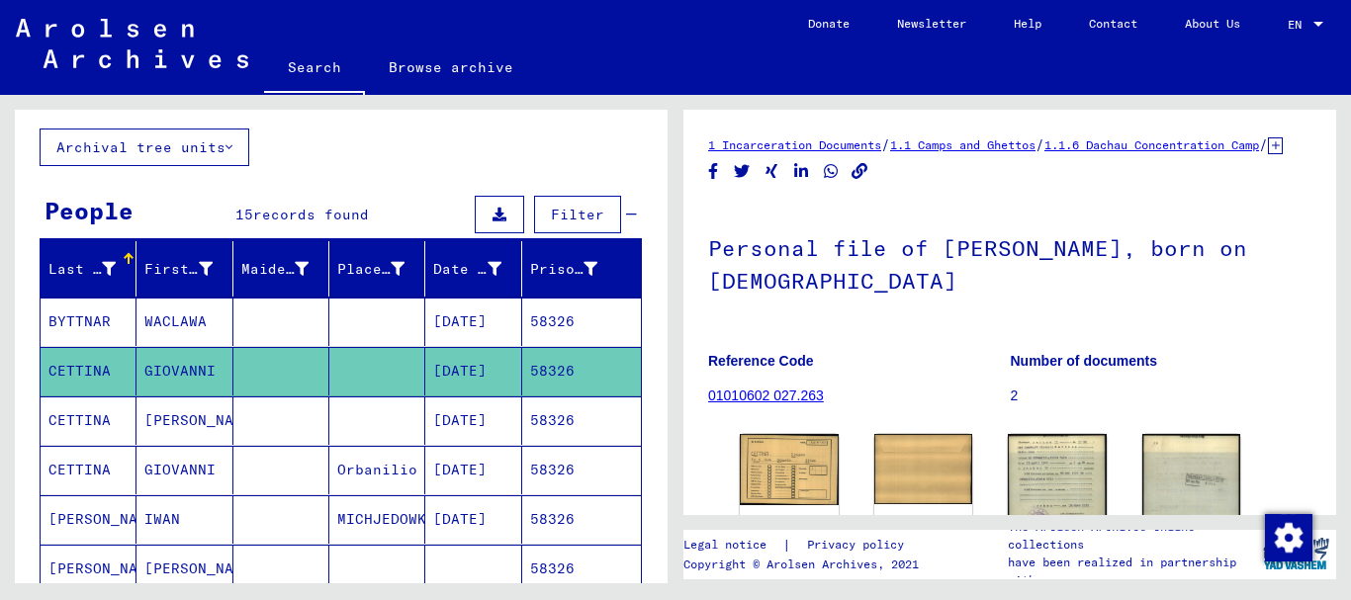
scroll to position [111, 0]
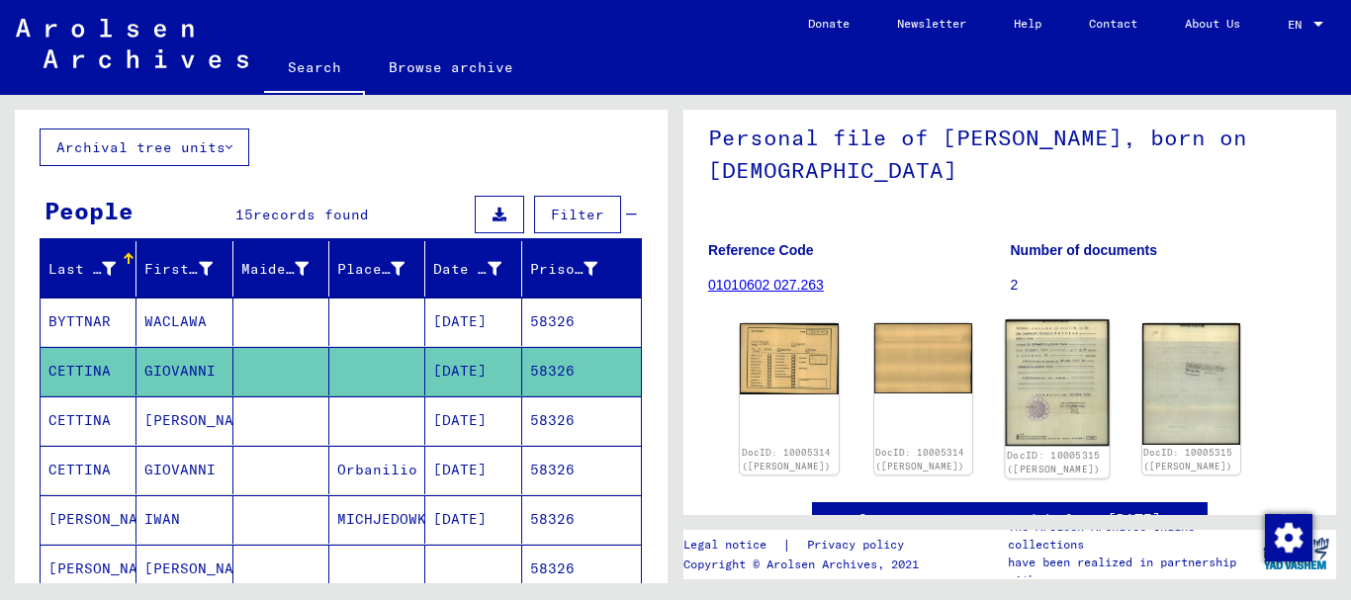
click at [1055, 385] on img at bounding box center [1057, 383] width 103 height 127
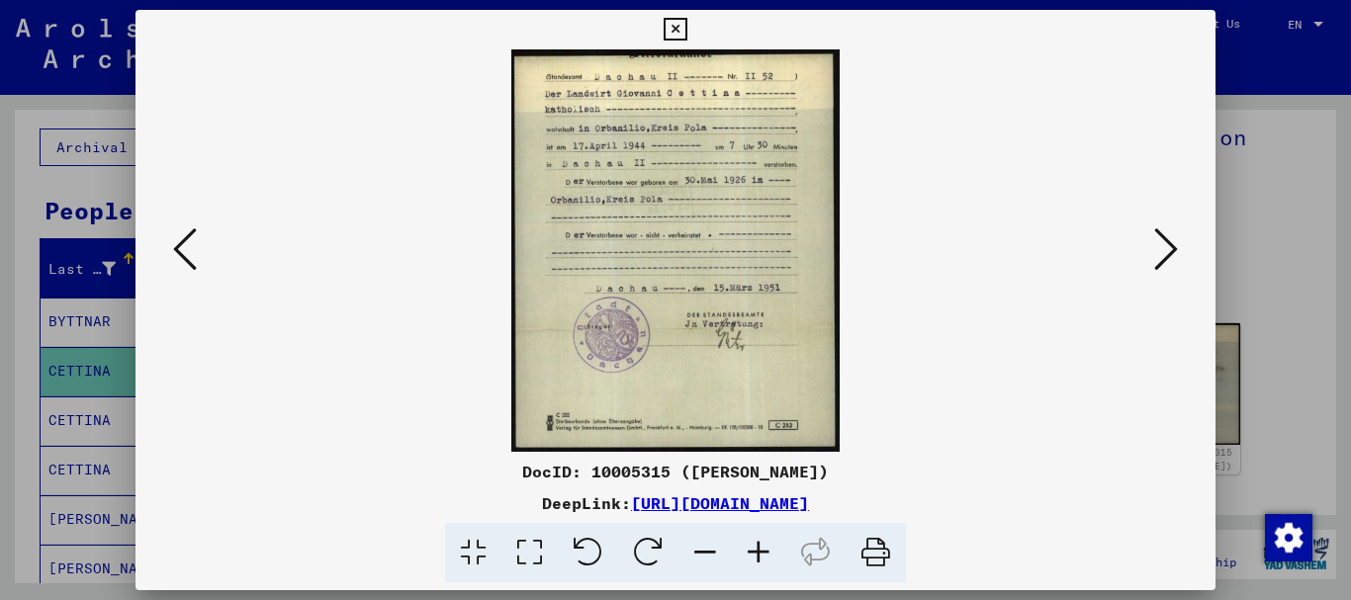
click at [93, 344] on div at bounding box center [675, 300] width 1351 height 600
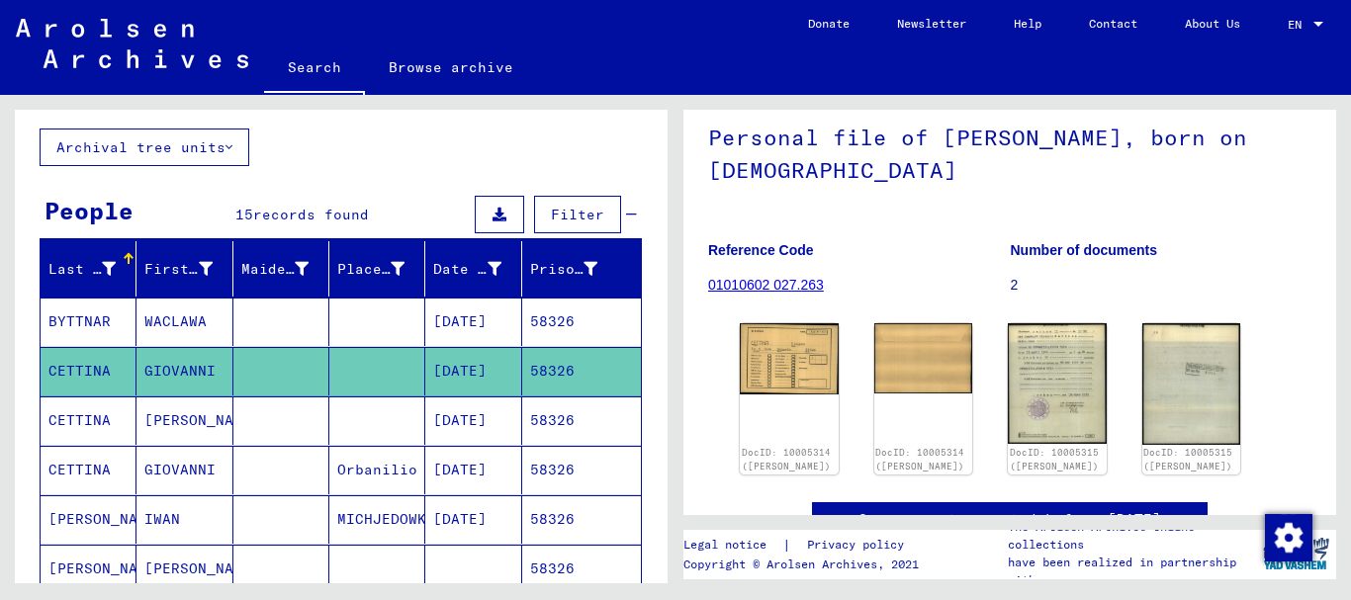
click at [246, 413] on mat-cell at bounding box center [281, 421] width 96 height 48
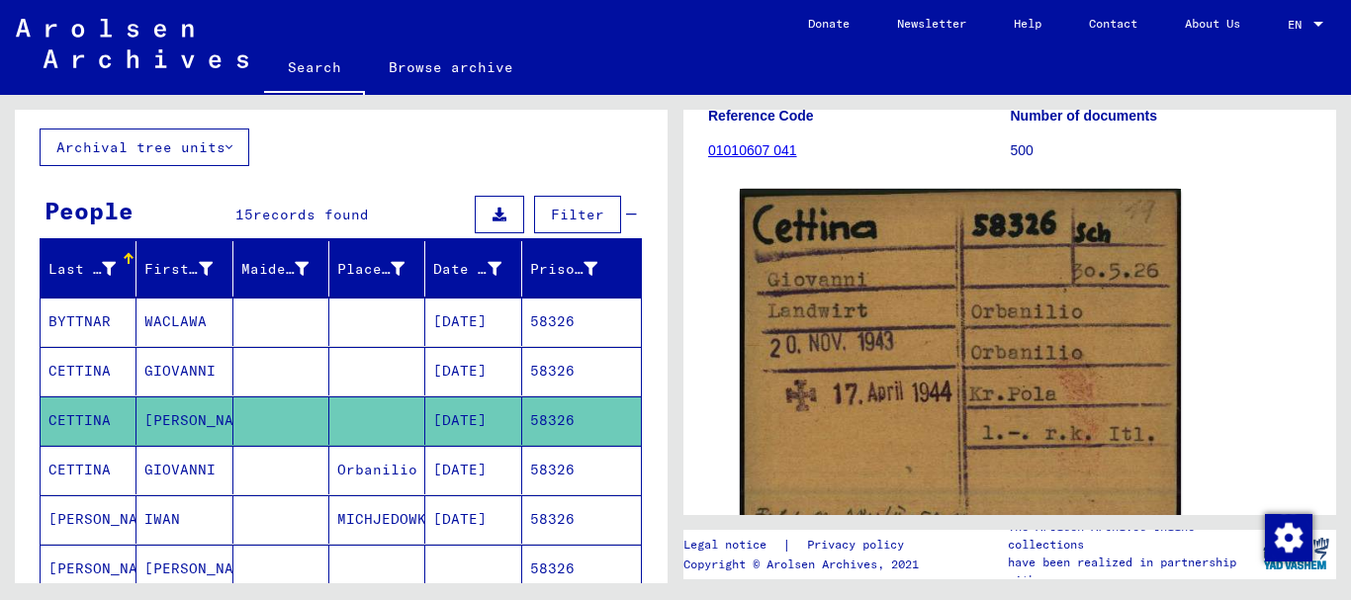
scroll to position [317, 0]
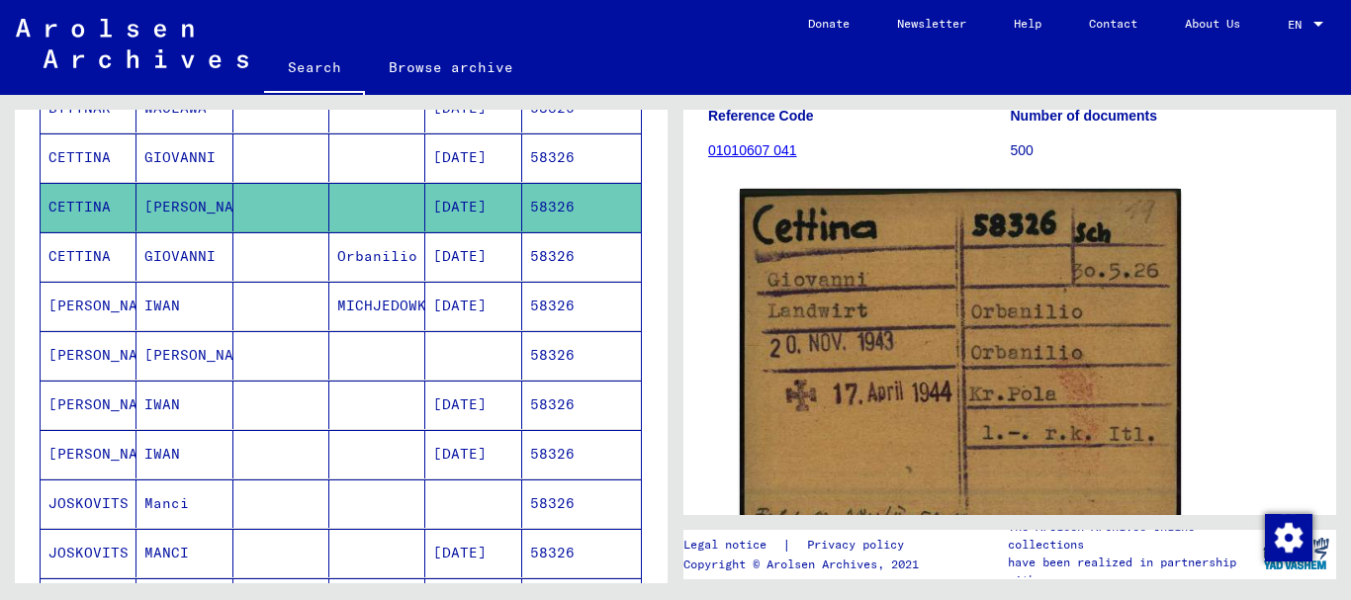
click at [150, 165] on mat-cell "GIOVANNI" at bounding box center [185, 158] width 96 height 48
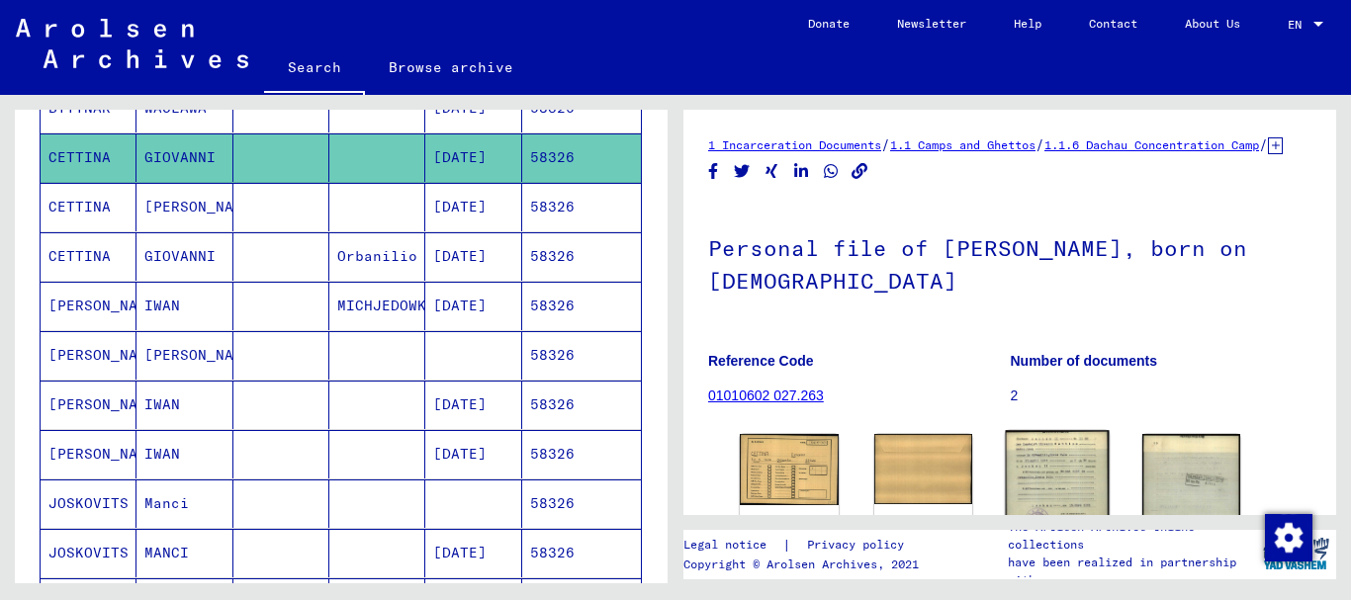
scroll to position [231, 0]
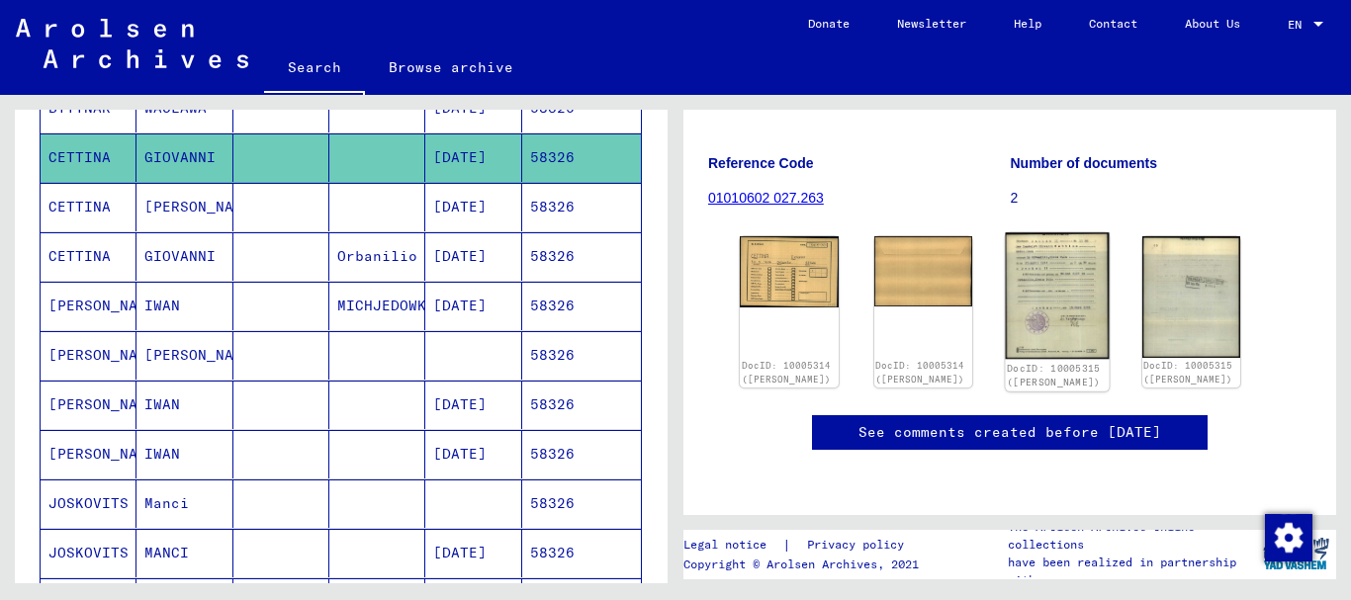
click at [1063, 278] on img at bounding box center [1057, 295] width 103 height 127
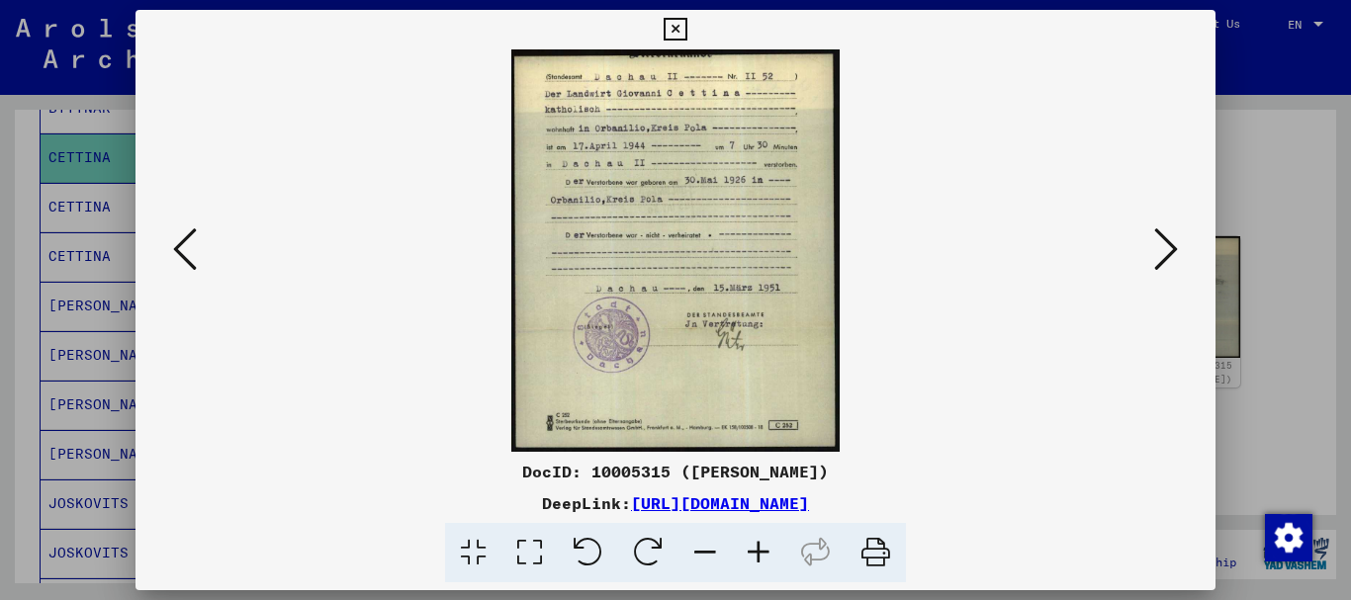
click at [755, 550] on icon at bounding box center [758, 553] width 53 height 60
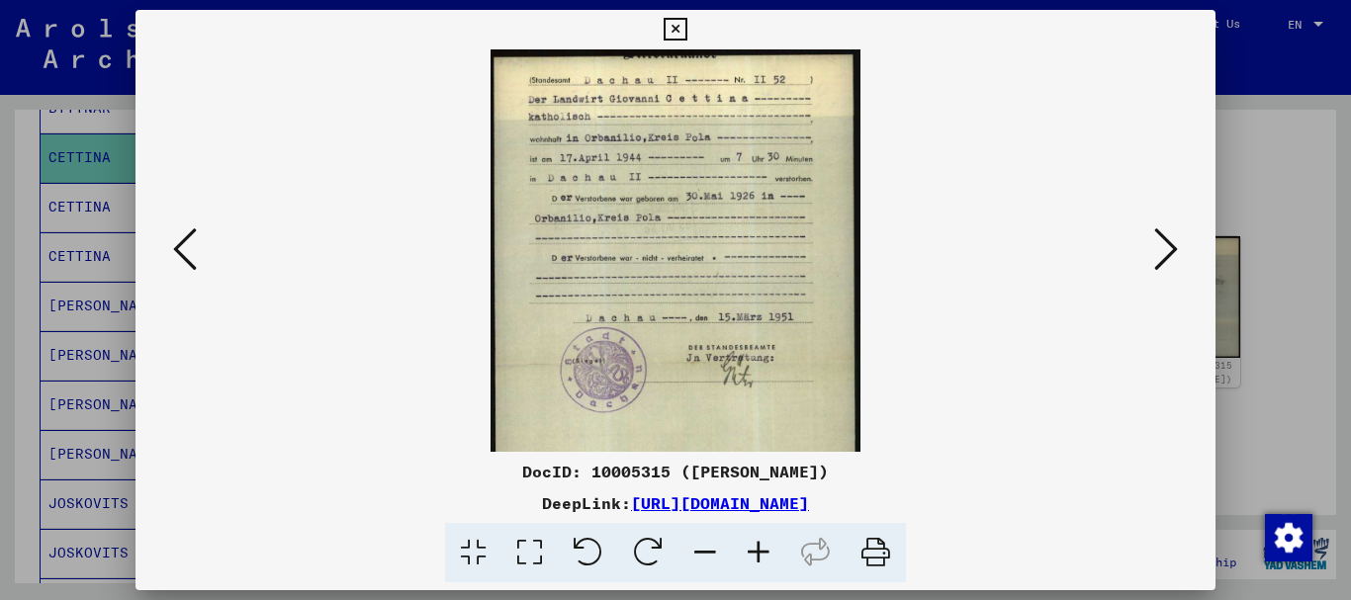
click at [757, 550] on icon at bounding box center [758, 553] width 53 height 60
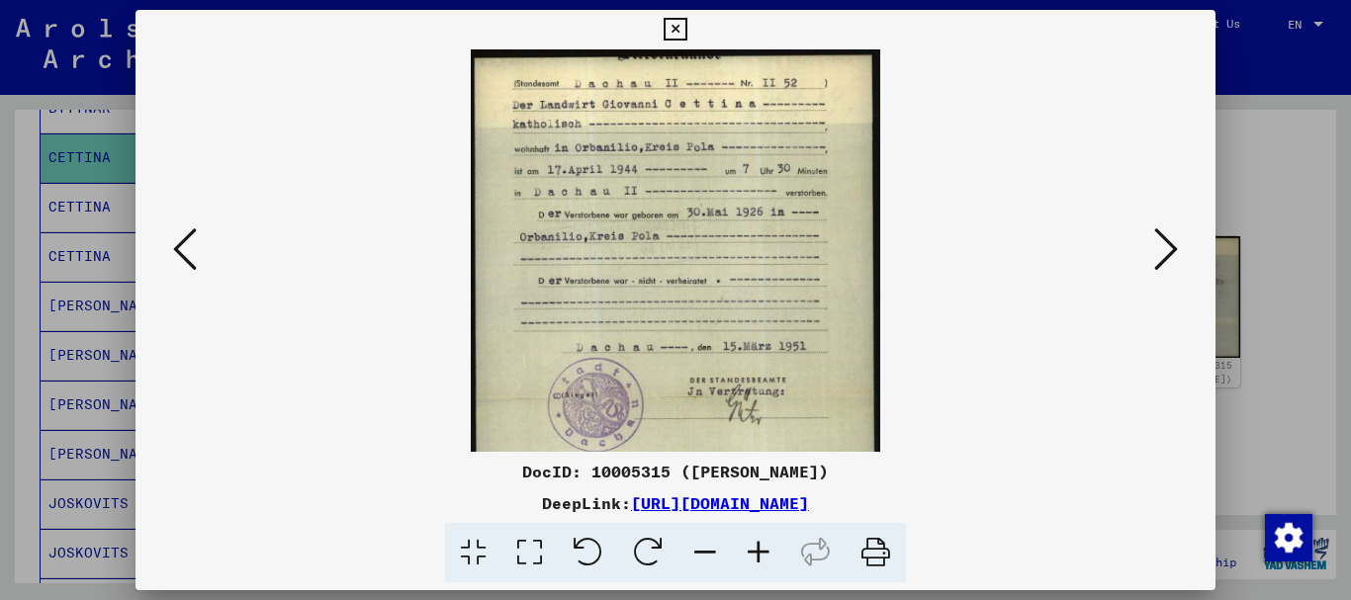
click at [757, 550] on icon at bounding box center [758, 553] width 53 height 60
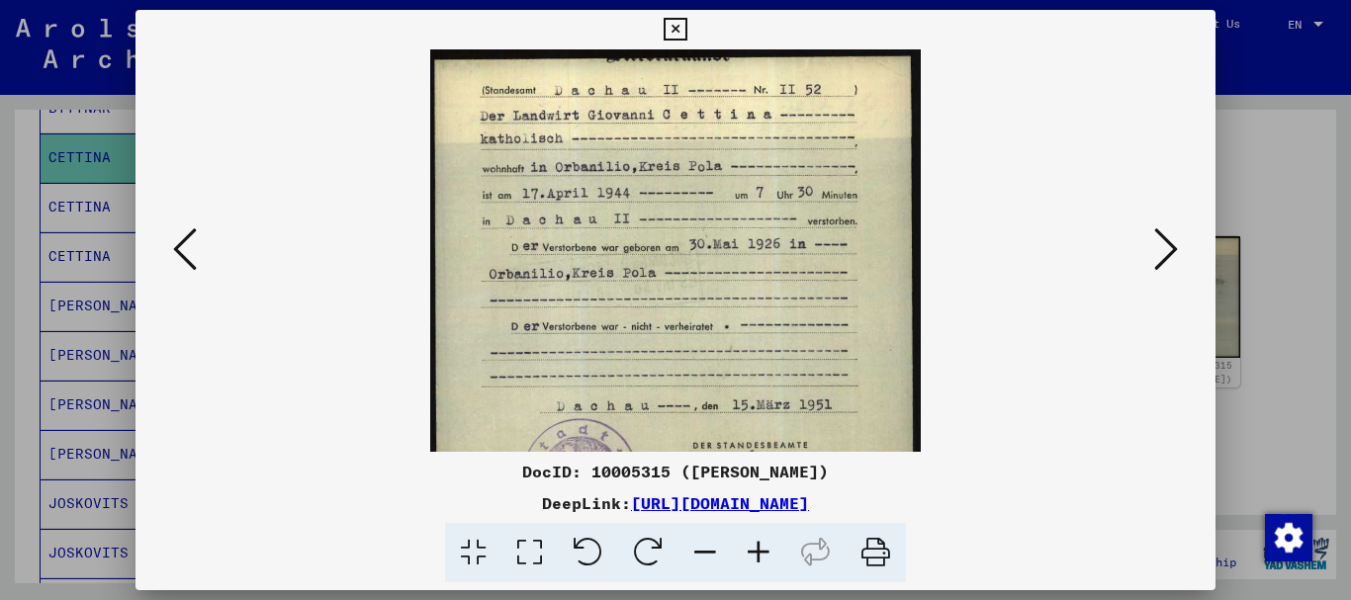
drag, startPoint x: 757, startPoint y: 550, endPoint x: 372, endPoint y: 30, distance: 647.2
click at [752, 545] on icon at bounding box center [758, 553] width 53 height 60
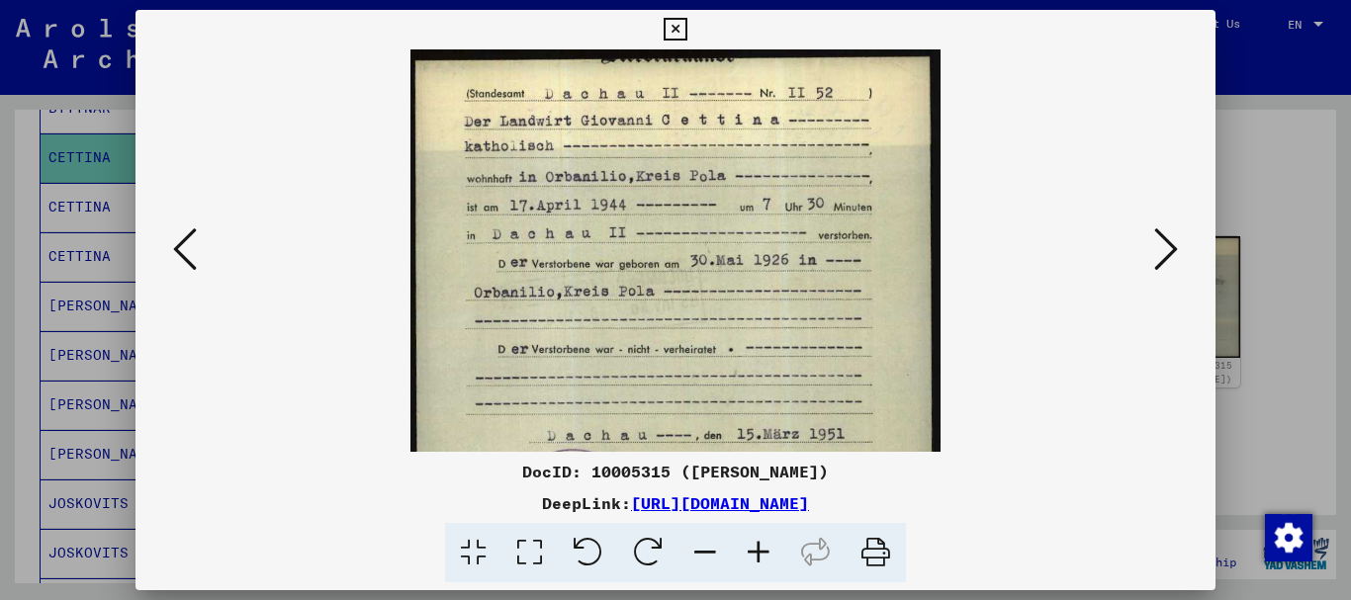
drag, startPoint x: 81, startPoint y: 290, endPoint x: 113, endPoint y: 261, distance: 42.7
click at [81, 289] on div at bounding box center [675, 300] width 1351 height 600
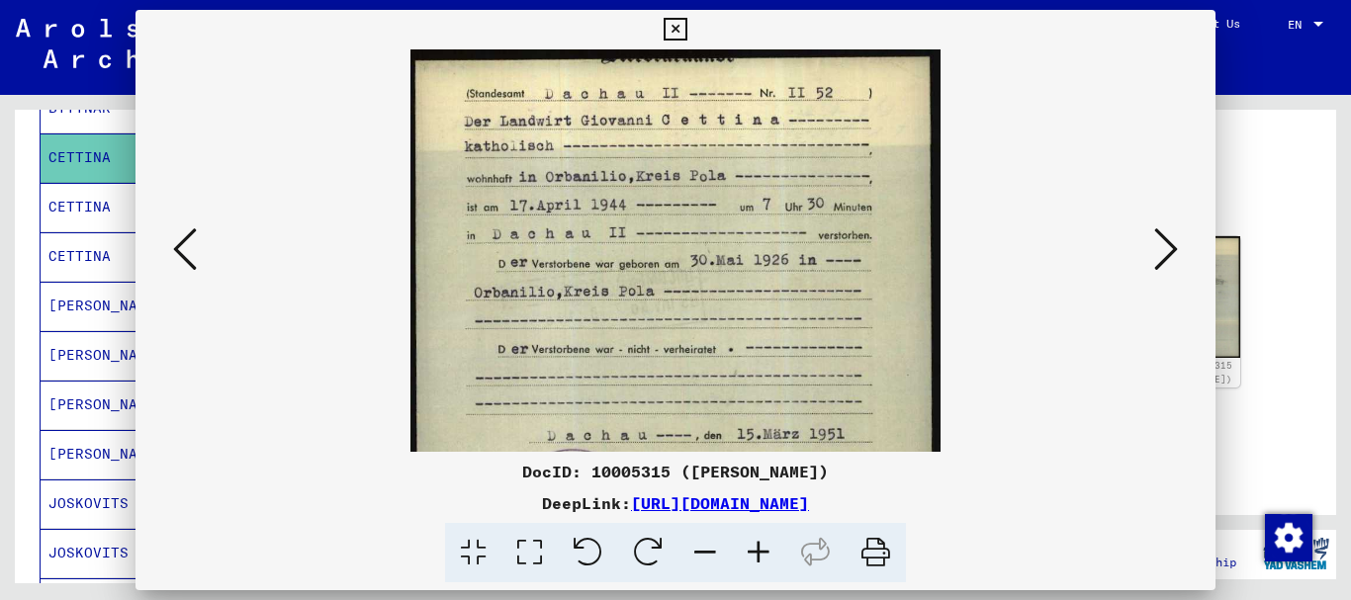
scroll to position [0, 0]
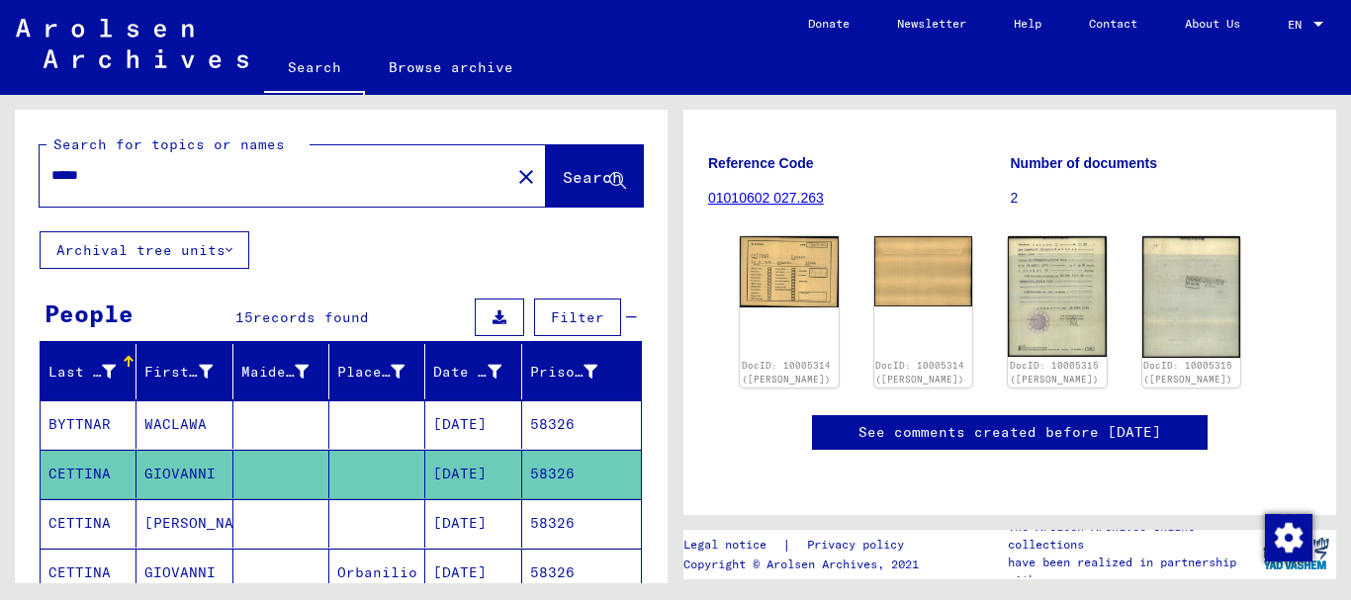
click at [51, 165] on input "*****" at bounding box center [274, 175] width 447 height 21
paste input "text"
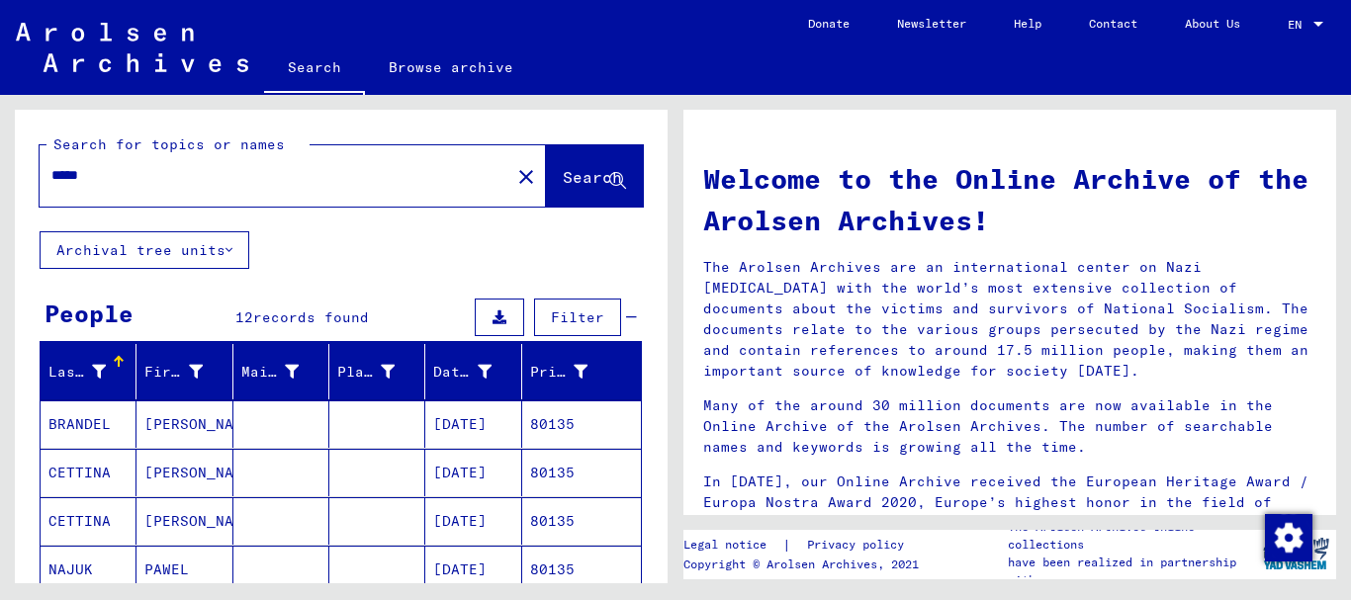
drag, startPoint x: 119, startPoint y: 460, endPoint x: 114, endPoint y: 197, distance: 263.2
click at [121, 460] on mat-cell "CETTINA" at bounding box center [89, 472] width 96 height 47
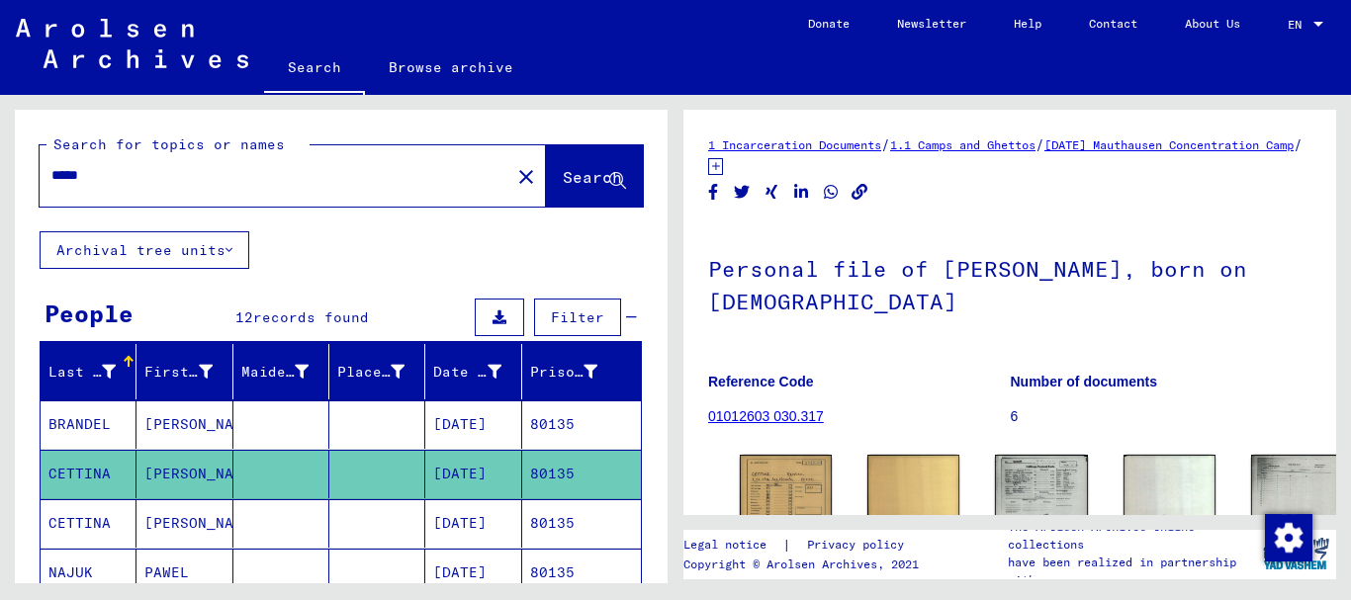
scroll to position [214, 0]
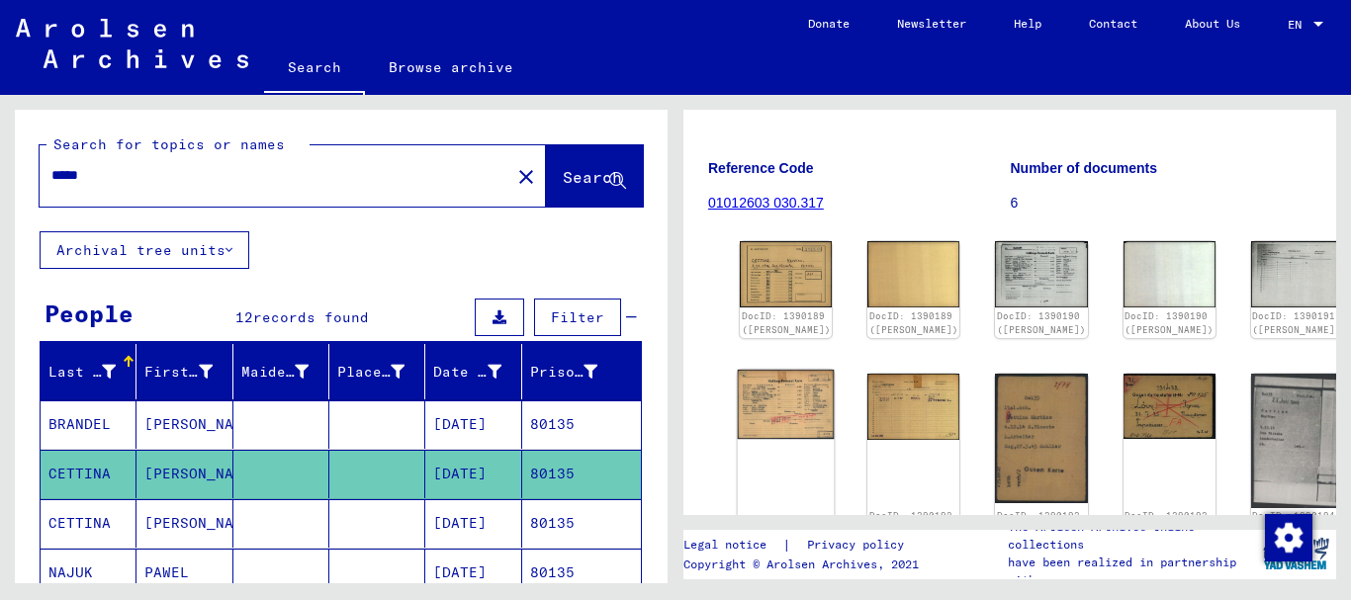
click at [743, 383] on img at bounding box center [786, 404] width 97 height 70
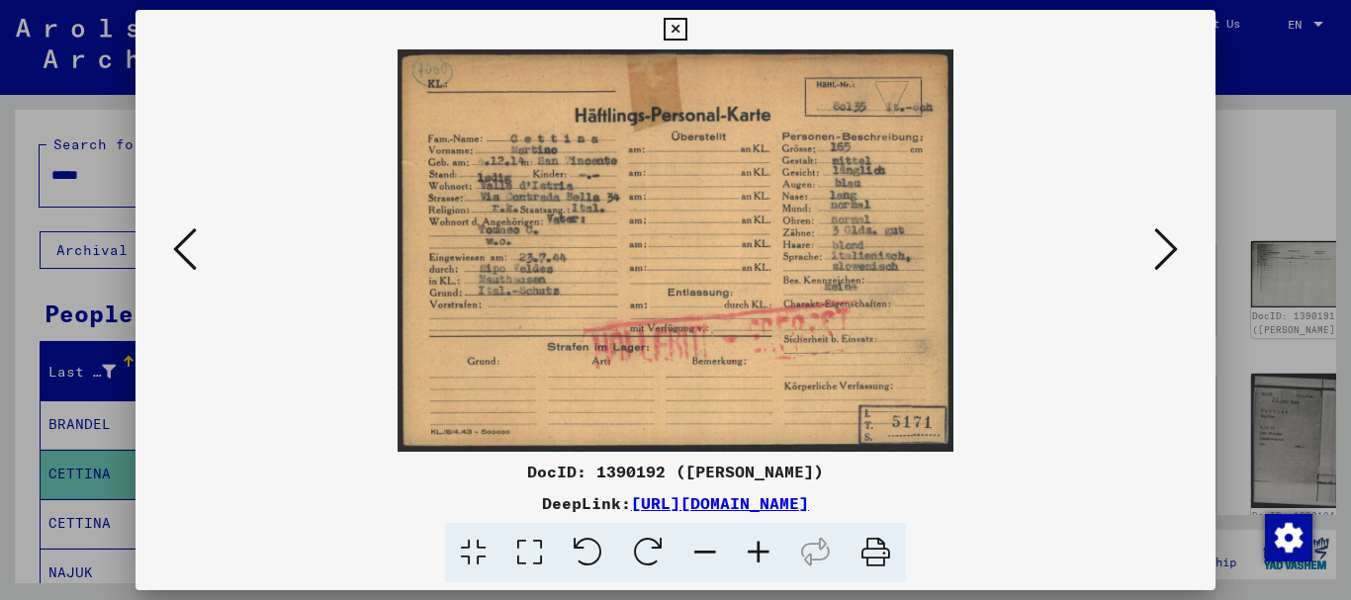
click at [91, 268] on div at bounding box center [675, 300] width 1351 height 600
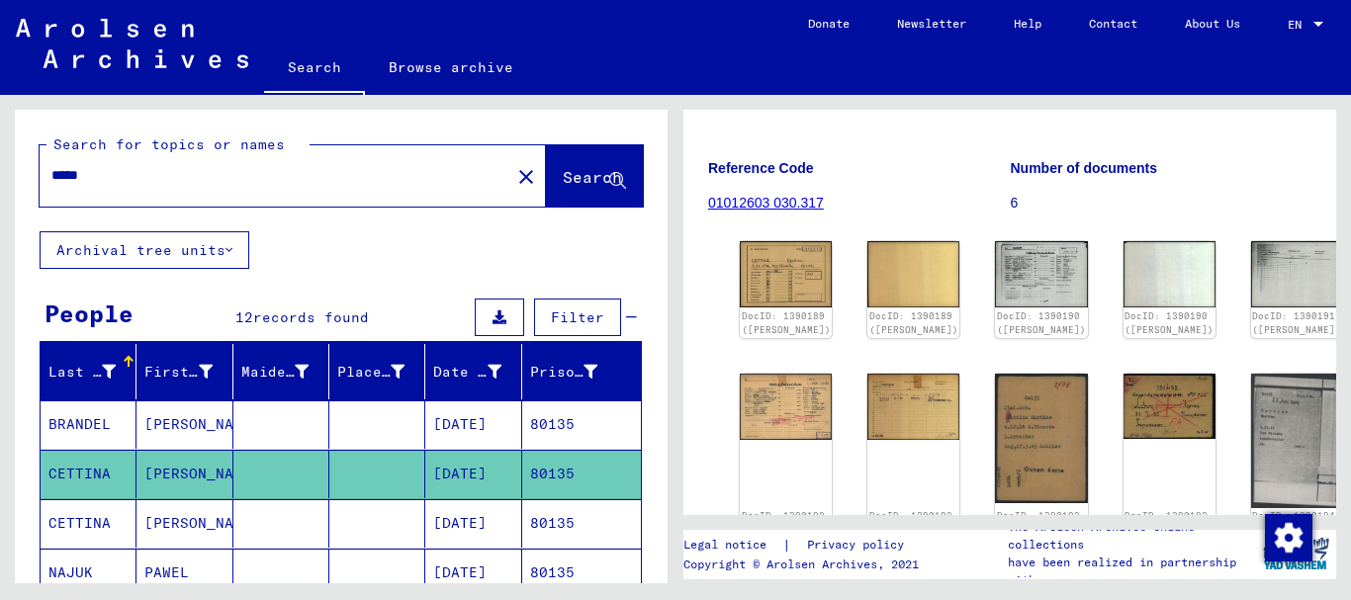
drag, startPoint x: 113, startPoint y: 173, endPoint x: 0, endPoint y: 141, distance: 117.1
click at [51, 165] on input "*****" at bounding box center [274, 175] width 447 height 21
paste input "*"
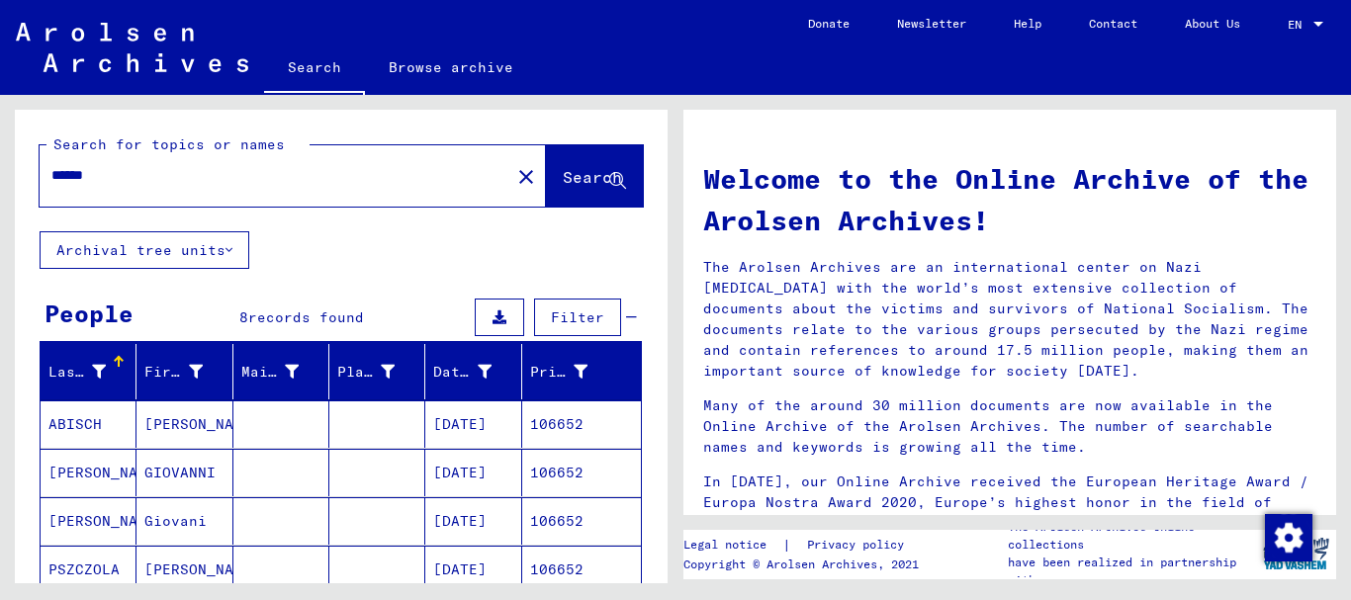
click at [101, 476] on mat-cell "[PERSON_NAME]" at bounding box center [89, 472] width 96 height 47
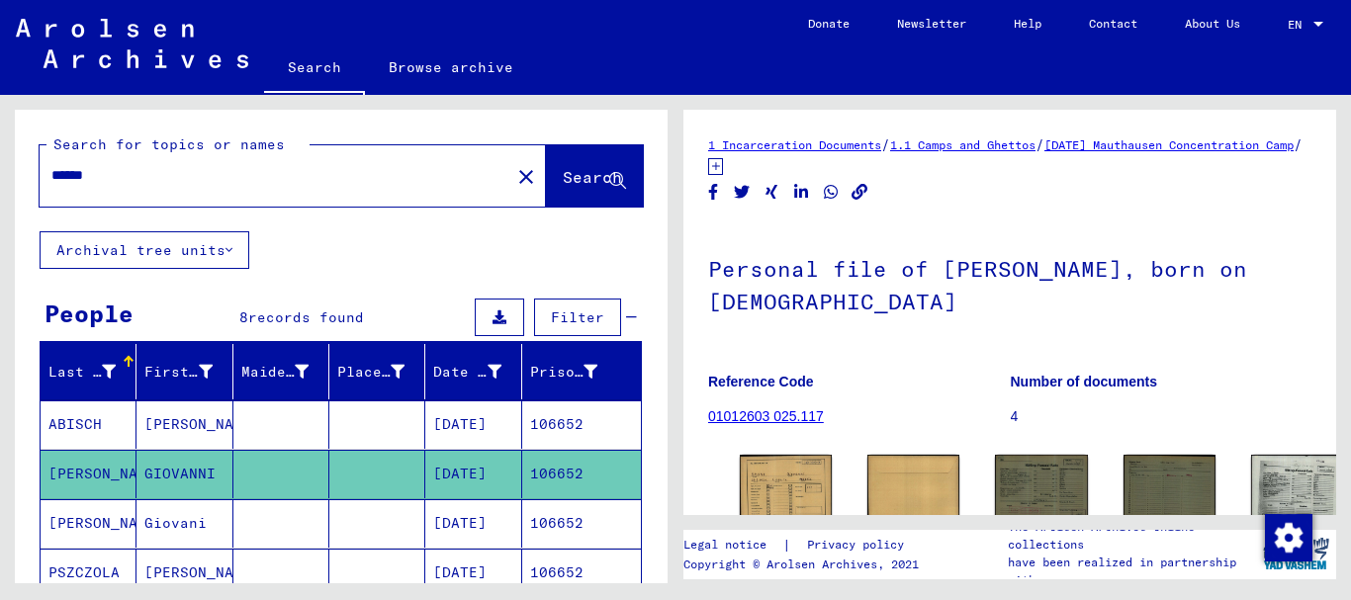
scroll to position [217, 0]
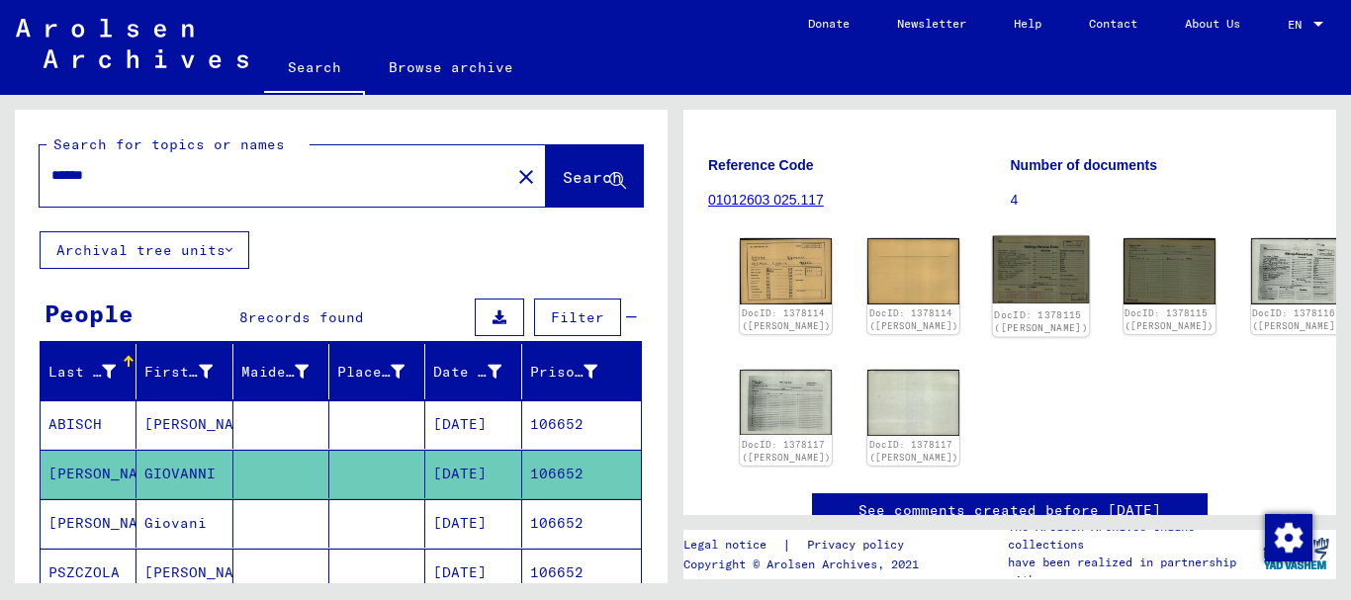
click at [993, 264] on img at bounding box center [1041, 269] width 97 height 67
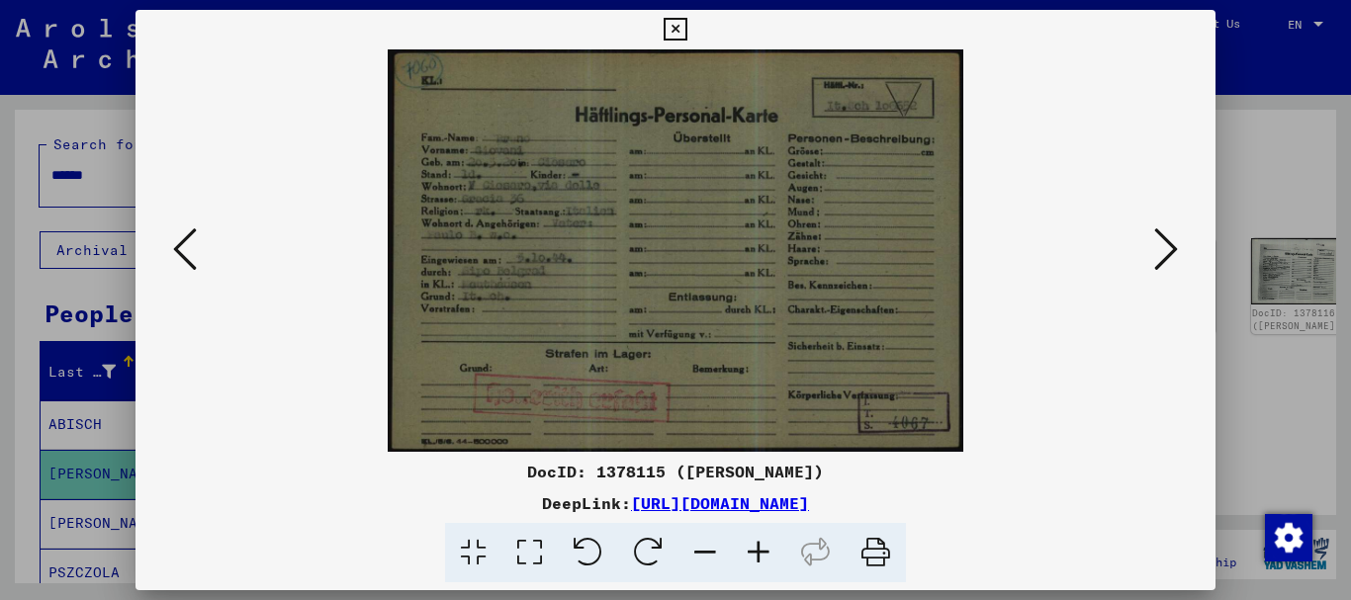
click at [770, 556] on icon at bounding box center [758, 553] width 53 height 60
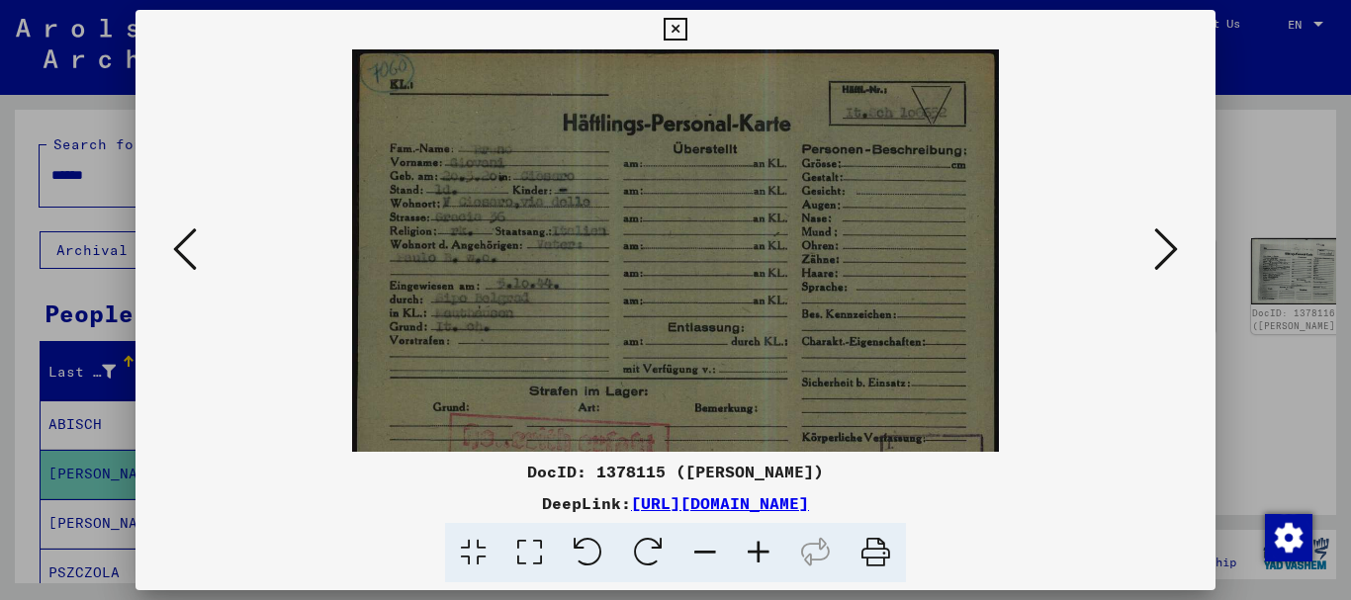
click at [770, 556] on icon at bounding box center [758, 553] width 53 height 60
click at [768, 556] on icon at bounding box center [758, 553] width 53 height 60
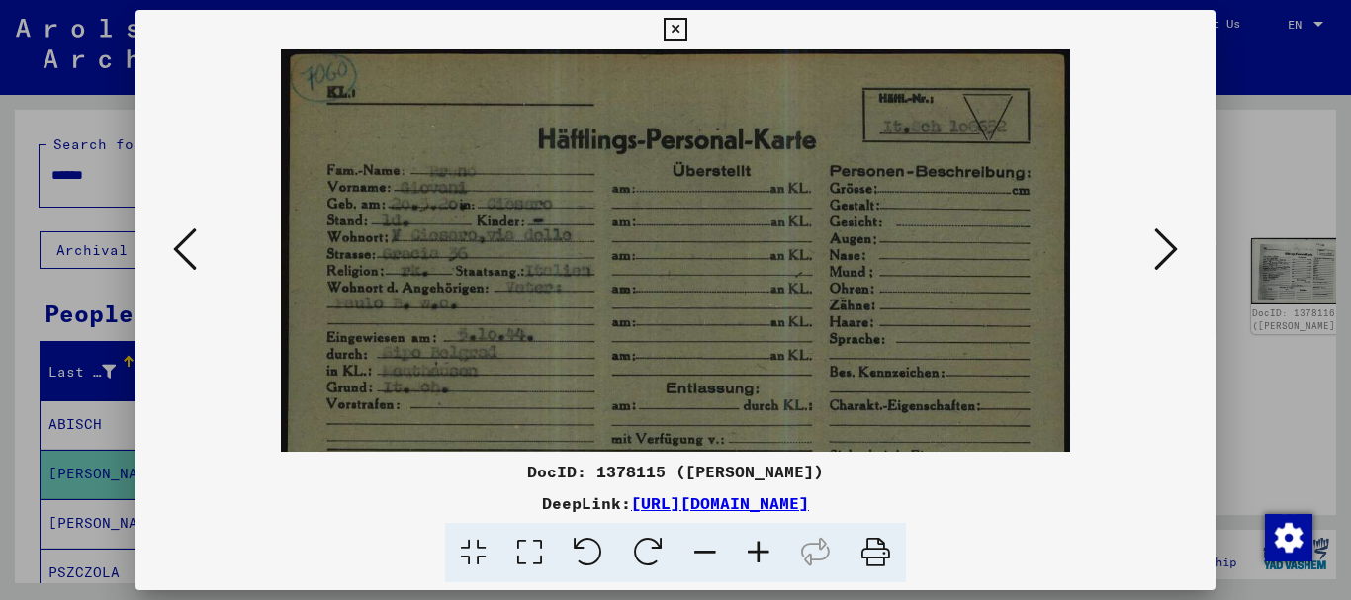
click at [766, 554] on icon at bounding box center [758, 553] width 53 height 60
drag, startPoint x: 766, startPoint y: 554, endPoint x: 750, endPoint y: 547, distance: 17.3
click at [764, 554] on icon at bounding box center [758, 553] width 53 height 60
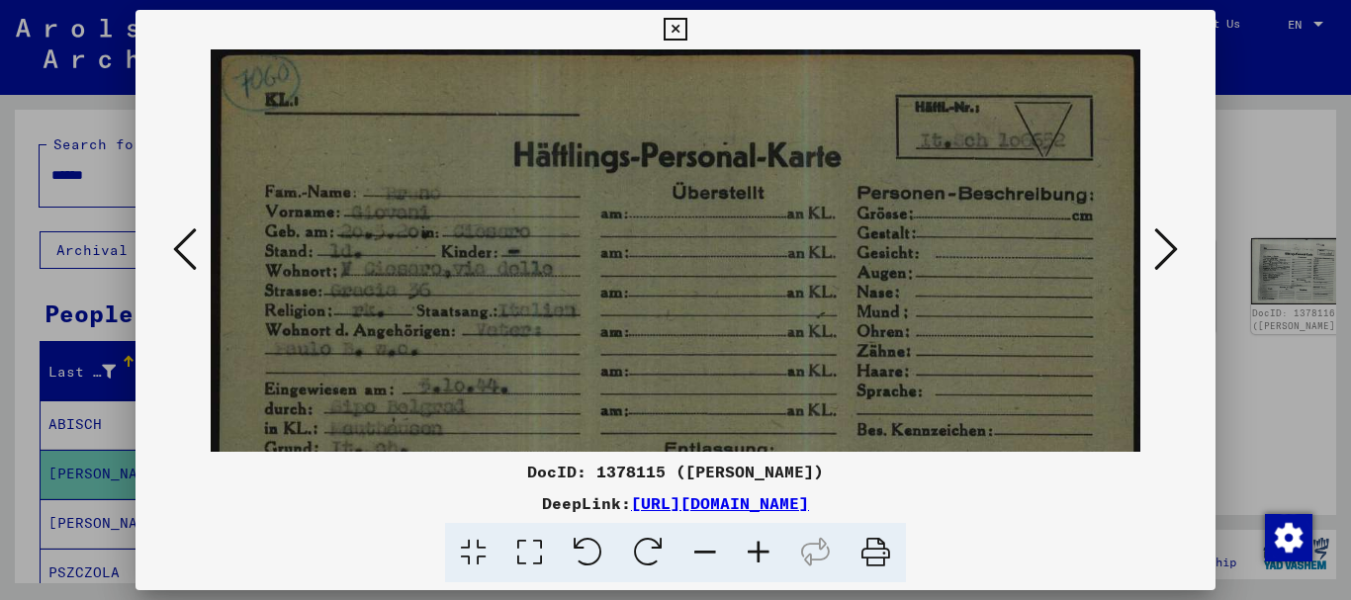
click at [1165, 255] on icon at bounding box center [1166, 249] width 24 height 47
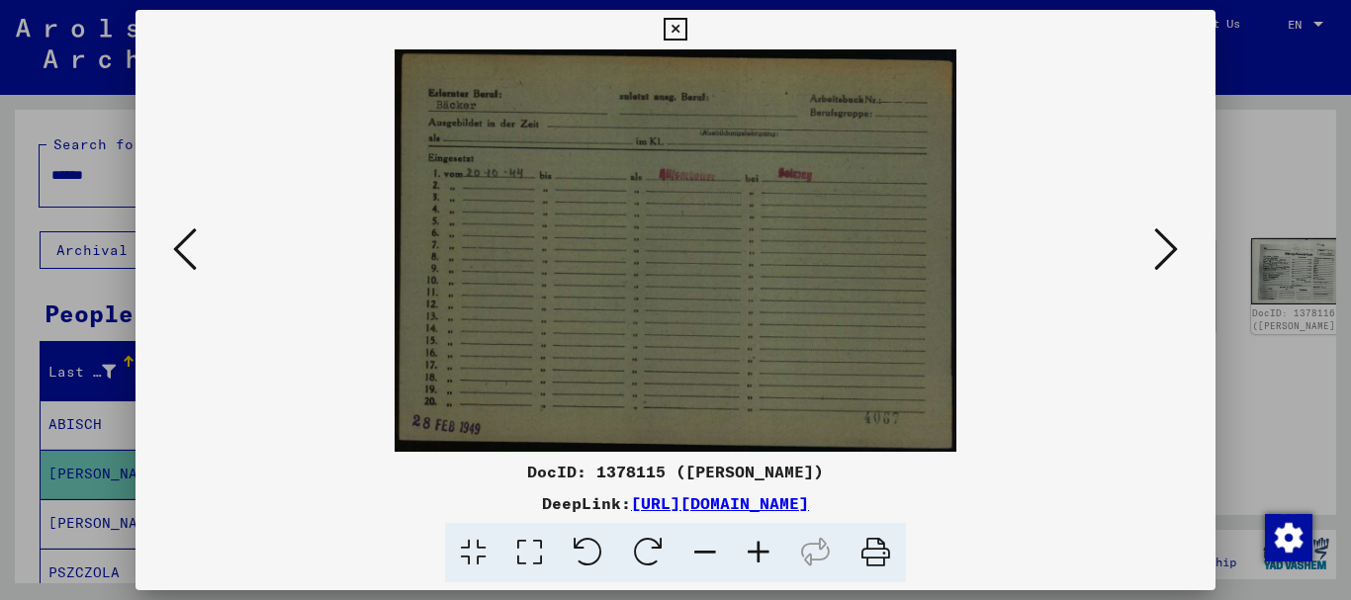
click at [1168, 253] on icon at bounding box center [1166, 249] width 24 height 47
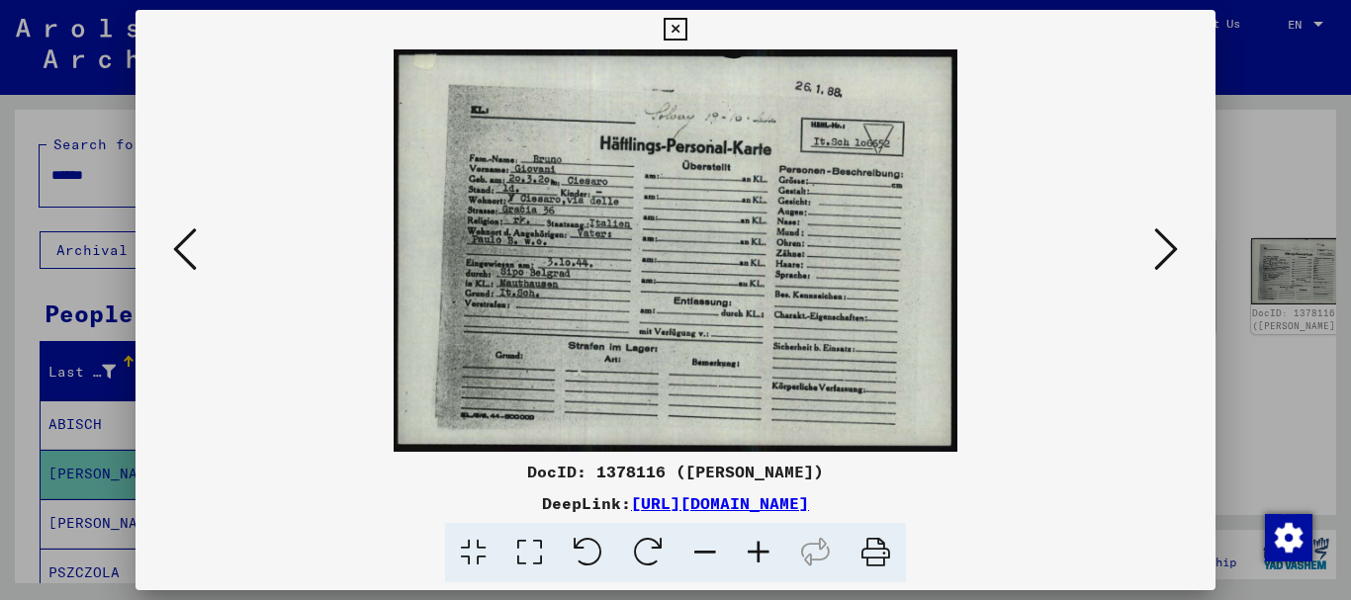
click at [1176, 263] on icon at bounding box center [1166, 249] width 24 height 47
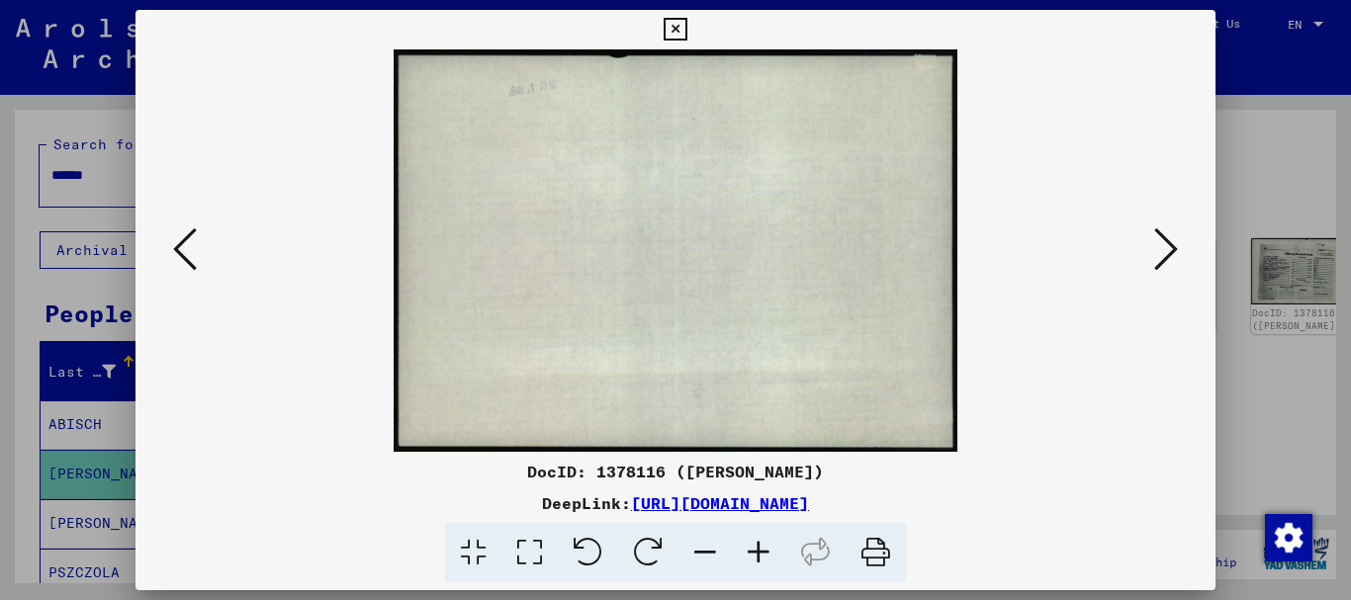
click at [1176, 263] on icon at bounding box center [1166, 249] width 24 height 47
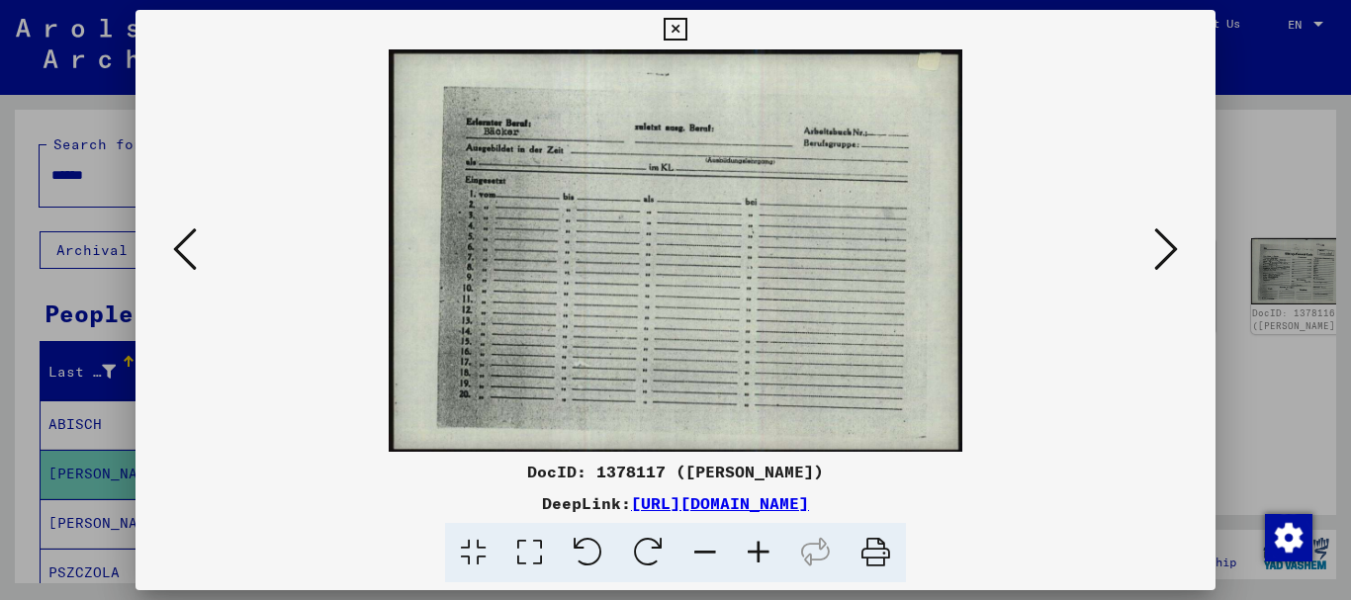
click at [181, 247] on icon at bounding box center [185, 249] width 24 height 47
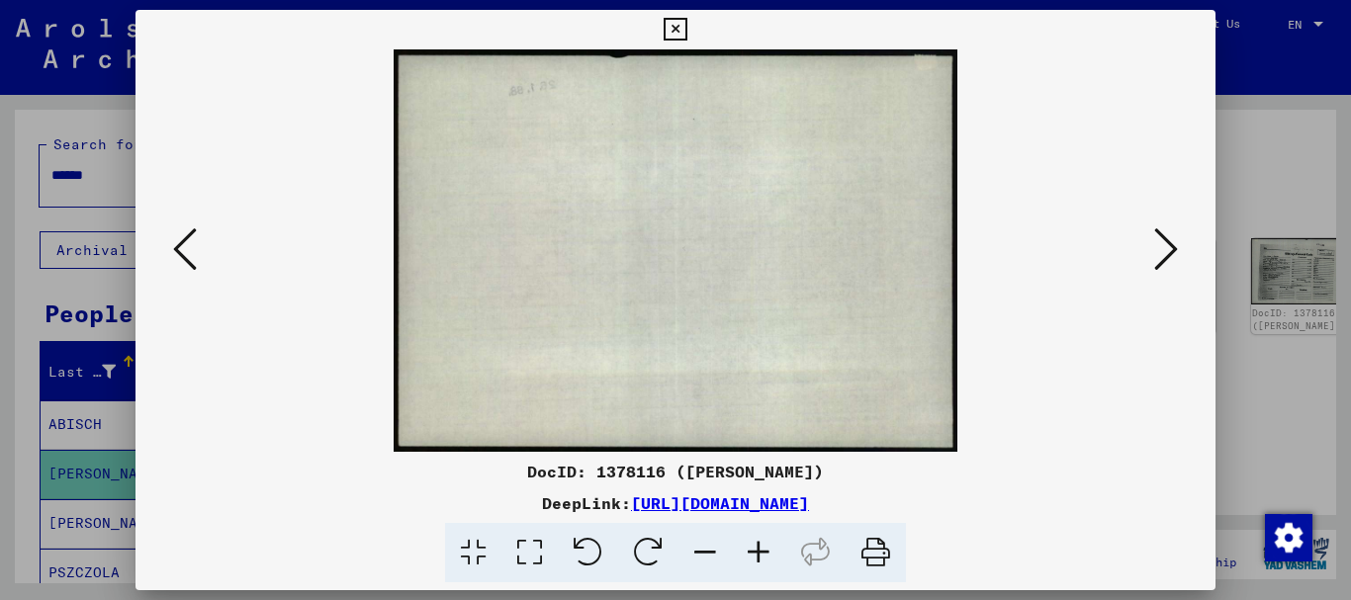
click at [180, 247] on icon at bounding box center [185, 249] width 24 height 47
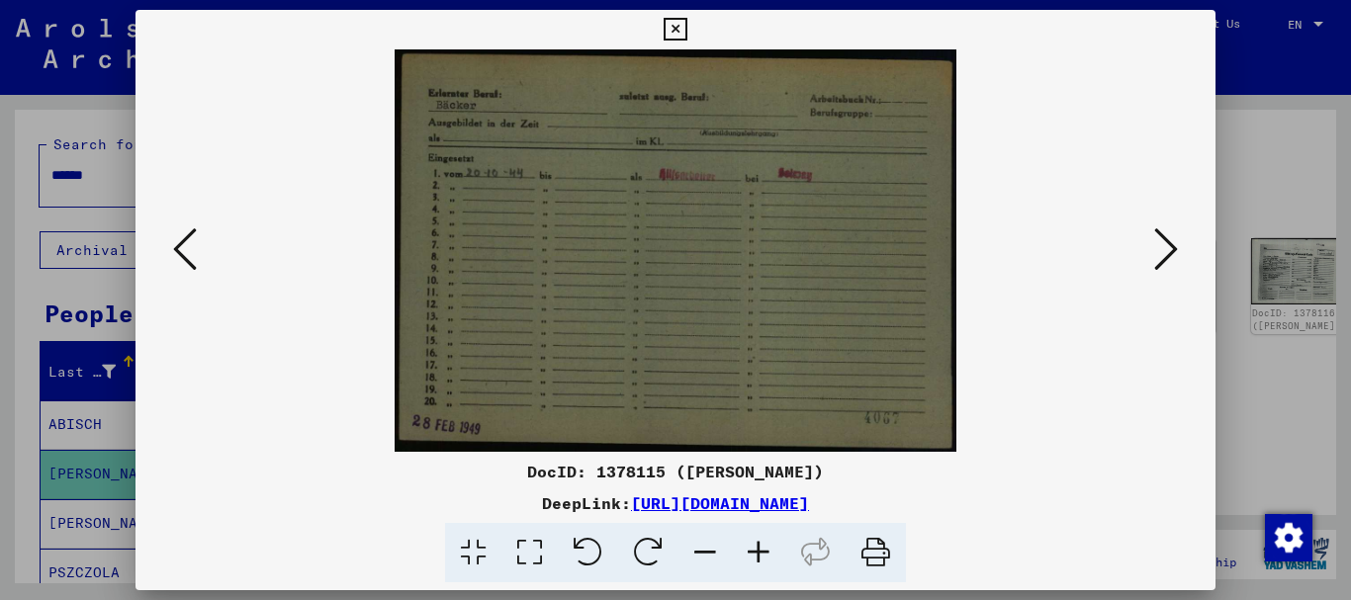
click at [180, 245] on icon at bounding box center [185, 249] width 24 height 47
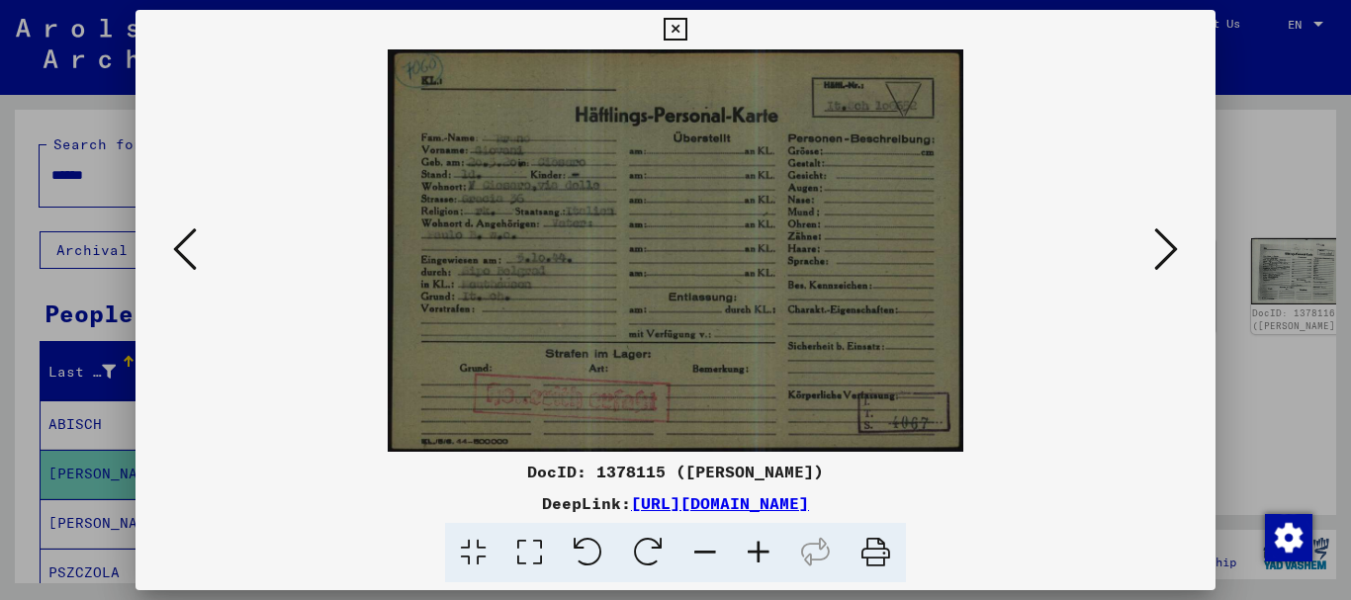
click at [180, 245] on icon at bounding box center [185, 249] width 24 height 47
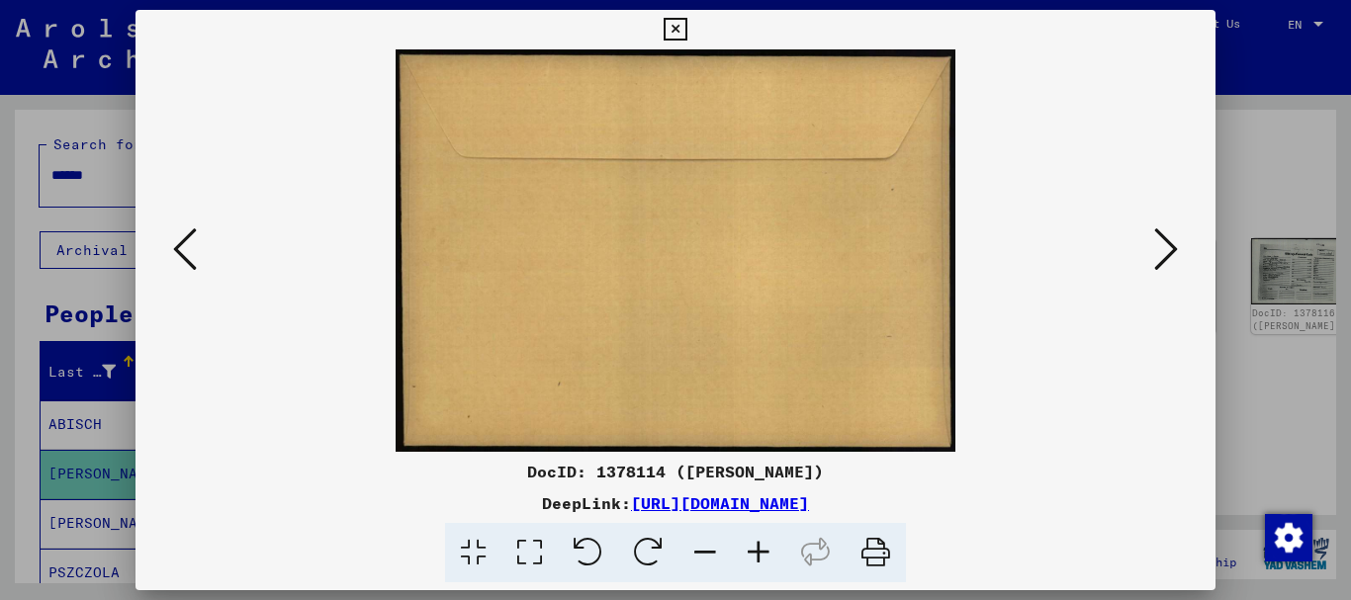
click at [1168, 246] on icon at bounding box center [1166, 249] width 24 height 47
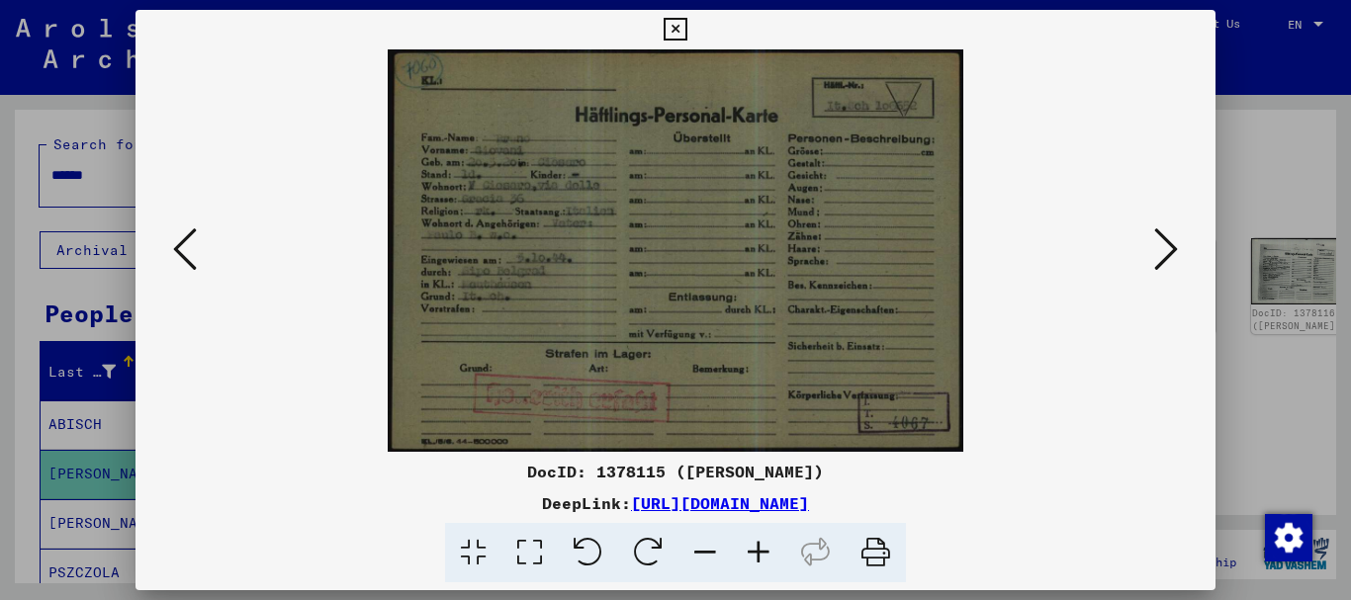
click at [772, 550] on icon at bounding box center [758, 553] width 53 height 60
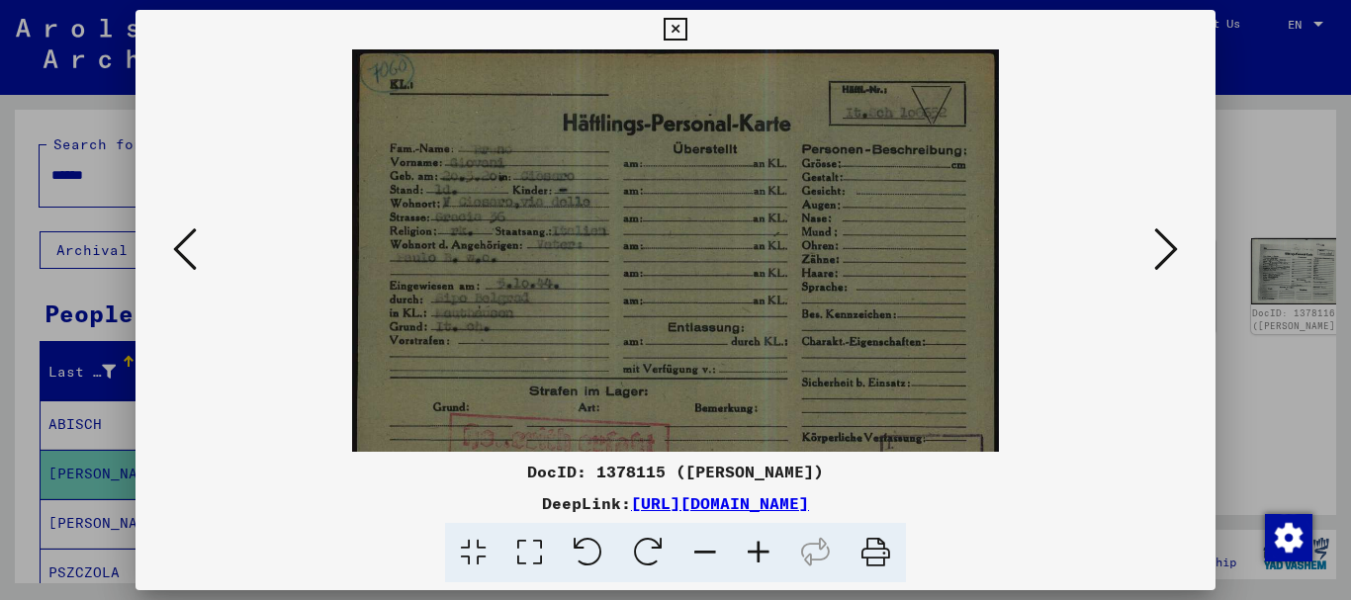
click at [766, 550] on icon at bounding box center [758, 553] width 53 height 60
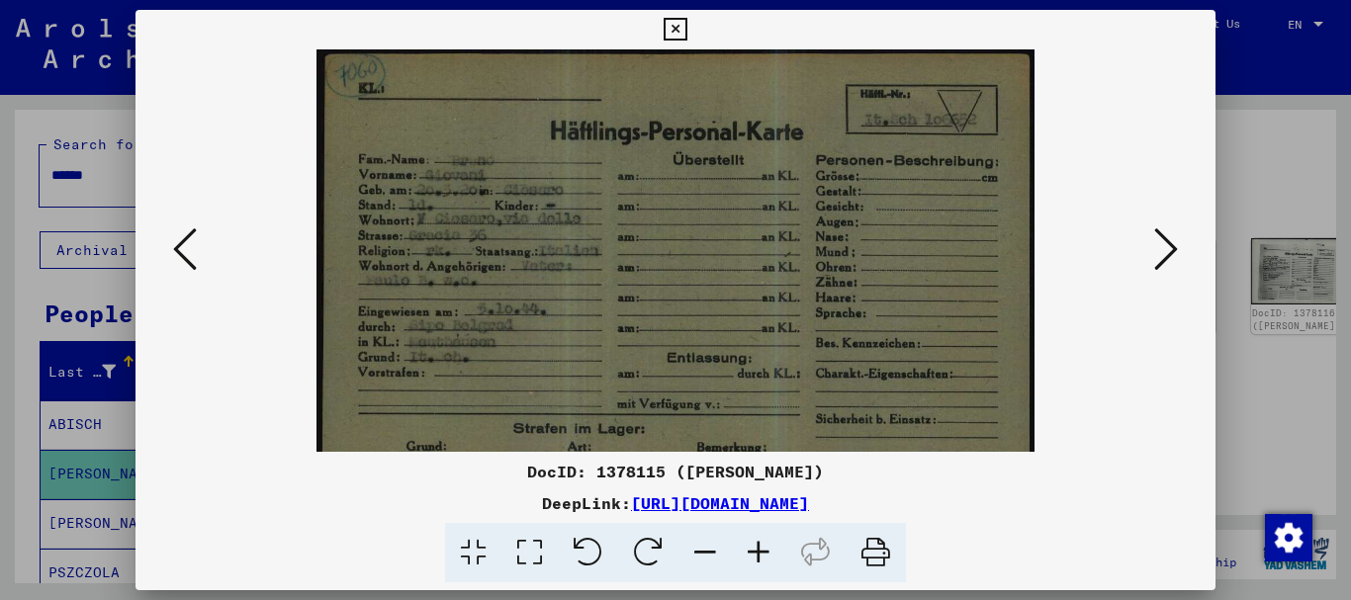
click at [765, 551] on icon at bounding box center [758, 553] width 53 height 60
click at [762, 551] on icon at bounding box center [758, 553] width 53 height 60
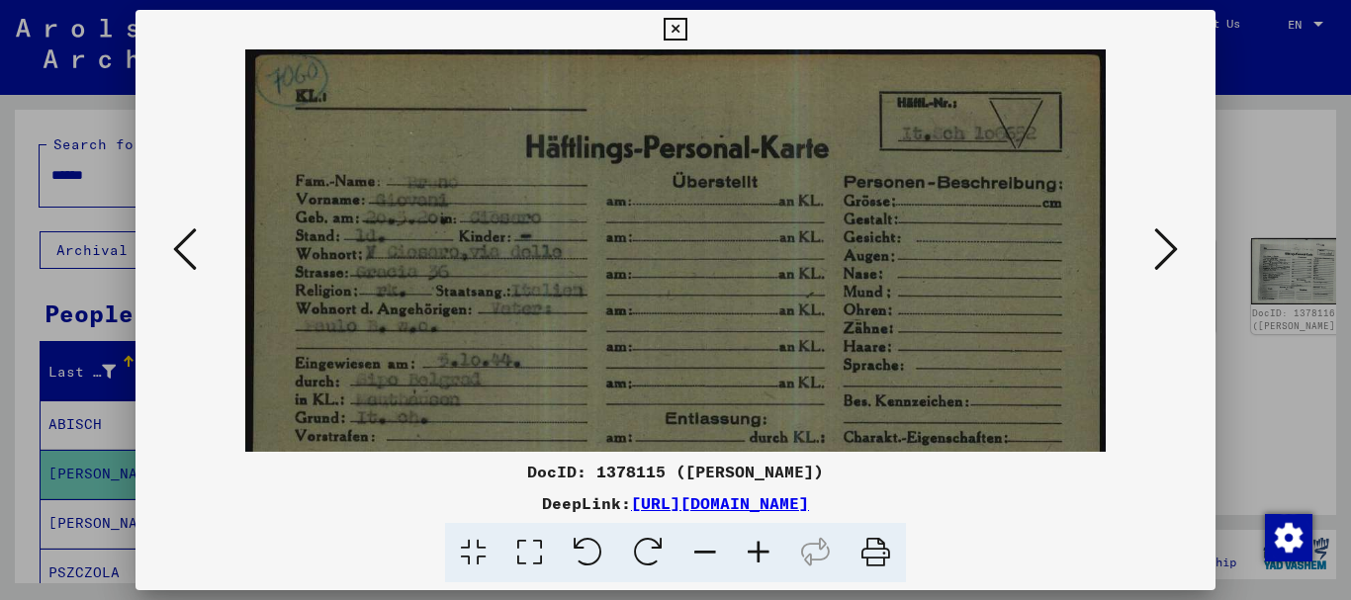
click at [760, 551] on icon at bounding box center [758, 553] width 53 height 60
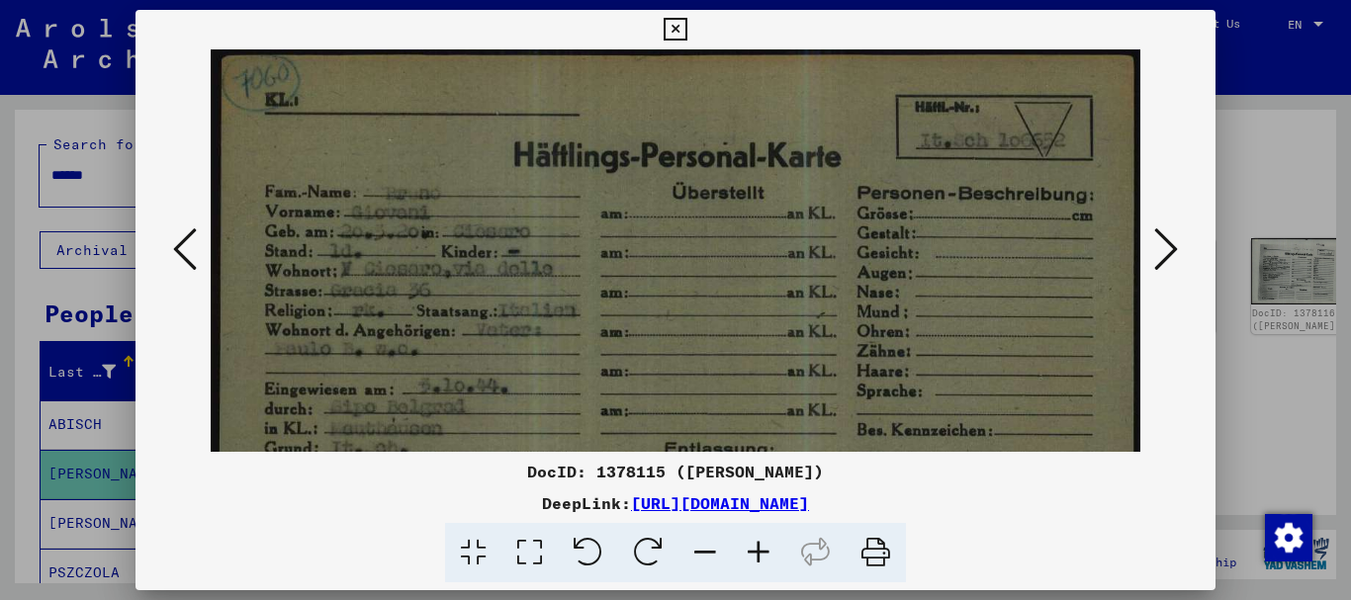
drag, startPoint x: 760, startPoint y: 551, endPoint x: 730, endPoint y: 542, distance: 31.0
click at [759, 551] on icon at bounding box center [758, 553] width 53 height 60
click at [757, 551] on icon at bounding box center [758, 553] width 53 height 60
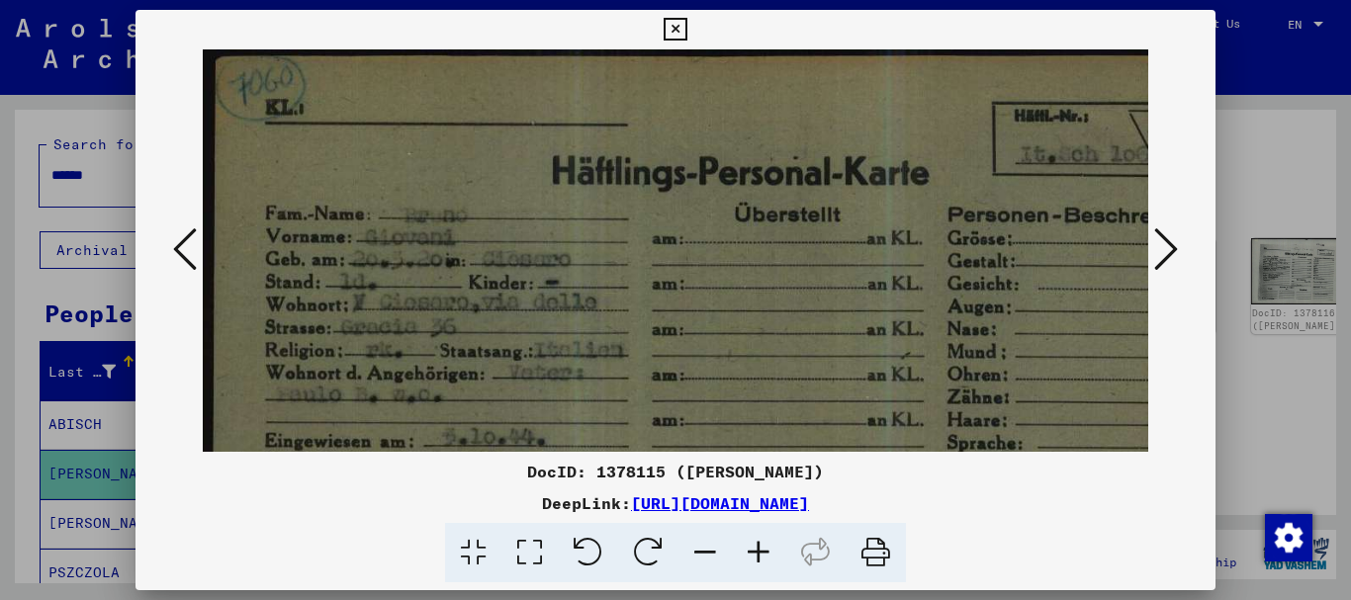
click at [1183, 246] on button at bounding box center [1166, 251] width 36 height 56
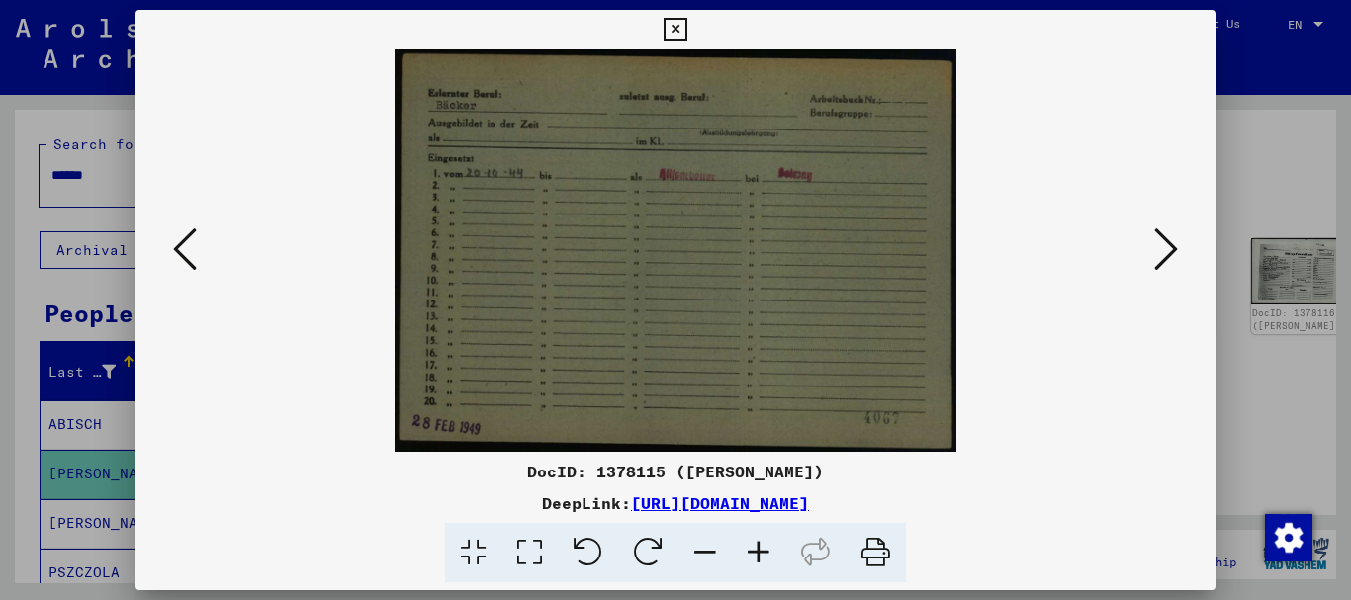
drag, startPoint x: 52, startPoint y: 220, endPoint x: 97, endPoint y: 188, distance: 54.6
click at [52, 213] on div at bounding box center [675, 300] width 1351 height 600
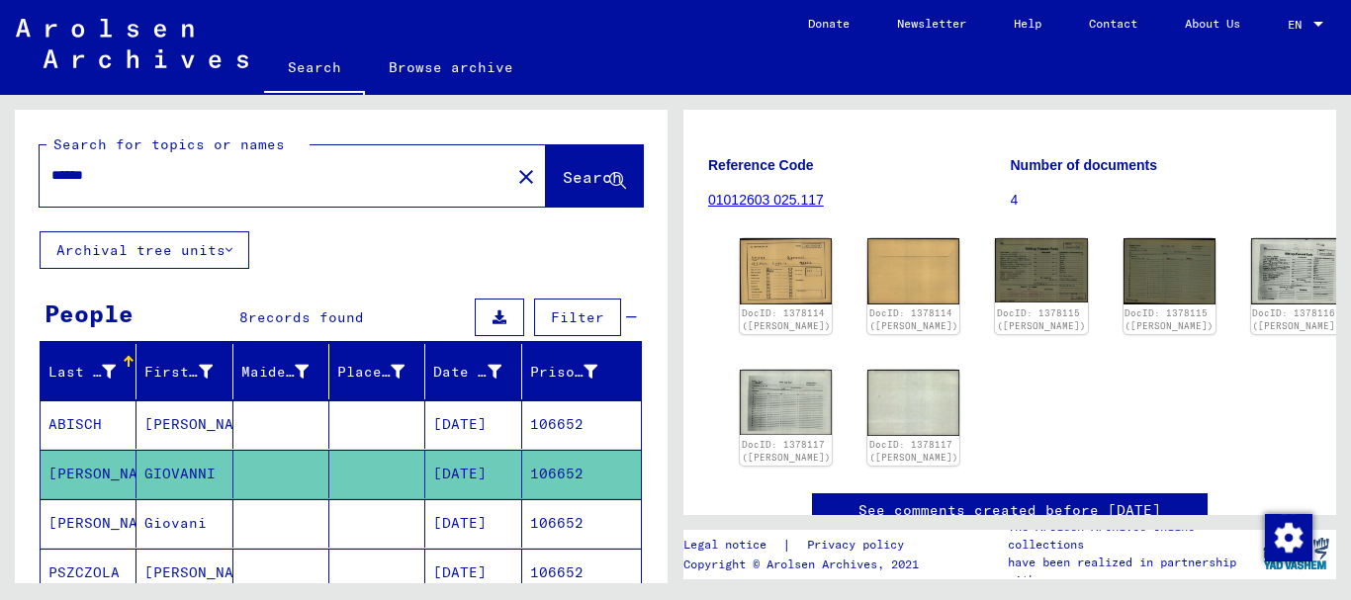
drag, startPoint x: 118, startPoint y: 179, endPoint x: 0, endPoint y: 177, distance: 117.7
click at [51, 177] on input "******" at bounding box center [274, 175] width 447 height 21
paste input "text"
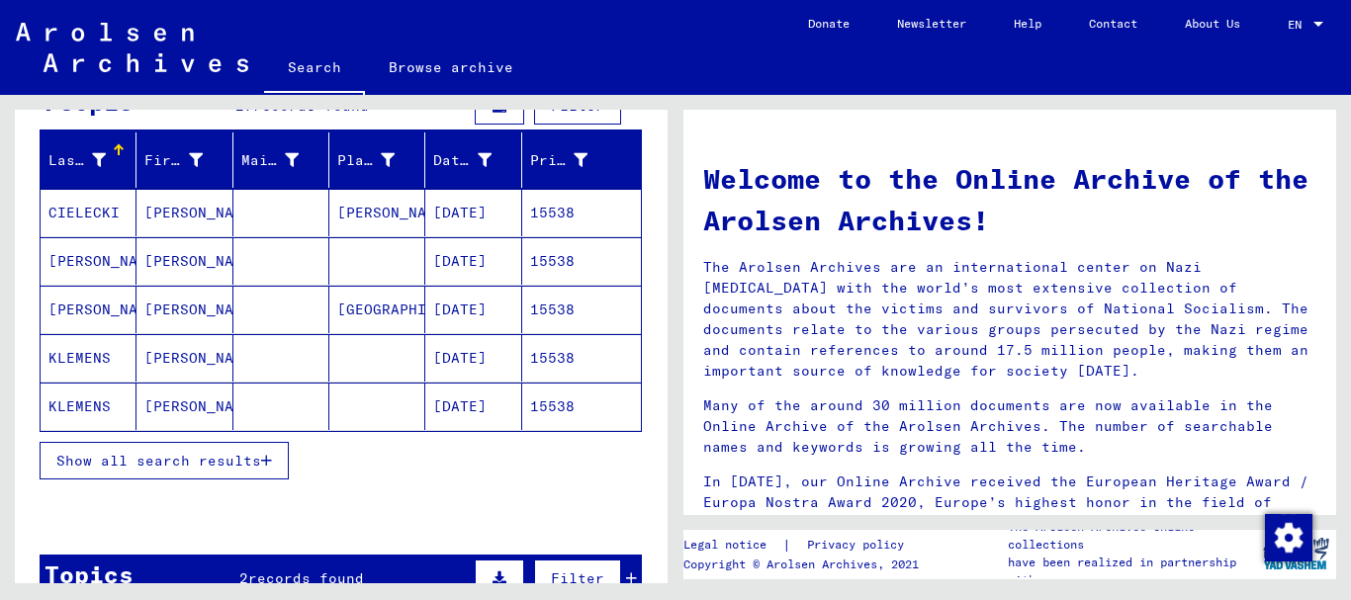
scroll to position [214, 0]
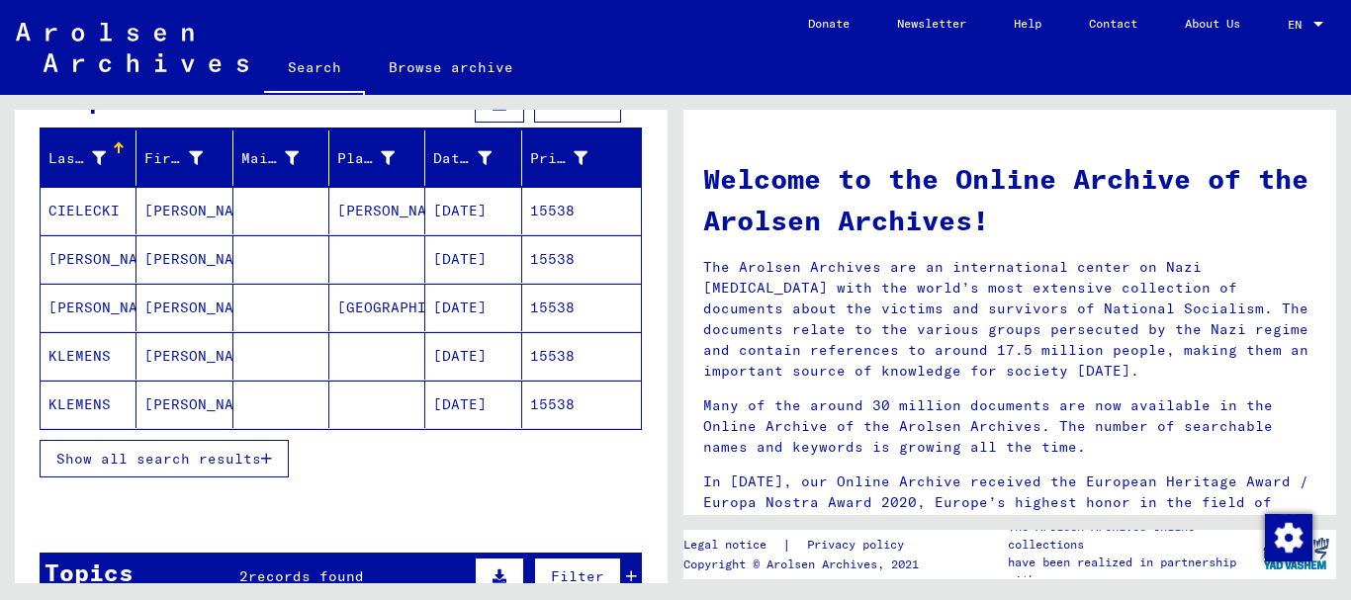
click at [196, 465] on span "Show all search results" at bounding box center [158, 459] width 205 height 18
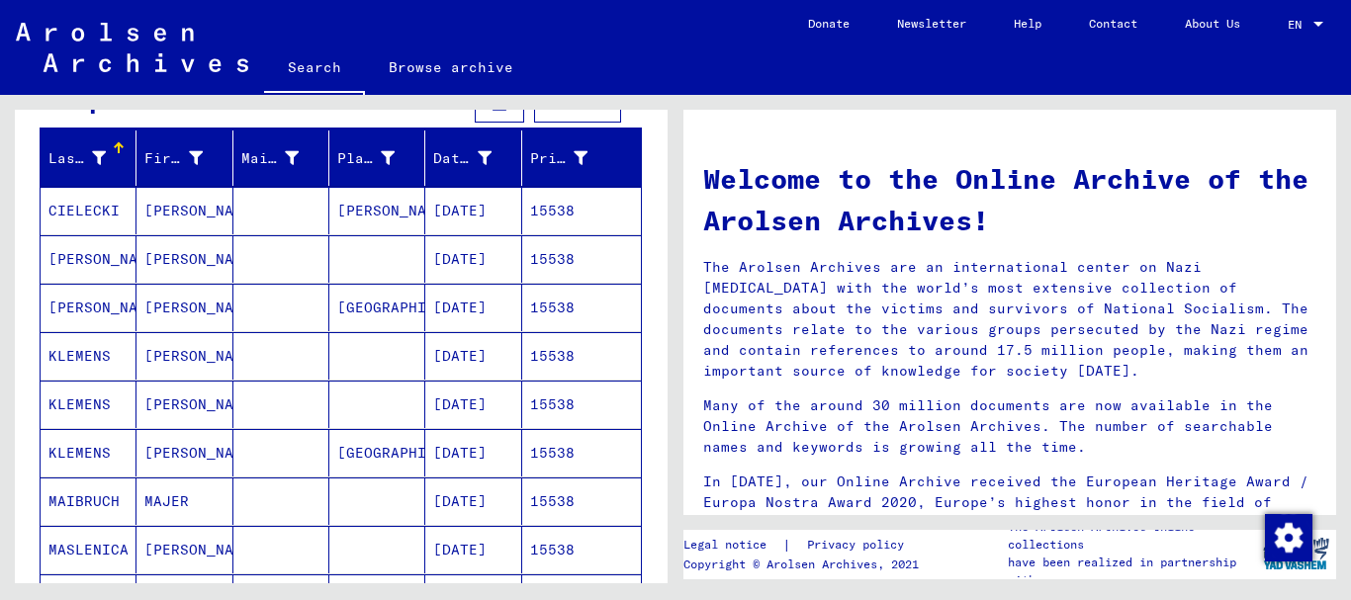
scroll to position [427, 0]
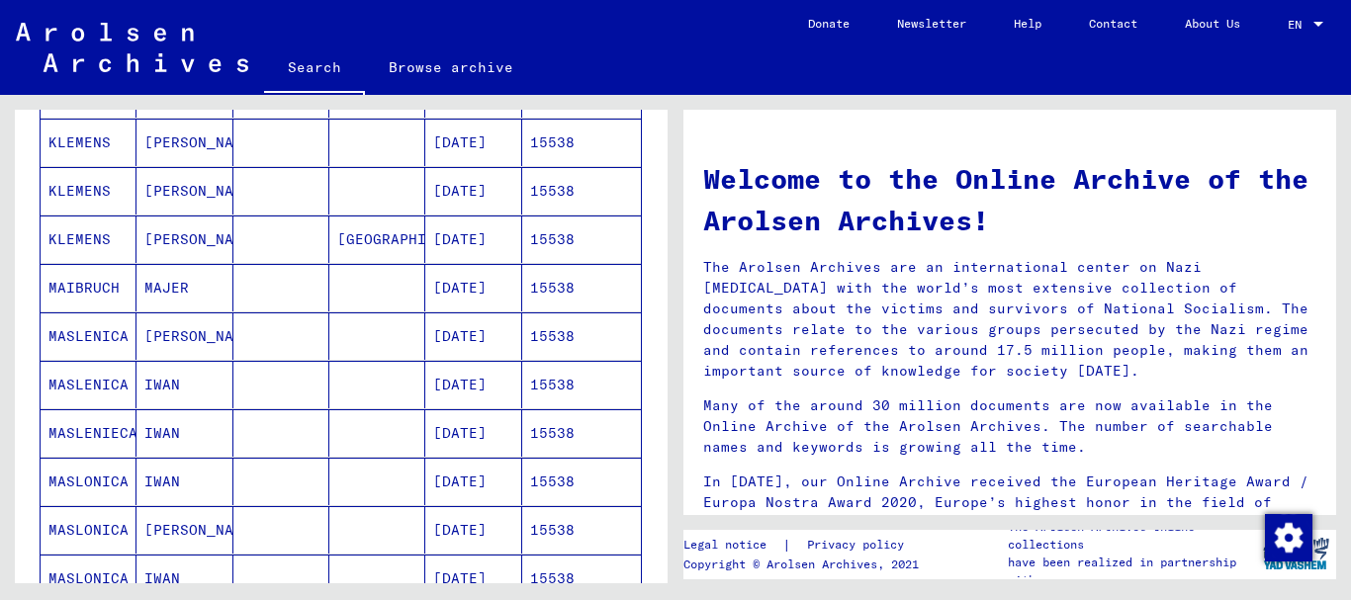
click at [90, 340] on mat-cell "MASLENICA" at bounding box center [89, 336] width 96 height 47
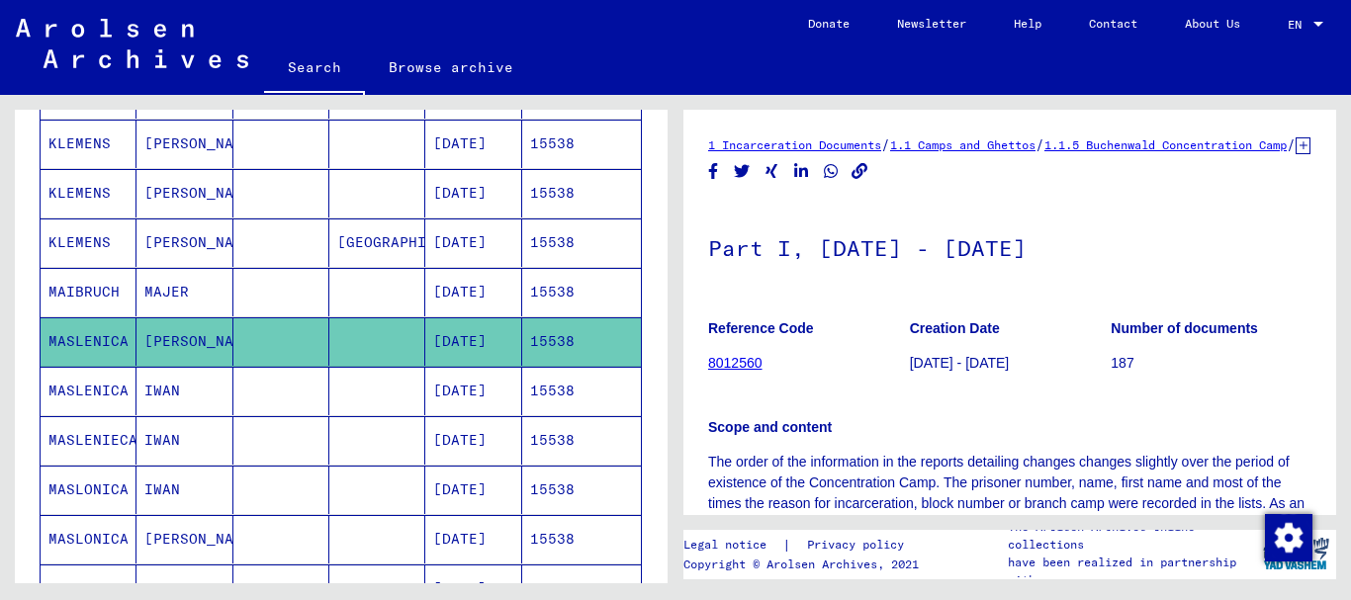
scroll to position [321, 0]
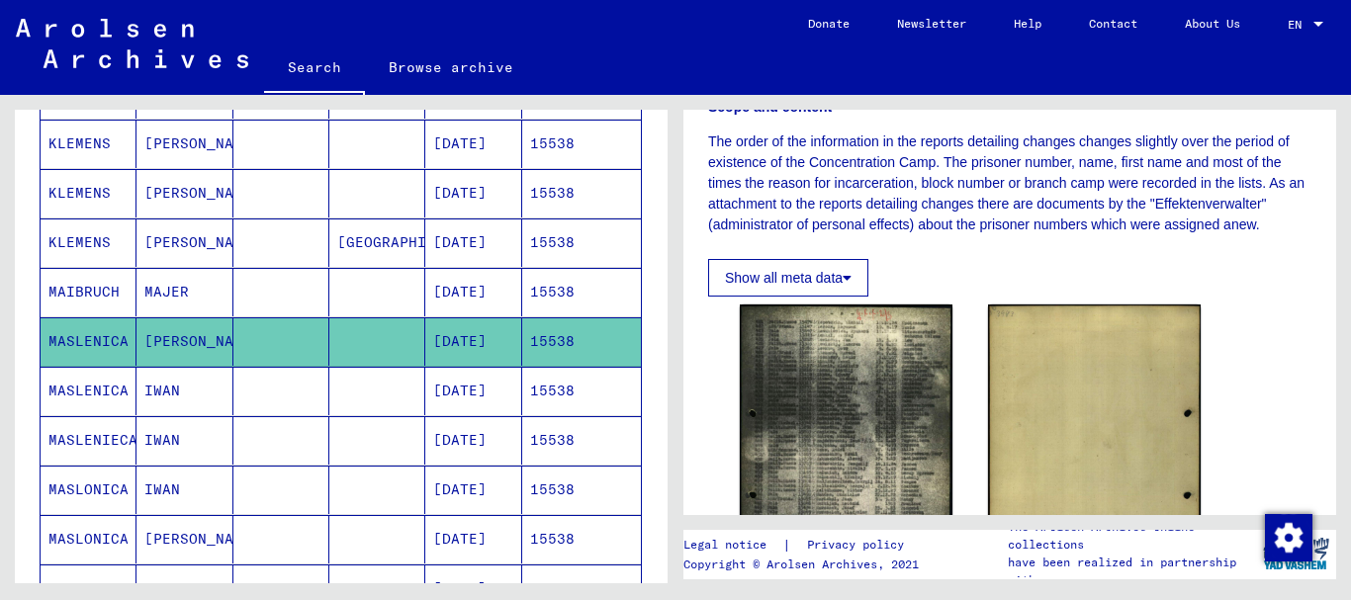
click at [79, 515] on mat-cell "MASLONICA" at bounding box center [89, 539] width 96 height 48
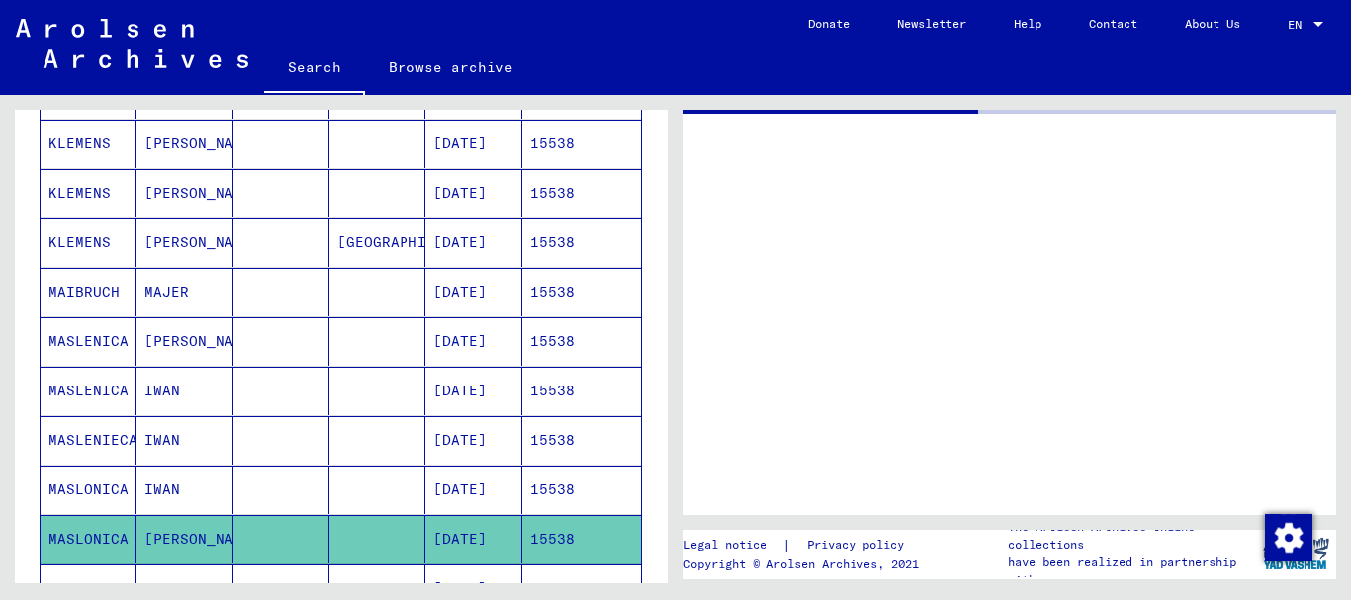
click at [87, 565] on mat-cell "MASLONICA" at bounding box center [89, 589] width 96 height 48
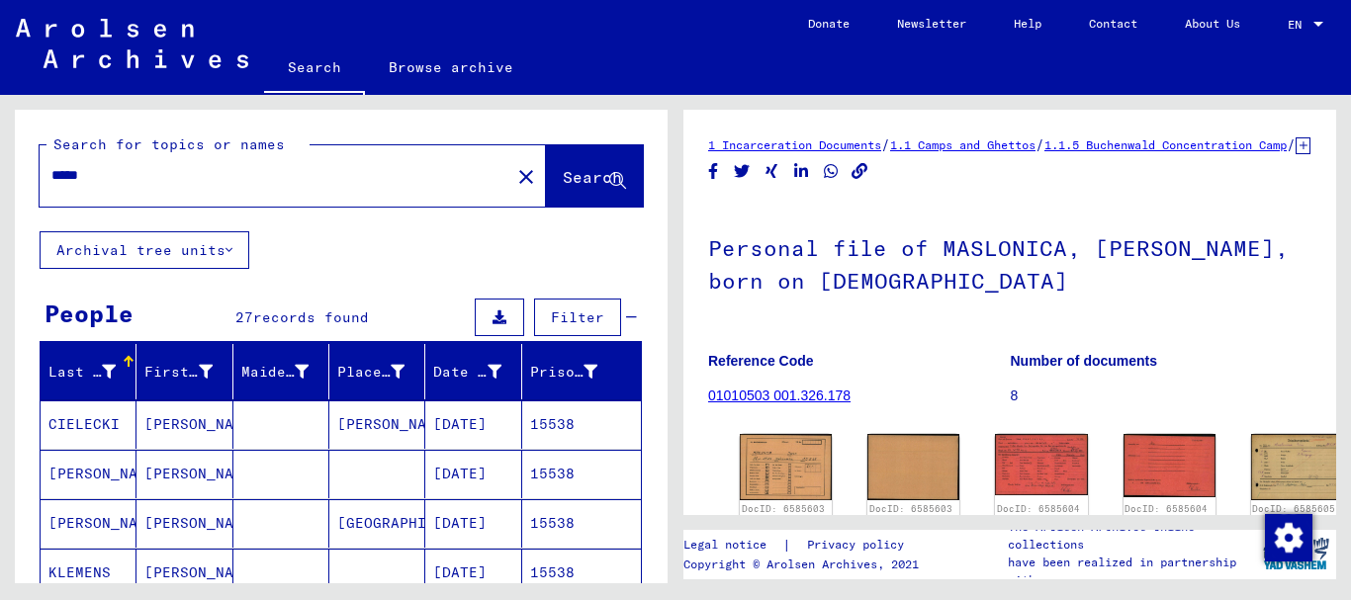
drag, startPoint x: 175, startPoint y: 169, endPoint x: 0, endPoint y: 179, distance: 175.4
click at [51, 179] on input "*****" at bounding box center [274, 175] width 447 height 21
paste input "text"
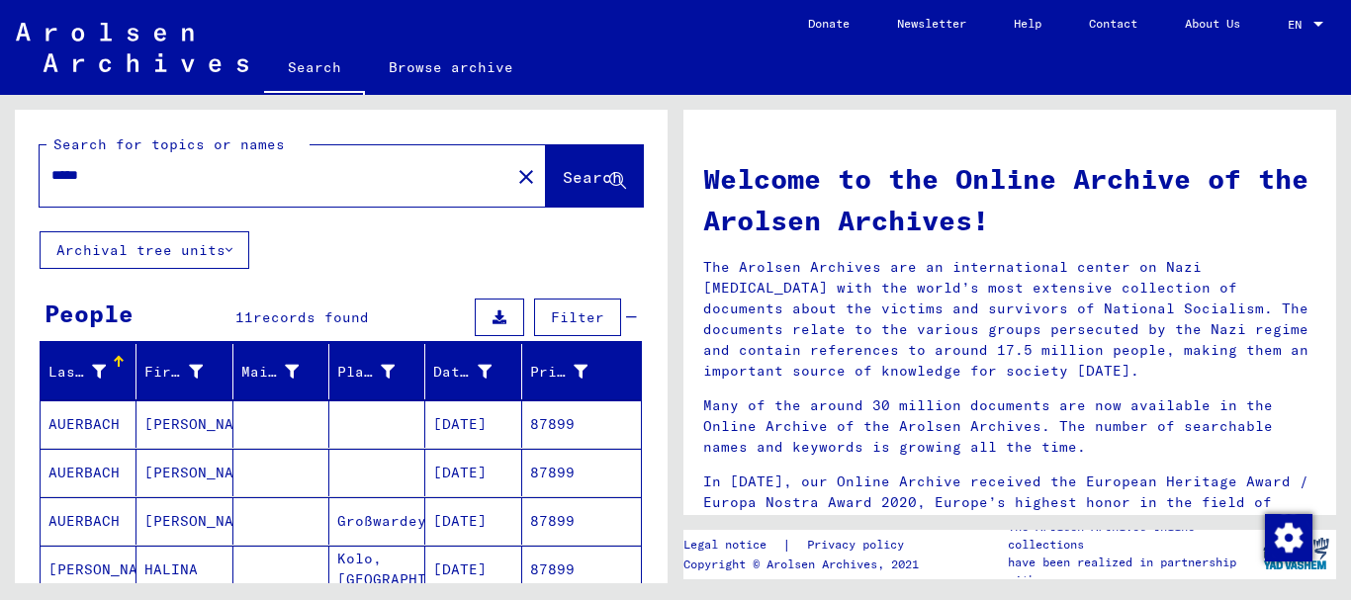
scroll to position [214, 0]
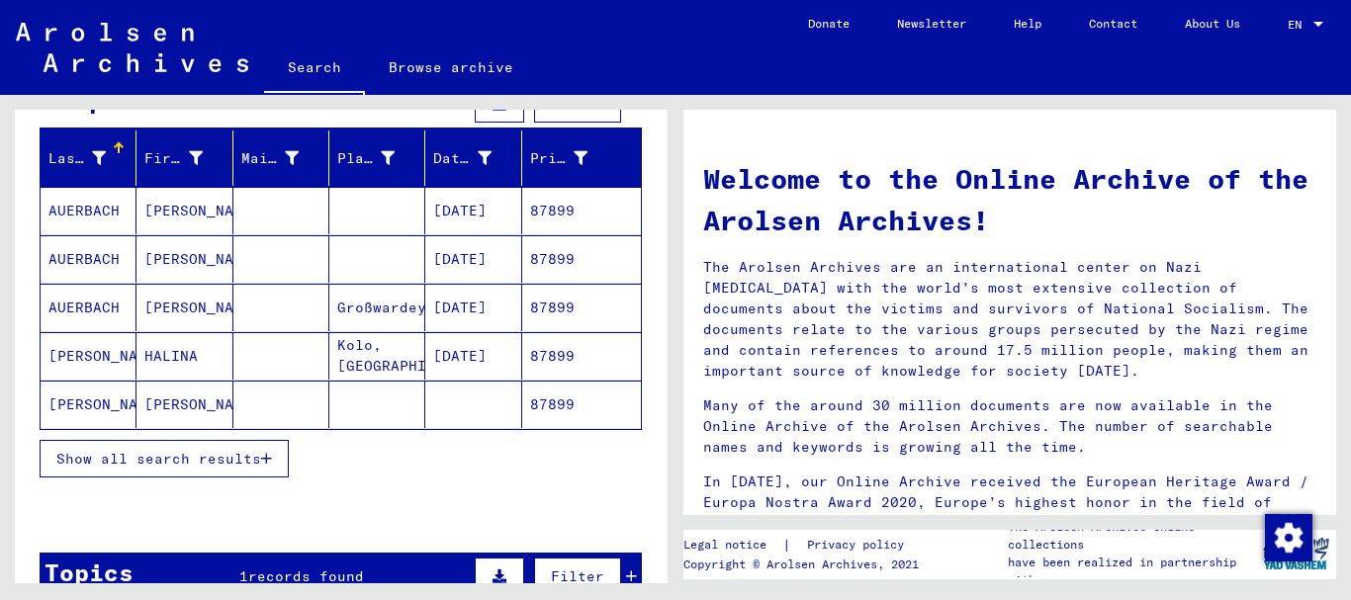
click at [135, 455] on span "Show all search results" at bounding box center [158, 459] width 205 height 18
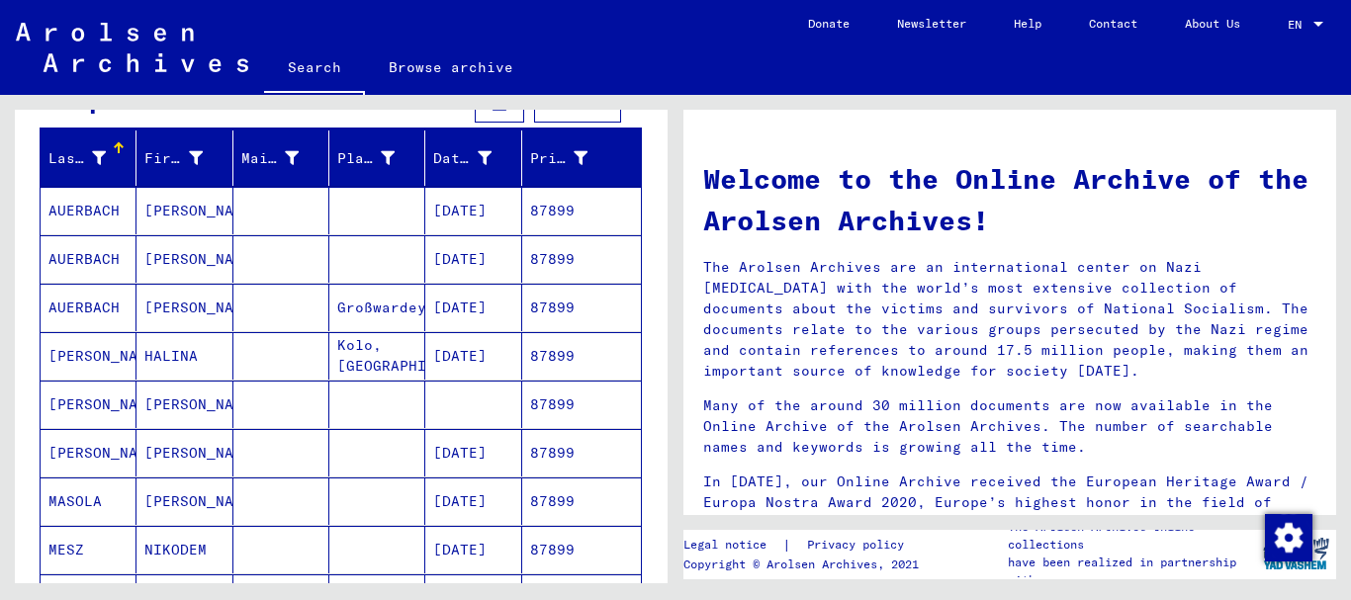
click at [84, 500] on mat-cell "MASOLA" at bounding box center [89, 501] width 96 height 47
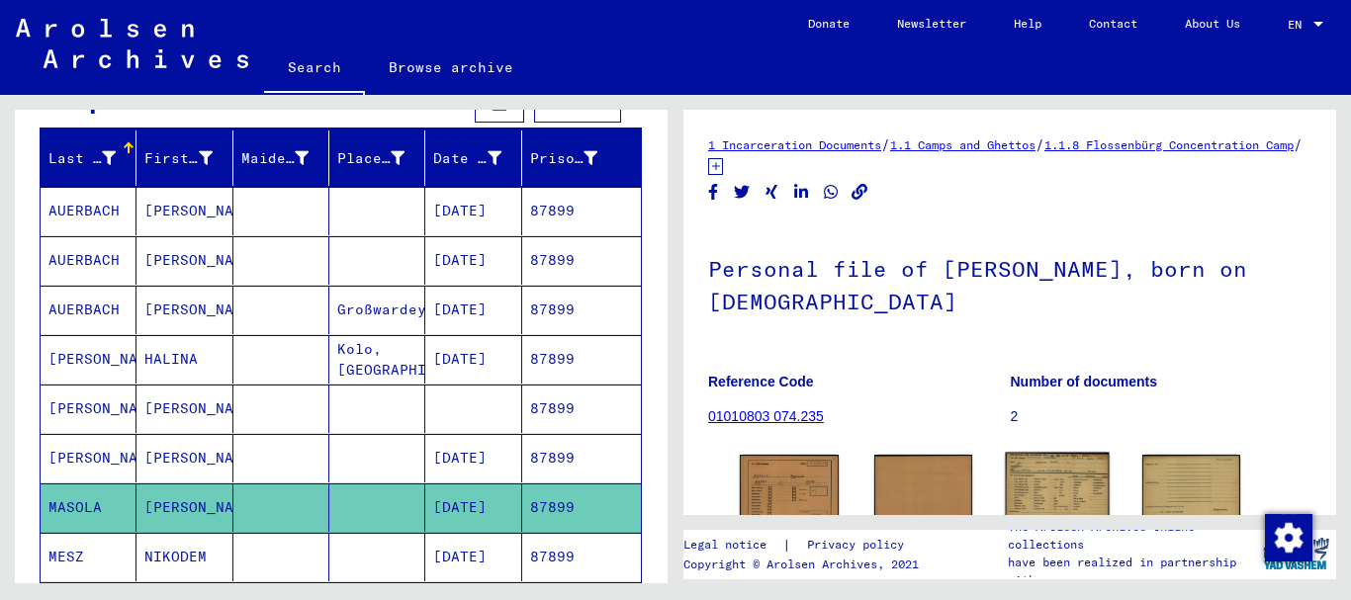
scroll to position [214, 0]
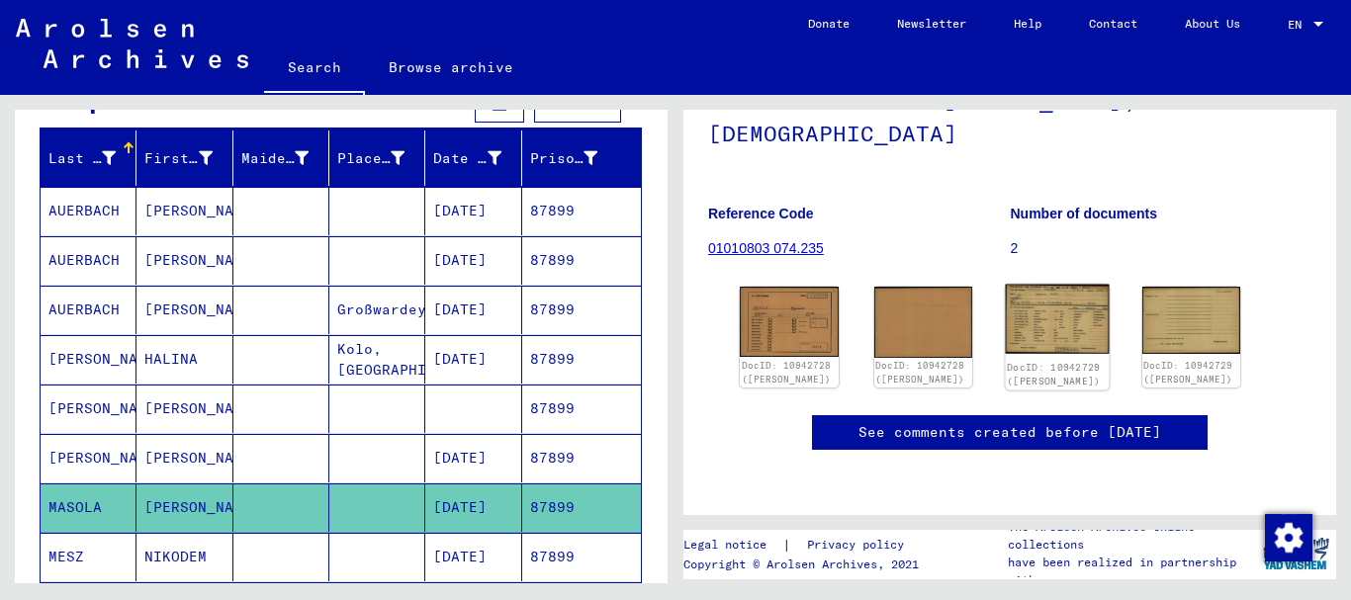
click at [1049, 285] on img at bounding box center [1057, 320] width 103 height 70
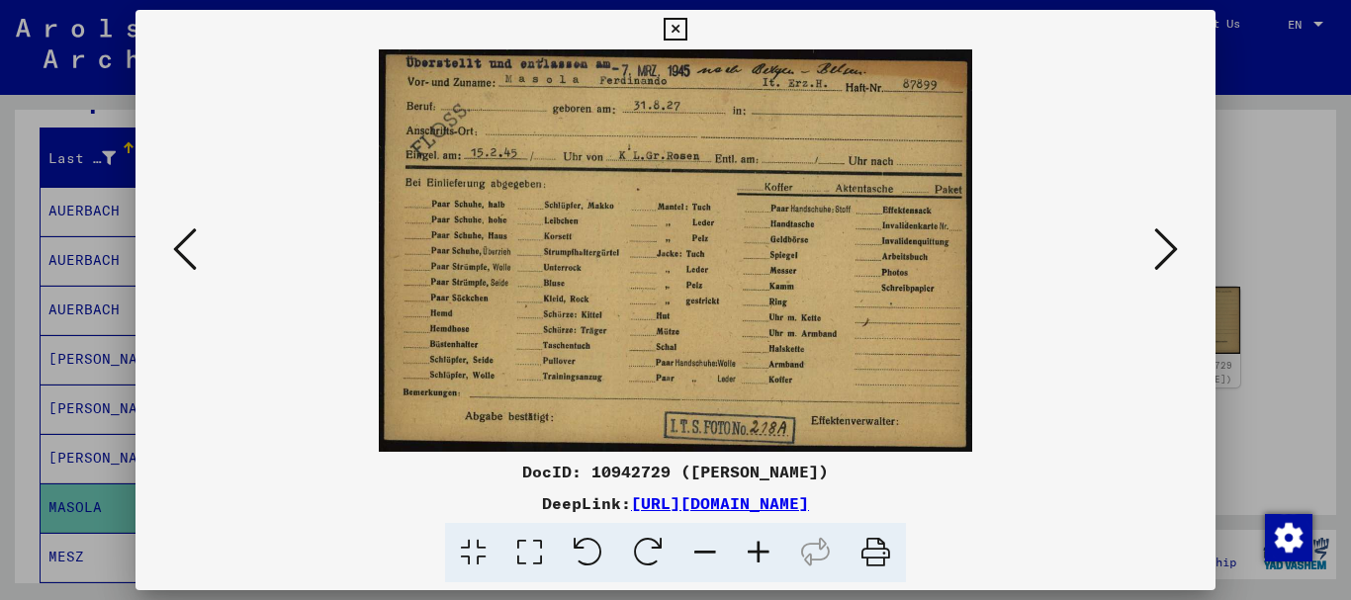
click at [762, 553] on icon at bounding box center [758, 553] width 53 height 60
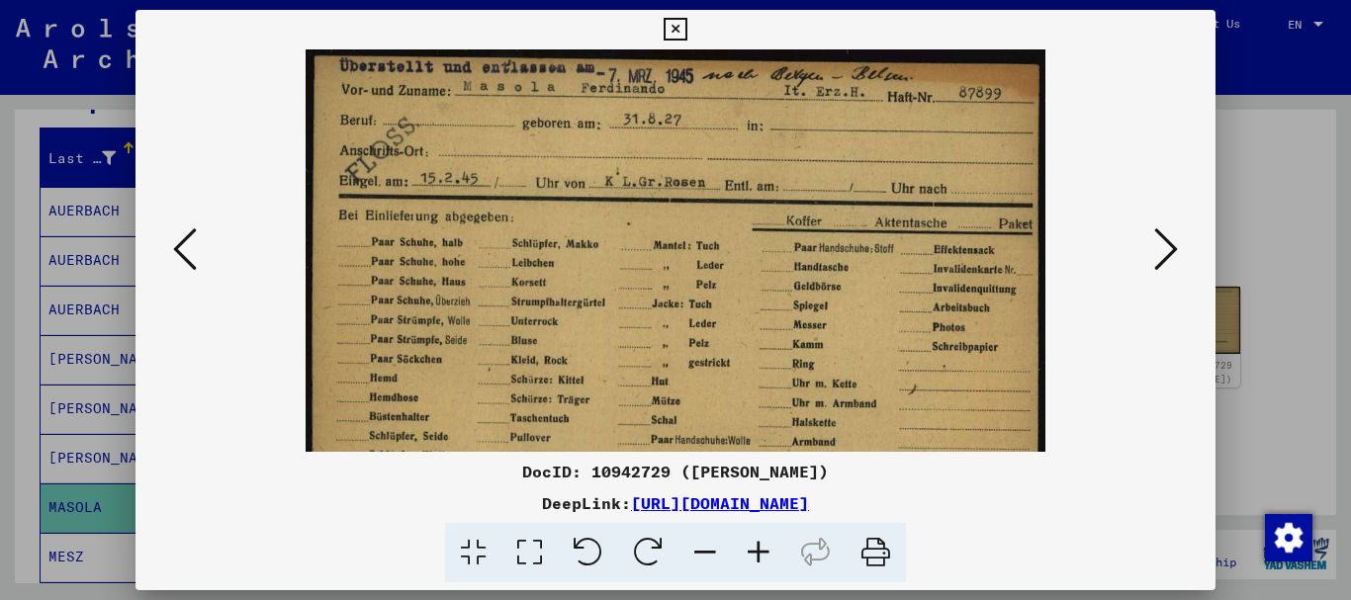
click at [12, 336] on div at bounding box center [675, 300] width 1351 height 600
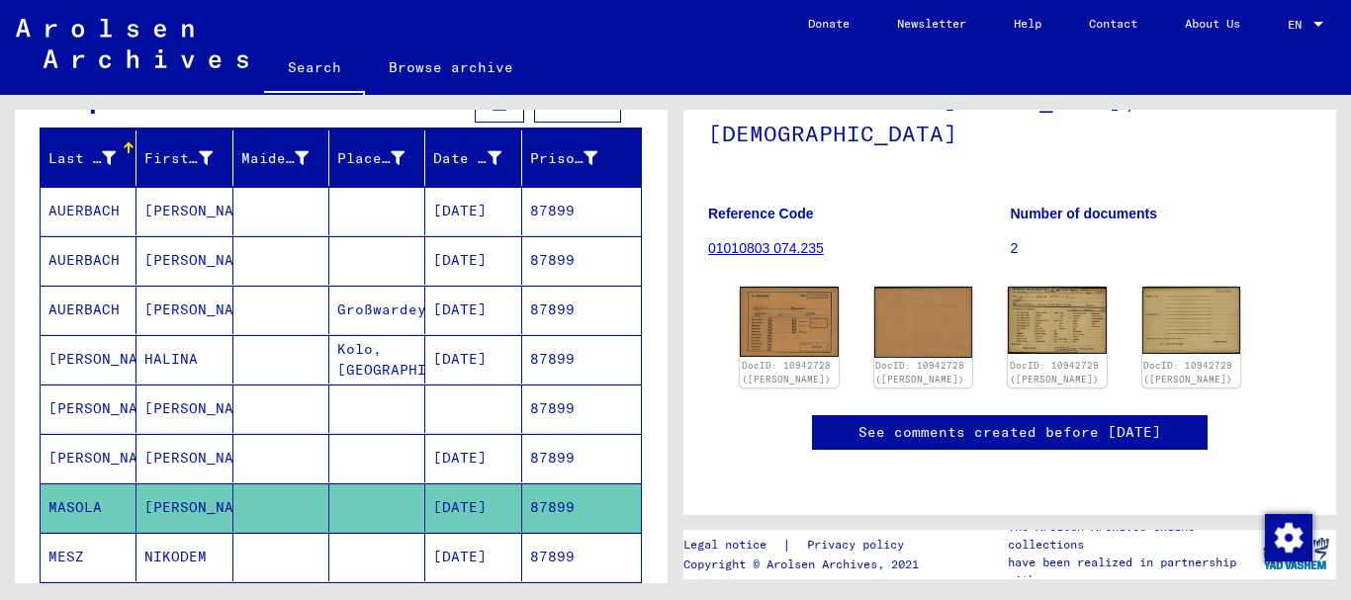
drag, startPoint x: 574, startPoint y: 507, endPoint x: 532, endPoint y: 512, distance: 41.8
click at [532, 512] on mat-cell "87899" at bounding box center [581, 508] width 119 height 48
copy mat-cell "87899"
click at [1041, 285] on img at bounding box center [1057, 320] width 103 height 70
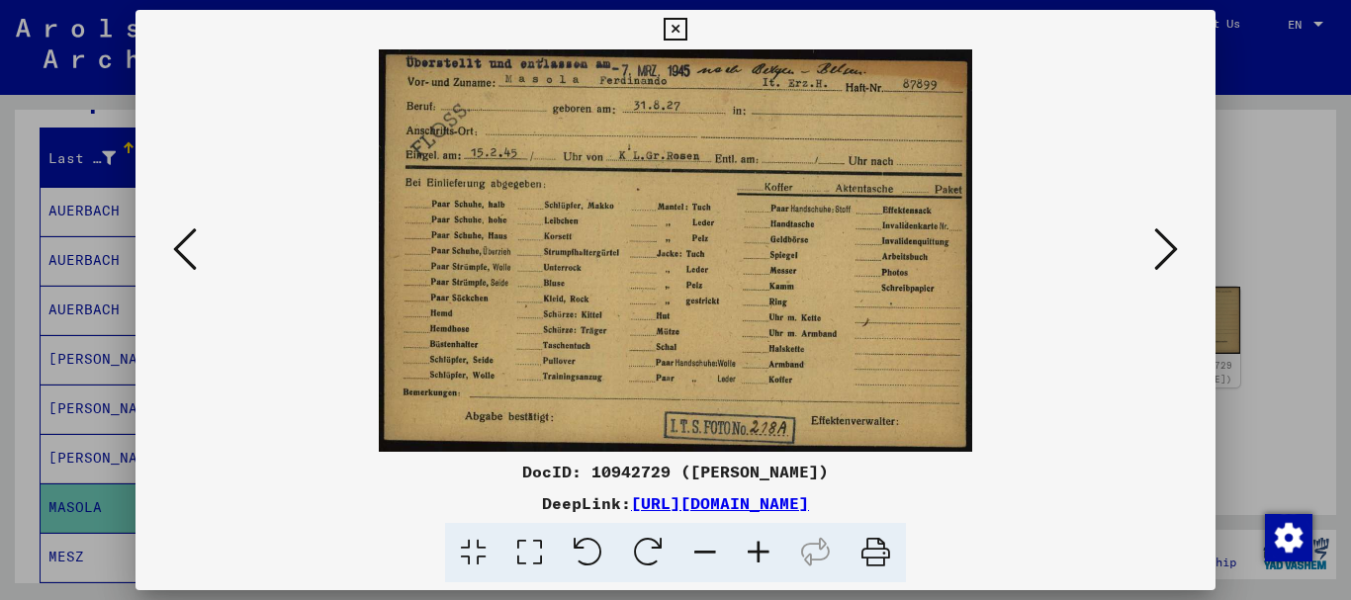
click at [96, 222] on div at bounding box center [675, 300] width 1351 height 600
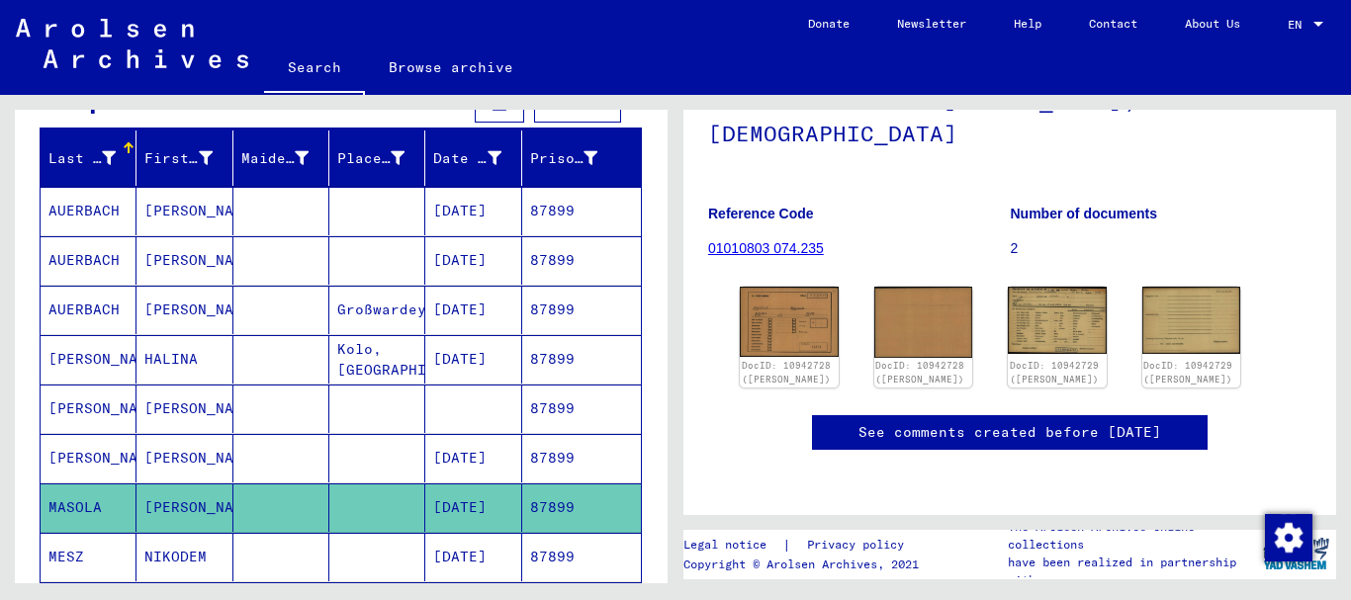
scroll to position [0, 0]
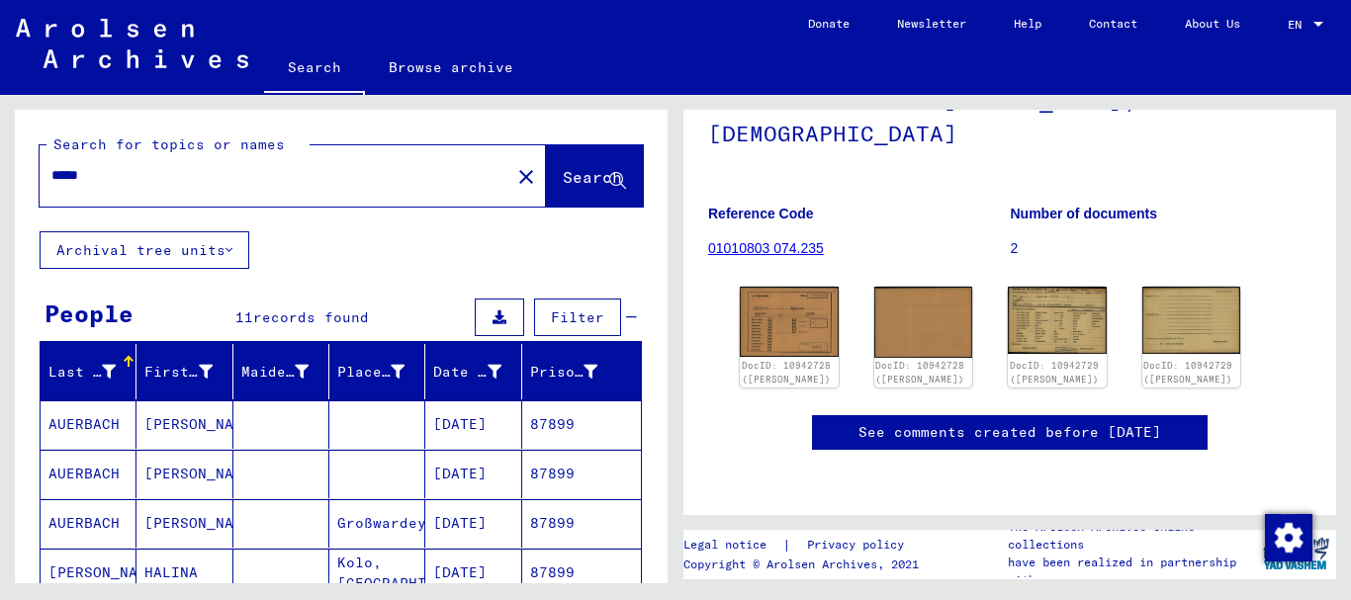
click at [51, 165] on input "*****" at bounding box center [274, 175] width 447 height 21
paste input "text"
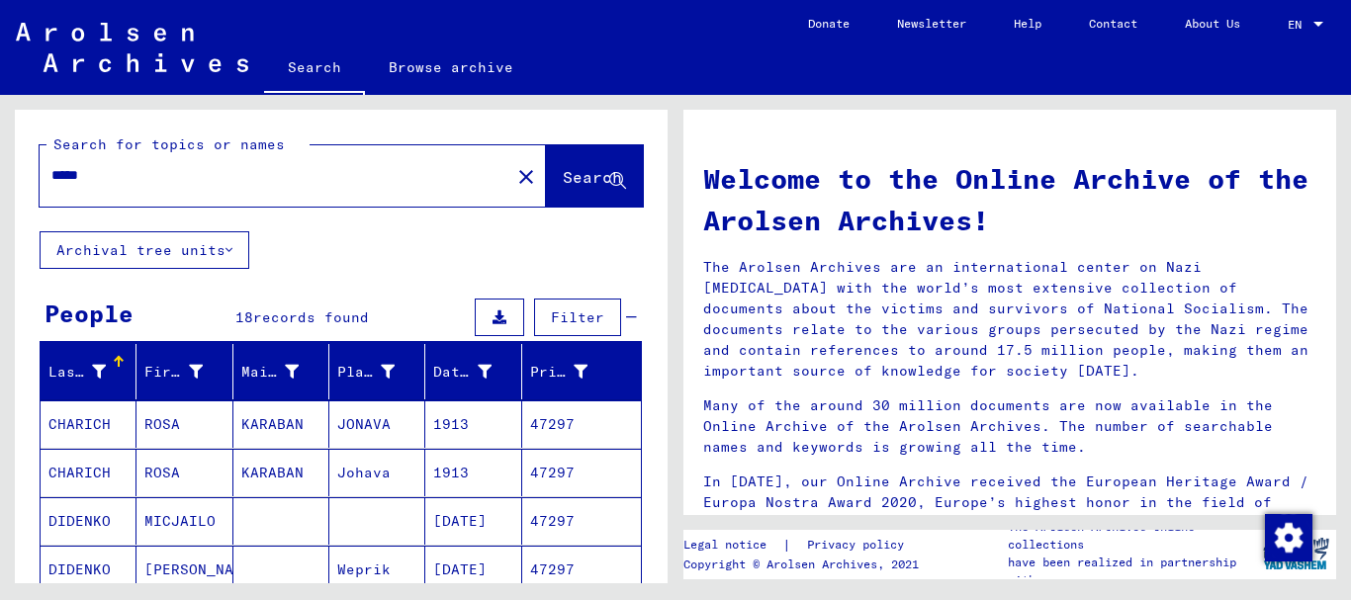
scroll to position [107, 0]
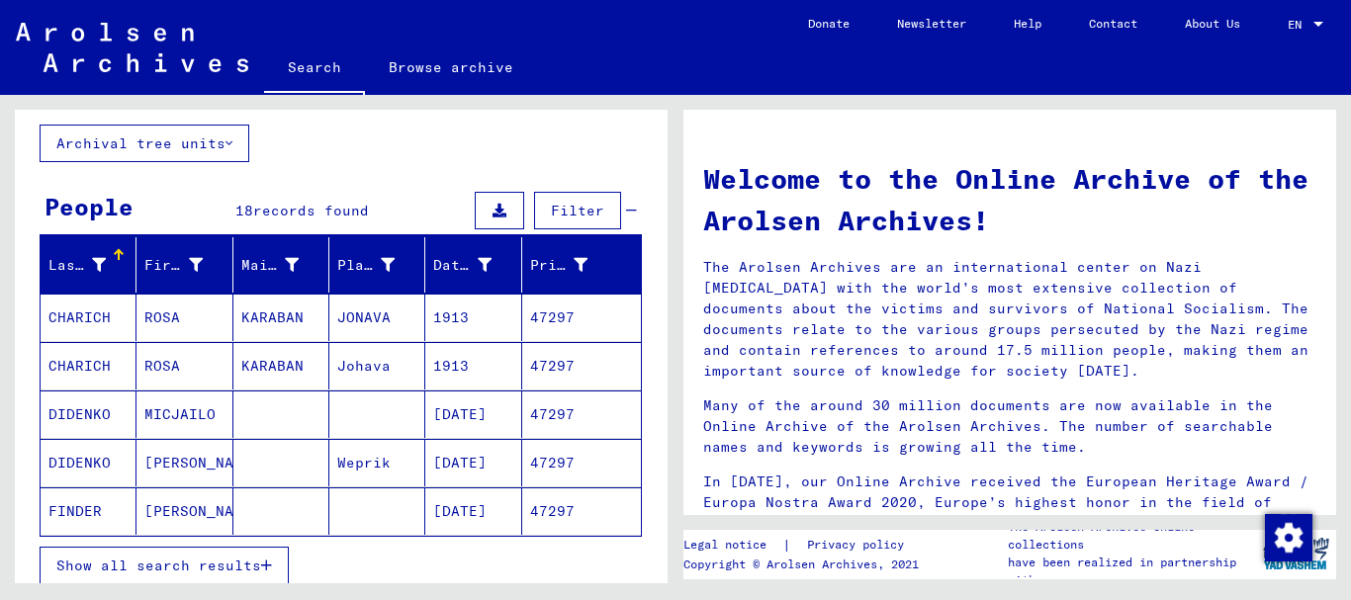
click at [136, 562] on span "Show all search results" at bounding box center [158, 566] width 205 height 18
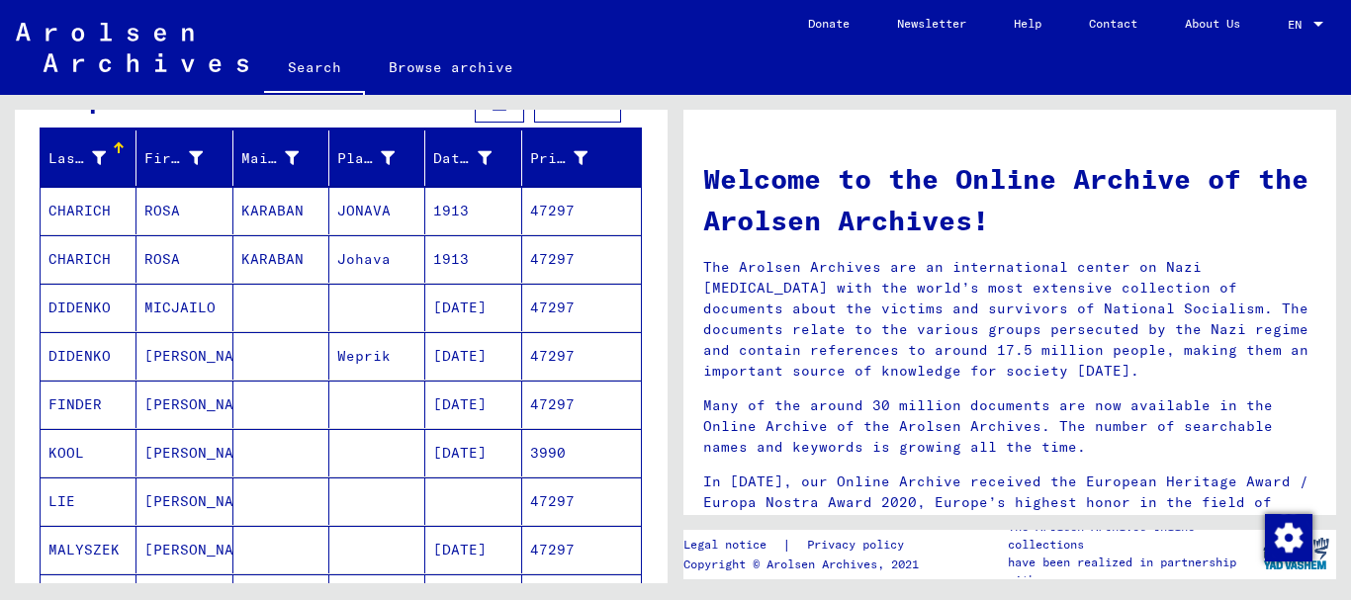
scroll to position [0, 0]
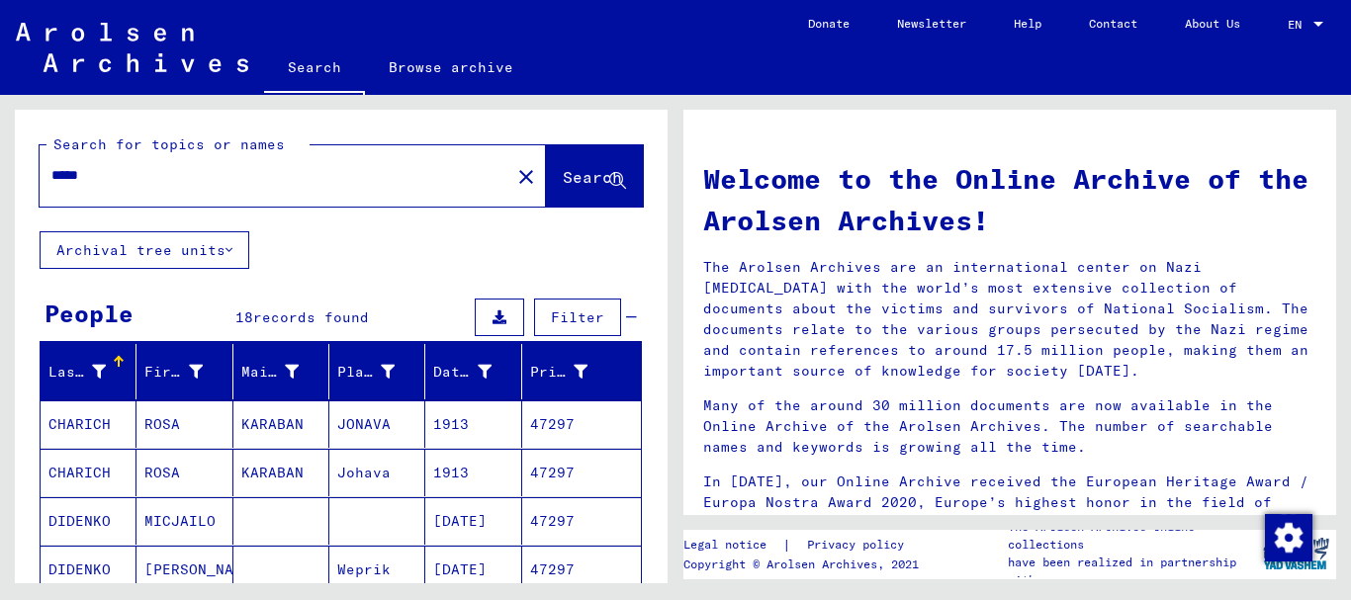
drag, startPoint x: 128, startPoint y: 173, endPoint x: 0, endPoint y: 173, distance: 127.6
click at [51, 173] on input "*****" at bounding box center [268, 175] width 435 height 21
paste input "******"
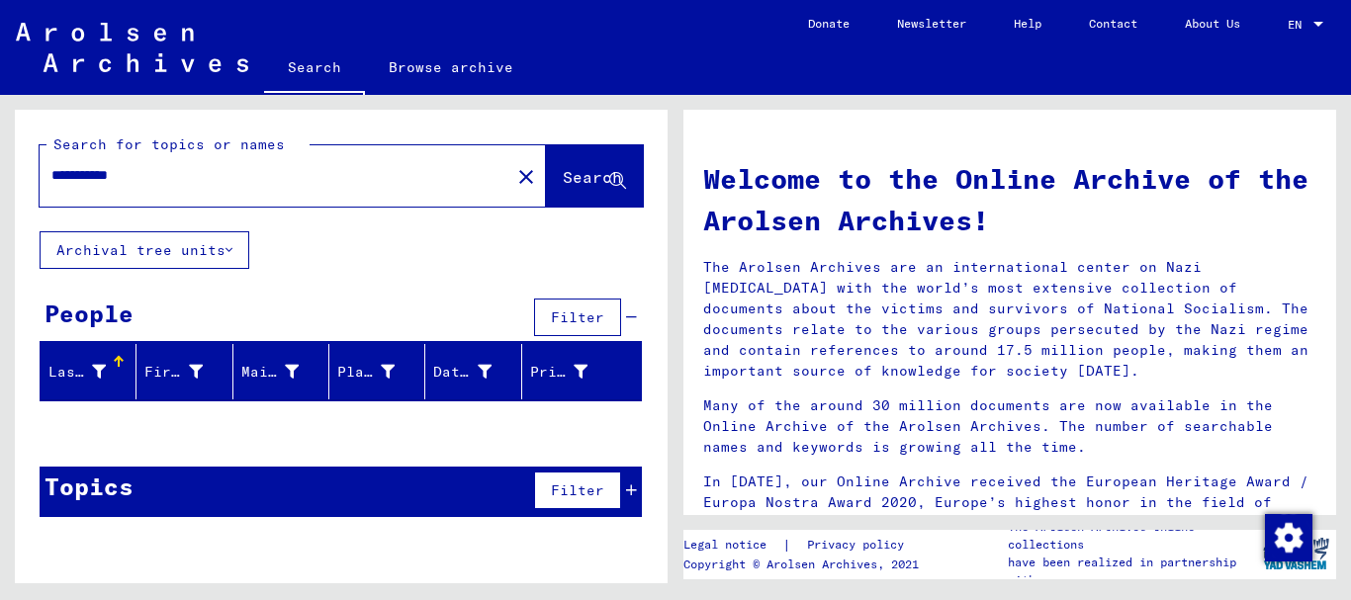
drag, startPoint x: 49, startPoint y: 172, endPoint x: 0, endPoint y: 167, distance: 49.7
click at [51, 167] on input "**********" at bounding box center [268, 175] width 435 height 21
paste input "text"
drag, startPoint x: 161, startPoint y: 171, endPoint x: 6, endPoint y: 176, distance: 155.4
click at [51, 176] on input "**********" at bounding box center [268, 175] width 435 height 21
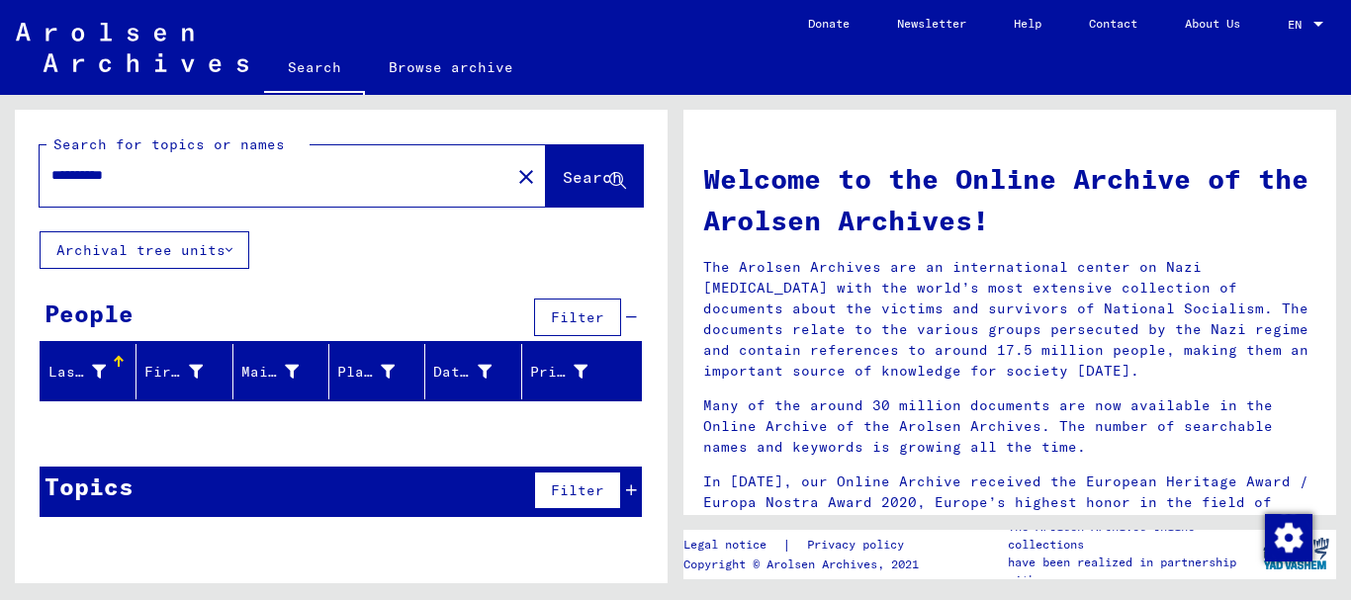
paste input "text"
type input "**********"
